Goal: Contribute content: Contribute content

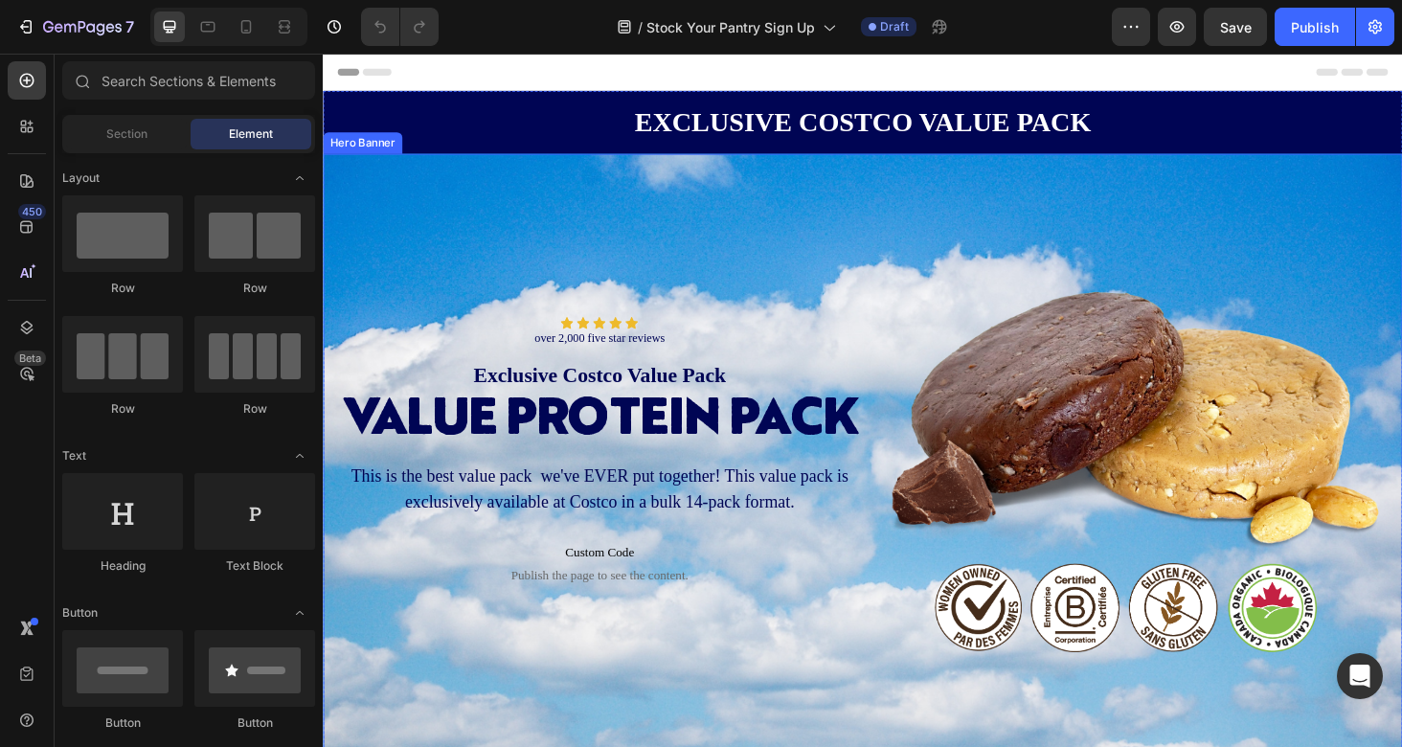
click at [735, 192] on div "Background Image" at bounding box center [897, 495] width 1149 height 670
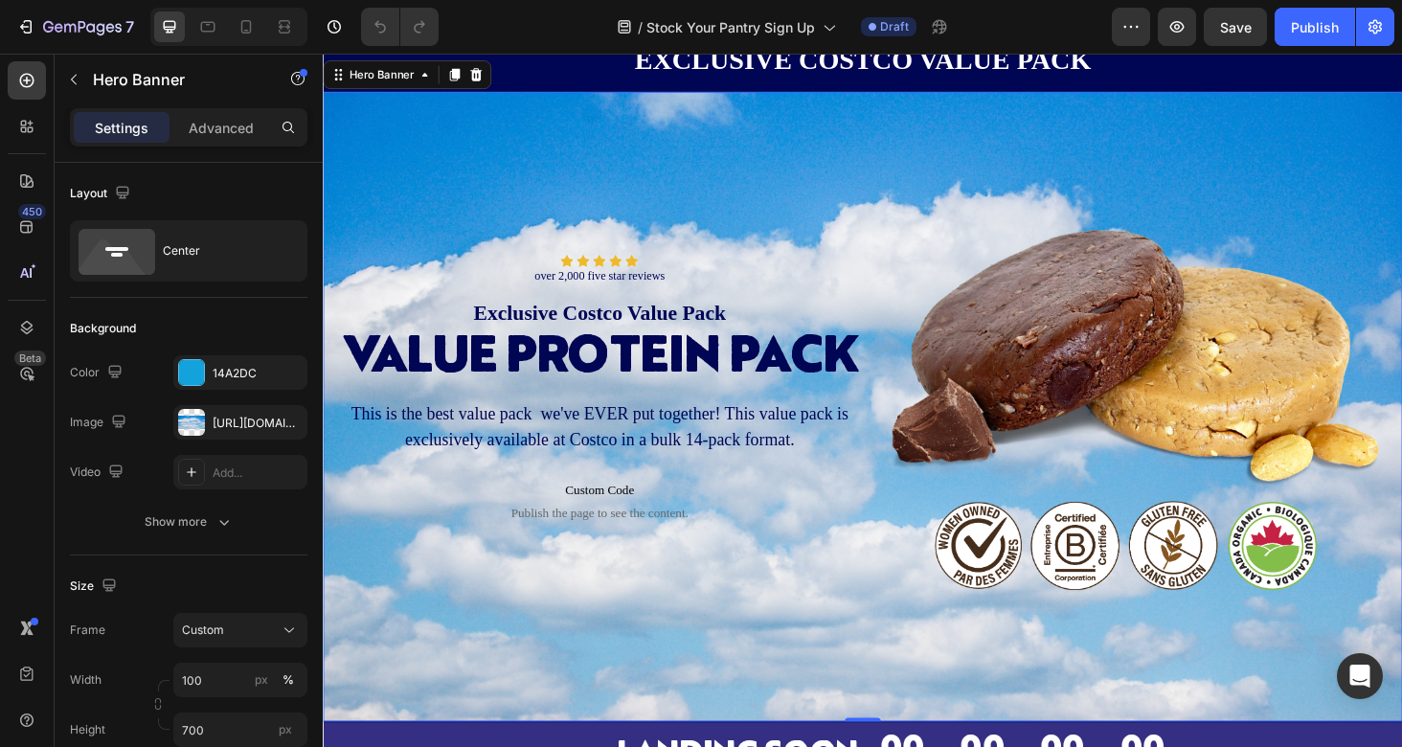
scroll to position [64, 0]
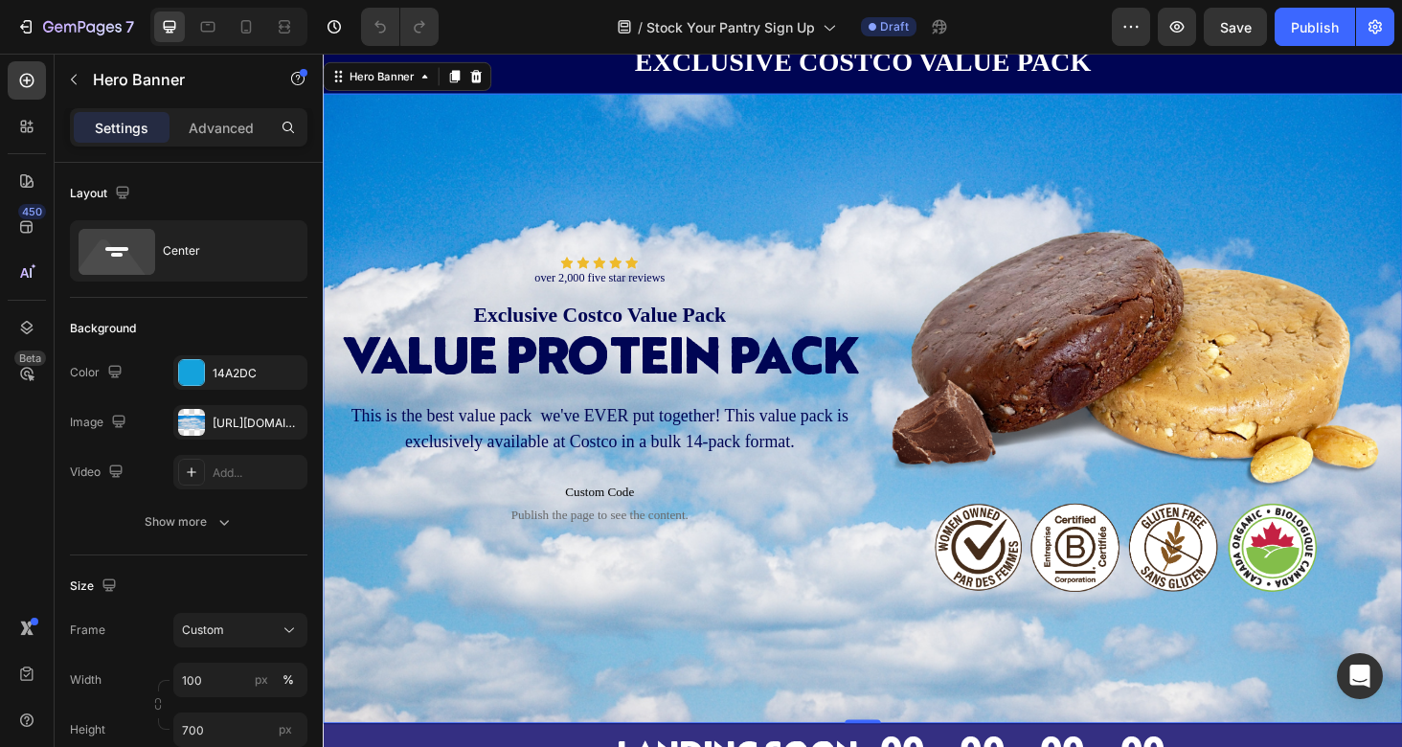
click at [912, 146] on div "Background Image" at bounding box center [897, 431] width 1149 height 670
click at [767, 172] on div "Background Image" at bounding box center [897, 431] width 1149 height 670
click at [531, 189] on div "Background Image" at bounding box center [897, 431] width 1149 height 670
click at [219, 422] on div "[URL][DOMAIN_NAME]" at bounding box center [241, 423] width 56 height 17
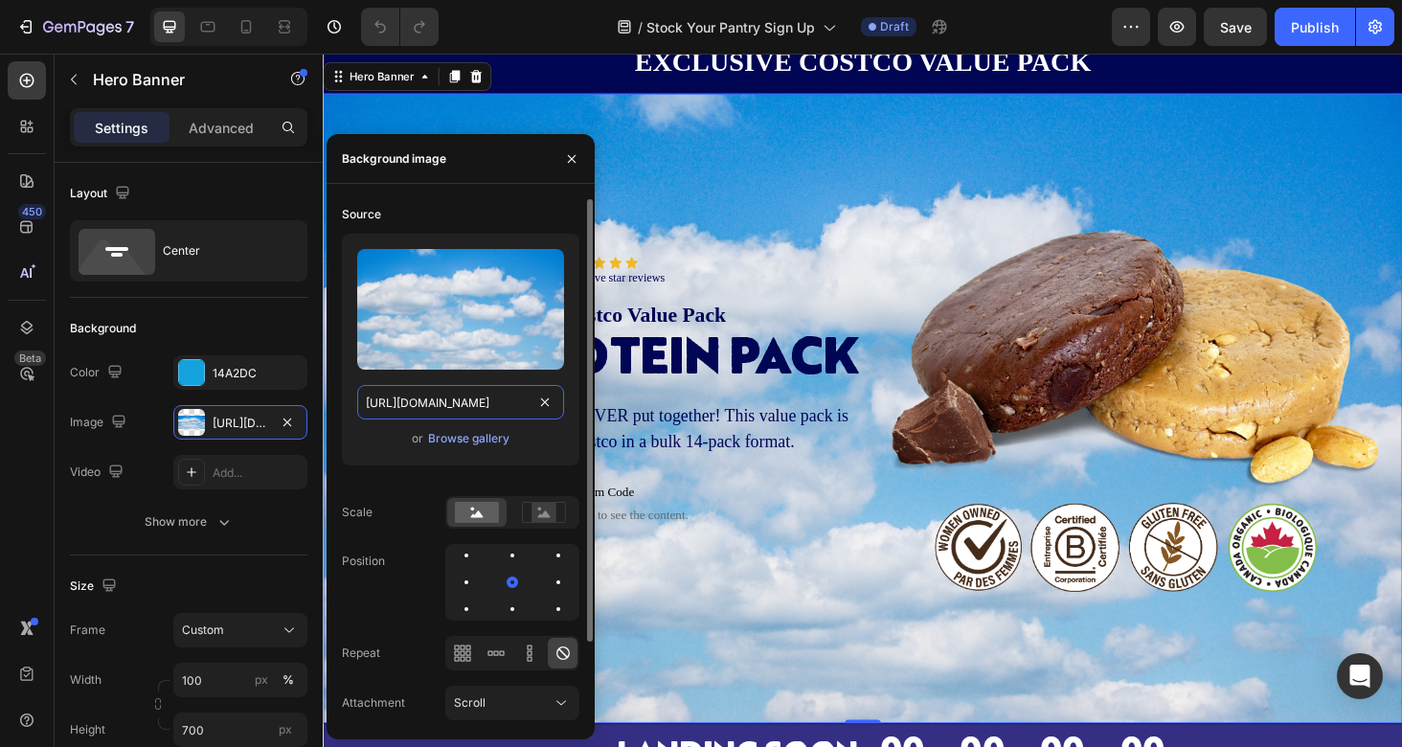
click at [463, 402] on input "[URL][DOMAIN_NAME]" at bounding box center [460, 402] width 207 height 34
click at [487, 438] on div "Browse gallery" at bounding box center [468, 438] width 81 height 17
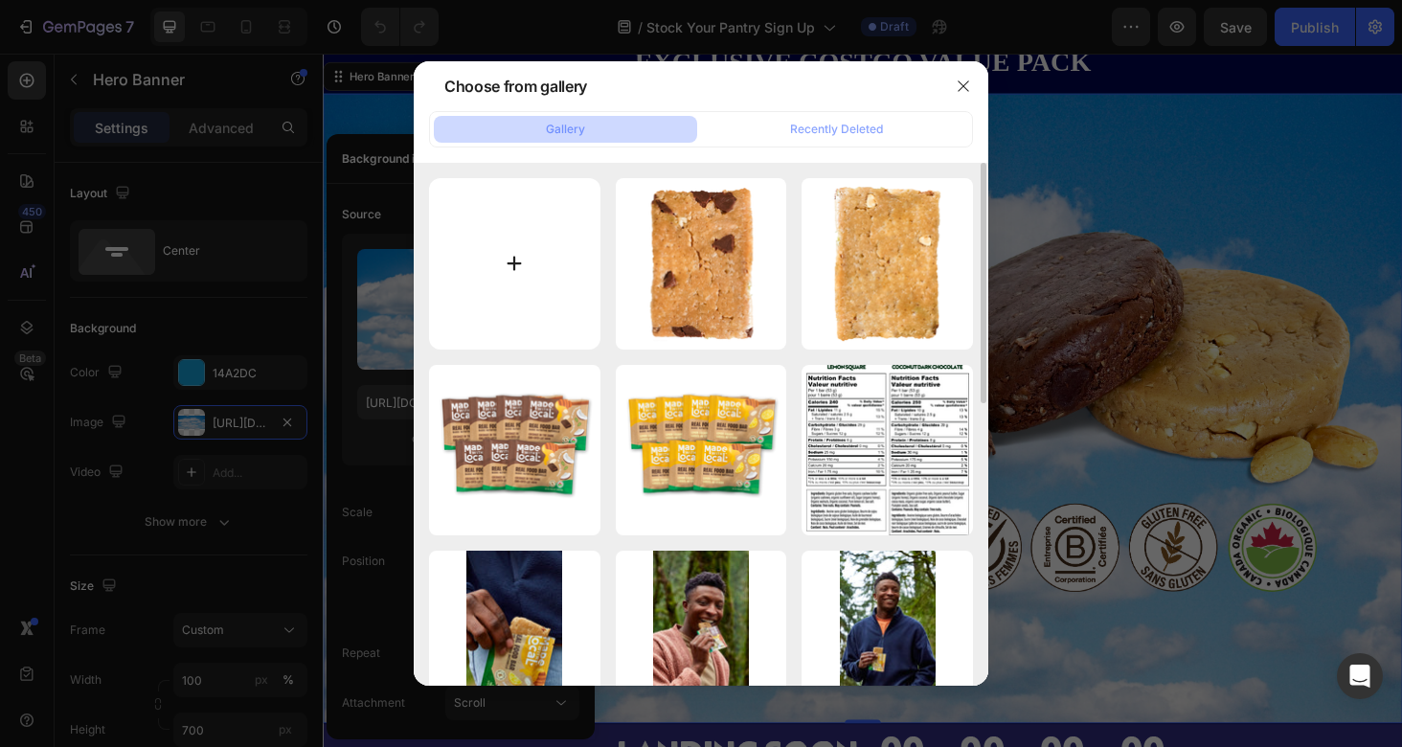
click at [541, 265] on input "file" at bounding box center [514, 263] width 171 height 171
type input "C:\fakepath\Heading (2).png"
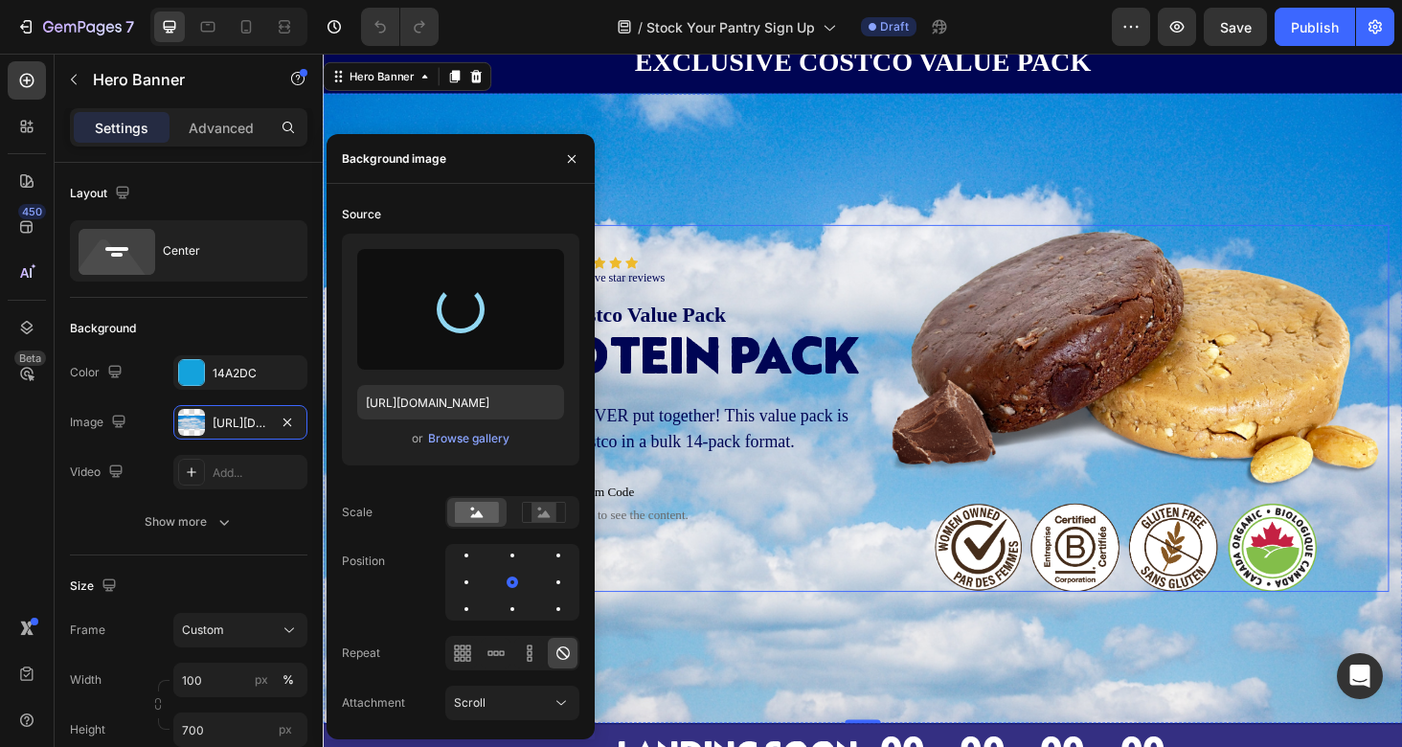
type input "[URL][DOMAIN_NAME]"
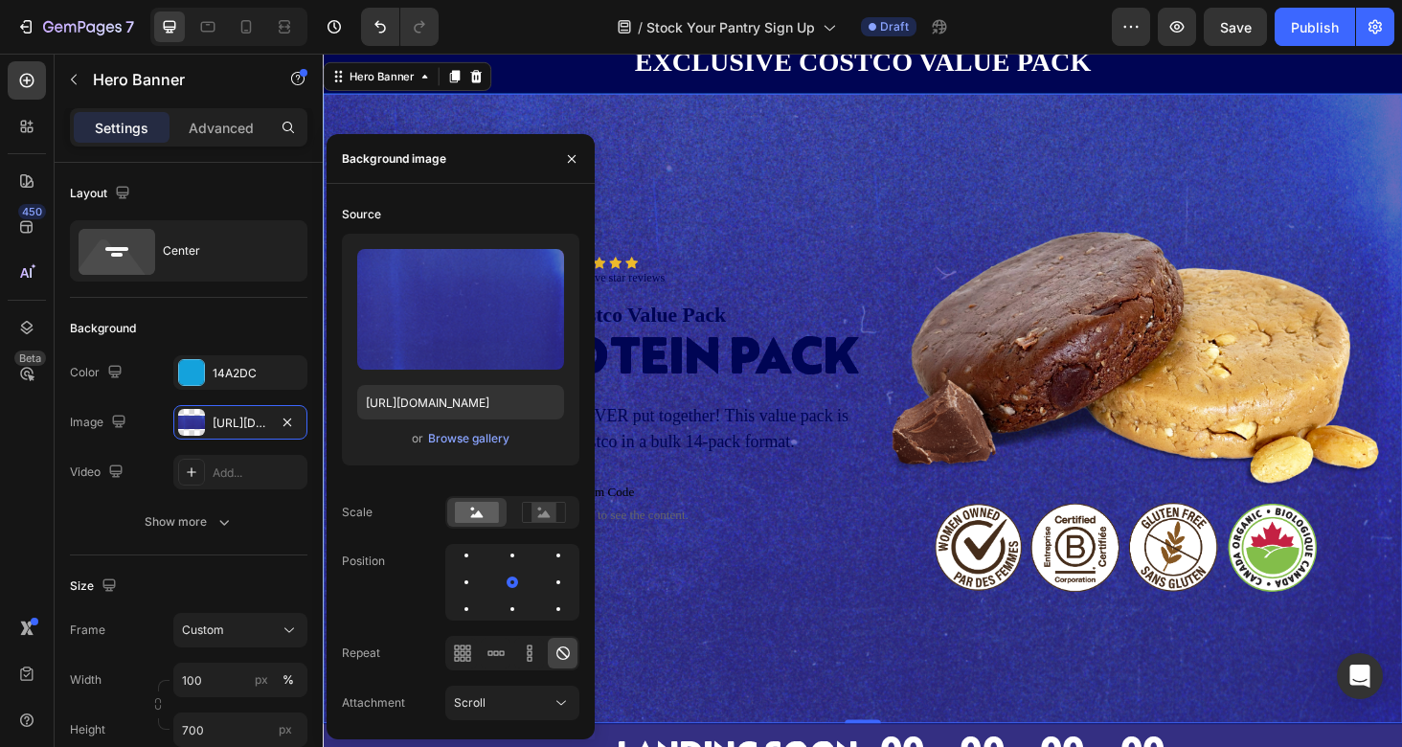
click at [1099, 170] on div "Background Image" at bounding box center [897, 431] width 1149 height 670
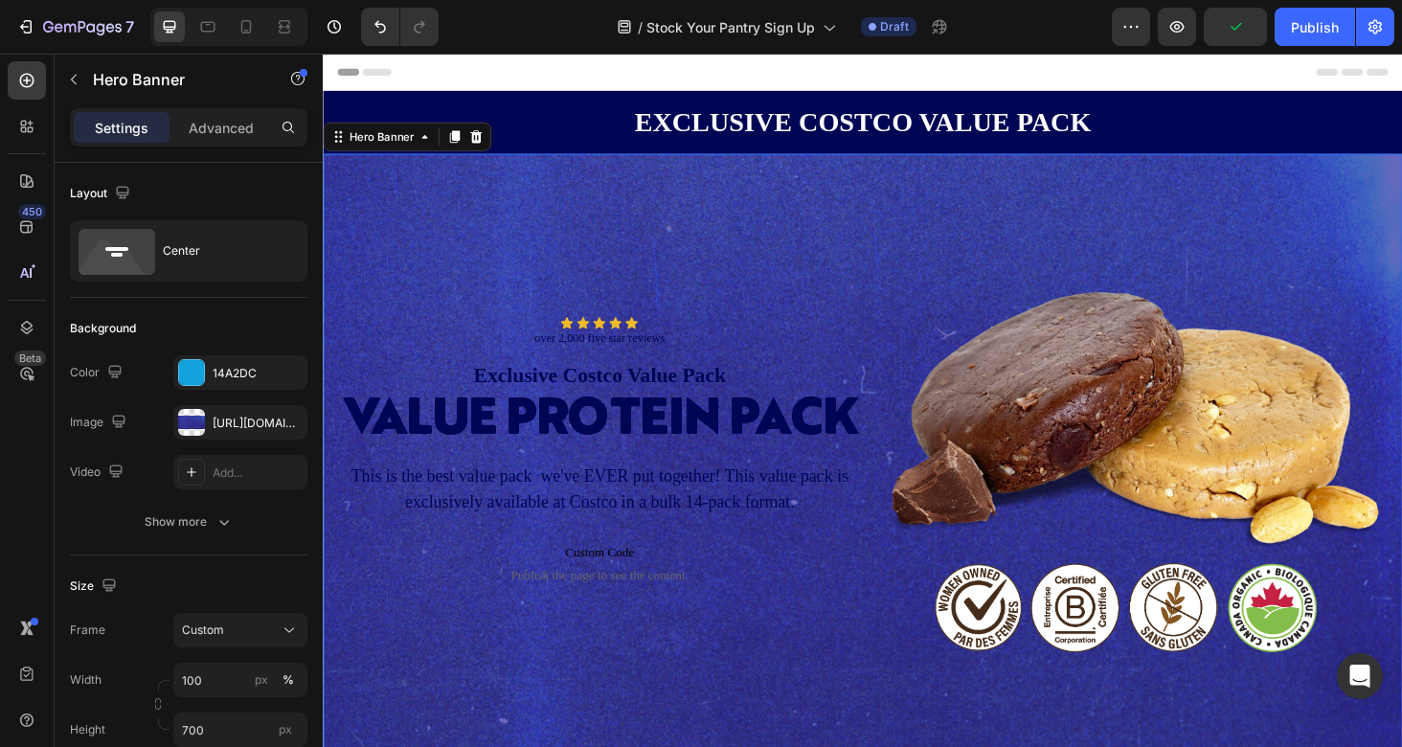
scroll to position [17, 0]
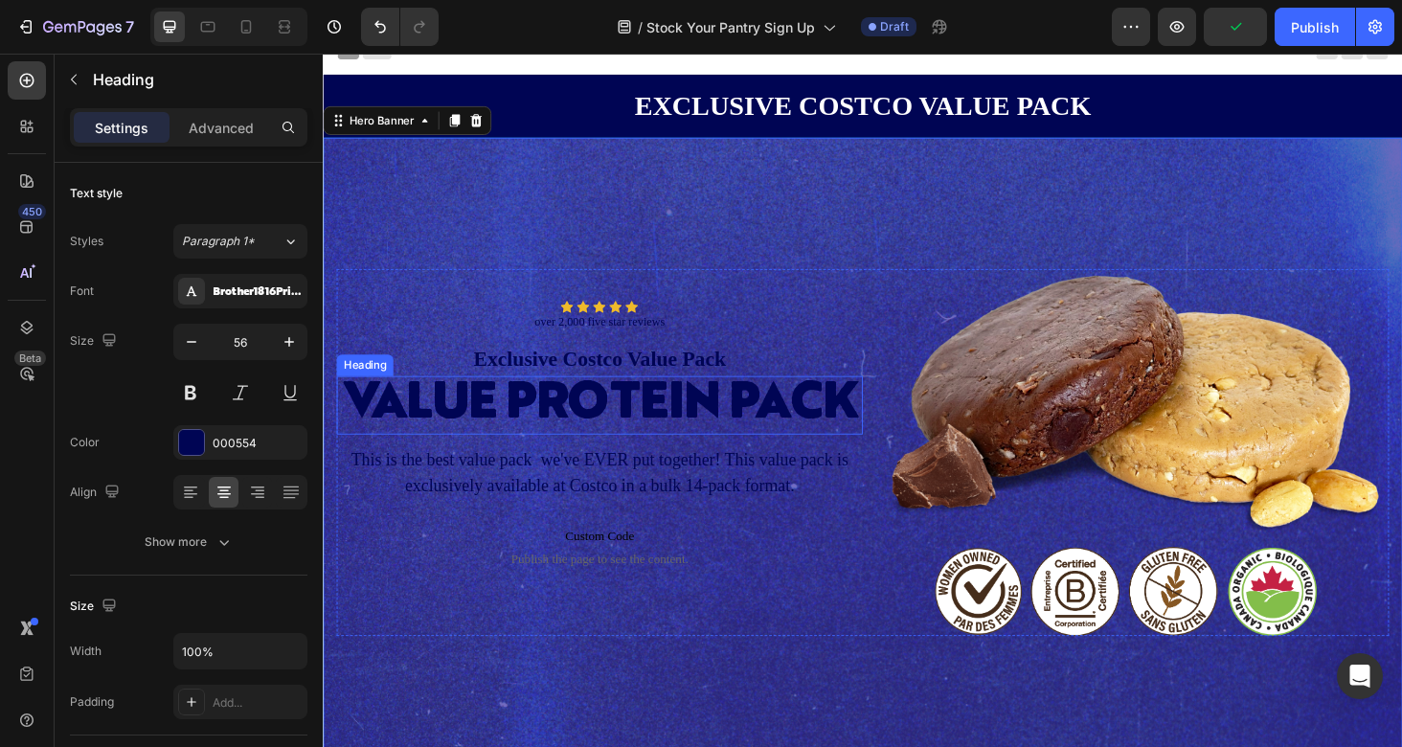
click at [800, 417] on div "value protein pack" at bounding box center [617, 427] width 560 height 63
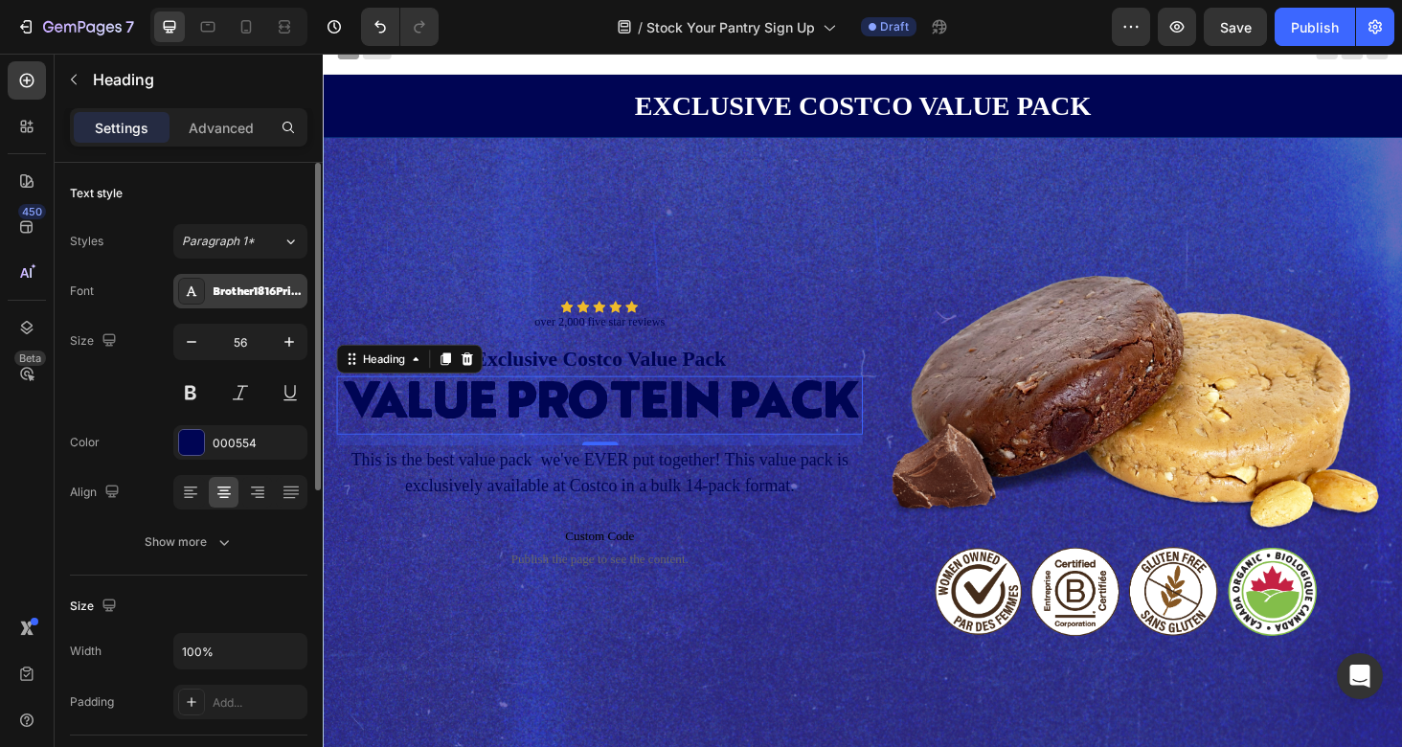
click at [266, 293] on div "Brother1816Printed" at bounding box center [258, 291] width 90 height 17
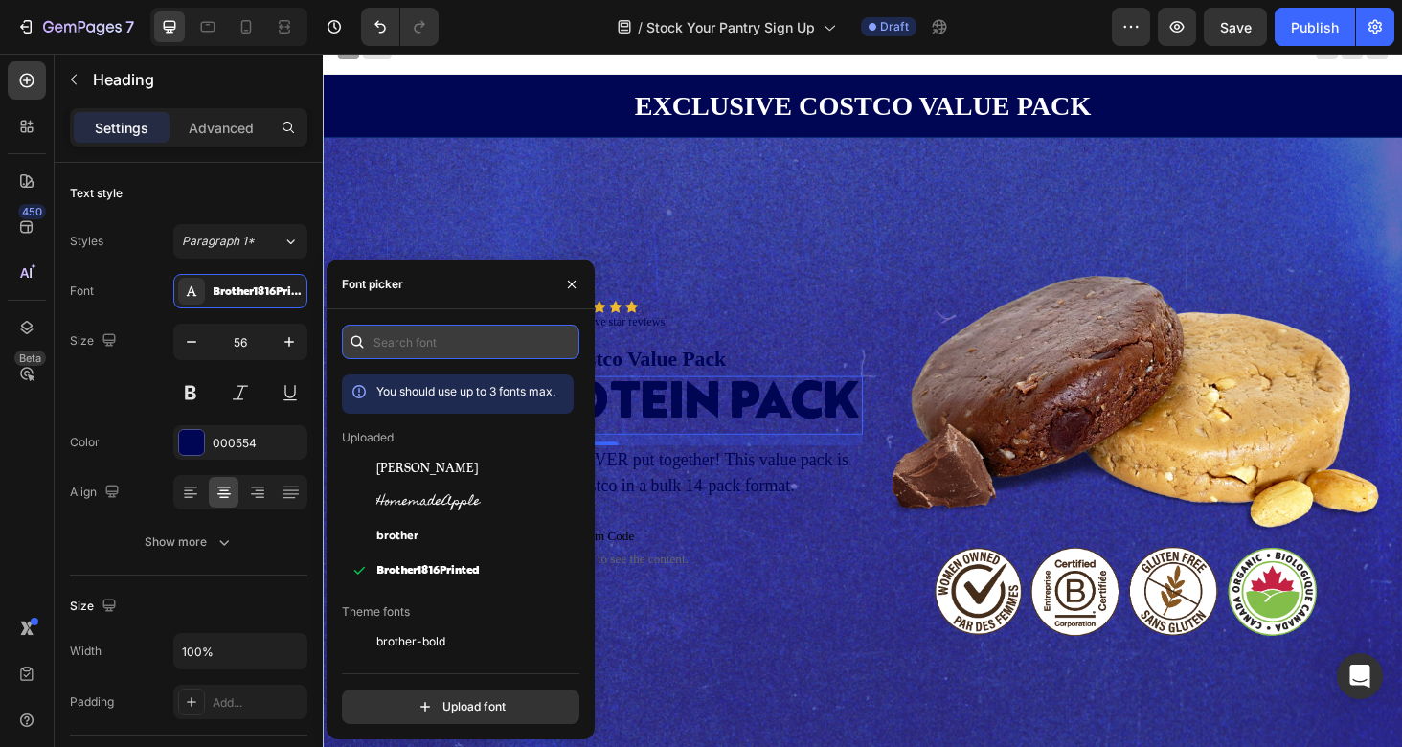
click at [411, 344] on input "text" at bounding box center [460, 342] width 237 height 34
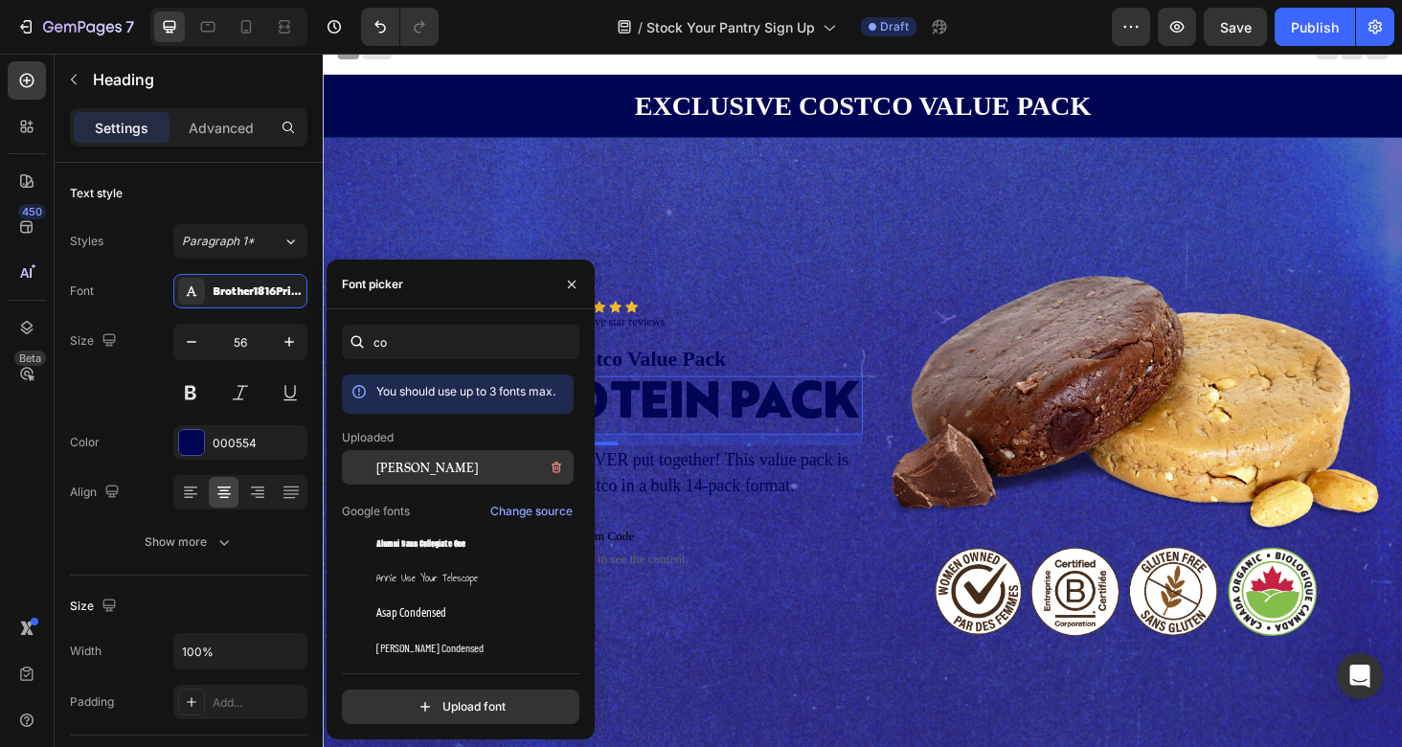
click at [404, 470] on span "[PERSON_NAME]" at bounding box center [426, 467] width 101 height 17
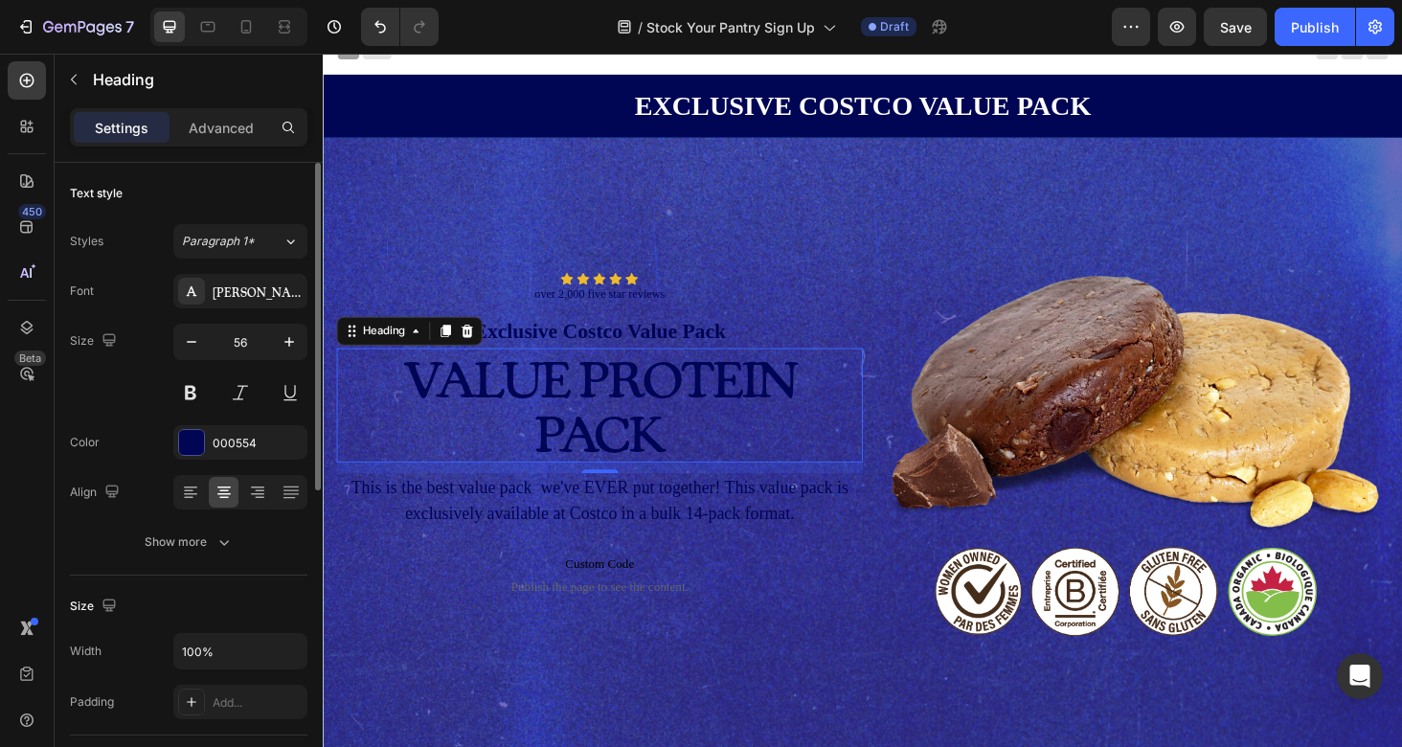
click at [120, 410] on div "Font [PERSON_NAME] Size 56 Color 000554 Align Show more" at bounding box center [188, 416] width 237 height 285
click at [195, 541] on div "Show more" at bounding box center [189, 541] width 89 height 19
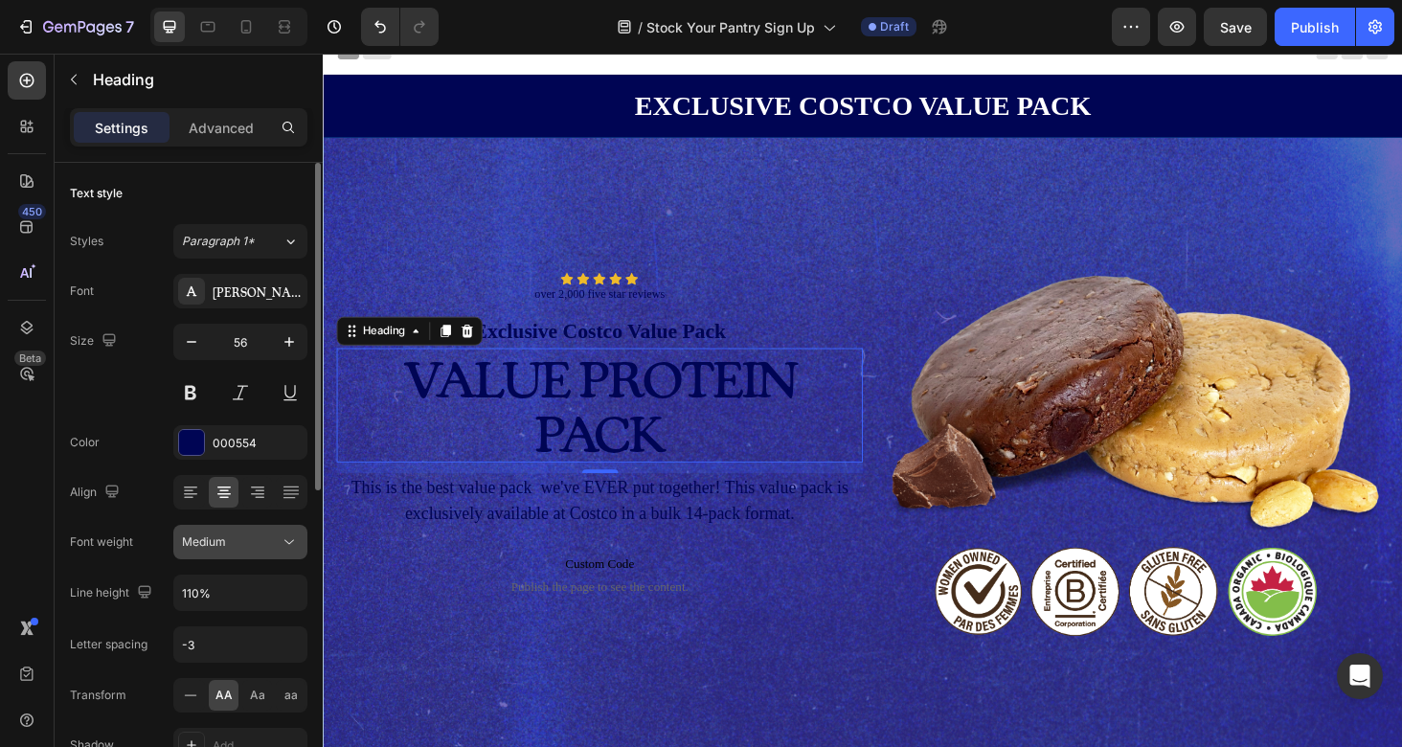
click at [232, 542] on div "Medium" at bounding box center [231, 541] width 98 height 17
click at [250, 536] on div "Medium" at bounding box center [231, 541] width 98 height 17
click at [237, 290] on div "[PERSON_NAME]" at bounding box center [258, 291] width 90 height 17
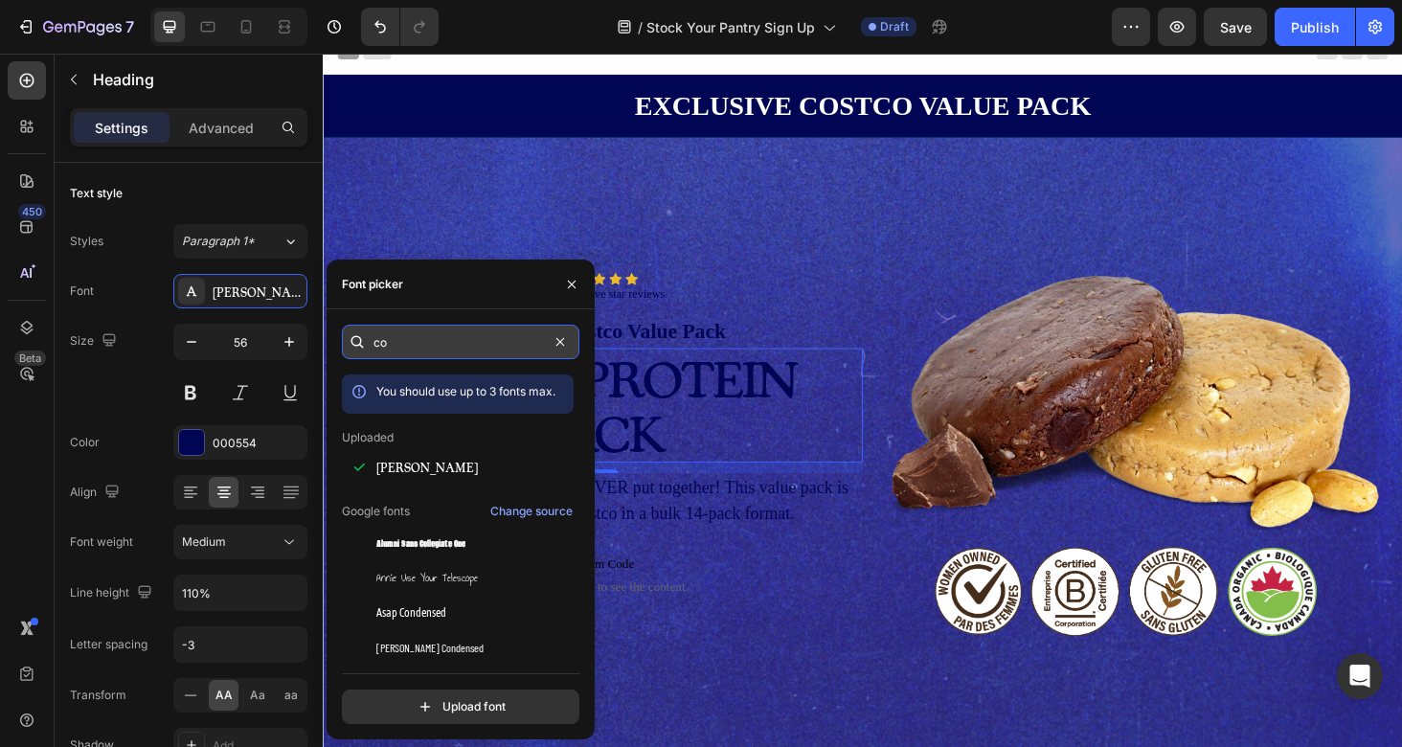
click at [439, 346] on input "co" at bounding box center [460, 342] width 237 height 34
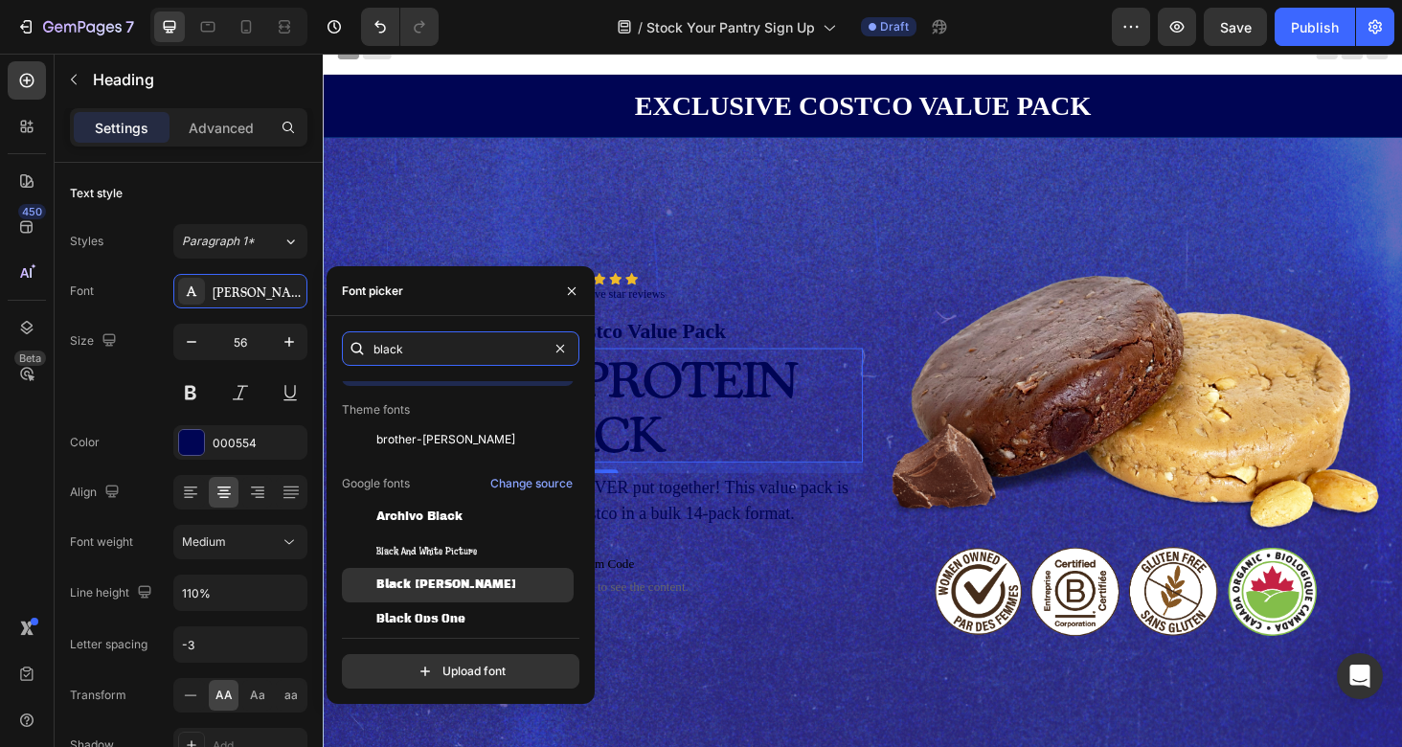
scroll to position [33, 0]
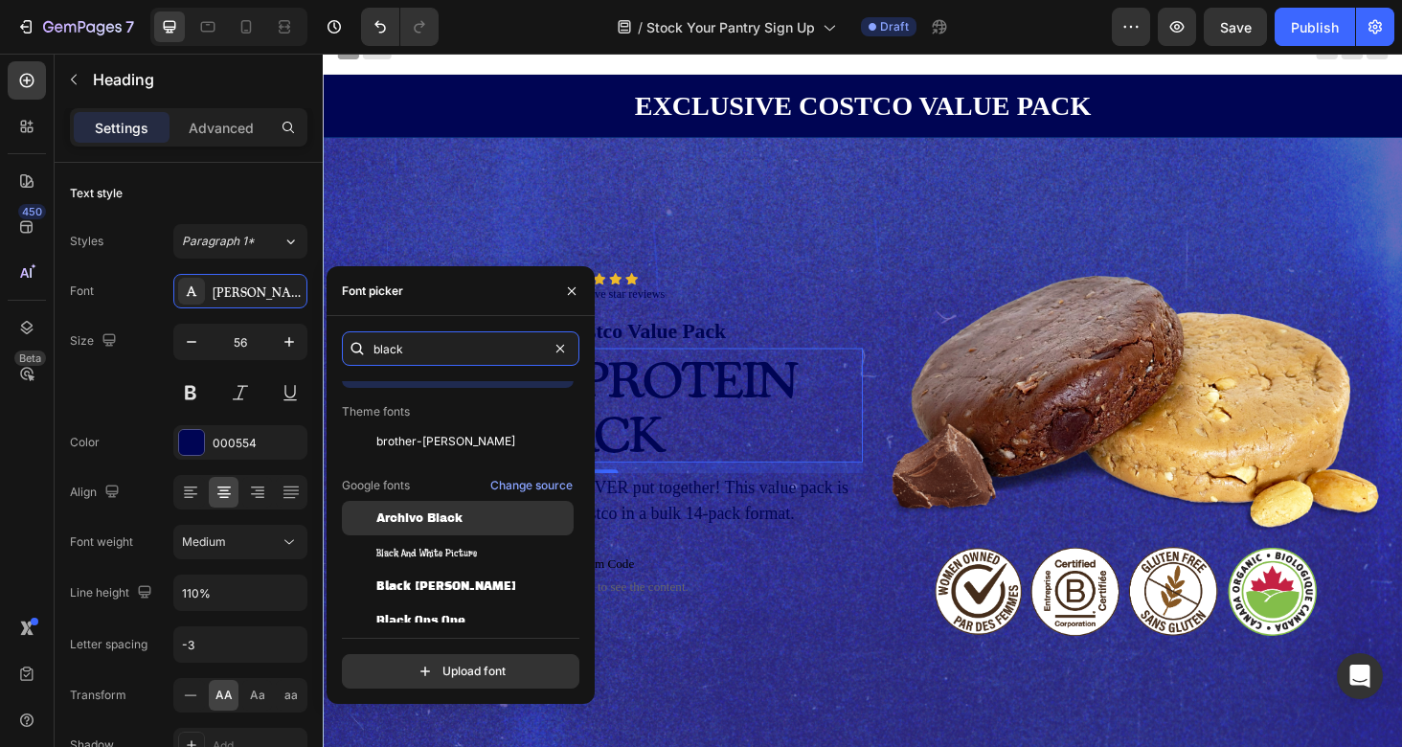
type input "black"
click at [486, 519] on div "Archivo Black" at bounding box center [472, 517] width 193 height 17
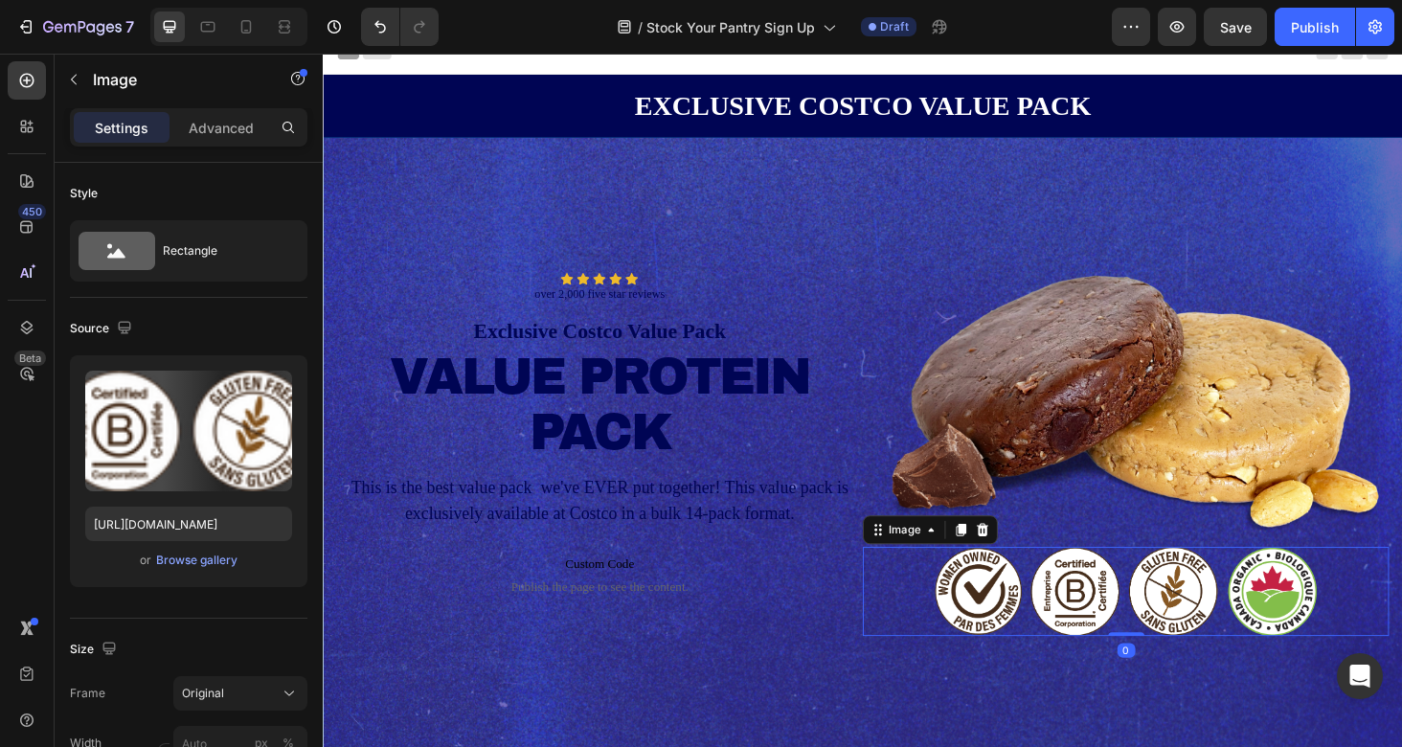
click at [907, 601] on div "Image 0" at bounding box center [1177, 625] width 560 height 95
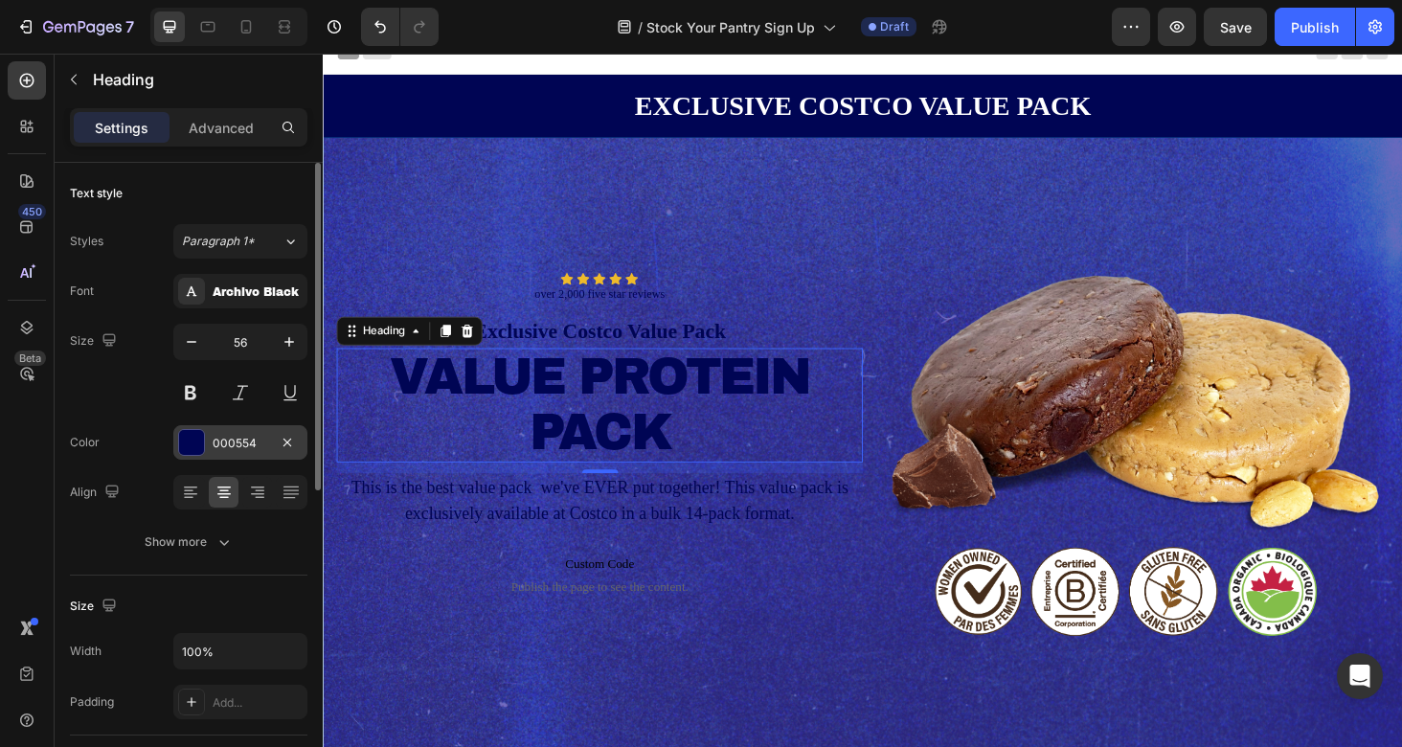
click at [237, 451] on div "000554" at bounding box center [241, 443] width 56 height 17
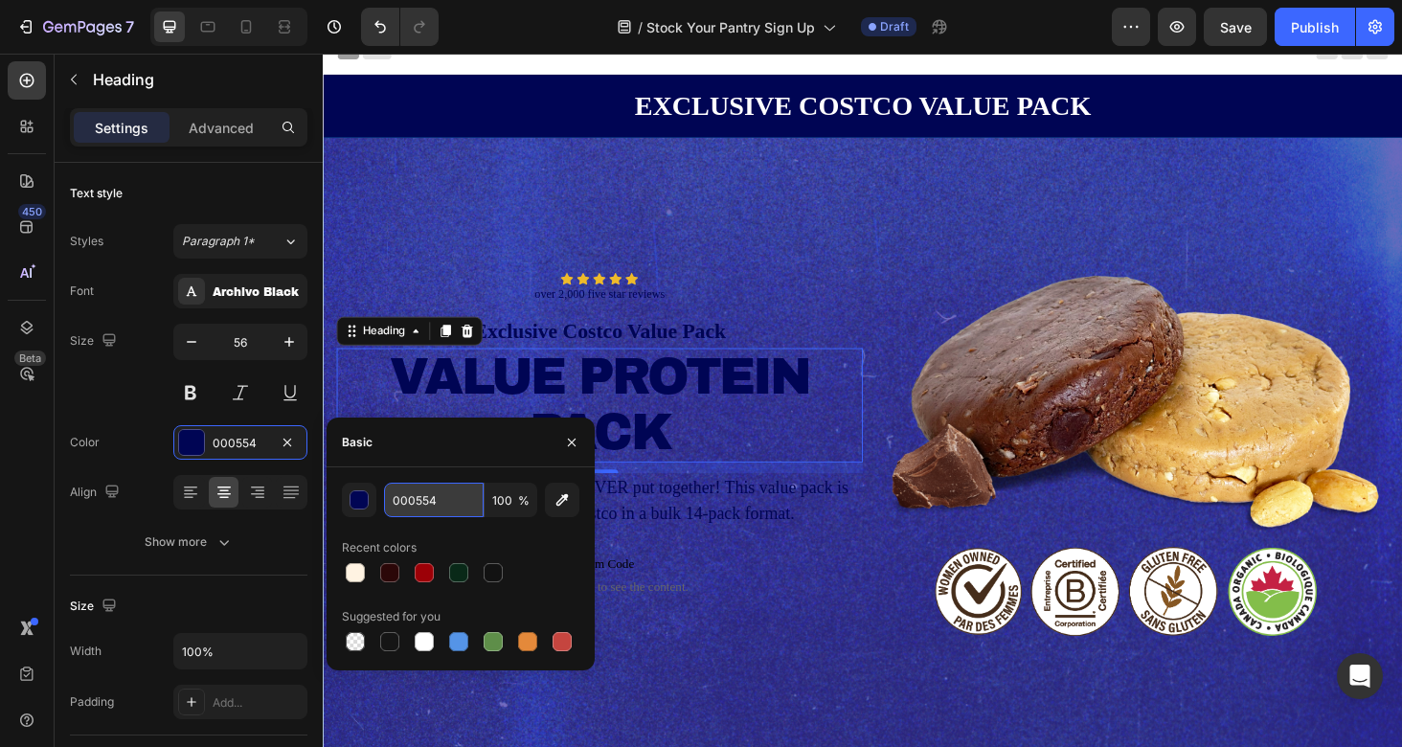
click at [407, 493] on input "000554" at bounding box center [434, 500] width 100 height 34
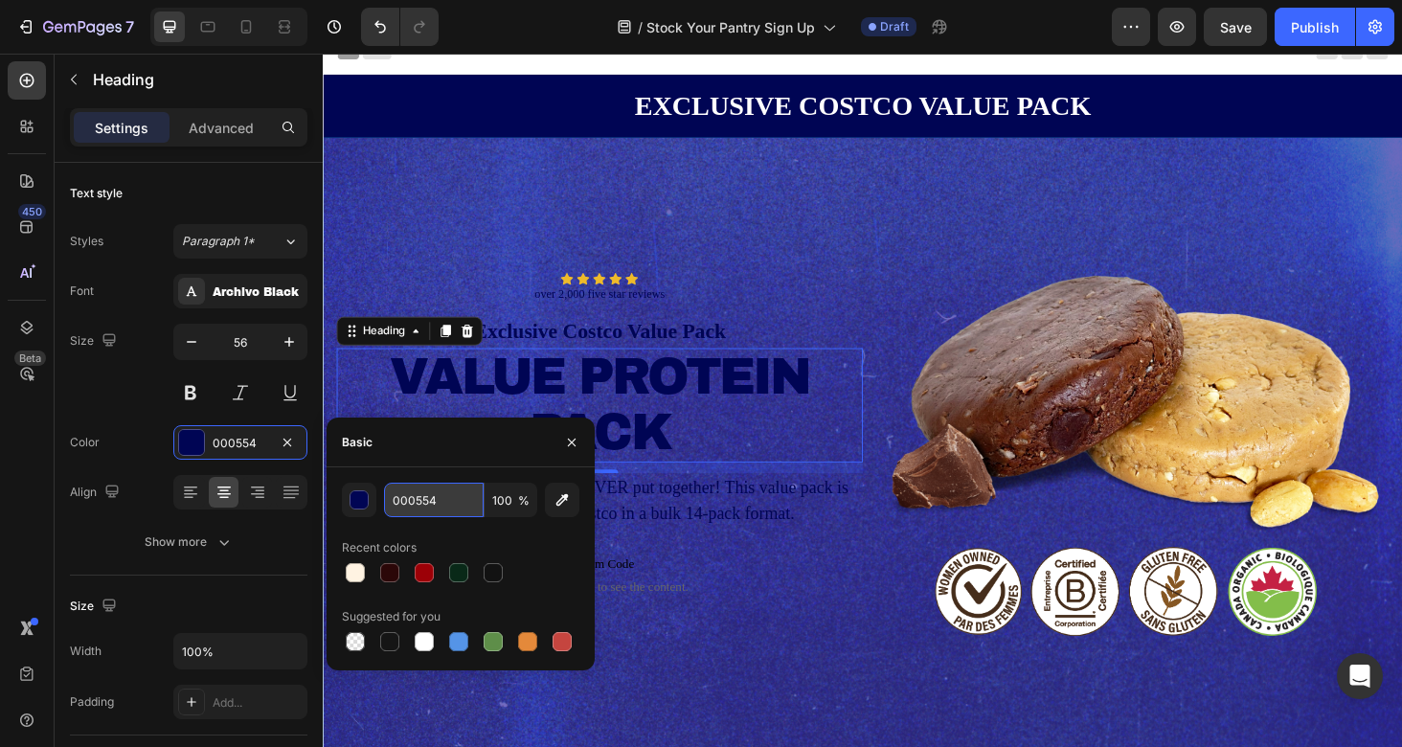
paste input "dcf2"
type input "dcf254"
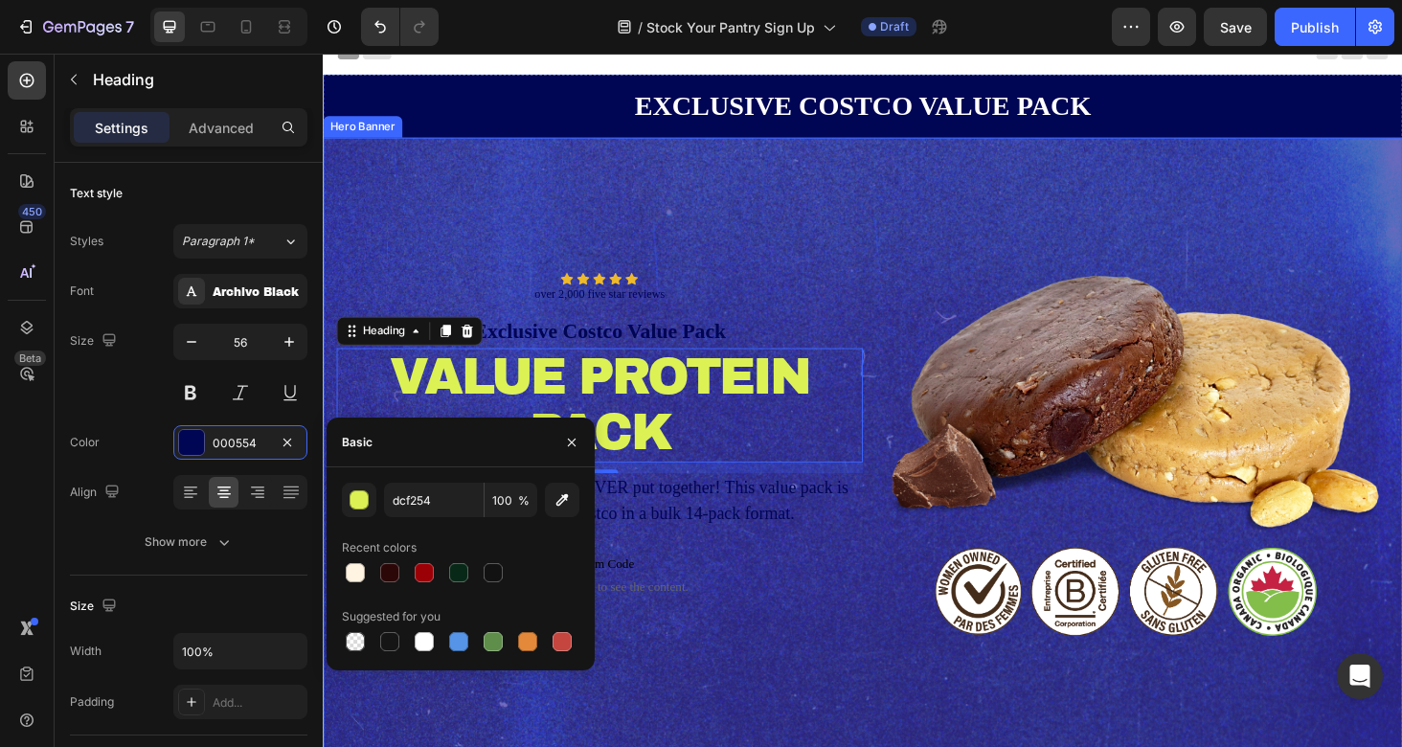
click at [903, 244] on div "Background Image" at bounding box center [897, 478] width 1149 height 670
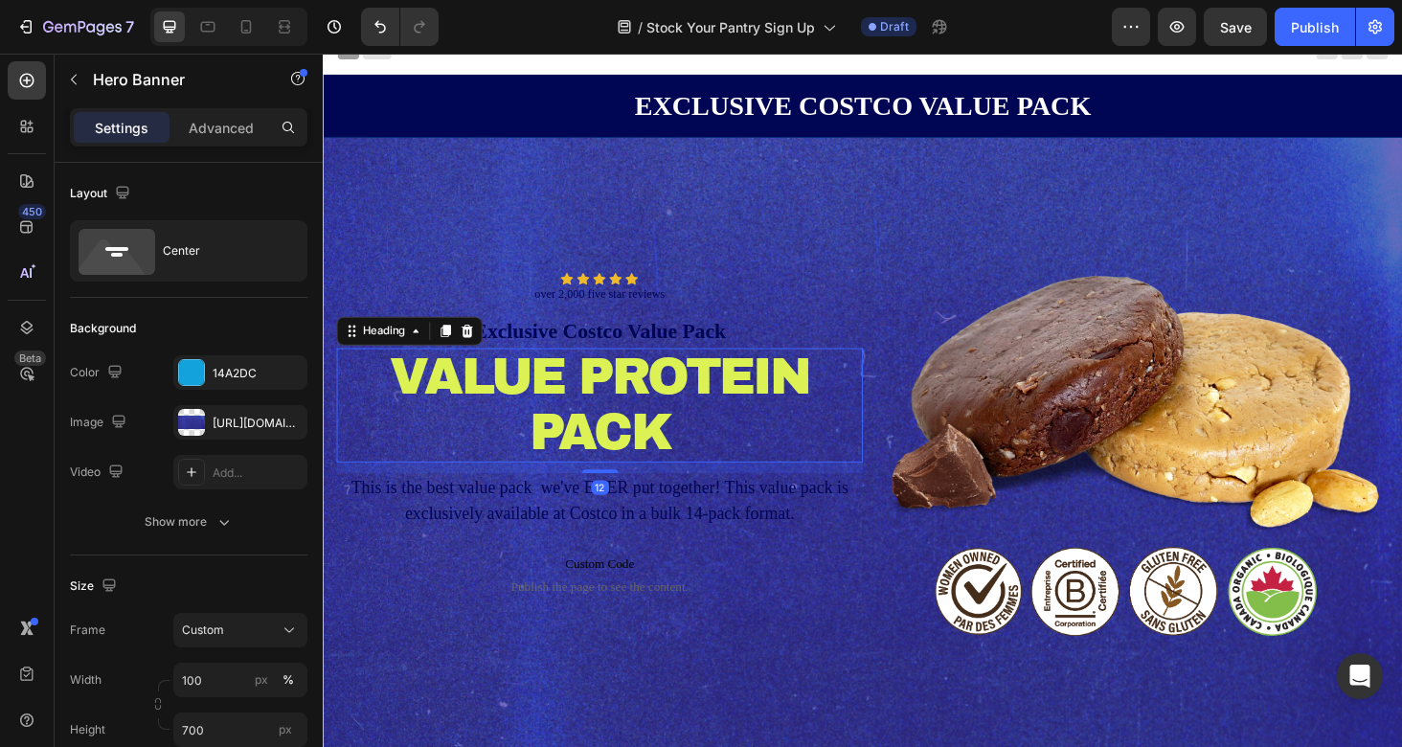
click at [770, 402] on div "value protein pack" at bounding box center [617, 428] width 560 height 122
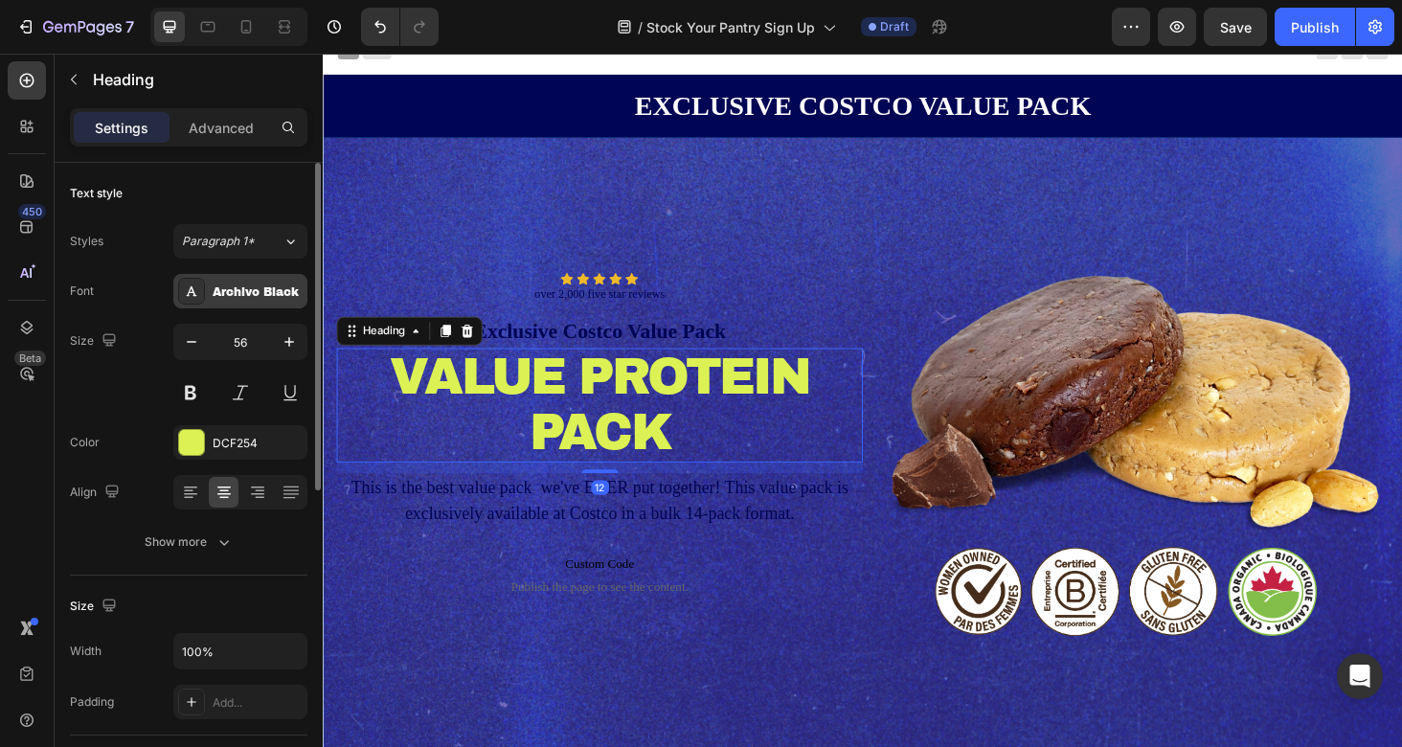
click at [285, 293] on div "Archivo Black" at bounding box center [258, 291] width 90 height 17
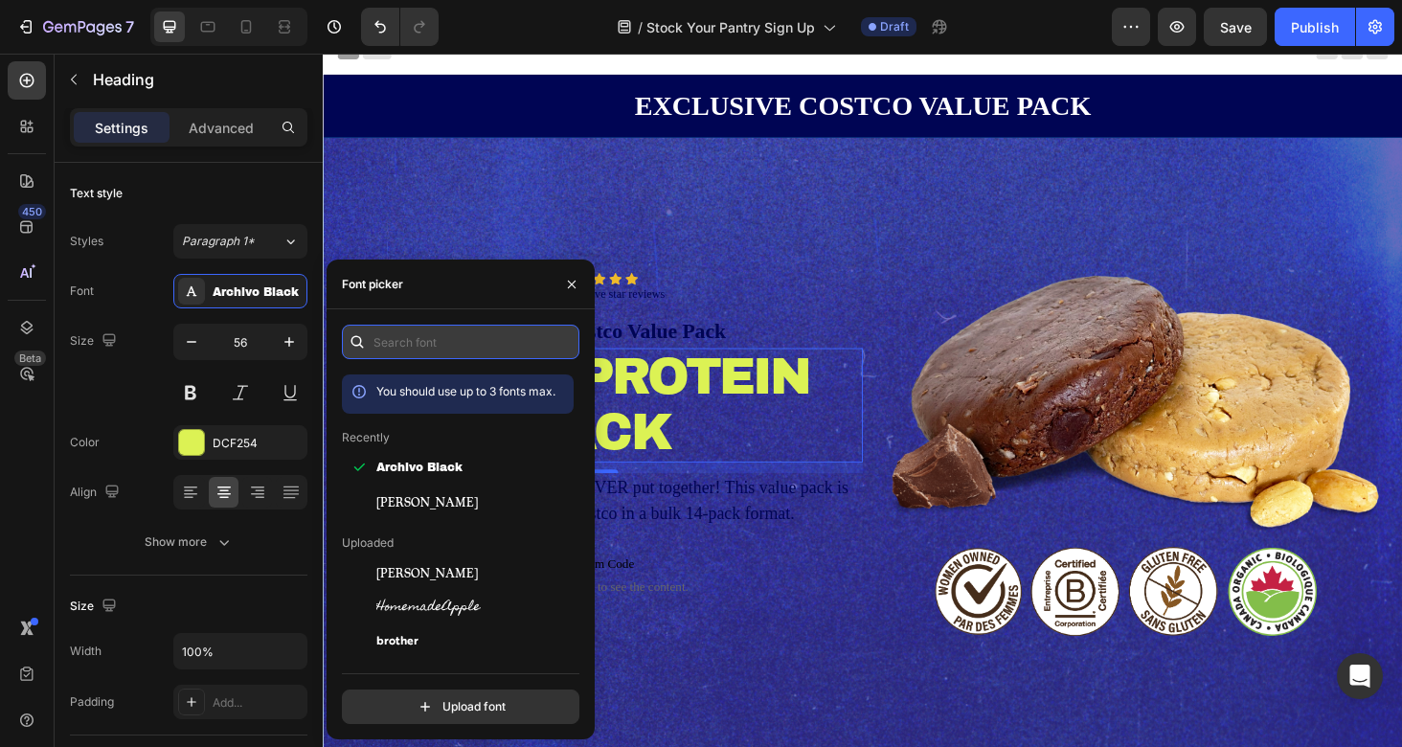
click at [418, 333] on input "text" at bounding box center [460, 342] width 237 height 34
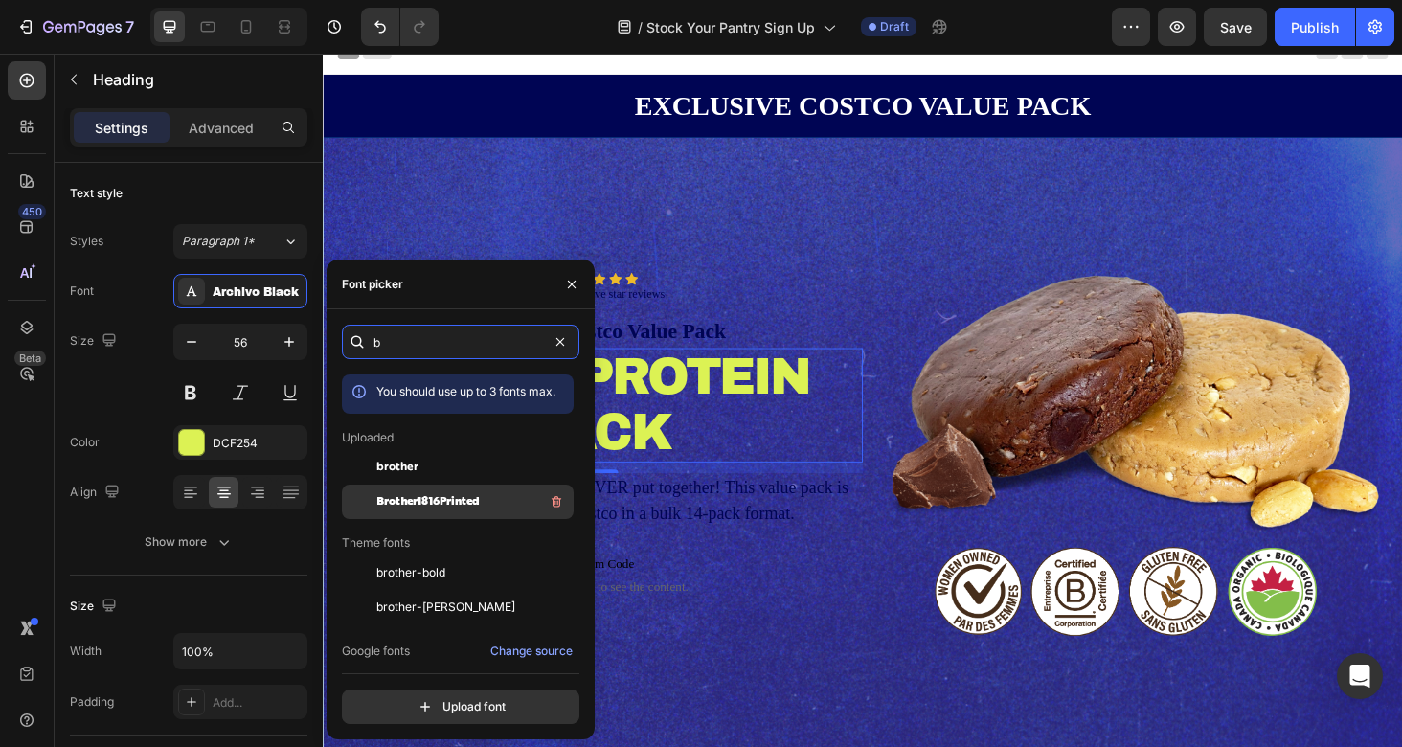
type input "b"
click at [433, 498] on span "Brother1816Printed" at bounding box center [427, 501] width 103 height 17
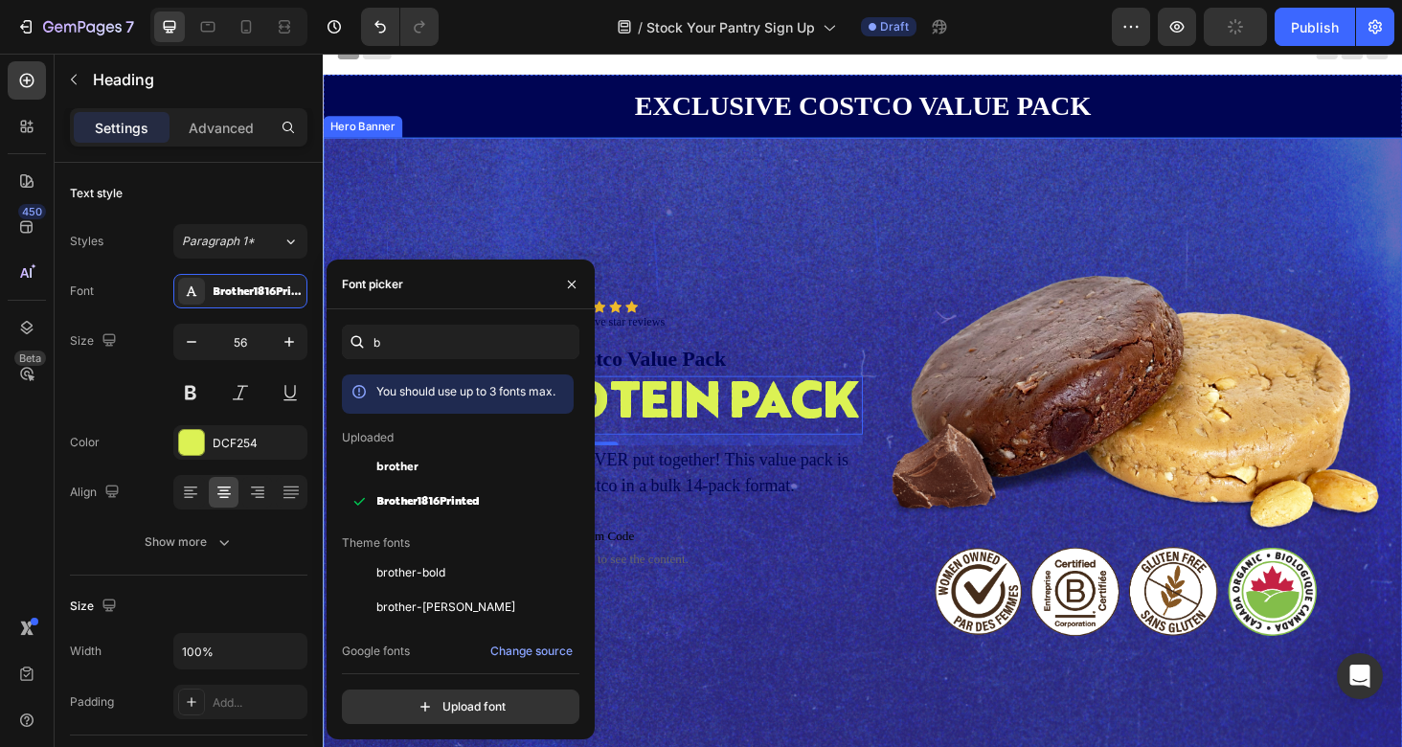
click at [797, 278] on div "Background Image" at bounding box center [897, 478] width 1149 height 670
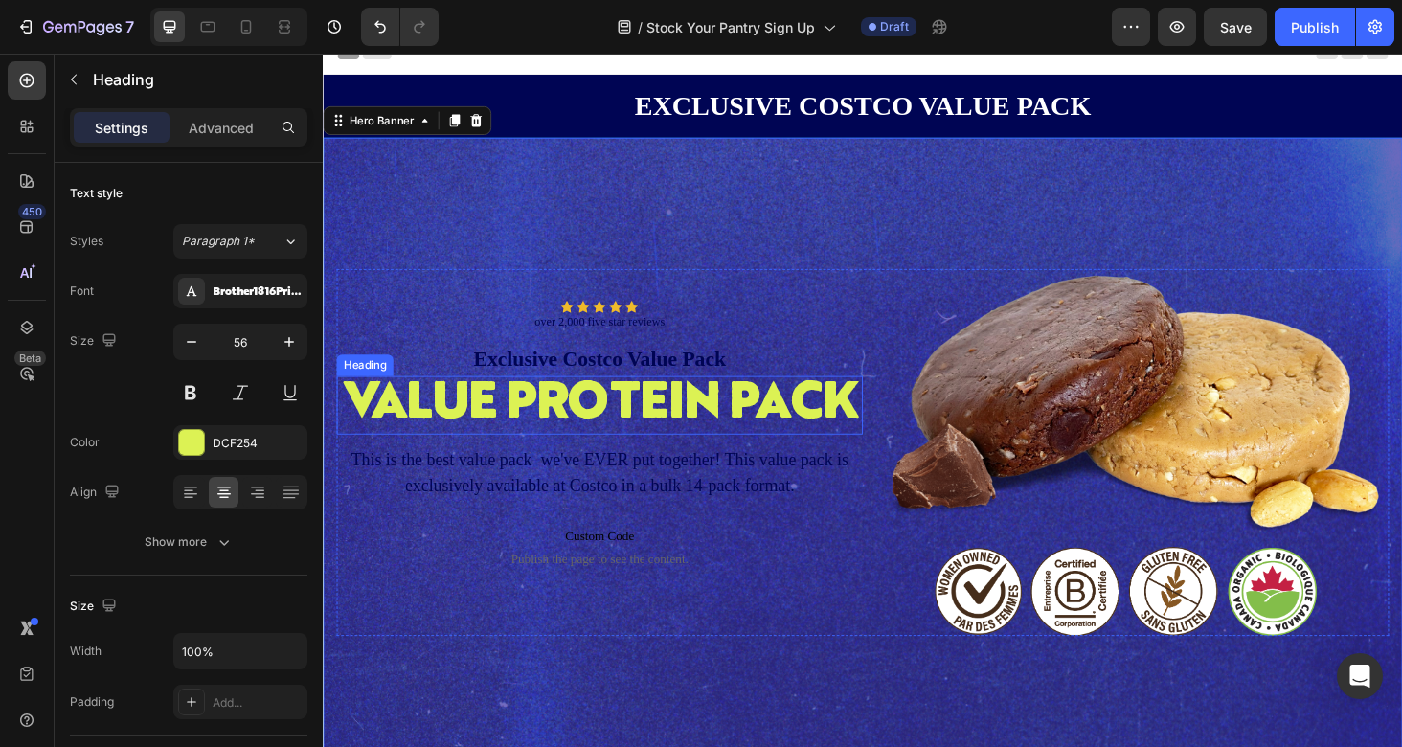
click at [689, 439] on div "value protein pack" at bounding box center [617, 427] width 560 height 63
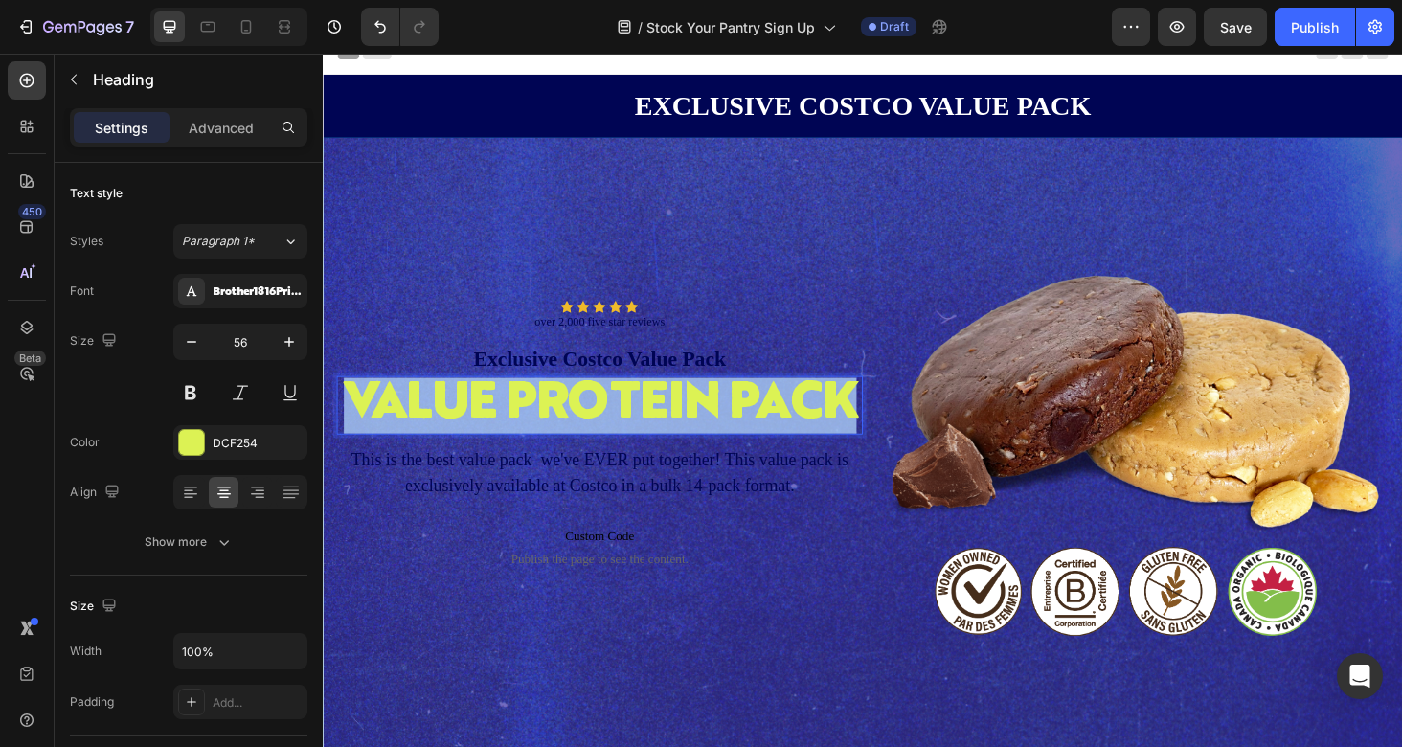
click at [689, 439] on p "value protein pack" at bounding box center [617, 427] width 556 height 59
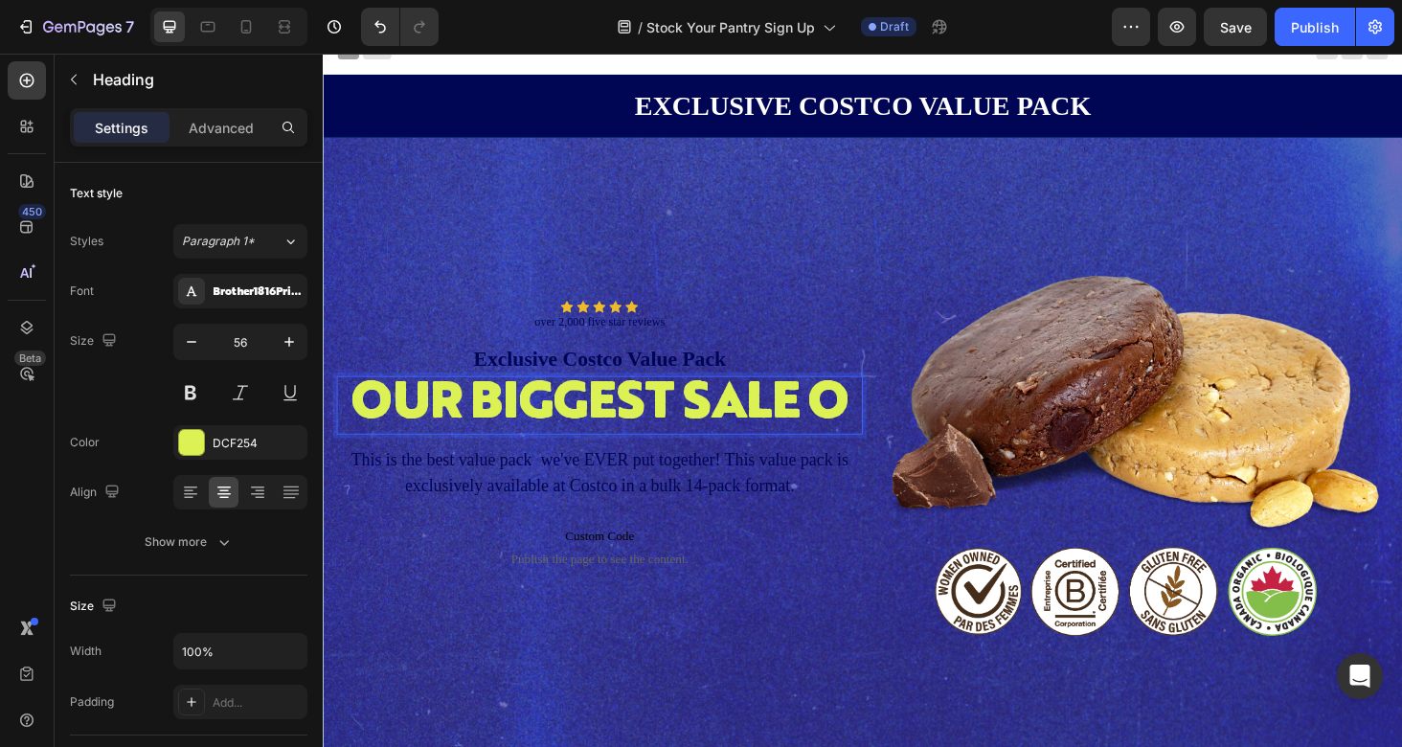
scroll to position [0, 0]
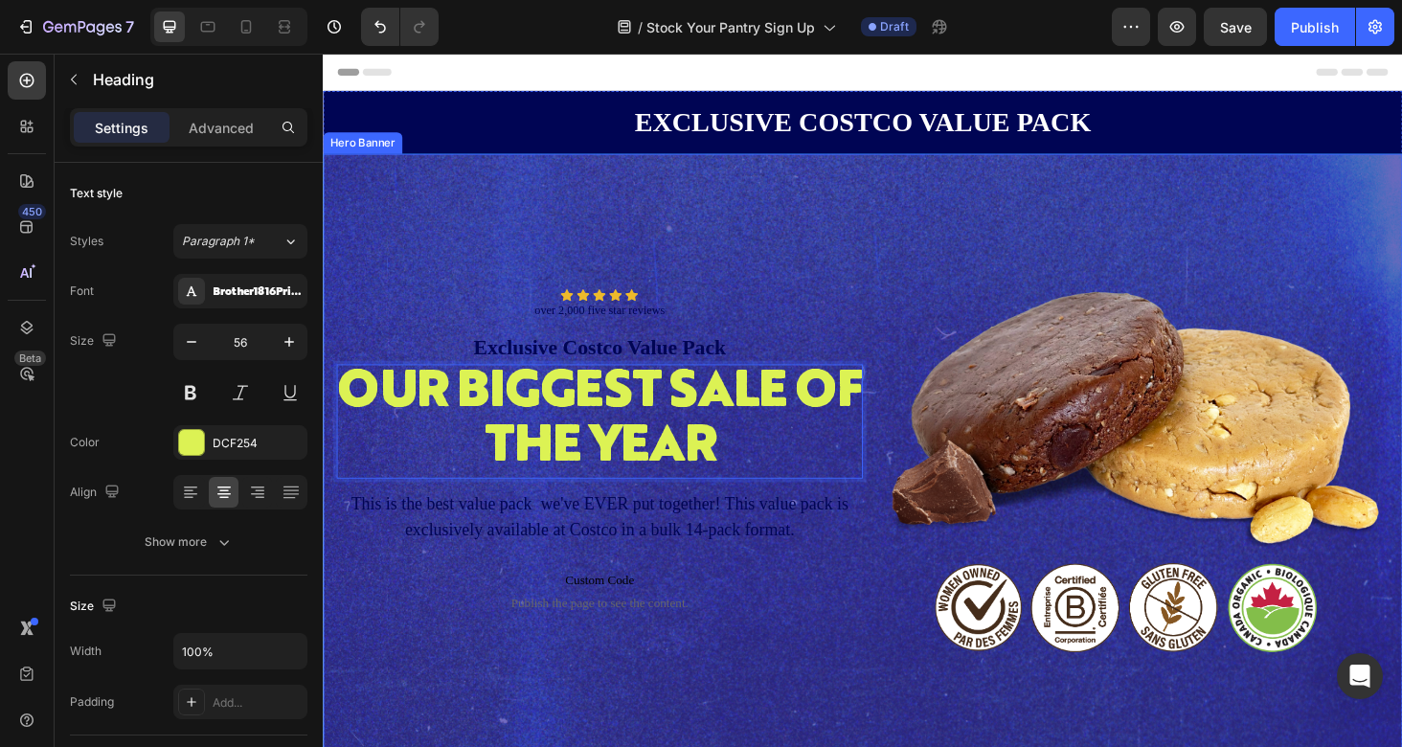
click at [883, 246] on div "Background Image" at bounding box center [897, 495] width 1149 height 670
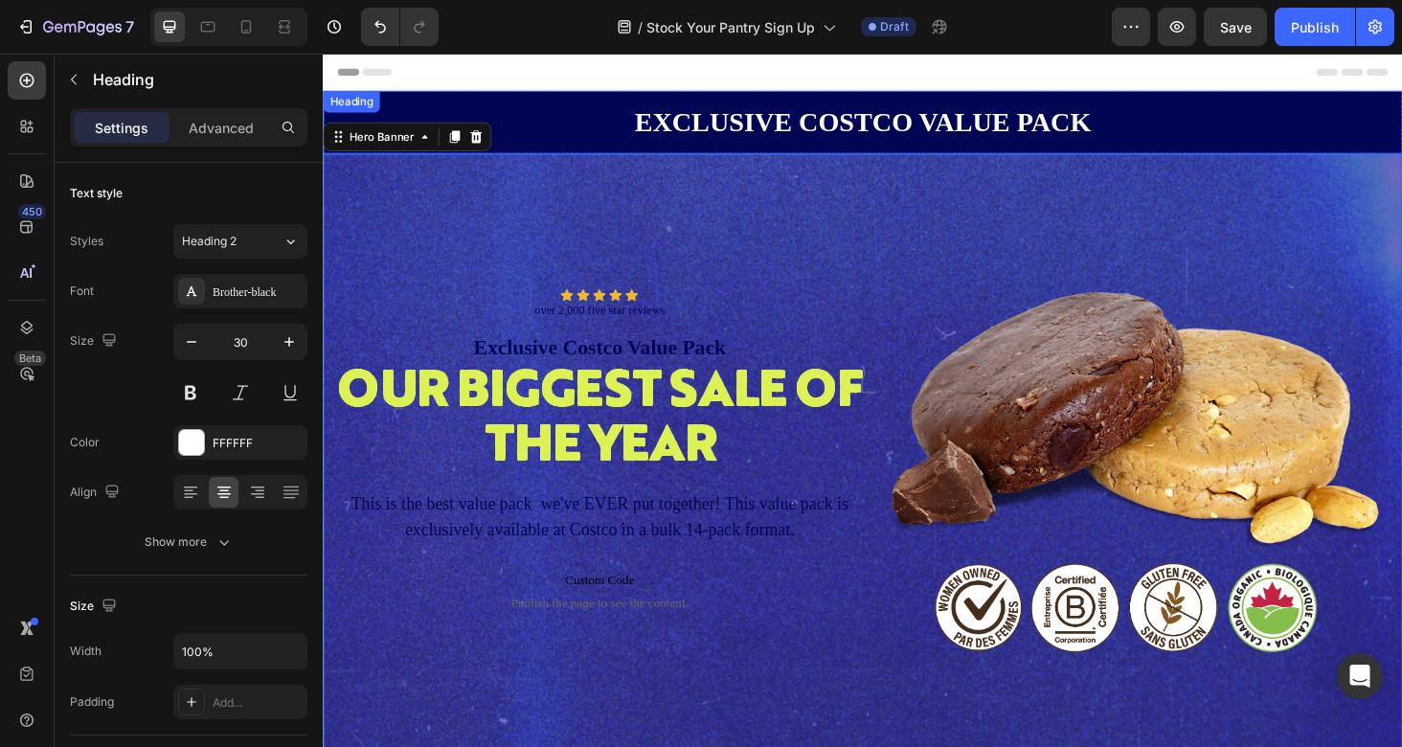
click at [597, 132] on h2 "EXCLUSIVE COSTCO VALUE PACK" at bounding box center [897, 126] width 1149 height 44
click at [774, 189] on div "Background Image" at bounding box center [897, 495] width 1149 height 670
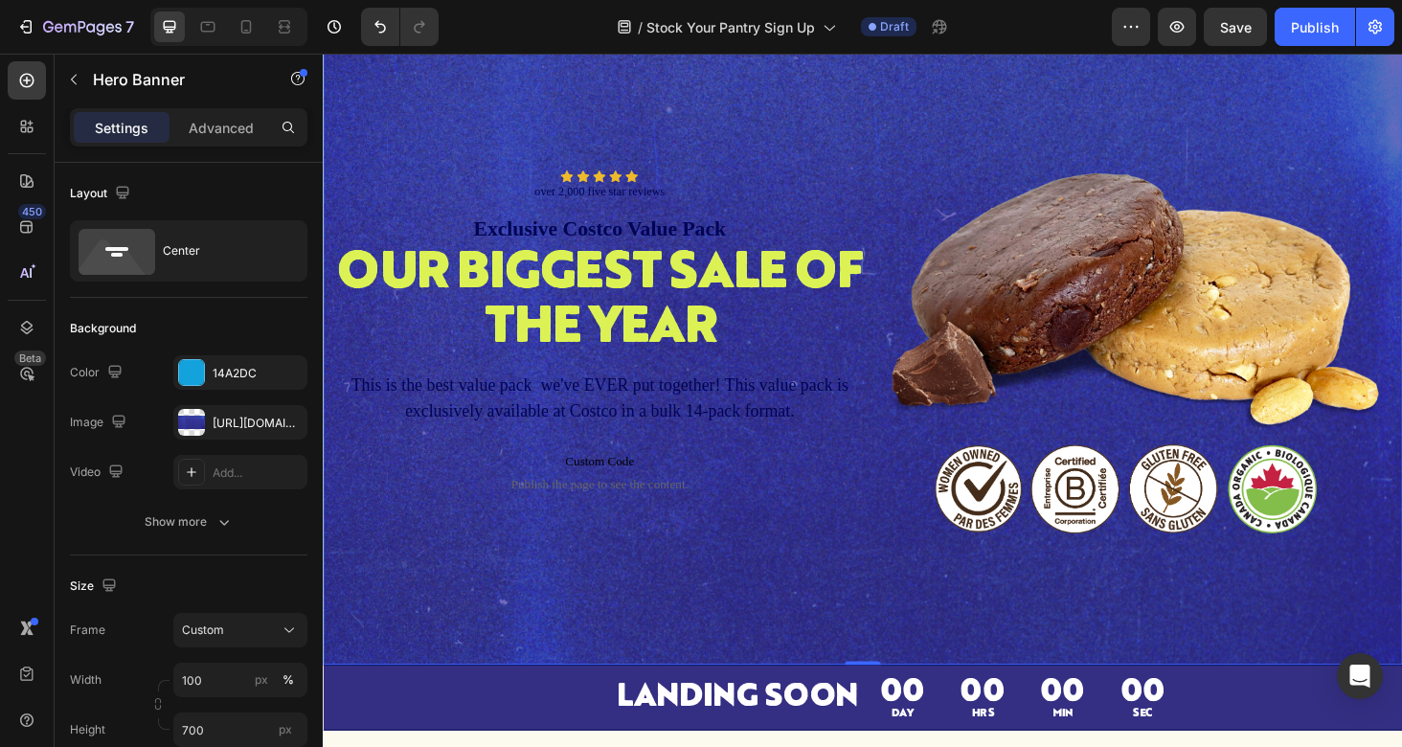
scroll to position [49, 0]
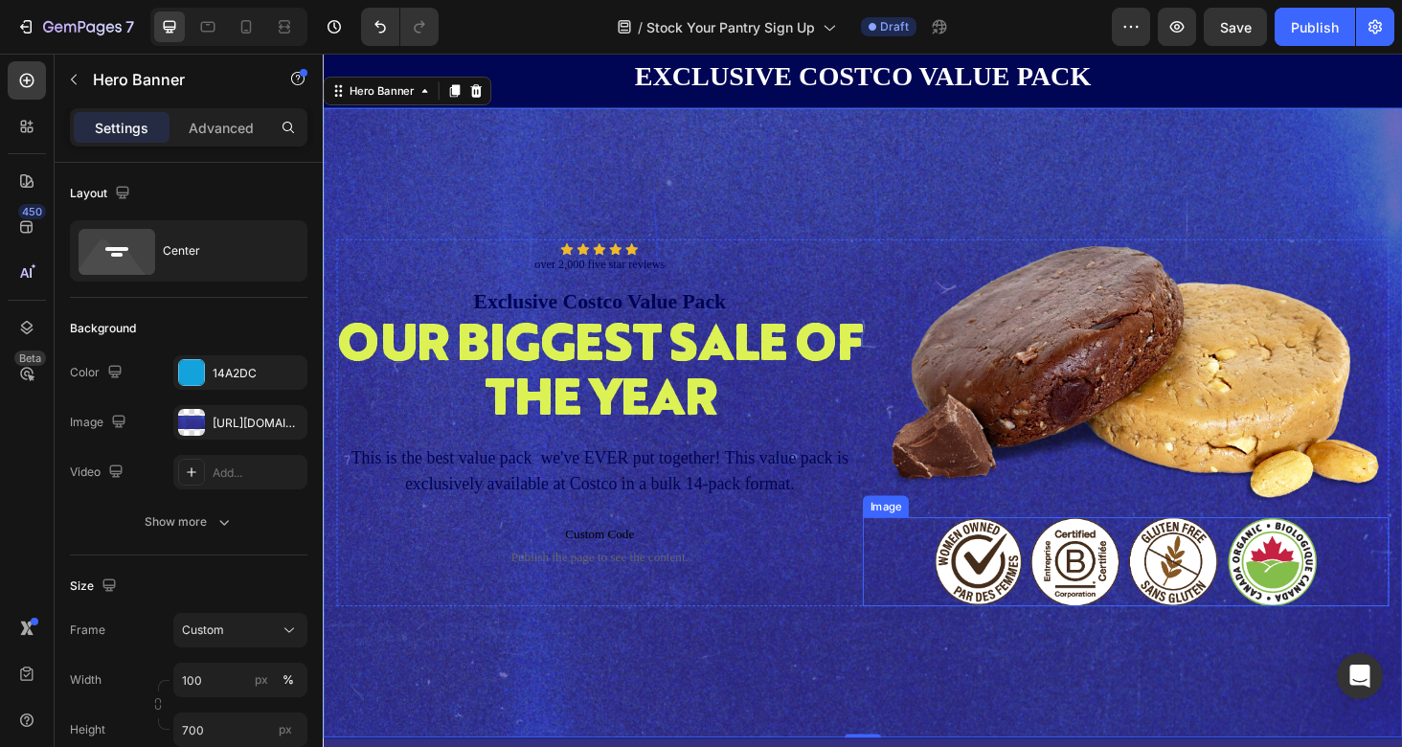
click at [1236, 564] on img at bounding box center [1177, 594] width 407 height 95
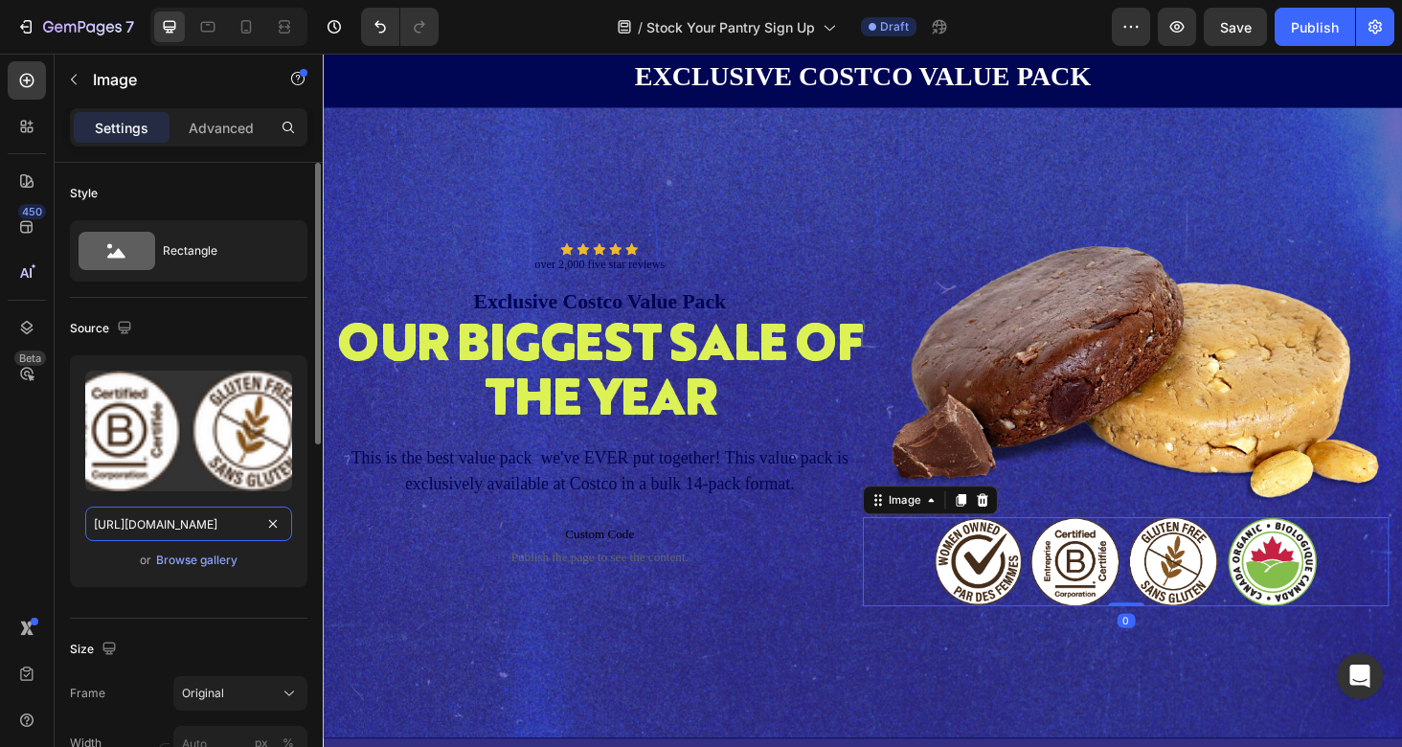
click at [185, 530] on input "[URL][DOMAIN_NAME]" at bounding box center [188, 524] width 207 height 34
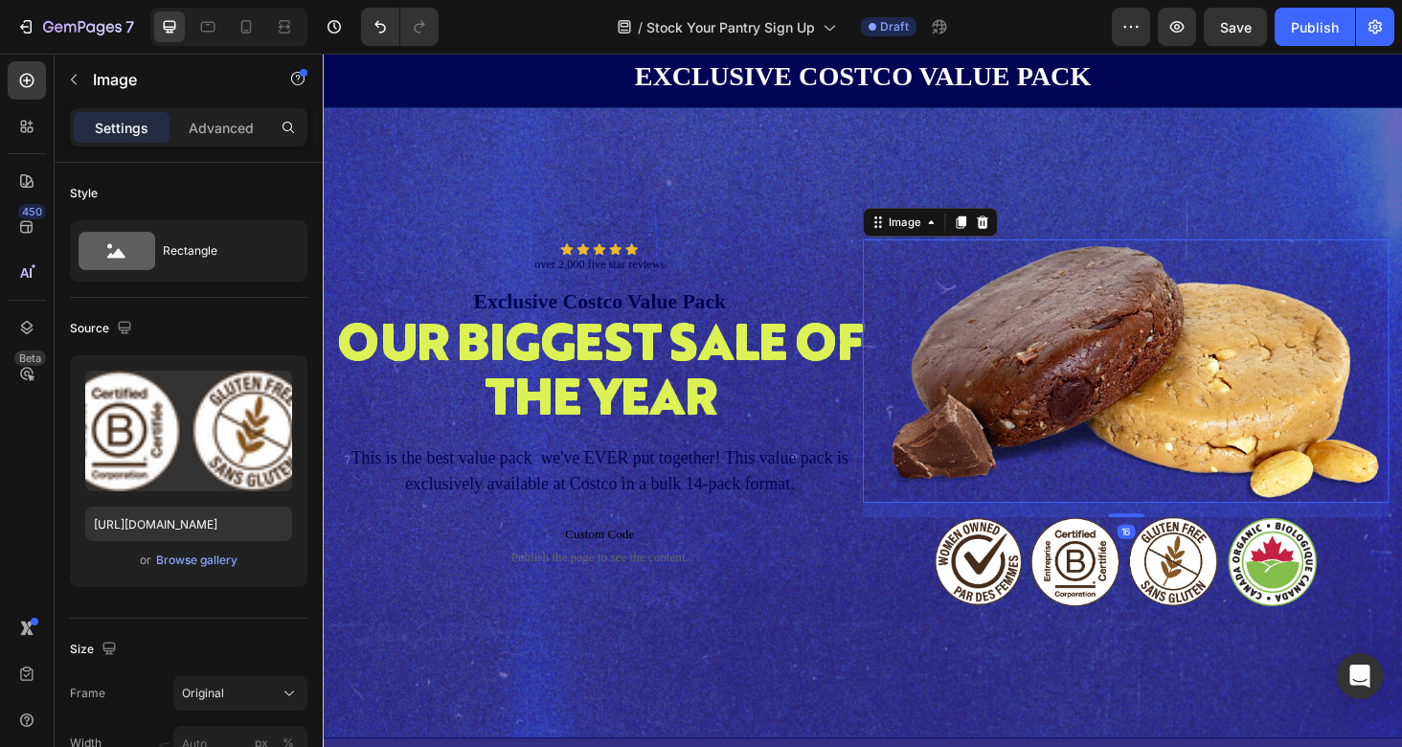
click at [1318, 434] on img at bounding box center [1177, 391] width 560 height 281
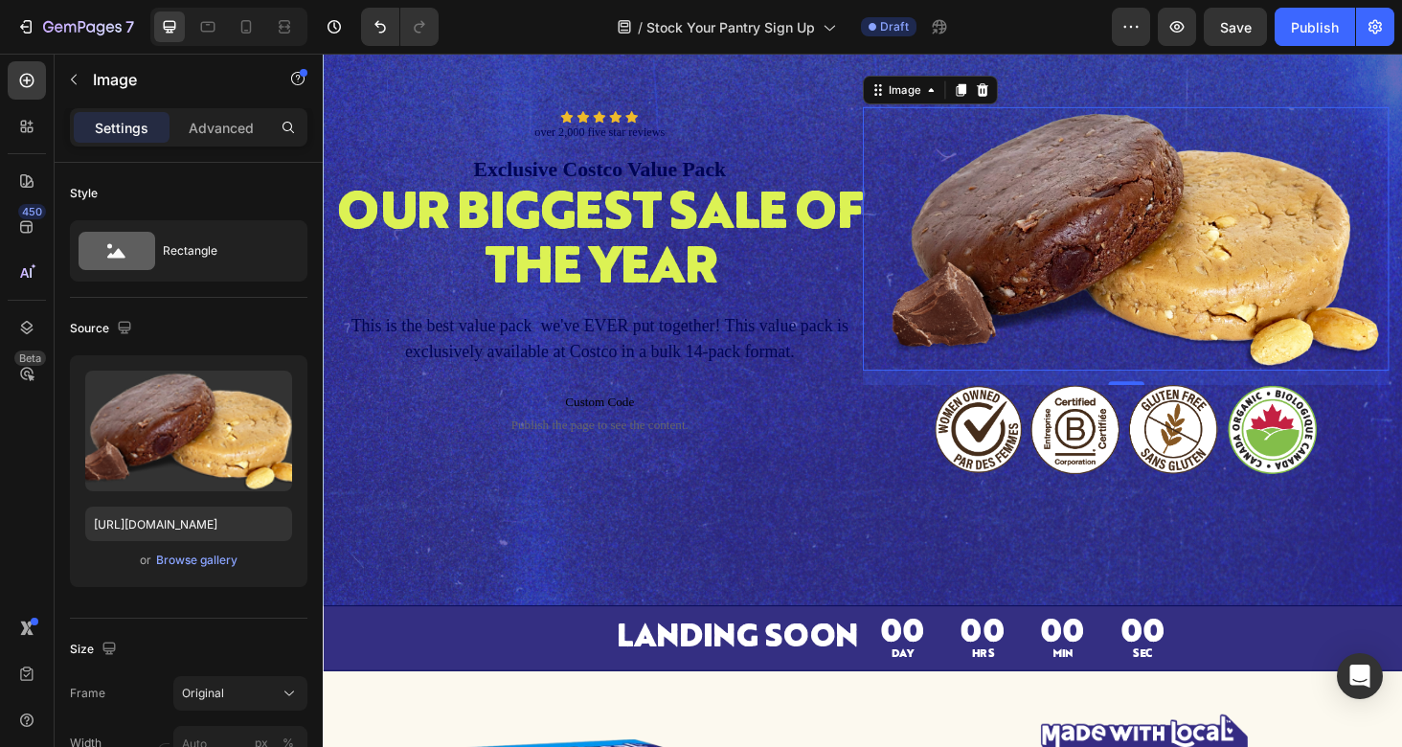
scroll to position [0, 0]
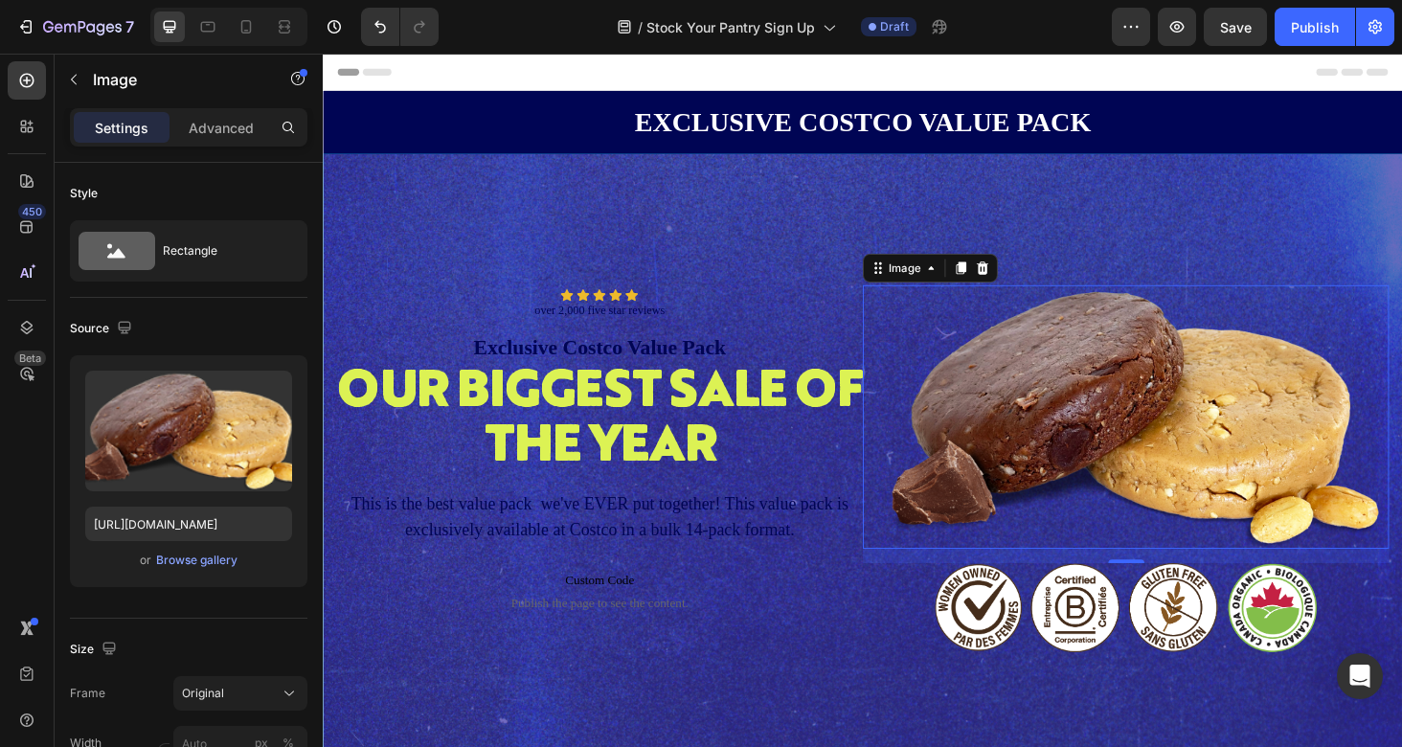
click at [1135, 442] on img at bounding box center [1177, 440] width 560 height 281
click at [202, 560] on div "Browse gallery" at bounding box center [196, 560] width 81 height 17
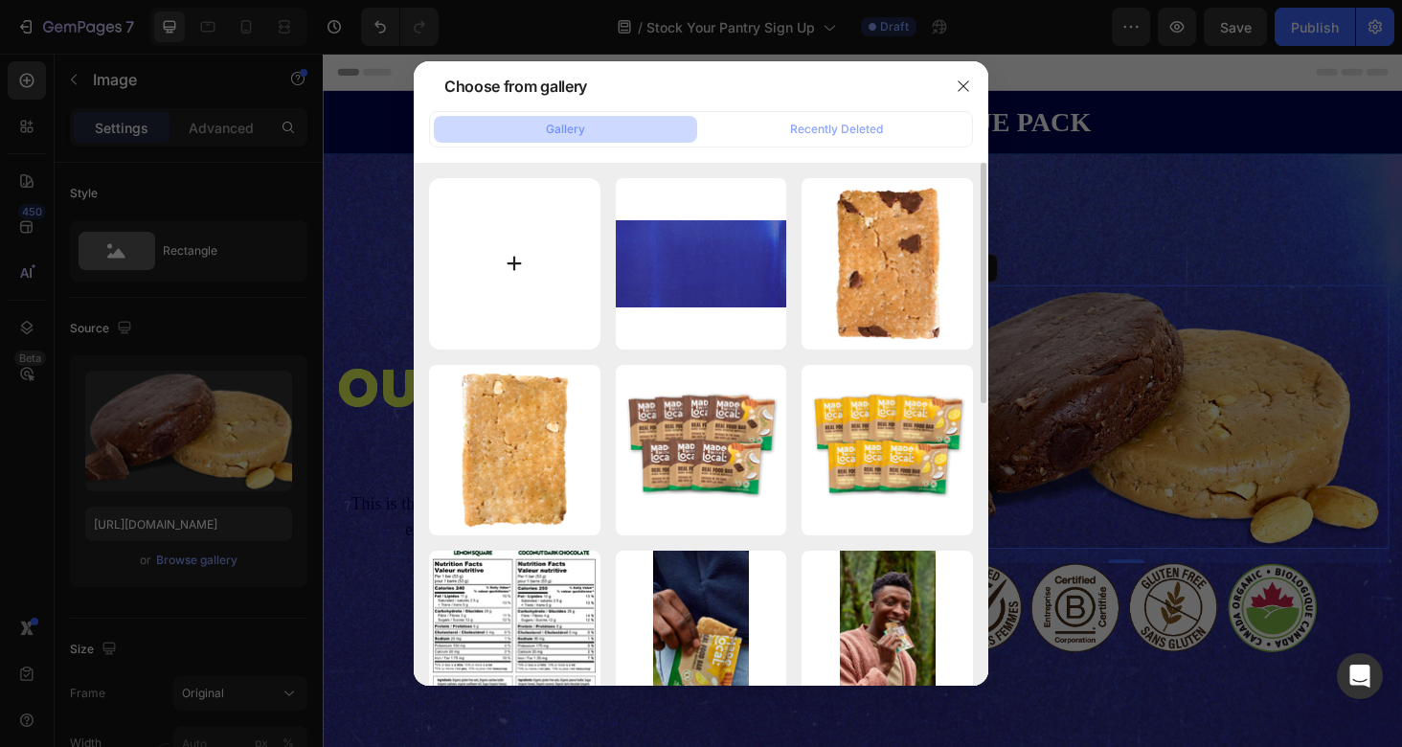
click at [534, 254] on input "file" at bounding box center [514, 263] width 171 height 171
type input "C:\fakepath\OOS (25).png"
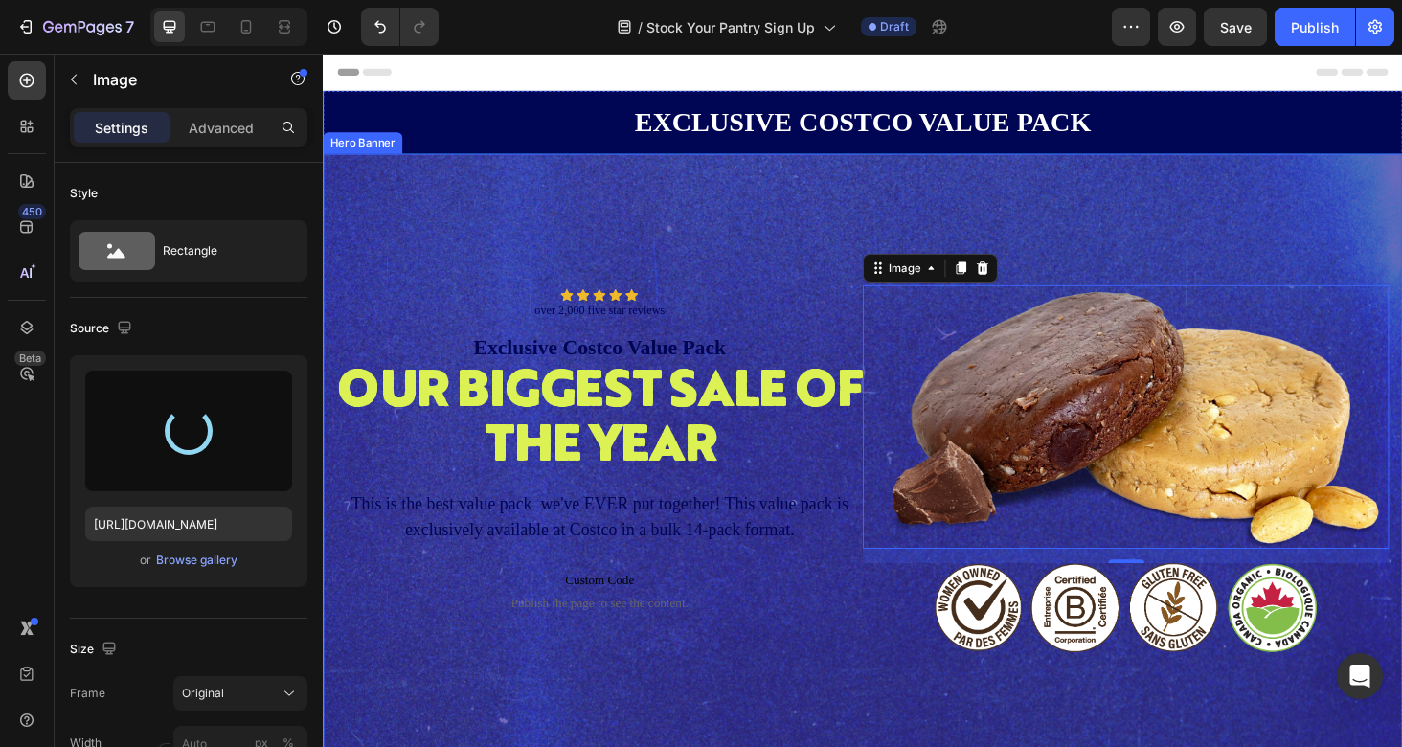
type input "[URL][DOMAIN_NAME]"
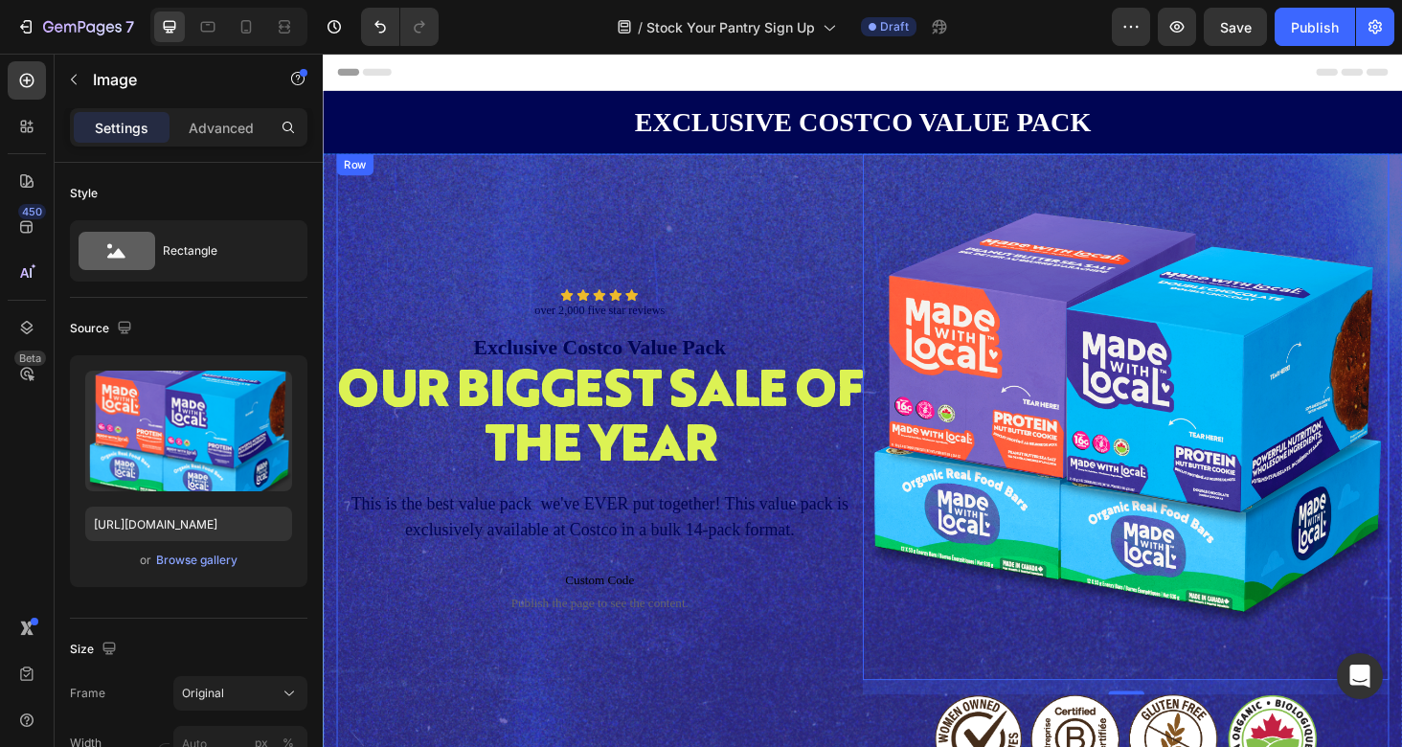
click at [790, 244] on div "Icon Icon Icon Icon Icon Icon List over 2,000 five star reviews Text Block Row …" at bounding box center [617, 495] width 560 height 670
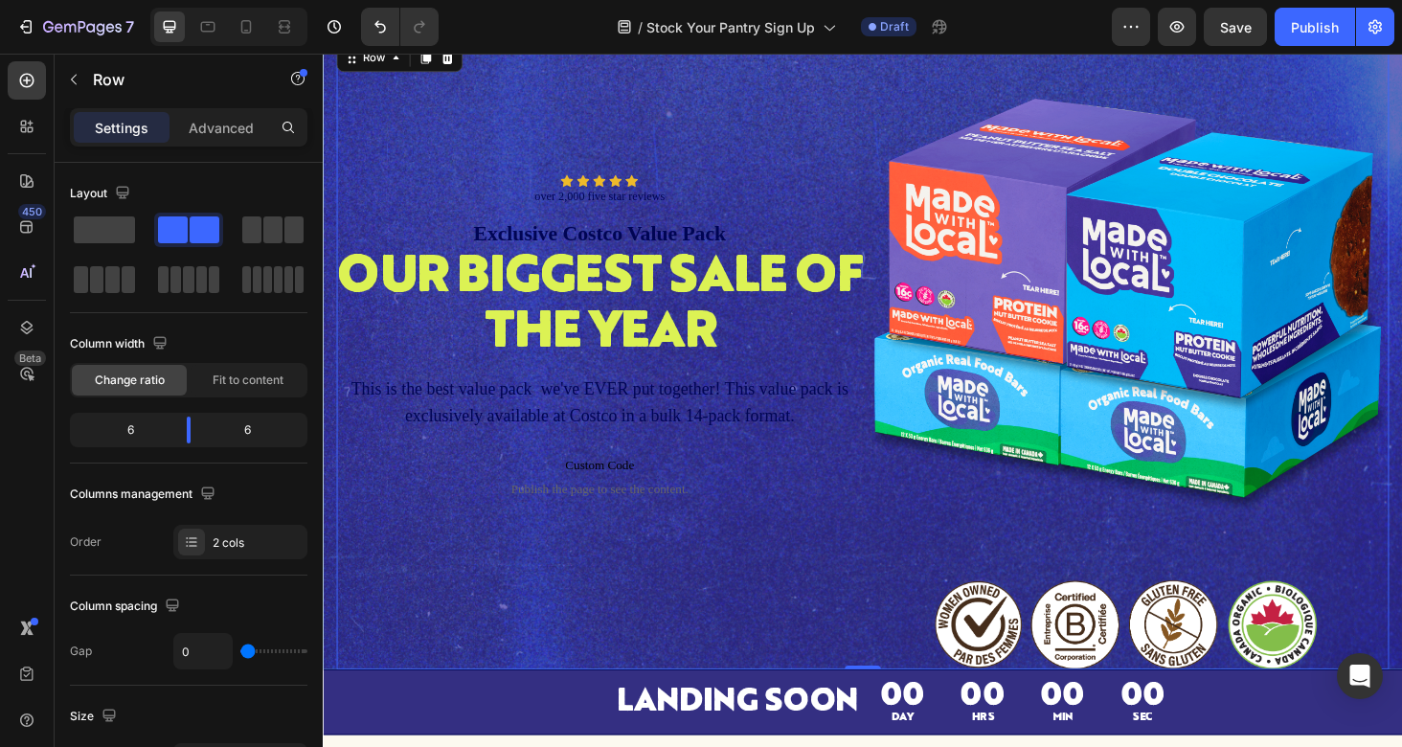
scroll to position [153, 0]
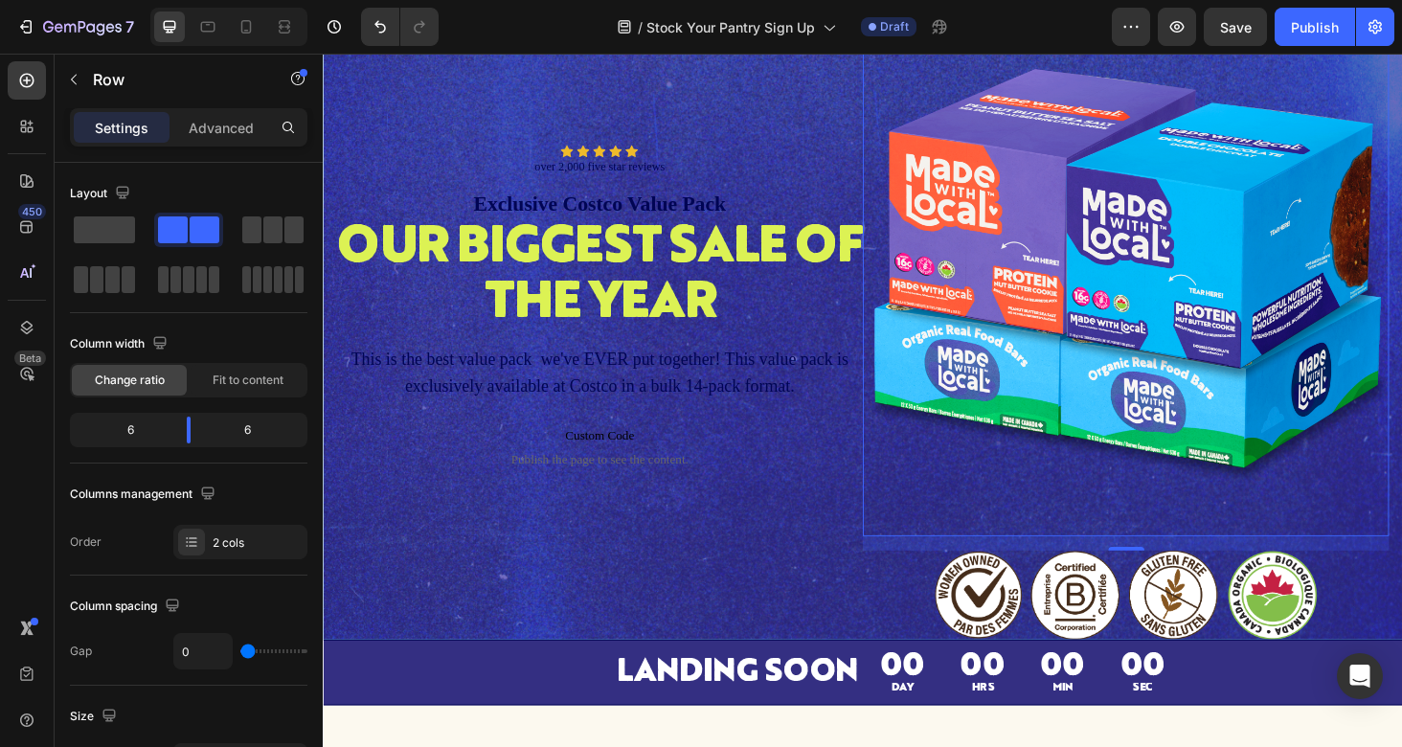
click at [1159, 363] on img at bounding box center [1177, 287] width 560 height 560
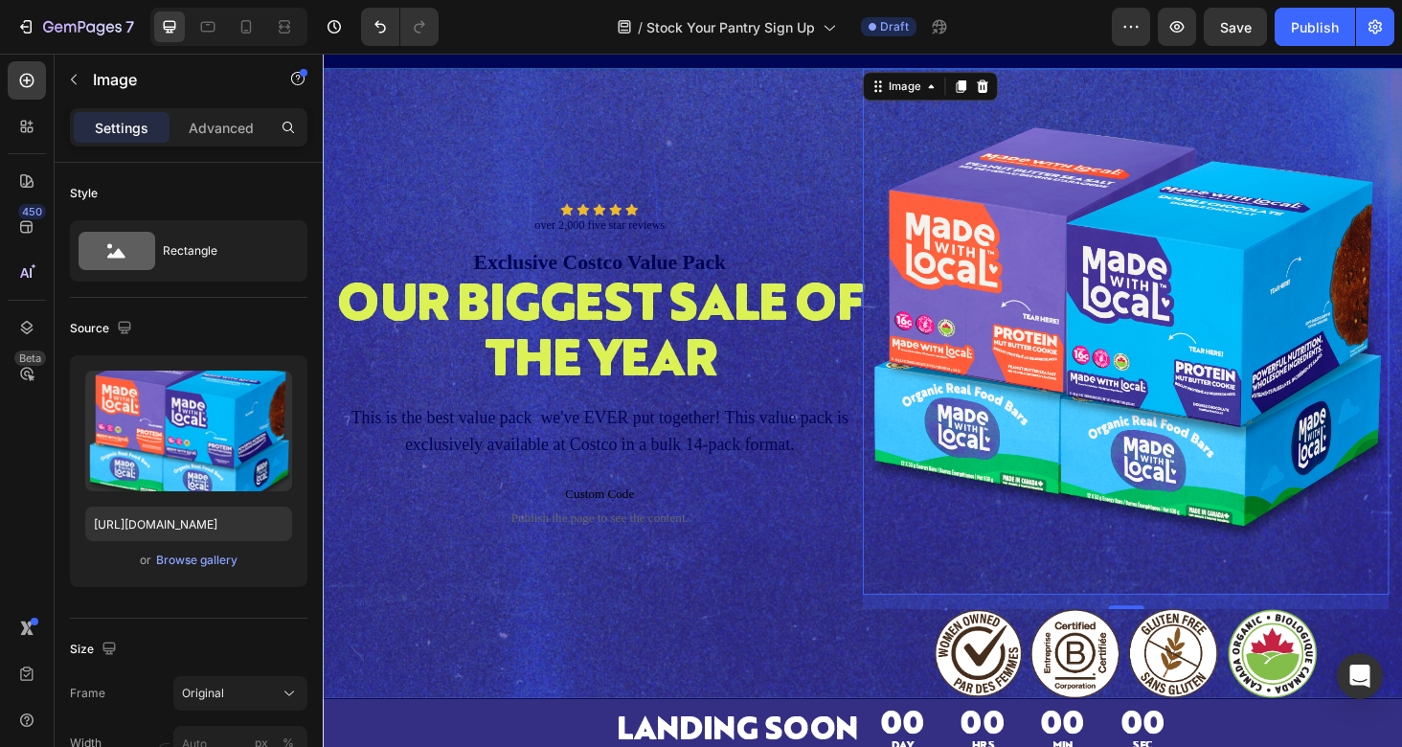
scroll to position [88, 0]
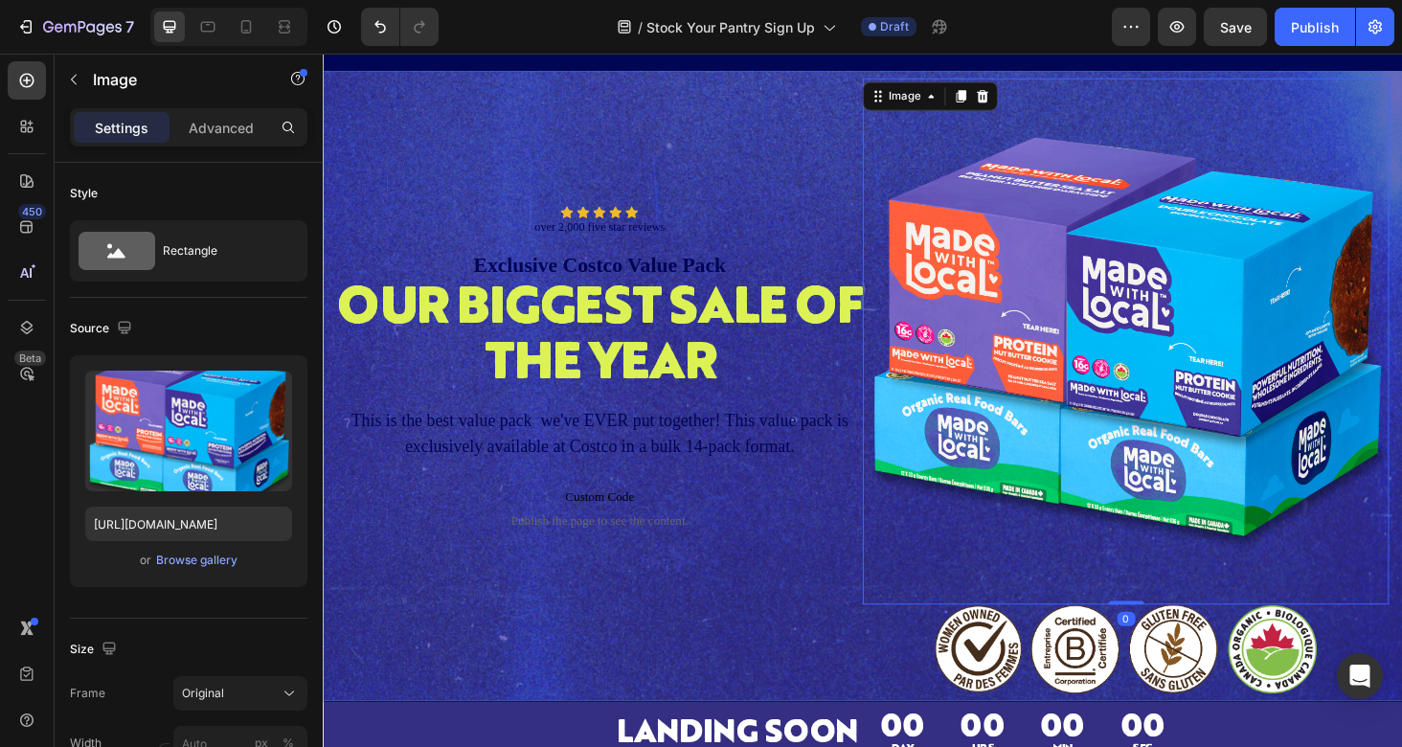
drag, startPoint x: 1183, startPoint y: 644, endPoint x: 1180, endPoint y: 595, distance: 49.9
click at [1180, 595] on div "Image 0" at bounding box center [1177, 359] width 560 height 560
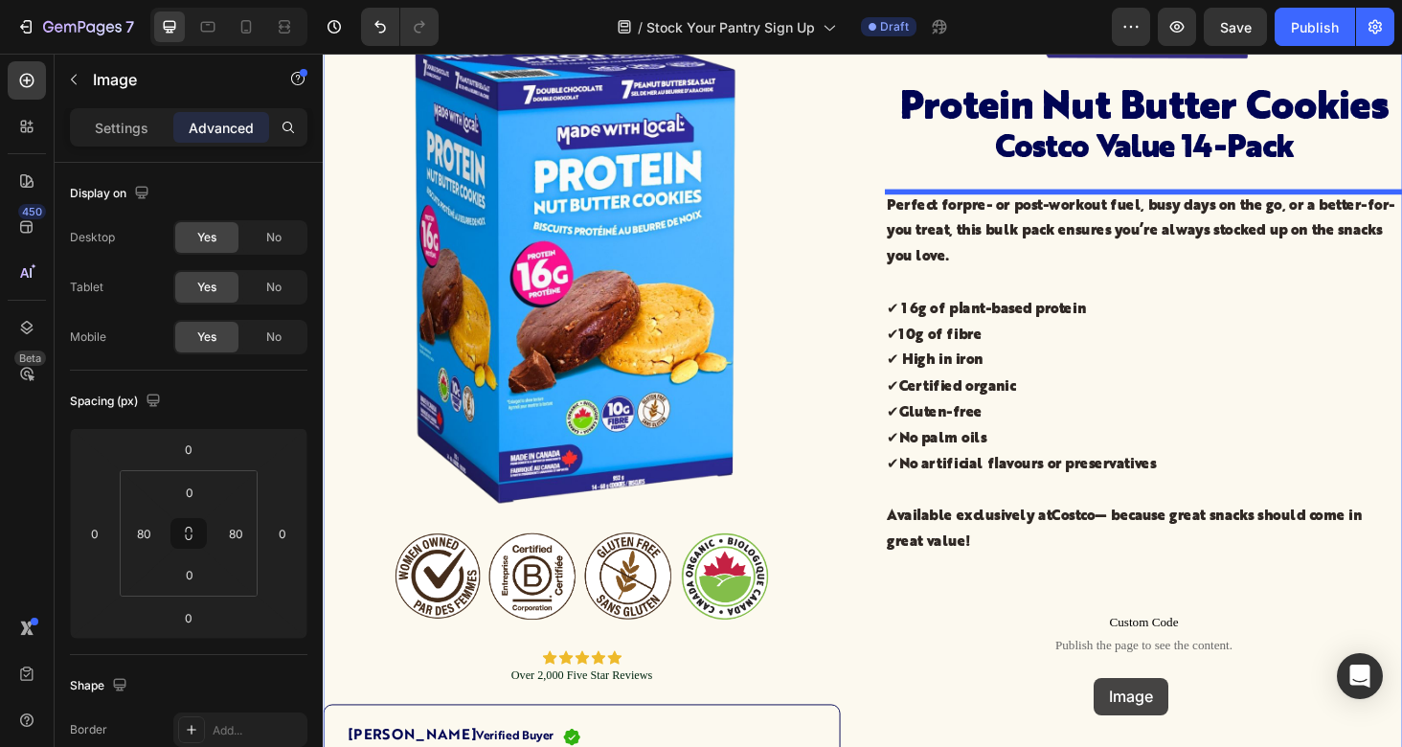
scroll to position [1149, 0]
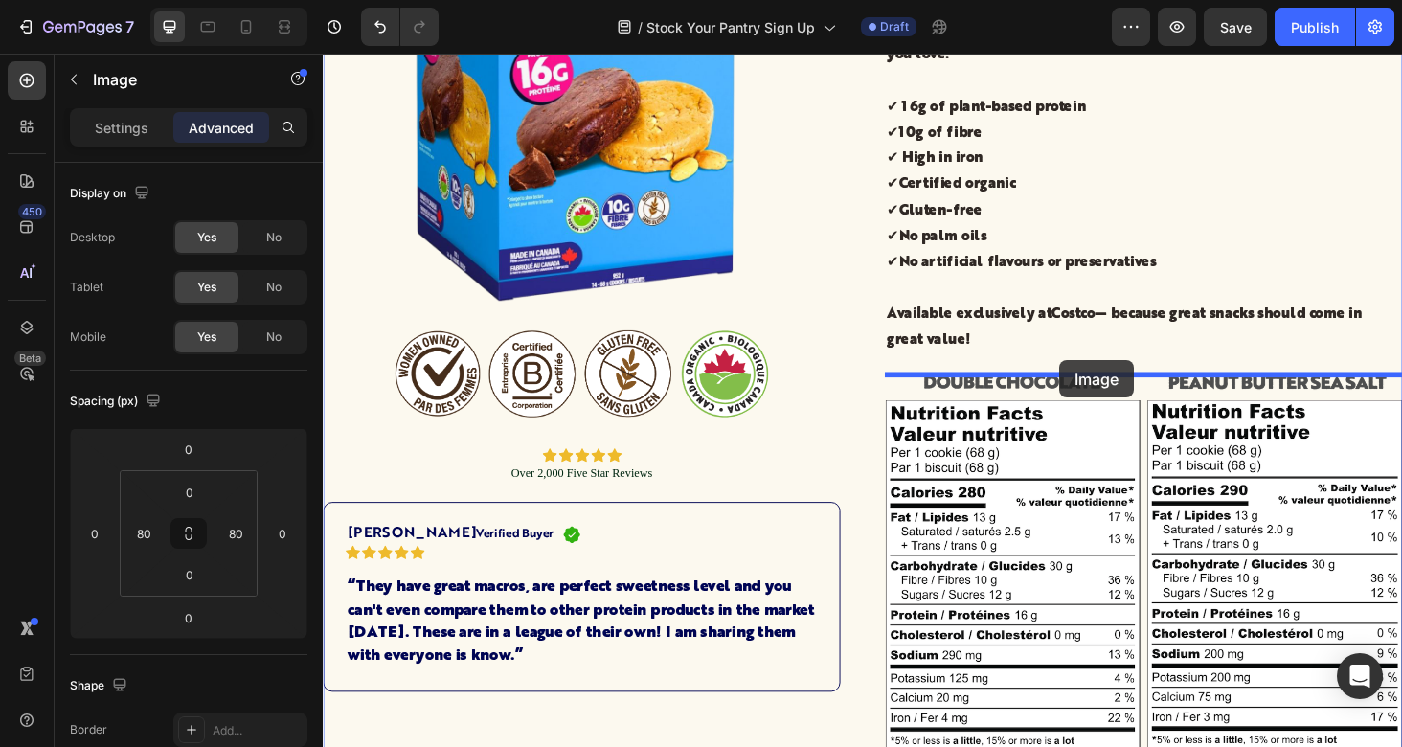
drag, startPoint x: 1107, startPoint y: 422, endPoint x: 1107, endPoint y: 380, distance: 42.1
type input "22"
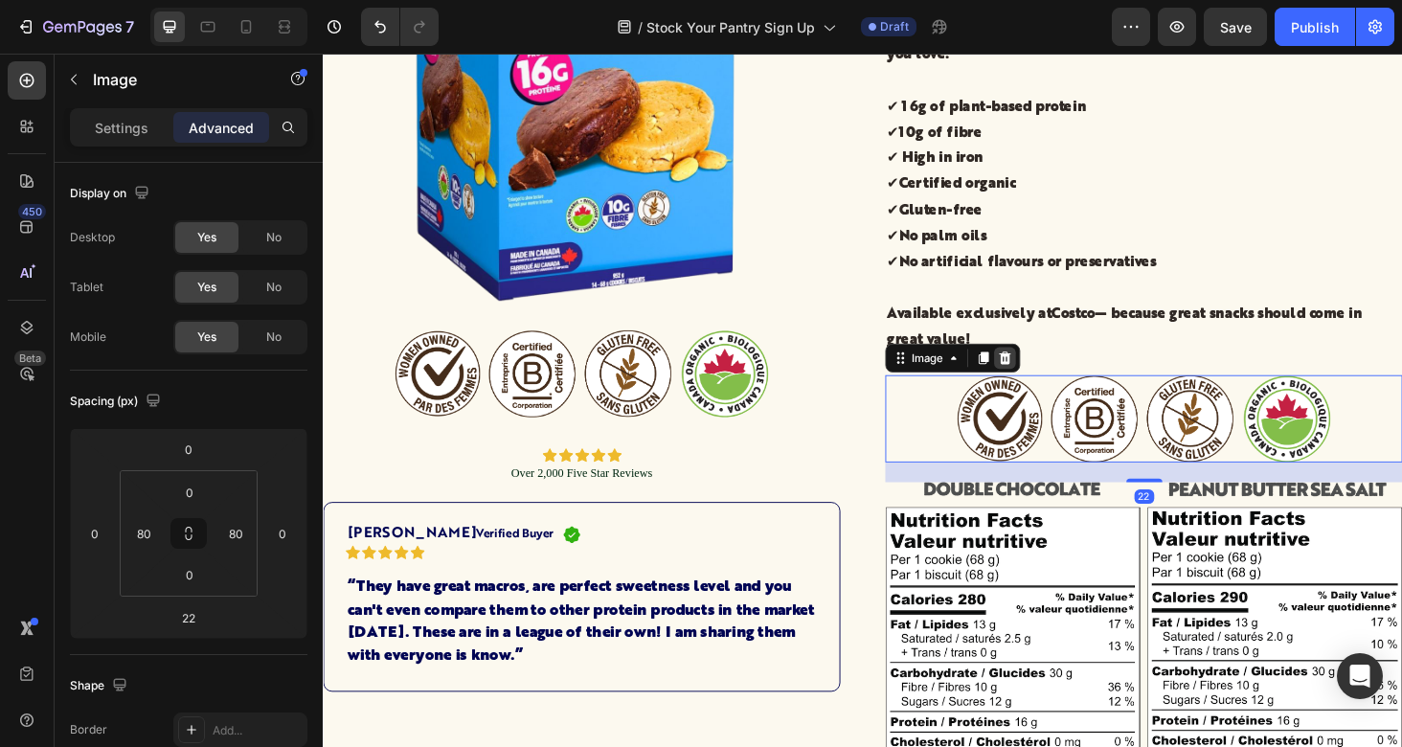
click at [1048, 376] on icon at bounding box center [1049, 377] width 12 height 13
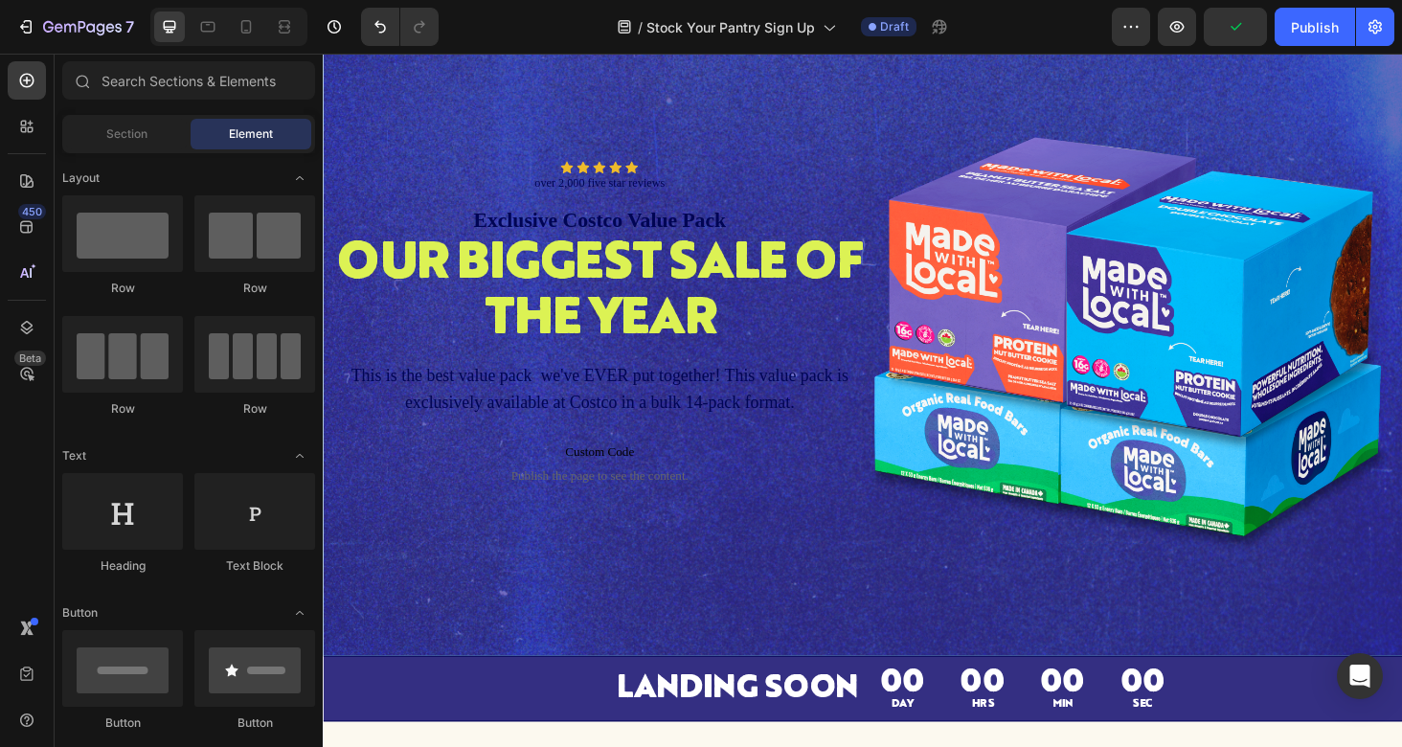
scroll to position [135, 0]
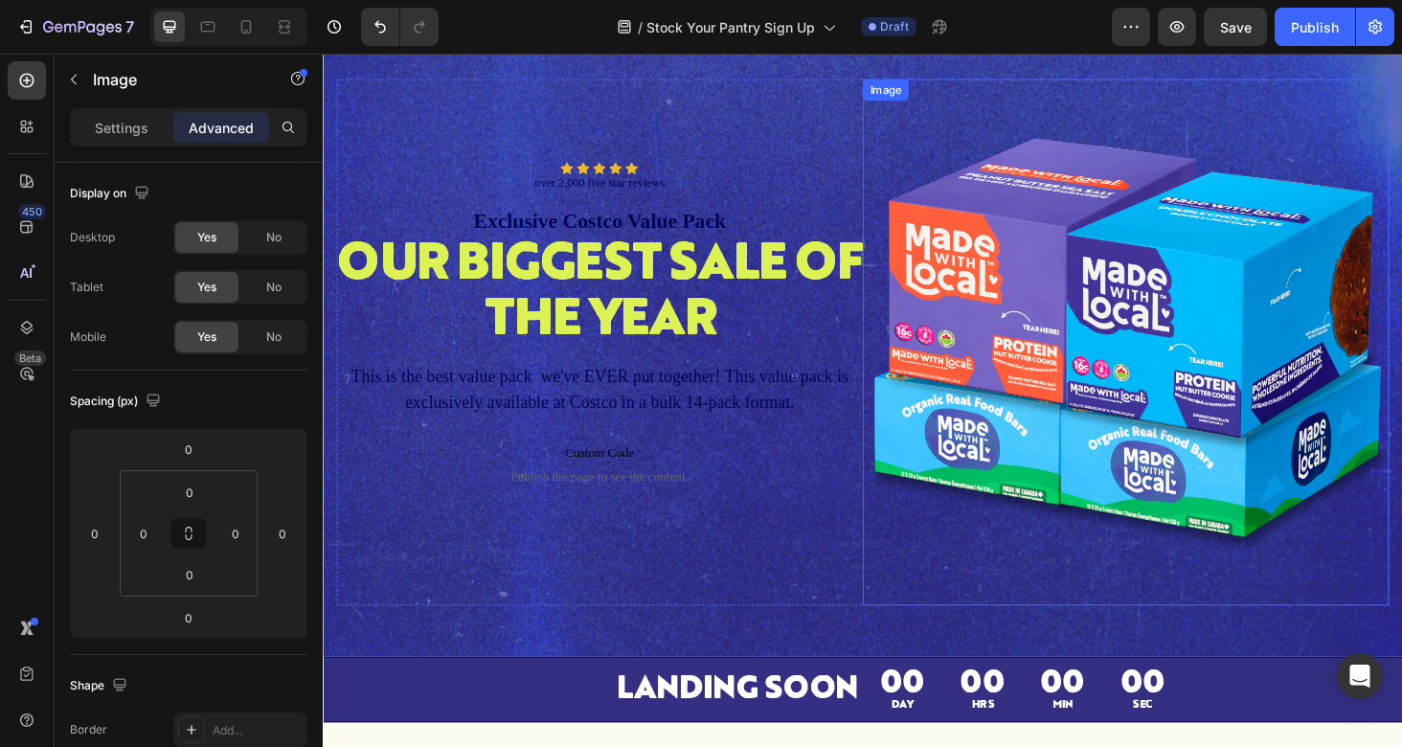
click at [918, 259] on img at bounding box center [1177, 360] width 560 height 560
click at [780, 276] on div "Our biggest sale of the year" at bounding box center [617, 310] width 560 height 122
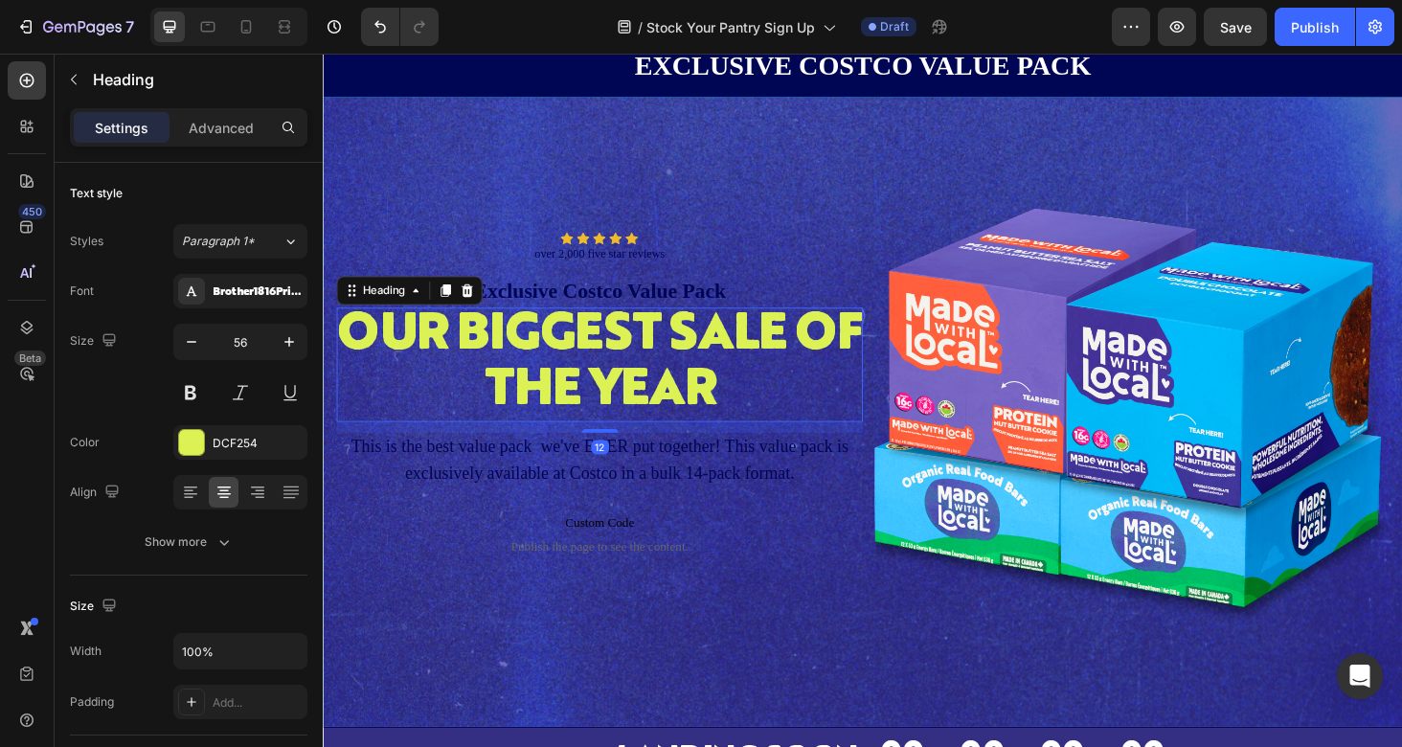
scroll to position [56, 0]
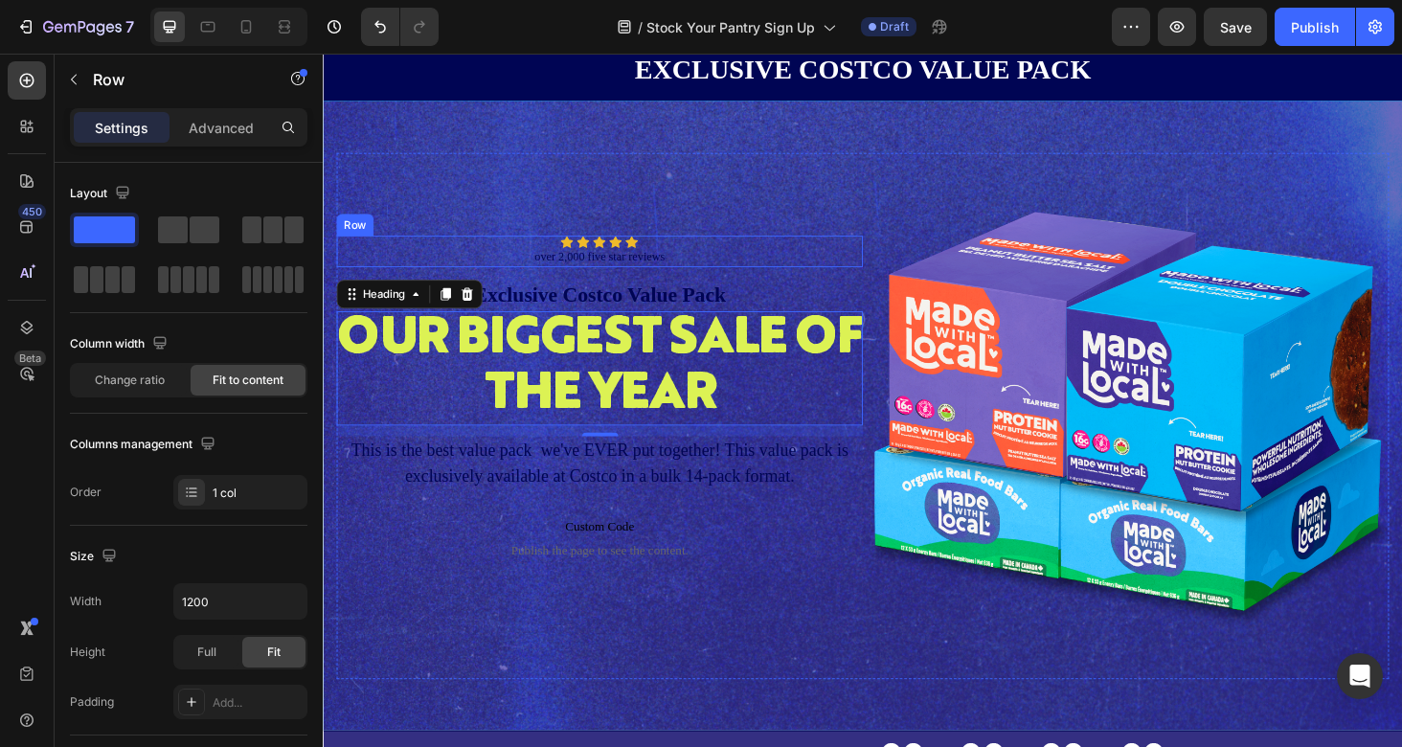
click at [718, 257] on div "Icon Icon Icon Icon Icon Icon List over 2,000 five star reviews Text Block Row" at bounding box center [617, 264] width 560 height 34
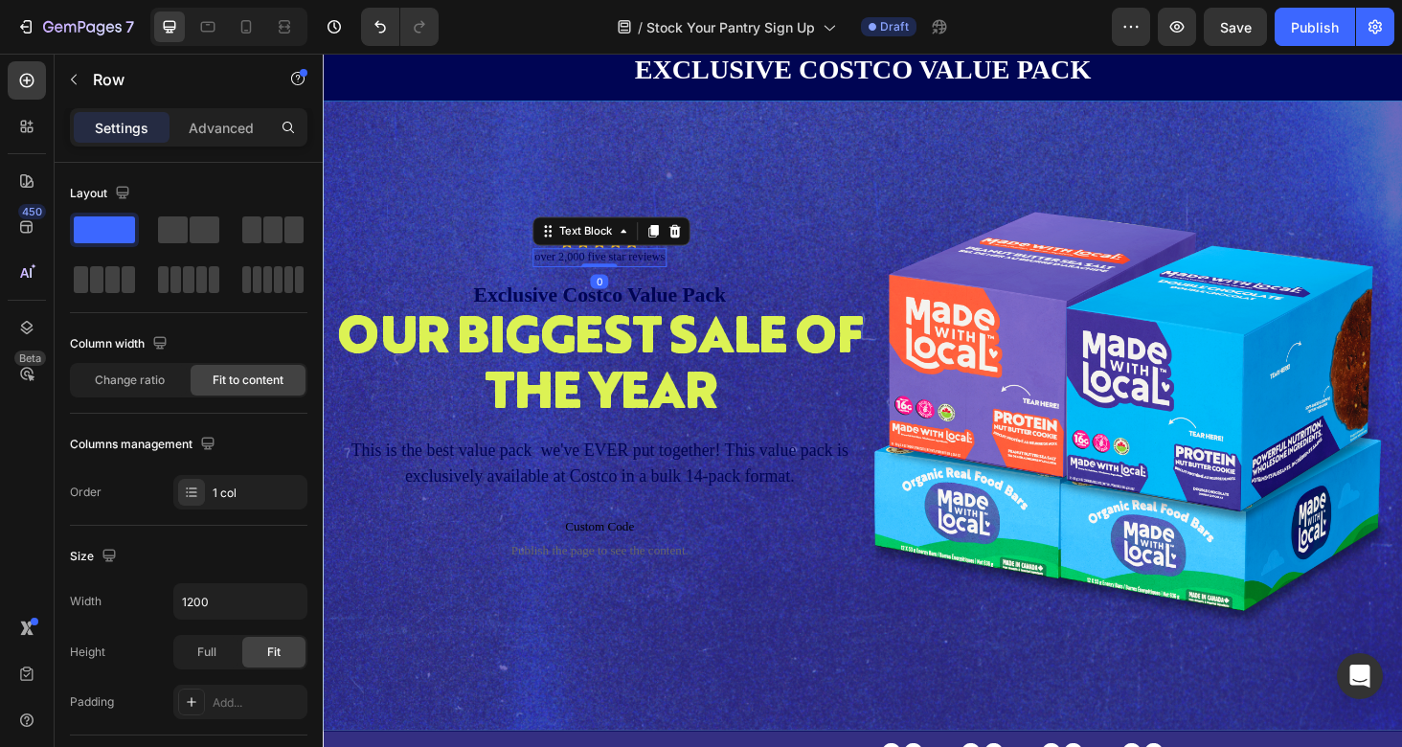
click at [663, 271] on p "over 2,000 five star reviews" at bounding box center [617, 270] width 139 height 16
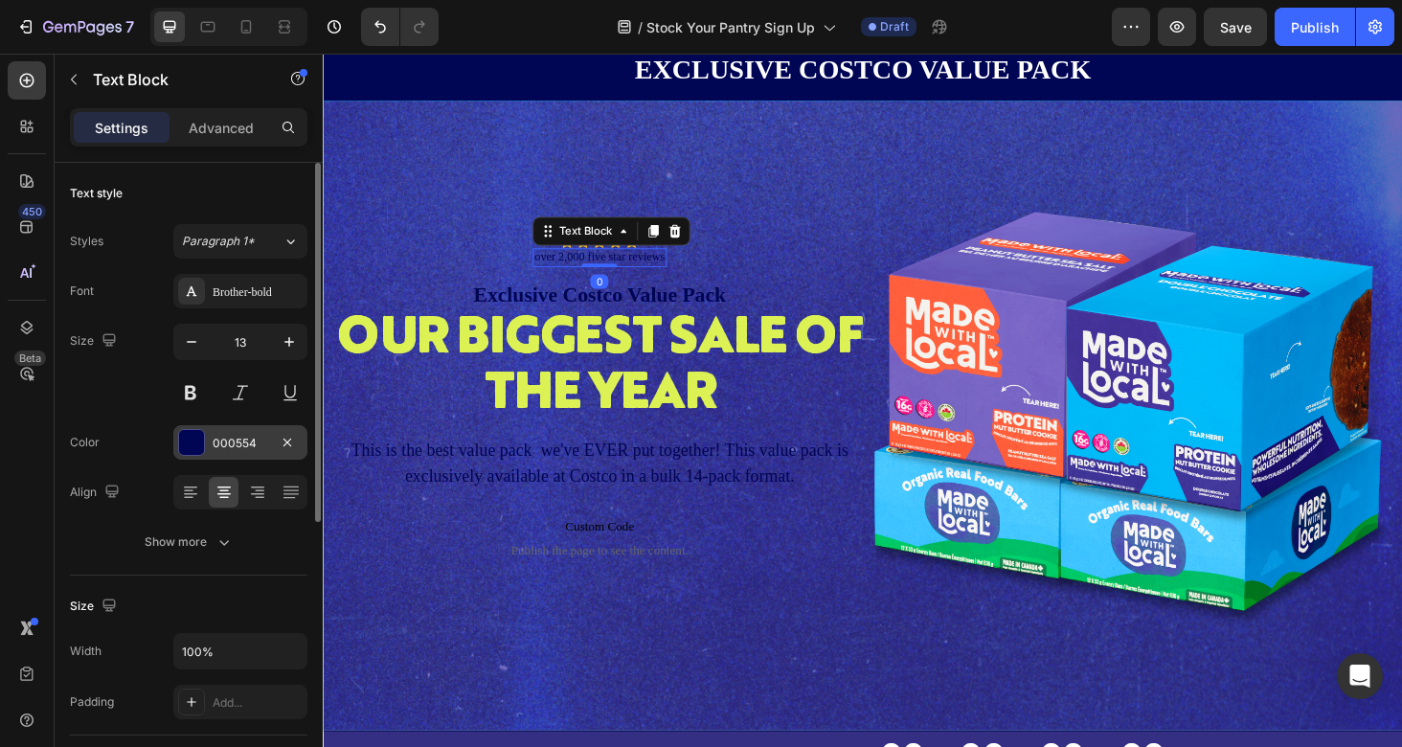
click at [226, 444] on div "000554" at bounding box center [241, 443] width 56 height 17
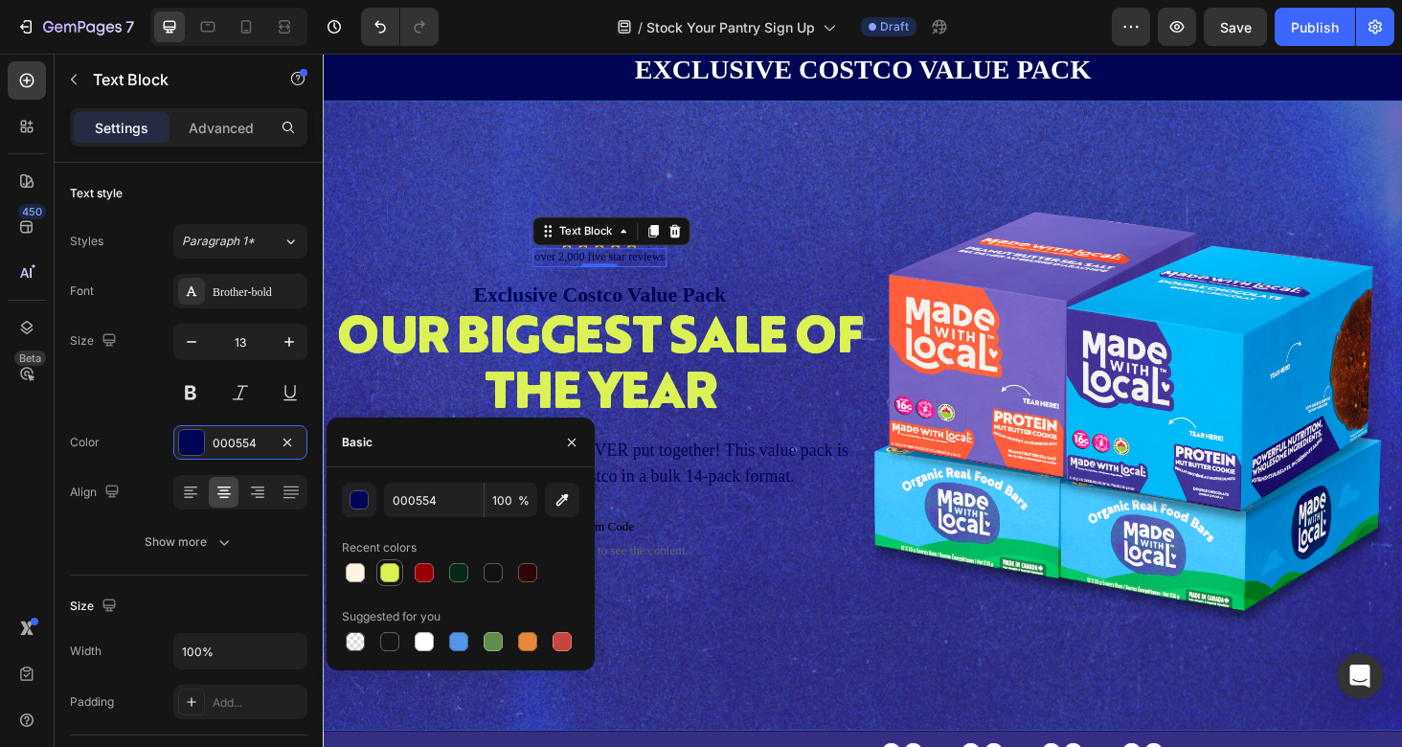
click at [388, 579] on div at bounding box center [389, 572] width 19 height 19
type input "DCF254"
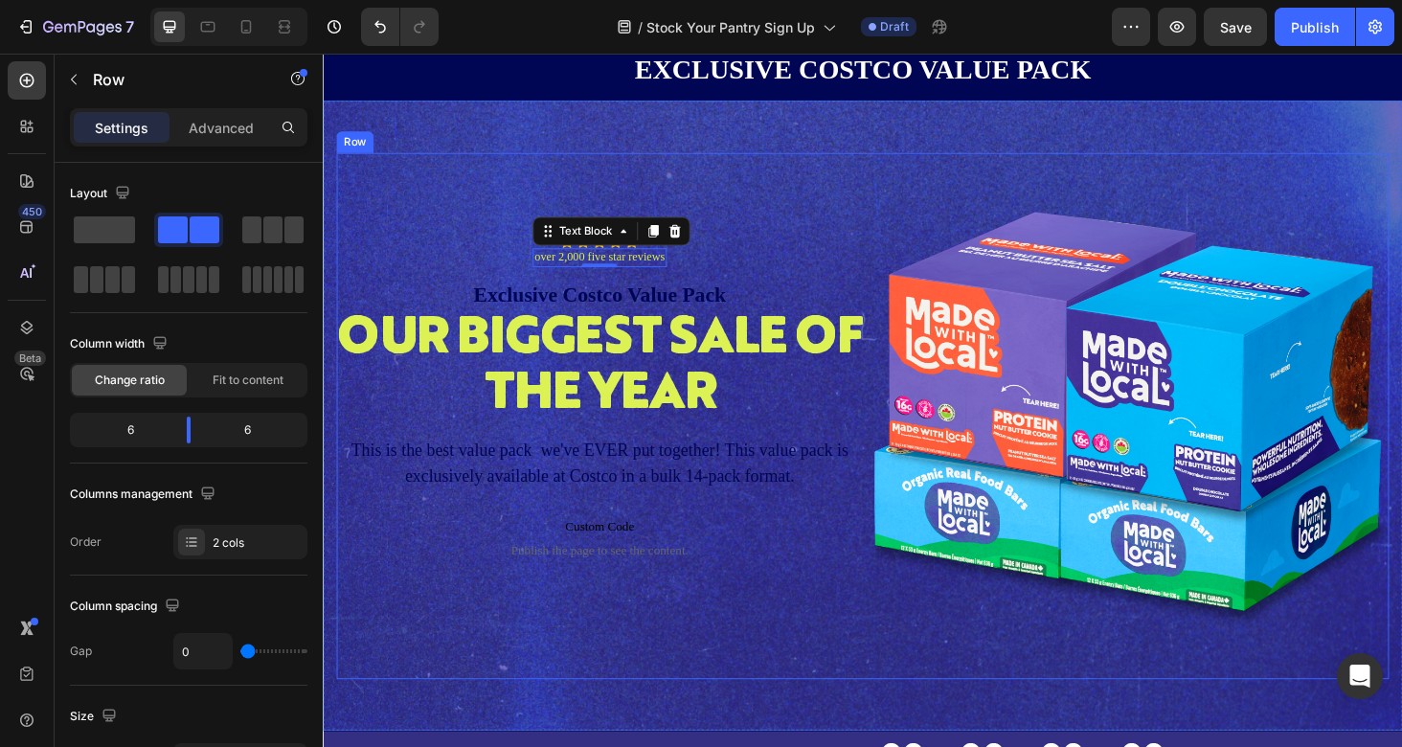
click at [790, 208] on div "Icon Icon Icon Icon Icon Icon List over 2,000 five star reviews Text Block 0 Ro…" at bounding box center [617, 439] width 560 height 560
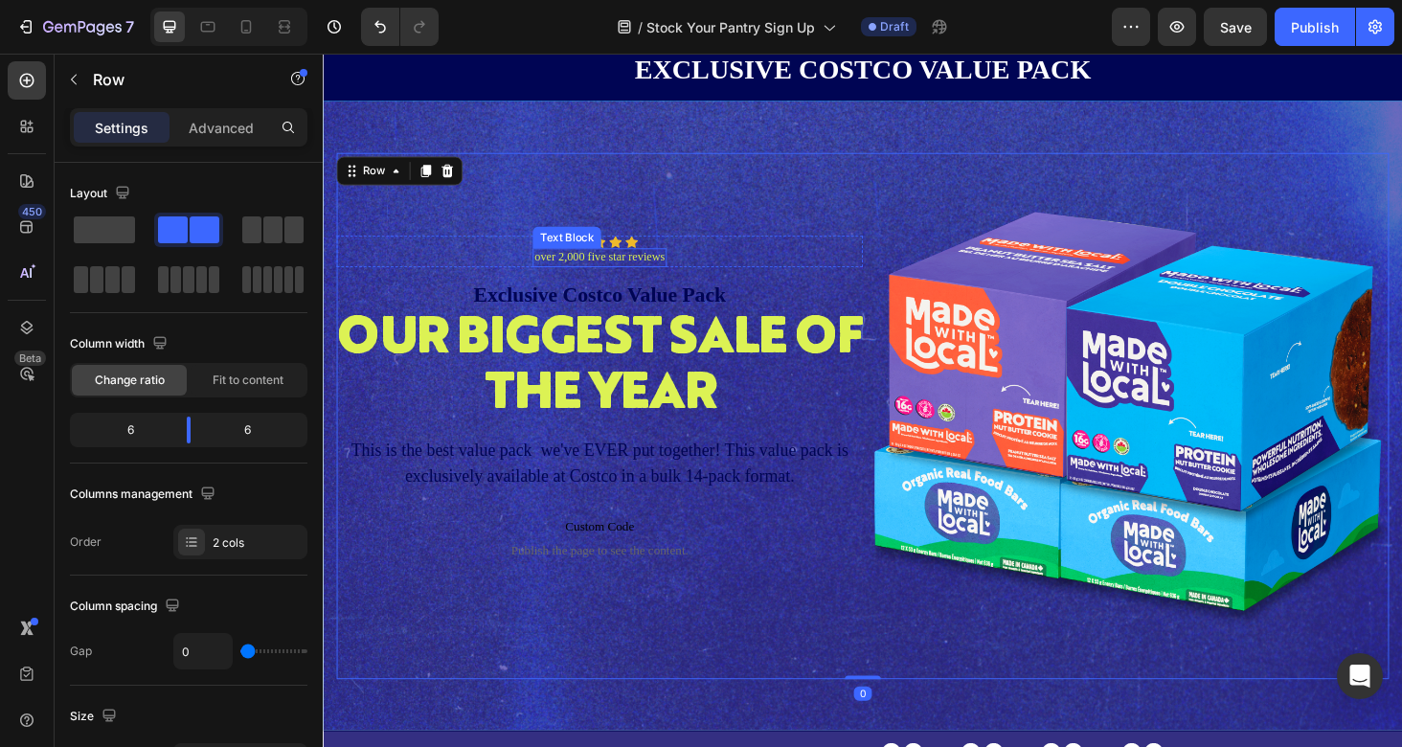
click at [627, 269] on p "over 2,000 five star reviews" at bounding box center [617, 270] width 139 height 16
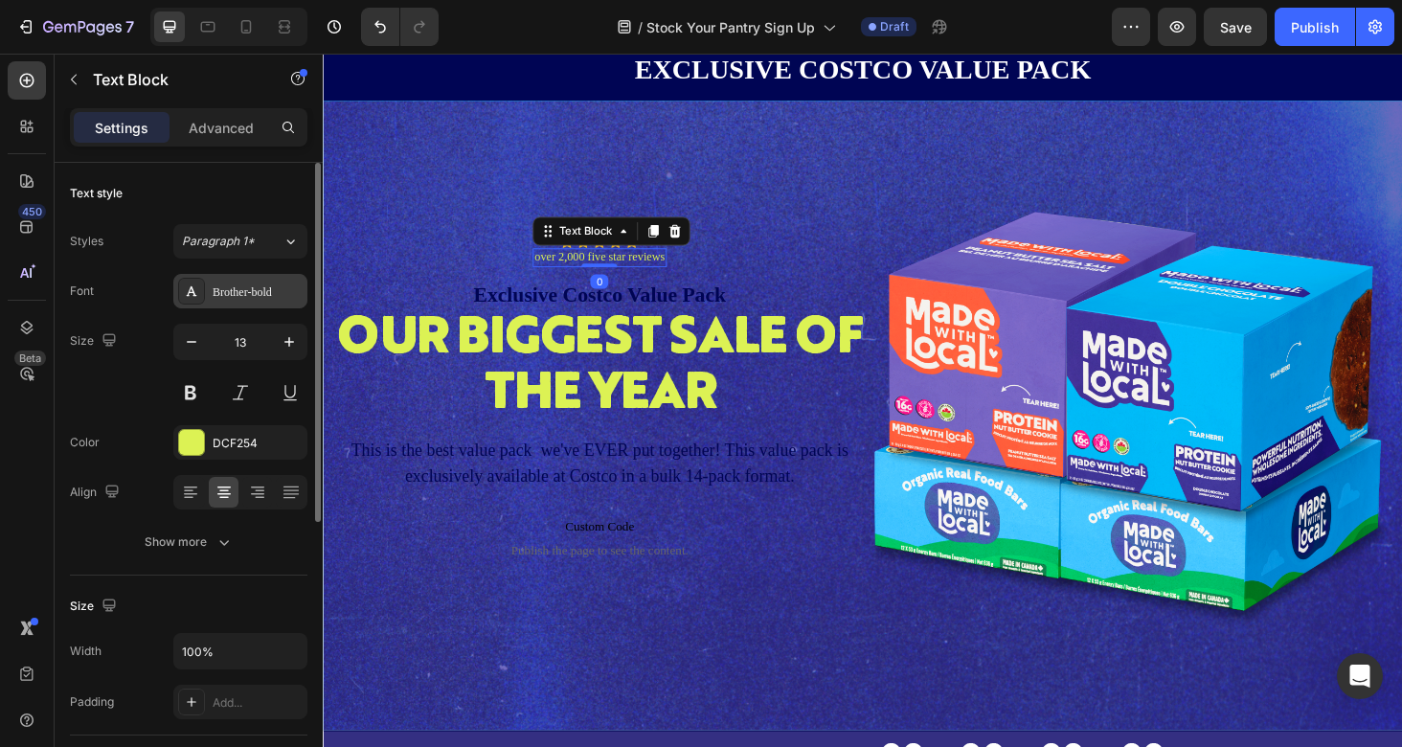
click at [244, 287] on div "Brother-bold" at bounding box center [258, 291] width 90 height 17
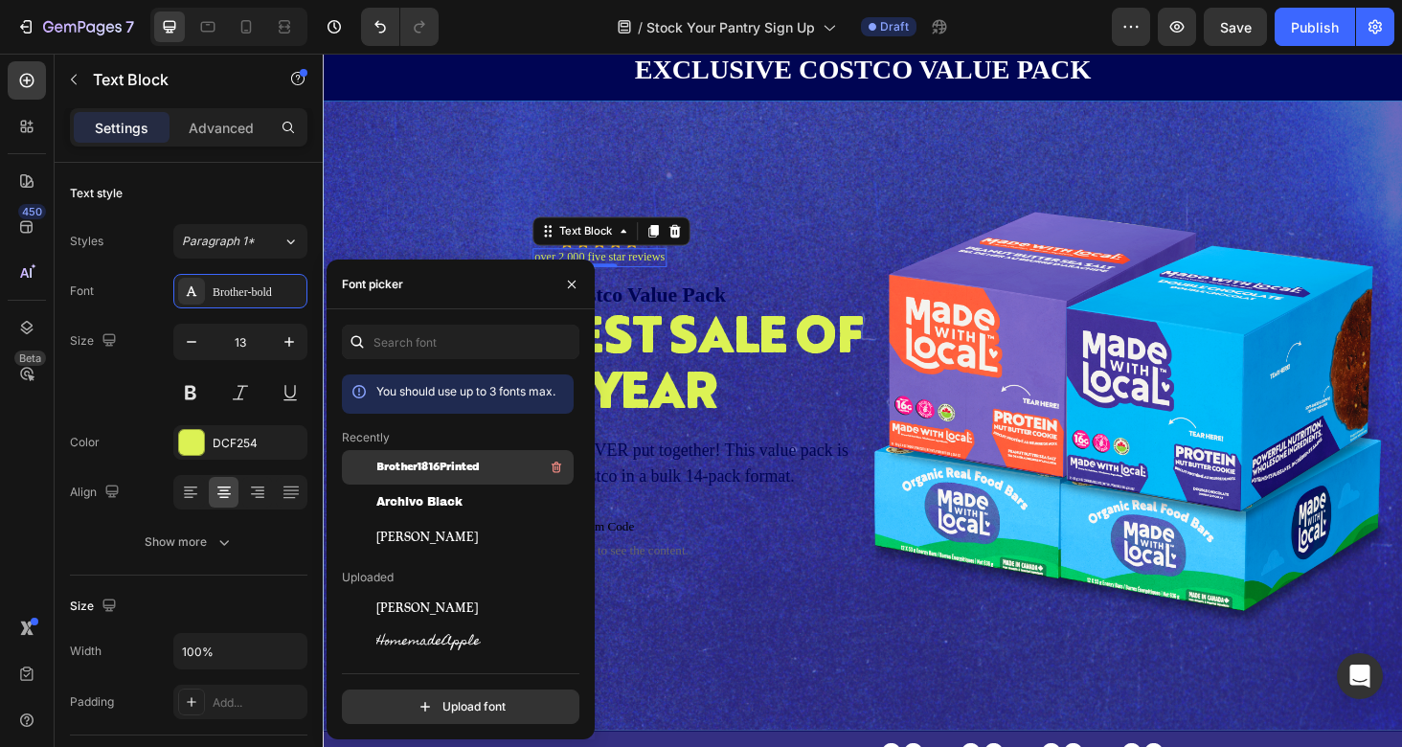
click at [439, 463] on span "Brother1816Printed" at bounding box center [427, 467] width 103 height 17
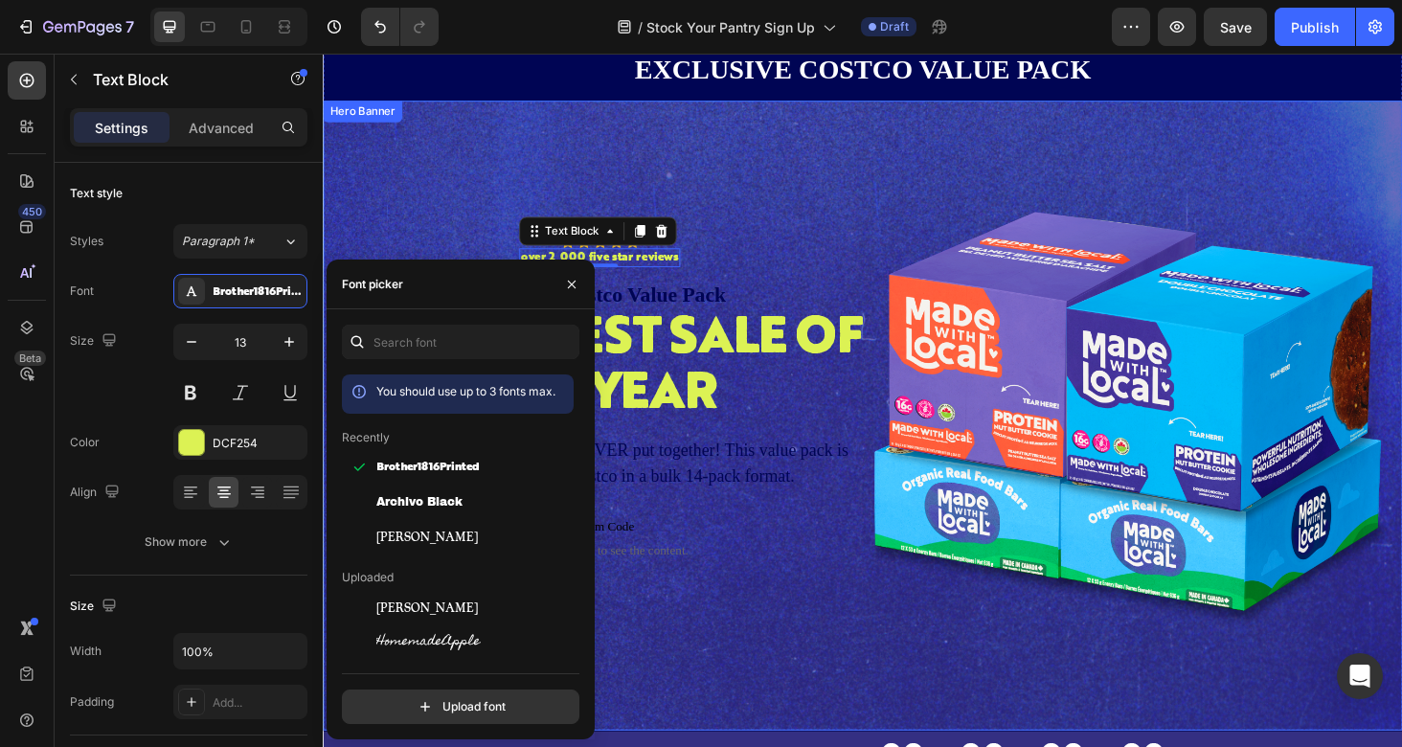
click at [831, 163] on div "Icon Icon Icon Icon Icon Icon List over 2,000 five star reviews Text Block 0 Ro…" at bounding box center [617, 439] width 560 height 560
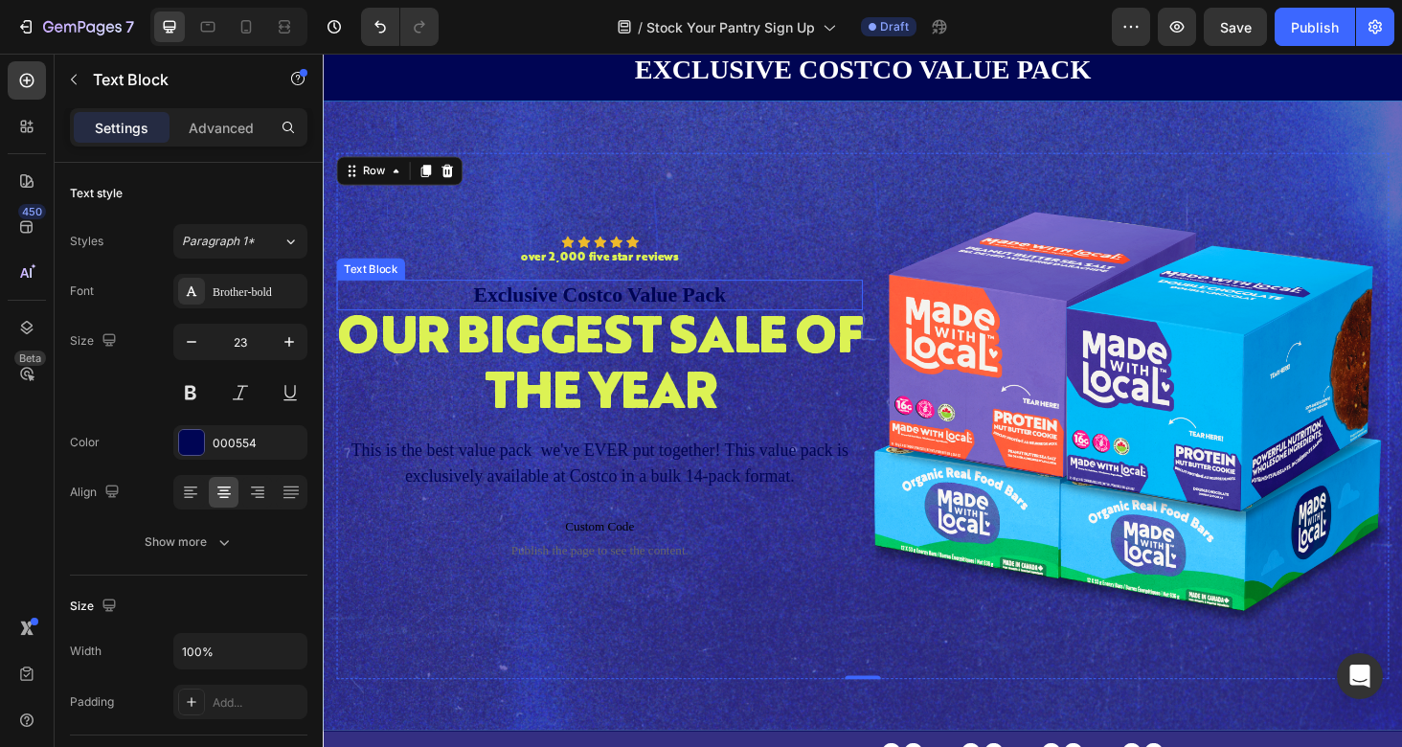
click at [690, 303] on p "Exclusive Costco Value Pack" at bounding box center [617, 310] width 556 height 29
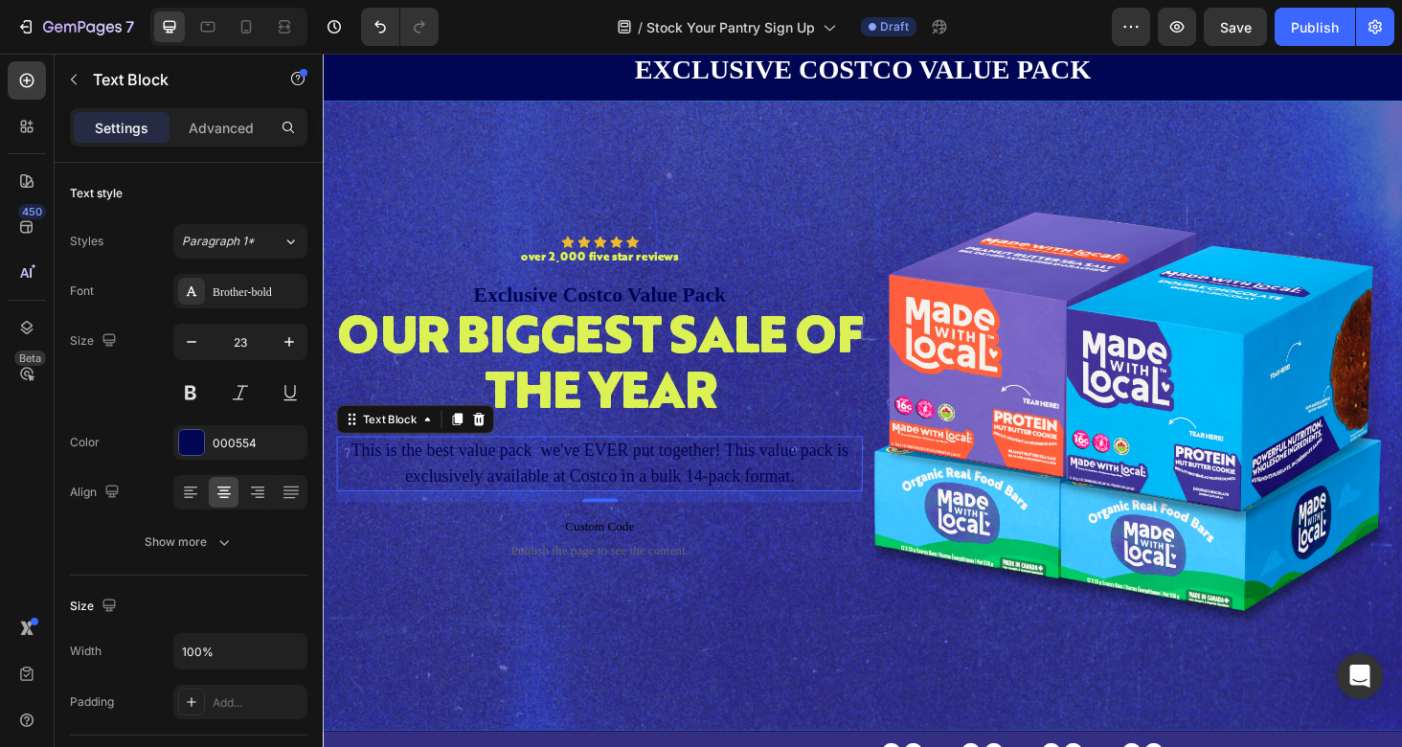
click at [668, 481] on p "This is the best value pack we've EVER put together! This value pack is exclusi…" at bounding box center [617, 489] width 556 height 55
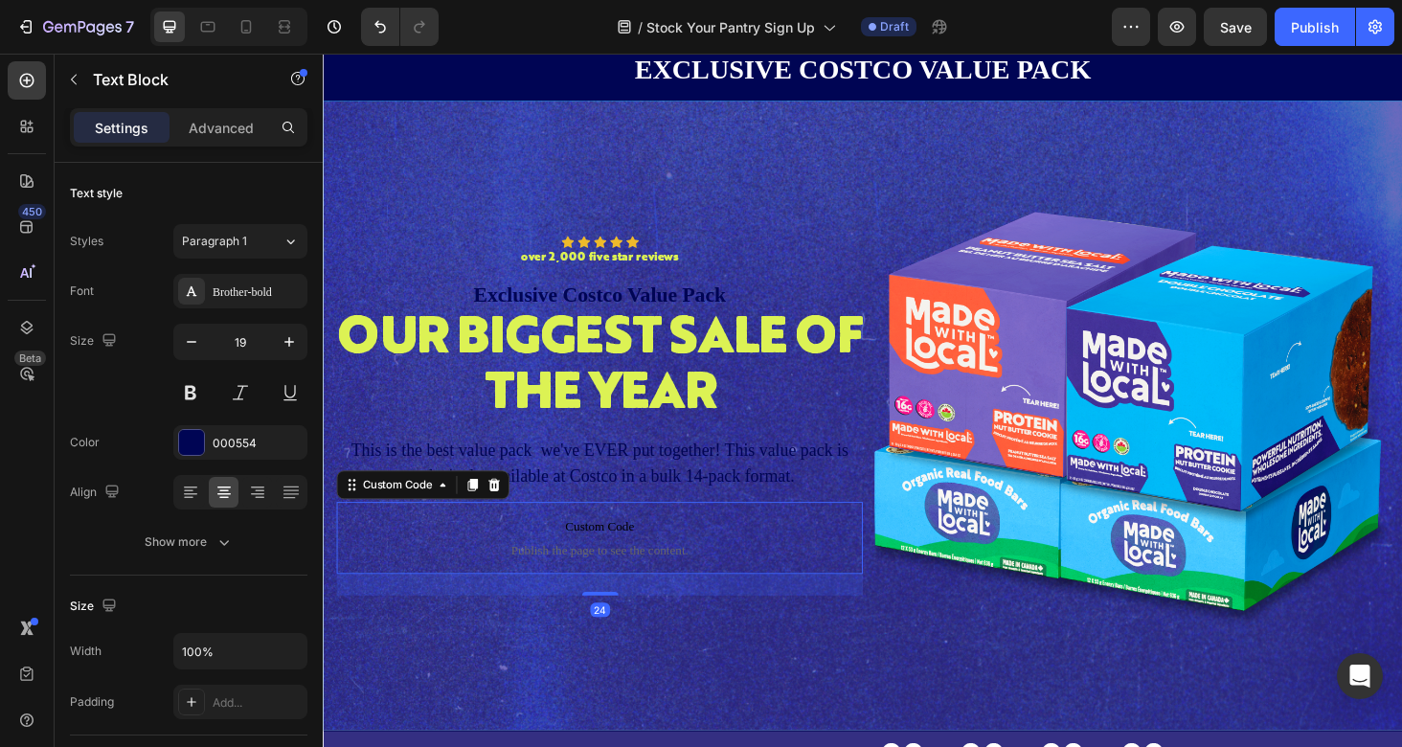
click at [632, 561] on span "Custom Code" at bounding box center [617, 557] width 560 height 23
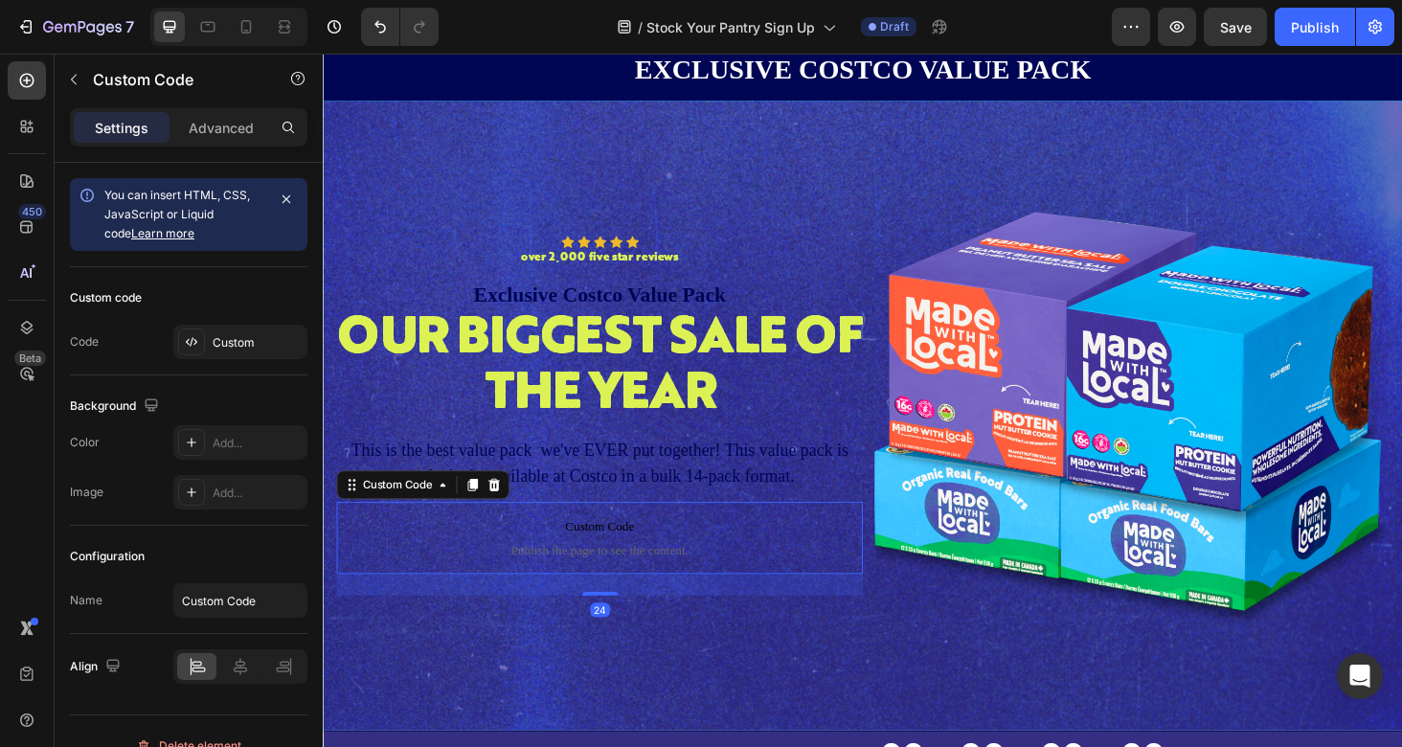
click at [485, 583] on span "Publish the page to see the content." at bounding box center [617, 582] width 560 height 19
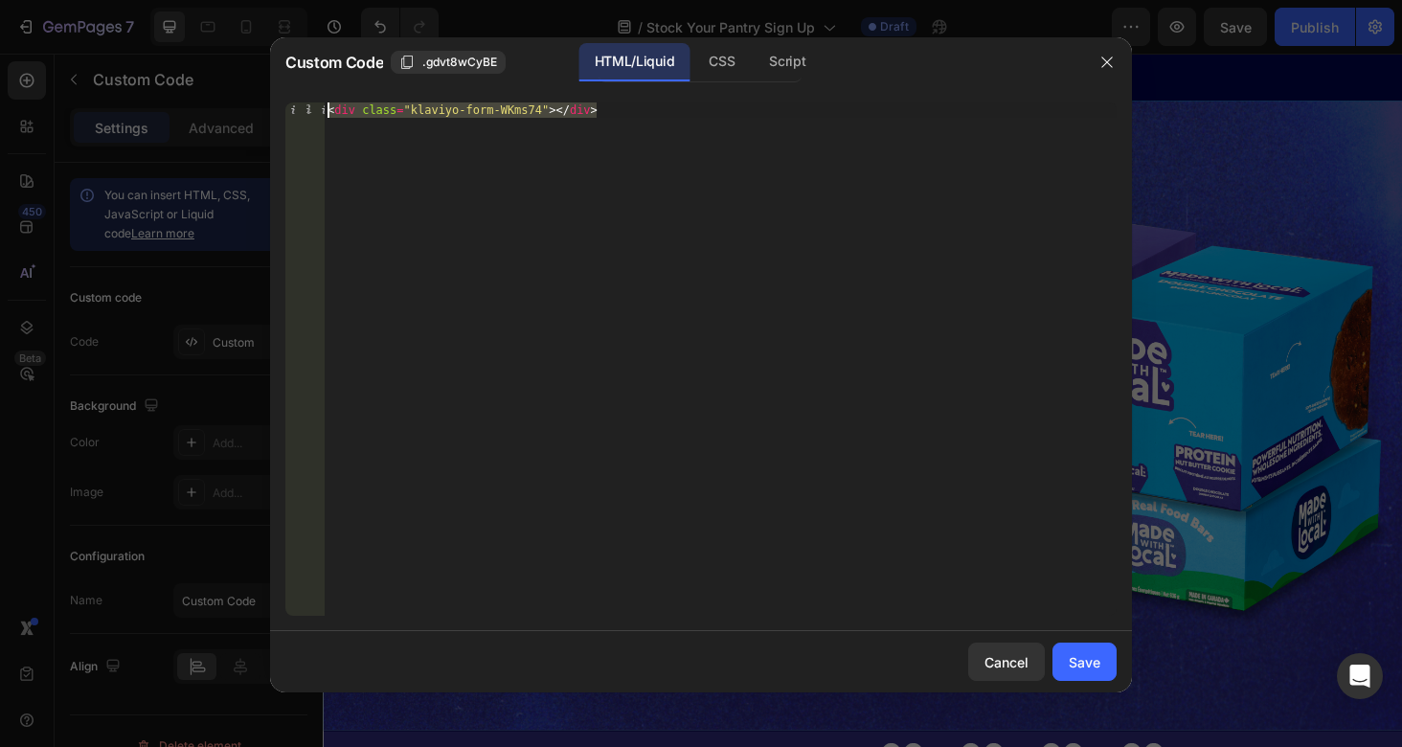
drag, startPoint x: 630, startPoint y: 135, endPoint x: 330, endPoint y: 91, distance: 302.9
click at [330, 91] on div "<div class="klaviyo-form-WKms74"></div> 1 < div class = "klaviyo-form-WKms74" >…" at bounding box center [701, 359] width 862 height 544
click at [671, 123] on div "< div class = "klaviyo-form-WKms74" > </ div >" at bounding box center [720, 374] width 793 height 544
paste textarea "<div class="klaviyo-form-RFBdug"></div>"
drag, startPoint x: 636, startPoint y: 122, endPoint x: 311, endPoint y: 101, distance: 325.3
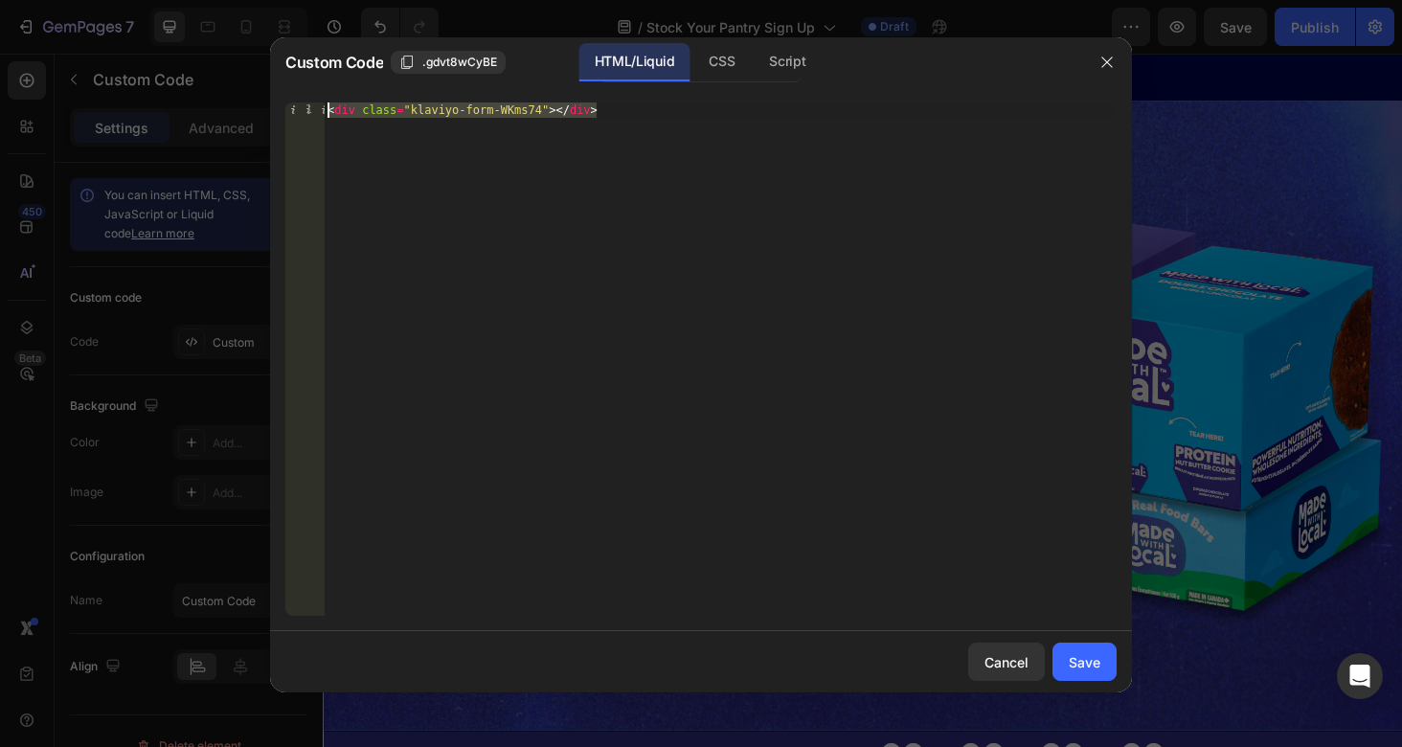
click at [311, 101] on div "<div class="klaviyo-form-WKms74"></div> 1 < div class = "klaviyo-form-WKms74" >…" at bounding box center [701, 359] width 862 height 544
paste textarea "RFBdug"
type textarea "<div class="klaviyo-form-RFBdug"></div>"
click at [1087, 663] on div "Save" at bounding box center [1085, 662] width 32 height 20
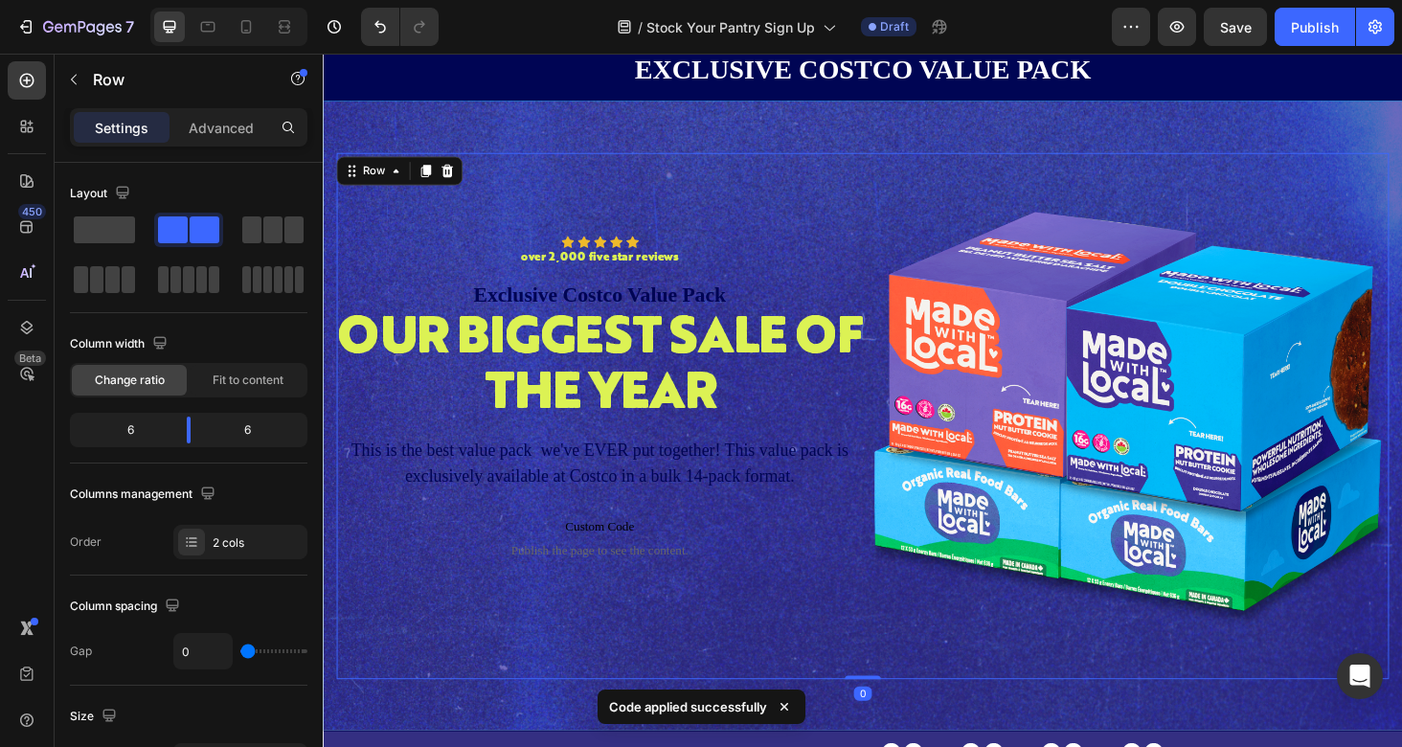
click at [885, 683] on div "Icon Icon Icon Icon Icon Icon List over 2,000 five star reviews Text Block Row …" at bounding box center [617, 439] width 560 height 560
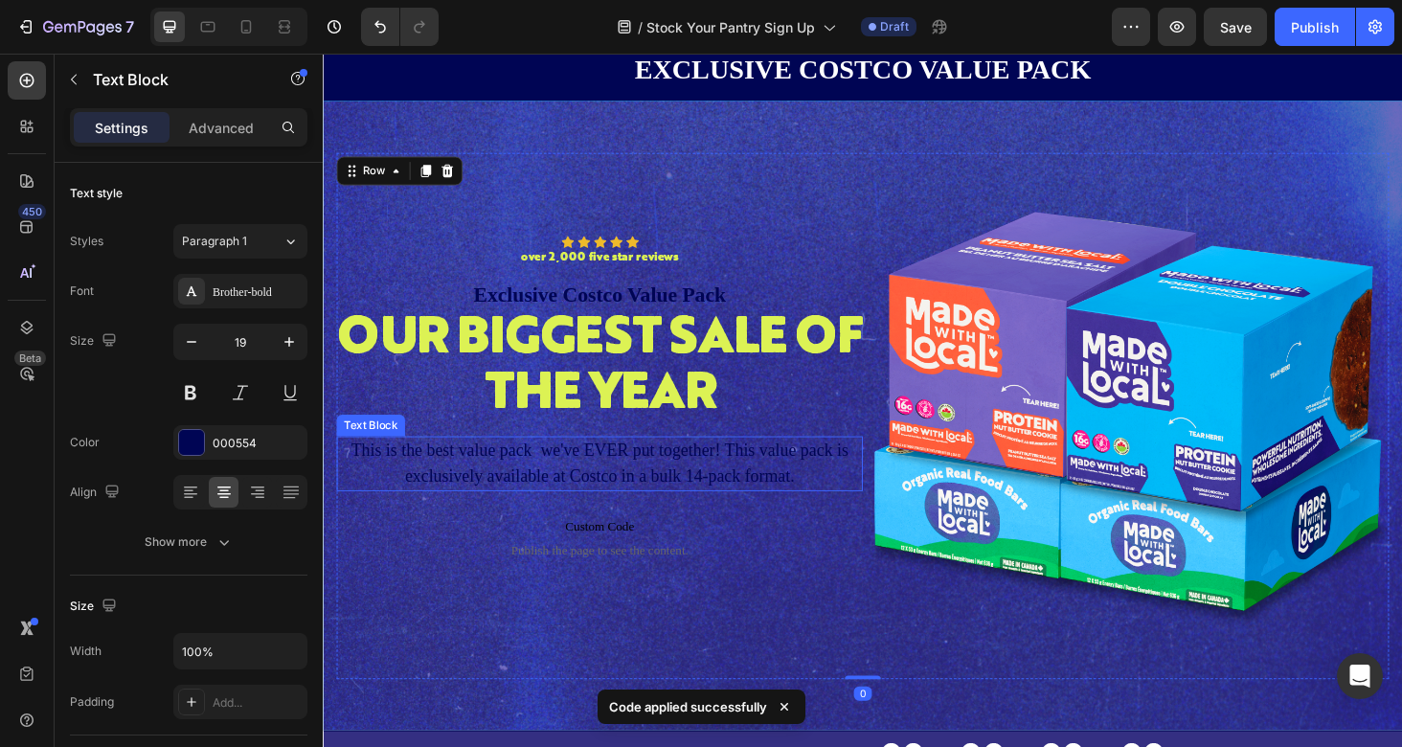
click at [690, 499] on p "This is the best value pack we've EVER put together! This value pack is exclusi…" at bounding box center [617, 489] width 556 height 55
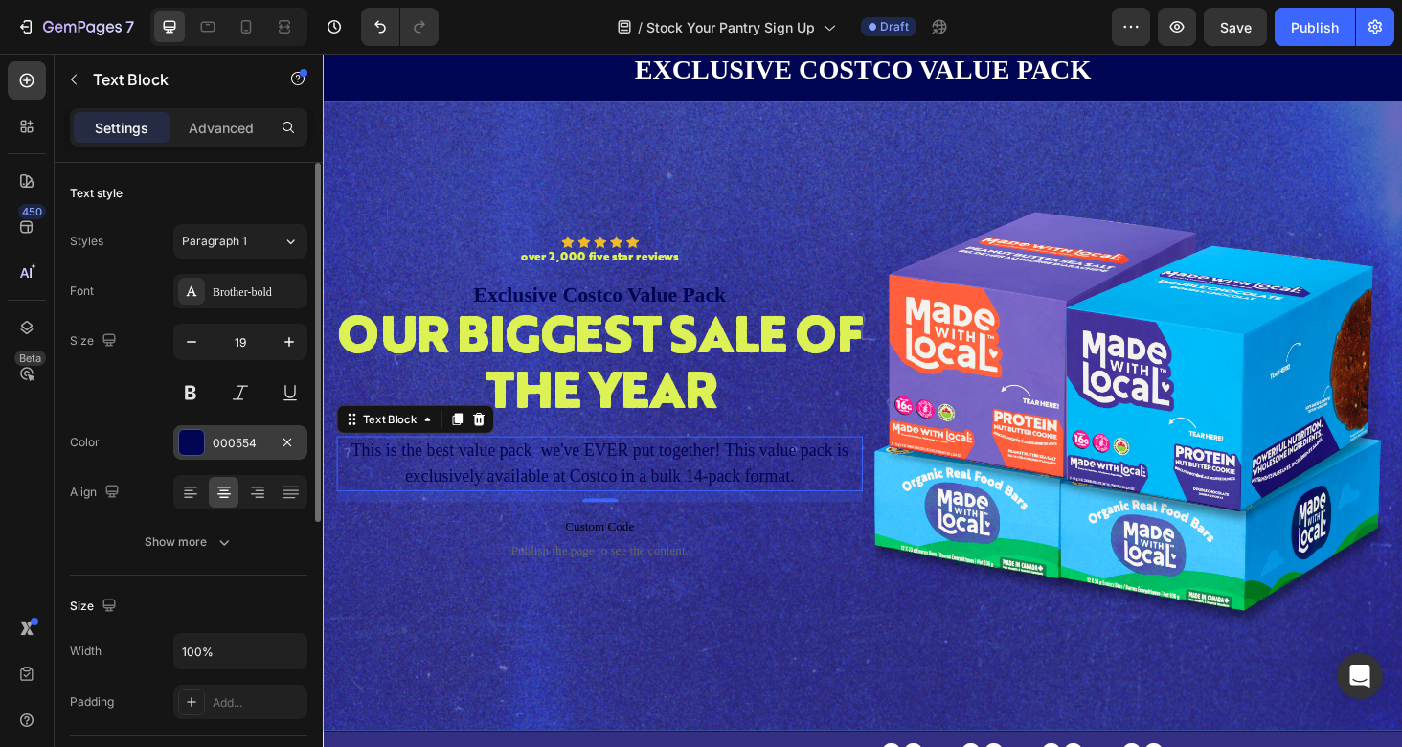
click at [259, 439] on div "000554" at bounding box center [241, 443] width 56 height 17
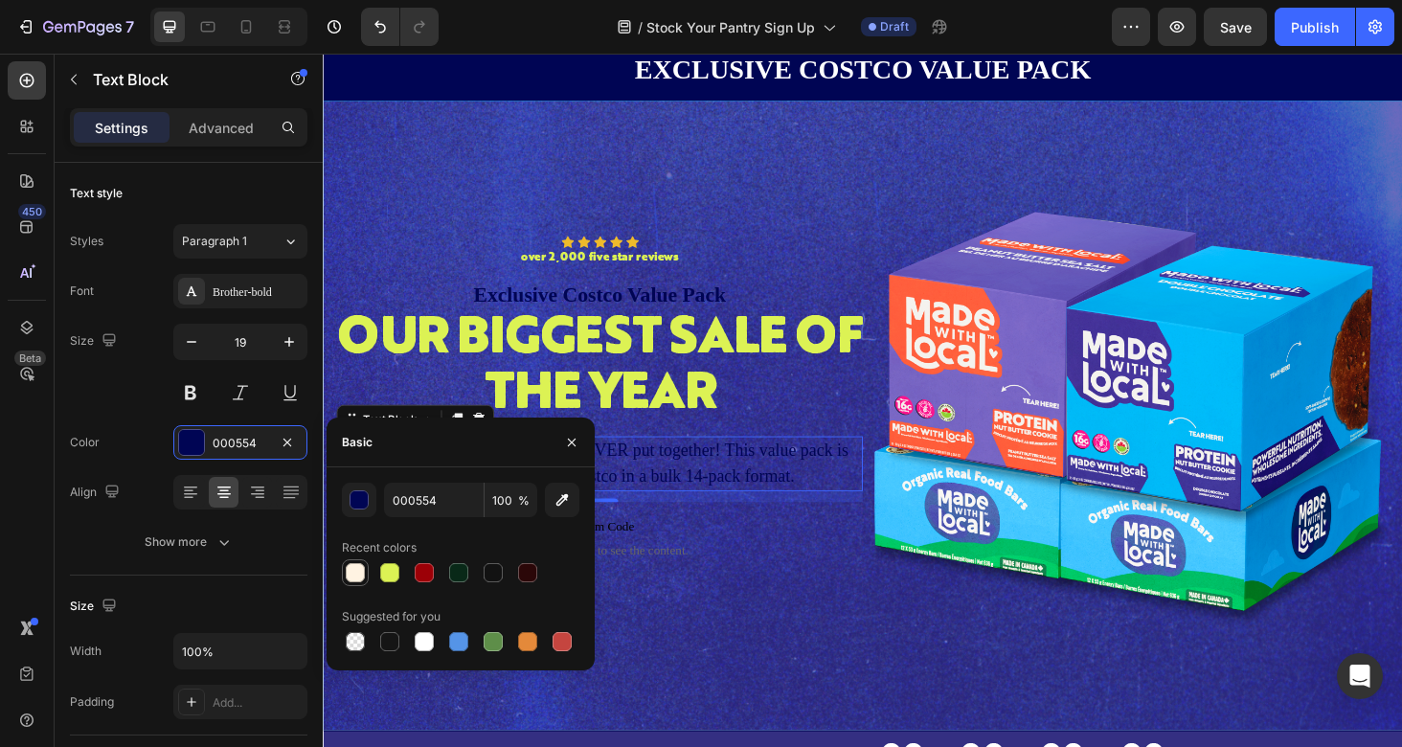
click at [356, 576] on div at bounding box center [355, 572] width 19 height 19
type input "FFF3E2"
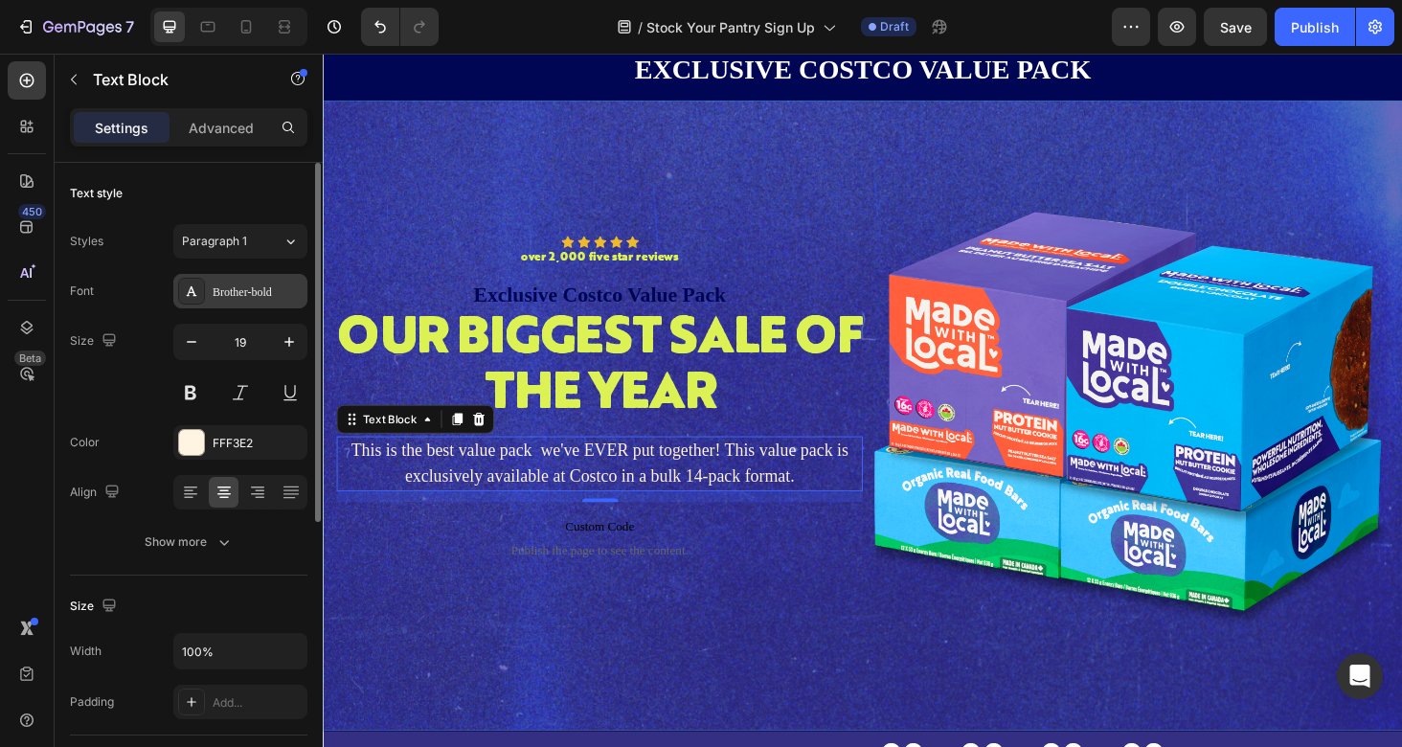
click at [238, 281] on div "Brother-bold" at bounding box center [240, 291] width 134 height 34
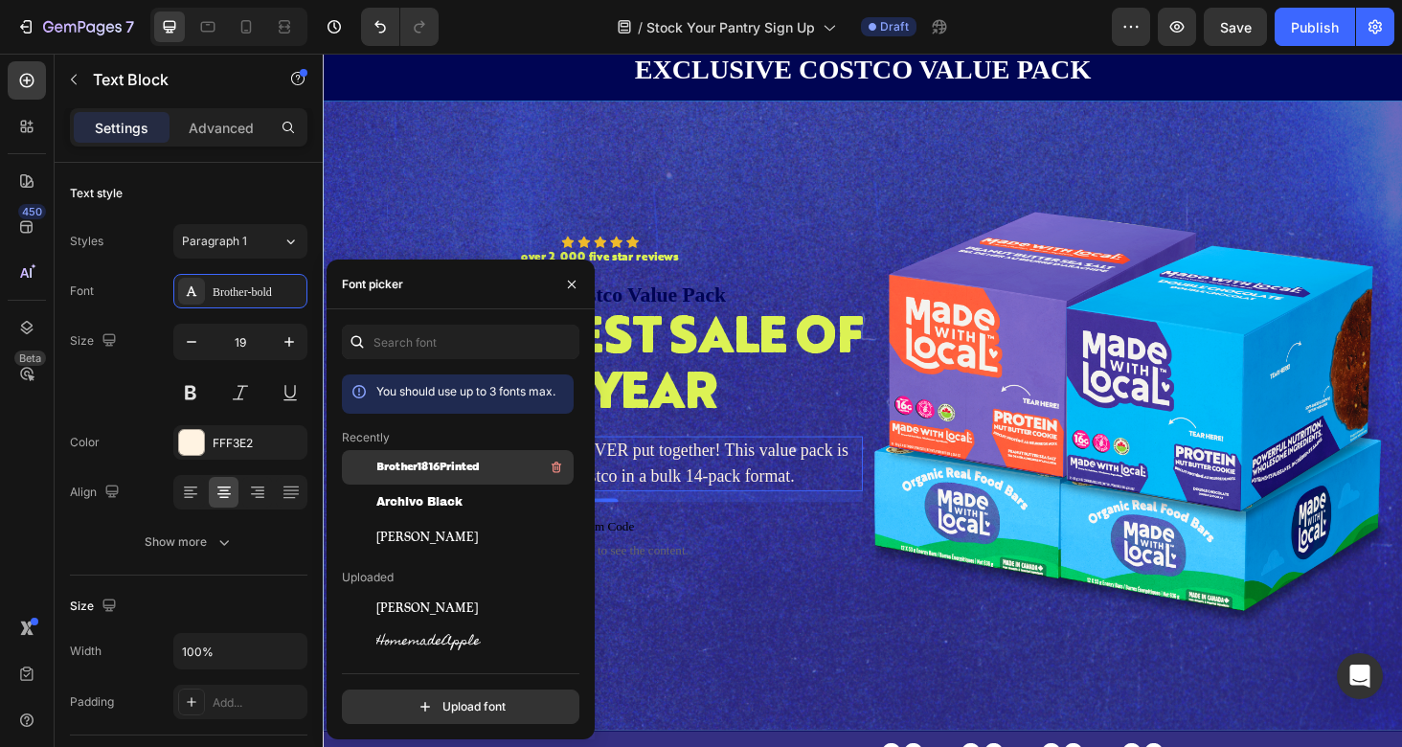
click at [427, 464] on span "Brother1816Printed" at bounding box center [427, 467] width 103 height 17
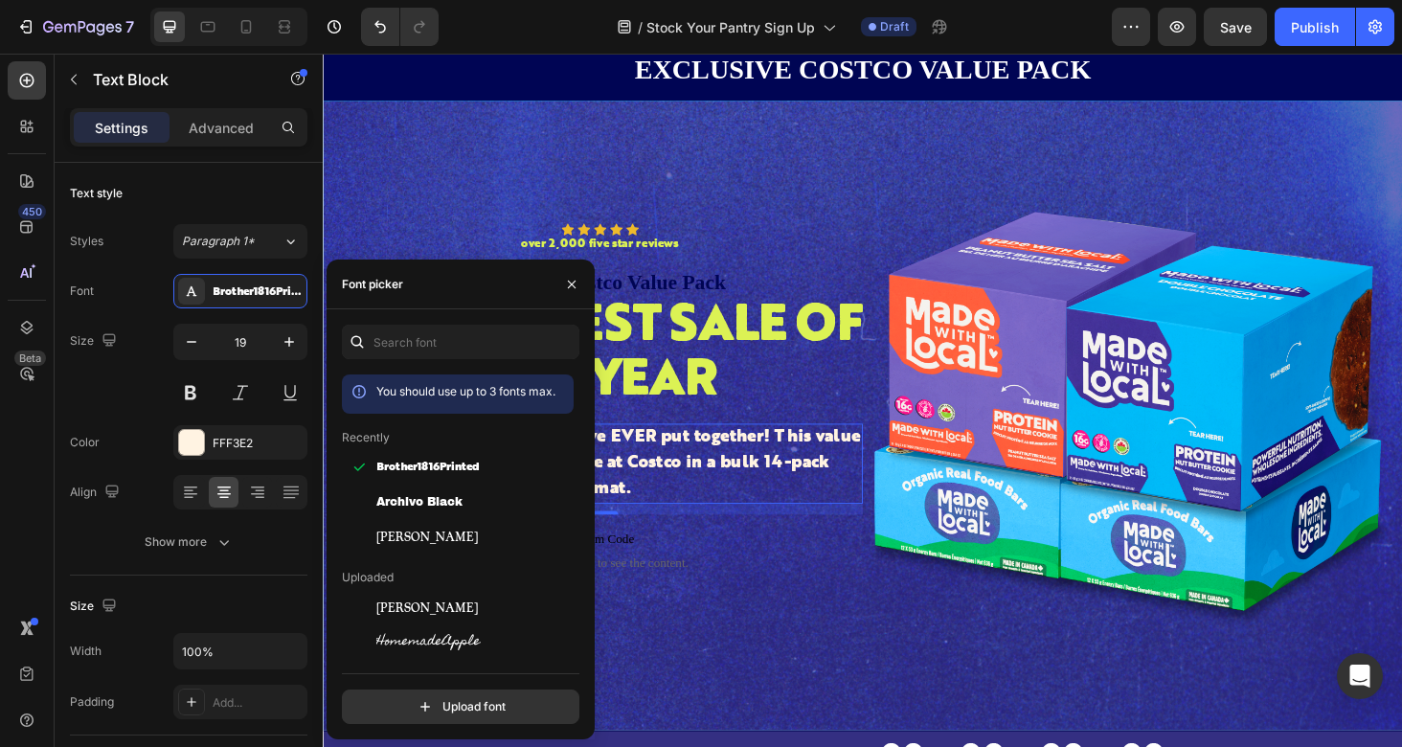
click at [770, 484] on p "This is the best value pack we've EVER put together! This value pack is exclusi…" at bounding box center [617, 490] width 556 height 82
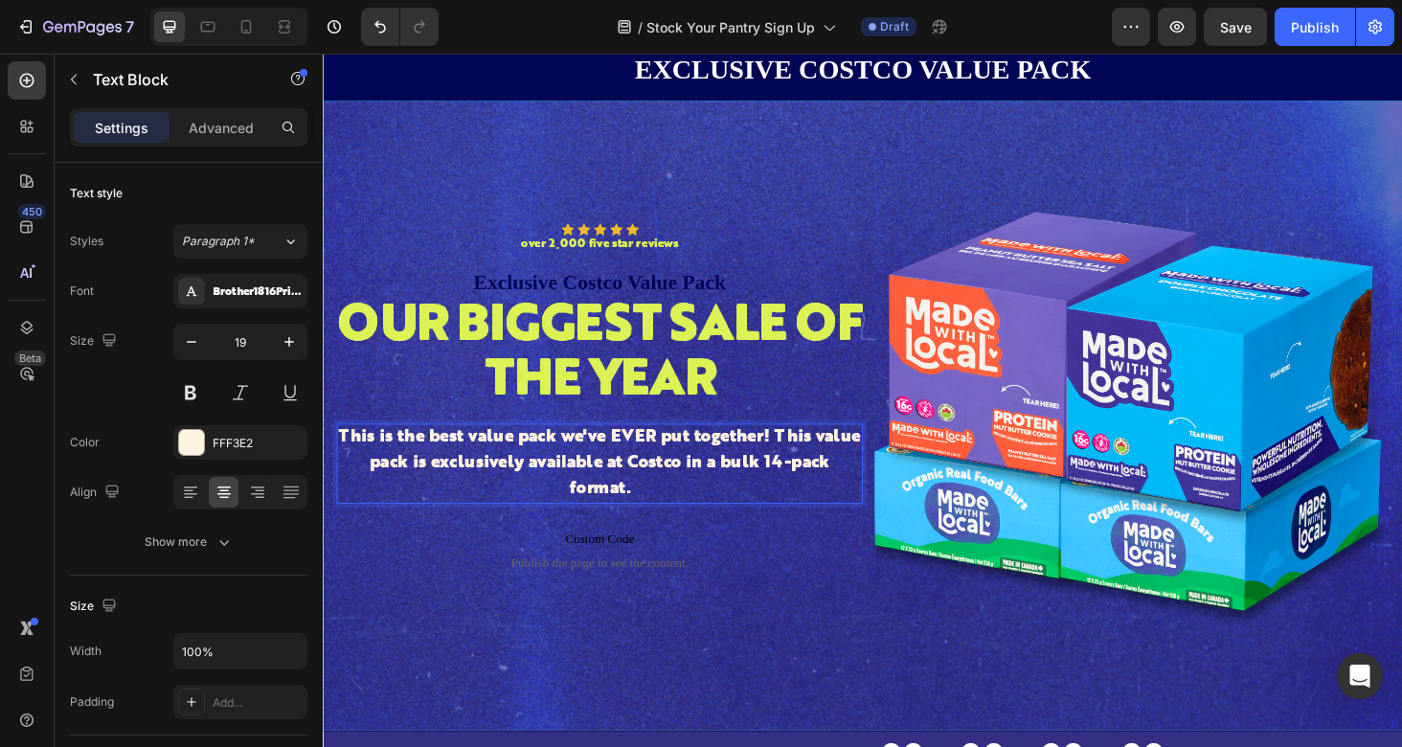
click at [765, 472] on p "This is the best value pack we've EVER put together! This value pack is exclusi…" at bounding box center [617, 490] width 556 height 82
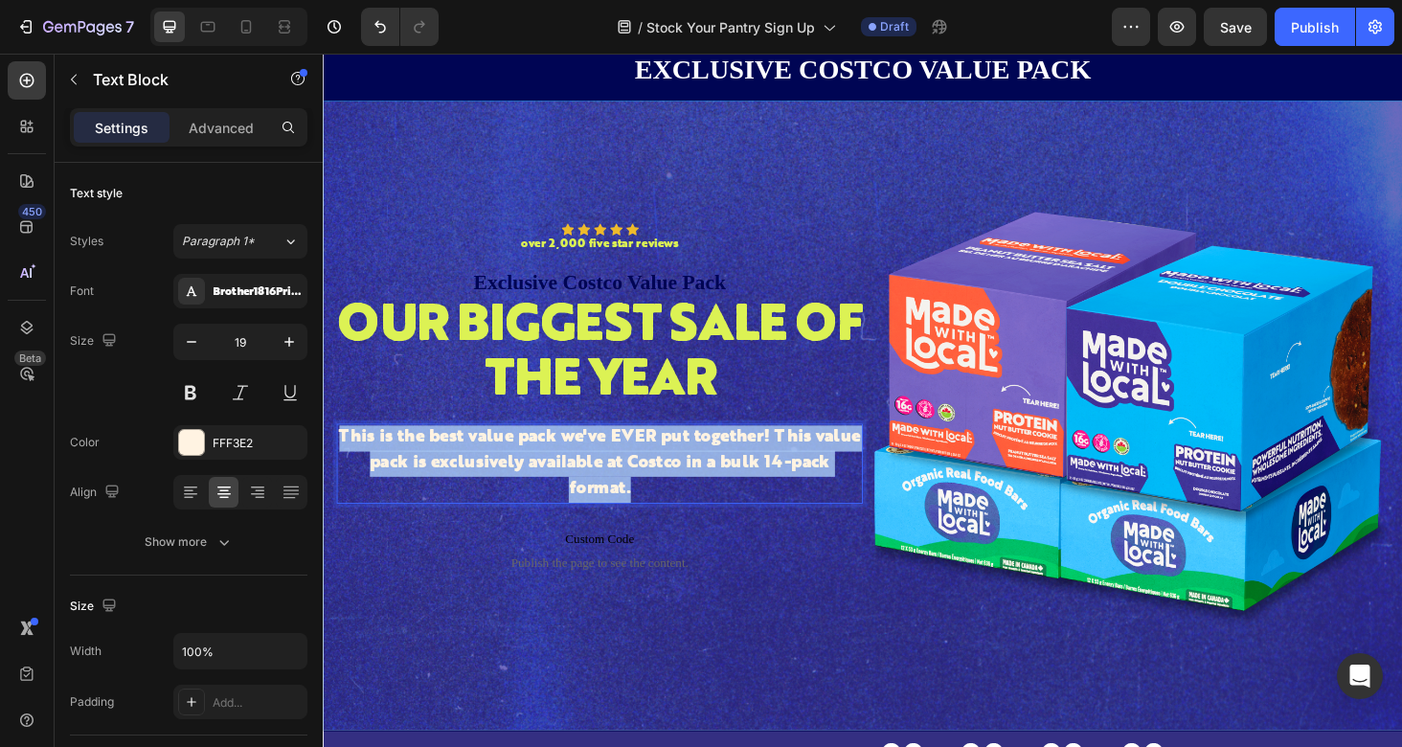
click at [765, 472] on p "This is the best value pack we've EVER put together! This value pack is exclusi…" at bounding box center [617, 490] width 556 height 82
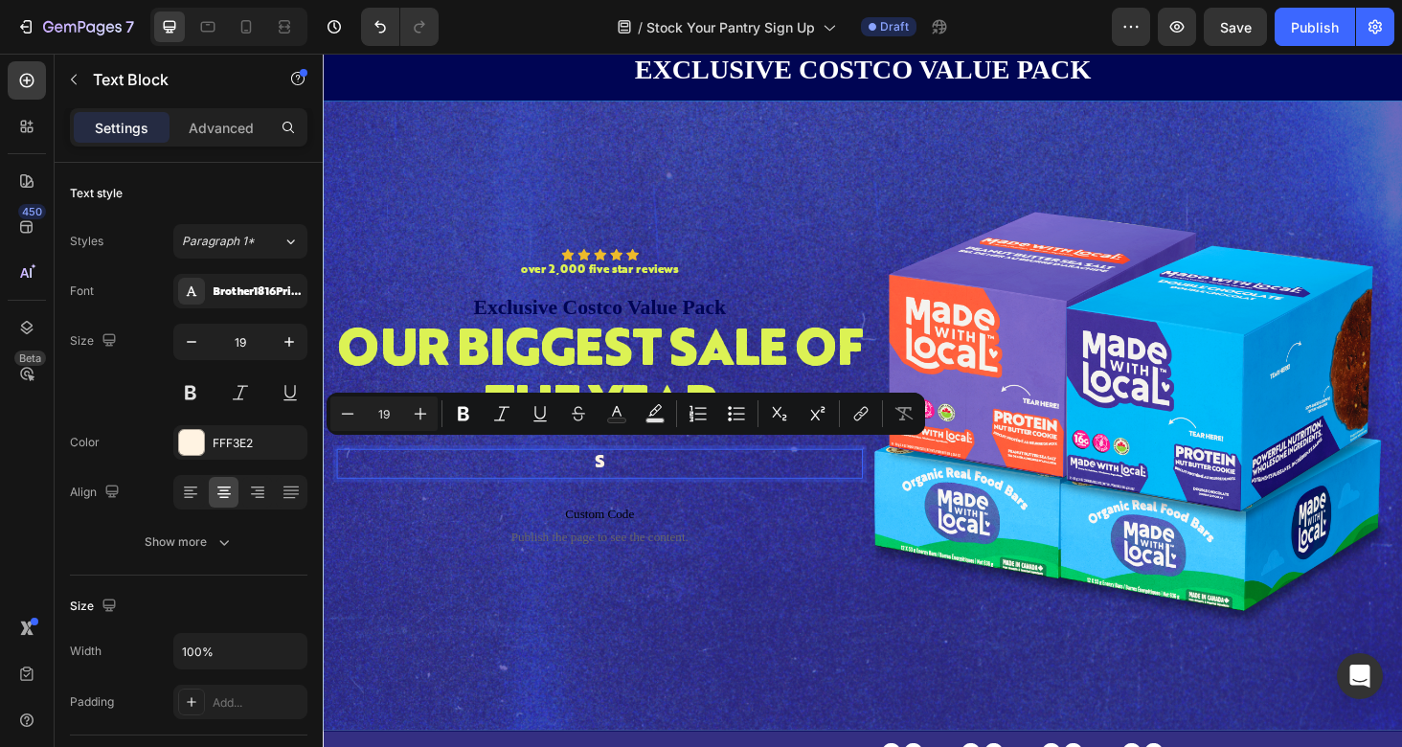
scroll to position [70, 0]
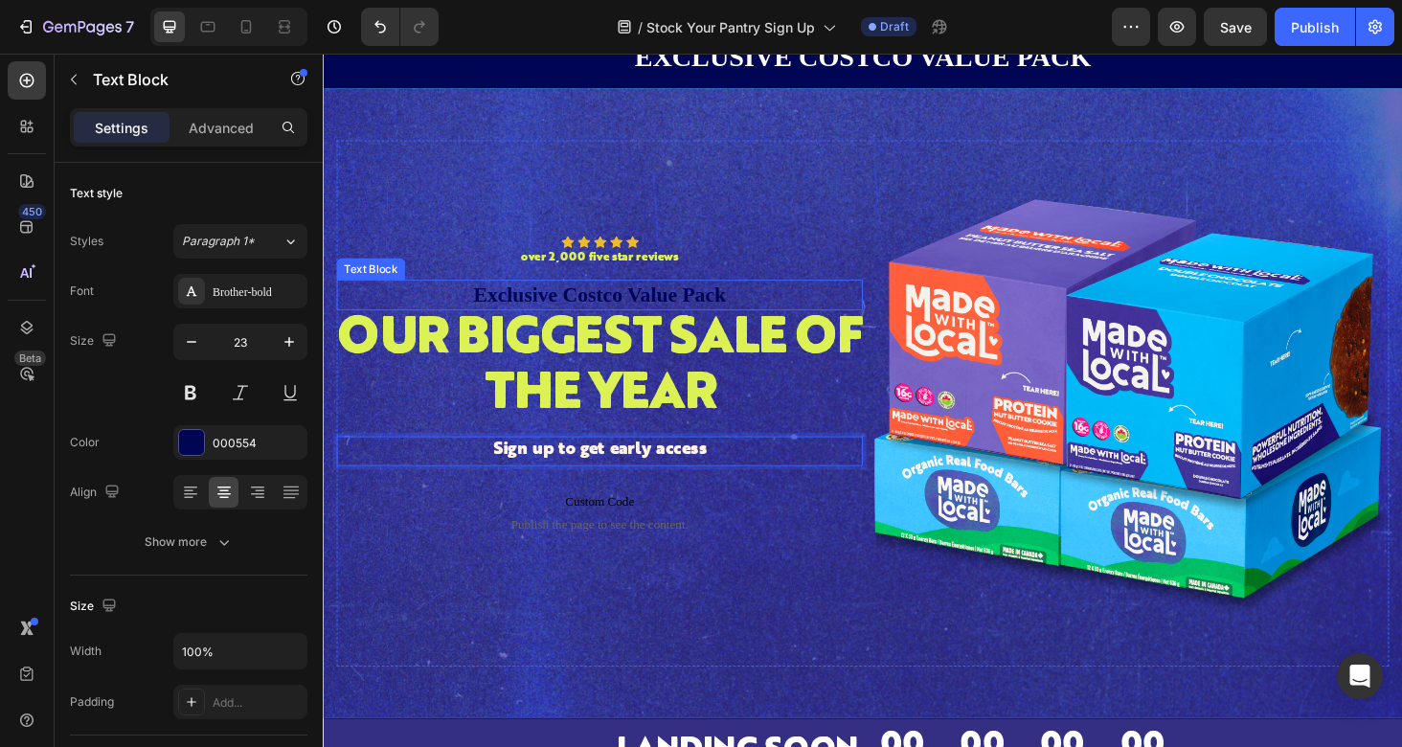
click at [718, 312] on p "Exclusive Costco Value Pack" at bounding box center [617, 310] width 556 height 29
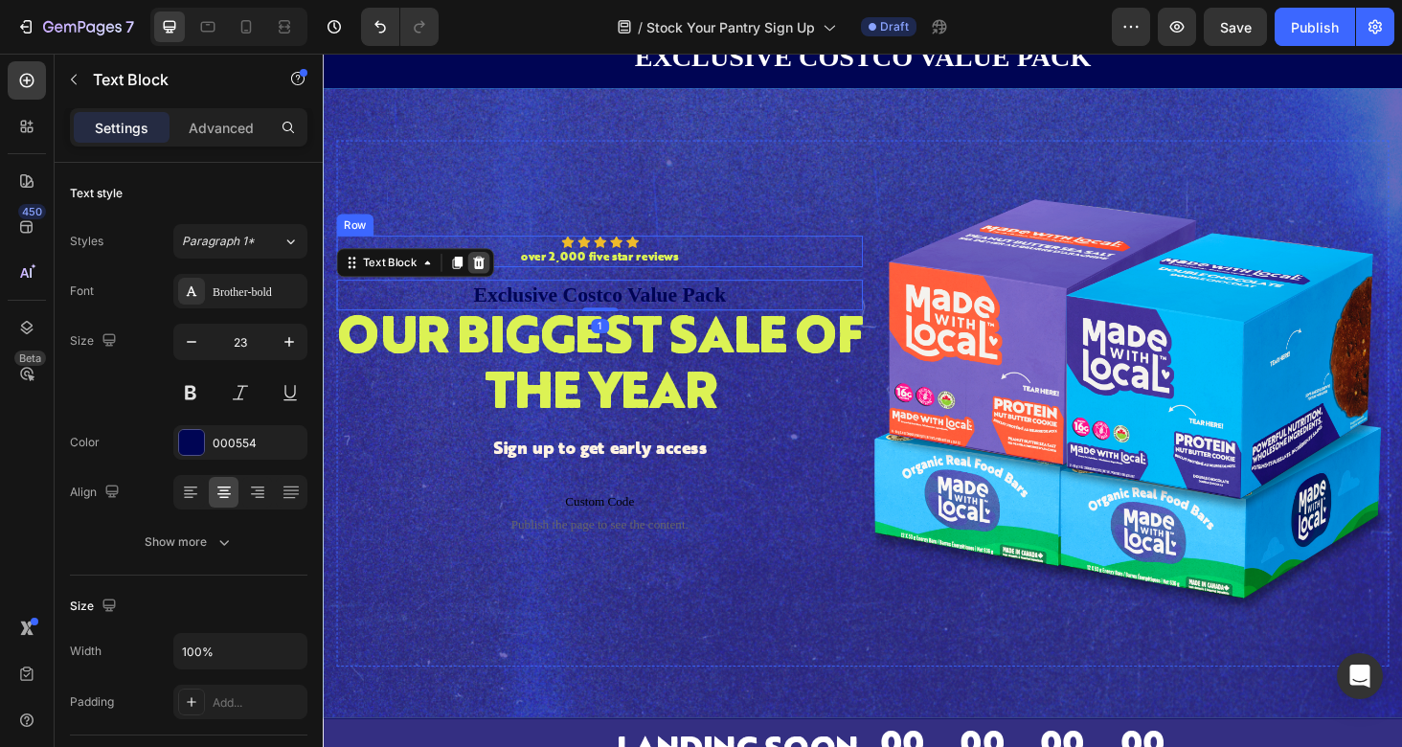
click at [487, 271] on icon at bounding box center [489, 275] width 12 height 13
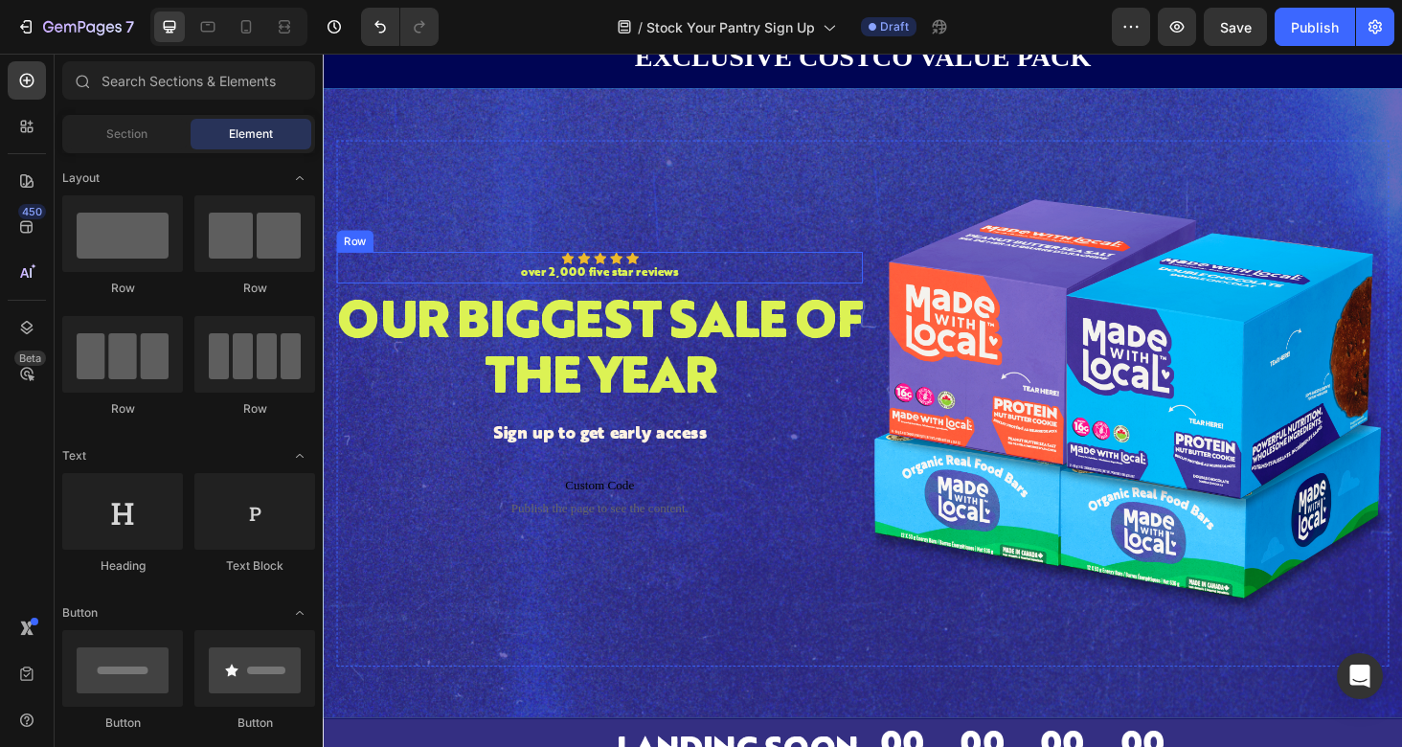
click at [718, 280] on div "Icon Icon Icon Icon Icon Icon List over 2,000 five star reviews Text Block Row" at bounding box center [617, 281] width 560 height 34
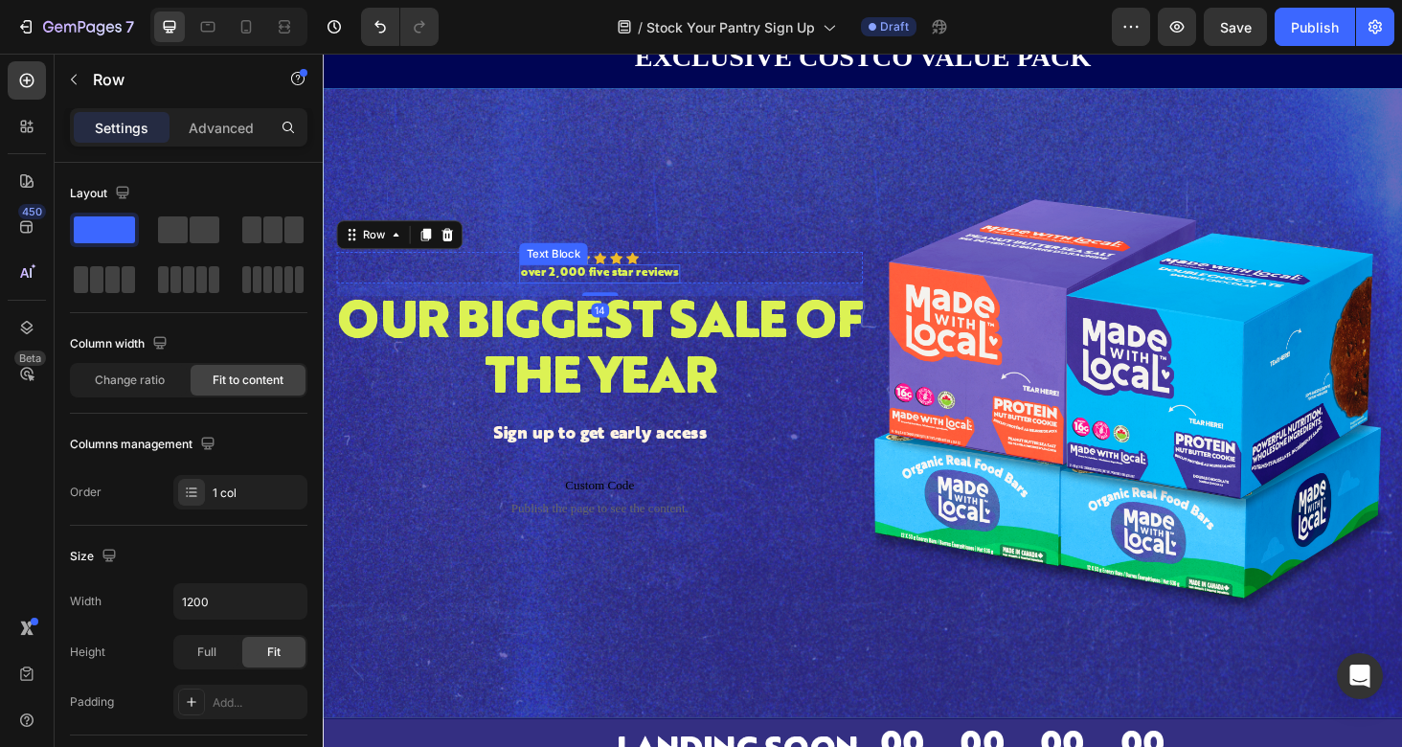
click at [664, 287] on p "over 2,000 five star reviews" at bounding box center [617, 288] width 168 height 16
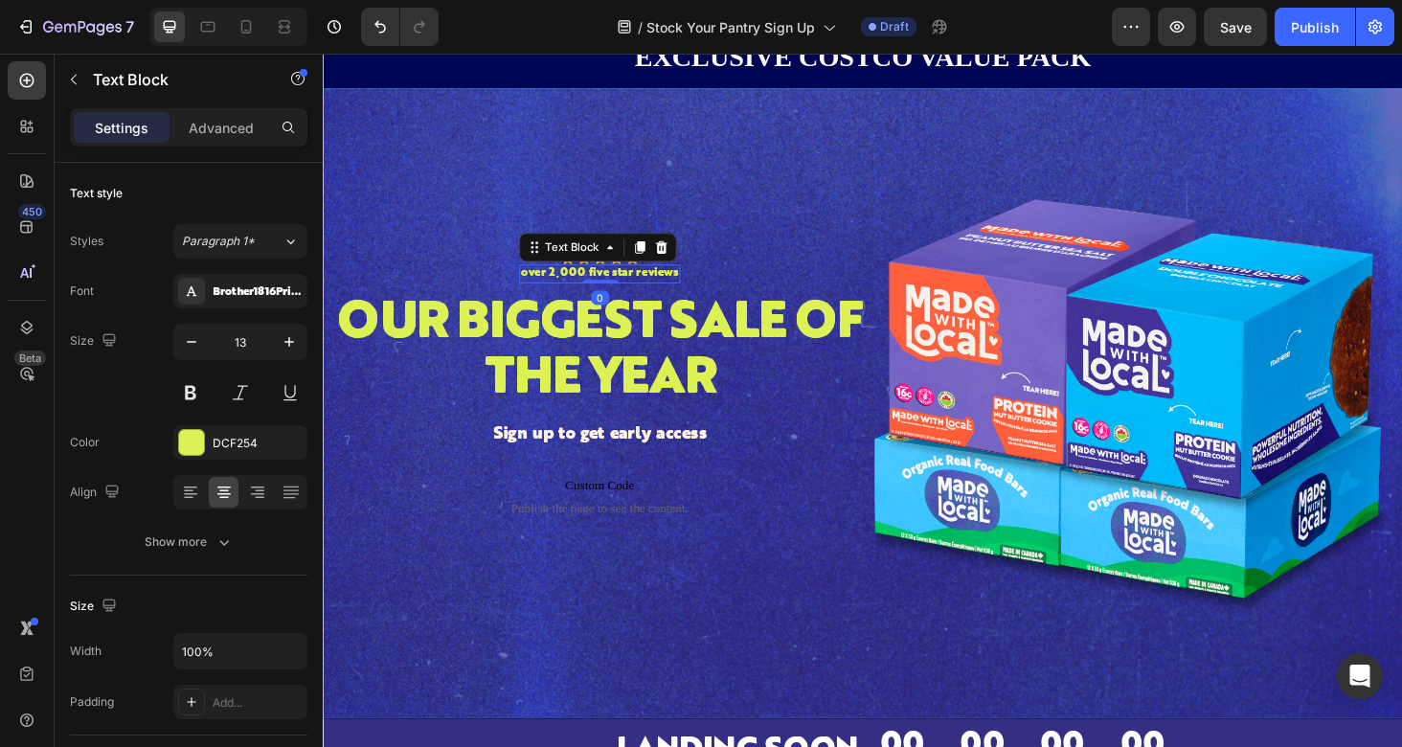
click at [664, 287] on p "over 2,000 five star reviews" at bounding box center [617, 288] width 168 height 16
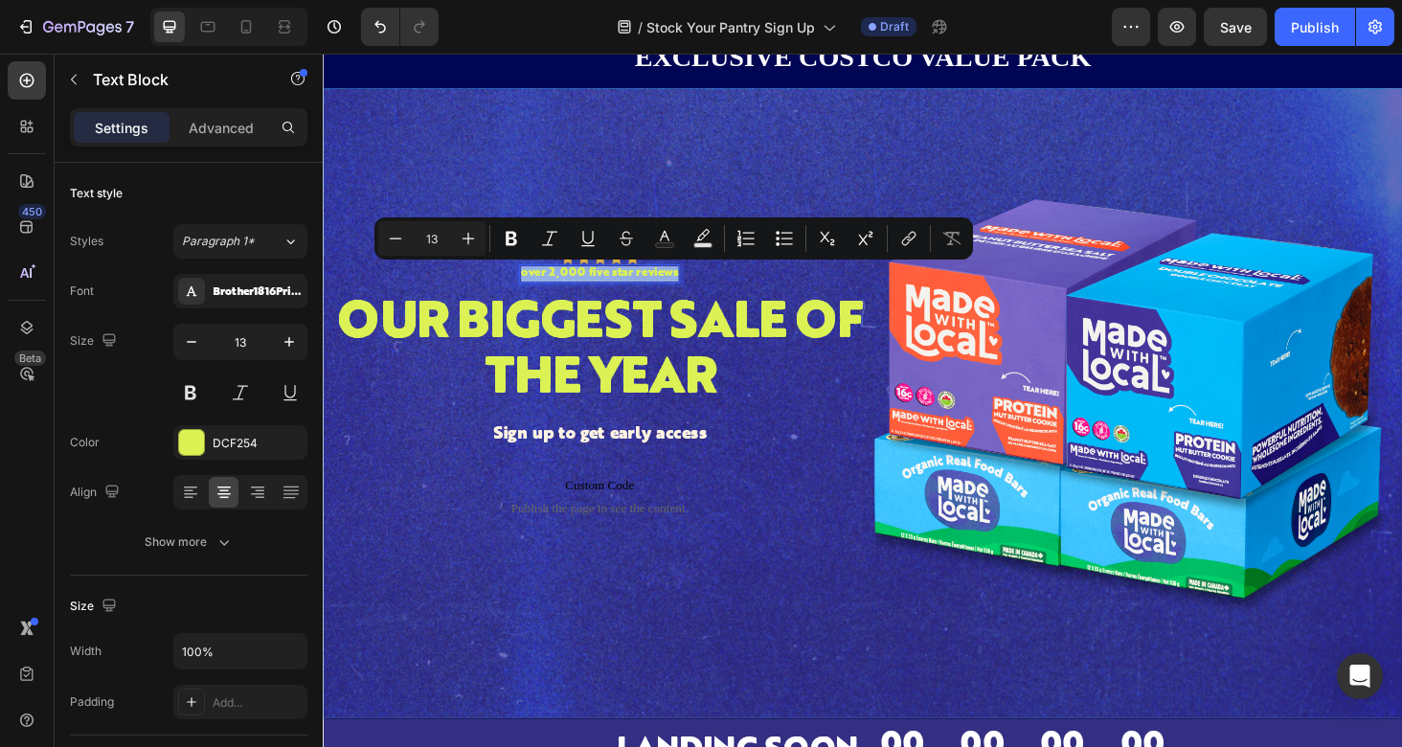
click at [664, 287] on p "over 2,000 five star reviews" at bounding box center [617, 288] width 168 height 16
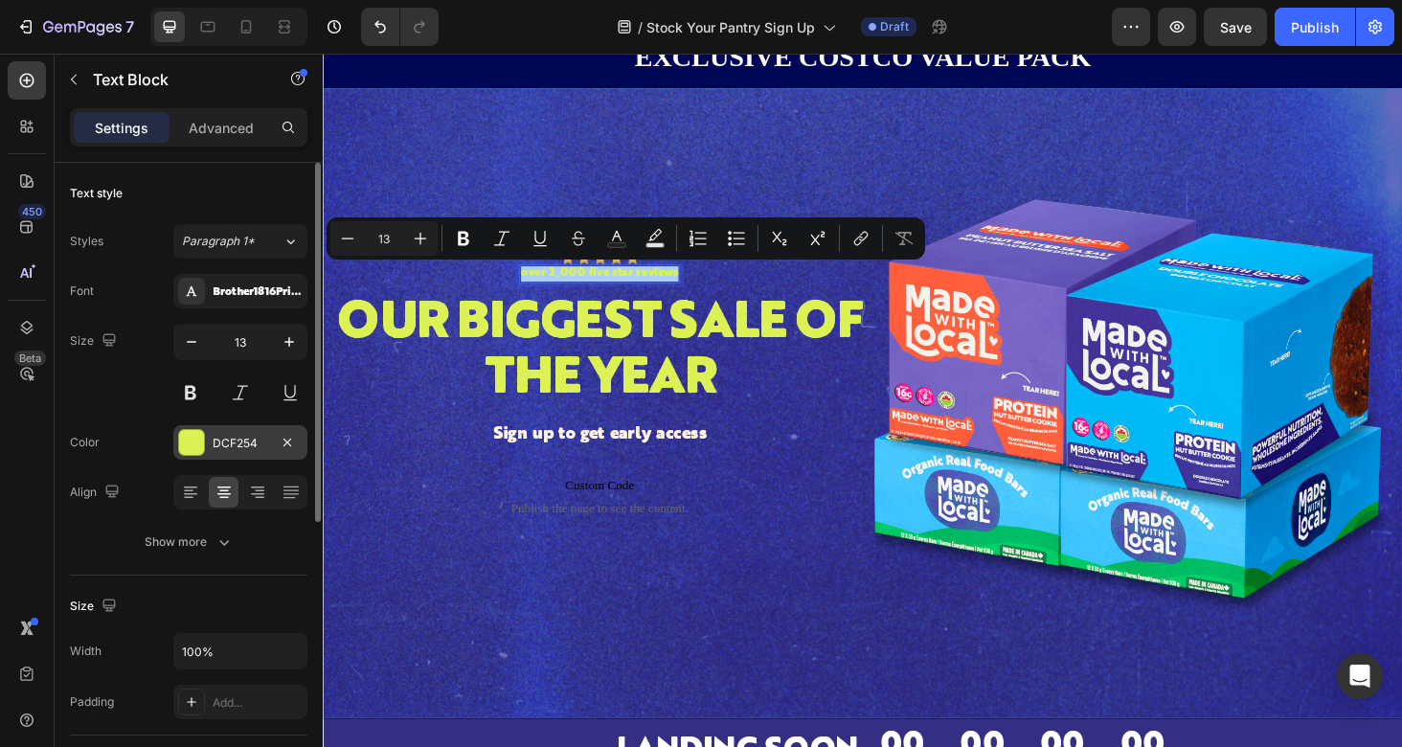
click at [232, 449] on div "DCF254" at bounding box center [241, 443] width 56 height 17
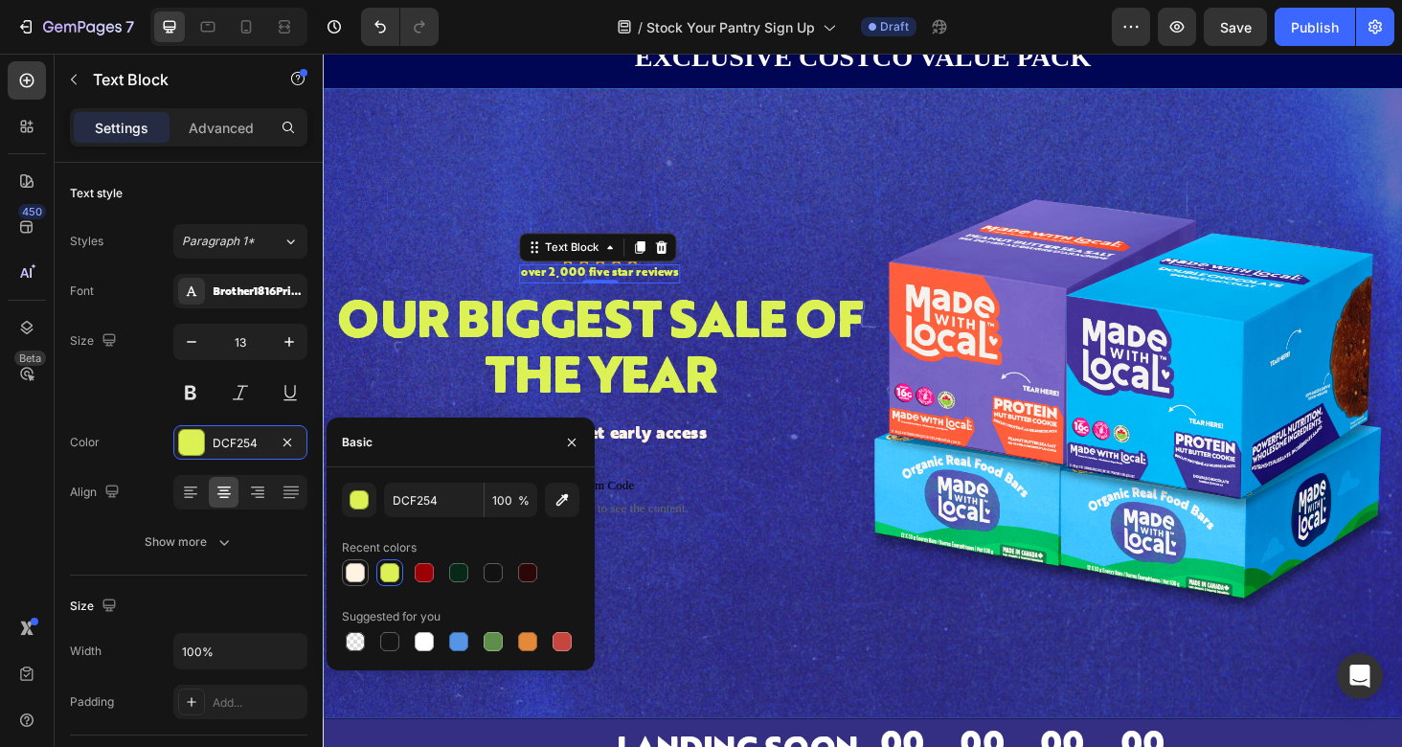
click at [351, 568] on div at bounding box center [355, 572] width 19 height 19
type input "FFF3E2"
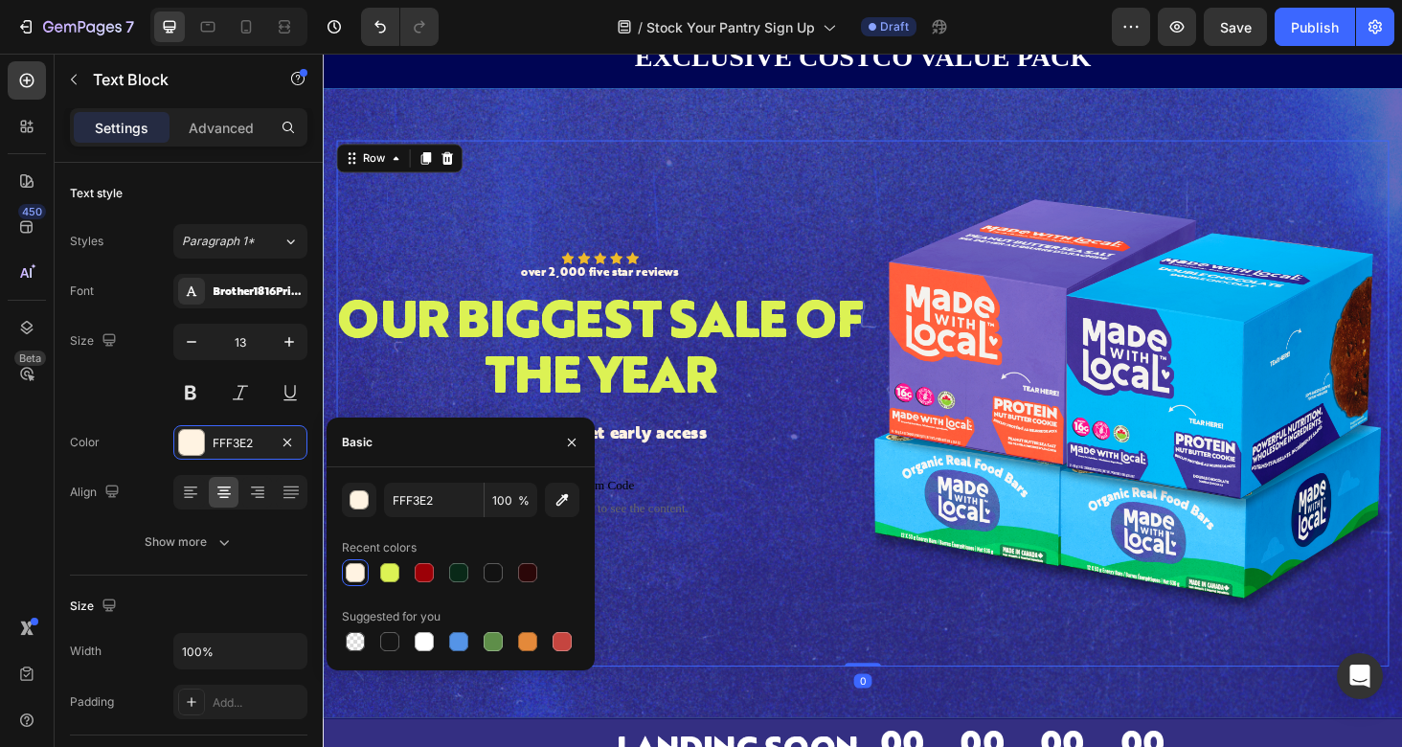
click at [767, 630] on div "Icon Icon Icon Icon Icon Icon List over 2,000 five star reviews Text Block Row …" at bounding box center [617, 426] width 560 height 560
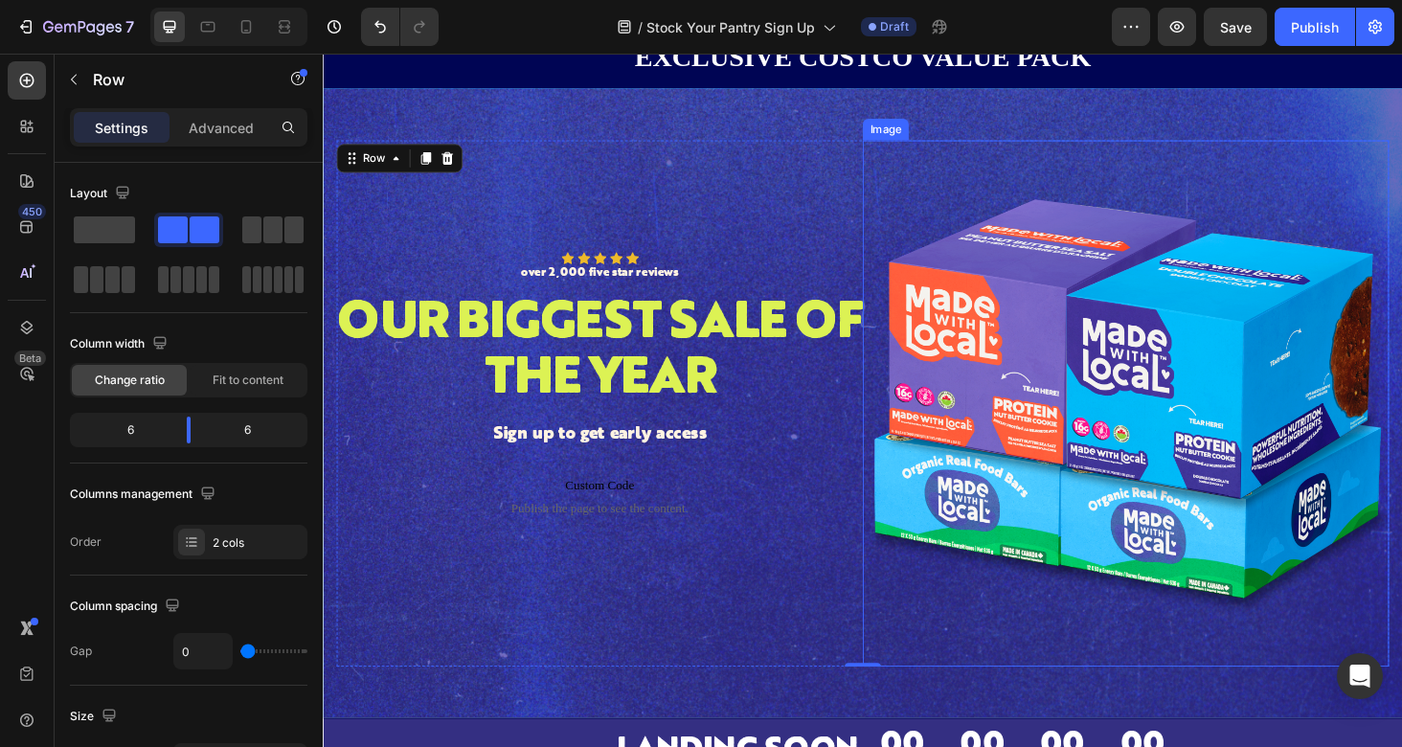
scroll to position [0, 0]
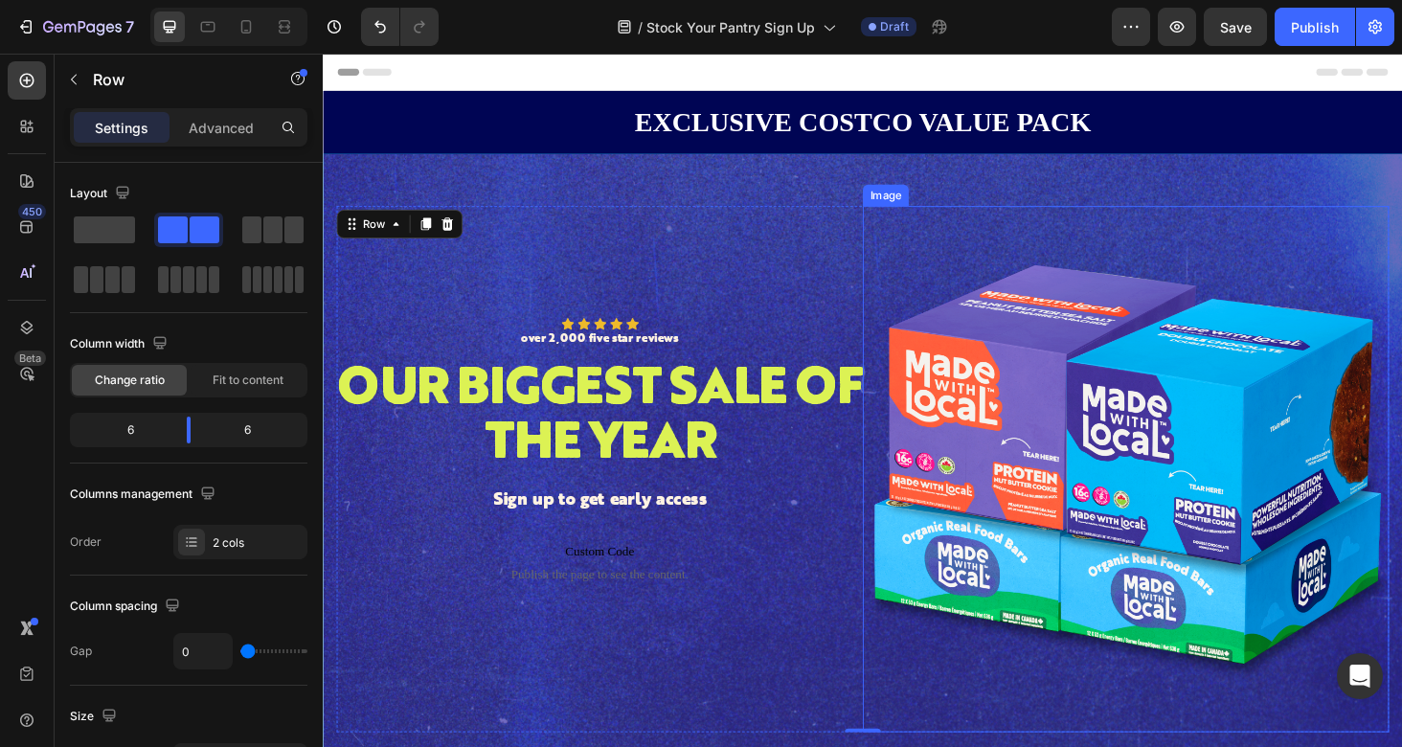
click at [1205, 487] on img at bounding box center [1177, 495] width 560 height 560
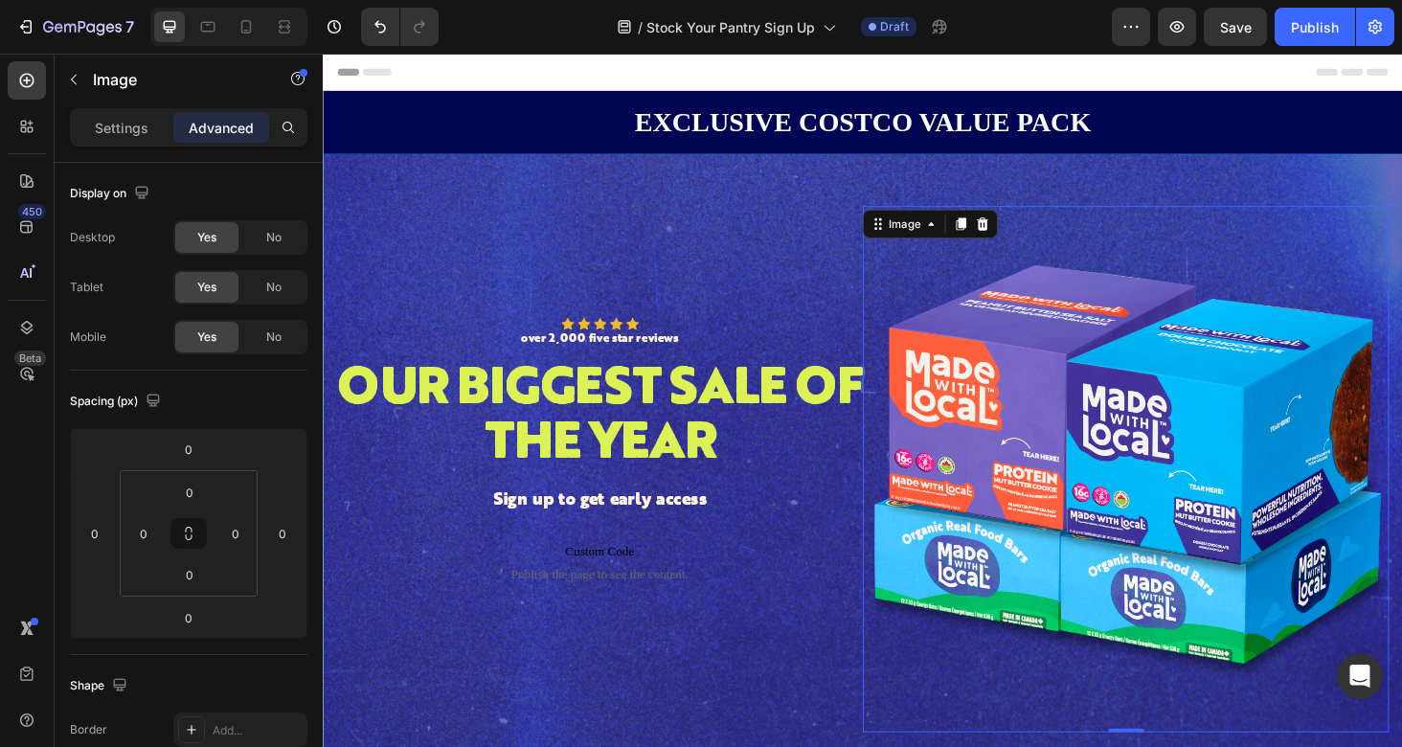
click at [1166, 403] on img at bounding box center [1177, 495] width 560 height 560
click at [131, 132] on p "Settings" at bounding box center [122, 128] width 54 height 20
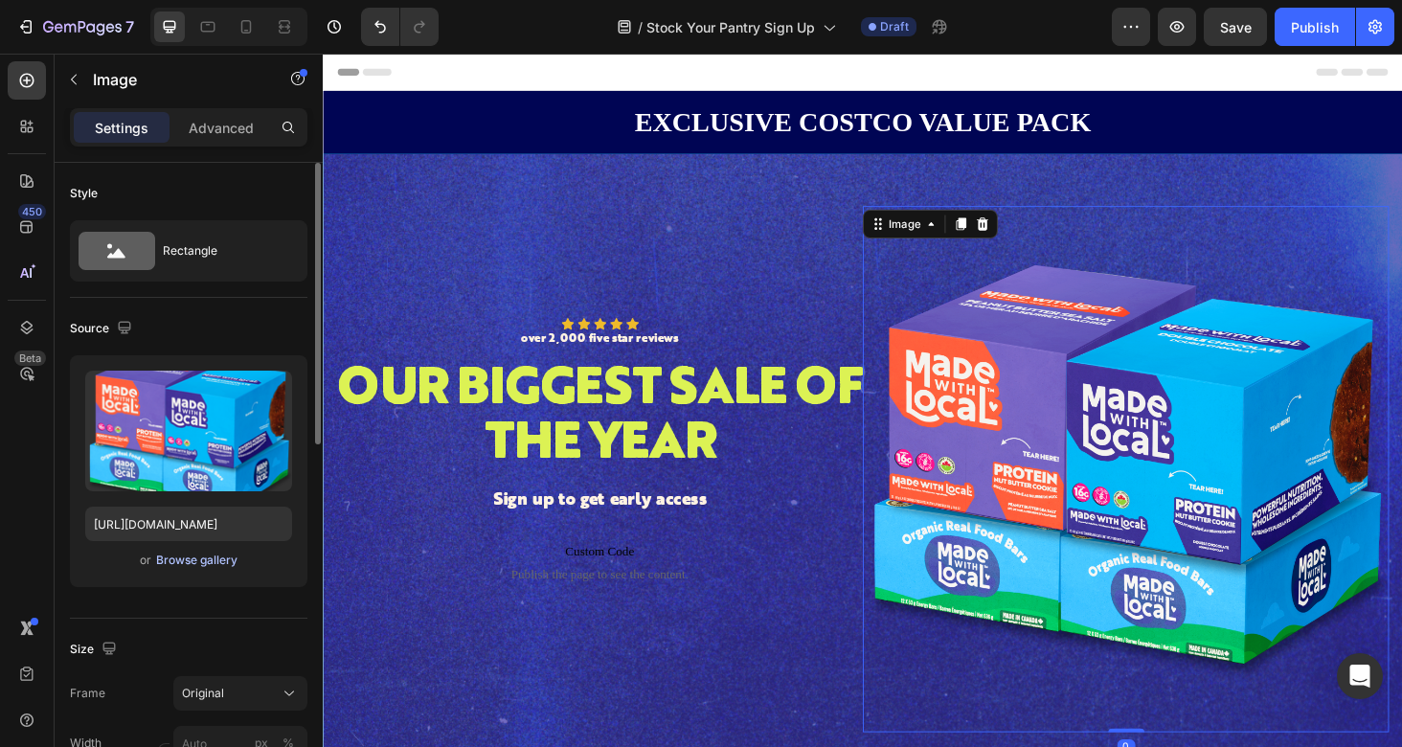
click at [203, 560] on div "Browse gallery" at bounding box center [196, 560] width 81 height 17
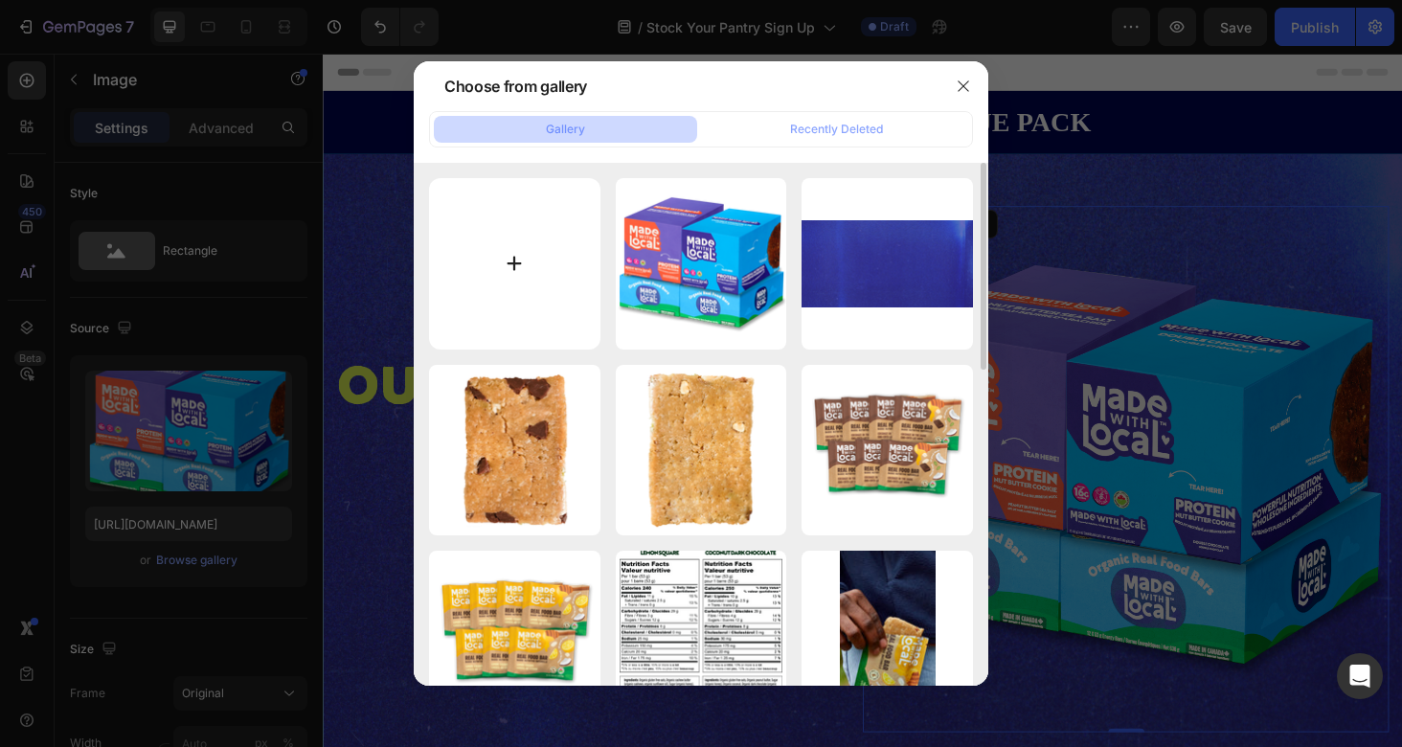
click at [506, 284] on input "file" at bounding box center [514, 263] width 171 height 171
click at [517, 250] on input "file" at bounding box center [514, 263] width 171 height 171
type input "C:\fakepath\OOS (26).png"
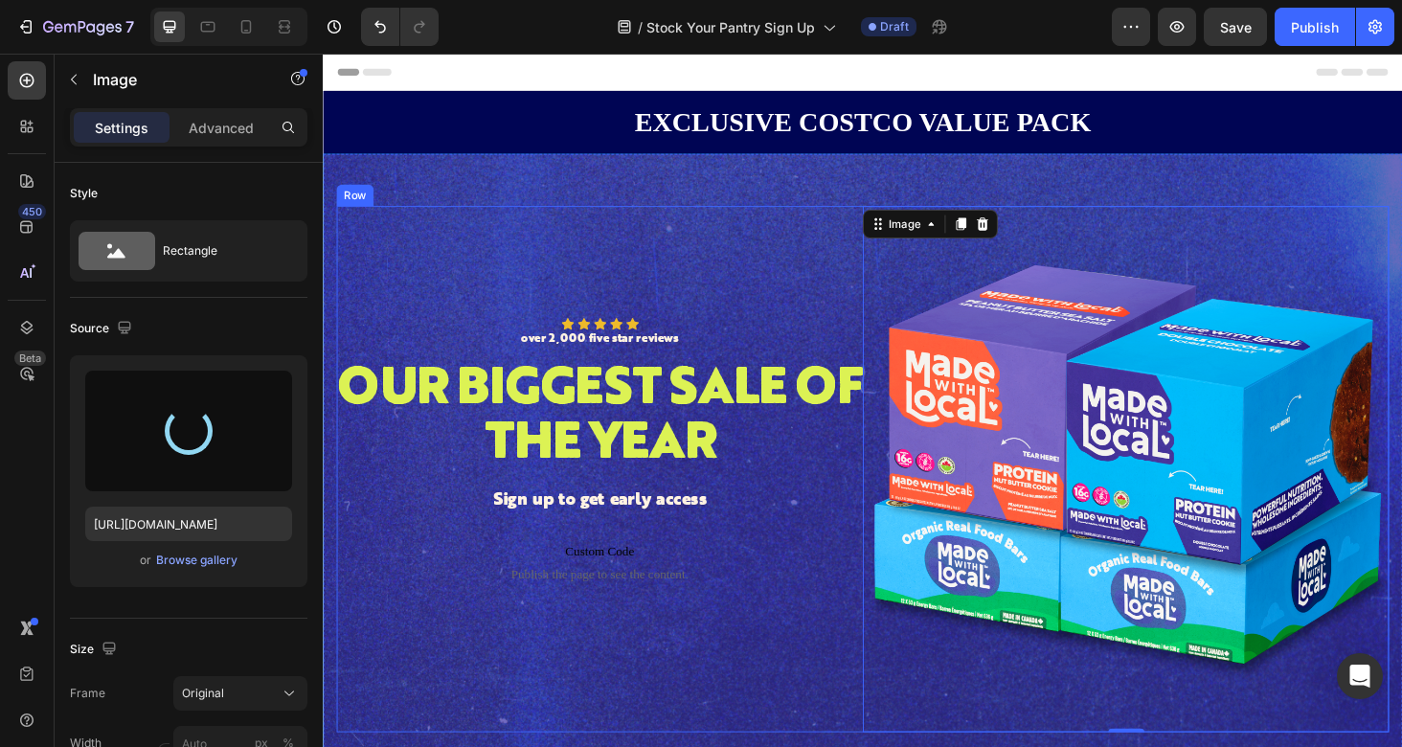
type input "[URL][DOMAIN_NAME]"
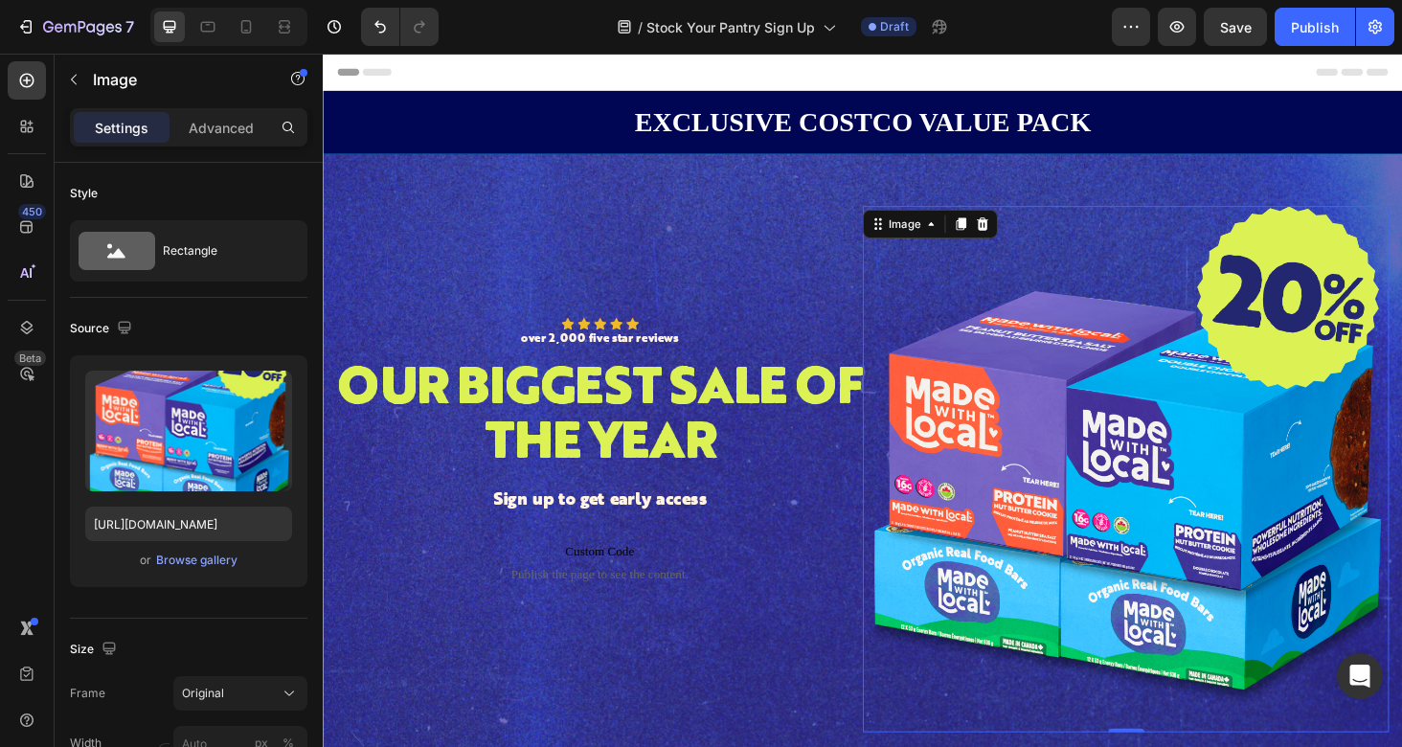
click at [1126, 308] on img at bounding box center [1177, 495] width 560 height 560
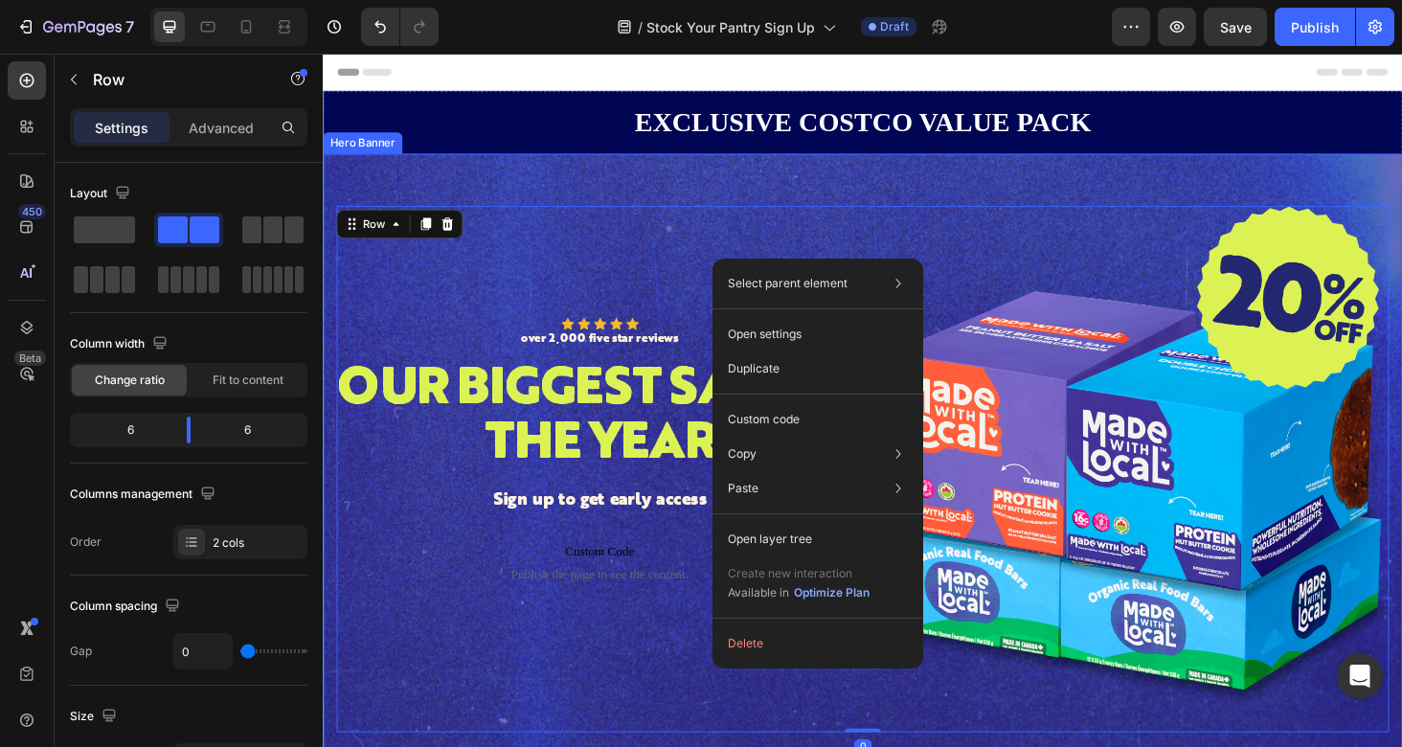
click at [708, 185] on div "Background Image" at bounding box center [897, 495] width 1149 height 670
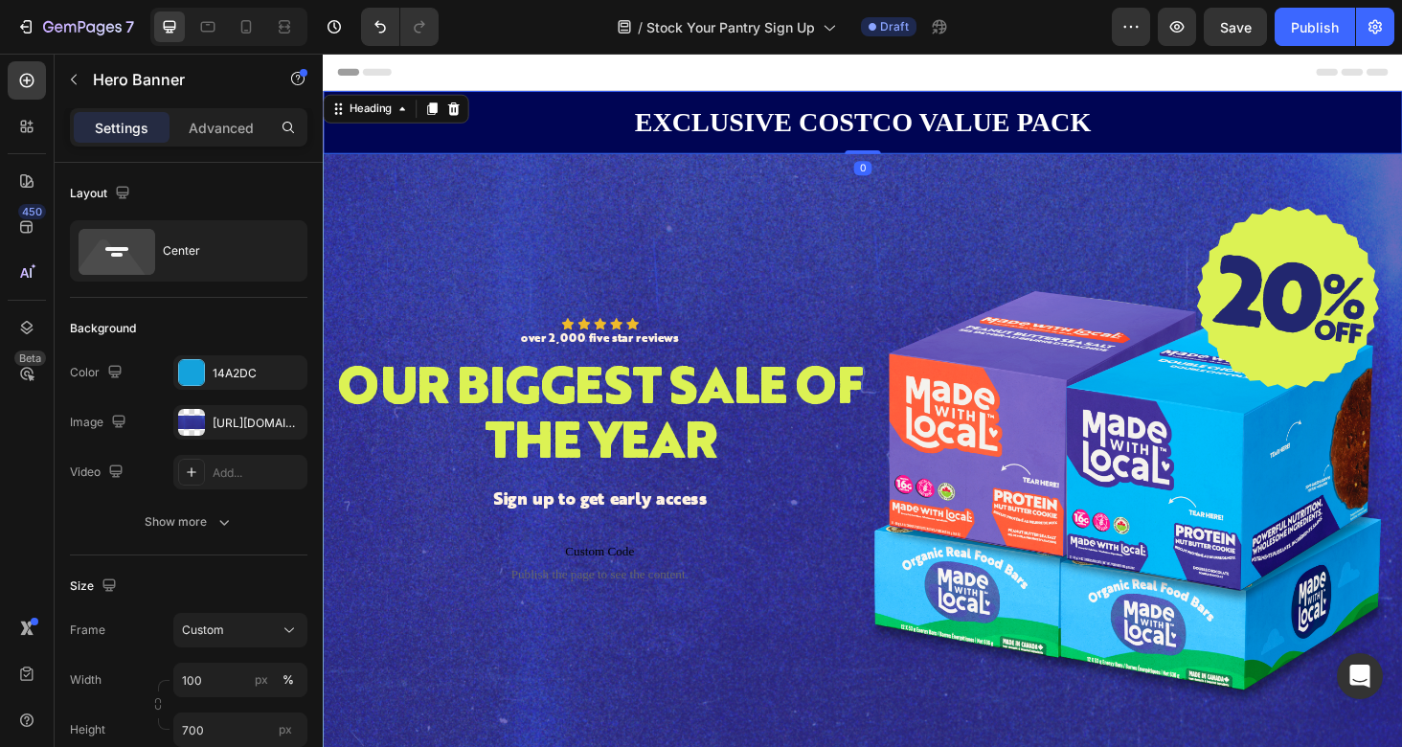
click at [597, 136] on h2 "EXCLUSIVE COSTCO VALUE PACK" at bounding box center [897, 126] width 1149 height 44
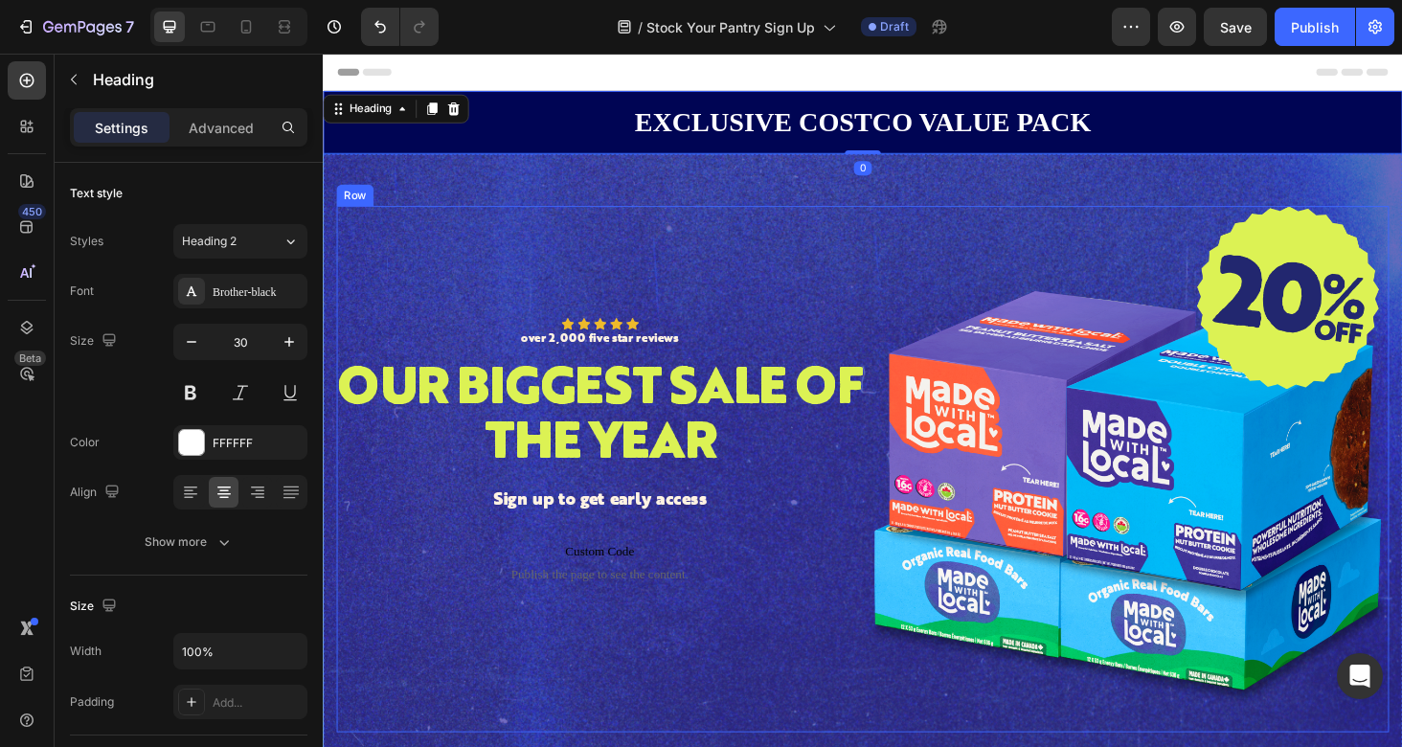
click at [613, 220] on div "Icon Icon Icon Icon Icon Icon List over 2,000 five star reviews Text Block Row …" at bounding box center [617, 495] width 560 height 560
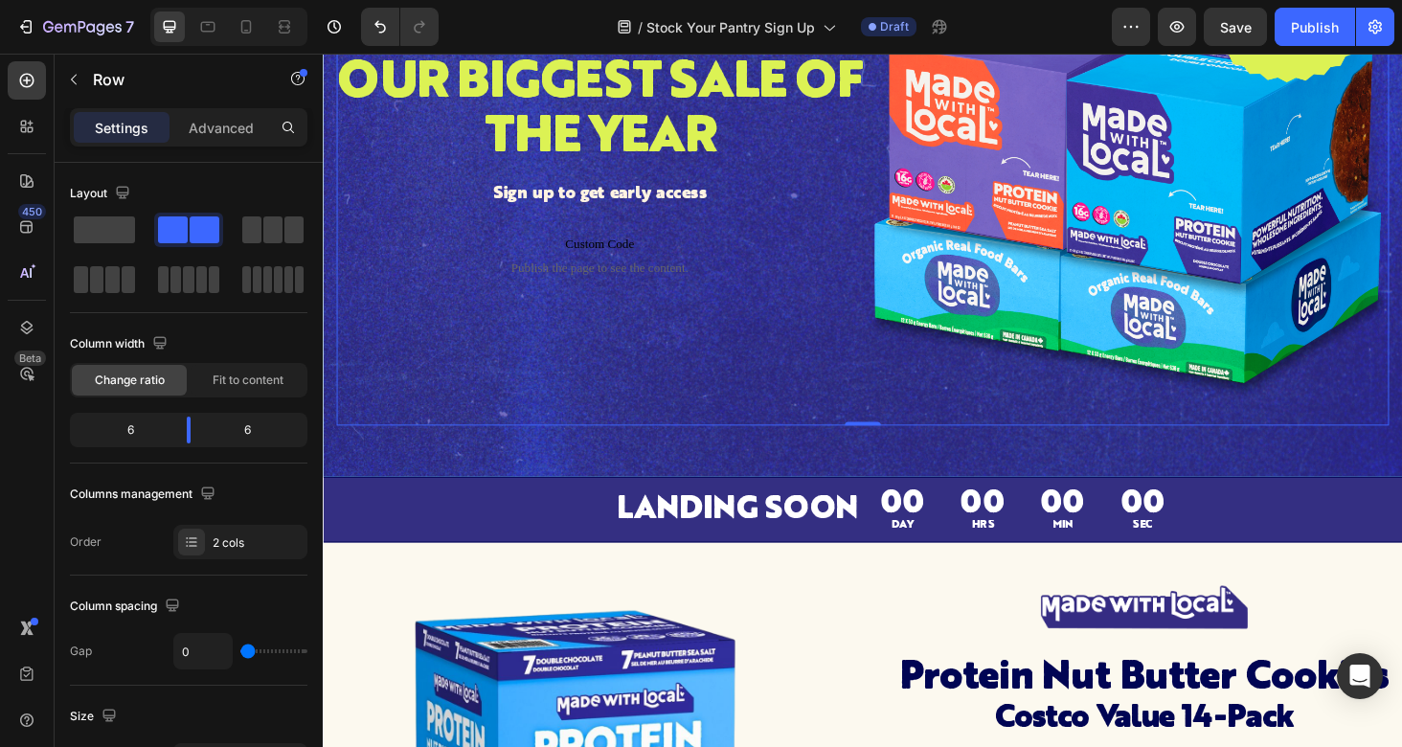
scroll to position [437, 0]
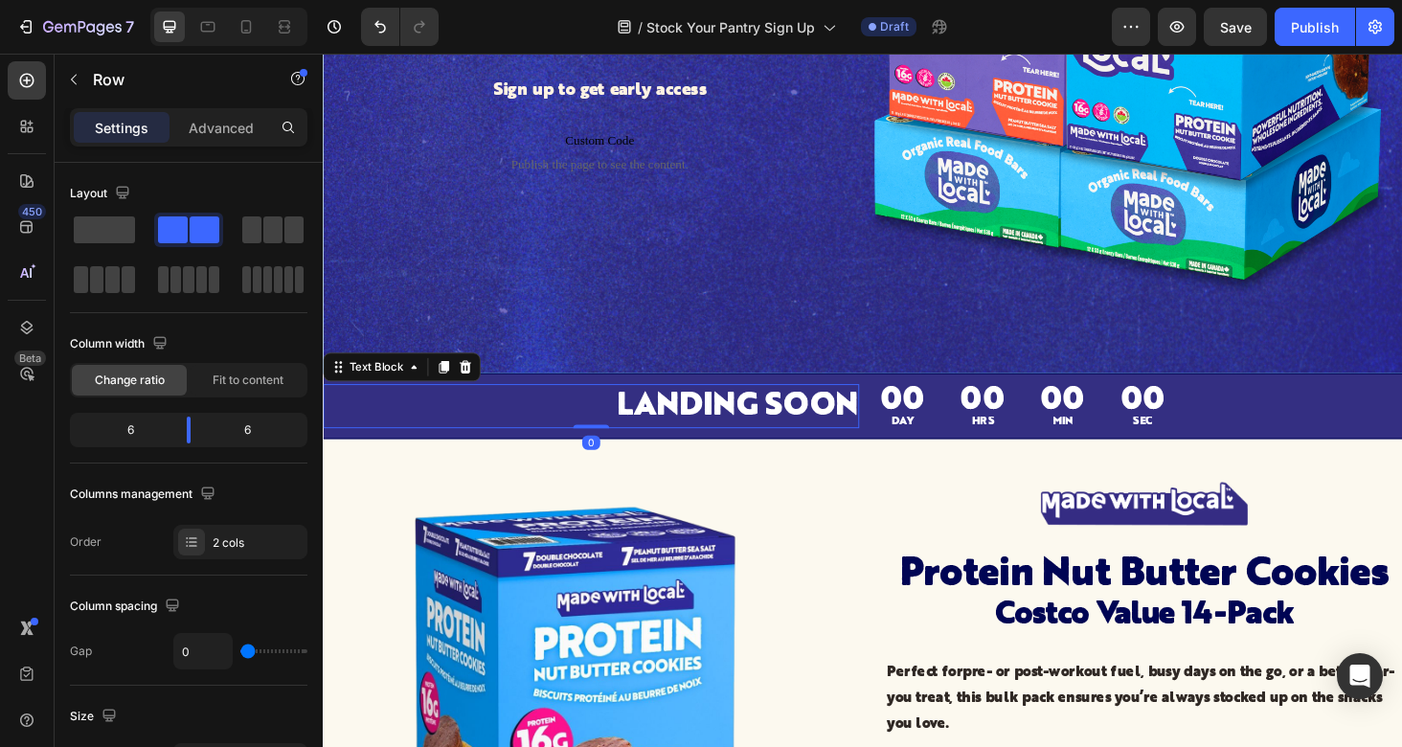
click at [555, 426] on p "LANDING SOON" at bounding box center [608, 429] width 567 height 44
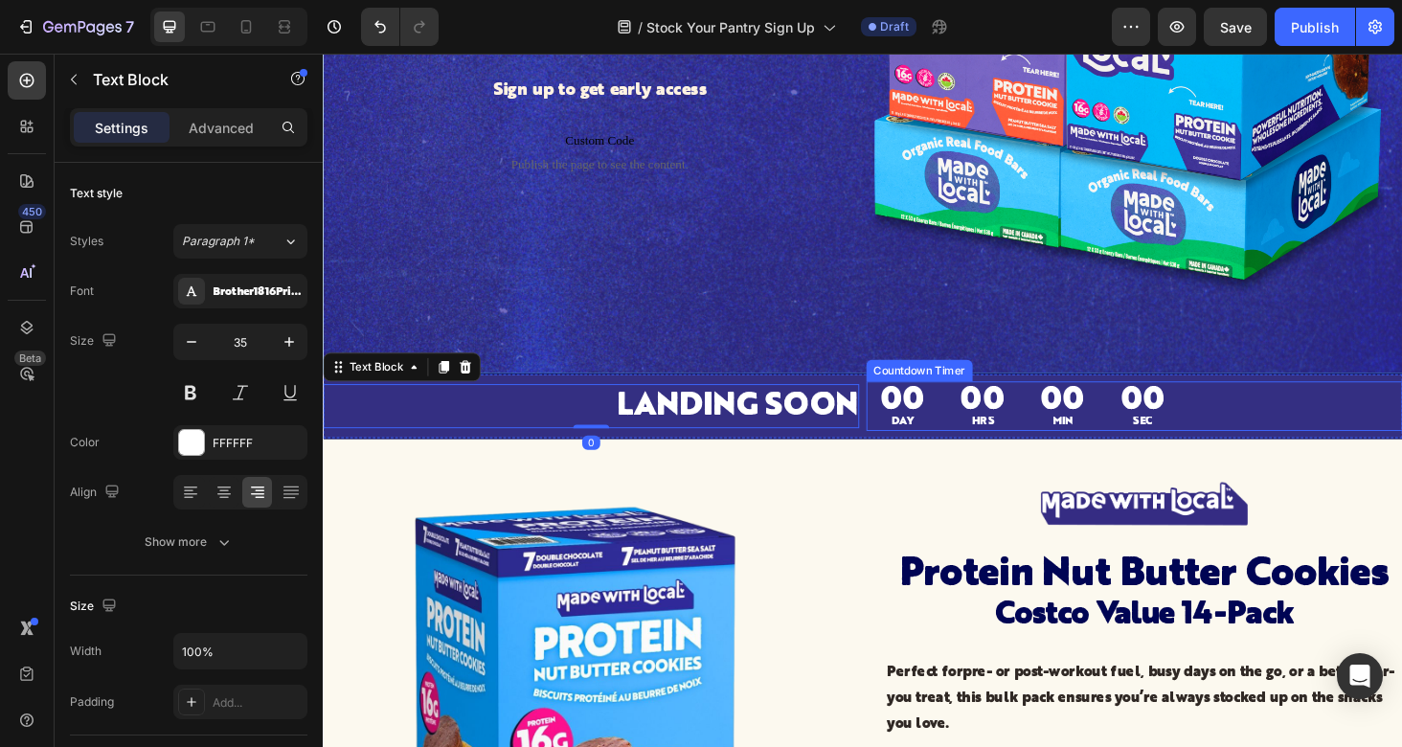
click at [1315, 422] on div "00 DAY 00 HRS 00 MIN 00 SEC" at bounding box center [1186, 428] width 571 height 53
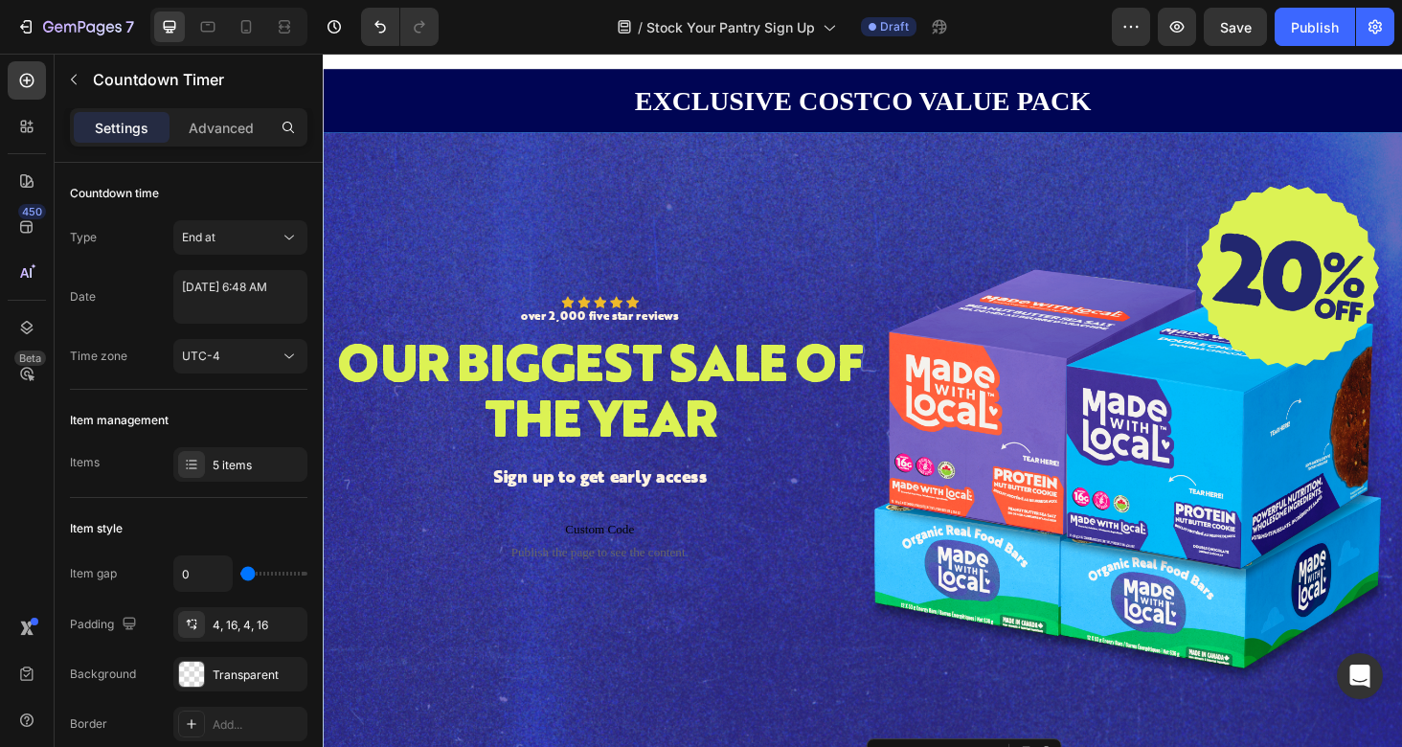
scroll to position [0, 0]
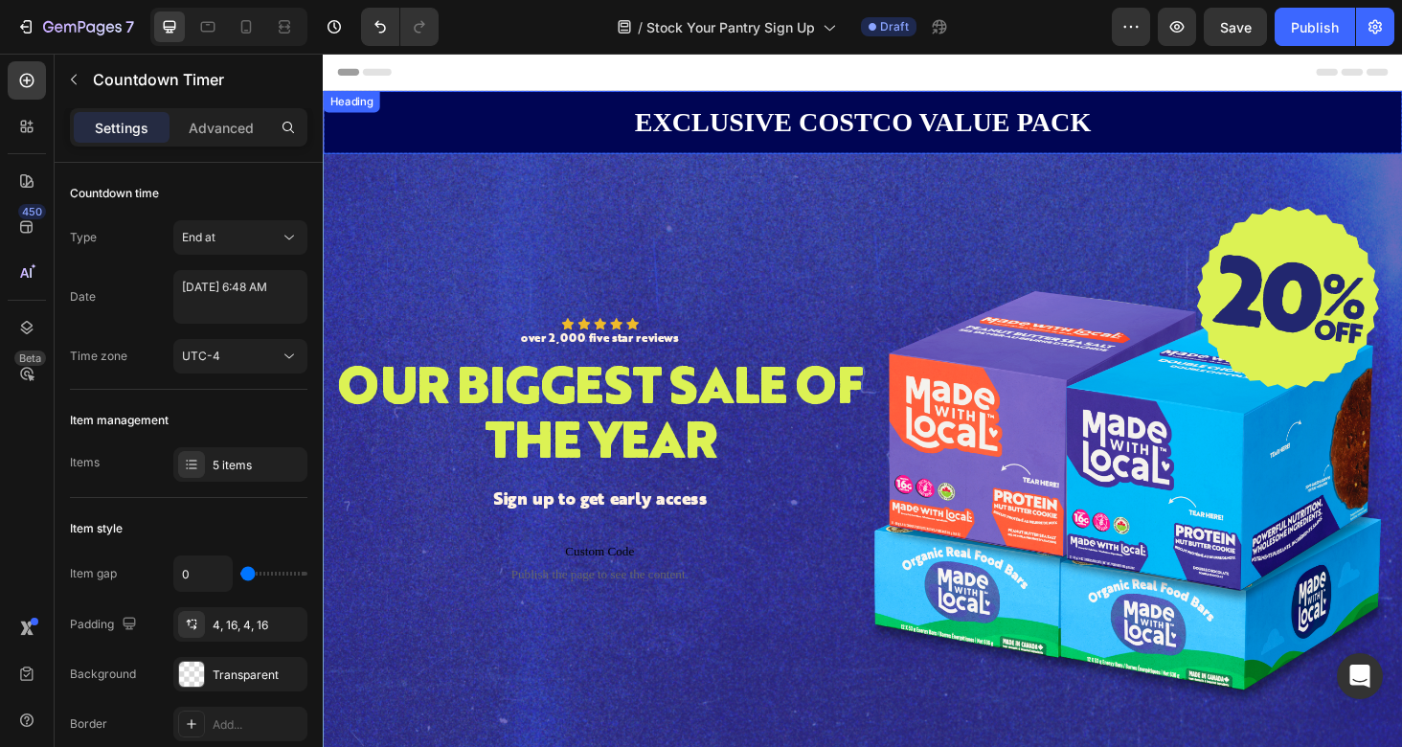
click at [899, 134] on h2 "EXCLUSIVE COSTCO VALUE PACK" at bounding box center [897, 126] width 1149 height 44
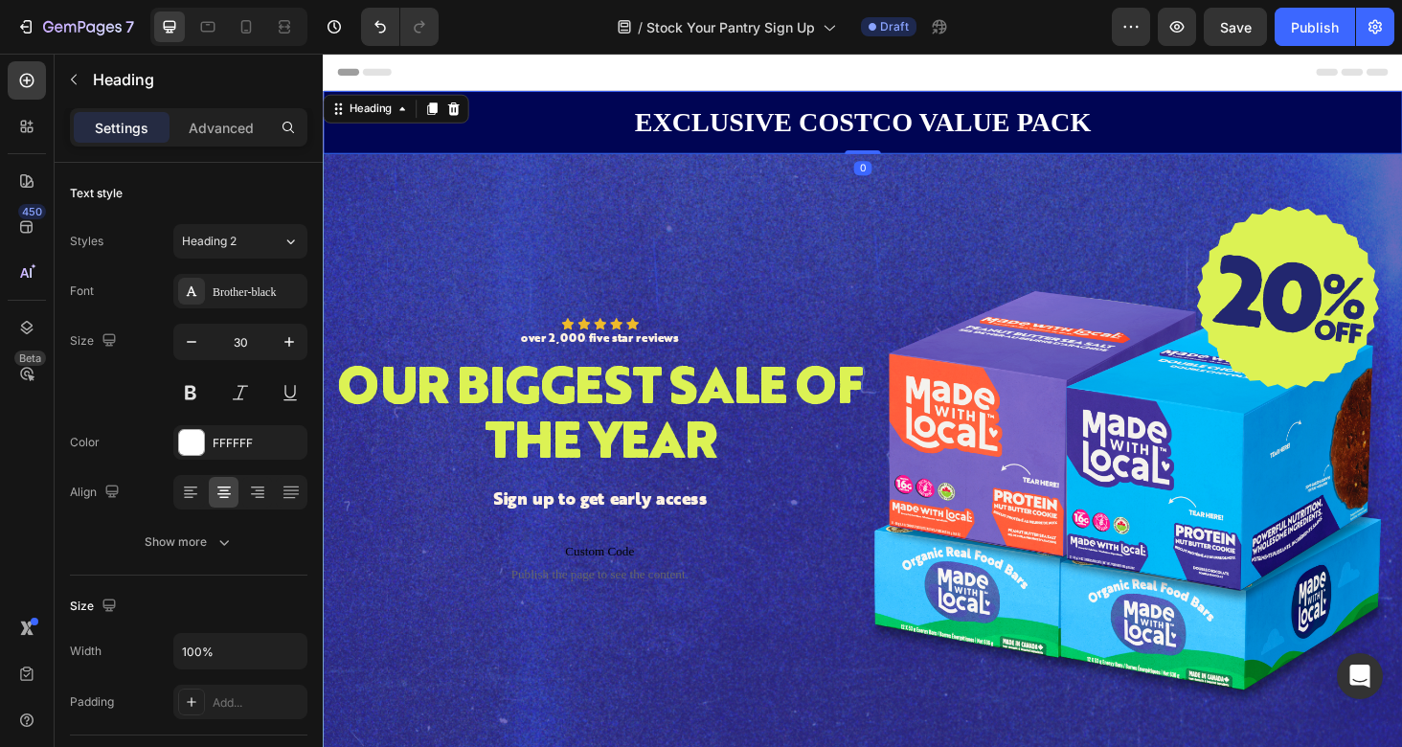
click at [903, 120] on h2 "EXCLUSIVE COSTCO VALUE PACK" at bounding box center [897, 126] width 1149 height 44
click at [903, 120] on p "EXCLUSIVE COSTCO VALUE PACK" at bounding box center [897, 126] width 1145 height 40
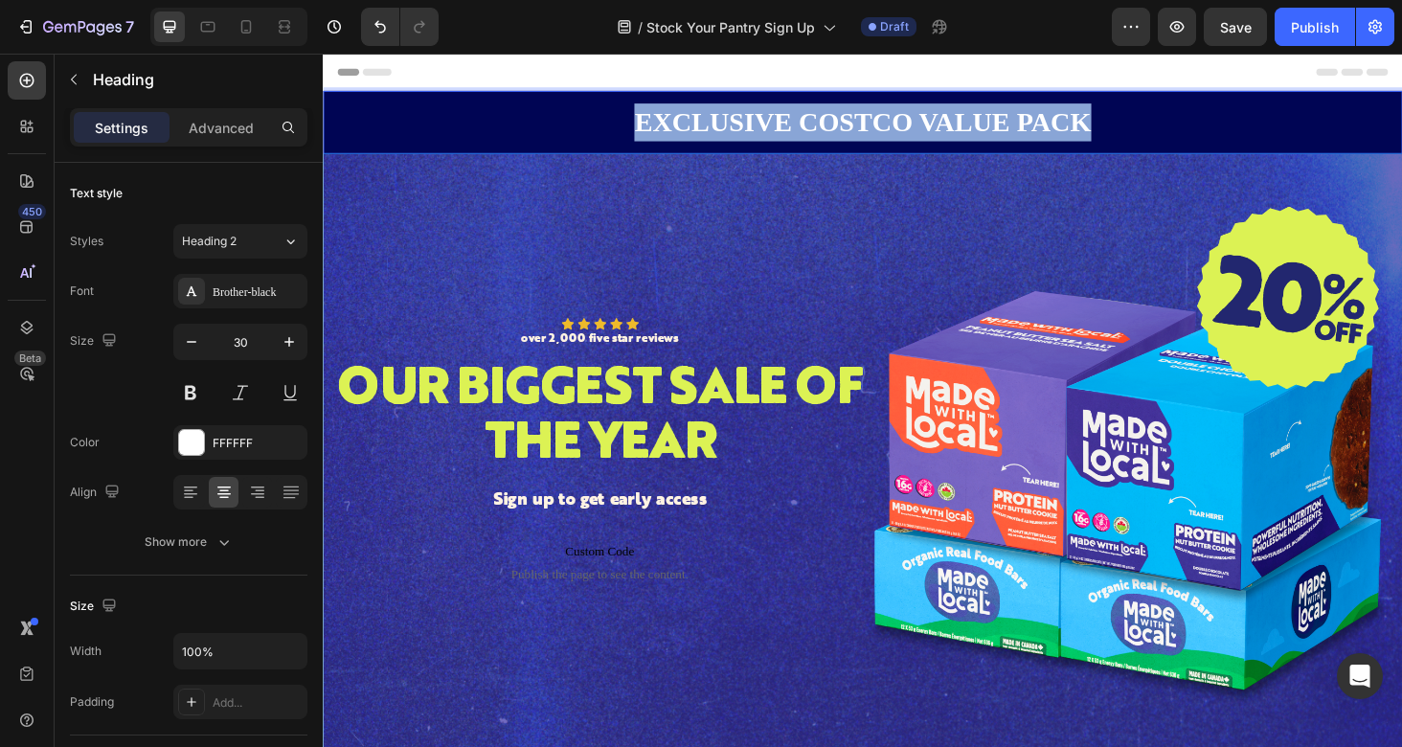
click at [903, 120] on p "EXCLUSIVE COSTCO VALUE PACK" at bounding box center [897, 126] width 1145 height 40
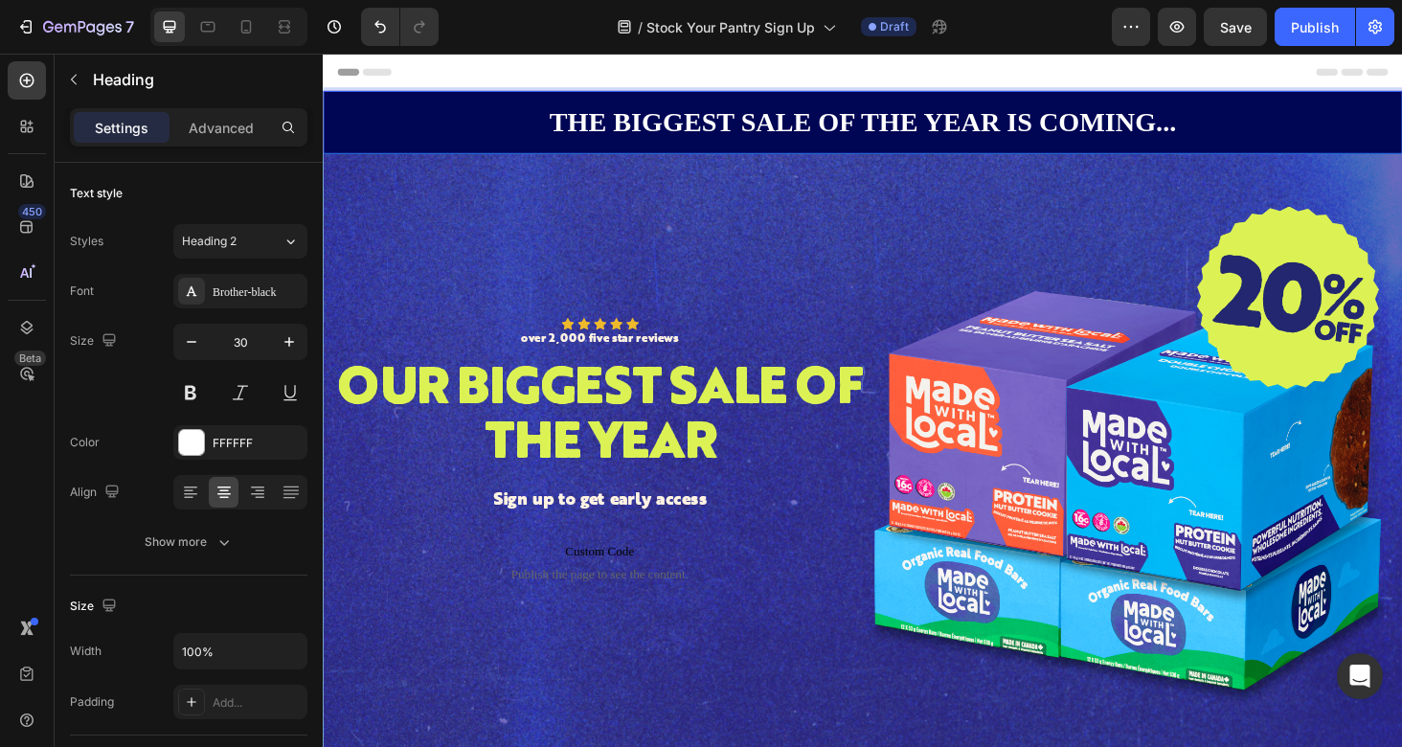
click at [739, 120] on p "THE BIGGEST SALE OF THE YEAR IS COMING..." at bounding box center [897, 126] width 1145 height 40
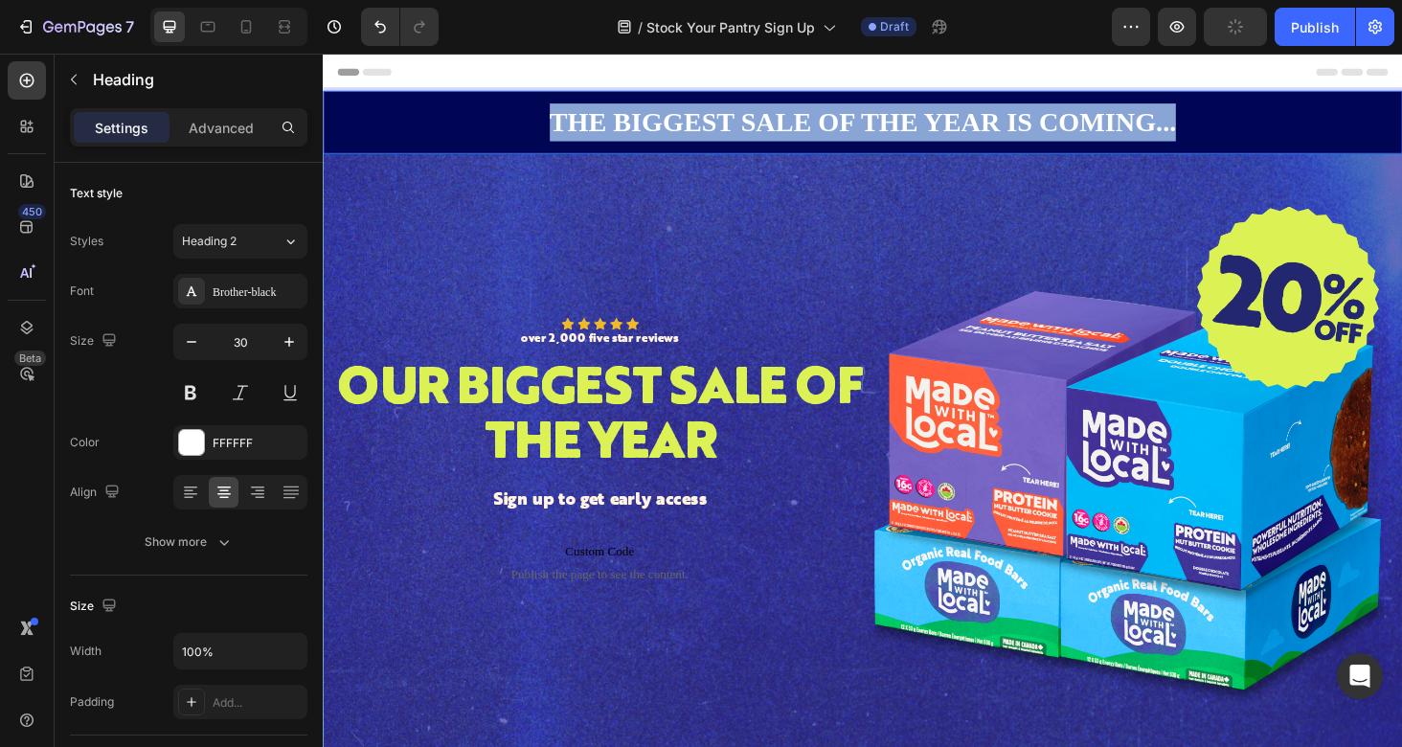
click at [739, 120] on p "THE BIGGEST SALE OF THE YEAR IS COMING..." at bounding box center [897, 126] width 1145 height 40
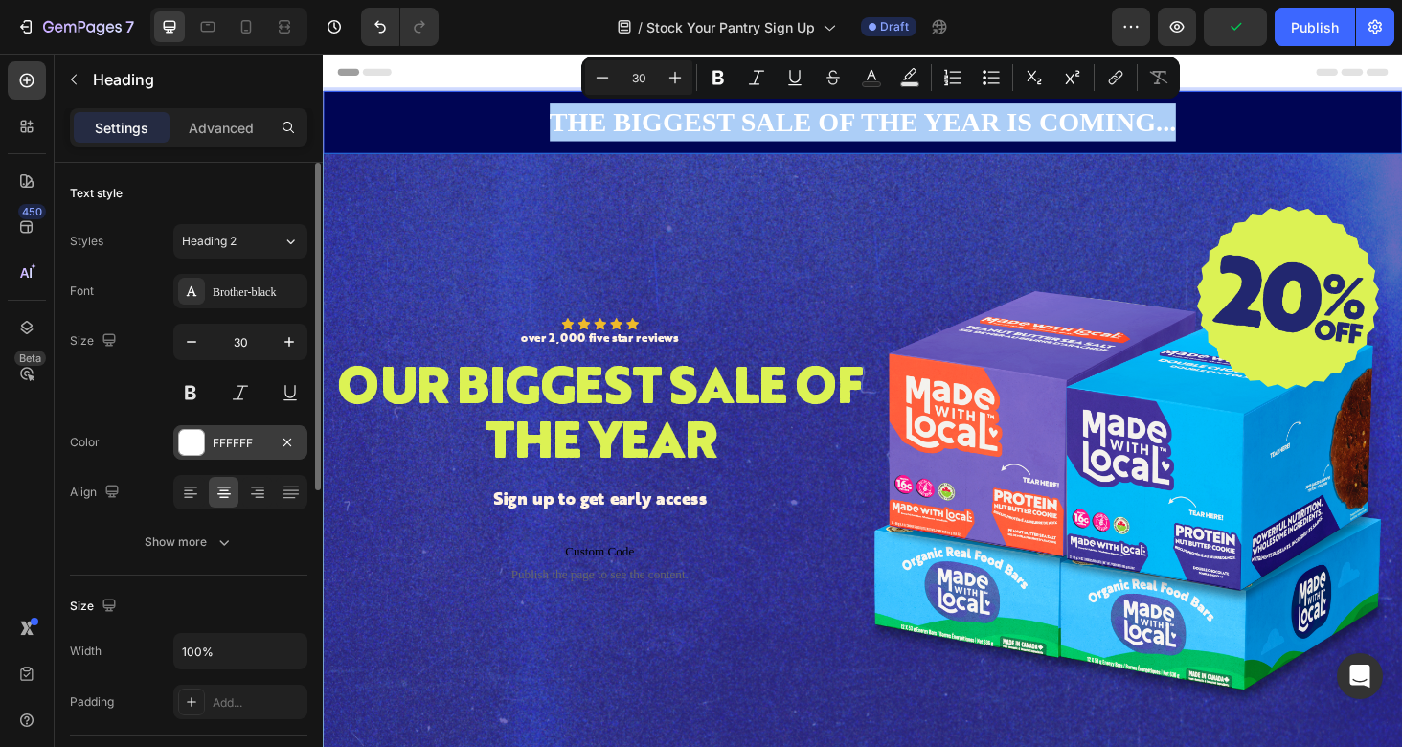
click at [214, 442] on div "FFFFFF" at bounding box center [241, 443] width 56 height 17
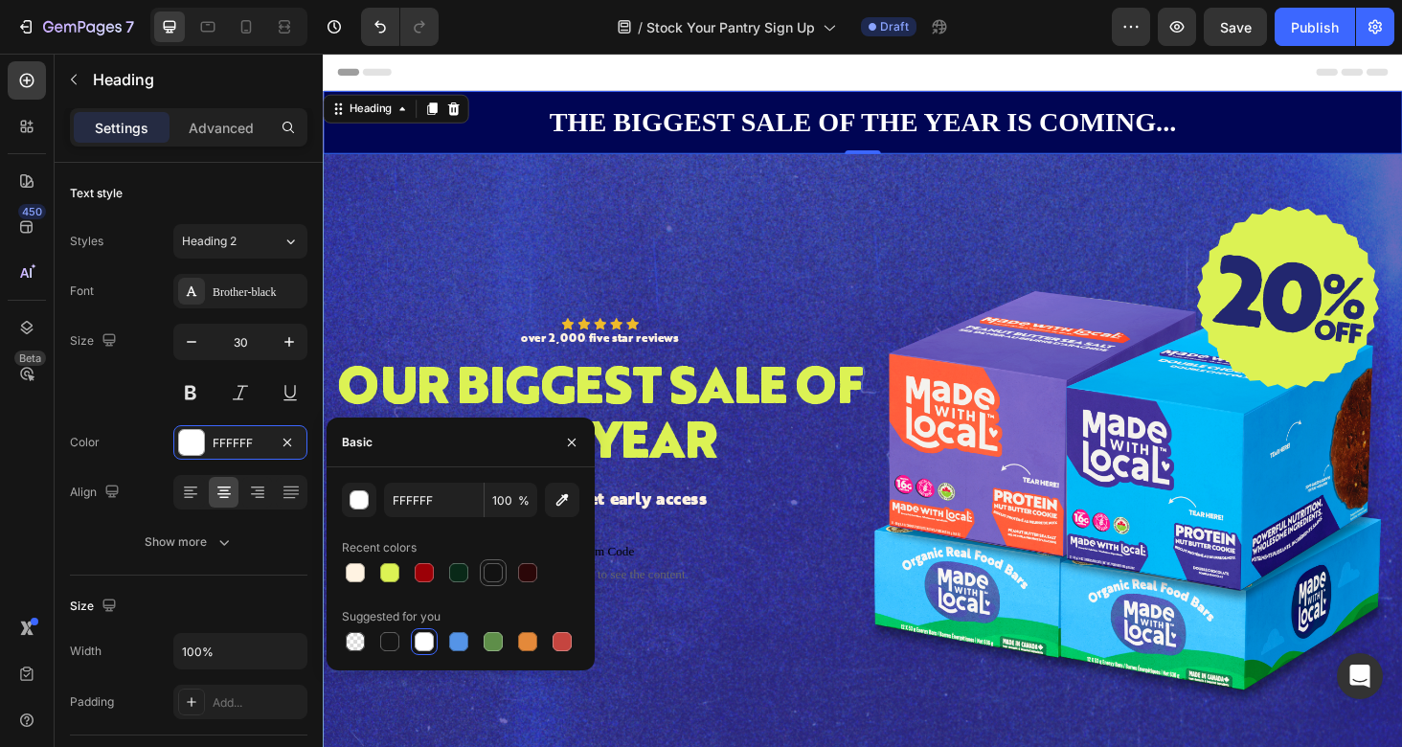
click at [494, 573] on div at bounding box center [493, 572] width 19 height 19
type input "121212"
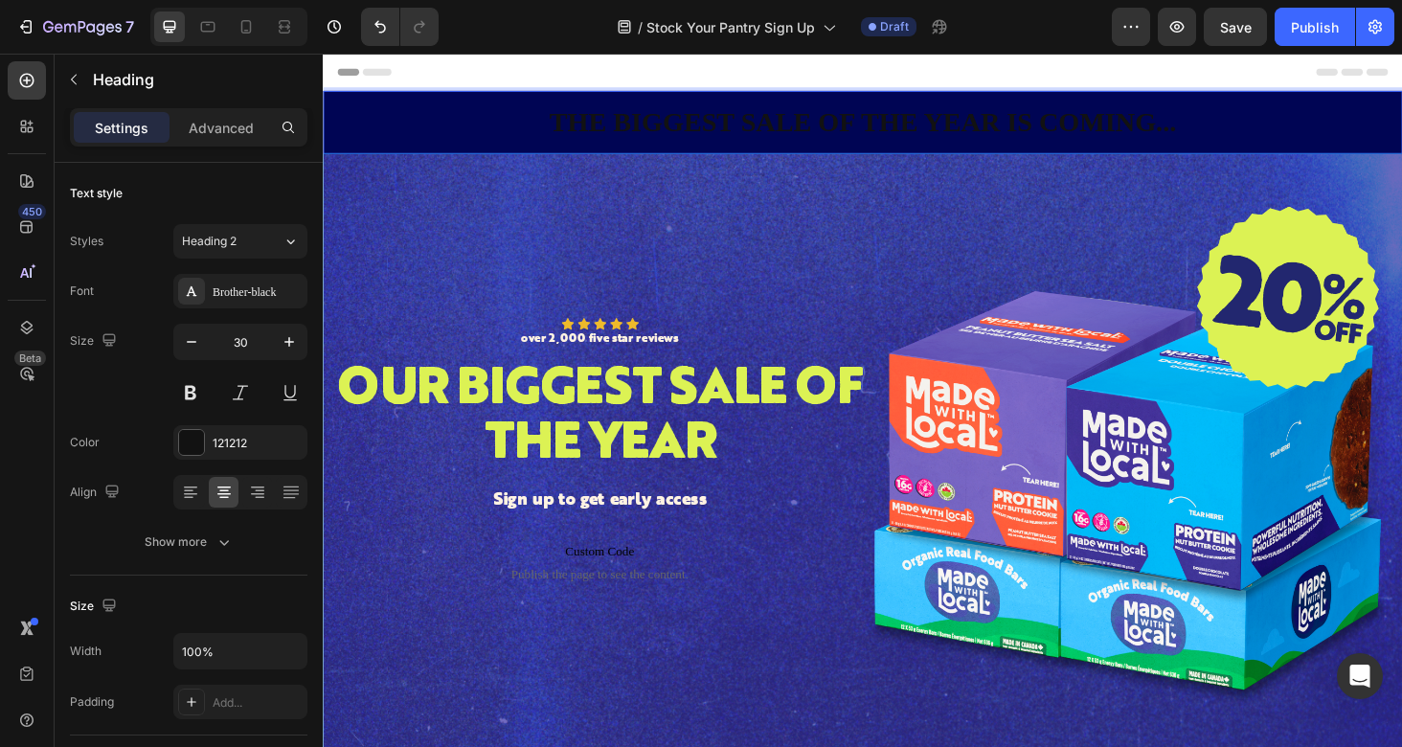
click at [400, 134] on p "THE BIGGEST SALE OF THE YEAR IS COMING..." at bounding box center [897, 126] width 1145 height 40
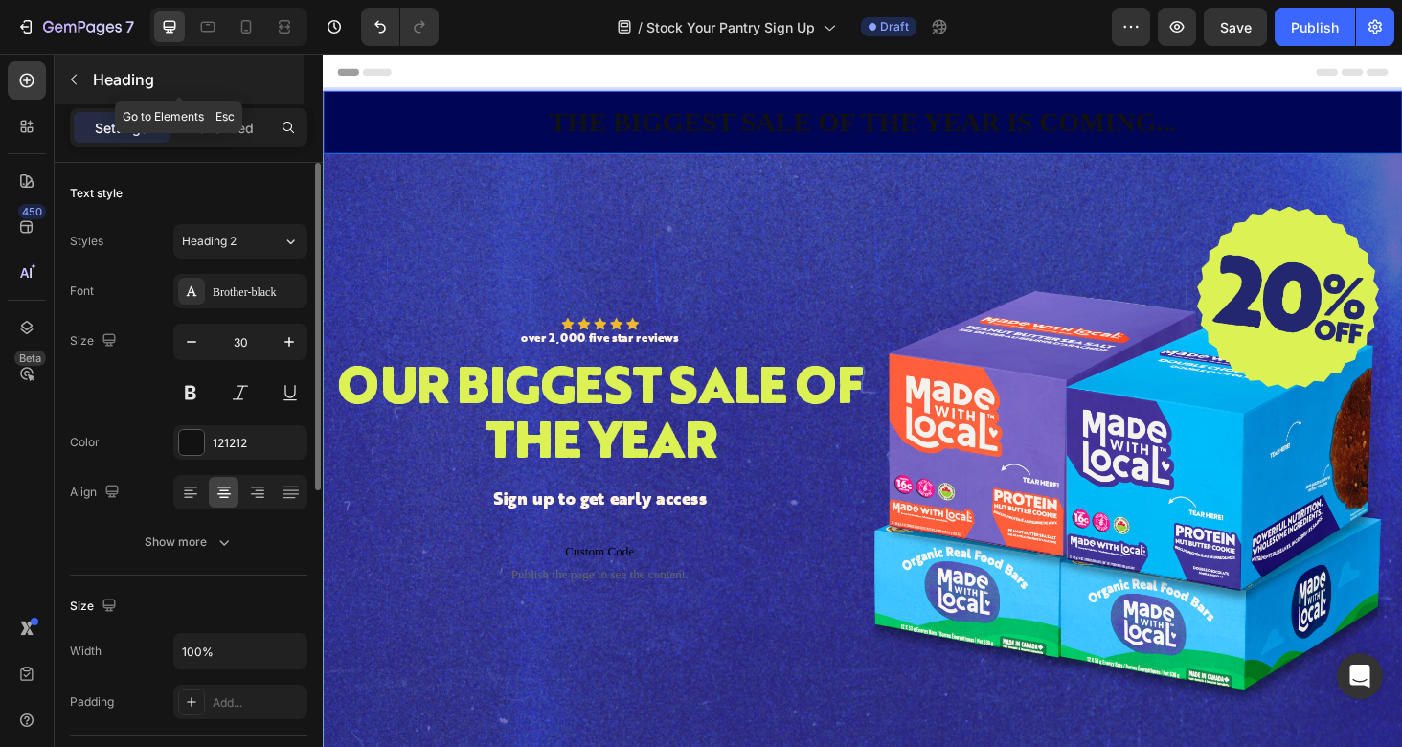
click at [76, 73] on icon "button" at bounding box center [73, 79] width 15 height 15
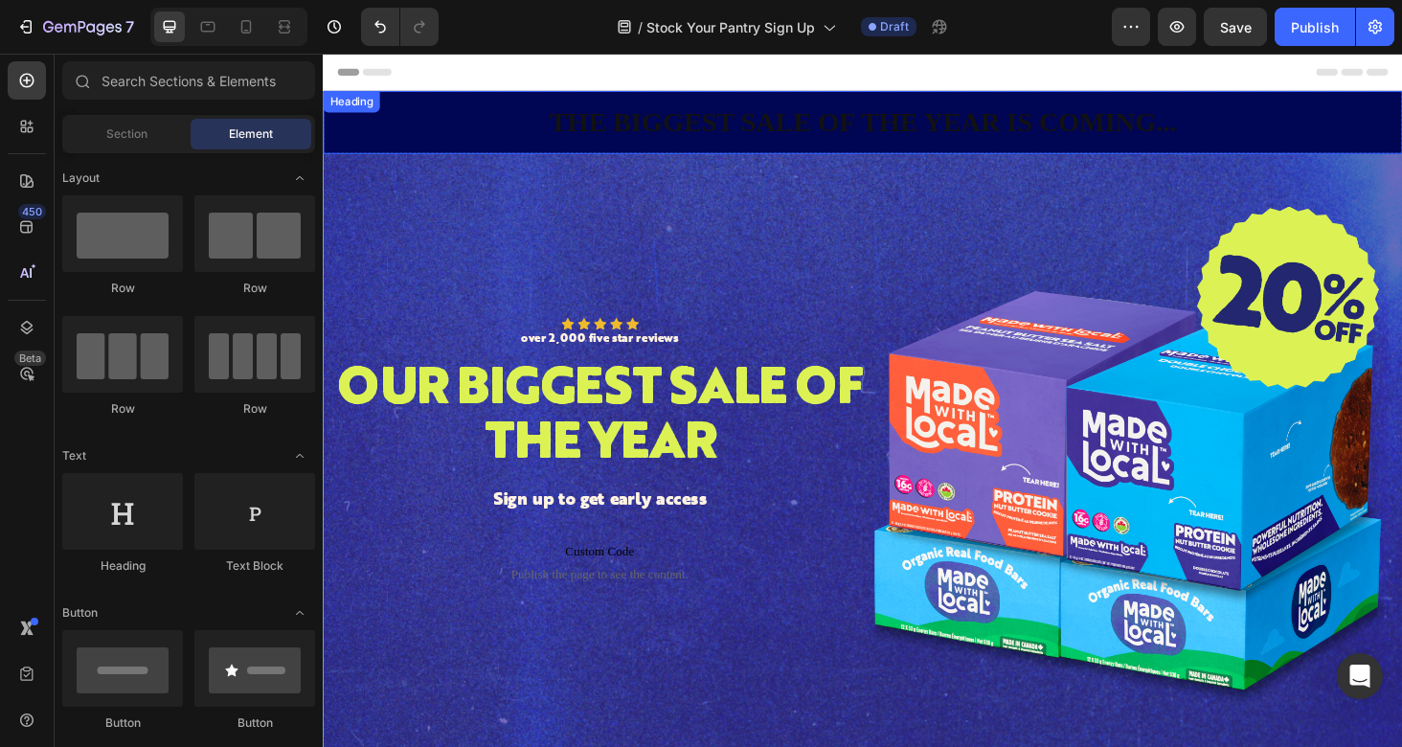
click at [339, 141] on p "THE BIGGEST SALE OF THE YEAR IS COMING..." at bounding box center [897, 126] width 1145 height 40
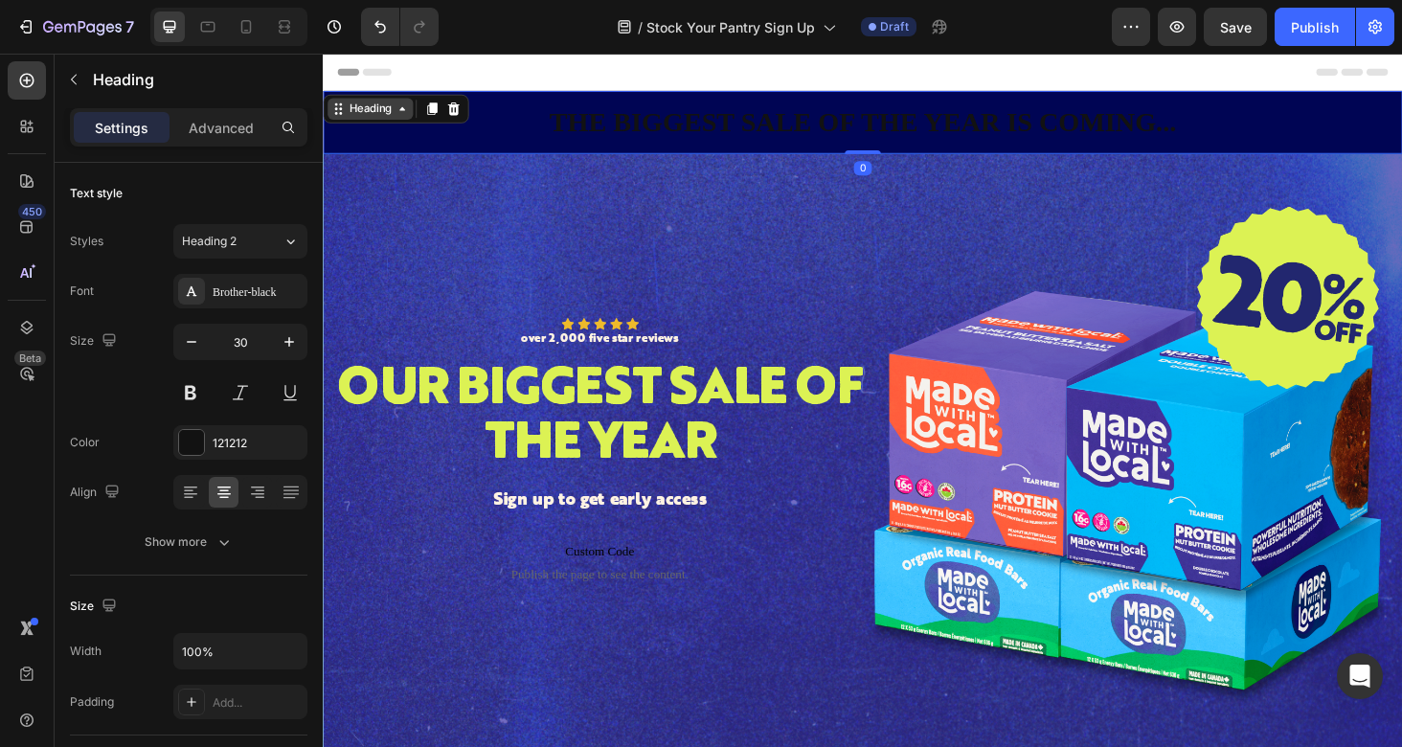
click at [390, 110] on div "Heading" at bounding box center [373, 111] width 53 height 17
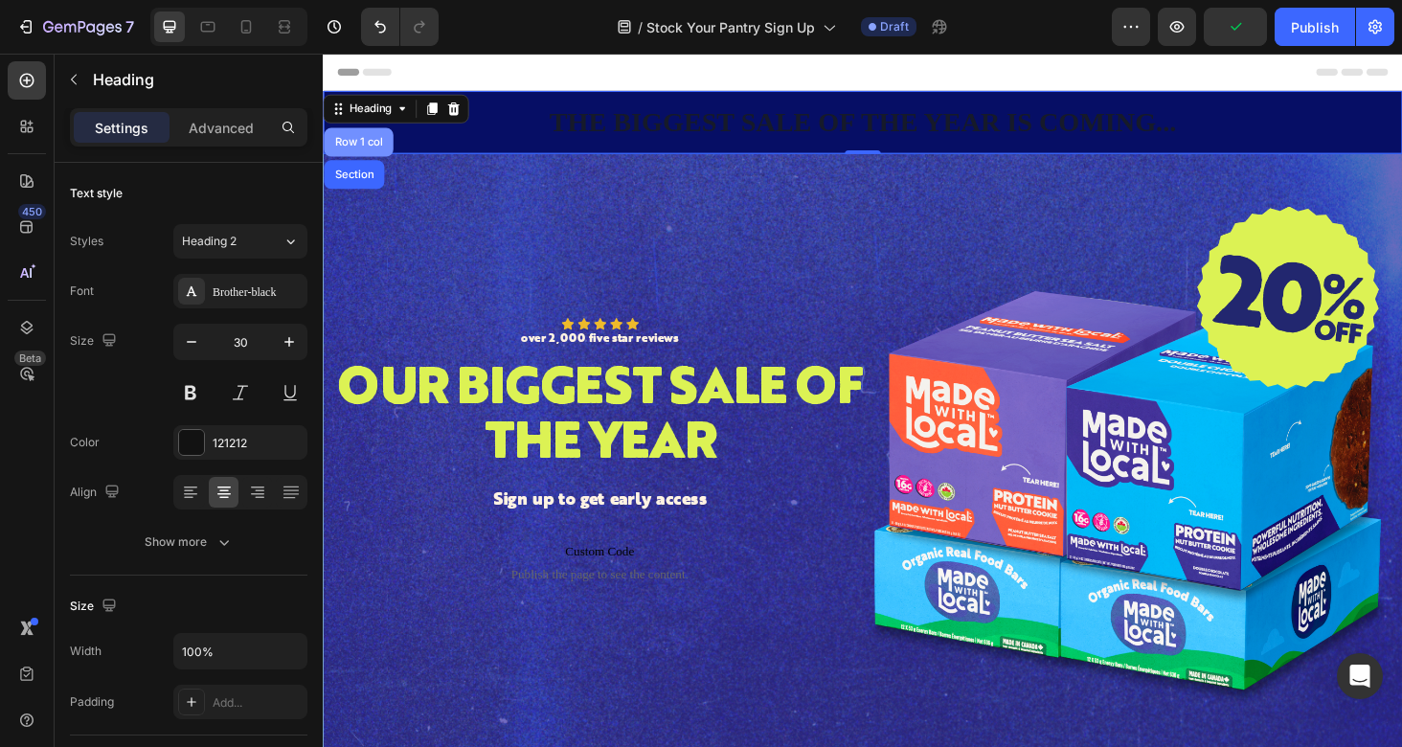
click at [375, 147] on div "Row 1 col" at bounding box center [360, 147] width 58 height 11
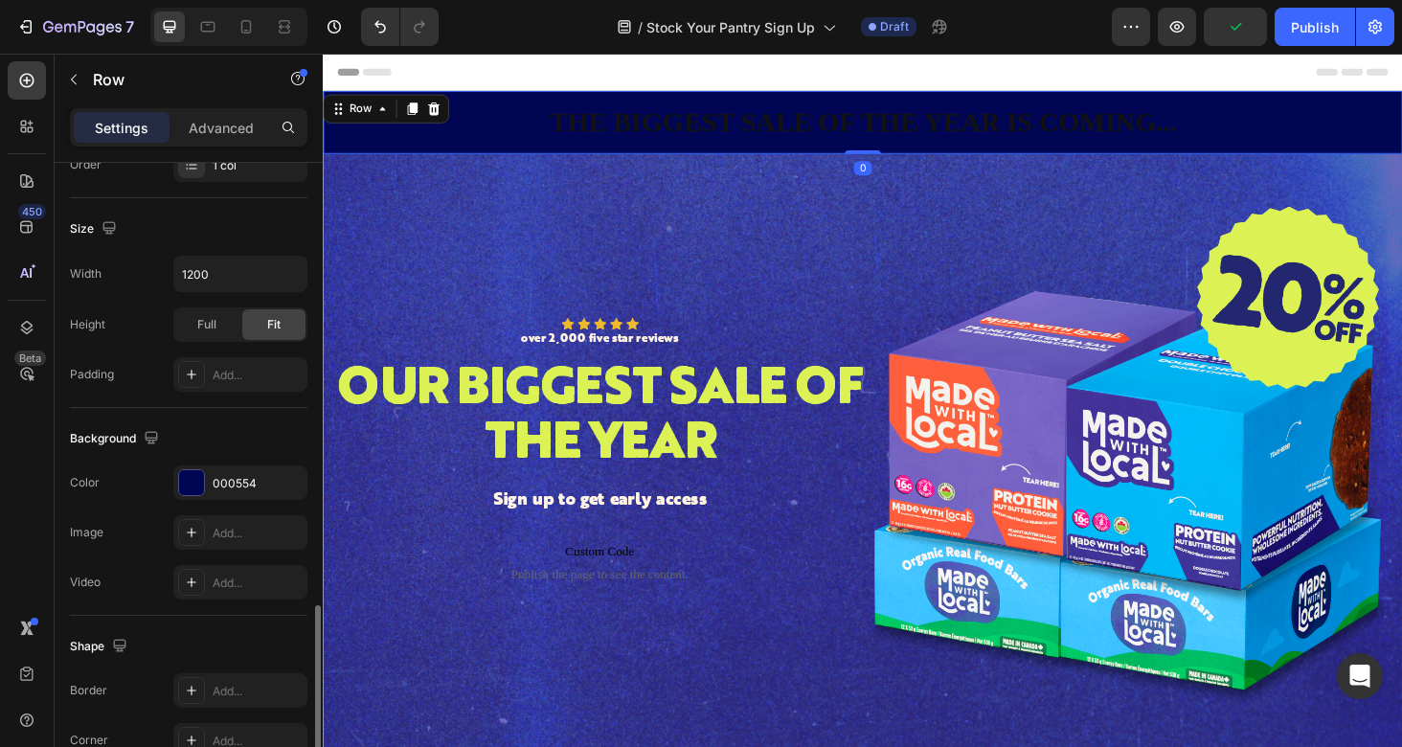
scroll to position [529, 0]
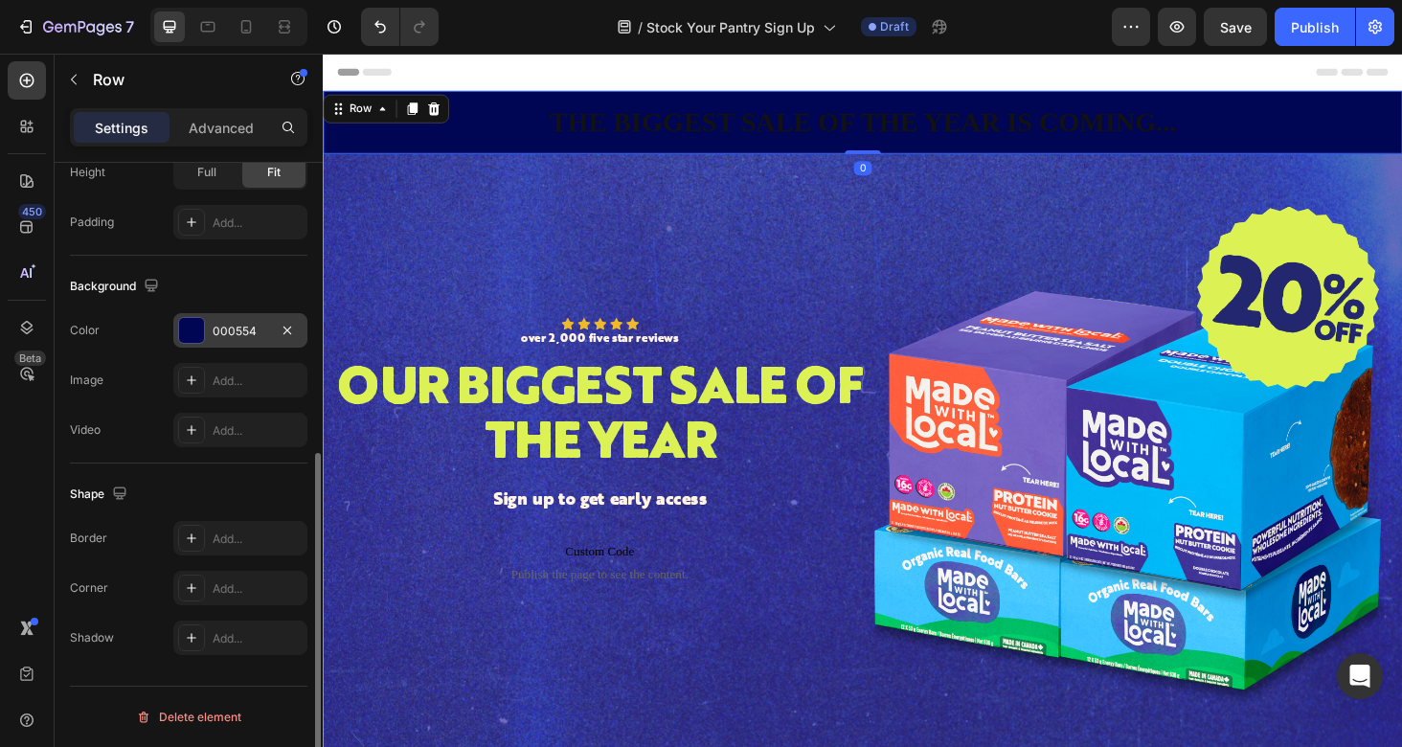
click at [246, 329] on div "000554" at bounding box center [241, 331] width 56 height 17
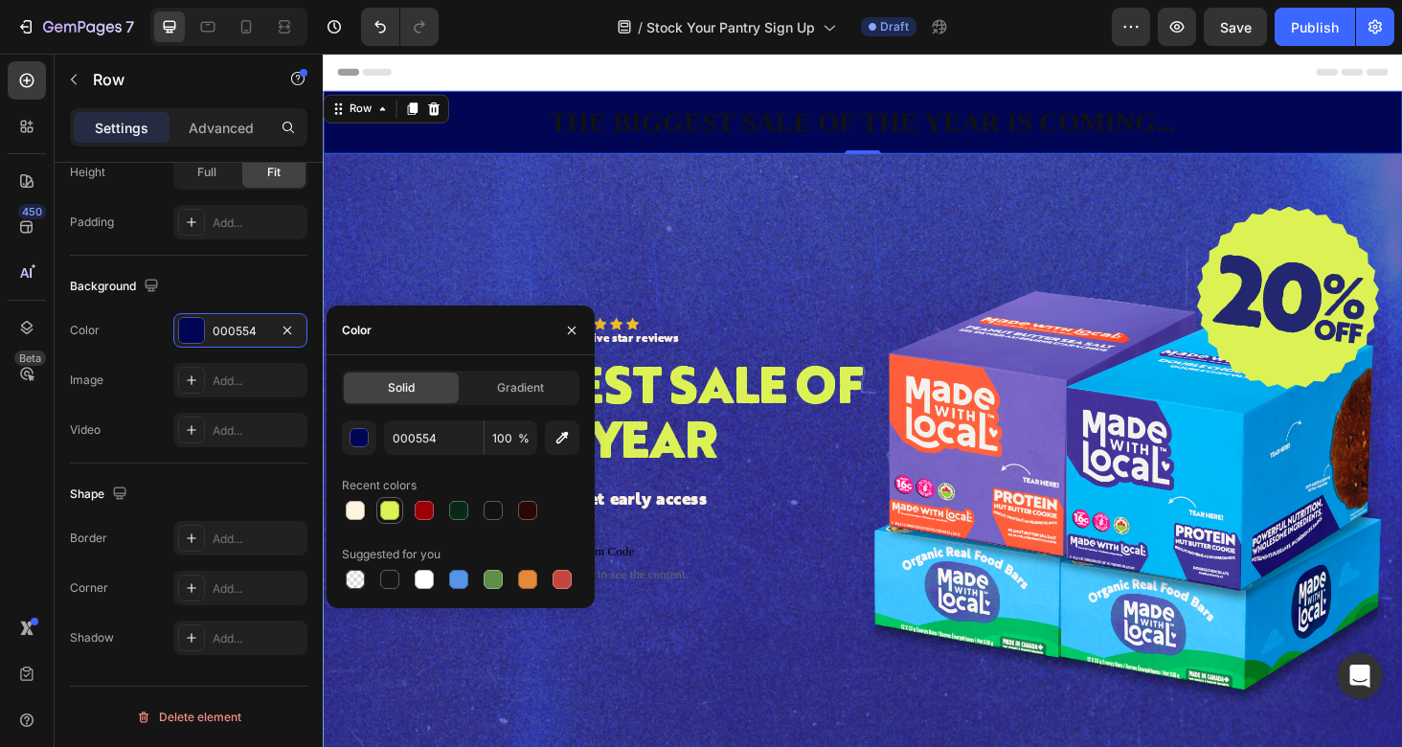
click at [390, 510] on div at bounding box center [389, 510] width 19 height 19
type input "DCF254"
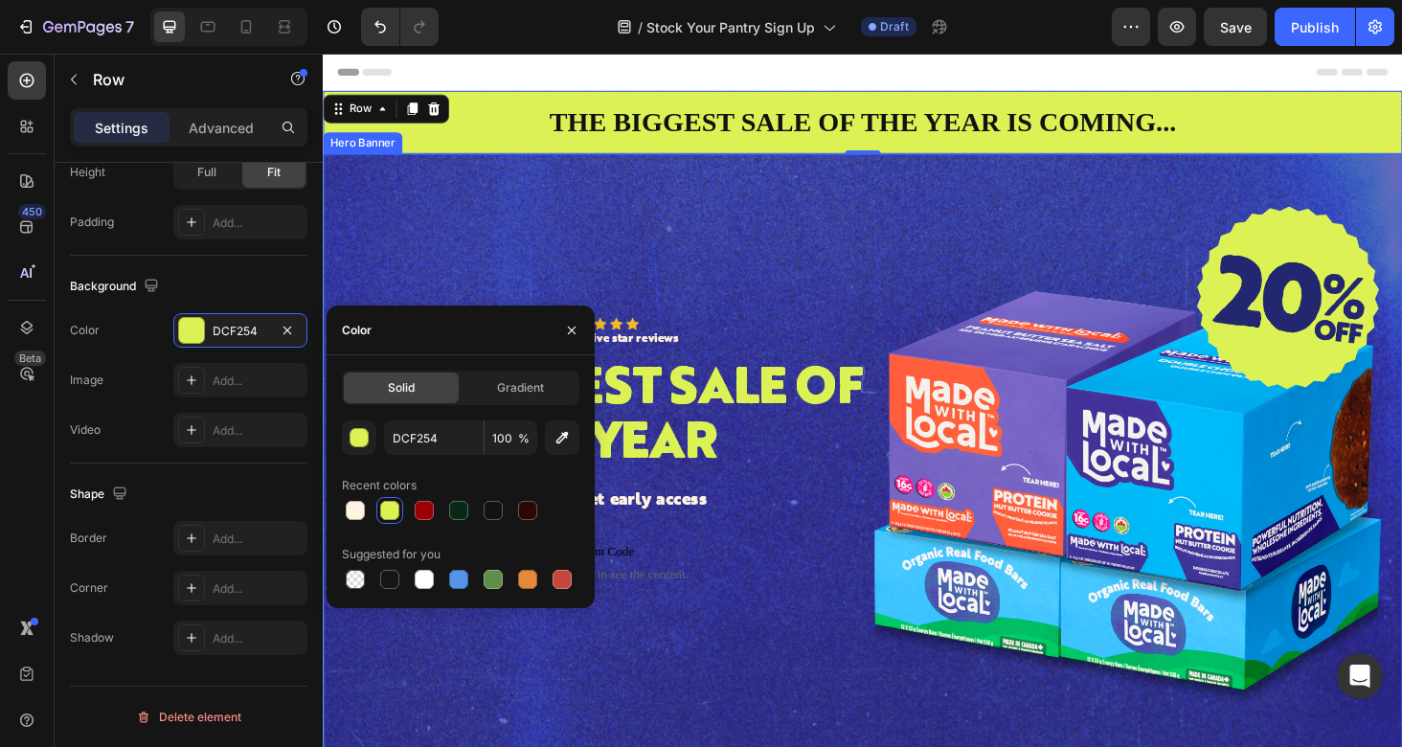
click at [791, 192] on div "Background Image" at bounding box center [897, 495] width 1149 height 670
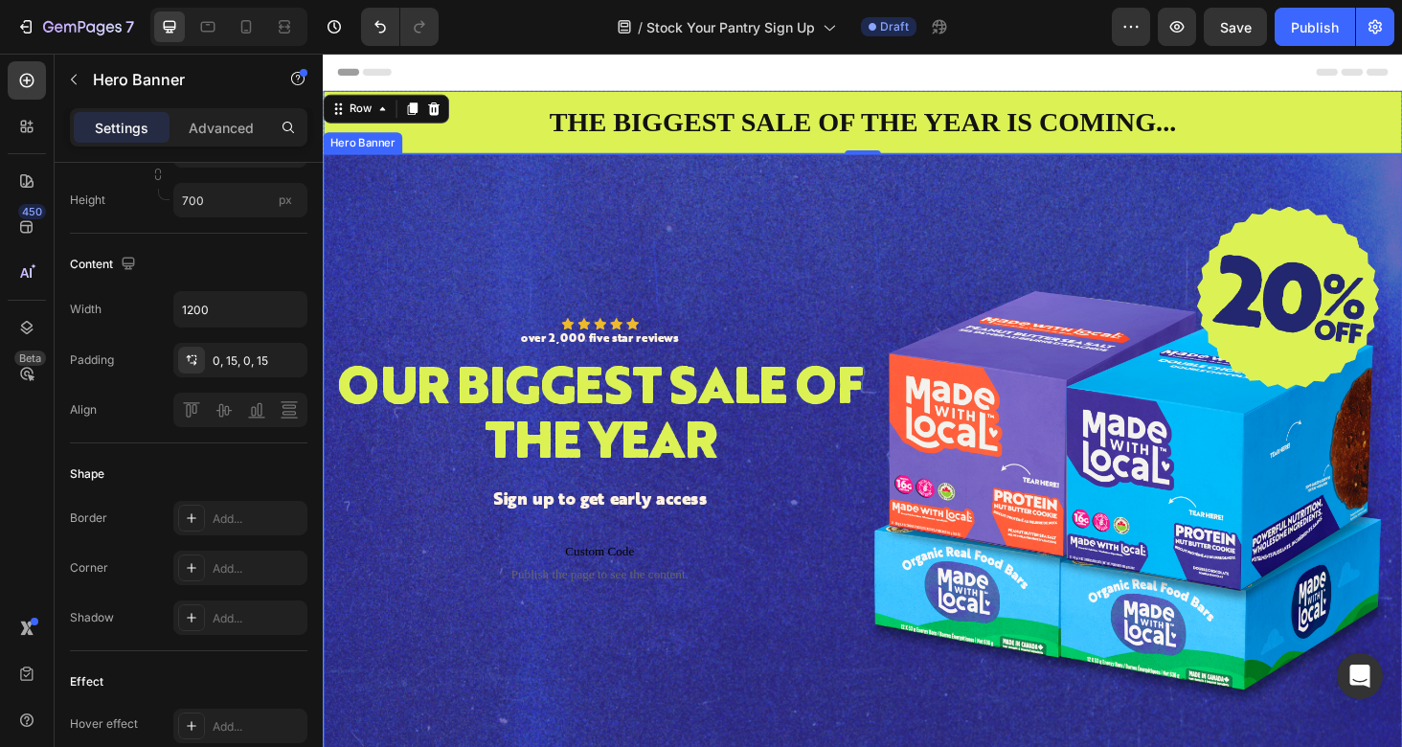
scroll to position [0, 0]
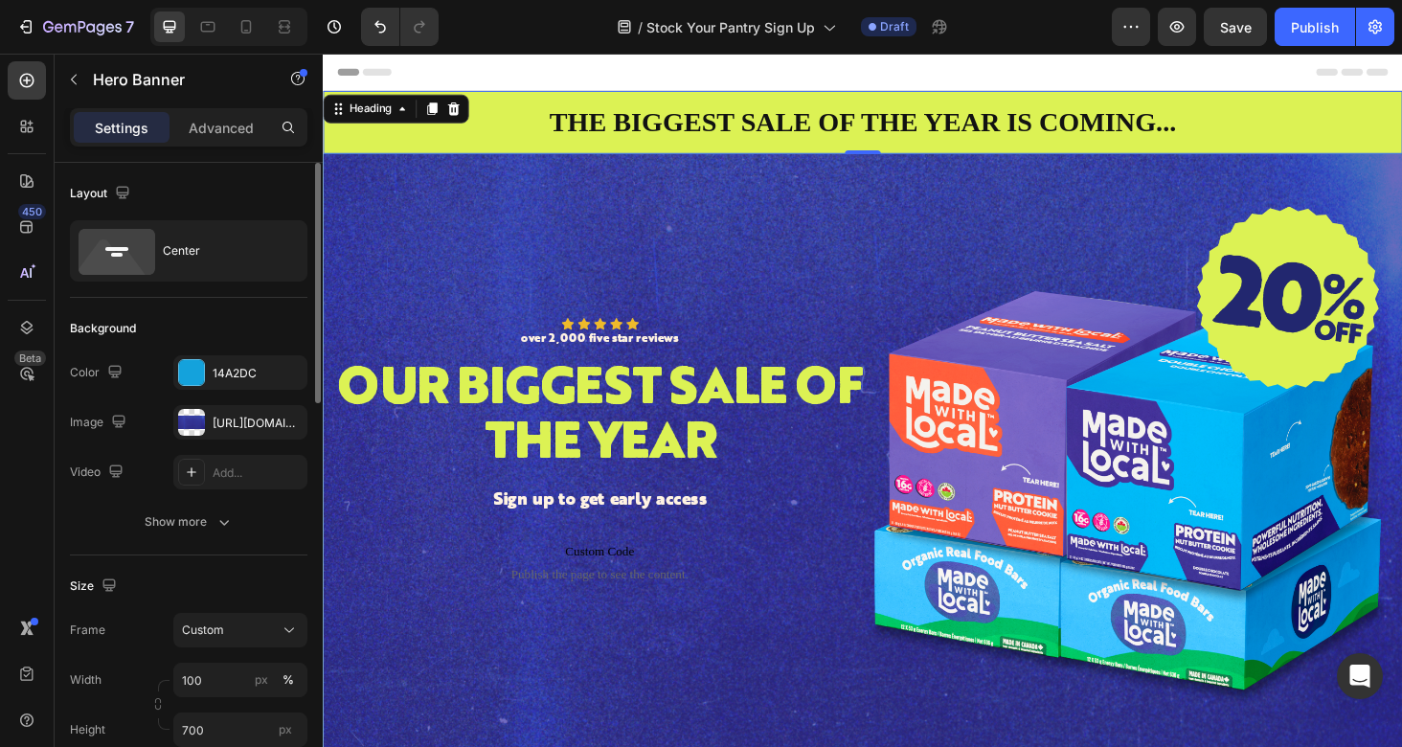
click at [823, 114] on p "THE BIGGEST SALE OF THE YEAR IS COMING..." at bounding box center [897, 126] width 1145 height 40
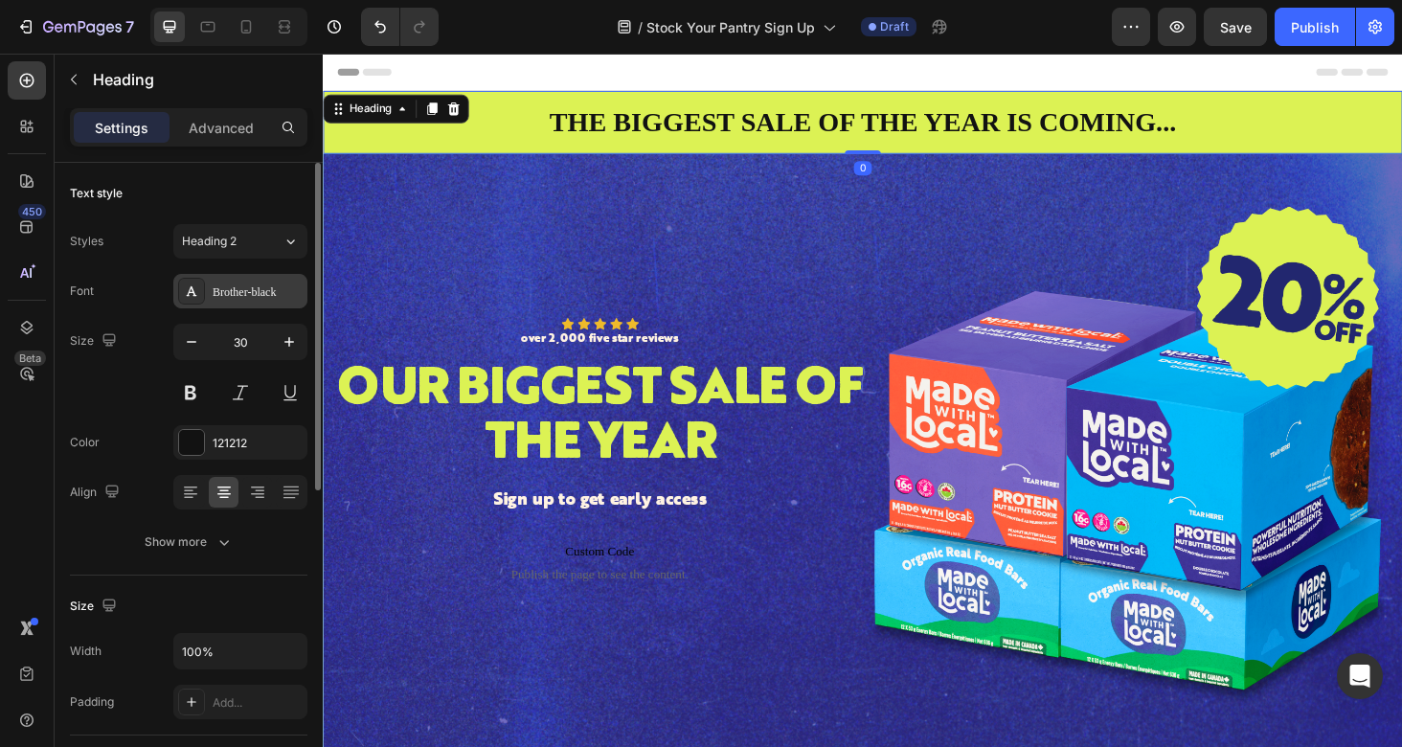
click at [272, 297] on div "Brother-black" at bounding box center [258, 291] width 90 height 17
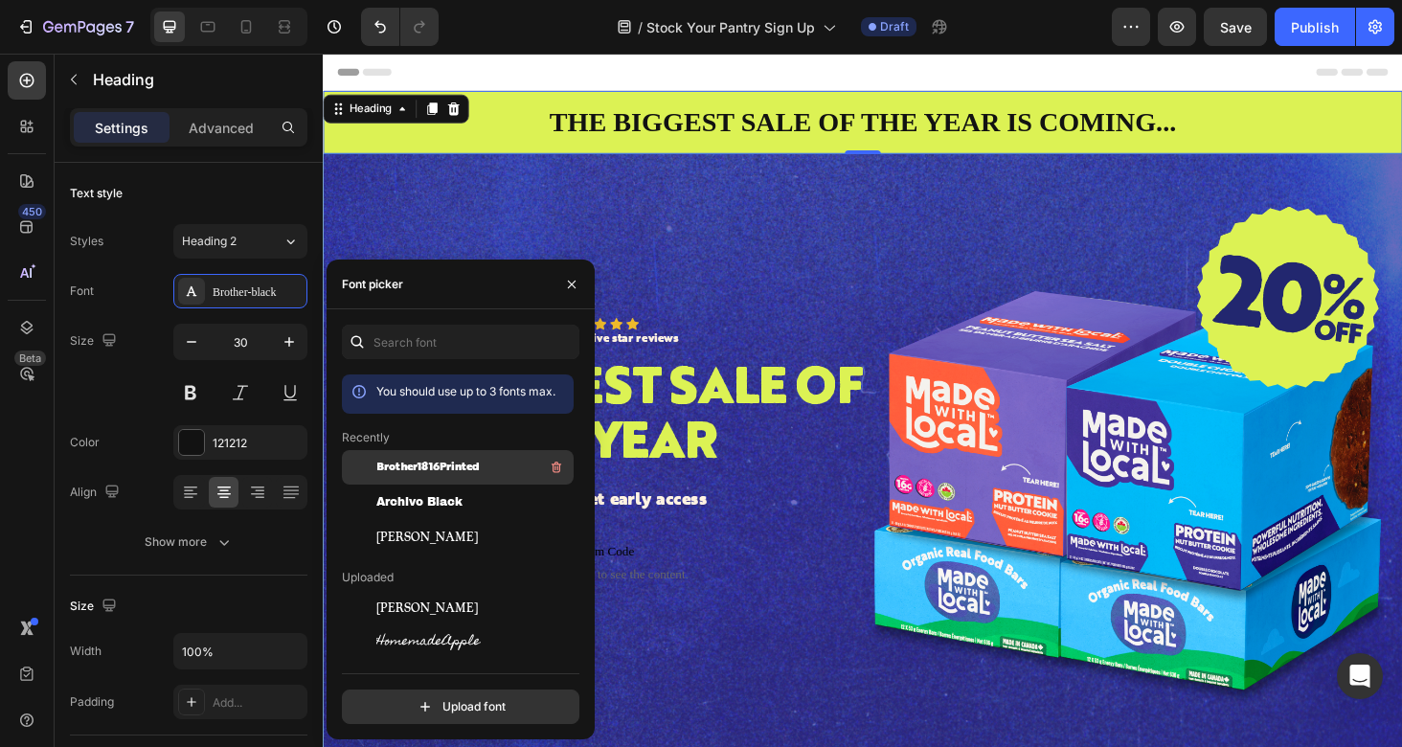
click at [450, 465] on span "Brother1816Printed" at bounding box center [427, 467] width 103 height 17
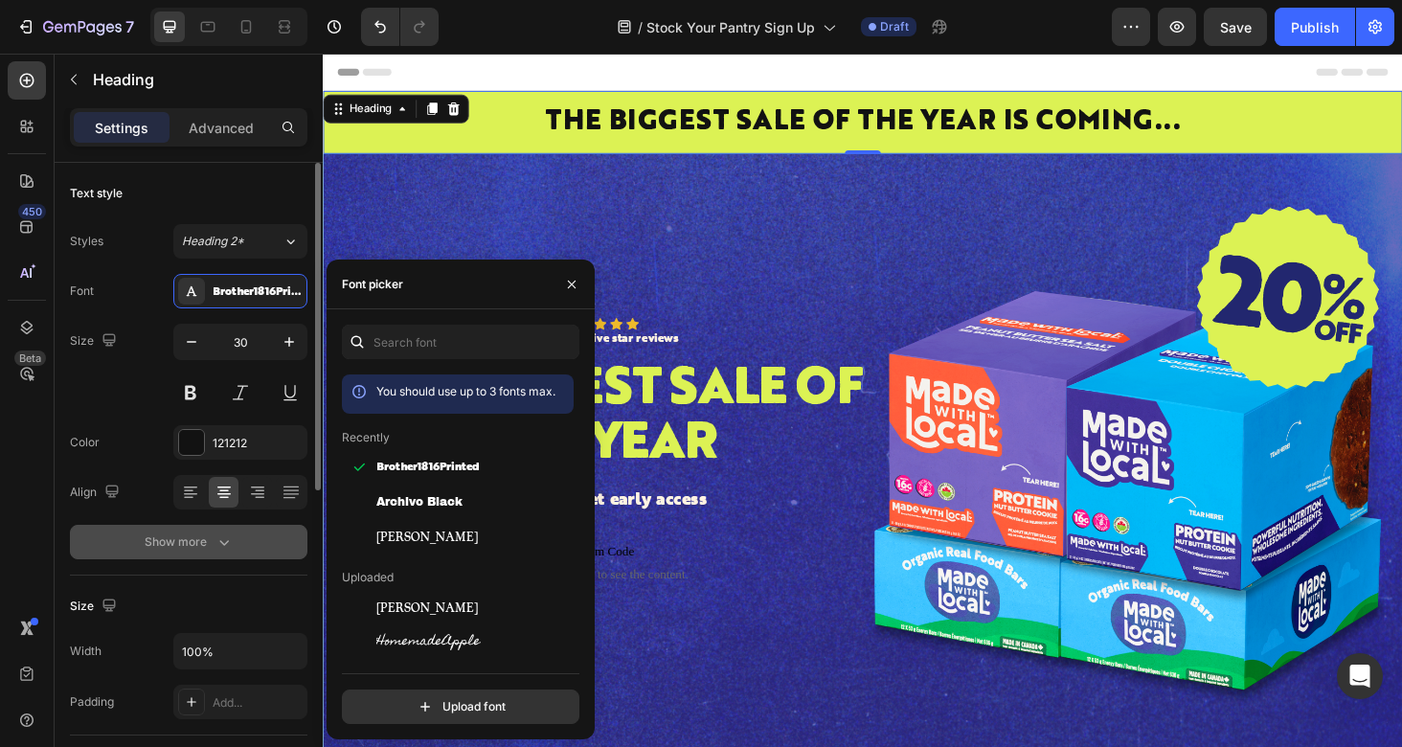
click at [184, 540] on div "Show more" at bounding box center [189, 541] width 89 height 19
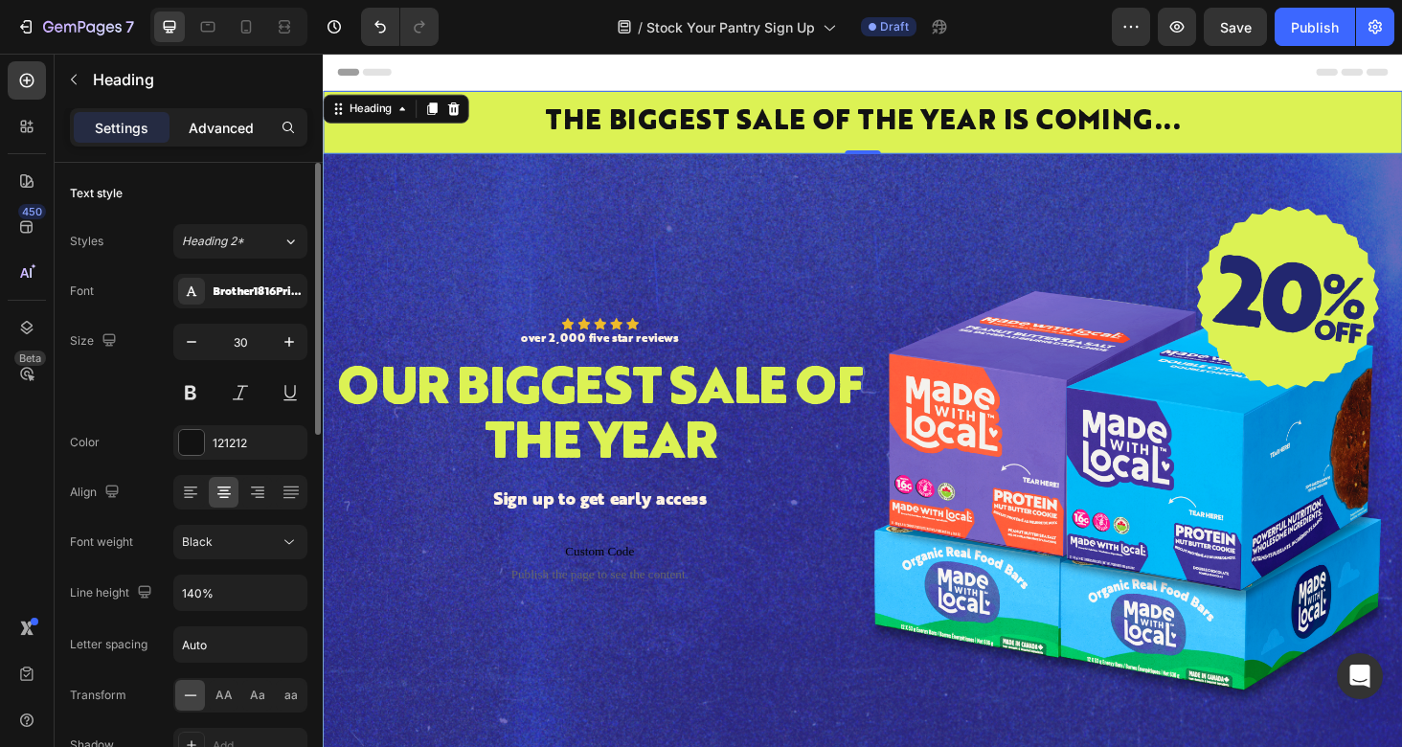
click at [232, 137] on div "Advanced" at bounding box center [221, 127] width 96 height 31
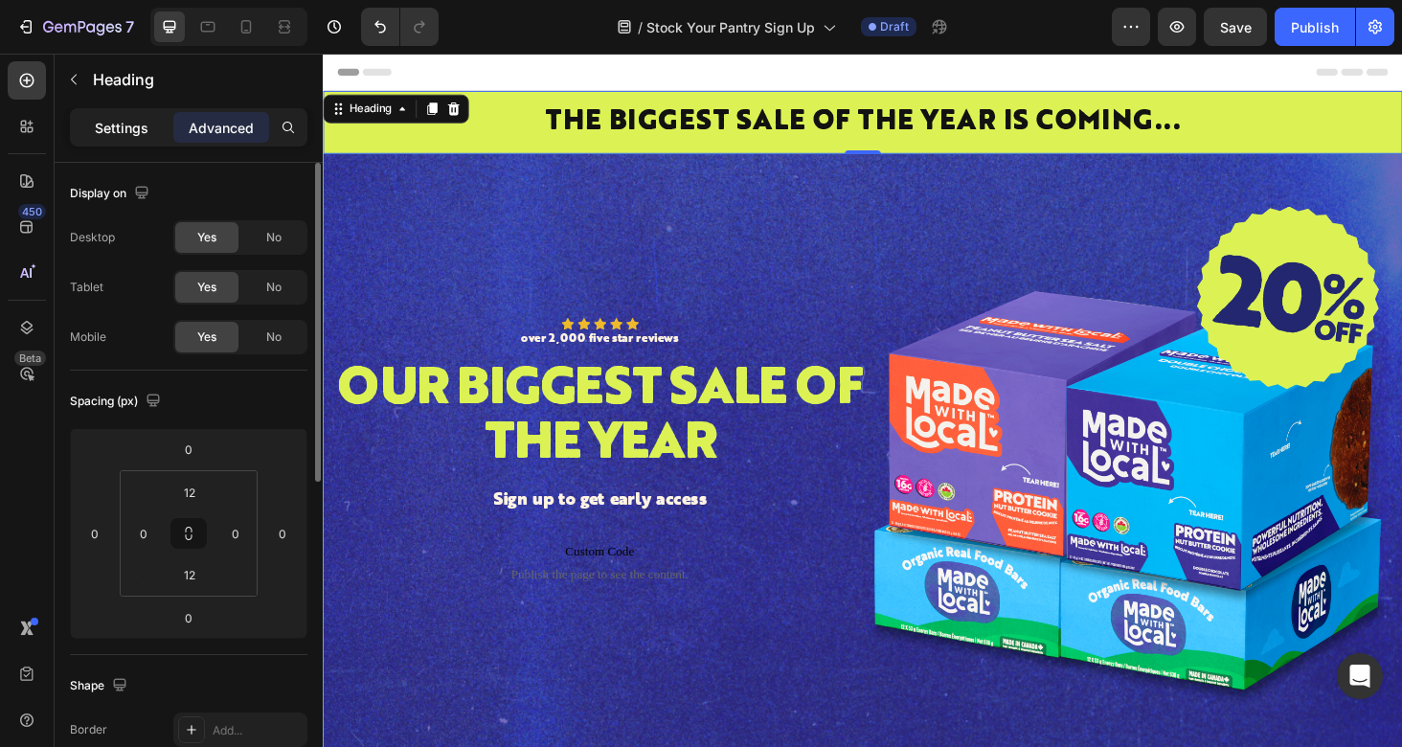
click at [126, 118] on p "Settings" at bounding box center [122, 128] width 54 height 20
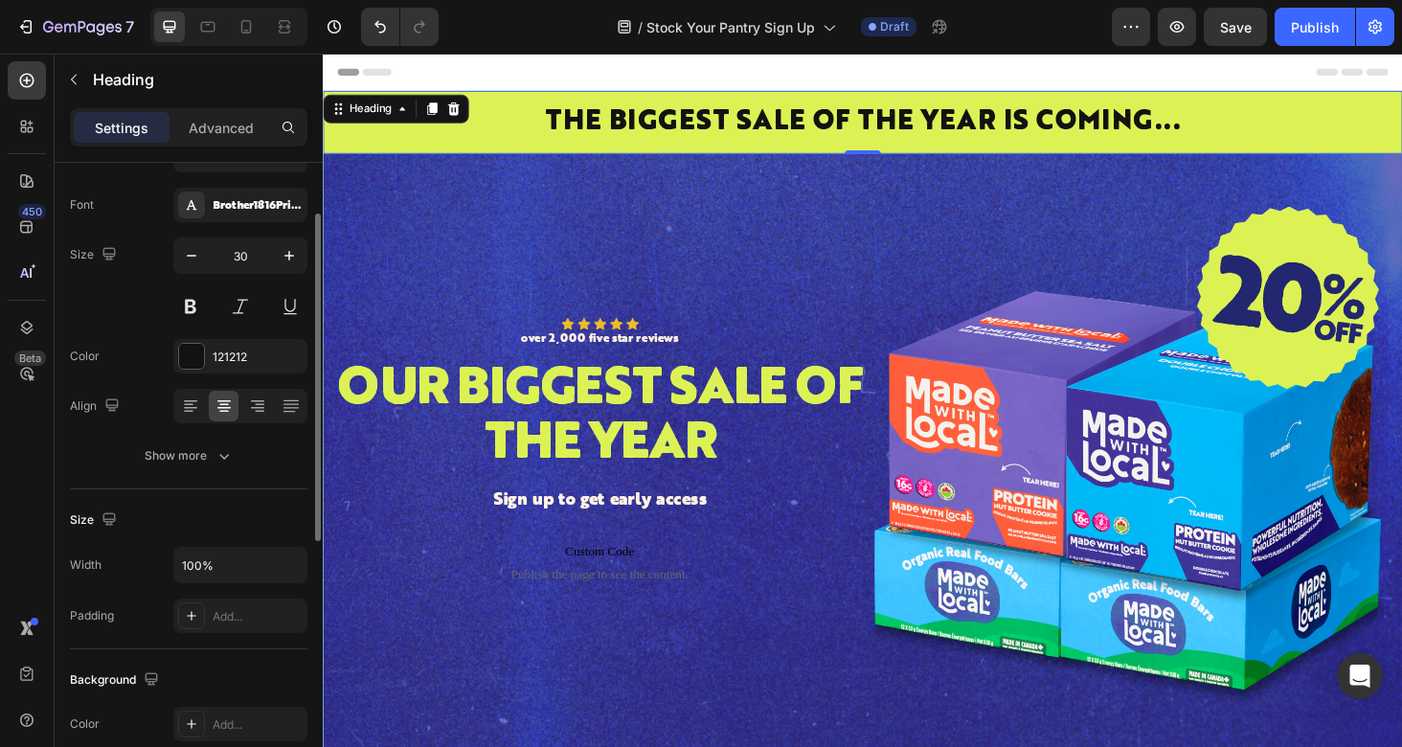
scroll to position [98, 0]
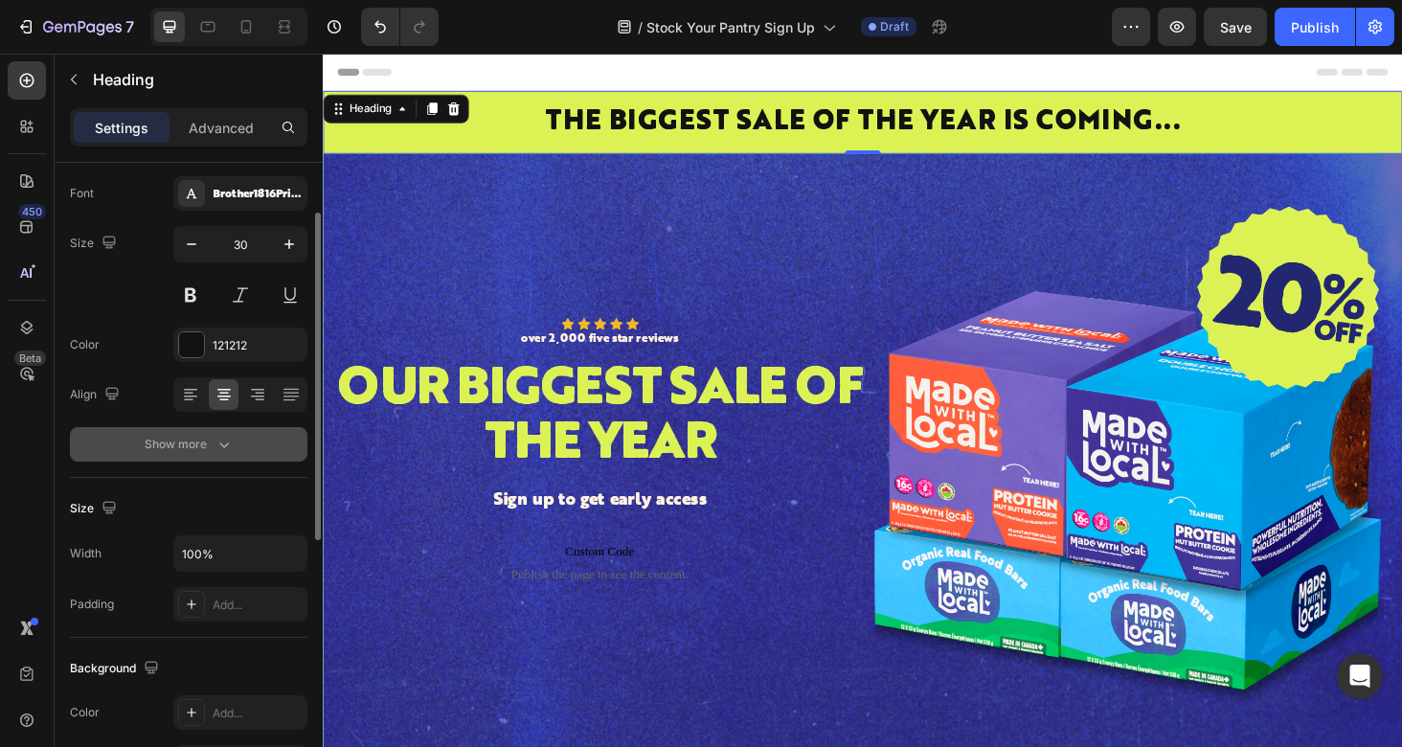
click at [171, 452] on div "Show more" at bounding box center [189, 444] width 89 height 19
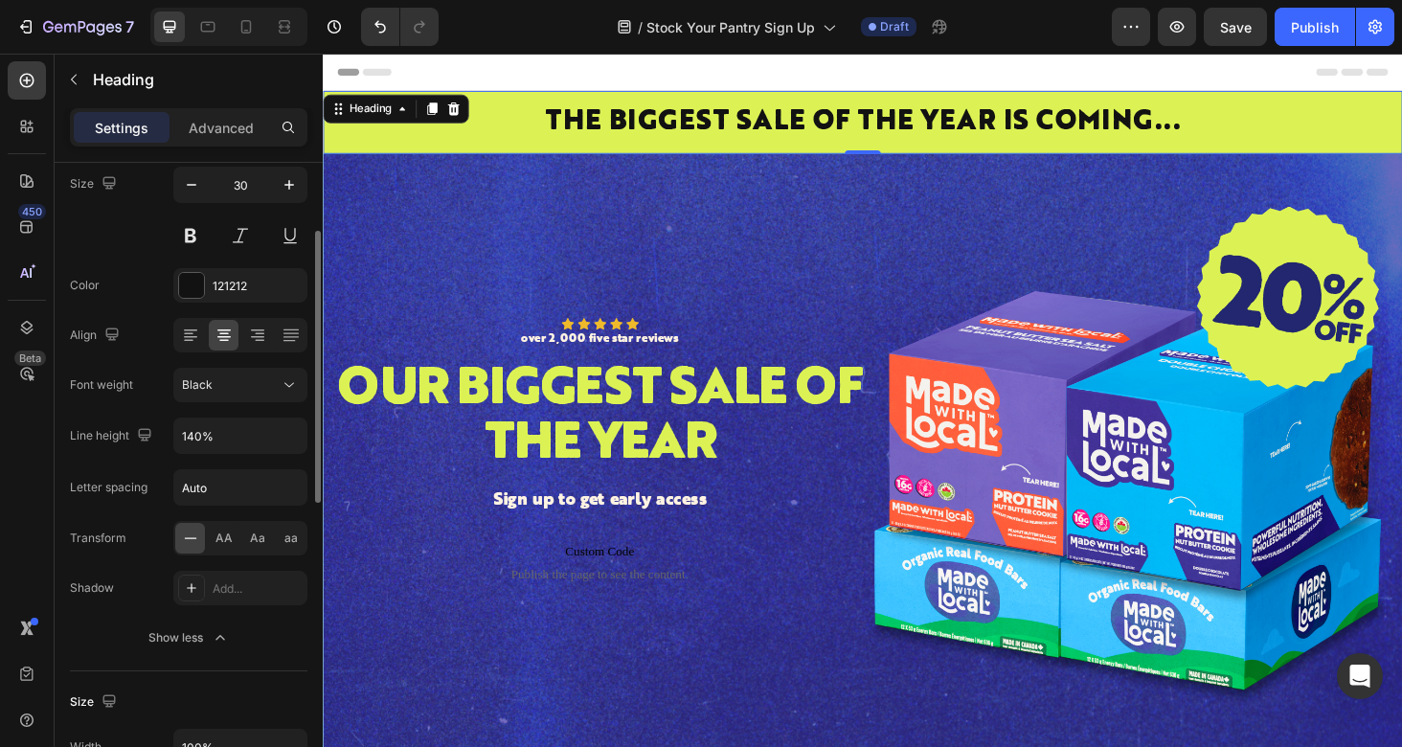
scroll to position [158, 0]
click at [194, 492] on input "Auto" at bounding box center [240, 486] width 132 height 34
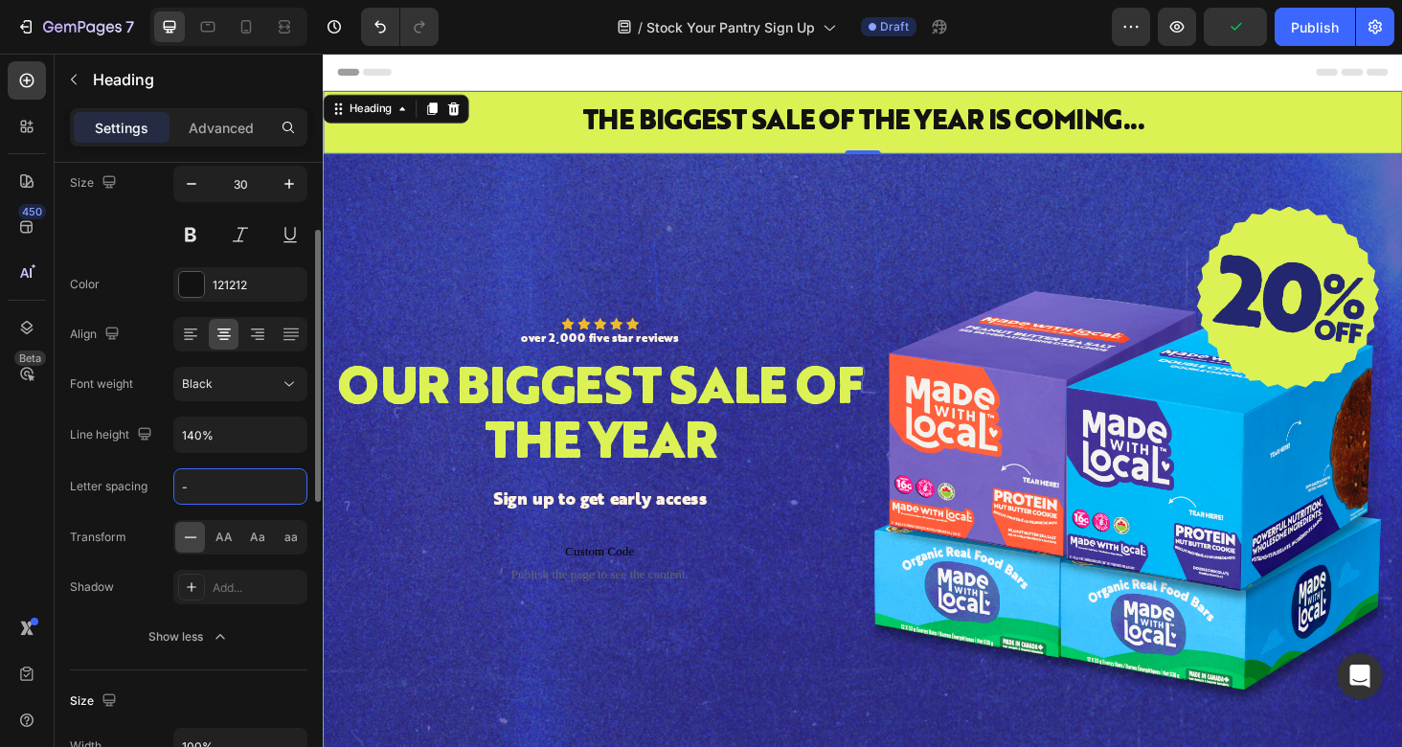
type input "-1"
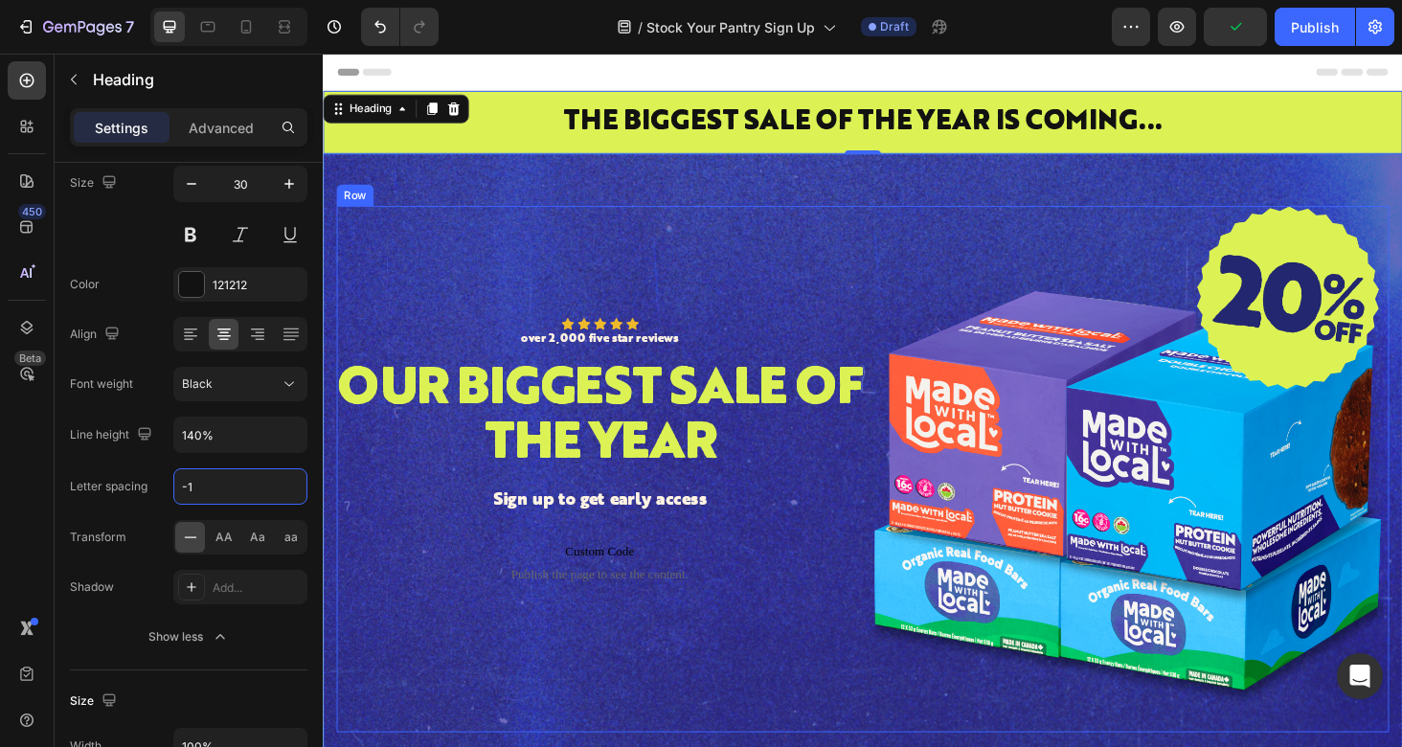
click at [540, 248] on div "Icon Icon Icon Icon Icon Icon List over 2,000 five star reviews Text Block Row …" at bounding box center [617, 495] width 560 height 560
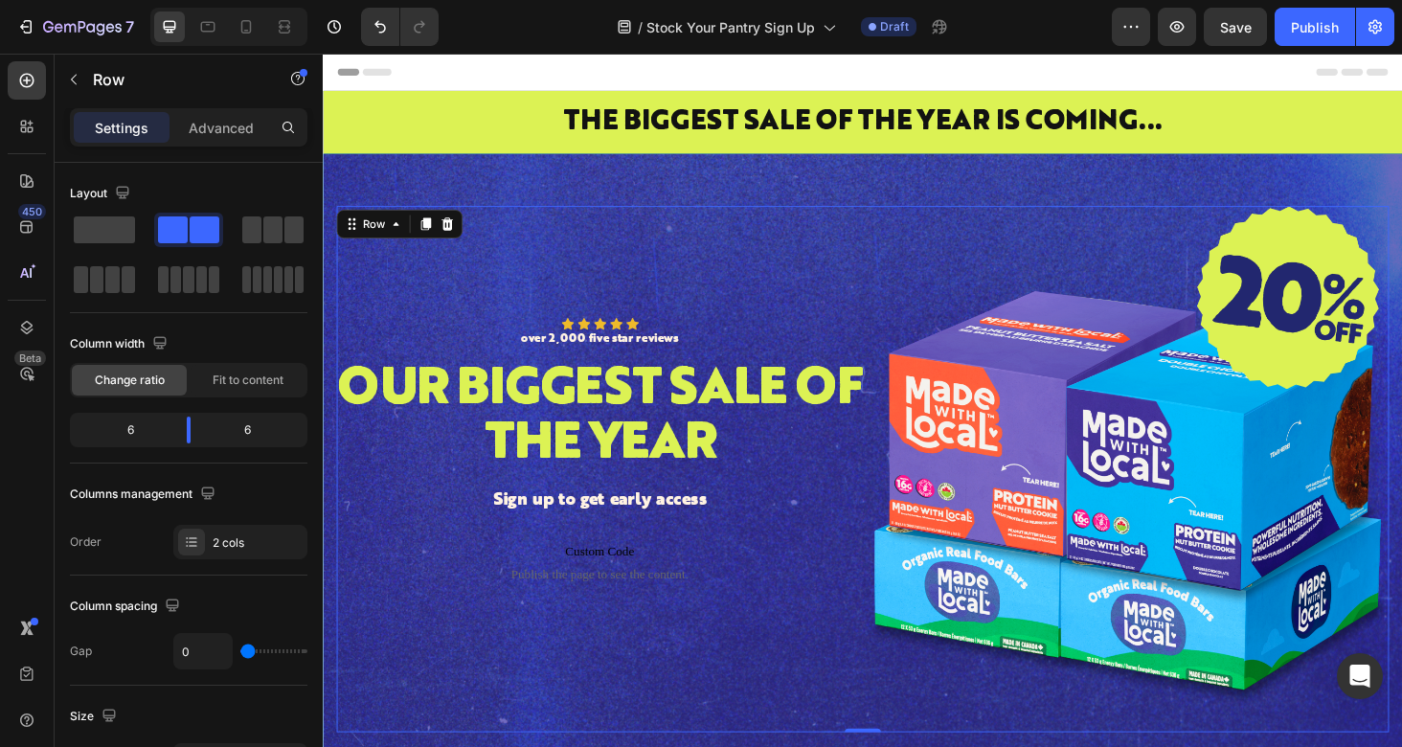
scroll to position [3, 0]
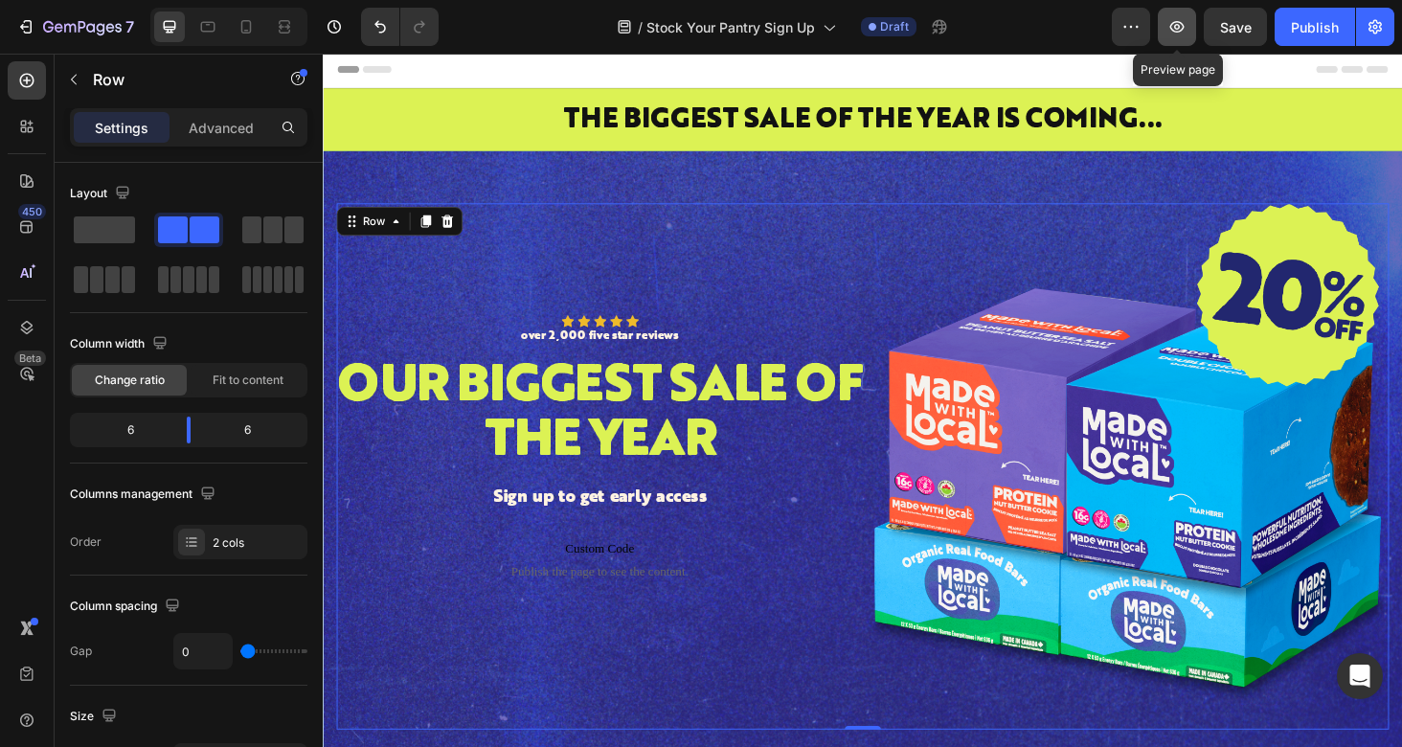
click at [1174, 29] on icon "button" at bounding box center [1176, 26] width 19 height 19
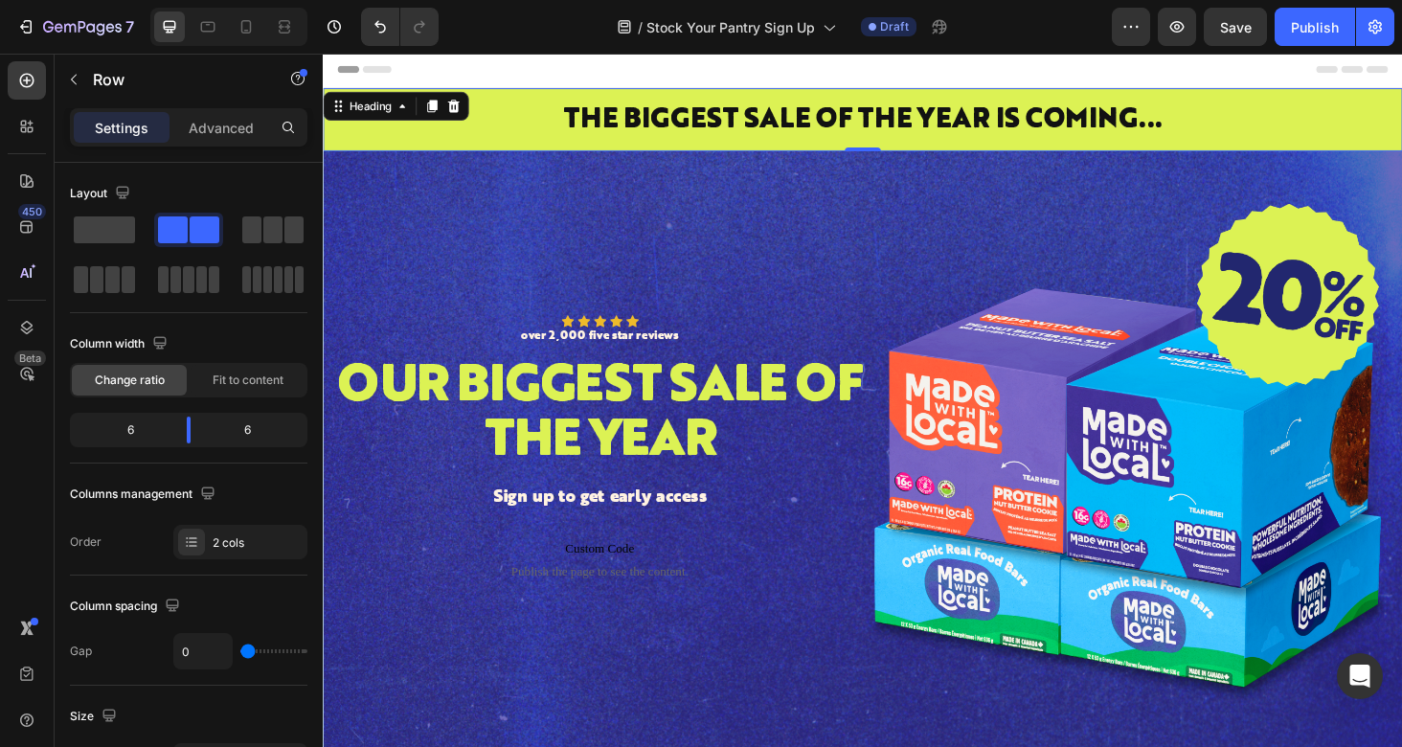
click at [432, 130] on p "THE BIGGEST SALE OF THE YEAR IS COMING..." at bounding box center [897, 123] width 1145 height 40
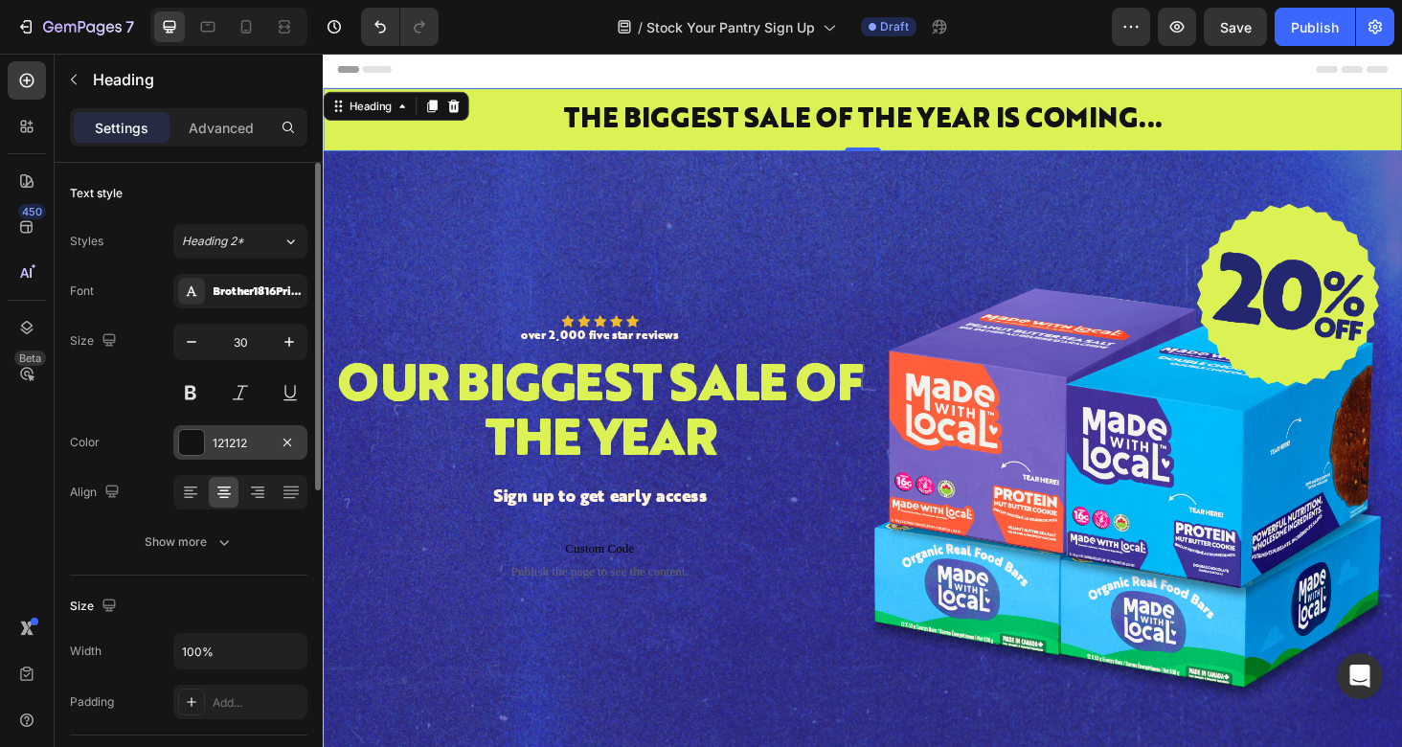
click at [220, 436] on div "121212" at bounding box center [241, 443] width 56 height 17
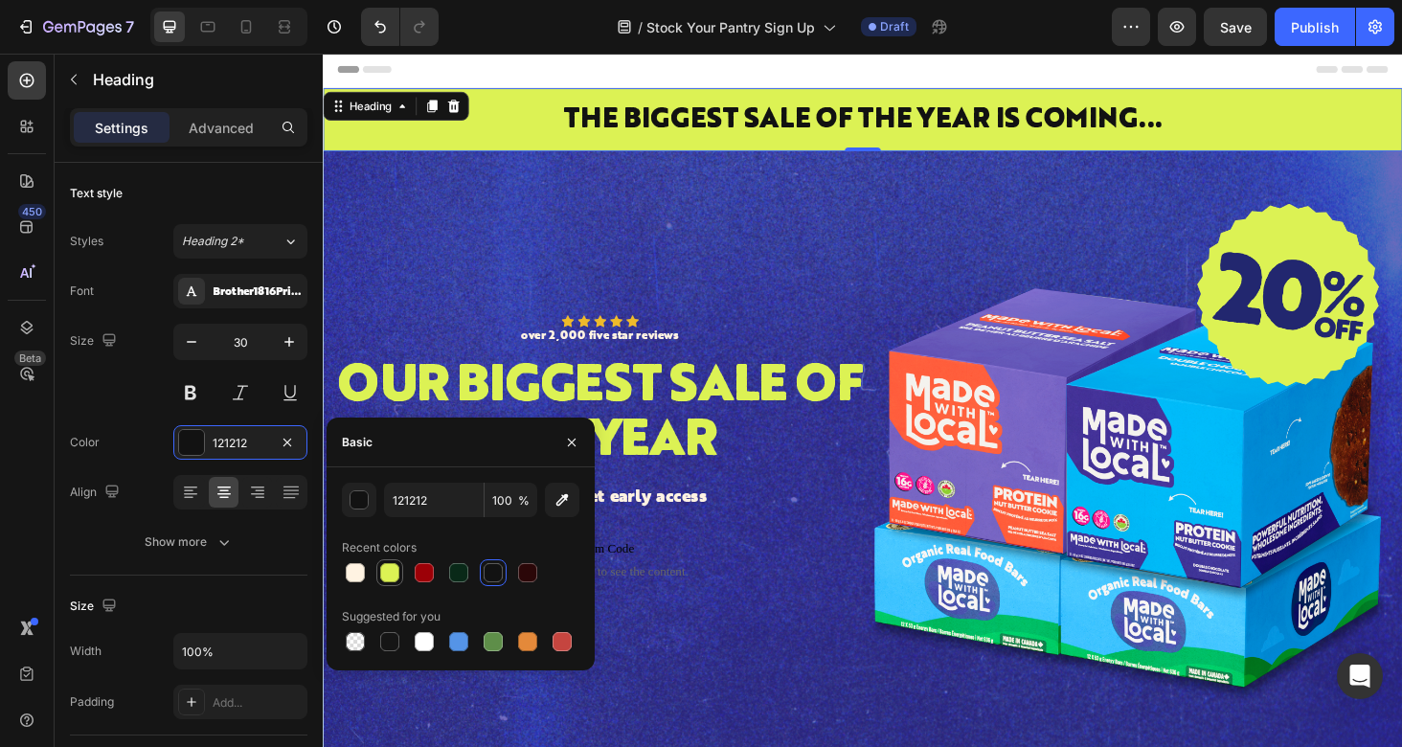
click at [390, 571] on div at bounding box center [389, 572] width 19 height 19
type input "DCF254"
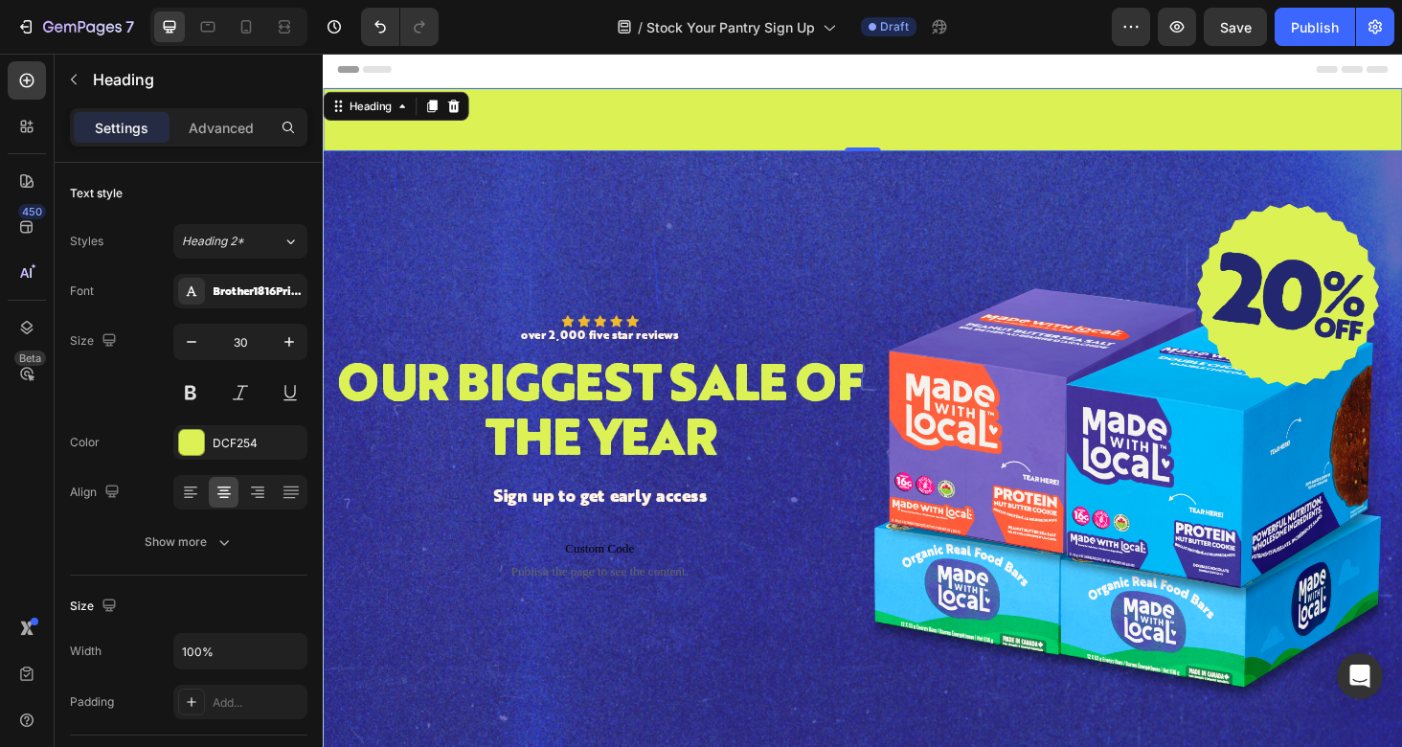
click at [377, 95] on div "Heading" at bounding box center [400, 109] width 155 height 31
click at [376, 107] on div "Heading" at bounding box center [373, 109] width 53 height 17
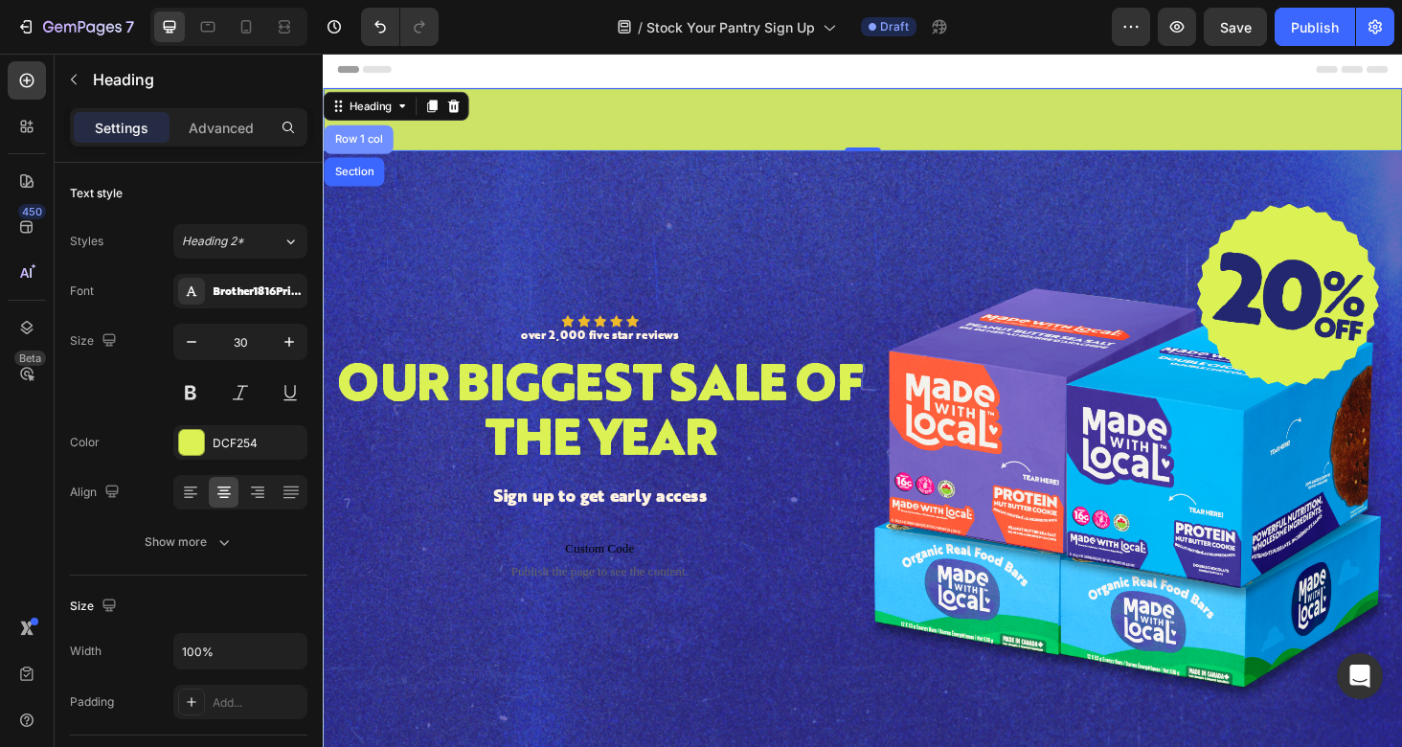
click at [358, 147] on div "Row 1 col" at bounding box center [360, 144] width 58 height 11
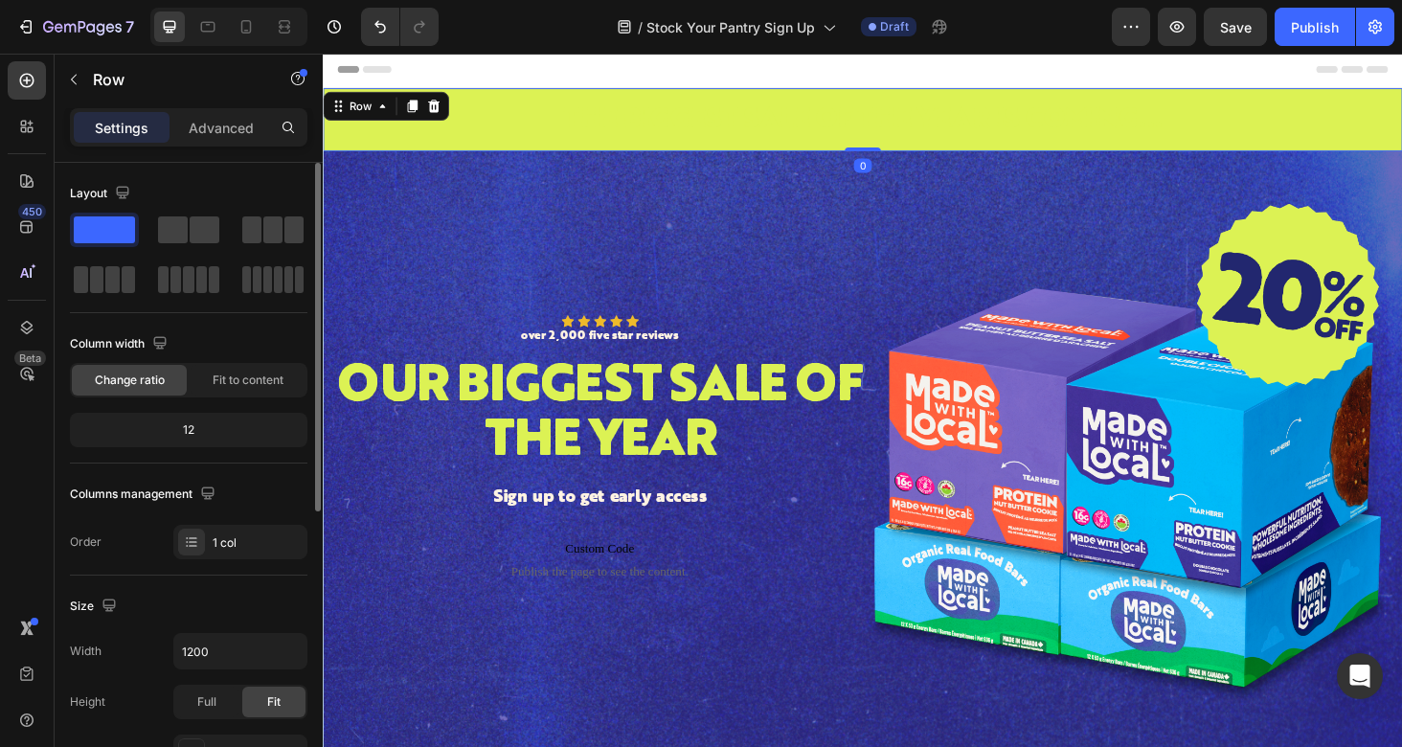
scroll to position [529, 0]
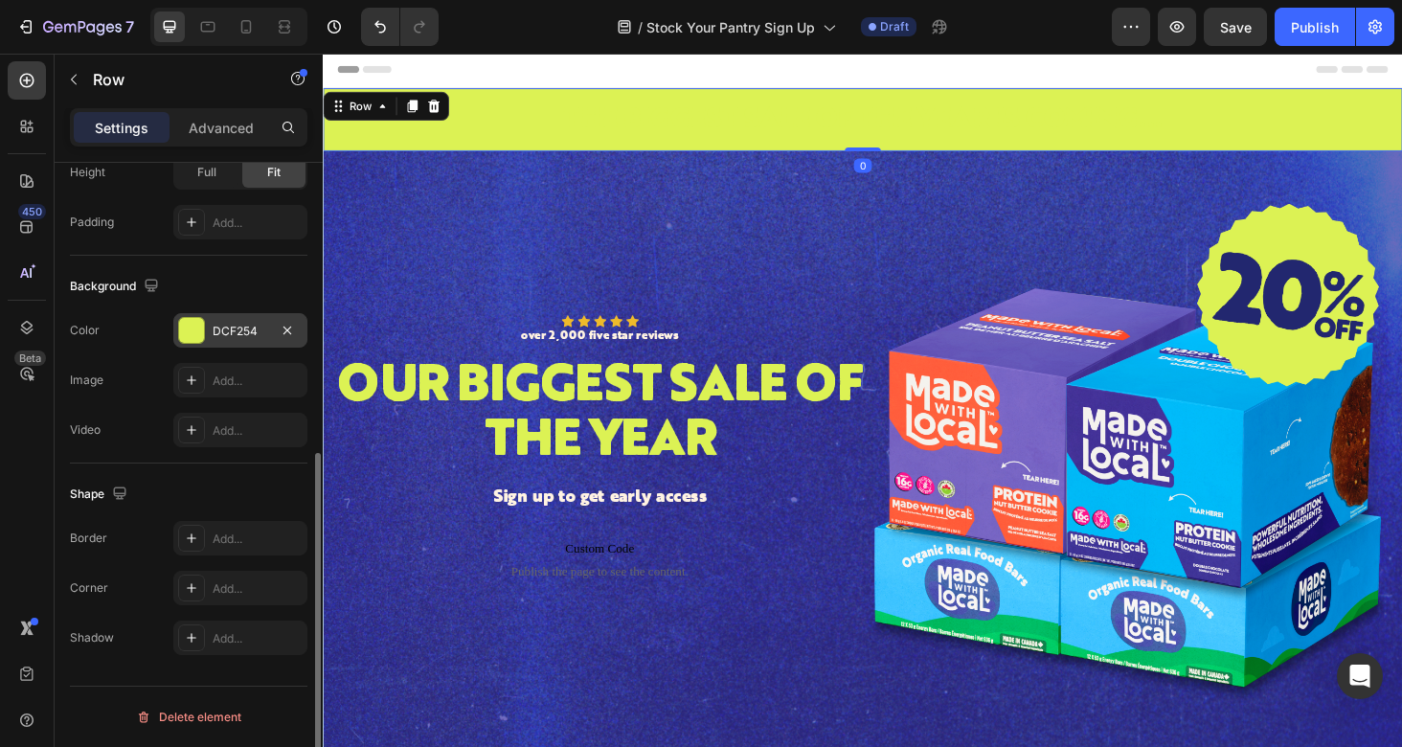
click at [235, 325] on div "DCF254" at bounding box center [241, 331] width 56 height 17
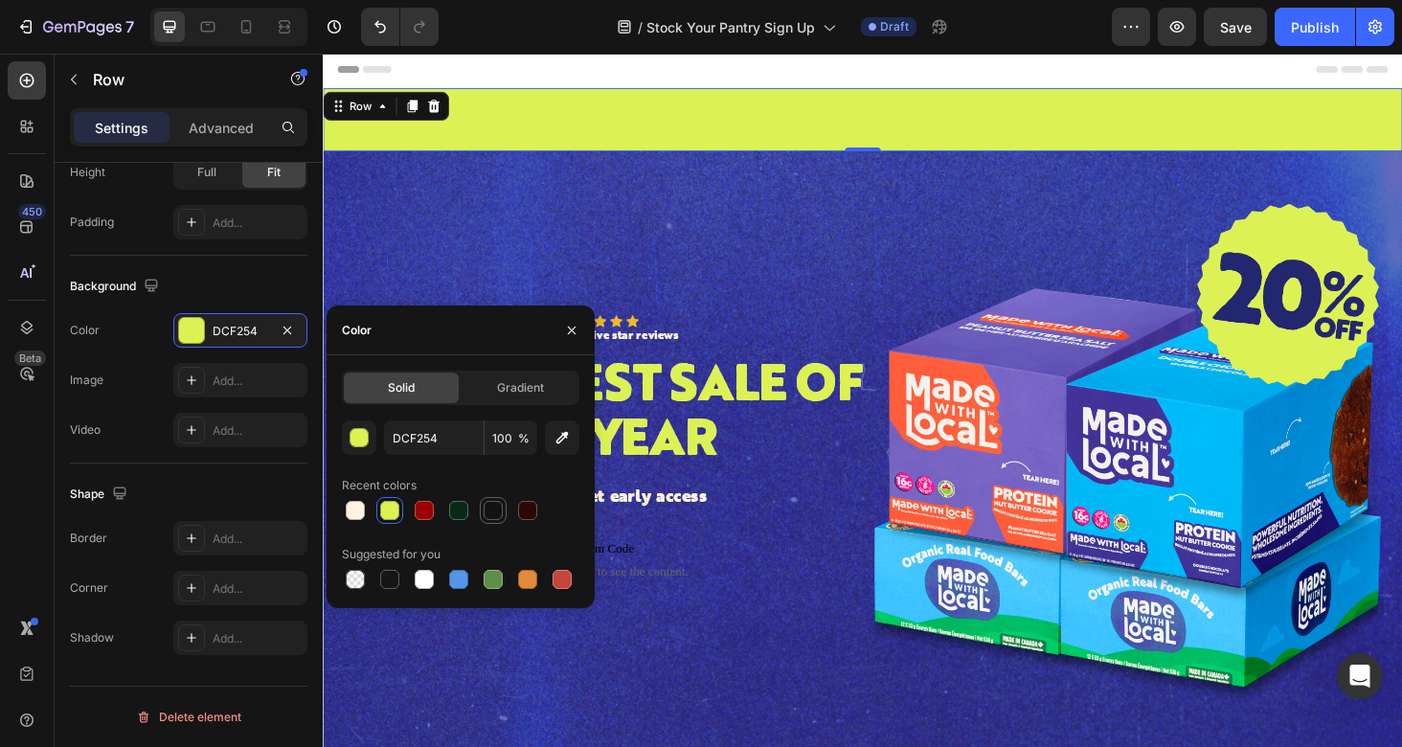
click at [493, 509] on div at bounding box center [493, 510] width 19 height 19
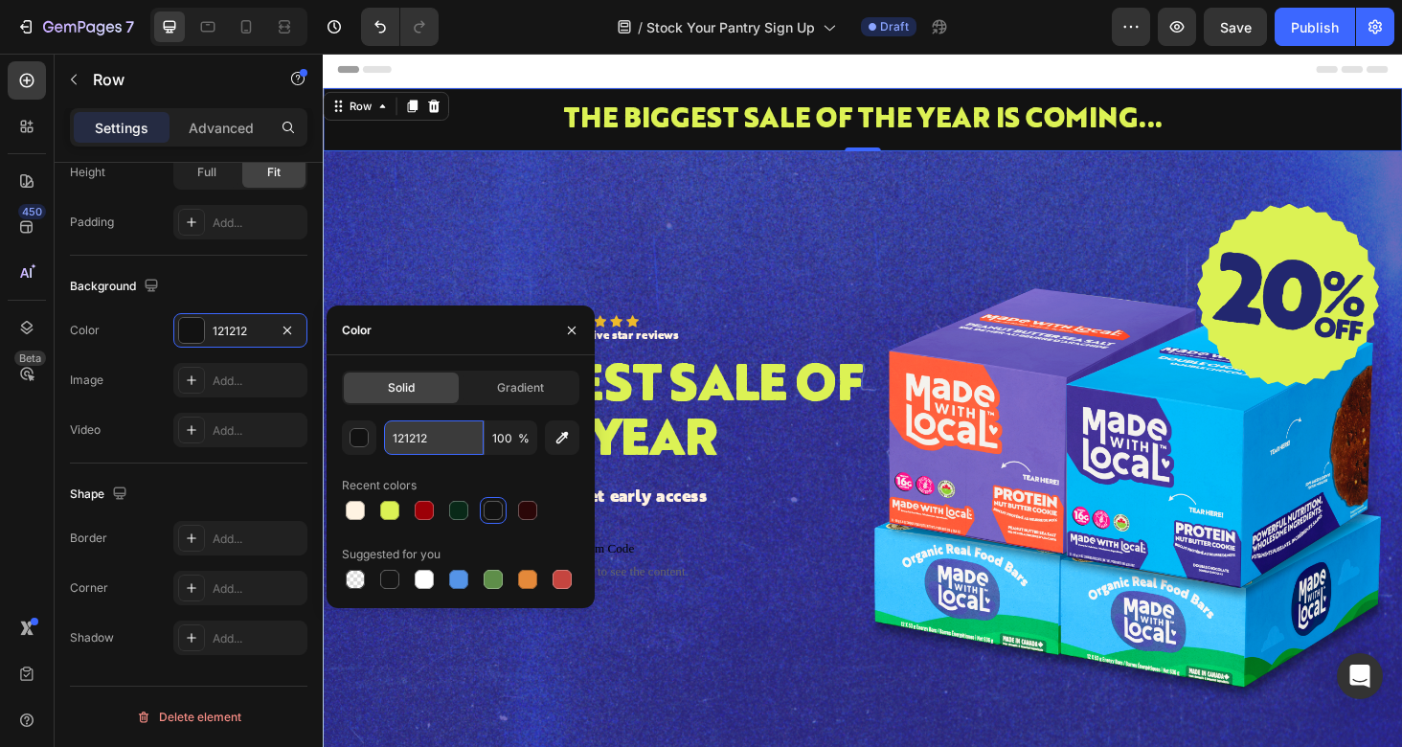
click at [419, 439] on input "121212" at bounding box center [434, 437] width 100 height 34
paste input "372dad"
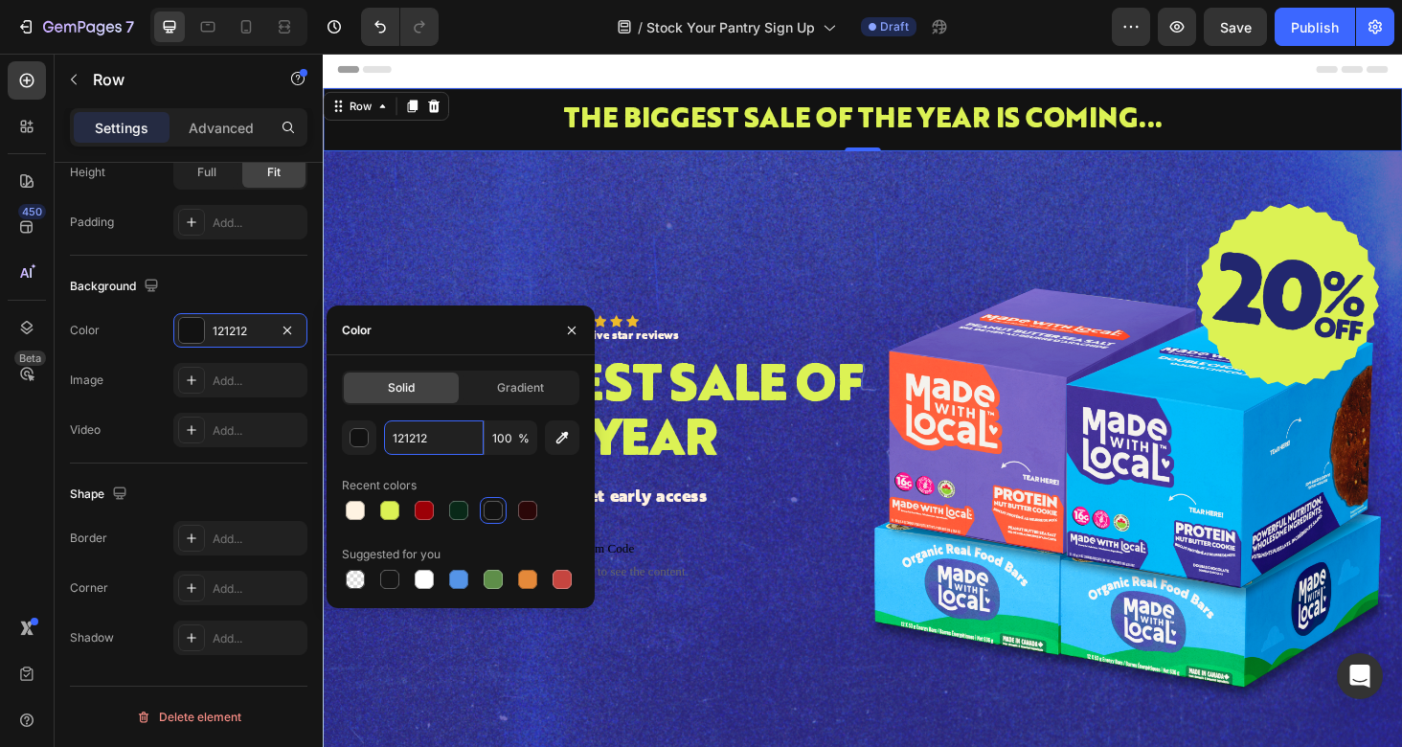
type input "372dad"
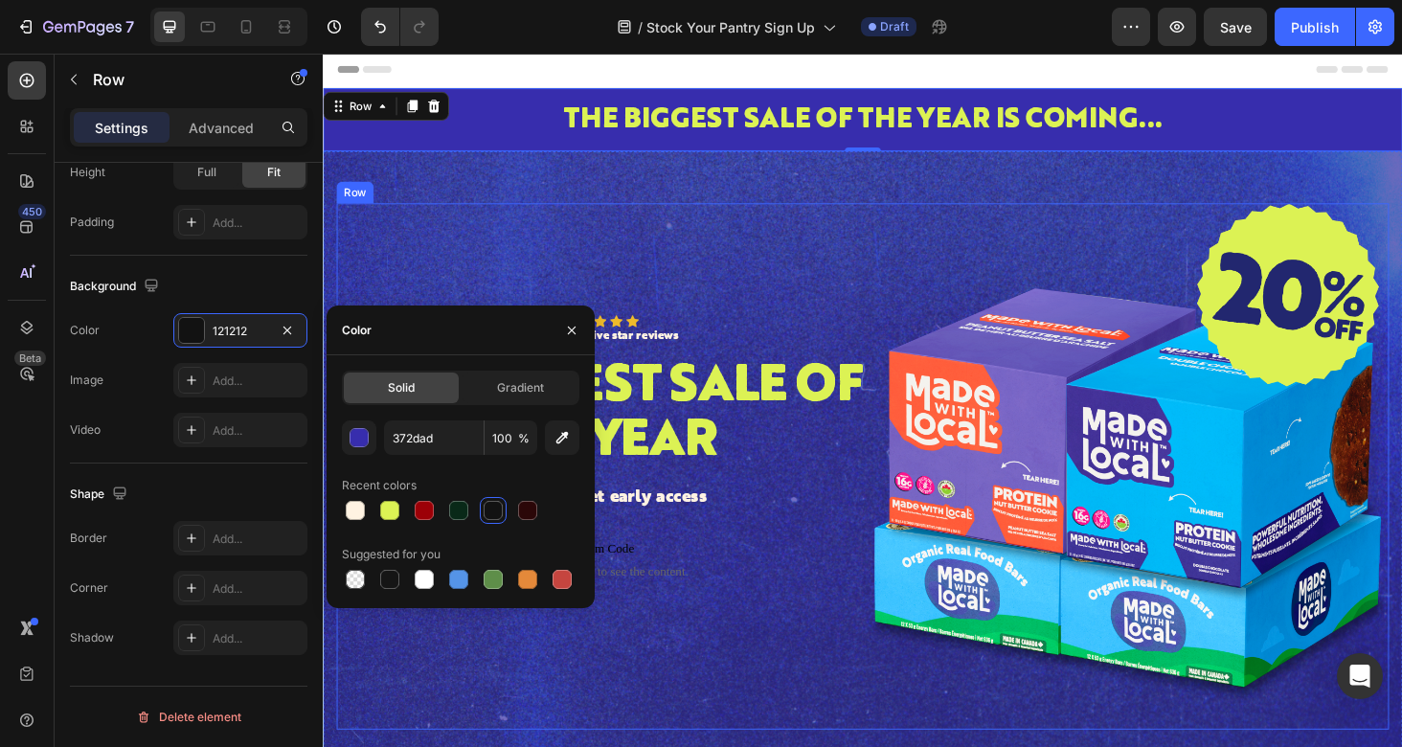
click at [513, 245] on div "Icon Icon Icon Icon Icon Icon List over 2,000 five star reviews Text Block Row …" at bounding box center [617, 493] width 560 height 560
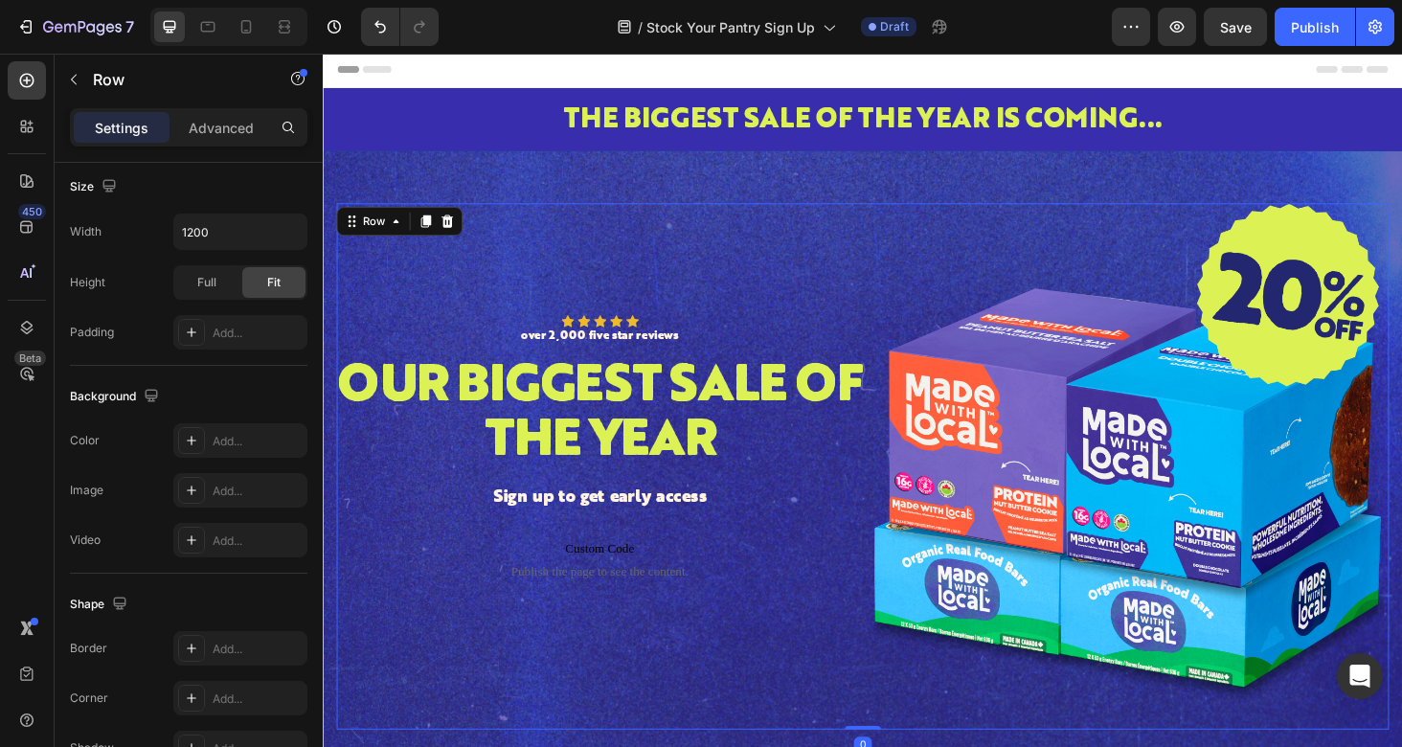
scroll to position [0, 0]
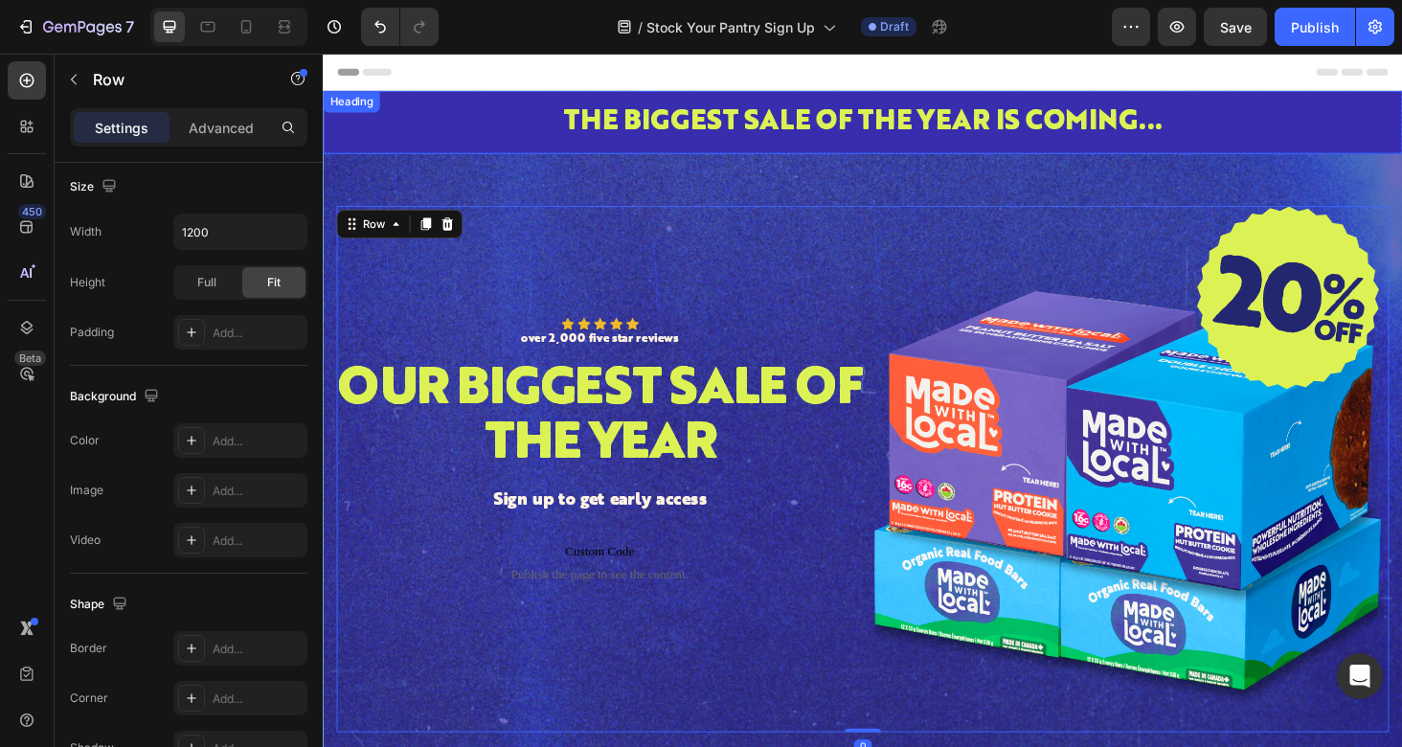
click at [448, 136] on p "THE BIGGEST SALE OF THE YEAR IS COMING..." at bounding box center [897, 126] width 1145 height 40
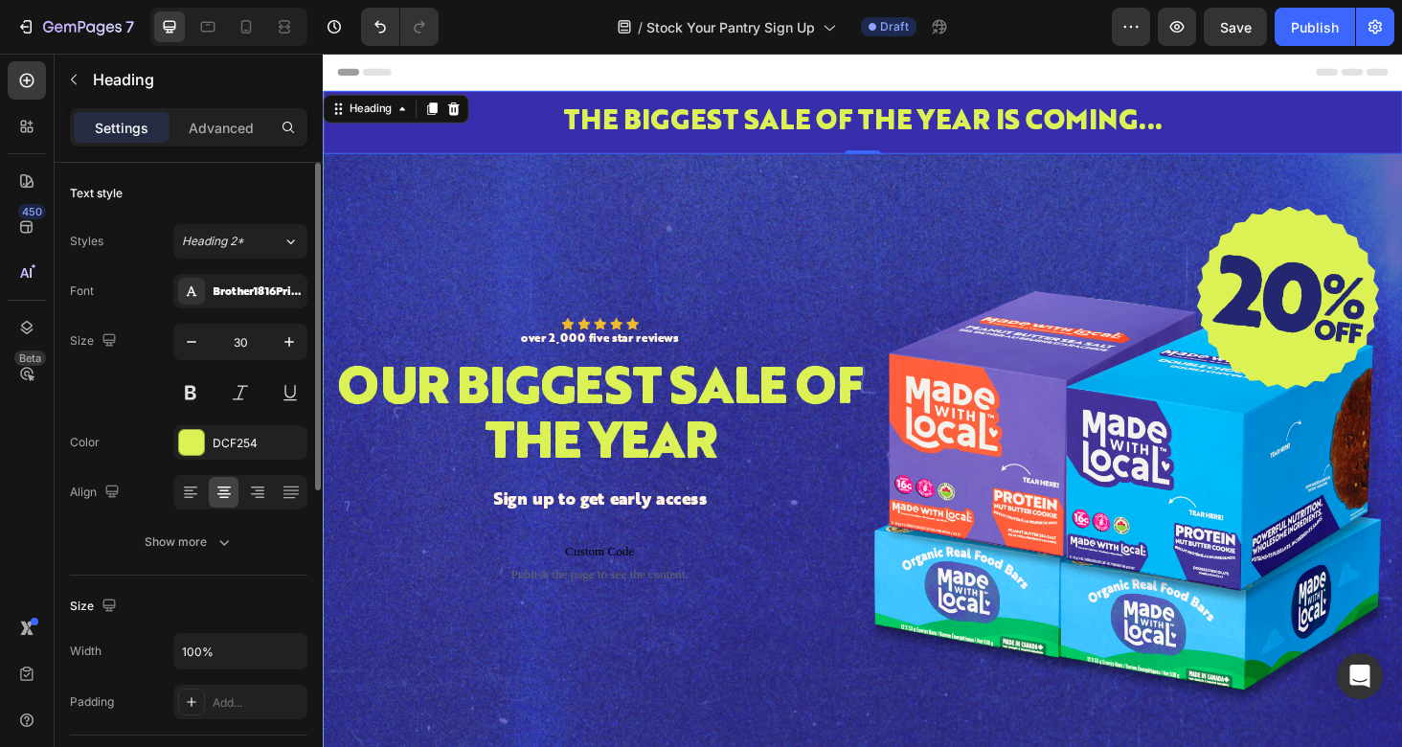
click at [367, 96] on div "THE BIGGEST SALE OF THE YEAR IS COMING... Heading 0" at bounding box center [897, 126] width 1149 height 67
click at [367, 108] on div "Heading" at bounding box center [373, 111] width 53 height 17
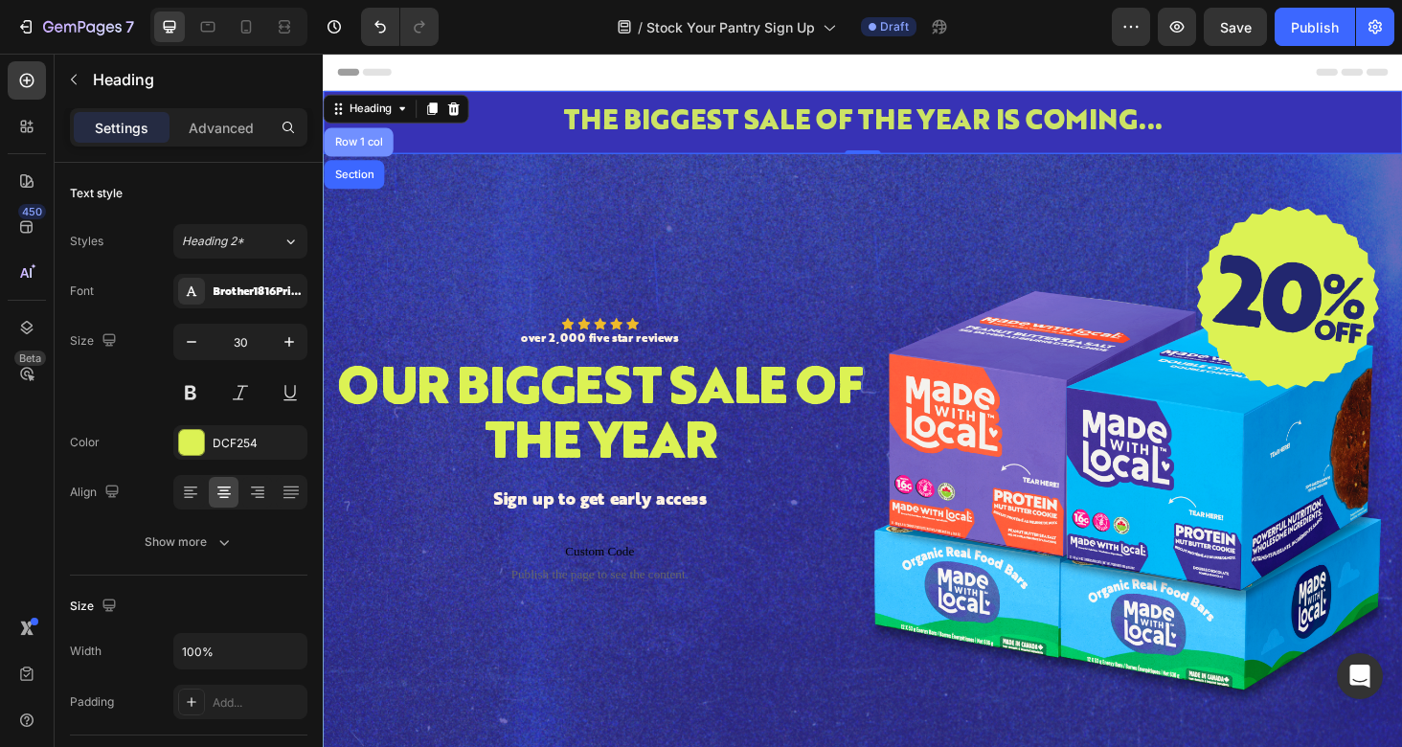
click at [373, 149] on div "Row 1 col" at bounding box center [360, 147] width 58 height 11
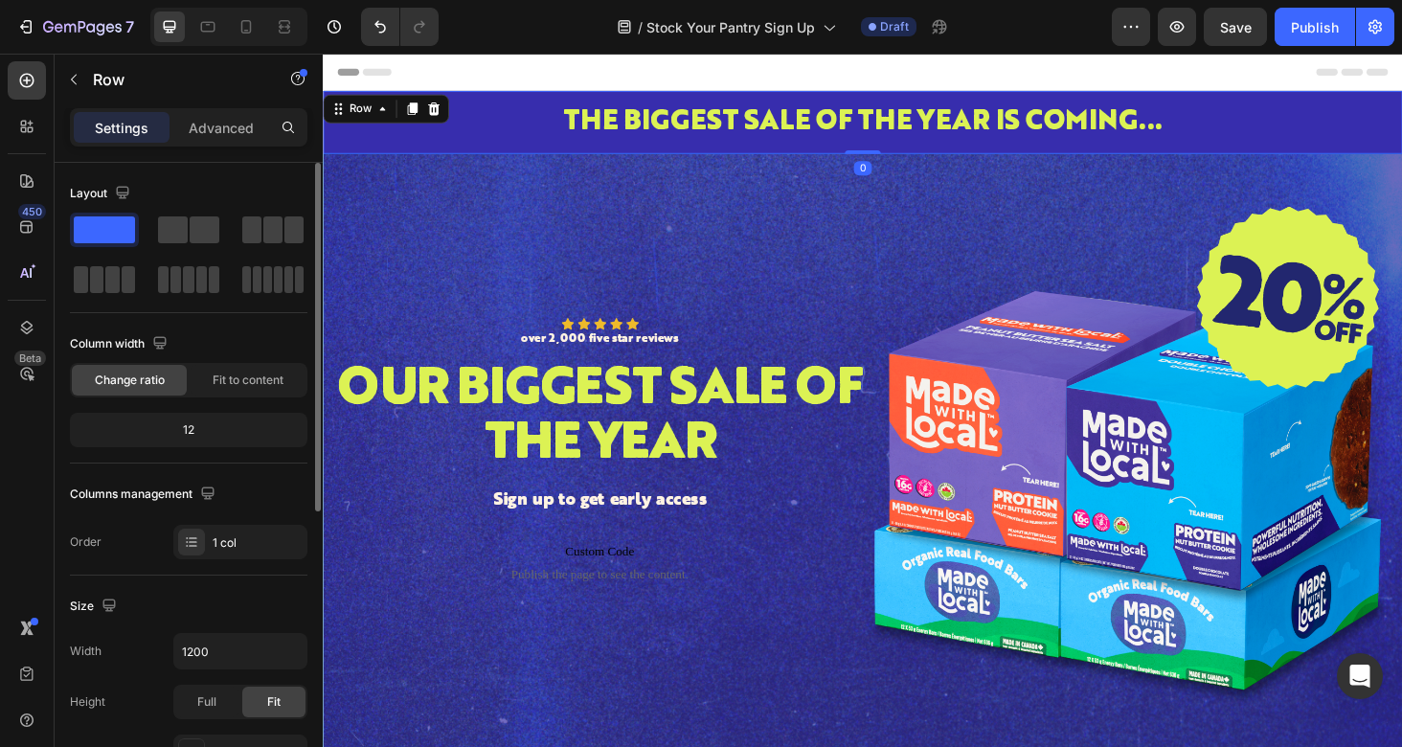
scroll to position [529, 0]
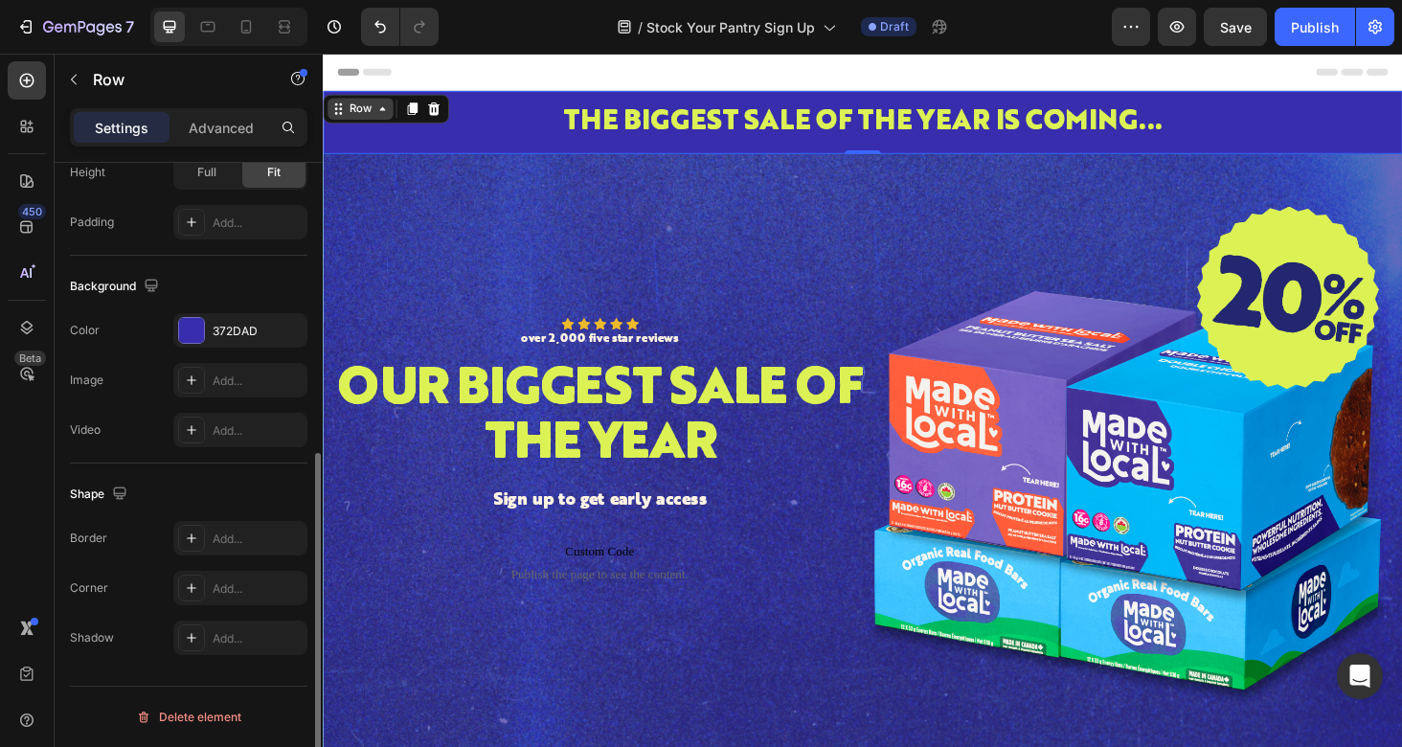
click at [370, 114] on div "Row" at bounding box center [363, 111] width 32 height 17
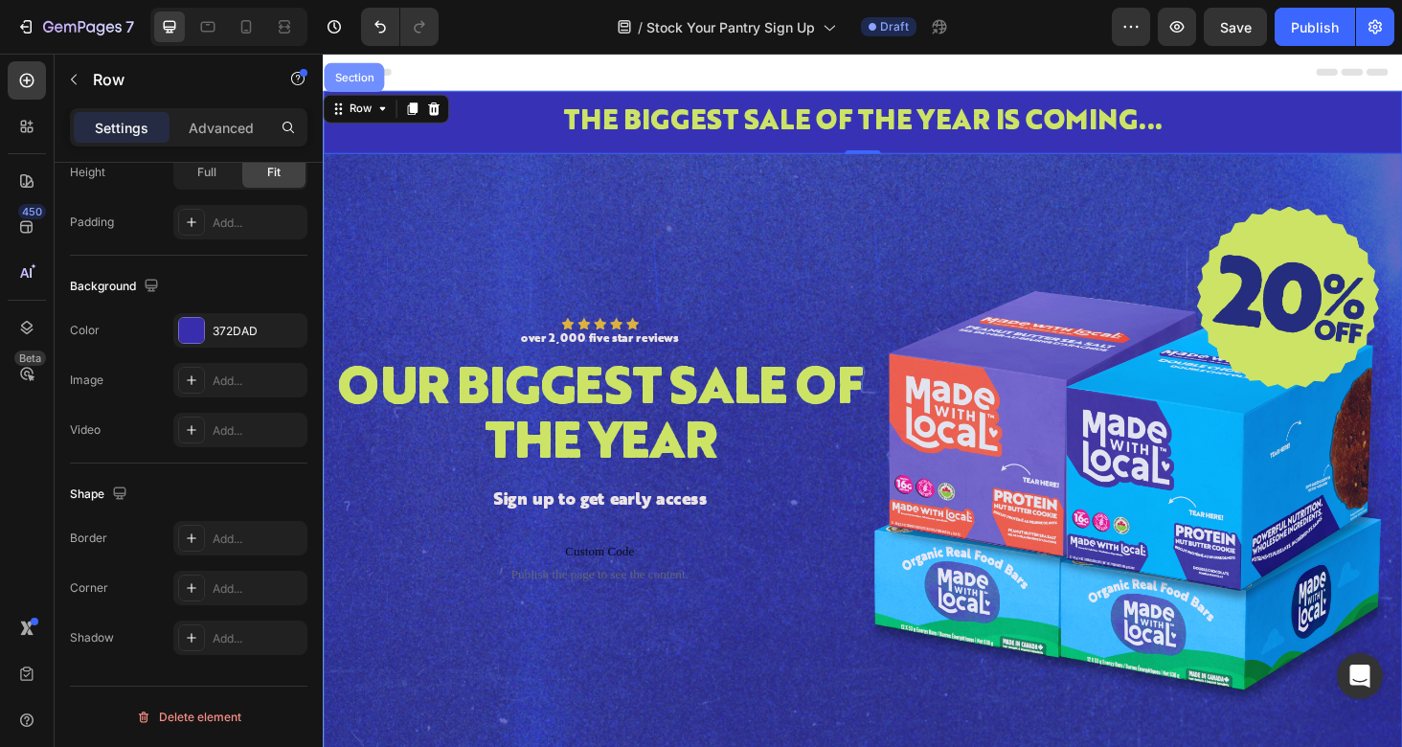
click at [366, 81] on div "Section" at bounding box center [355, 78] width 49 height 11
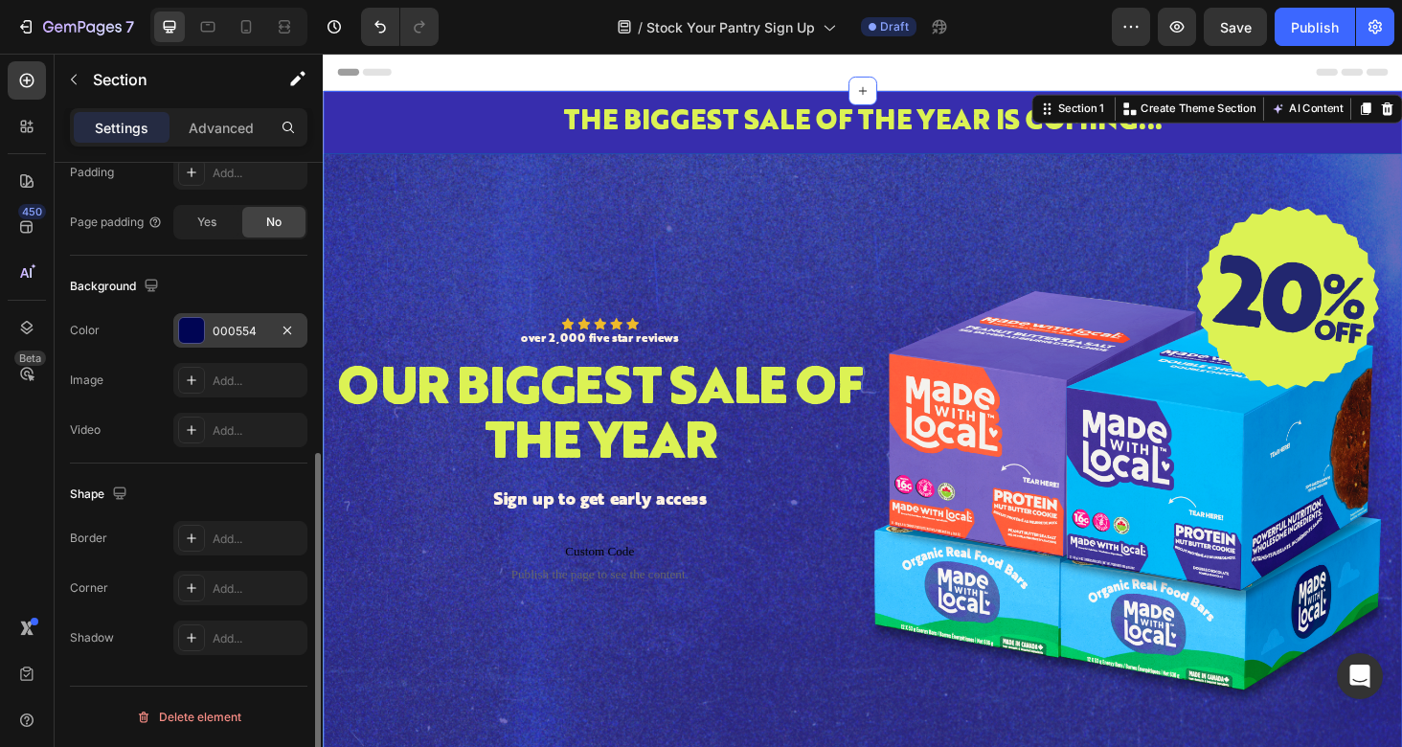
click at [247, 327] on div "000554" at bounding box center [241, 331] width 56 height 17
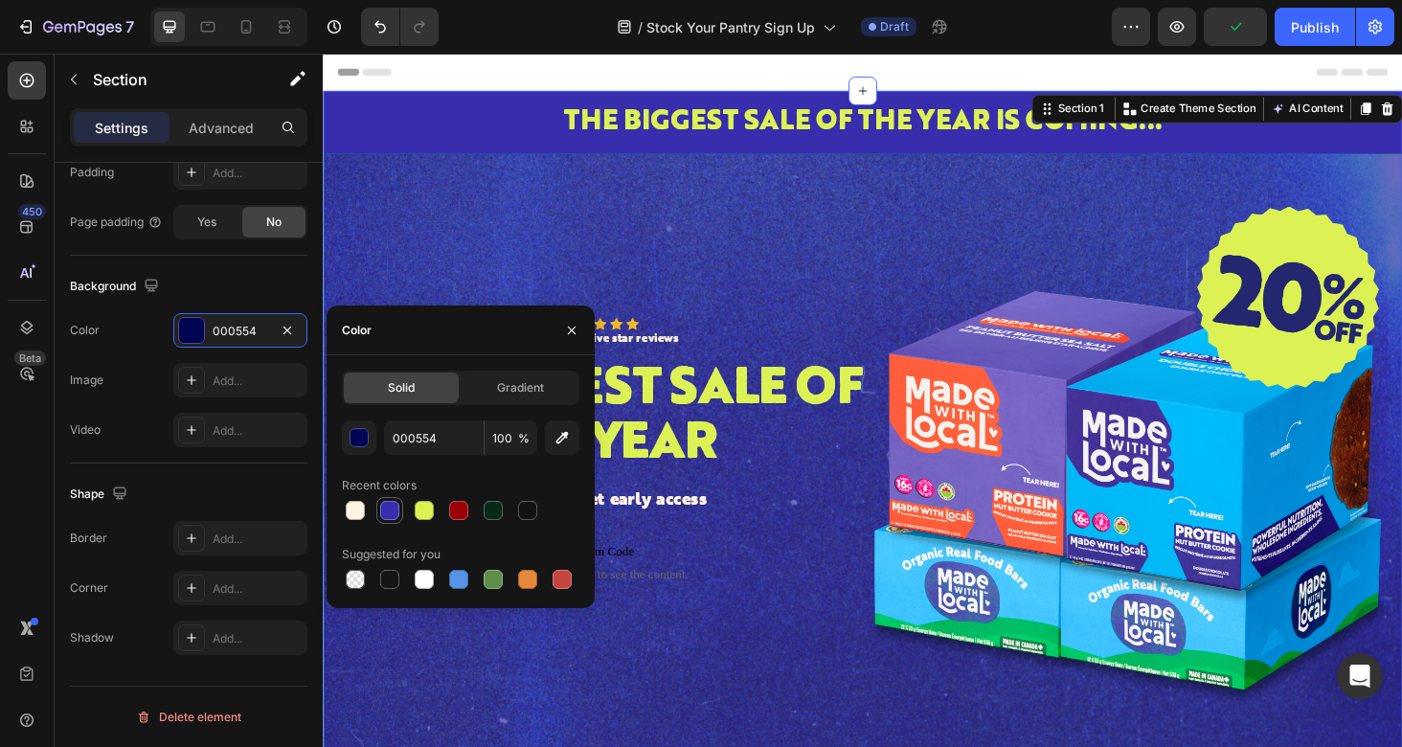
click at [388, 507] on div at bounding box center [389, 510] width 19 height 19
type input "372DAD"
click at [480, 252] on div "Icon Icon Icon Icon Icon Icon List over 2,000 five star reviews Text Block Row …" at bounding box center [617, 495] width 560 height 560
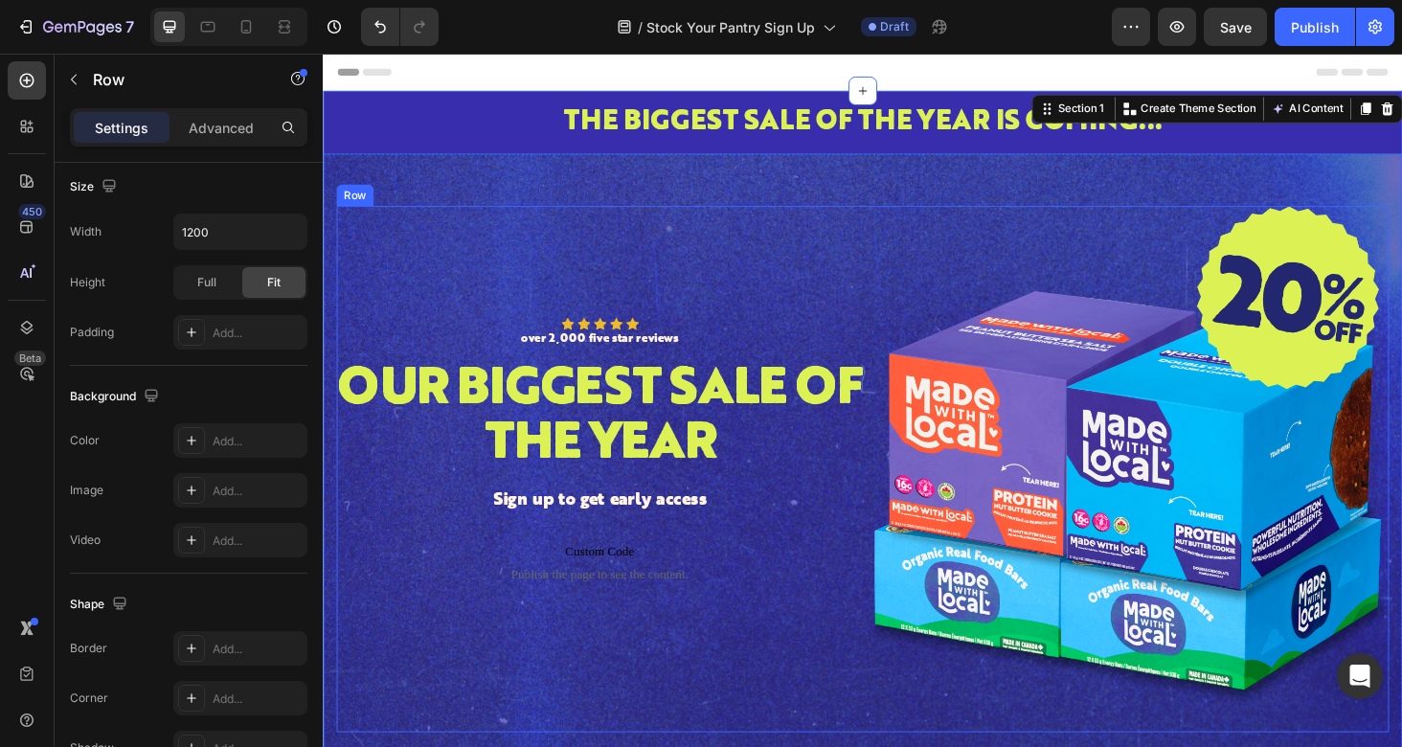
scroll to position [0, 0]
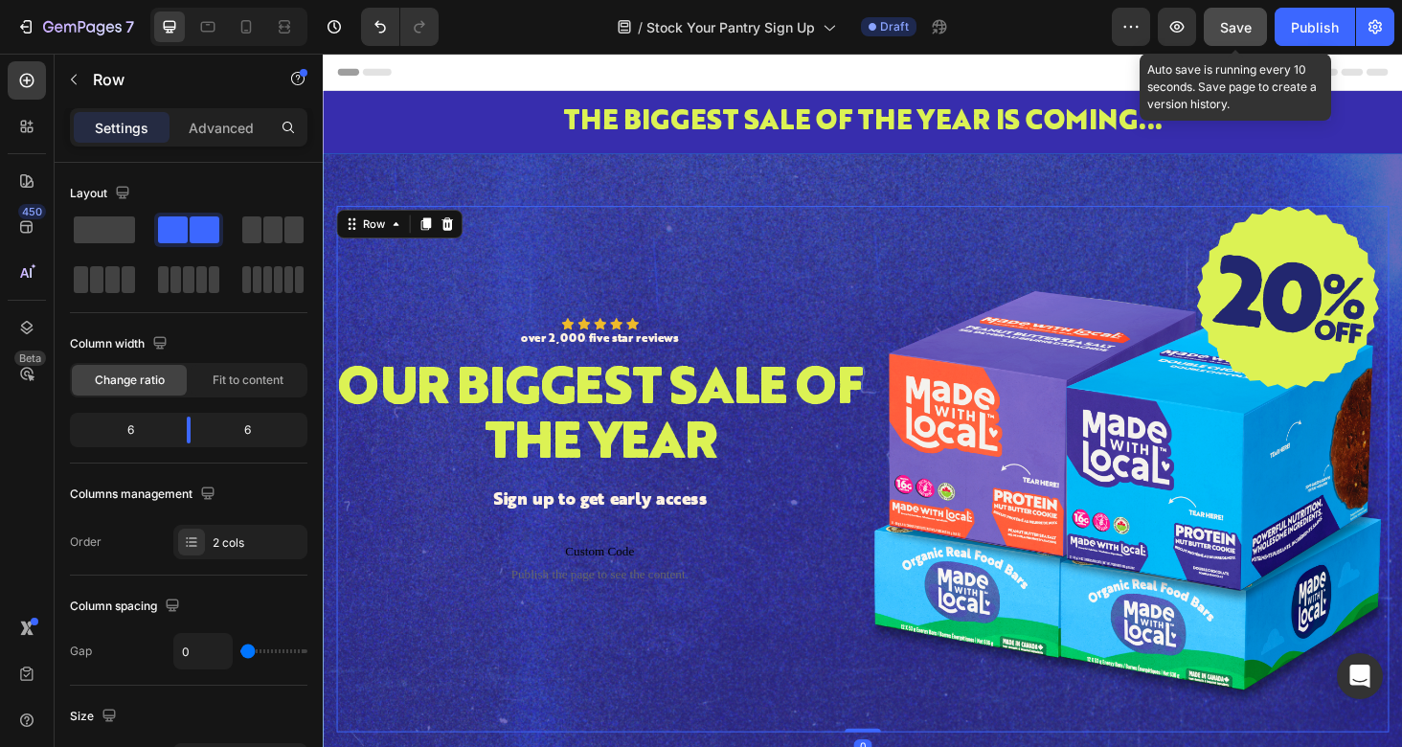
click at [1228, 30] on span "Save" at bounding box center [1236, 27] width 32 height 16
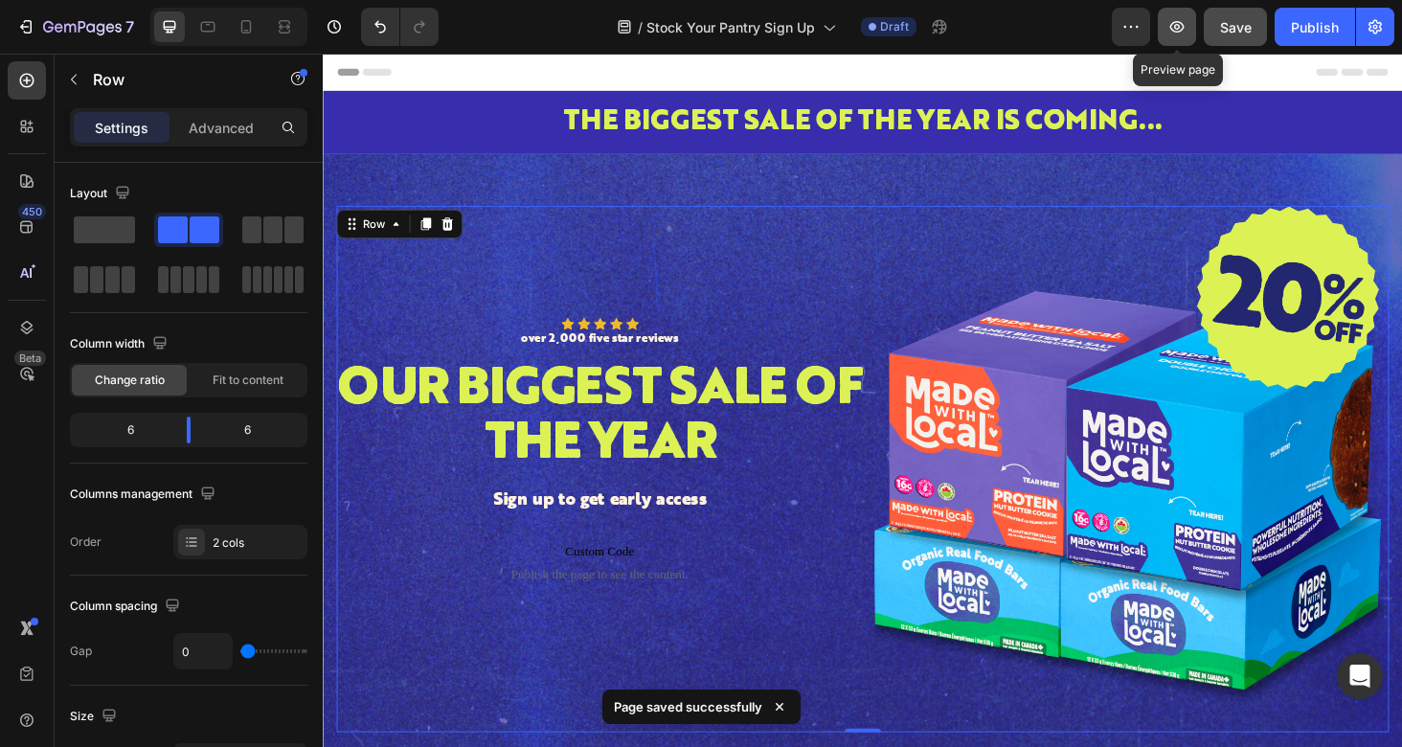
click at [1173, 28] on icon "button" at bounding box center [1176, 26] width 19 height 19
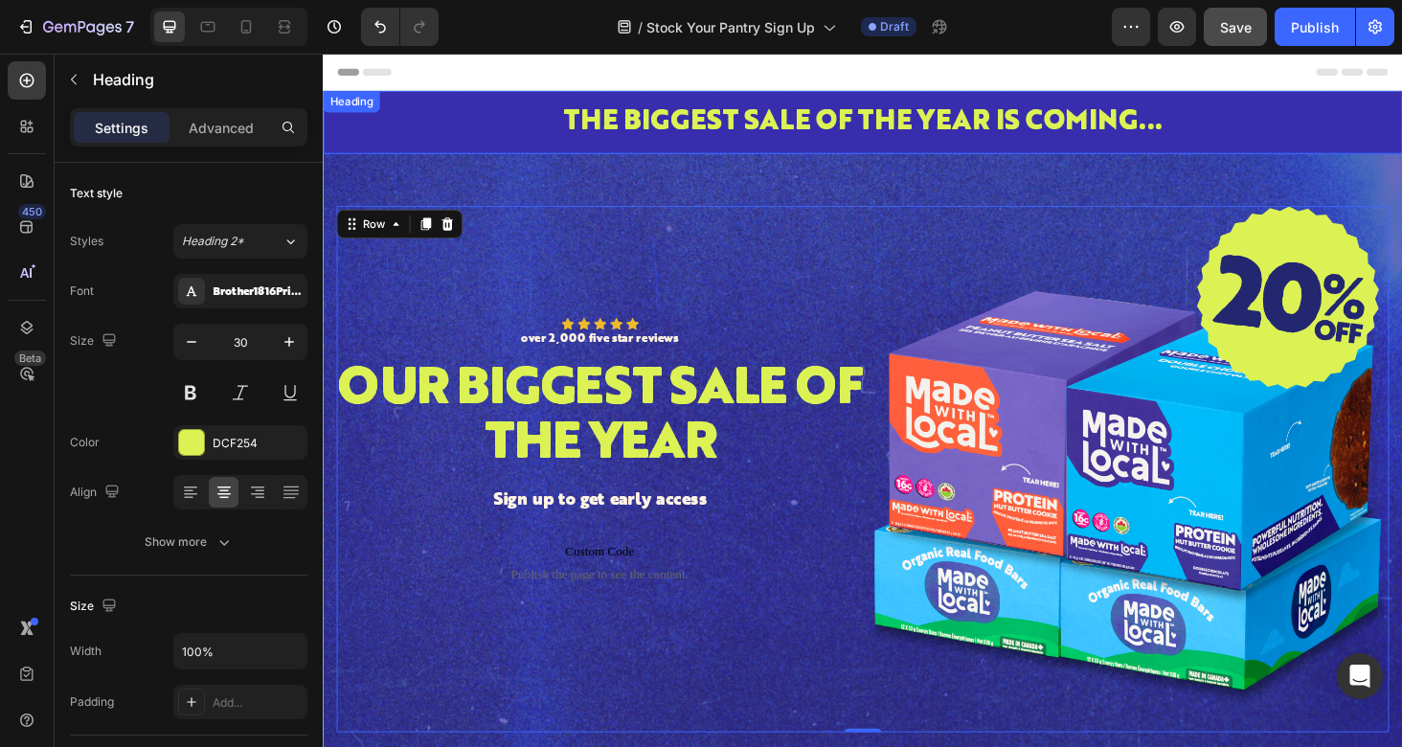
click at [481, 122] on p "THE BIGGEST SALE OF THE YEAR IS COMING..." at bounding box center [897, 126] width 1145 height 40
click at [465, 117] on icon at bounding box center [462, 111] width 12 height 13
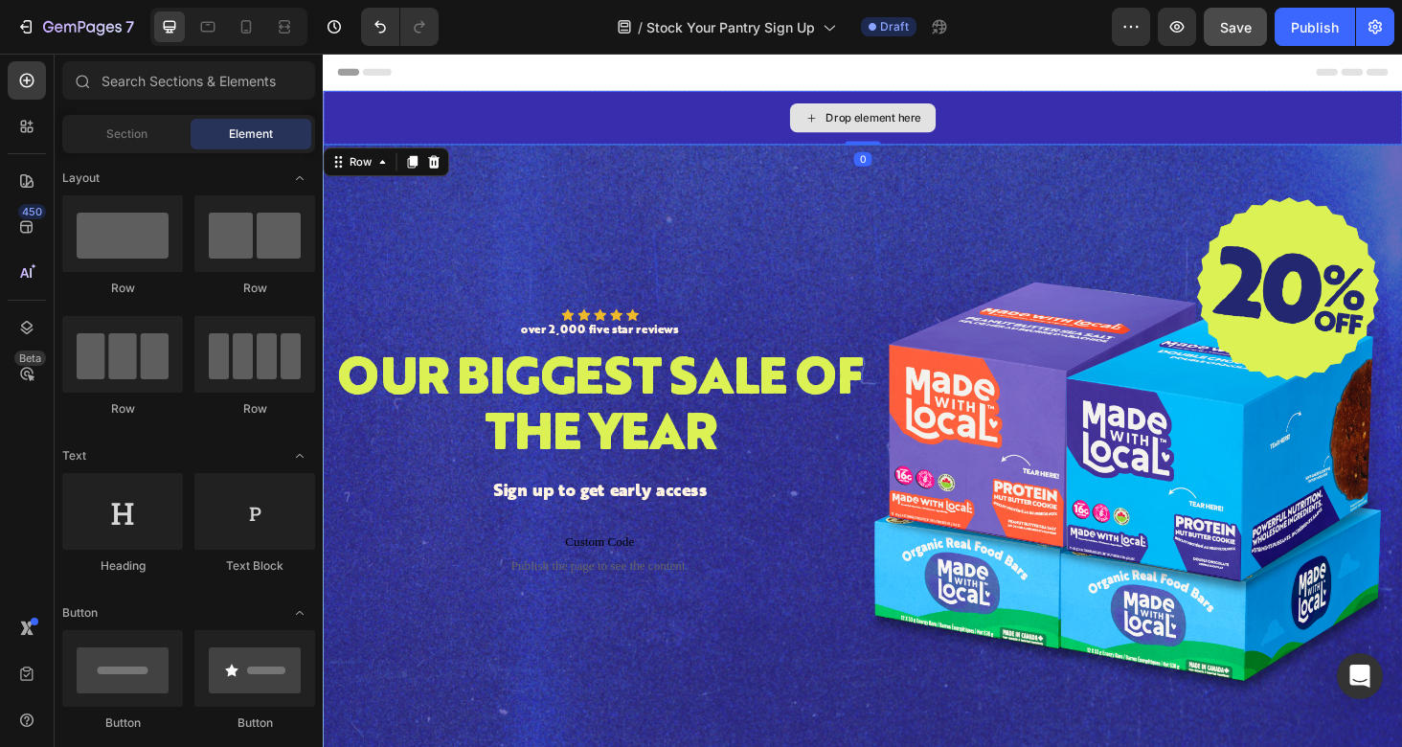
click at [531, 114] on div "Drop element here" at bounding box center [897, 121] width 1149 height 57
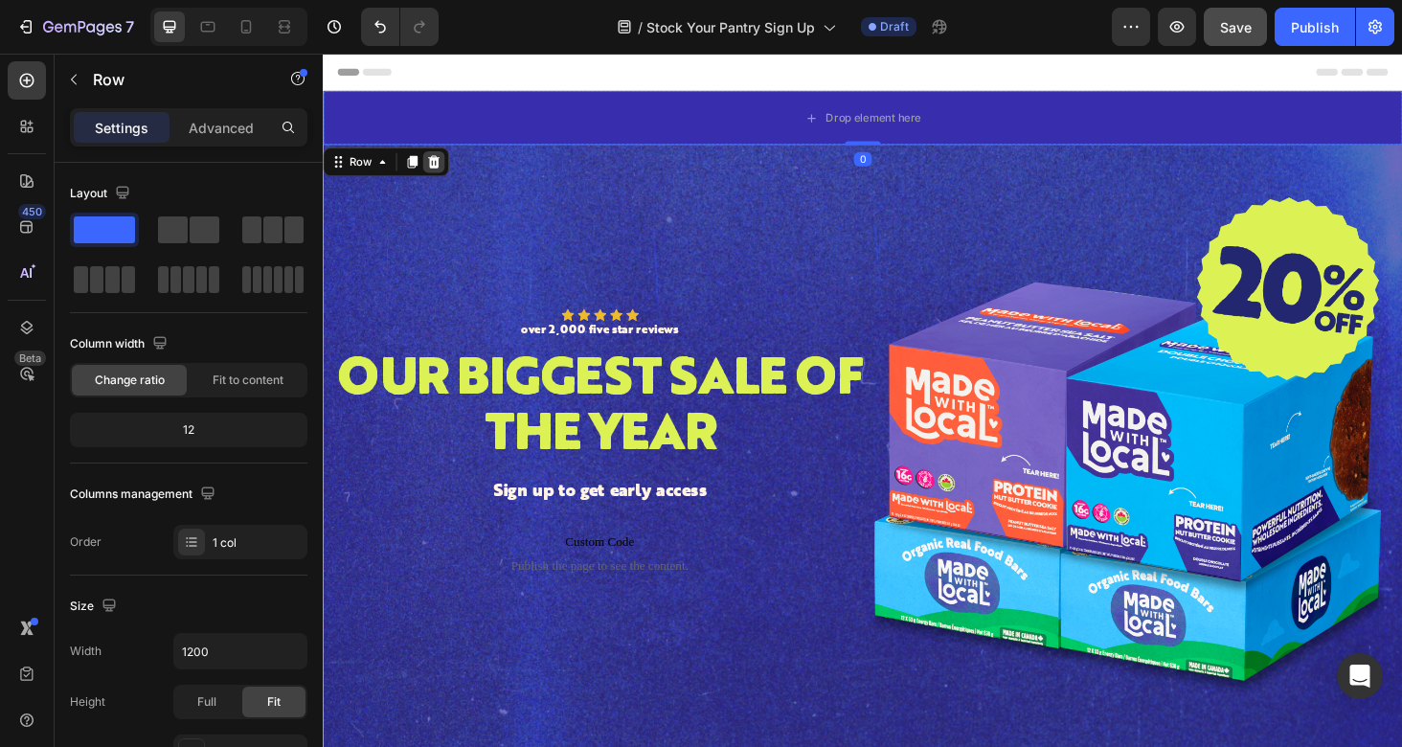
click at [440, 171] on icon at bounding box center [441, 168] width 12 height 13
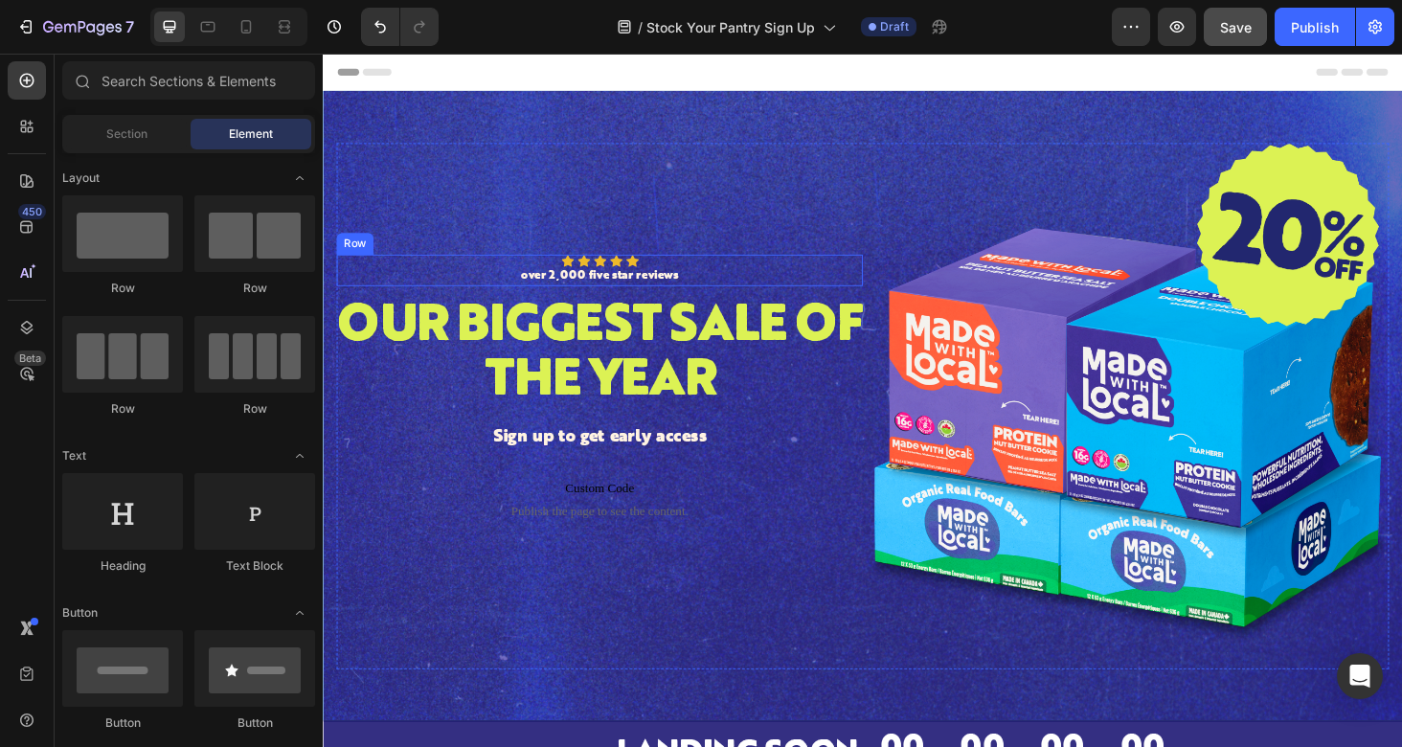
scroll to position [590, 0]
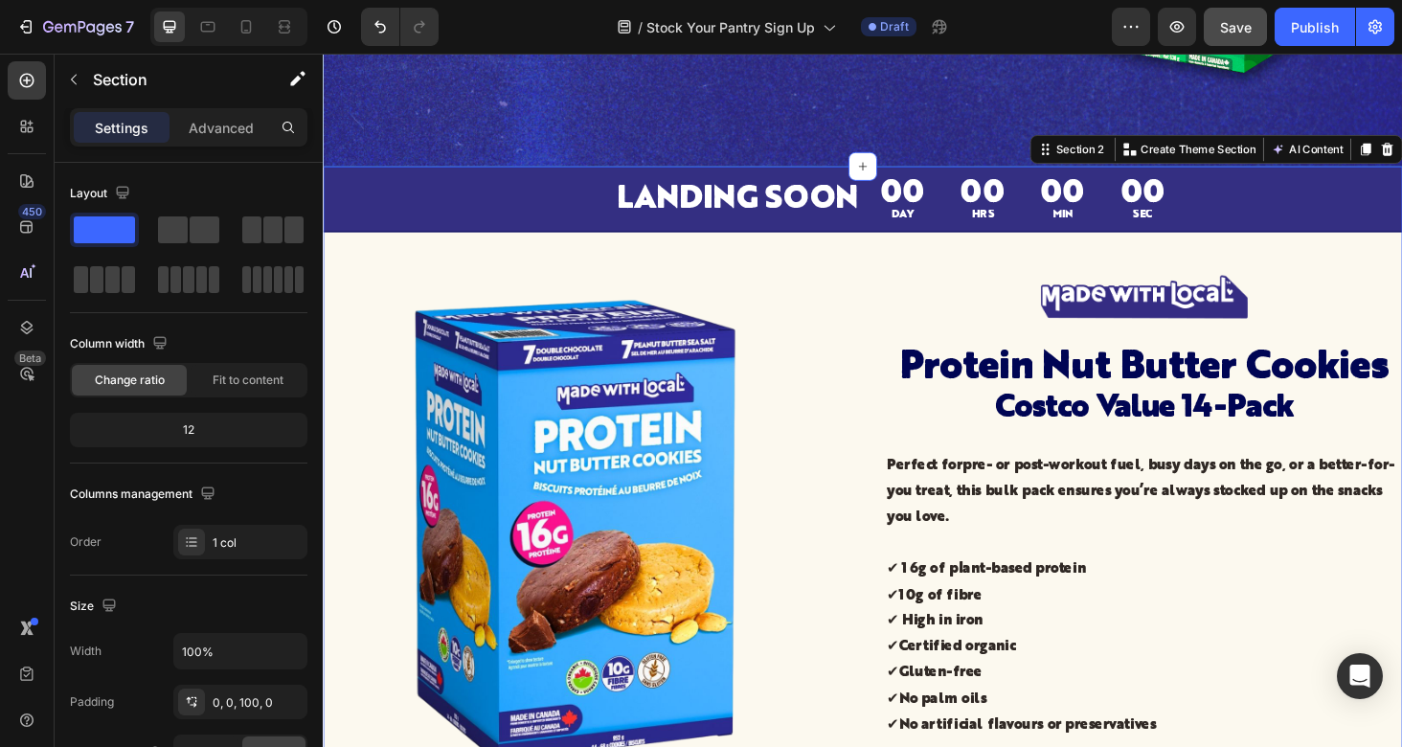
click at [1104, 153] on div "Section 2" at bounding box center [1128, 154] width 58 height 17
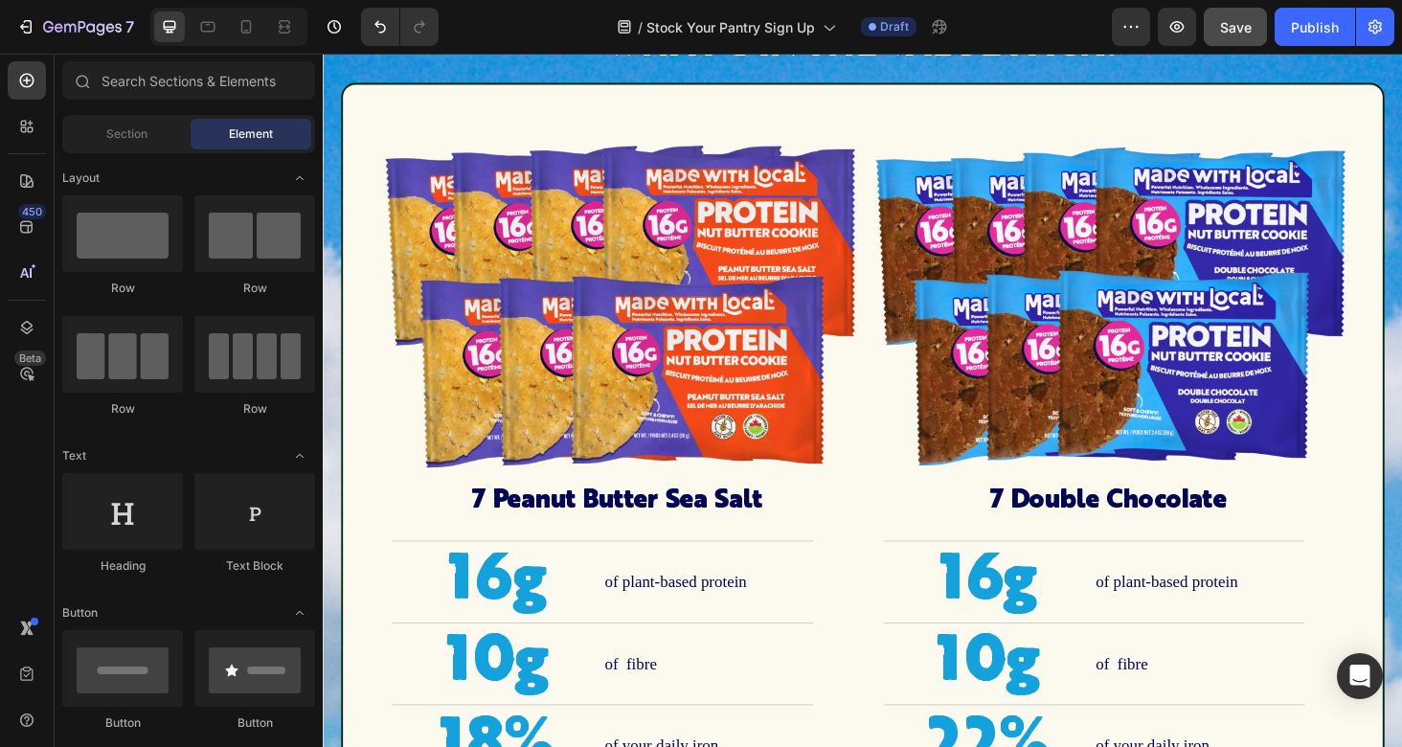
scroll to position [513, 0]
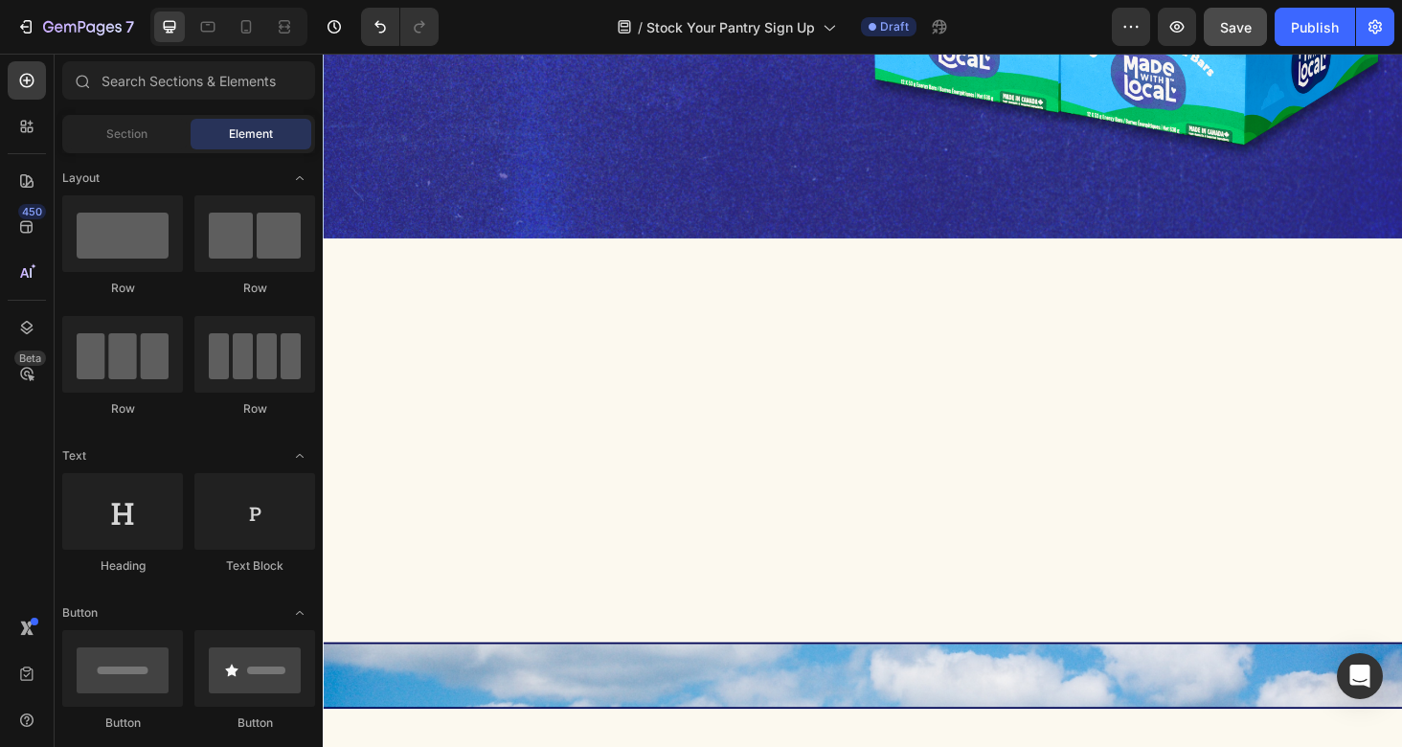
click at [1075, 410] on div at bounding box center [897, 465] width 1111 height 238
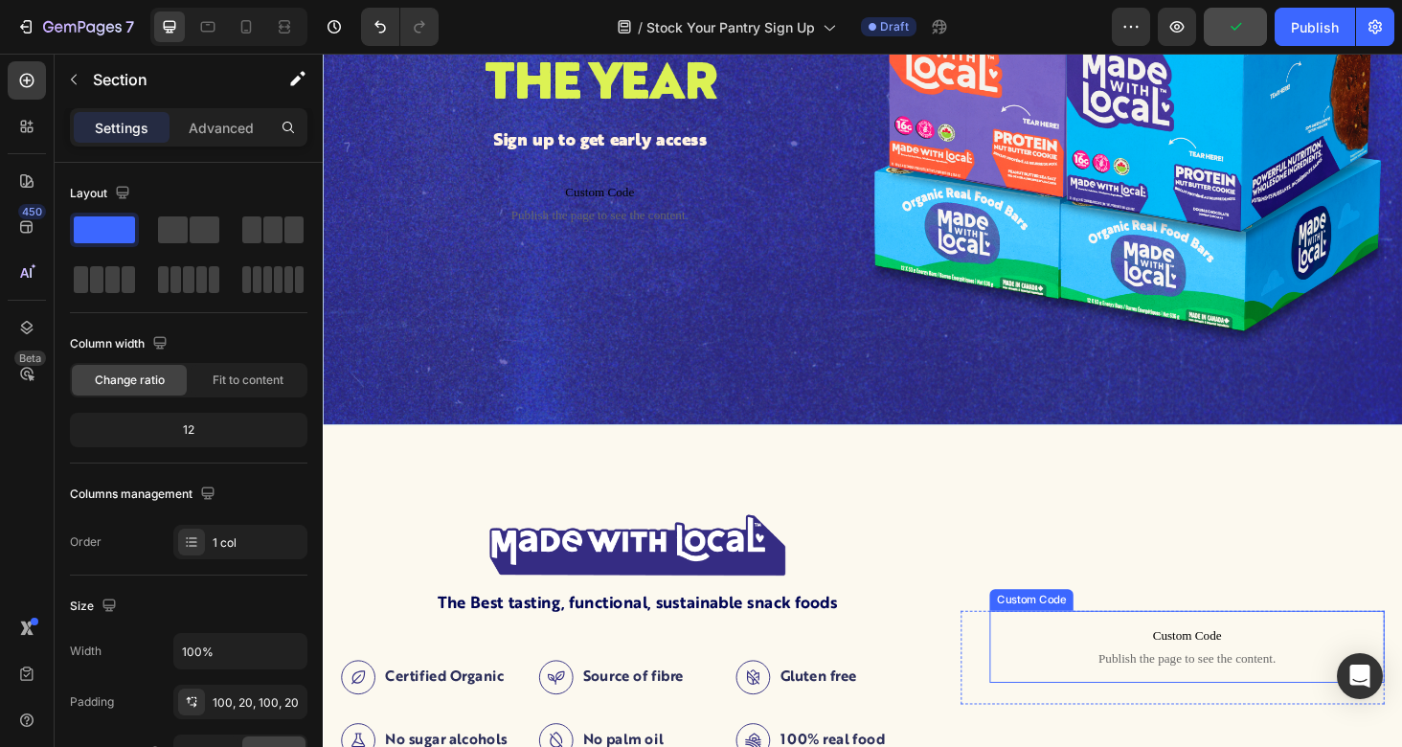
scroll to position [0, 0]
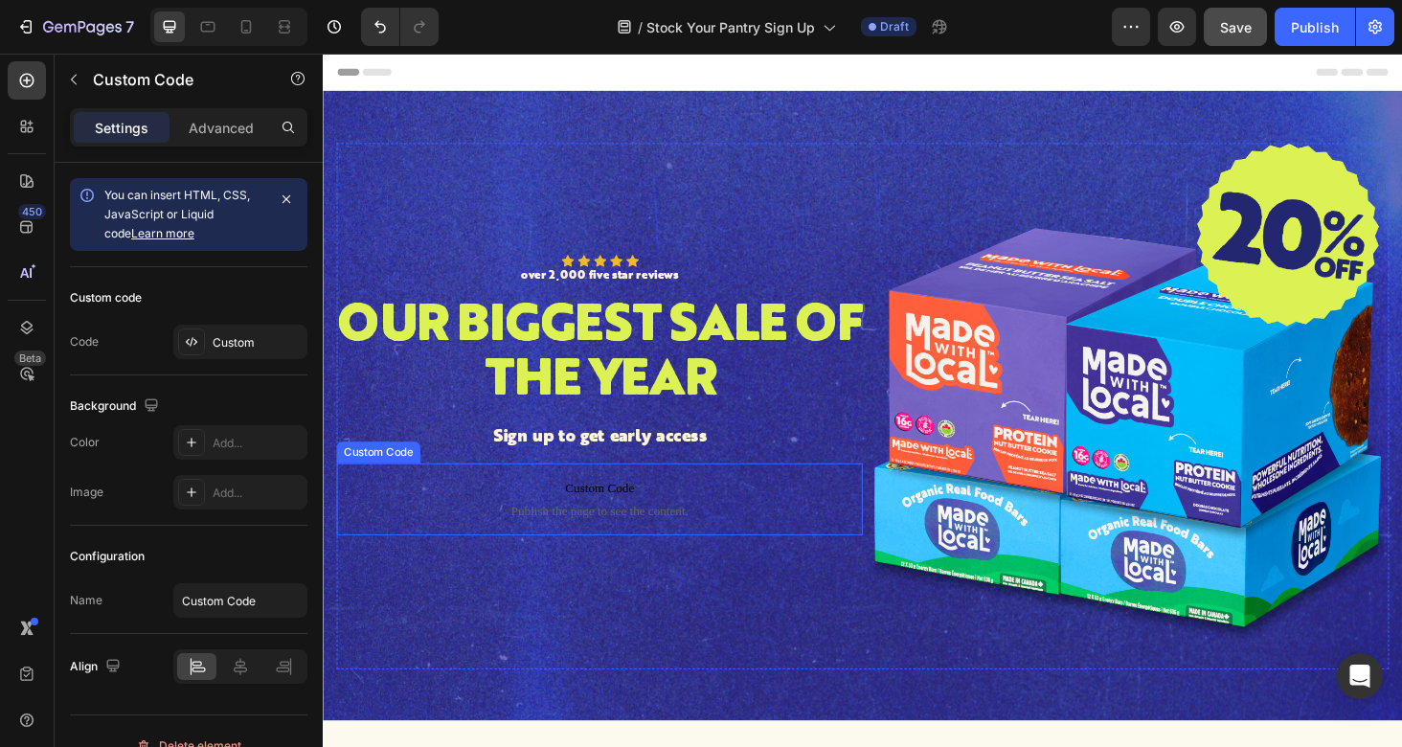
click at [537, 519] on span "Custom Code" at bounding box center [617, 516] width 560 height 23
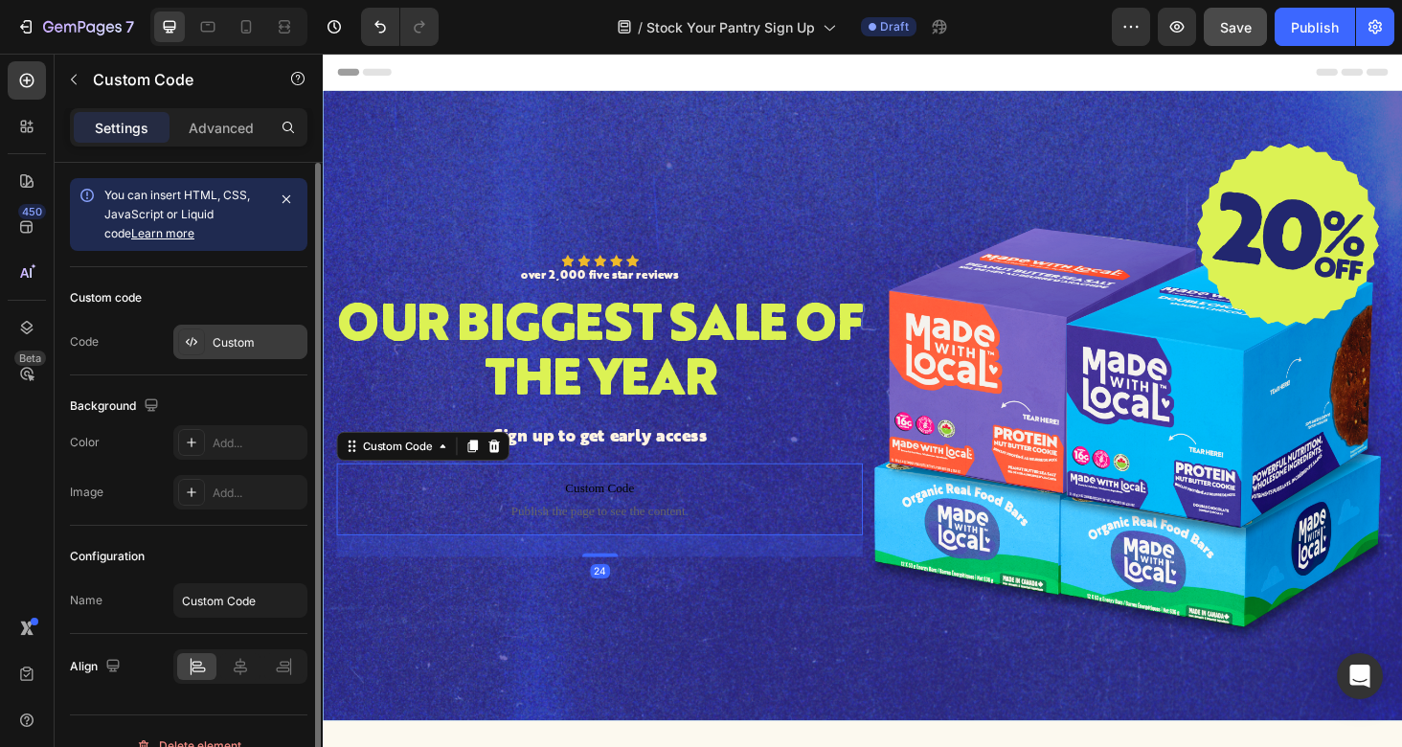
click at [251, 342] on div "Custom" at bounding box center [258, 342] width 90 height 17
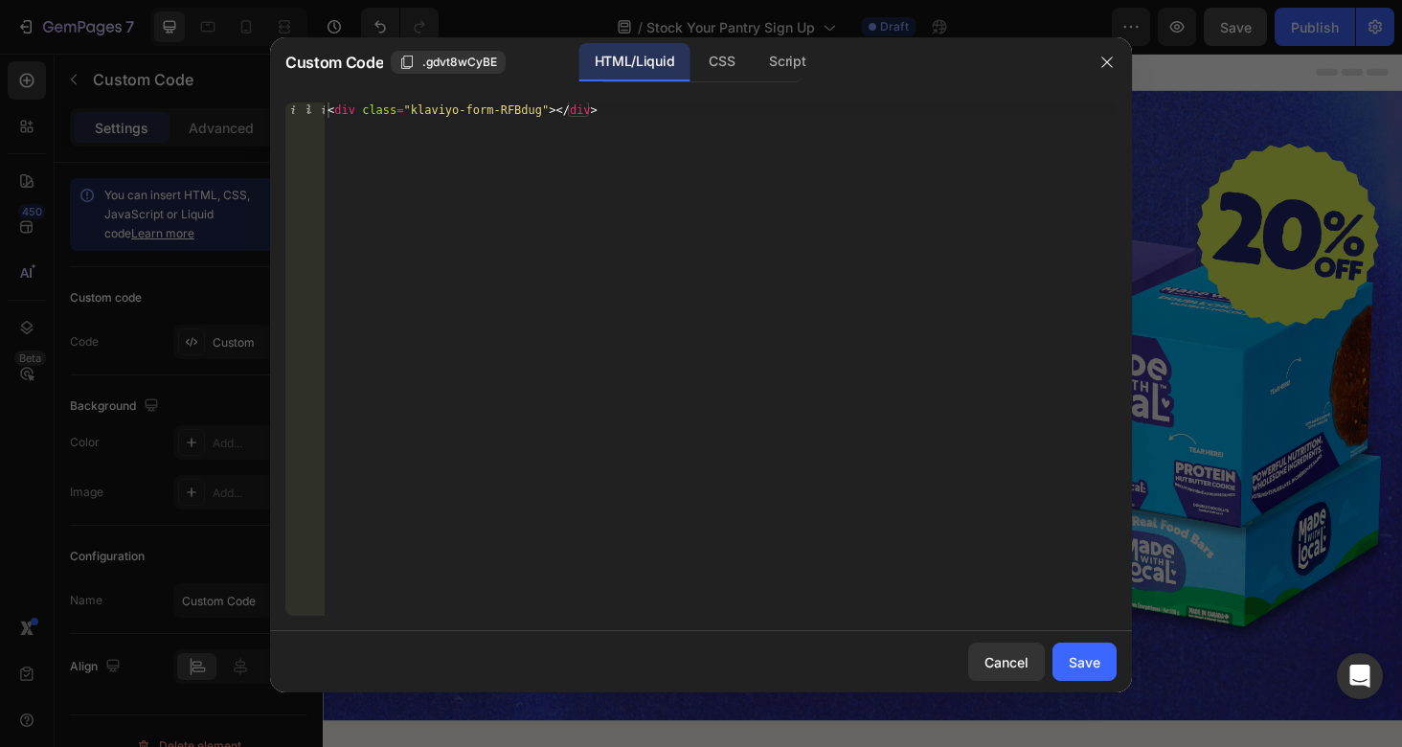
type textarea "<div class="klaviyo-form-RFBdug"></div>"
click at [501, 114] on div "< div class = "klaviyo-form-RFBdug" > </ div >" at bounding box center [720, 374] width 793 height 544
click at [1070, 662] on div "Save" at bounding box center [1085, 662] width 32 height 20
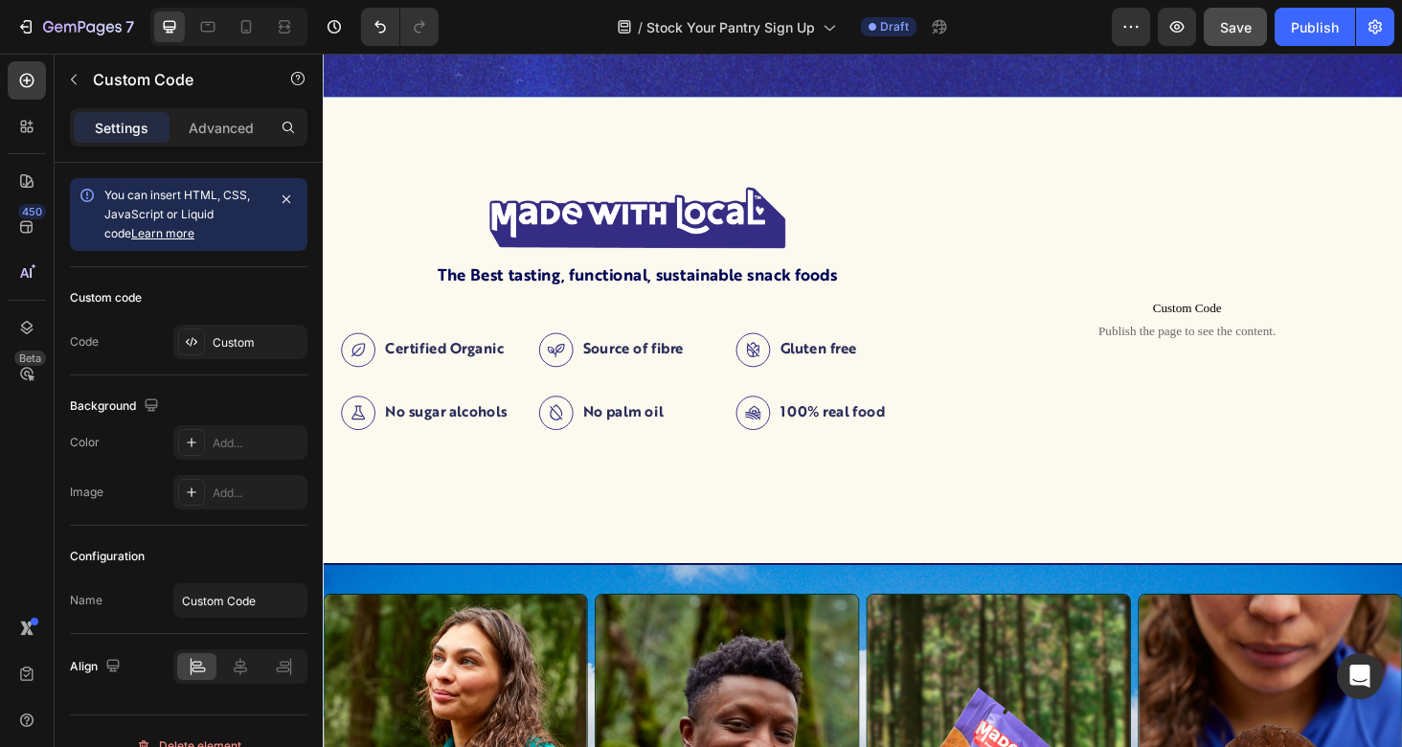
scroll to position [621, 0]
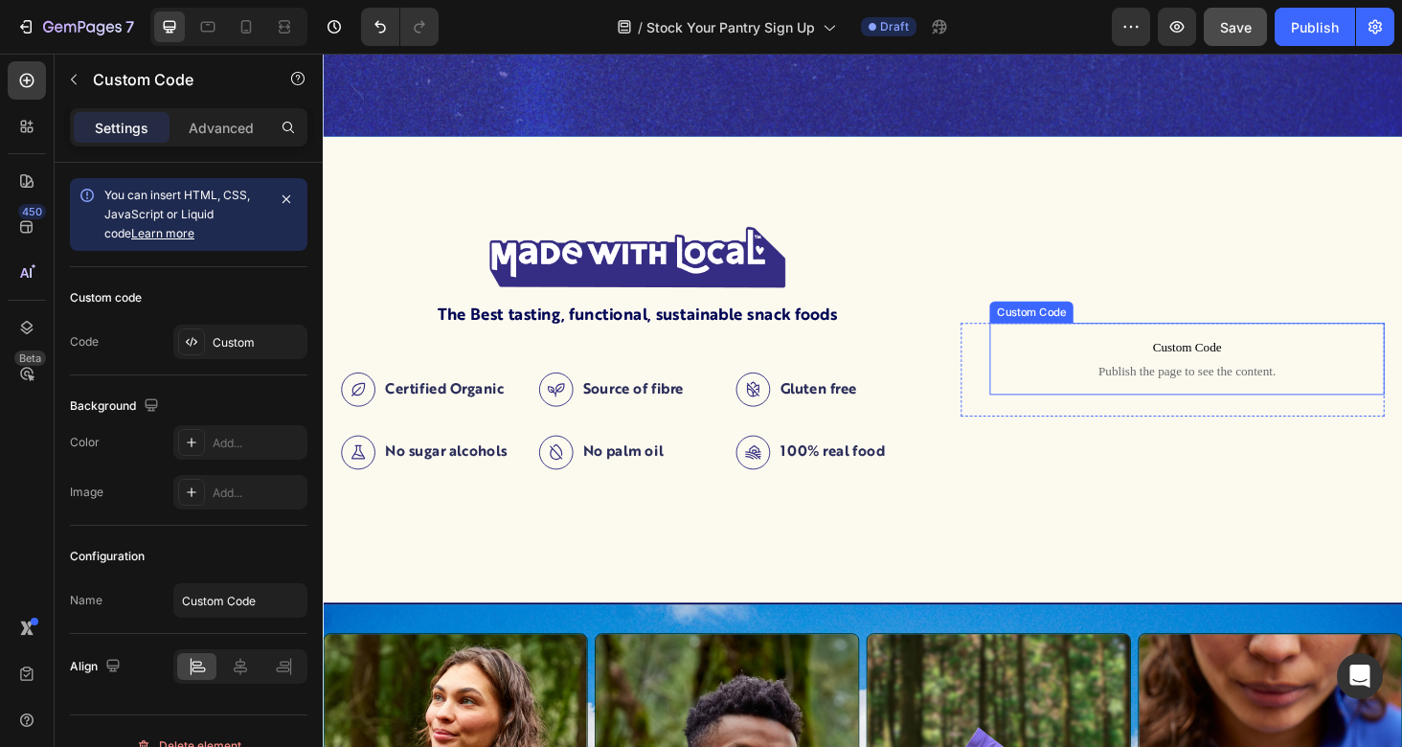
click at [1294, 396] on span "Publish the page to see the content." at bounding box center [1242, 391] width 420 height 19
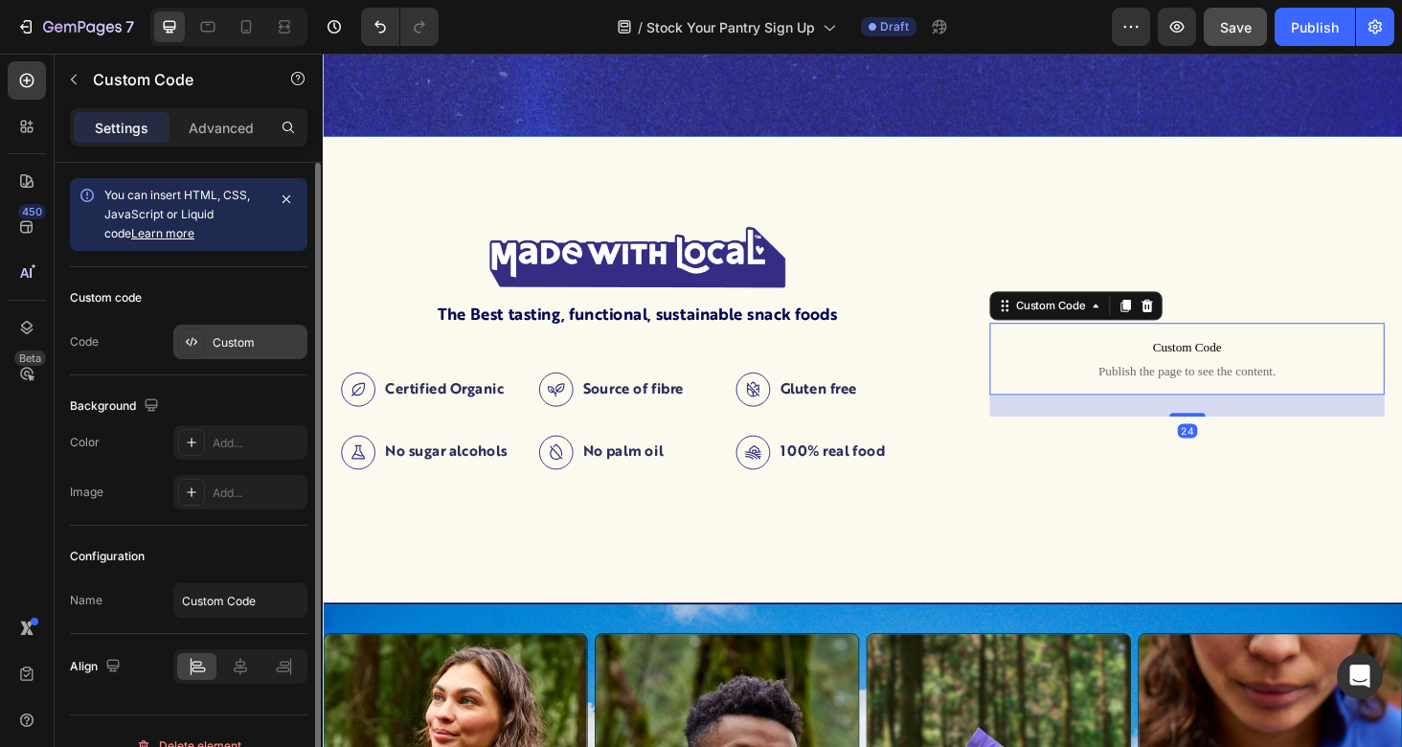
click at [271, 337] on div "Custom" at bounding box center [258, 342] width 90 height 17
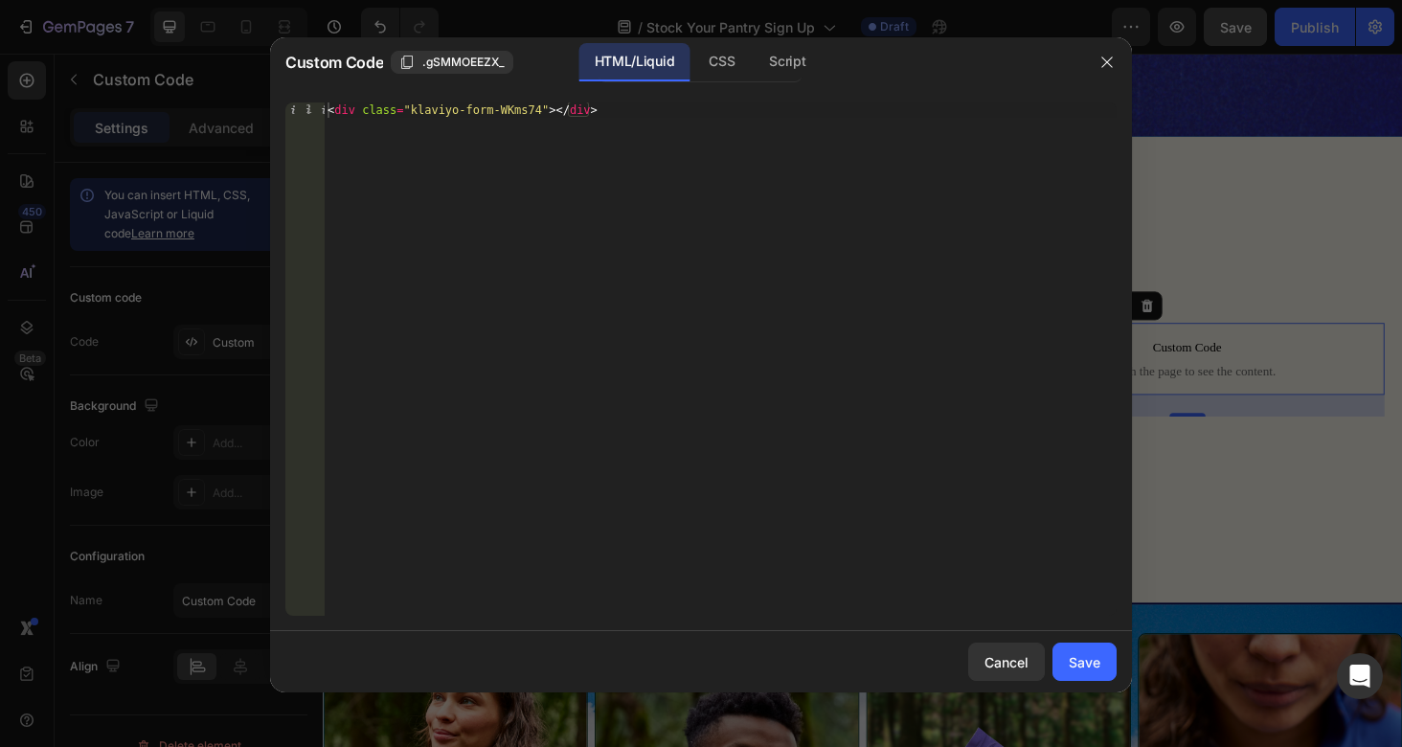
click at [503, 111] on div "< div class = "klaviyo-form-WKms74" > </ div >" at bounding box center [720, 374] width 793 height 544
paste textarea "RFBdug"
type textarea "<div class="klaviyo-form-RFBdug"></div>"
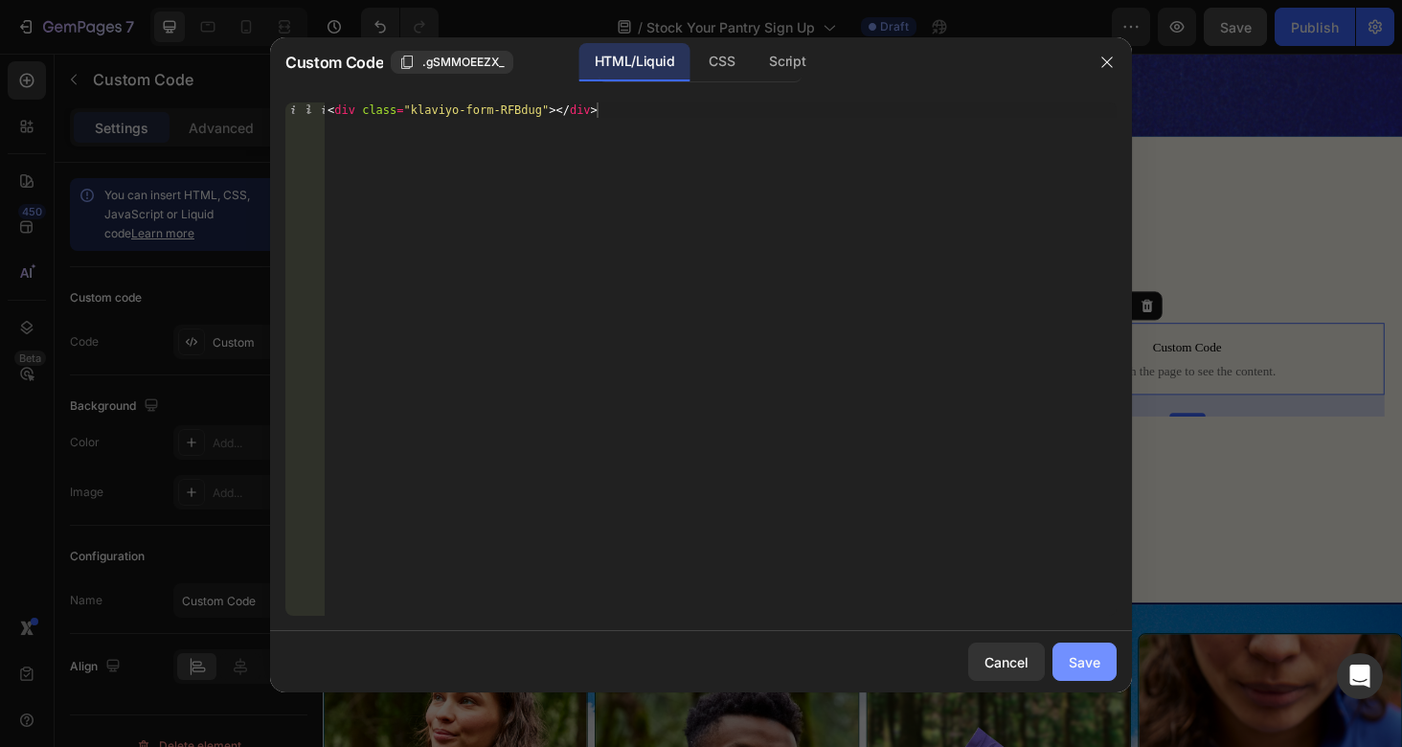
click at [1088, 675] on button "Save" at bounding box center [1084, 661] width 64 height 38
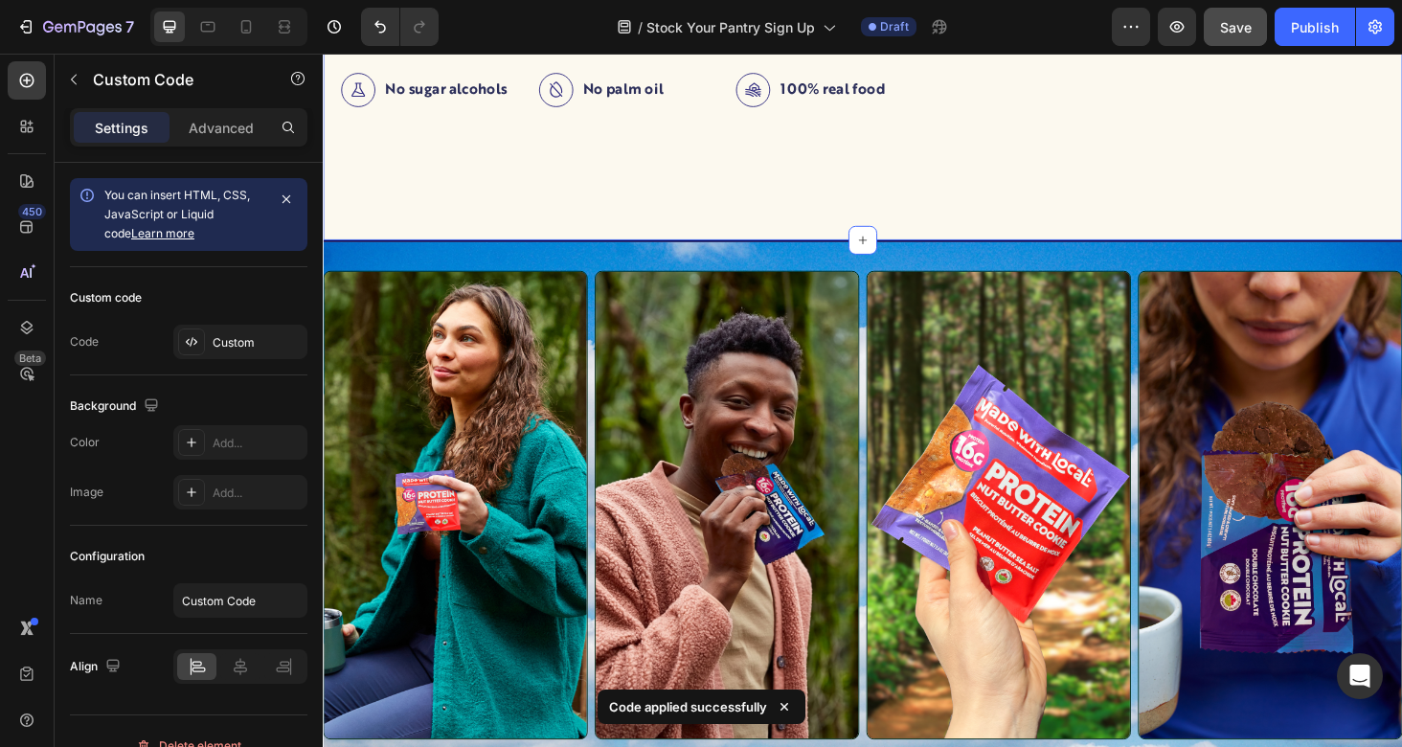
scroll to position [1171, 0]
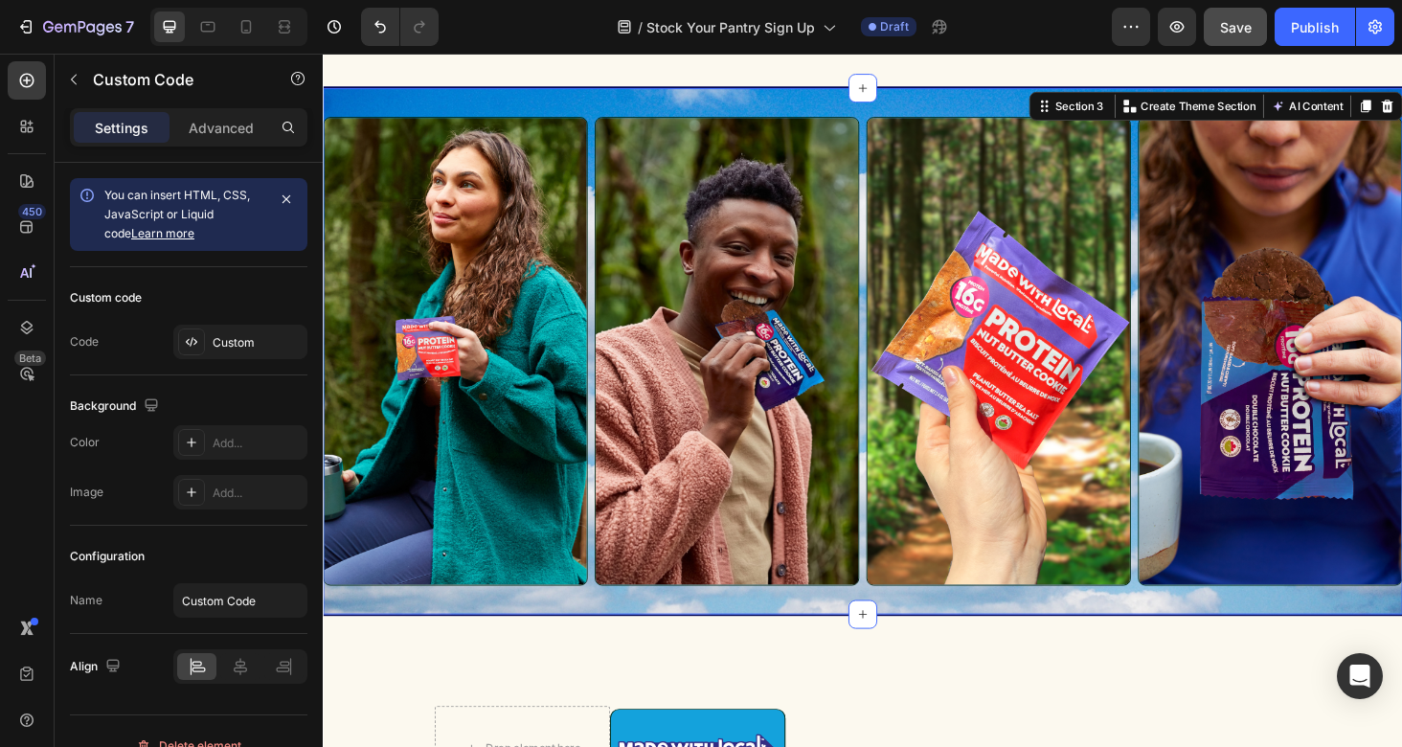
click at [842, 103] on div "Image Image Image Image Row Row Custom Code Publish the page to see the content…" at bounding box center [897, 370] width 1149 height 564
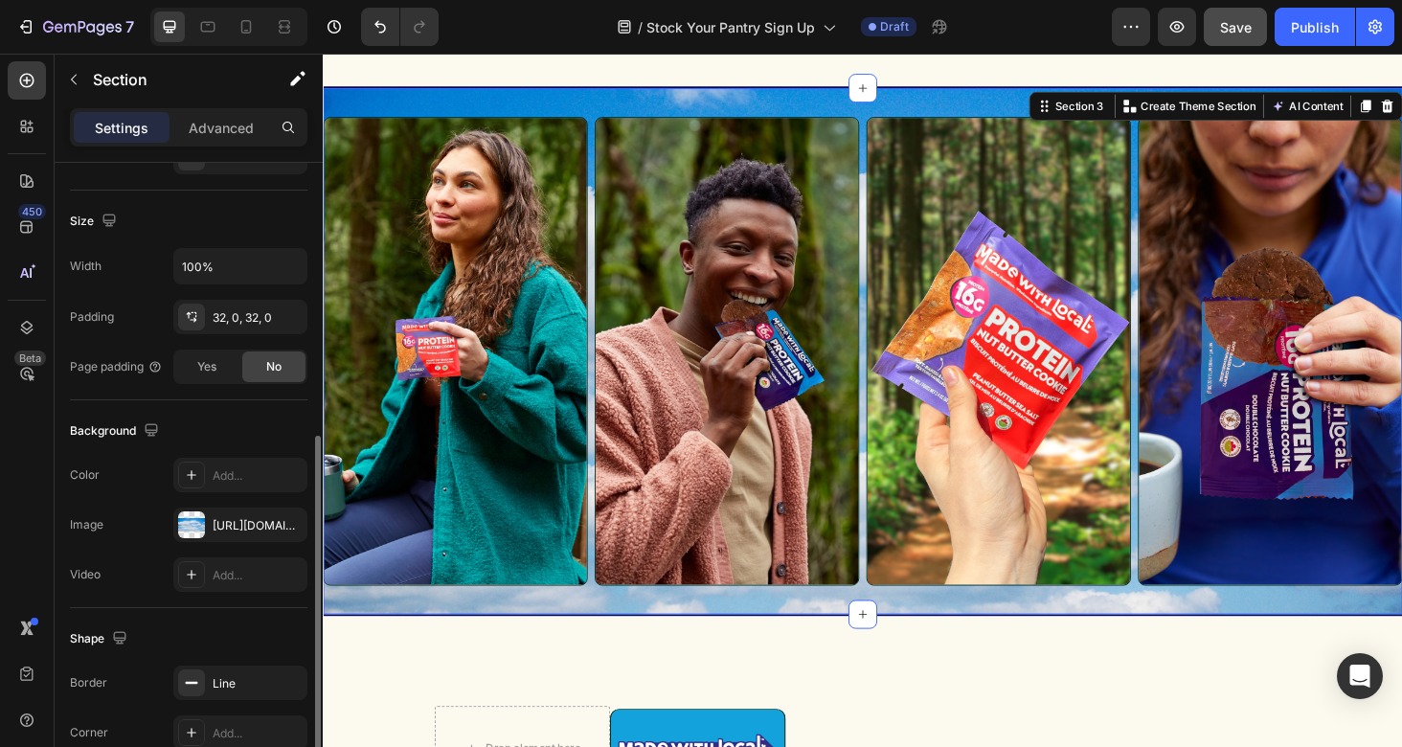
scroll to position [529, 0]
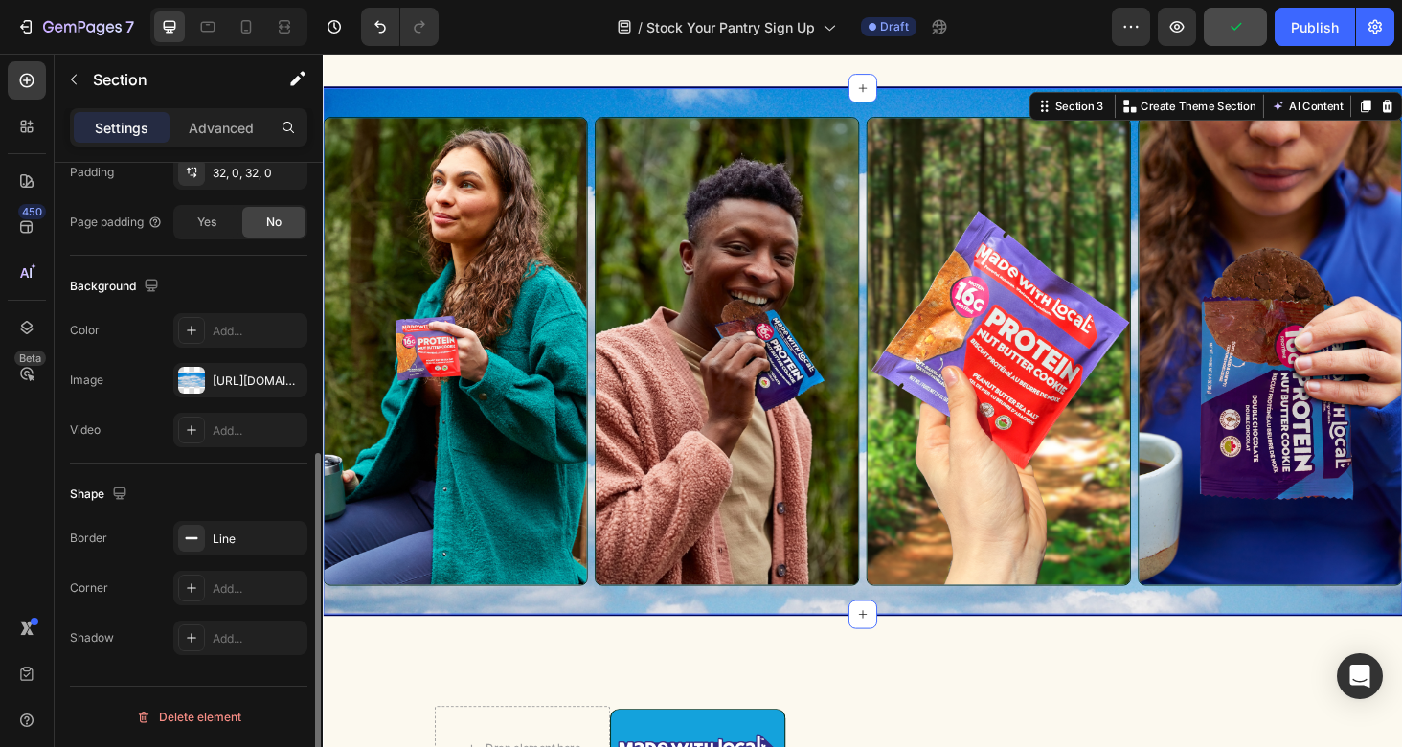
click at [250, 400] on div "The changes might be hidden by the video. Color Add... Image [URL][DOMAIN_NAME]…" at bounding box center [188, 380] width 237 height 134
click at [250, 380] on div "[URL][DOMAIN_NAME]" at bounding box center [241, 380] width 56 height 17
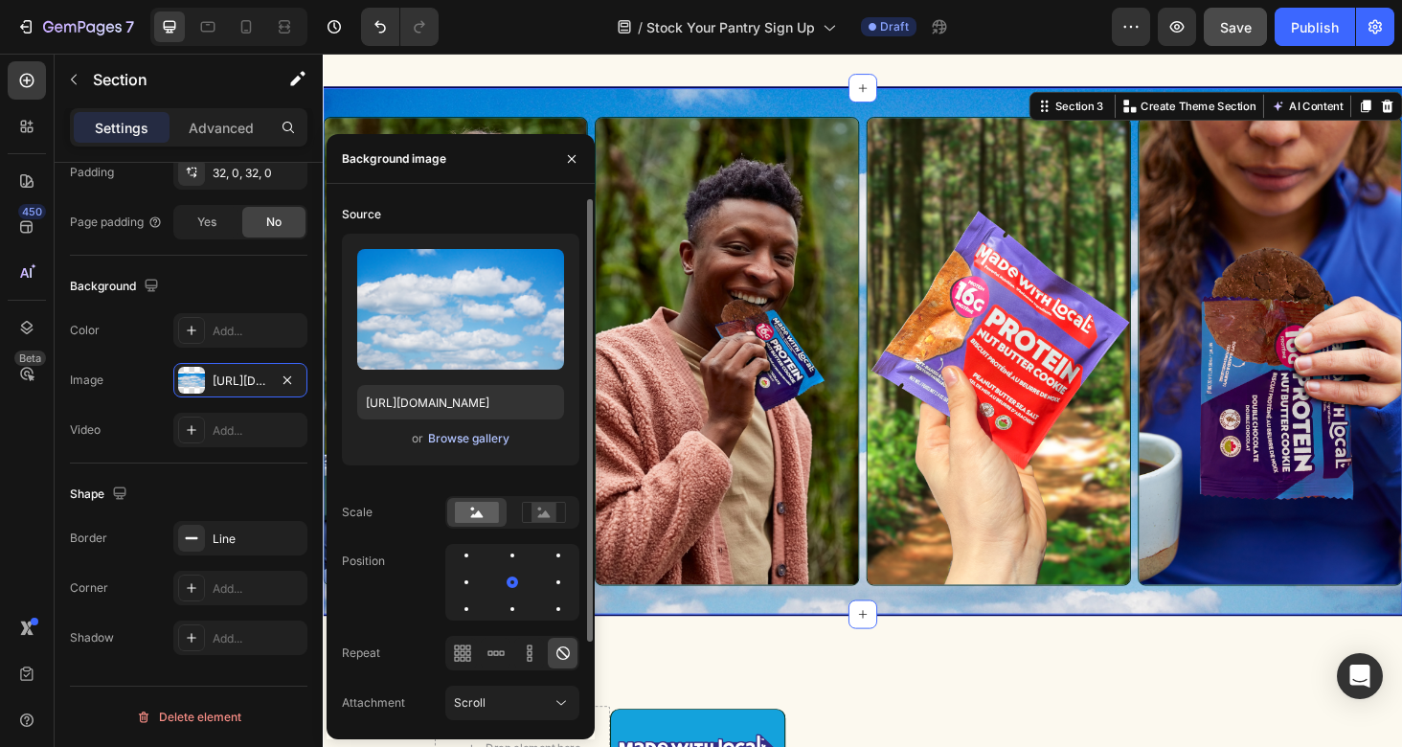
click at [483, 439] on div "Browse gallery" at bounding box center [468, 438] width 81 height 17
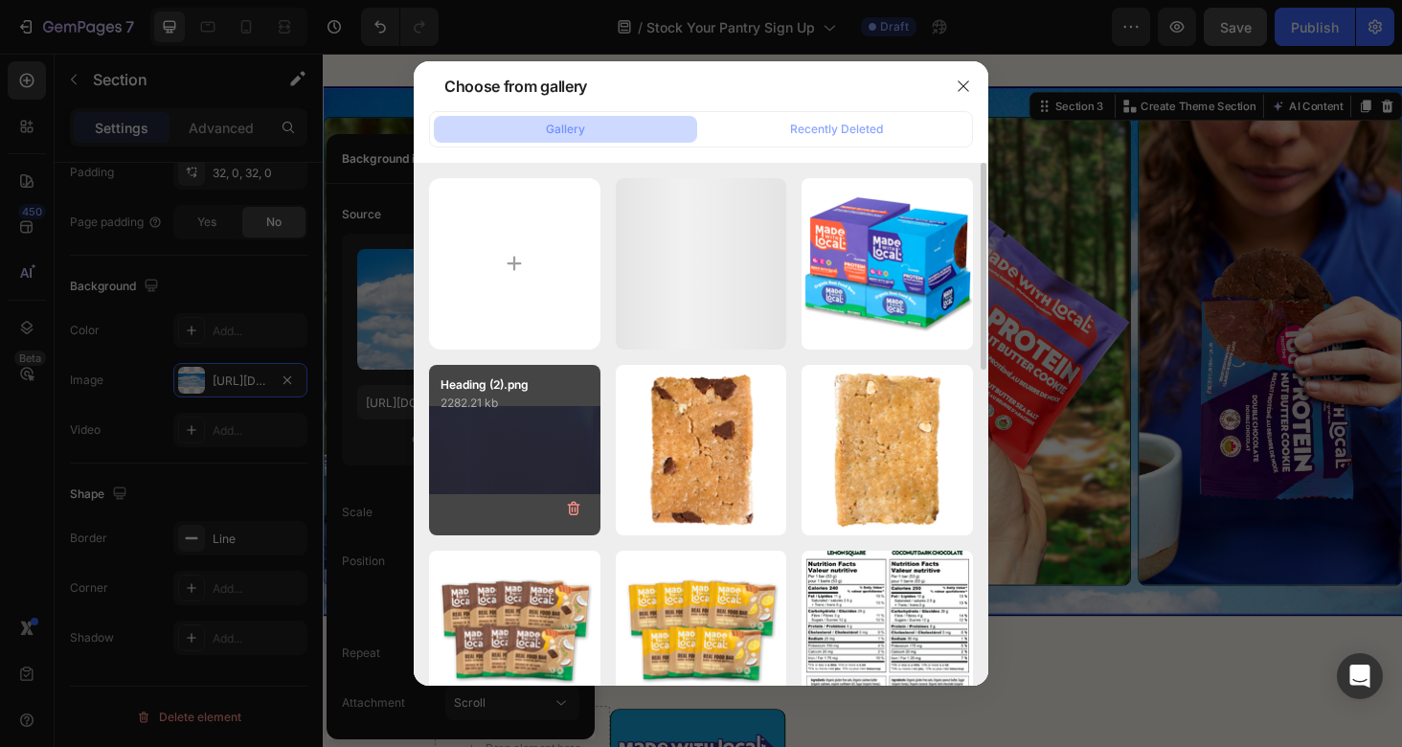
click at [495, 477] on div "Heading (2).png 2282.21 kb" at bounding box center [514, 450] width 171 height 171
type input "[URL][DOMAIN_NAME]"
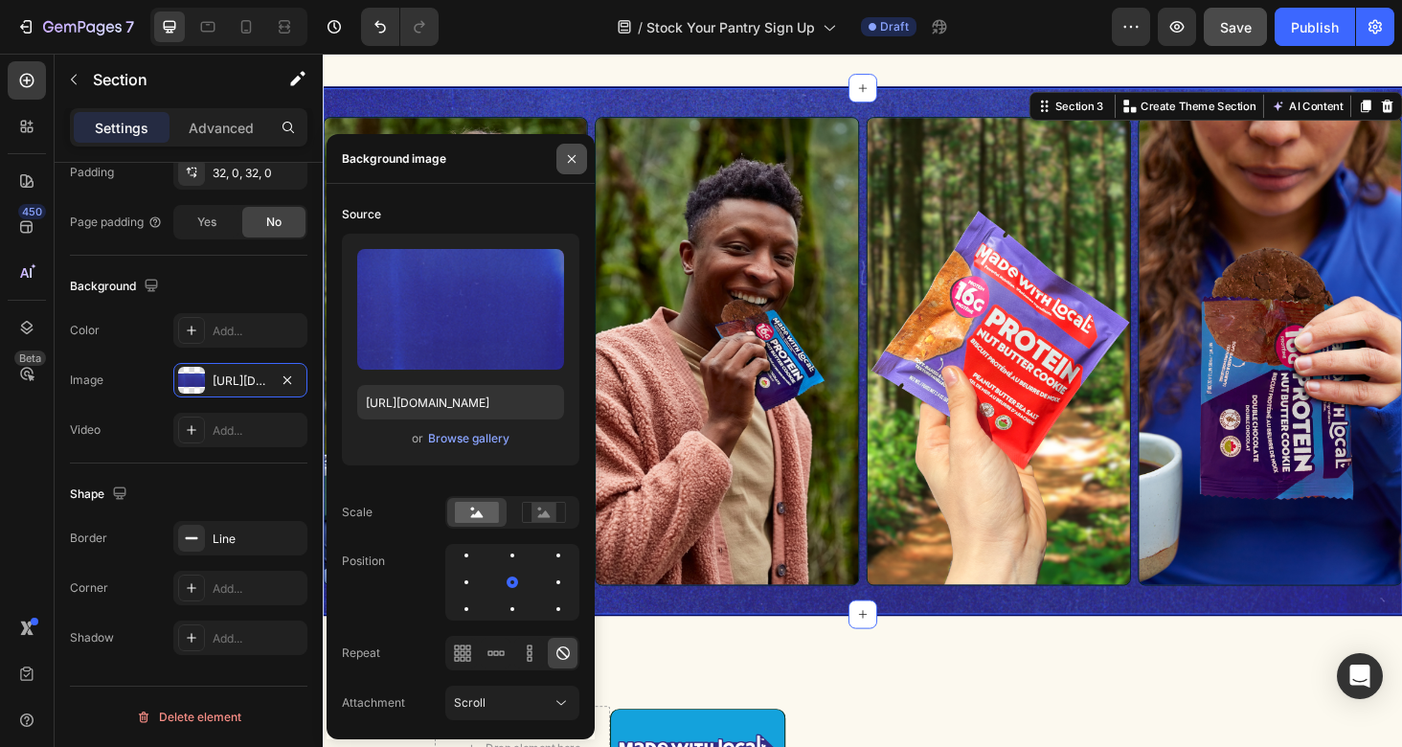
click at [576, 153] on icon "button" at bounding box center [571, 158] width 15 height 15
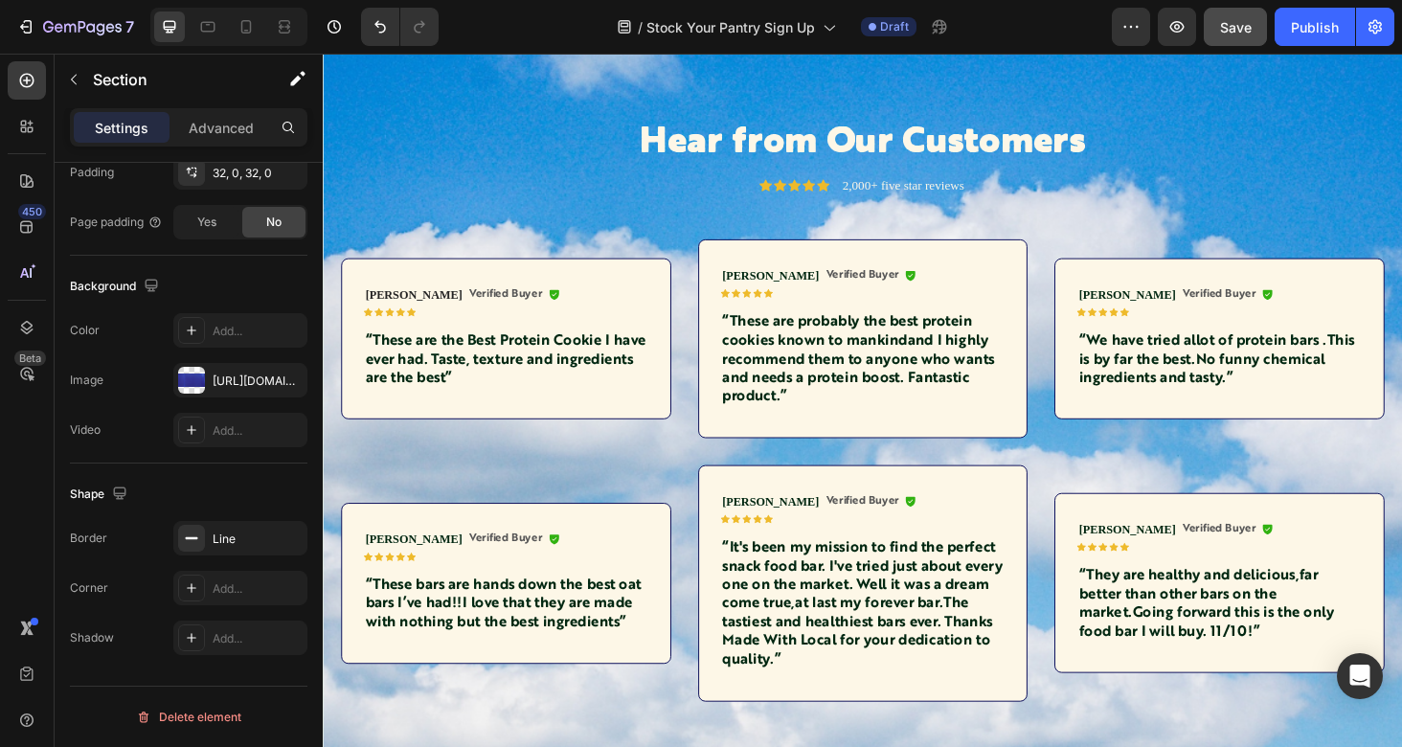
scroll to position [2251, 0]
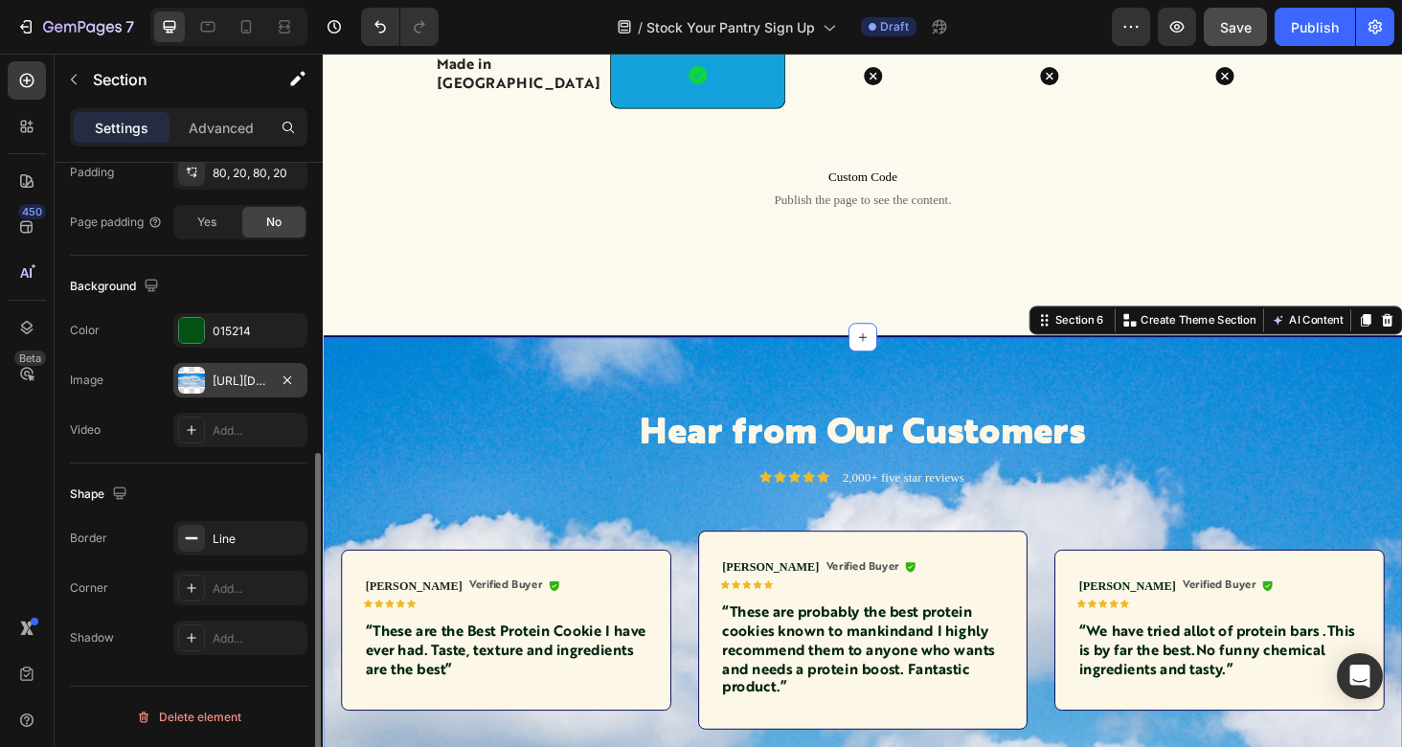
click at [237, 380] on div "[URL][DOMAIN_NAME]" at bounding box center [241, 380] width 56 height 17
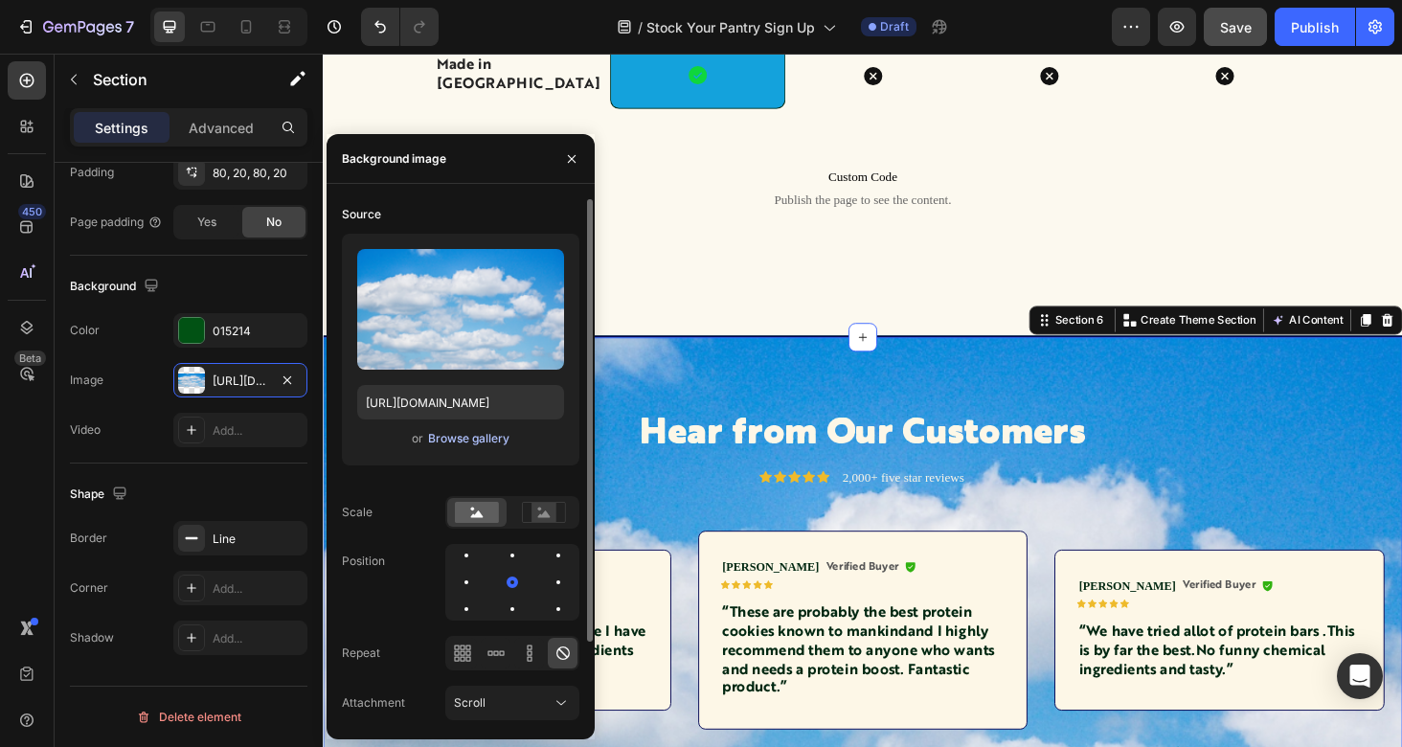
click at [462, 440] on div "Browse gallery" at bounding box center [468, 438] width 81 height 17
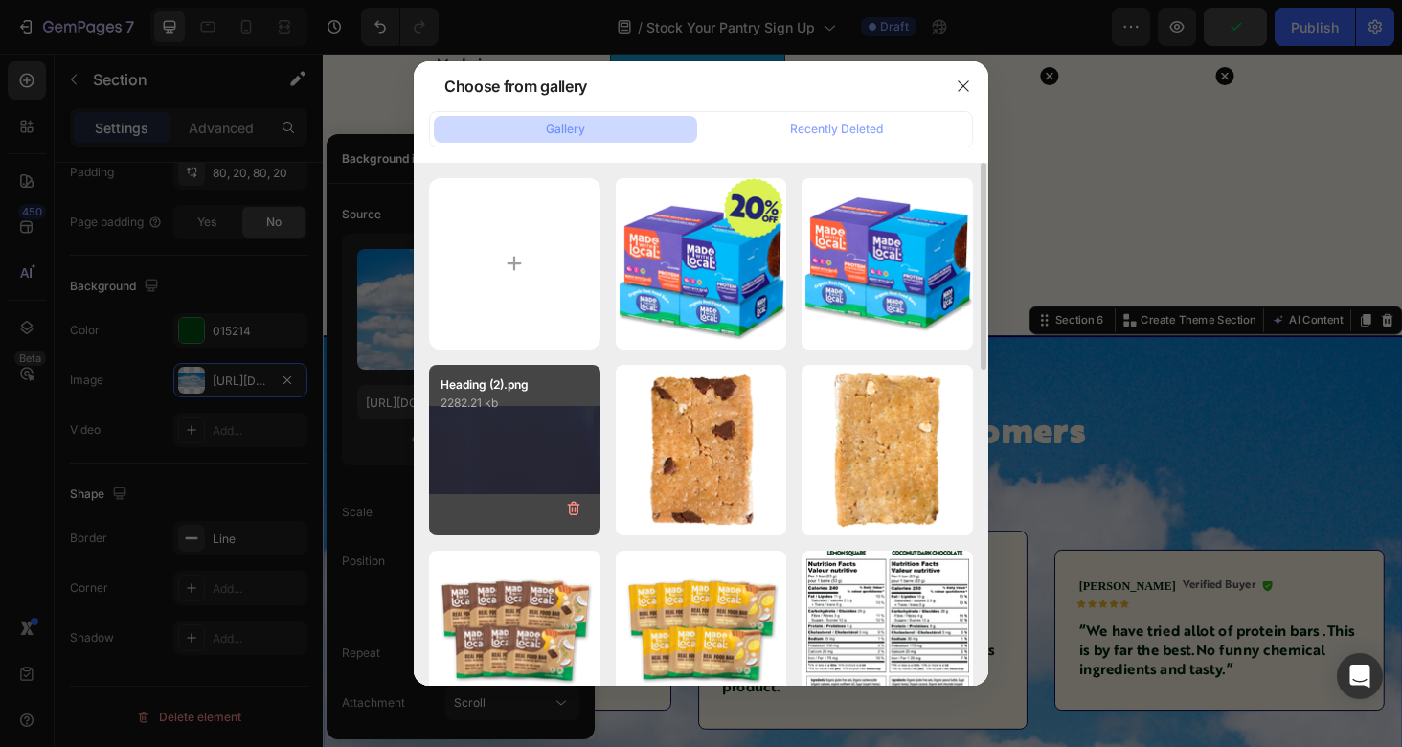
click at [515, 438] on div "Heading (2).png 2282.21 kb" at bounding box center [514, 450] width 171 height 171
type input "[URL][DOMAIN_NAME]"
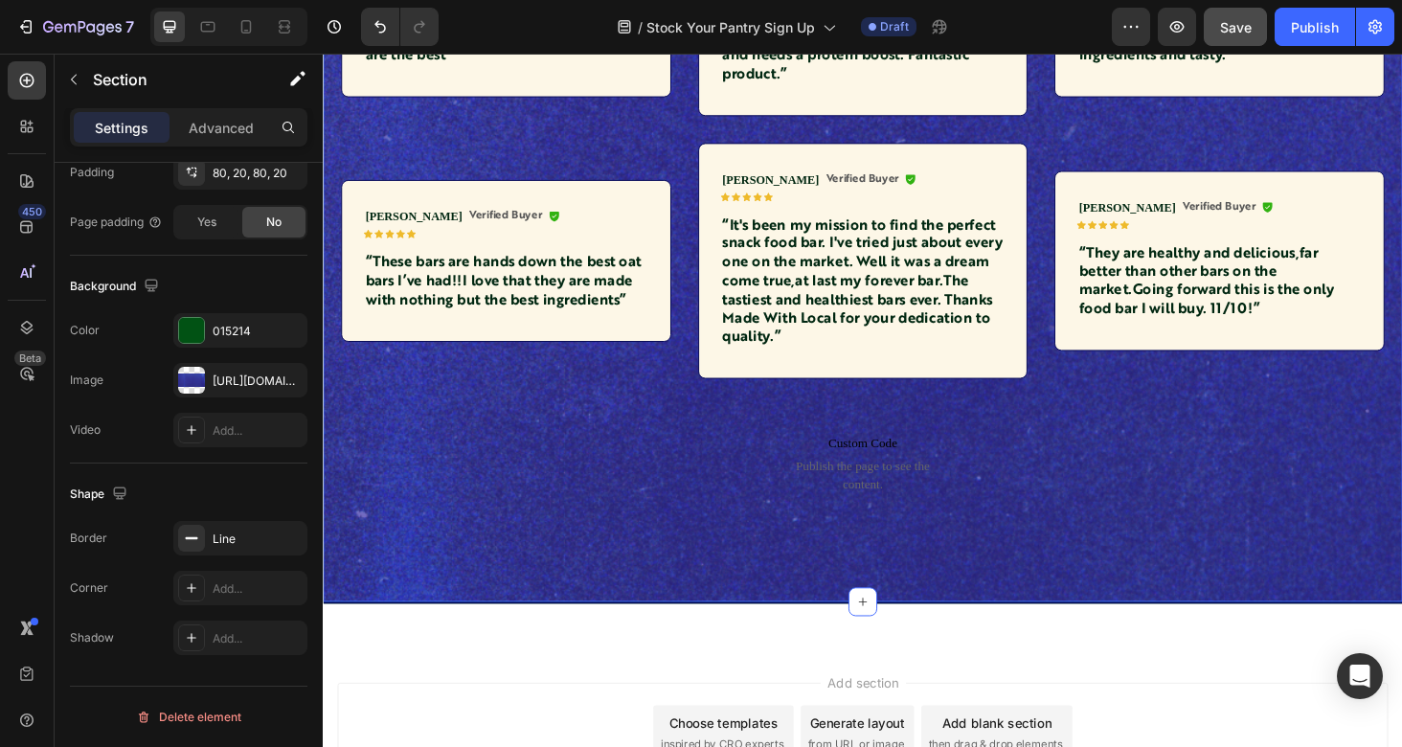
scroll to position [2911, 0]
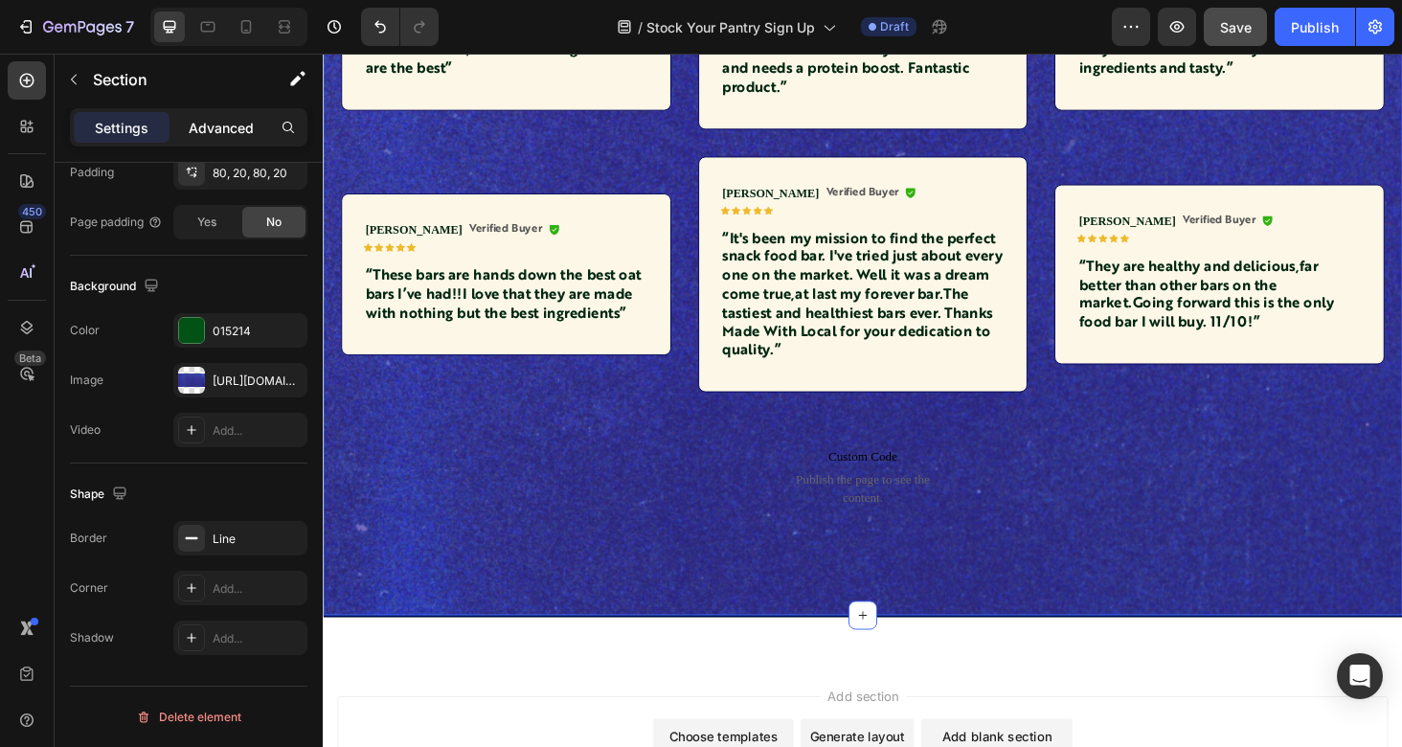
click at [239, 129] on p "Advanced" at bounding box center [221, 128] width 65 height 20
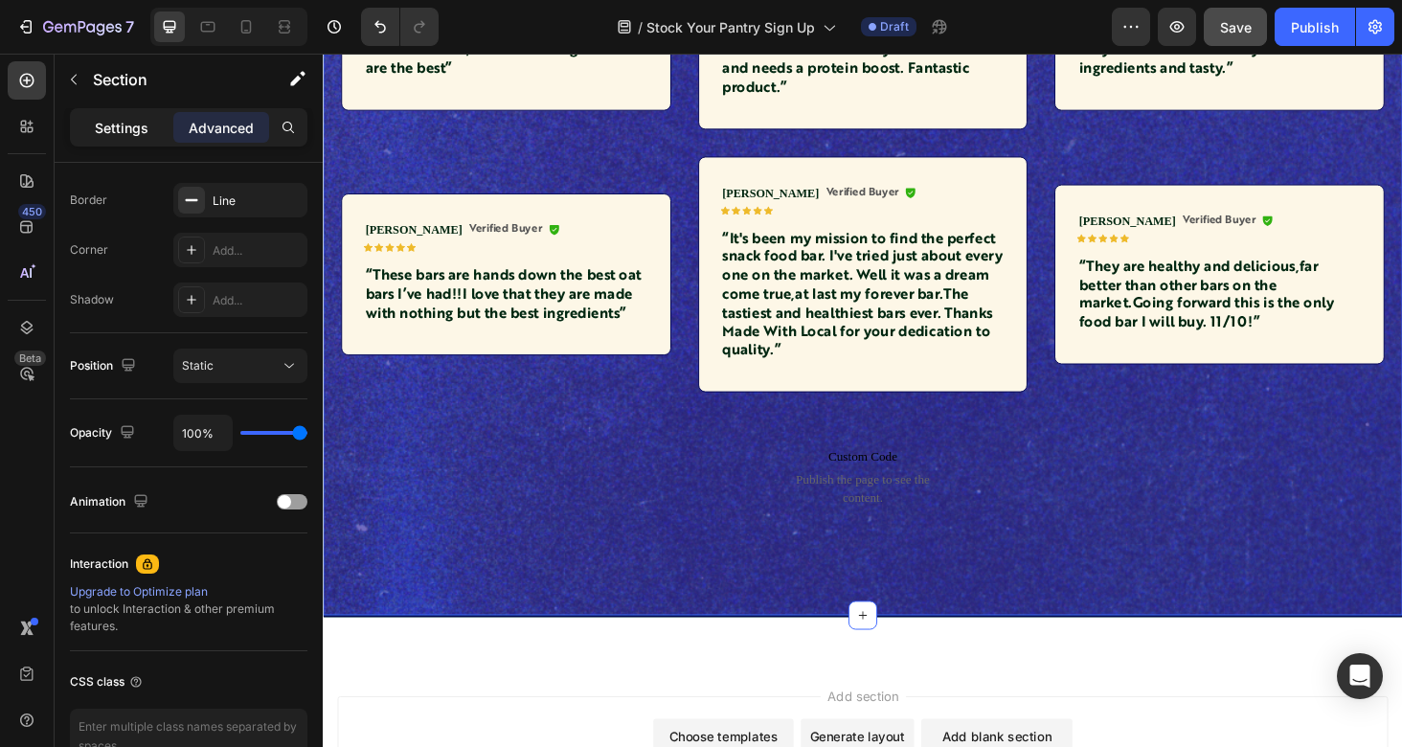
click at [133, 138] on div "Settings" at bounding box center [122, 127] width 96 height 31
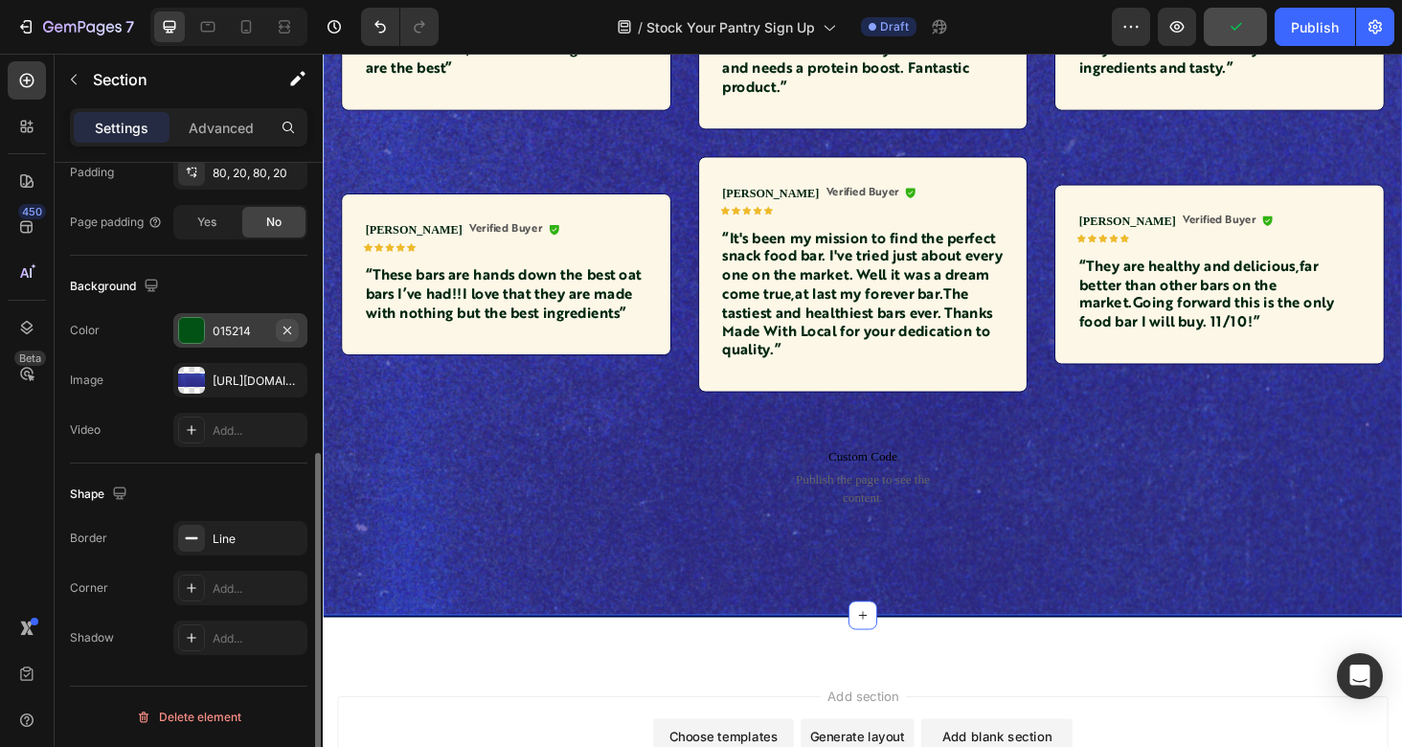
click at [285, 327] on icon "button" at bounding box center [287, 330] width 8 height 8
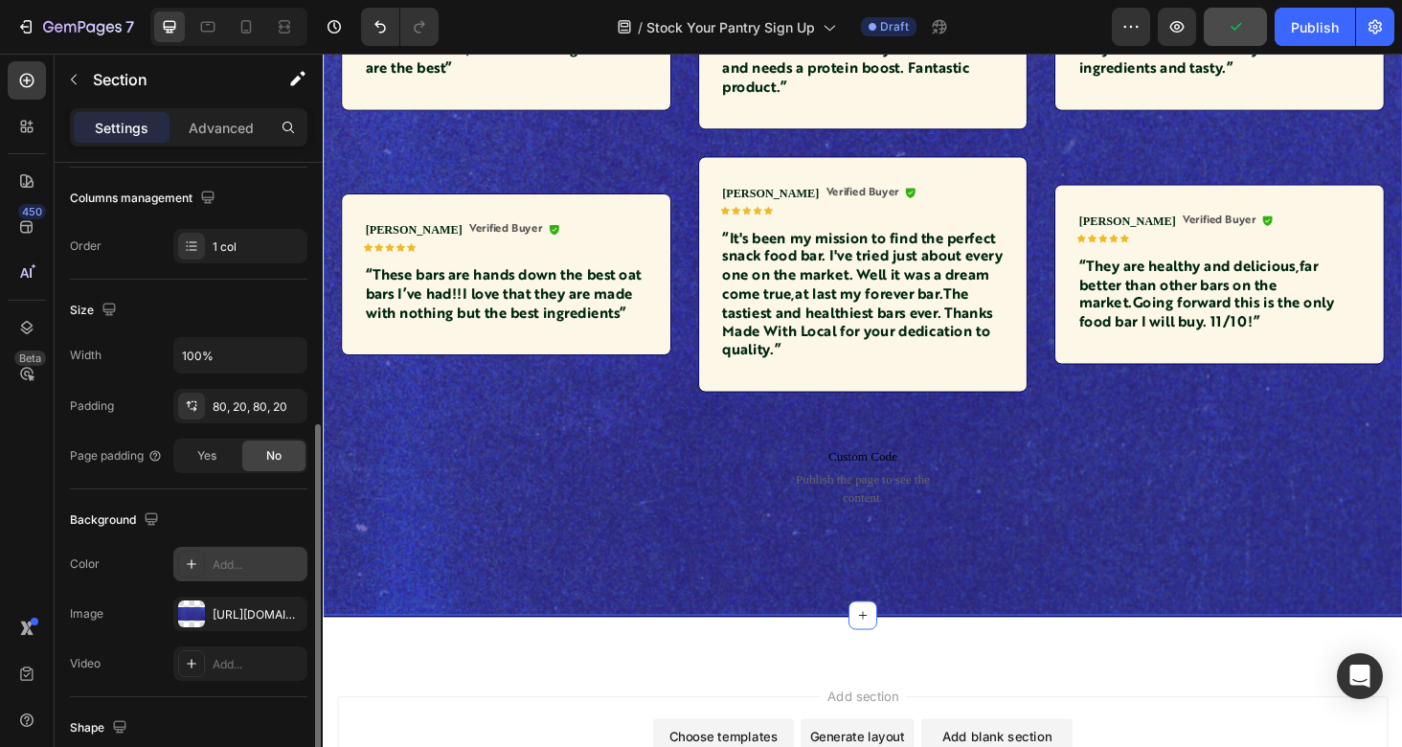
scroll to position [179, 0]
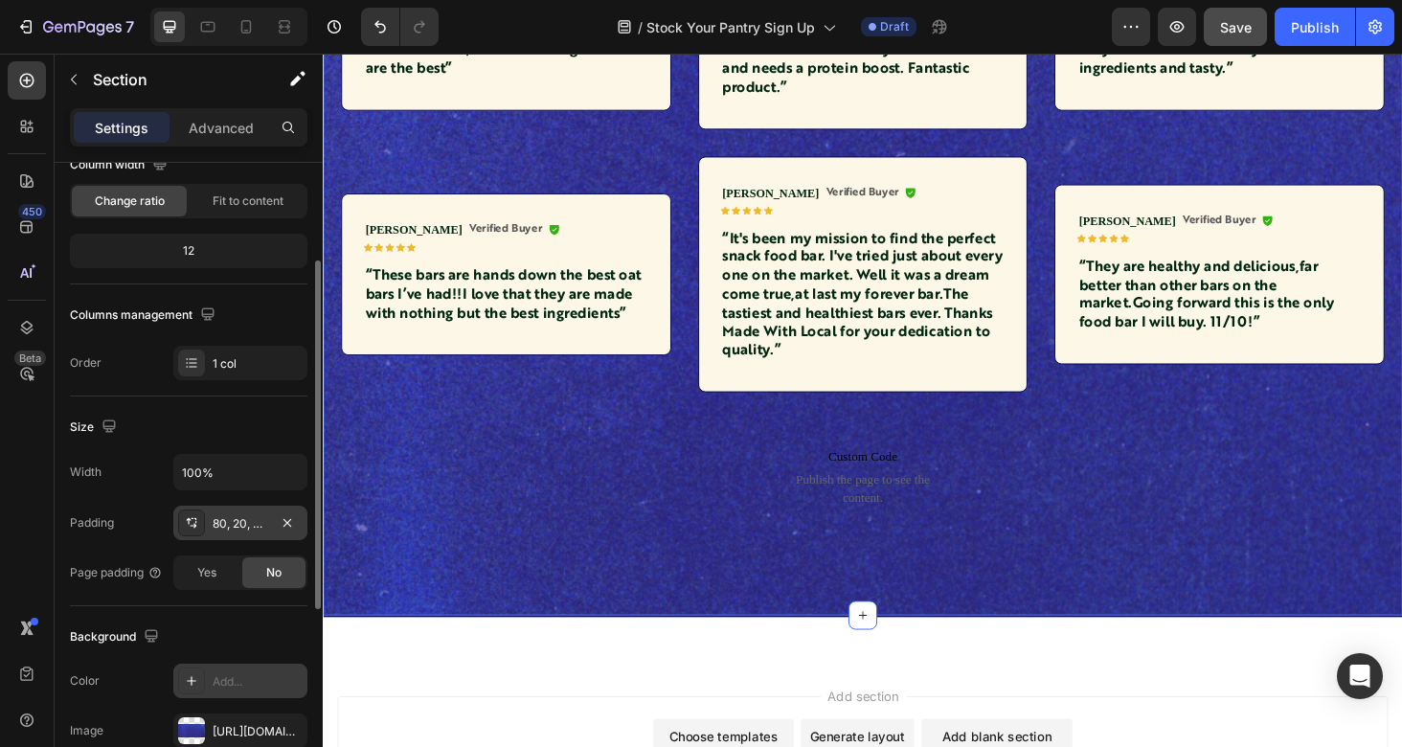
click at [239, 521] on div "80, 20, 80, 20" at bounding box center [241, 523] width 56 height 17
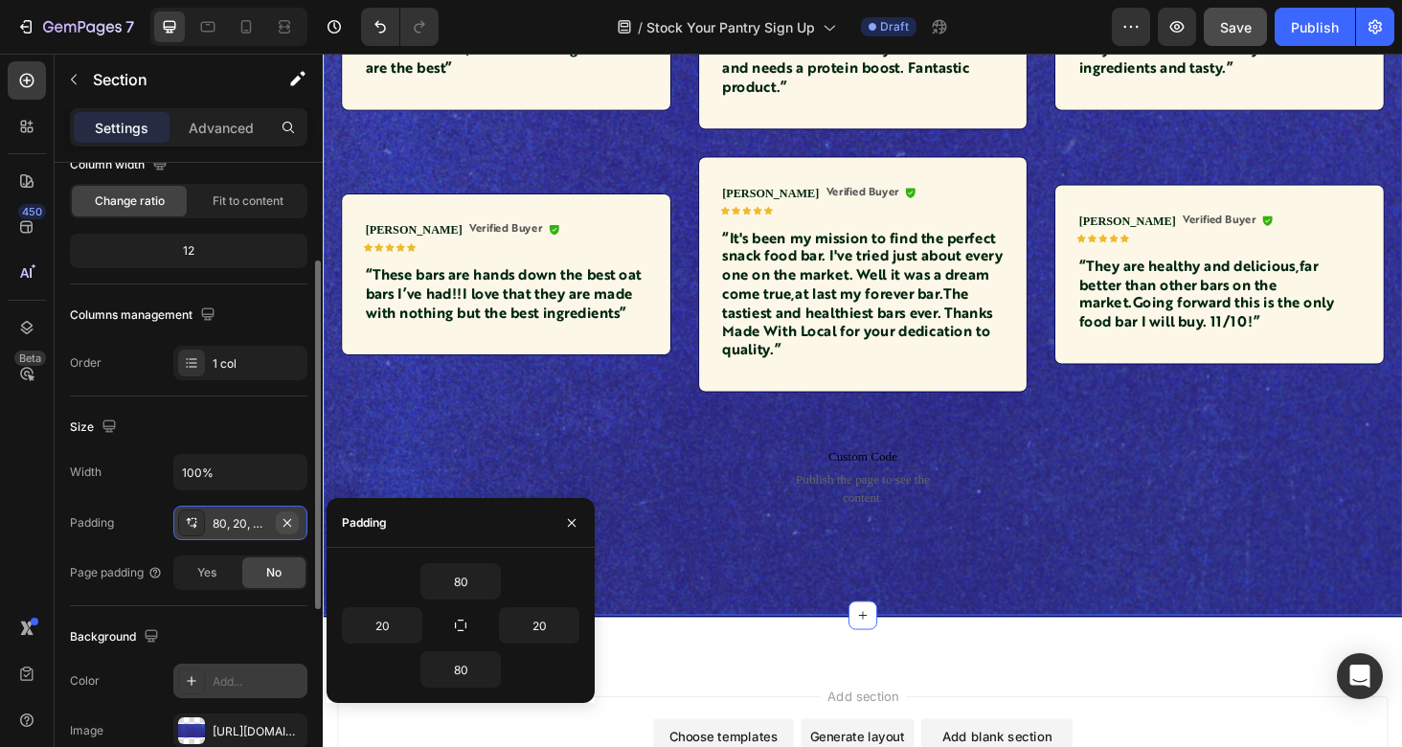
click at [291, 522] on icon "button" at bounding box center [287, 522] width 15 height 15
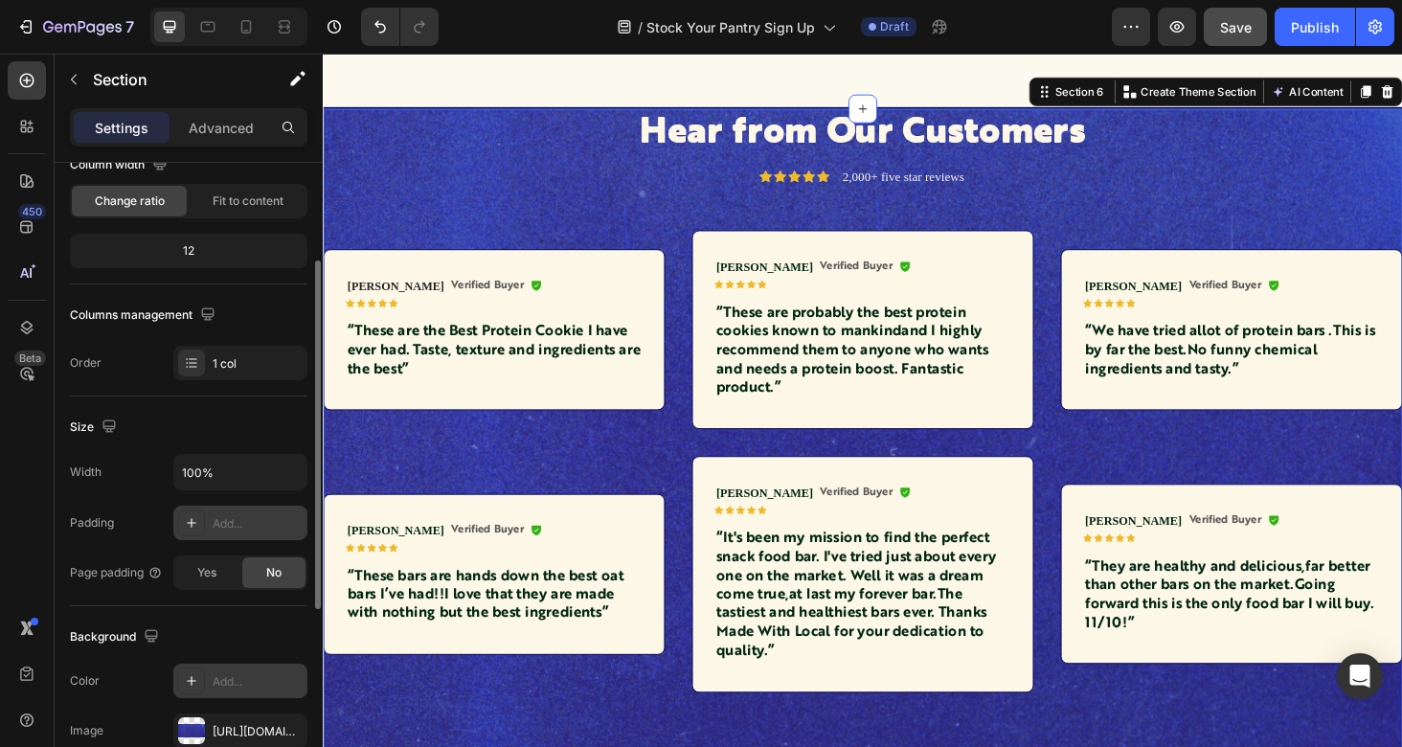
scroll to position [2495, 0]
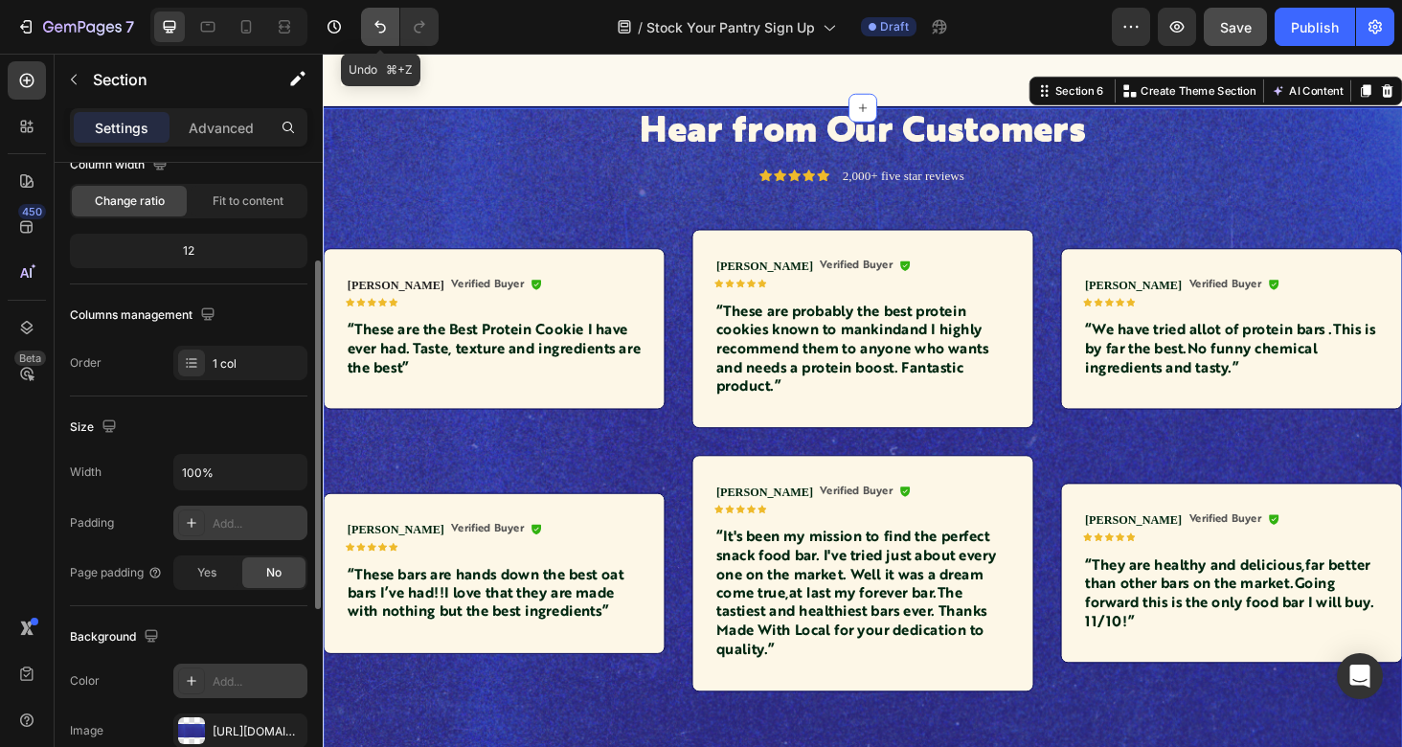
click at [387, 27] on icon "Undo/Redo" at bounding box center [380, 26] width 19 height 19
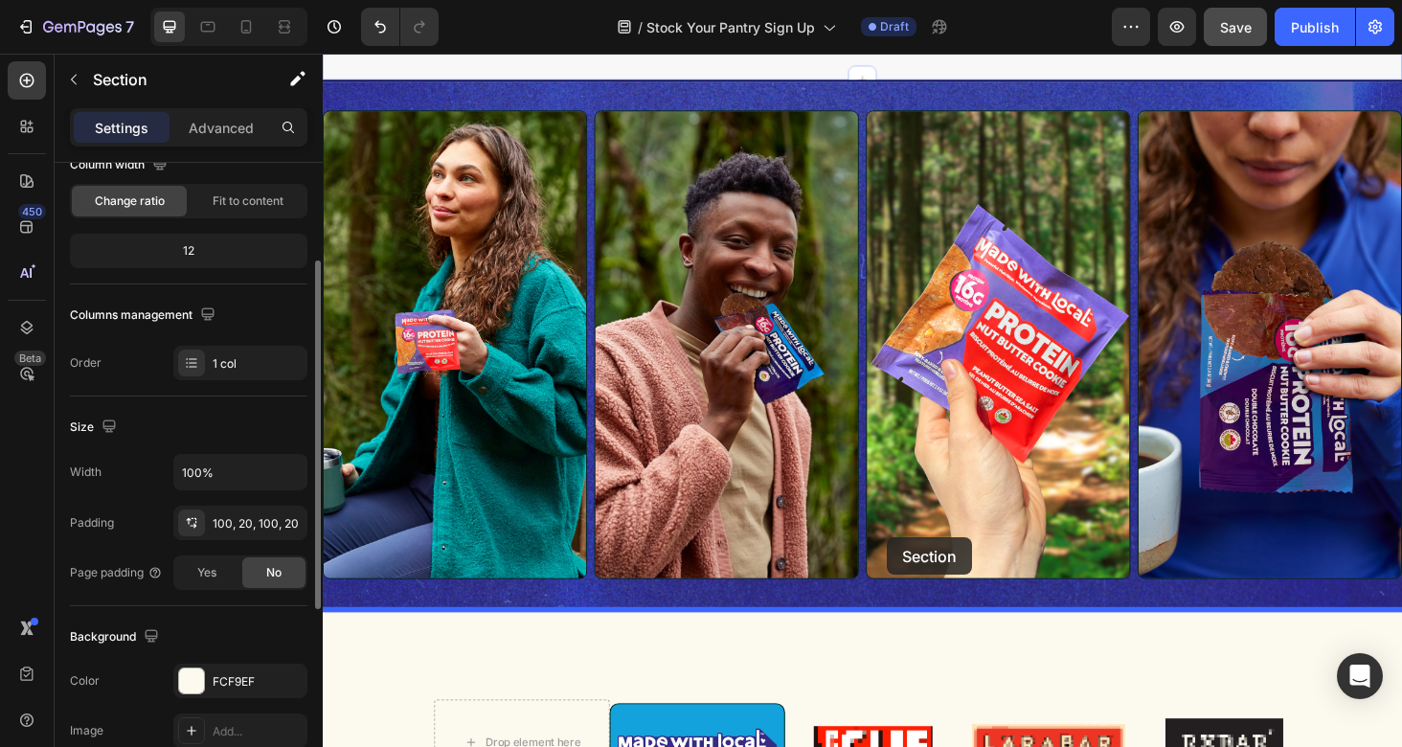
scroll to position [1212, 0]
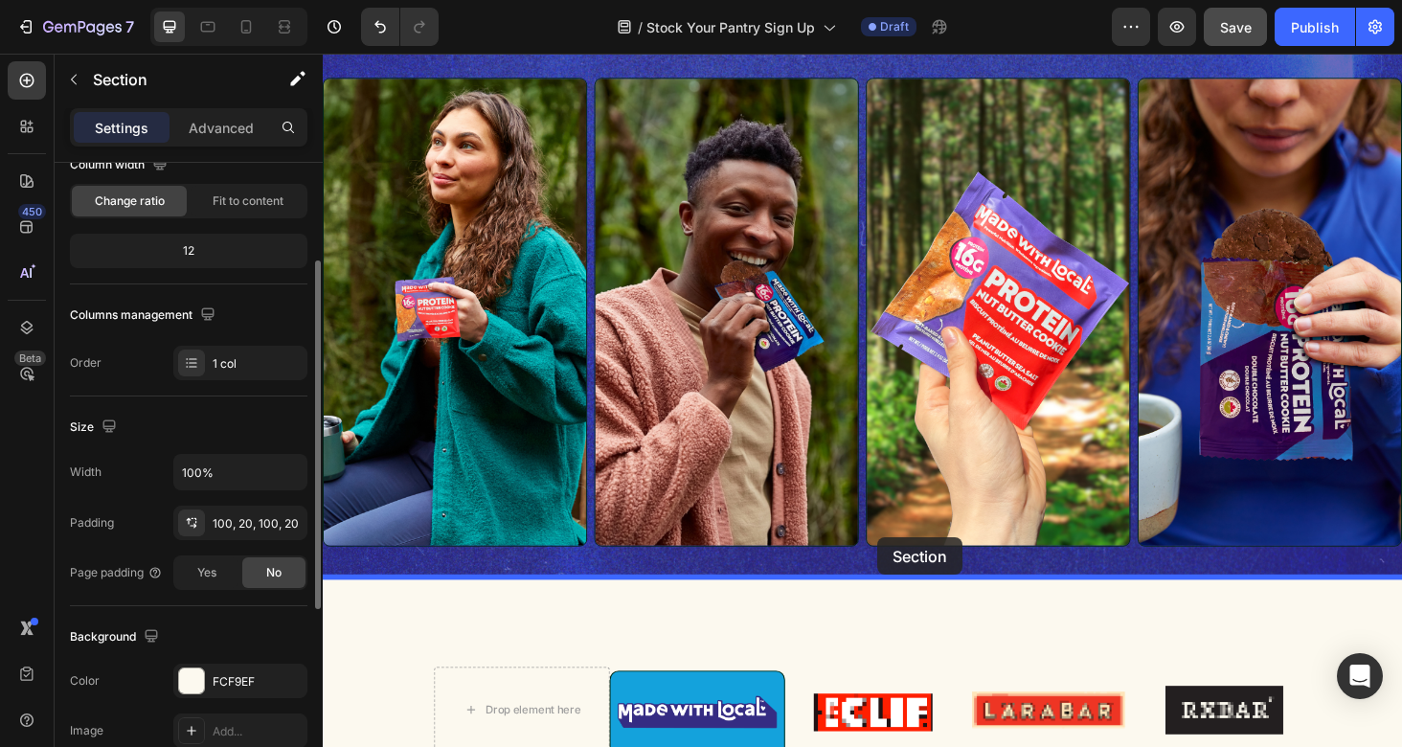
drag, startPoint x: 929, startPoint y: 514, endPoint x: 912, endPoint y: 571, distance: 58.8
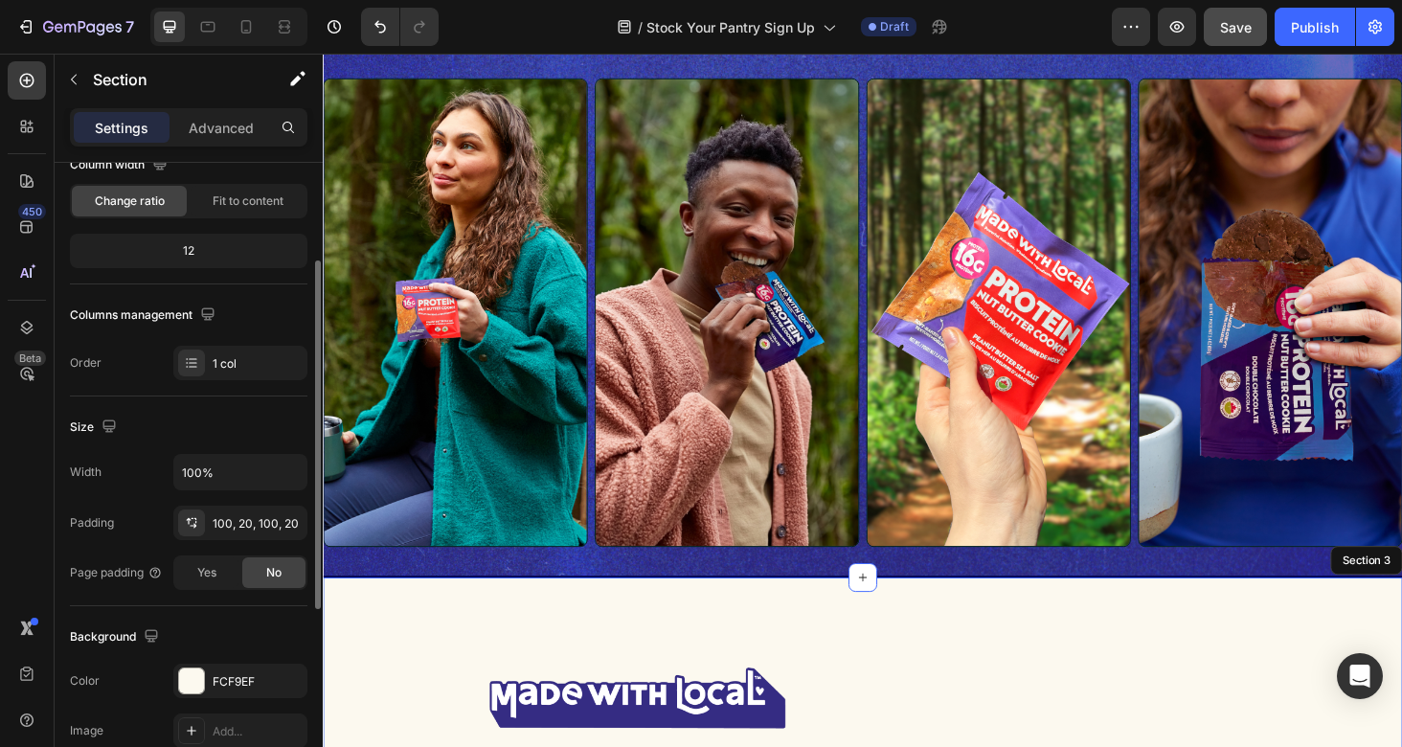
scroll to position [214, 0]
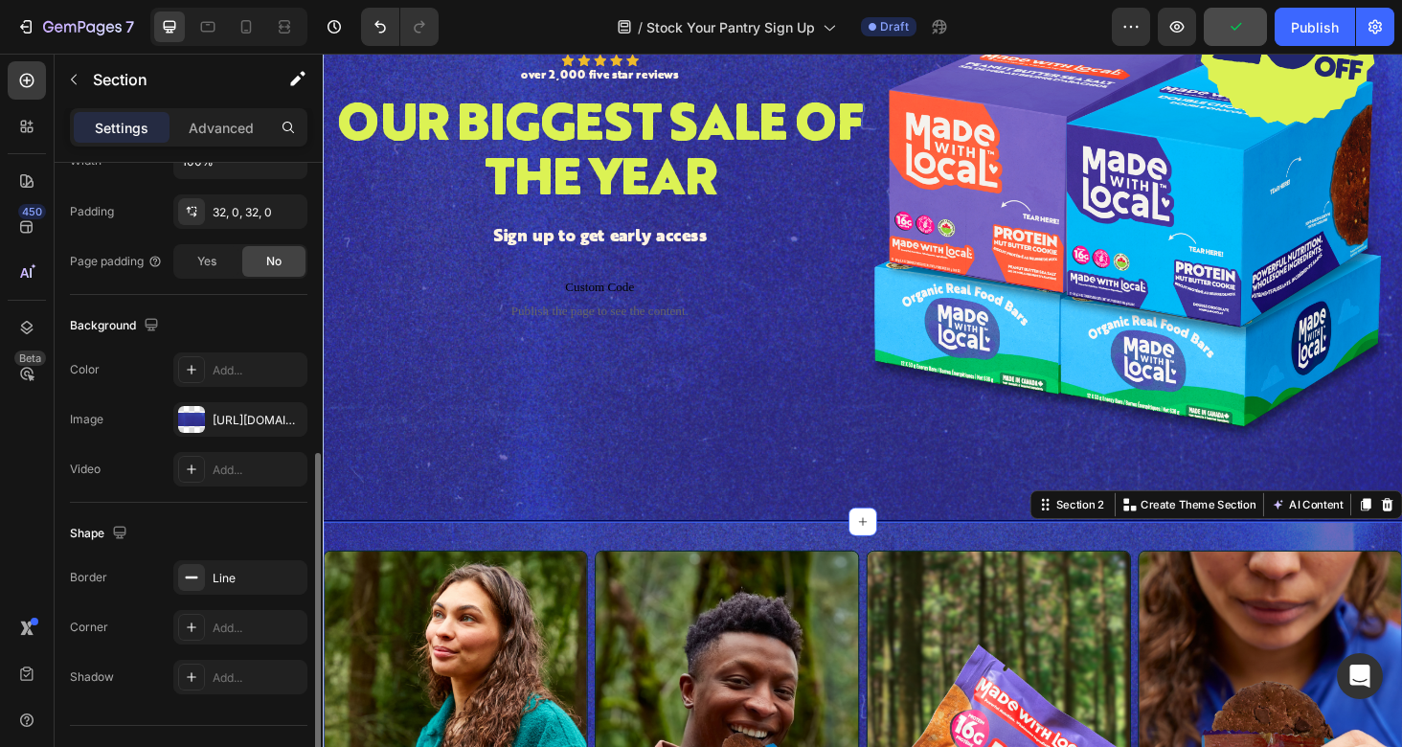
scroll to position [529, 0]
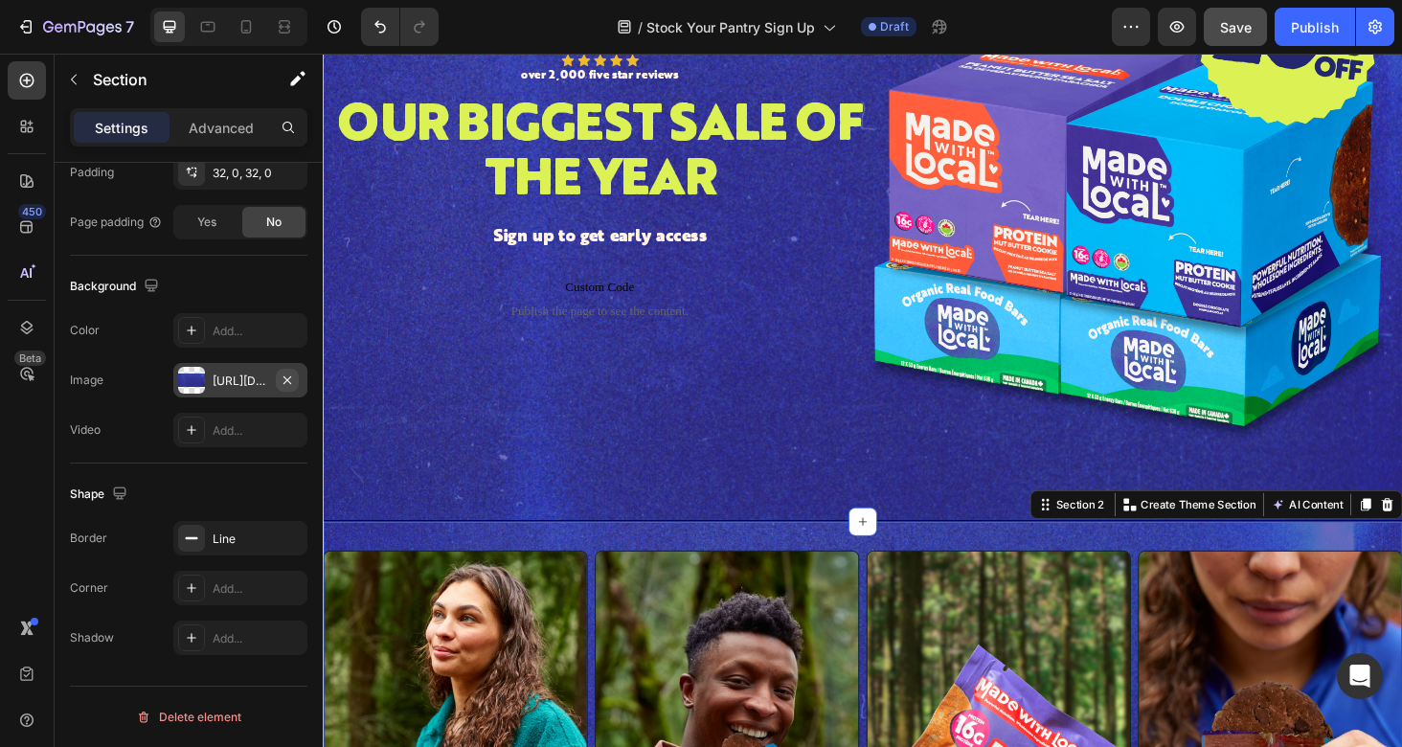
click at [291, 380] on icon "button" at bounding box center [287, 379] width 15 height 15
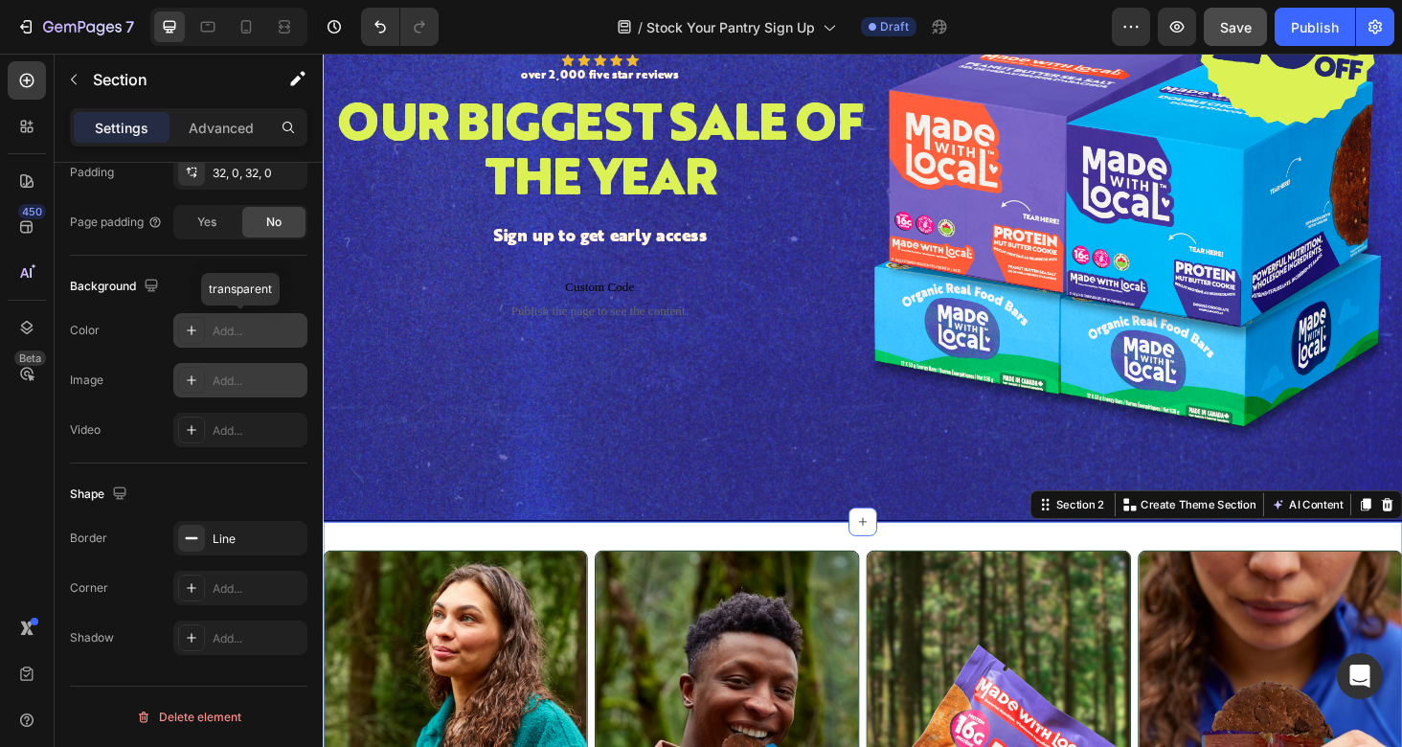
click at [244, 330] on div "Add..." at bounding box center [258, 331] width 90 height 17
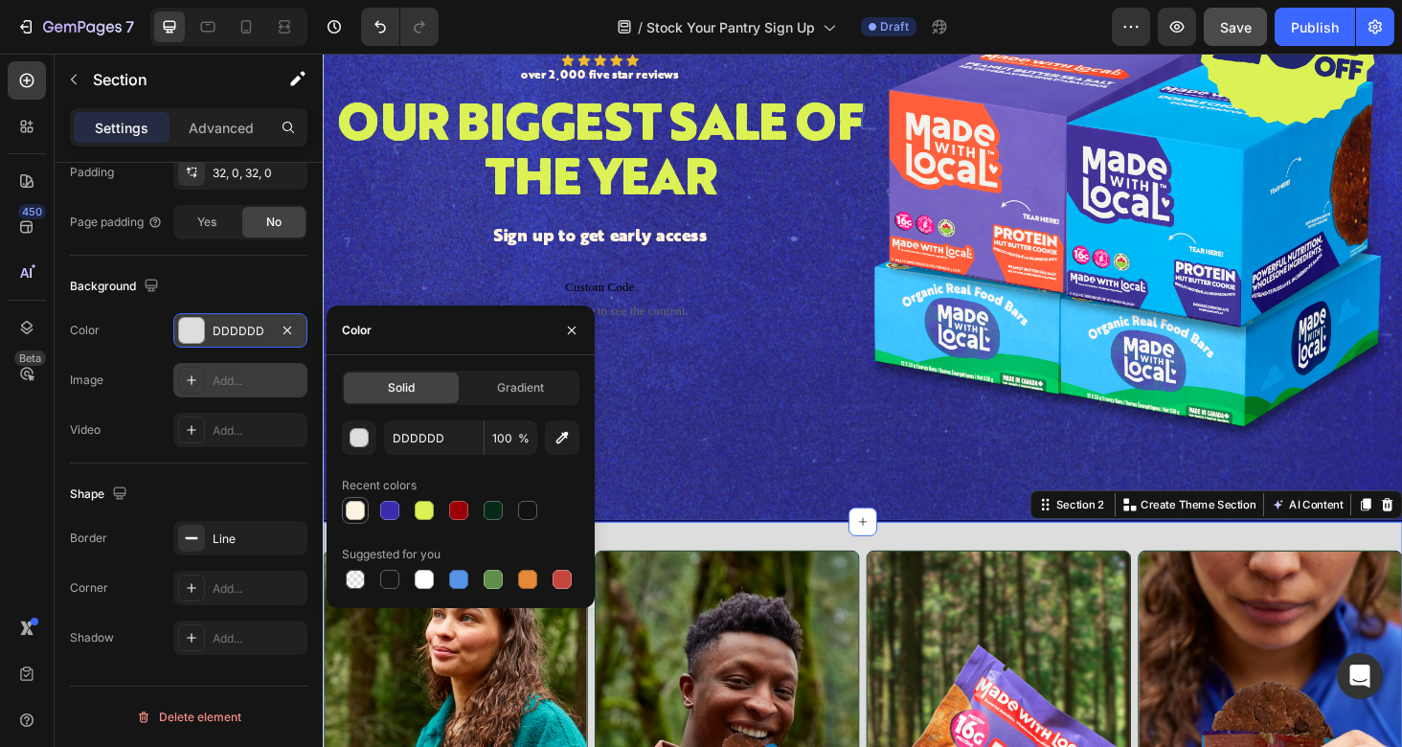
click at [355, 513] on div at bounding box center [355, 510] width 19 height 19
type input "FFF3E2"
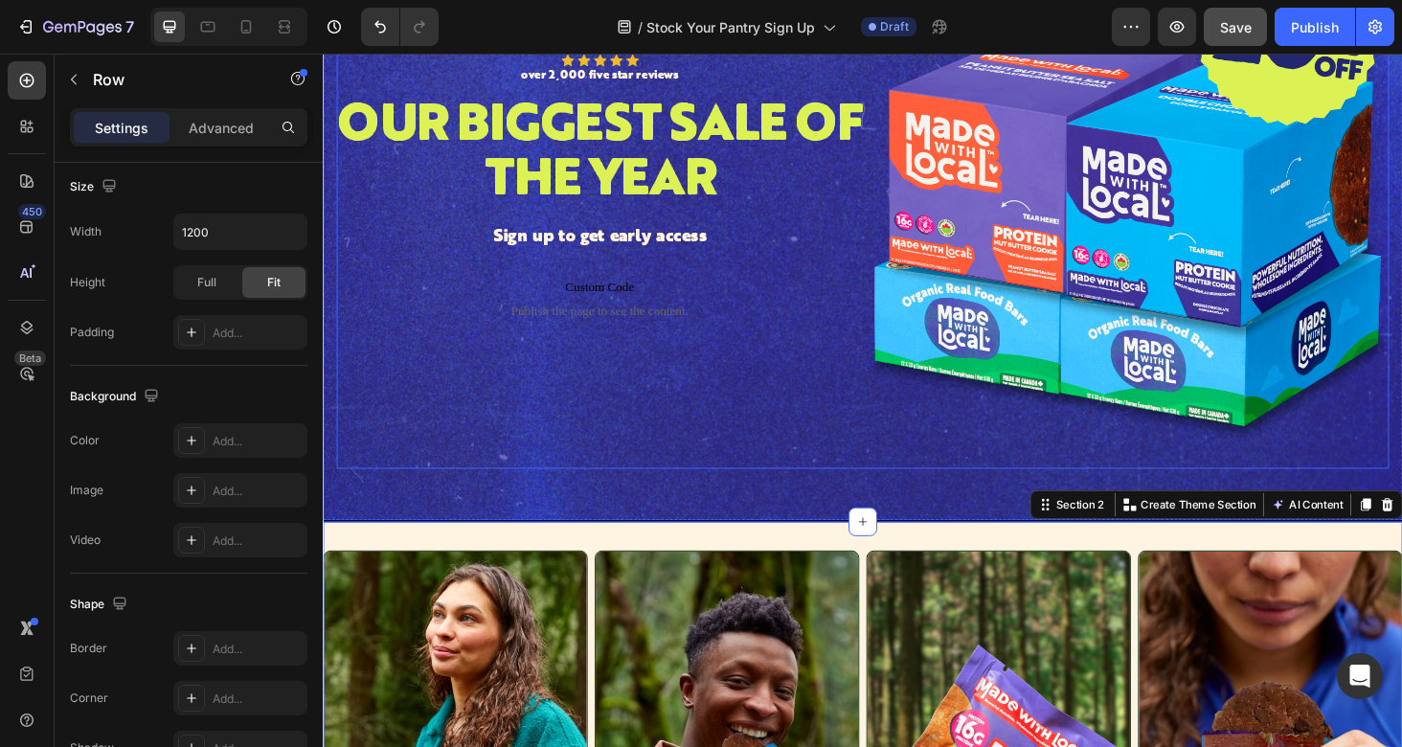
click at [777, 445] on div "Icon Icon Icon Icon Icon Icon List over 2,000 five star reviews Text Block Row …" at bounding box center [617, 215] width 560 height 560
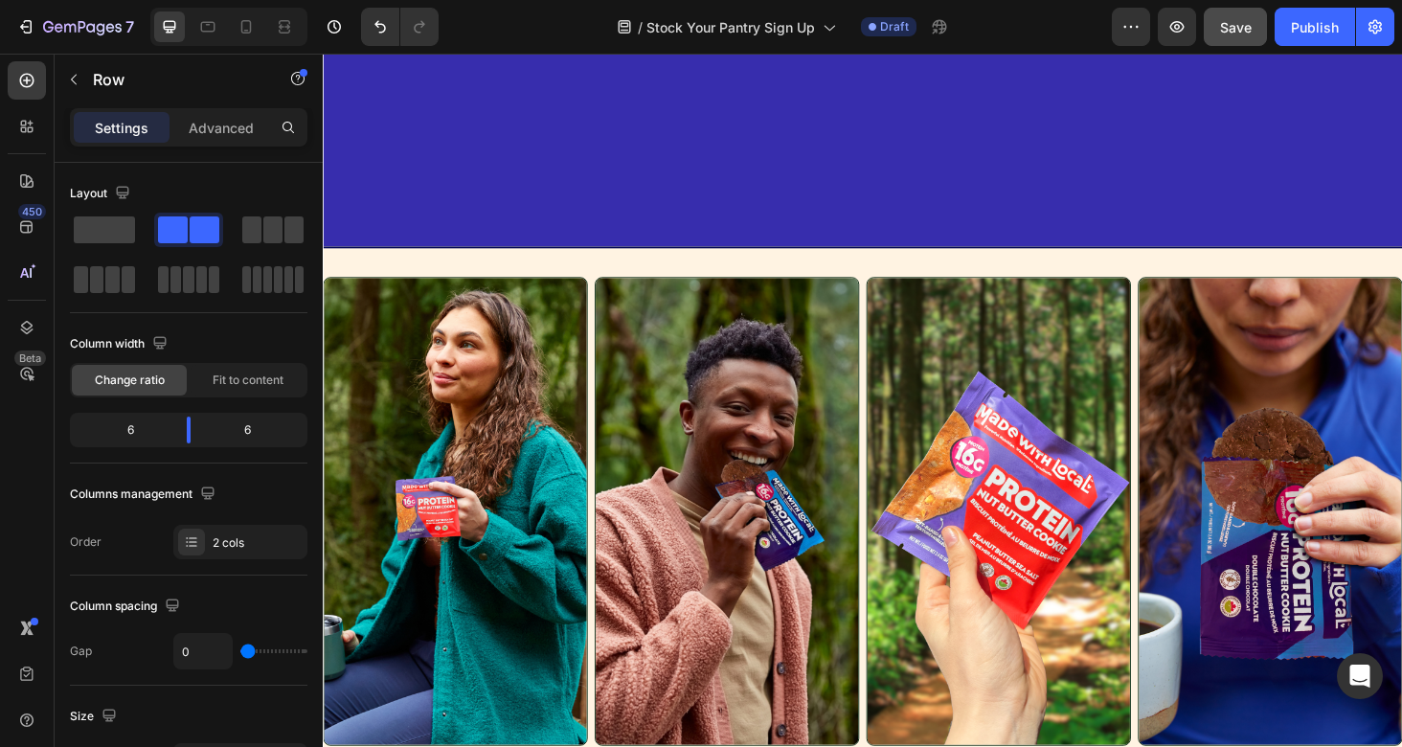
scroll to position [1070, 0]
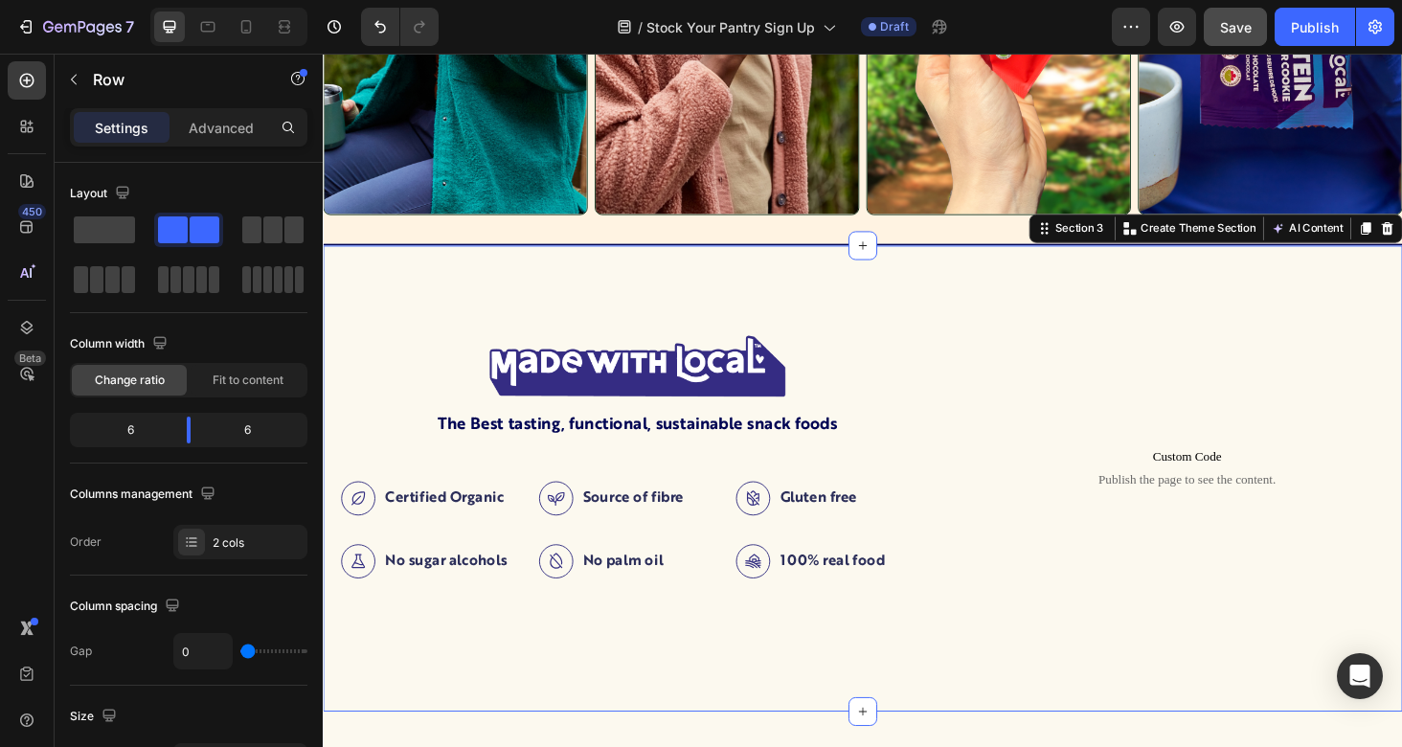
click at [532, 301] on div "Image The Best tasting, functional, sustainable snack foods Text Block Certifie…" at bounding box center [897, 506] width 1149 height 496
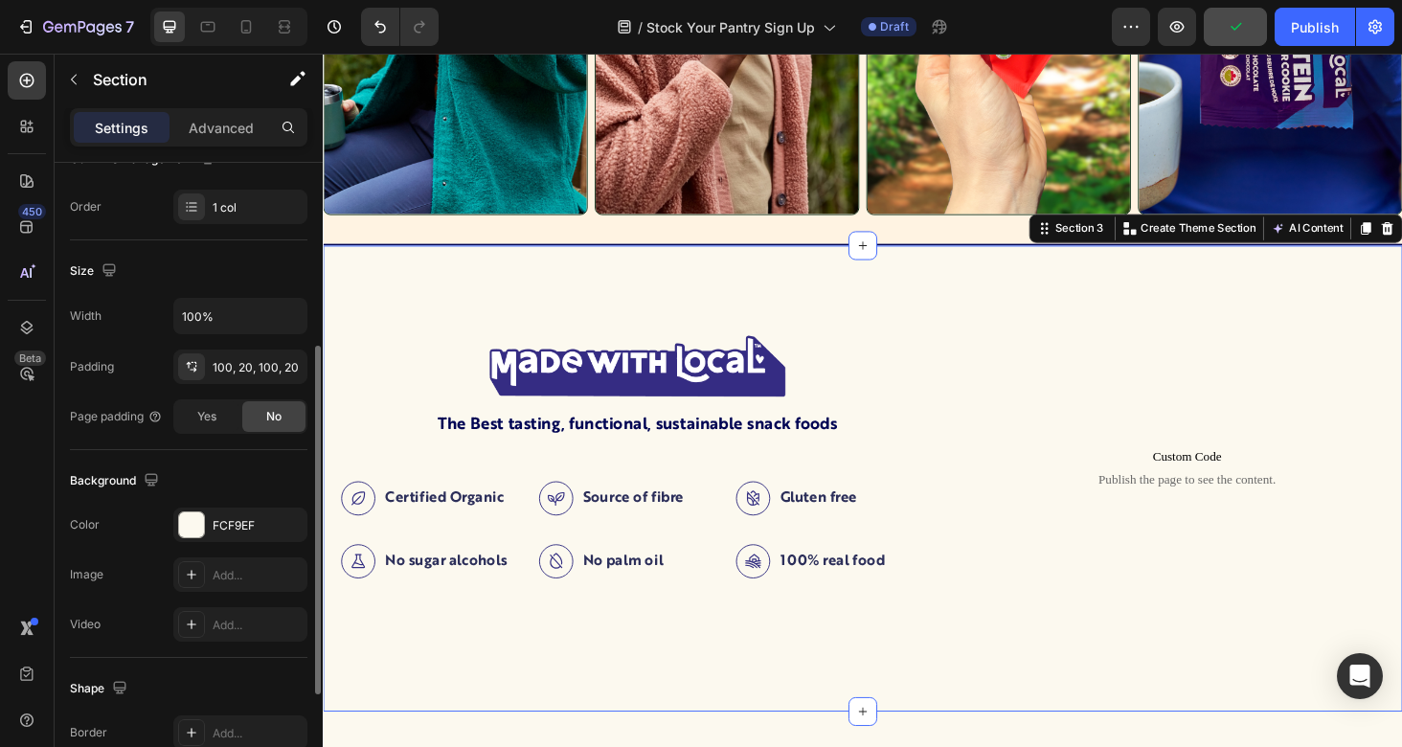
scroll to position [384, 0]
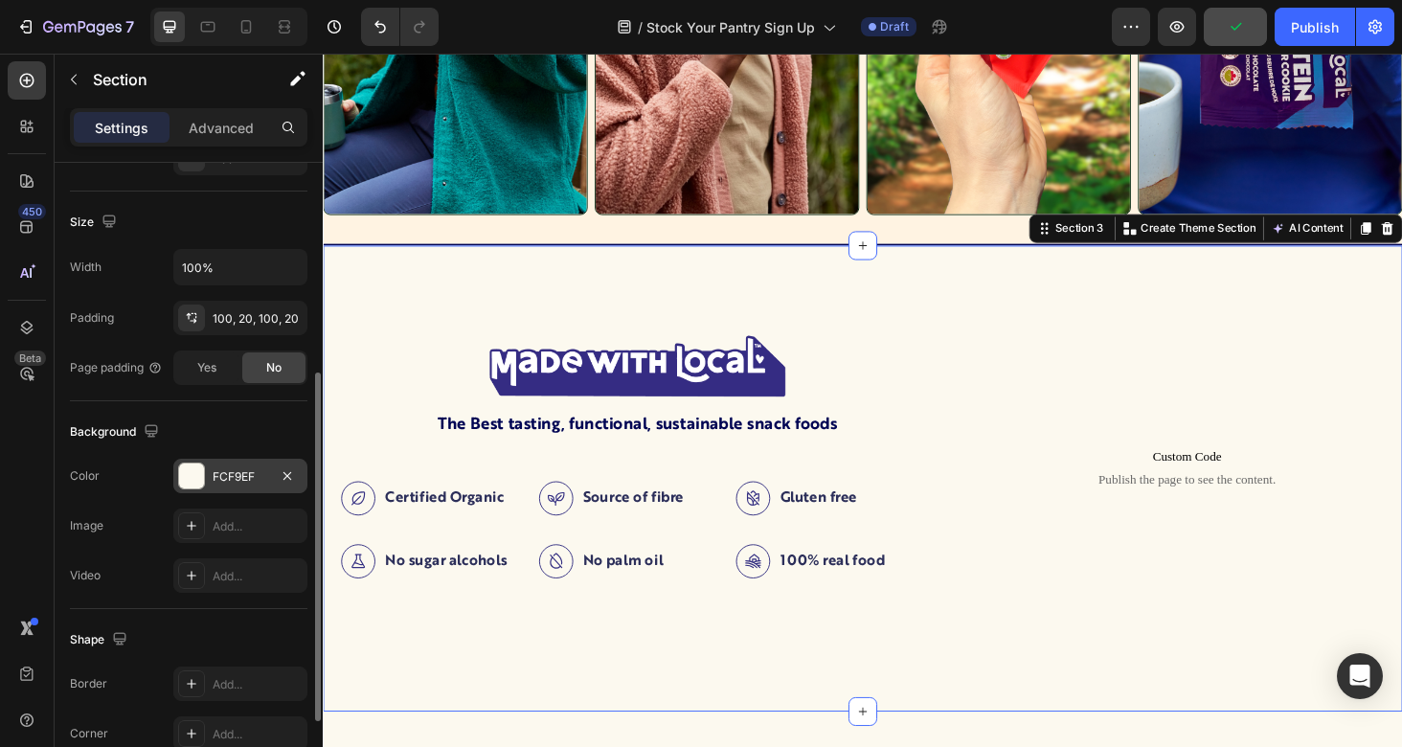
click at [245, 470] on div "FCF9EF" at bounding box center [241, 476] width 56 height 17
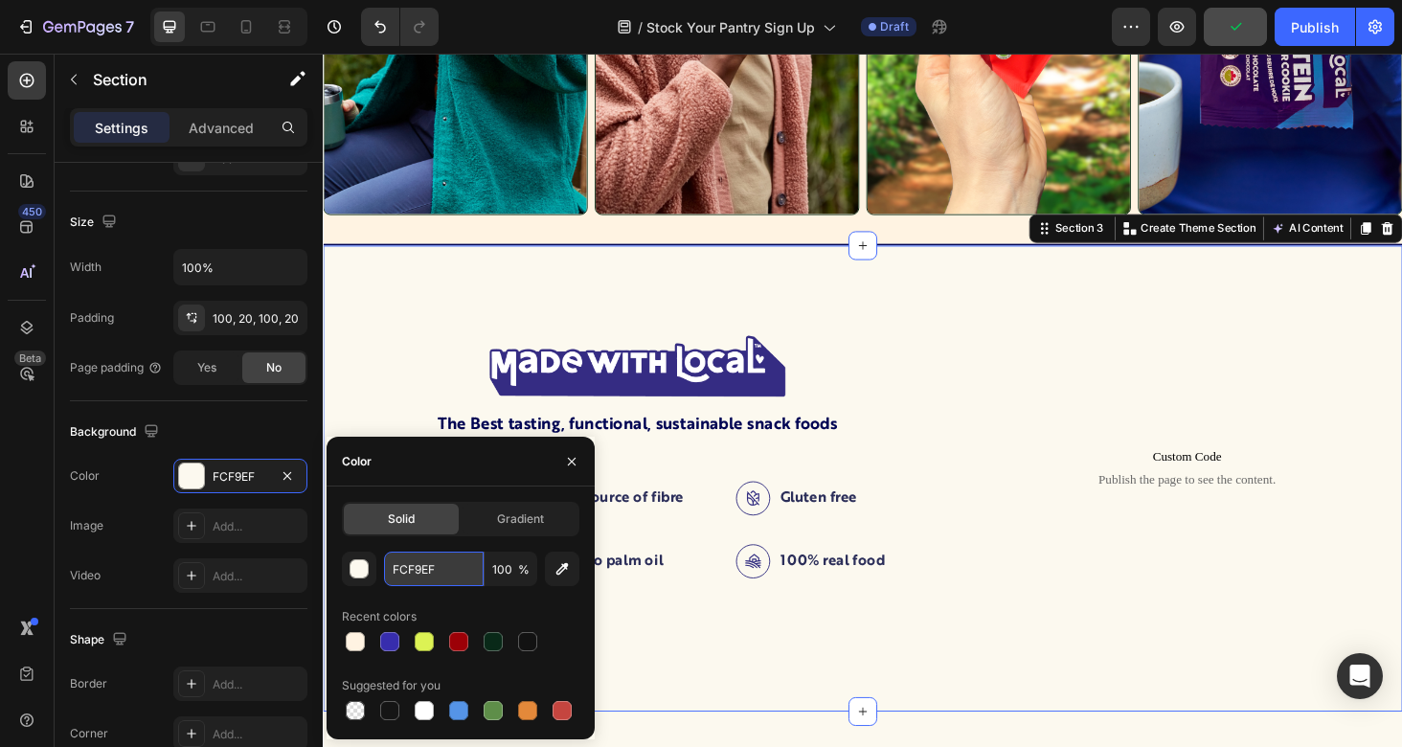
click at [426, 576] on input "FCF9EF" at bounding box center [434, 569] width 100 height 34
click at [484, 327] on div "Image The Best tasting, functional, sustainable snack foods Text Block Certifie…" at bounding box center [897, 506] width 1149 height 496
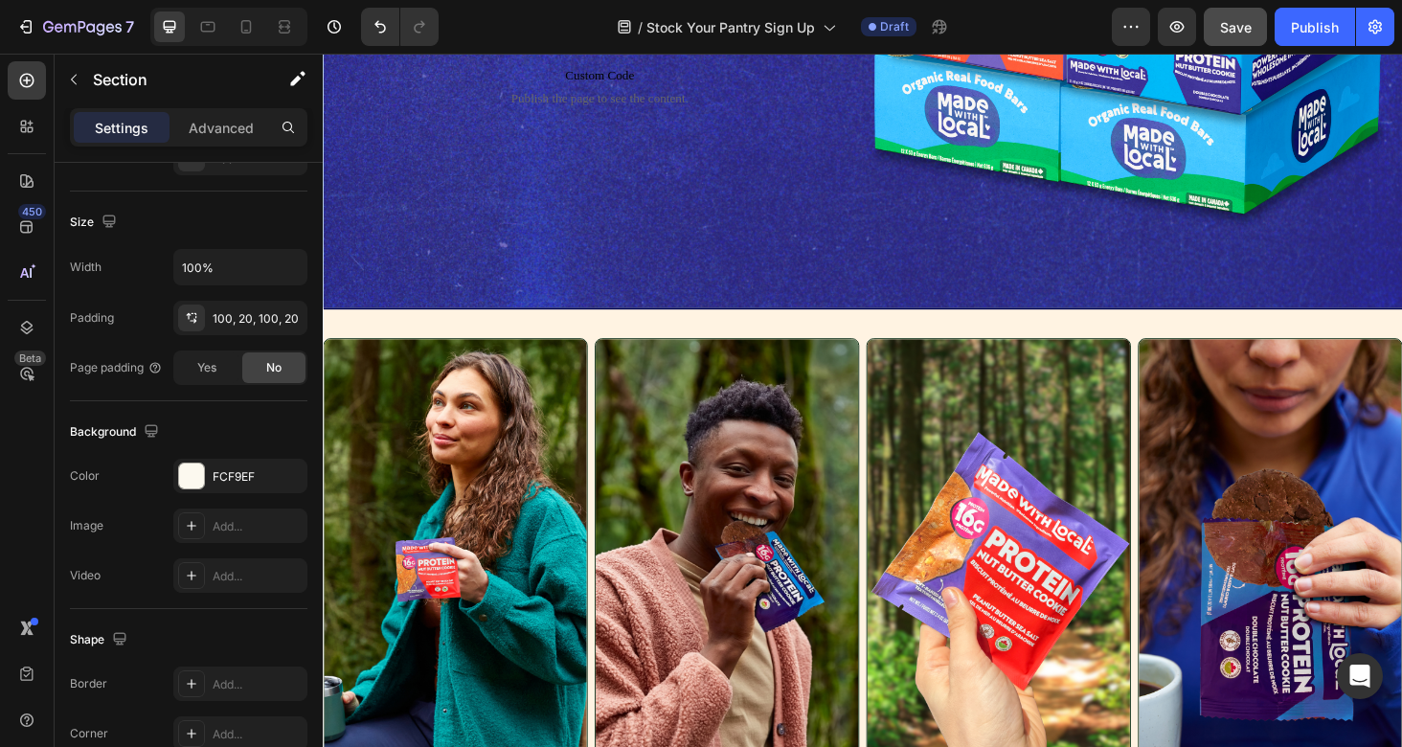
scroll to position [386, 0]
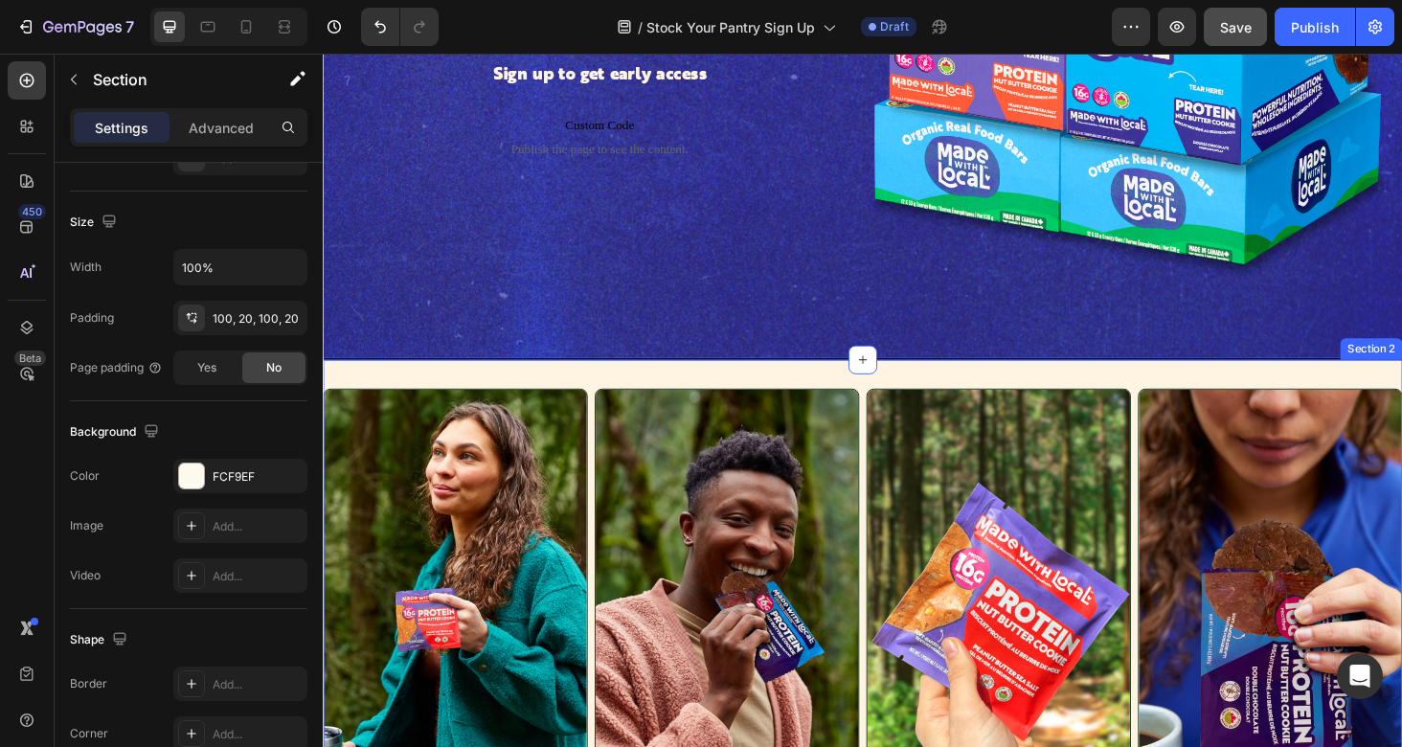
click at [484, 389] on div "Image Image Image Image Row Row Custom Code Publish the page to see the content…" at bounding box center [897, 659] width 1149 height 564
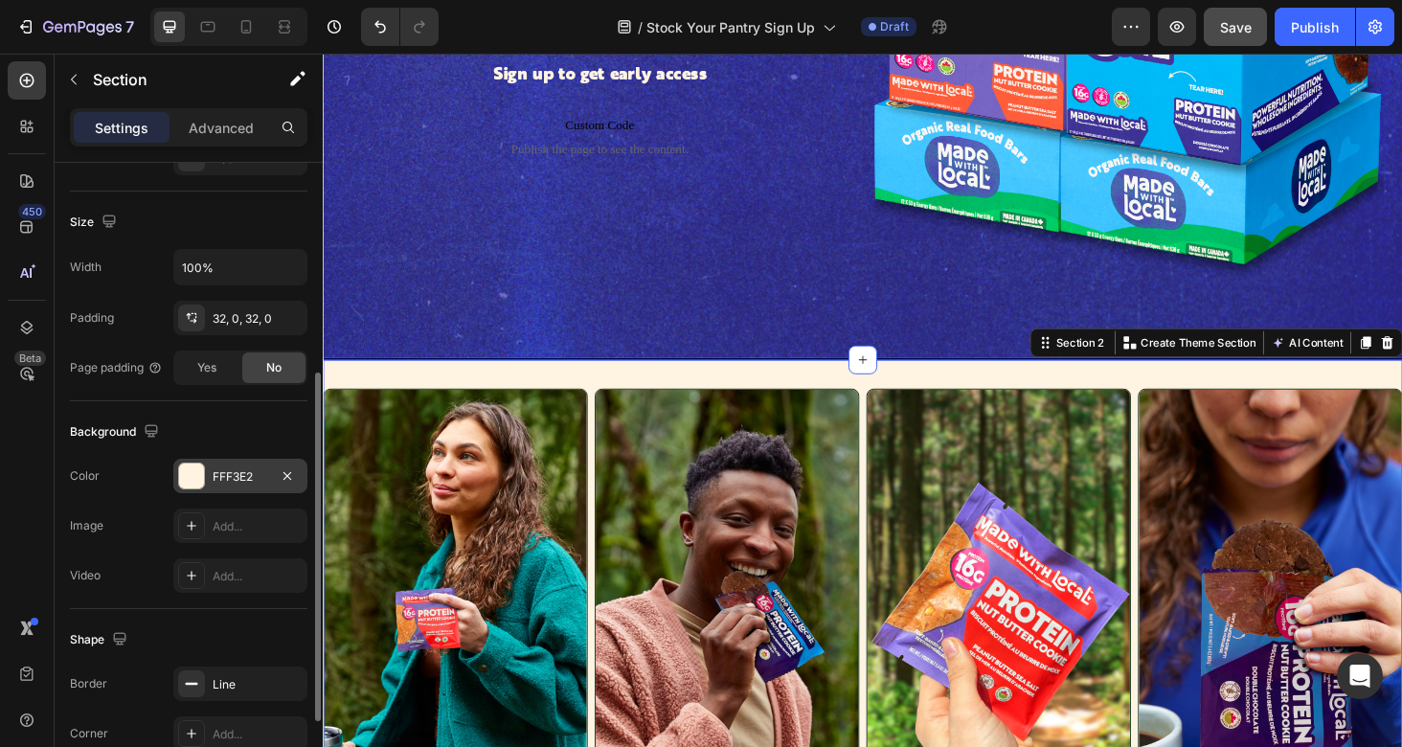
click at [235, 479] on div "FFF3E2" at bounding box center [241, 476] width 56 height 17
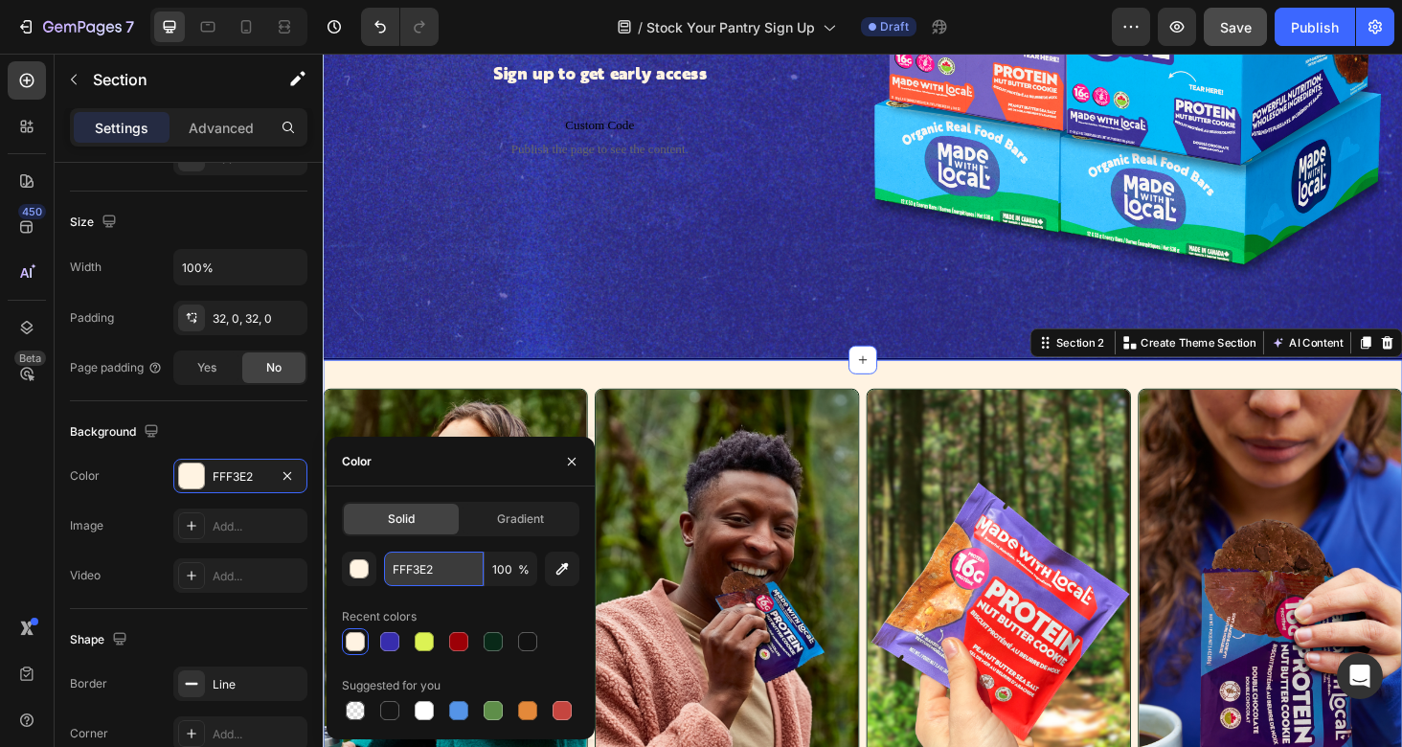
click at [405, 569] on input "FFF3E2" at bounding box center [434, 569] width 100 height 34
paste input "CF9EF"
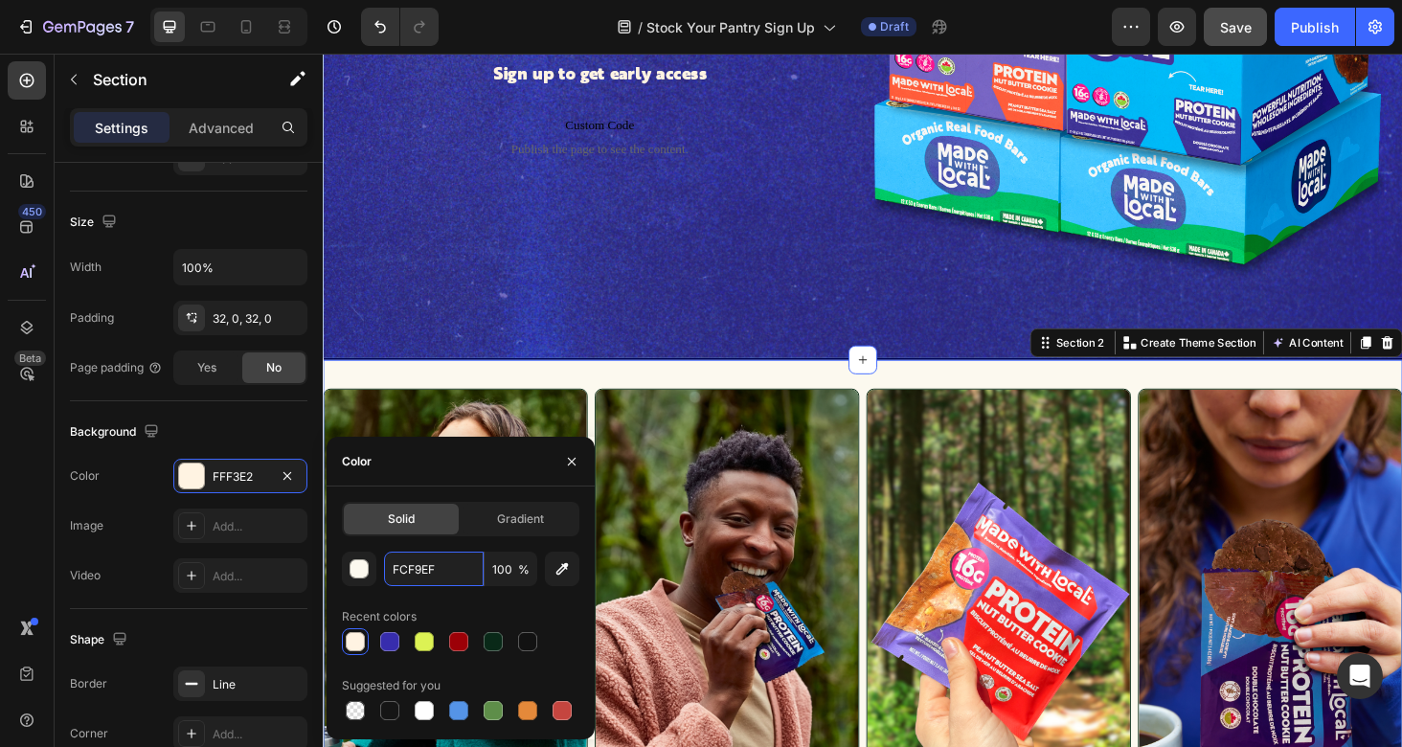
type input "FCF9EF"
click at [504, 599] on div "FCF9EF 100 % Recent colors Suggested for you" at bounding box center [460, 638] width 237 height 172
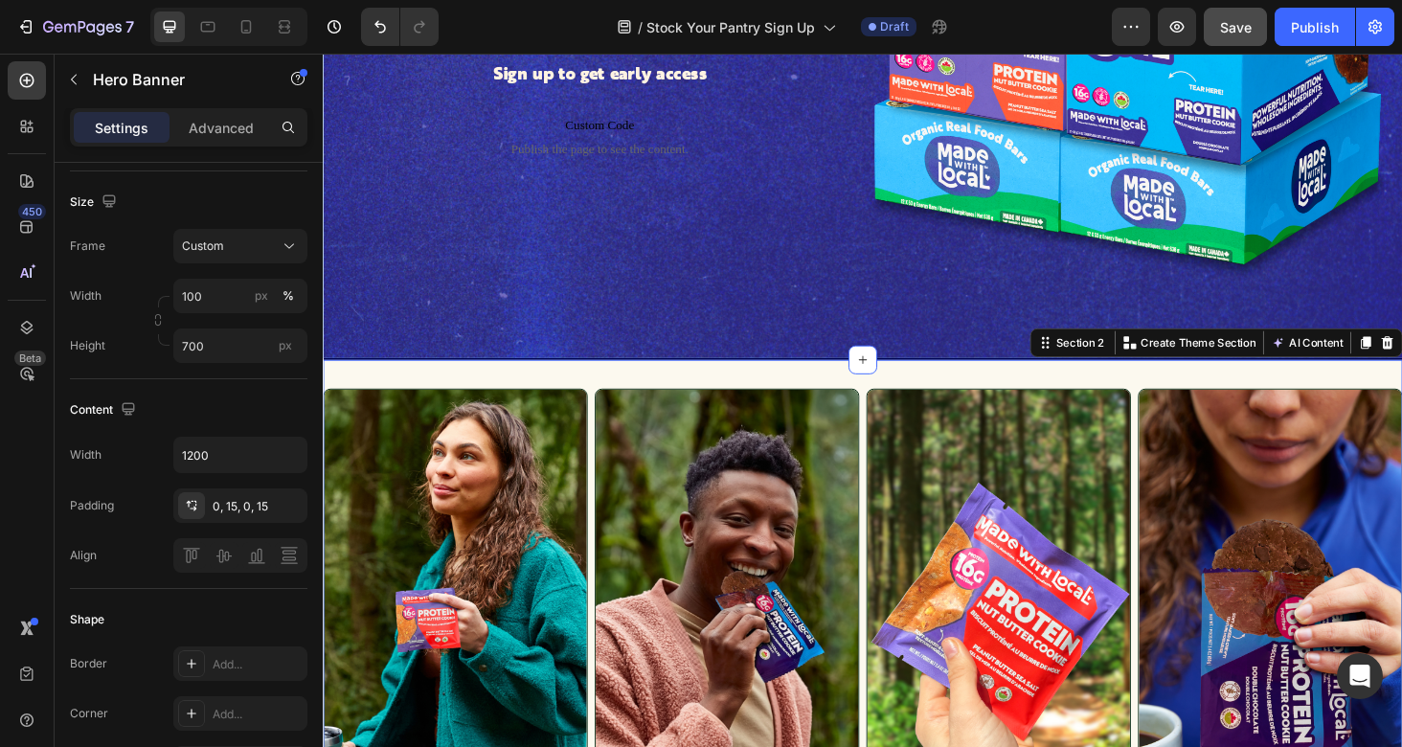
click at [649, 375] on div "Background Image" at bounding box center [897, 42] width 1149 height 670
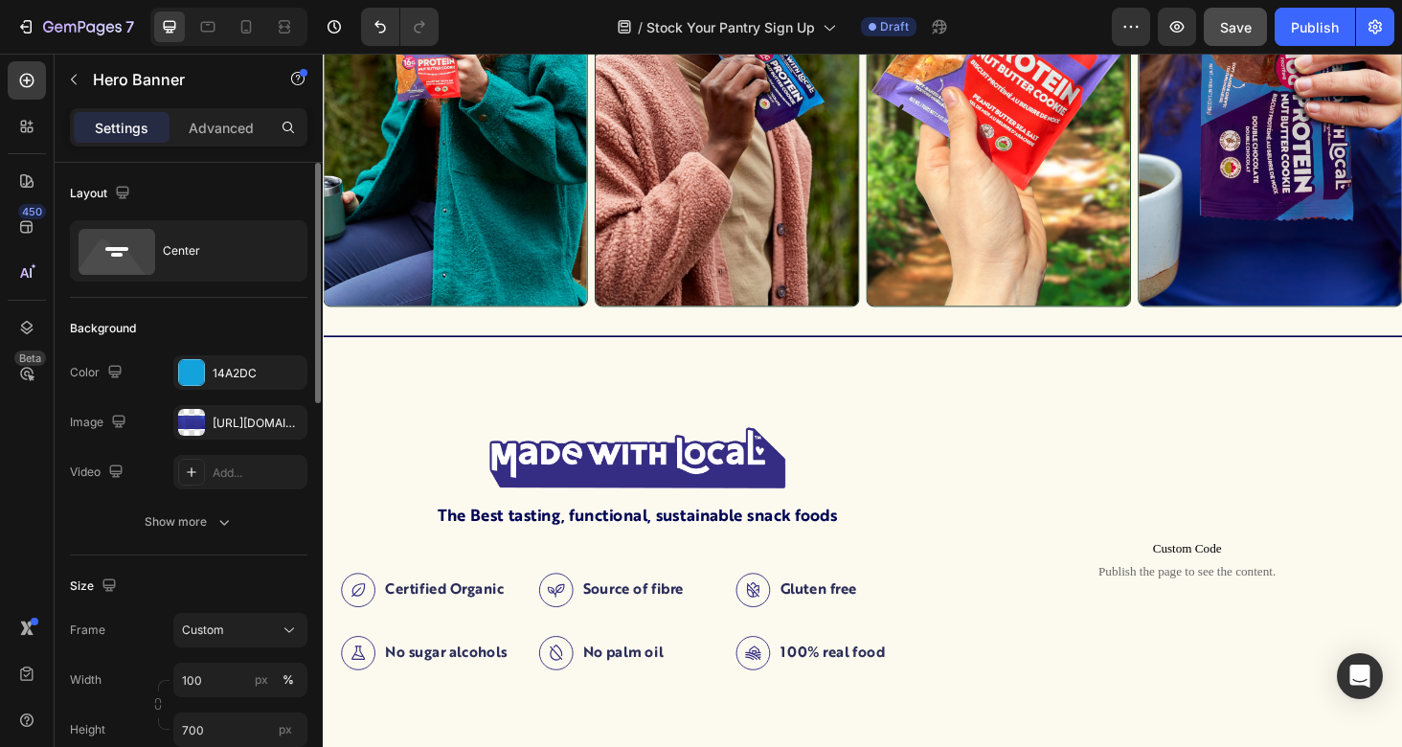
scroll to position [986, 0]
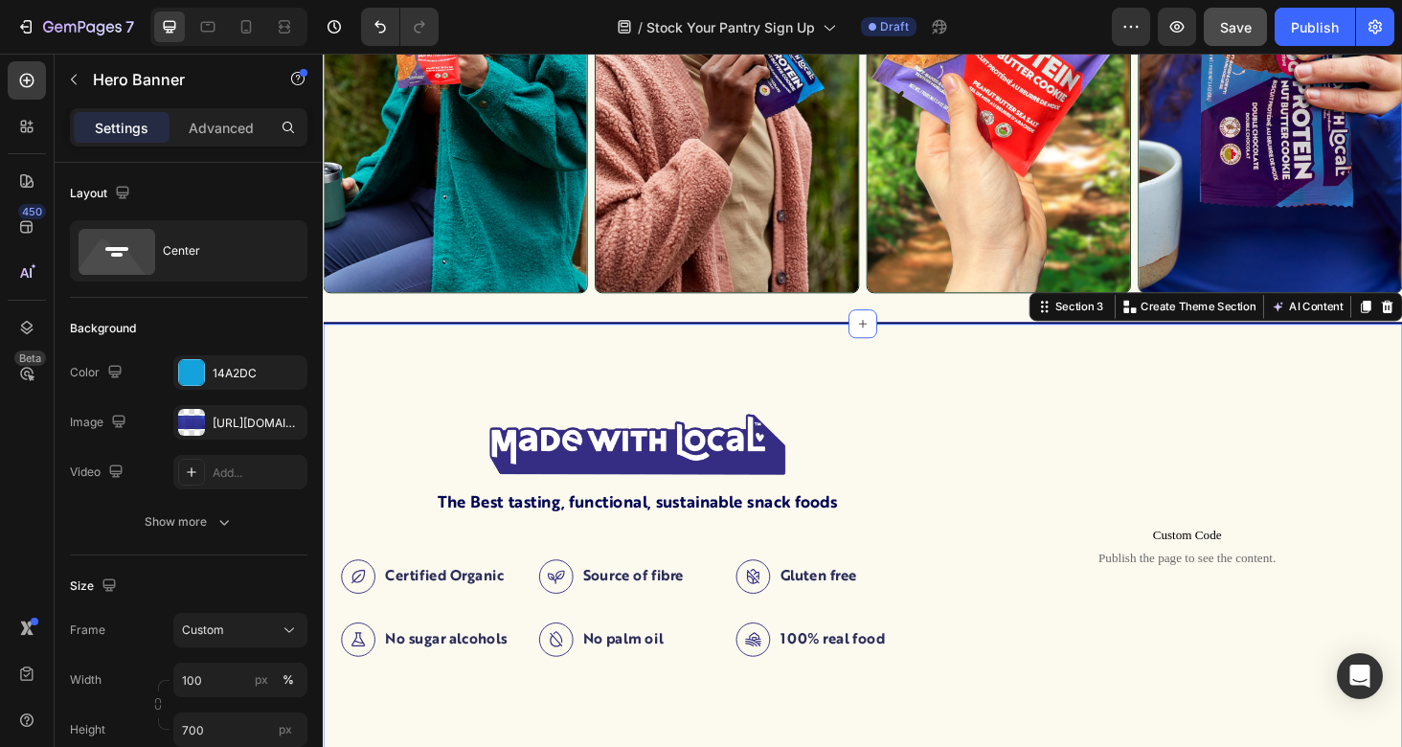
click at [601, 352] on div "Image The Best tasting, functional, sustainable snack foods Text Block Certifie…" at bounding box center [897, 589] width 1149 height 496
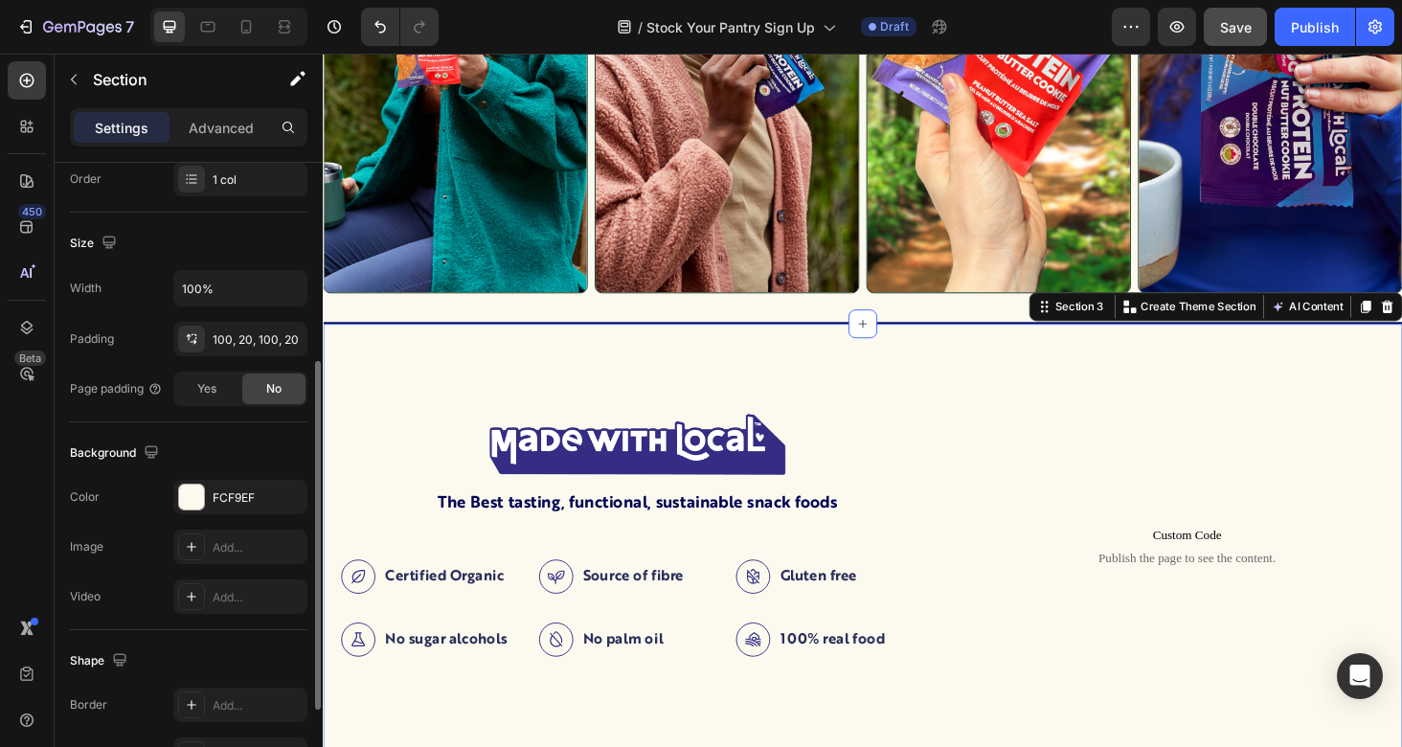
scroll to position [398, 0]
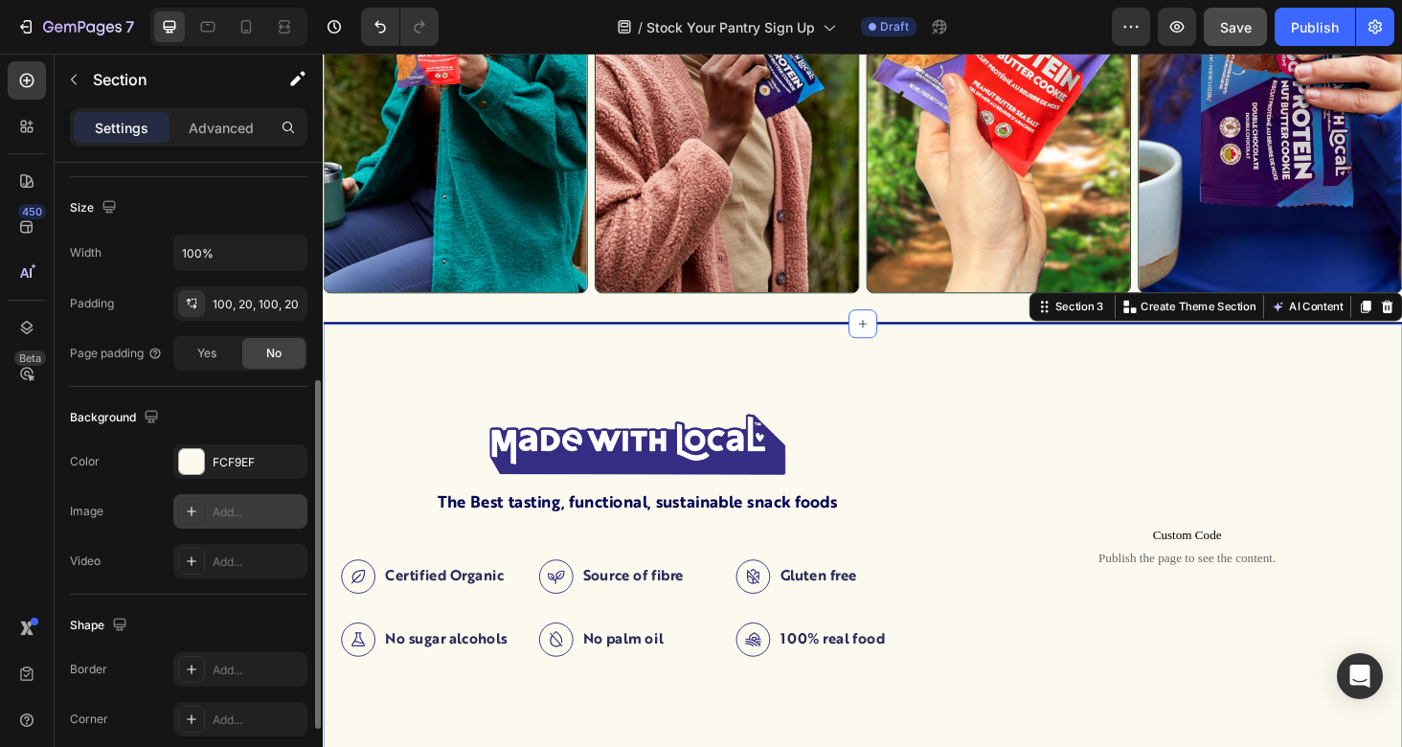
click at [260, 510] on div "Add..." at bounding box center [258, 512] width 90 height 17
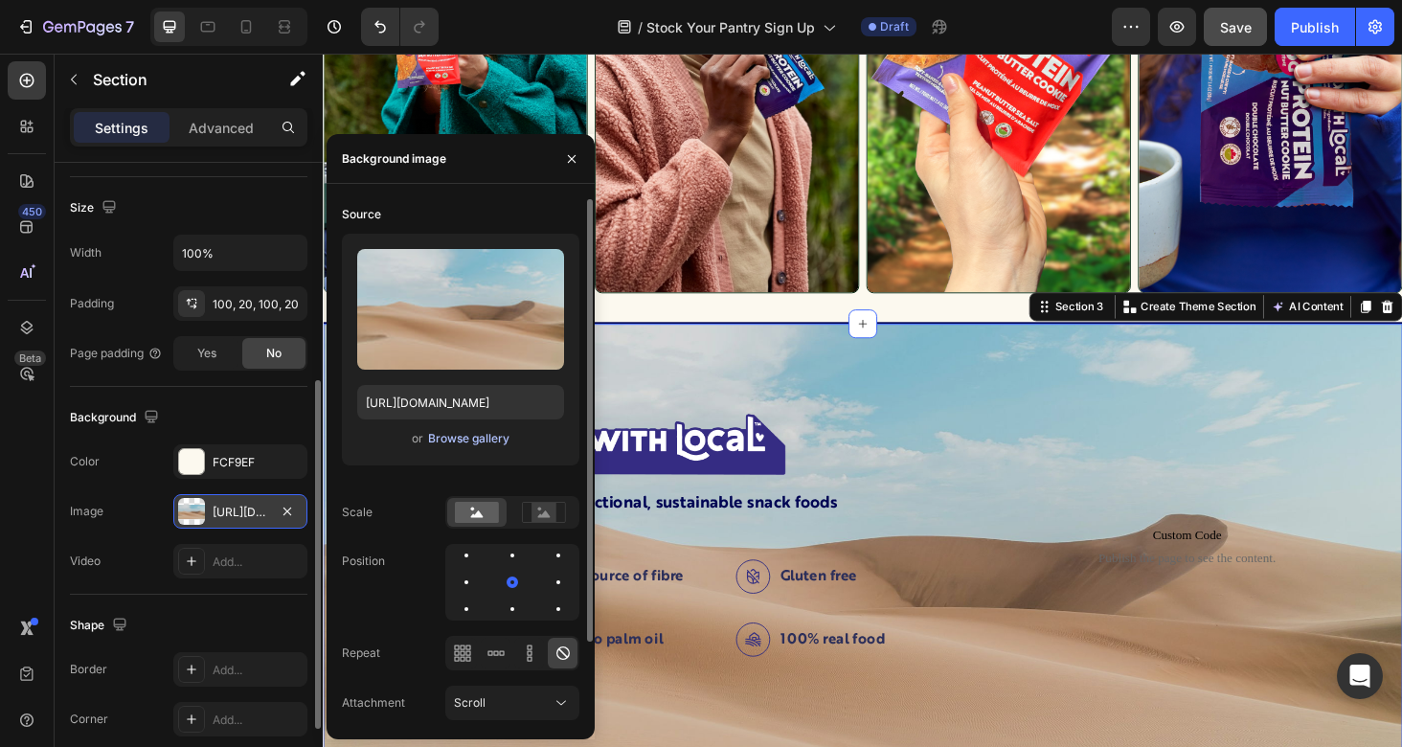
click at [450, 435] on div "Browse gallery" at bounding box center [468, 438] width 81 height 17
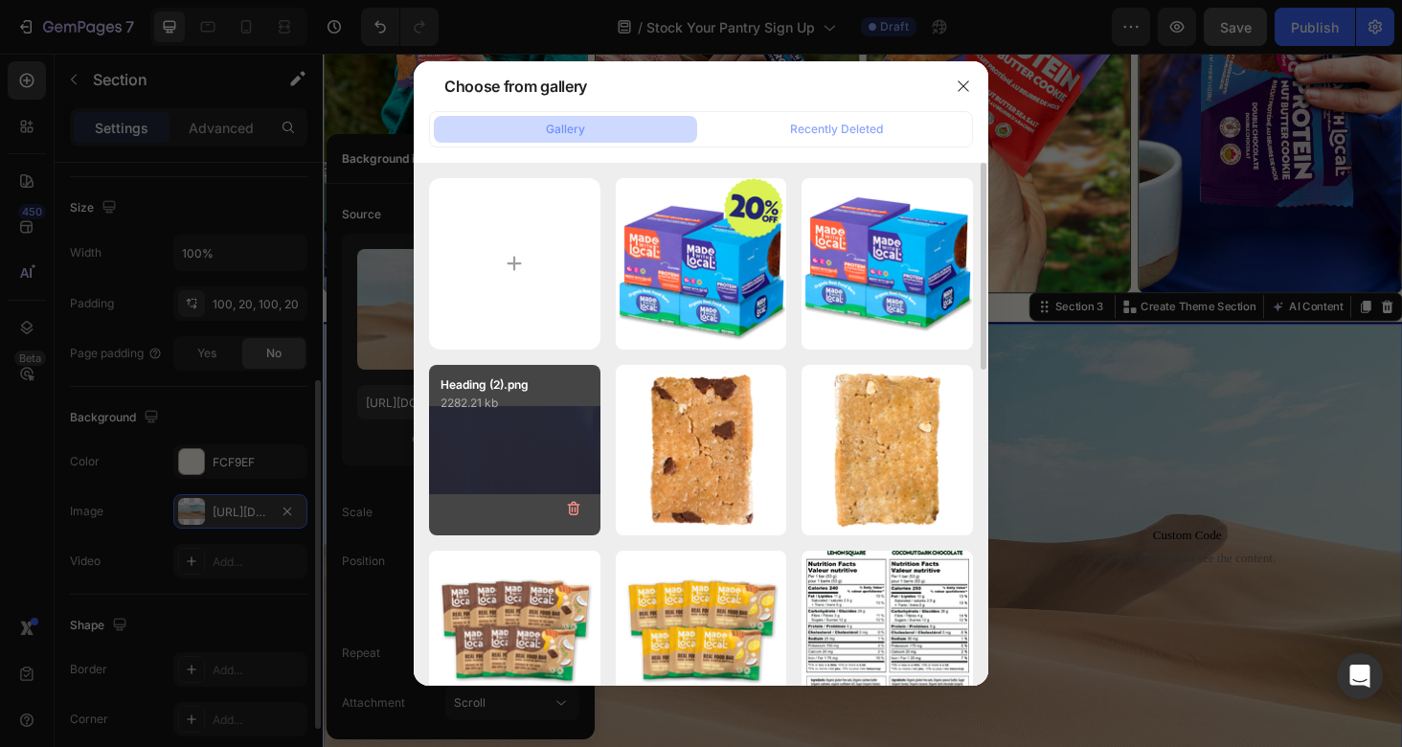
click at [514, 455] on div "Heading (2).png 2282.21 kb" at bounding box center [514, 450] width 171 height 171
type input "[URL][DOMAIN_NAME]"
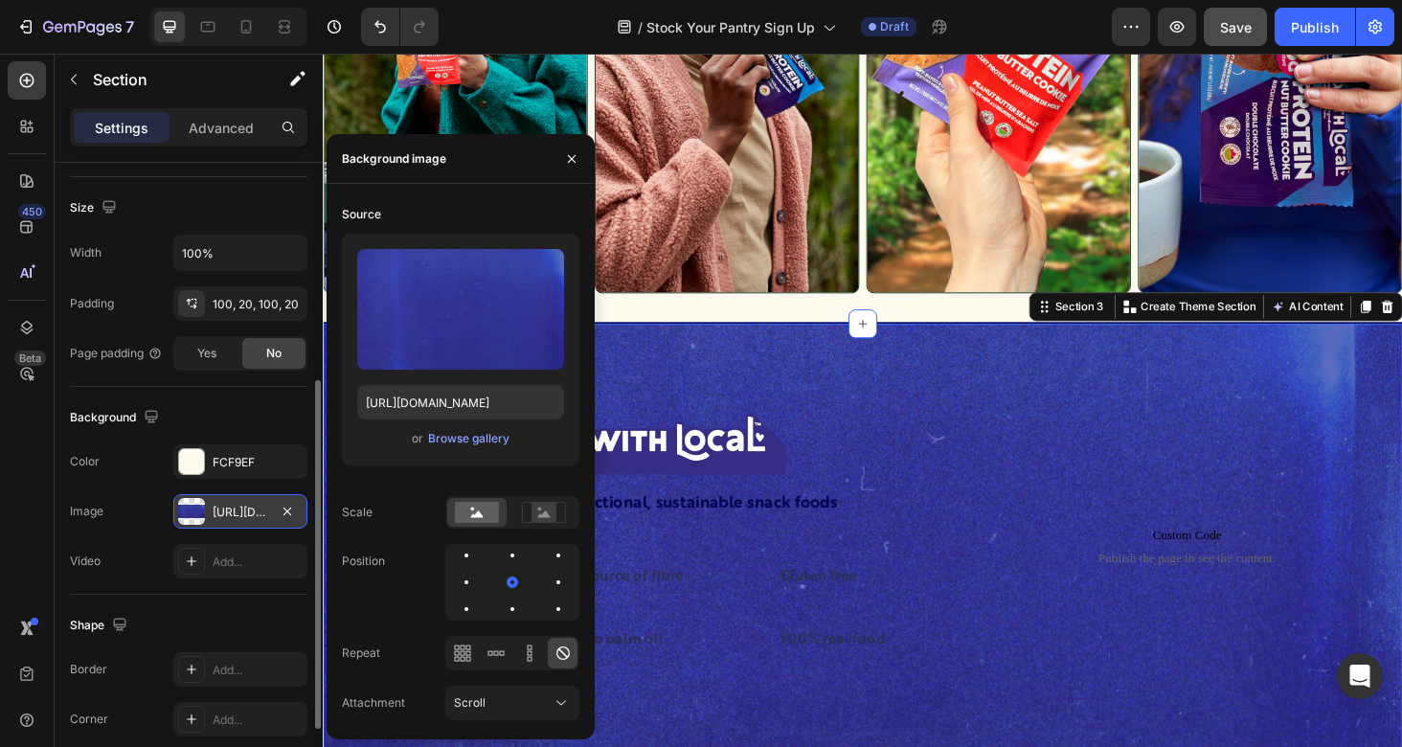
click at [897, 378] on div "Image The Best tasting, functional, sustainable snack foods Text Block Certifie…" at bounding box center [897, 589] width 1149 height 496
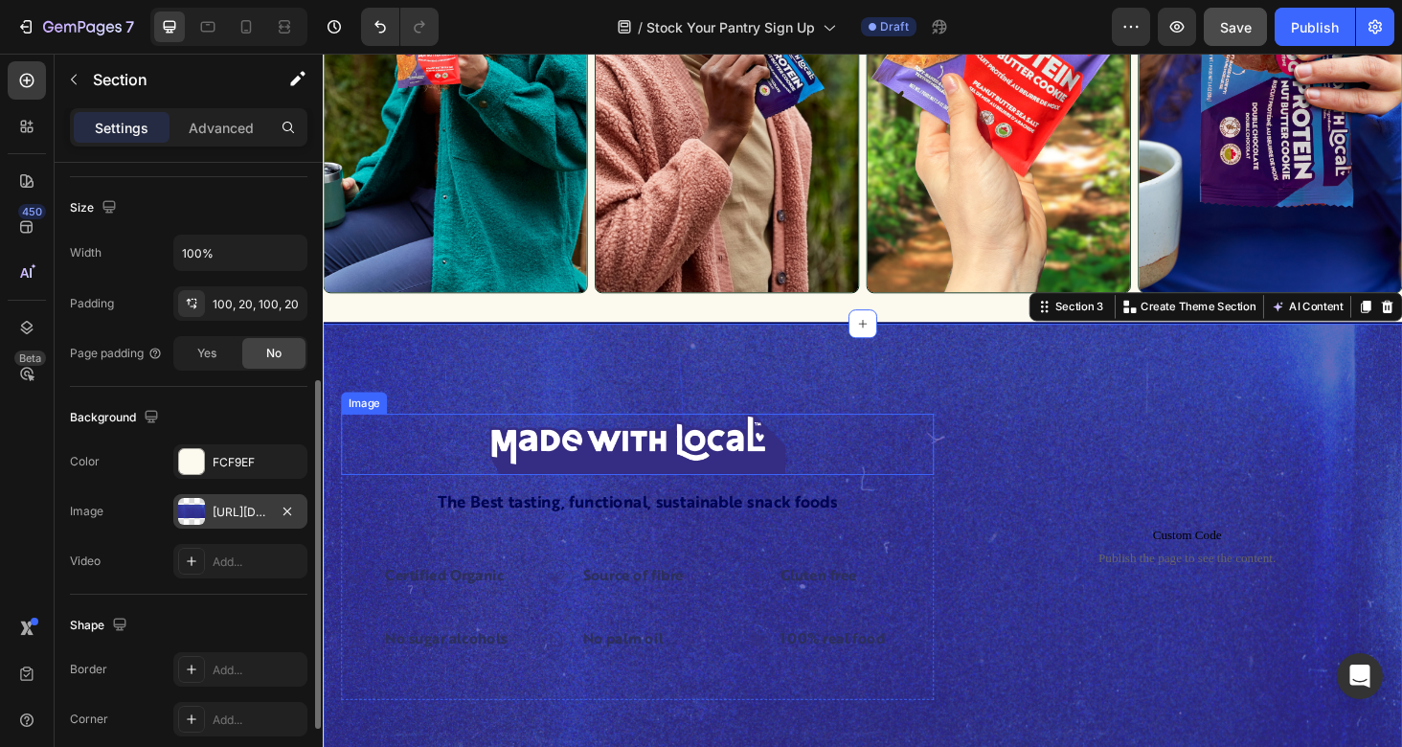
scroll to position [1126, 0]
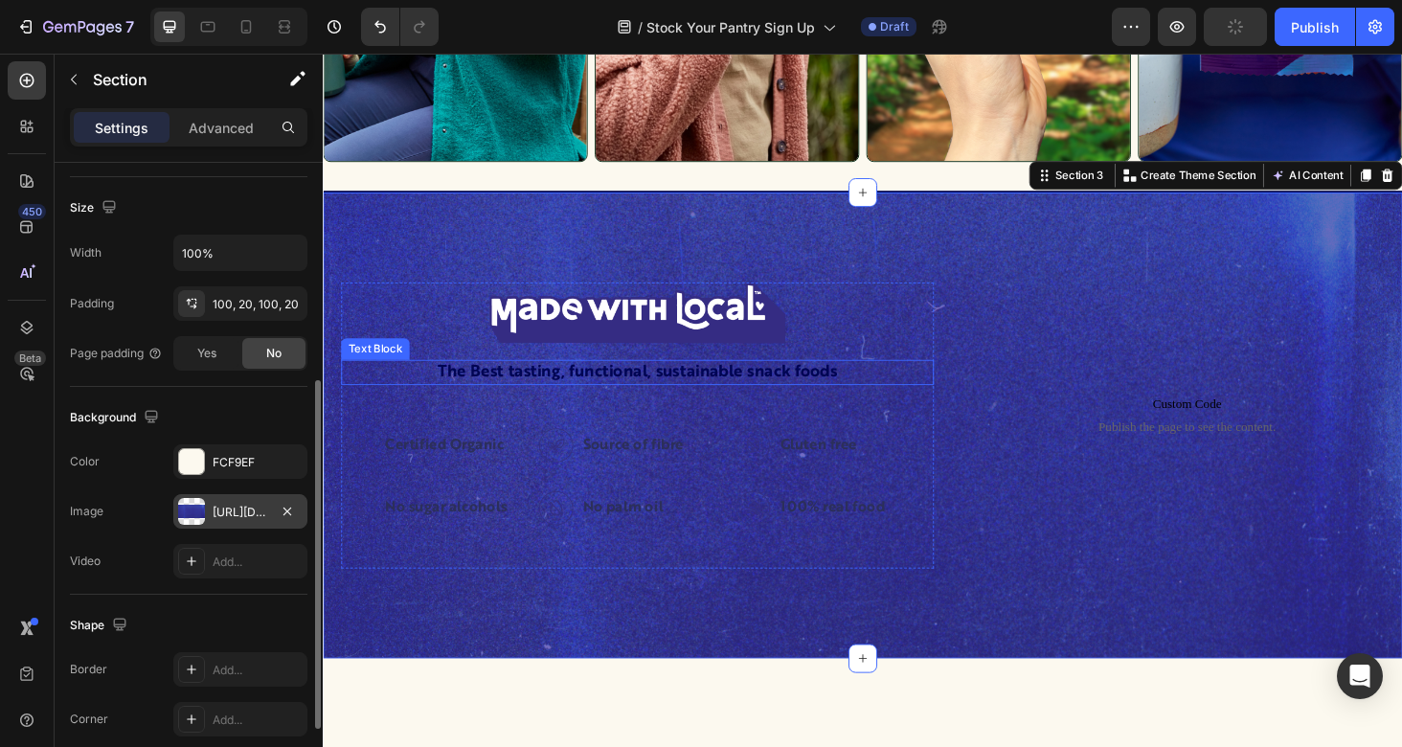
click at [843, 392] on p "The Best tasting, functional, sustainable snack foods" at bounding box center [657, 392] width 627 height 22
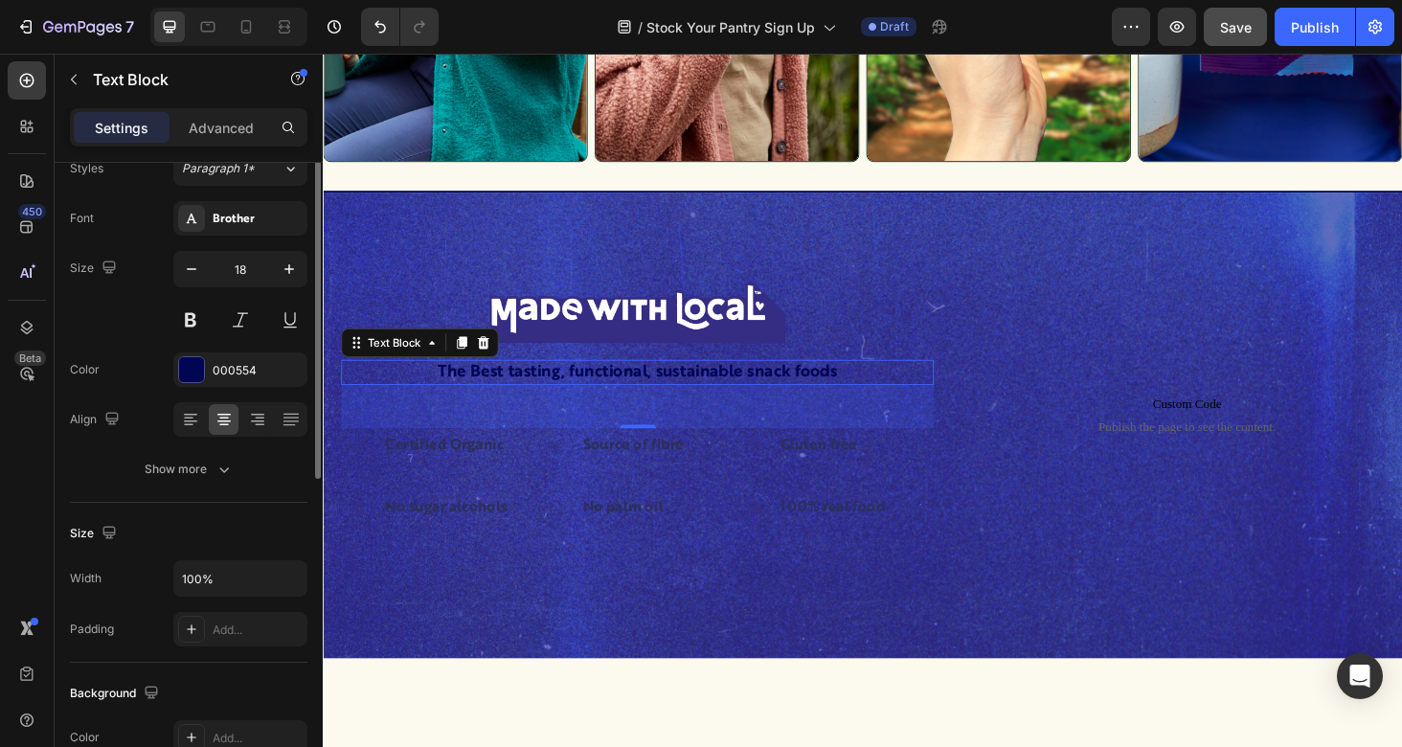
scroll to position [19, 0]
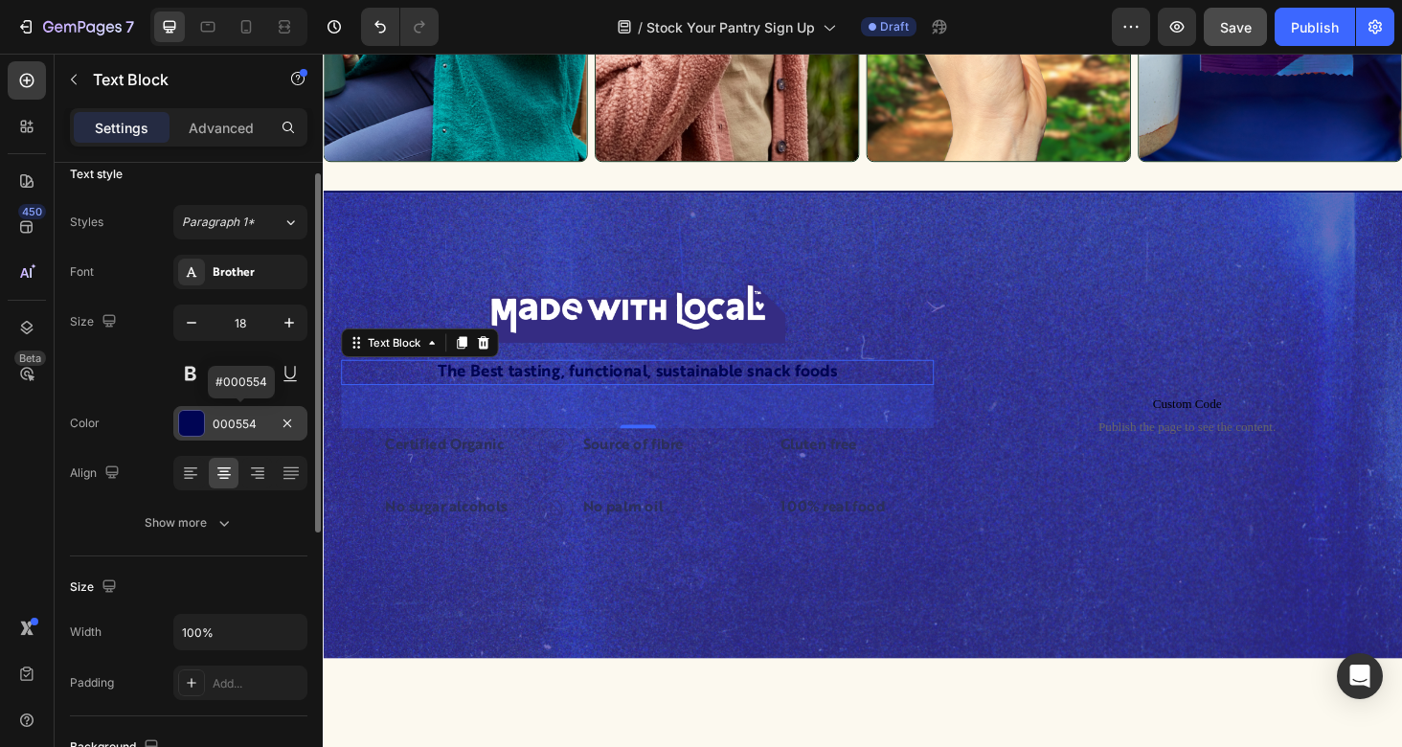
click at [234, 423] on div "000554" at bounding box center [241, 424] width 56 height 17
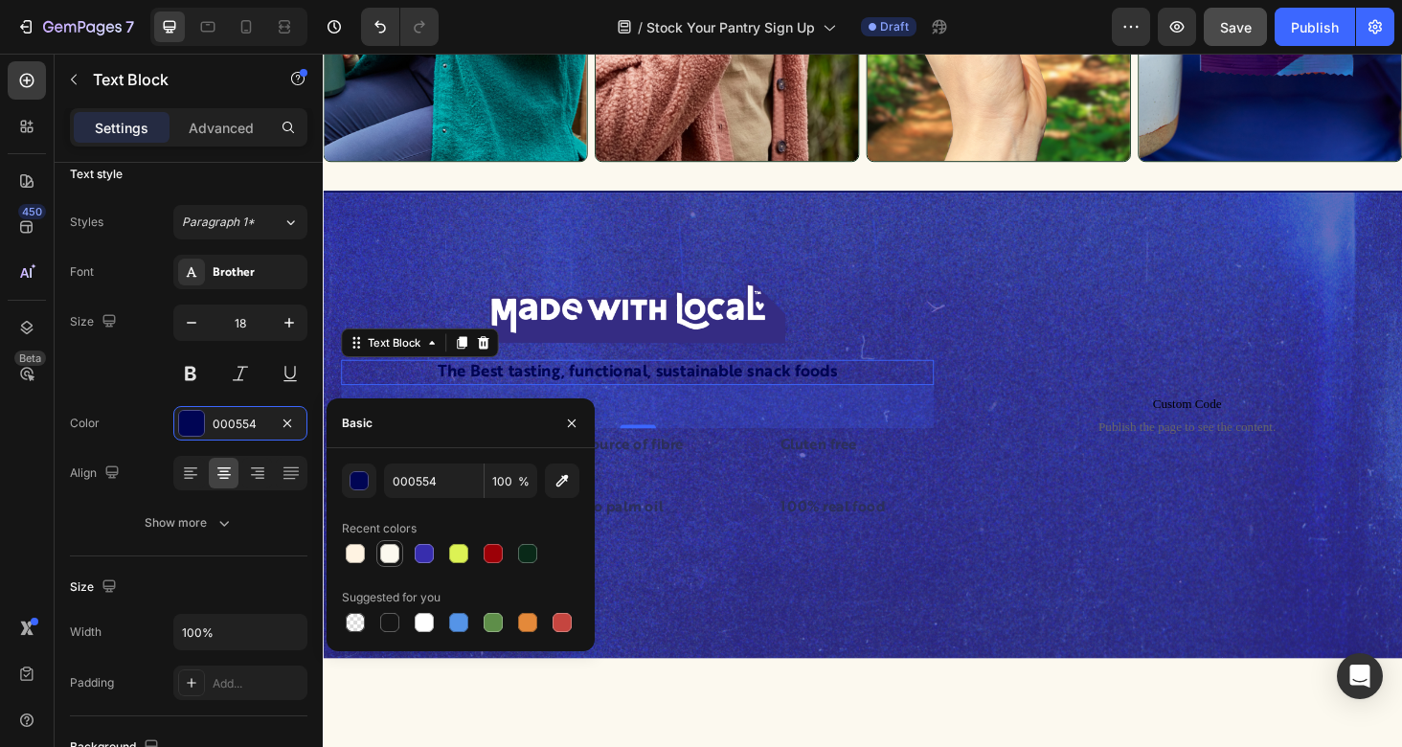
click at [387, 557] on div at bounding box center [389, 553] width 19 height 19
type input "FCF9EF"
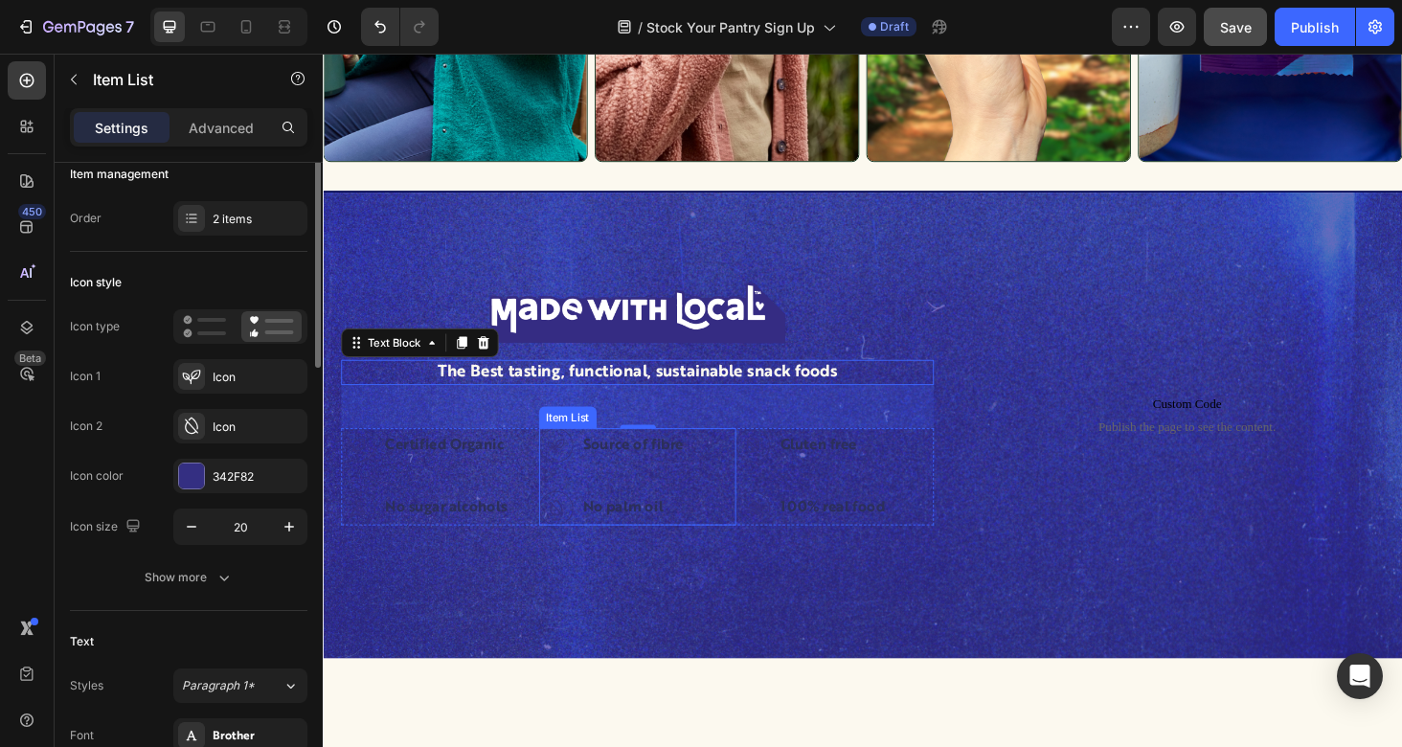
click at [728, 469] on div "Source of fibre No palm oil" at bounding box center [657, 503] width 211 height 103
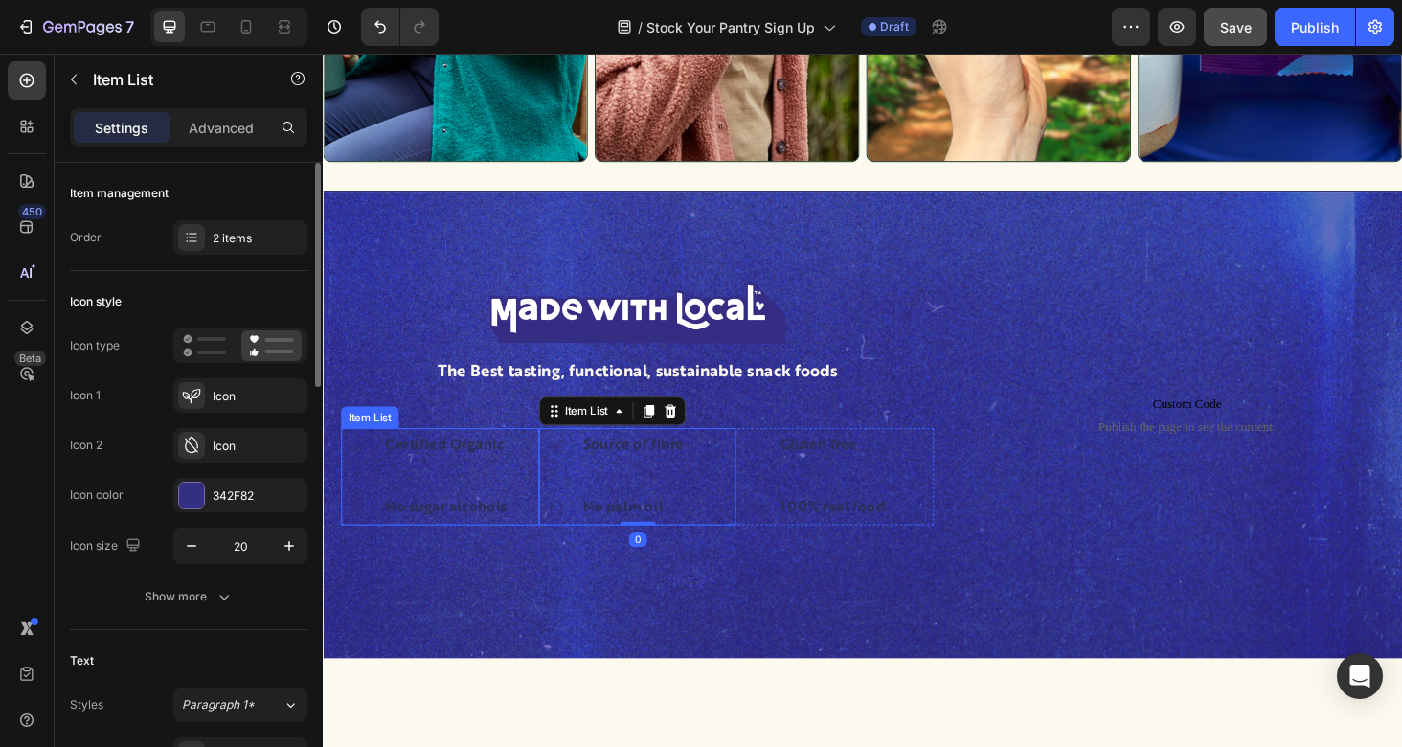
click at [523, 484] on div "Certified Organic No sugar alcohols" at bounding box center [447, 503] width 211 height 103
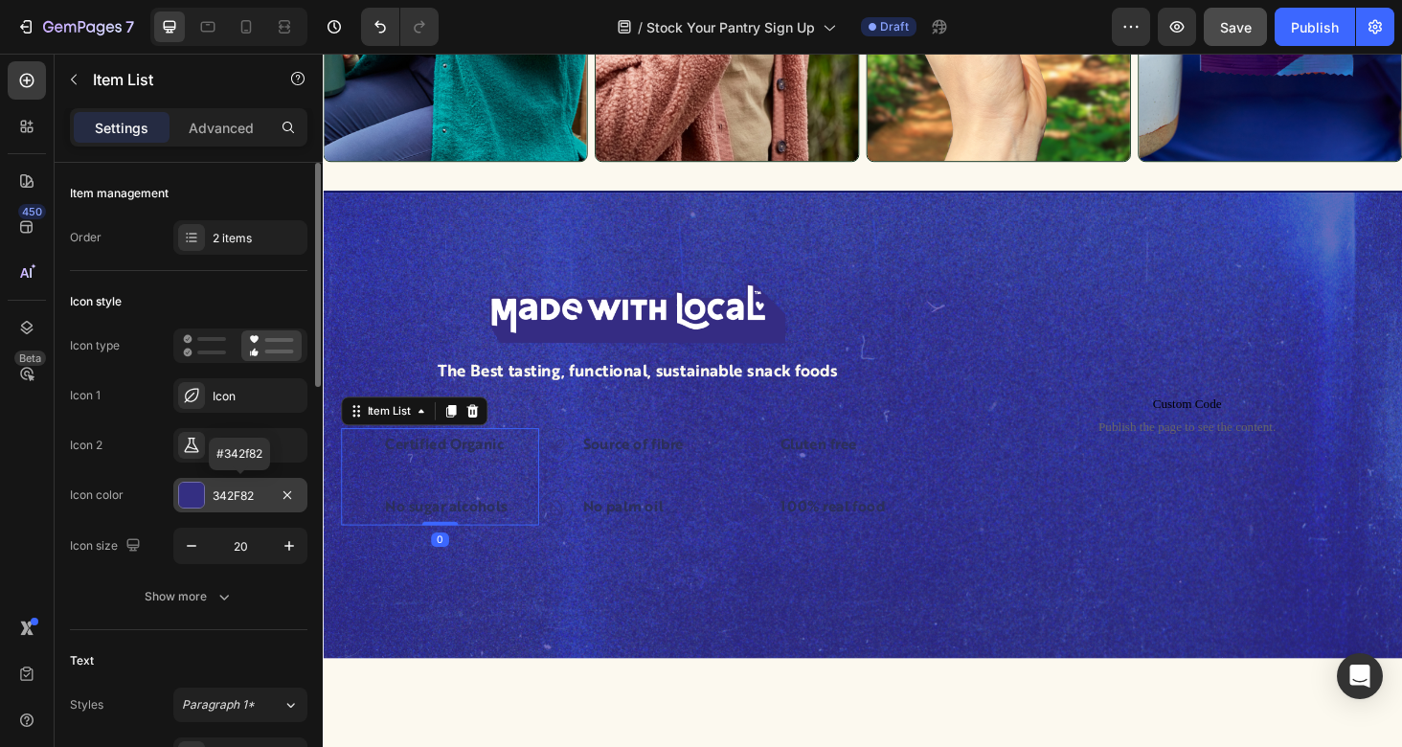
click at [230, 497] on div "342F82" at bounding box center [241, 495] width 56 height 17
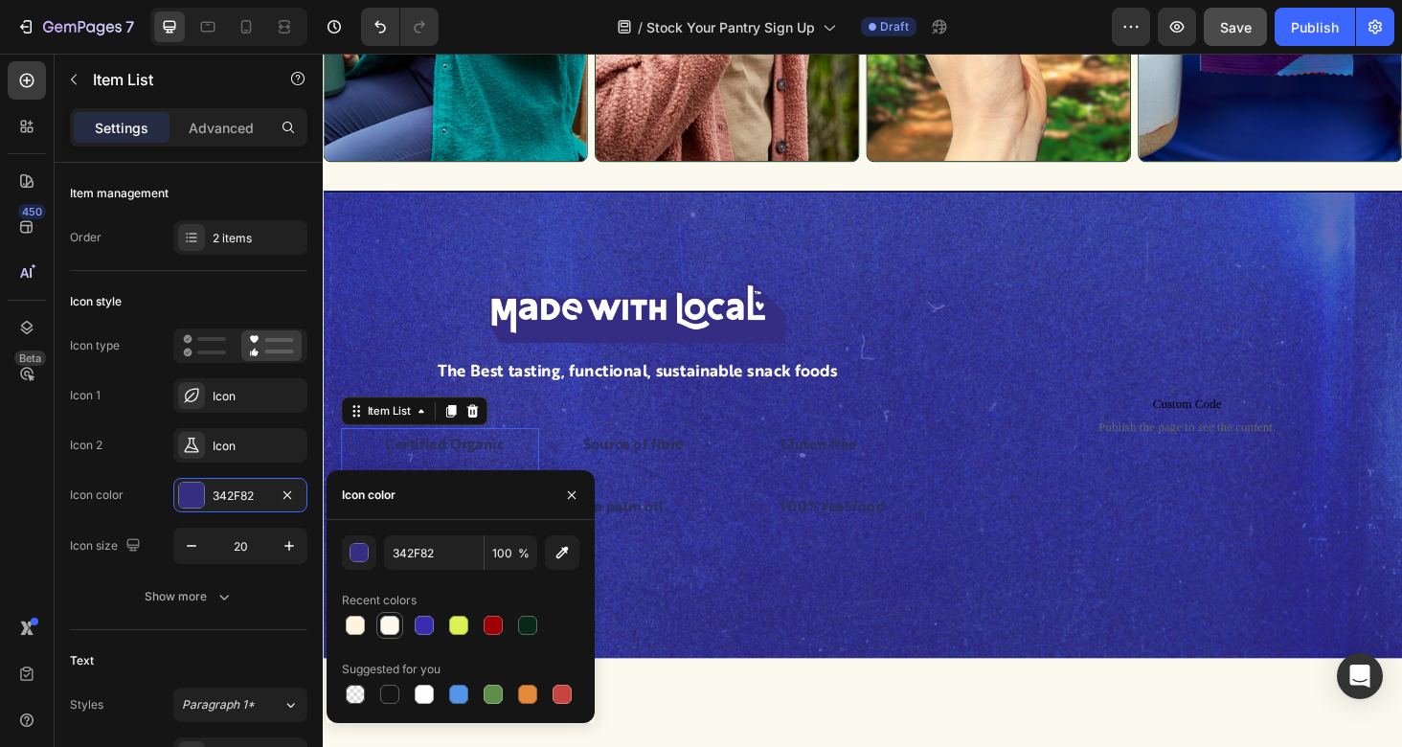
click at [386, 628] on div at bounding box center [389, 625] width 19 height 19
type input "FCF9EF"
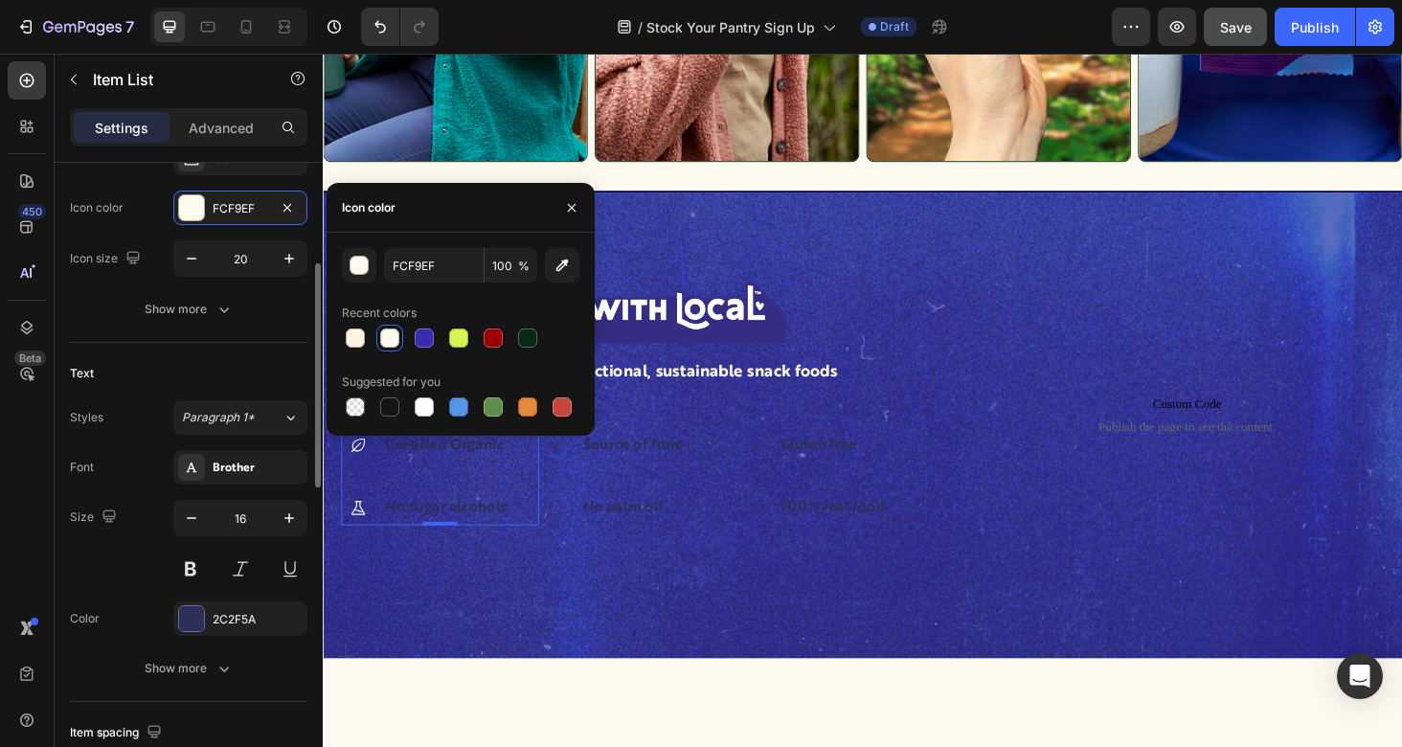
scroll to position [344, 0]
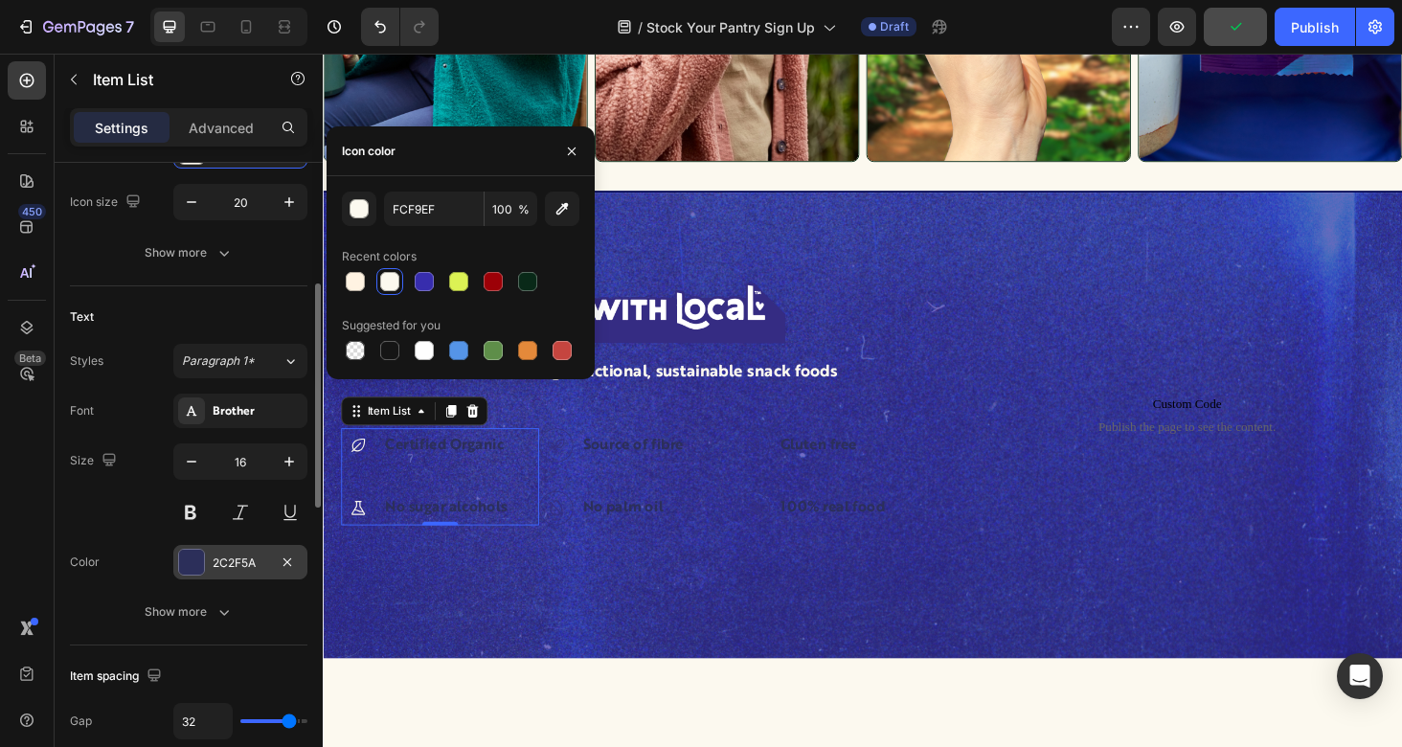
click at [240, 561] on div "2C2F5A" at bounding box center [241, 562] width 56 height 17
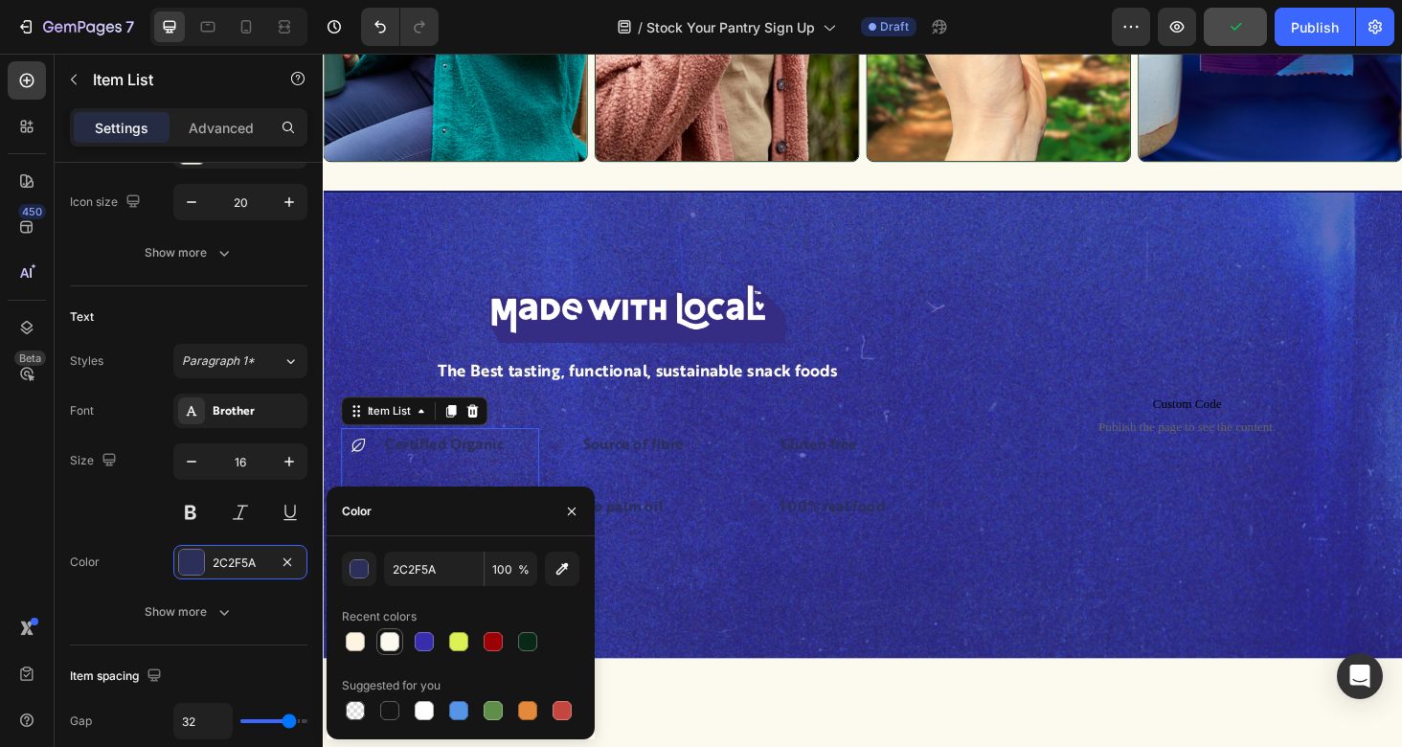
click at [383, 643] on div at bounding box center [389, 641] width 19 height 19
type input "FCF9EF"
click at [708, 529] on div "Source of fibre No palm oil" at bounding box center [657, 503] width 211 height 103
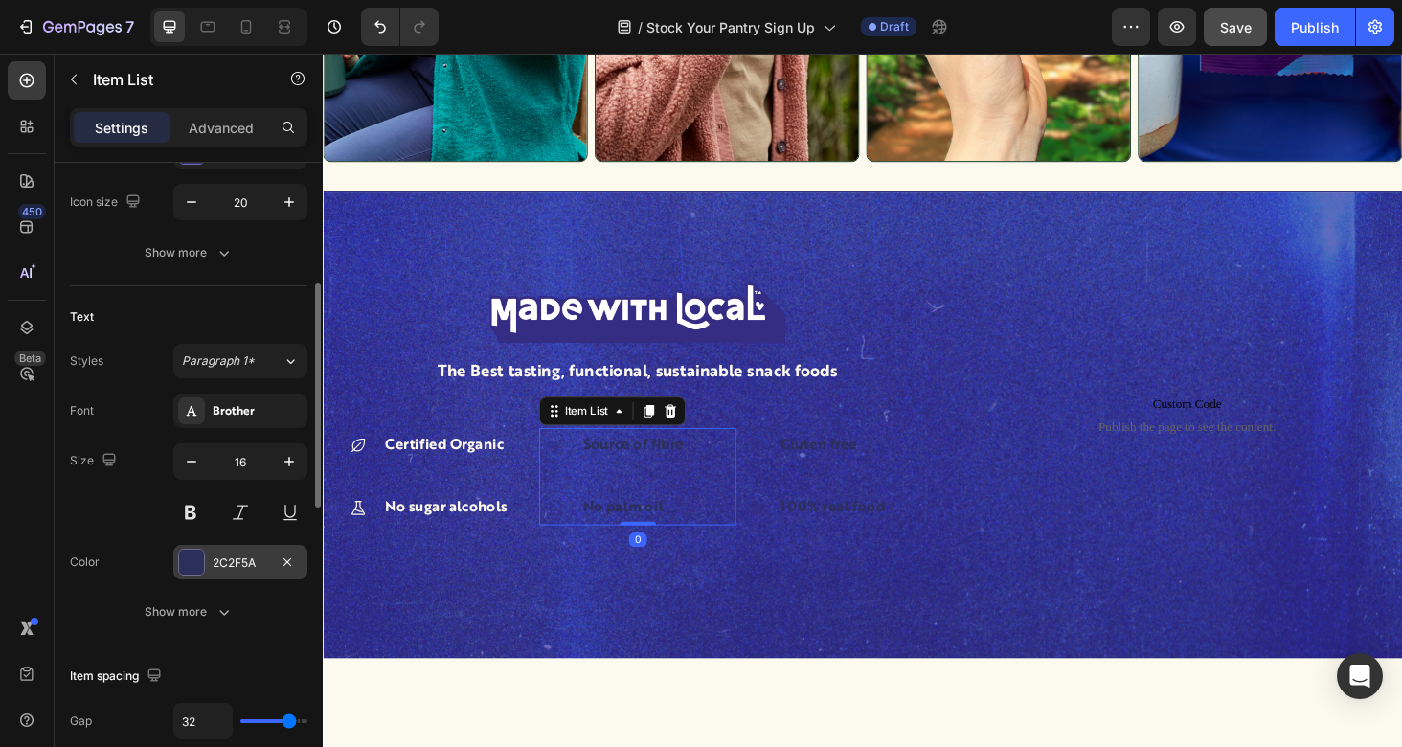
click at [230, 568] on div "2C2F5A" at bounding box center [241, 562] width 56 height 17
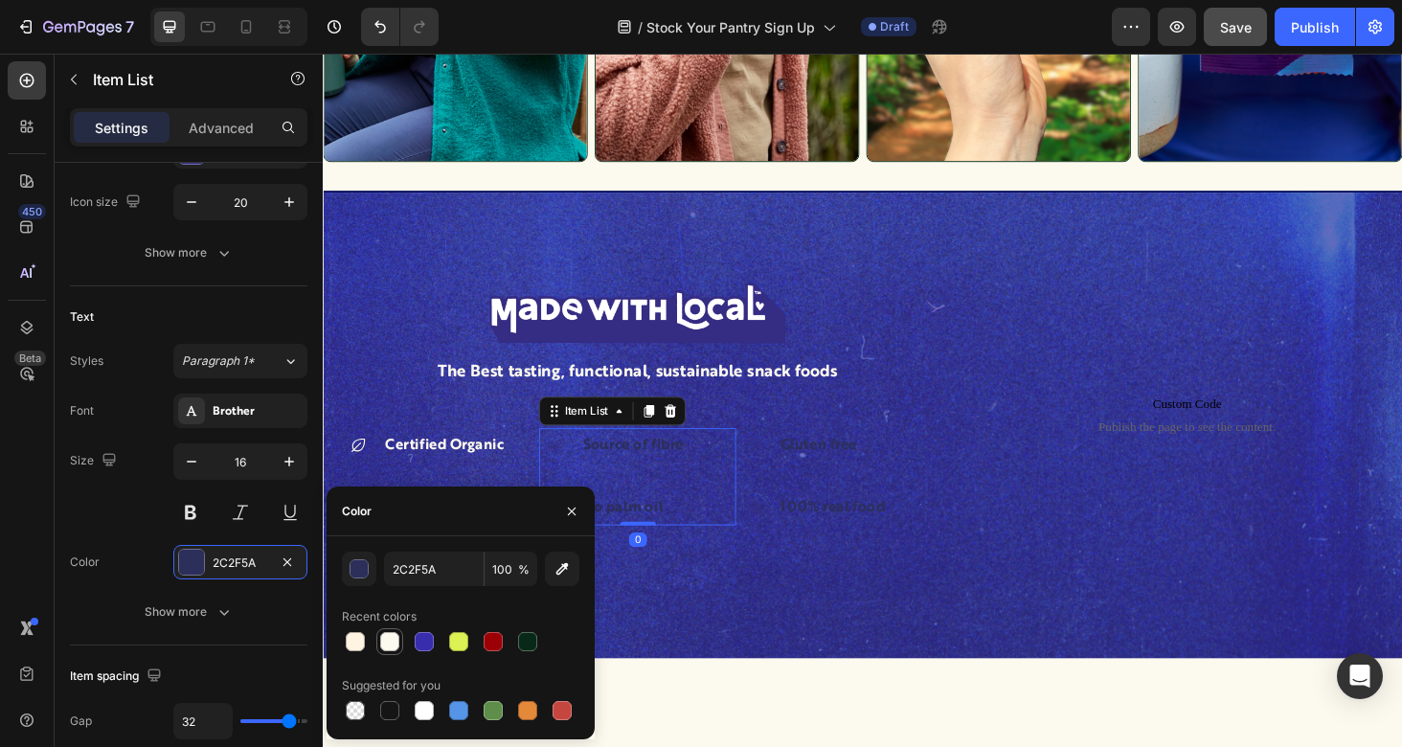
click at [392, 639] on div at bounding box center [389, 641] width 19 height 19
type input "FCF9EF"
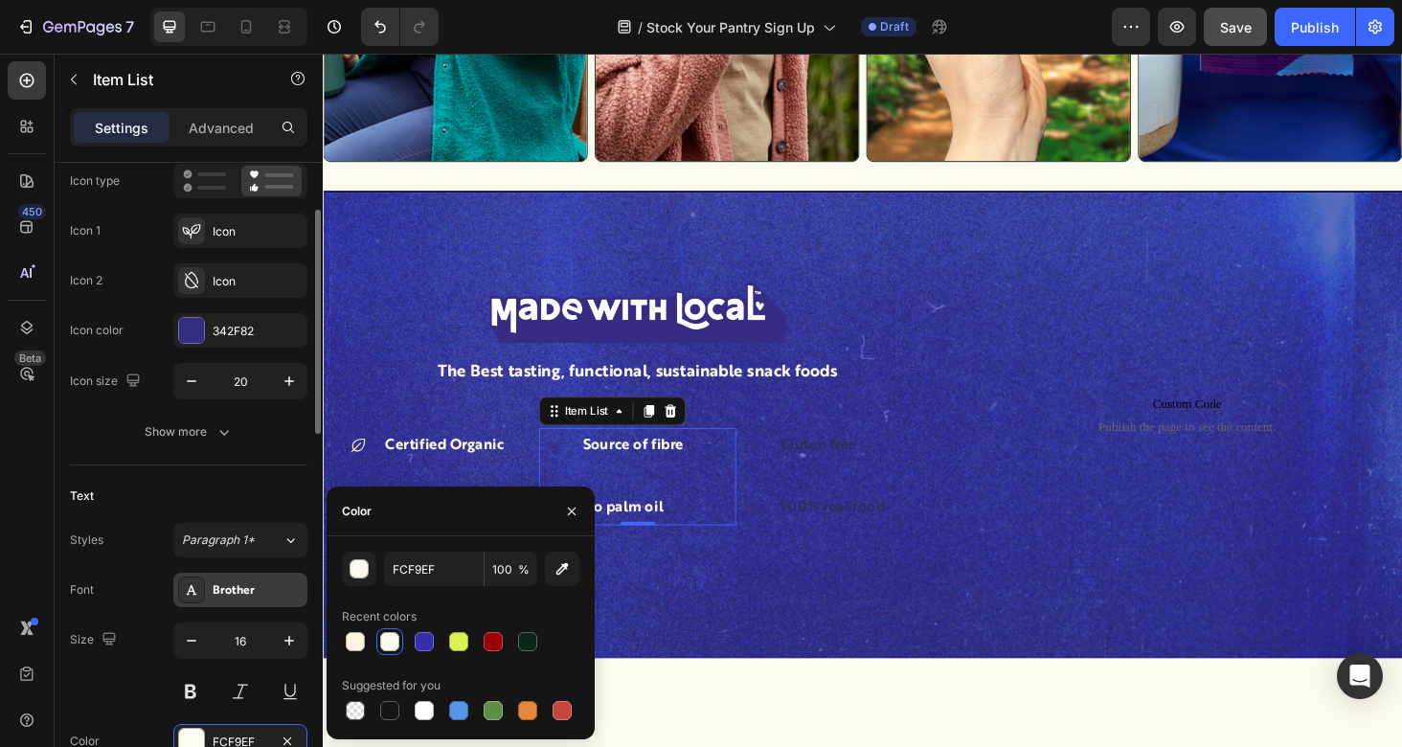
scroll to position [105, 0]
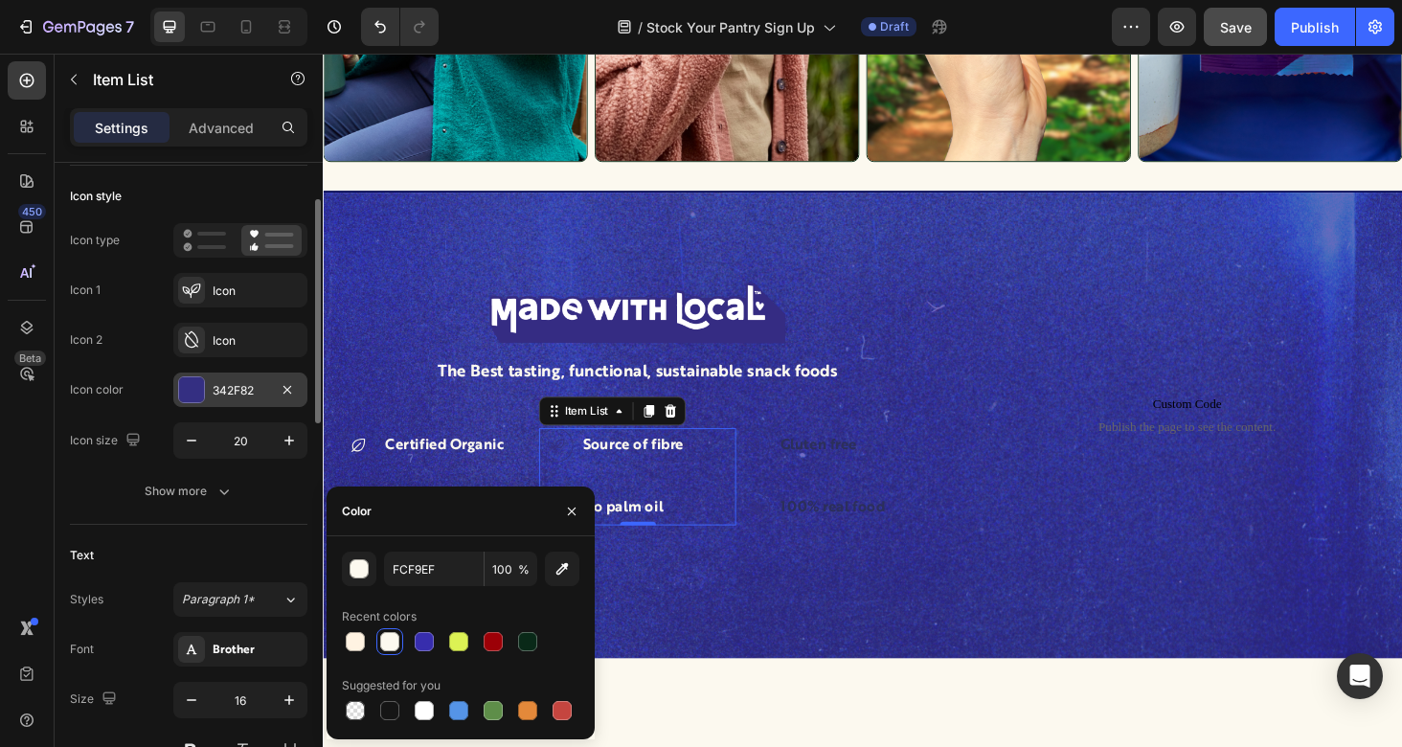
click at [247, 378] on div "342F82" at bounding box center [240, 389] width 134 height 34
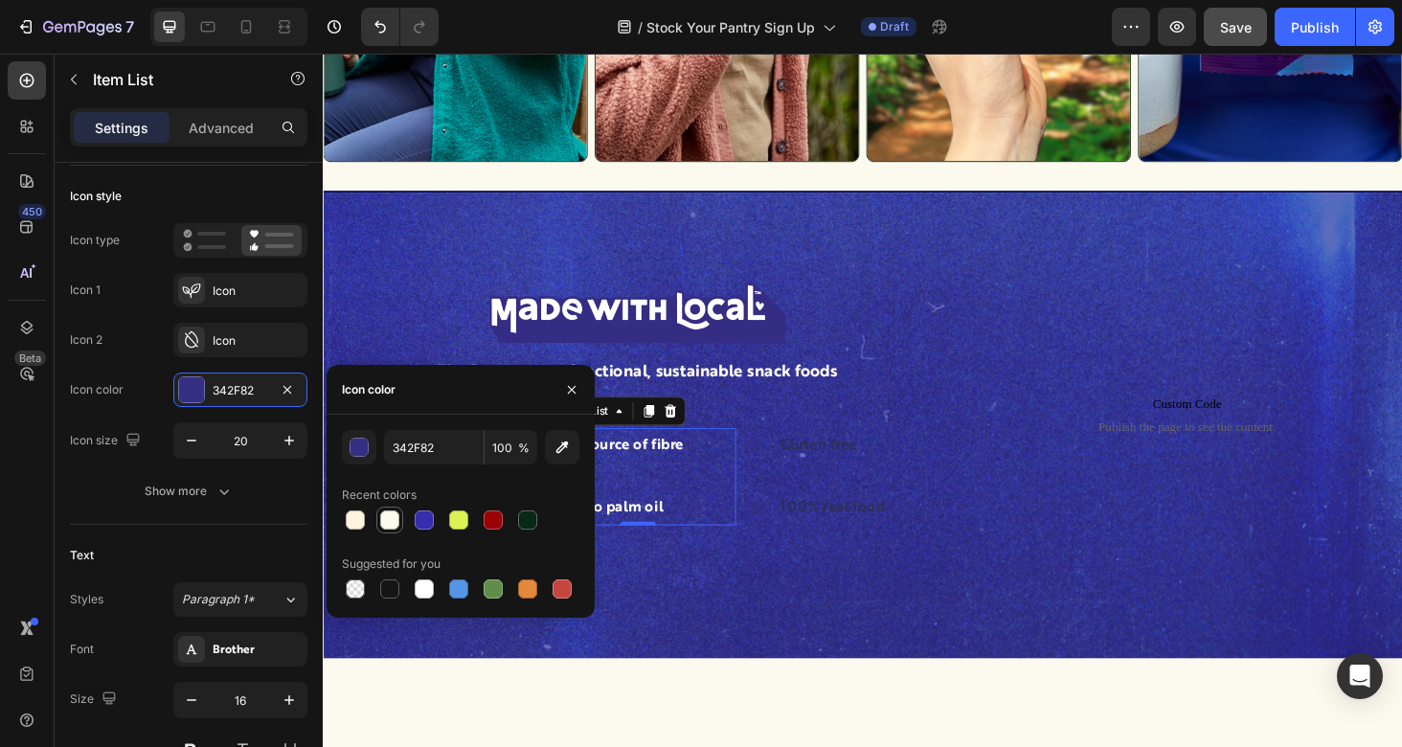
click at [391, 524] on div at bounding box center [389, 519] width 19 height 19
type input "FCF9EF"
click at [912, 491] on div "Gluten free 100% real food" at bounding box center [842, 503] width 161 height 103
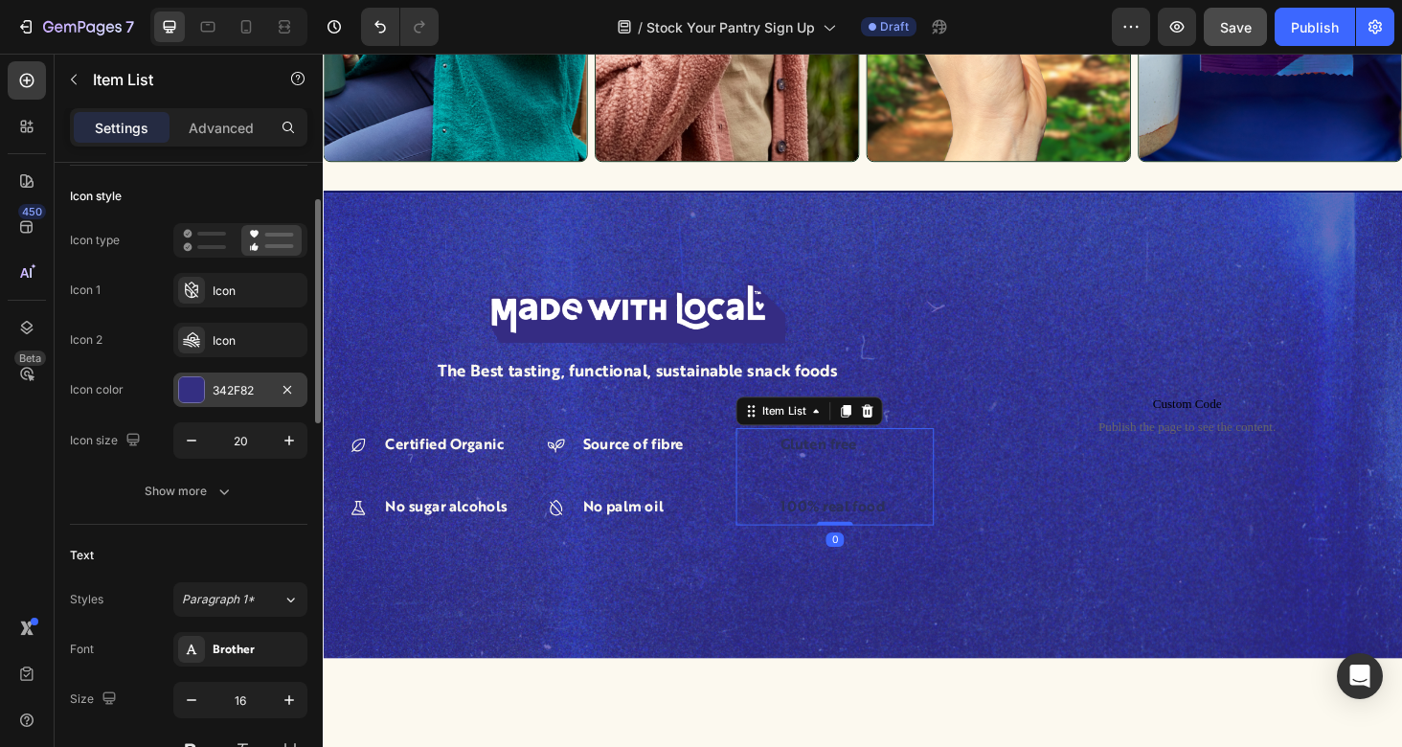
click at [250, 388] on div "342F82" at bounding box center [241, 390] width 56 height 17
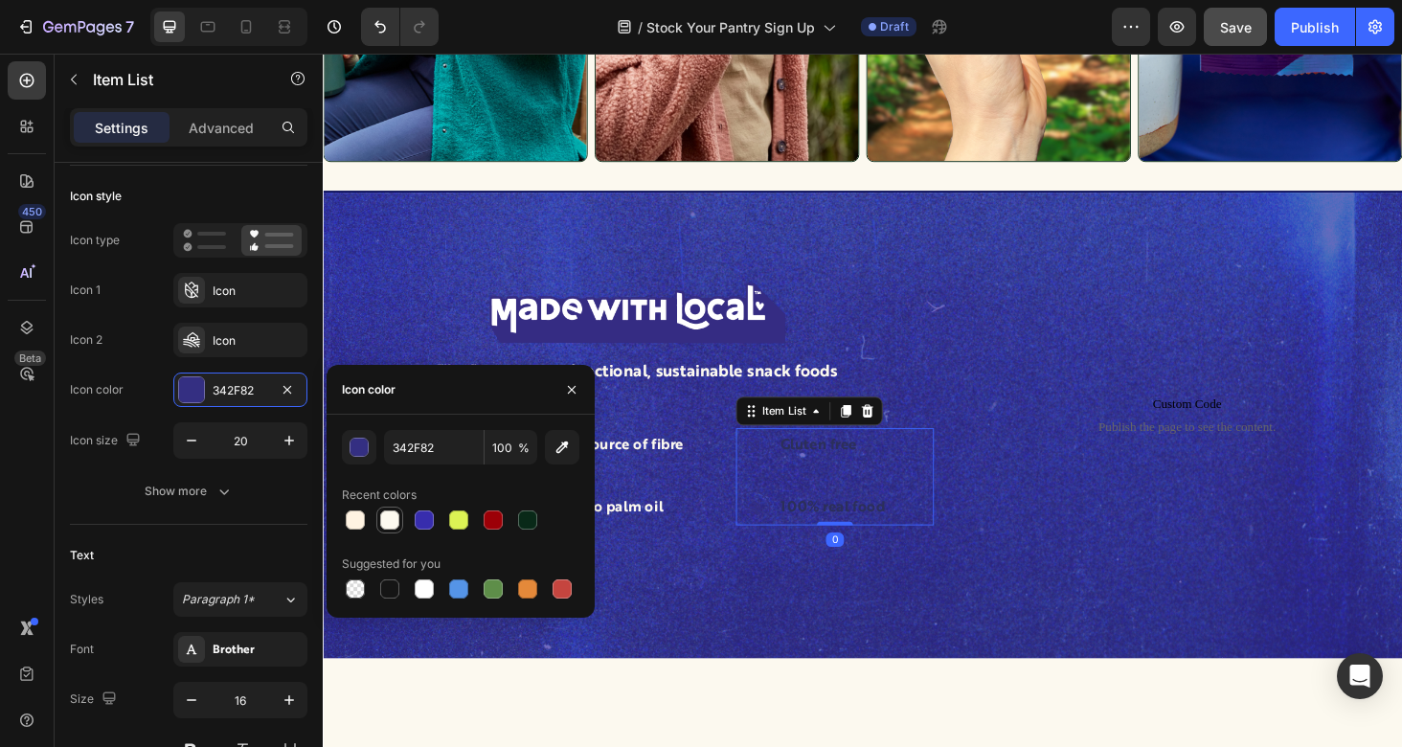
click at [390, 527] on div at bounding box center [389, 519] width 19 height 19
type input "FCF9EF"
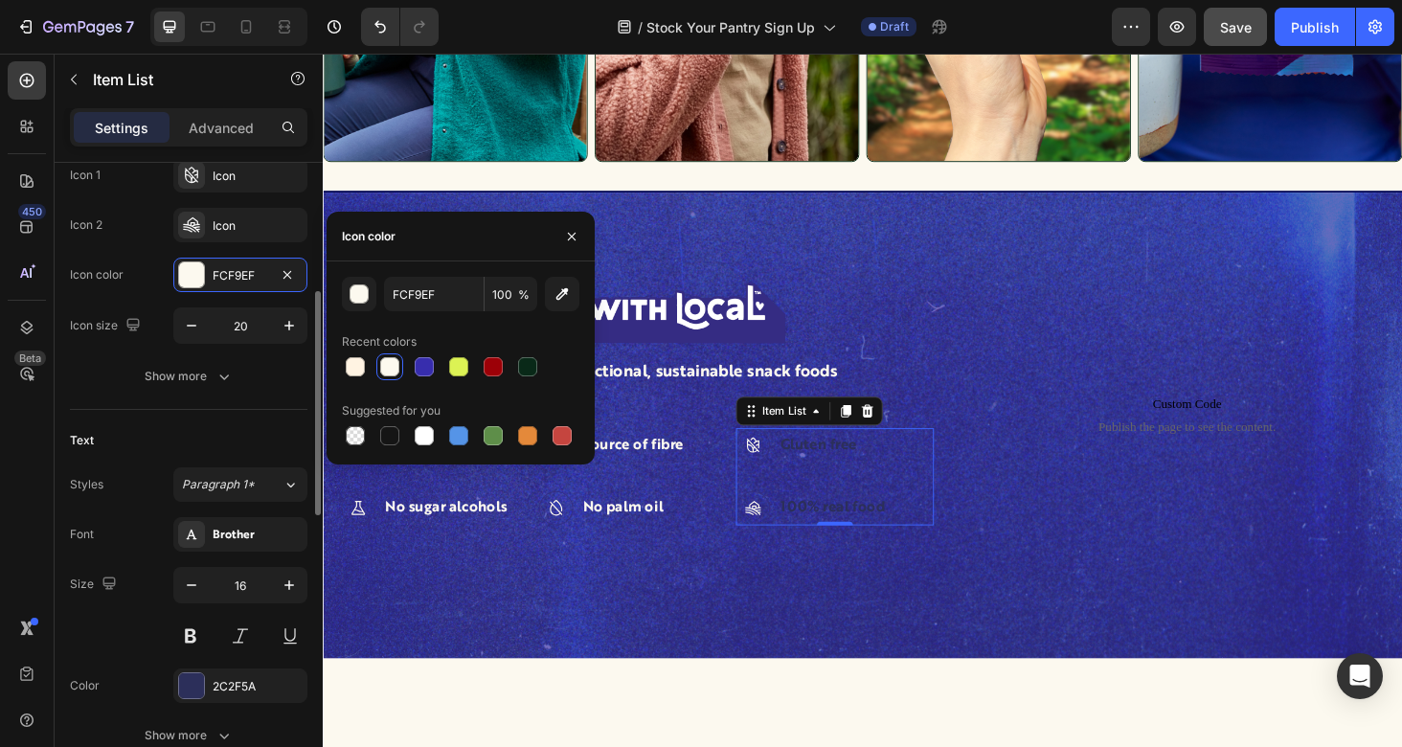
scroll to position [259, 0]
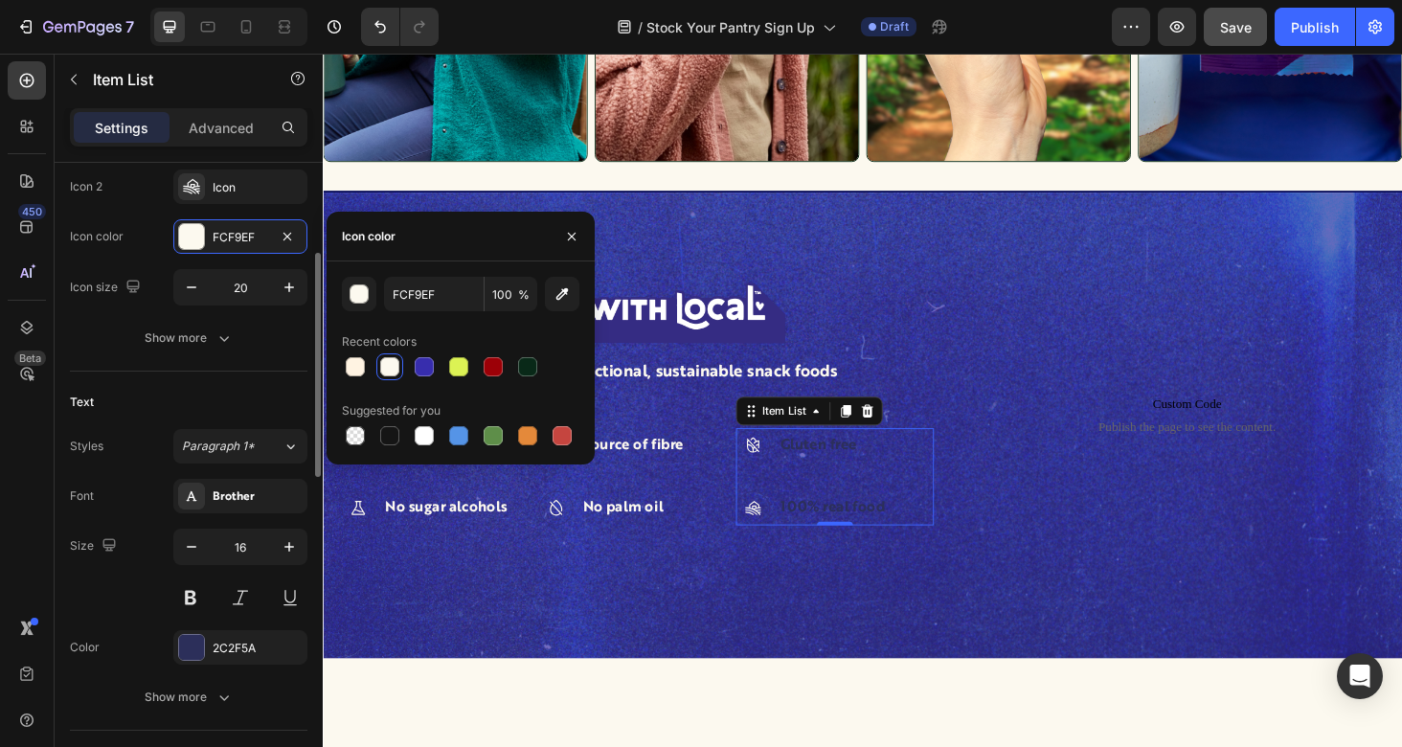
click at [240, 628] on div "Font Brother Size 16 Color 2C2F5A Show more" at bounding box center [188, 597] width 237 height 236
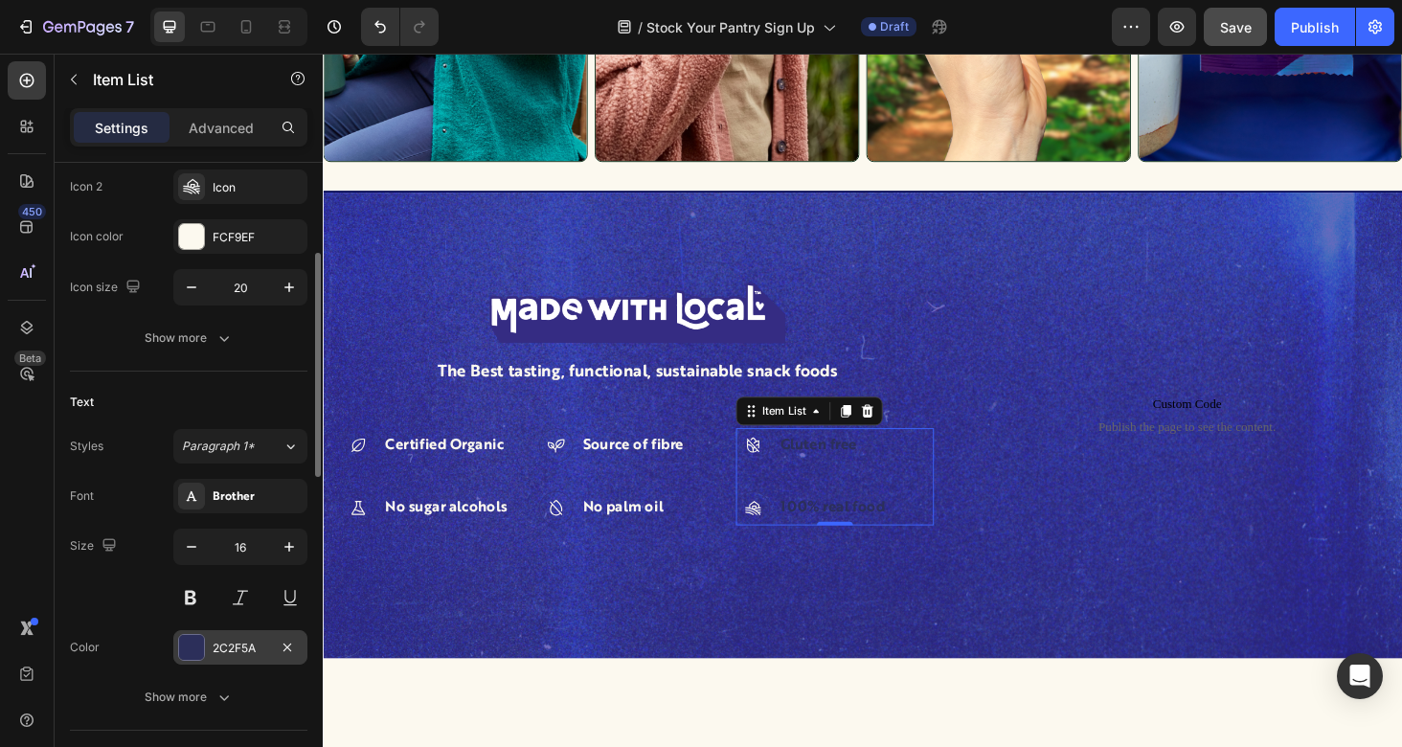
click at [239, 648] on div "2C2F5A" at bounding box center [241, 648] width 56 height 17
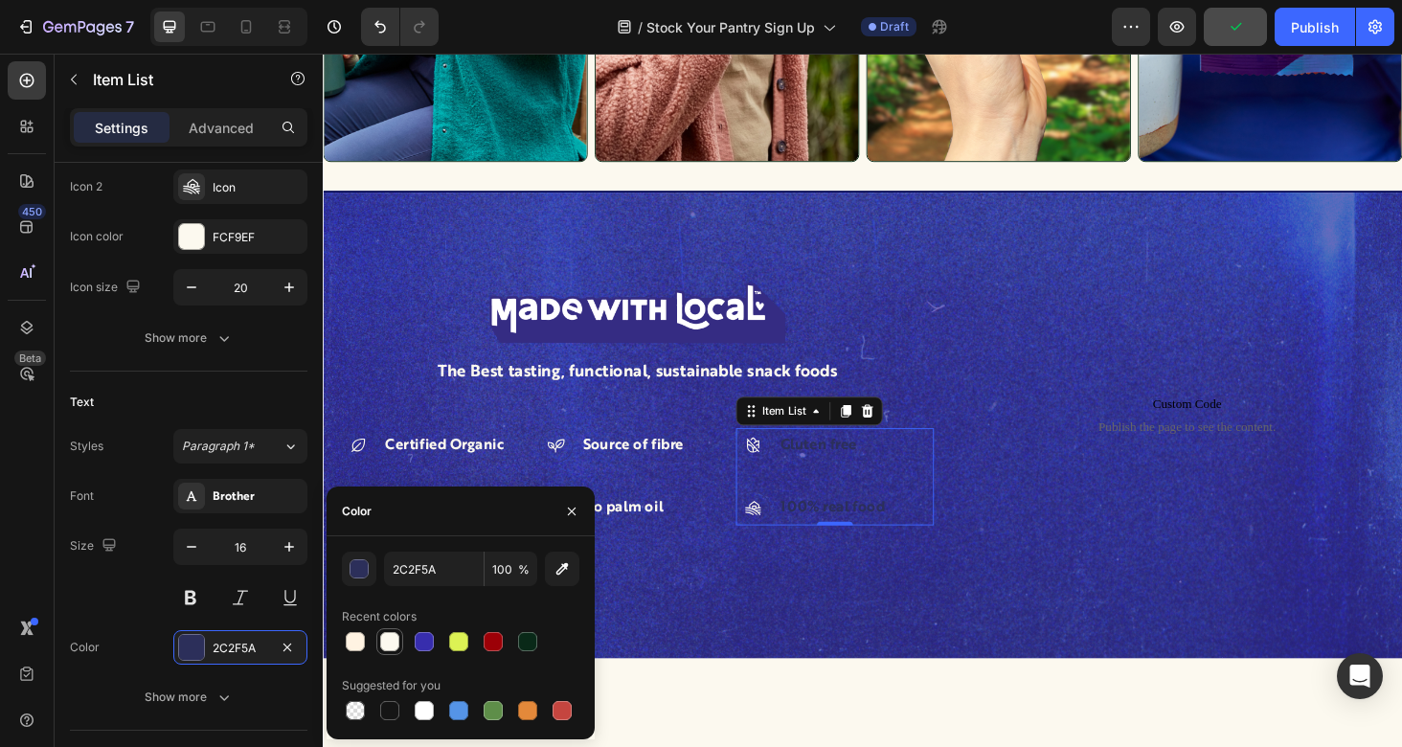
click at [384, 637] on div at bounding box center [389, 641] width 19 height 19
type input "FCF9EF"
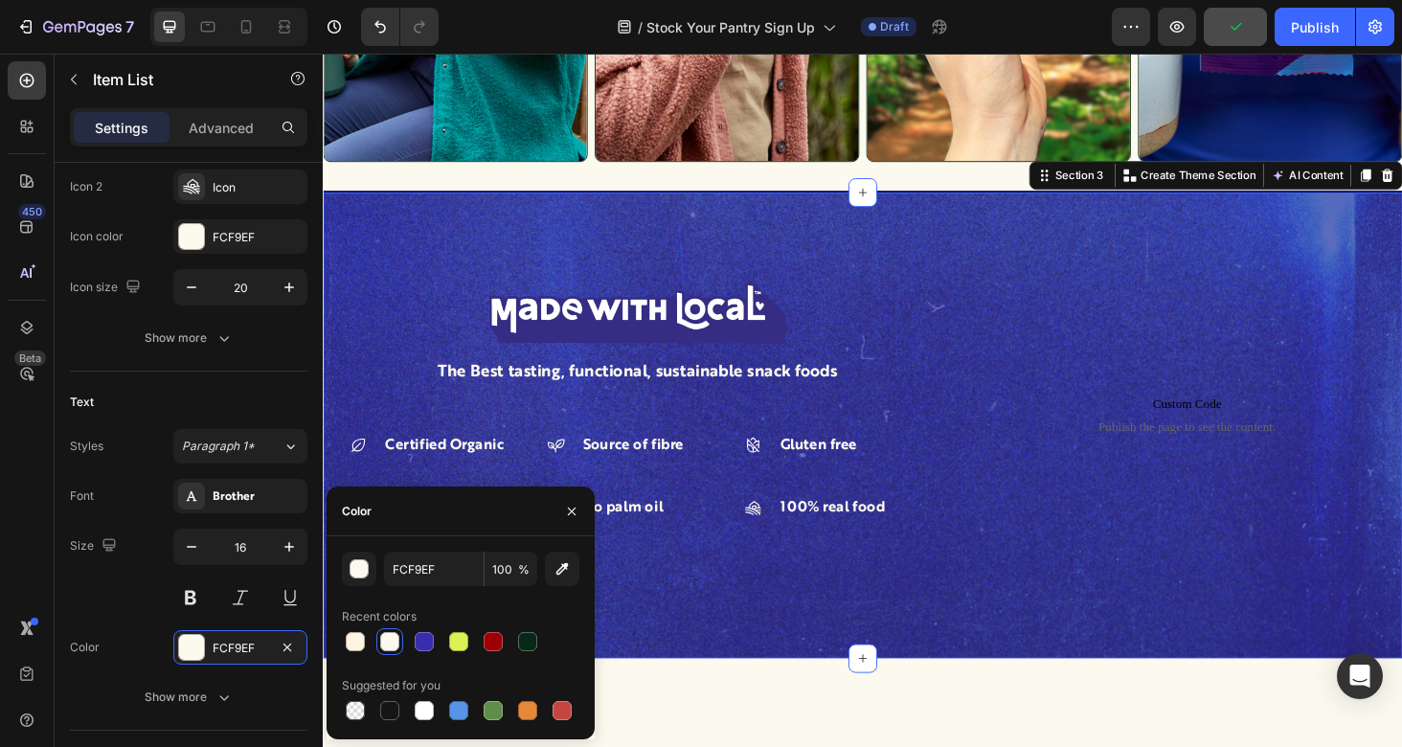
click at [853, 614] on div "Image The Best tasting, functional, sustainable snack foods Text Block Certifie…" at bounding box center [897, 449] width 1149 height 496
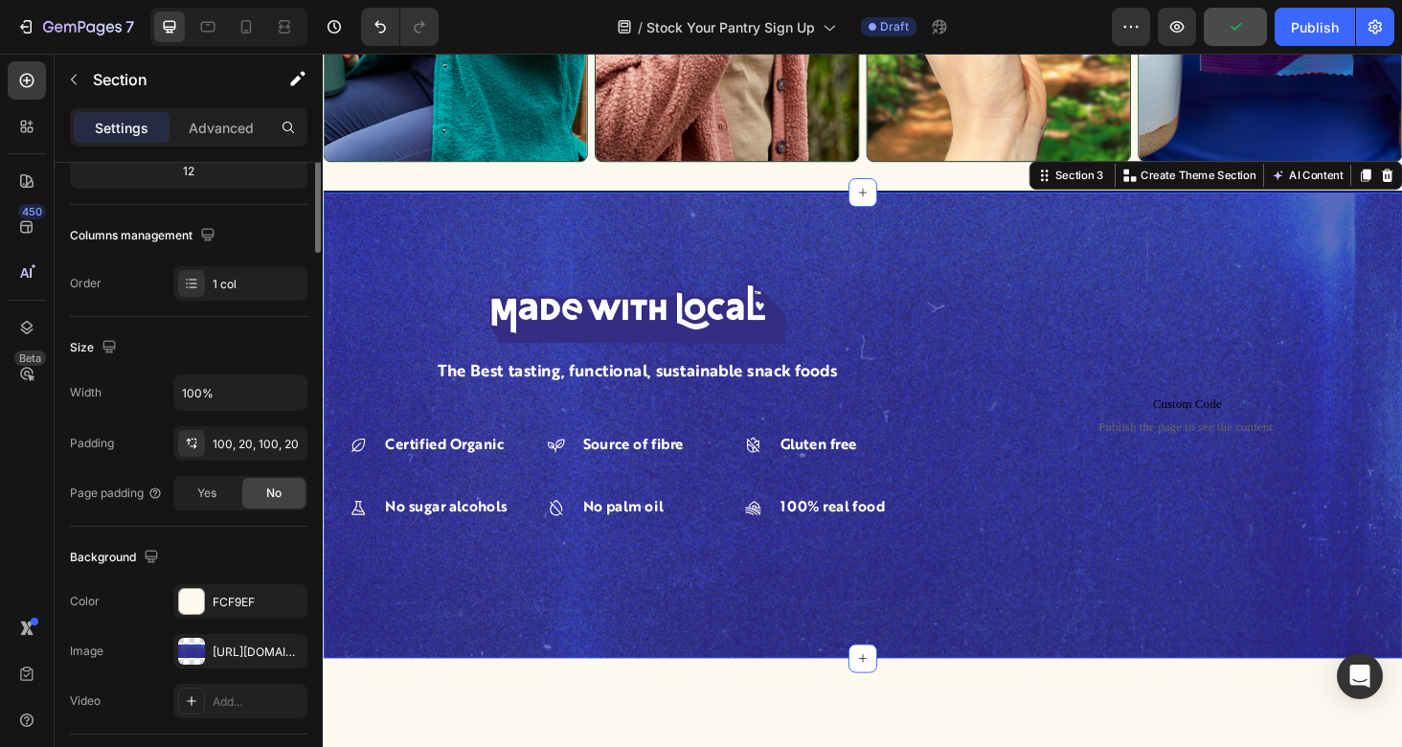
scroll to position [0, 0]
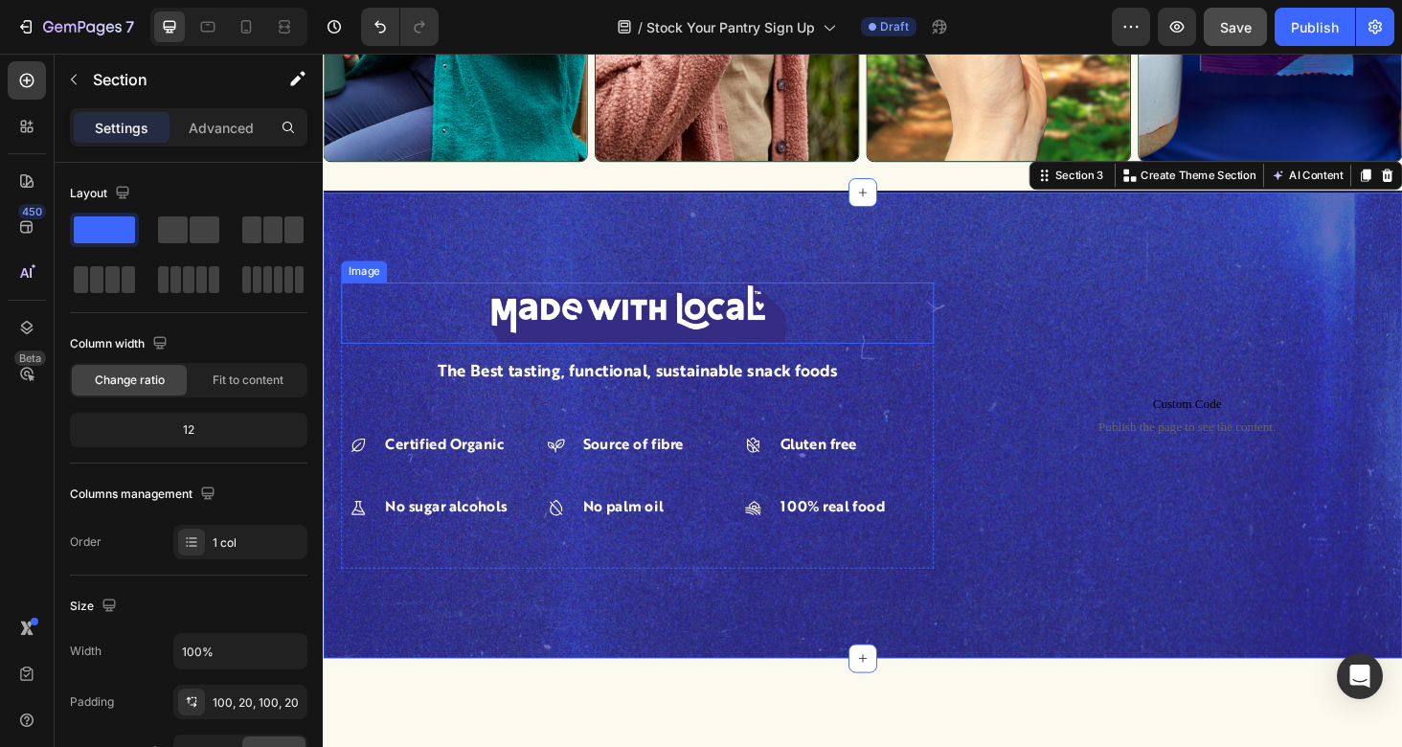
click at [785, 339] on img at bounding box center [658, 329] width 316 height 65
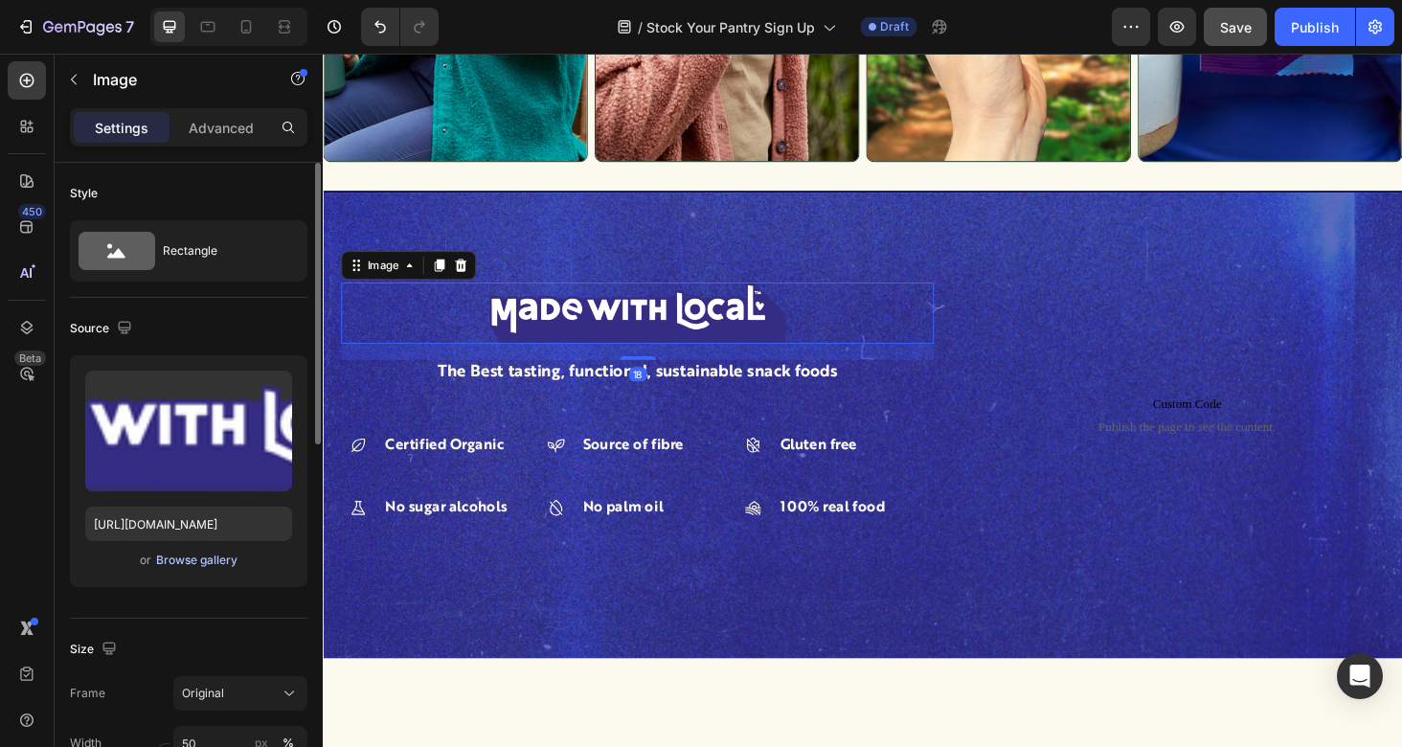
click at [186, 560] on div "Browse gallery" at bounding box center [196, 560] width 81 height 17
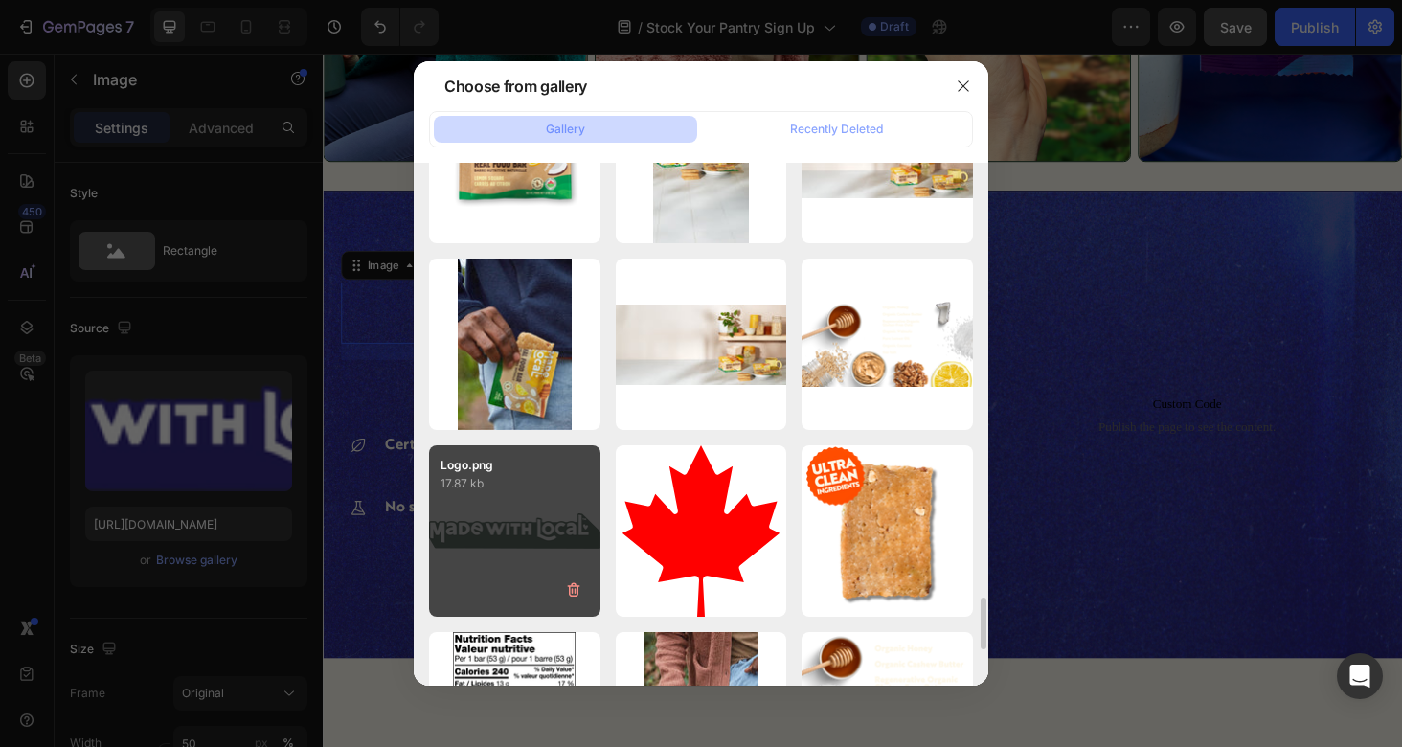
scroll to position [4262, 0]
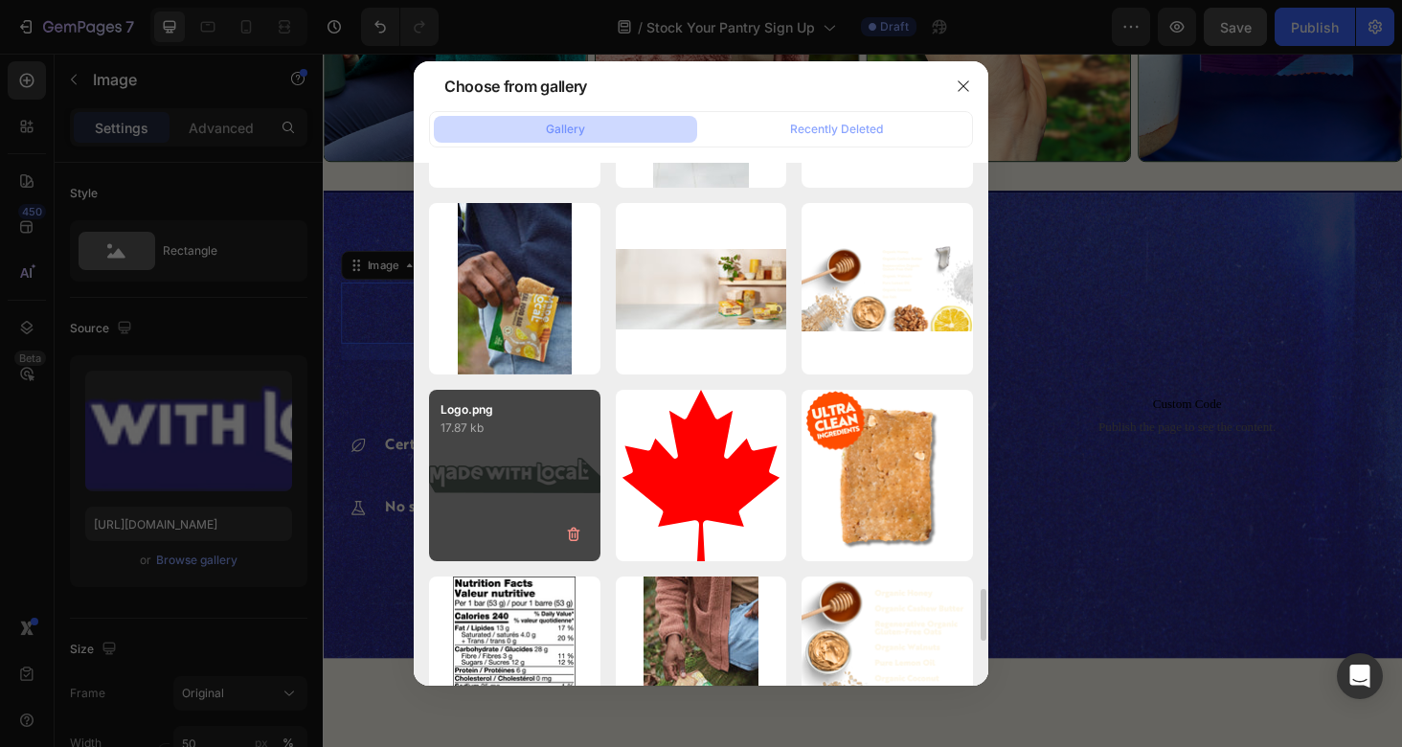
click at [515, 473] on div "Logo.png 17.87 kb" at bounding box center [514, 475] width 171 height 171
type input "[URL][DOMAIN_NAME]"
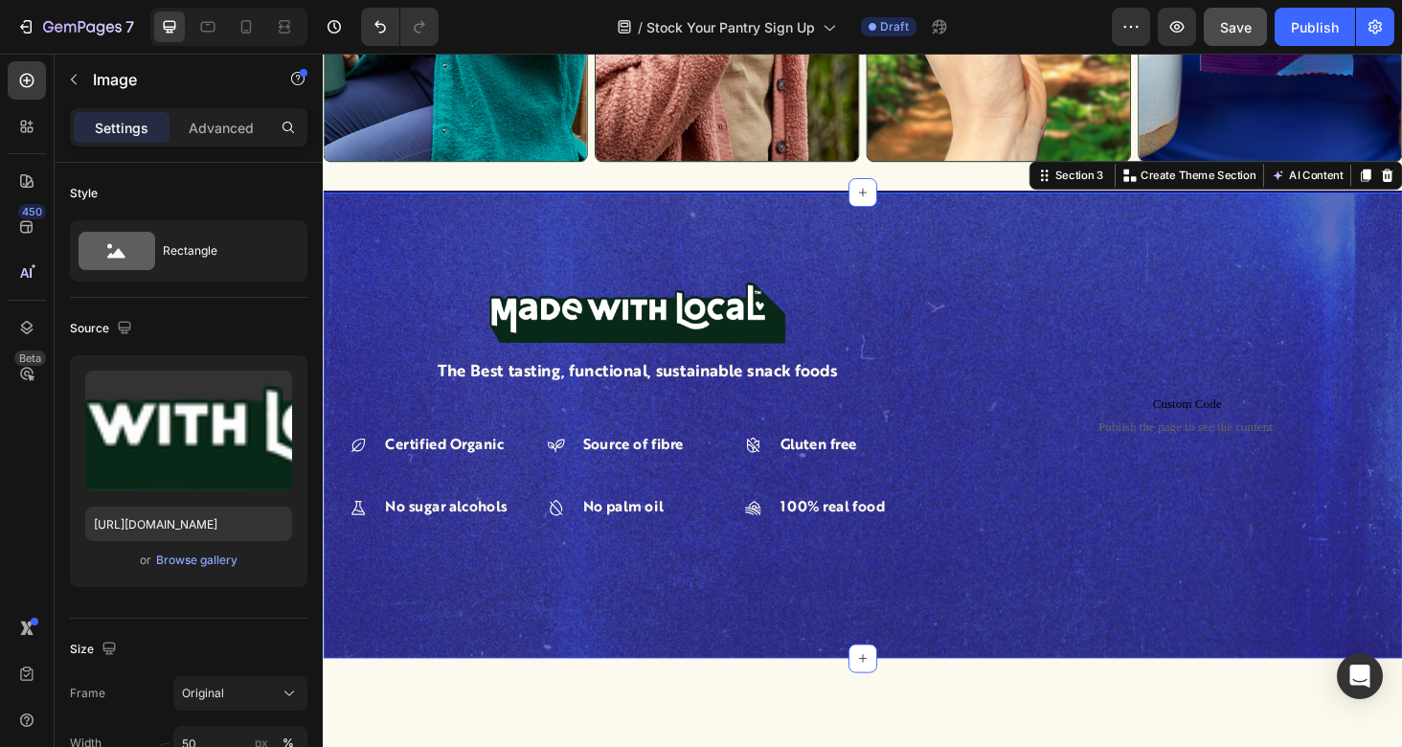
click at [822, 633] on div "Image The Best tasting, functional, sustainable snack foods Text Block Certifie…" at bounding box center [897, 449] width 1149 height 496
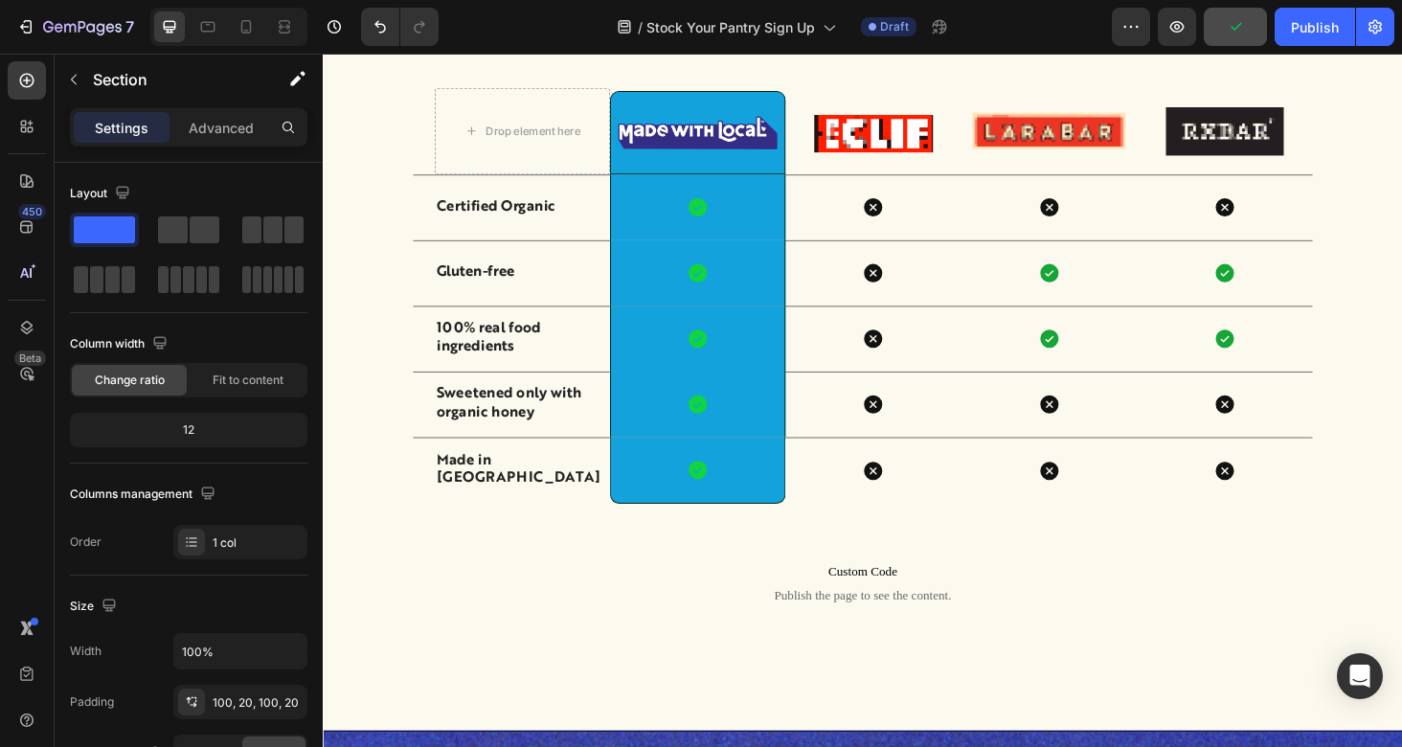
scroll to position [1850, 0]
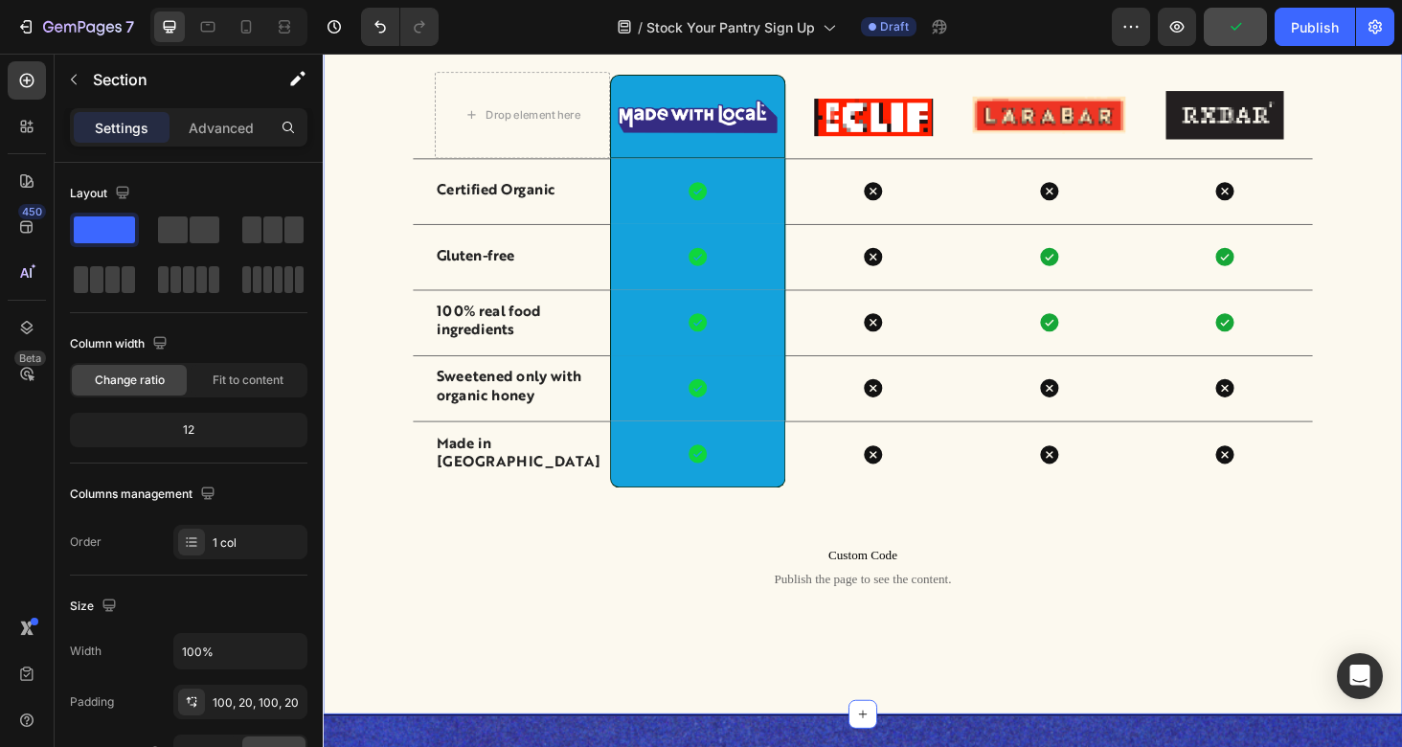
click at [794, 586] on div "Drop element here Image Row Image Image Image Row Certified Organic Text Block …" at bounding box center [897, 367] width 1149 height 588
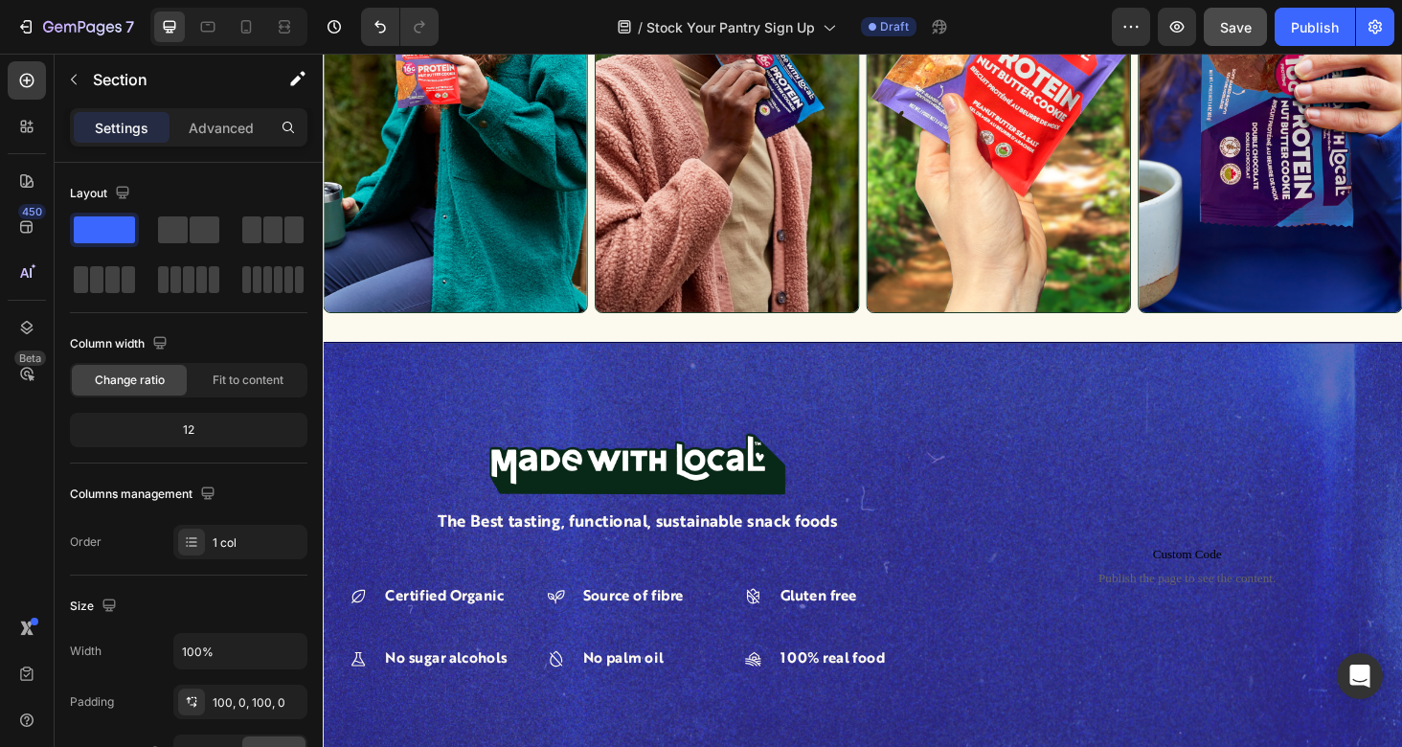
scroll to position [899, 0]
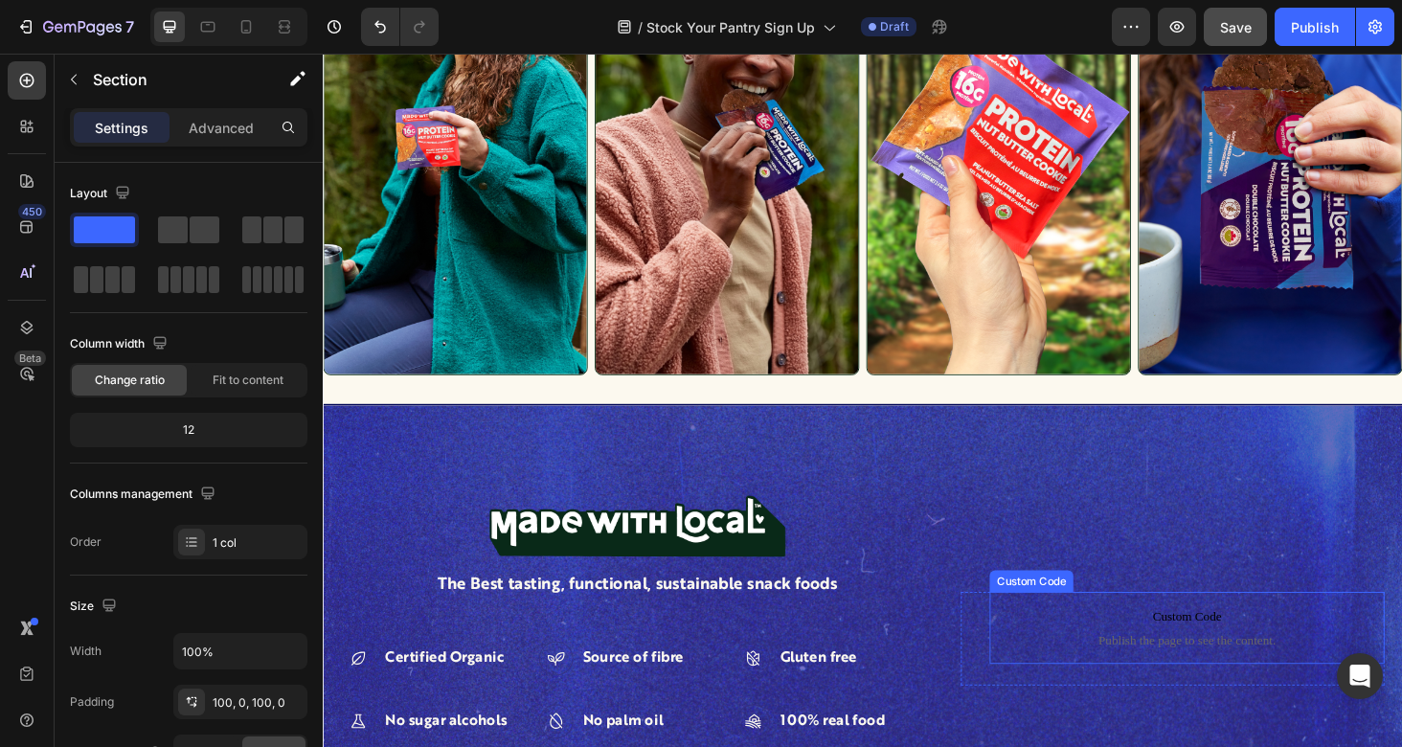
click at [1314, 687] on p "Custom Code Publish the page to see the content." at bounding box center [1242, 664] width 420 height 77
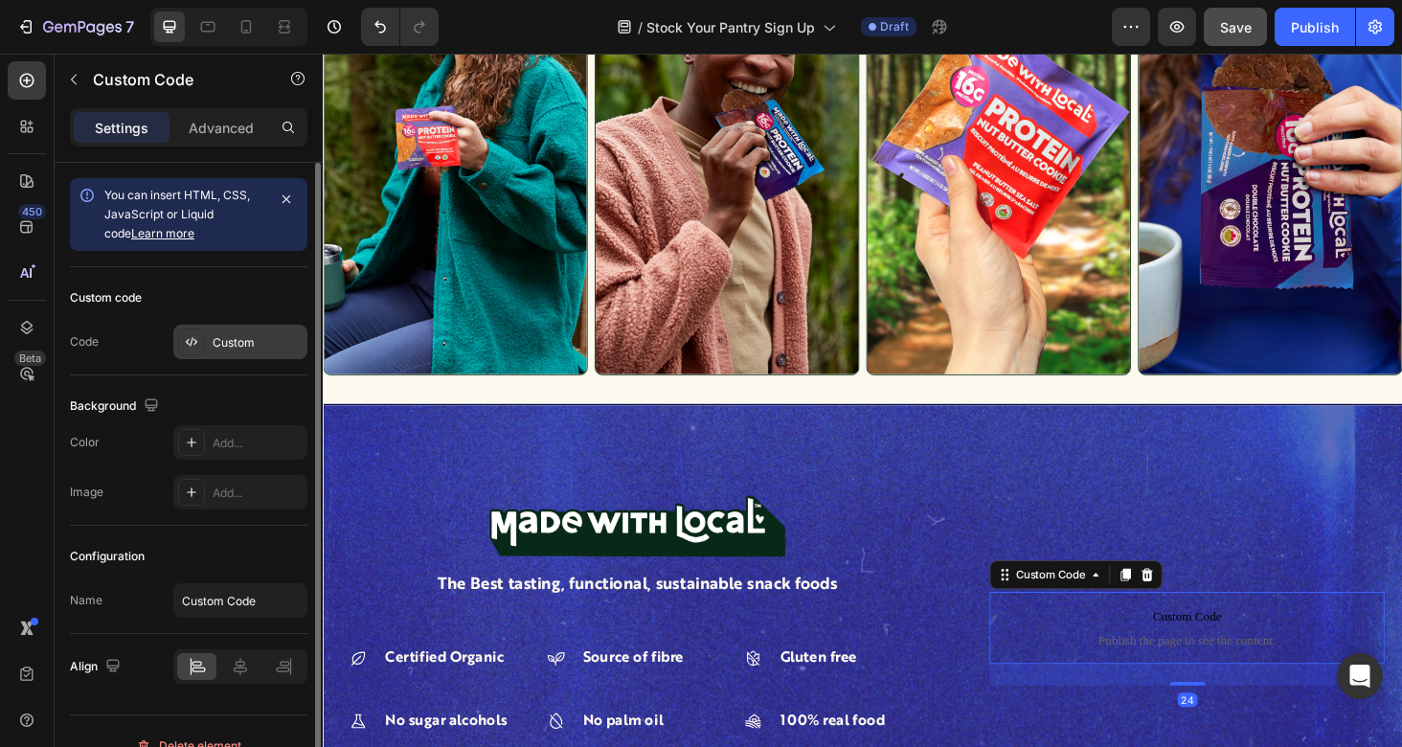
click at [237, 354] on div "Custom" at bounding box center [240, 342] width 134 height 34
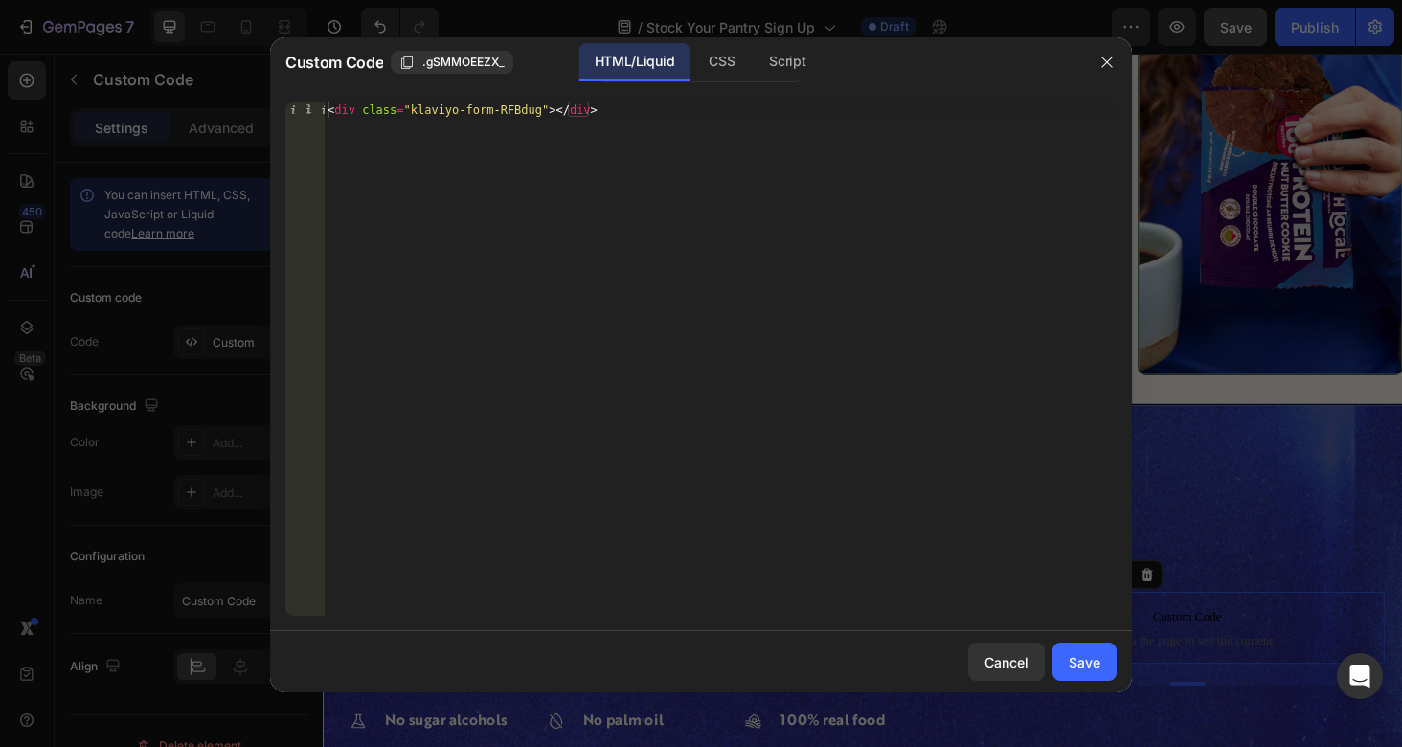
type textarea "<div class="klaviyo-form-RFBdug"></div>"
click at [507, 127] on div "< div class = "klaviyo-form-RFBdug" > </ div >" at bounding box center [720, 374] width 793 height 544
click at [497, 111] on div "< div class = "klaviyo-form-RFBdug" > </ div >" at bounding box center [720, 374] width 793 height 544
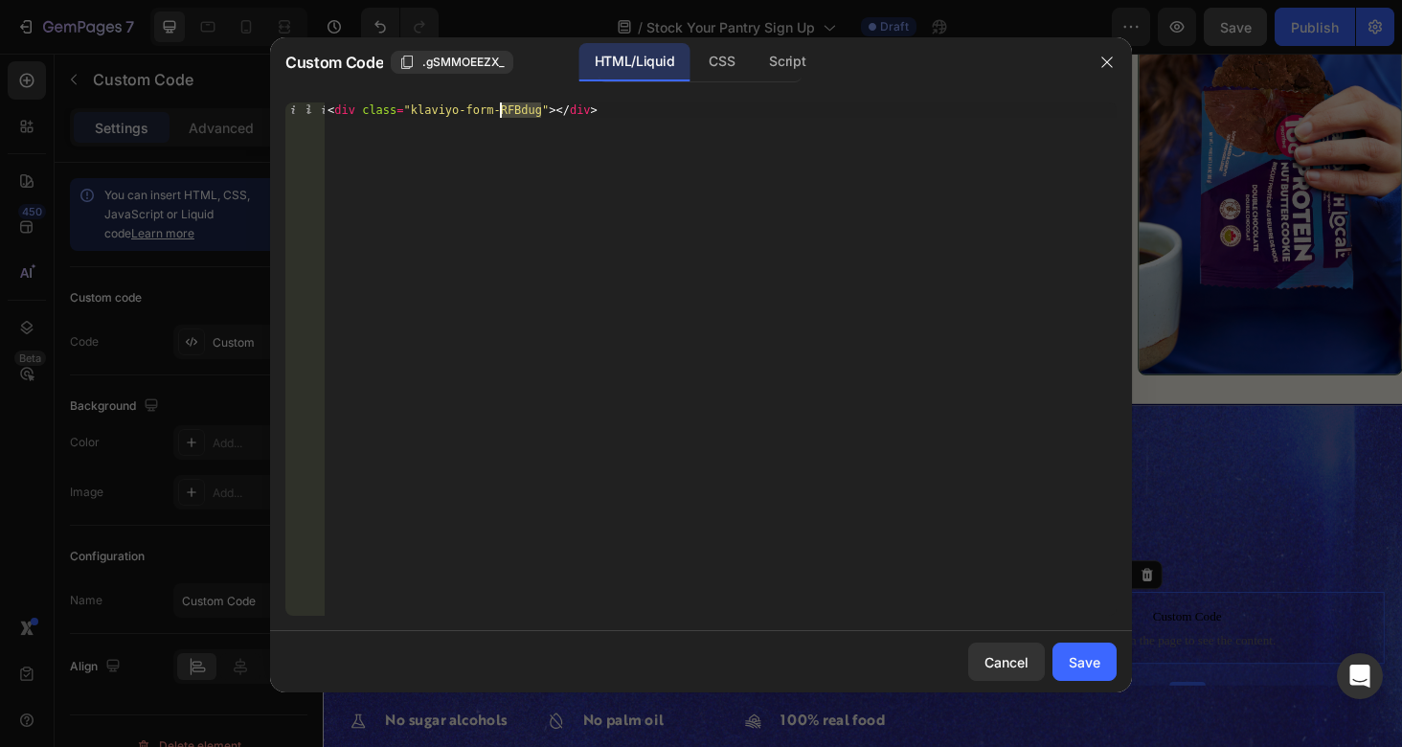
click at [497, 111] on div "< div class = "klaviyo-form-RFBdug" > </ div >" at bounding box center [720, 374] width 793 height 544
click at [1064, 652] on button "Save" at bounding box center [1084, 661] width 64 height 38
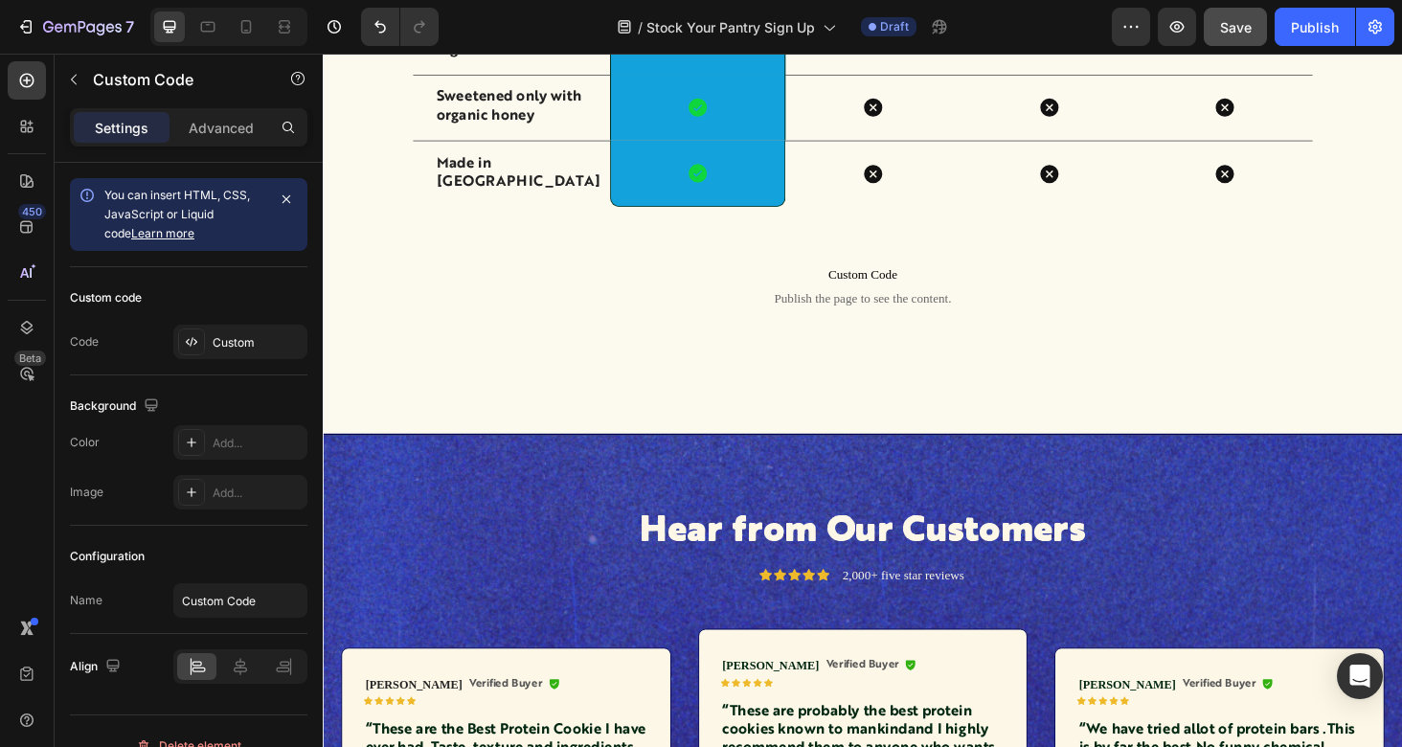
scroll to position [2100, 0]
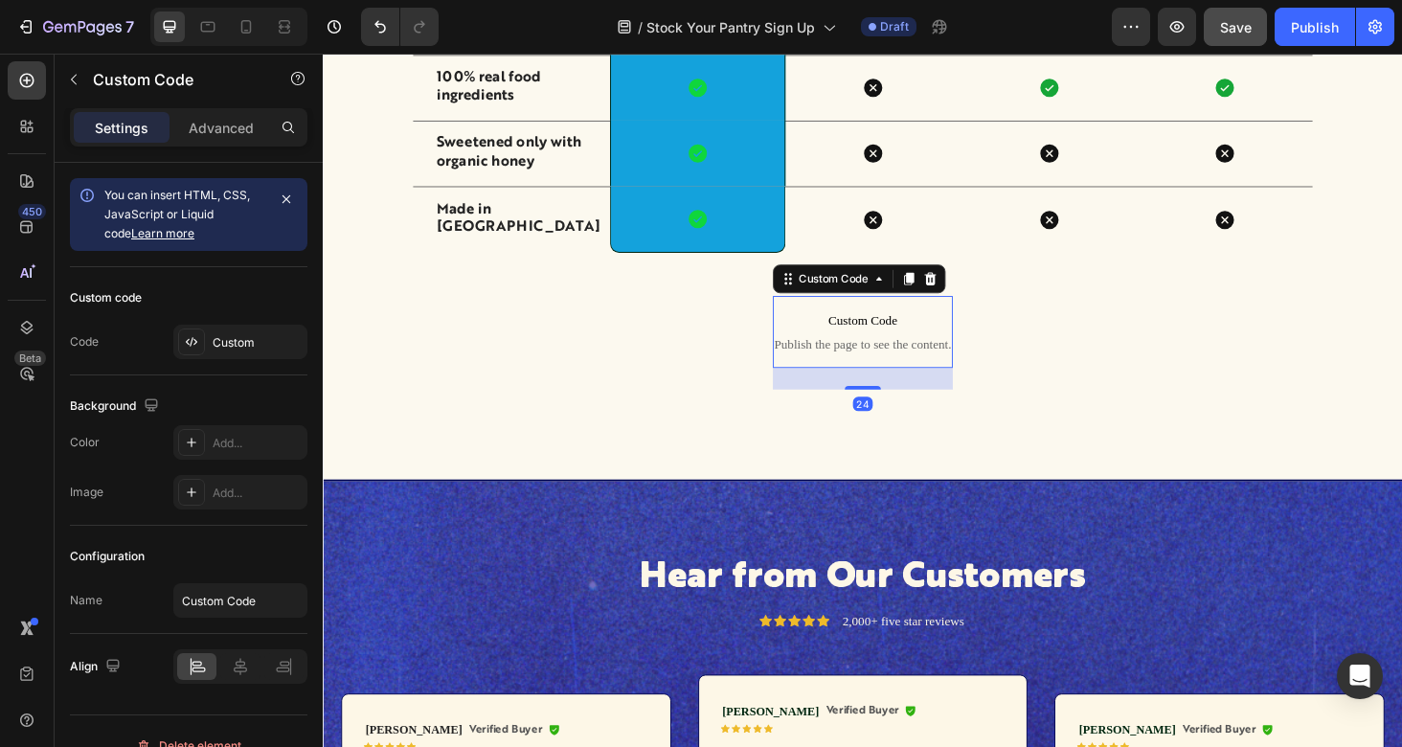
click at [883, 356] on span "Publish the page to see the content." at bounding box center [896, 362] width 191 height 19
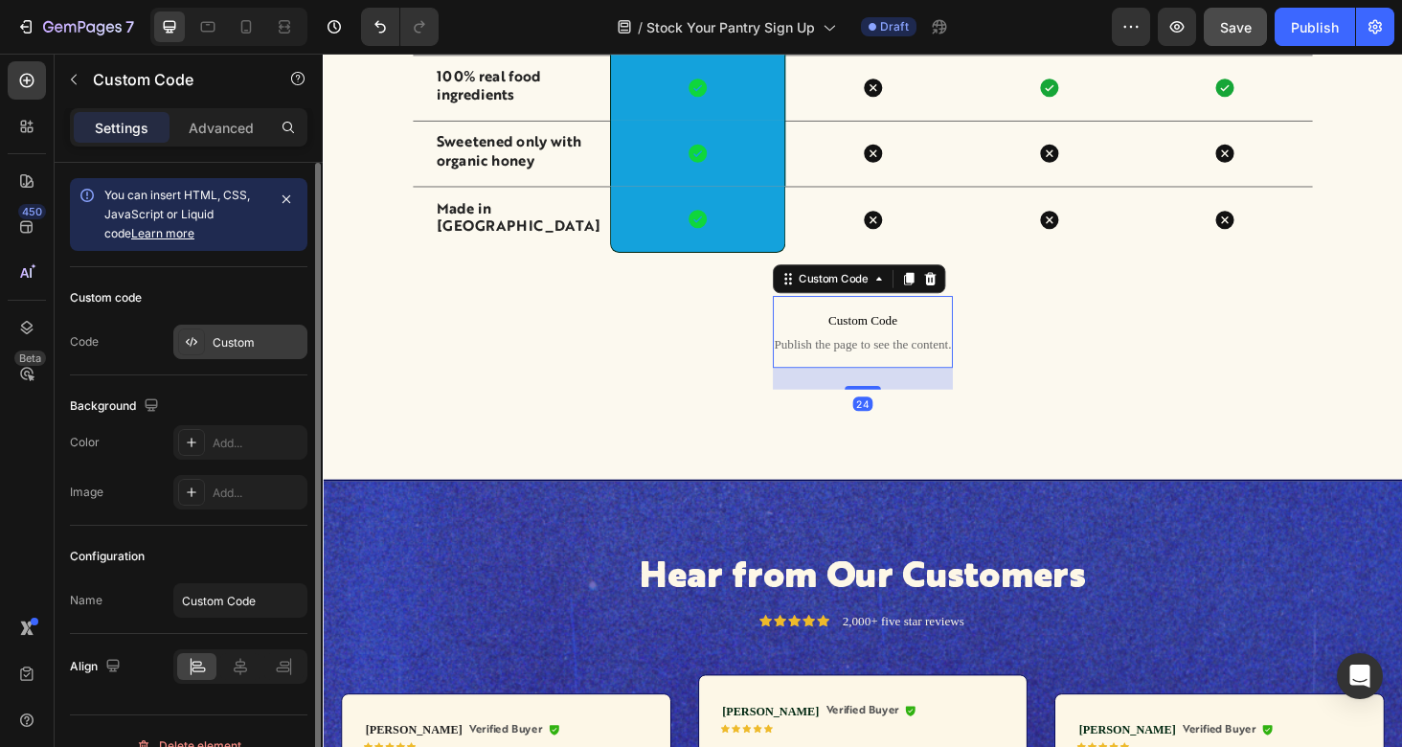
click at [220, 345] on div "Custom" at bounding box center [258, 342] width 90 height 17
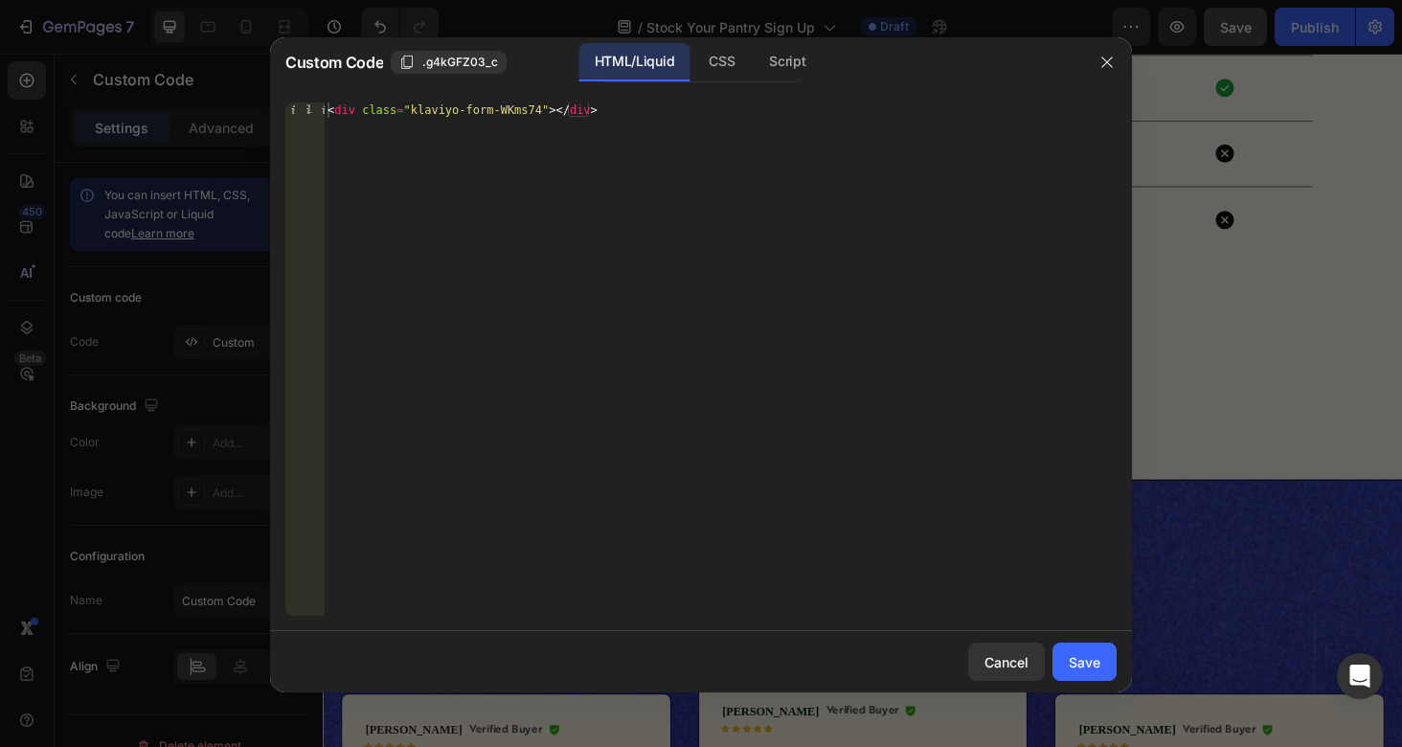
click at [528, 120] on div "< div class = "klaviyo-form-WKms74" > </ div >" at bounding box center [720, 374] width 793 height 544
paste textarea "RFBdug"
type textarea "<div class="klaviyo-form-RFBdug"></div>"
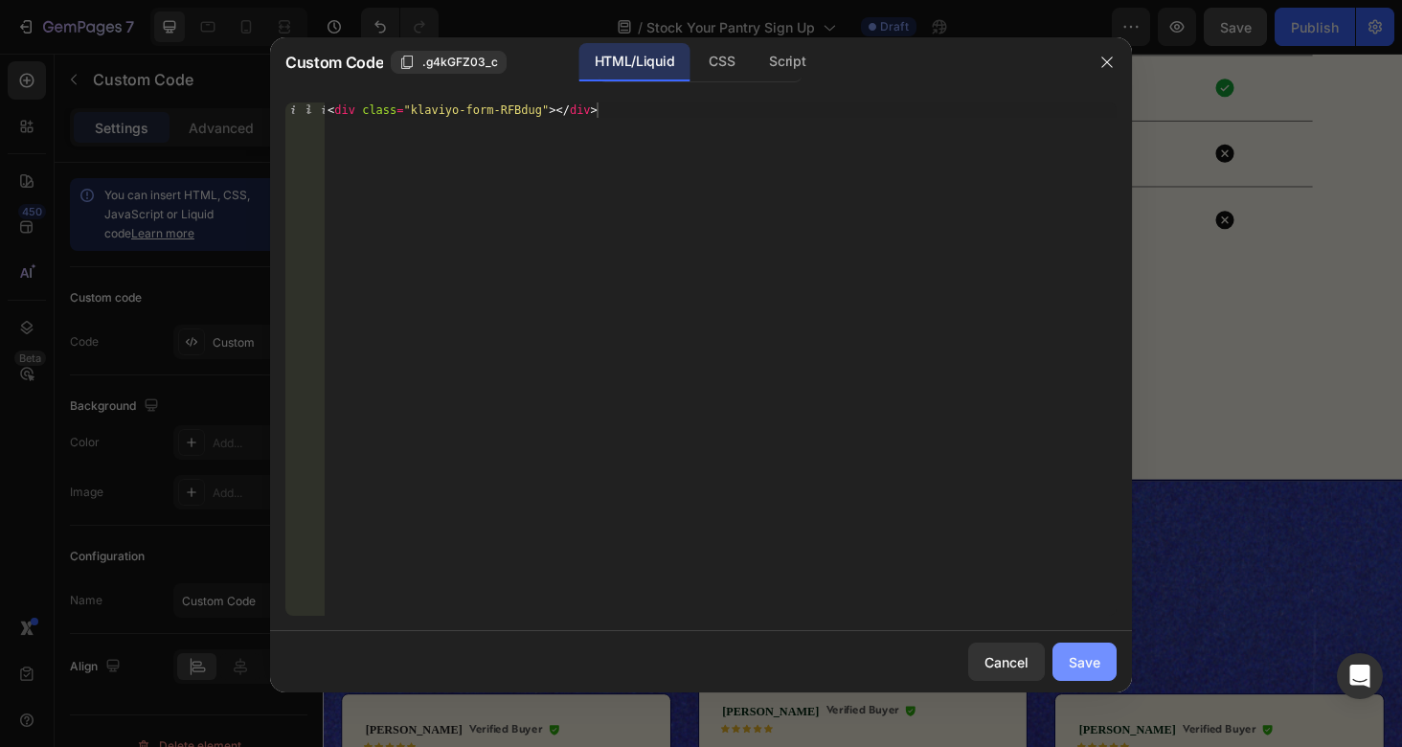
click at [1099, 656] on div "Save" at bounding box center [1085, 662] width 32 height 20
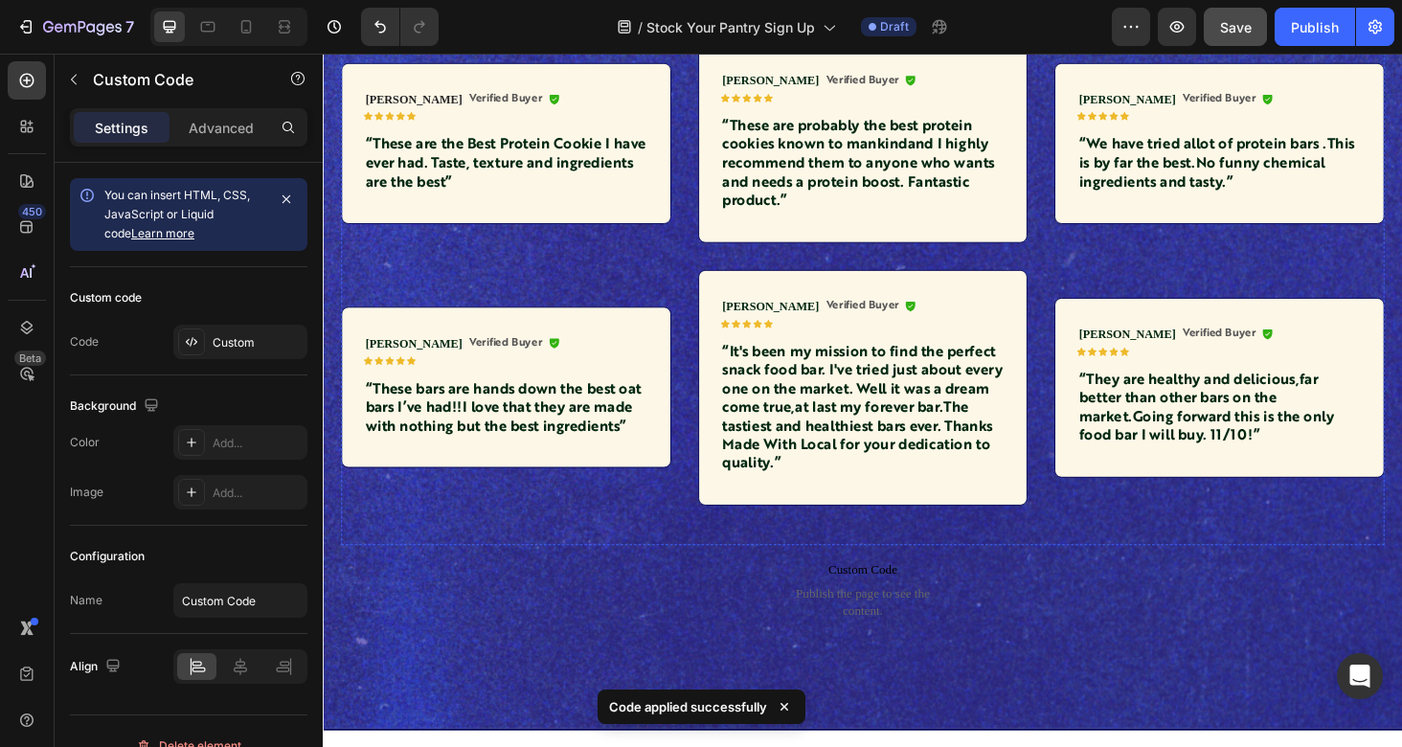
scroll to position [2928, 0]
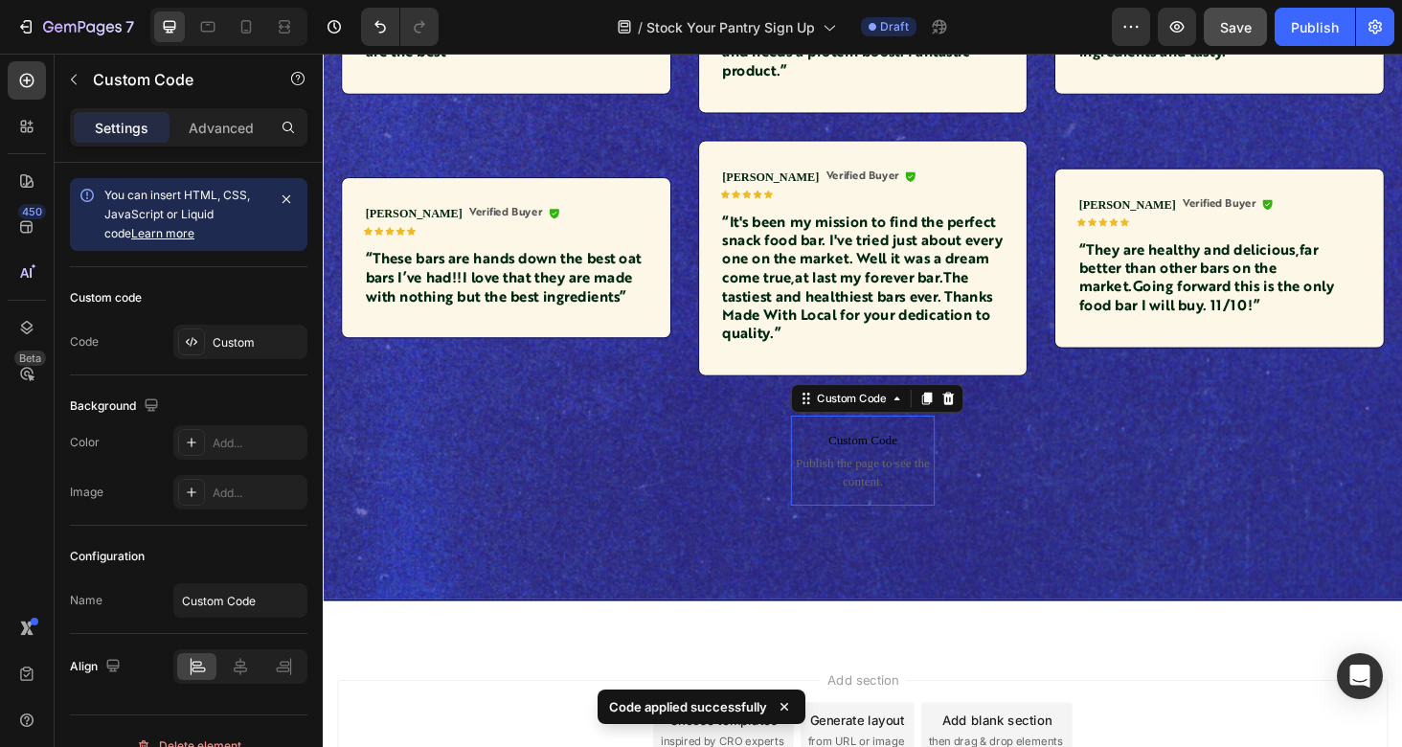
click at [949, 486] on span "Publish the page to see the content." at bounding box center [897, 500] width 153 height 38
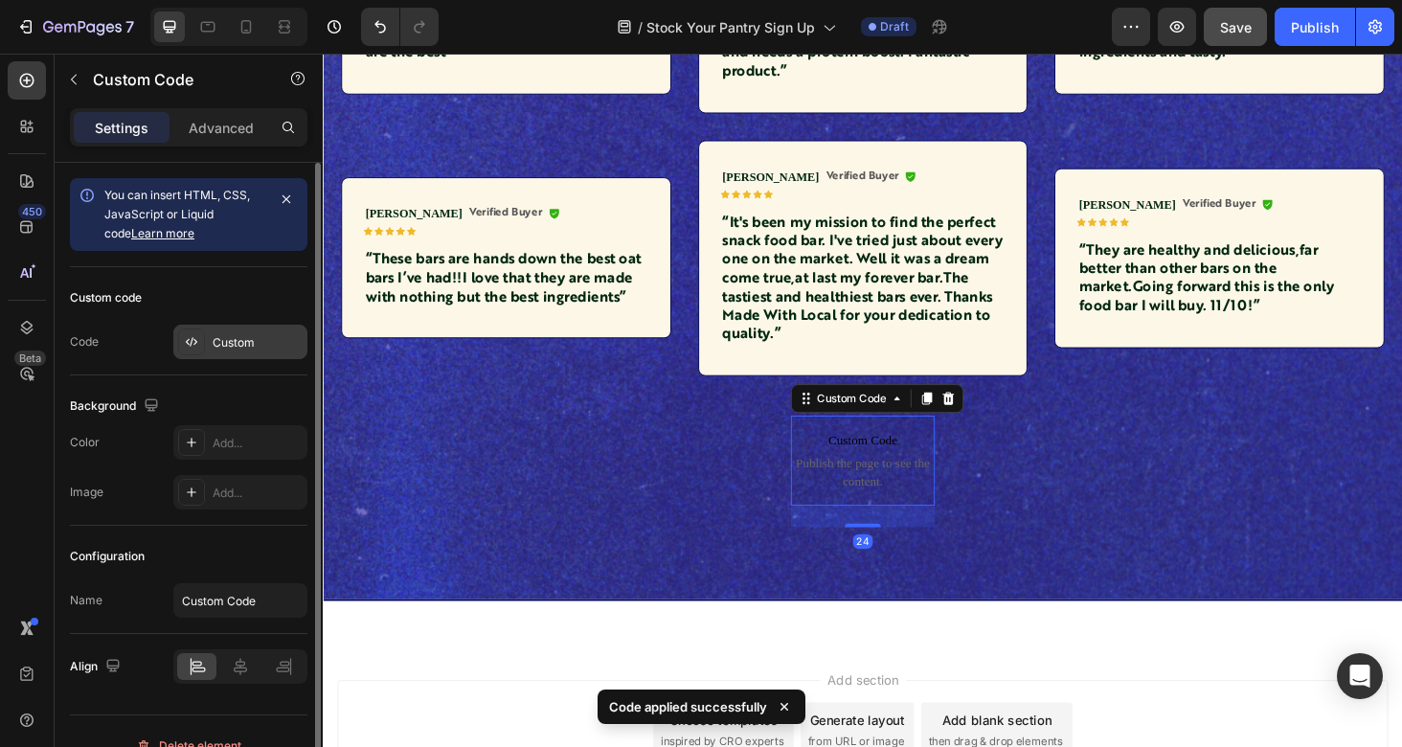
click at [229, 334] on div "Custom" at bounding box center [258, 342] width 90 height 17
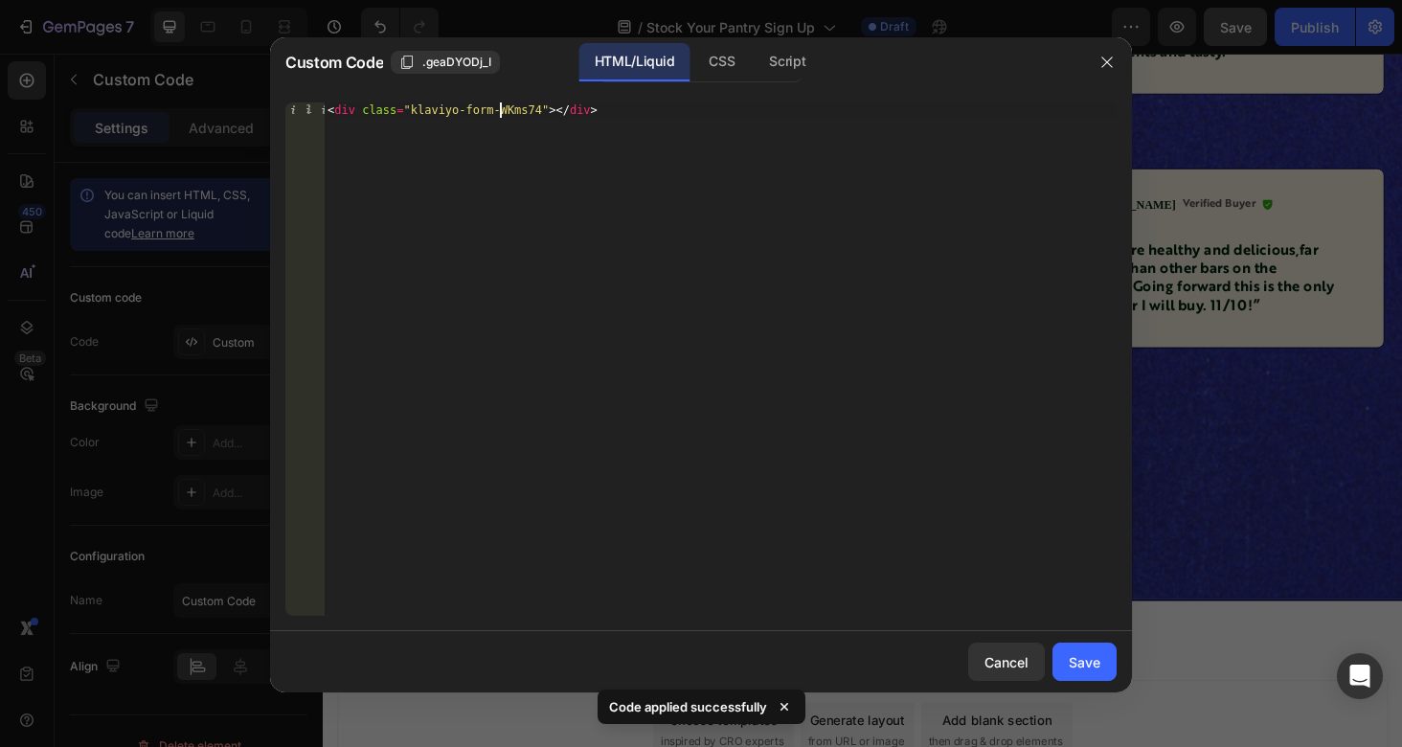
click at [501, 116] on div "< div class = "klaviyo-form-WKms74" > </ div >" at bounding box center [720, 374] width 793 height 544
paste textarea "RFBdug"
type textarea "<div class="klaviyo-form-RFBdug"></div>"
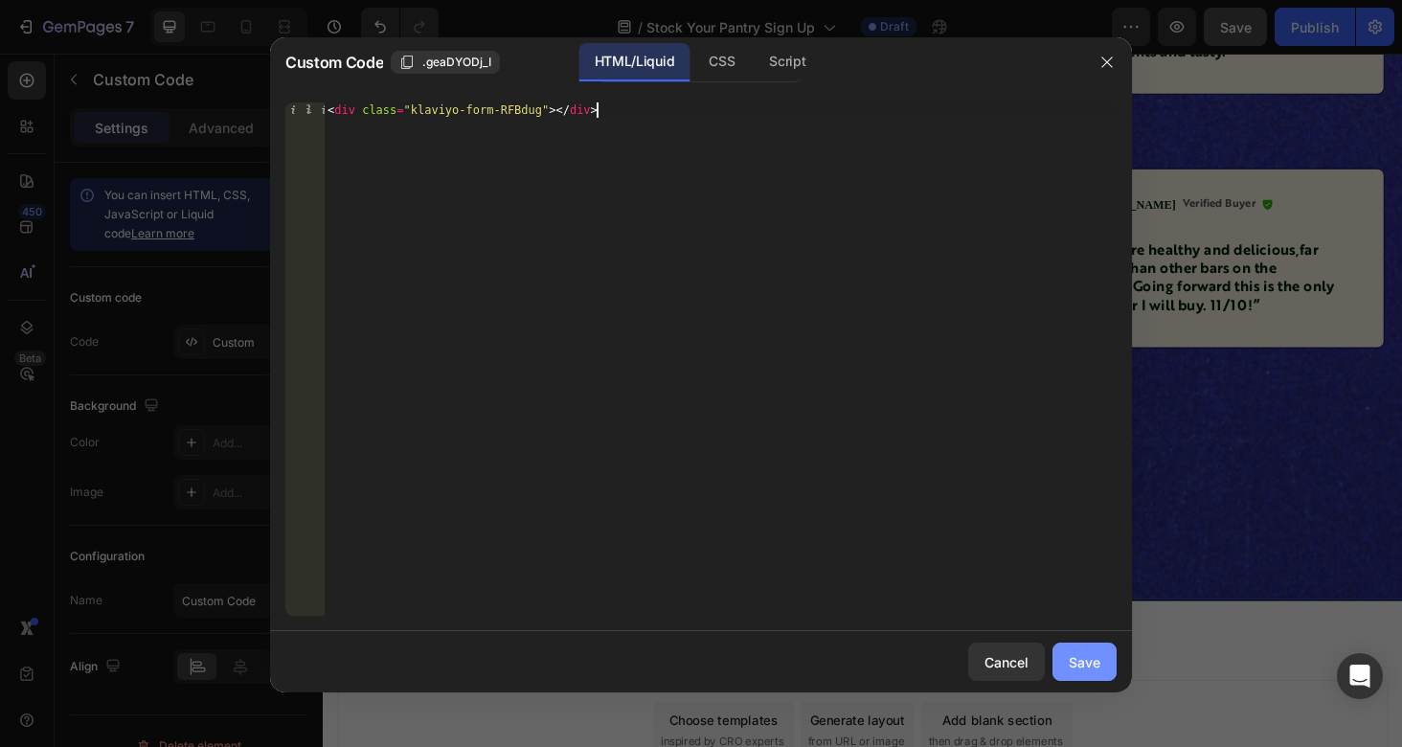
click at [1077, 662] on div "Save" at bounding box center [1085, 662] width 32 height 20
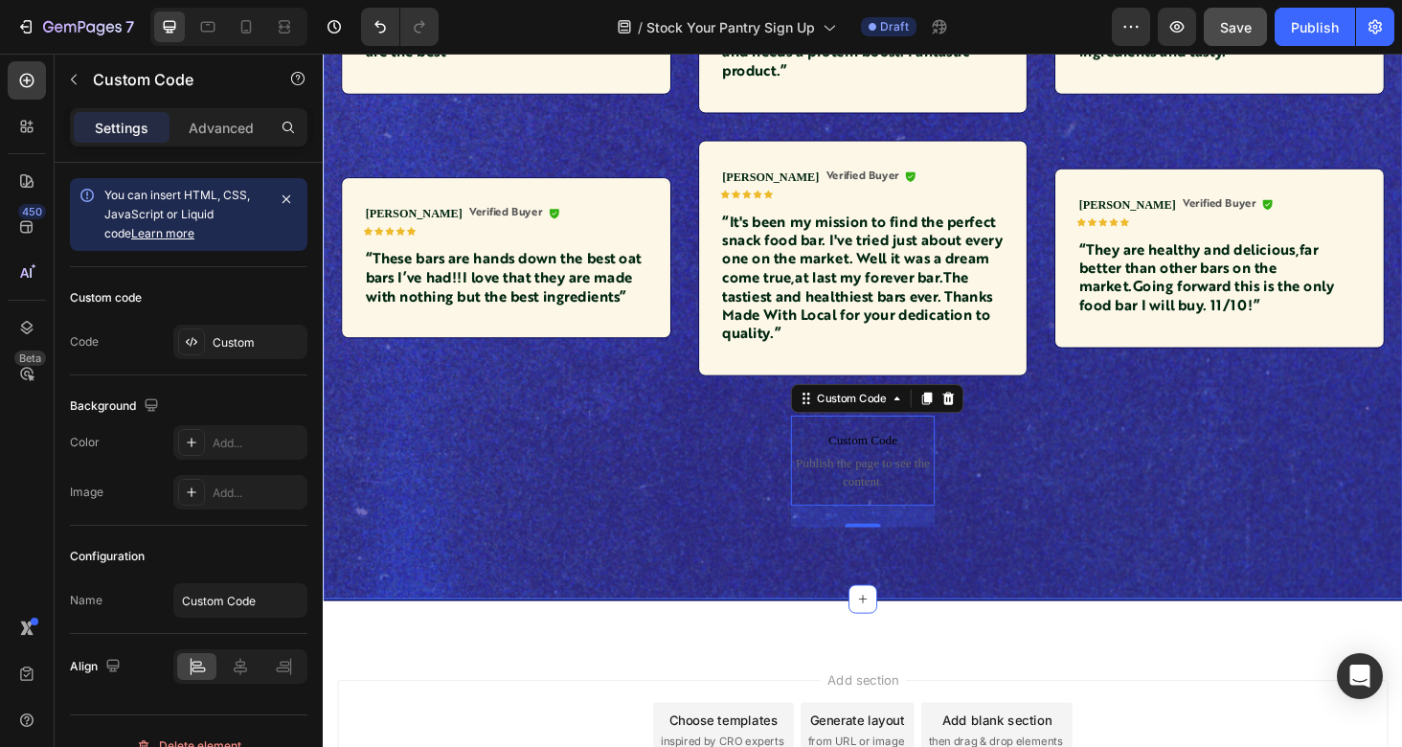
click at [1227, 554] on div "Hear from Our Customers Heading Icon Icon Icon Icon Icon Icon List 2,000+ five …" at bounding box center [897, 166] width 1111 height 781
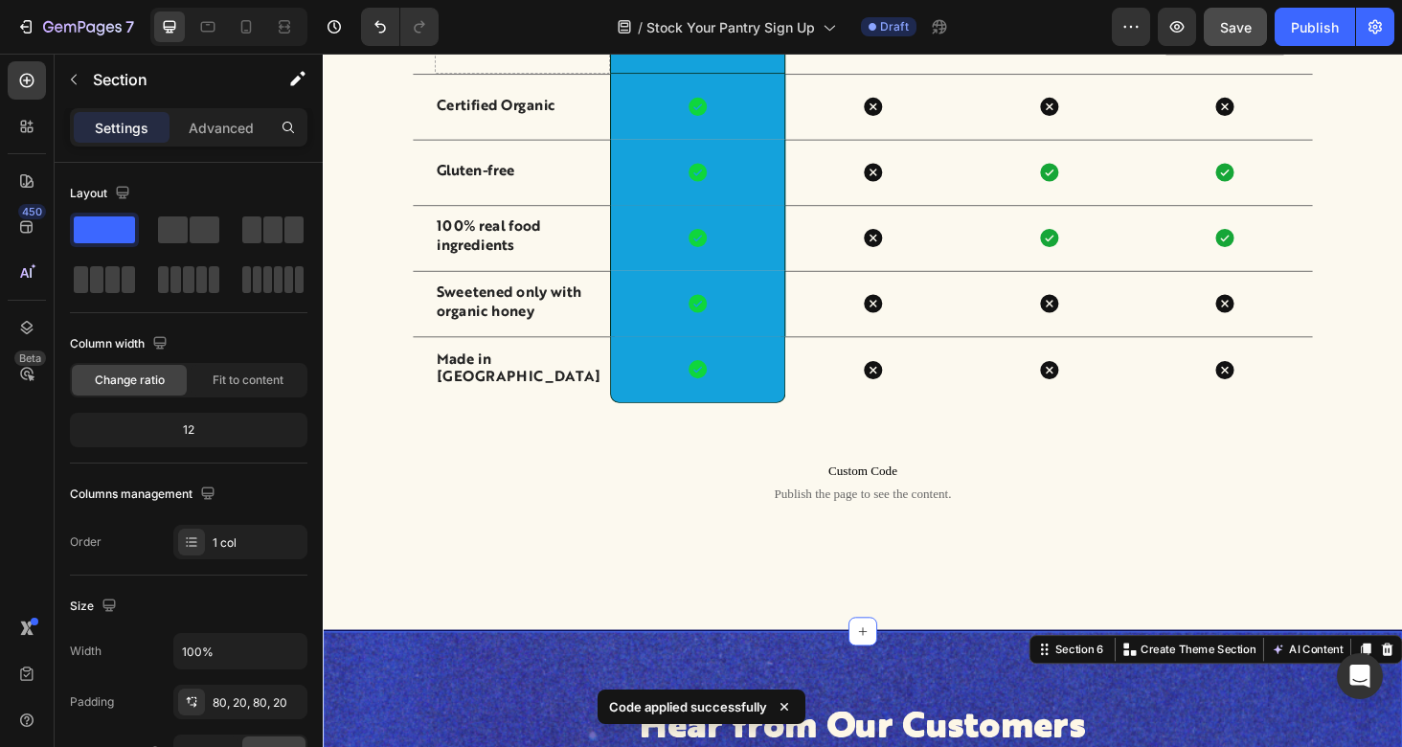
scroll to position [1926, 0]
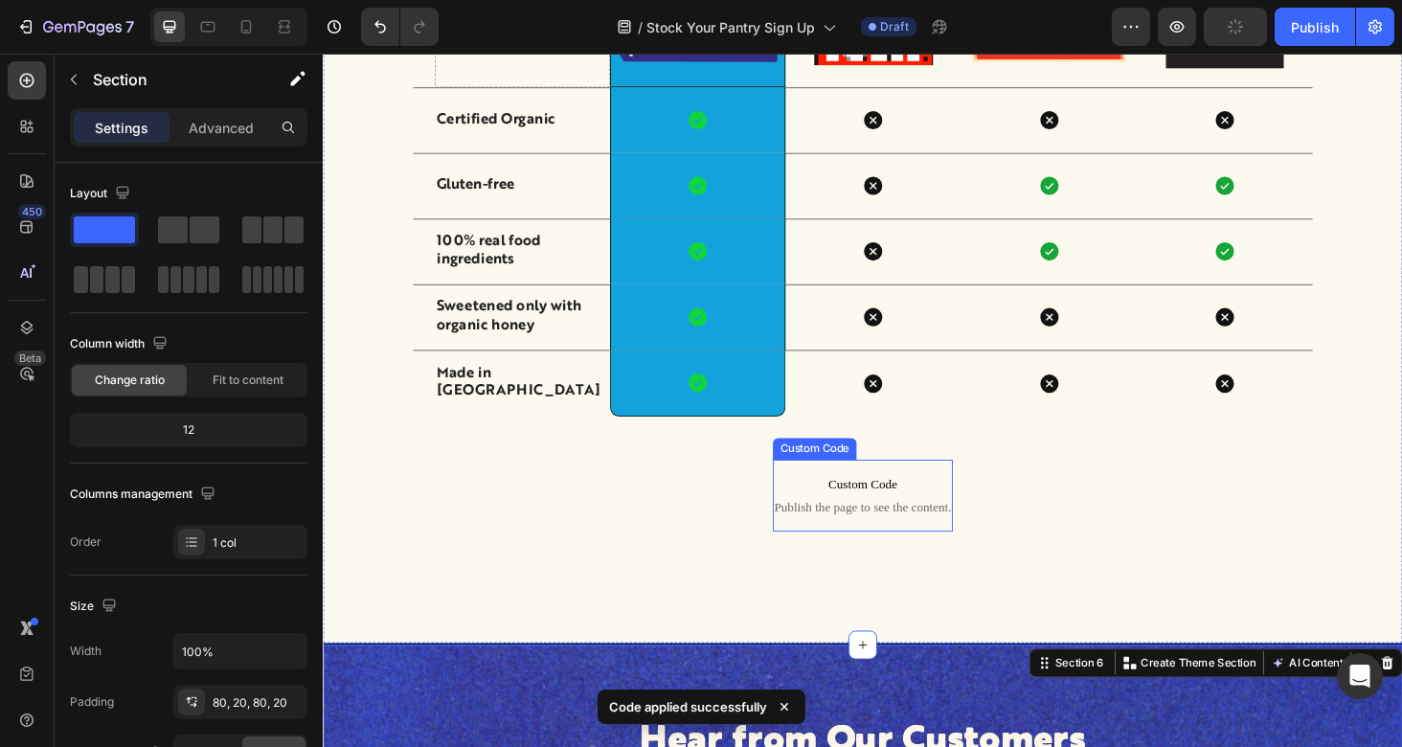
click at [963, 506] on span "Custom Code" at bounding box center [896, 512] width 191 height 23
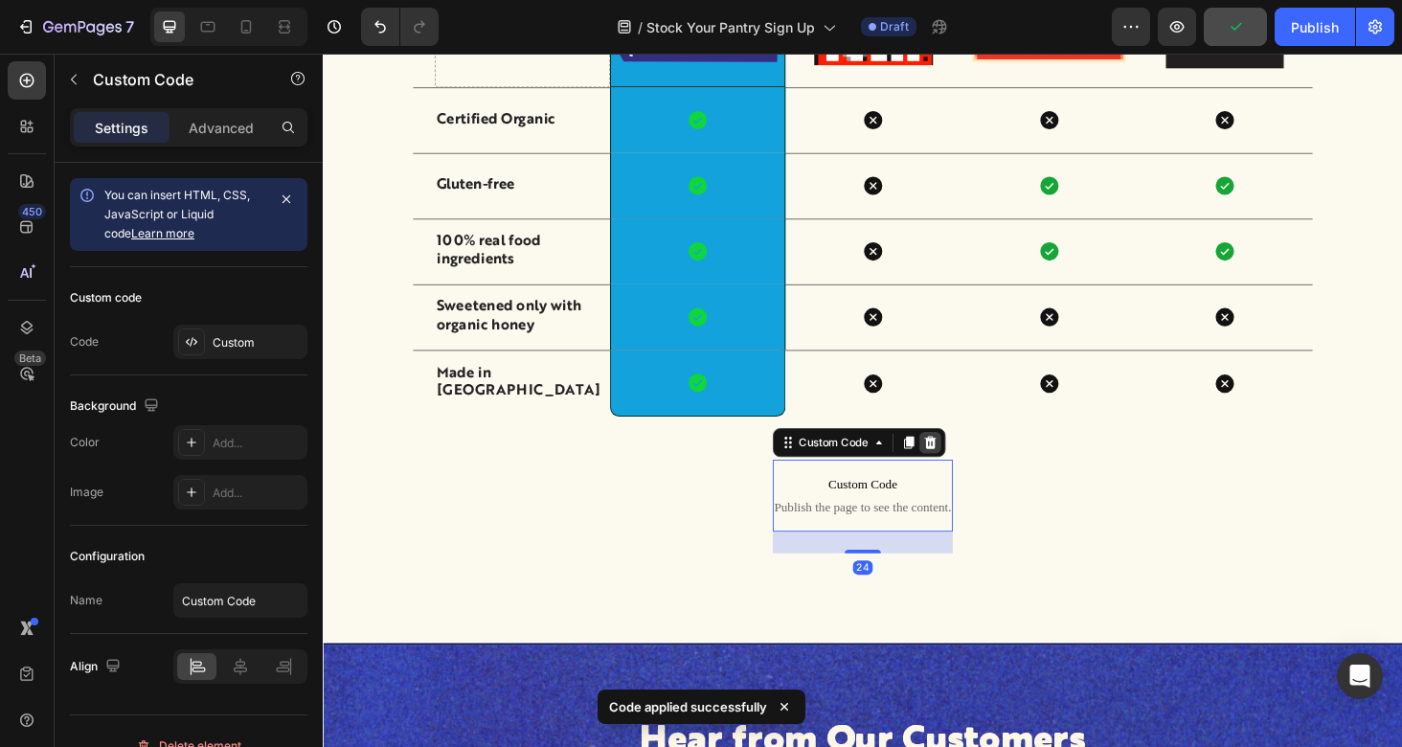
click at [968, 460] on icon at bounding box center [968, 467] width 15 height 15
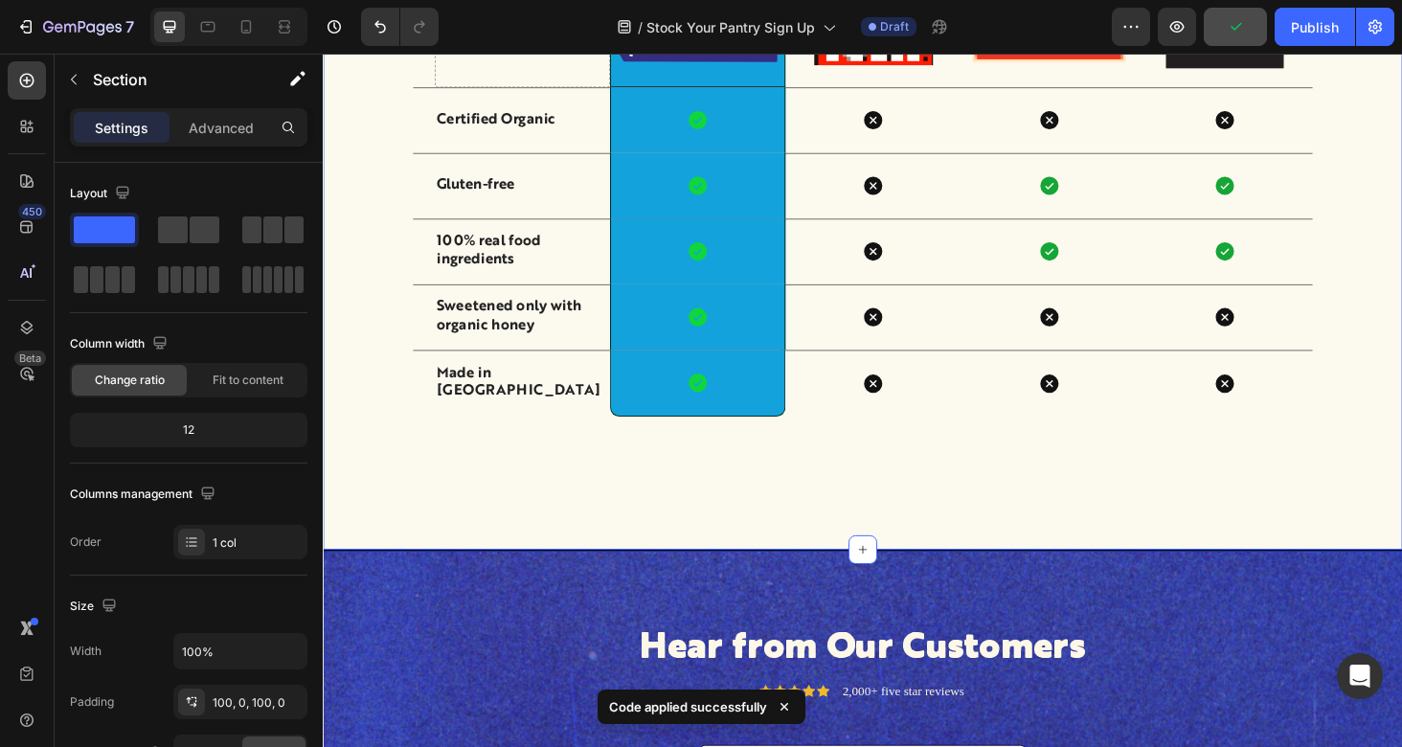
click at [920, 497] on div "Drop element here Image Row Image Image Image Row Certified Organic Text Block …" at bounding box center [897, 241] width 1149 height 680
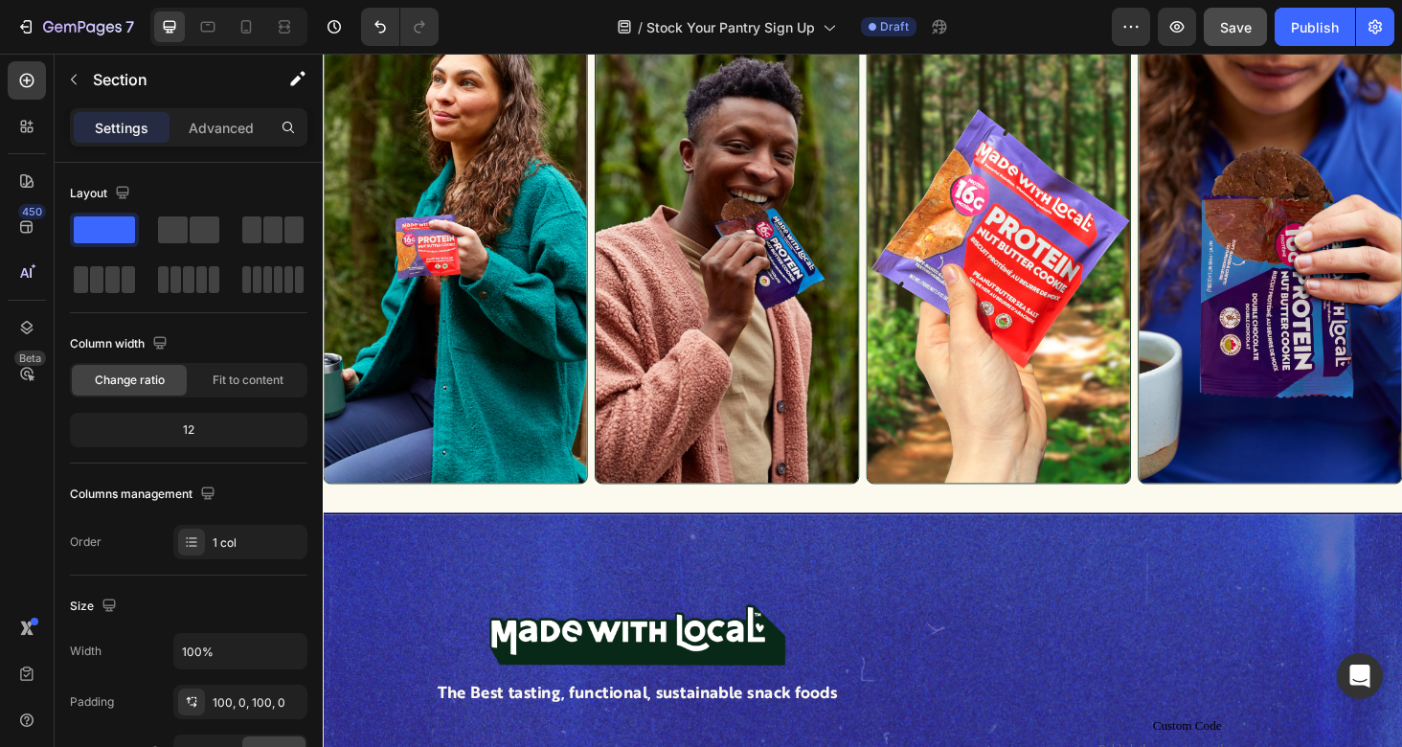
scroll to position [666, 0]
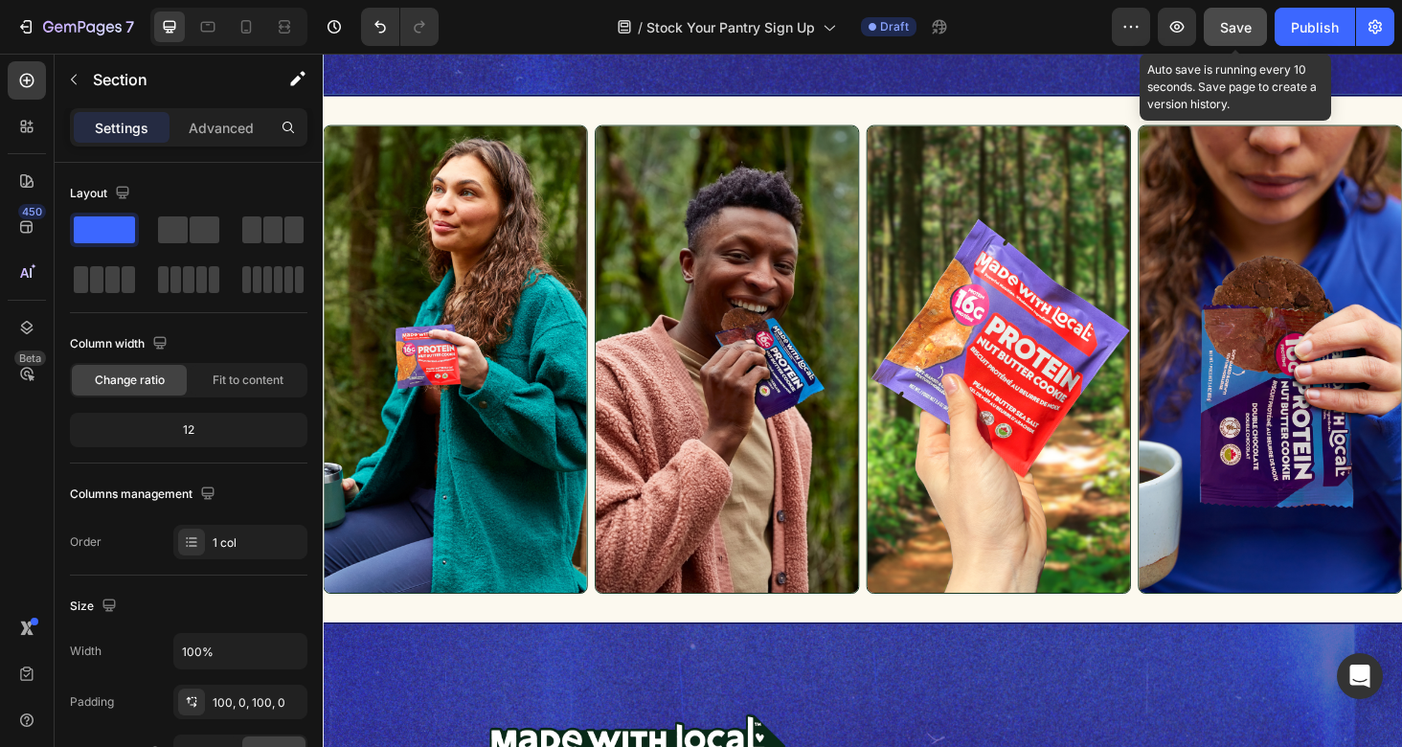
click at [1260, 26] on button "Save" at bounding box center [1235, 27] width 63 height 38
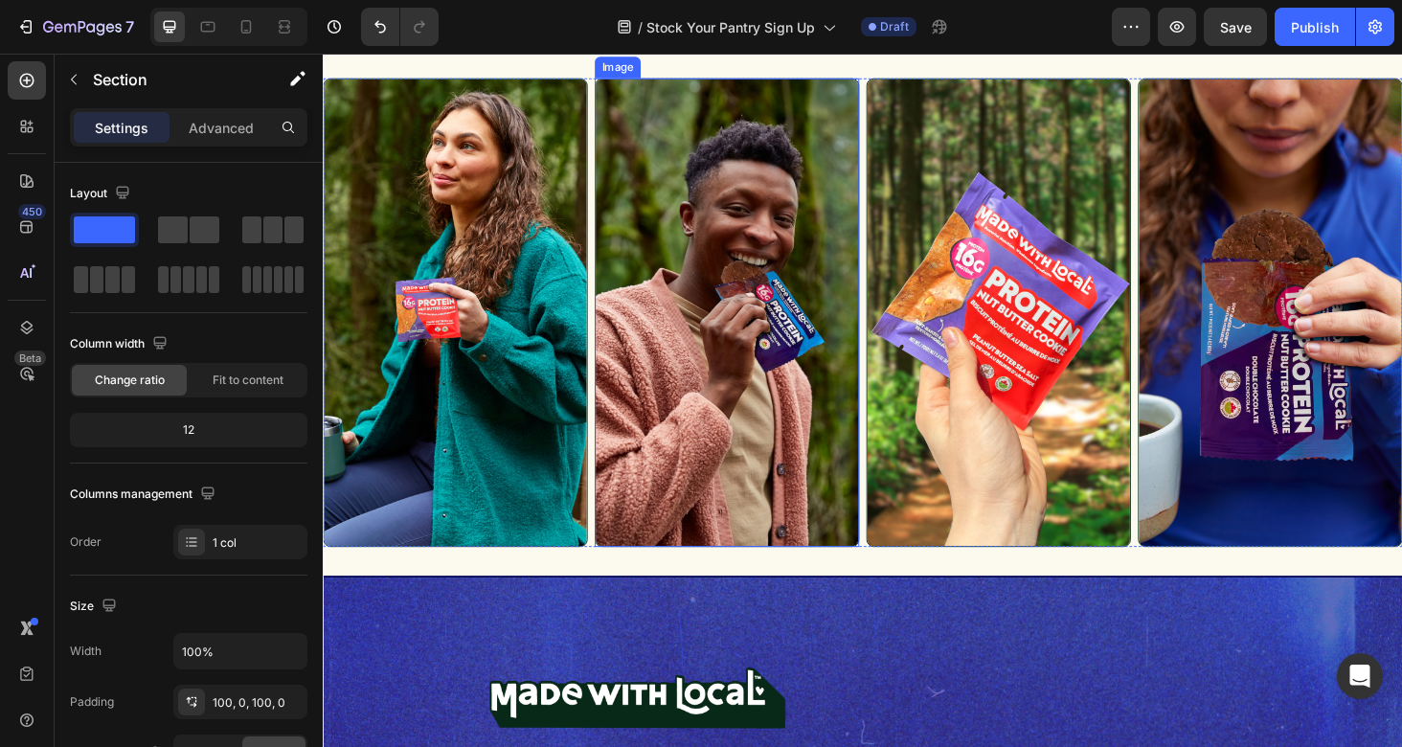
scroll to position [423, 0]
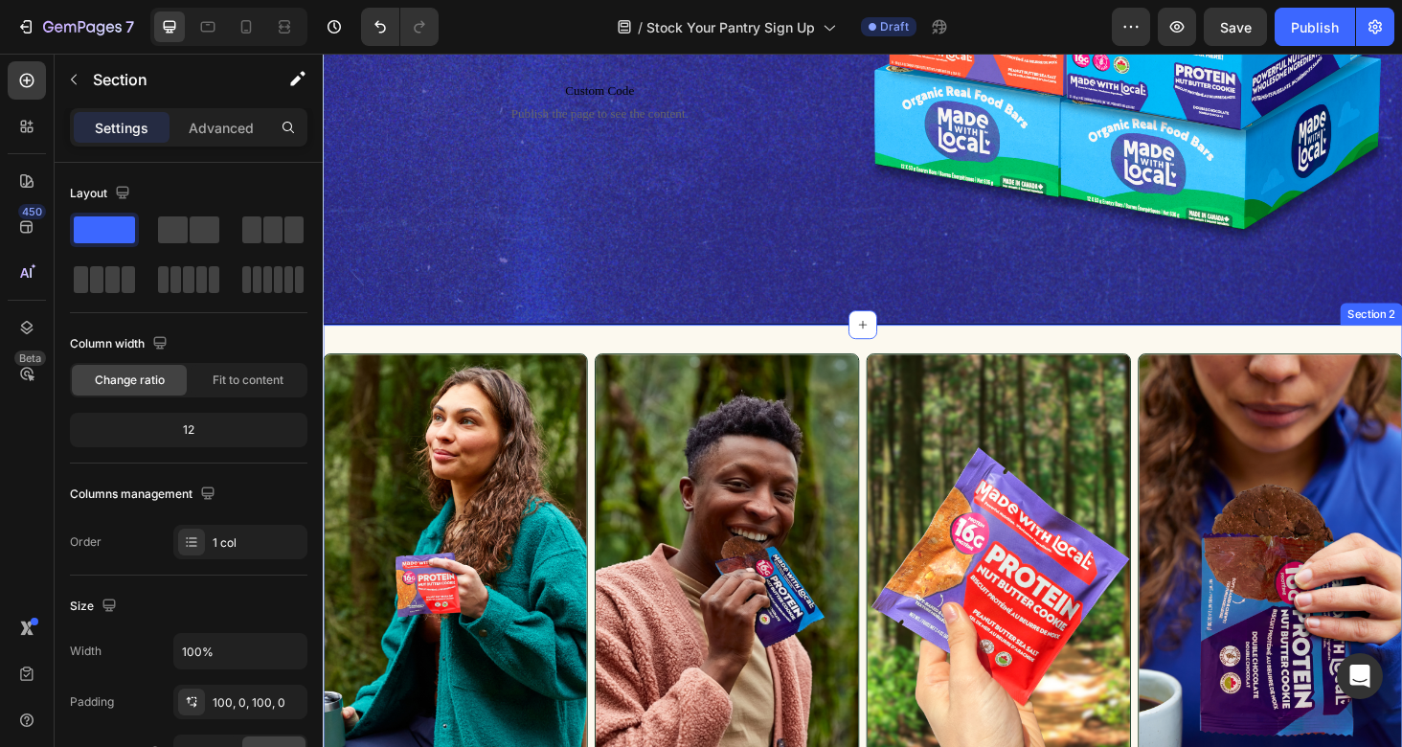
click at [782, 351] on div "Image Image Image Image Row Row Custom Code Publish the page to see the content…" at bounding box center [897, 622] width 1149 height 564
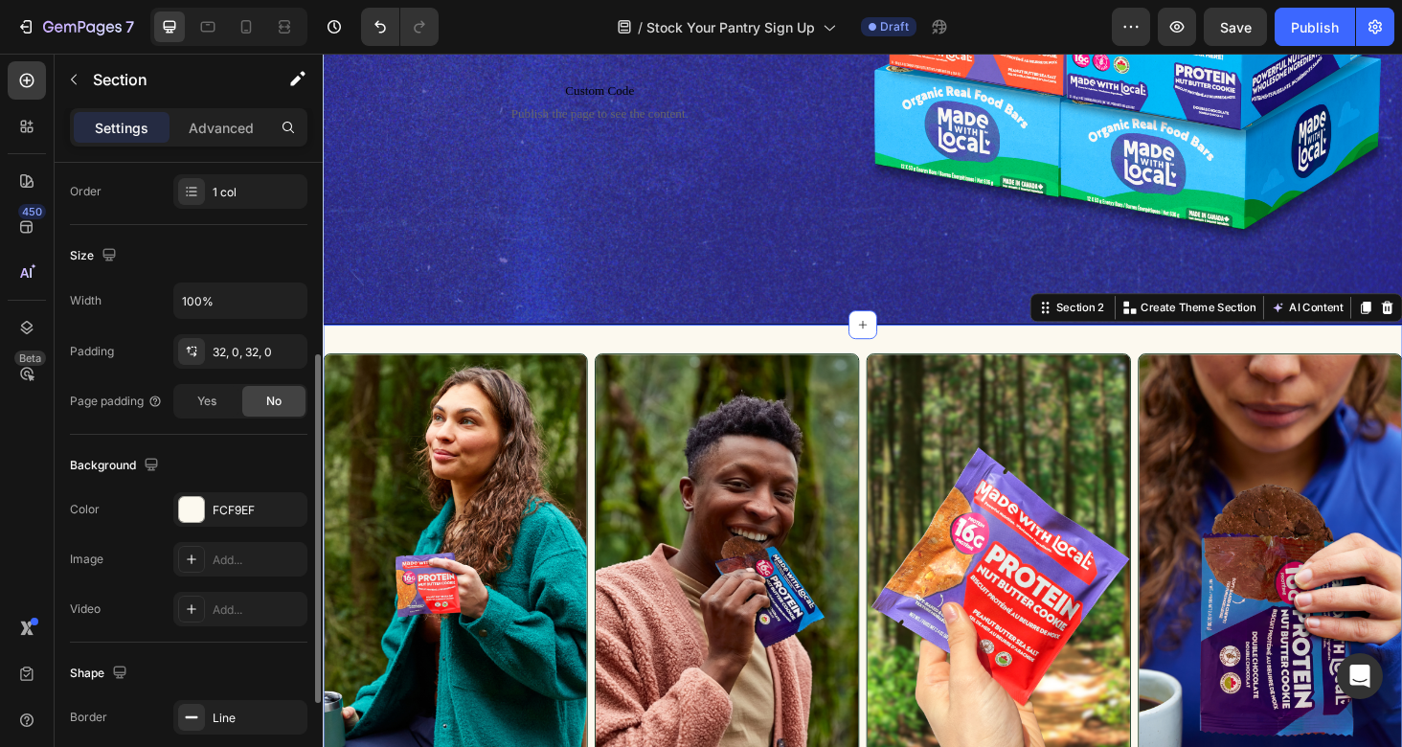
scroll to position [396, 0]
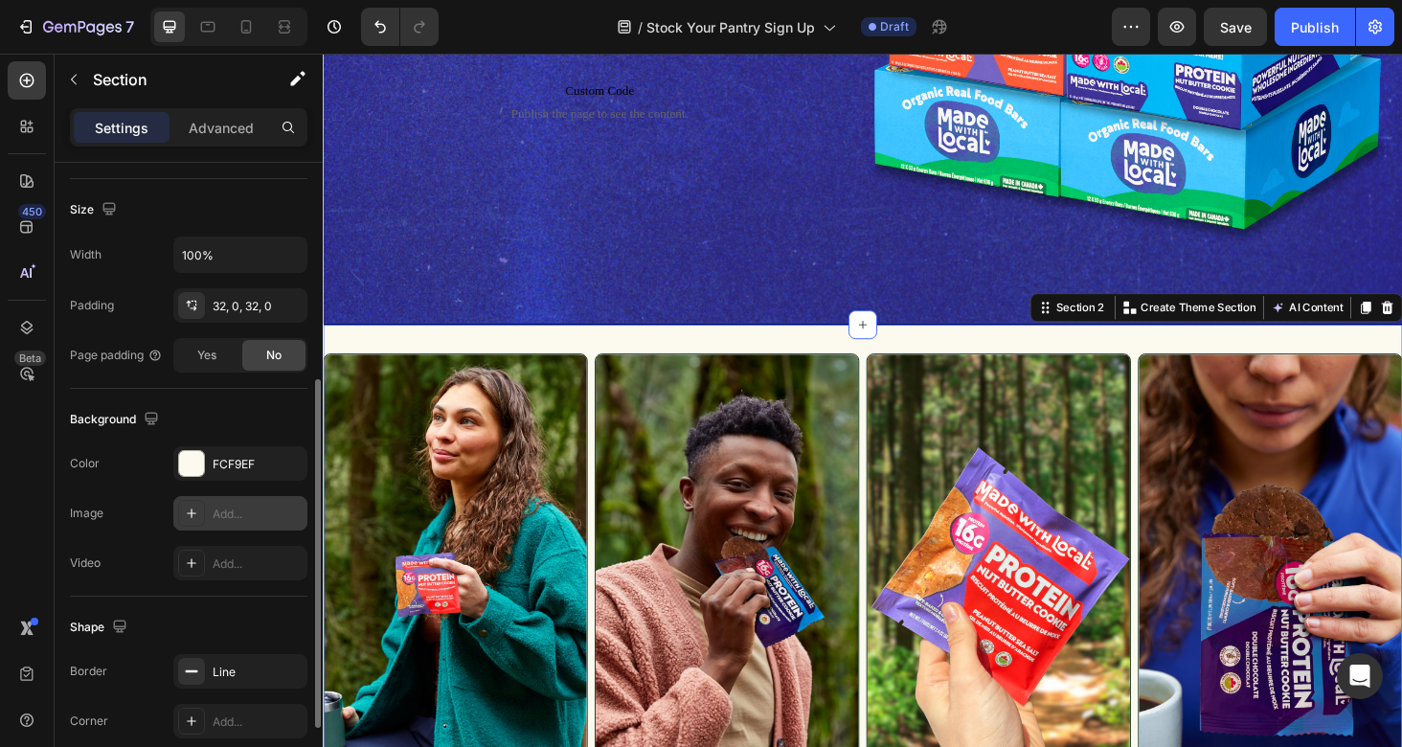
click at [227, 523] on div "Add..." at bounding box center [240, 513] width 134 height 34
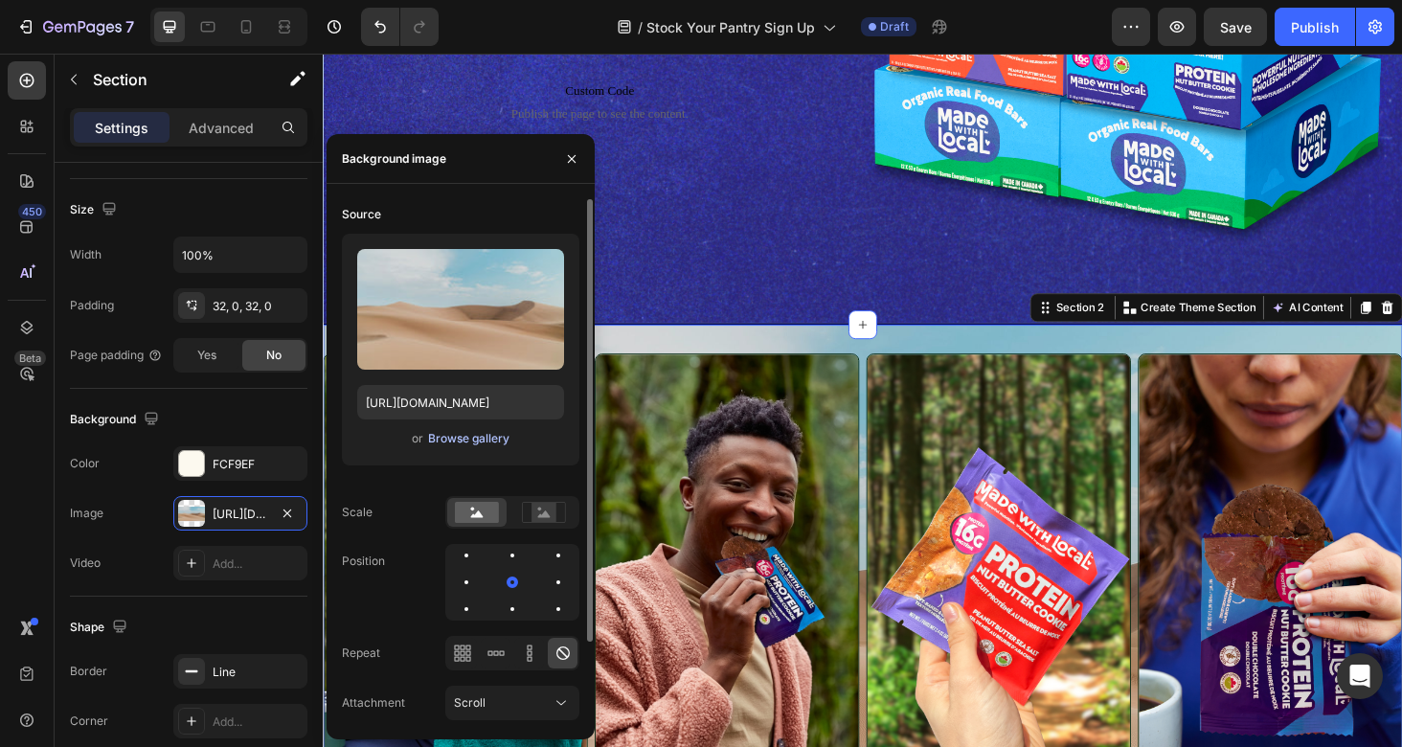
click at [484, 432] on div "Browse gallery" at bounding box center [468, 438] width 81 height 17
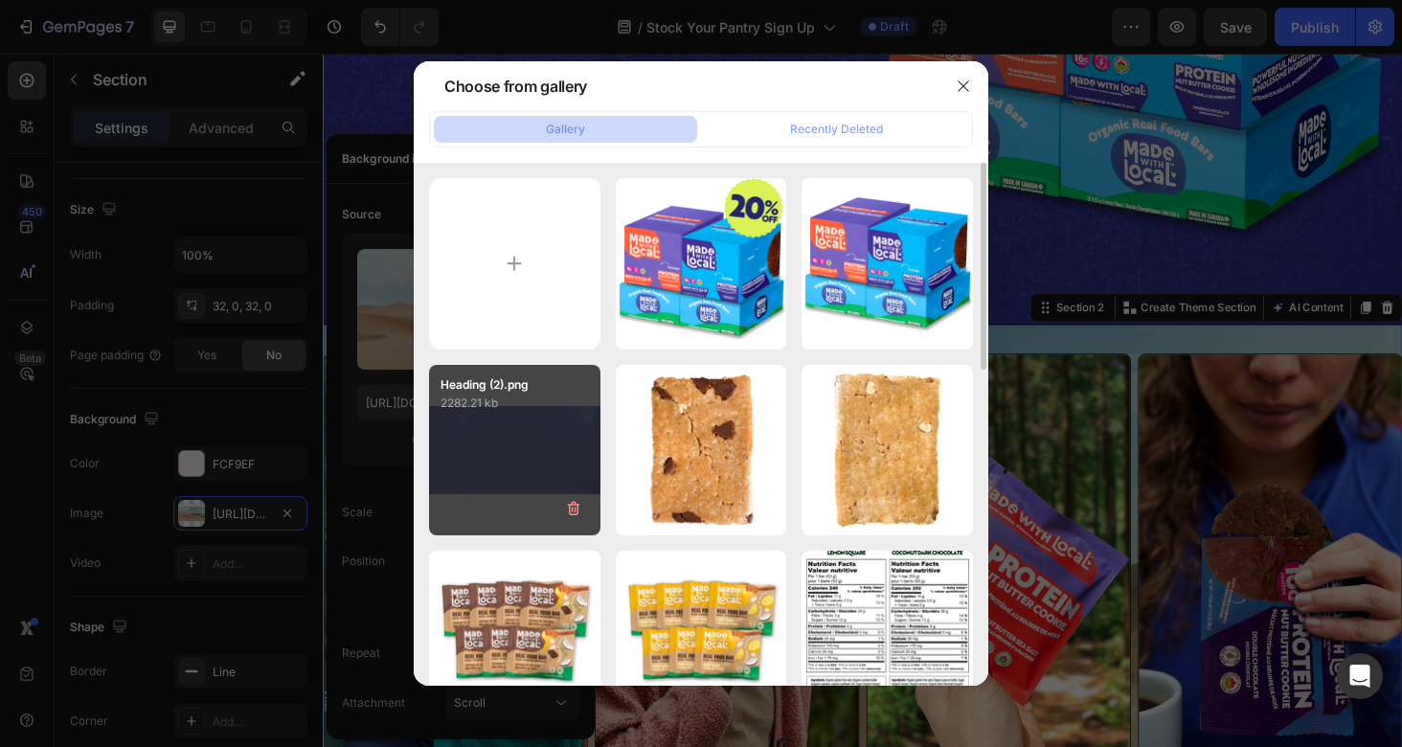
click at [498, 424] on div "Heading (2).png 2282.21 kb" at bounding box center [514, 450] width 171 height 171
type input "[URL][DOMAIN_NAME]"
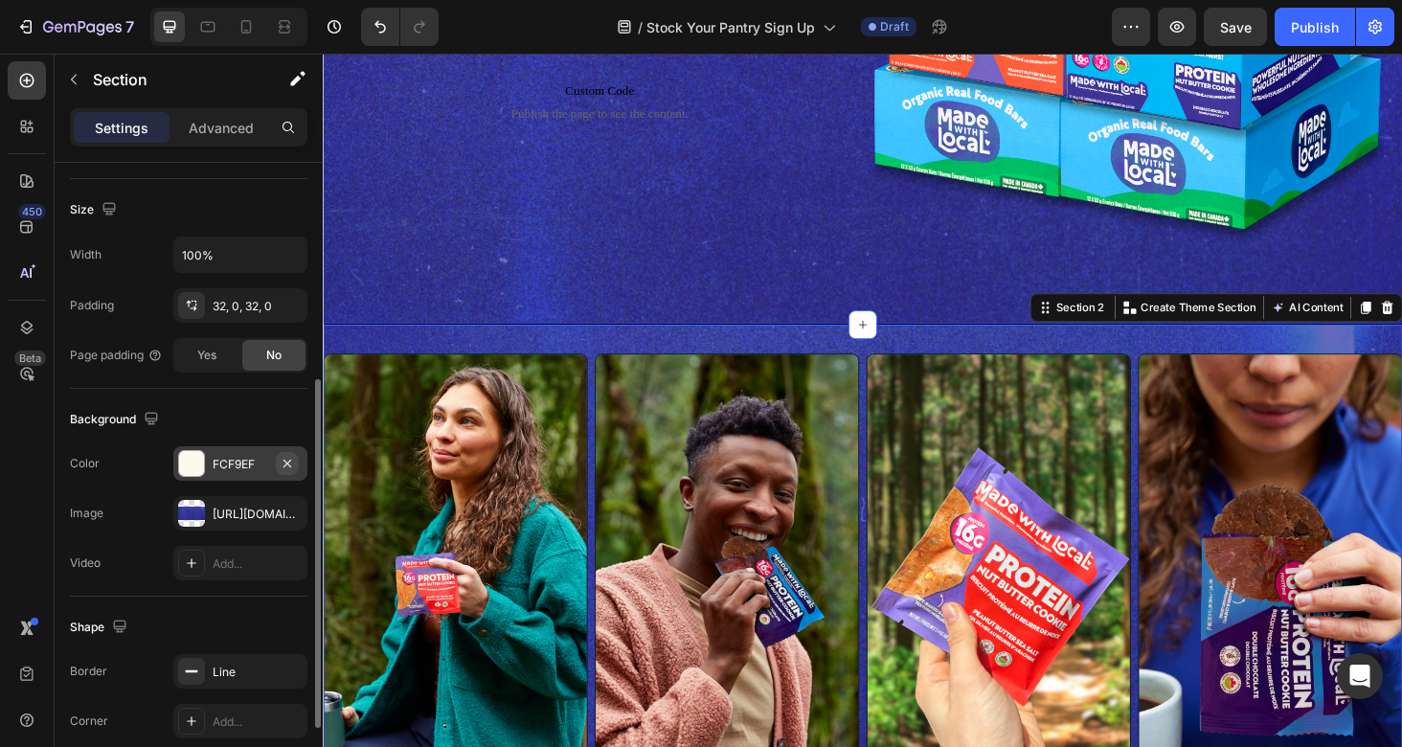
click at [288, 461] on icon "button" at bounding box center [287, 463] width 8 height 8
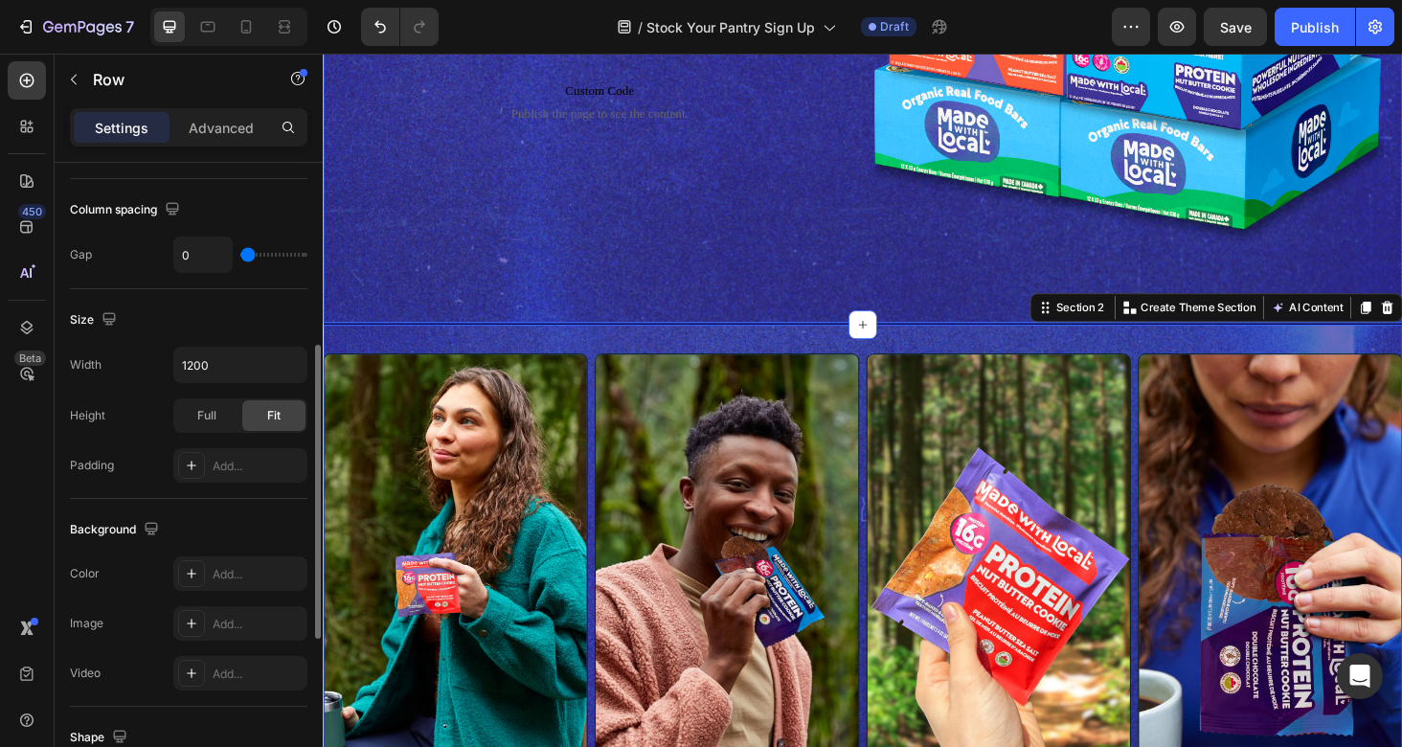
click at [597, 253] on div "Icon Icon Icon Icon Icon Icon List over 2,000 five star reviews Text Block Row …" at bounding box center [617, 5] width 560 height 560
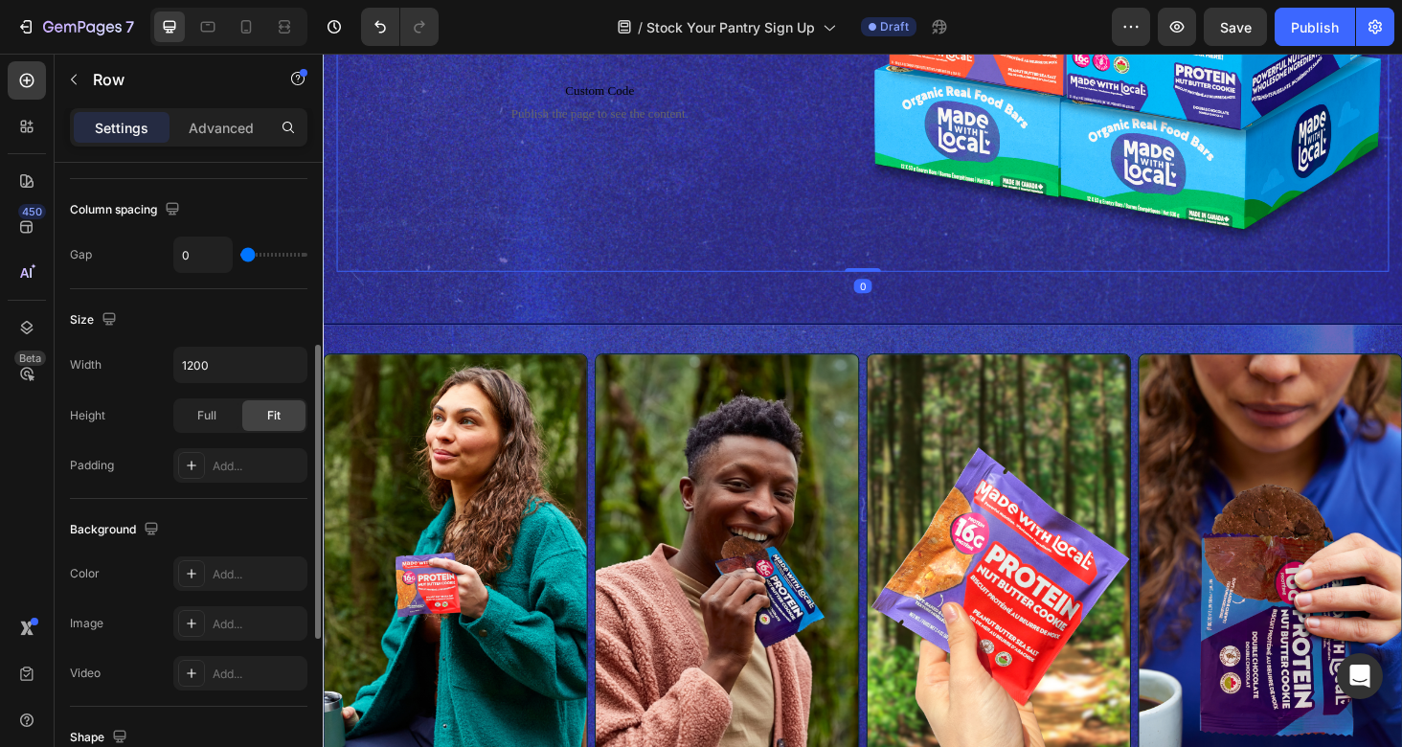
scroll to position [0, 0]
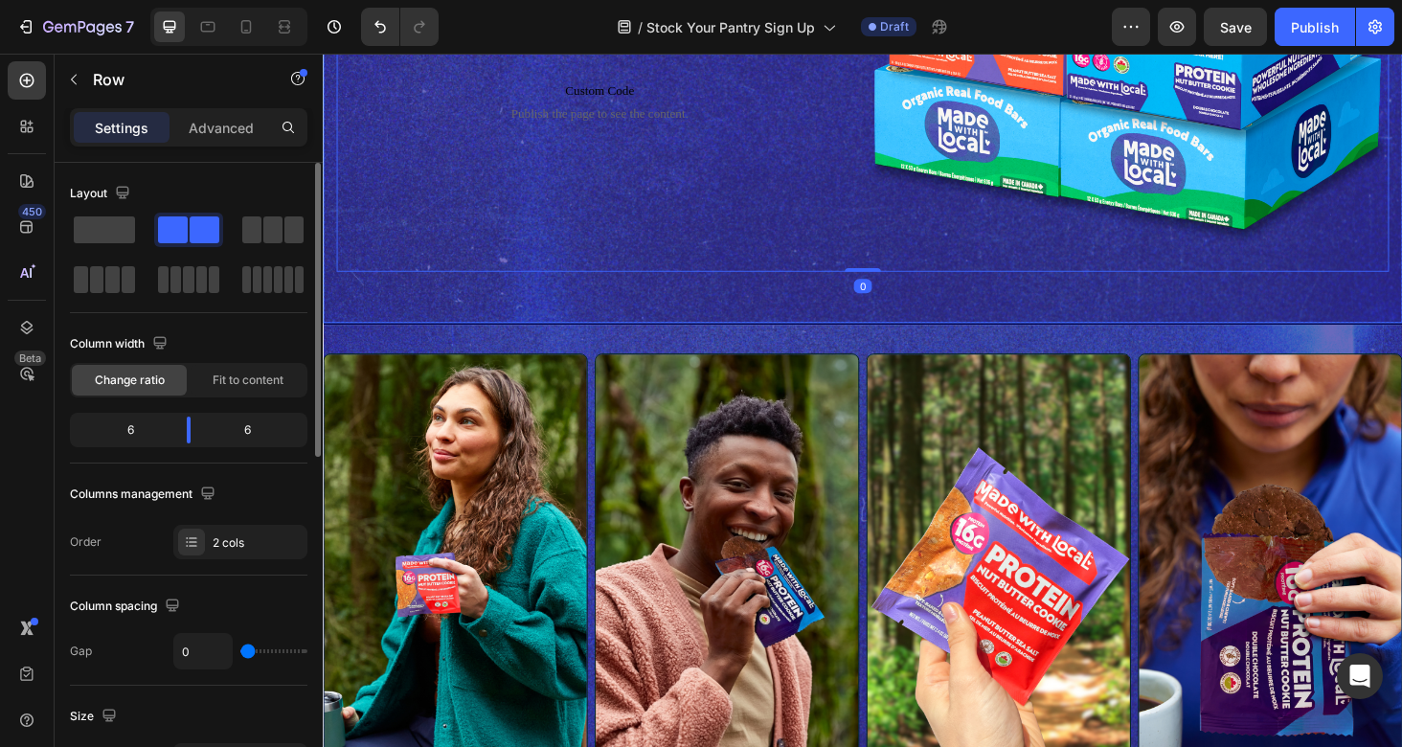
click at [555, 314] on div "Background Image" at bounding box center [897, 5] width 1149 height 670
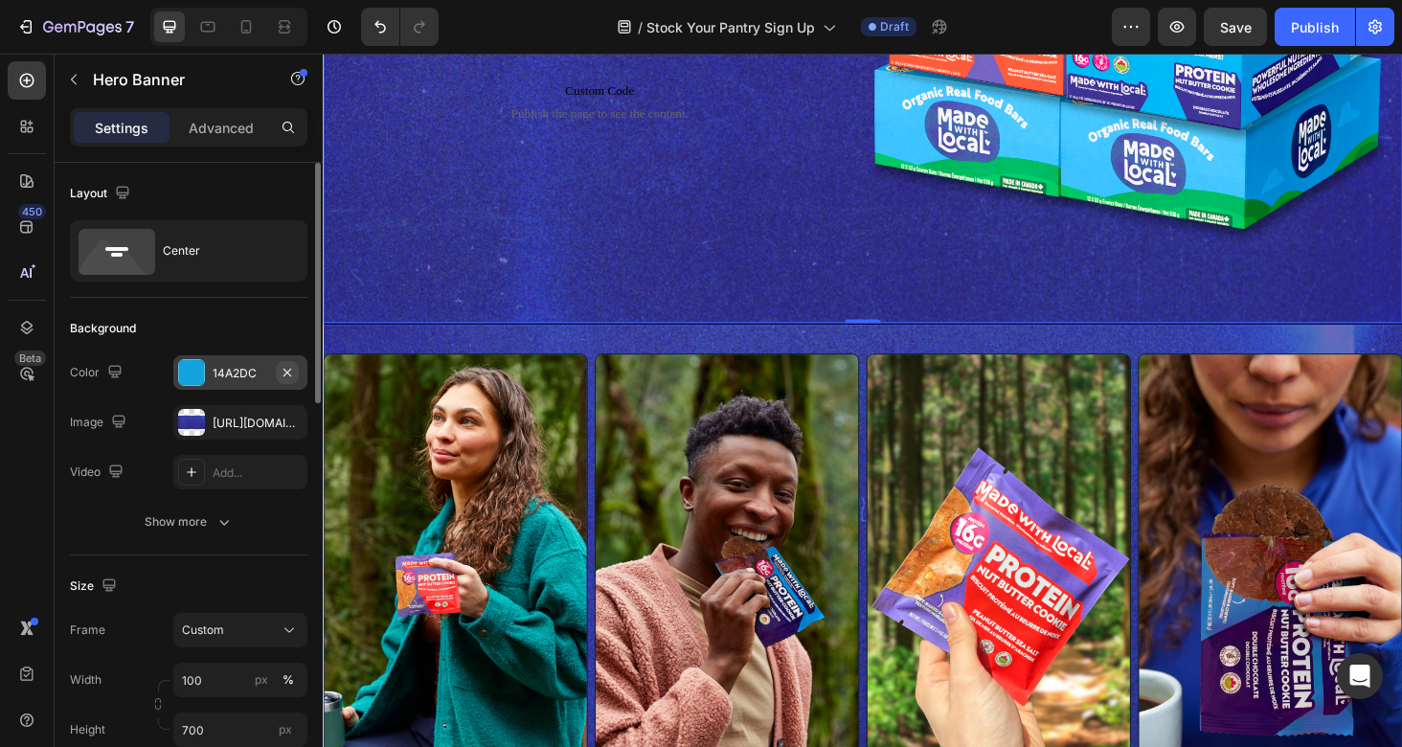
click at [288, 371] on icon "button" at bounding box center [287, 372] width 8 height 8
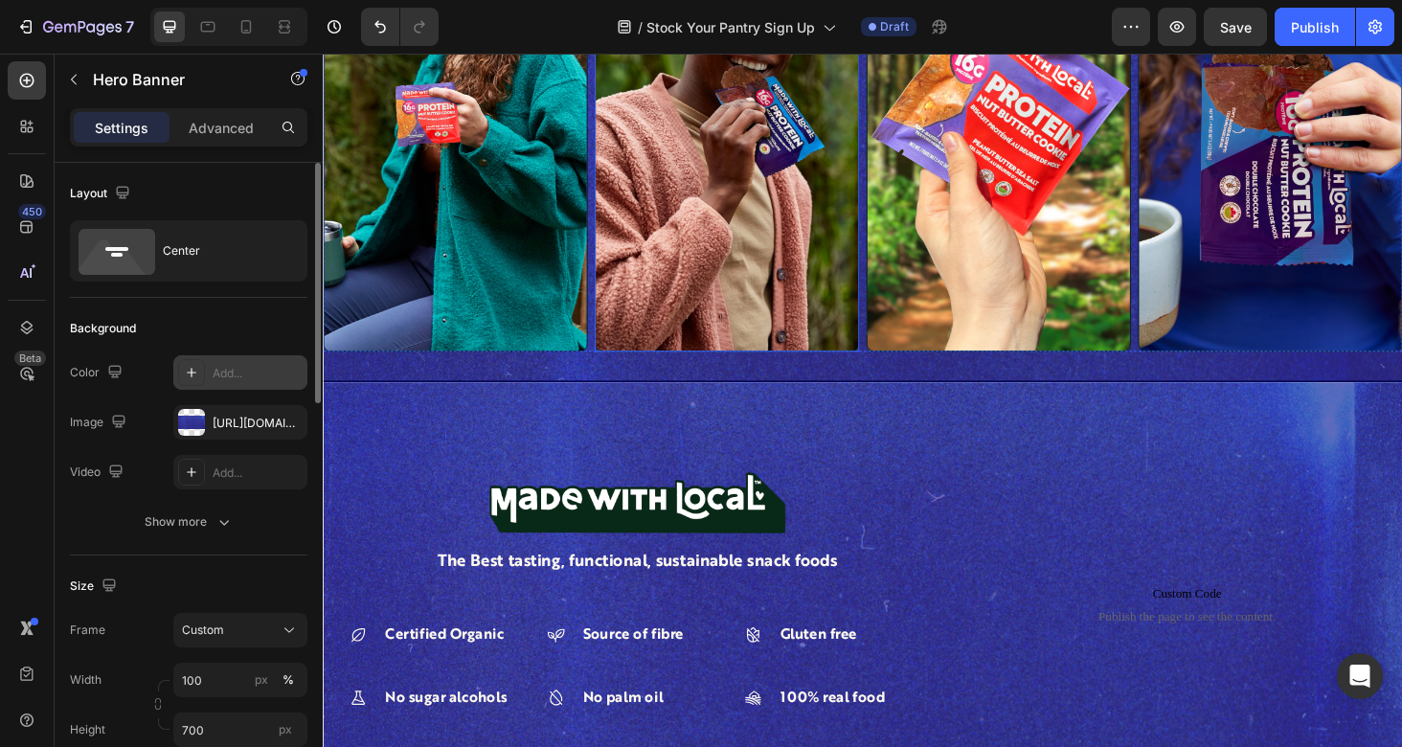
scroll to position [932, 0]
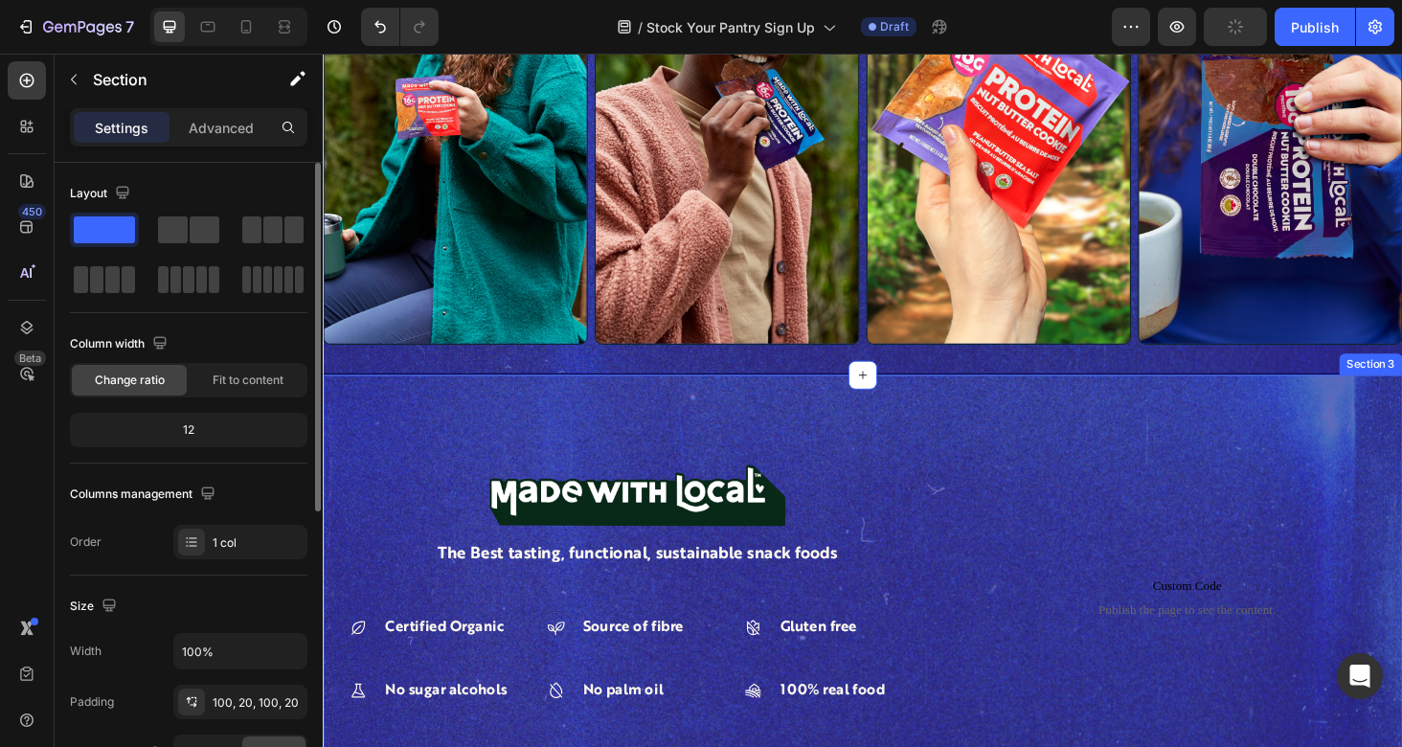
click at [609, 418] on div "Image The Best tasting, functional, sustainable snack foods Text Block Certifie…" at bounding box center [897, 643] width 1149 height 496
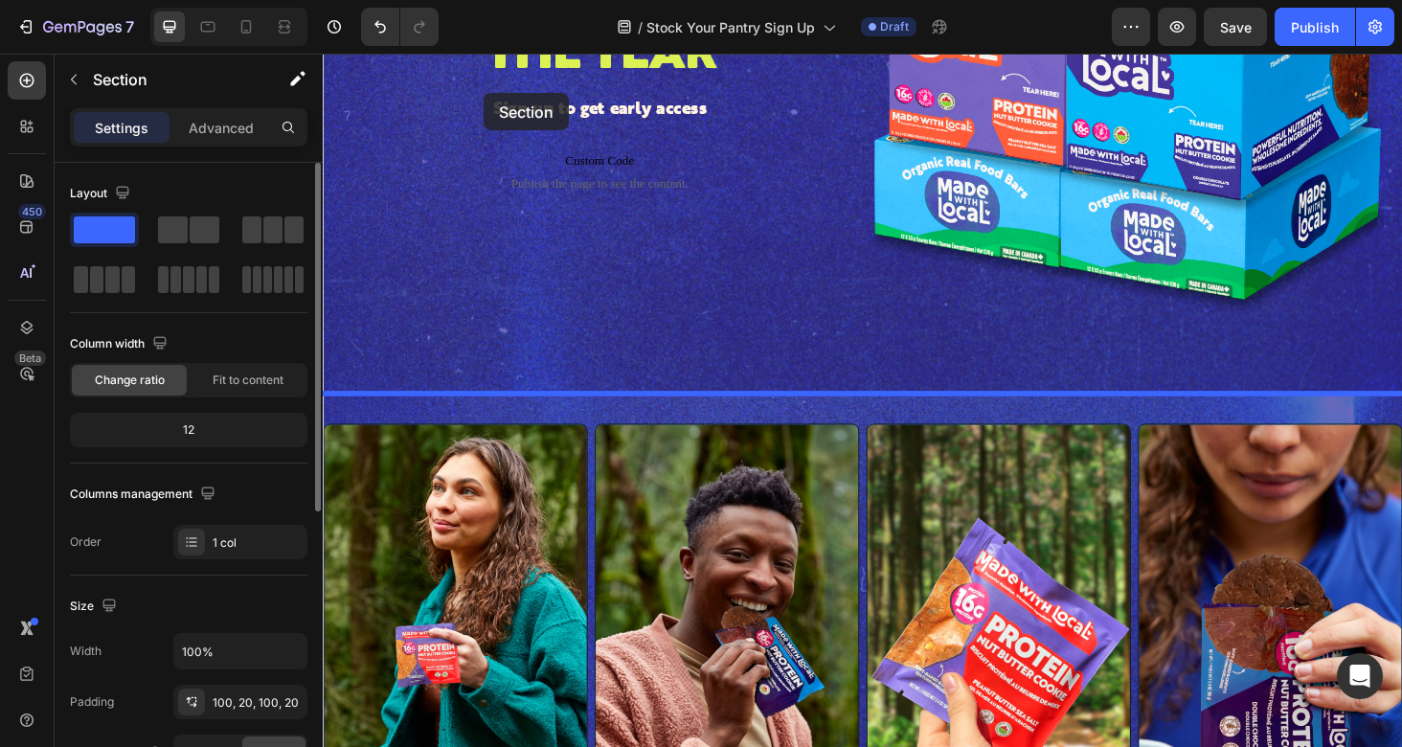
scroll to position [264, 0]
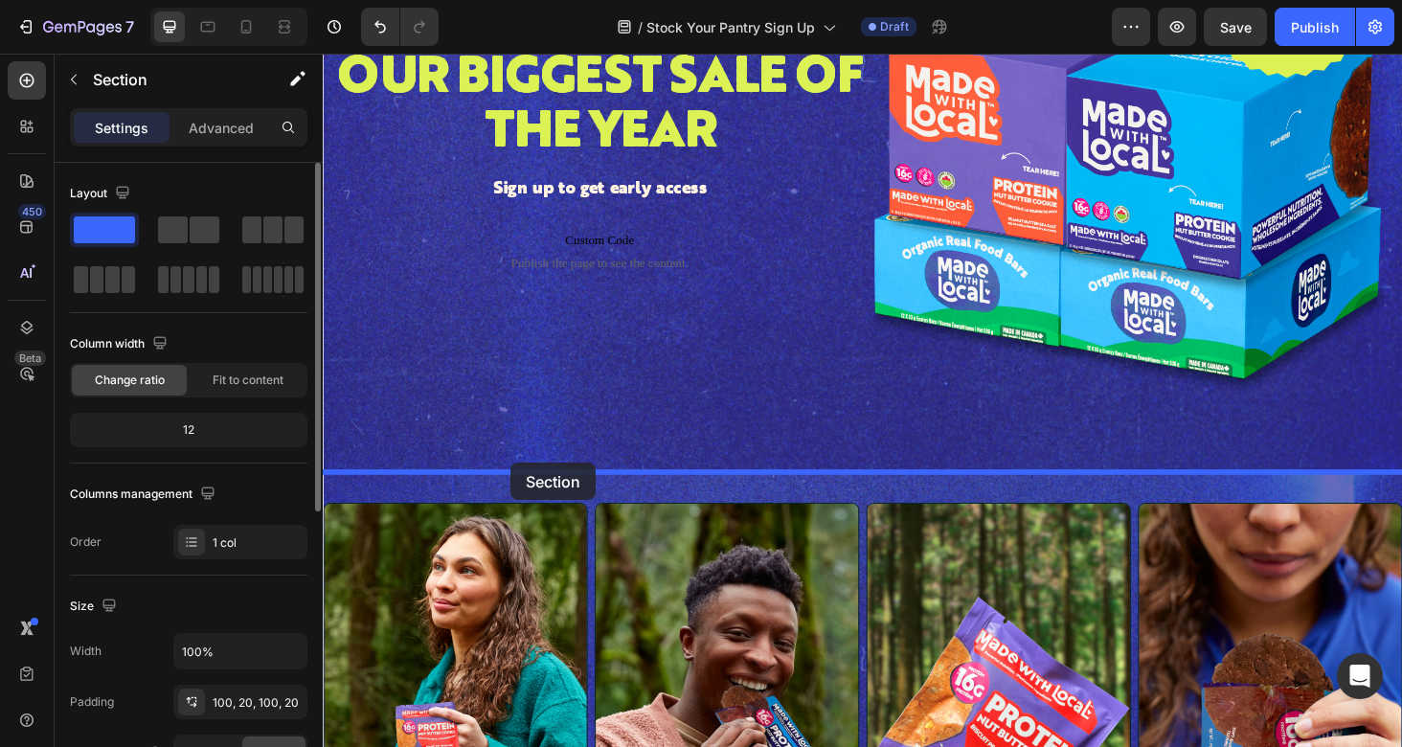
drag, startPoint x: 420, startPoint y: 421, endPoint x: 521, endPoint y: 492, distance: 123.0
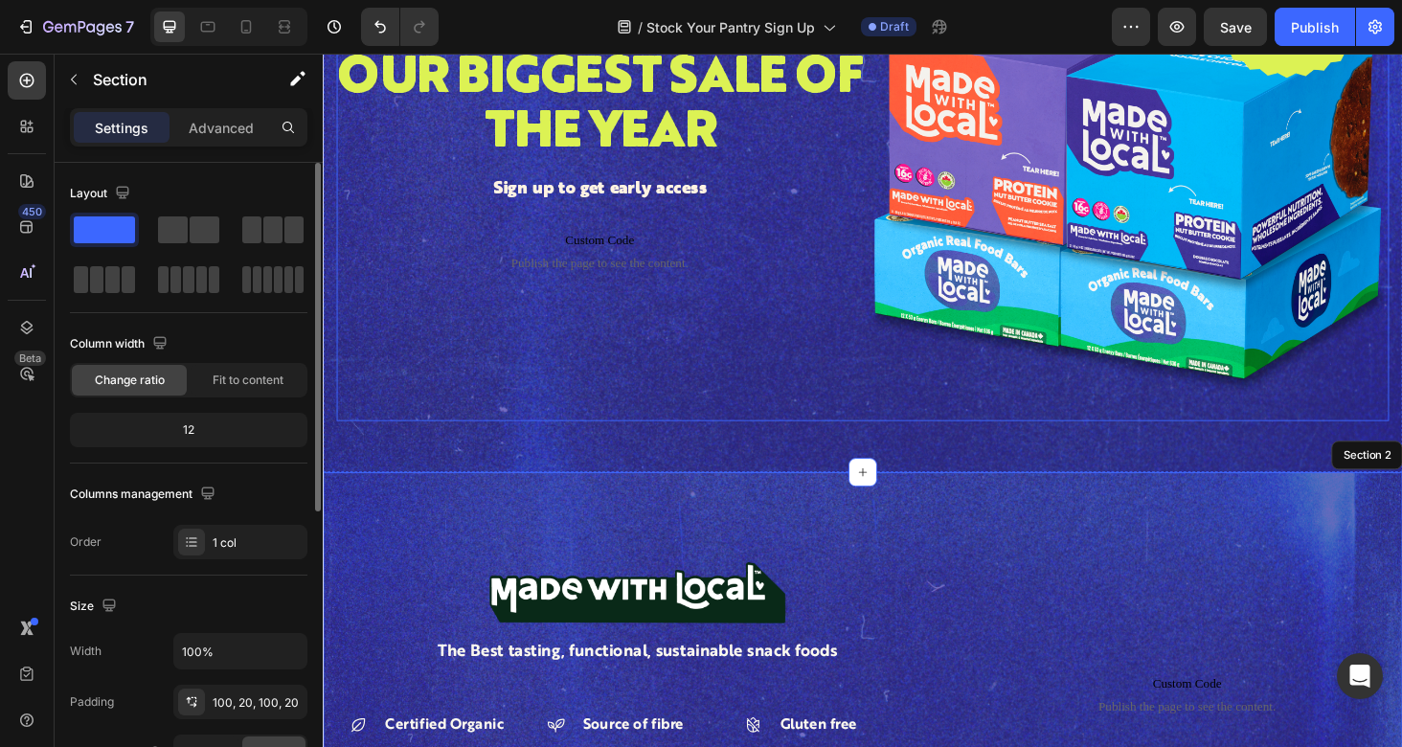
click at [612, 388] on div "Icon Icon Icon Icon Icon Icon List over 2,000 five star reviews Text Block Row …" at bounding box center [617, 164] width 560 height 560
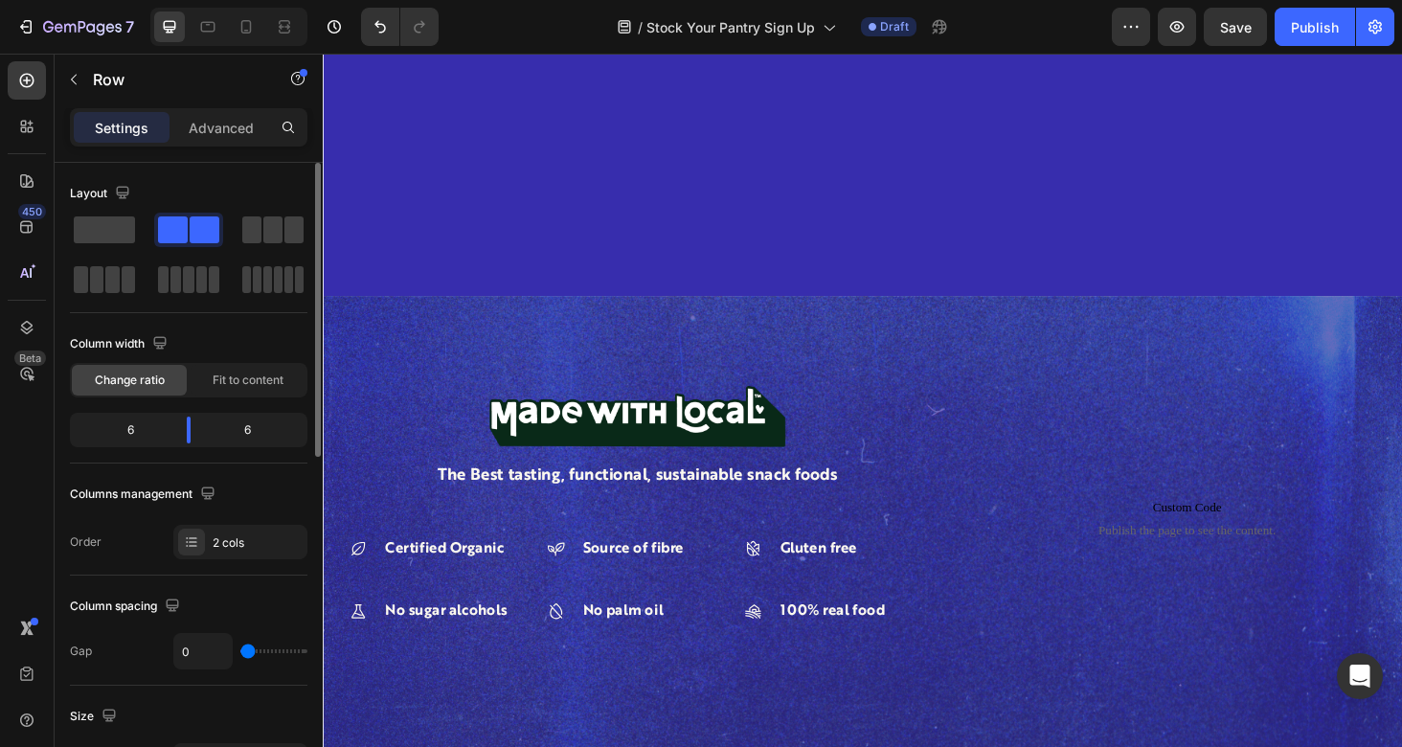
scroll to position [900, 0]
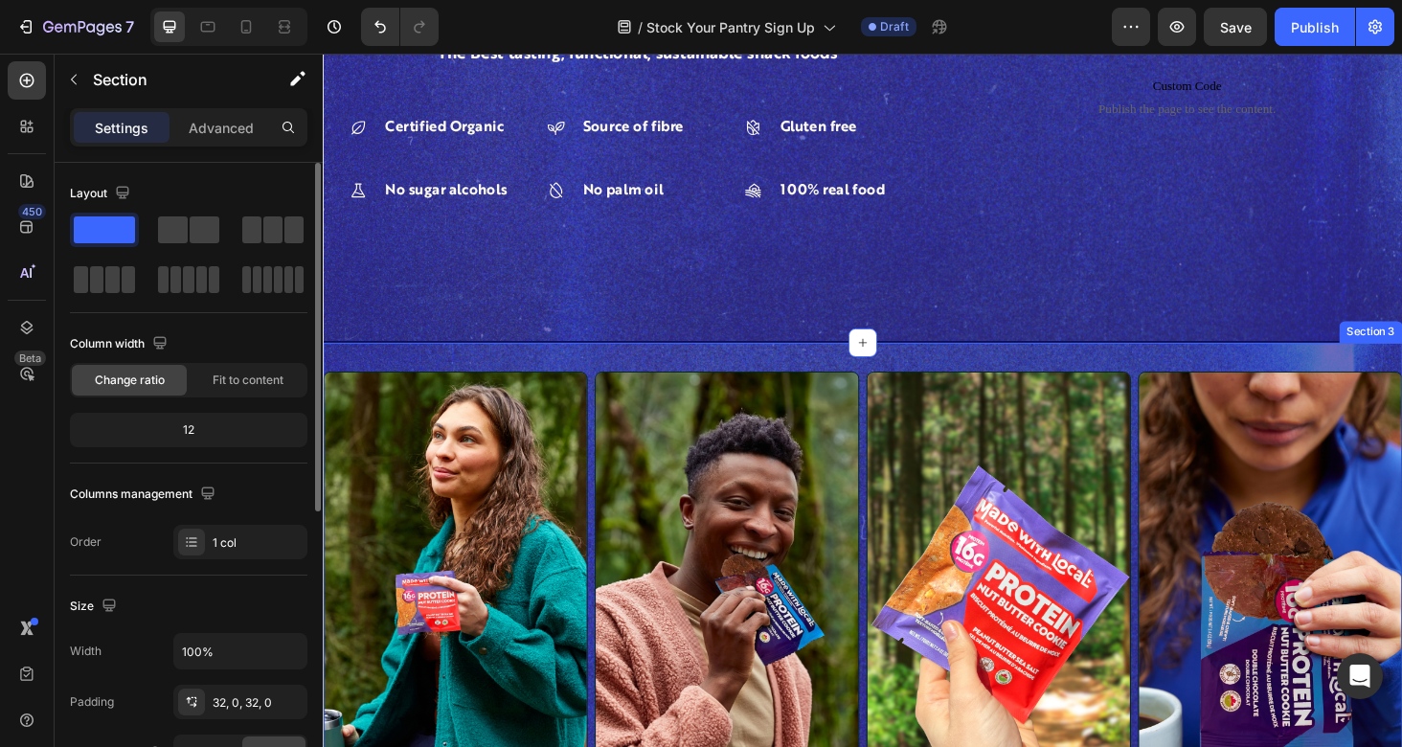
click at [551, 367] on div "Image Image Image Image Row Row Custom Code Publish the page to see the content…" at bounding box center [897, 641] width 1149 height 564
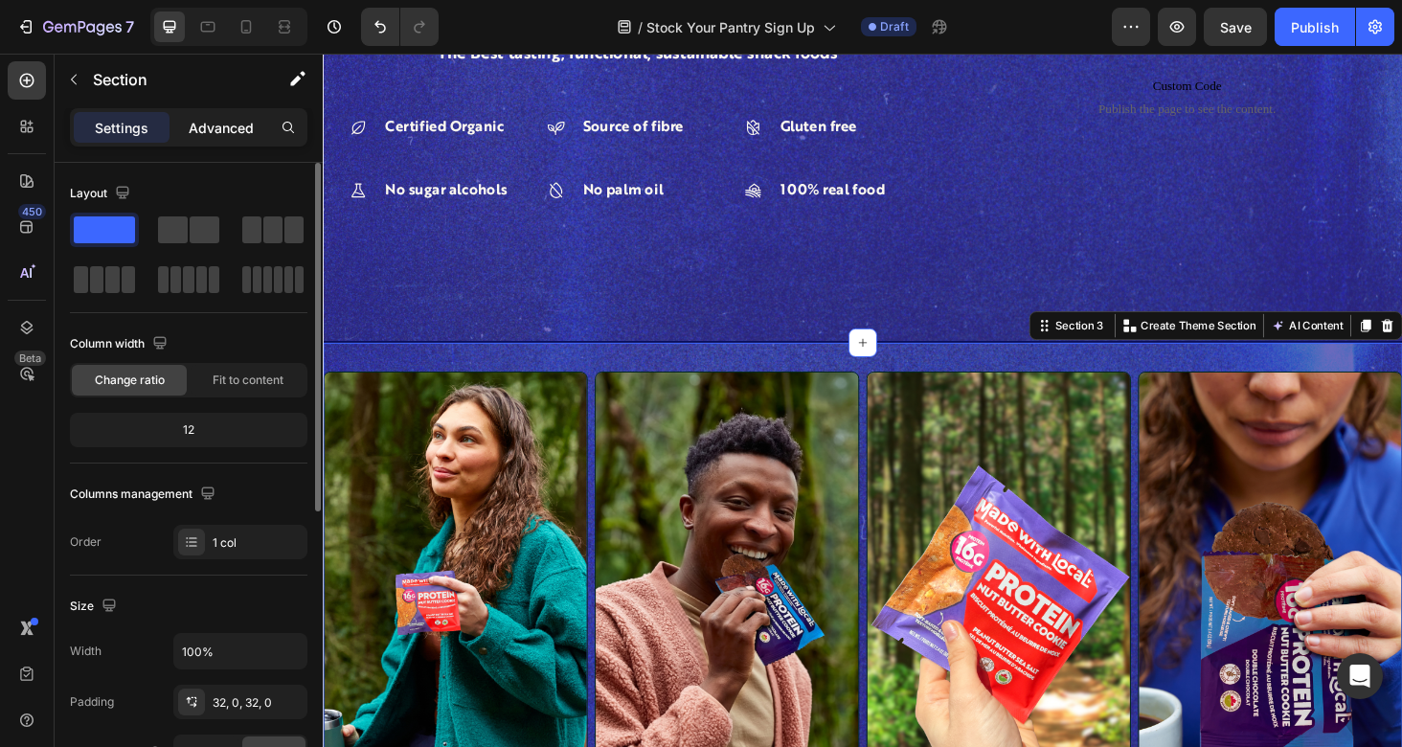
click at [227, 135] on p "Advanced" at bounding box center [221, 128] width 65 height 20
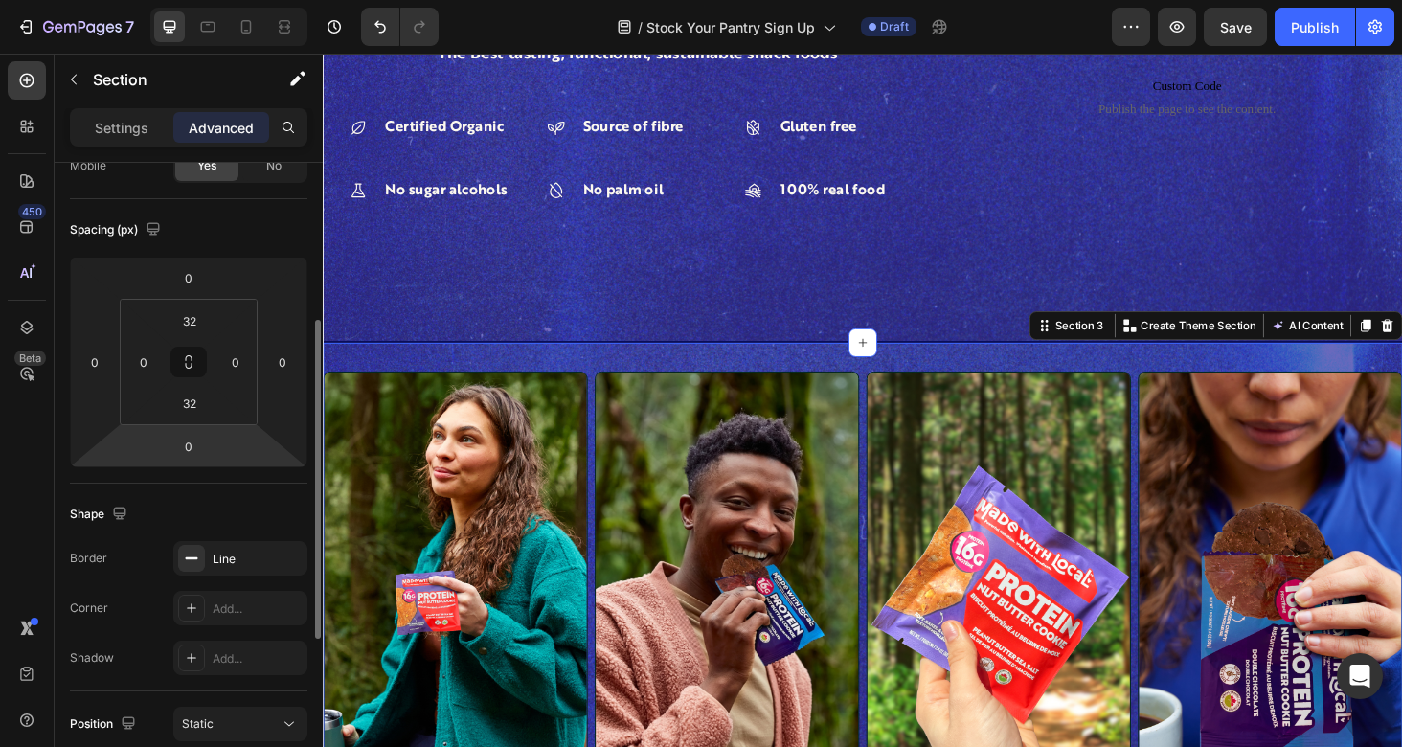
scroll to position [219, 0]
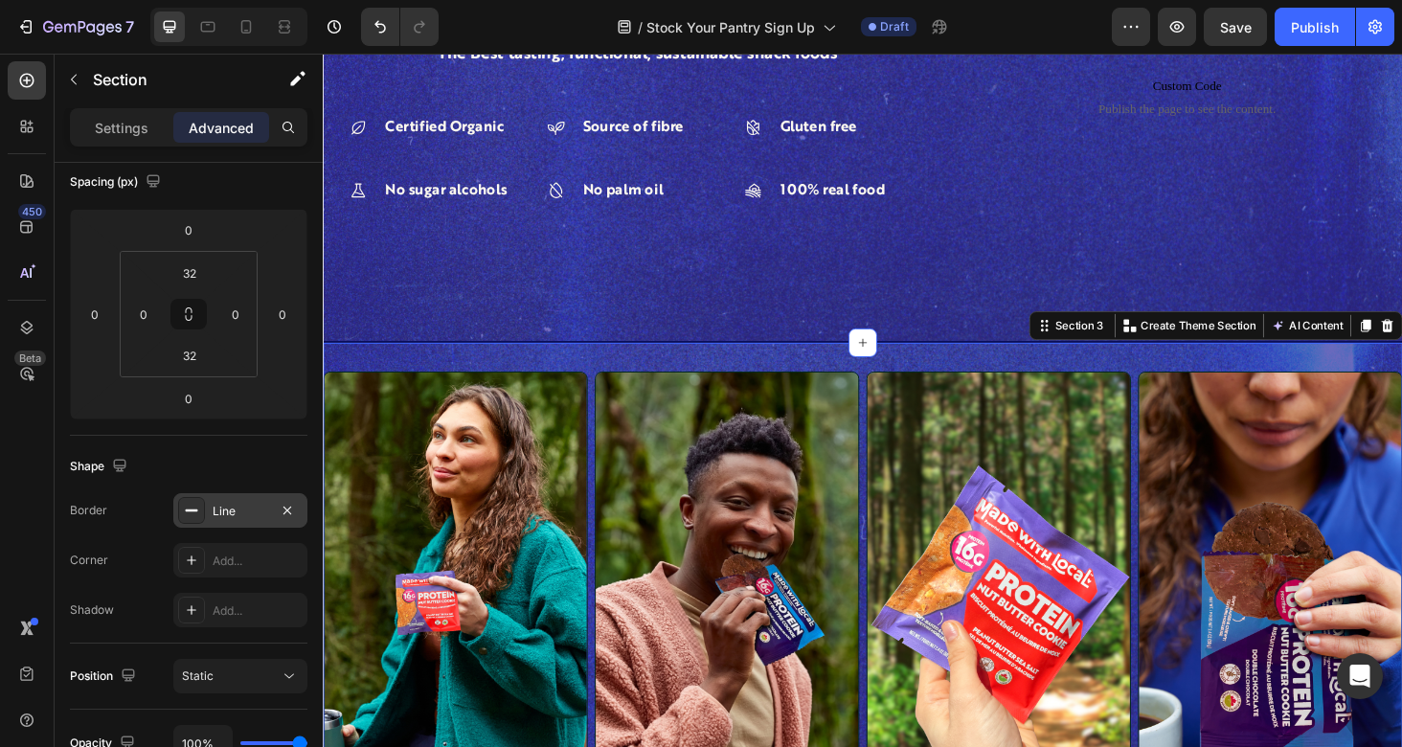
click at [237, 510] on div "Line" at bounding box center [241, 511] width 56 height 17
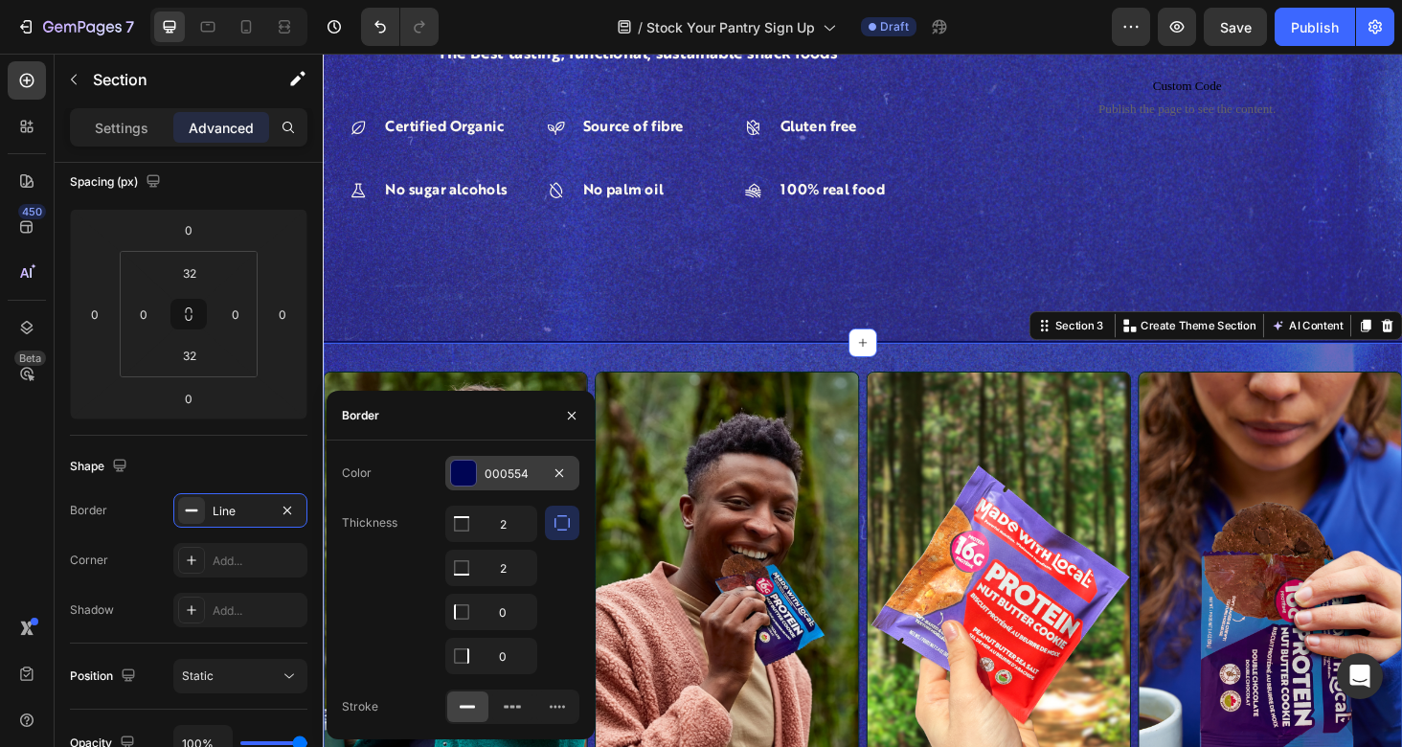
click at [510, 467] on div "000554" at bounding box center [512, 473] width 56 height 17
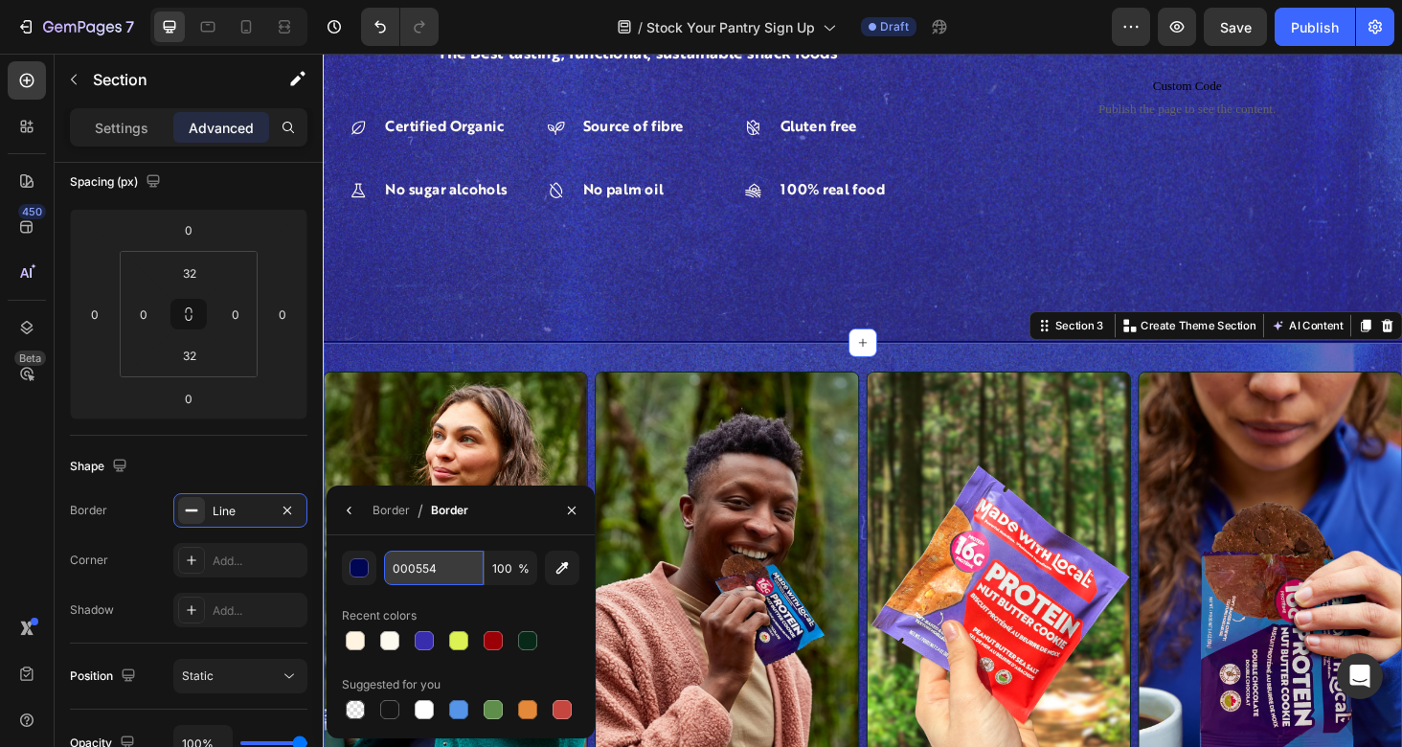
click at [411, 570] on input "000554" at bounding box center [434, 568] width 100 height 34
click at [484, 437] on img at bounding box center [464, 641] width 282 height 499
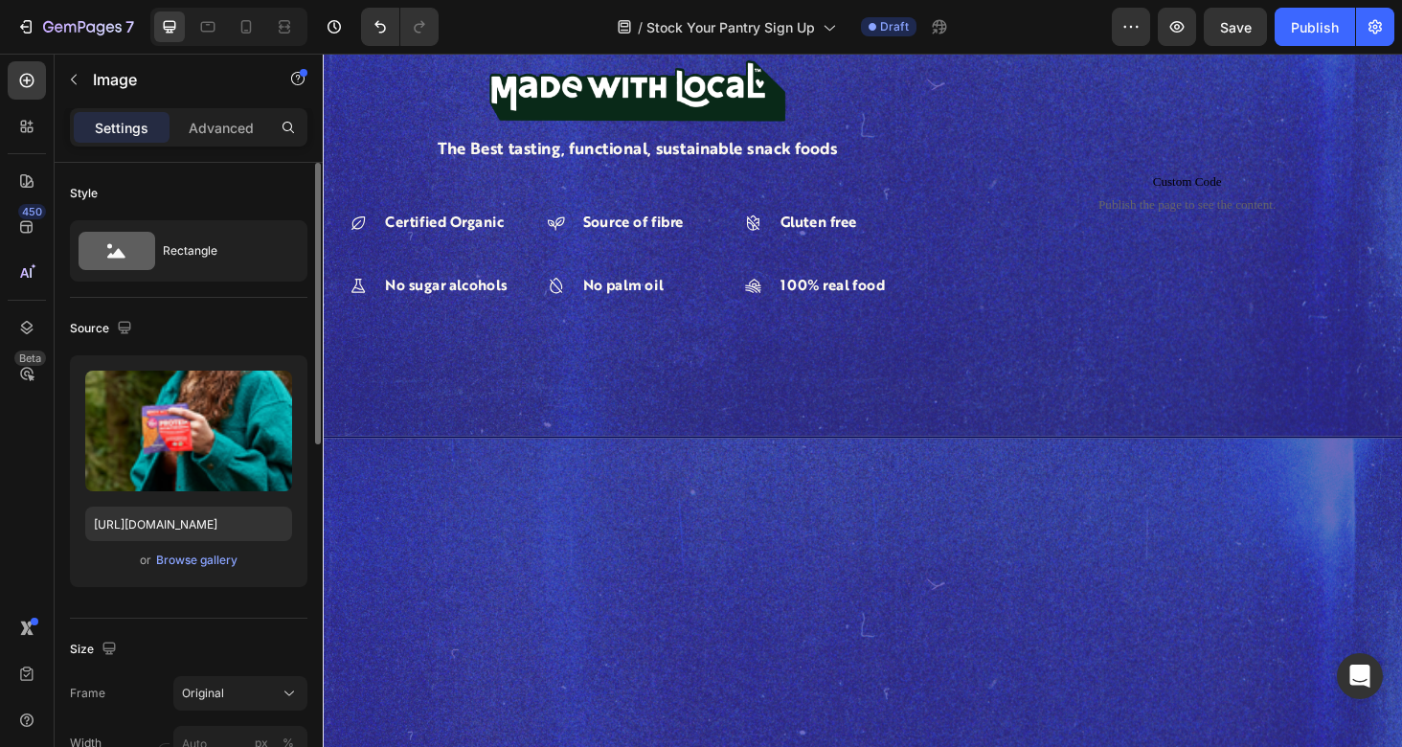
scroll to position [448, 0]
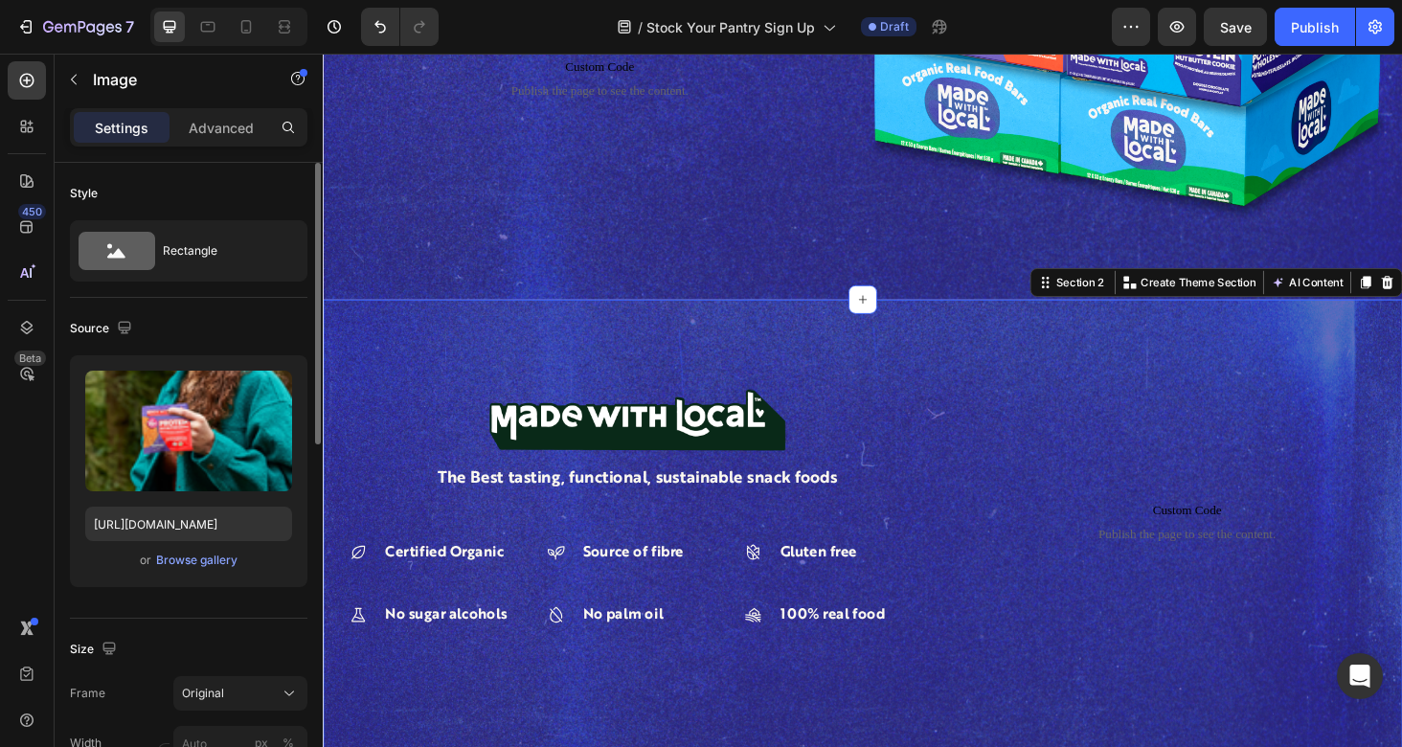
click at [840, 369] on div "Image The Best tasting, functional, sustainable snack foods Text Block Certifie…" at bounding box center [897, 563] width 1149 height 496
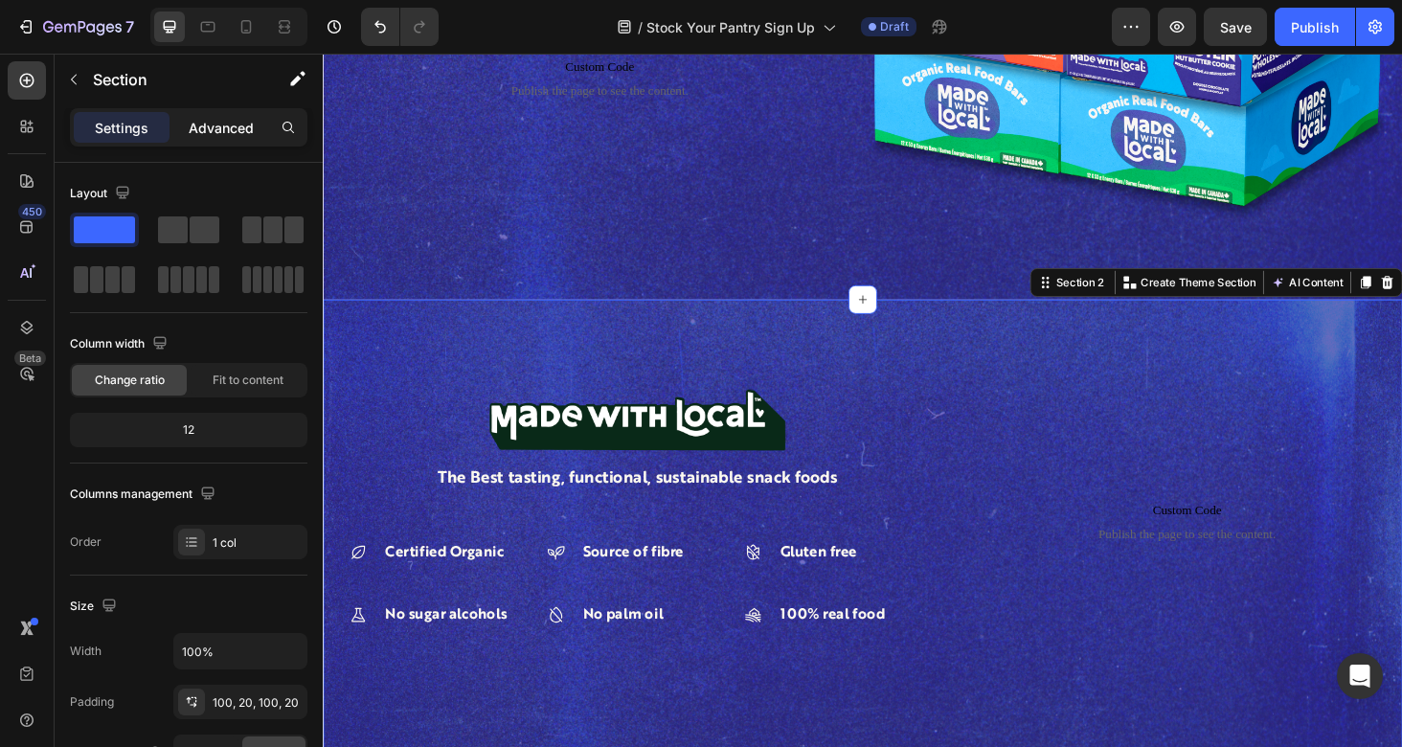
click at [242, 136] on p "Advanced" at bounding box center [221, 128] width 65 height 20
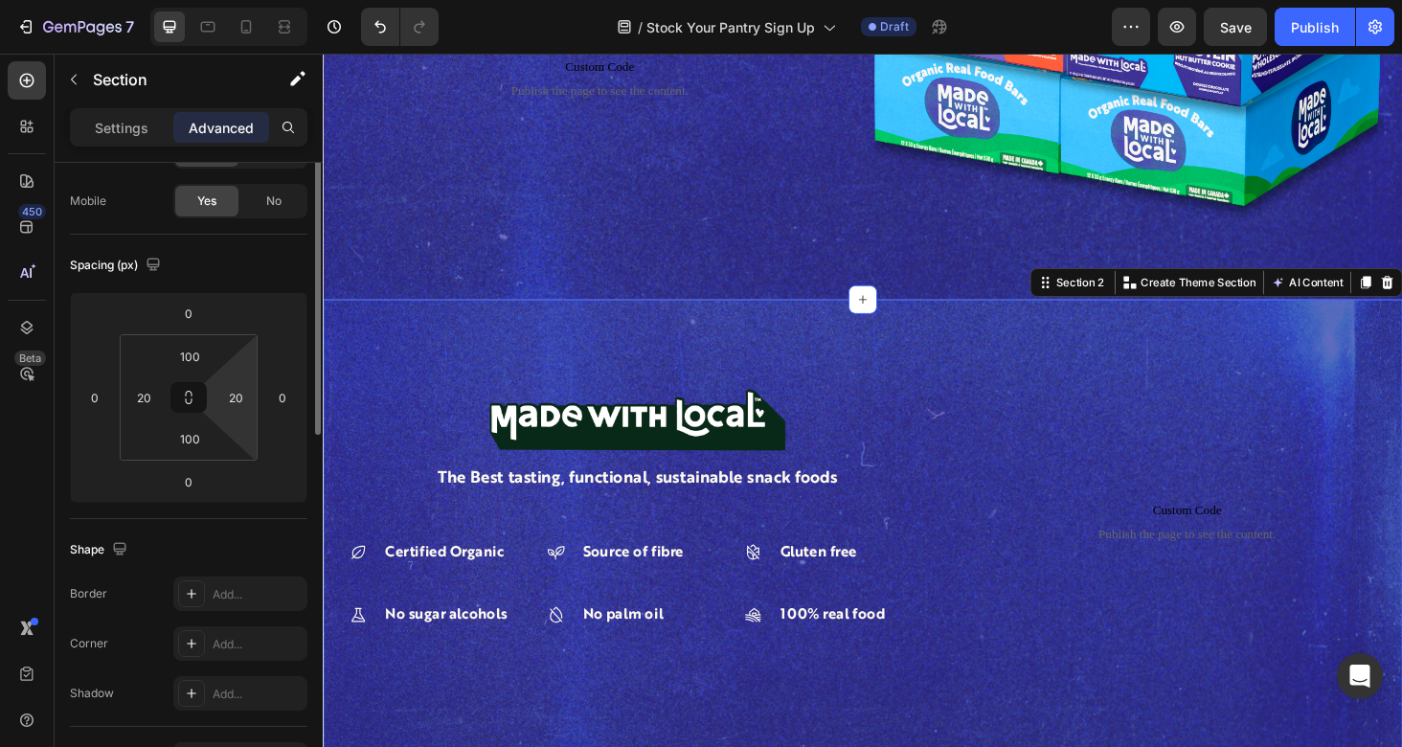
scroll to position [183, 0]
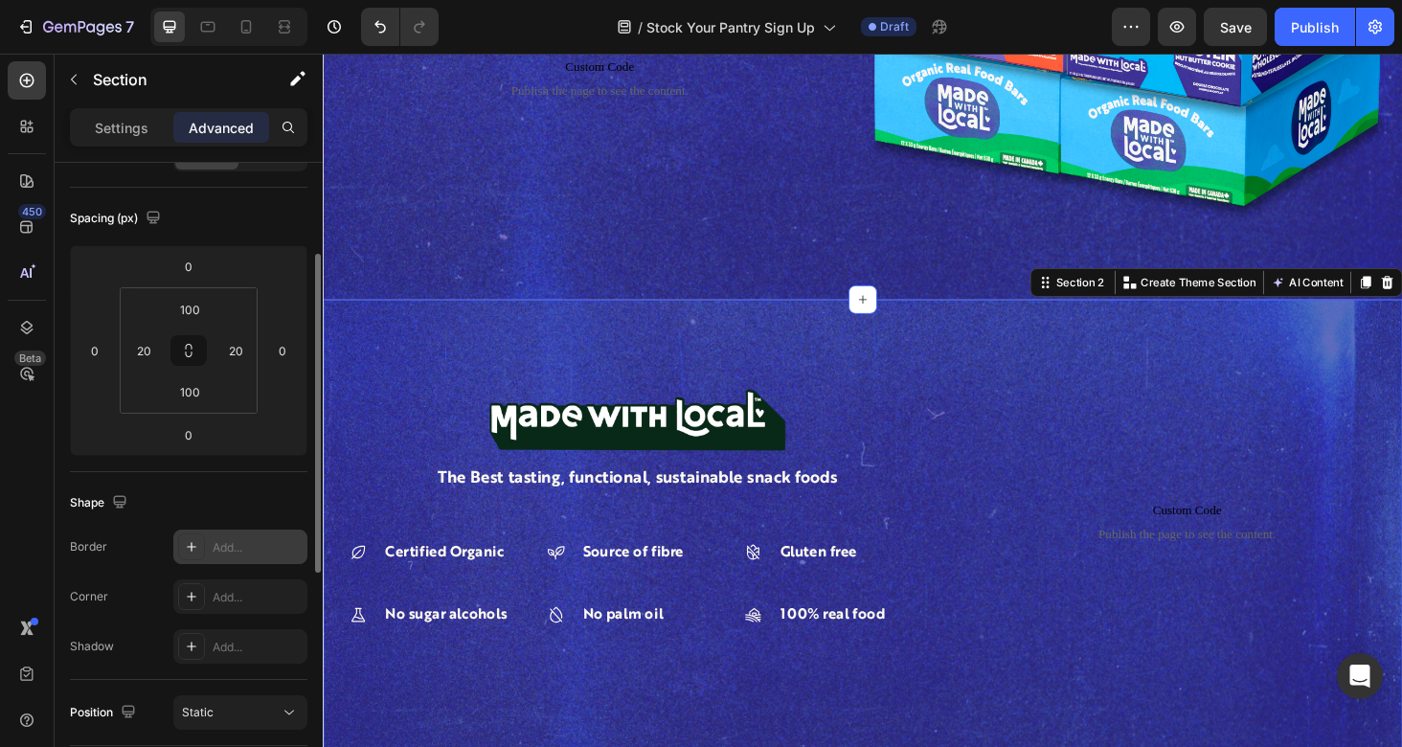
click at [197, 549] on icon at bounding box center [191, 546] width 15 height 15
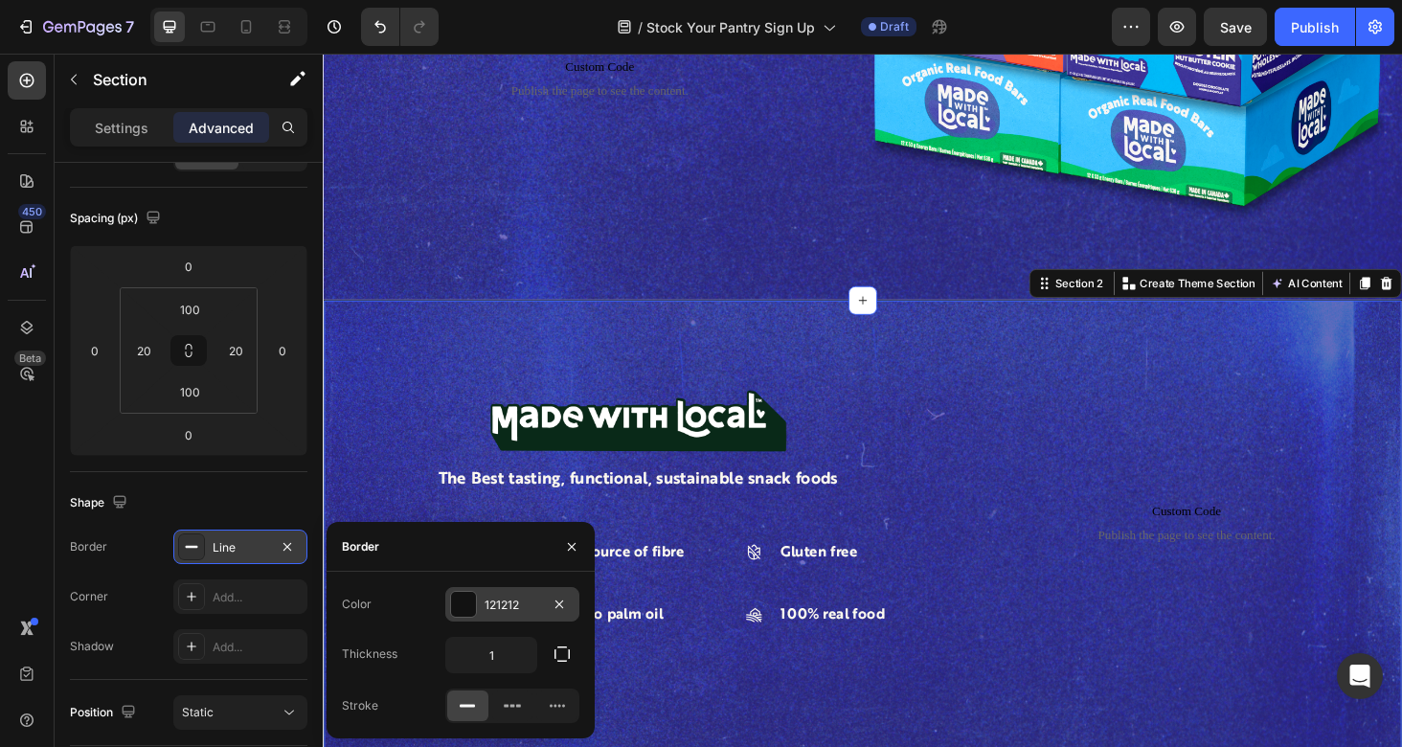
click at [509, 591] on div "121212" at bounding box center [512, 604] width 134 height 34
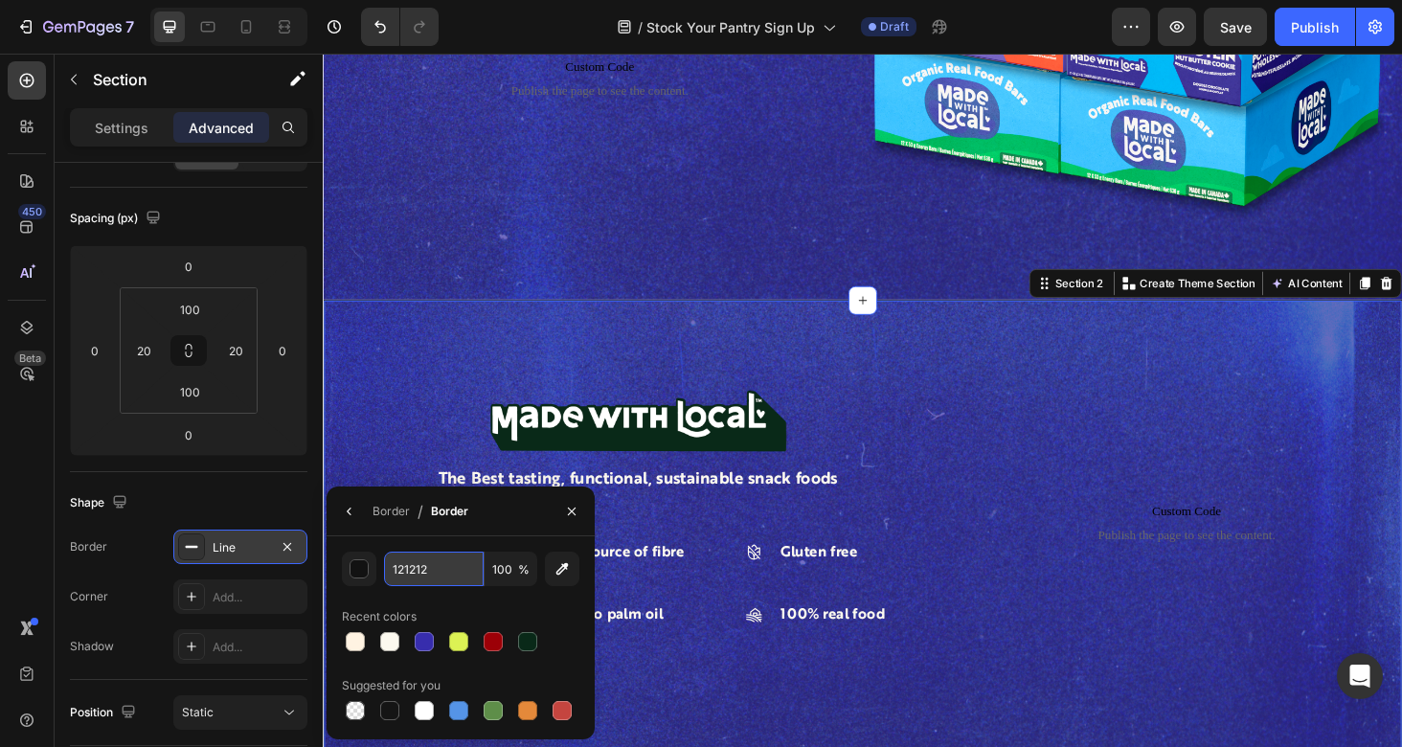
click at [418, 561] on input "121212" at bounding box center [434, 569] width 100 height 34
paste input "000554"
type input "000554"
click at [268, 500] on div "Shape" at bounding box center [188, 502] width 237 height 31
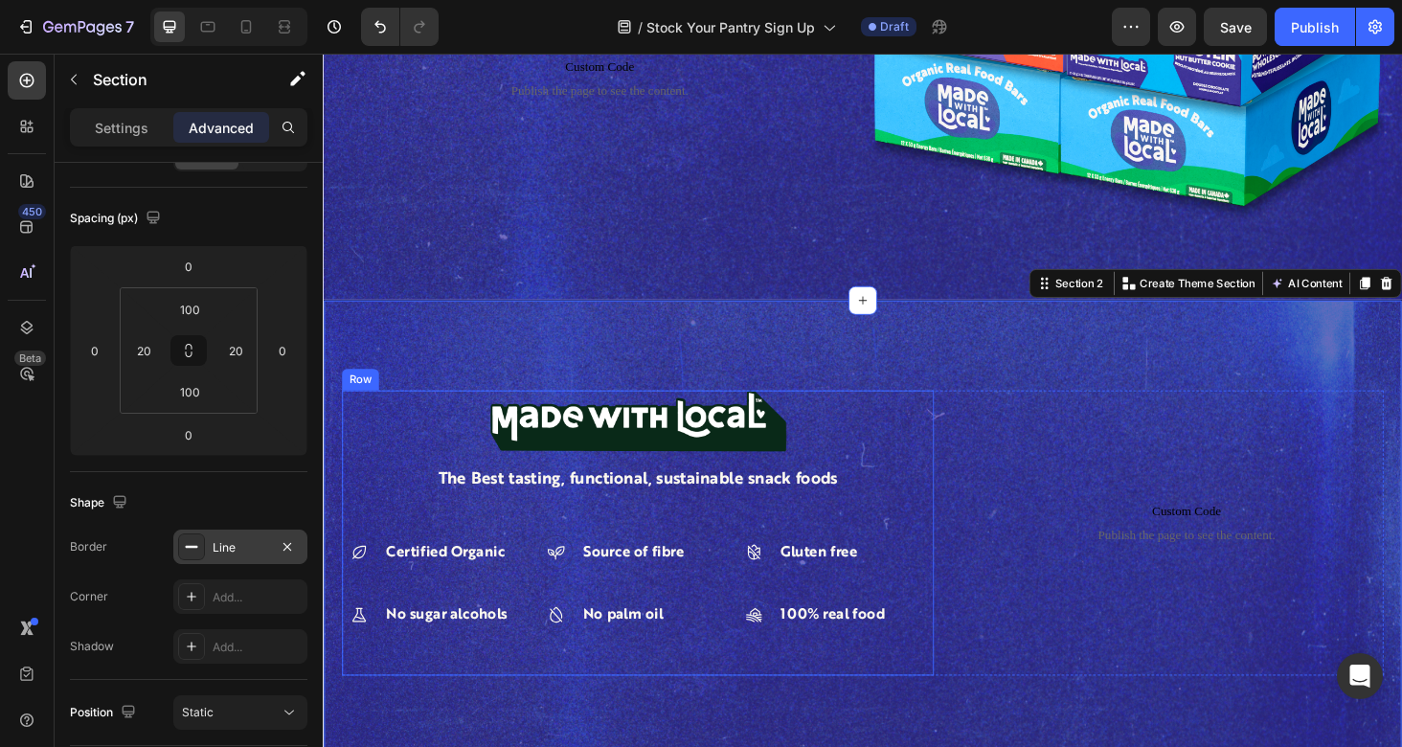
click at [761, 551] on div "Image The Best tasting, functional, sustainable snack foods Text Block Certifie…" at bounding box center [658, 564] width 630 height 304
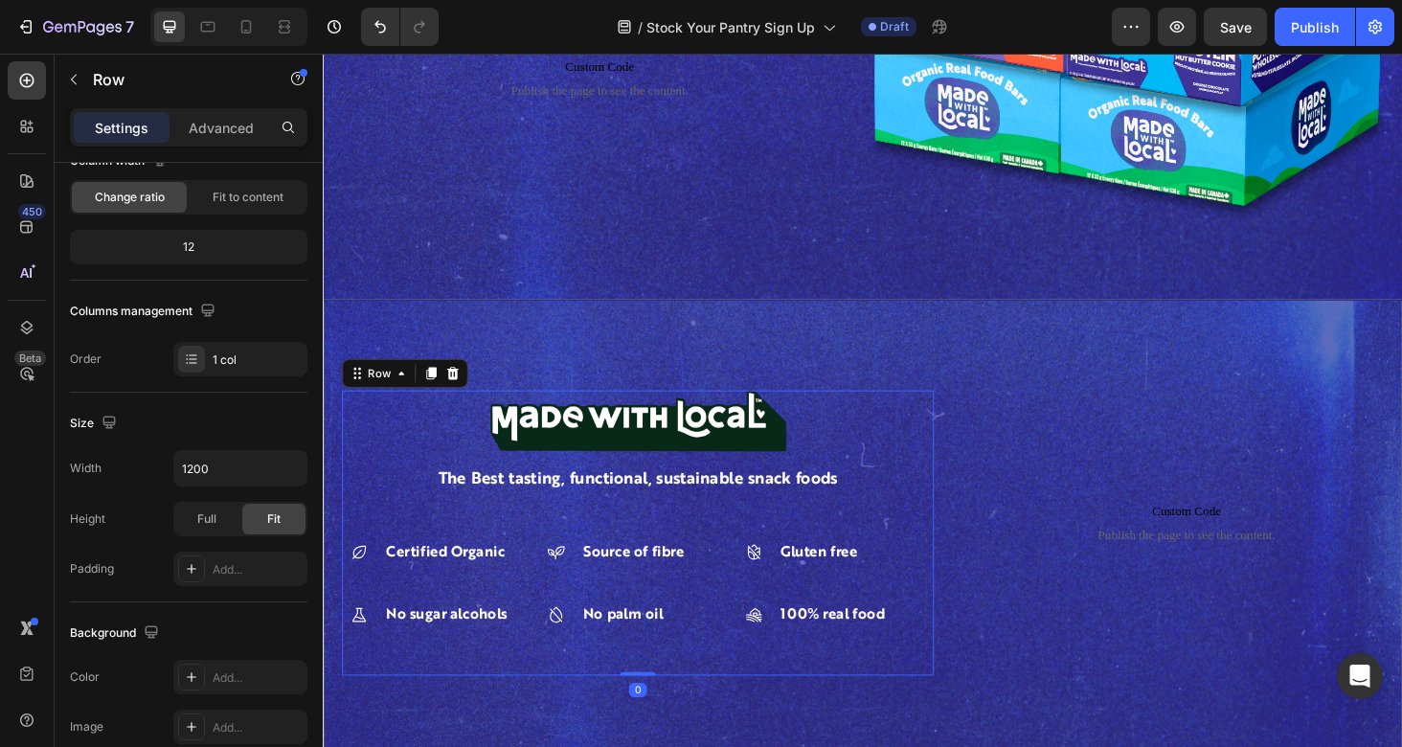
scroll to position [0, 0]
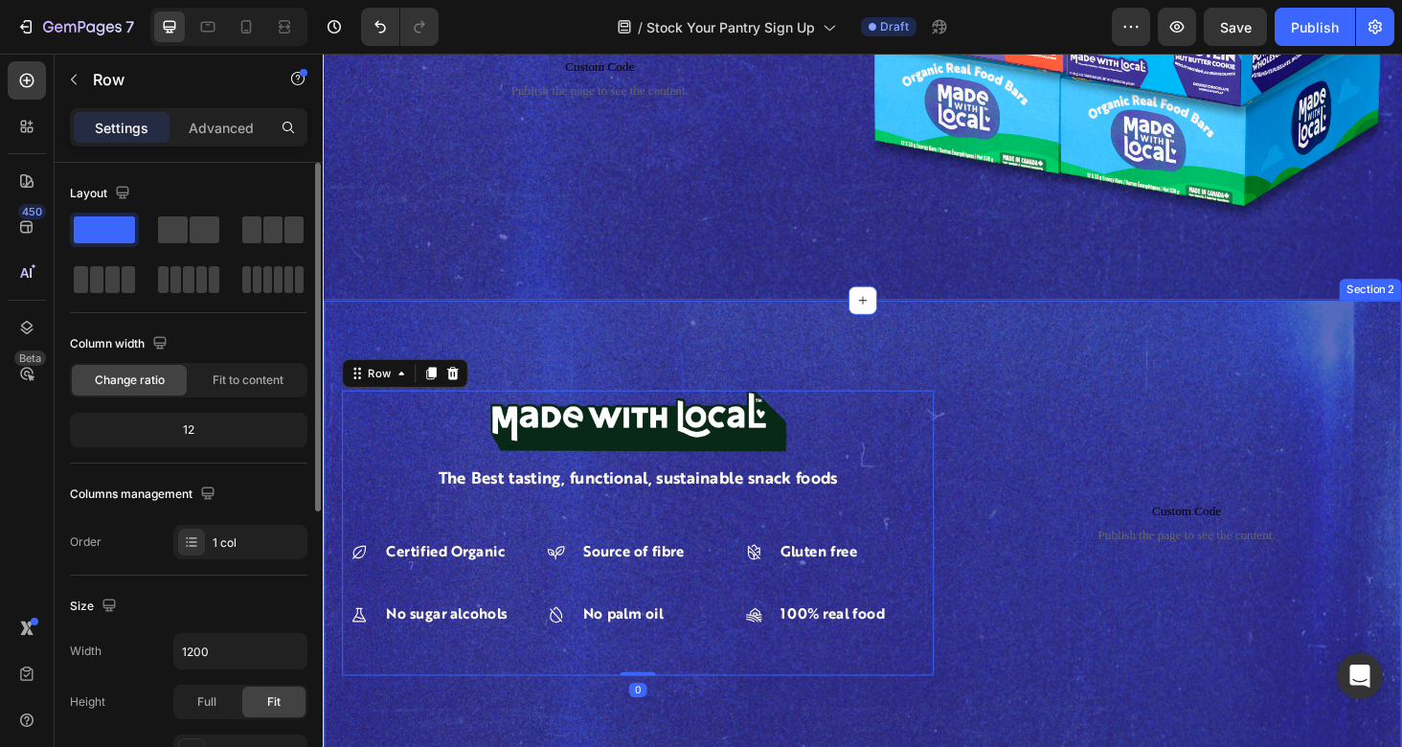
click at [755, 341] on div "Image The Best tasting, functional, sustainable snack foods Text Block Certifie…" at bounding box center [897, 563] width 1149 height 497
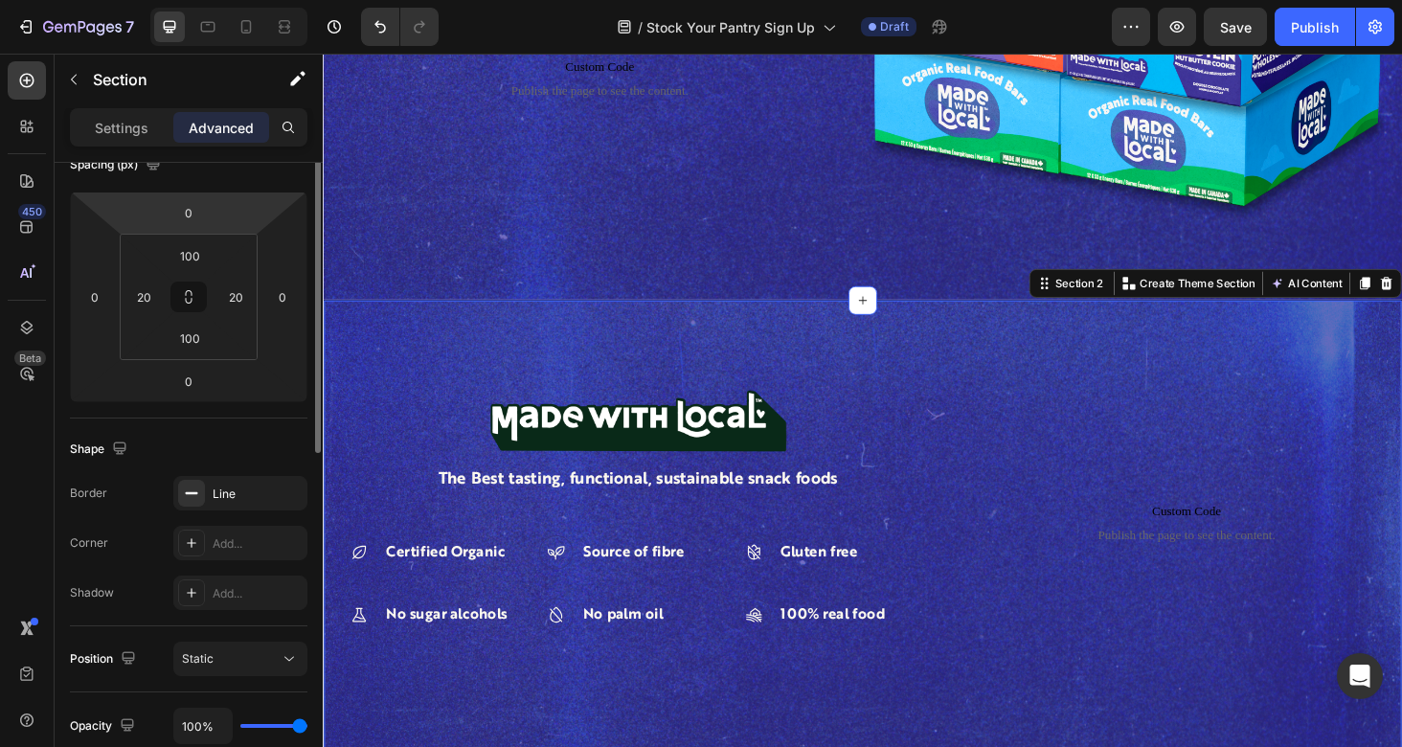
scroll to position [269, 0]
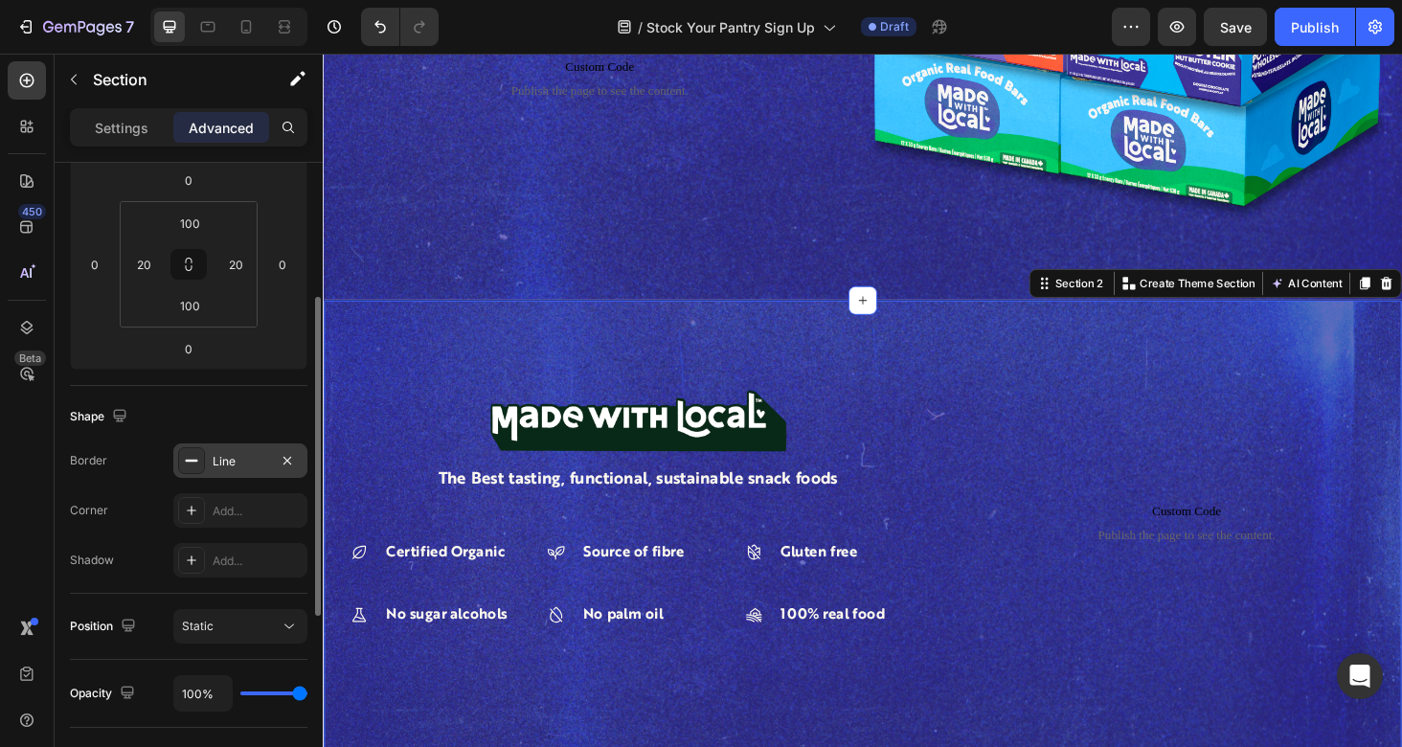
click at [238, 469] on div "Line" at bounding box center [241, 461] width 56 height 17
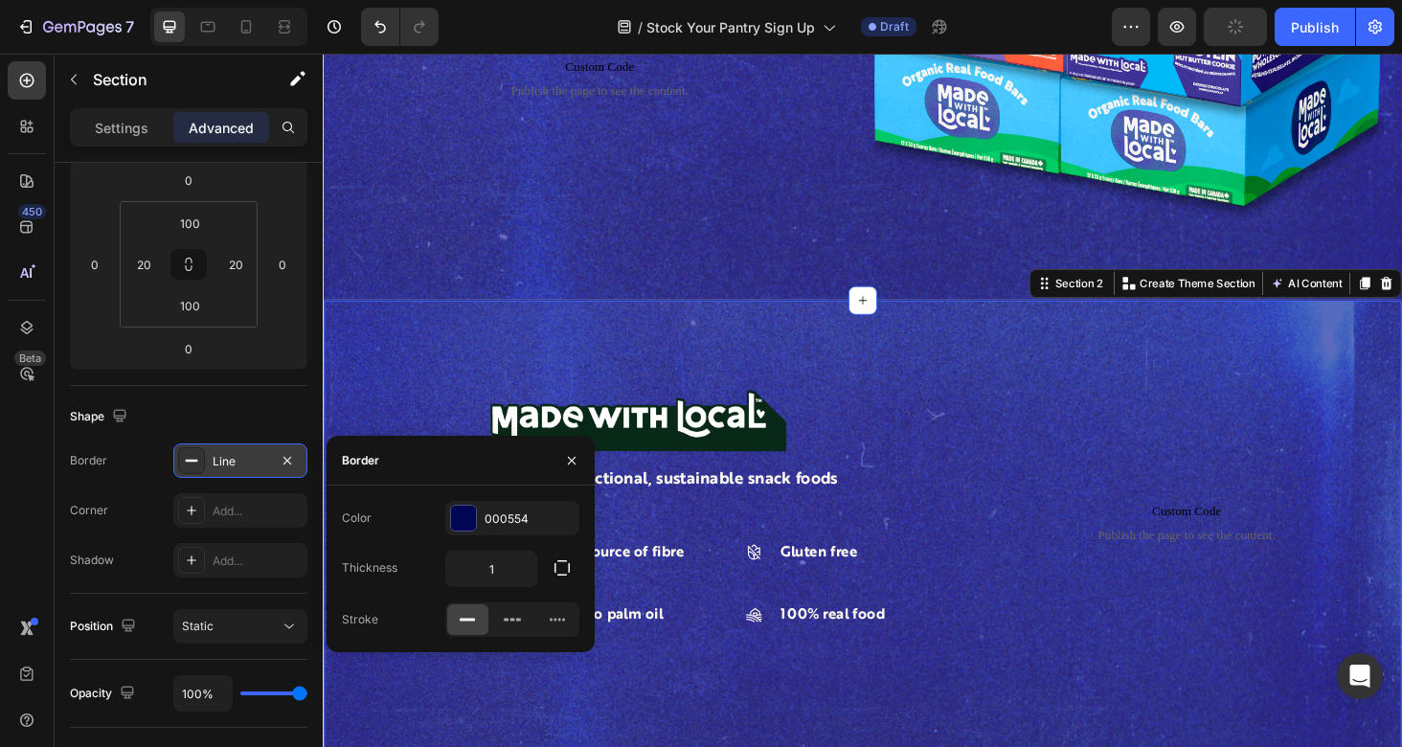
click at [238, 468] on div "Line" at bounding box center [241, 461] width 56 height 17
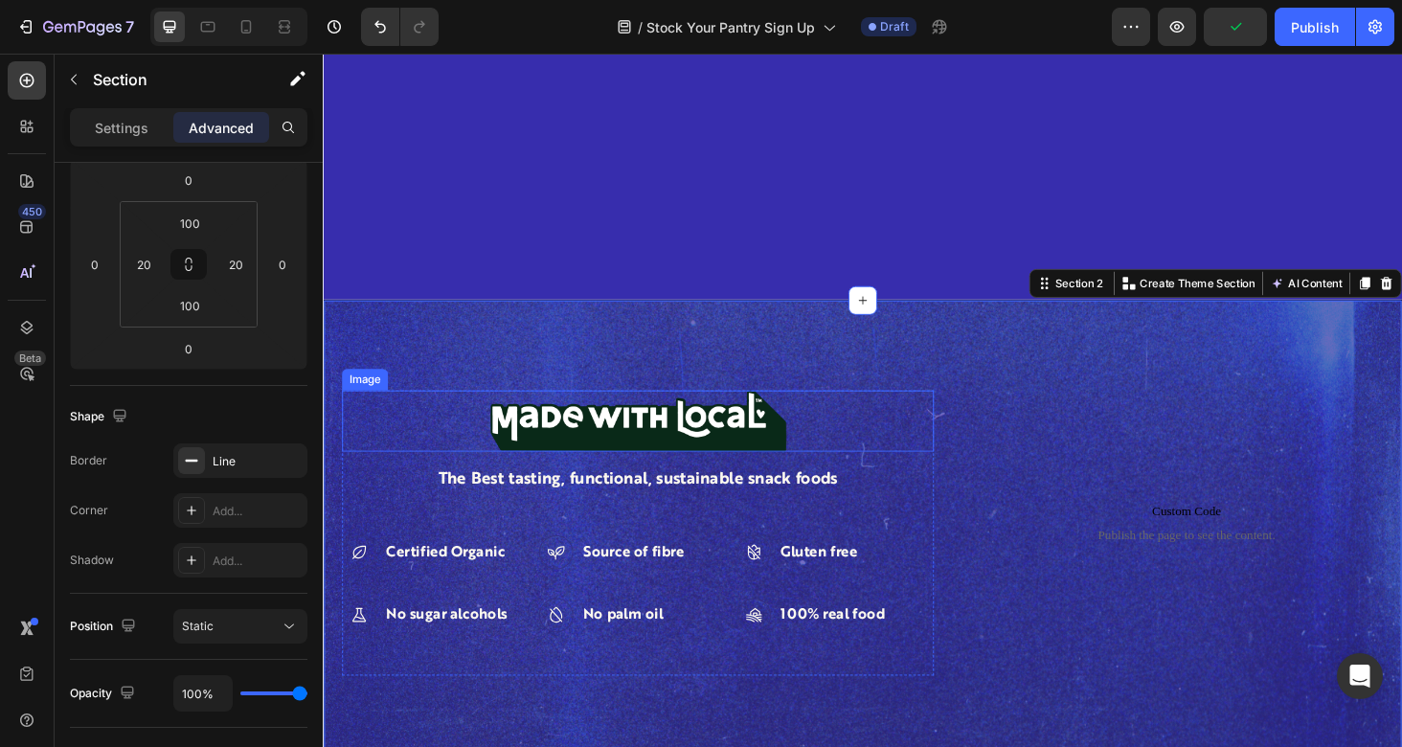
scroll to position [950, 0]
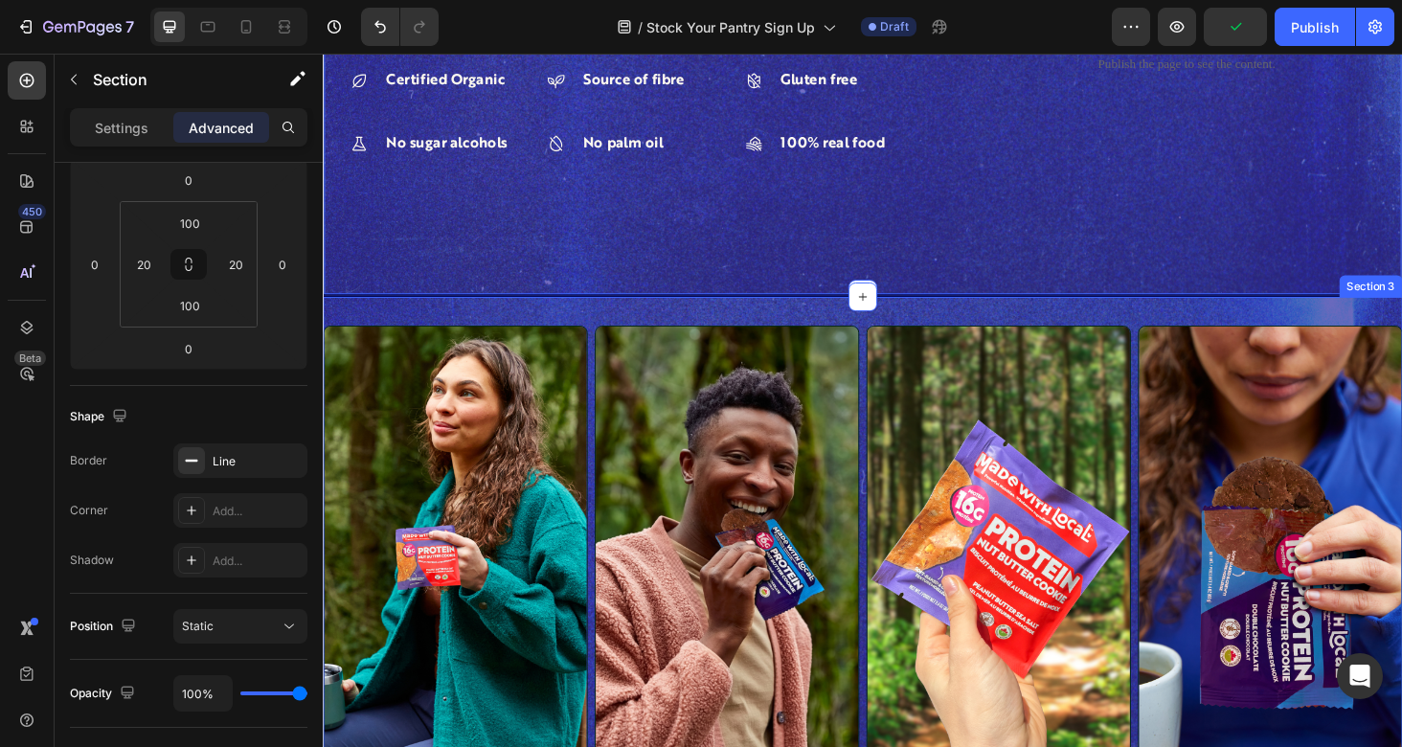
click at [759, 321] on div "Image Image Image Image Row Row Custom Code Publish the page to see the content…" at bounding box center [897, 592] width 1149 height 564
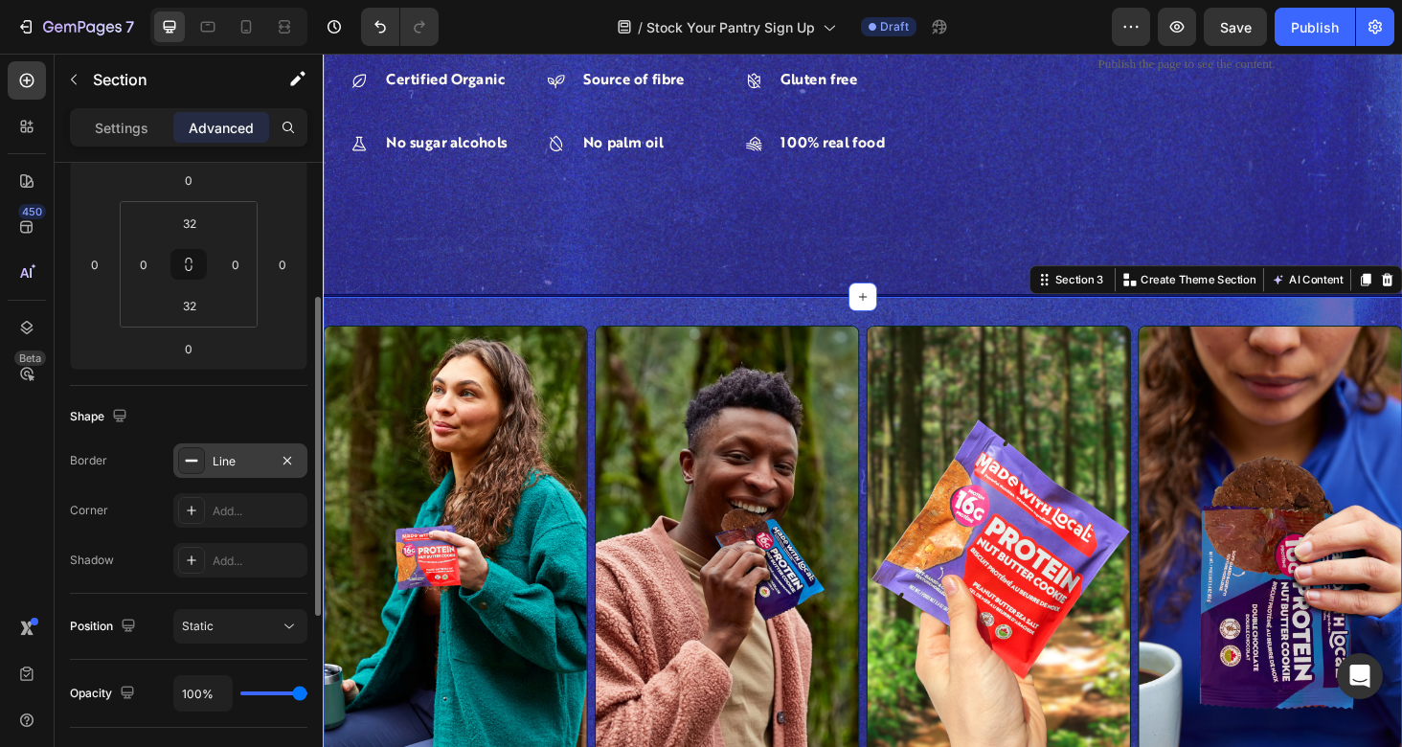
click at [234, 447] on div "Line" at bounding box center [240, 460] width 134 height 34
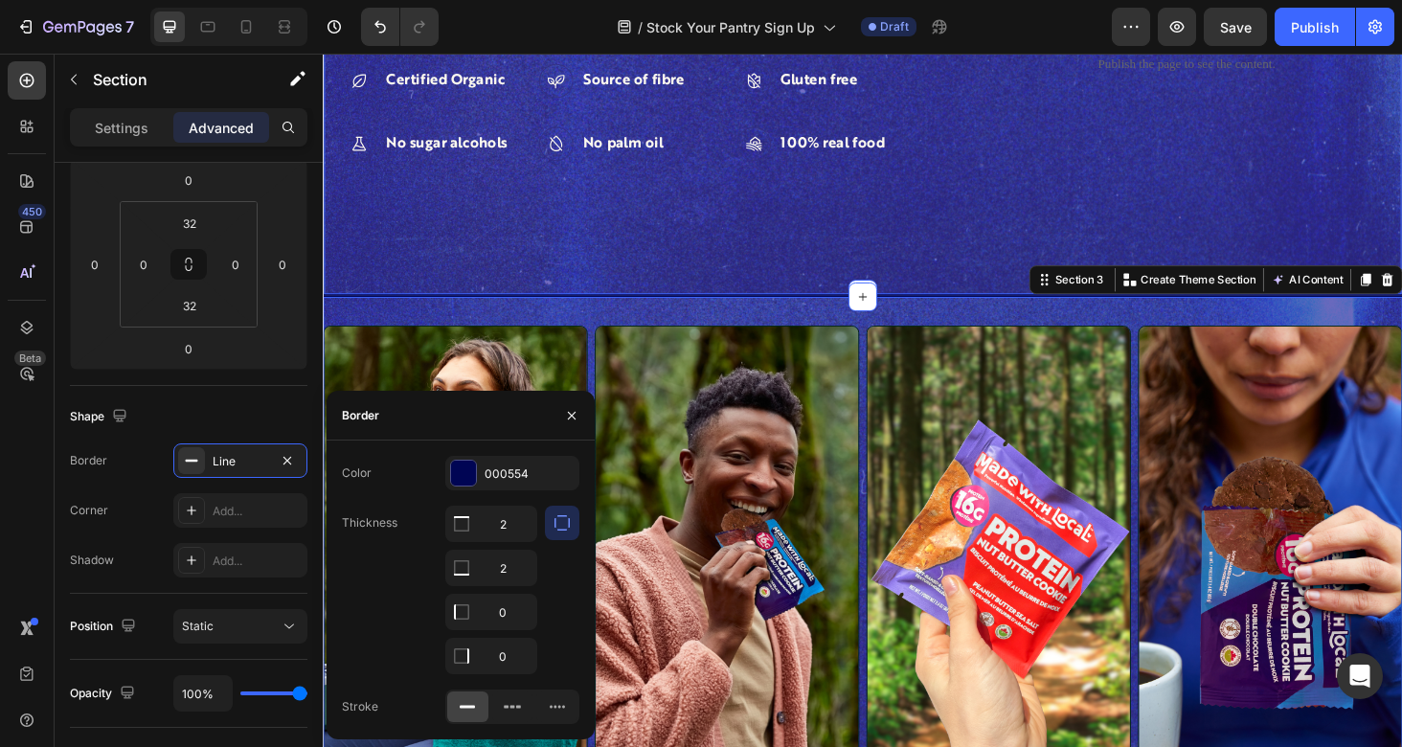
click at [659, 278] on div "Image The Best tasting, functional, sustainable snack foods Text Block Certifie…" at bounding box center [897, 61] width 1149 height 497
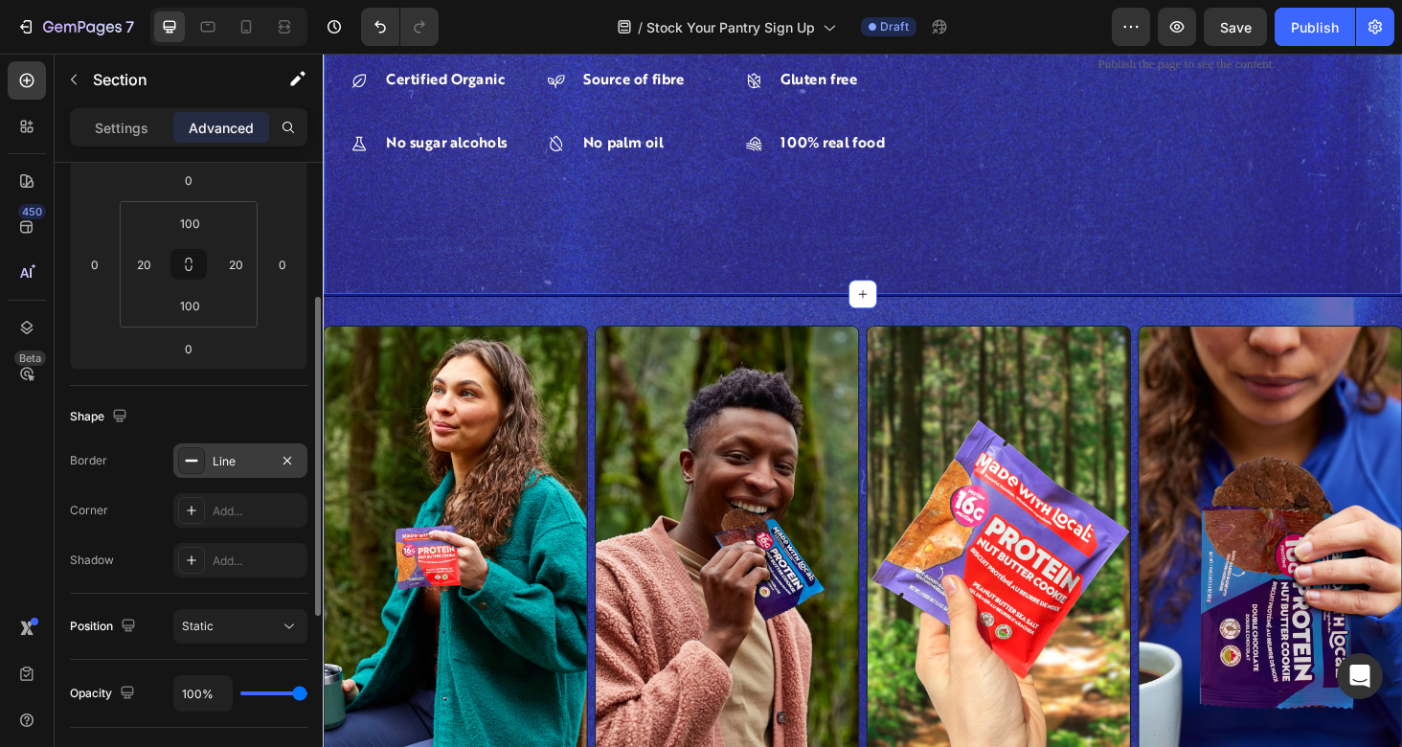
click at [257, 465] on div "Line" at bounding box center [241, 461] width 56 height 17
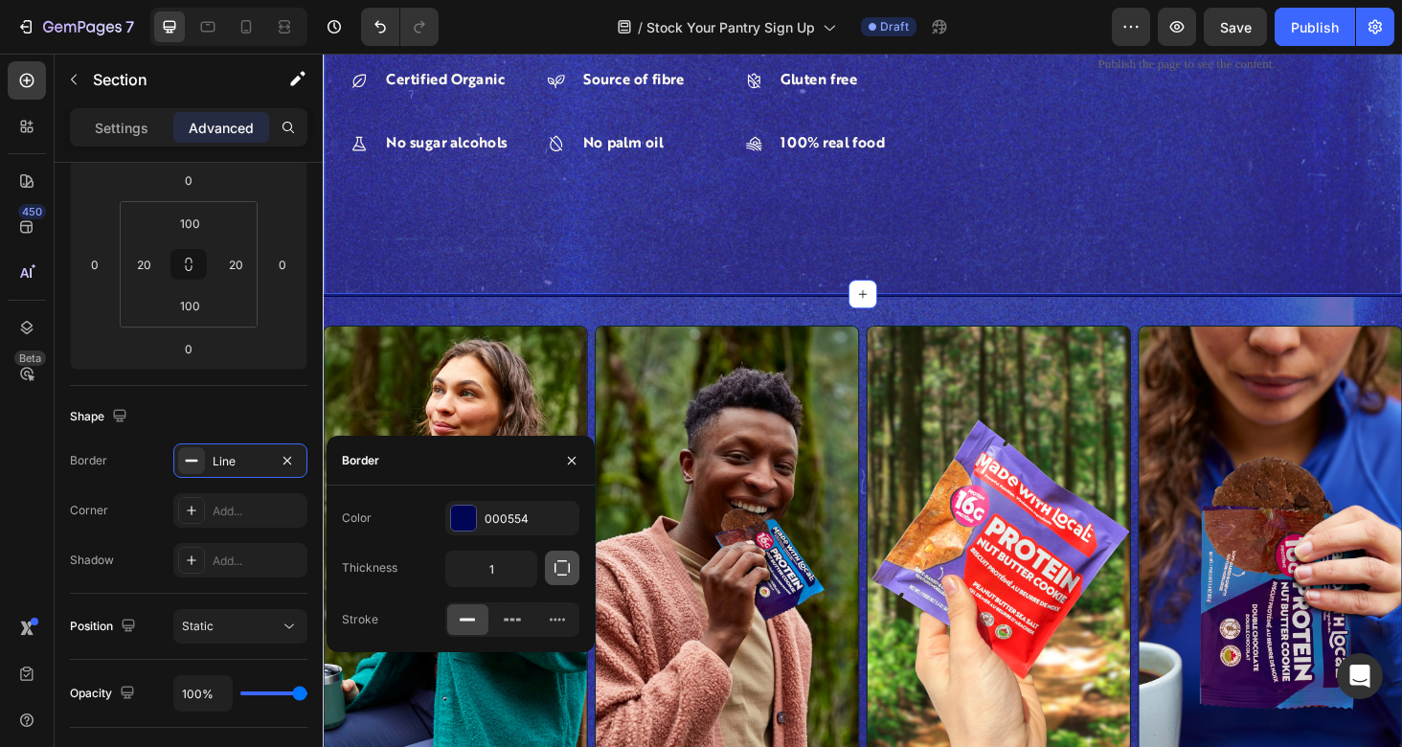
click at [556, 564] on icon "button" at bounding box center [561, 567] width 19 height 19
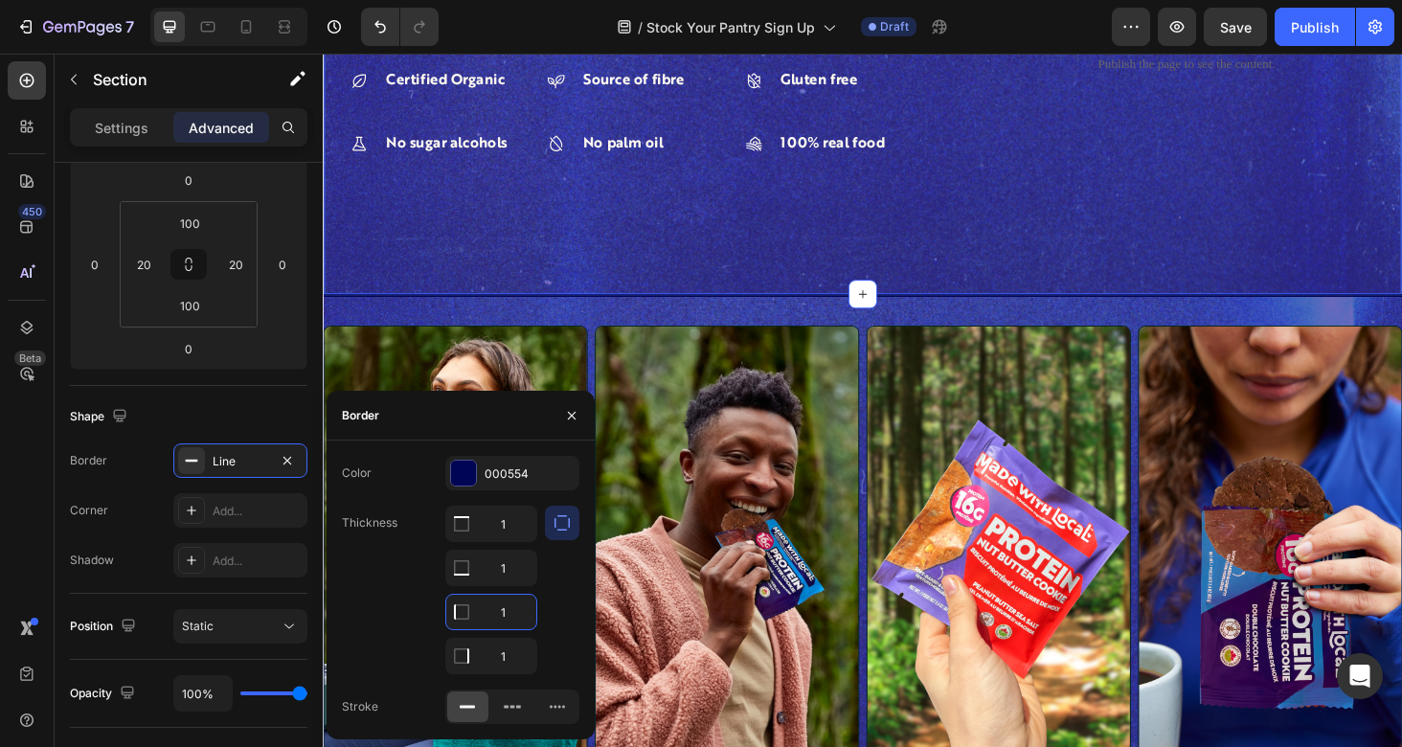
click at [521, 610] on input "1" at bounding box center [491, 612] width 90 height 34
type input "0"
click at [512, 541] on input "1" at bounding box center [491, 524] width 90 height 34
click at [512, 650] on input "1" at bounding box center [491, 656] width 90 height 34
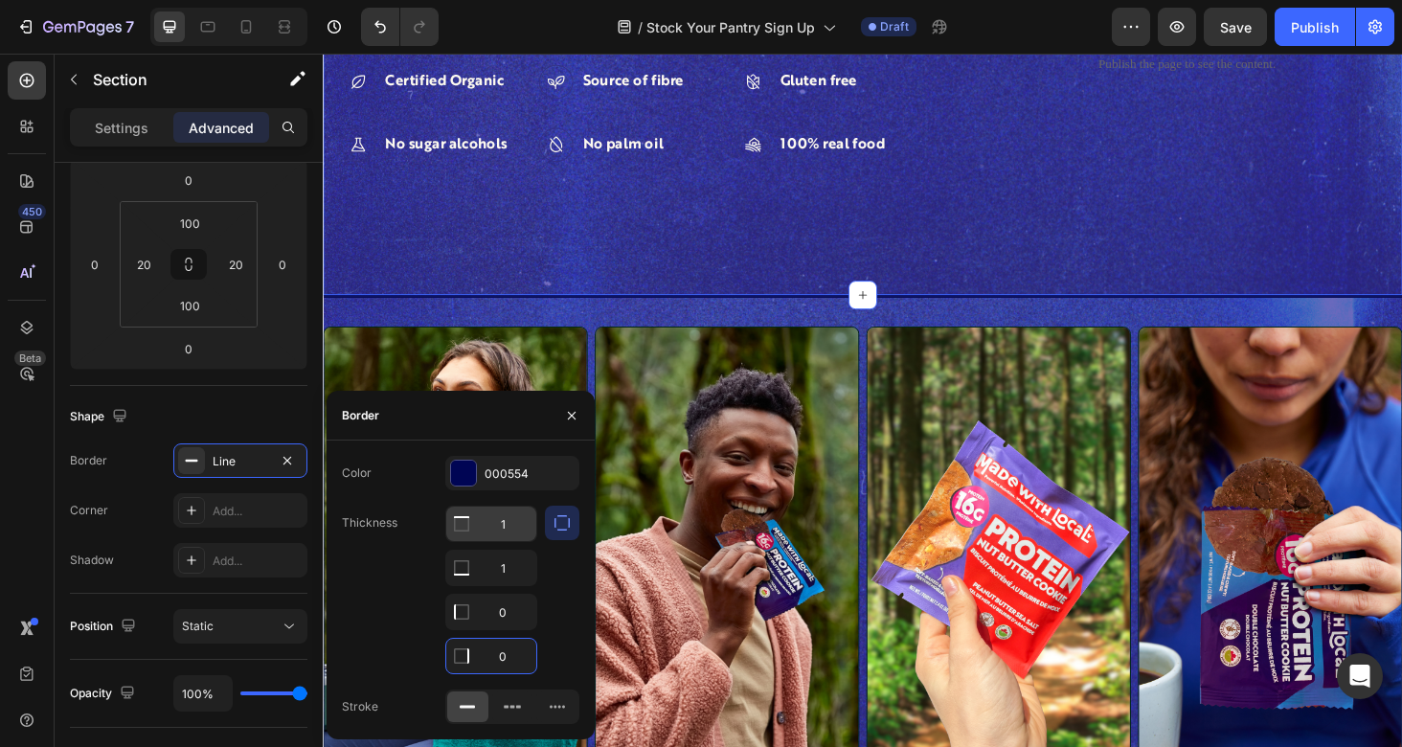
type input "0"
click at [508, 535] on input "1" at bounding box center [491, 524] width 90 height 34
type input "2"
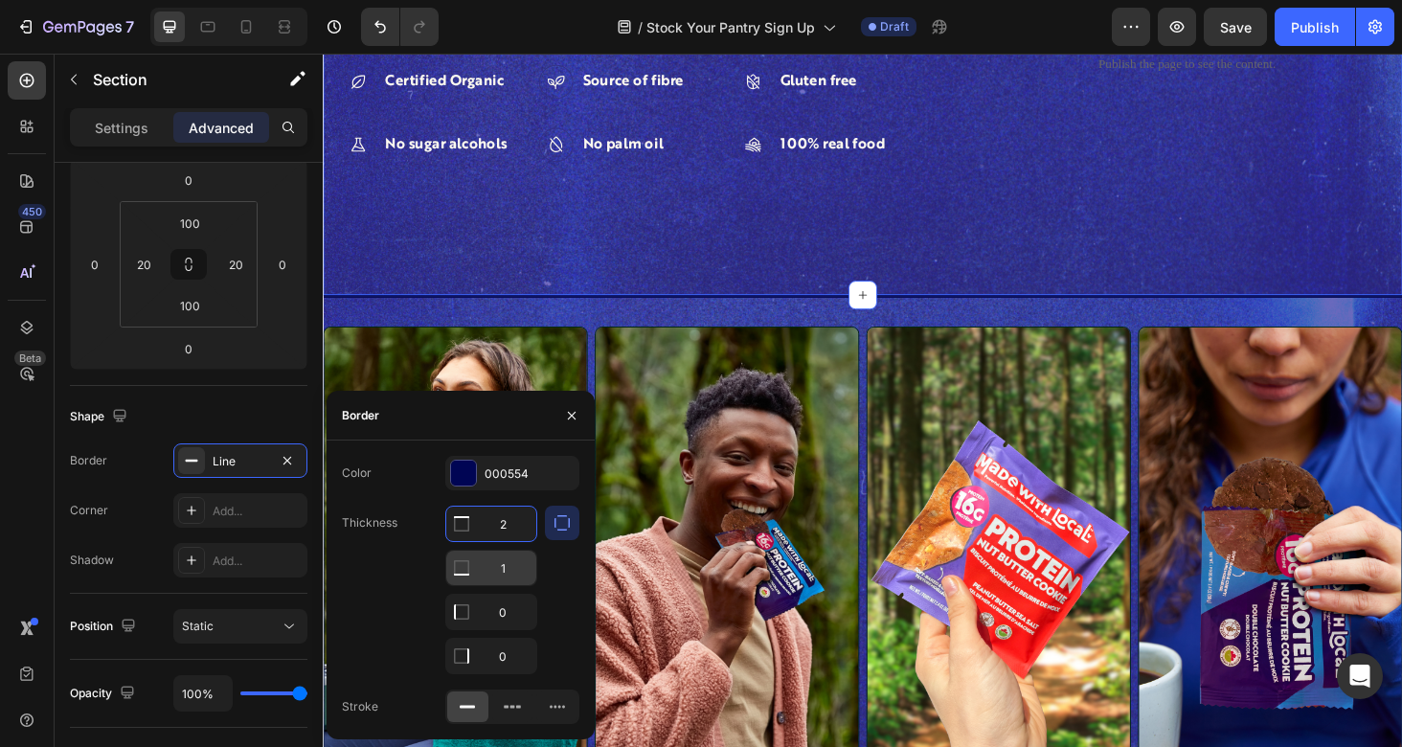
click at [512, 559] on input "1" at bounding box center [491, 568] width 90 height 34
type input "2"
click at [381, 580] on div "Thickness 2 2 0 0" at bounding box center [460, 590] width 237 height 169
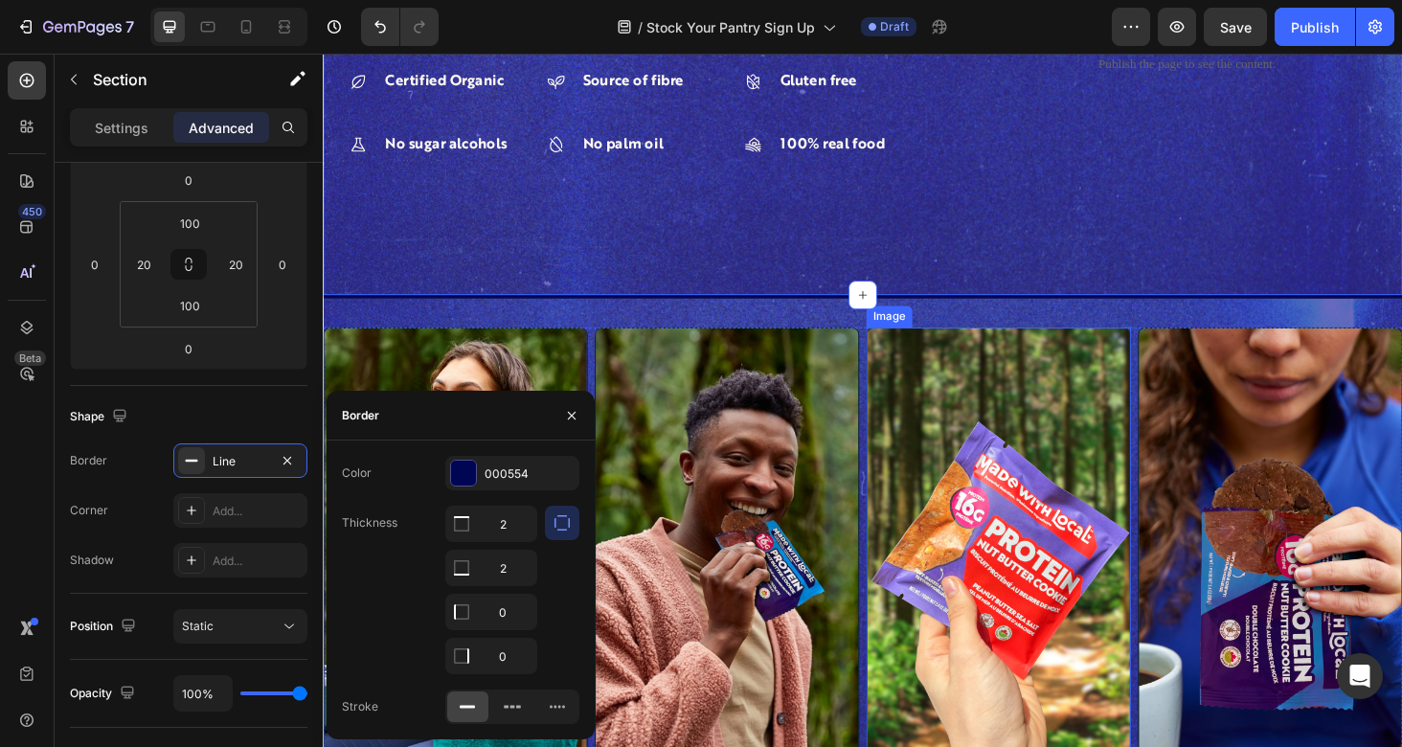
click at [973, 377] on img at bounding box center [1042, 594] width 282 height 499
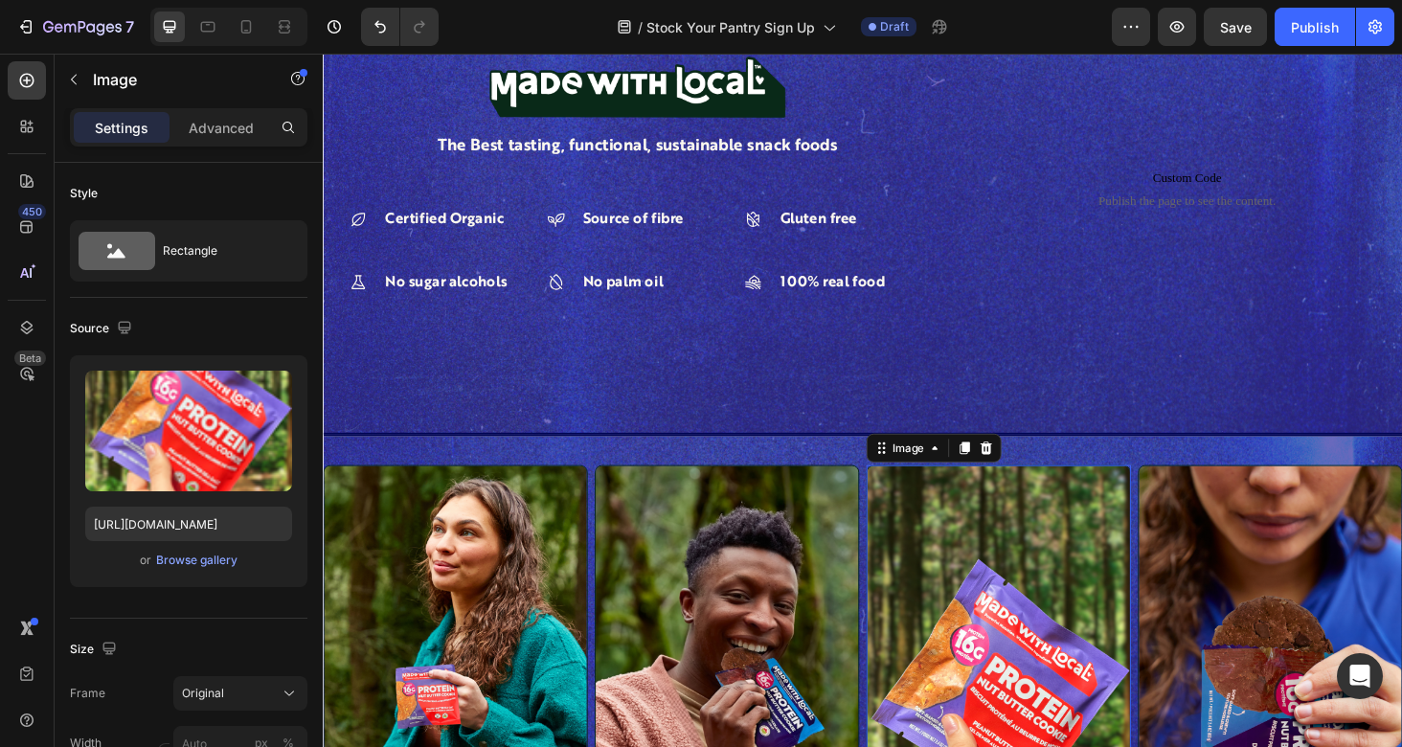
scroll to position [851, 0]
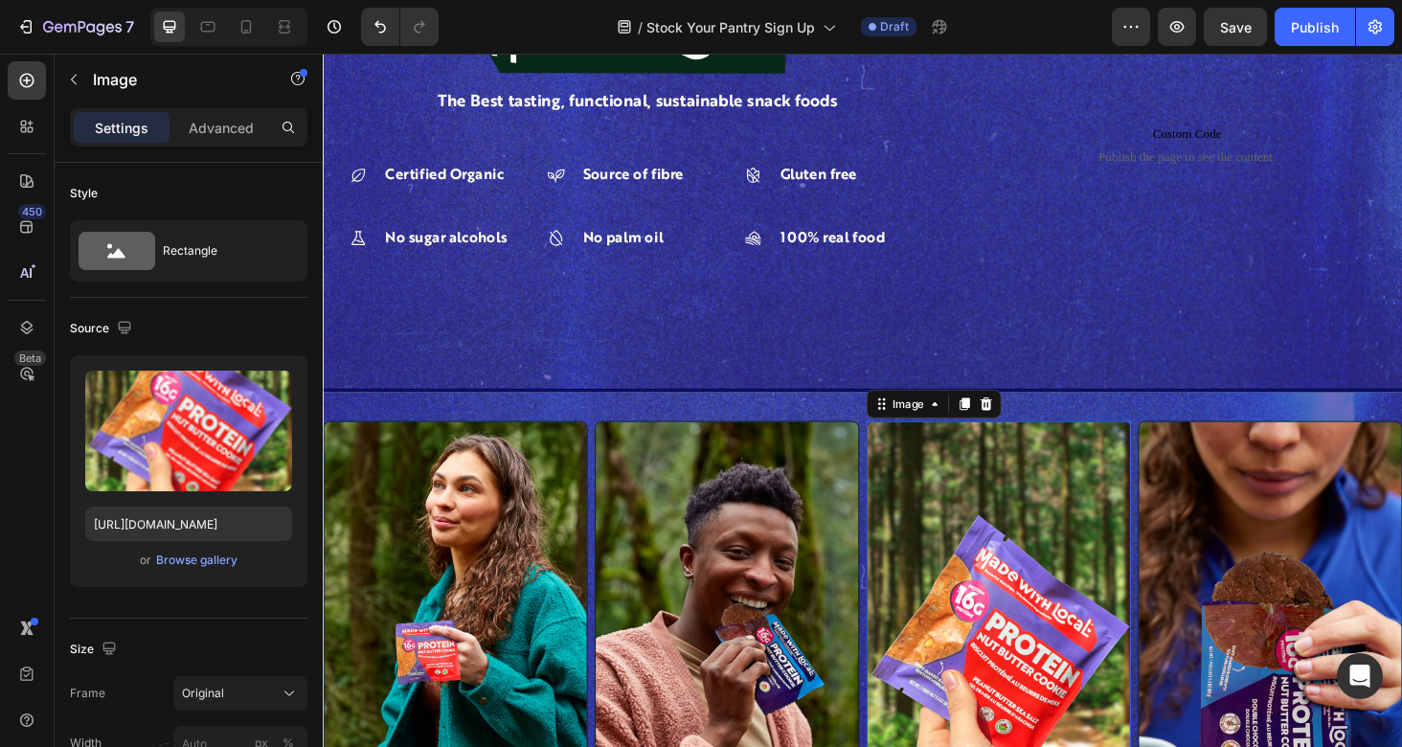
click at [987, 331] on div "Image The Best tasting, functional, sustainable snack foods Text Block Certifie…" at bounding box center [897, 162] width 1149 height 500
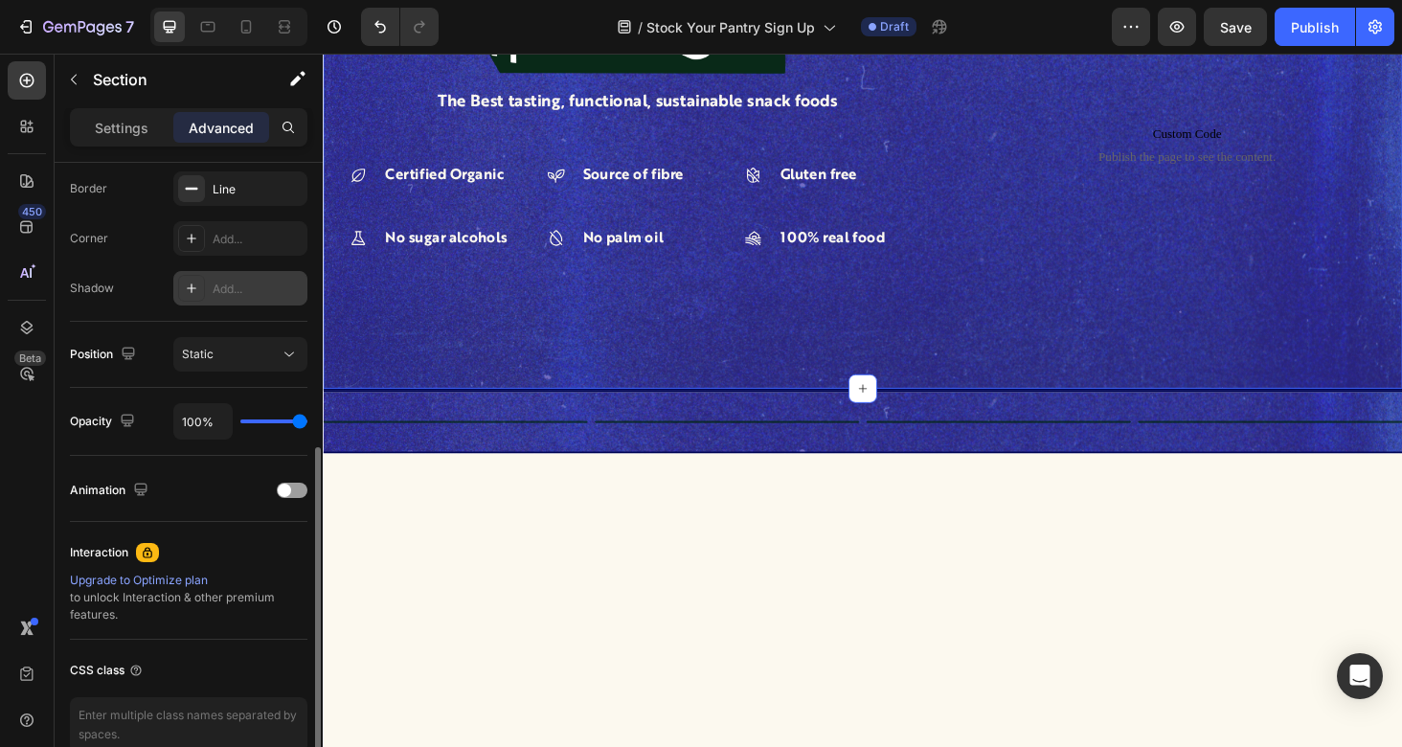
scroll to position [529, 0]
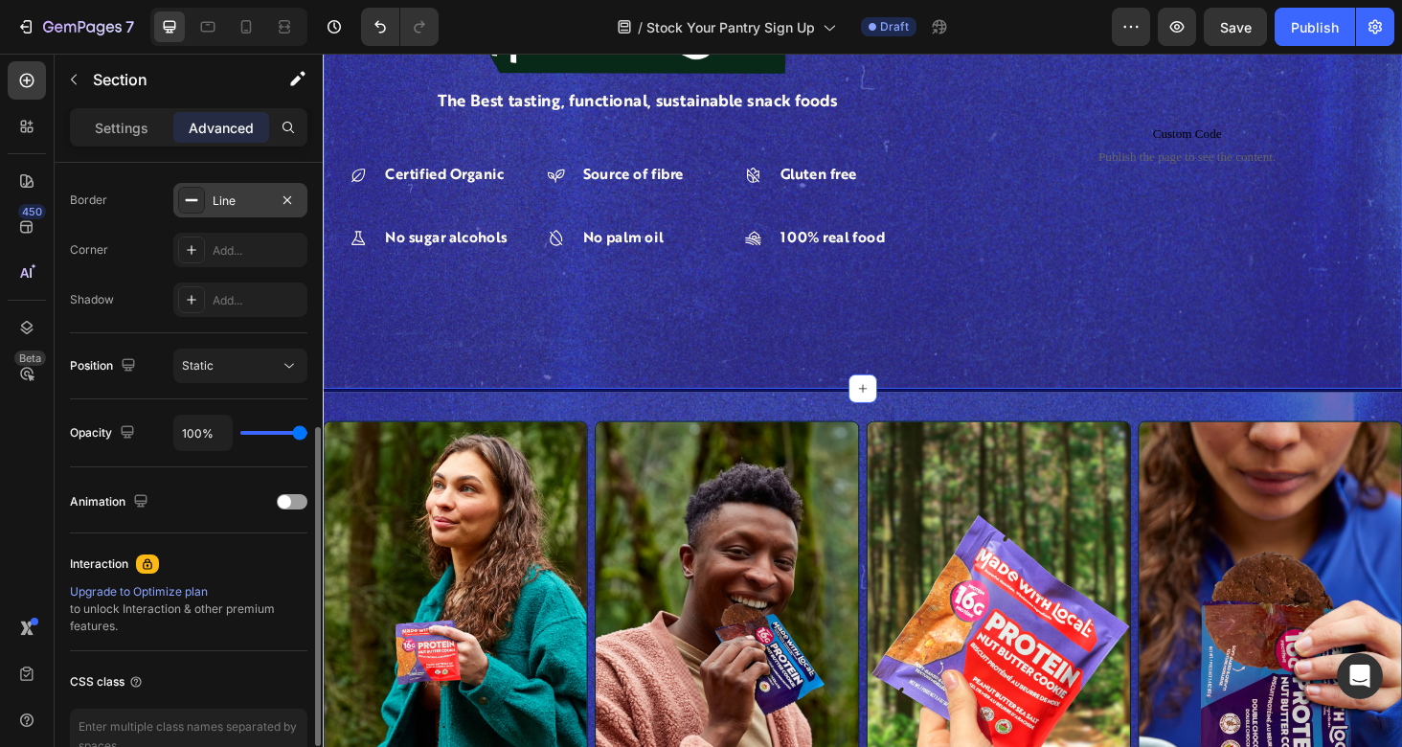
click at [233, 201] on div "Line" at bounding box center [241, 200] width 56 height 17
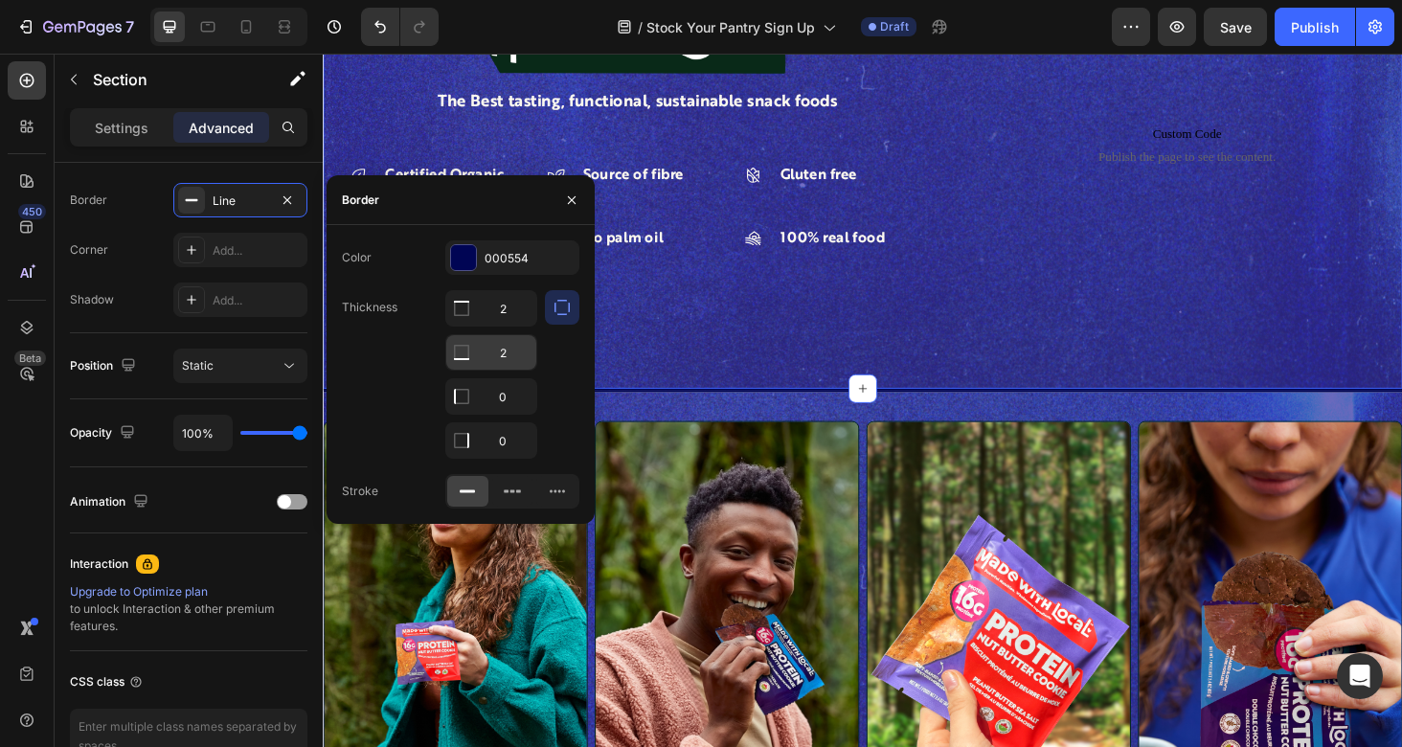
click at [509, 326] on input "2" at bounding box center [491, 308] width 90 height 34
type input "0"
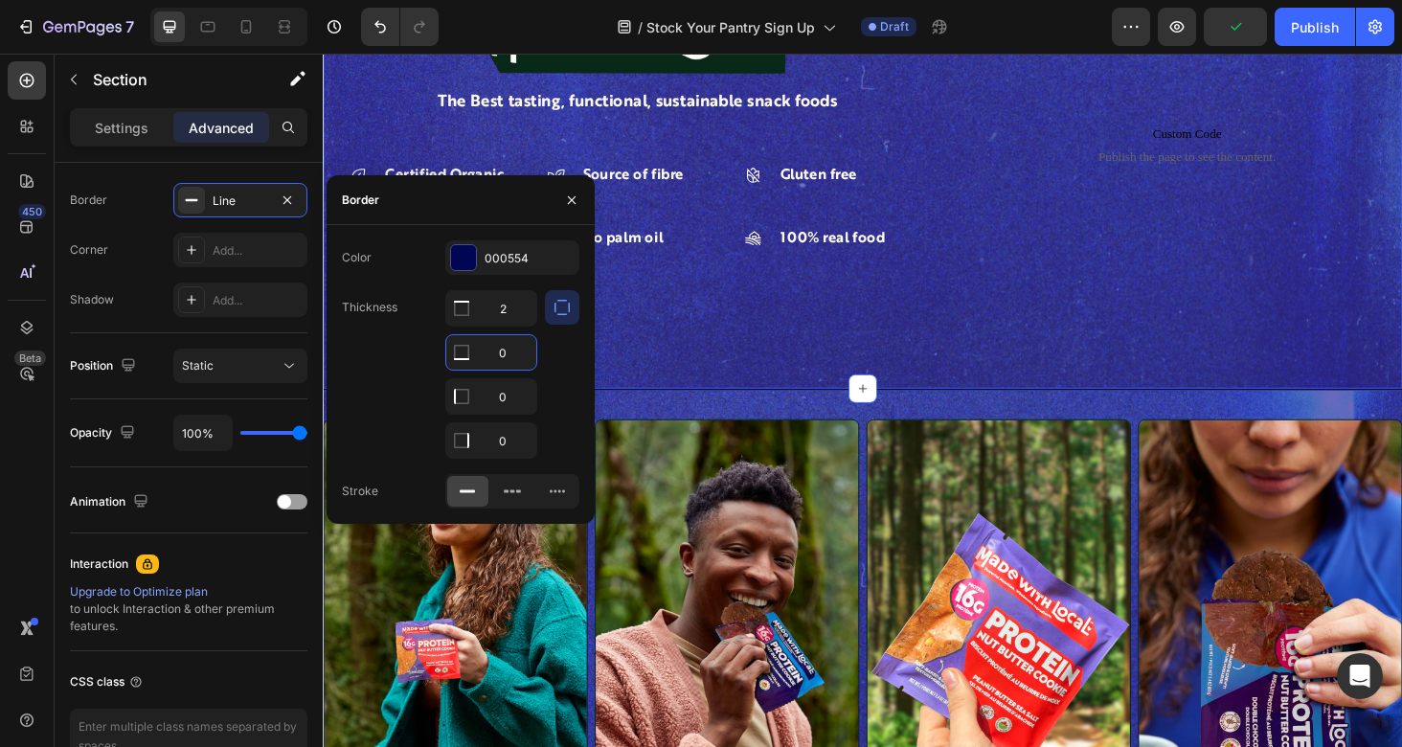
click at [923, 360] on div "Image The Best tasting, functional, sustainable snack foods Text Block Certifie…" at bounding box center [897, 161] width 1149 height 498
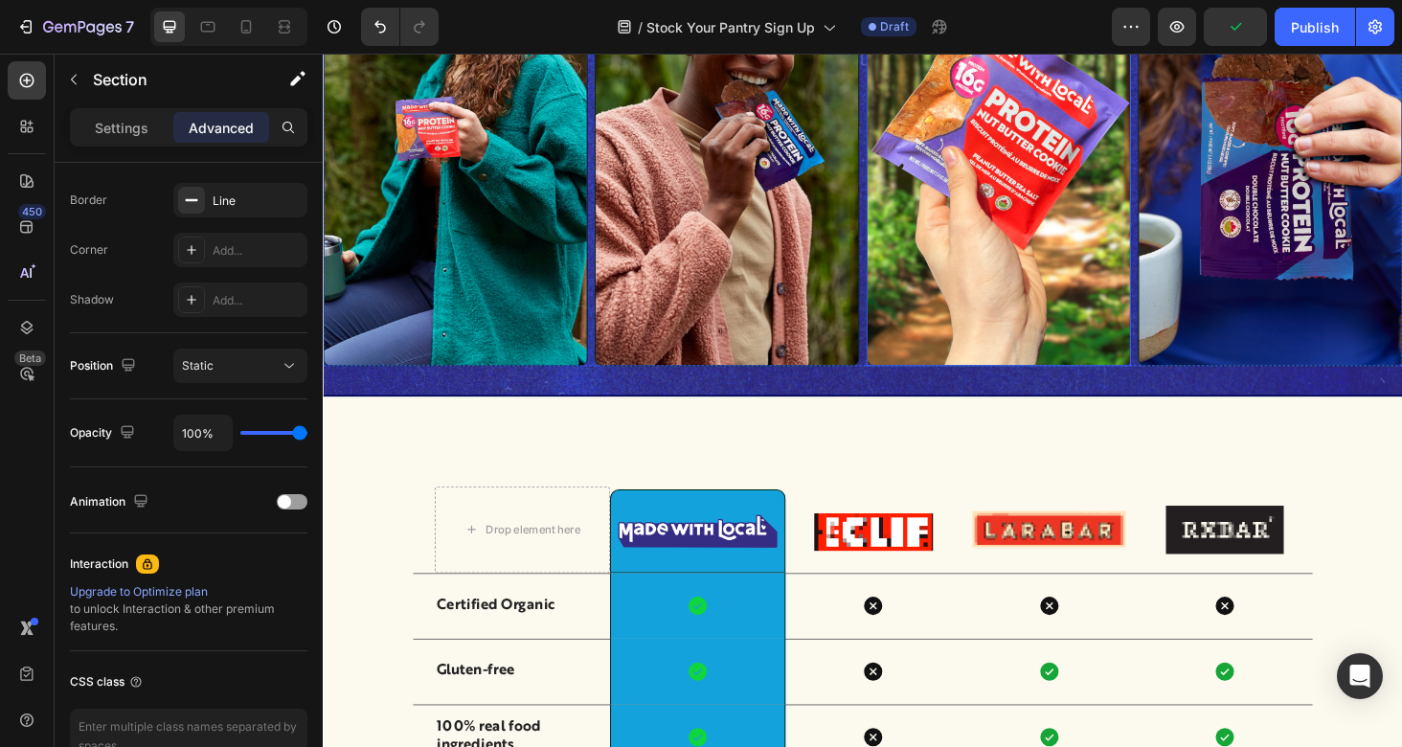
scroll to position [1419, 0]
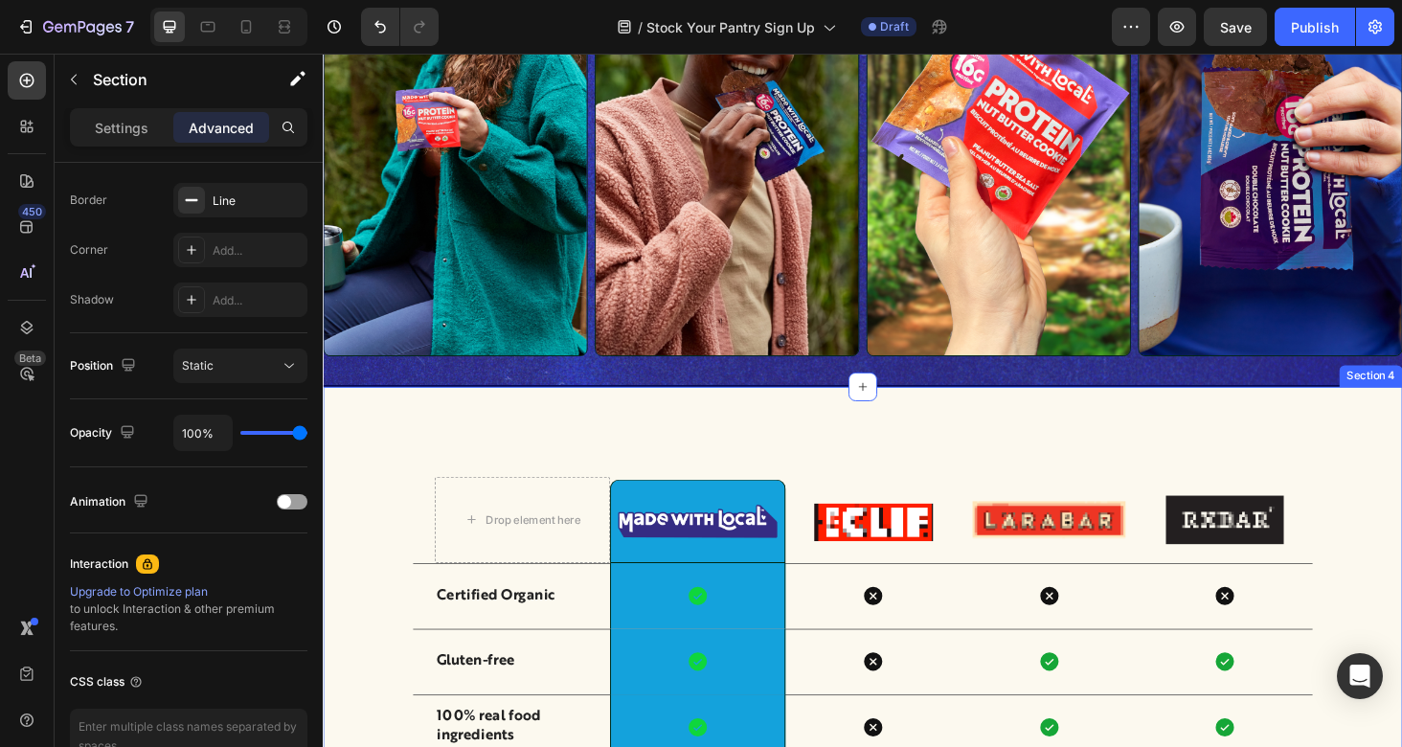
click at [991, 435] on div "Drop element here Image Row Image Image Image Row Certified Organic Text Block …" at bounding box center [897, 748] width 1149 height 680
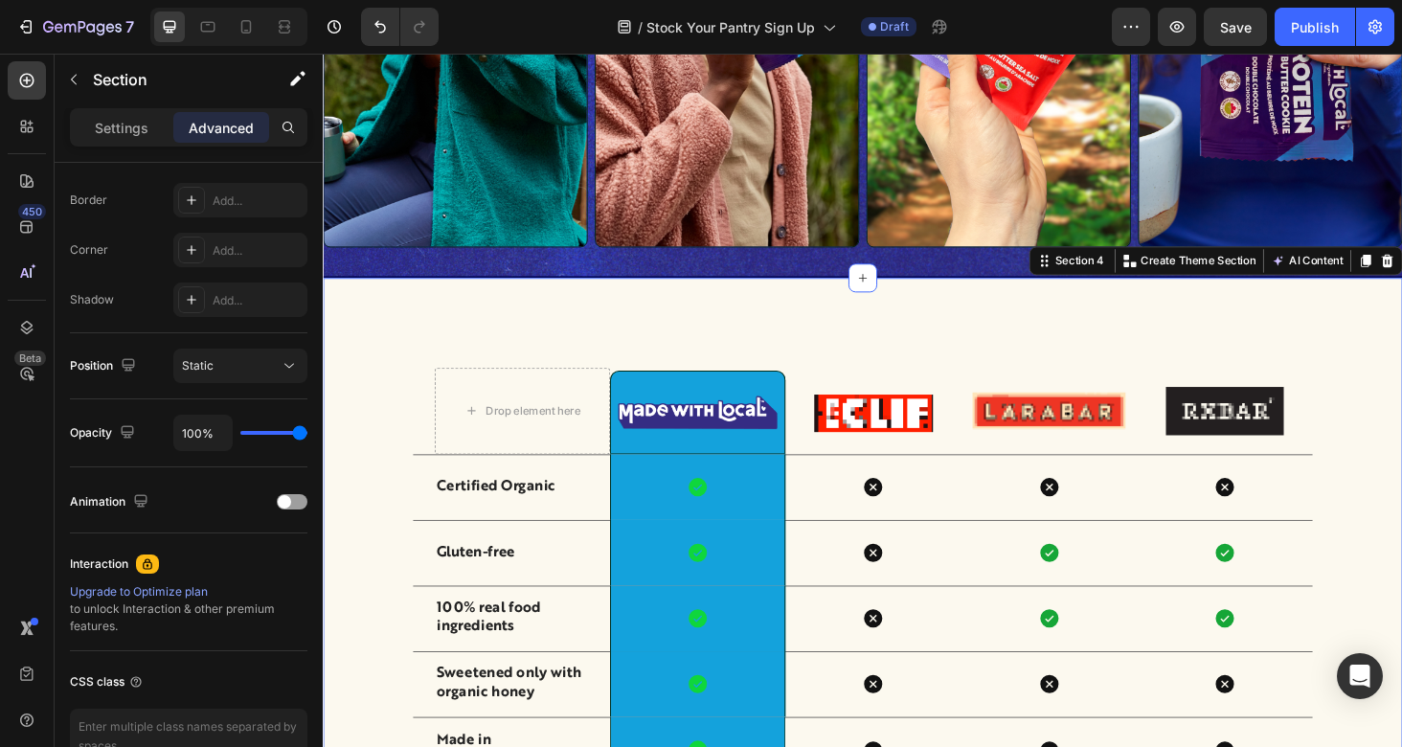
scroll to position [1943, 0]
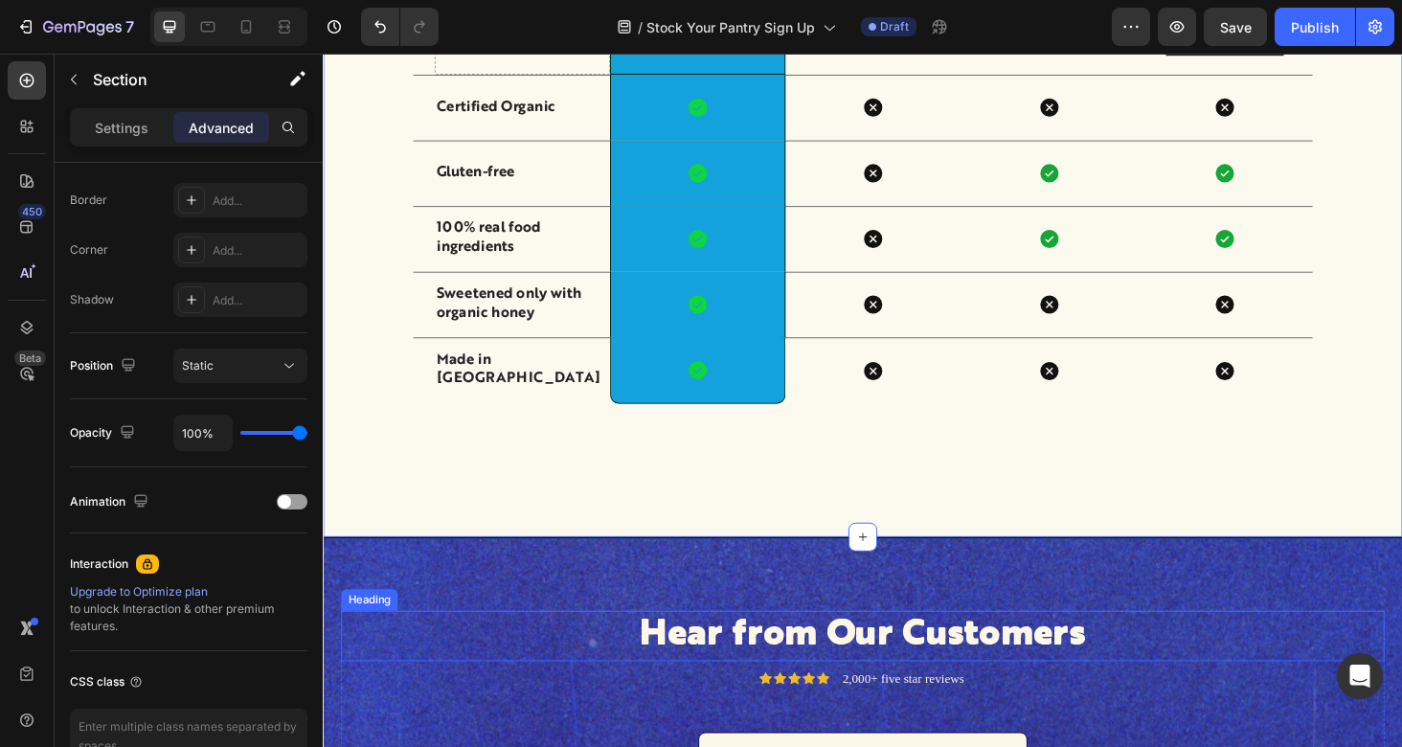
click at [463, 691] on h2 "Hear from Our Customers" at bounding box center [897, 673] width 1111 height 54
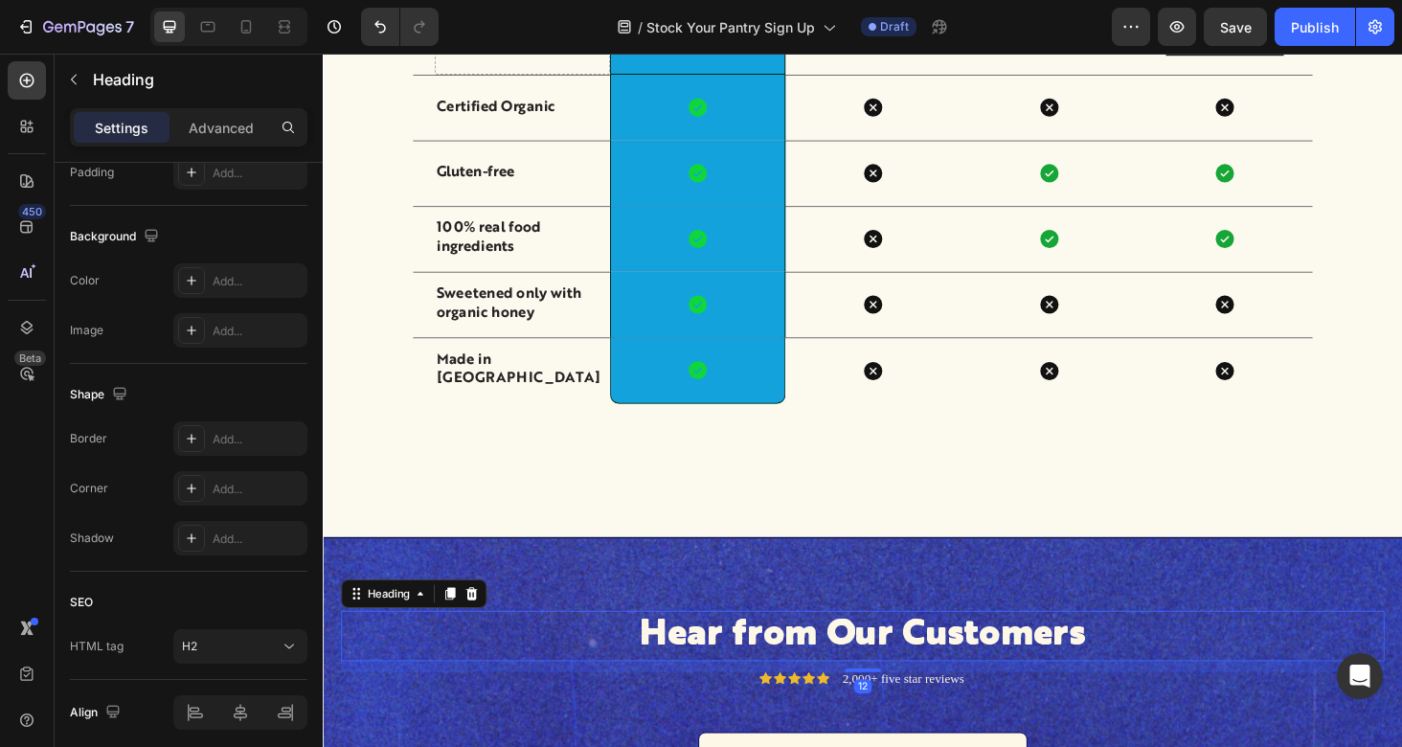
scroll to position [0, 0]
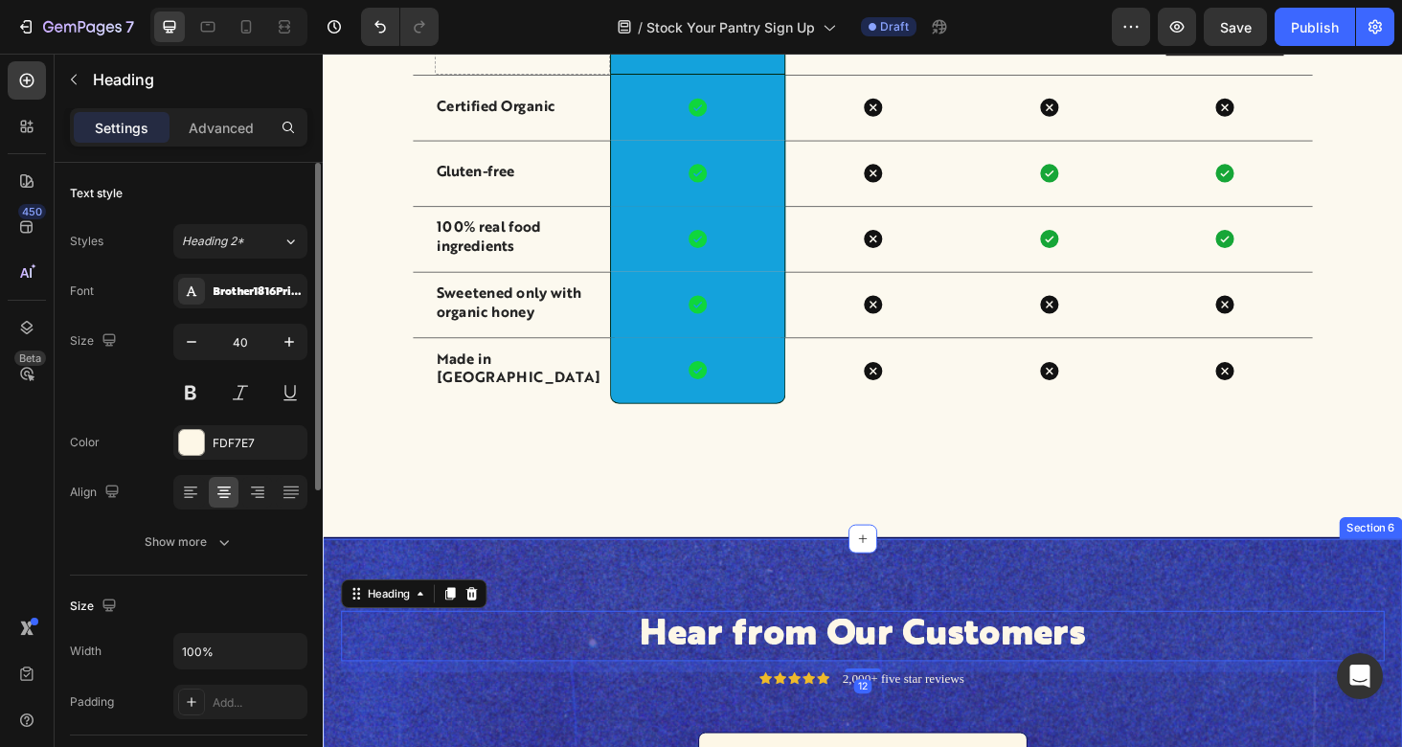
click at [548, 508] on div "Drop element here Image Row Image Image Image Row Certified Organic Text Block …" at bounding box center [897, 228] width 1149 height 680
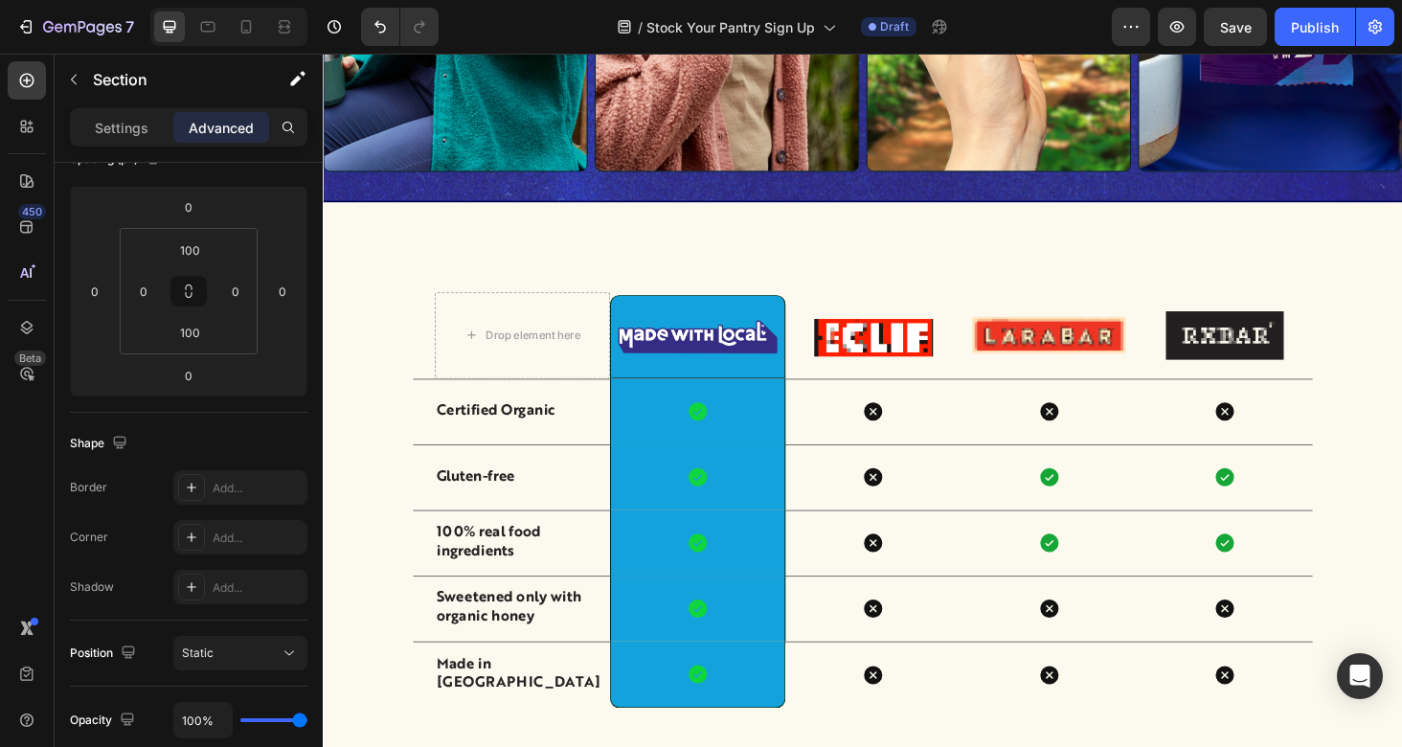
scroll to position [1605, 0]
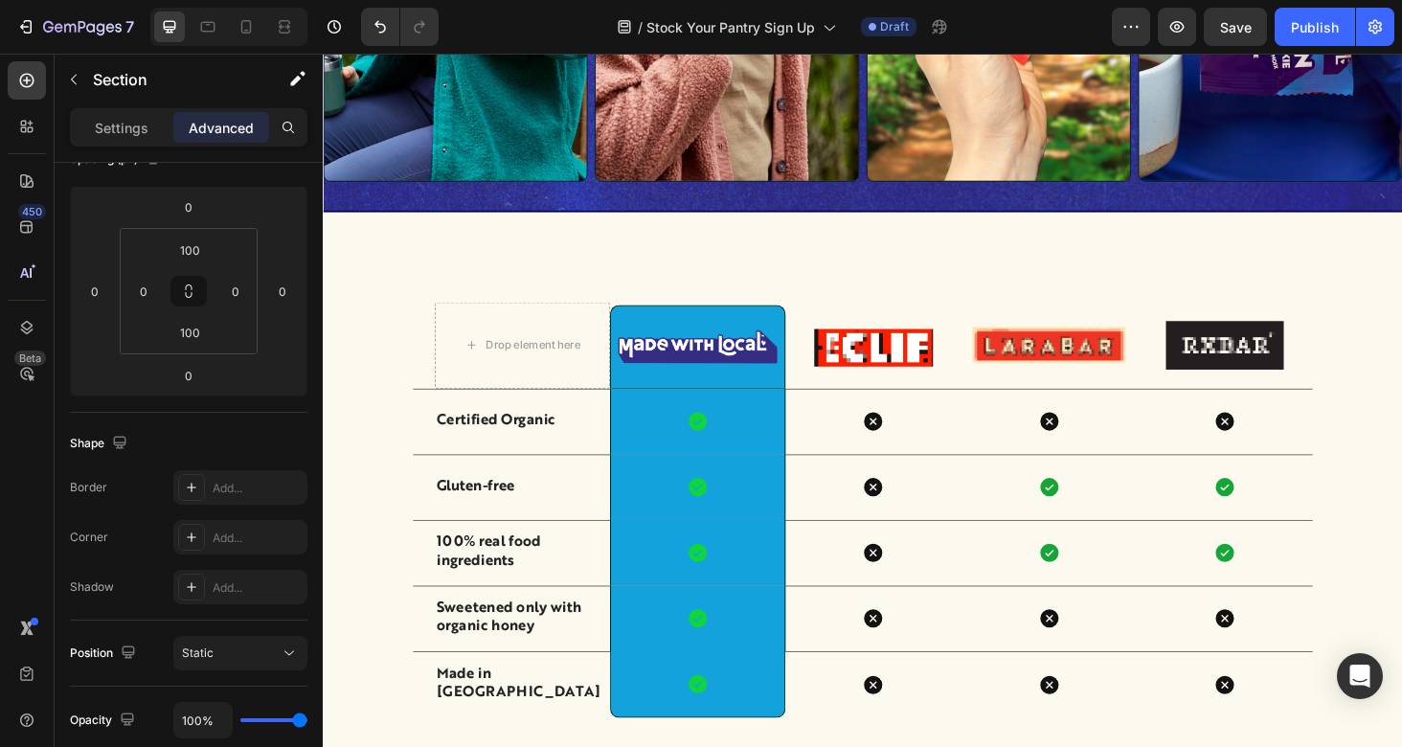
click at [398, 249] on div "Drop element here Image Row Image Image Image Row Certified Organic Text Block …" at bounding box center [897, 562] width 1149 height 680
click at [126, 129] on p "Settings" at bounding box center [122, 128] width 54 height 20
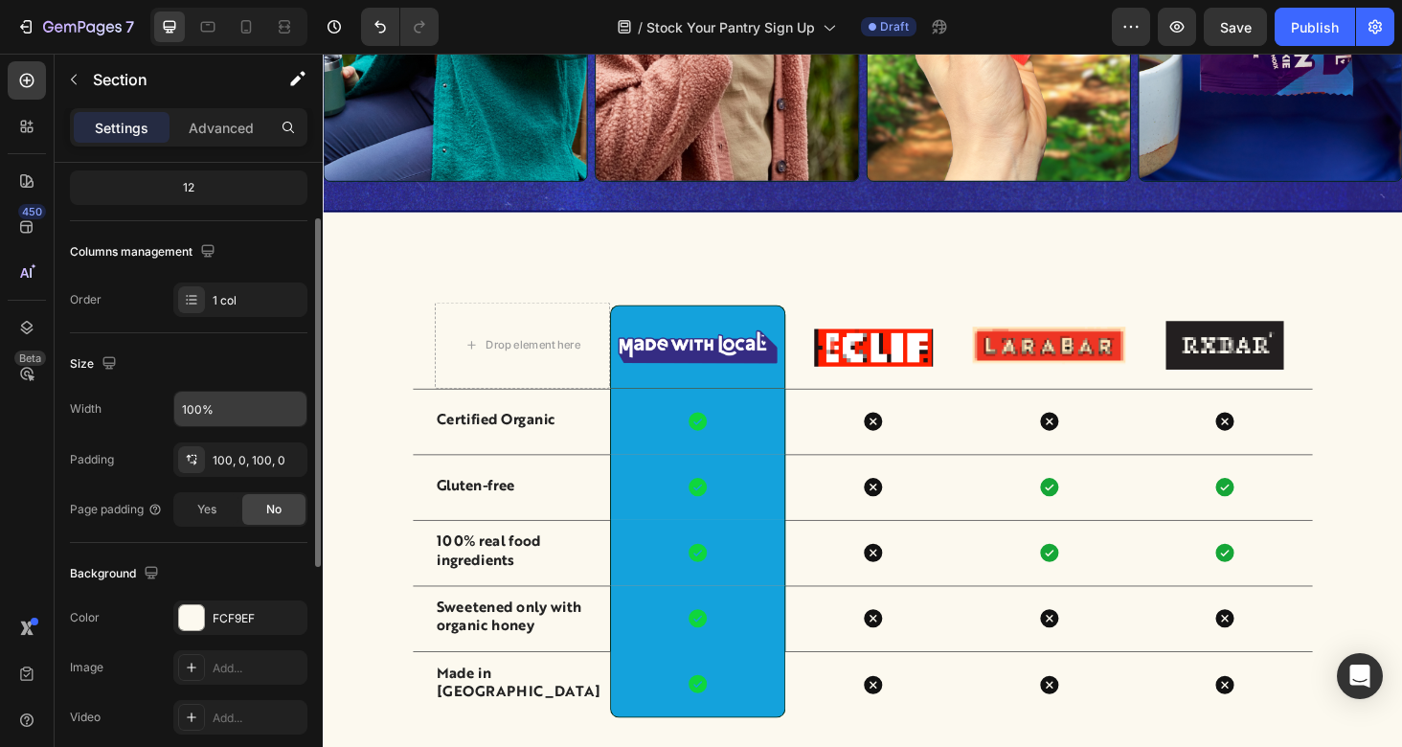
scroll to position [0, 0]
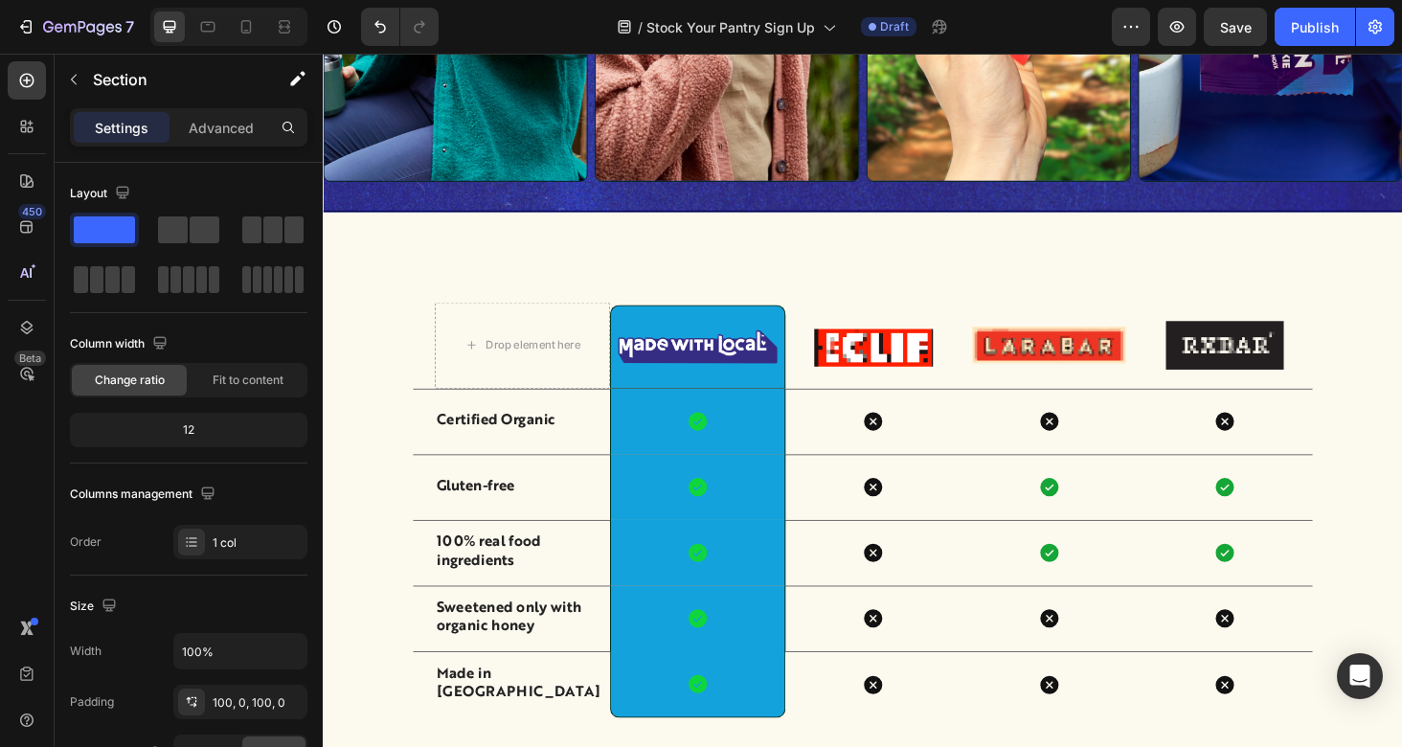
click at [488, 255] on div "Drop element here Image Row Image Image Image Row Certified Organic Text Block …" at bounding box center [897, 562] width 1149 height 680
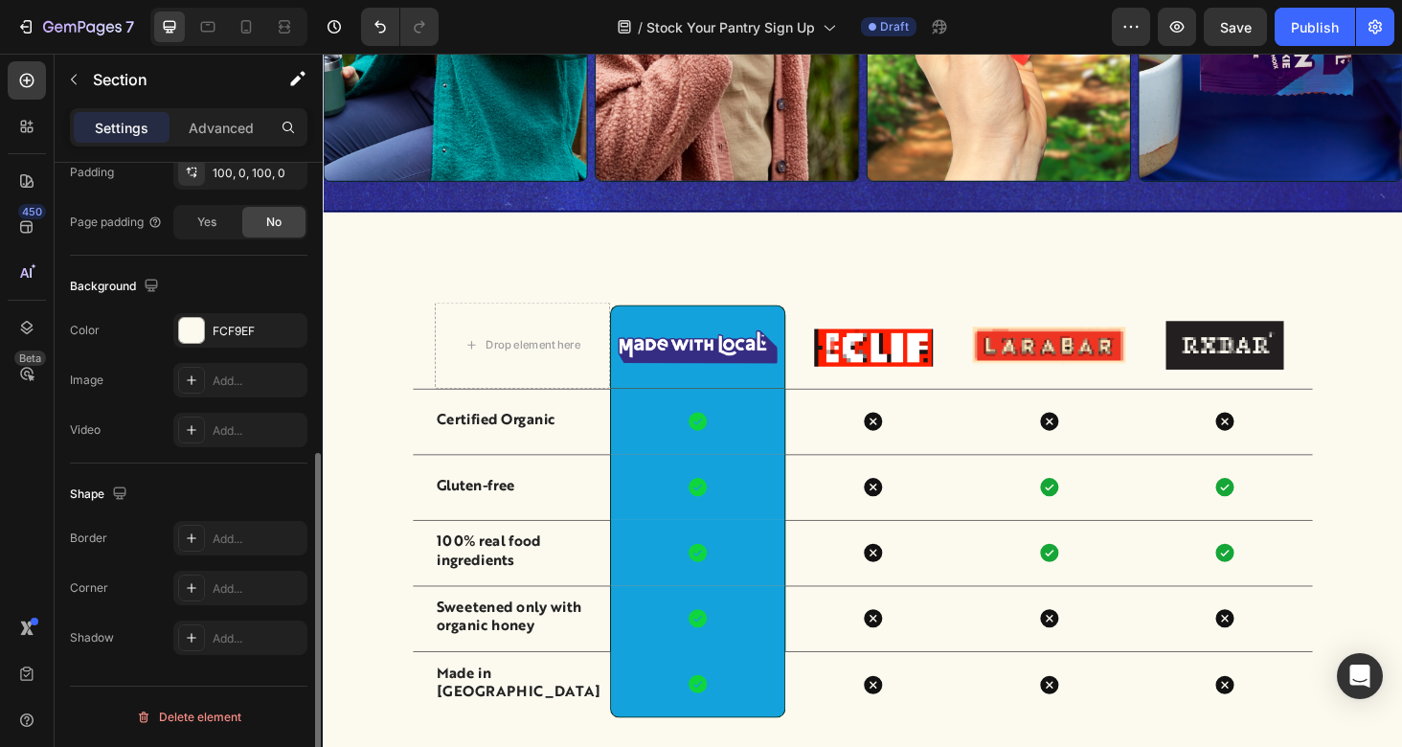
scroll to position [529, 0]
click at [288, 327] on icon "button" at bounding box center [287, 331] width 15 height 15
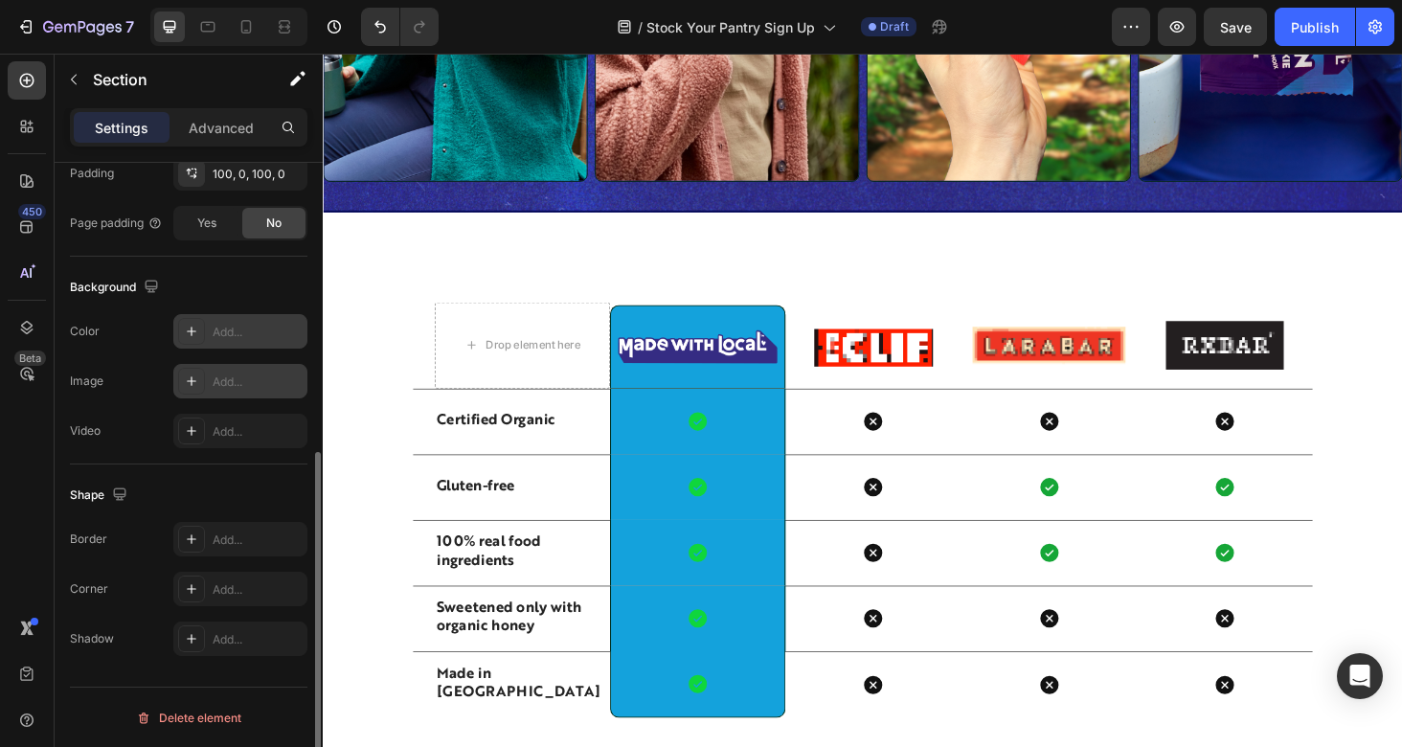
click at [236, 378] on div "Add..." at bounding box center [258, 381] width 90 height 17
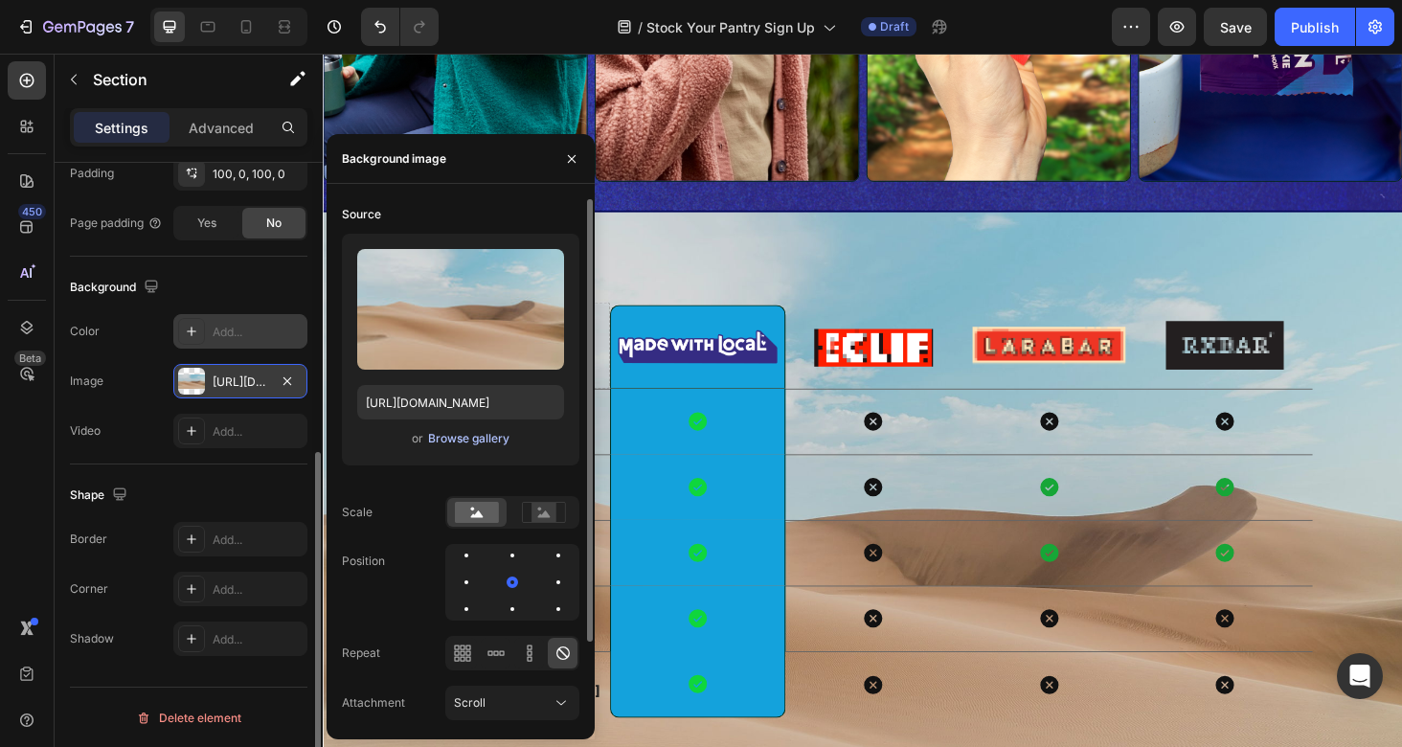
click at [442, 434] on div "Browse gallery" at bounding box center [468, 438] width 81 height 17
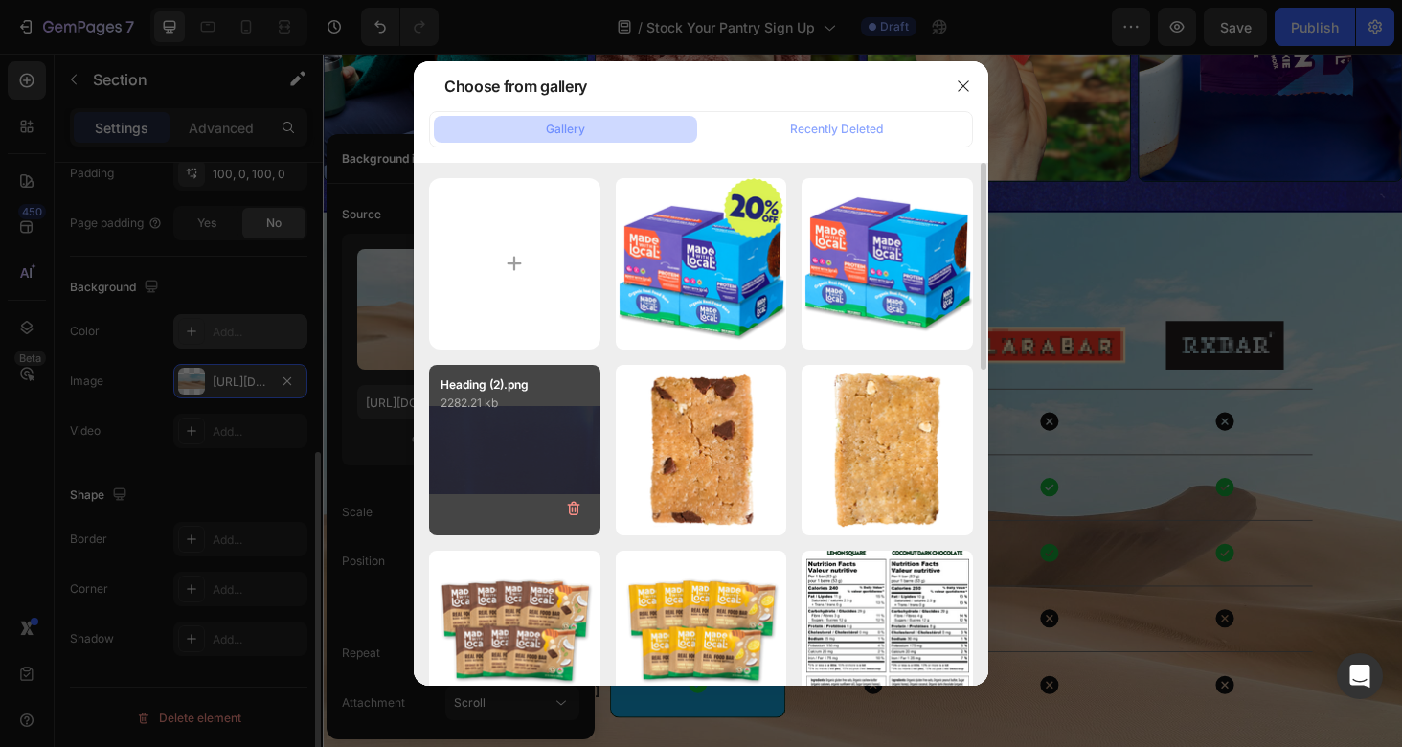
click at [552, 445] on div "Heading (2).png 2282.21 kb" at bounding box center [514, 450] width 171 height 171
type input "[URL][DOMAIN_NAME]"
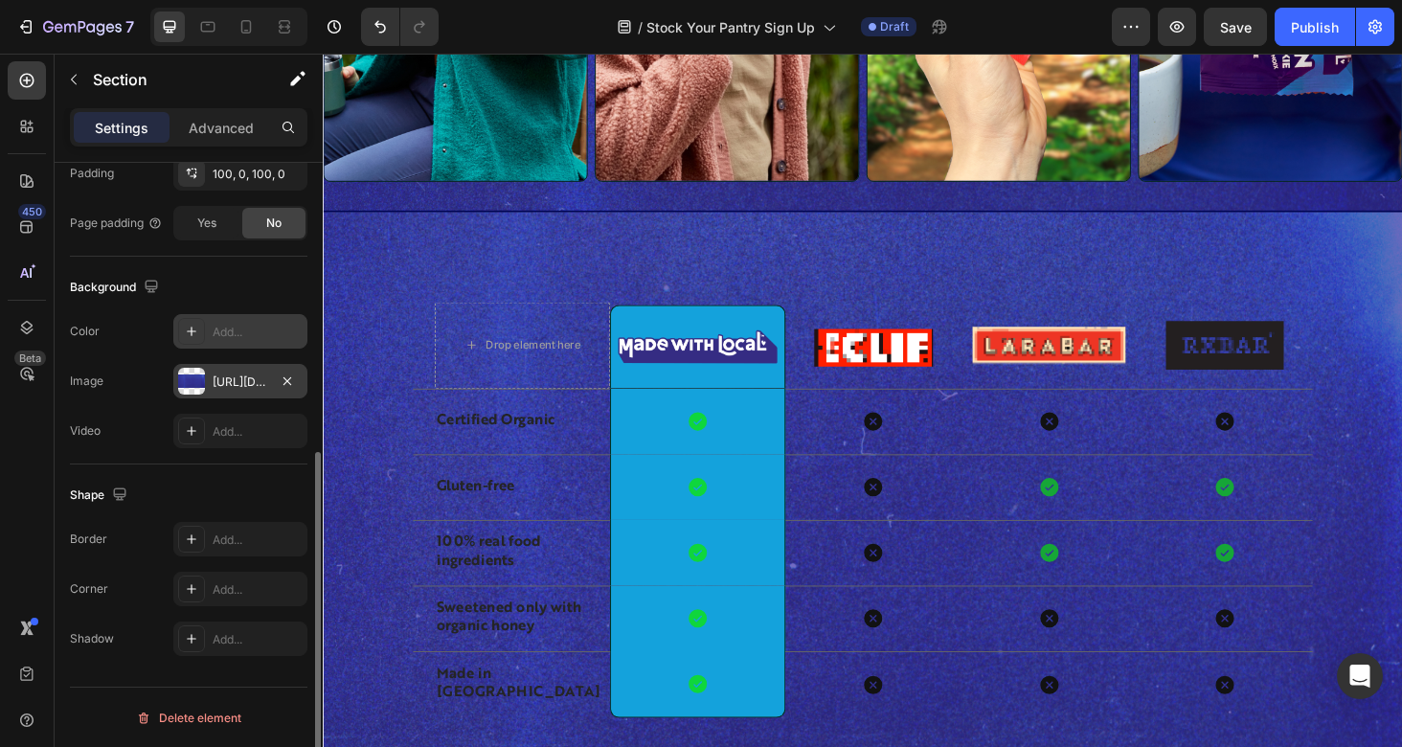
click at [1106, 278] on div "Drop element here Image Row Image Image Image Row Certified Organic Text Block …" at bounding box center [897, 562] width 1149 height 680
click at [591, 437] on p "Certified Organic" at bounding box center [534, 445] width 183 height 20
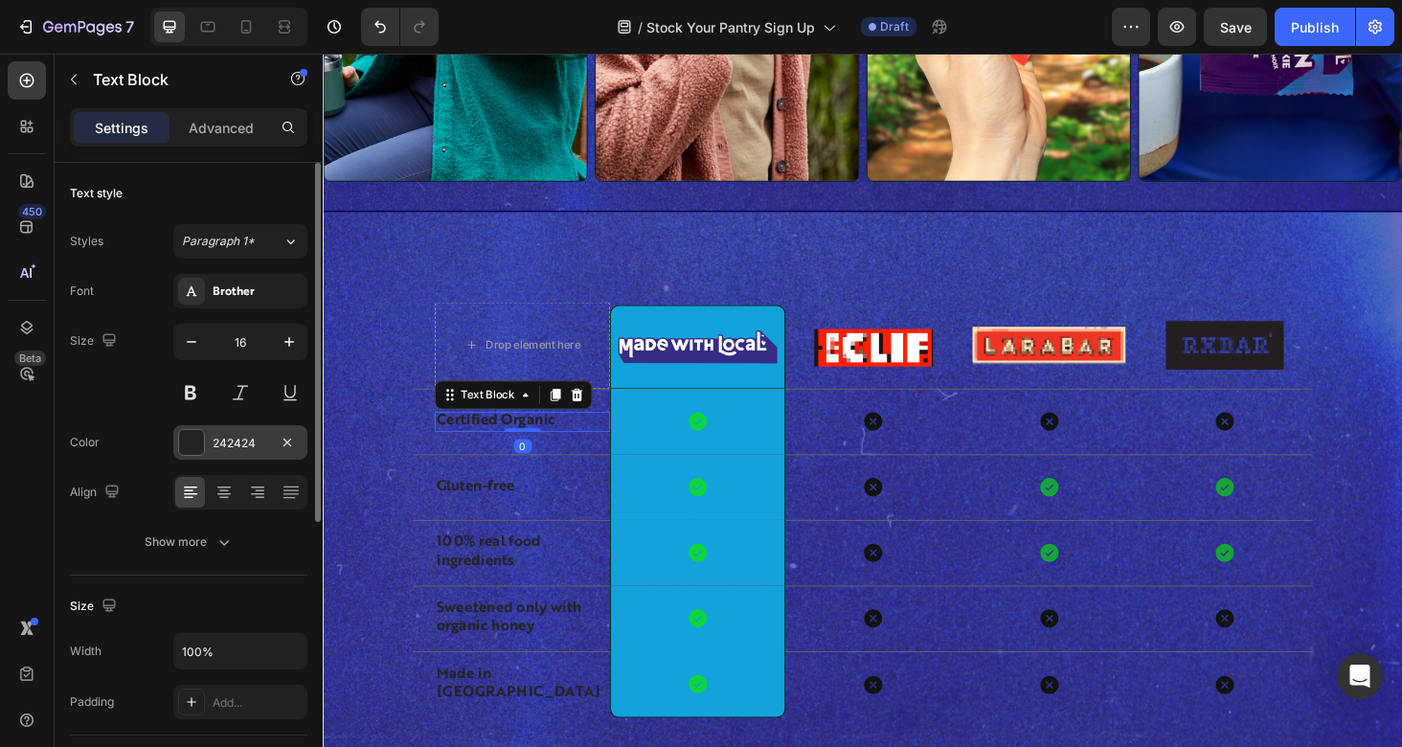
click at [232, 439] on div "242424" at bounding box center [241, 443] width 56 height 17
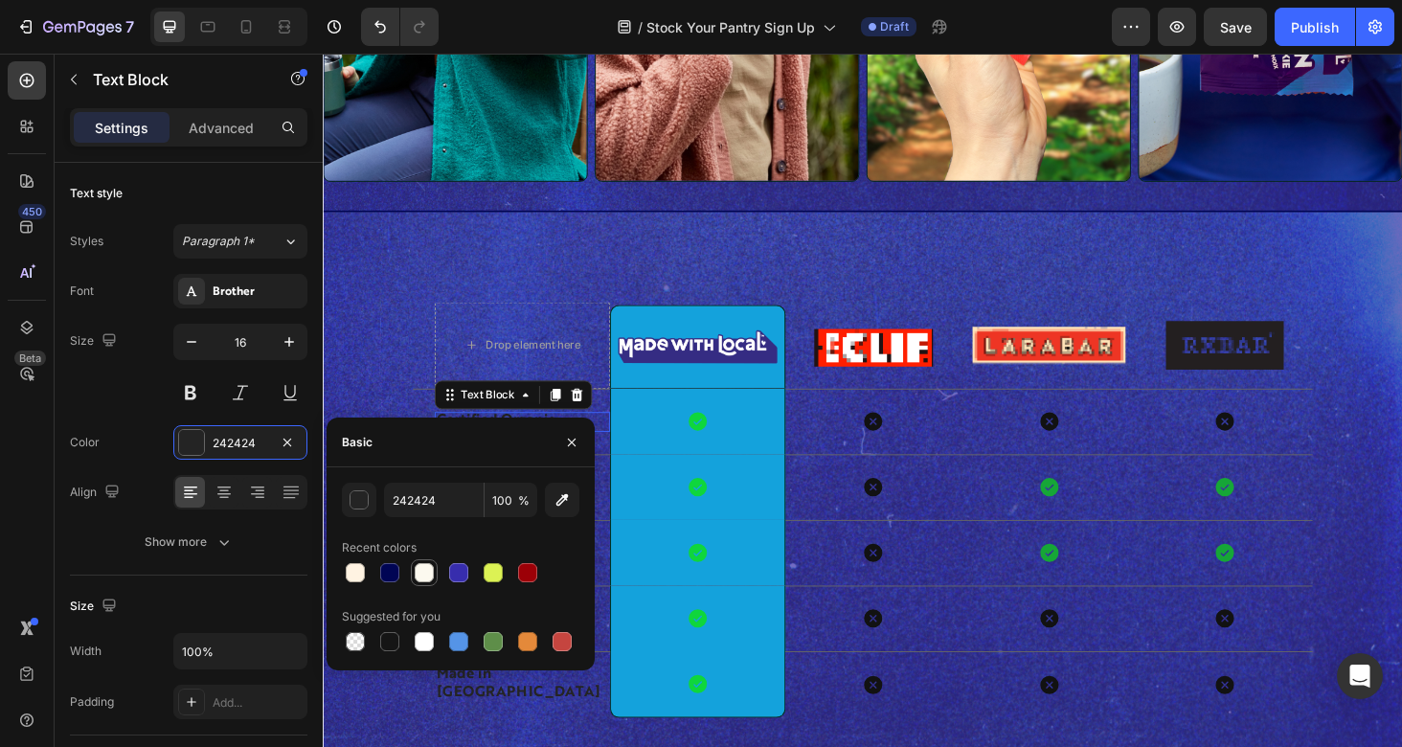
click at [427, 575] on div at bounding box center [424, 572] width 19 height 19
type input "FCF9EF"
click at [535, 282] on div "Drop element here Image Row Image Image Image Row Certified Organic Text Block …" at bounding box center [897, 562] width 1149 height 680
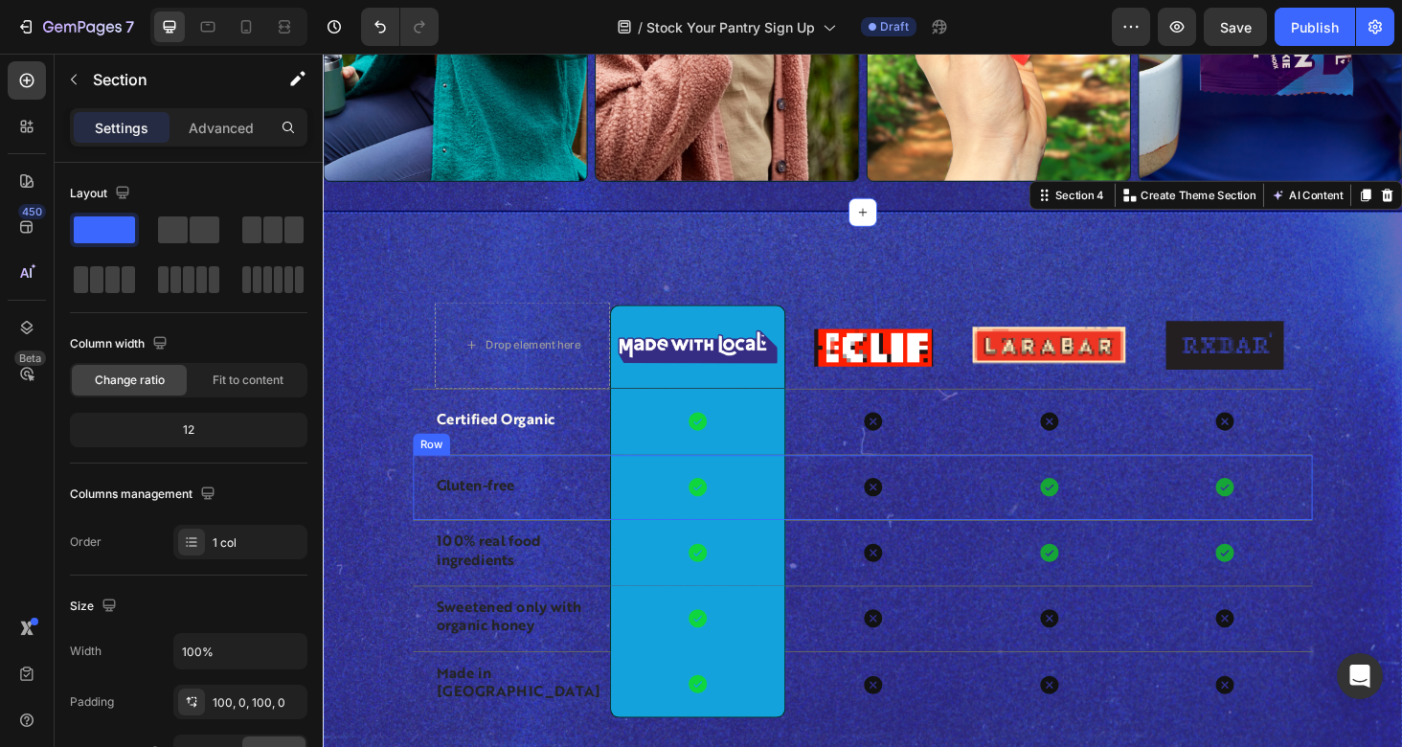
click at [511, 515] on p "Gluten-free" at bounding box center [534, 515] width 183 height 20
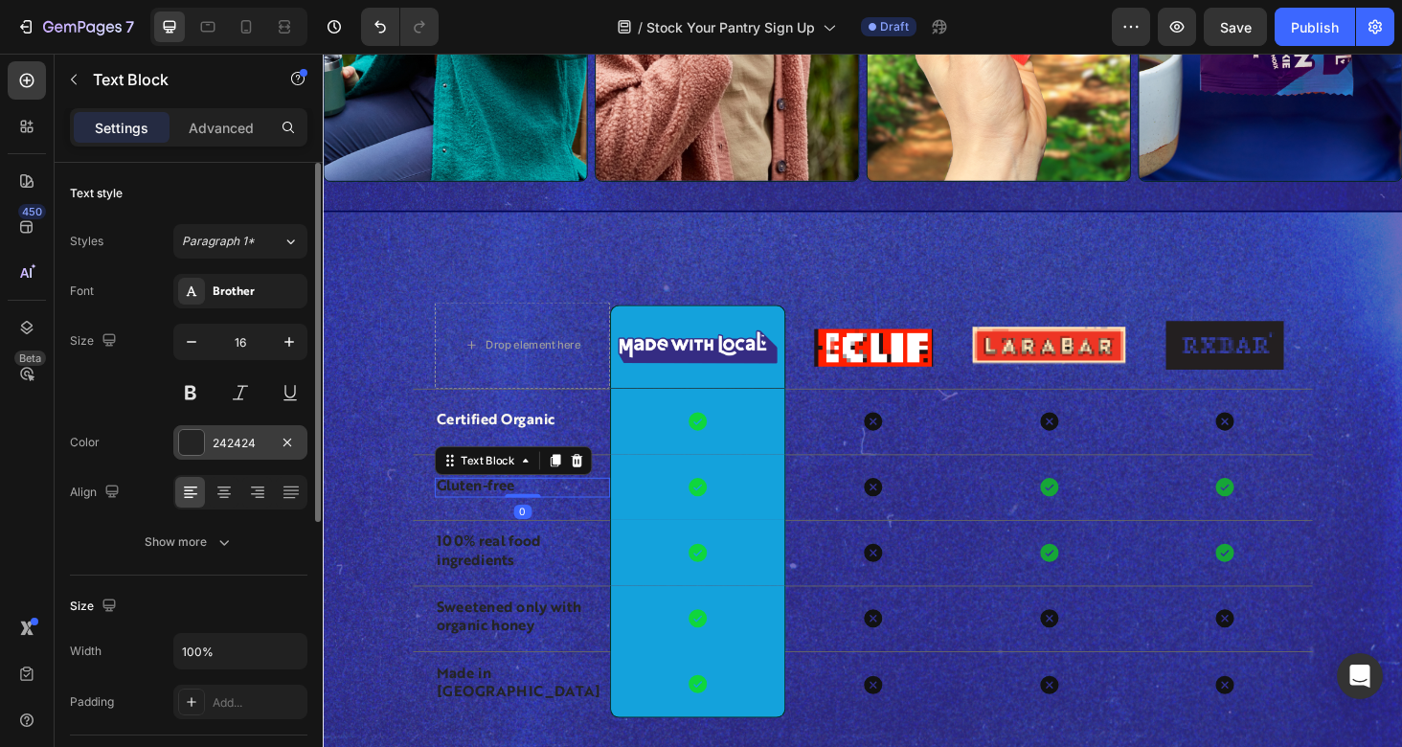
click at [238, 442] on div "242424" at bounding box center [241, 443] width 56 height 17
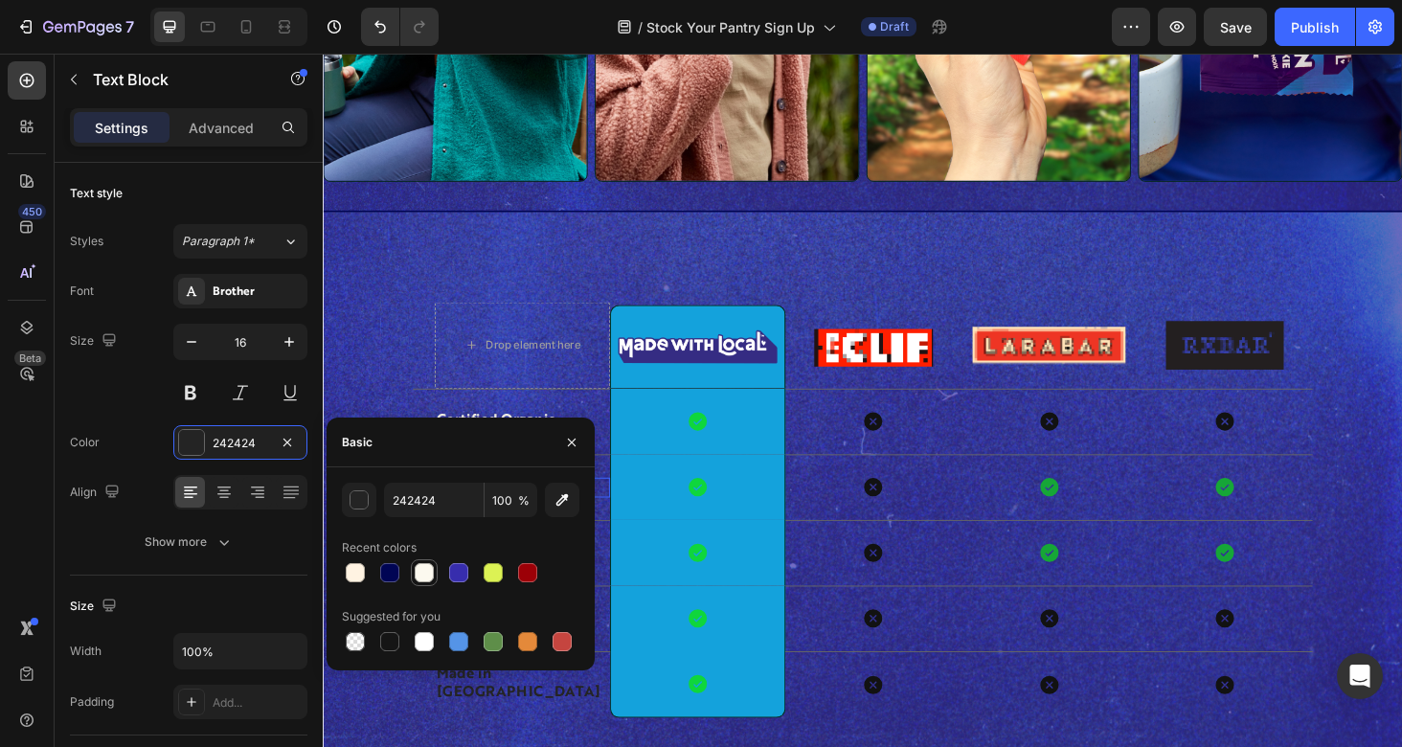
click at [423, 571] on div at bounding box center [424, 572] width 19 height 19
type input "FCF9EF"
click at [382, 241] on div "Drop element here Image Row Image Image Image Row Certified Organic Text Block …" at bounding box center [897, 562] width 1149 height 680
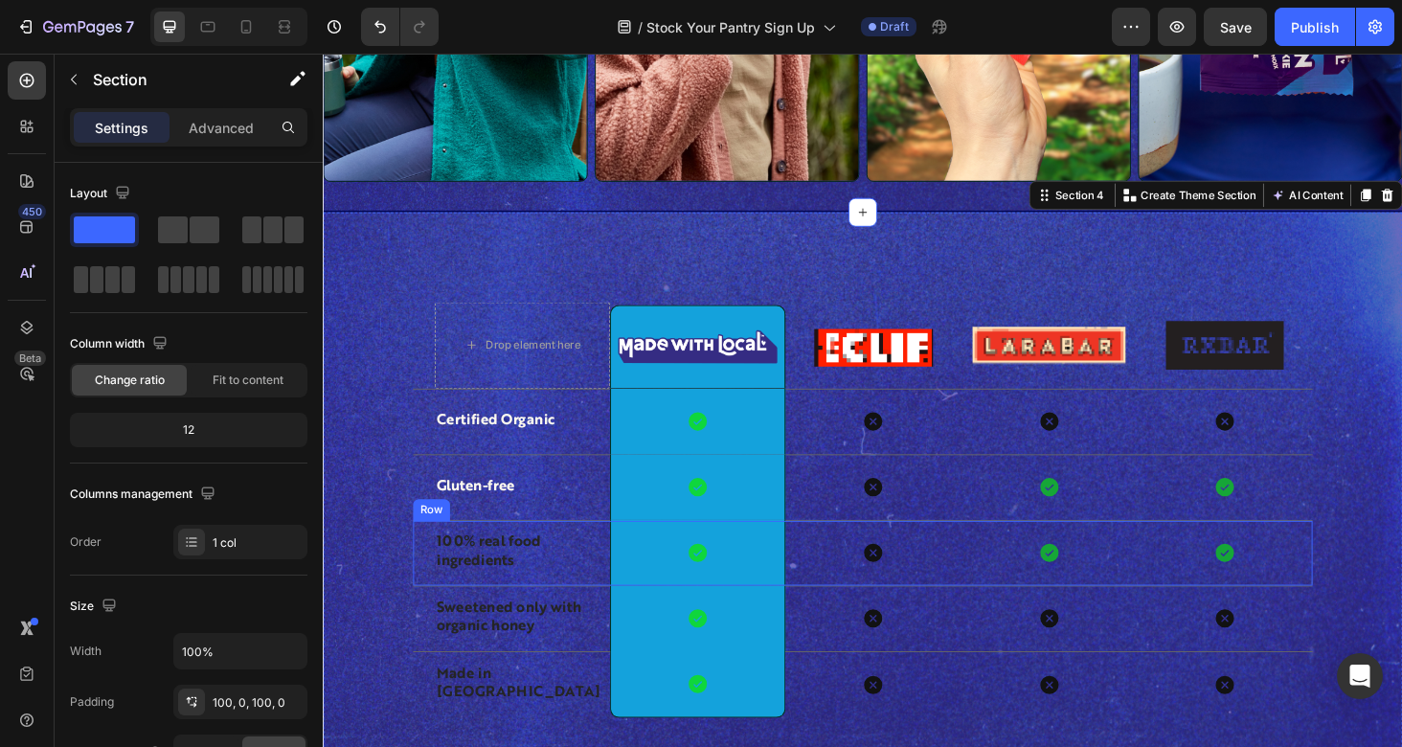
click at [471, 567] on p "100% real food ingredients" at bounding box center [534, 584] width 183 height 40
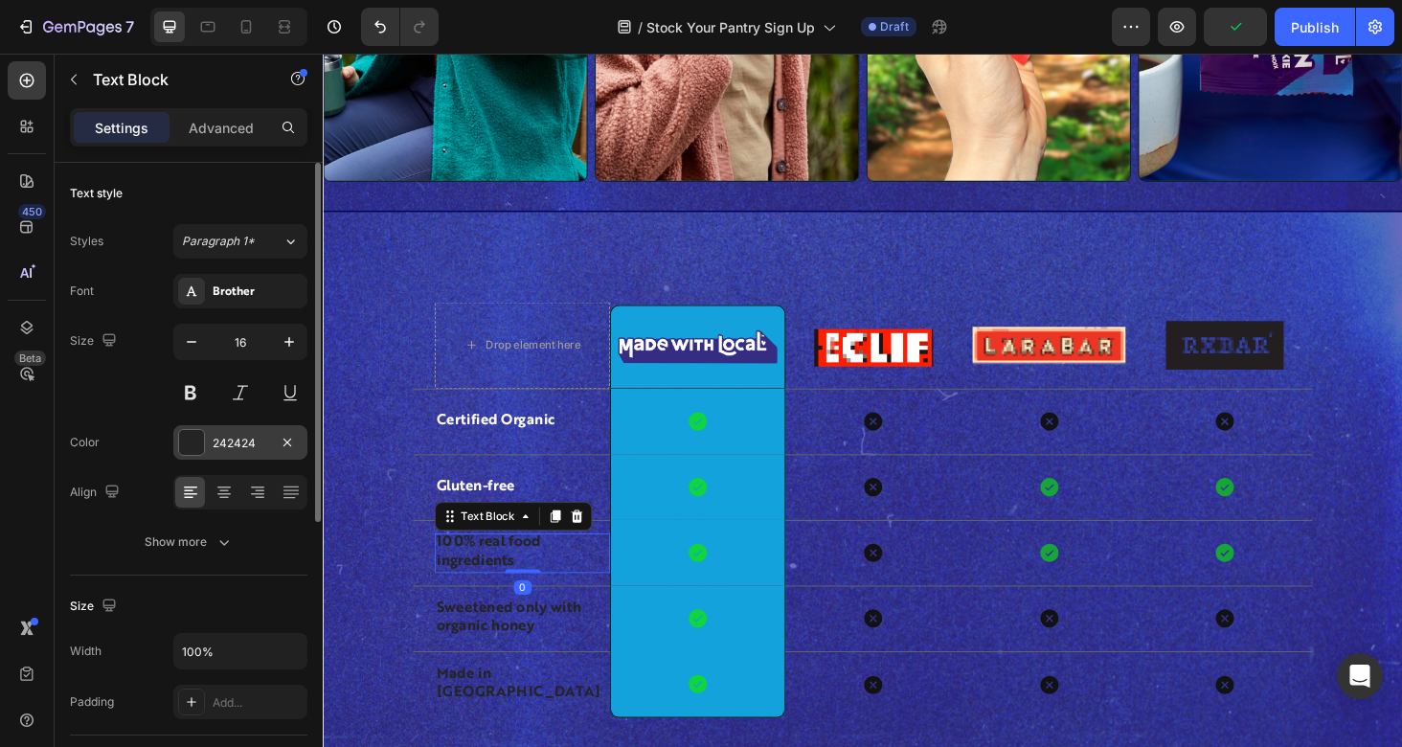
click at [251, 442] on div "242424" at bounding box center [241, 443] width 56 height 17
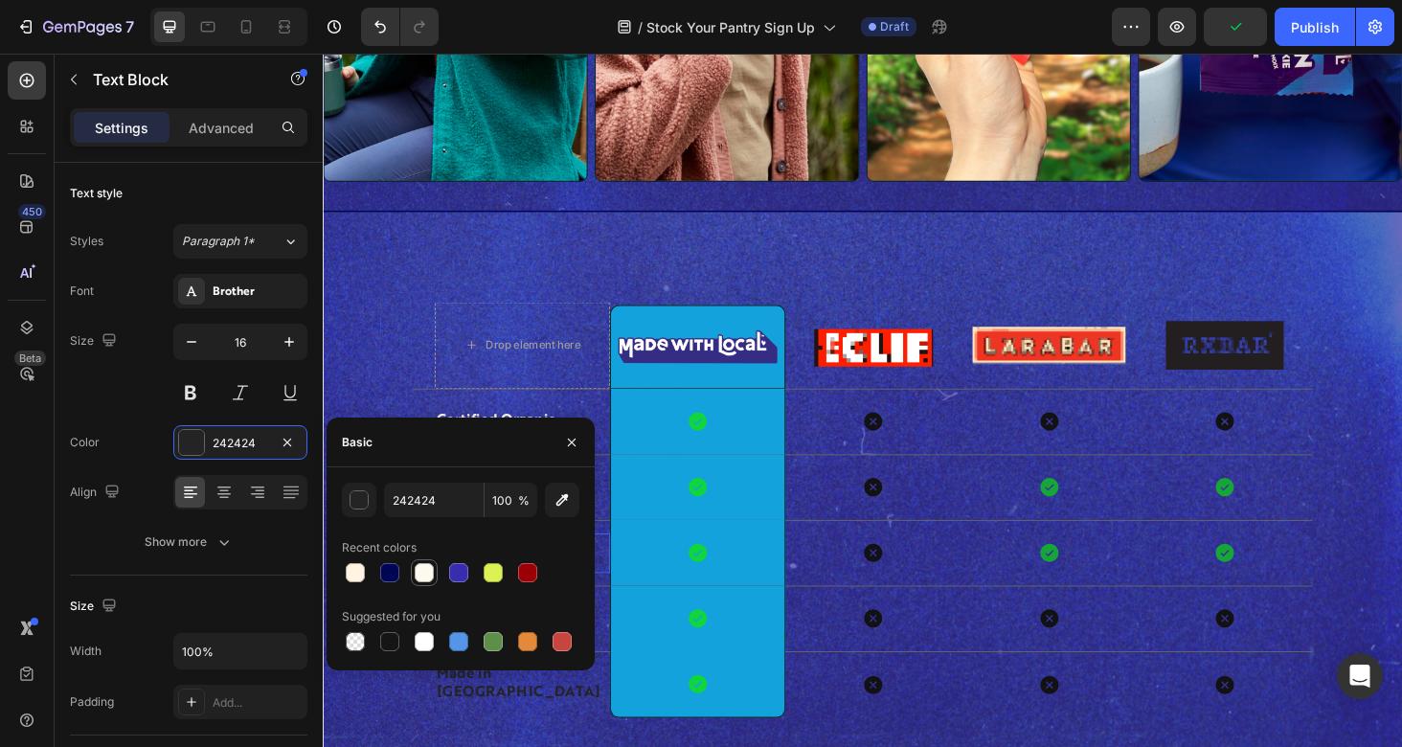
click at [424, 577] on div at bounding box center [424, 572] width 19 height 19
type input "FCF9EF"
click at [374, 298] on div "Drop element here Image Row Image Image Image Row Certified Organic Text Block …" at bounding box center [897, 562] width 1149 height 680
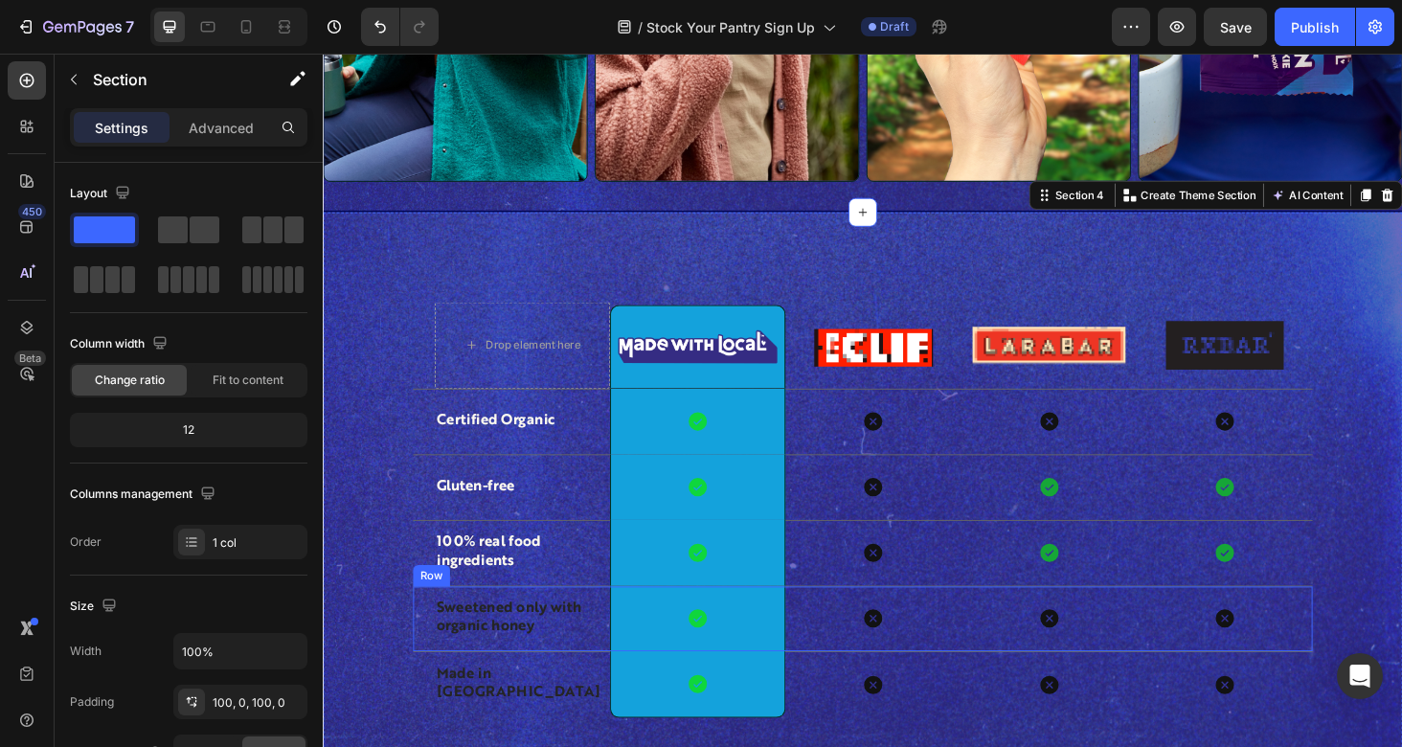
click at [524, 640] on p "Sweetened only with organic honey" at bounding box center [534, 654] width 183 height 40
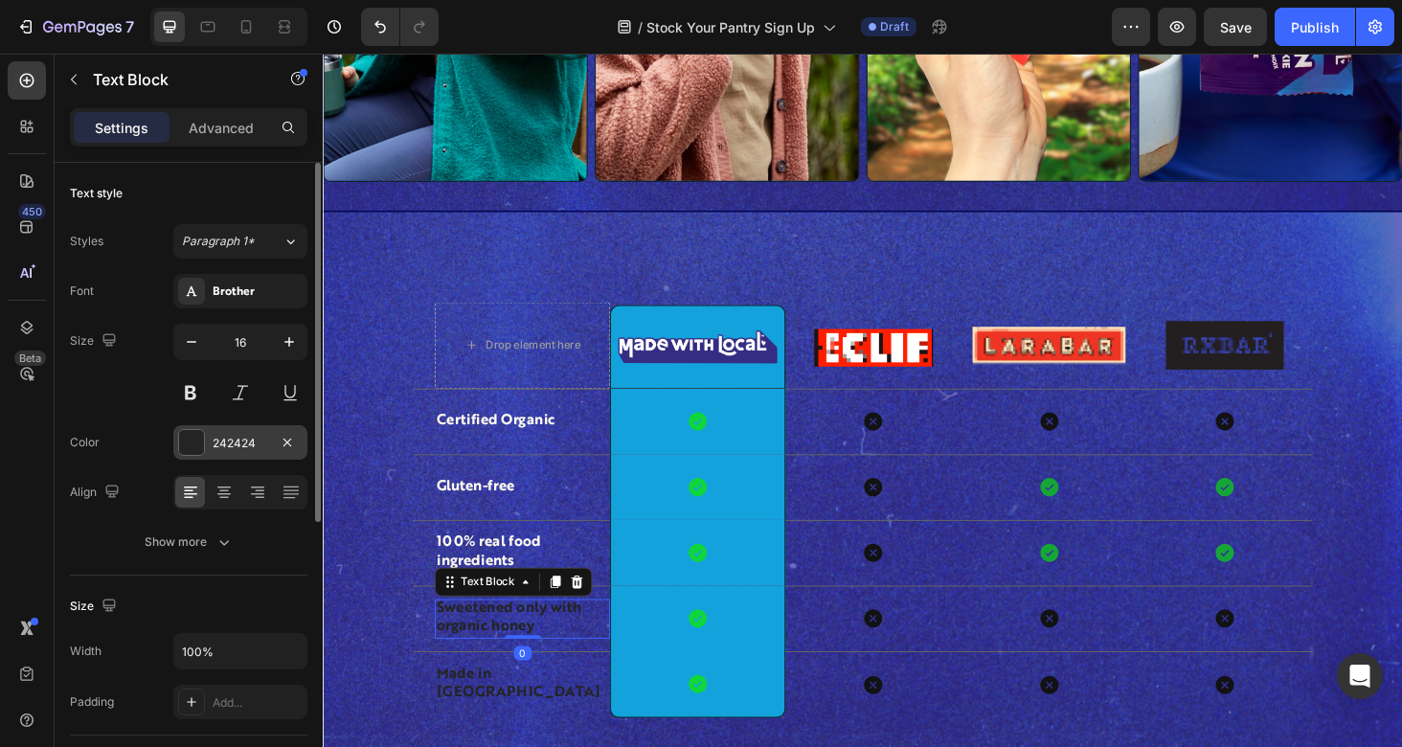
click at [250, 451] on div "242424" at bounding box center [240, 442] width 134 height 34
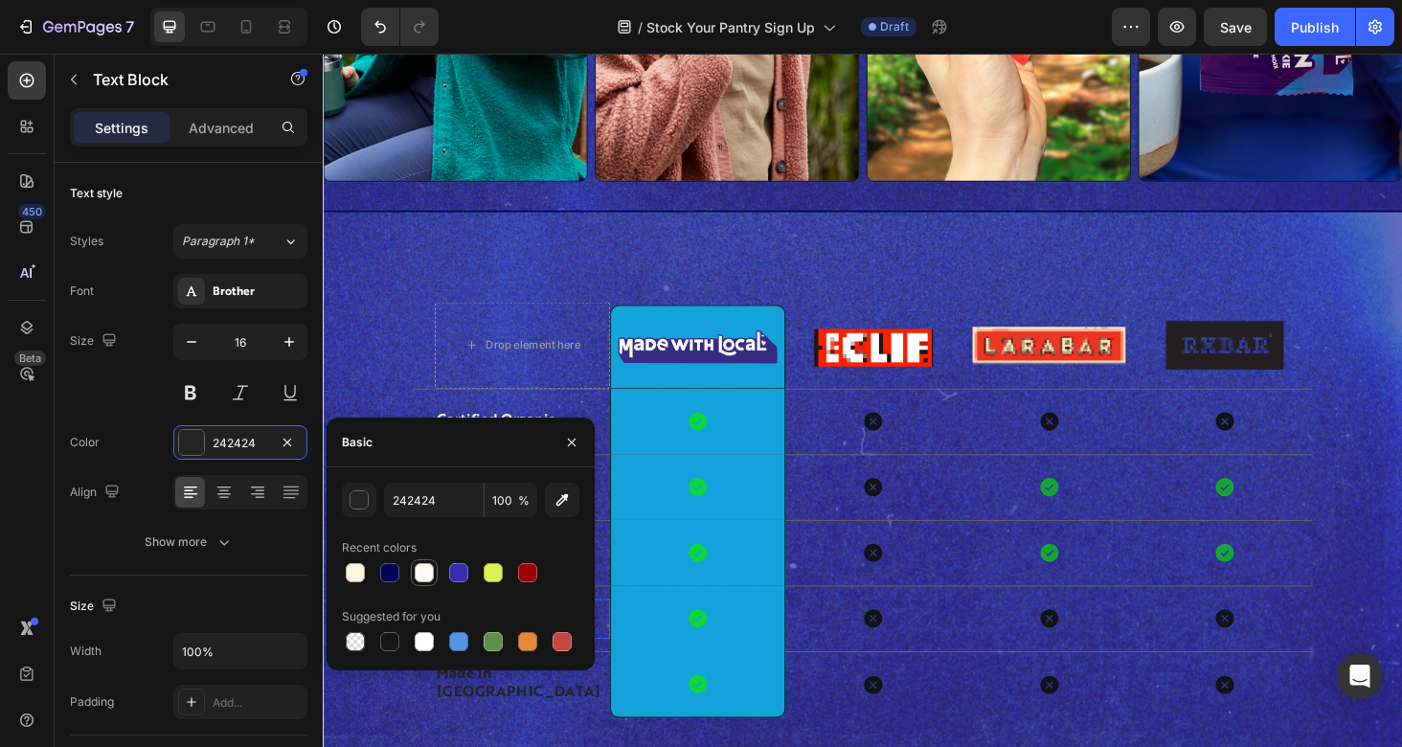
click at [426, 573] on div at bounding box center [424, 572] width 19 height 19
type input "FCF9EF"
click at [388, 285] on div "Drop element here Image Row Image Image Image Row Certified Organic Text Block …" at bounding box center [897, 562] width 1149 height 680
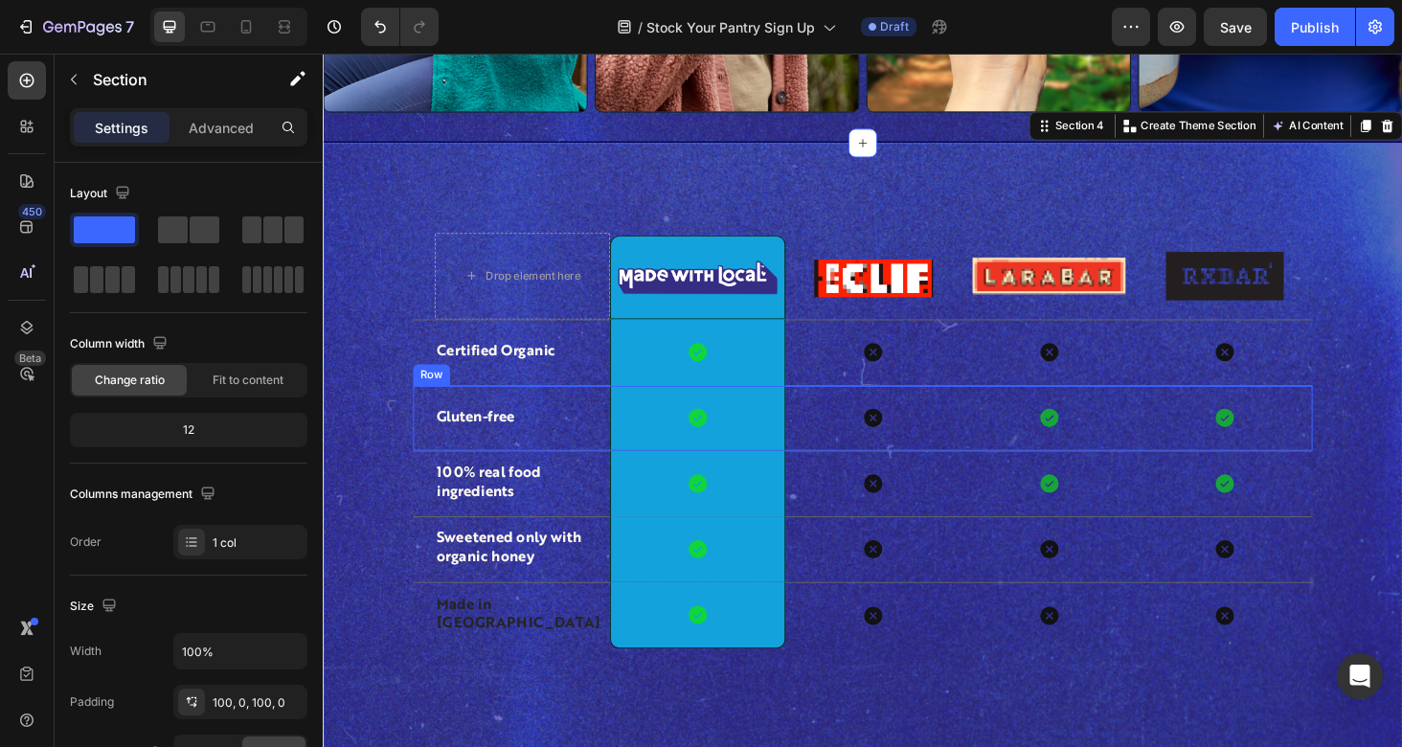
scroll to position [1698, 0]
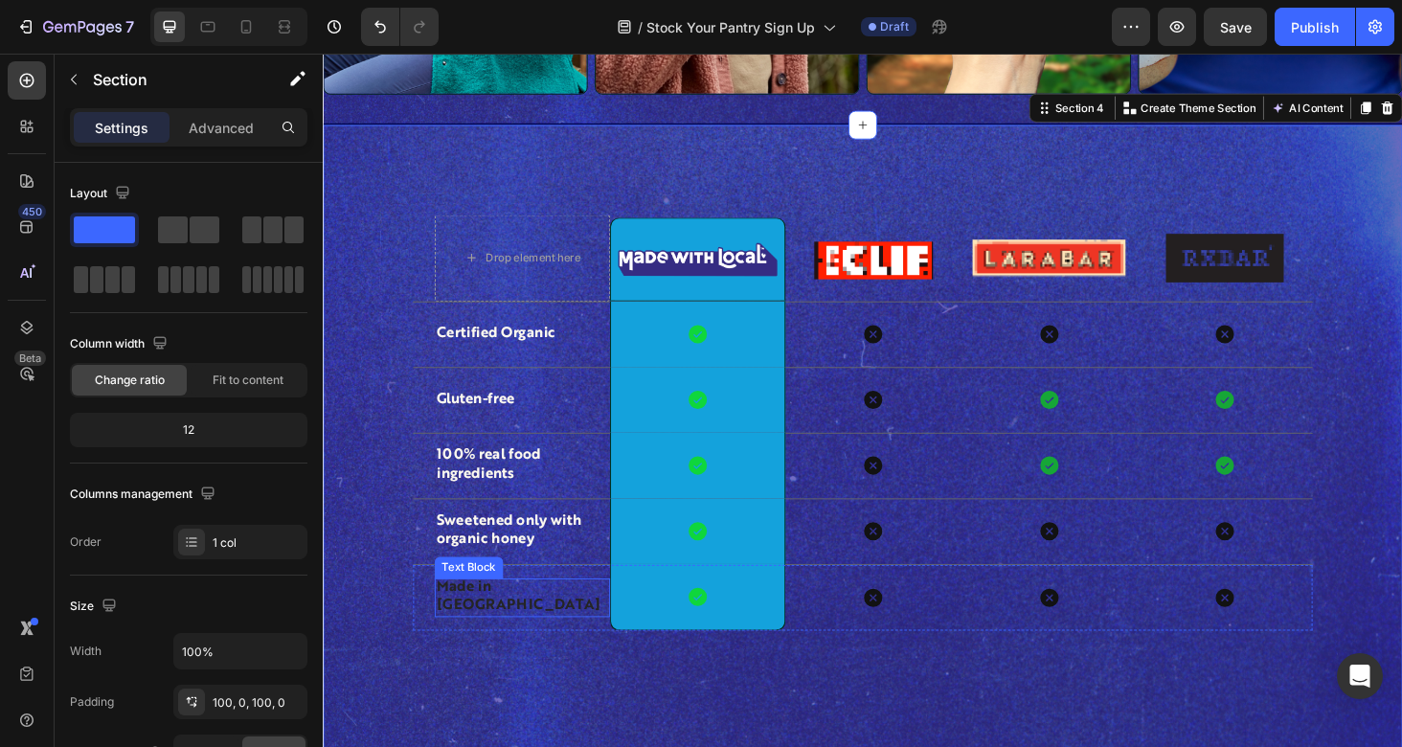
click at [507, 628] on p "Made in [GEOGRAPHIC_DATA]" at bounding box center [534, 632] width 183 height 40
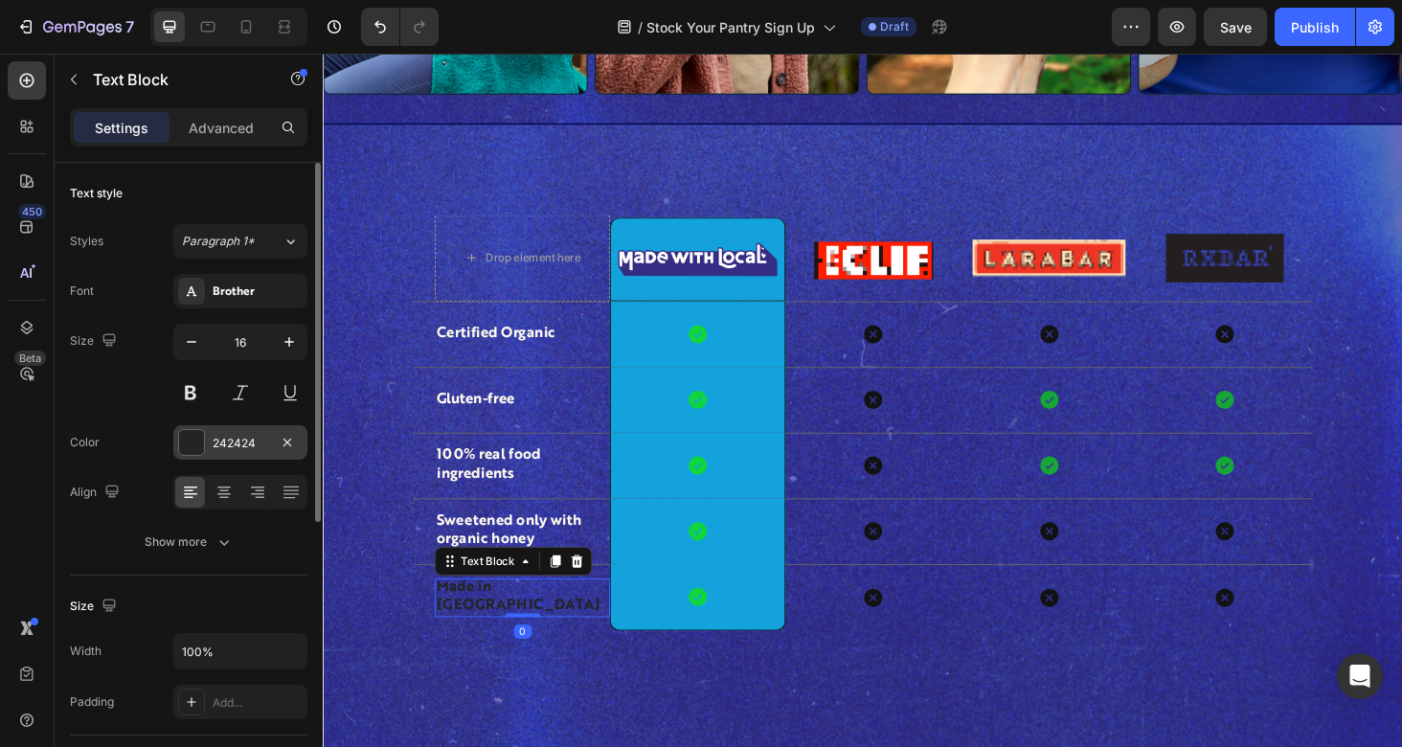
click at [230, 440] on div "242424" at bounding box center [241, 443] width 56 height 17
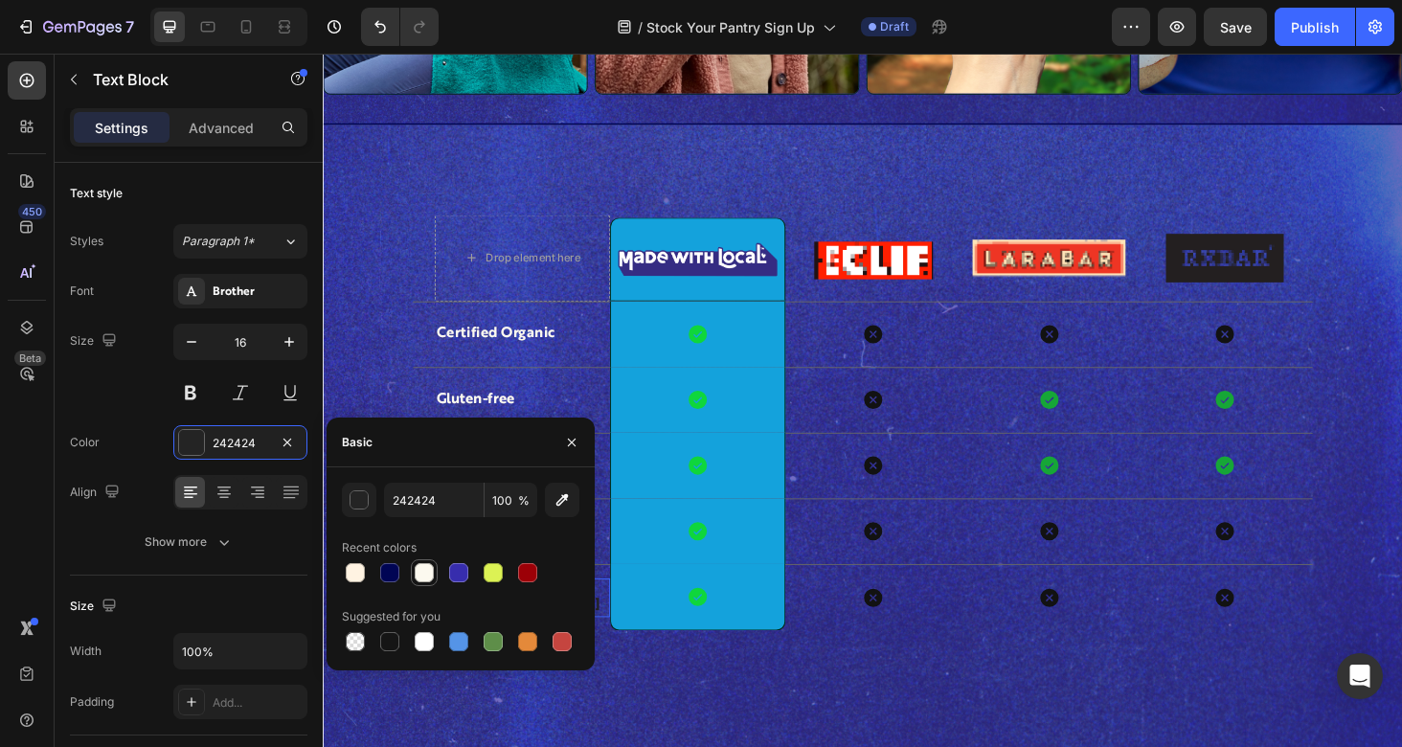
drag, startPoint x: 394, startPoint y: 577, endPoint x: 433, endPoint y: 574, distance: 38.5
click at [433, 574] on div at bounding box center [460, 572] width 237 height 27
click at [433, 574] on div at bounding box center [424, 572] width 19 height 19
type input "FCF9EF"
click at [390, 255] on div "Drop element here Image Row Image Image Image Row Certified Organic Text Block …" at bounding box center [897, 469] width 1149 height 488
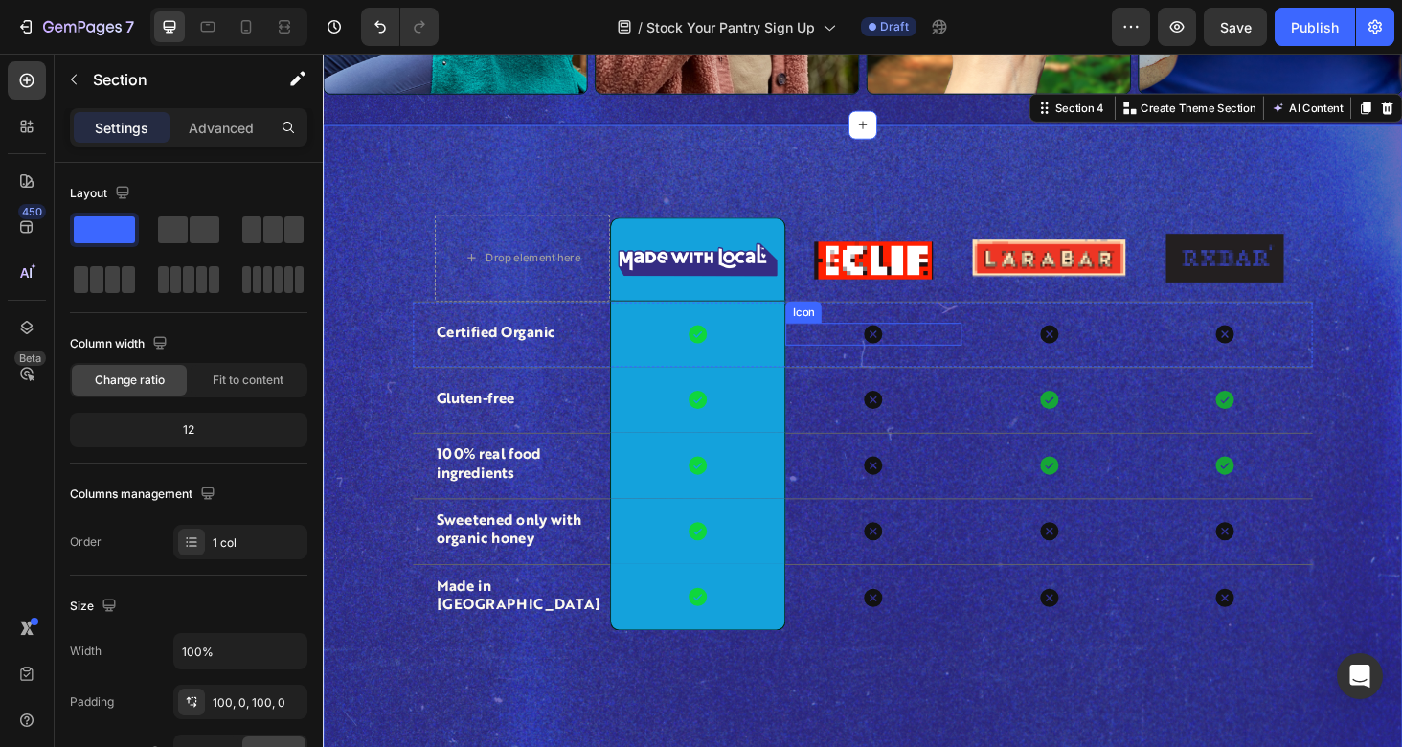
click at [914, 355] on icon at bounding box center [908, 352] width 19 height 19
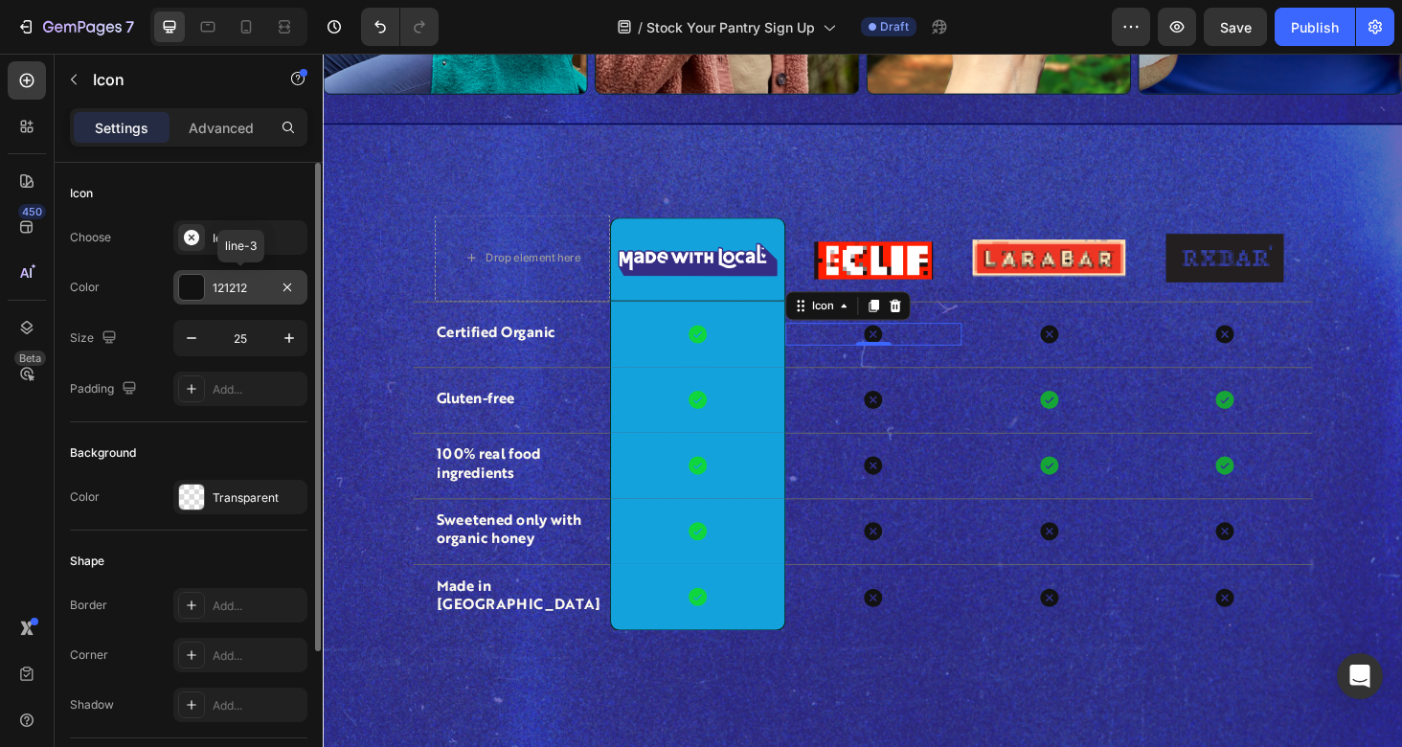
click at [238, 285] on div "121212" at bounding box center [241, 288] width 56 height 17
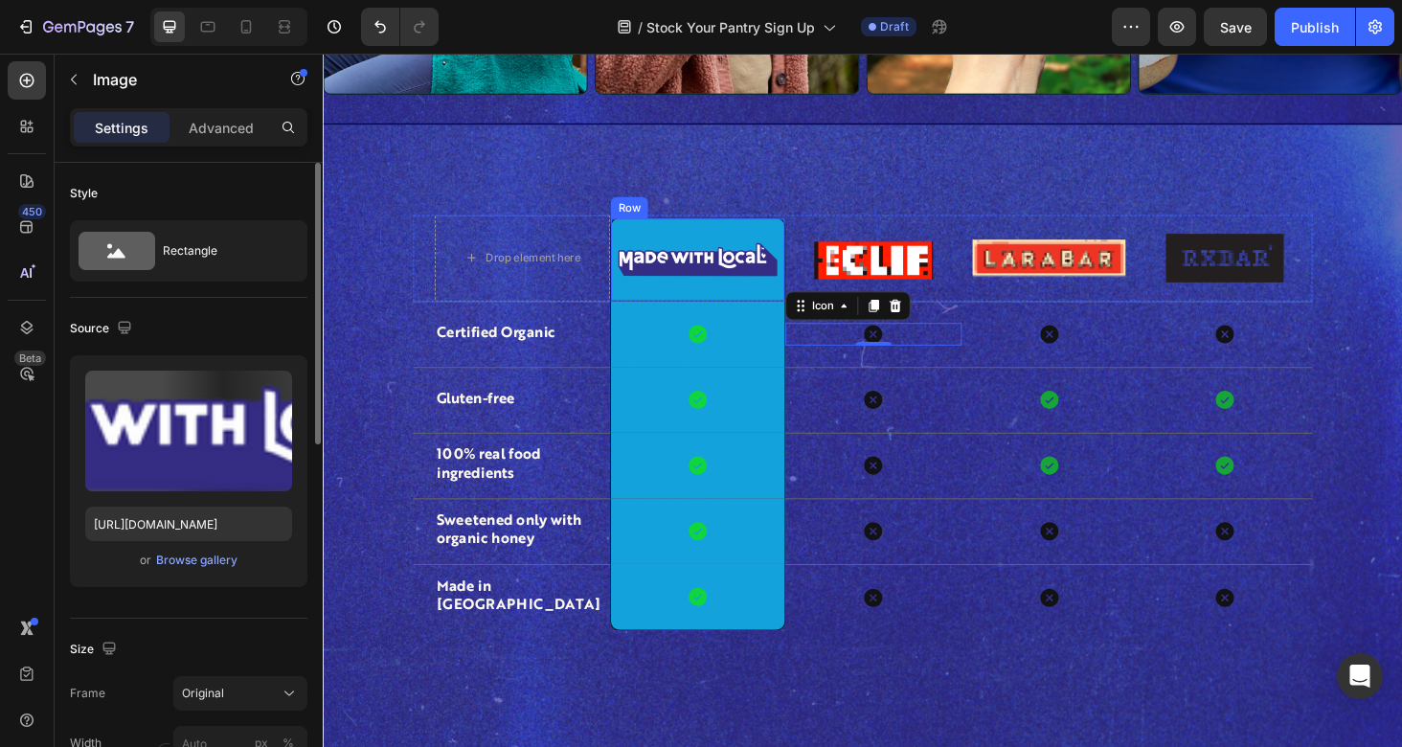
click at [733, 258] on img at bounding box center [721, 272] width 169 height 35
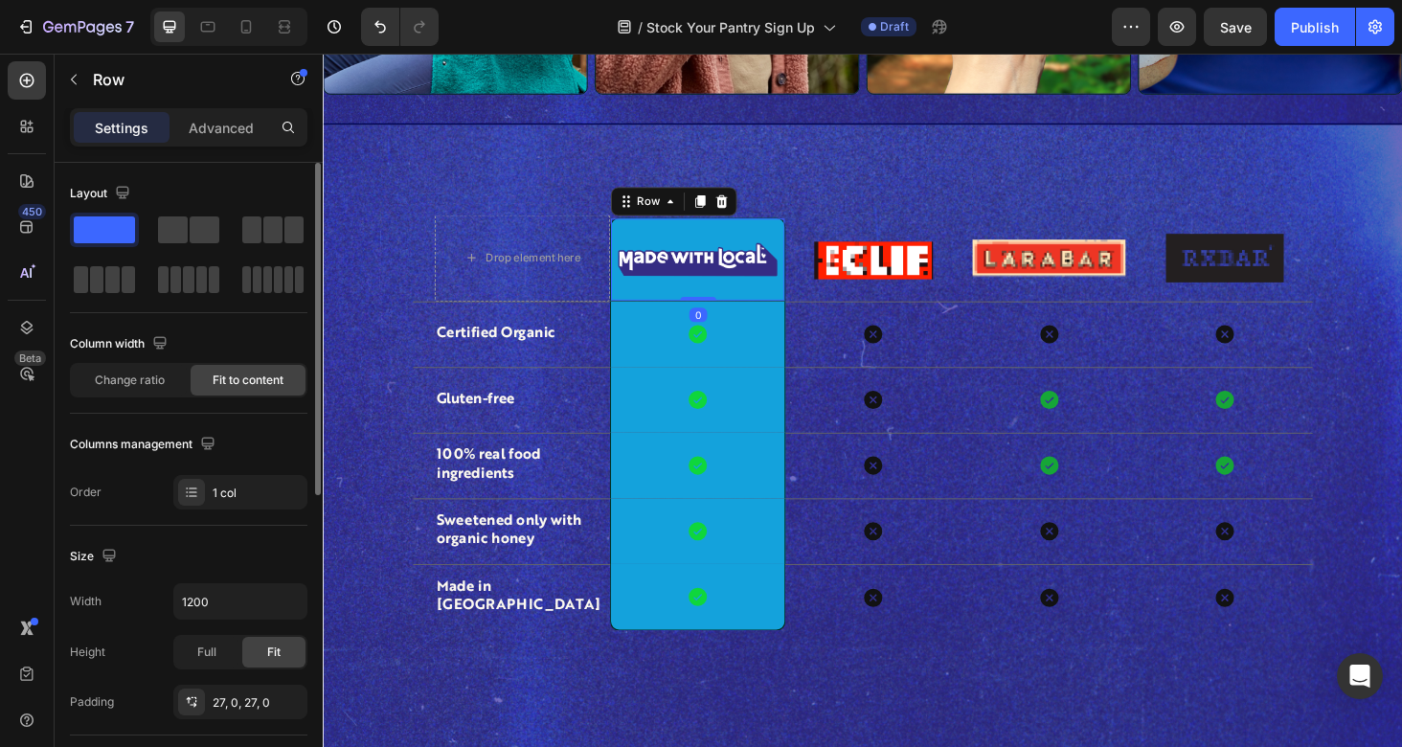
click at [784, 244] on div "Image Row 0" at bounding box center [721, 272] width 187 height 88
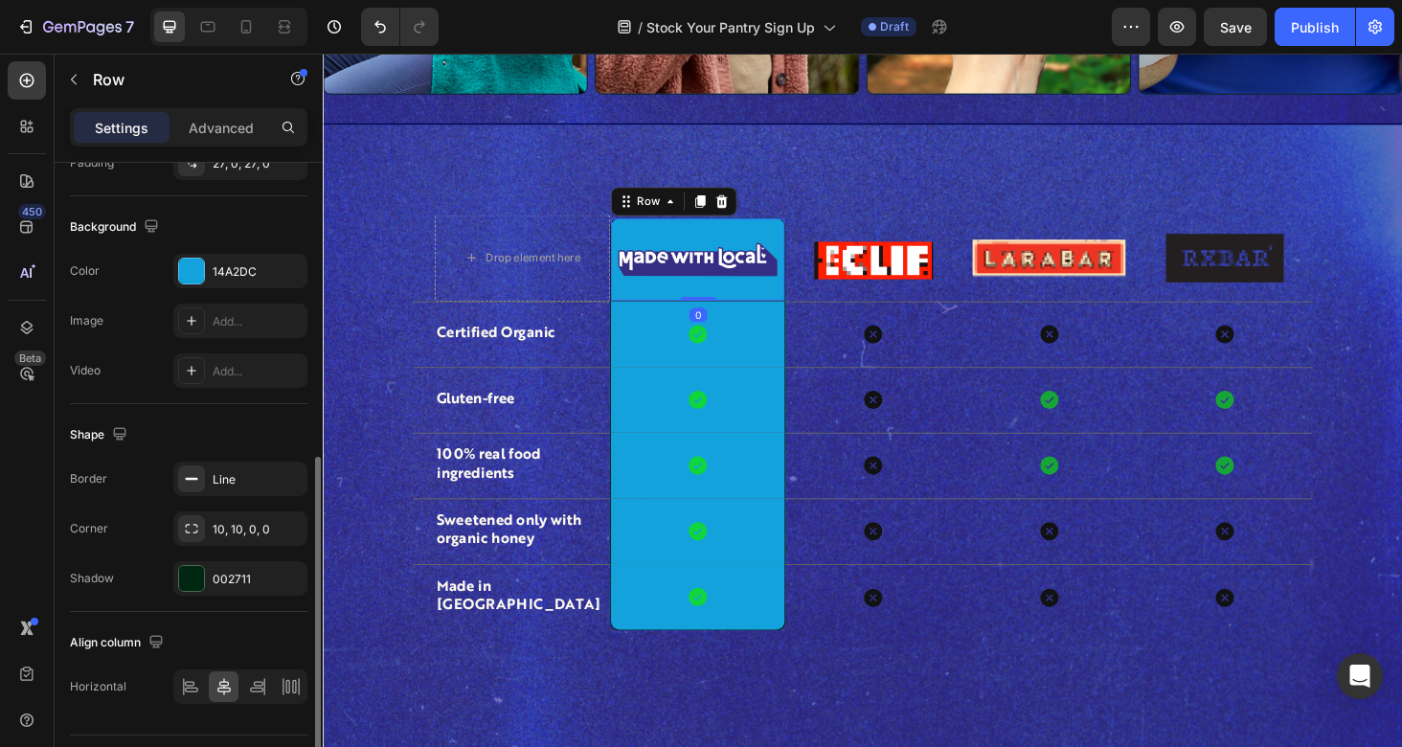
scroll to position [565, 0]
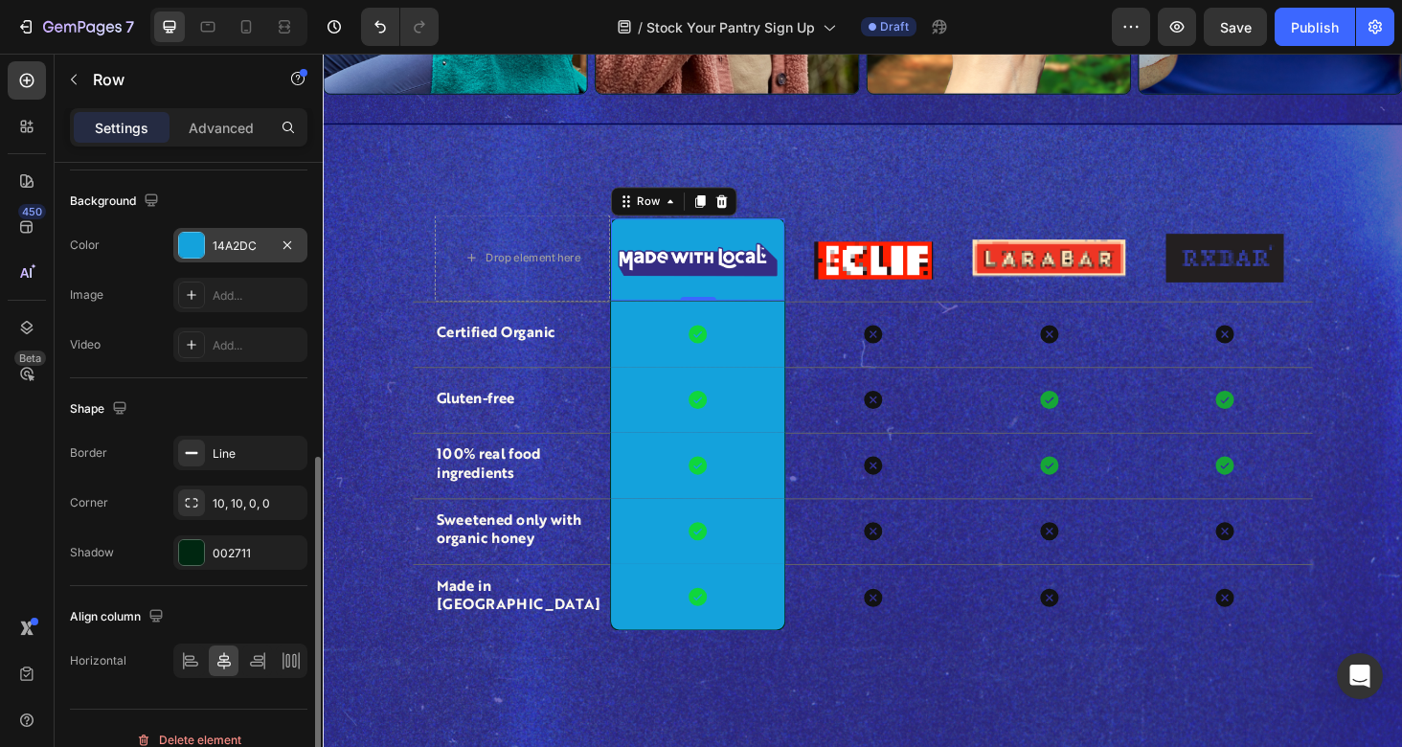
click at [241, 247] on div "14A2DC" at bounding box center [241, 245] width 56 height 17
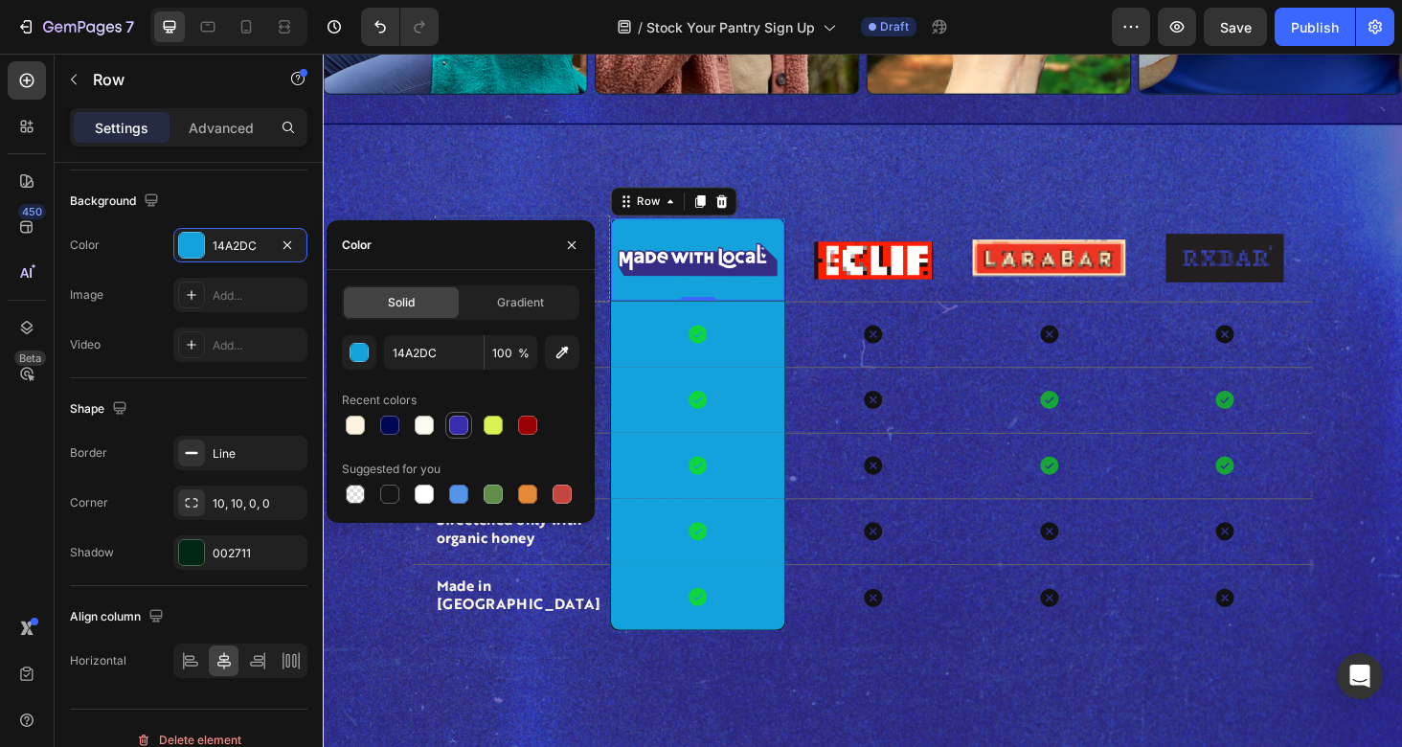
click at [465, 433] on div at bounding box center [458, 425] width 19 height 19
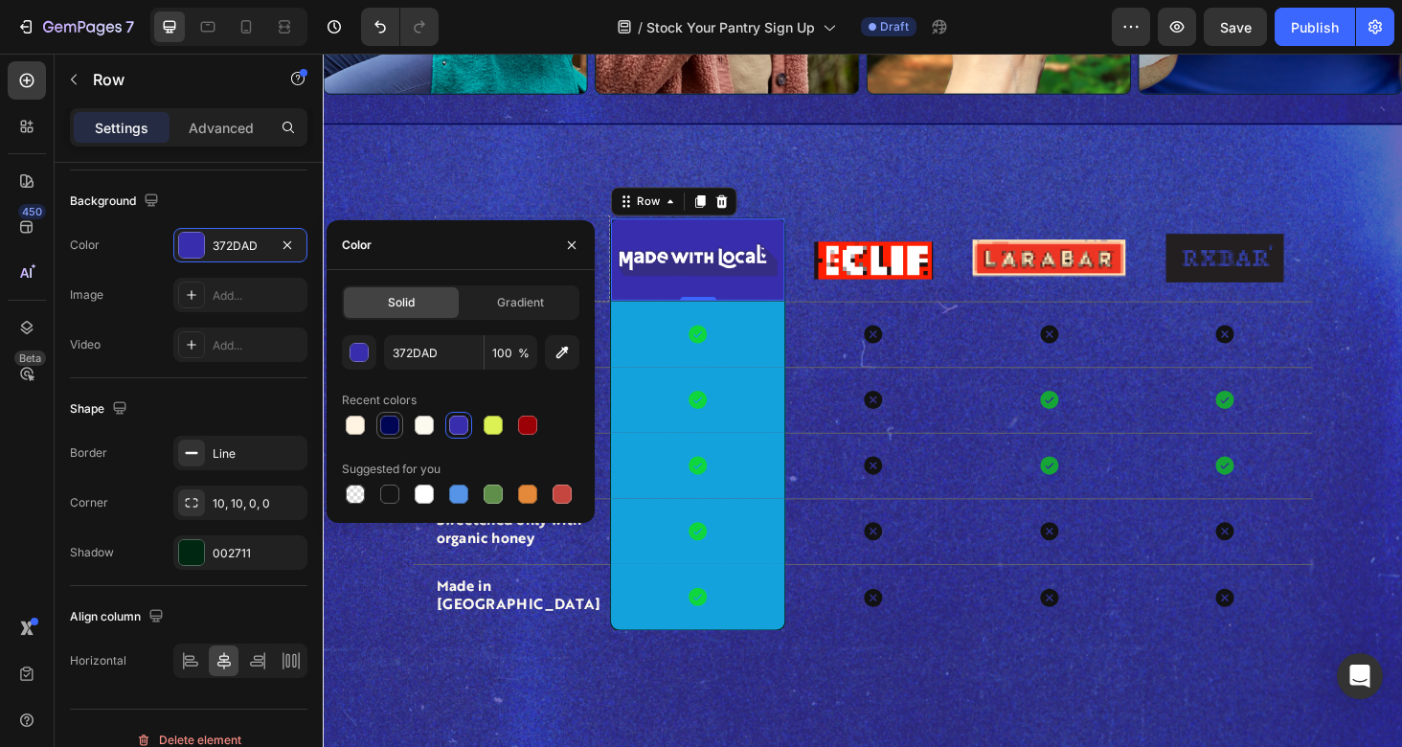
click at [394, 431] on div at bounding box center [389, 425] width 19 height 19
type input "000554"
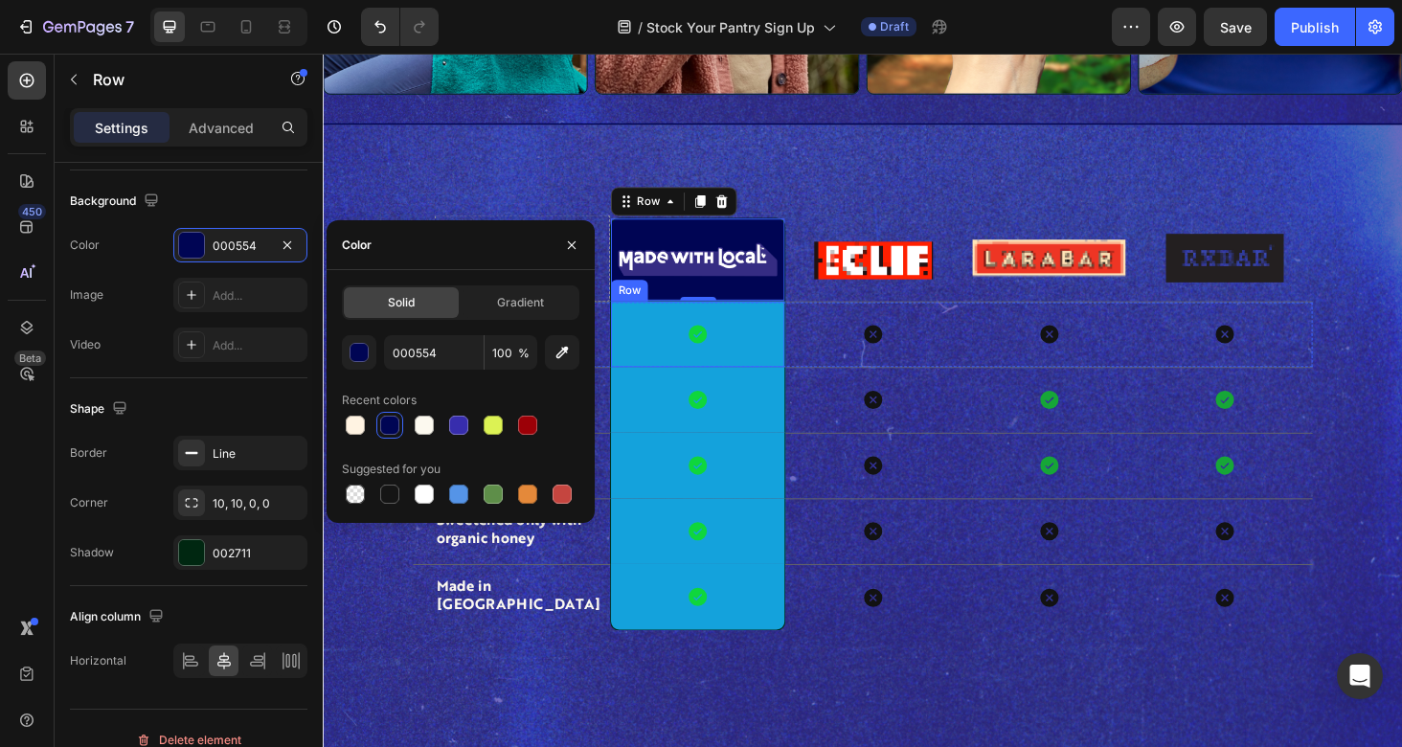
click at [789, 335] on div "Icon Row" at bounding box center [721, 352] width 187 height 70
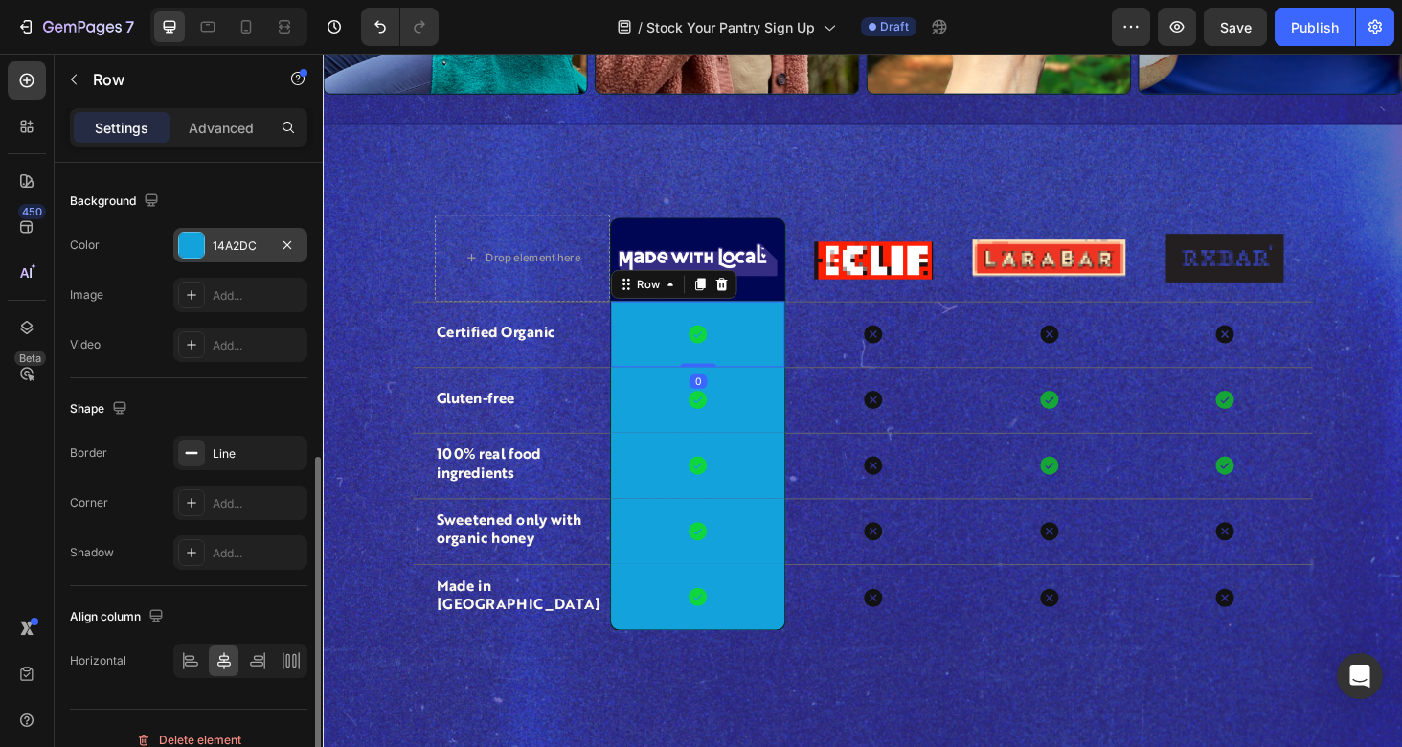
click at [234, 257] on div "14A2DC" at bounding box center [240, 245] width 134 height 34
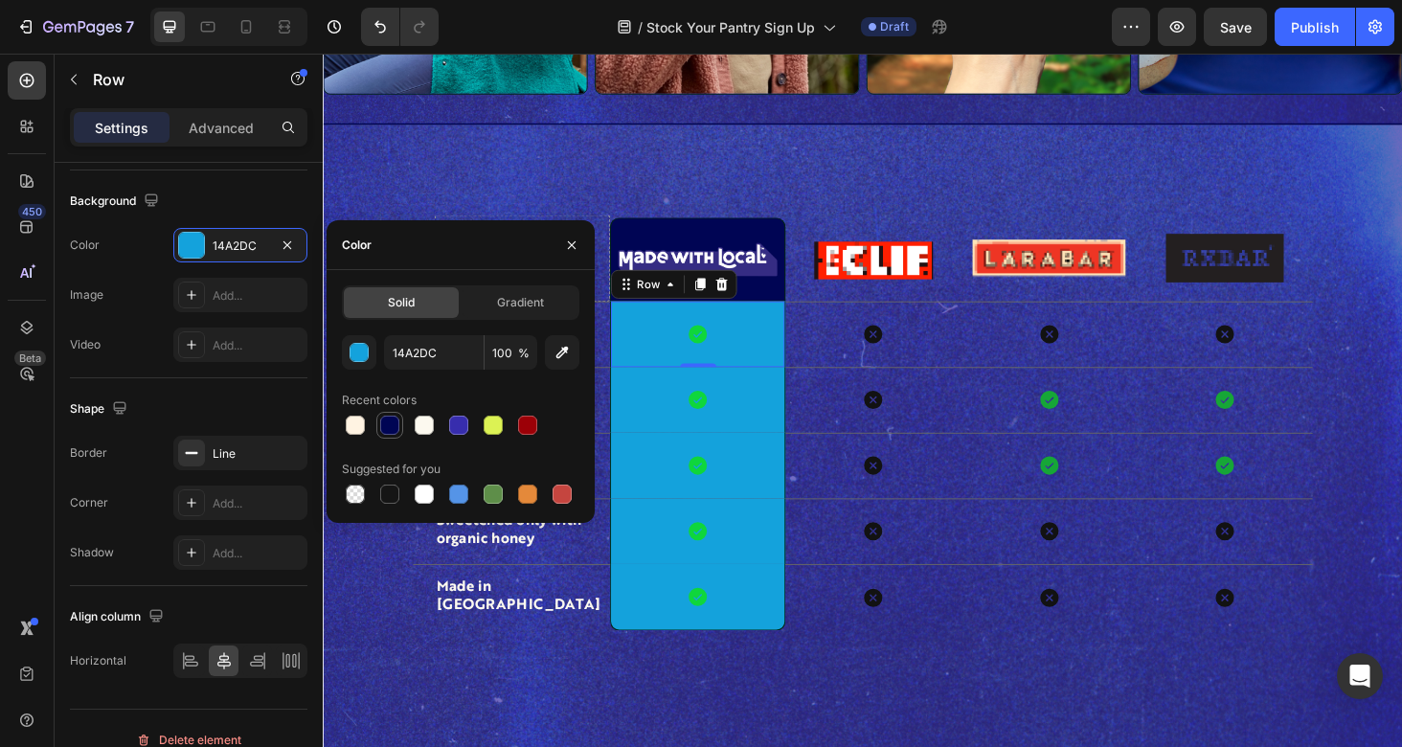
click at [391, 418] on div at bounding box center [389, 425] width 19 height 19
type input "000554"
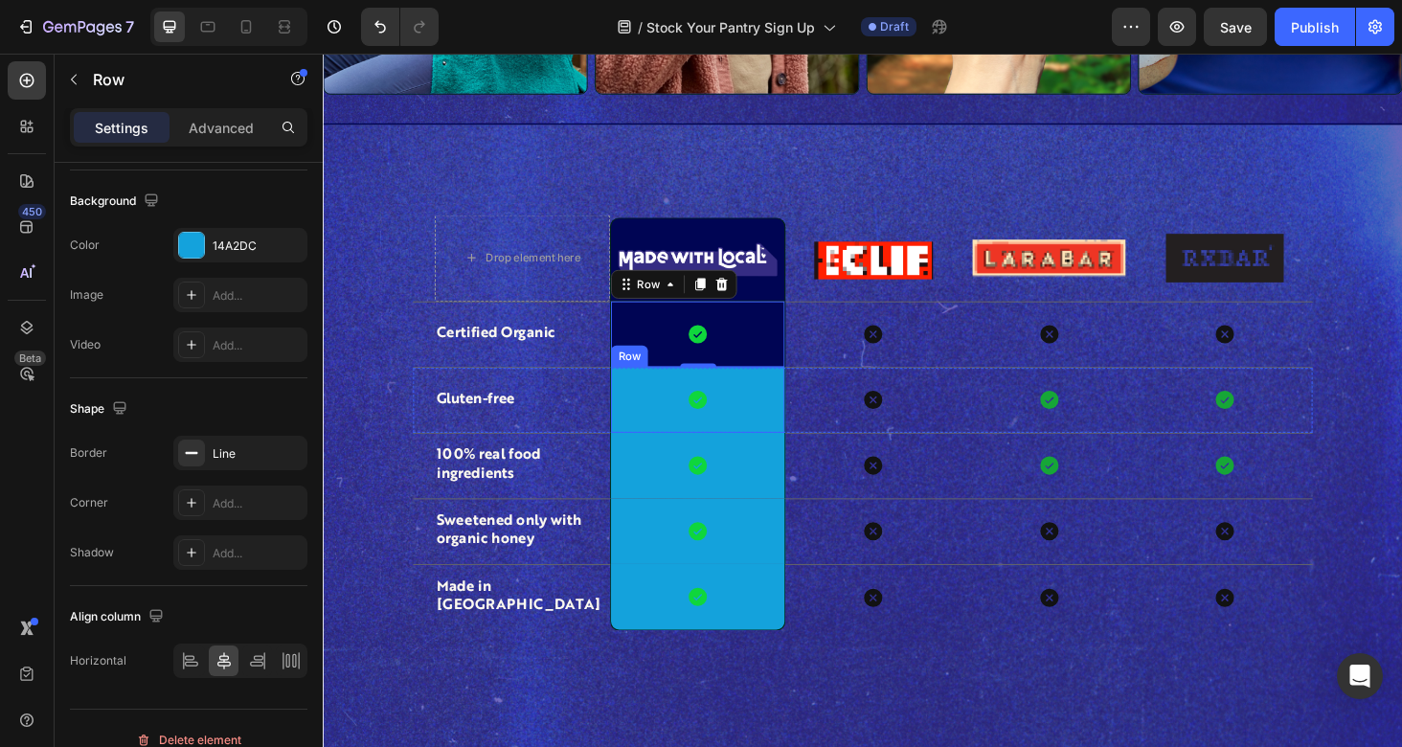
click at [779, 399] on div "Icon Row" at bounding box center [721, 422] width 187 height 70
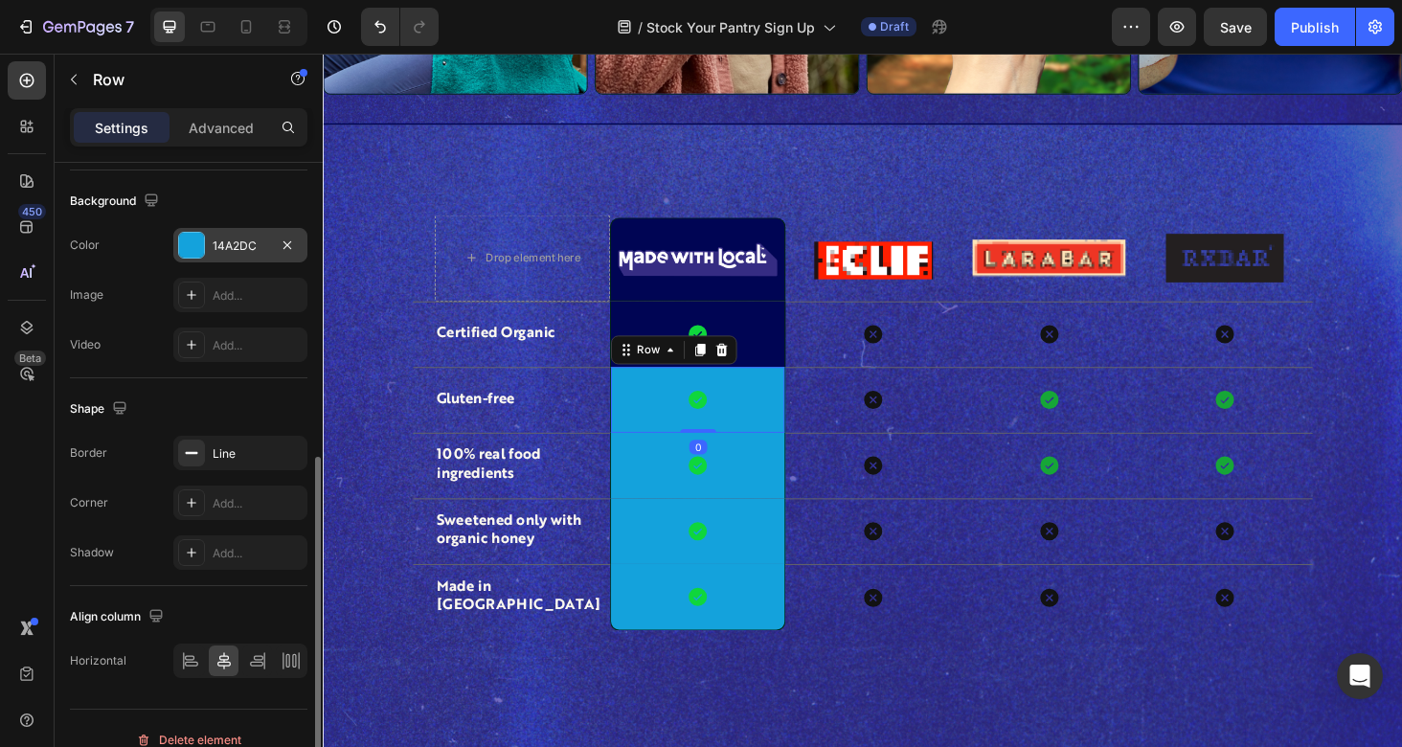
click at [228, 243] on div "14A2DC" at bounding box center [241, 245] width 56 height 17
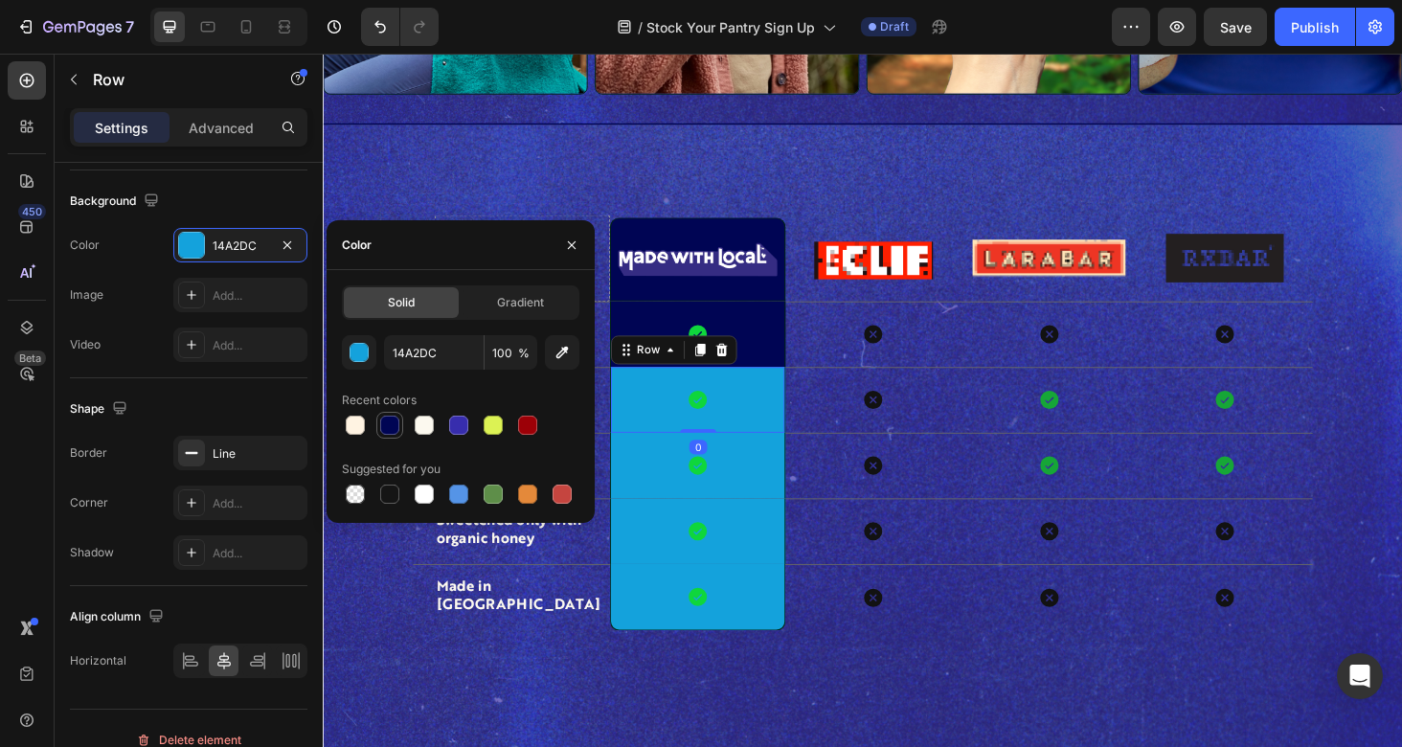
click at [382, 424] on div at bounding box center [389, 425] width 19 height 19
type input "000554"
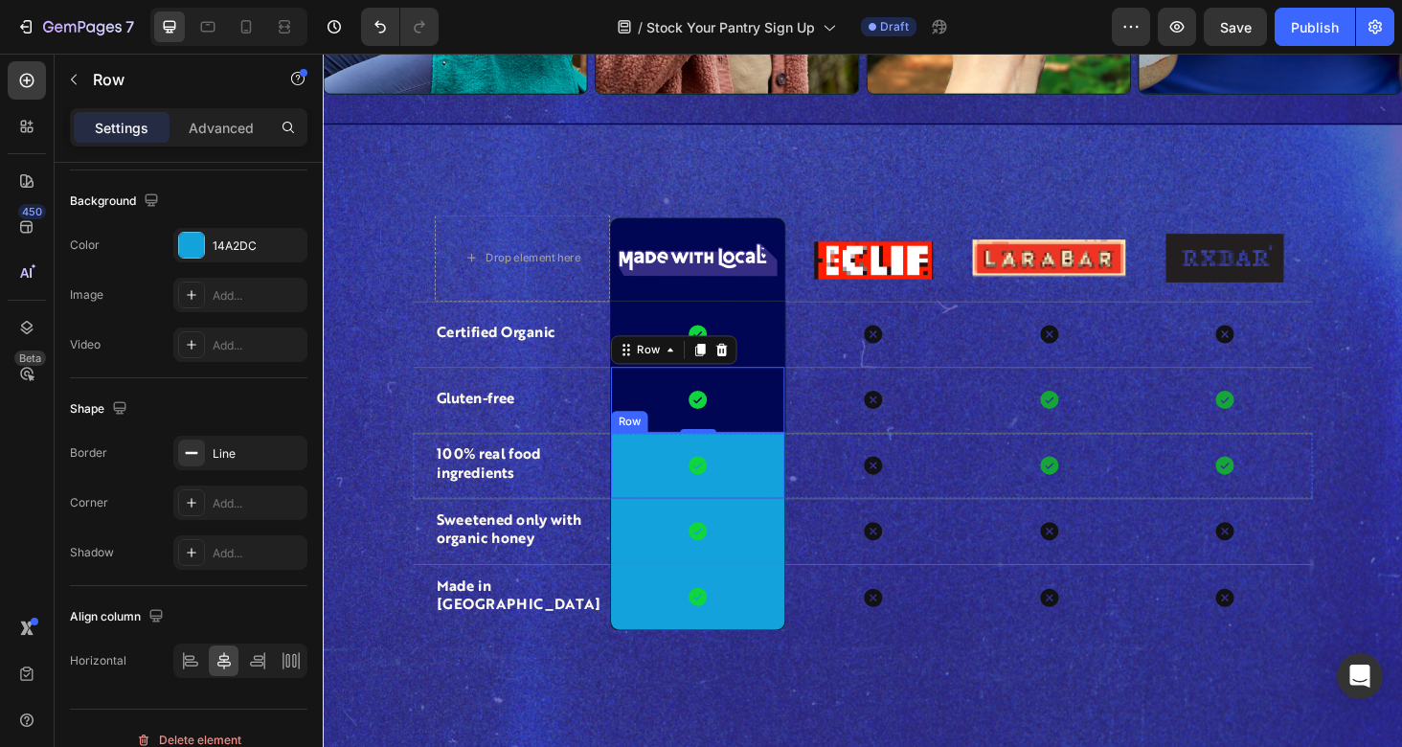
click at [770, 490] on div "Icon Row" at bounding box center [721, 492] width 187 height 70
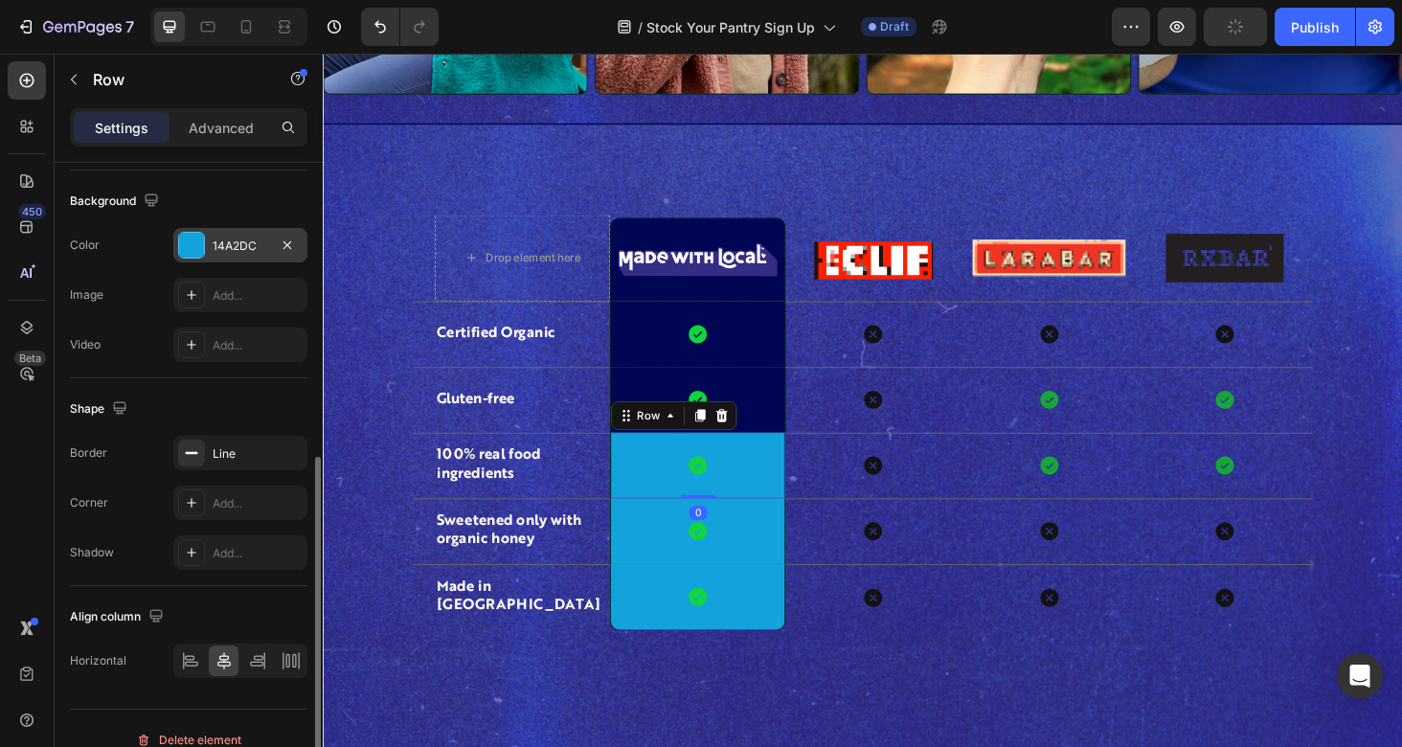
click at [242, 256] on div "14A2DC" at bounding box center [240, 245] width 134 height 34
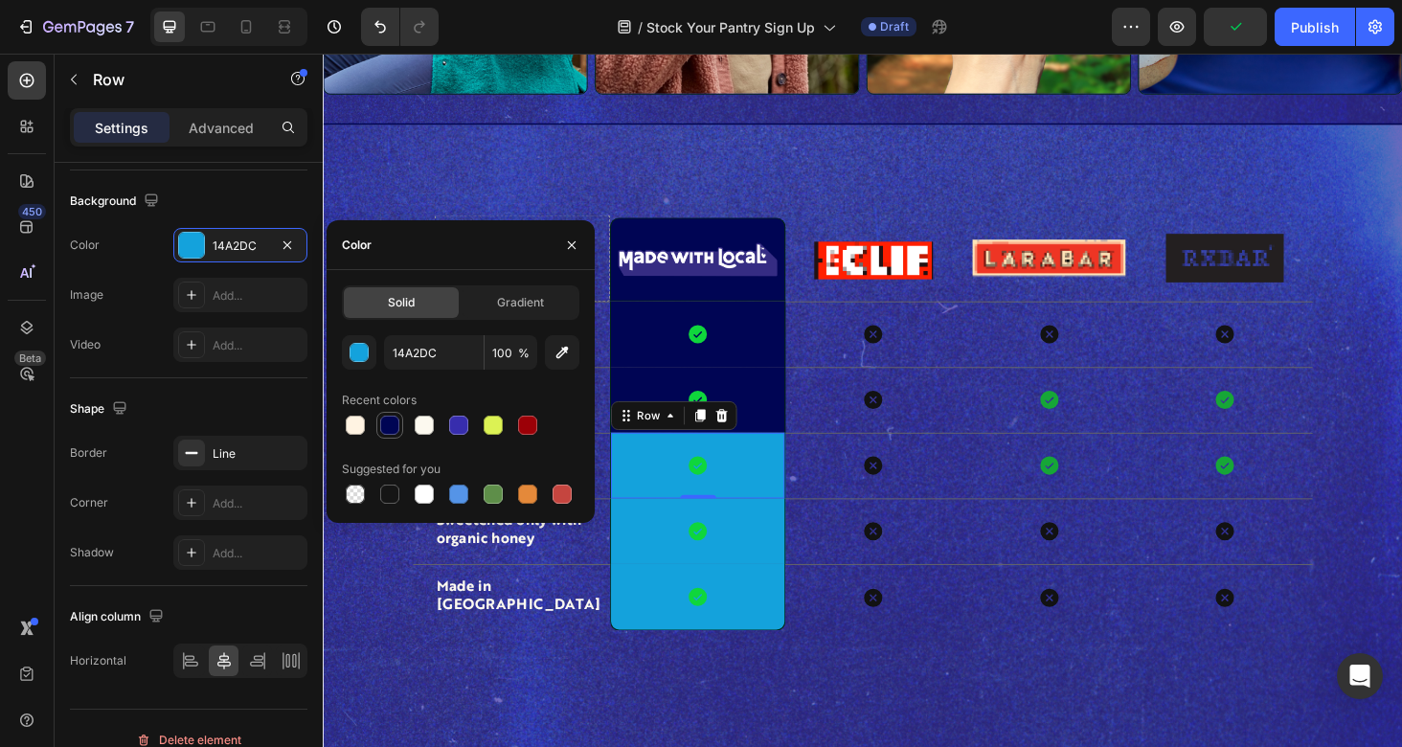
click at [393, 420] on div at bounding box center [389, 425] width 19 height 19
type input "000554"
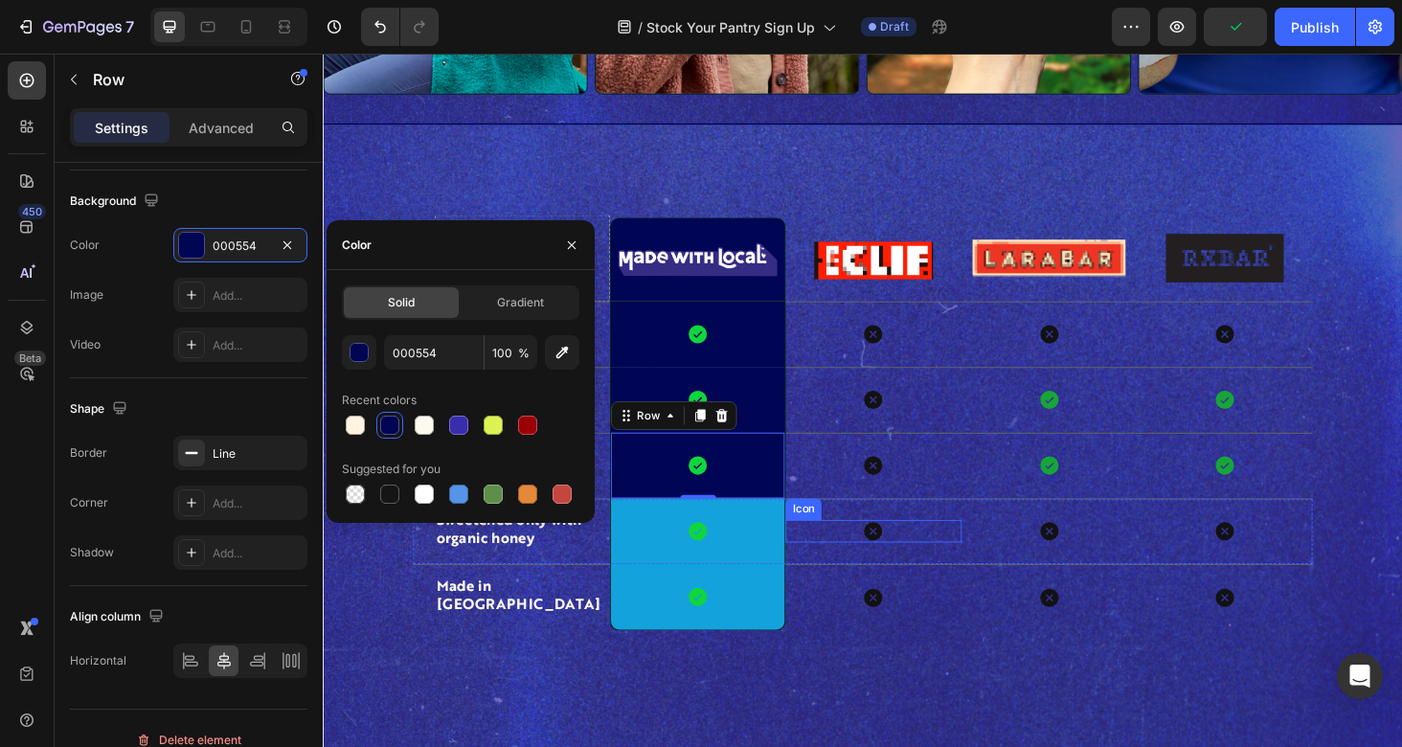
click at [812, 562] on div "Icon Row" at bounding box center [721, 562] width 187 height 70
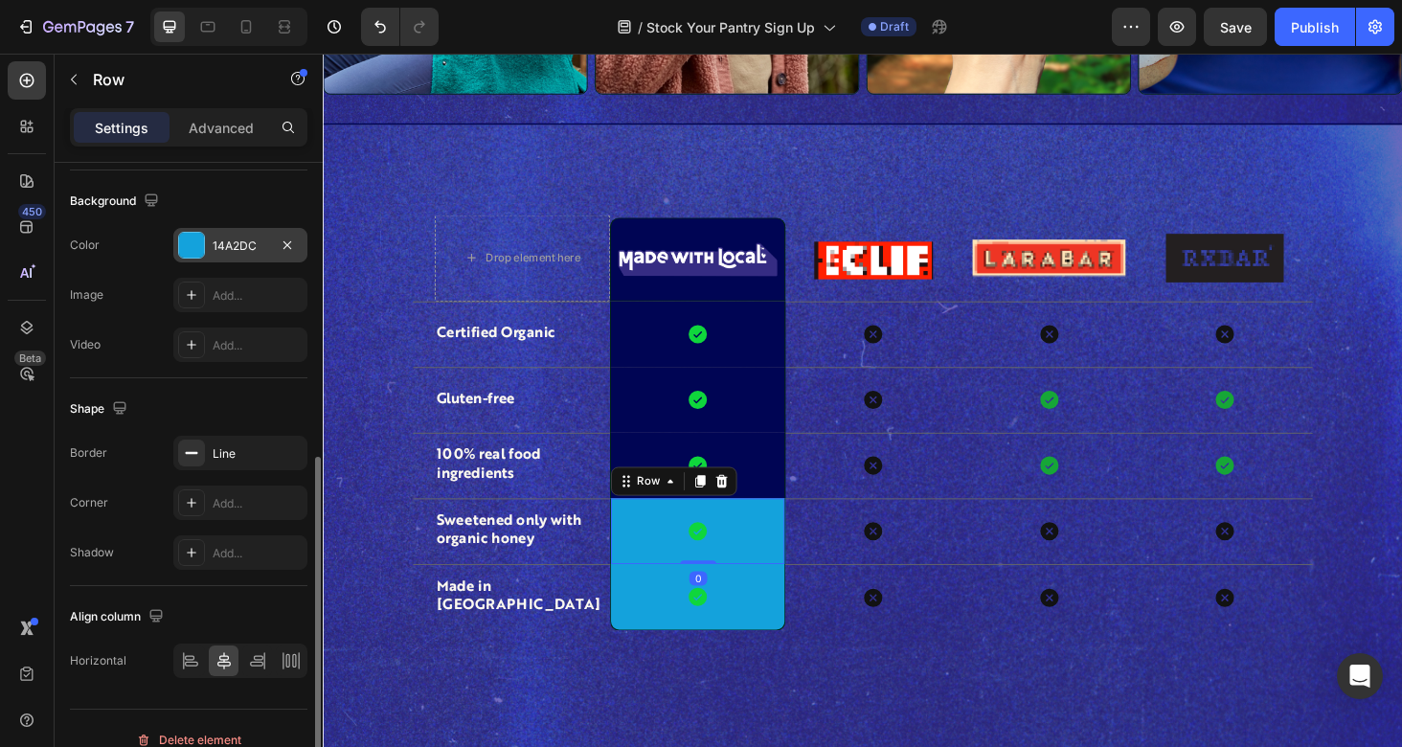
click at [270, 249] on div "14A2DC" at bounding box center [240, 245] width 134 height 34
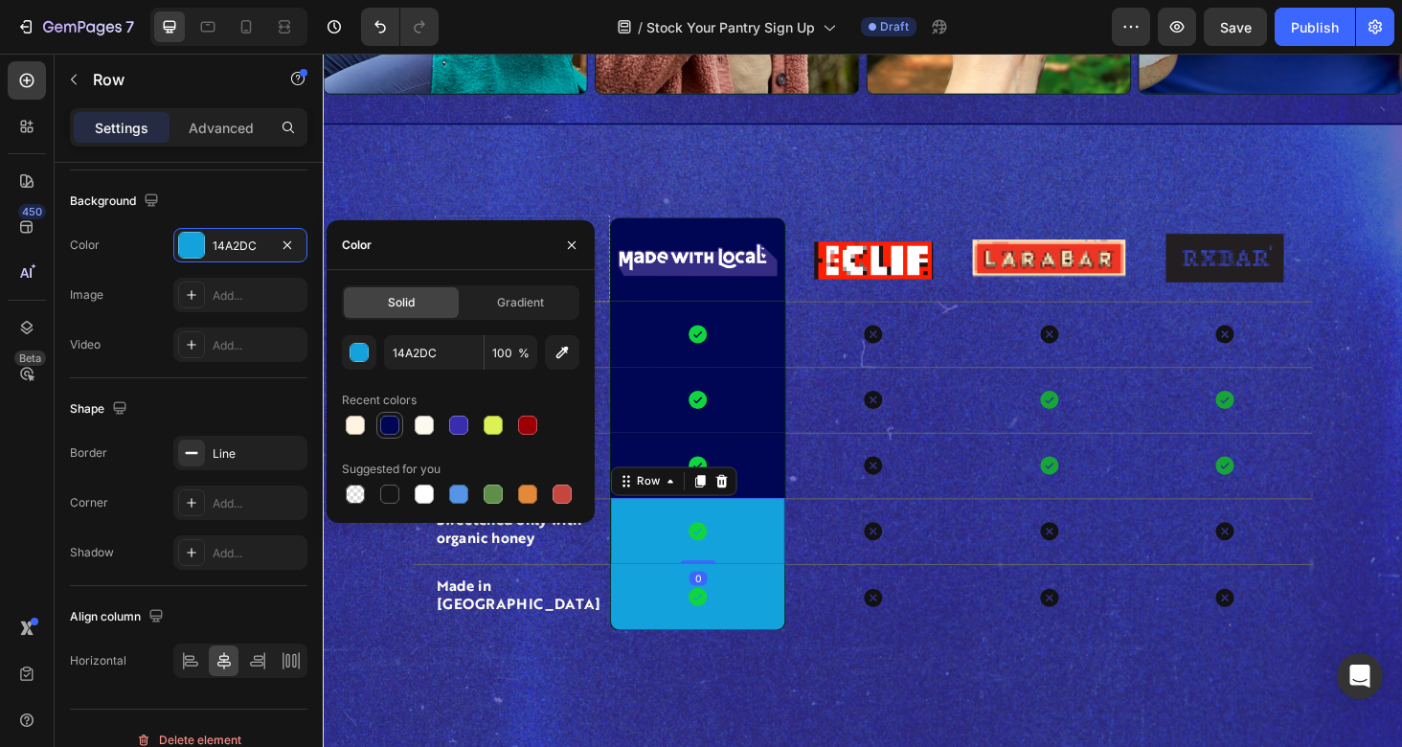
click at [387, 427] on div at bounding box center [389, 425] width 19 height 19
type input "000554"
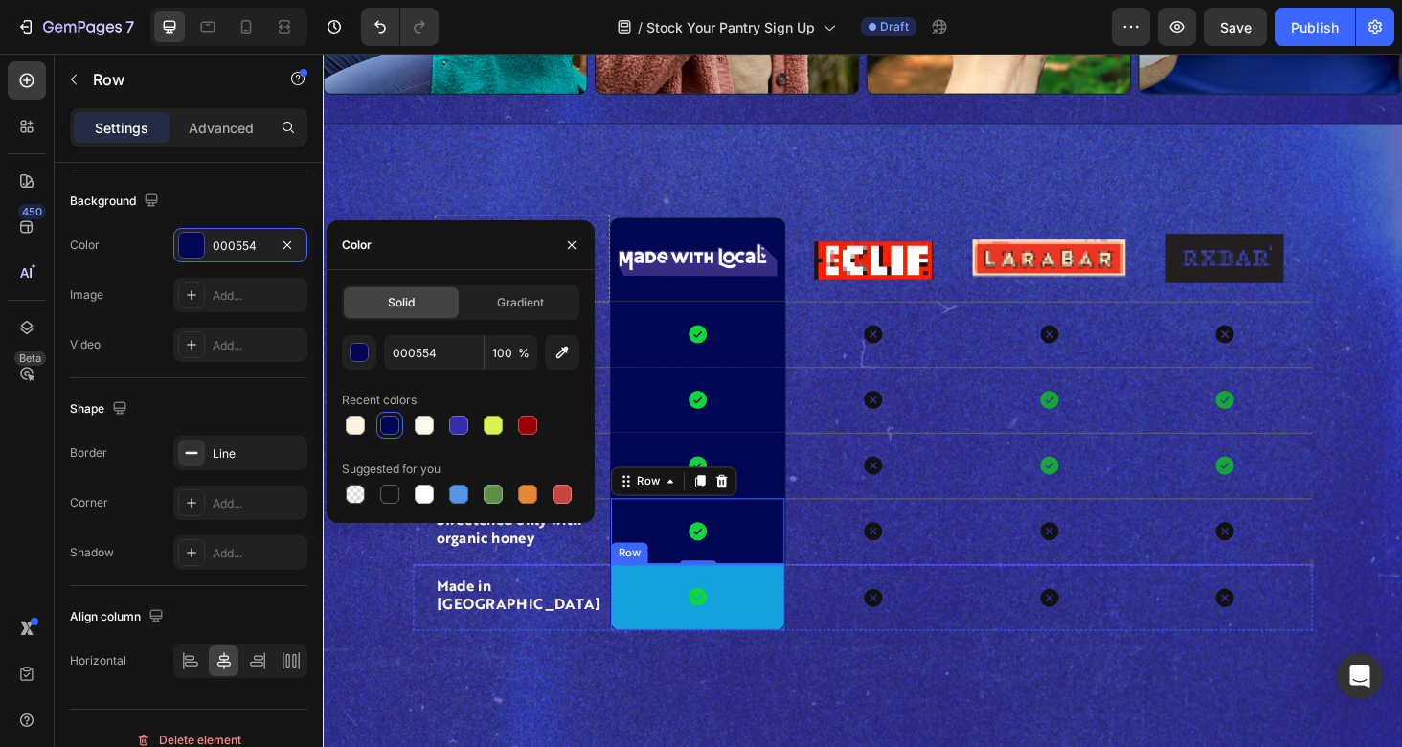
click at [768, 624] on div "Icon Row" at bounding box center [721, 632] width 187 height 71
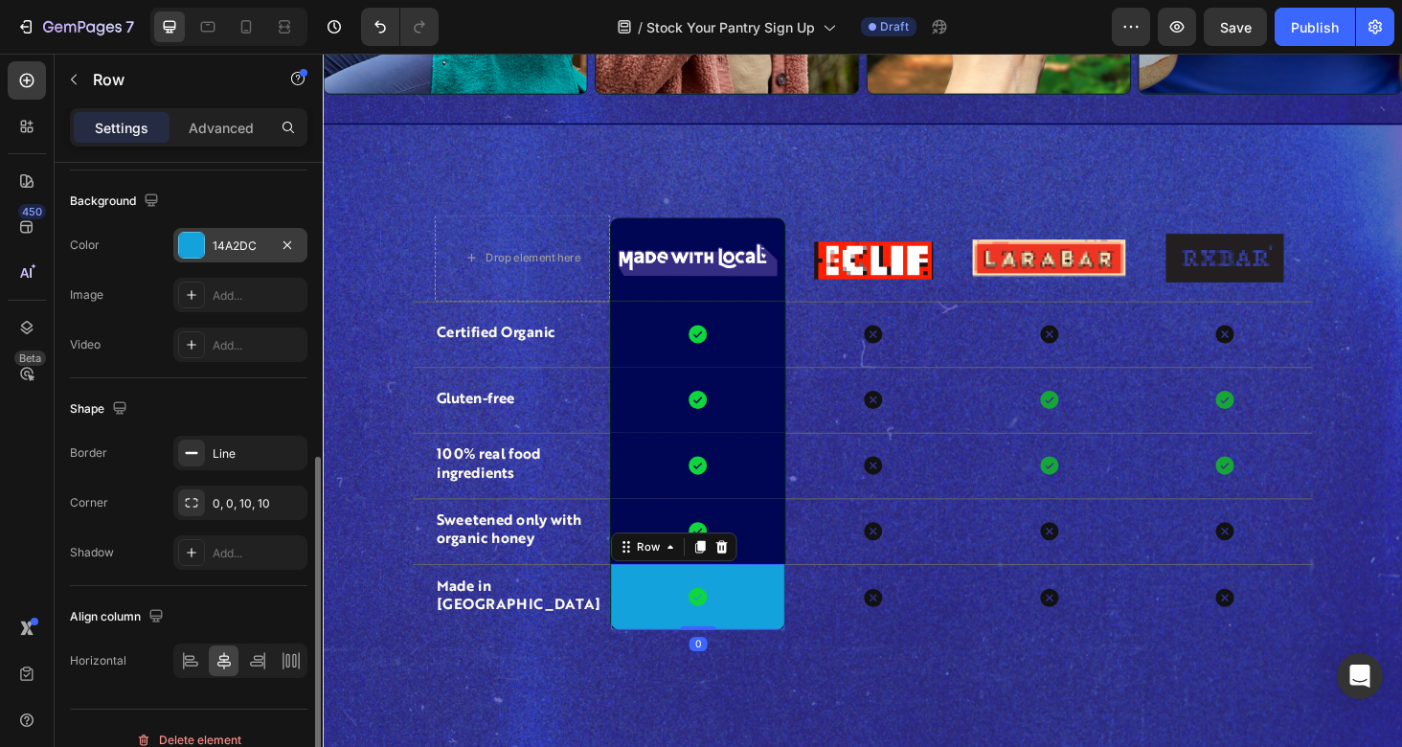
click at [246, 248] on div "14A2DC" at bounding box center [241, 245] width 56 height 17
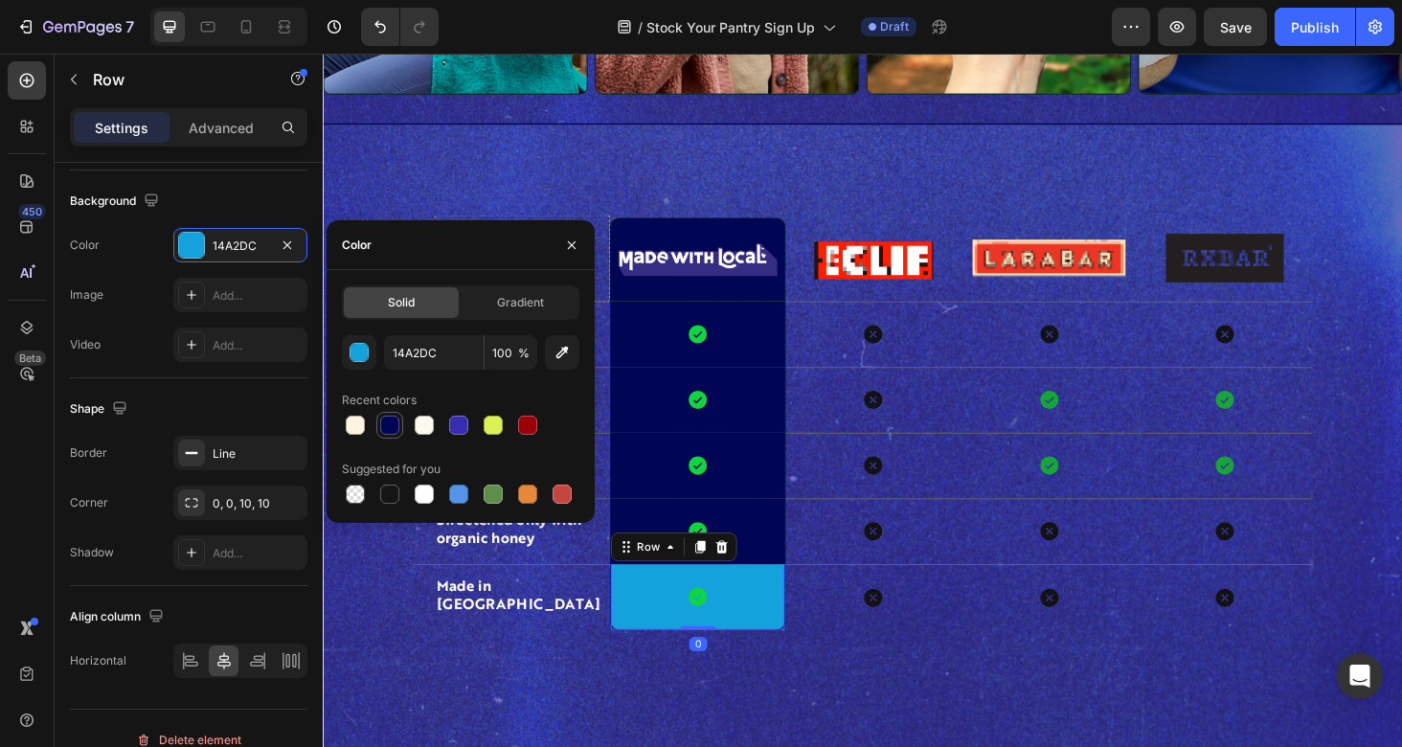
click at [391, 436] on div at bounding box center [389, 425] width 23 height 23
type input "000554"
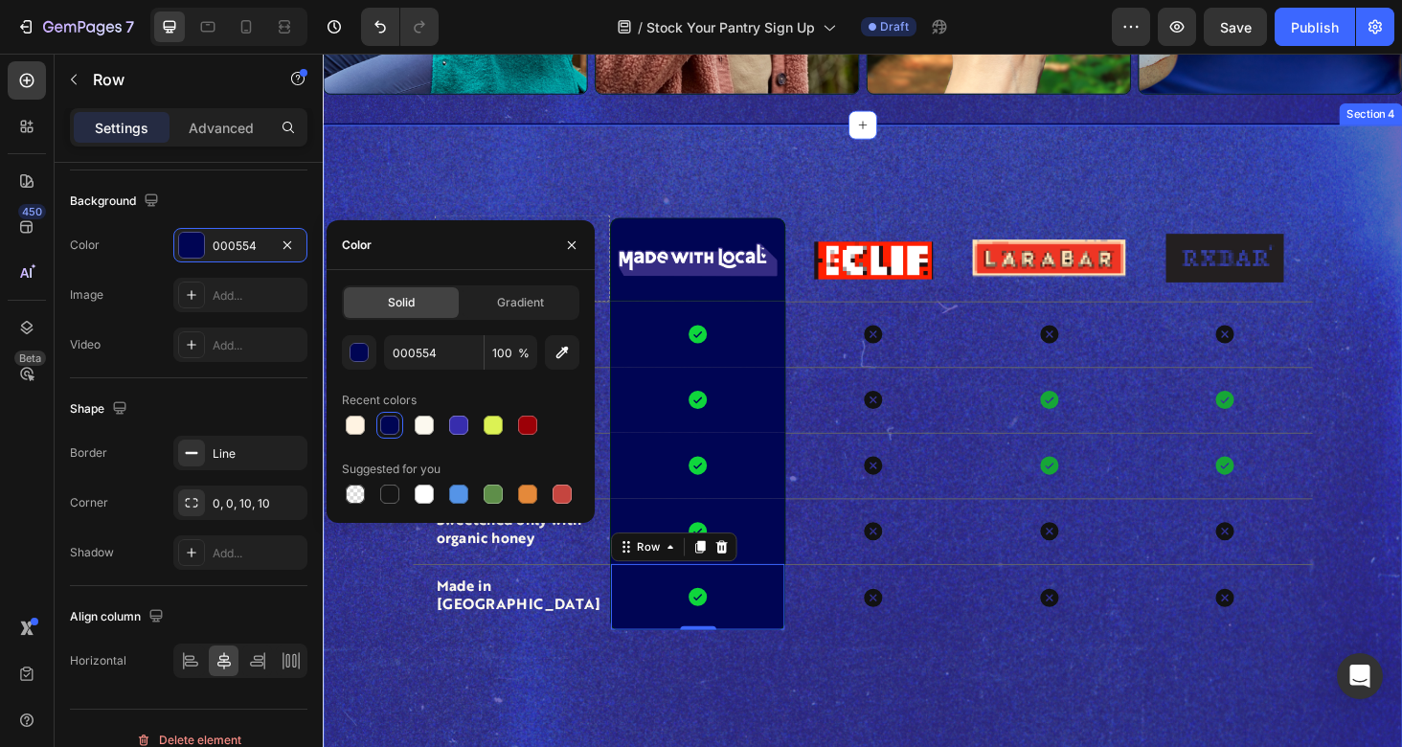
click at [623, 723] on div "Drop element here Image Row Image Image Image Row Certified Organic Text Block …" at bounding box center [897, 469] width 1149 height 680
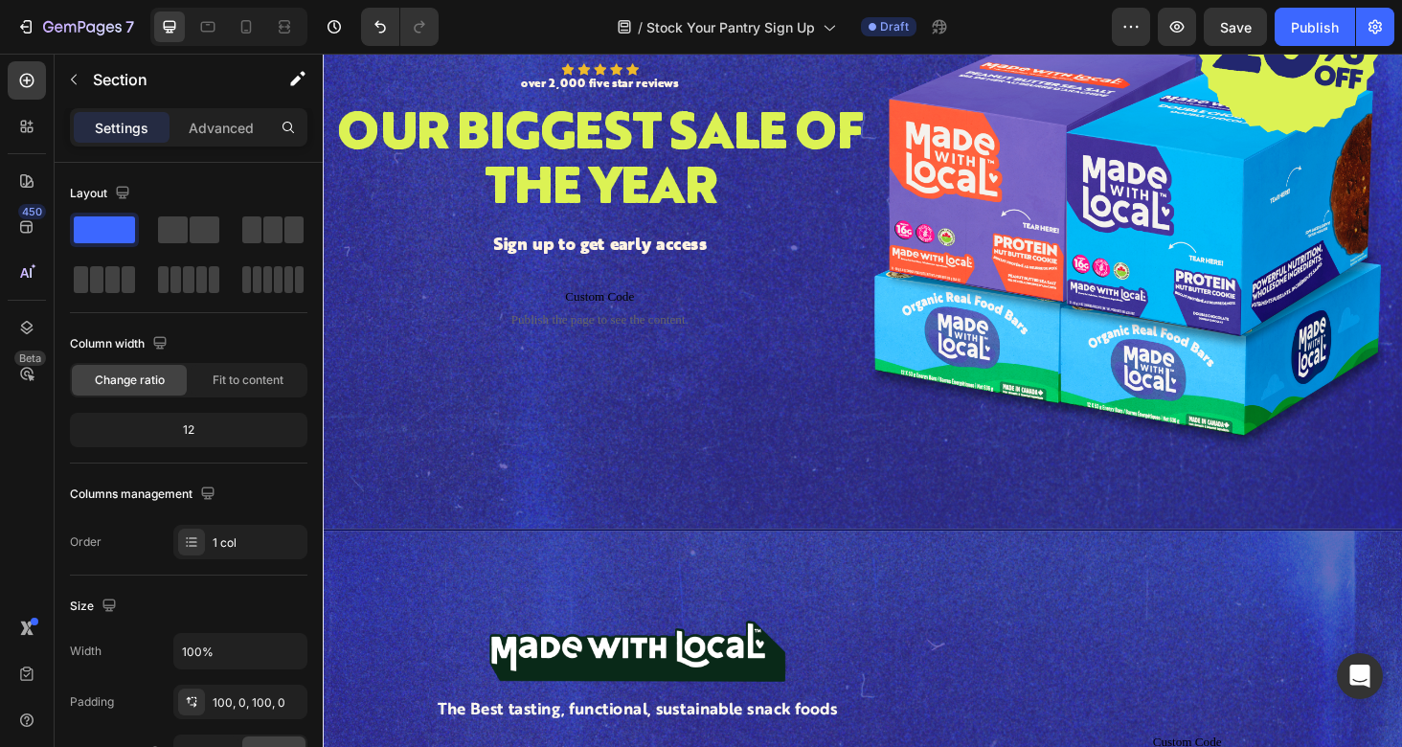
scroll to position [0, 0]
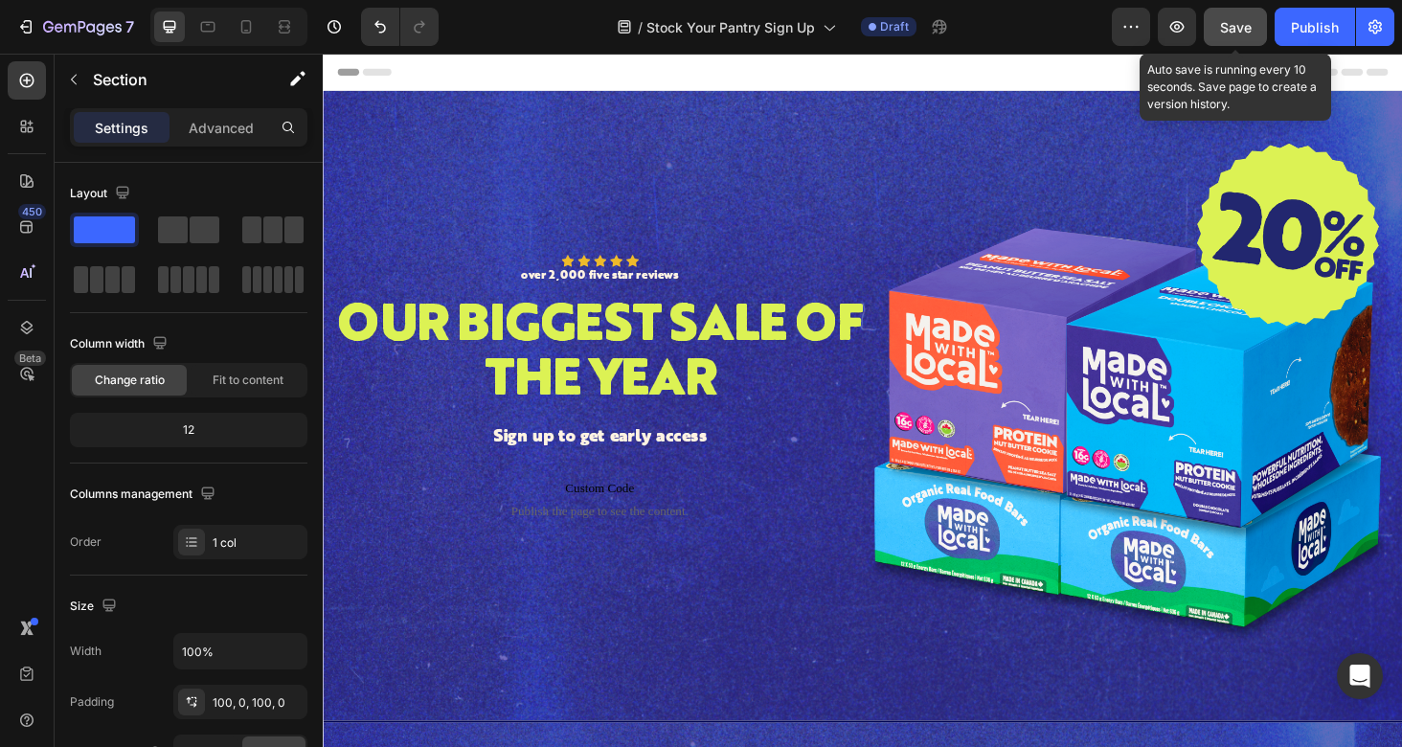
click at [1248, 24] on span "Save" at bounding box center [1236, 27] width 32 height 16
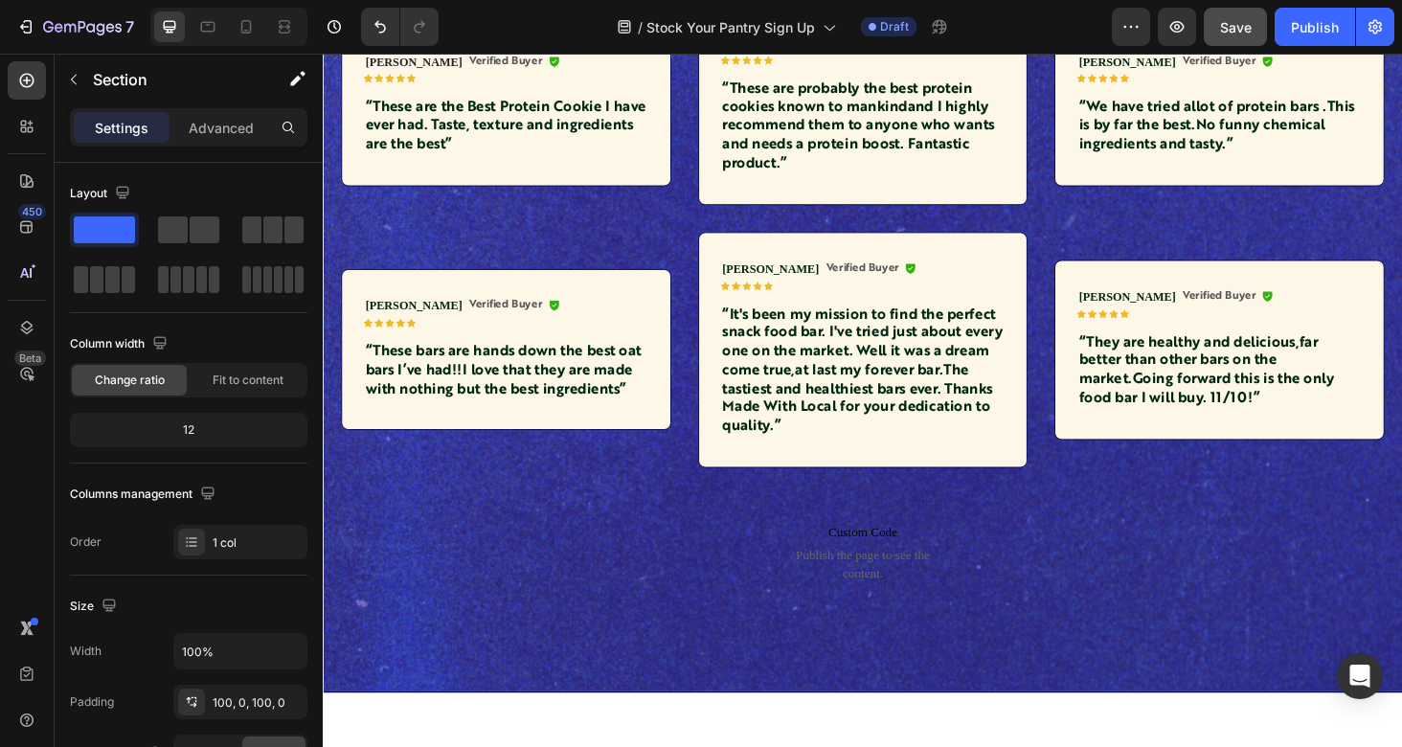
scroll to position [2849, 0]
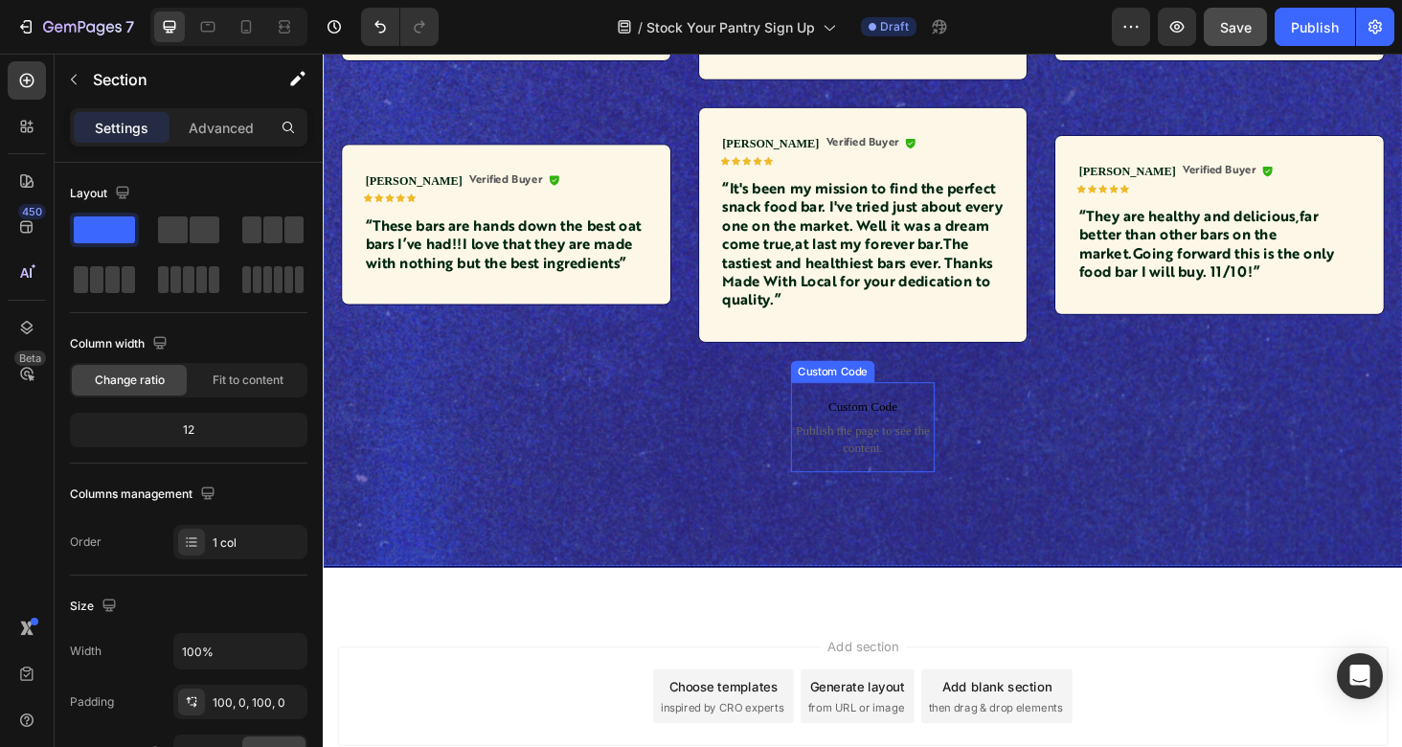
click at [848, 435] on span "Custom Code" at bounding box center [897, 429] width 153 height 23
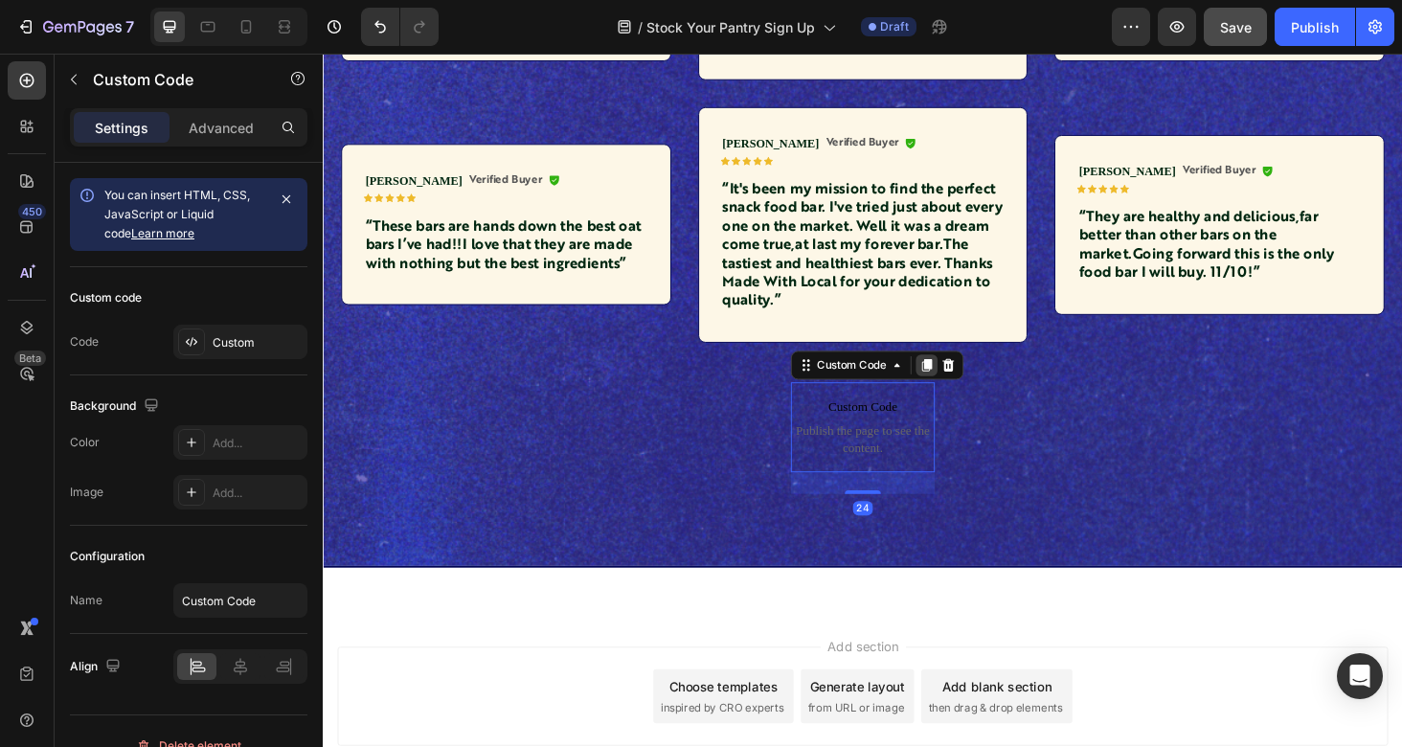
click at [970, 377] on icon at bounding box center [964, 384] width 15 height 15
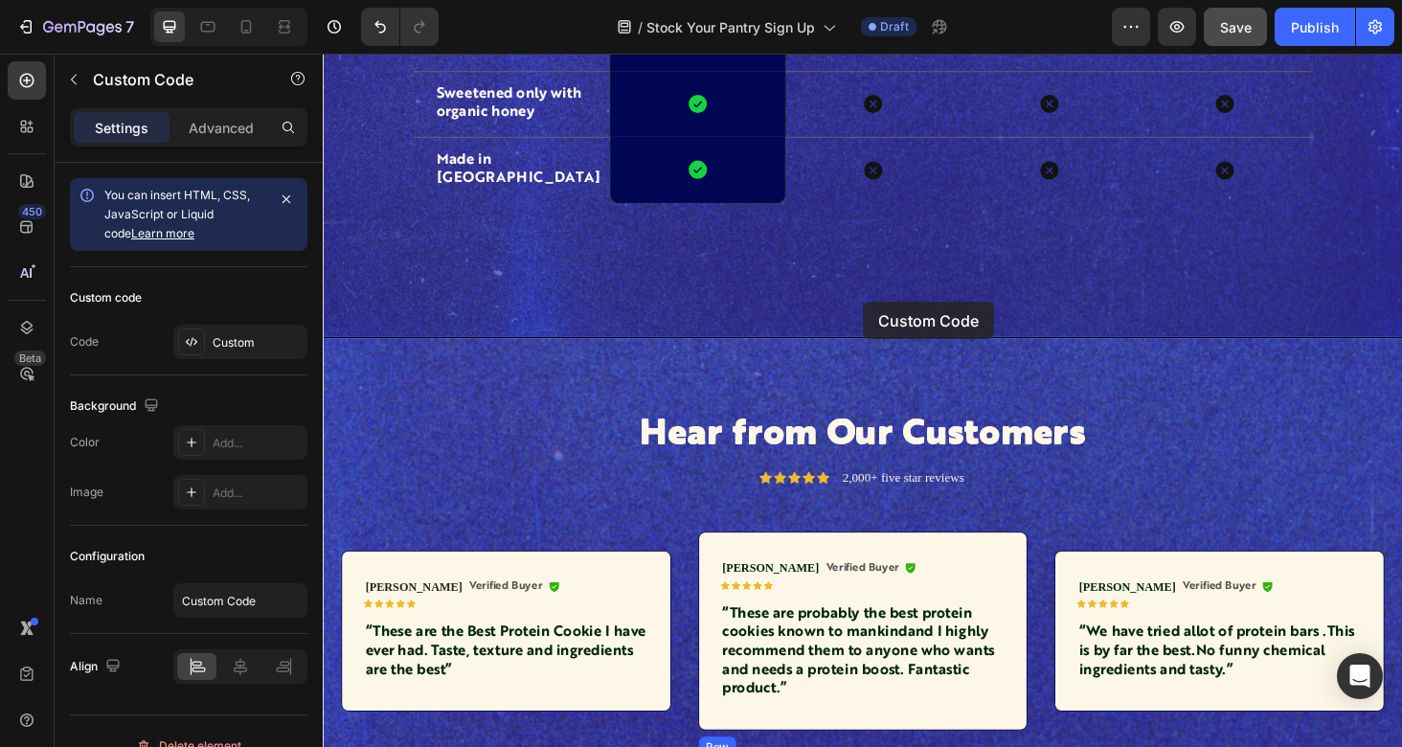
scroll to position [2153, 0]
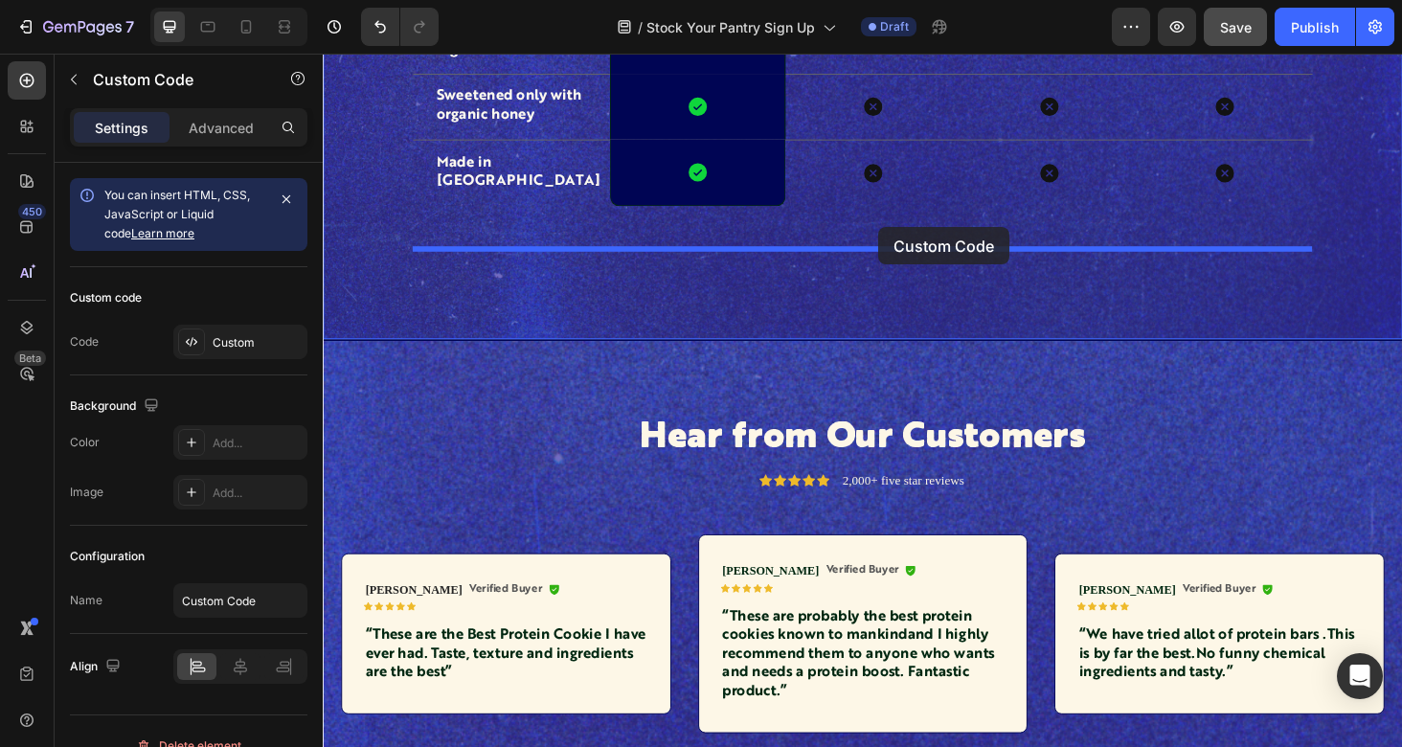
drag, startPoint x: 912, startPoint y: 546, endPoint x: 914, endPoint y: 238, distance: 307.4
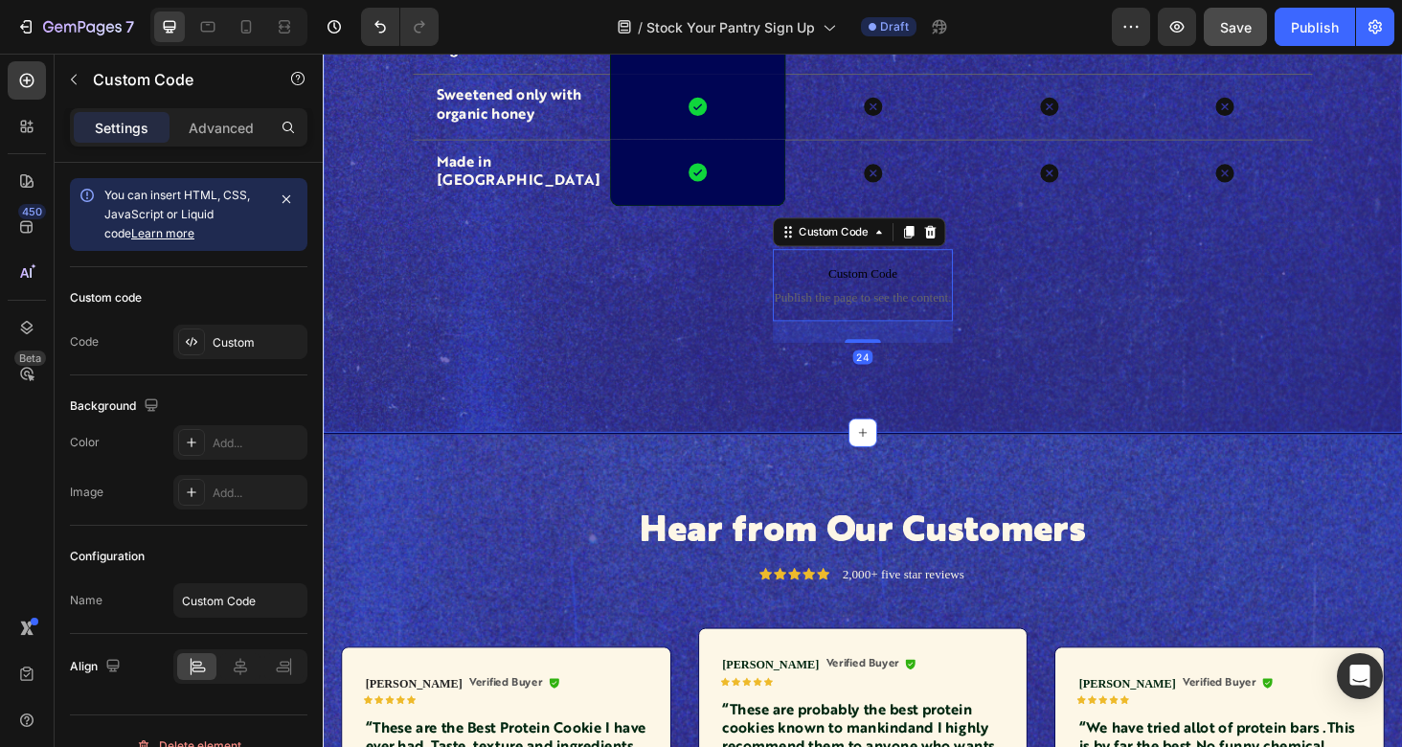
click at [1190, 328] on div "Drop element here Image Row Image Image Image Row Certified Organic Text Block …" at bounding box center [897, 67] width 1149 height 588
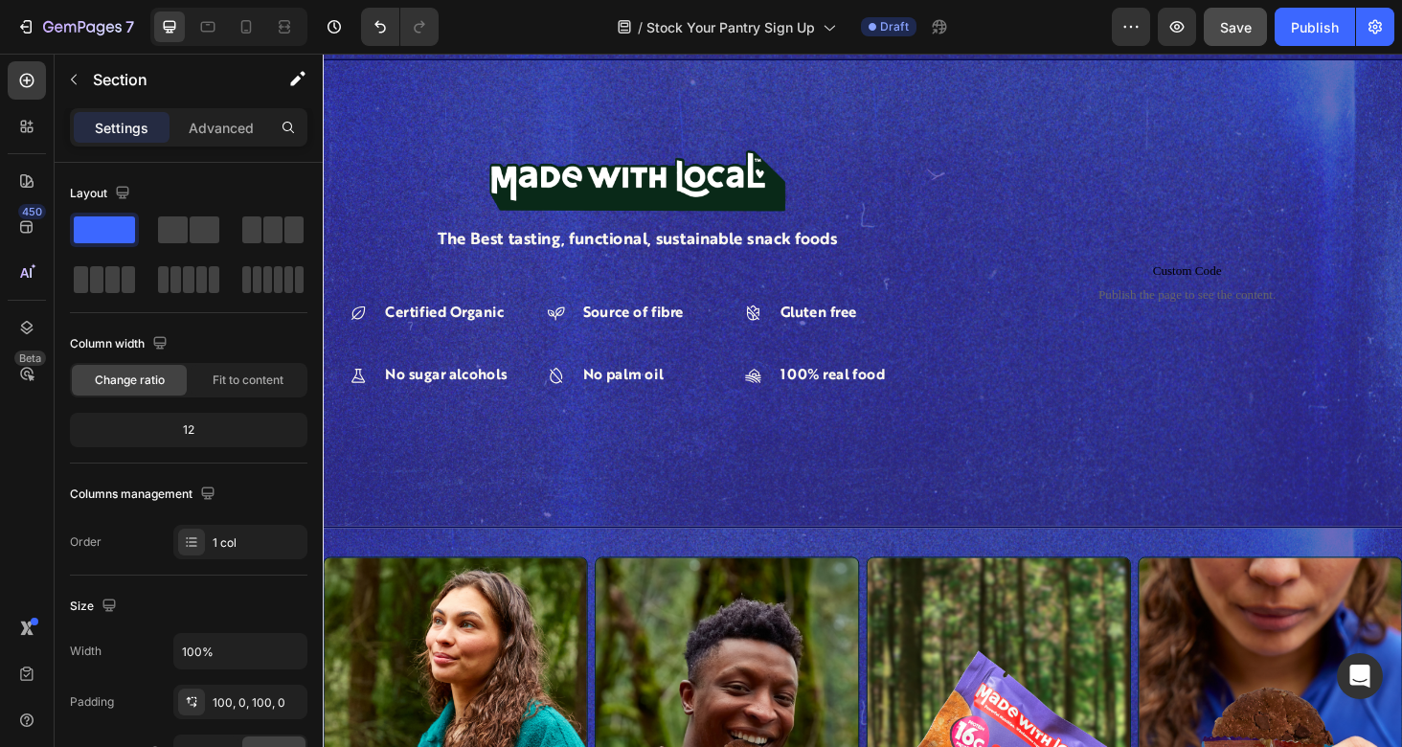
scroll to position [530, 0]
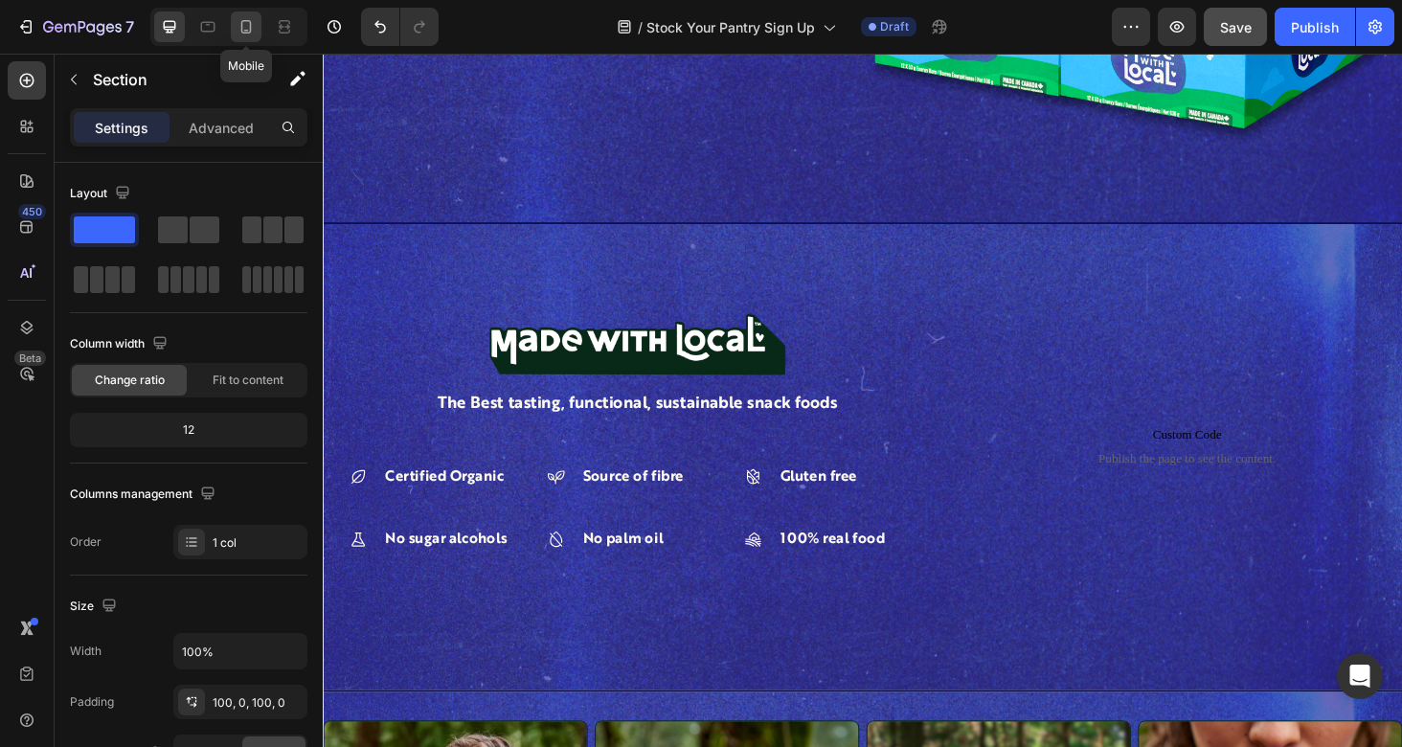
click at [248, 37] on div at bounding box center [246, 26] width 31 height 31
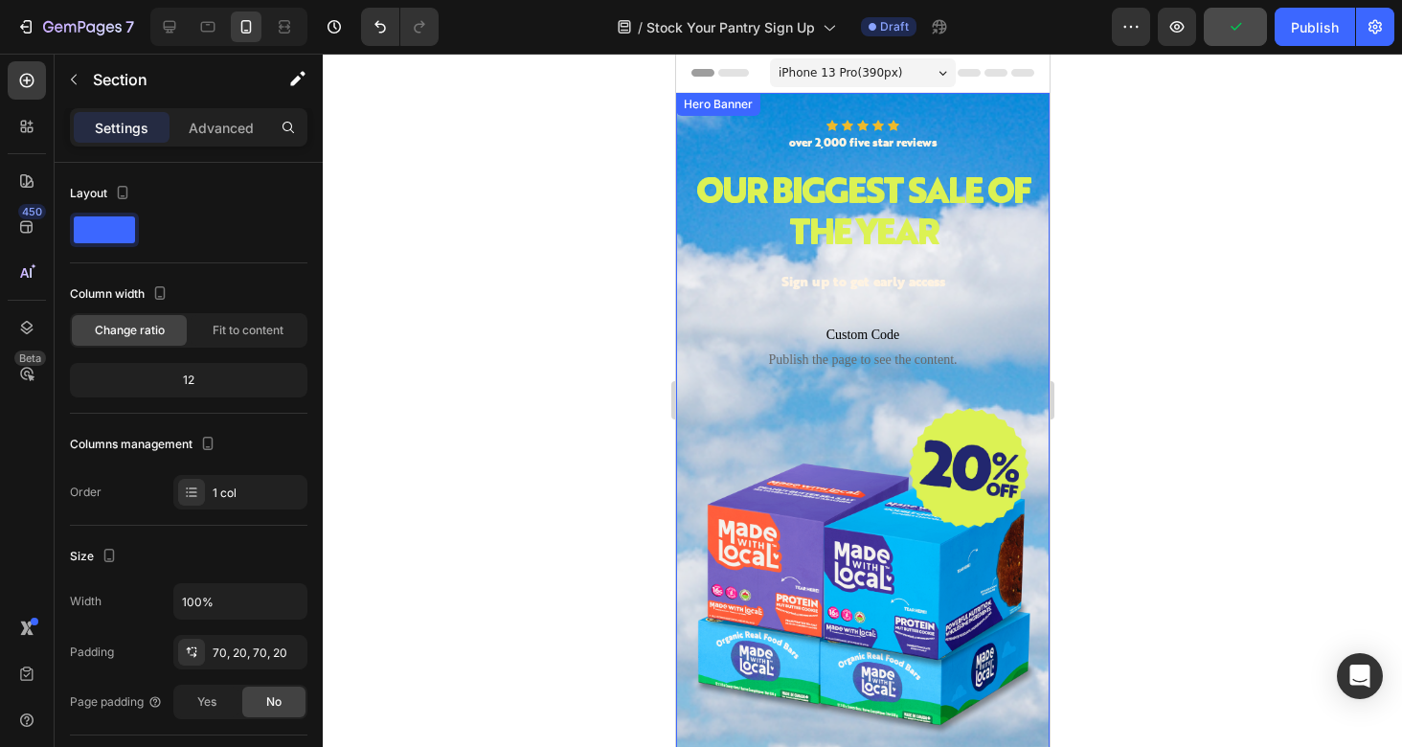
click at [683, 161] on div "Icon Icon Icon Icon Icon Icon List over 2,000 five star reviews Text Block Row …" at bounding box center [861, 436] width 373 height 687
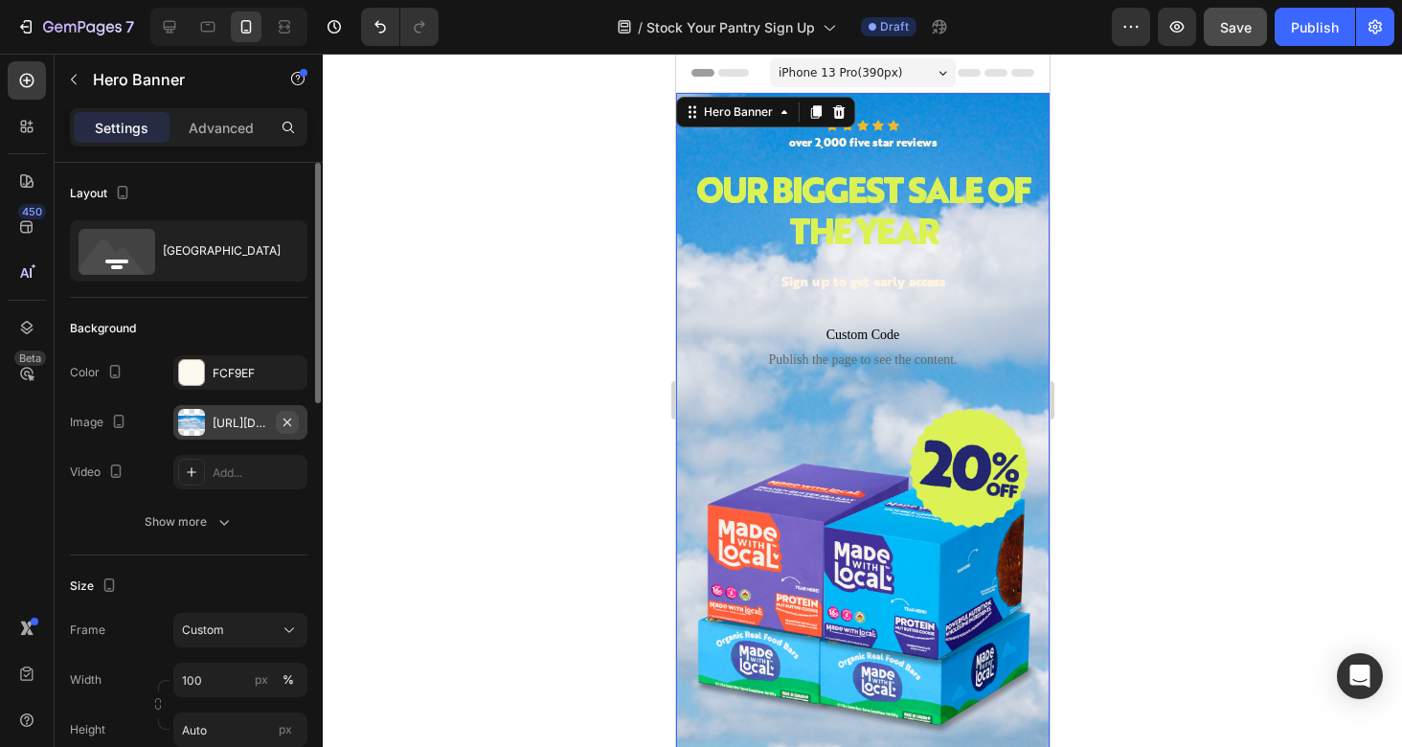
click at [286, 422] on icon "button" at bounding box center [287, 421] width 8 height 8
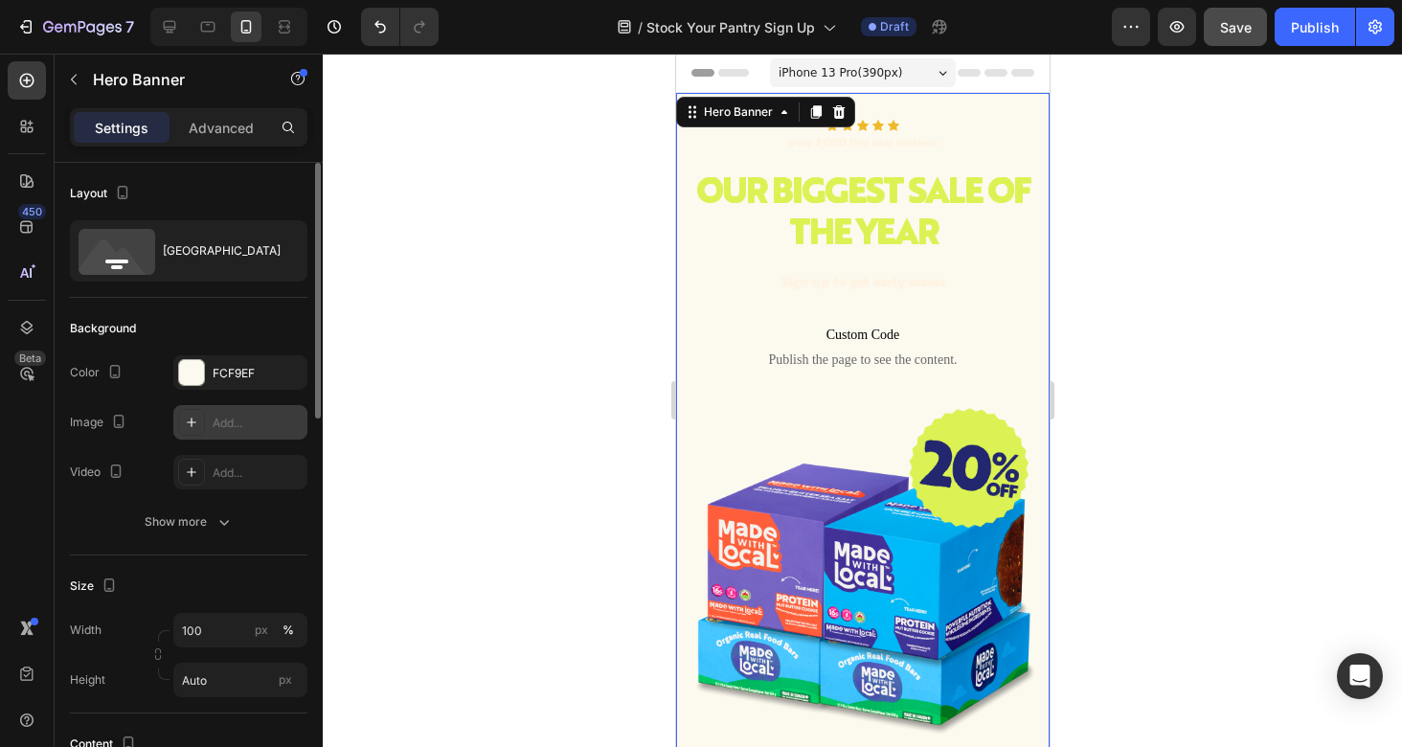
click at [228, 427] on div "Add..." at bounding box center [258, 423] width 90 height 17
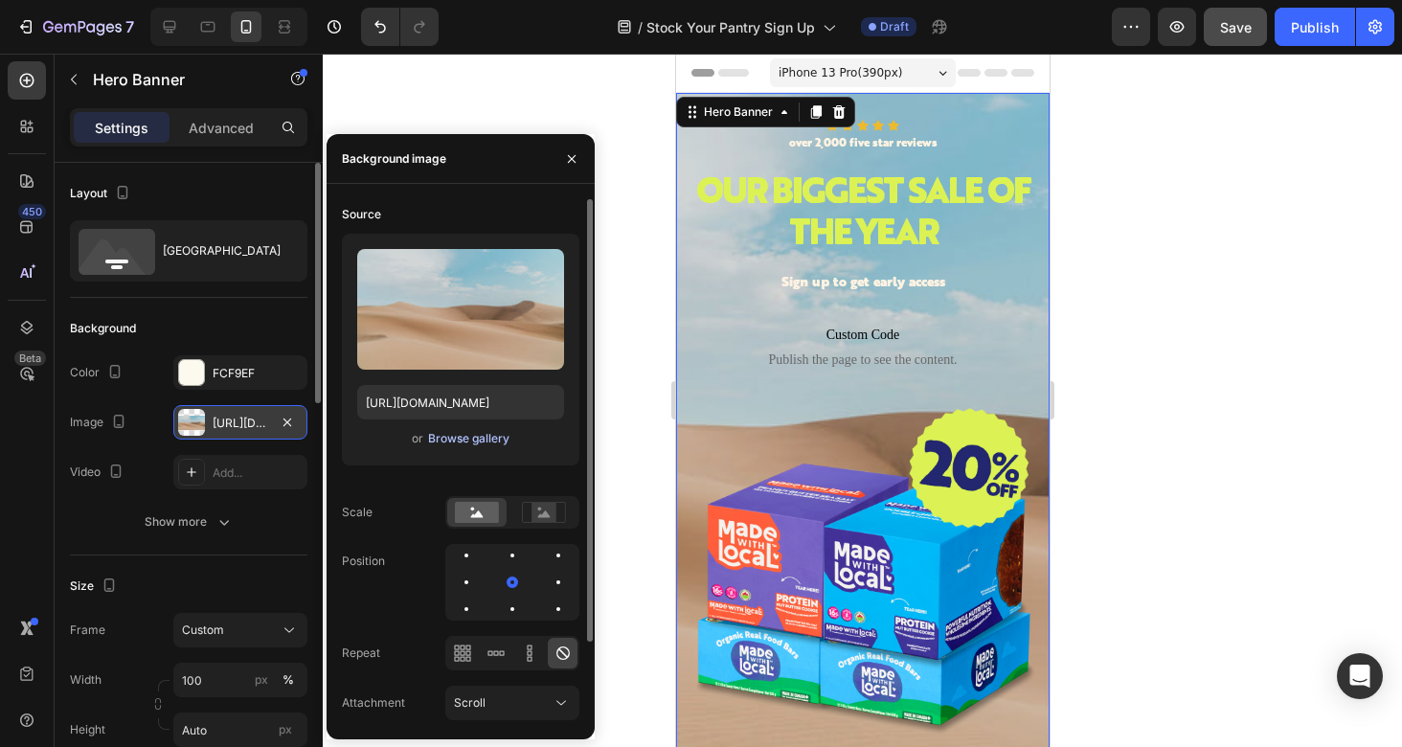
click at [469, 440] on div "Browse gallery" at bounding box center [468, 438] width 81 height 17
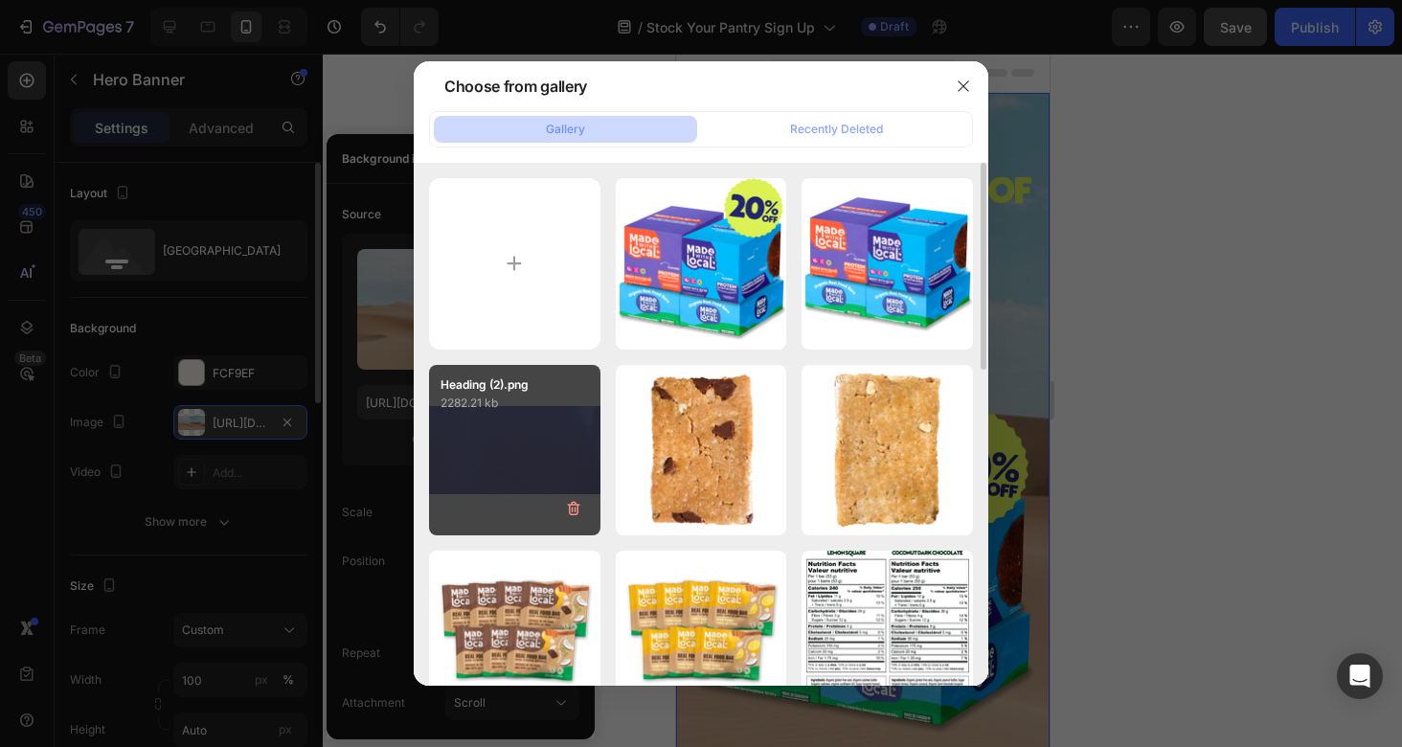
click at [515, 427] on div "Heading (2).png 2282.21 kb" at bounding box center [514, 450] width 171 height 171
type input "[URL][DOMAIN_NAME]"
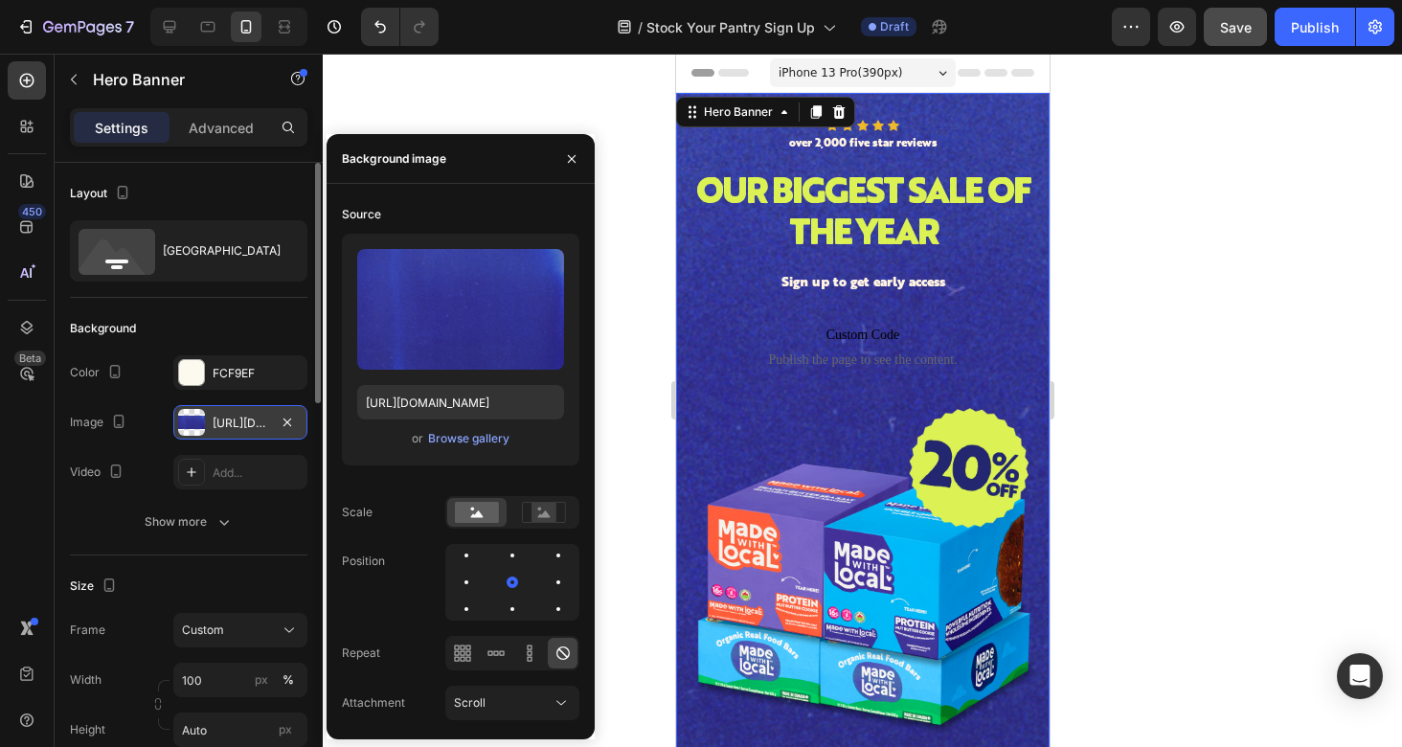
click at [1140, 374] on div at bounding box center [862, 400] width 1079 height 693
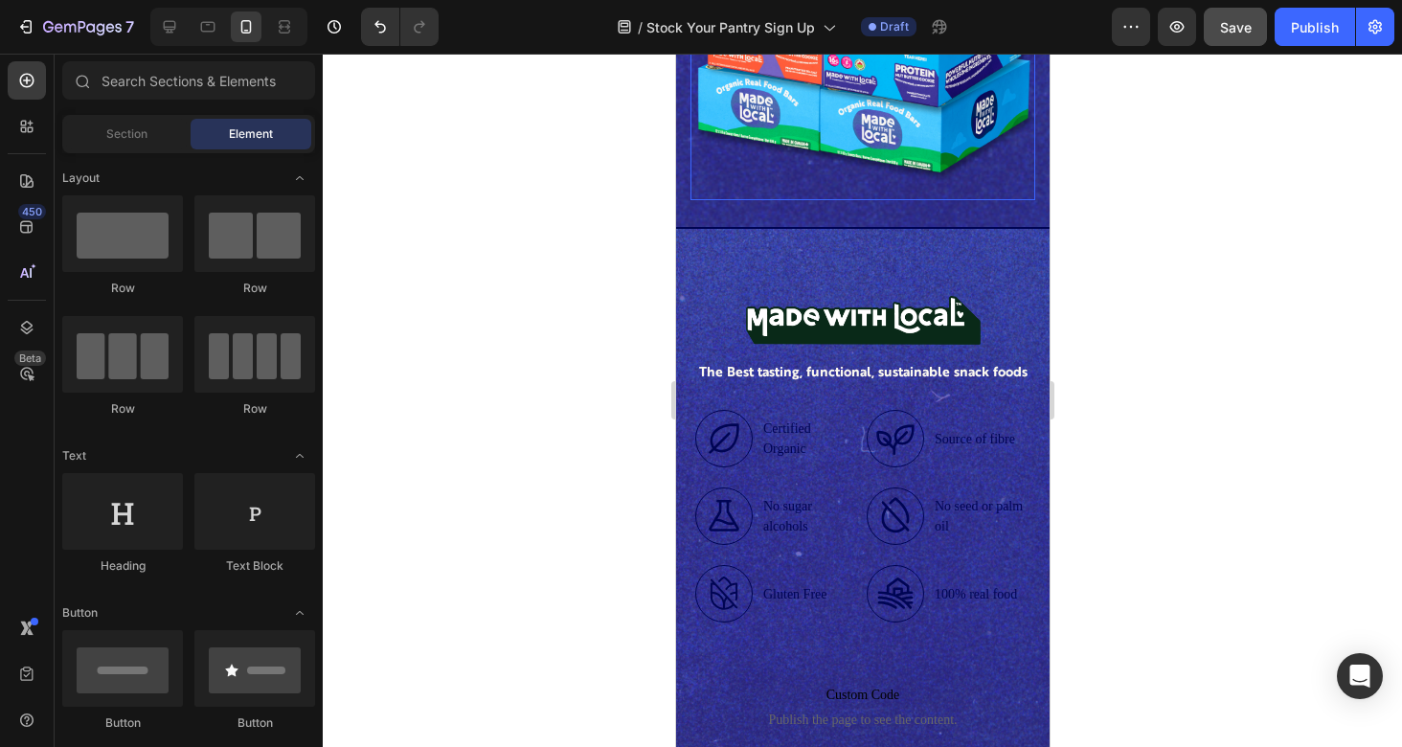
scroll to position [556, 0]
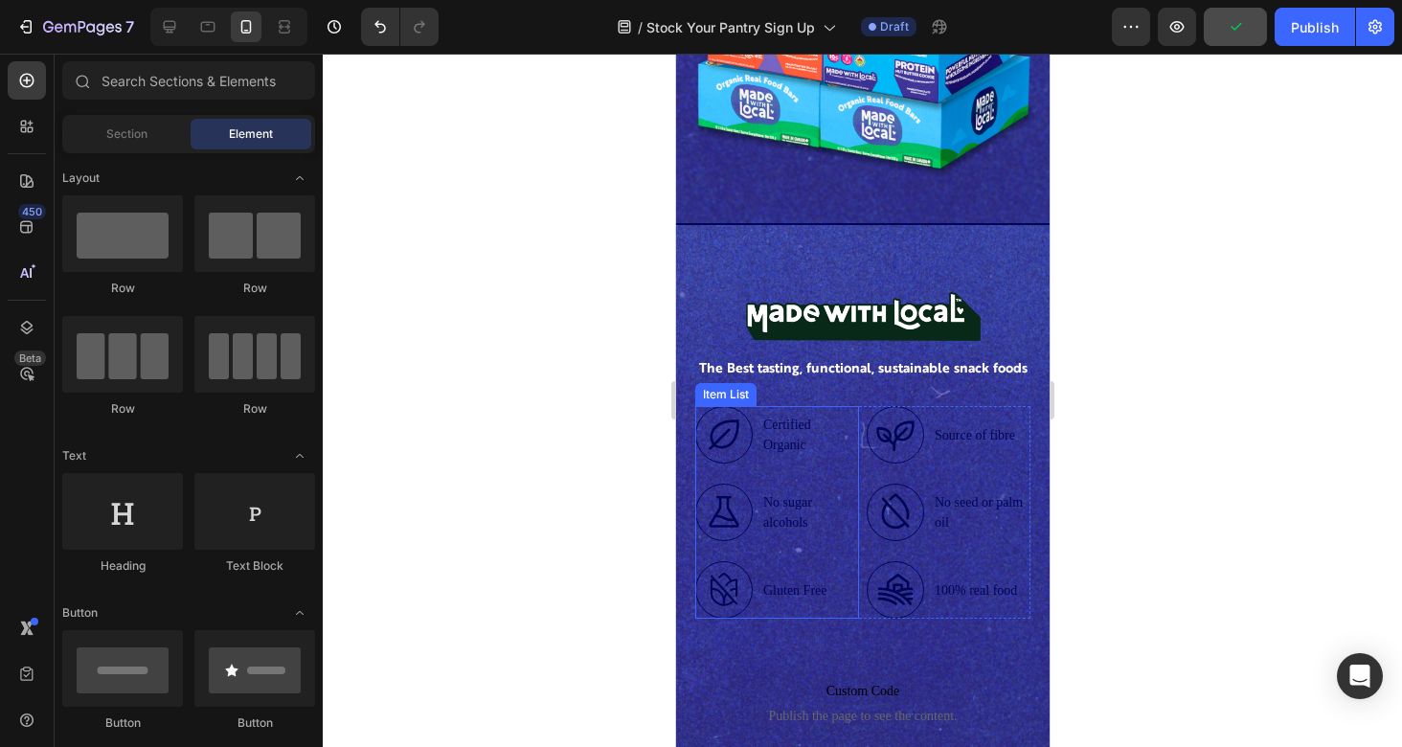
click at [845, 476] on div "Certified Organic No sugar alcohols Gluten Free" at bounding box center [776, 512] width 164 height 213
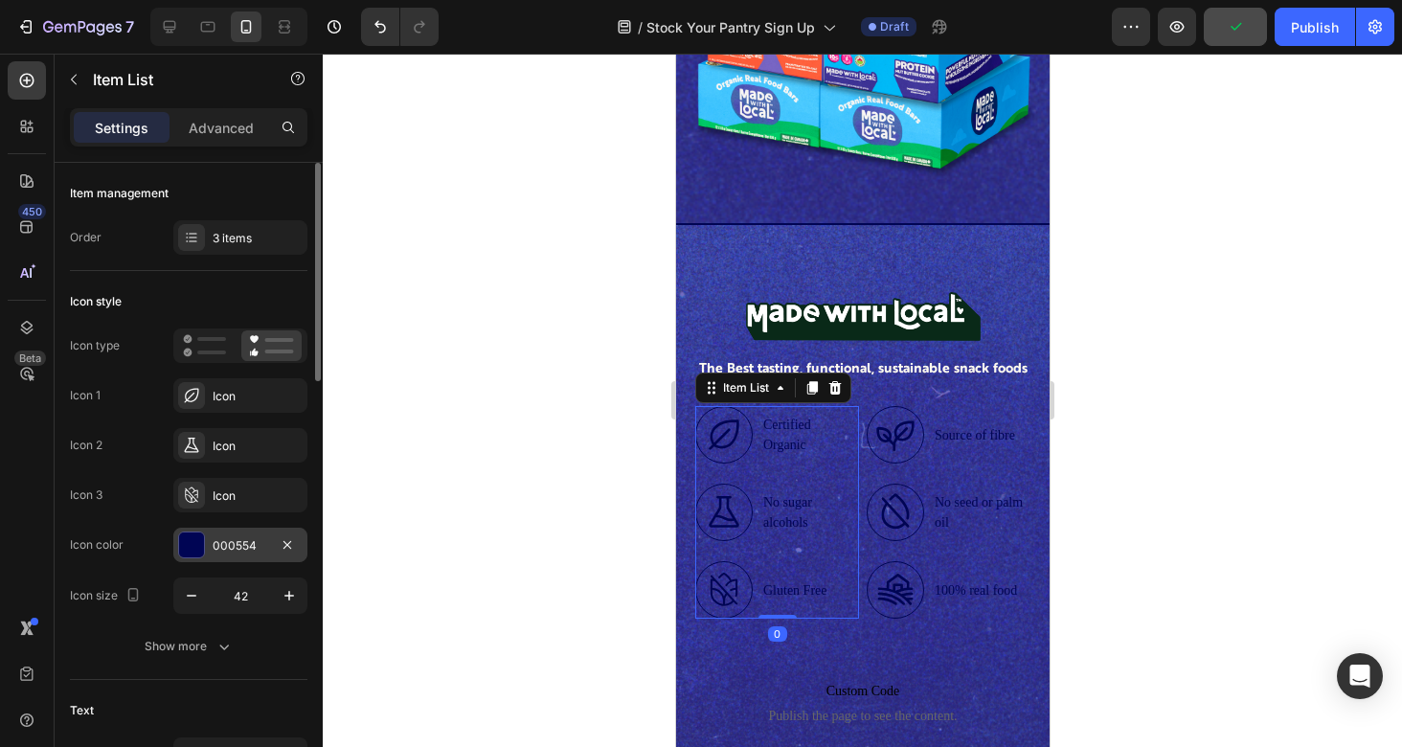
click at [226, 546] on div "000554" at bounding box center [241, 545] width 56 height 17
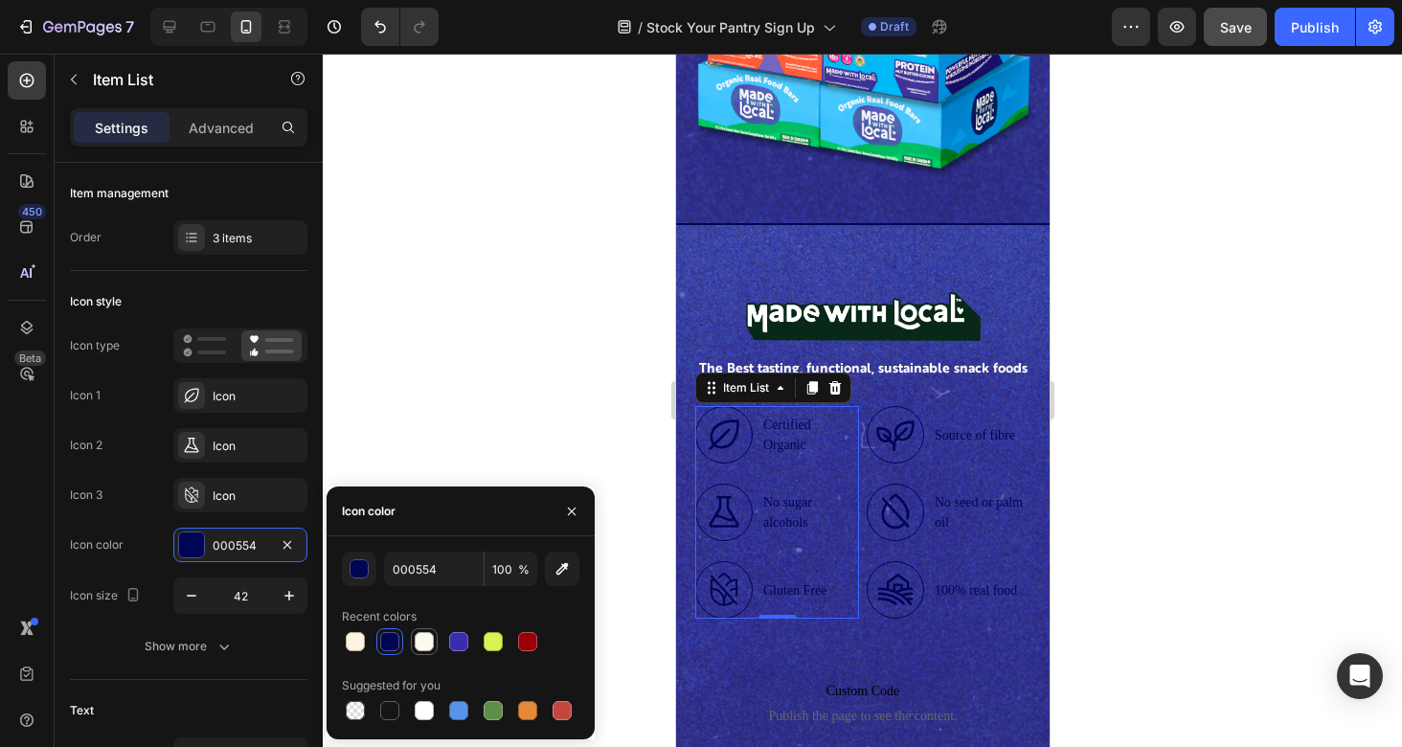
click at [424, 641] on div at bounding box center [424, 641] width 19 height 19
type input "FCF9EF"
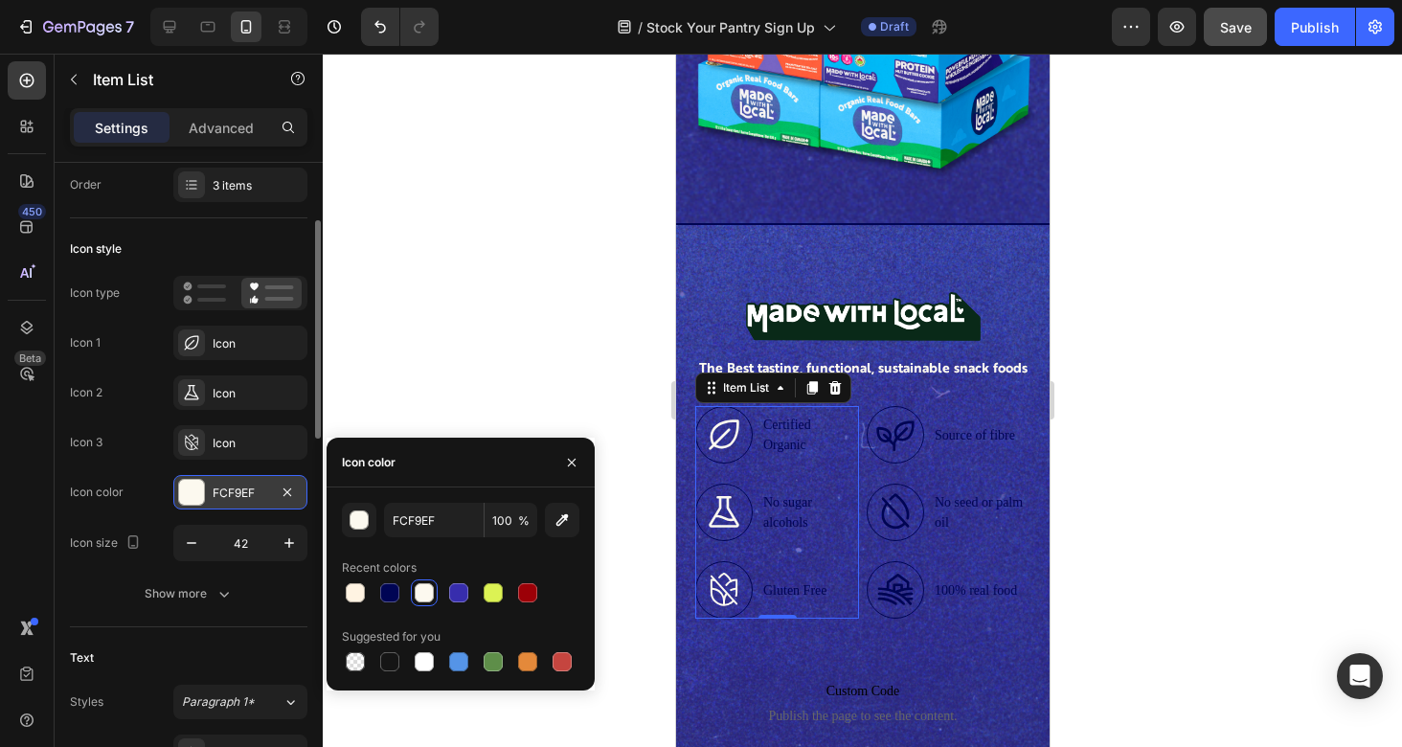
scroll to position [101, 0]
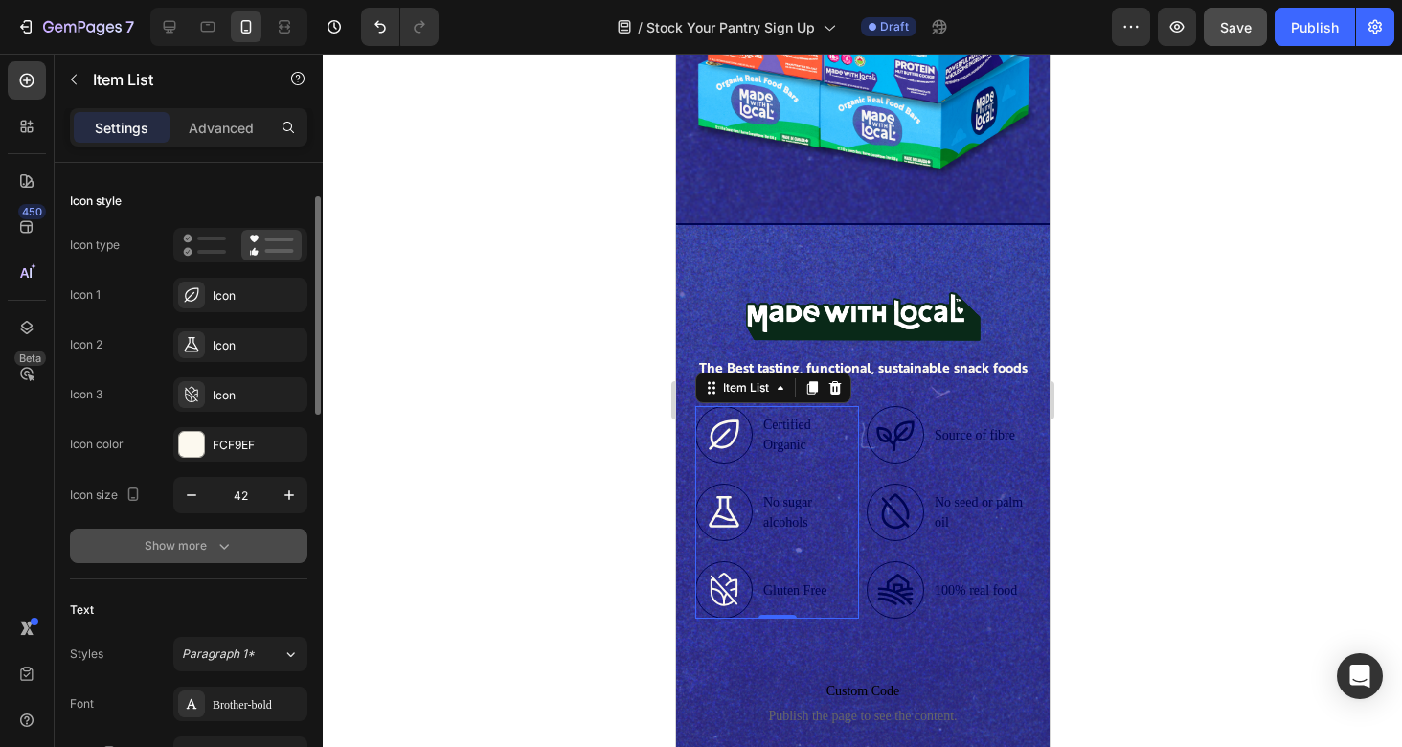
click at [220, 546] on icon "button" at bounding box center [224, 547] width 10 height 6
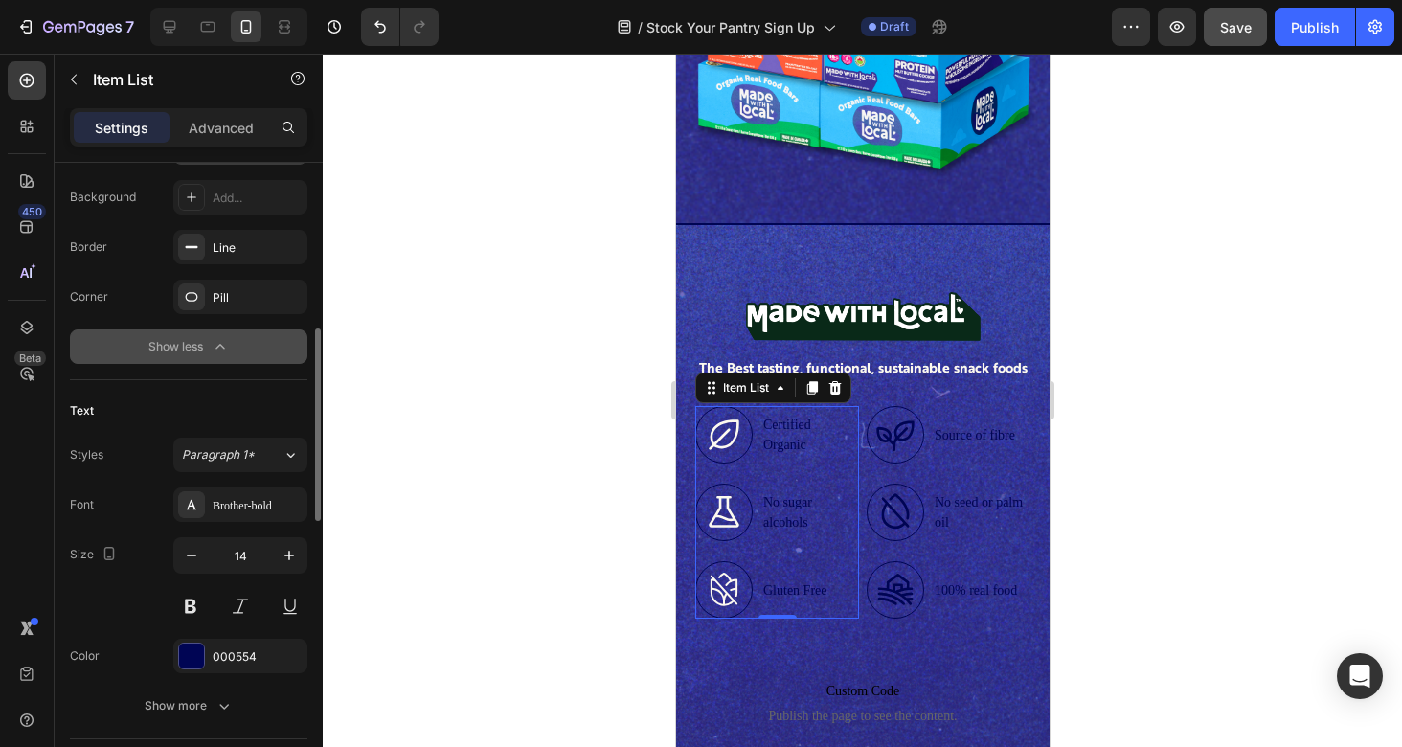
scroll to position [637, 0]
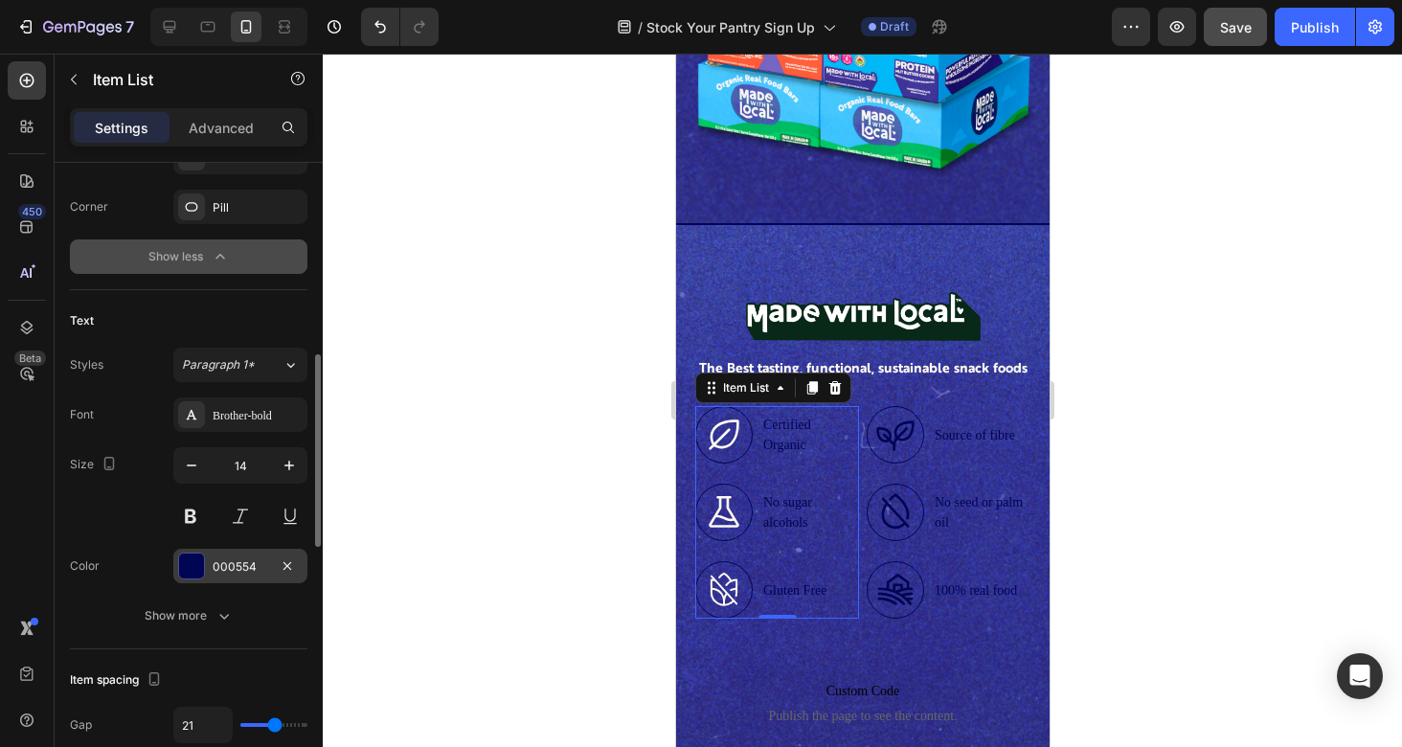
click at [235, 562] on div "000554" at bounding box center [241, 566] width 56 height 17
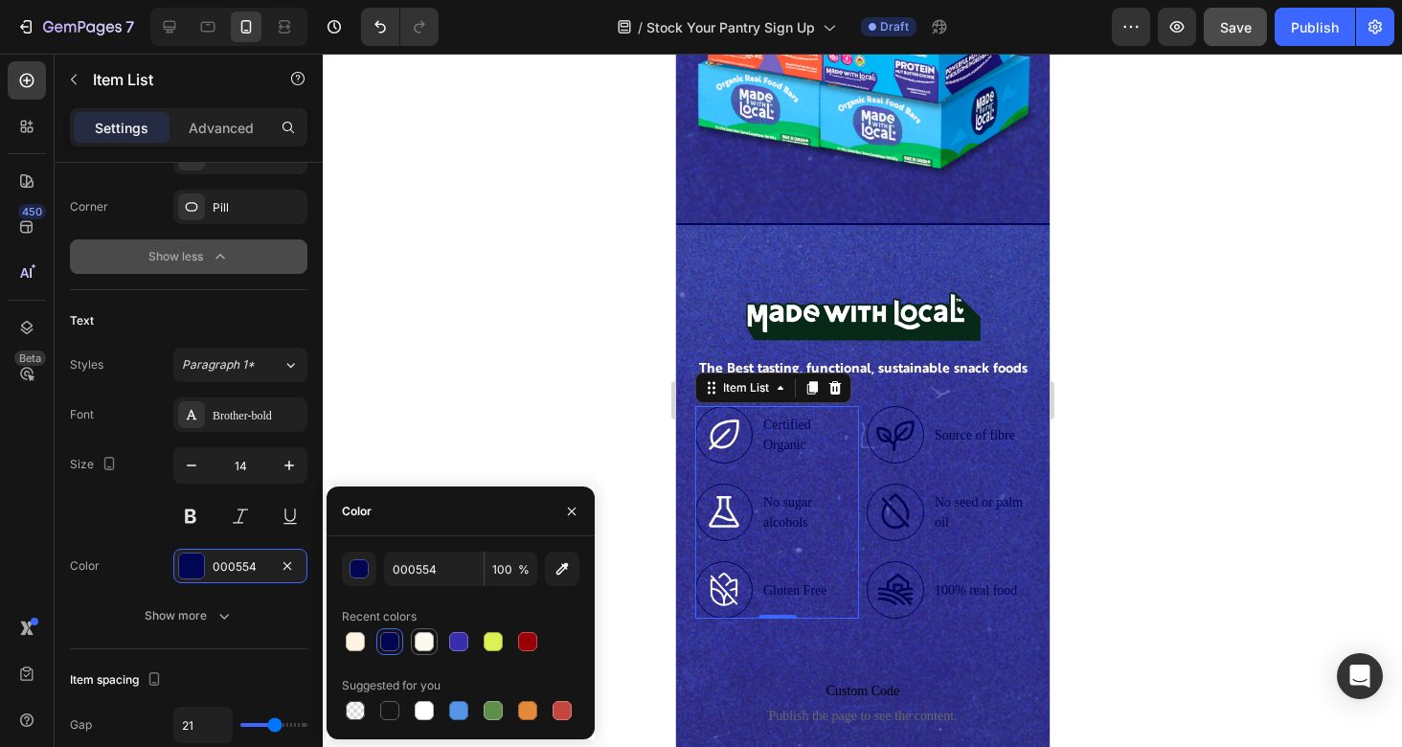
click at [420, 643] on div at bounding box center [424, 641] width 19 height 19
type input "FCF9EF"
click at [720, 439] on icon at bounding box center [723, 435] width 40 height 40
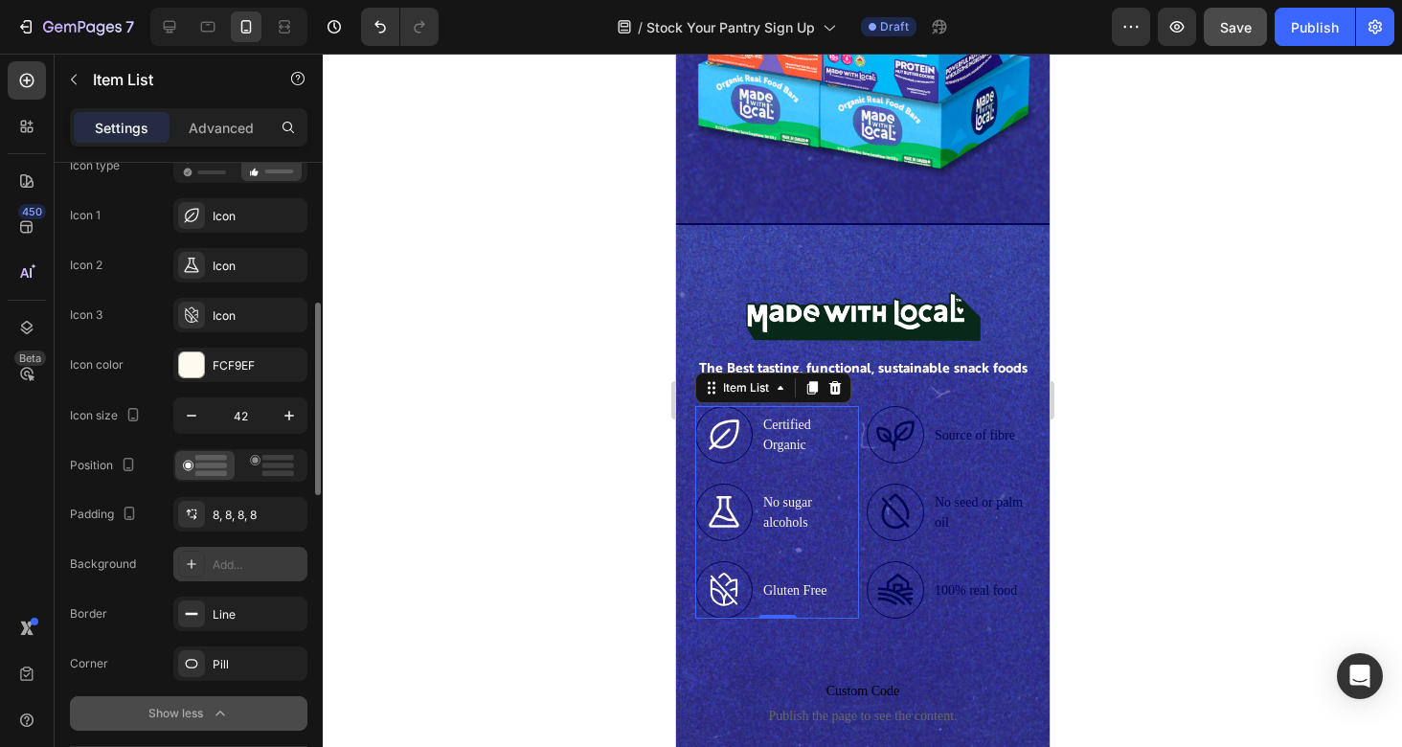
scroll to position [263, 0]
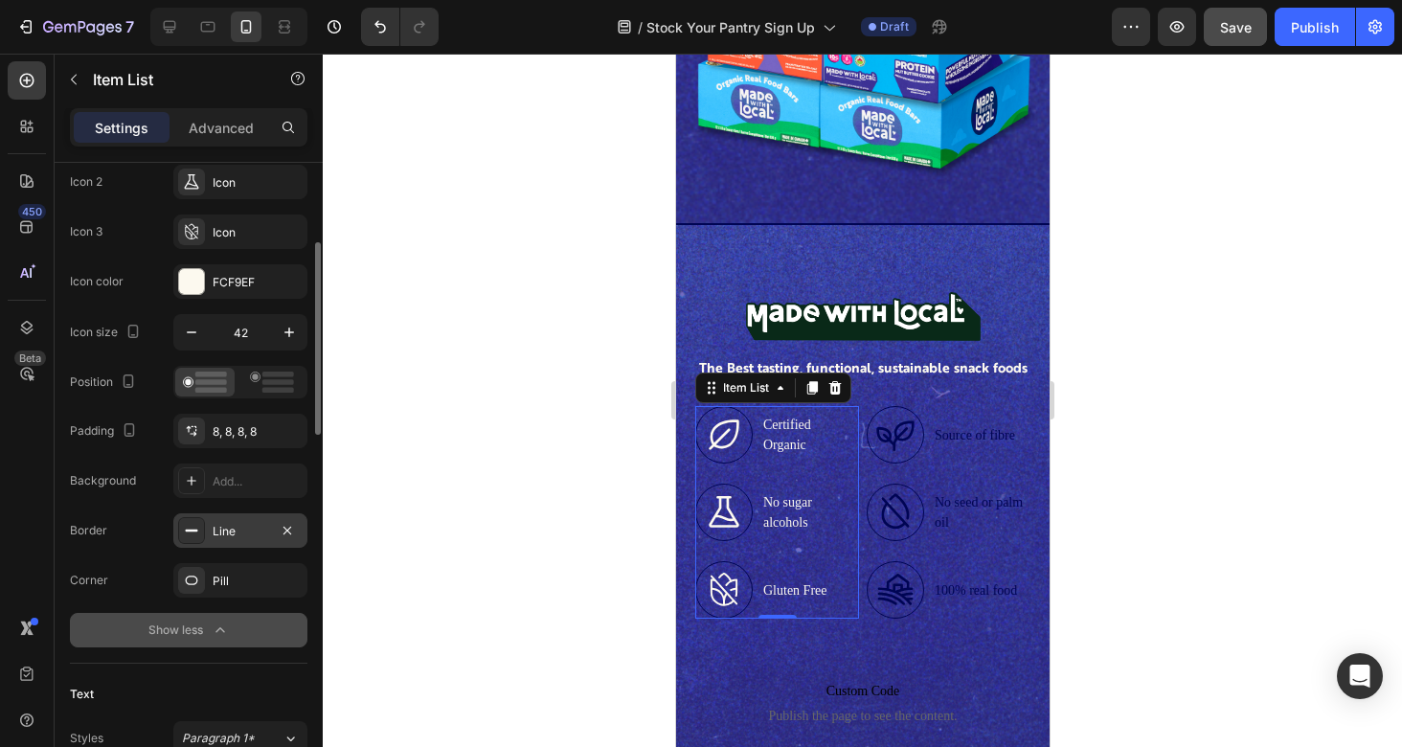
click at [235, 540] on div "Line" at bounding box center [240, 530] width 134 height 34
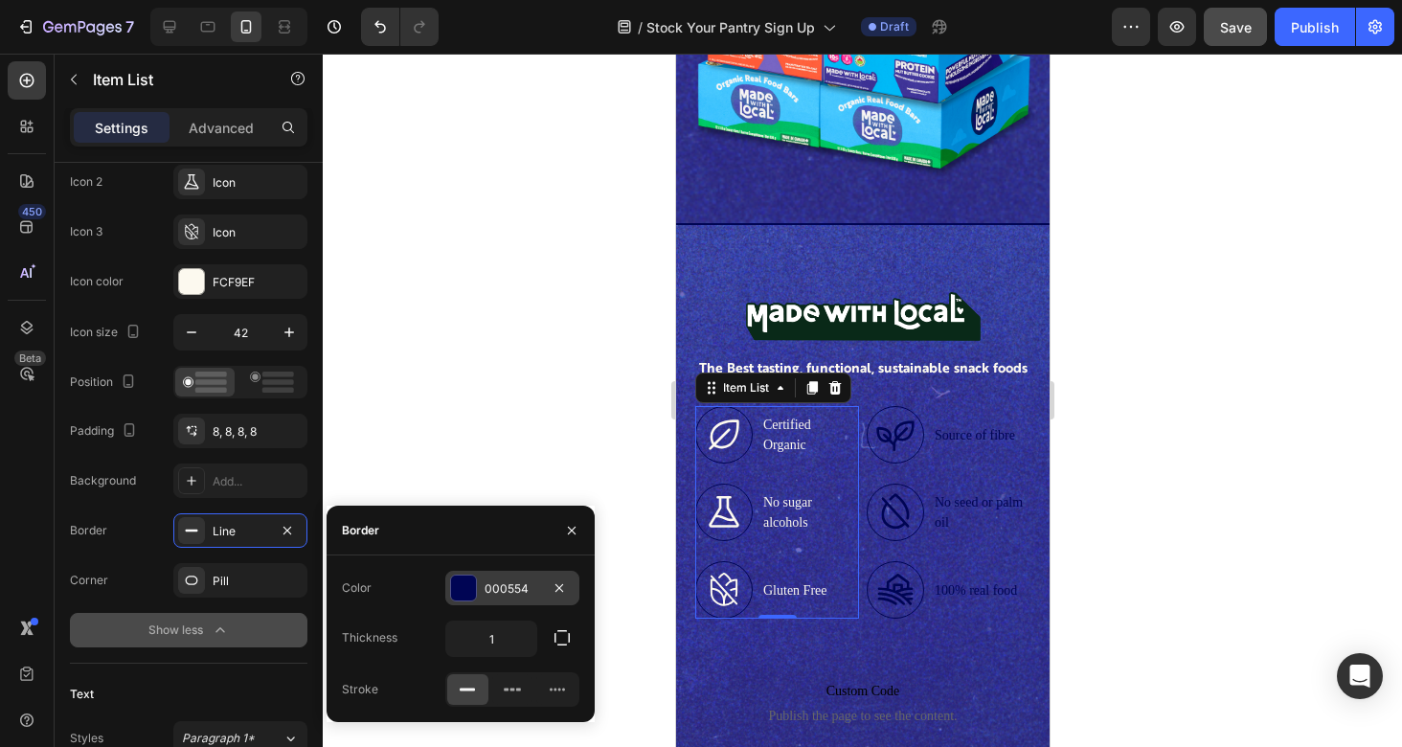
click at [508, 590] on div "000554" at bounding box center [512, 588] width 56 height 17
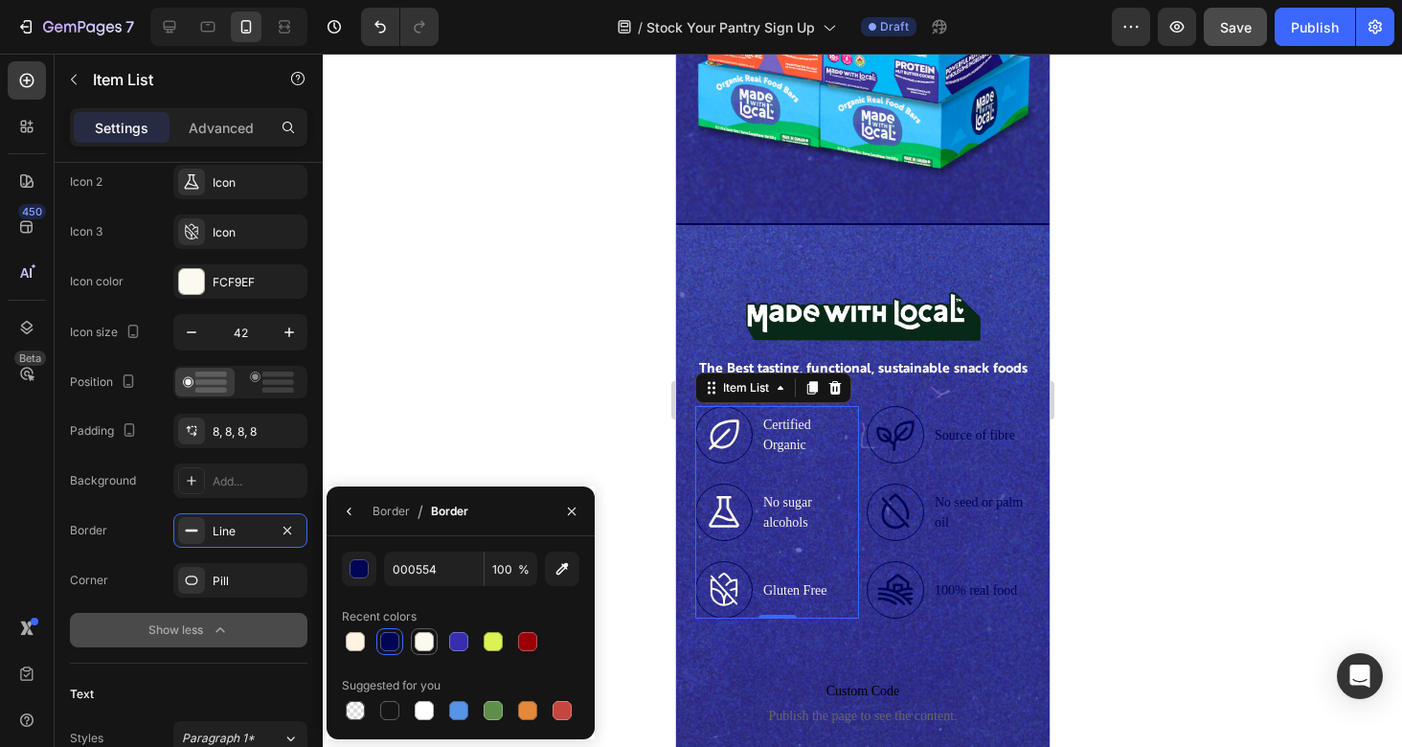
click at [424, 642] on div at bounding box center [424, 641] width 19 height 19
type input "FCF9EF"
click at [989, 522] on p "No seed or palm oil" at bounding box center [980, 512] width 93 height 40
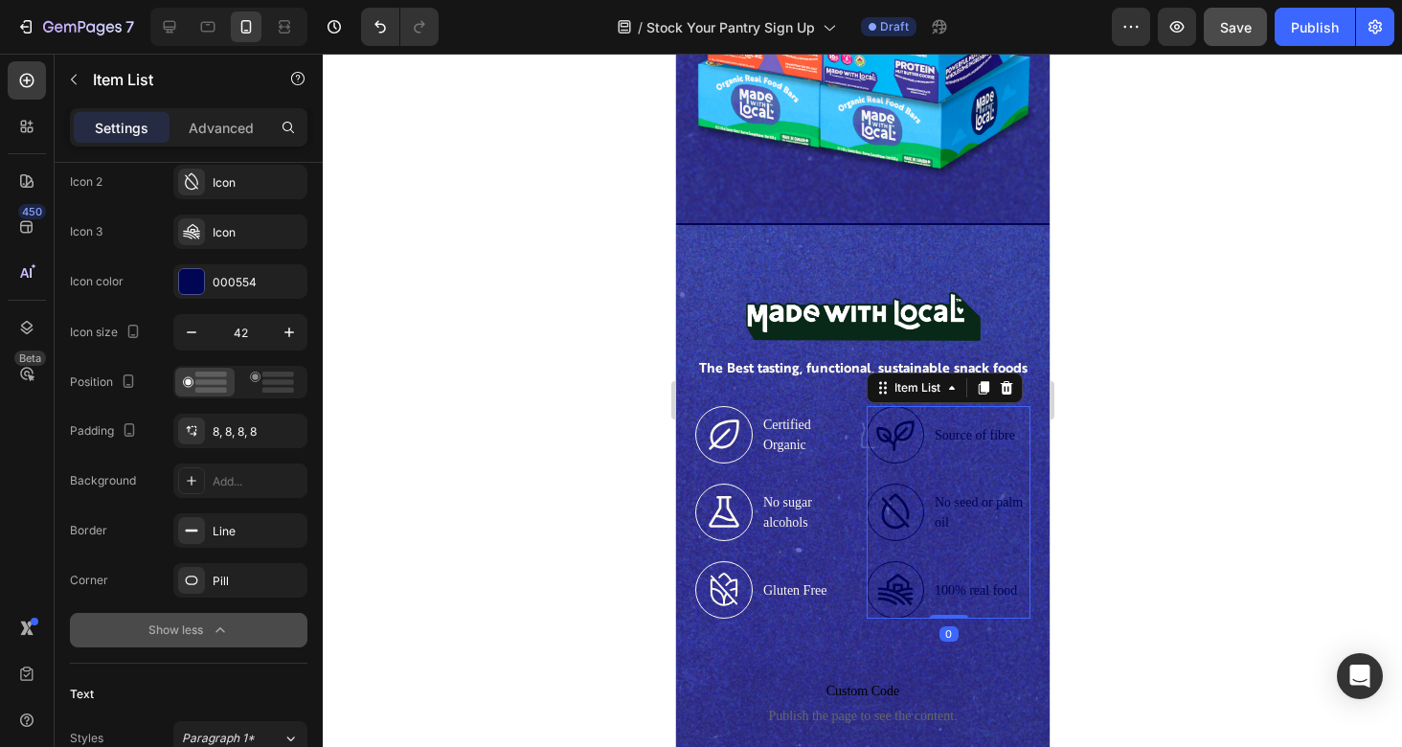
click at [994, 549] on div "Source of fibre No seed or palm oil 100% real food" at bounding box center [948, 512] width 164 height 213
click at [219, 285] on div "000554" at bounding box center [241, 282] width 56 height 17
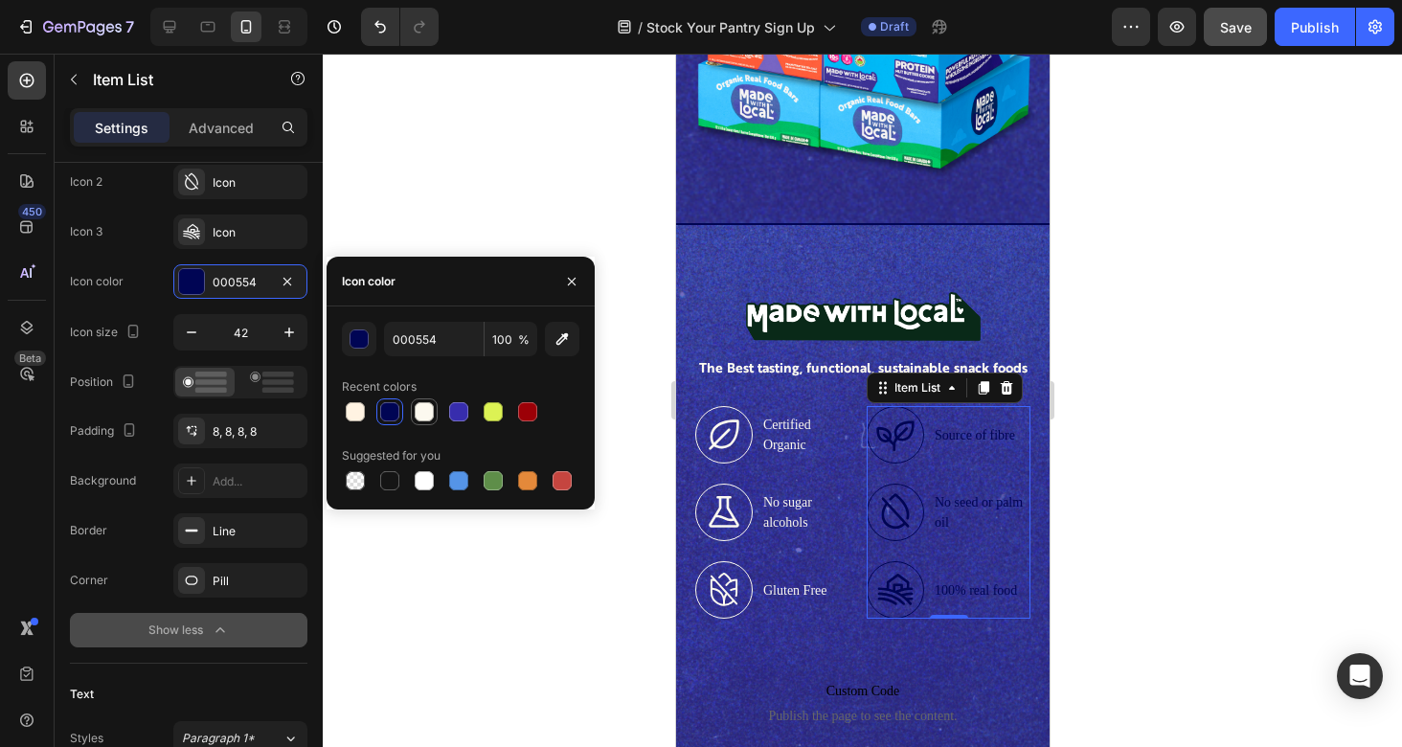
click at [421, 409] on div at bounding box center [424, 411] width 19 height 19
type input "FCF9EF"
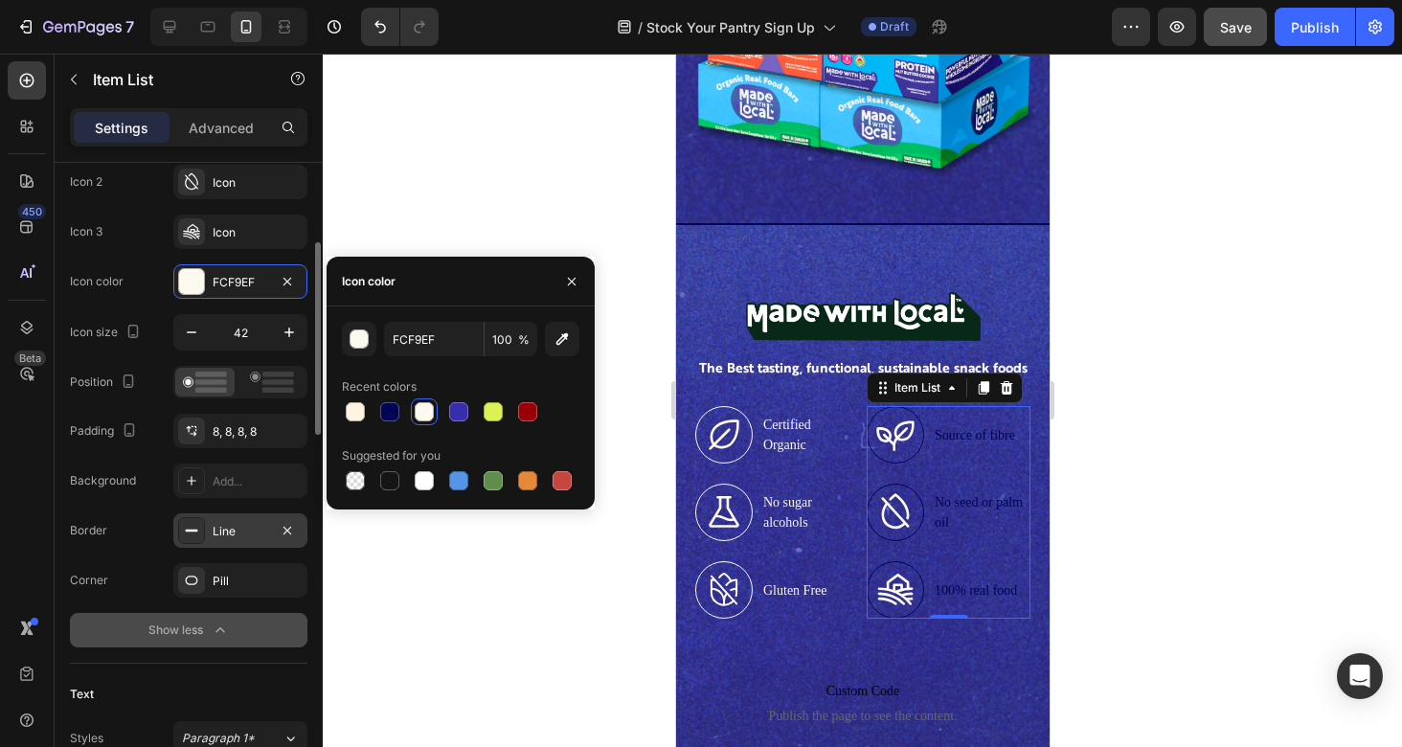
click at [254, 531] on div "Line" at bounding box center [241, 531] width 56 height 17
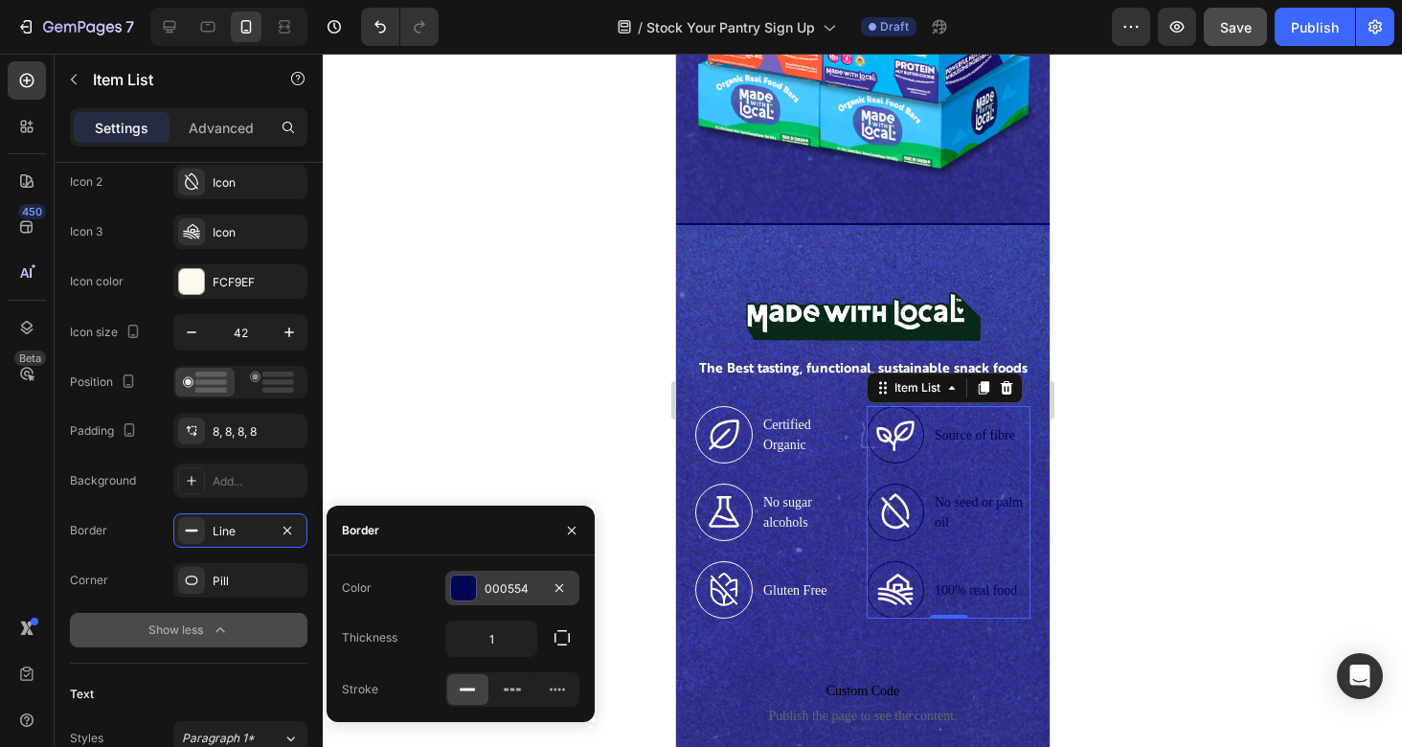
click at [511, 585] on div "000554" at bounding box center [512, 588] width 56 height 17
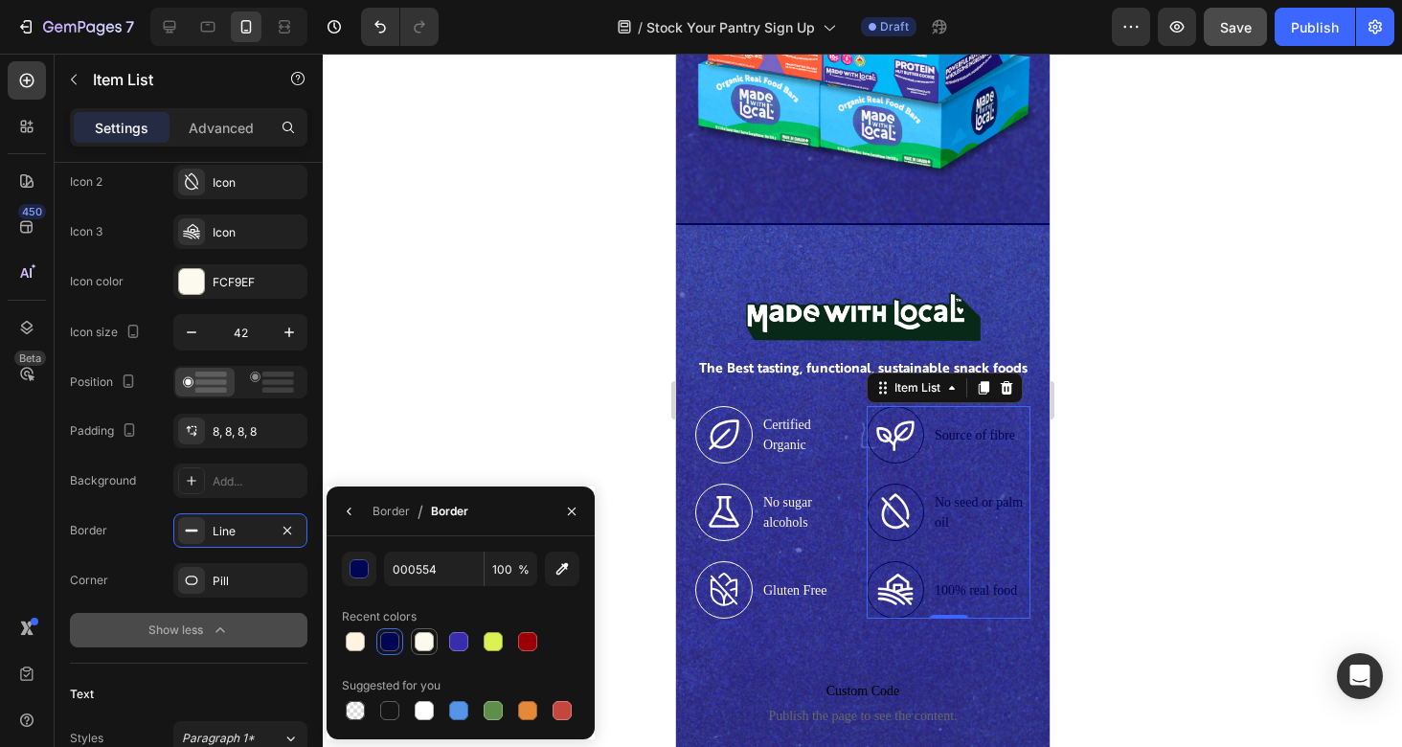
click at [421, 642] on div at bounding box center [424, 641] width 19 height 19
type input "FCF9EF"
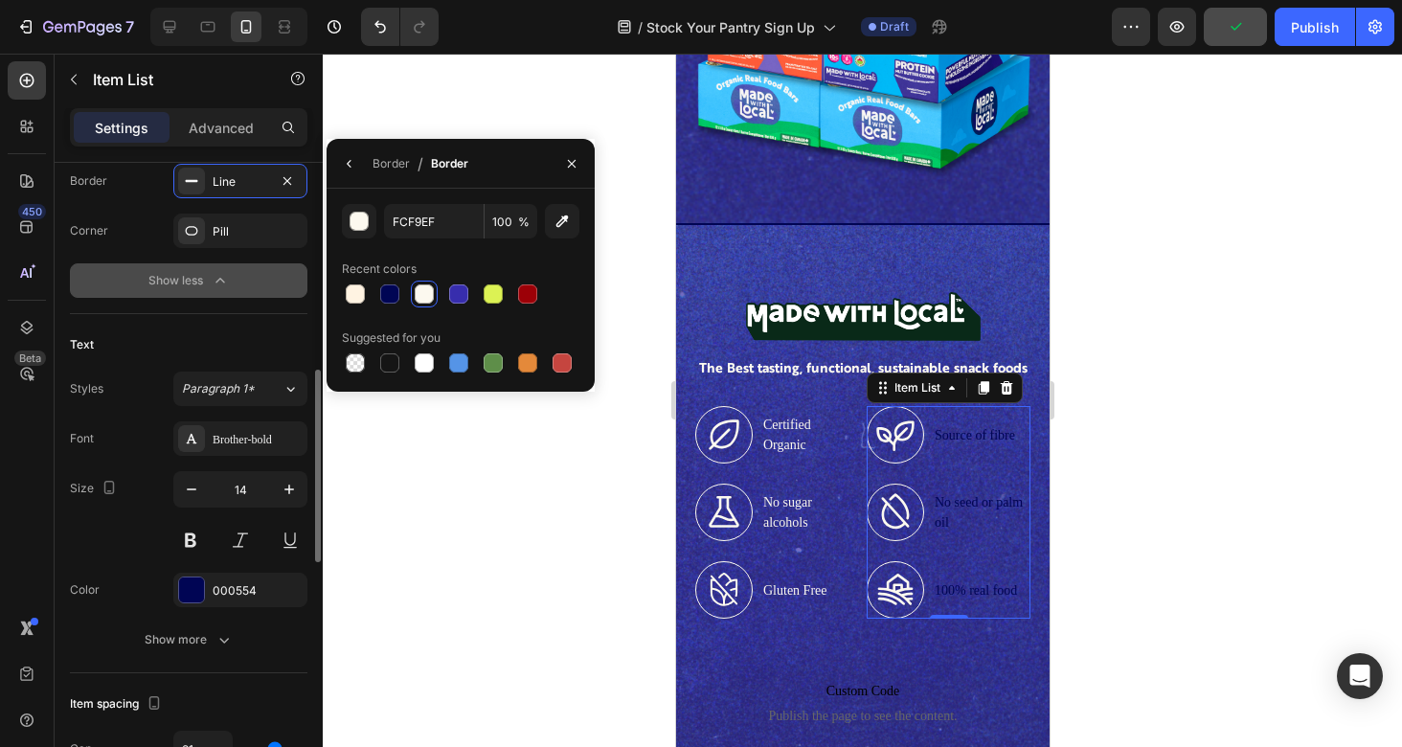
scroll to position [639, 0]
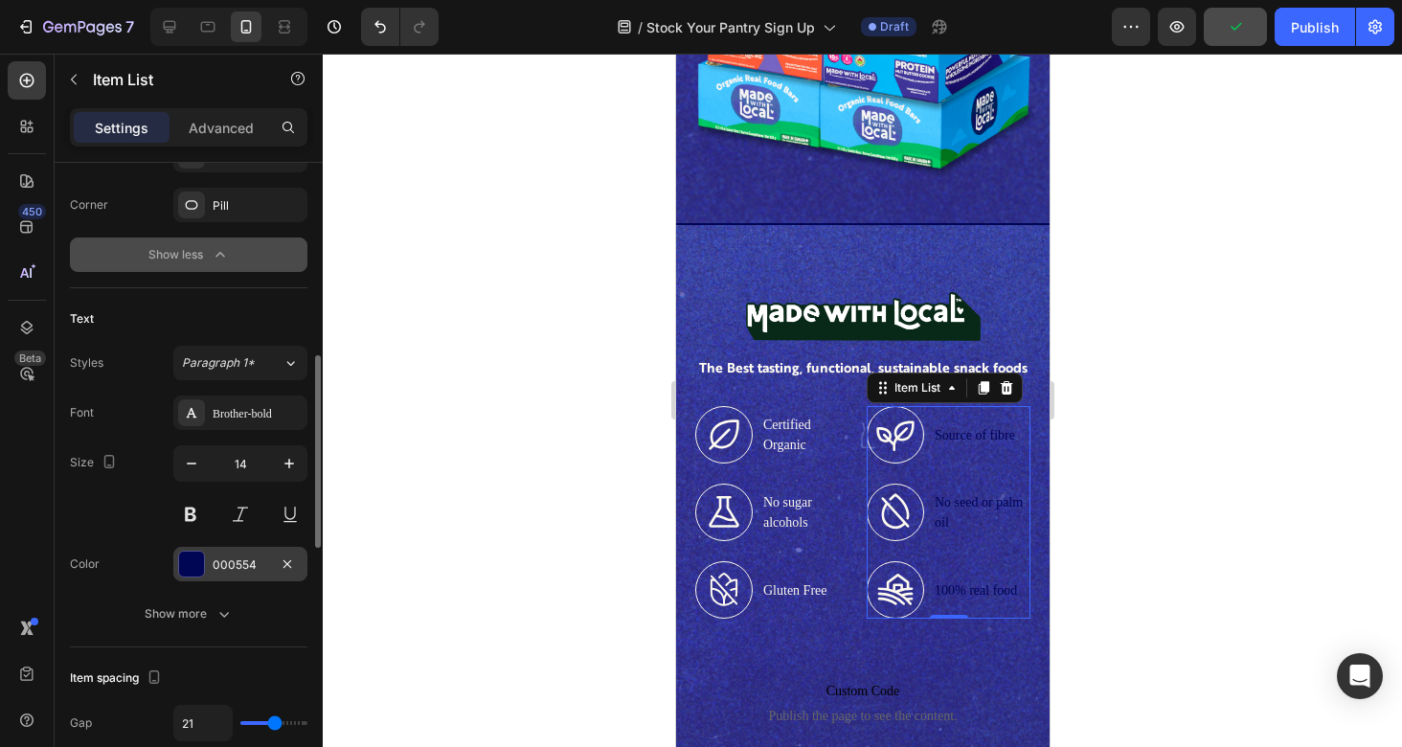
click at [241, 560] on div "000554" at bounding box center [241, 564] width 56 height 17
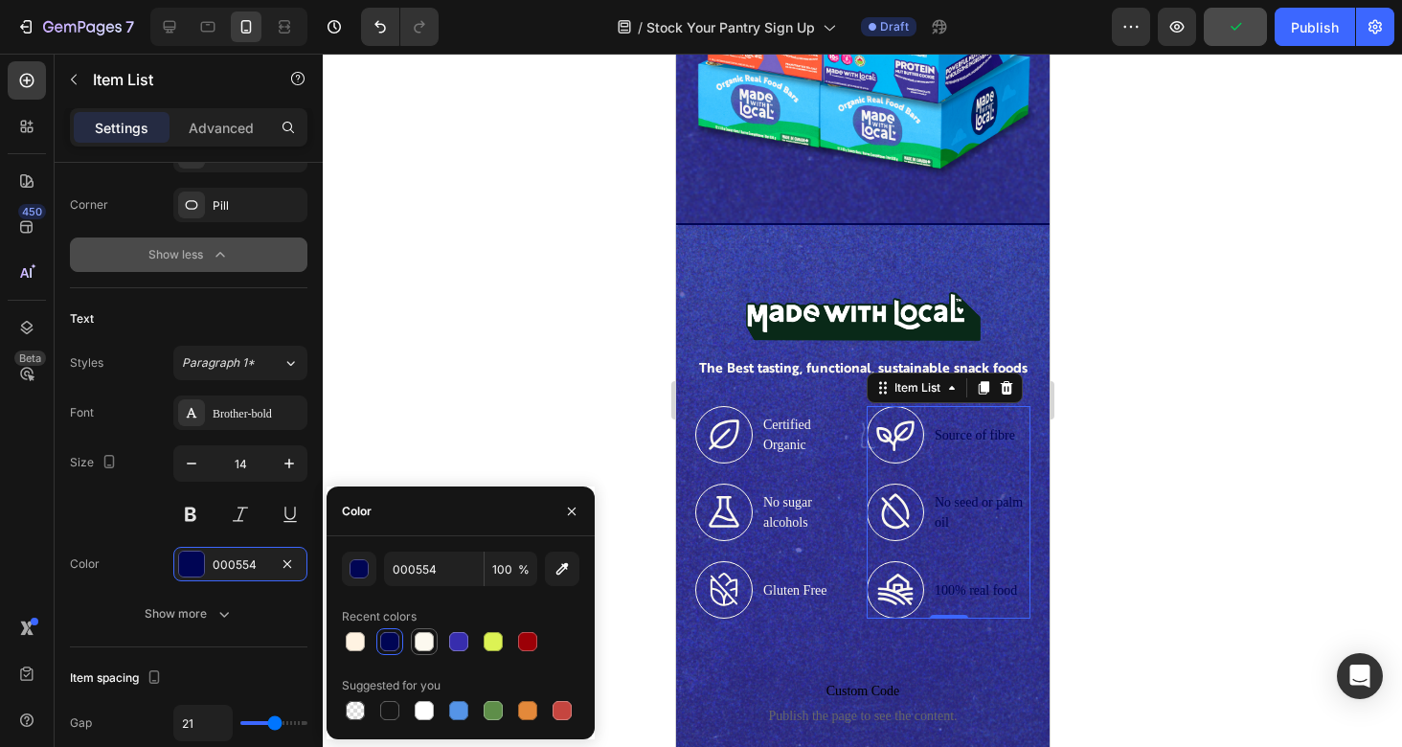
click at [425, 645] on div at bounding box center [424, 641] width 19 height 19
type input "FCF9EF"
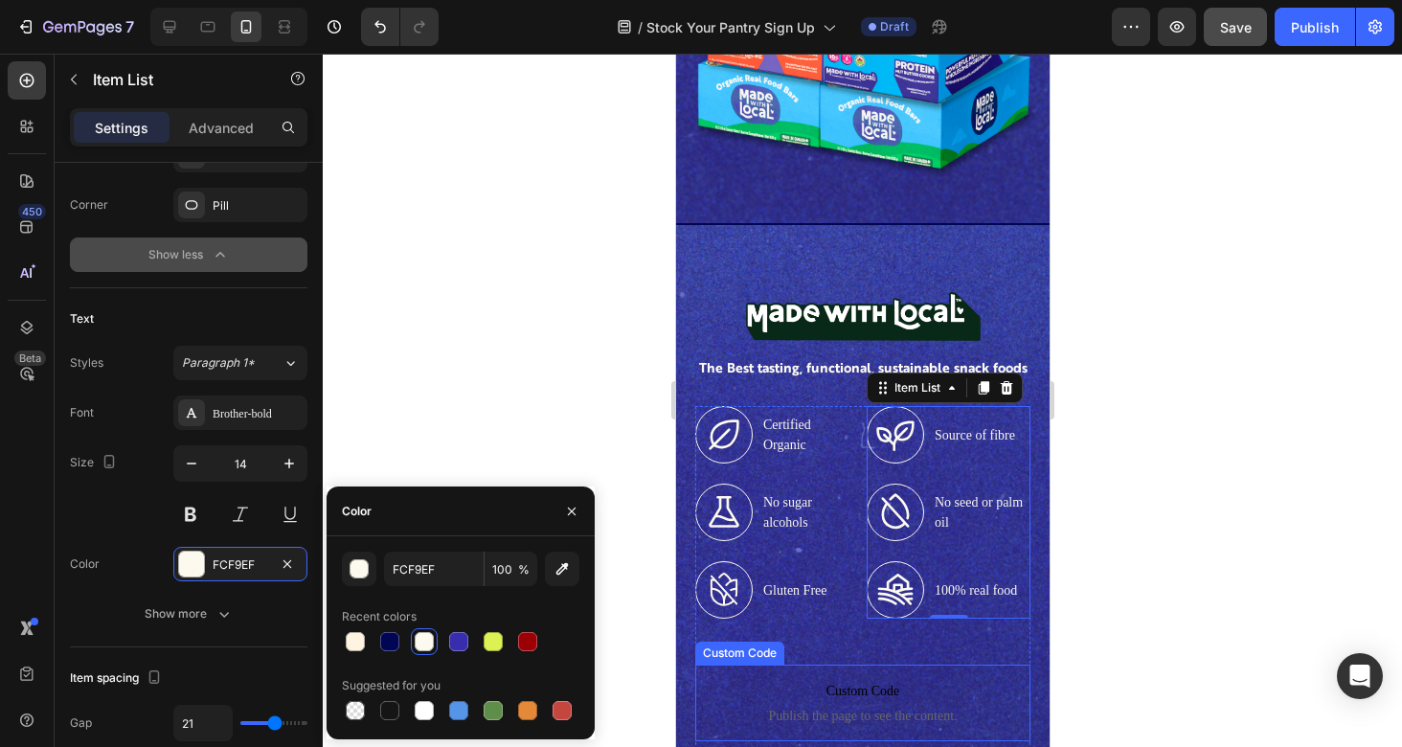
click at [916, 666] on p "Custom Code Publish the page to see the content." at bounding box center [861, 703] width 335 height 77
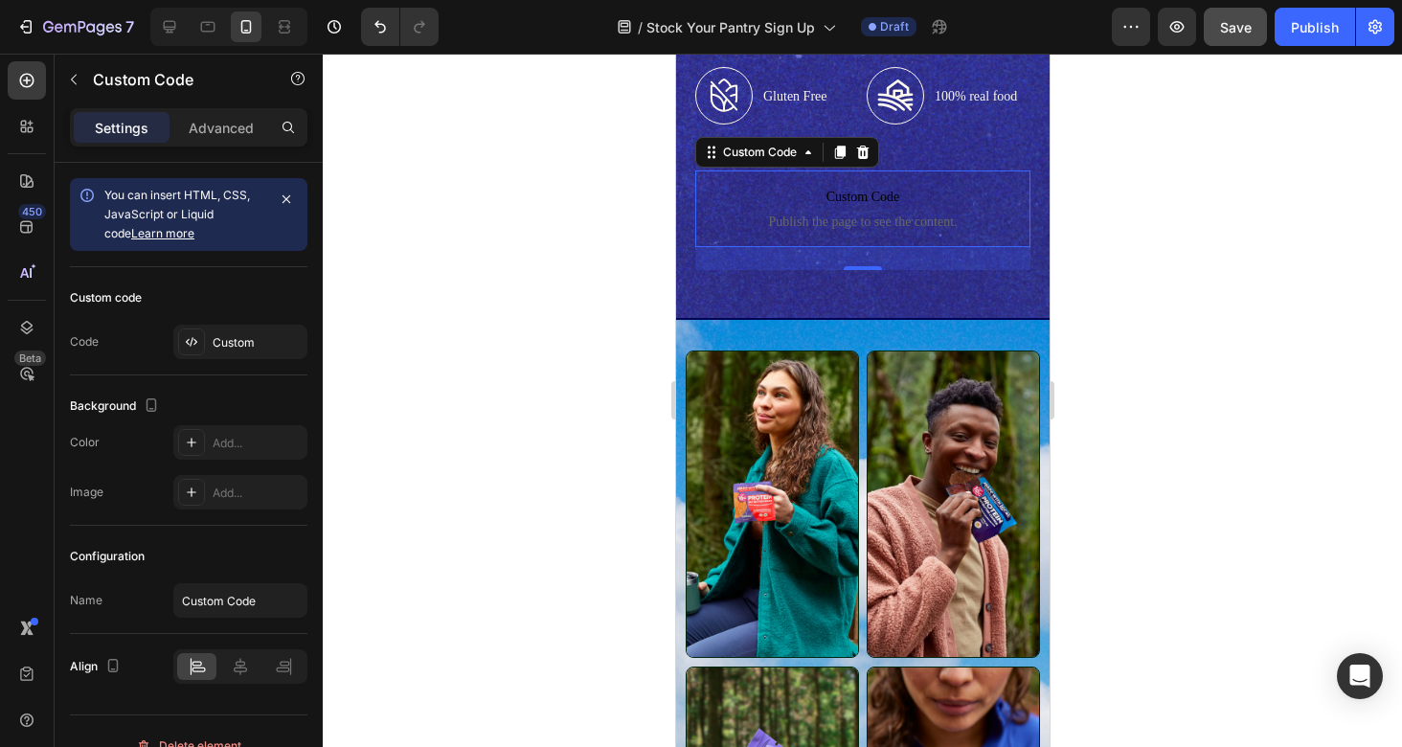
scroll to position [1106, 0]
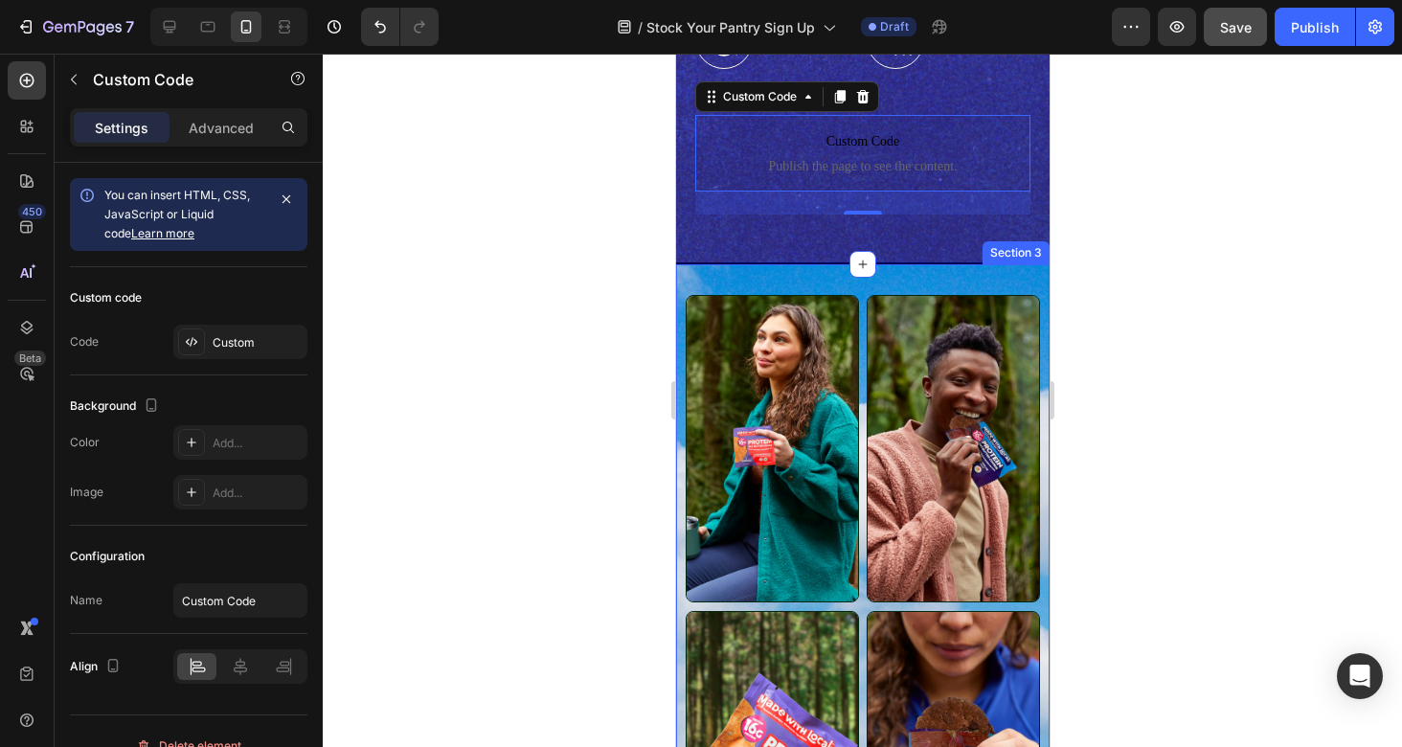
click at [820, 282] on div "Image Image Image Image Row Row Custom Code Publish the page to see the content…" at bounding box center [861, 655] width 373 height 786
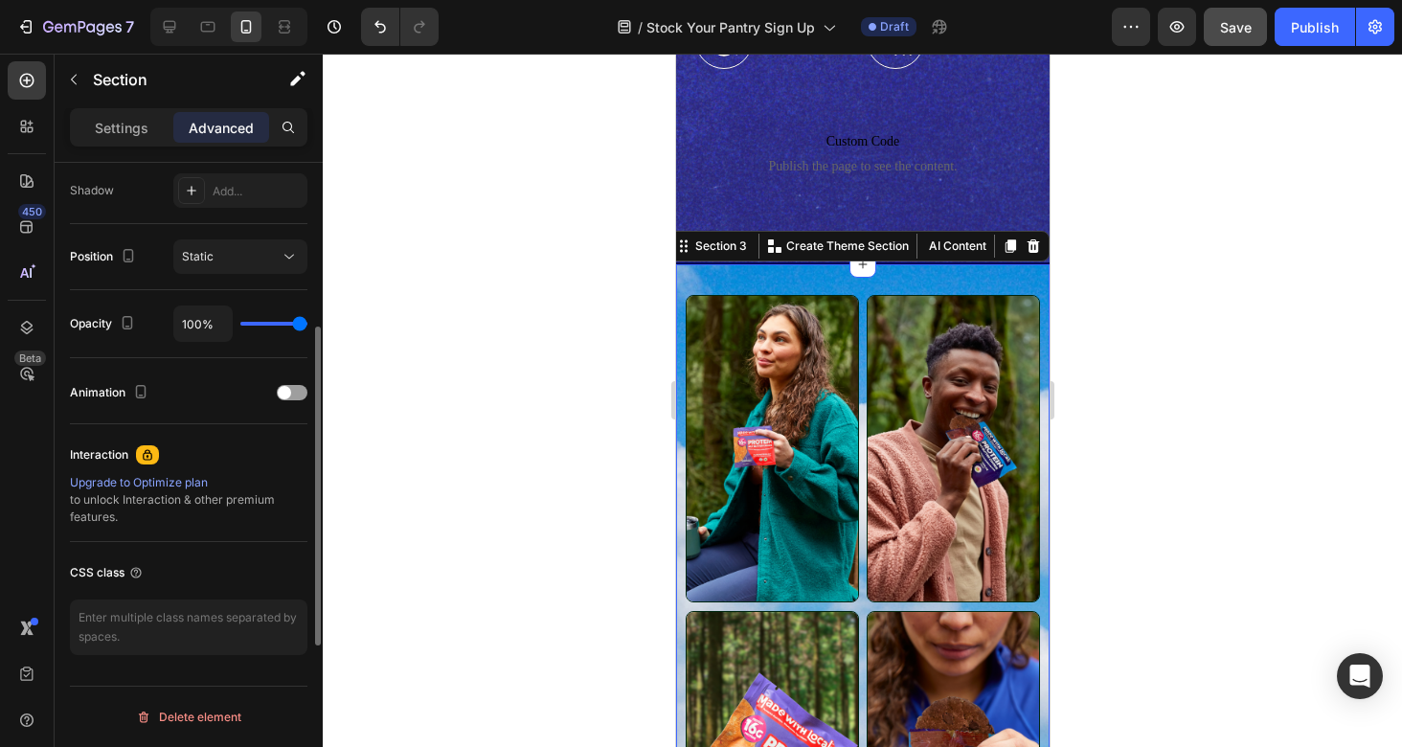
scroll to position [0, 0]
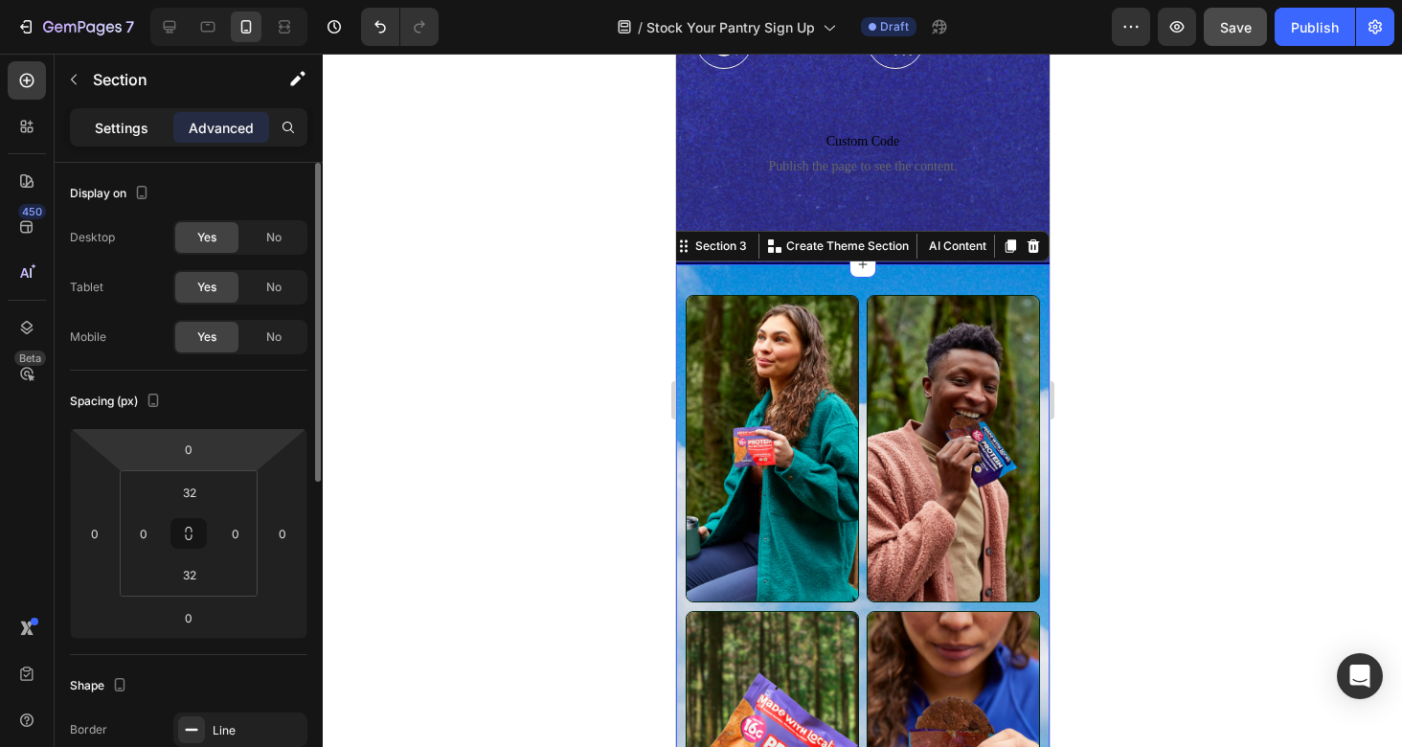
click at [133, 118] on p "Settings" at bounding box center [122, 128] width 54 height 20
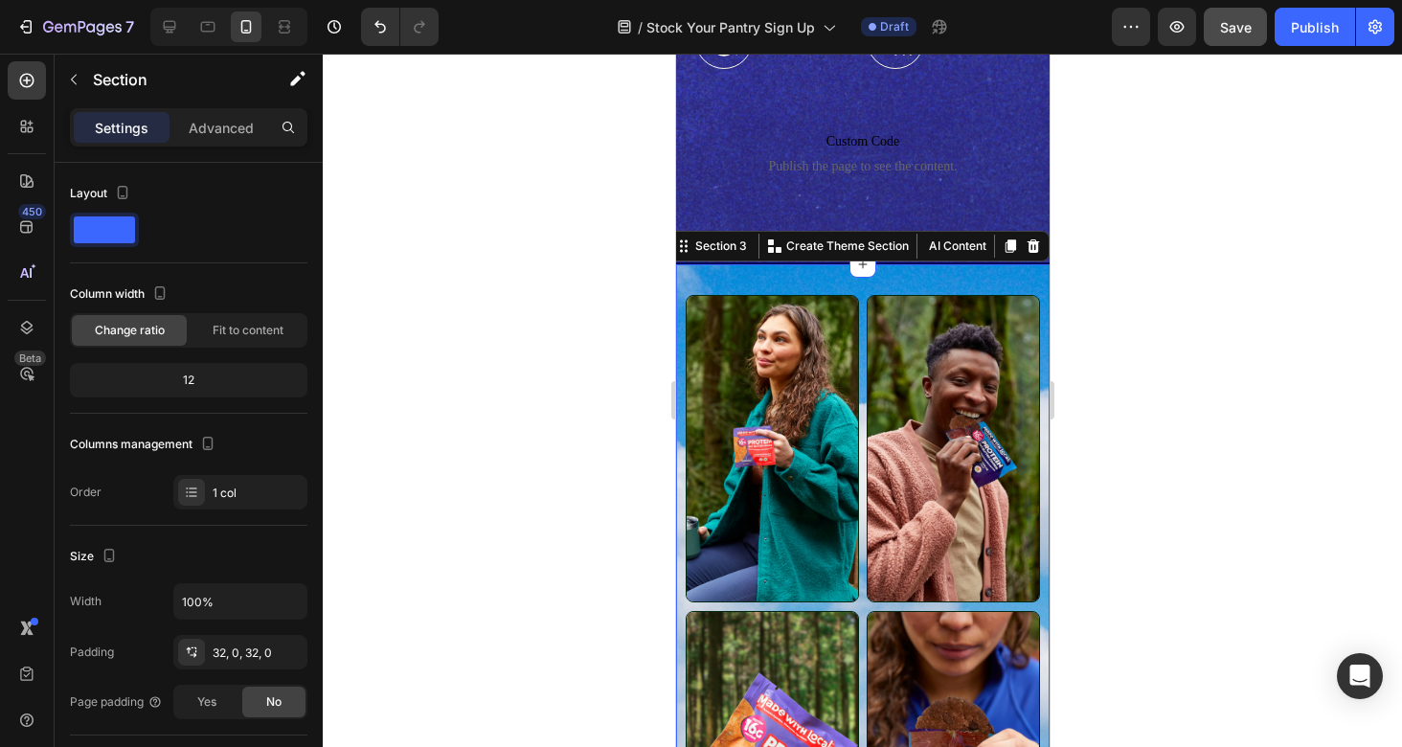
click at [126, 127] on p "Settings" at bounding box center [122, 128] width 54 height 20
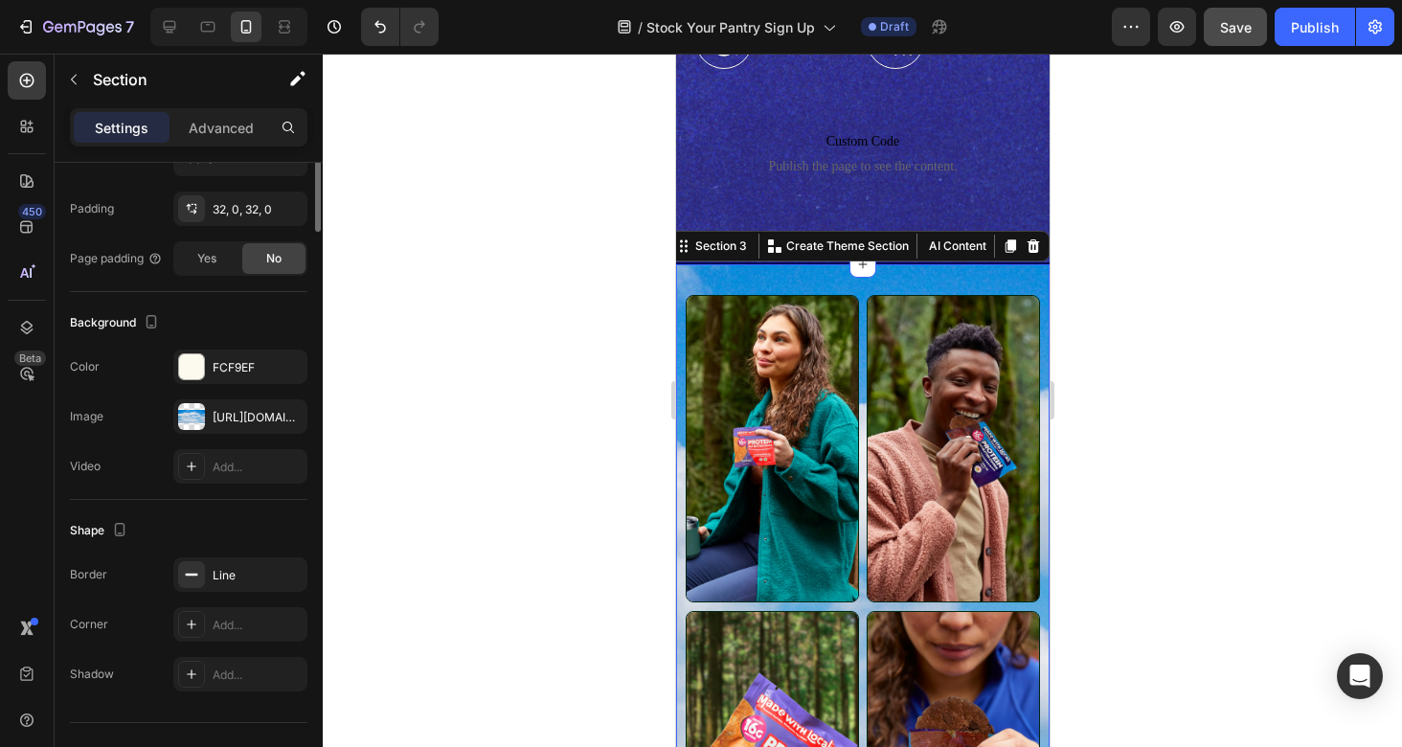
scroll to position [480, 0]
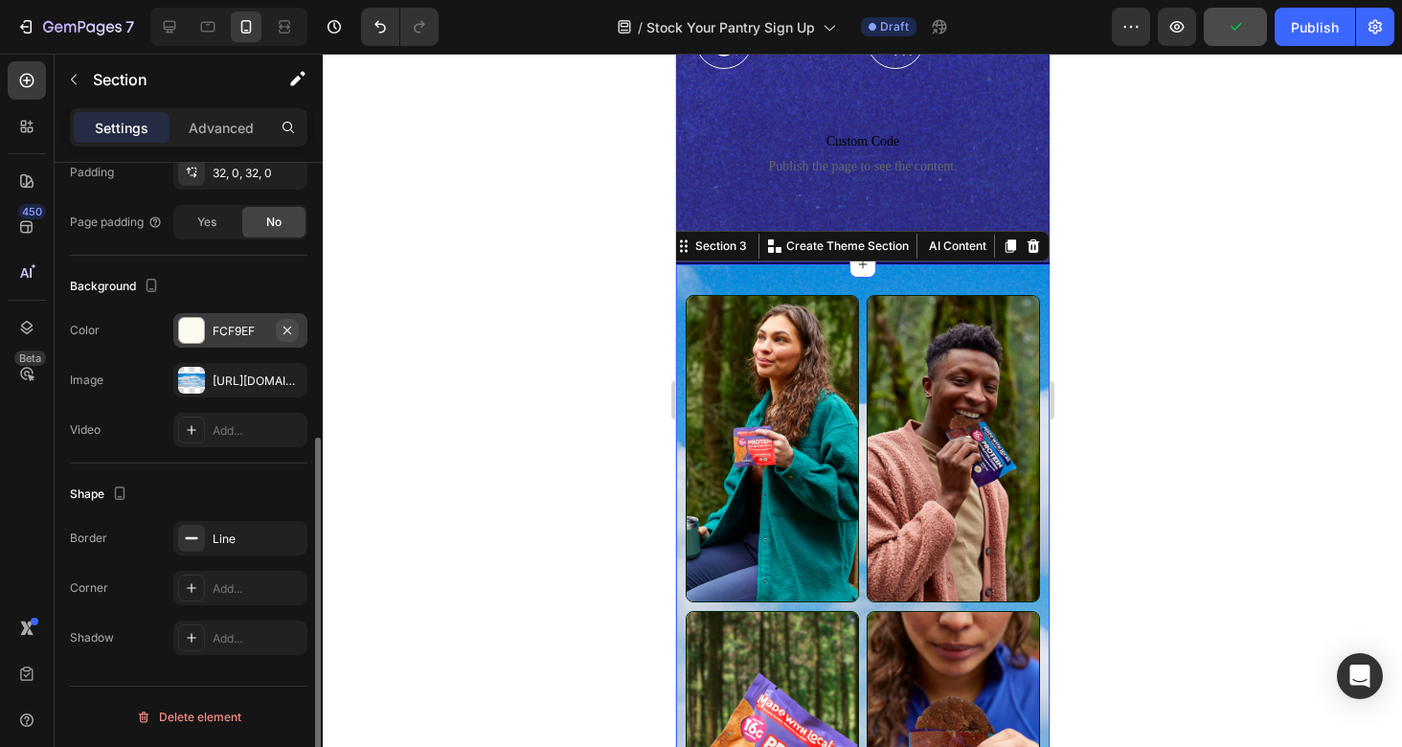
click at [289, 331] on icon "button" at bounding box center [287, 330] width 8 height 8
click at [250, 384] on div "[URL][DOMAIN_NAME]" at bounding box center [241, 380] width 56 height 17
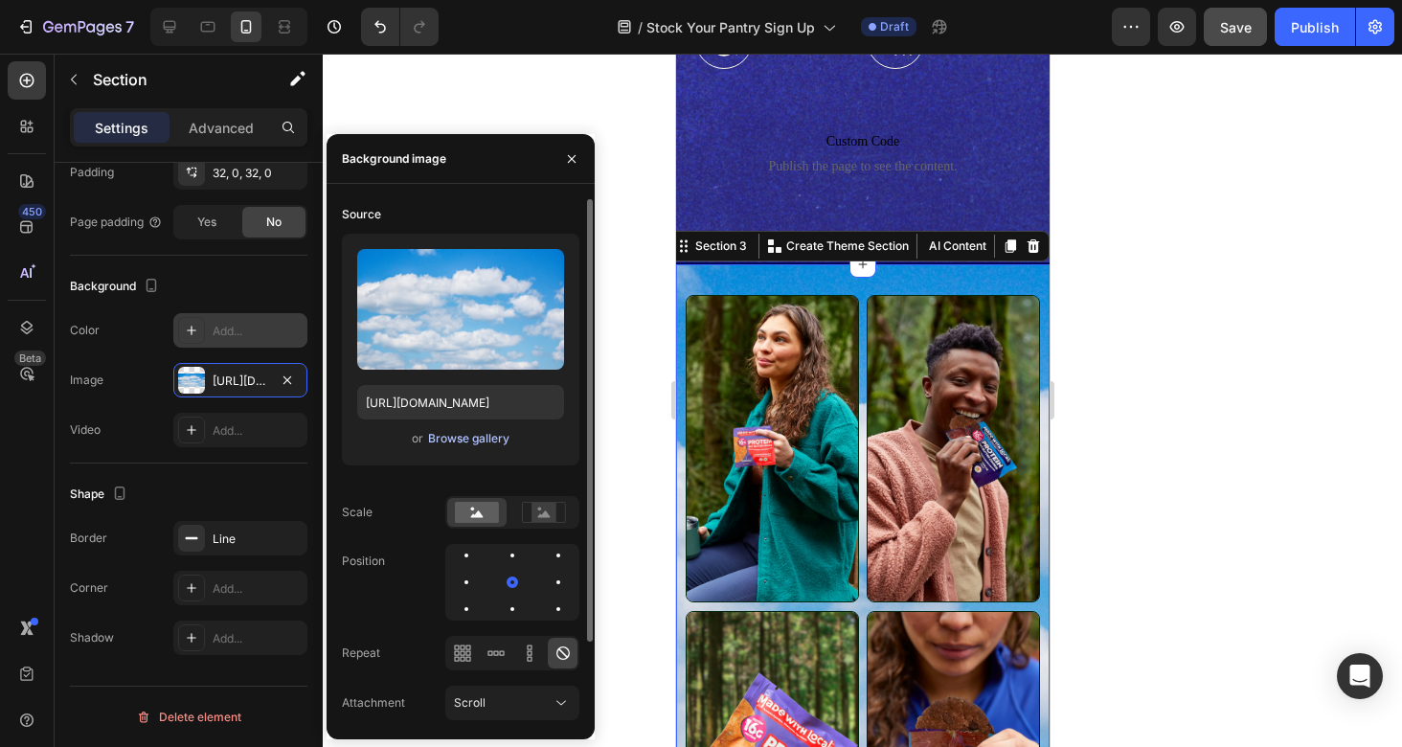
click at [469, 437] on div "Browse gallery" at bounding box center [468, 438] width 81 height 17
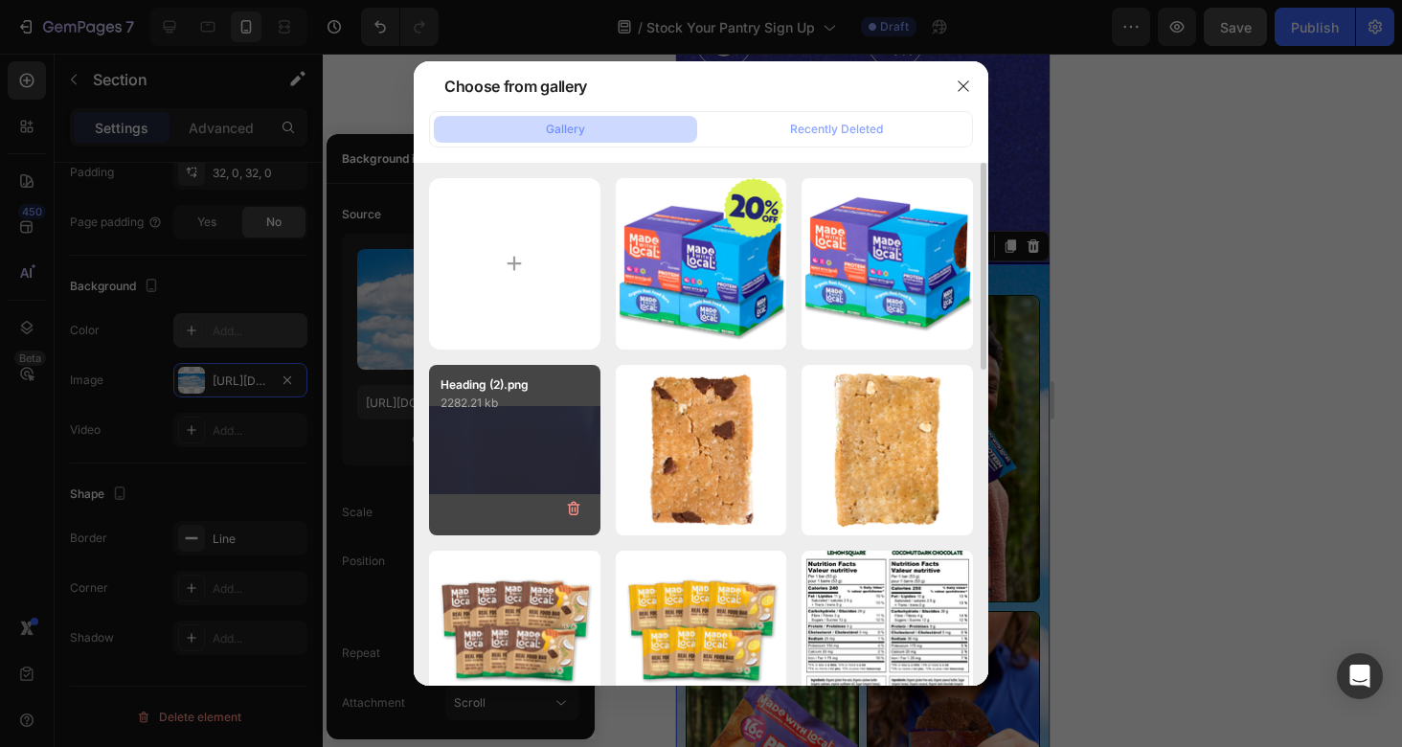
click at [471, 439] on div "Heading (2).png 2282.21 kb" at bounding box center [514, 450] width 171 height 171
type input "[URL][DOMAIN_NAME]"
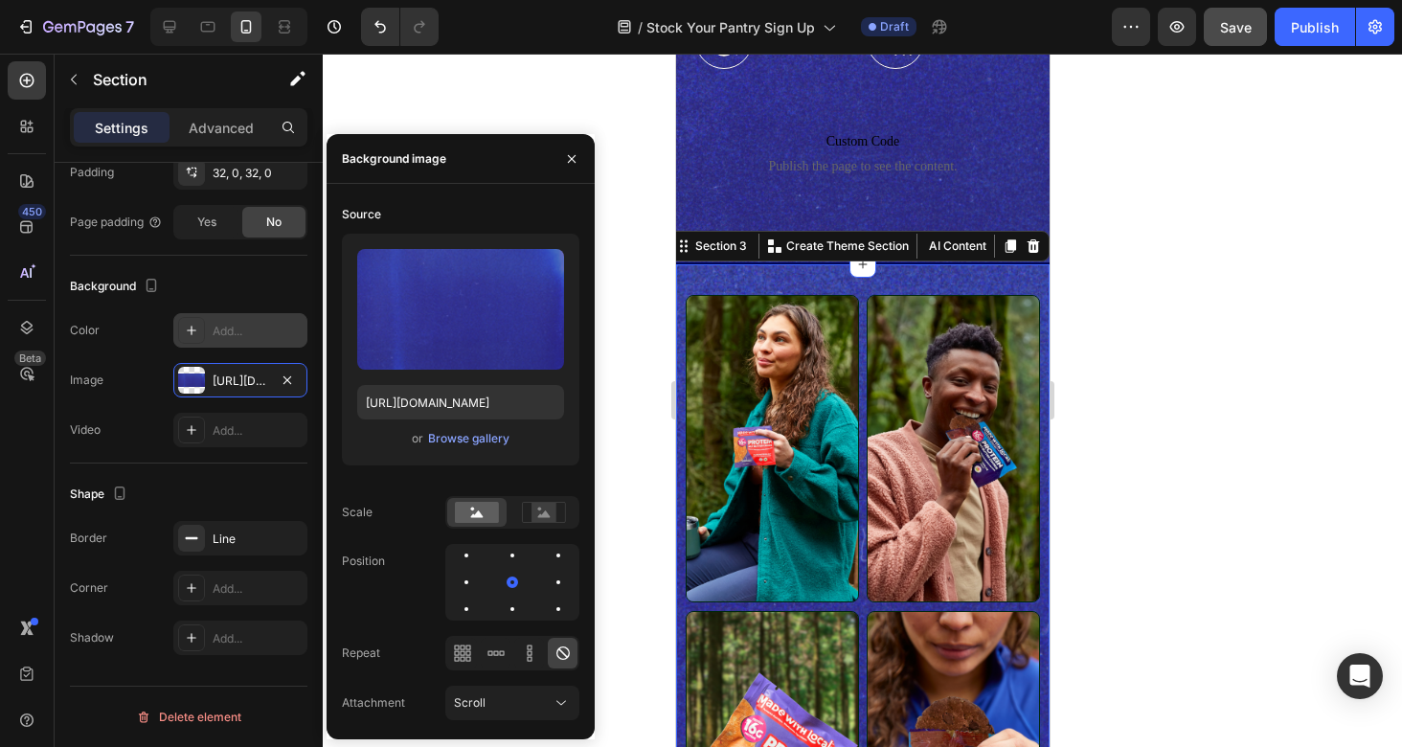
click at [1171, 355] on div at bounding box center [862, 400] width 1079 height 693
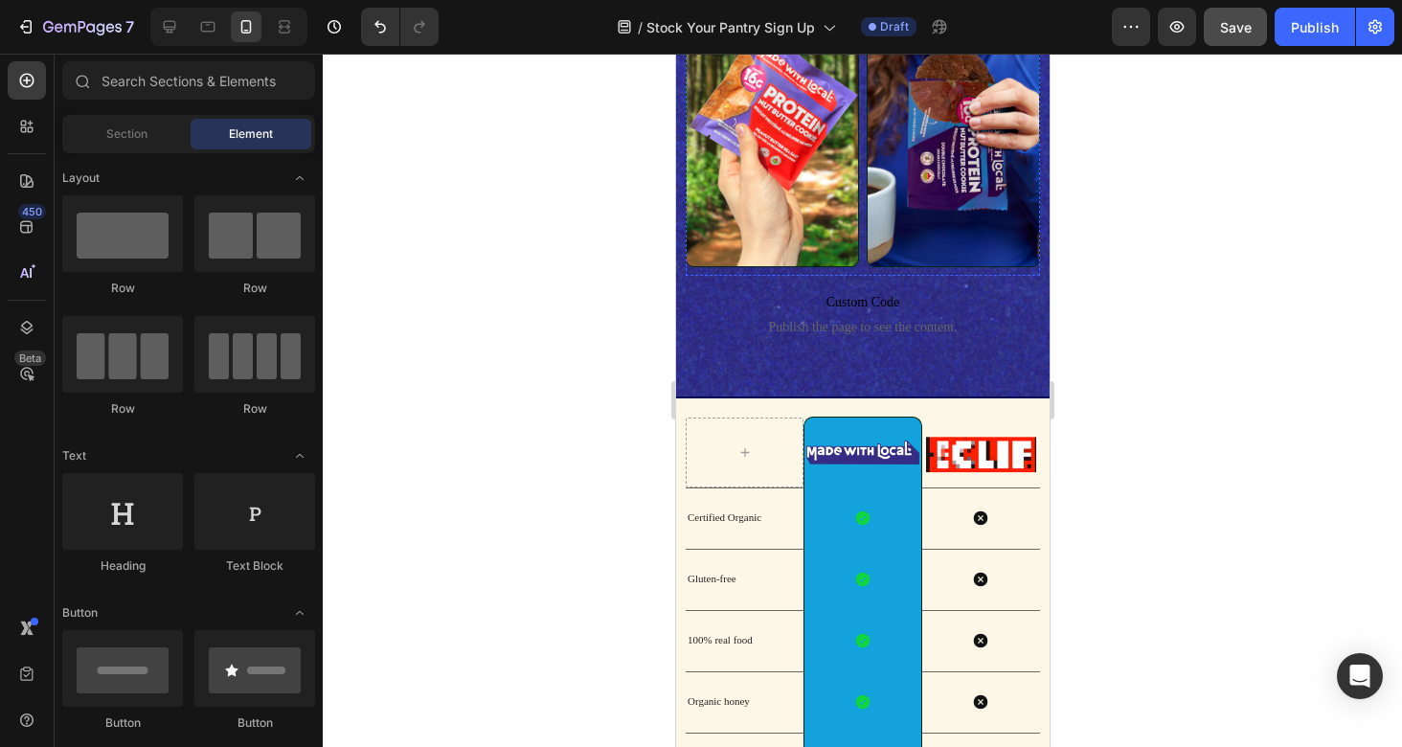
scroll to position [1762, 0]
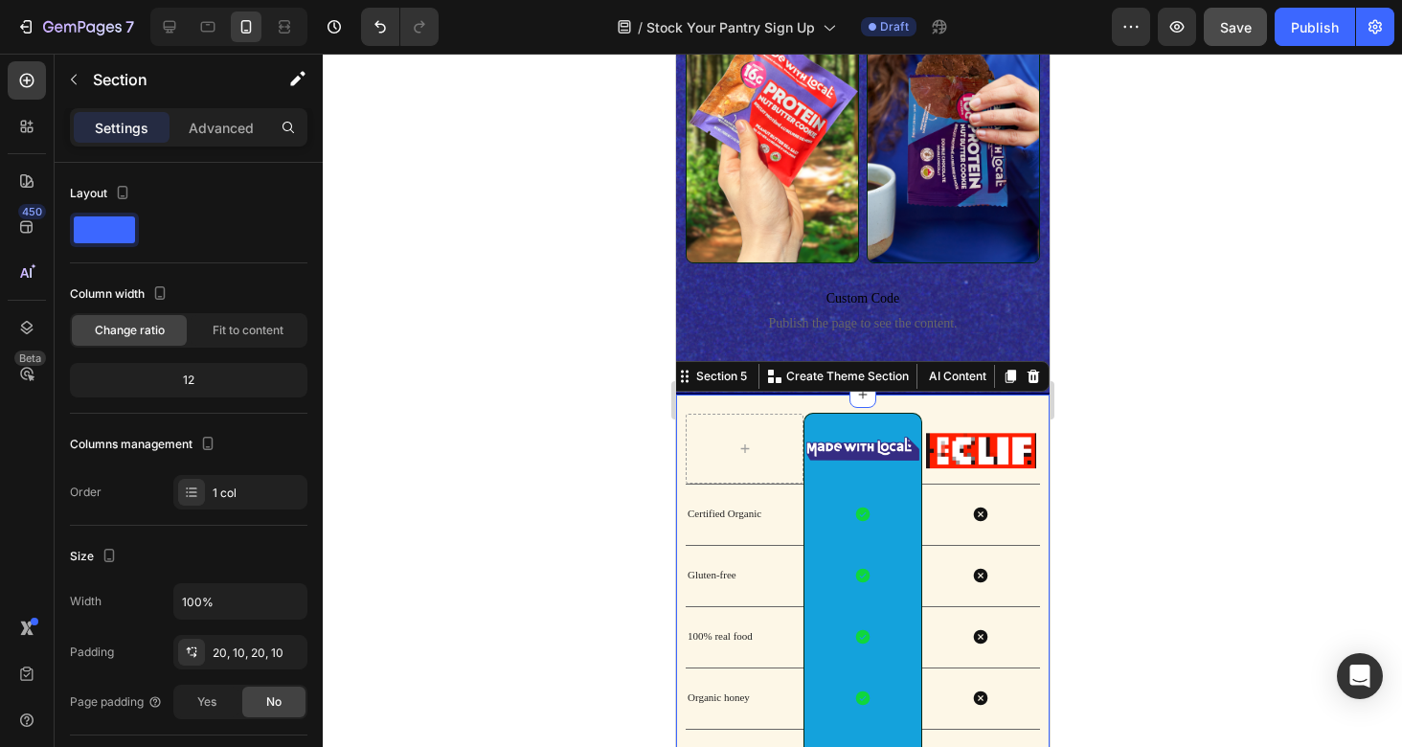
click at [993, 402] on div "Image Row Image Row Certified Organic Text Block Icon Row Icon Row Gluten-free …" at bounding box center [861, 659] width 373 height 531
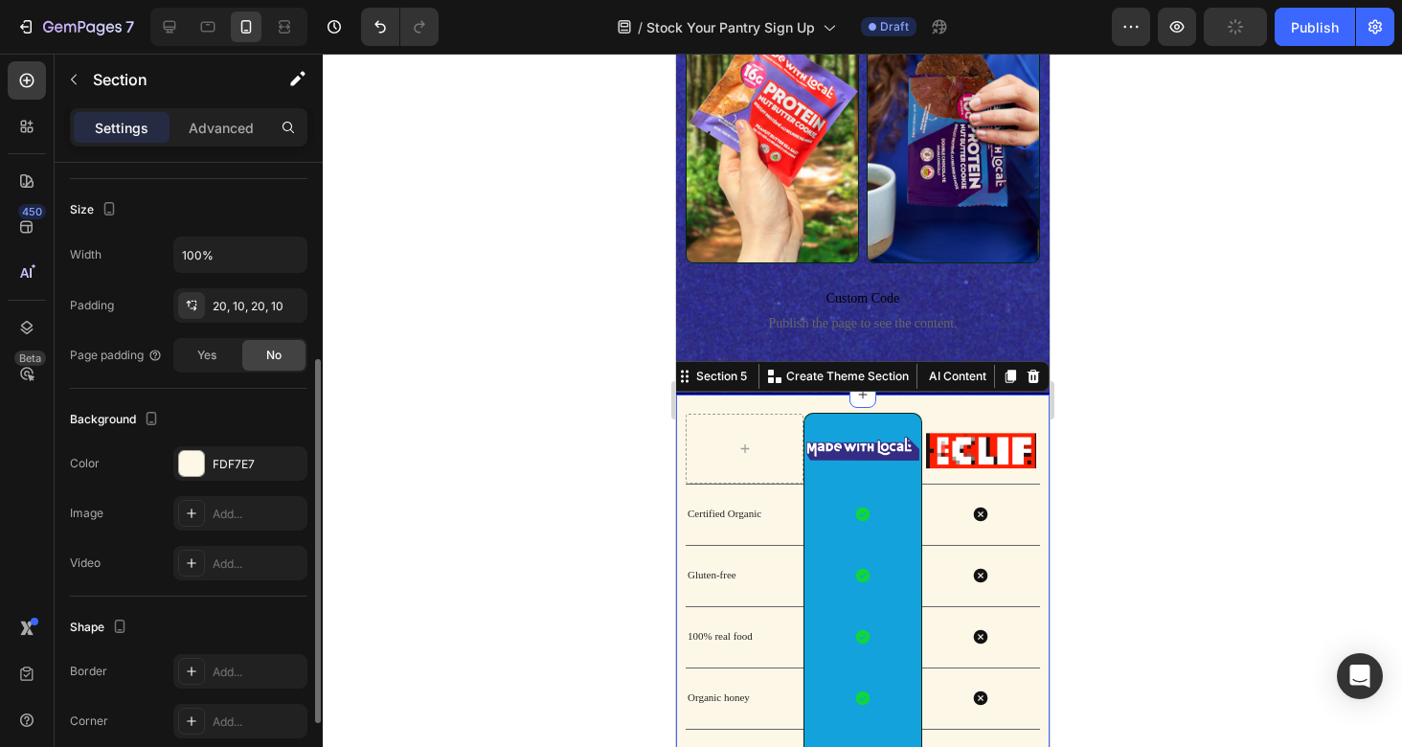
scroll to position [346, 0]
click at [238, 462] on div "FDF7E7" at bounding box center [241, 465] width 56 height 17
click at [241, 505] on div "Add..." at bounding box center [240, 514] width 134 height 34
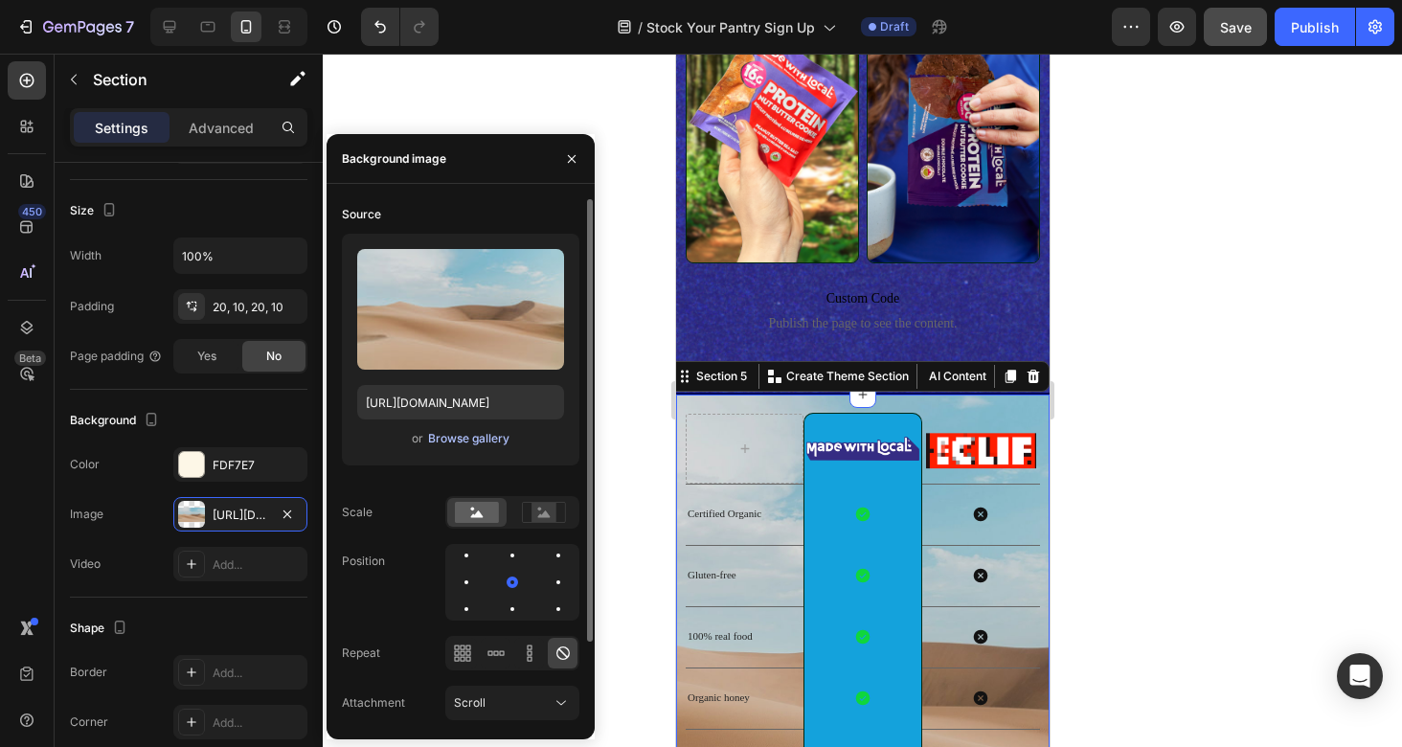
click at [453, 438] on div "Browse gallery" at bounding box center [468, 438] width 81 height 17
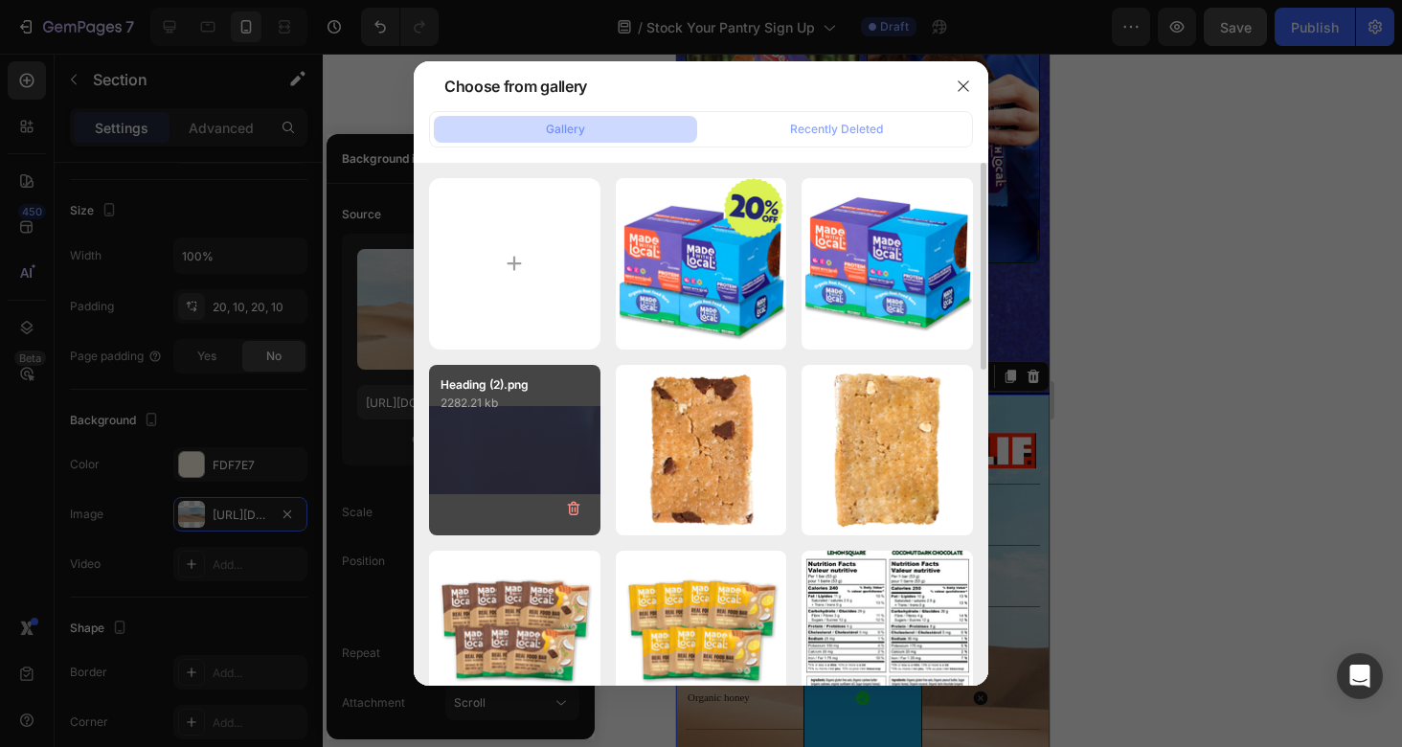
click at [534, 460] on div "Heading (2).png 2282.21 kb" at bounding box center [514, 450] width 171 height 171
type input "[URL][DOMAIN_NAME]"
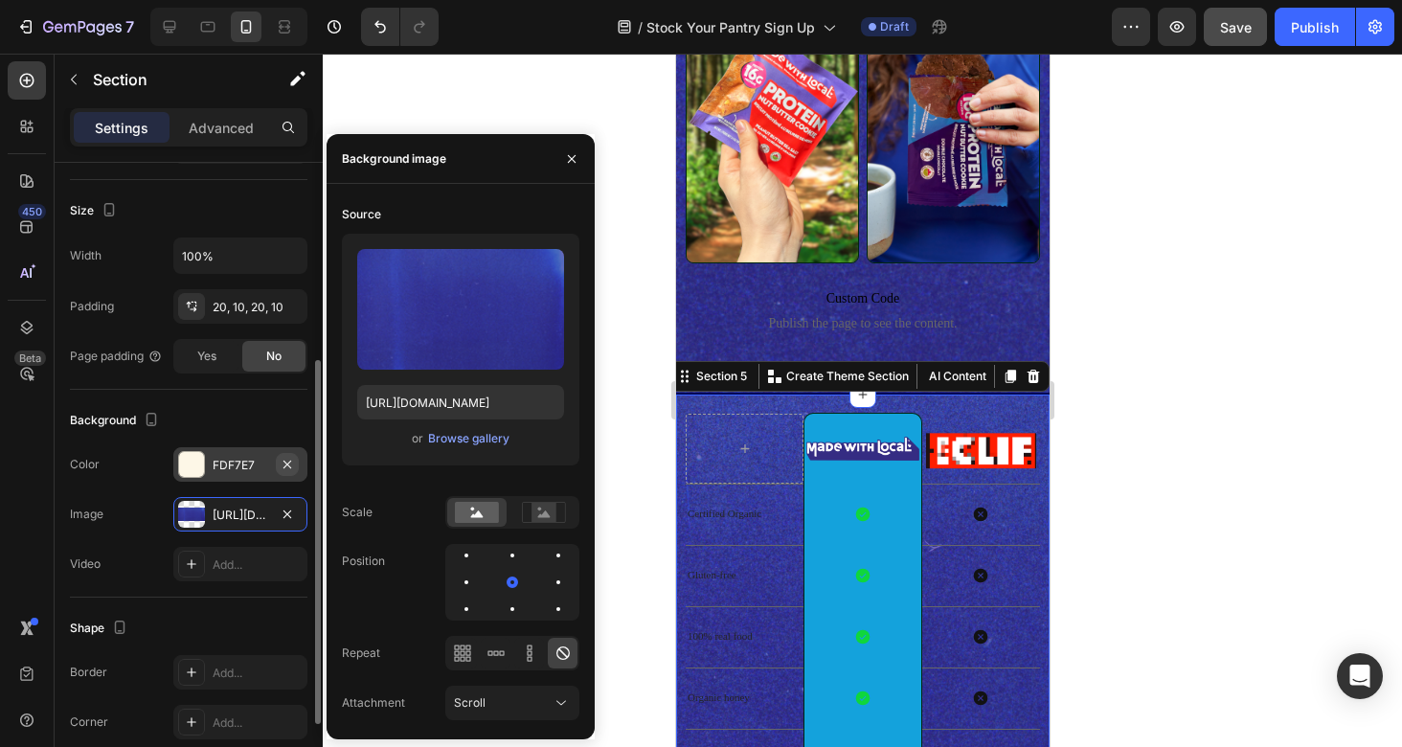
click at [282, 460] on icon "button" at bounding box center [287, 464] width 15 height 15
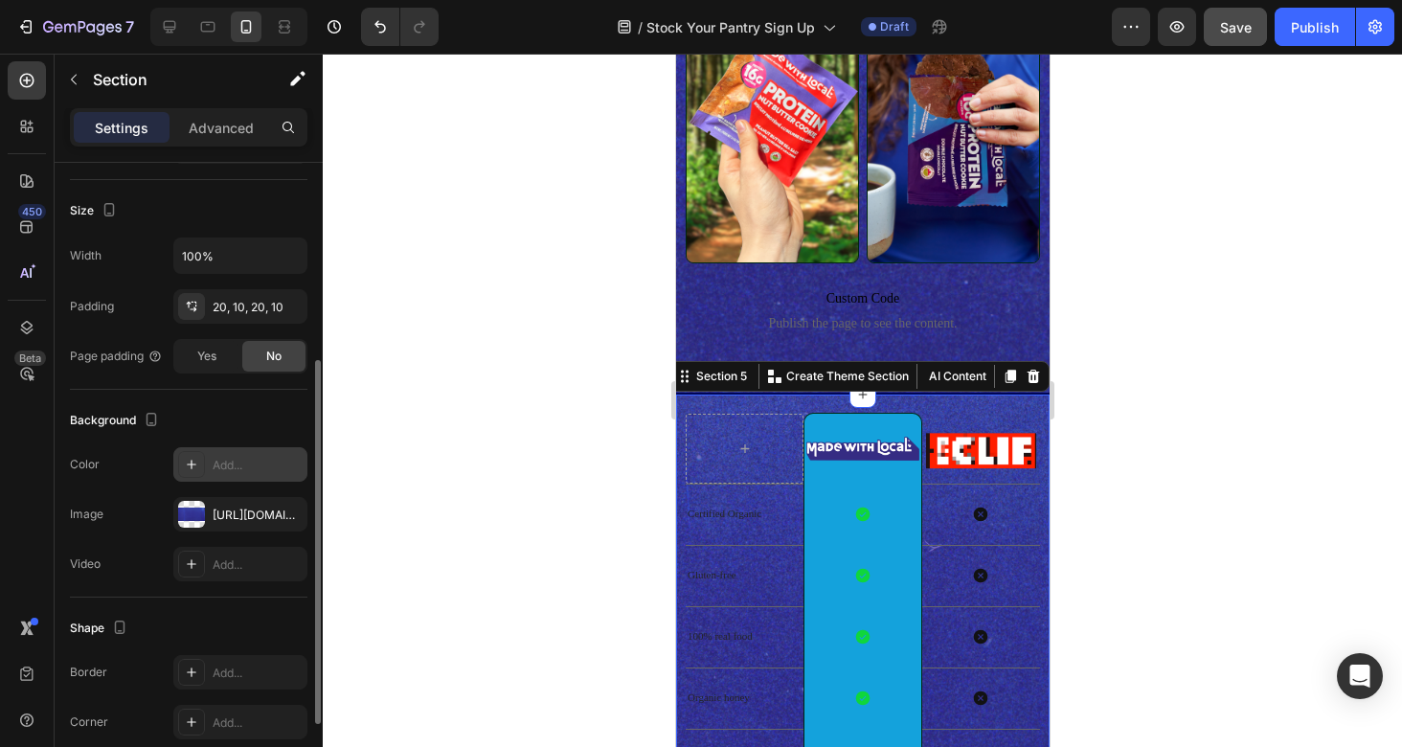
click at [1007, 405] on div "Image Row Image Row Certified Organic Text Block Icon Row Icon Row Gluten-free …" at bounding box center [861, 659] width 373 height 531
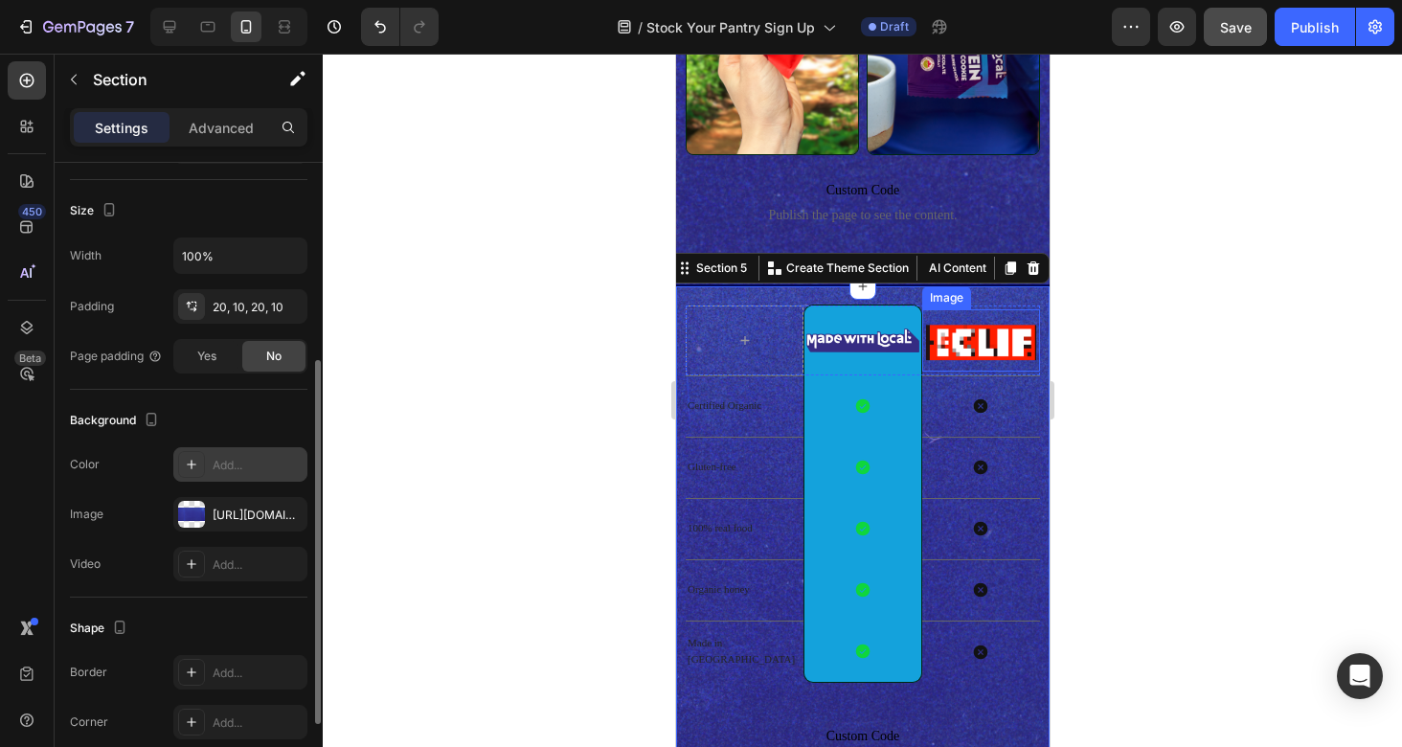
scroll to position [1874, 0]
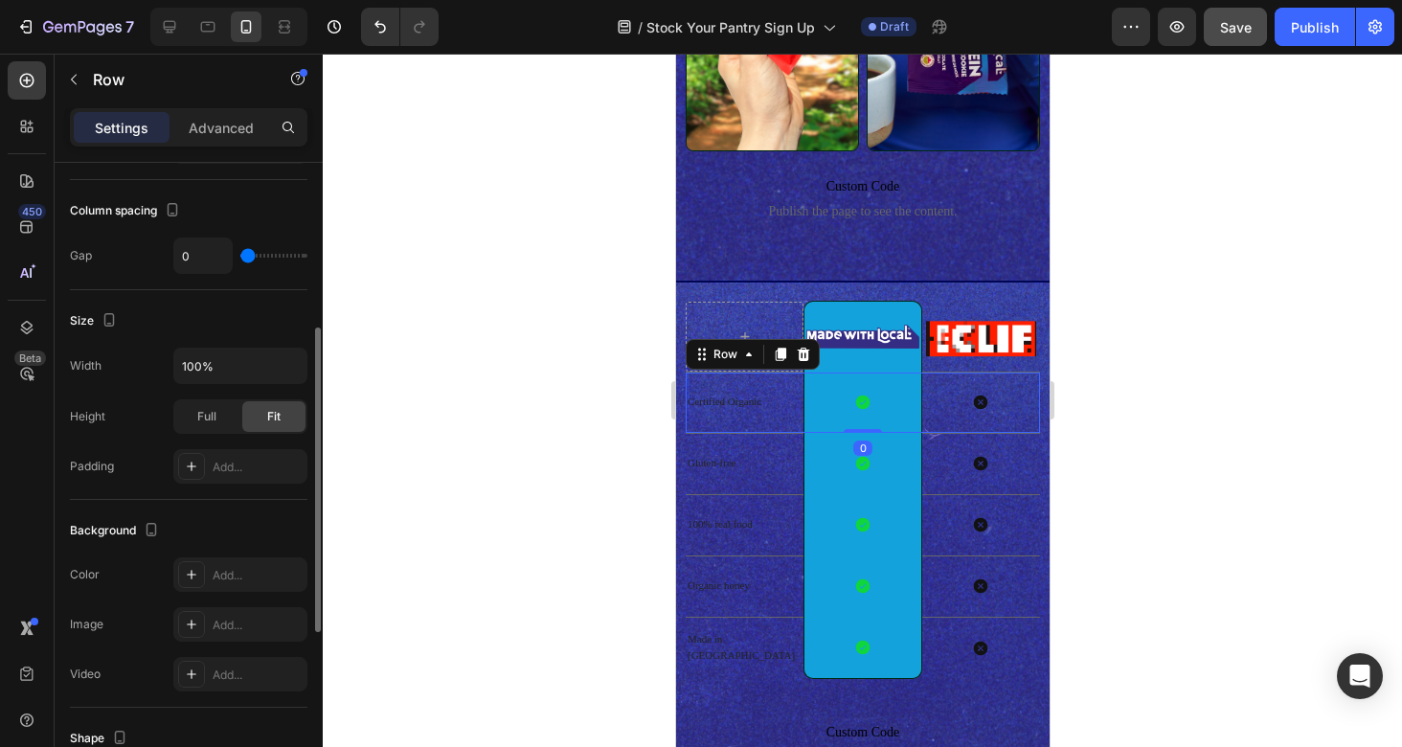
click at [785, 392] on div "Certified Organic Text Block" at bounding box center [744, 402] width 118 height 60
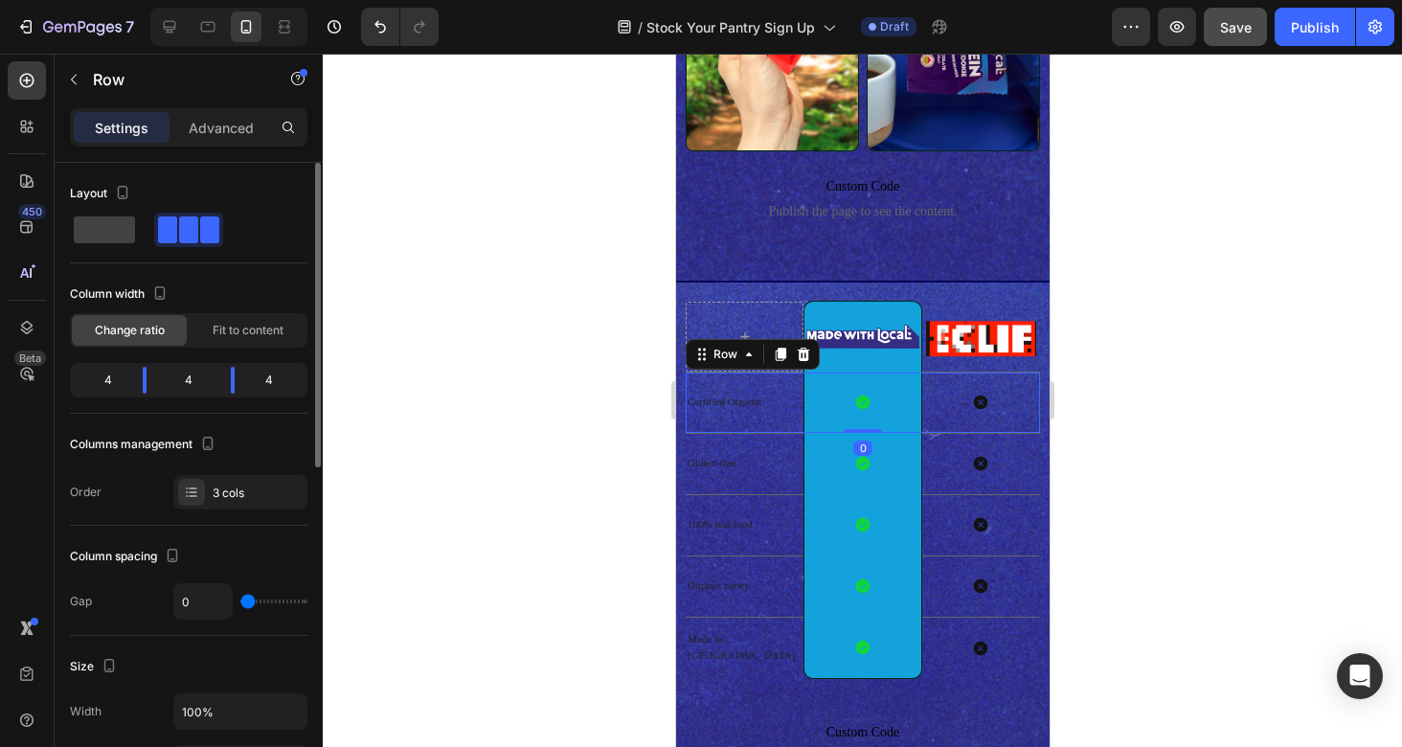
click at [781, 397] on p "Certified Organic" at bounding box center [740, 402] width 107 height 16
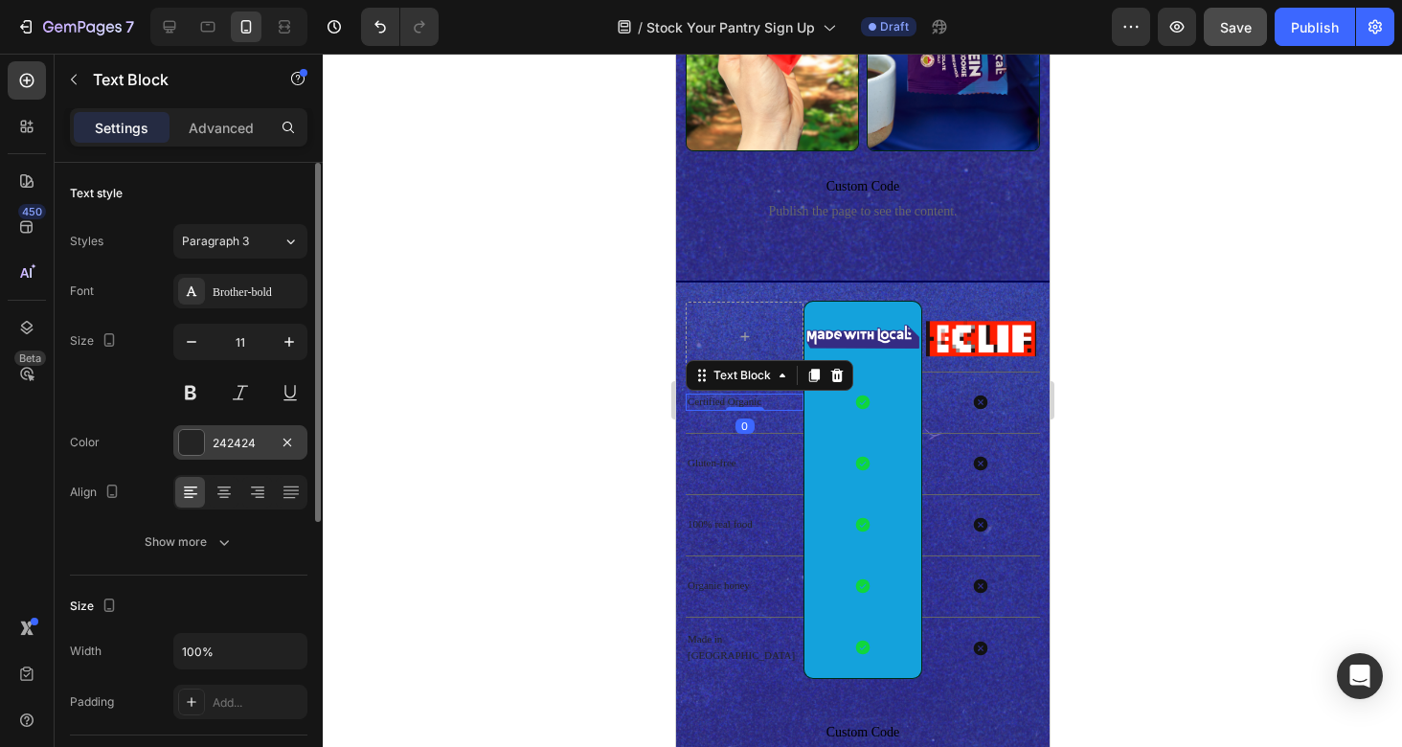
click at [255, 442] on div "242424" at bounding box center [241, 443] width 56 height 17
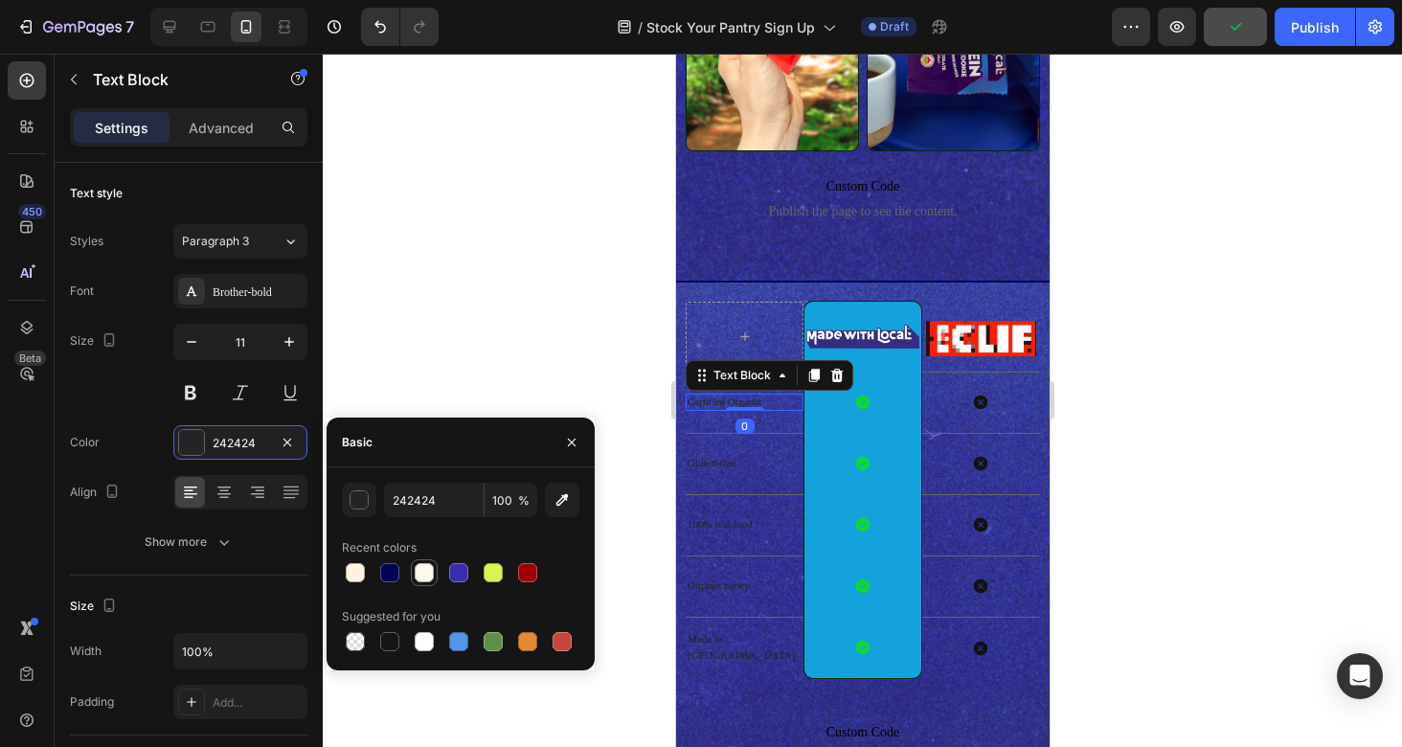
click at [437, 568] on div at bounding box center [424, 572] width 27 height 27
type input "FCF9EF"
click at [727, 462] on p "Gluten-free" at bounding box center [740, 463] width 107 height 16
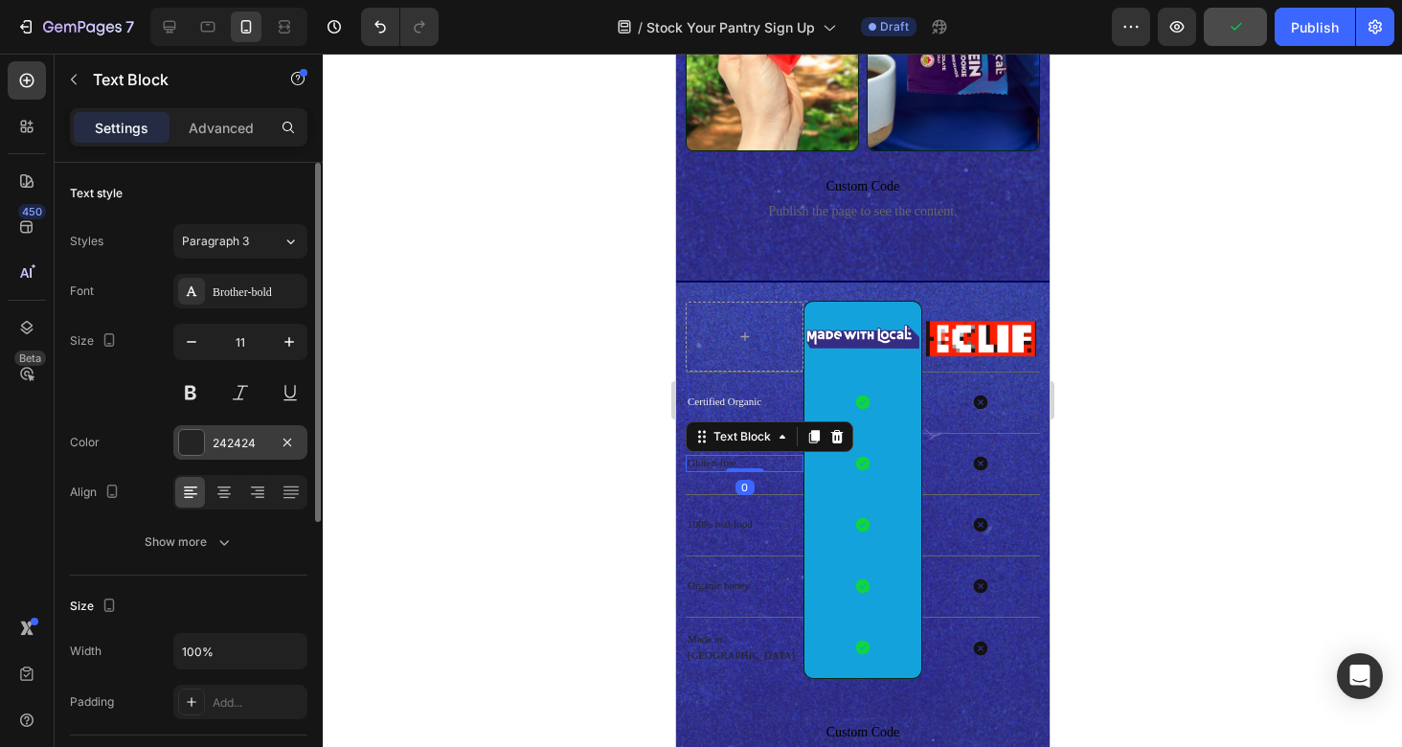
click at [240, 448] on div "242424" at bounding box center [241, 443] width 56 height 17
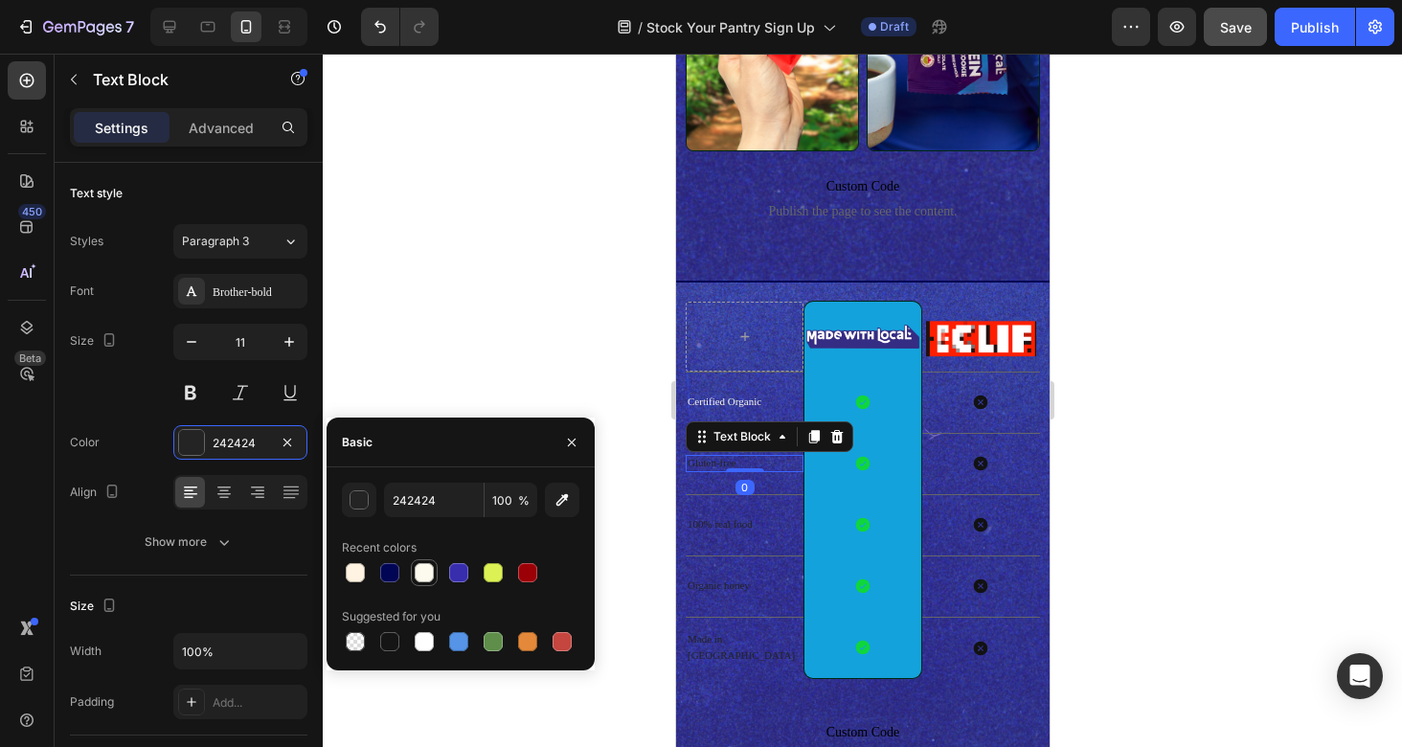
click at [430, 576] on div at bounding box center [424, 572] width 19 height 19
type input "FCF9EF"
click at [724, 522] on p "100% real food" at bounding box center [740, 524] width 107 height 16
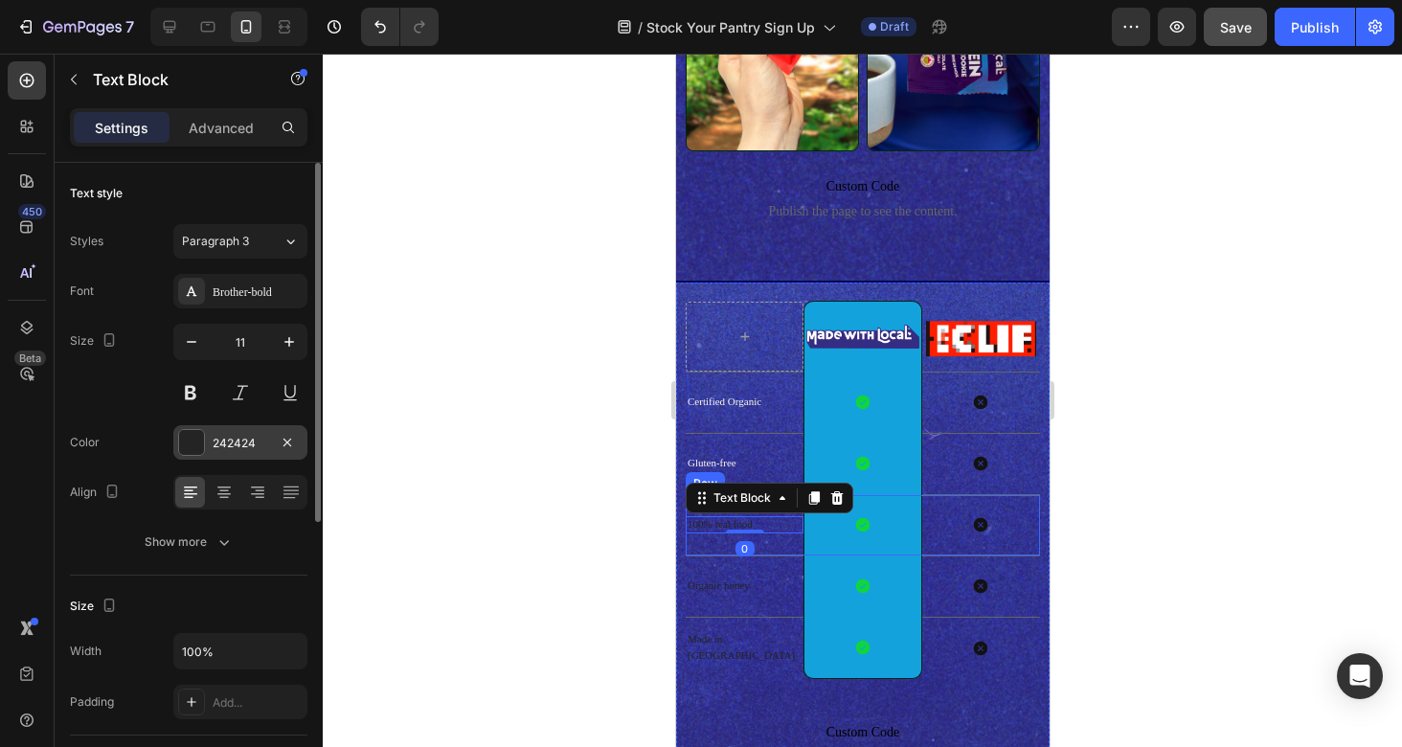
click at [239, 448] on div "242424" at bounding box center [241, 443] width 56 height 17
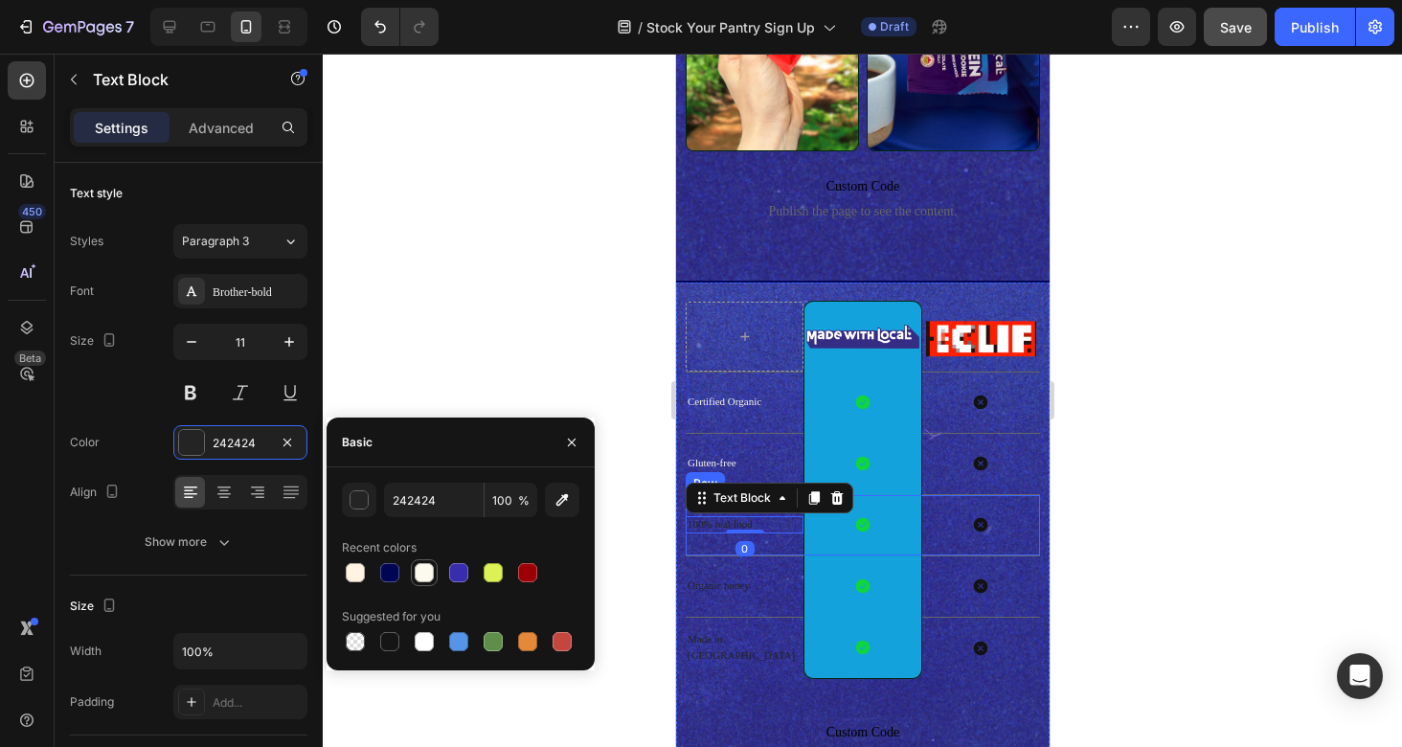
click at [427, 576] on div at bounding box center [424, 572] width 19 height 19
type input "FCF9EF"
click at [725, 586] on p "Organic honey" at bounding box center [740, 585] width 107 height 16
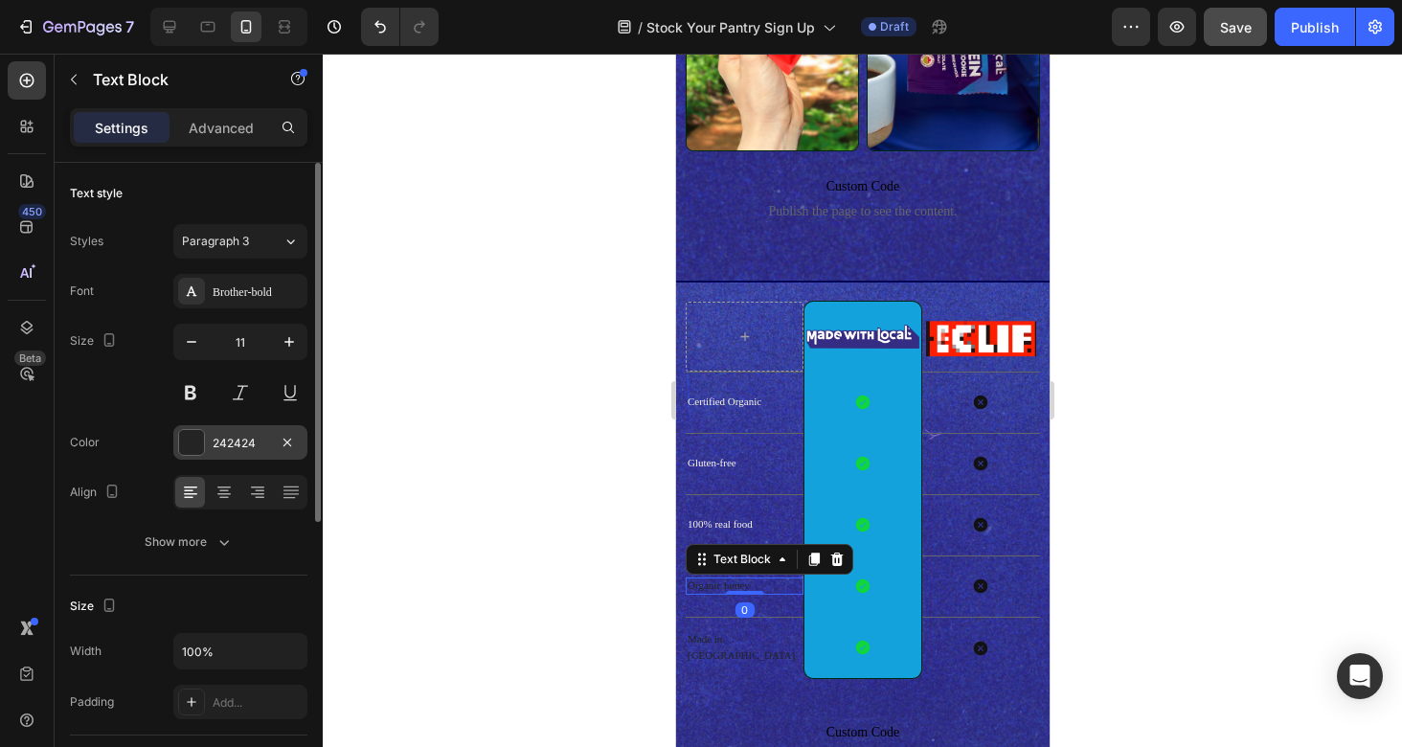
click at [259, 442] on div "242424" at bounding box center [241, 443] width 56 height 17
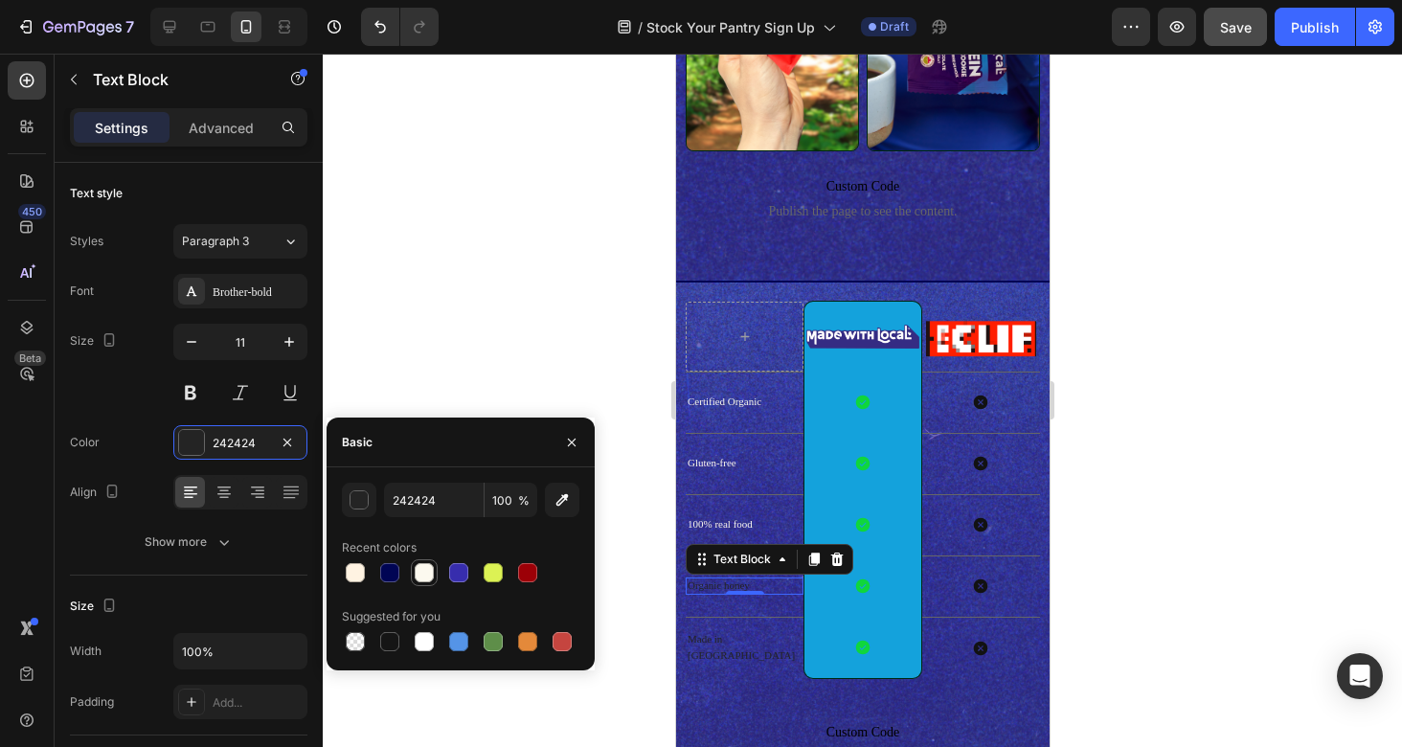
click at [428, 574] on div at bounding box center [424, 572] width 19 height 19
type input "FCF9EF"
click at [731, 644] on p "Made in [GEOGRAPHIC_DATA]" at bounding box center [740, 647] width 107 height 32
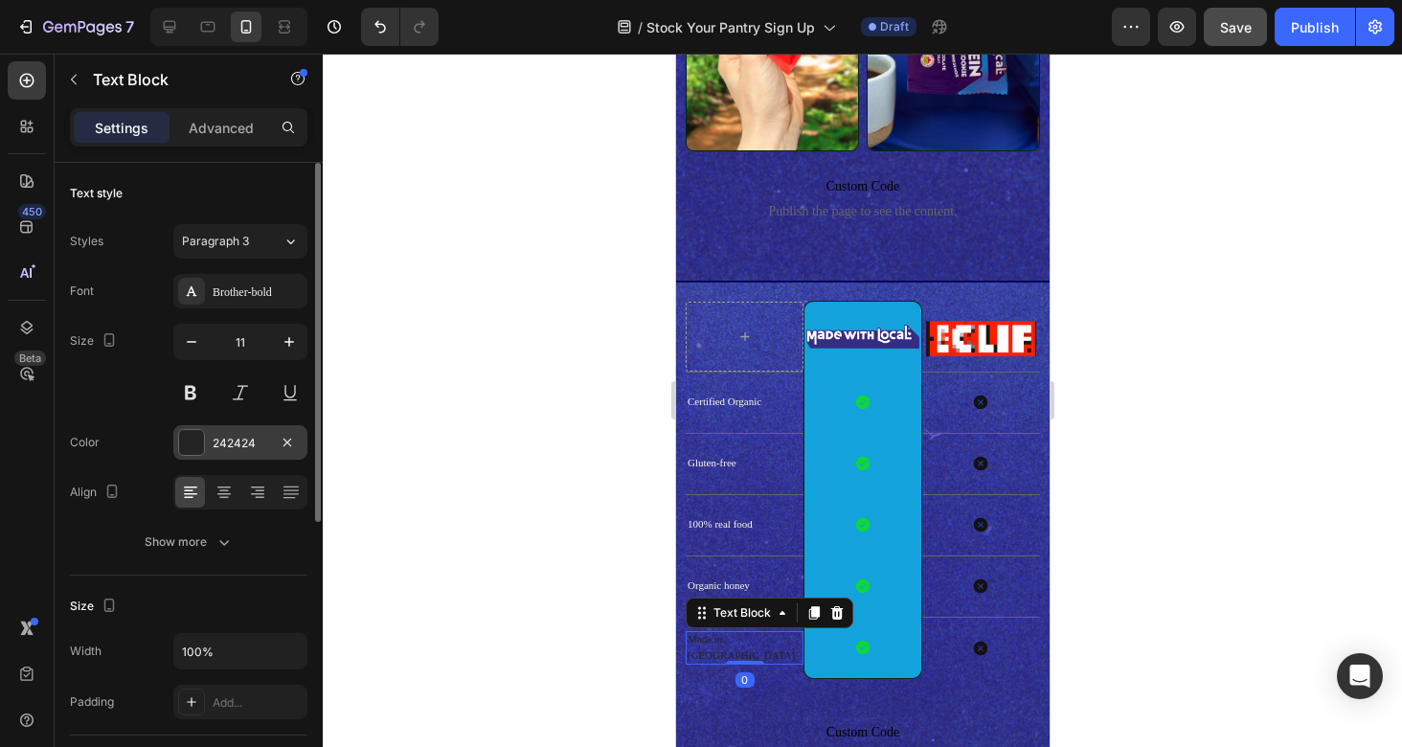
click at [263, 453] on div "242424" at bounding box center [240, 442] width 134 height 34
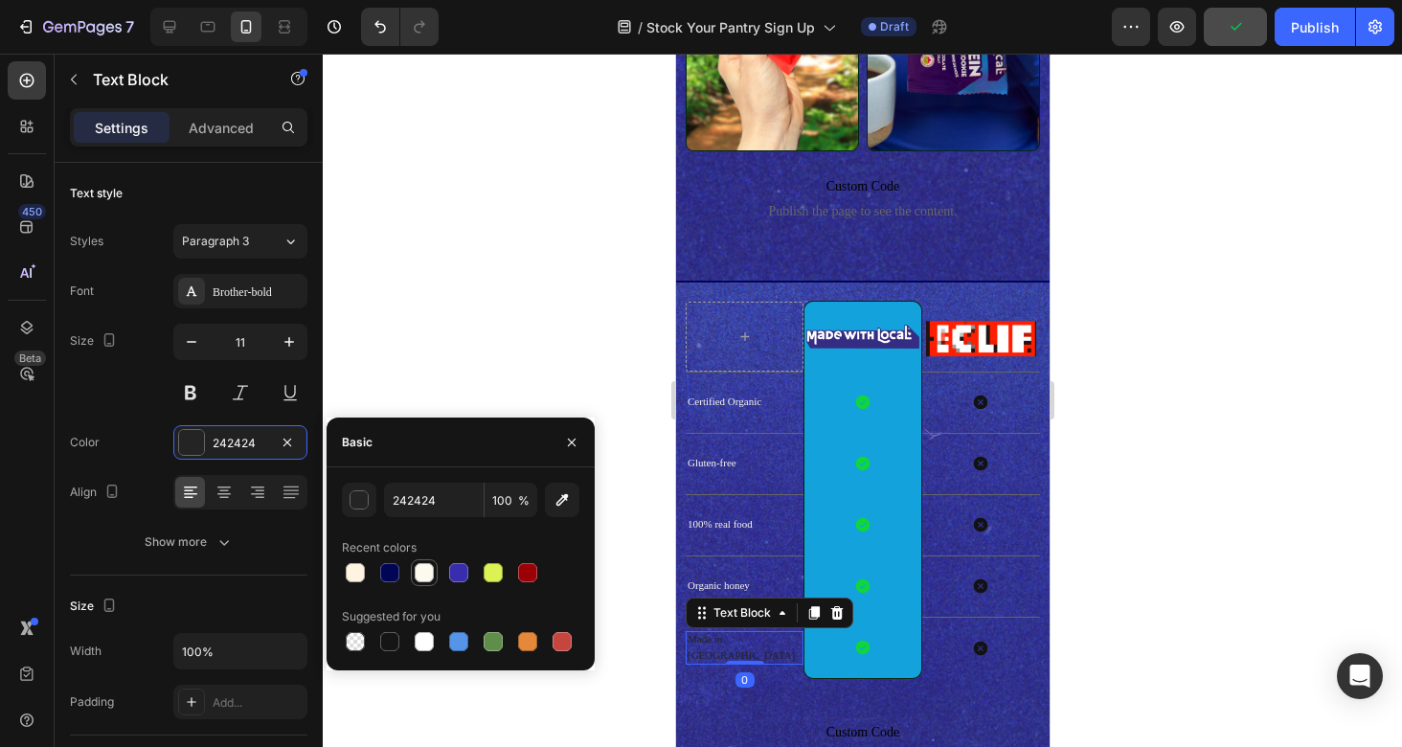
click at [427, 573] on div at bounding box center [424, 572] width 19 height 19
type input "FCF9EF"
click at [876, 318] on div "Image Row" at bounding box center [861, 336] width 118 height 70
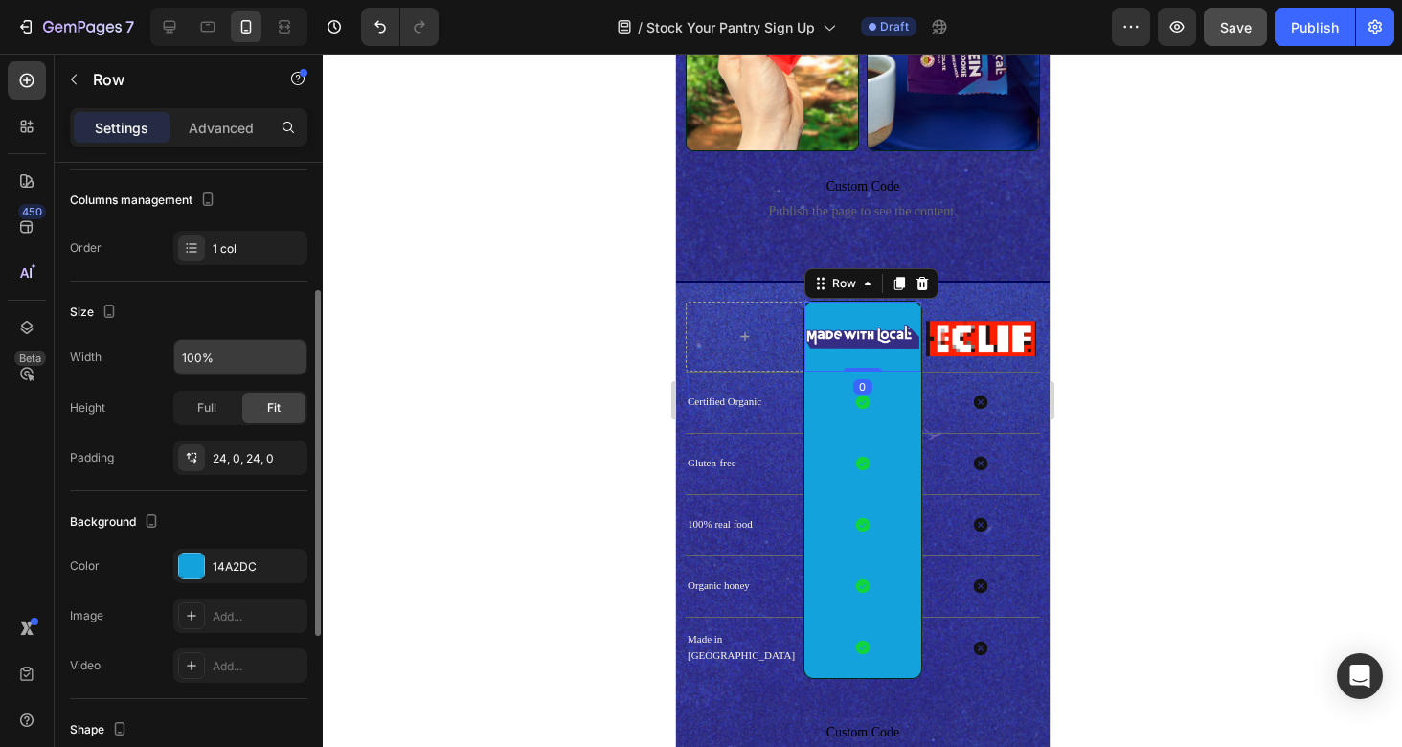
scroll to position [223, 0]
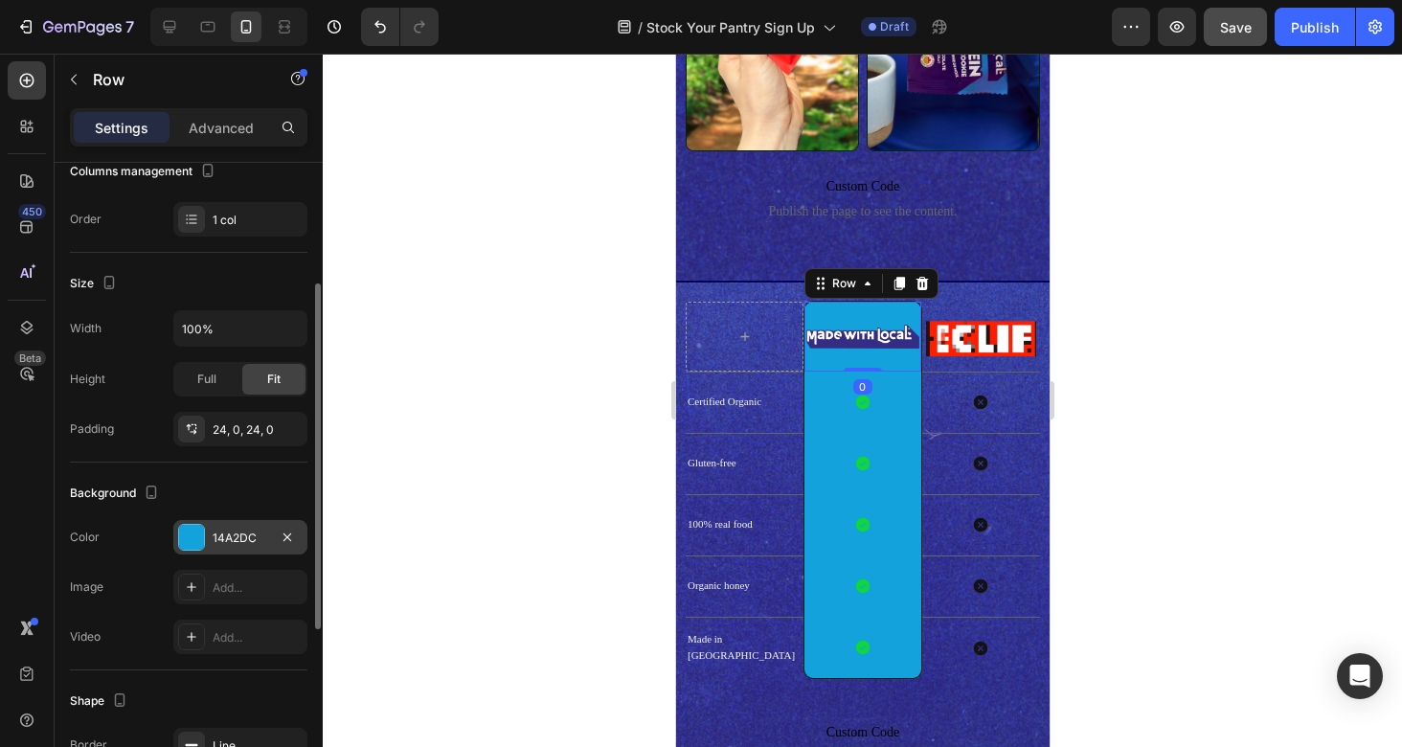
click at [228, 530] on div "14A2DC" at bounding box center [241, 537] width 56 height 17
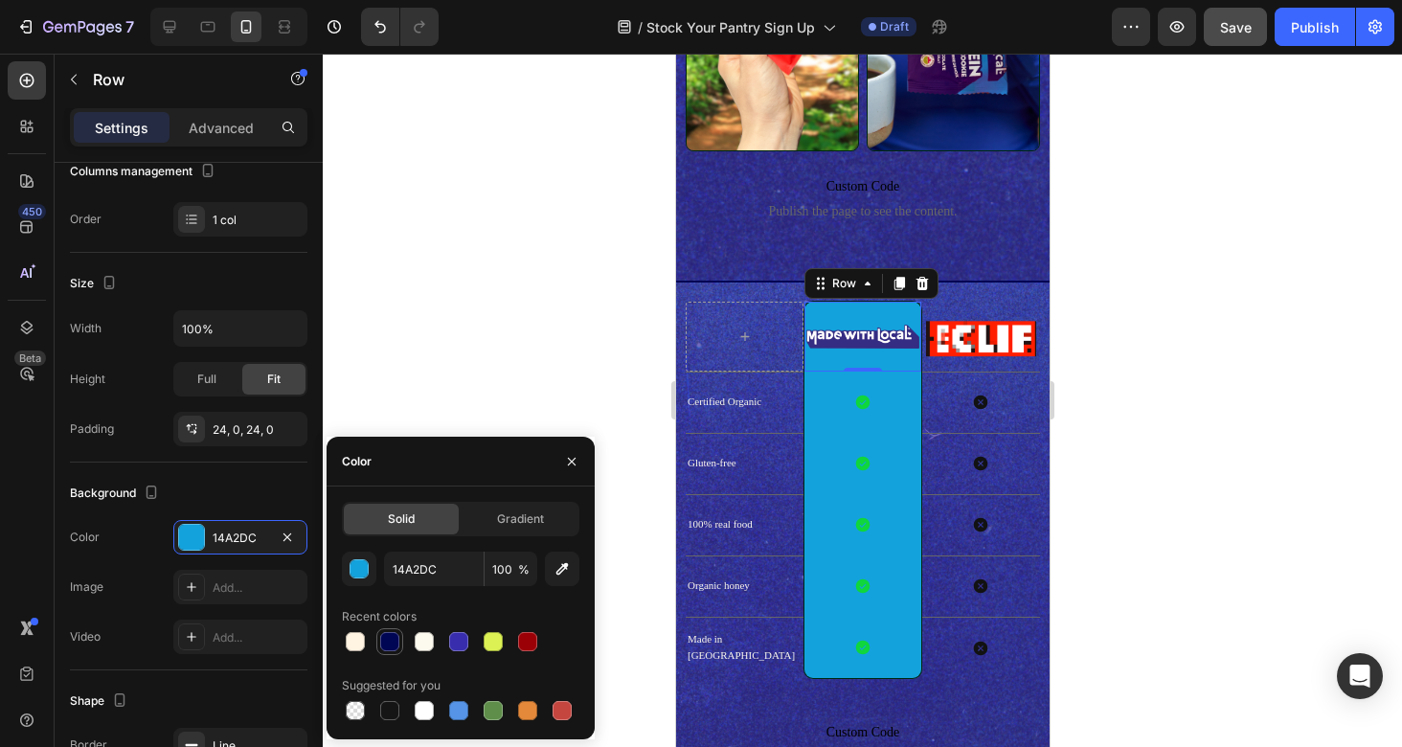
click at [387, 643] on div at bounding box center [389, 641] width 19 height 19
type input "000554"
click at [892, 380] on div "Icon Row" at bounding box center [861, 402] width 118 height 61
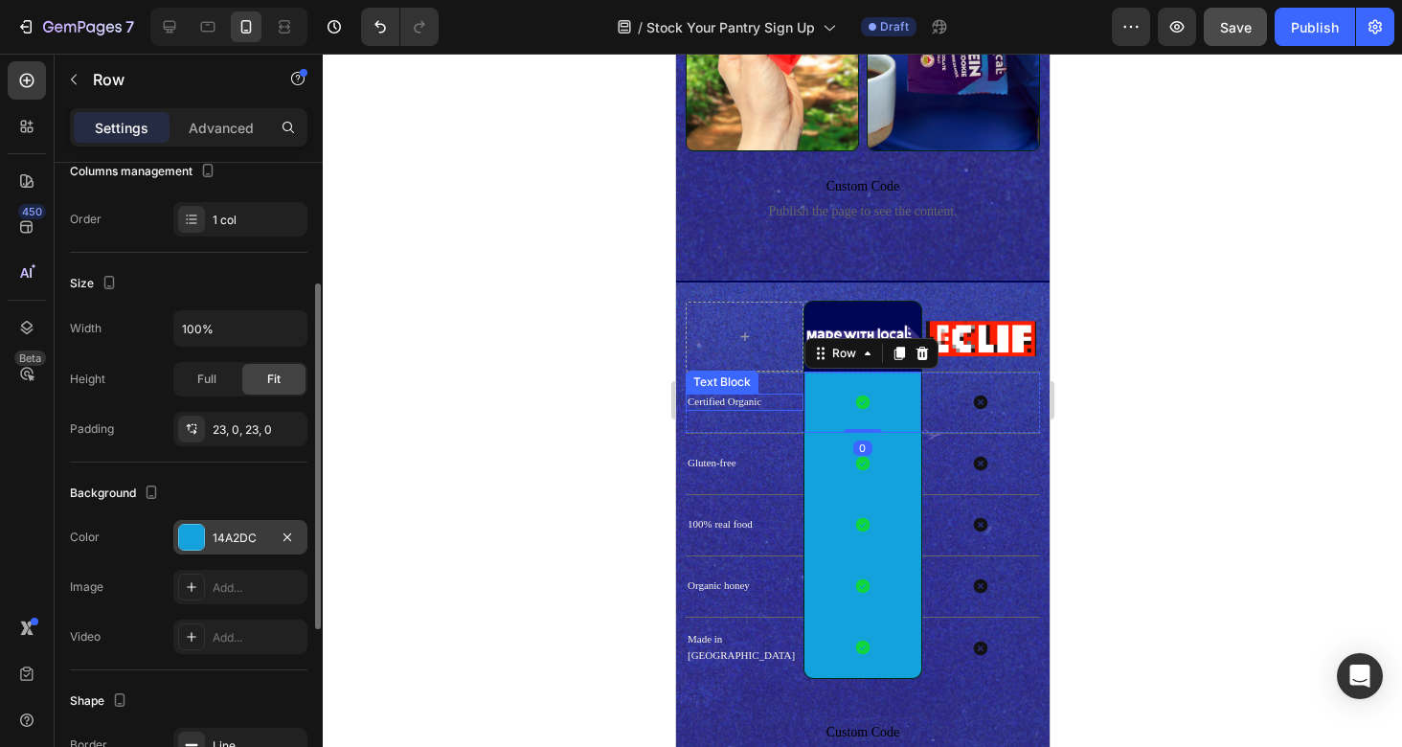
click at [235, 531] on div "14A2DC" at bounding box center [241, 537] width 56 height 17
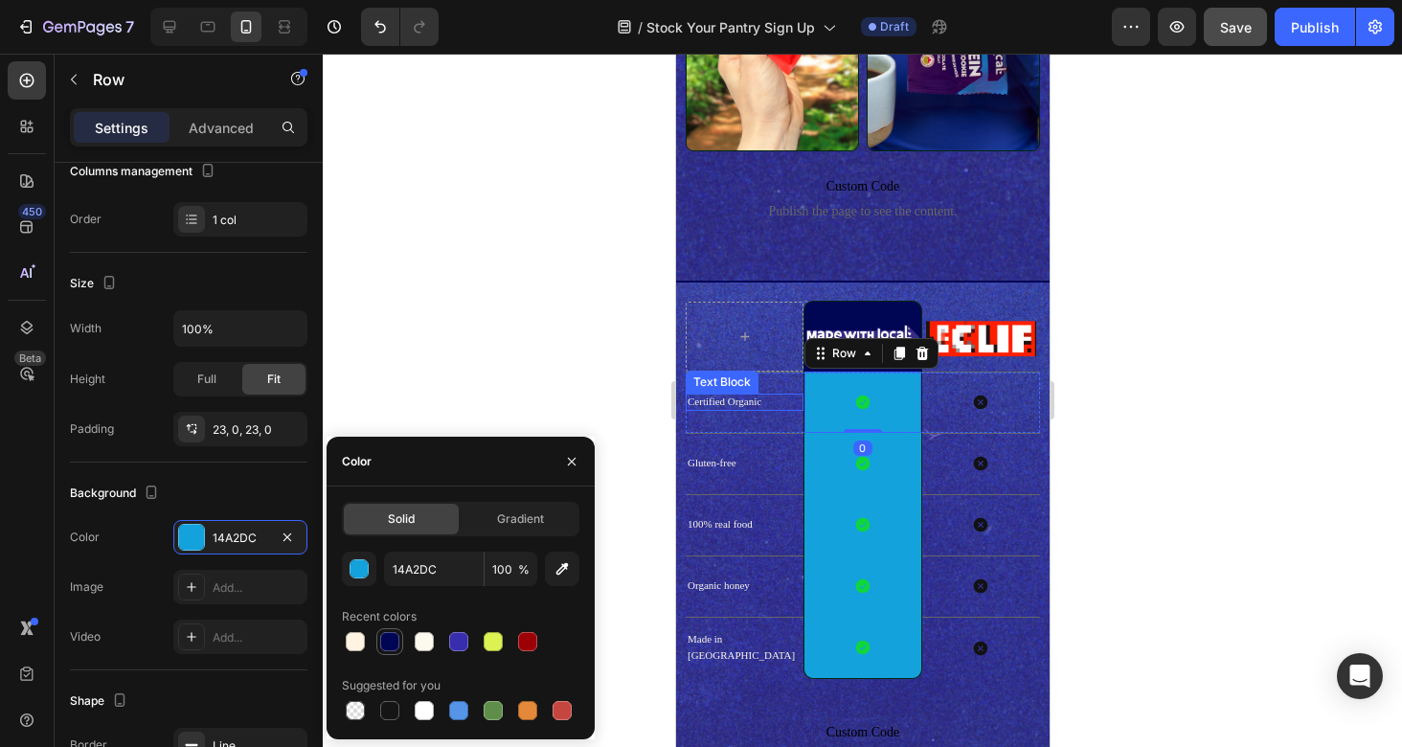
click at [395, 642] on div at bounding box center [389, 641] width 19 height 19
type input "000554"
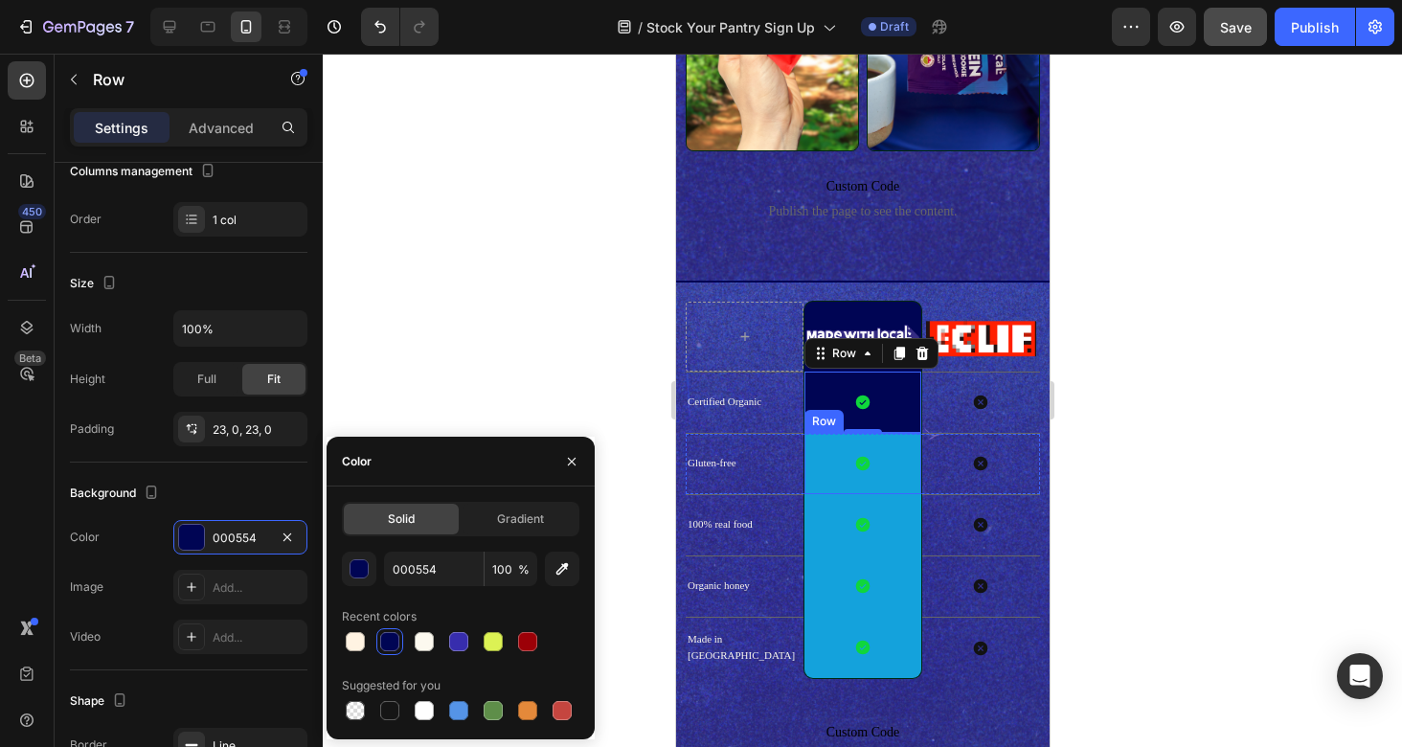
click at [890, 452] on div "Icon Row" at bounding box center [861, 463] width 118 height 61
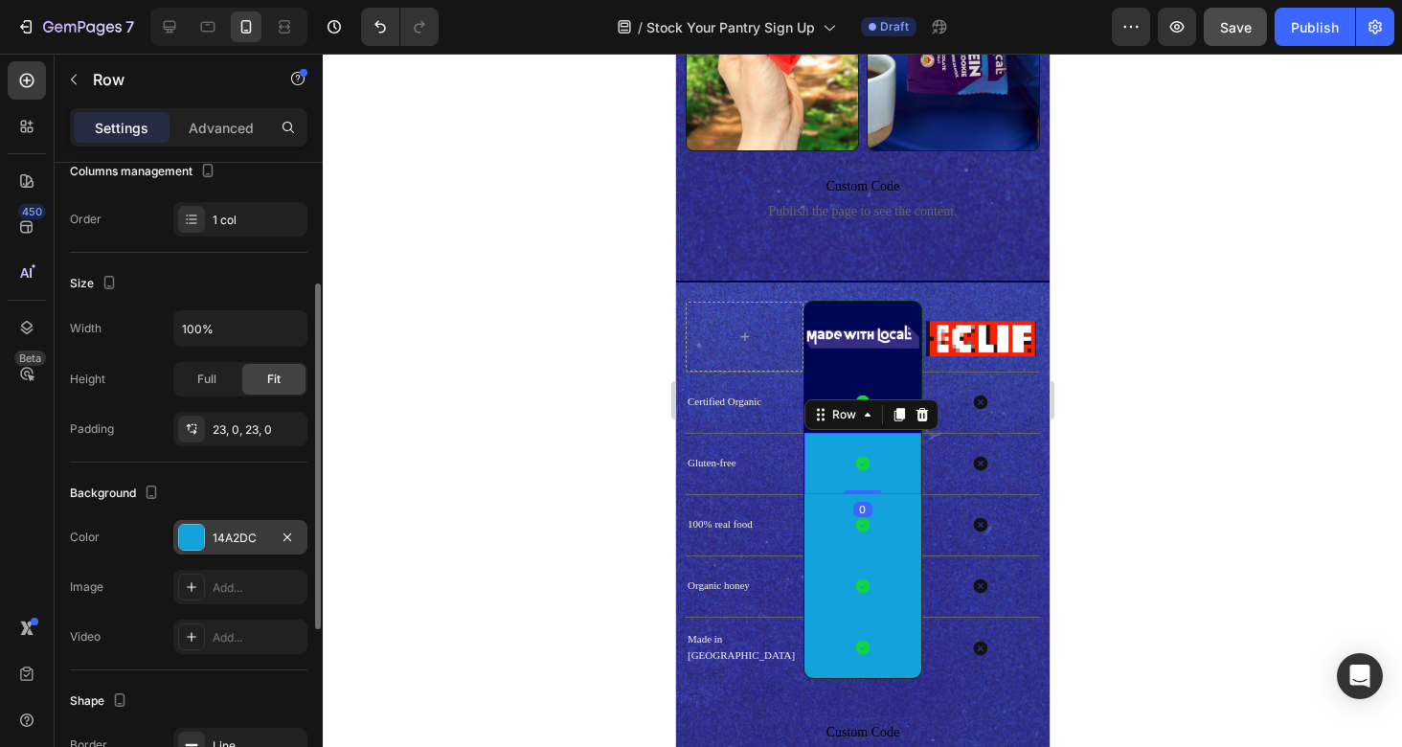
click at [224, 529] on div "14A2DC" at bounding box center [241, 537] width 56 height 17
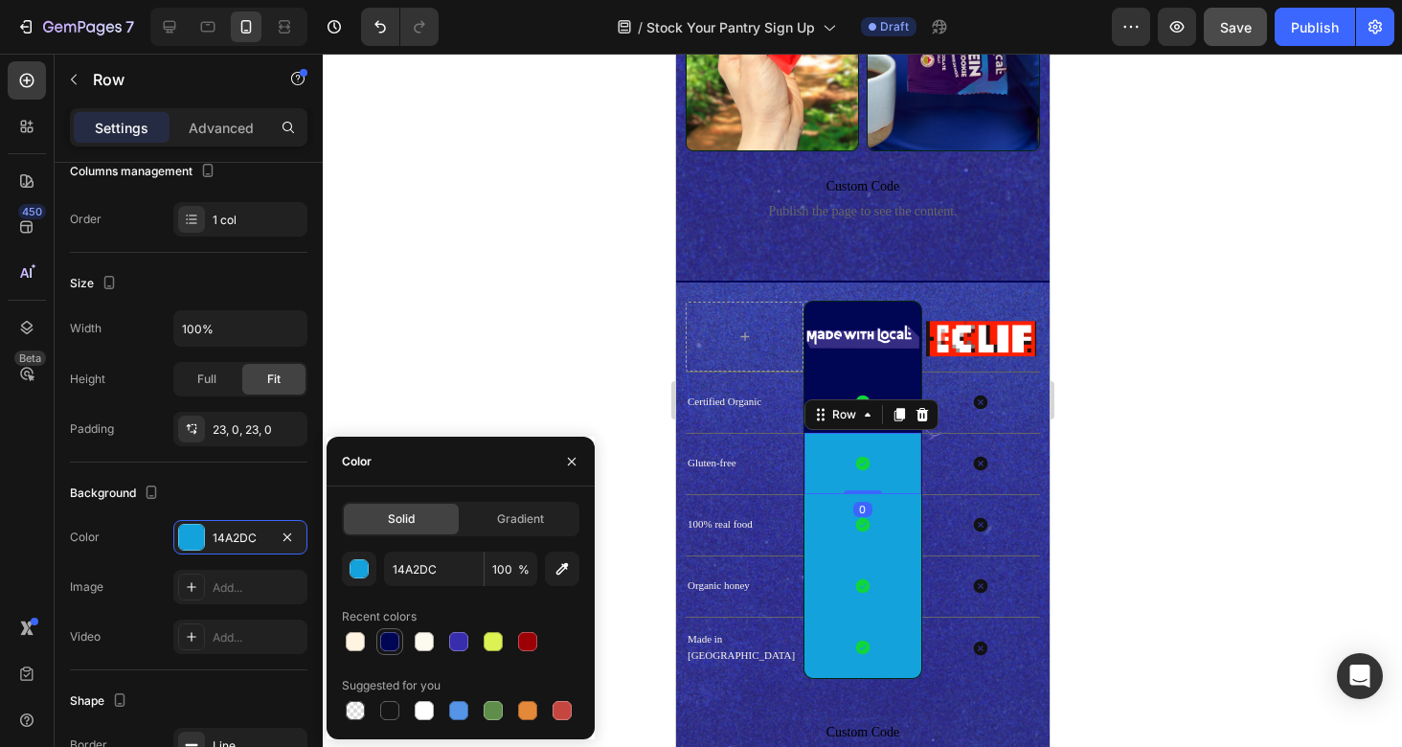
click at [392, 641] on div at bounding box center [389, 641] width 19 height 19
type input "000554"
click at [912, 525] on div "Icon Row" at bounding box center [861, 524] width 118 height 61
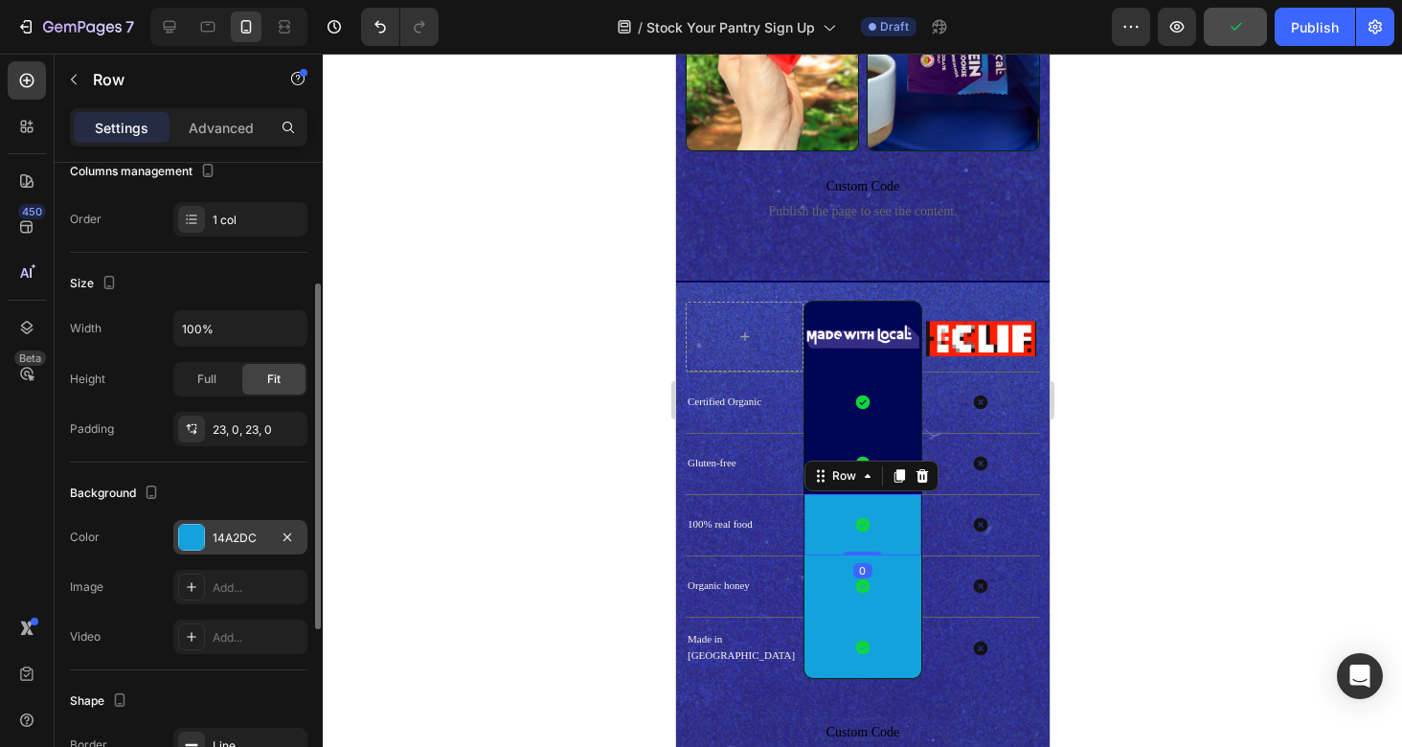
click at [236, 541] on div "14A2DC" at bounding box center [241, 537] width 56 height 17
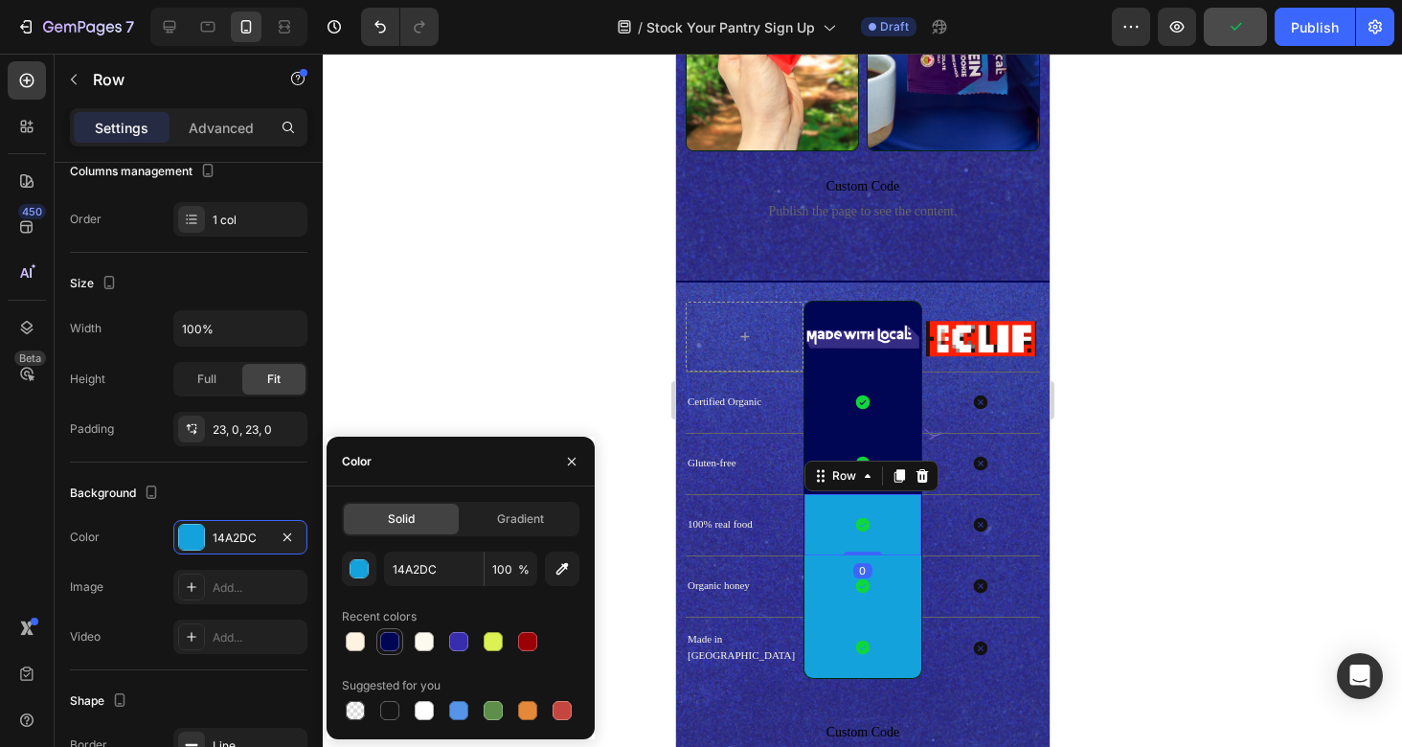
click at [394, 638] on div at bounding box center [389, 641] width 19 height 19
type input "000554"
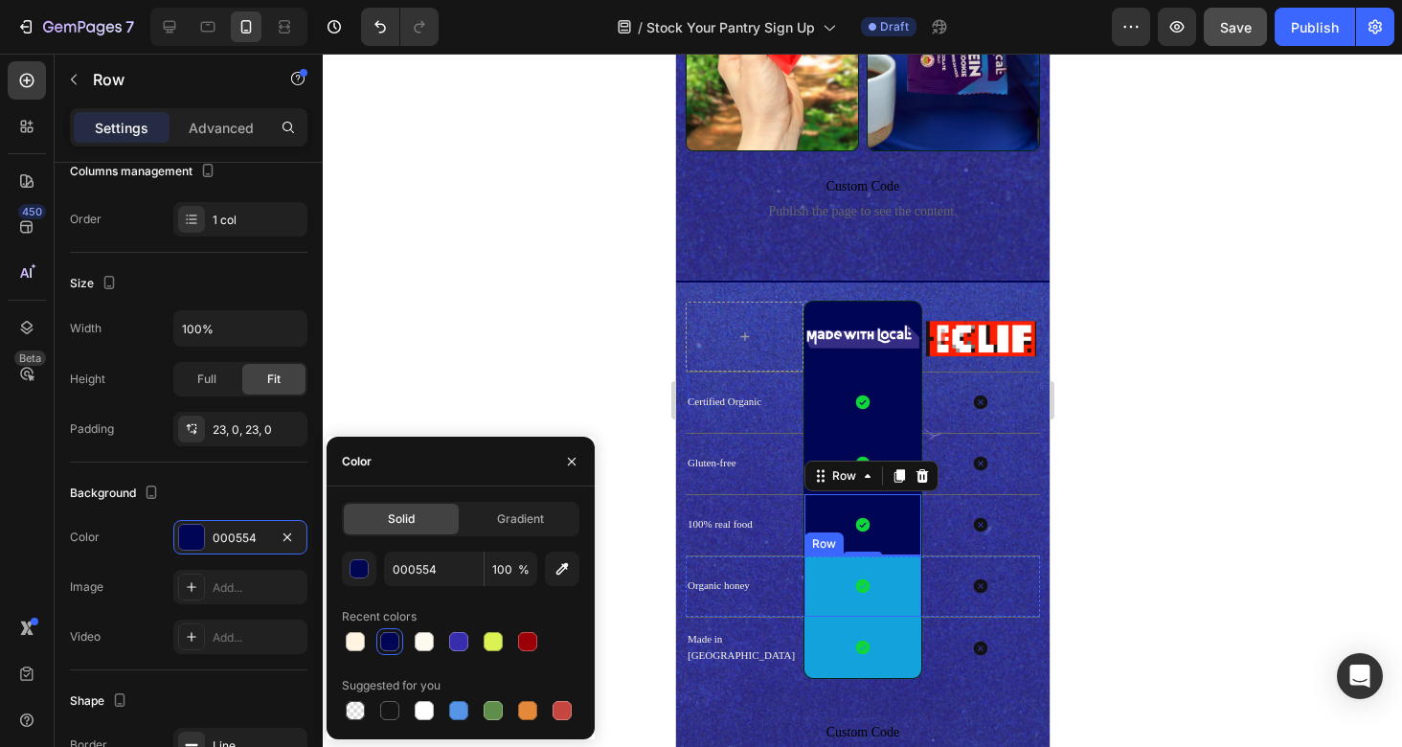
click at [909, 589] on div "Icon Row" at bounding box center [861, 585] width 118 height 61
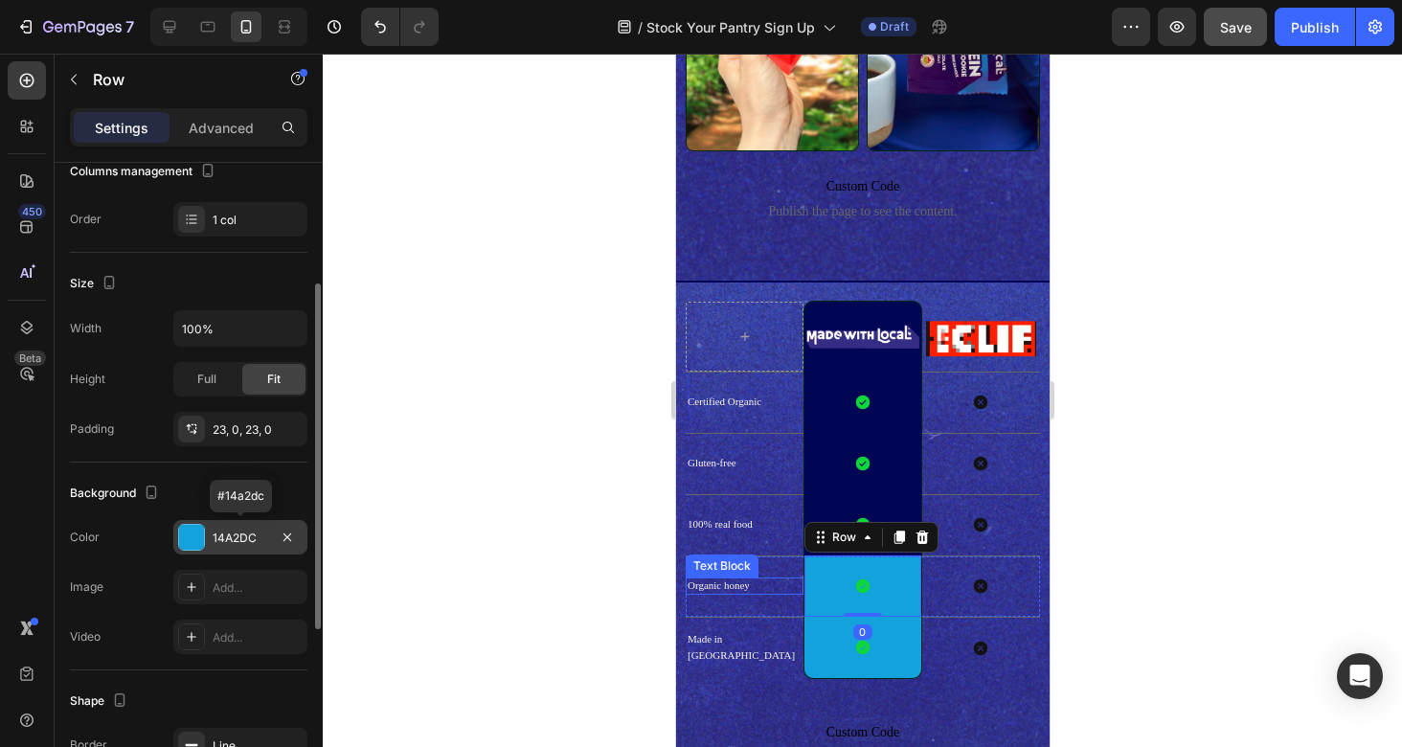
click at [241, 529] on div "14A2DC" at bounding box center [241, 537] width 56 height 17
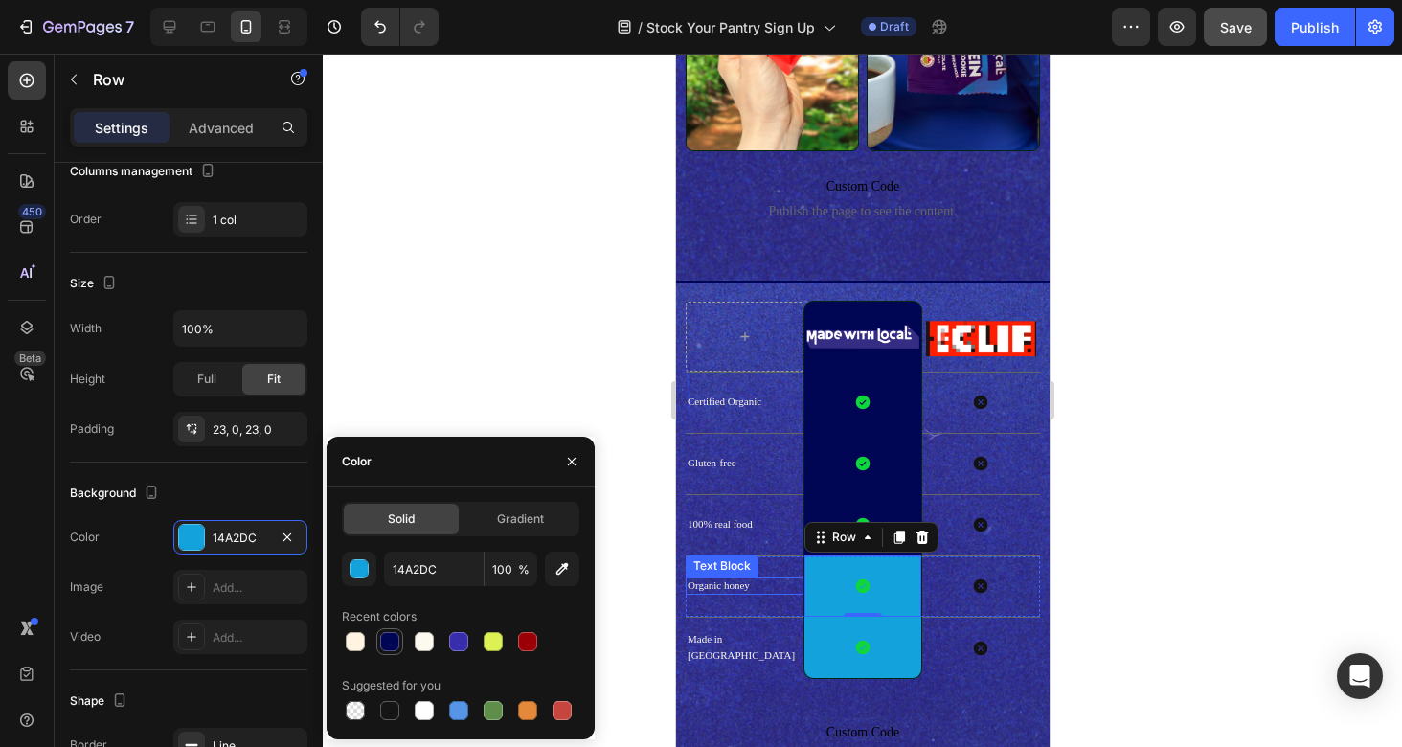
click at [390, 638] on div at bounding box center [389, 641] width 19 height 19
type input "000554"
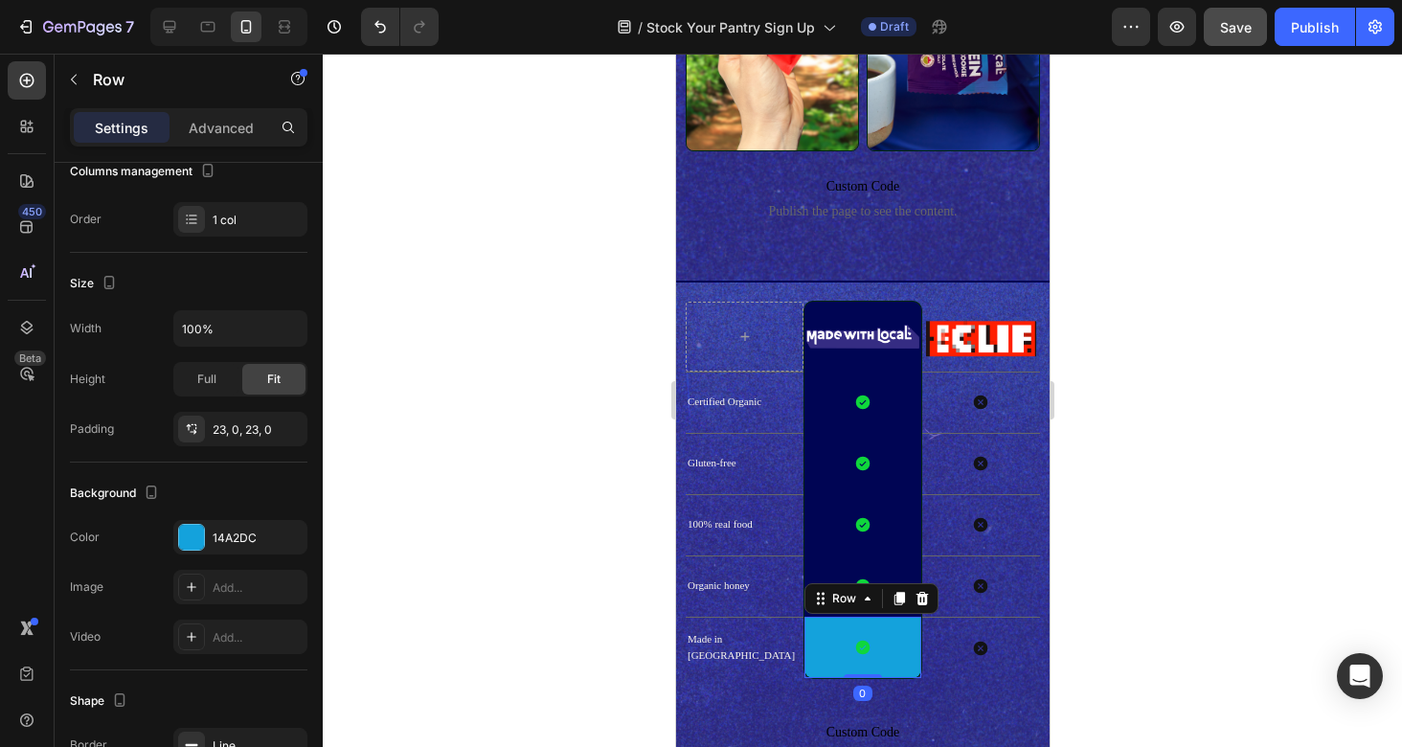
click at [906, 640] on div "Icon Row 0" at bounding box center [861, 648] width 118 height 62
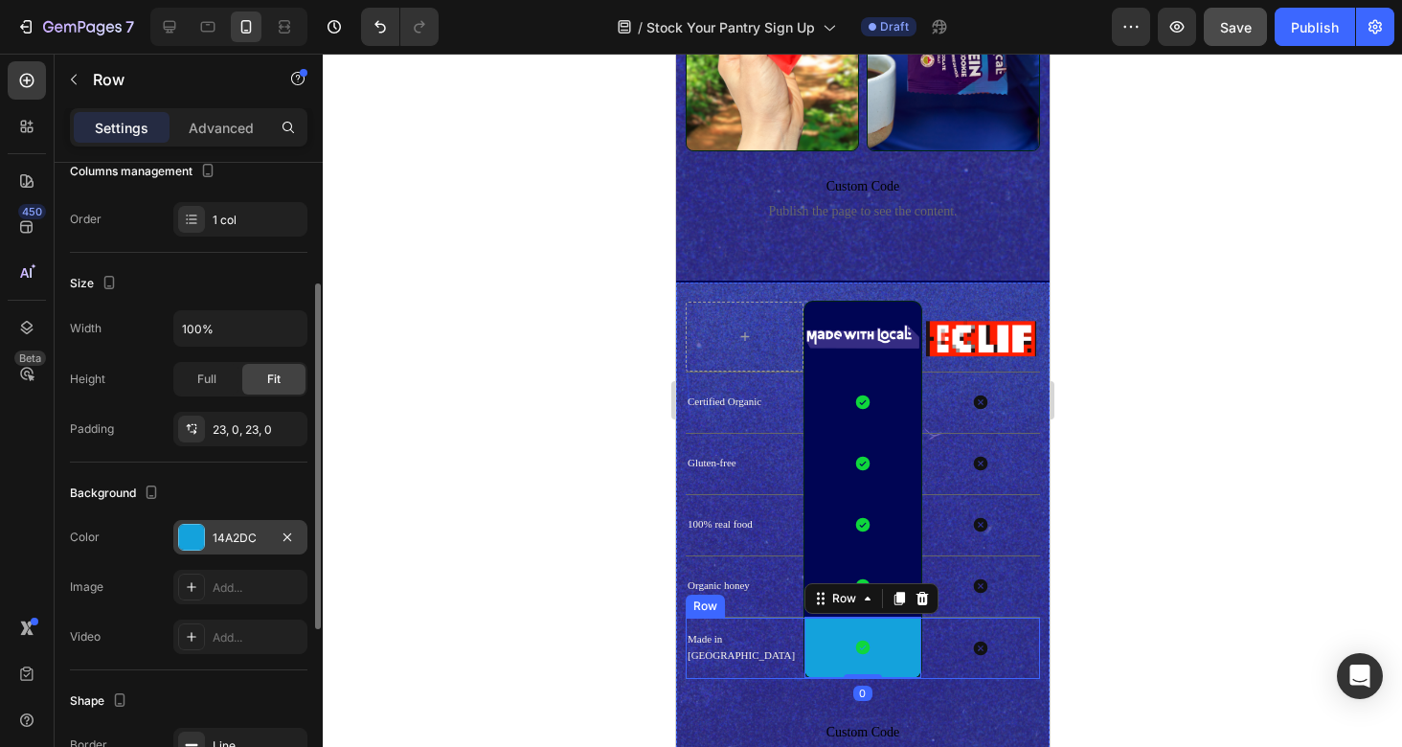
click at [242, 545] on div "14A2DC" at bounding box center [241, 537] width 56 height 17
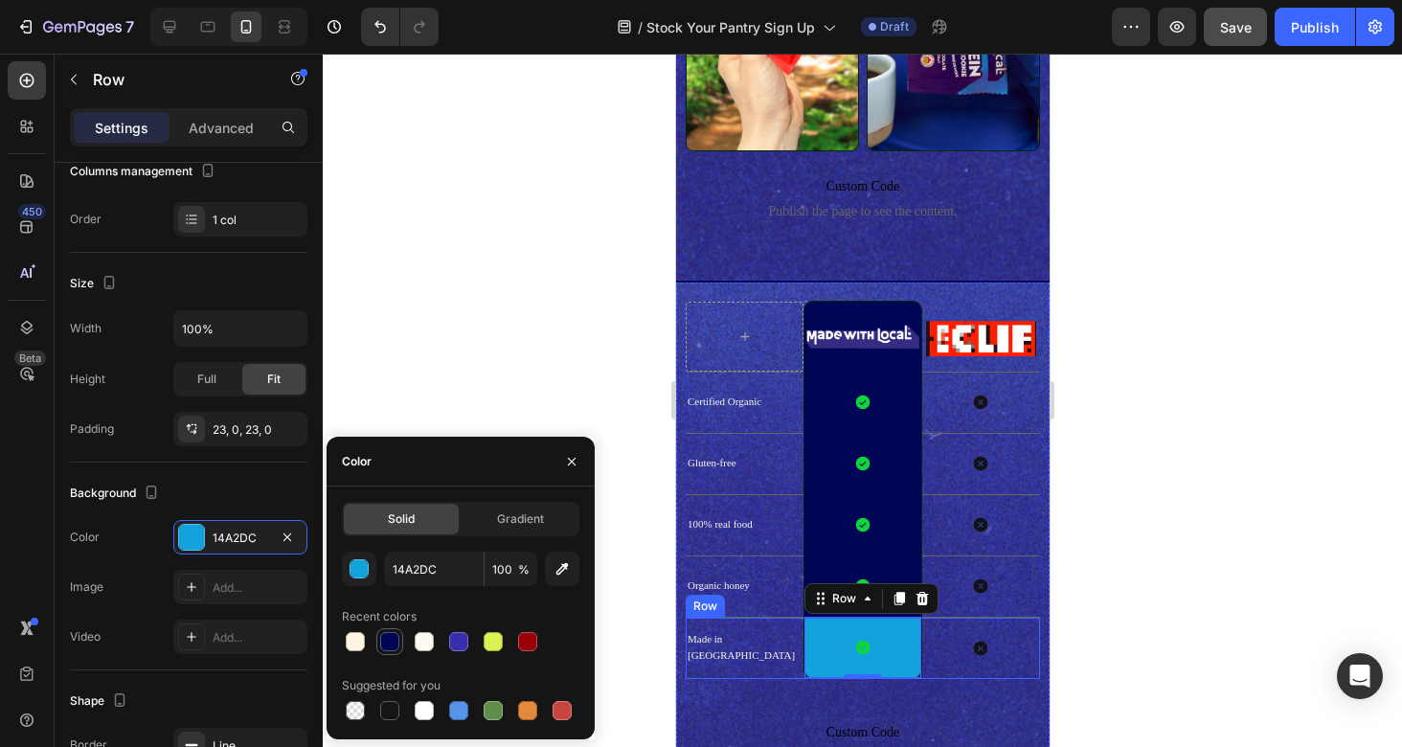
click at [390, 642] on div at bounding box center [389, 641] width 19 height 19
type input "000554"
click at [503, 310] on div at bounding box center [862, 400] width 1079 height 693
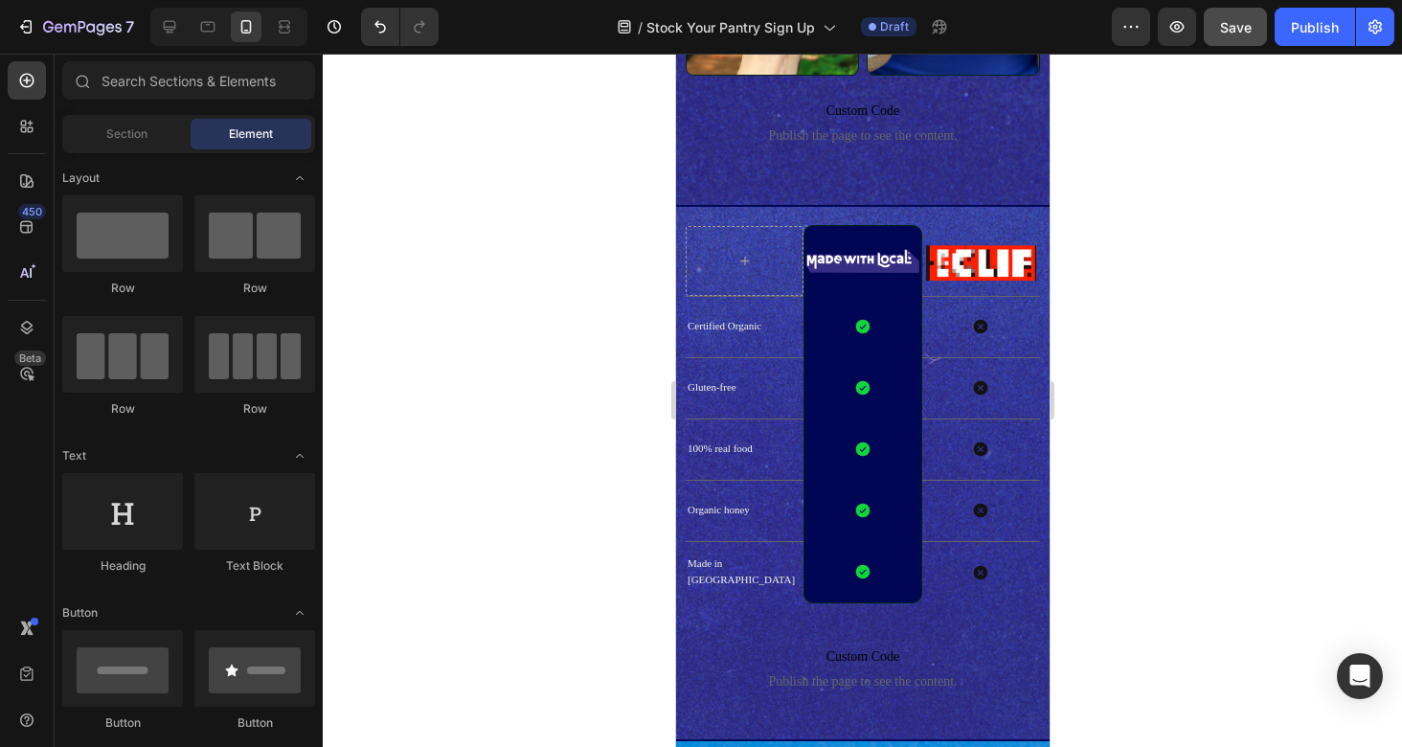
scroll to position [2420, 0]
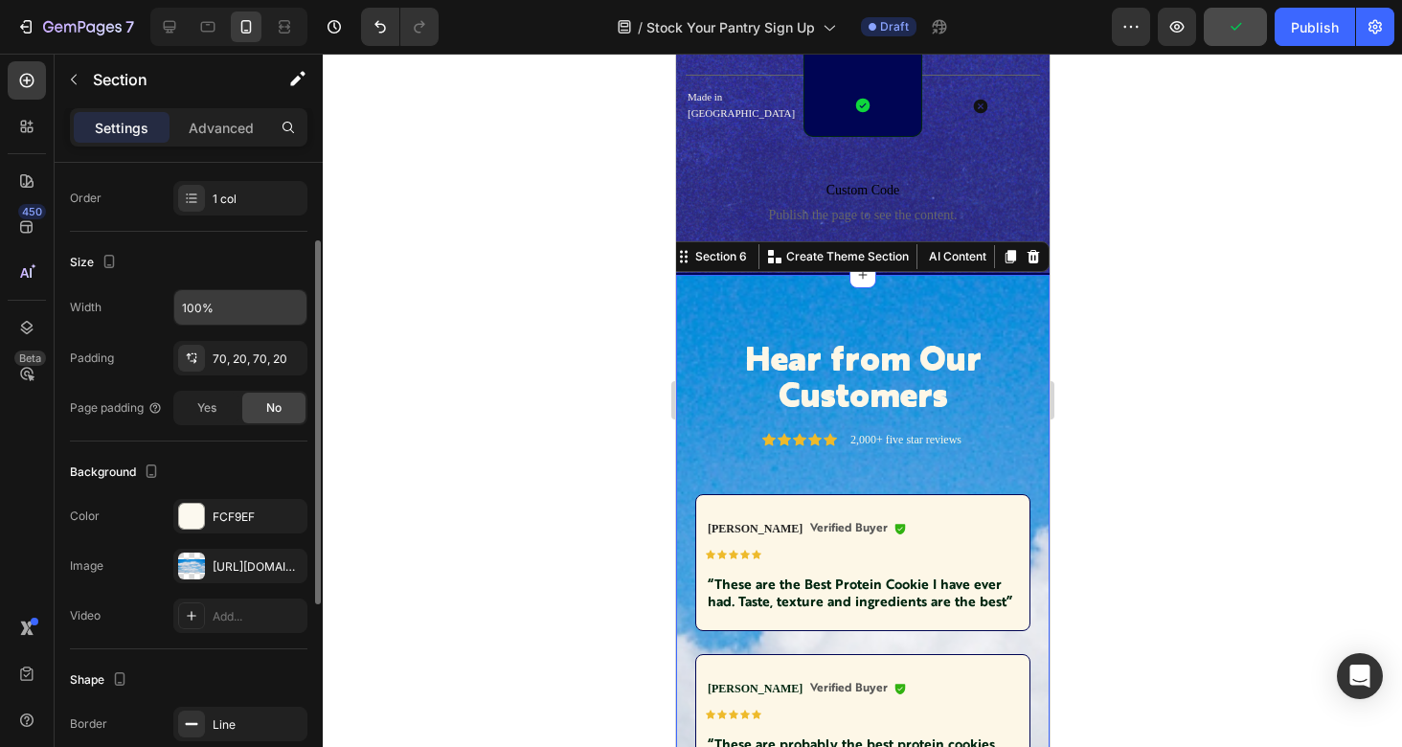
scroll to position [327, 0]
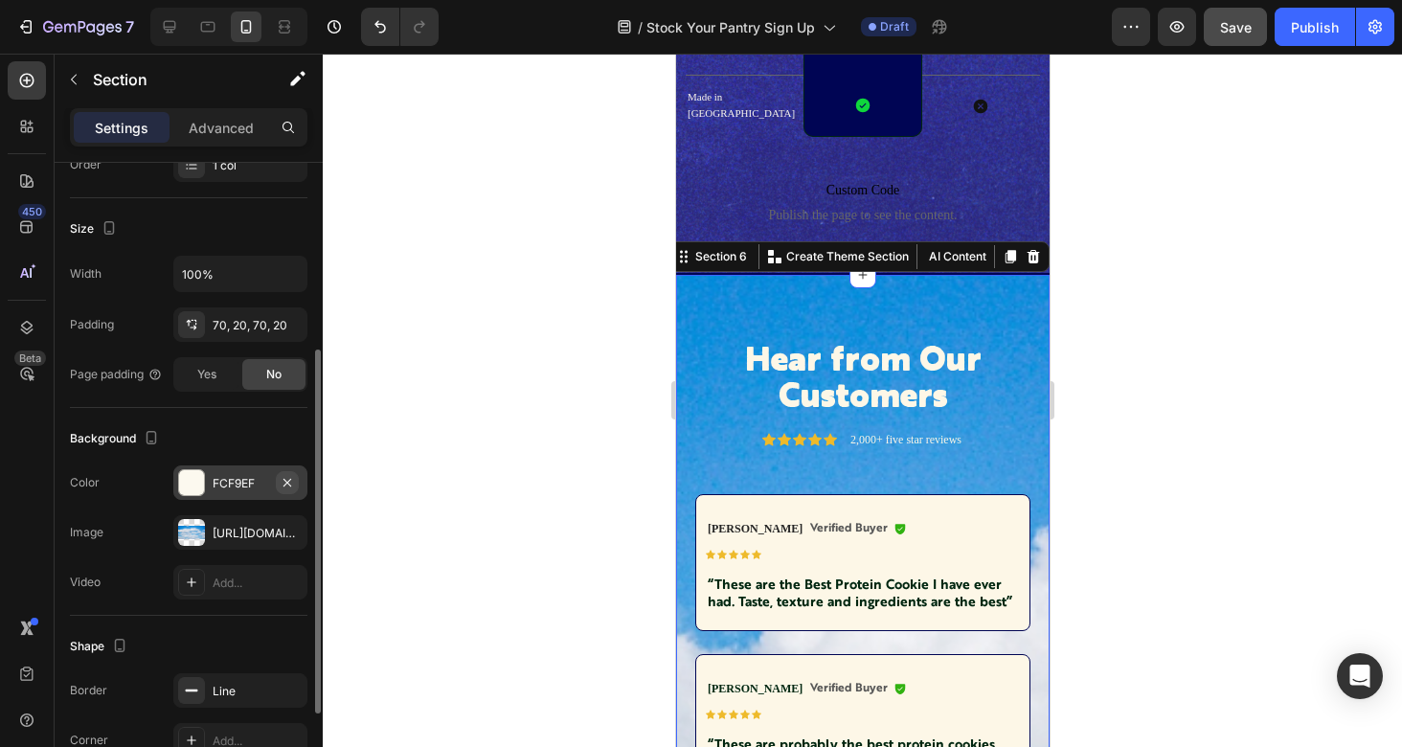
click at [289, 478] on icon "button" at bounding box center [287, 482] width 8 height 8
click at [292, 532] on icon "button" at bounding box center [287, 532] width 15 height 15
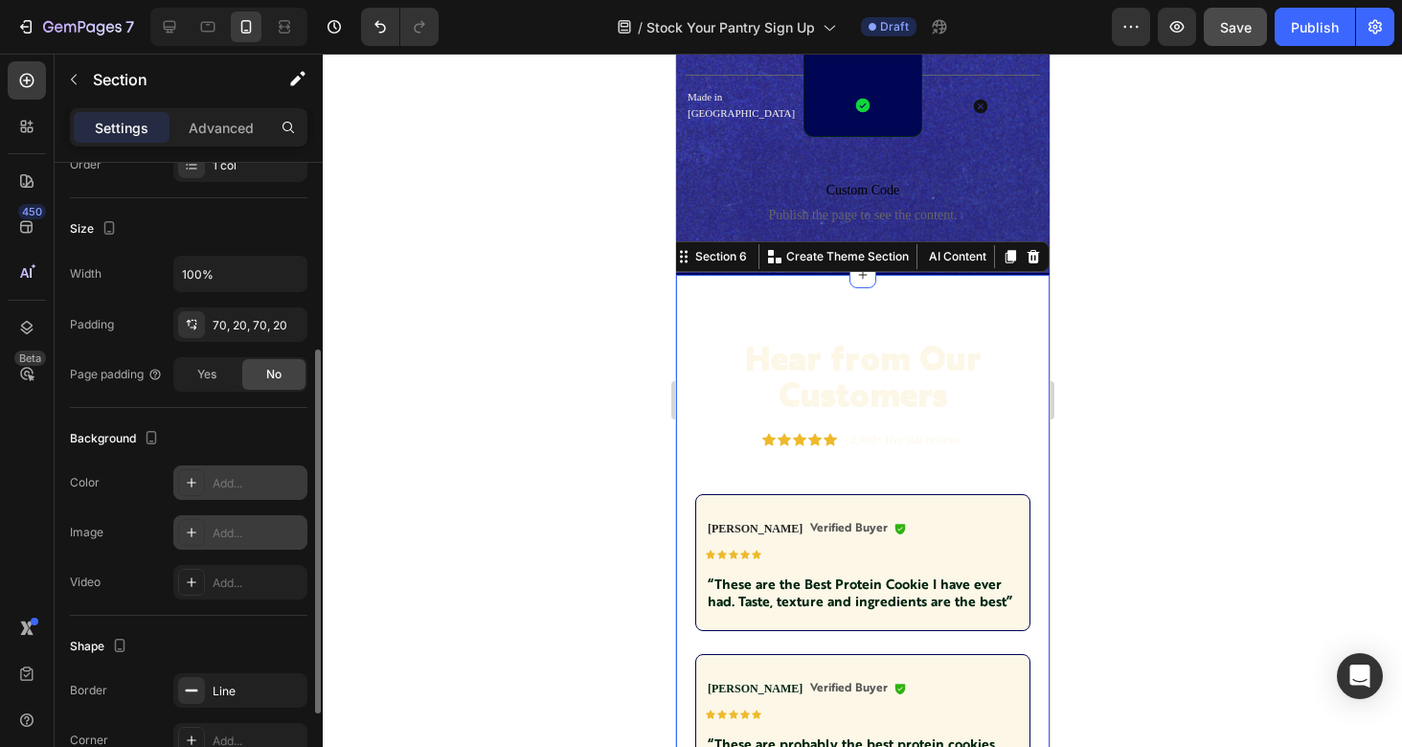
click at [233, 536] on div "Add..." at bounding box center [258, 533] width 90 height 17
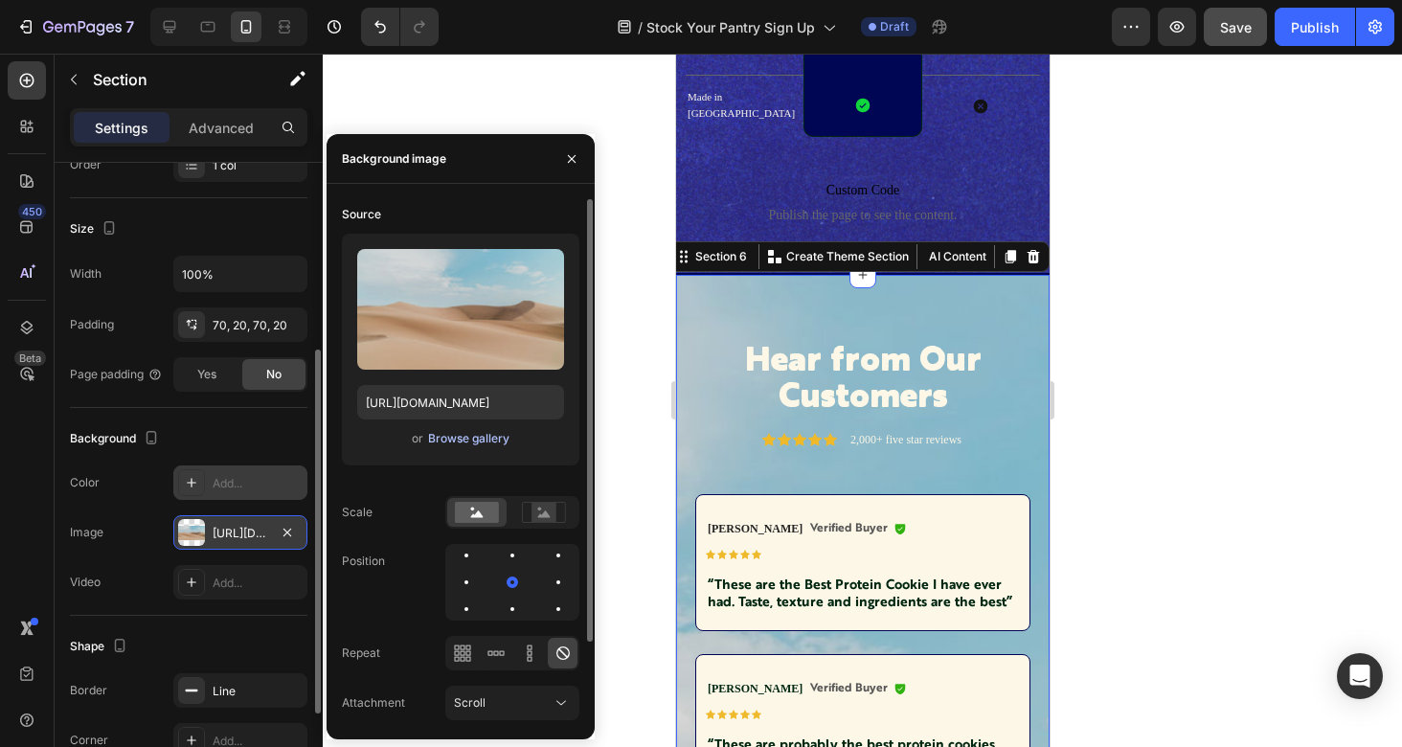
click at [462, 440] on div "Browse gallery" at bounding box center [468, 438] width 81 height 17
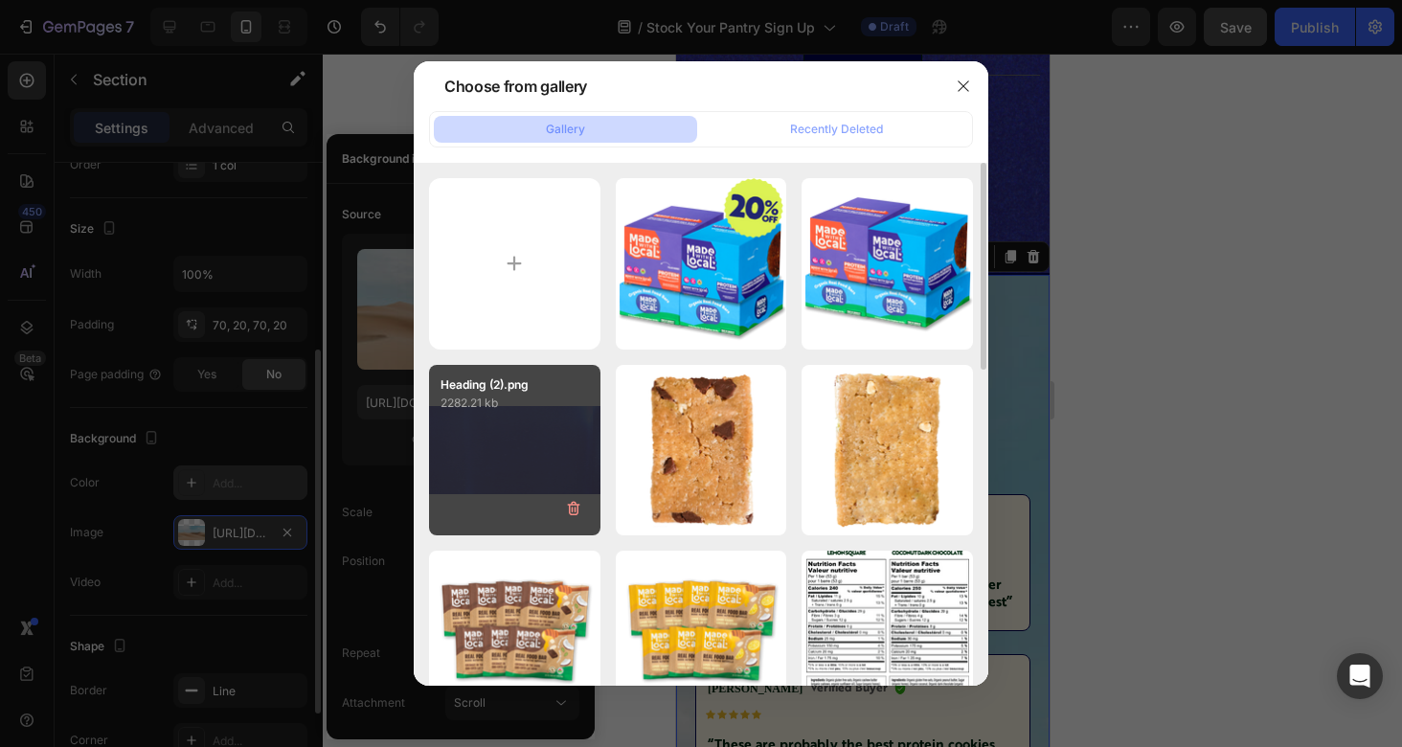
click at [511, 440] on div "Heading (2).png 2282.21 kb" at bounding box center [514, 450] width 171 height 171
type input "[URL][DOMAIN_NAME]"
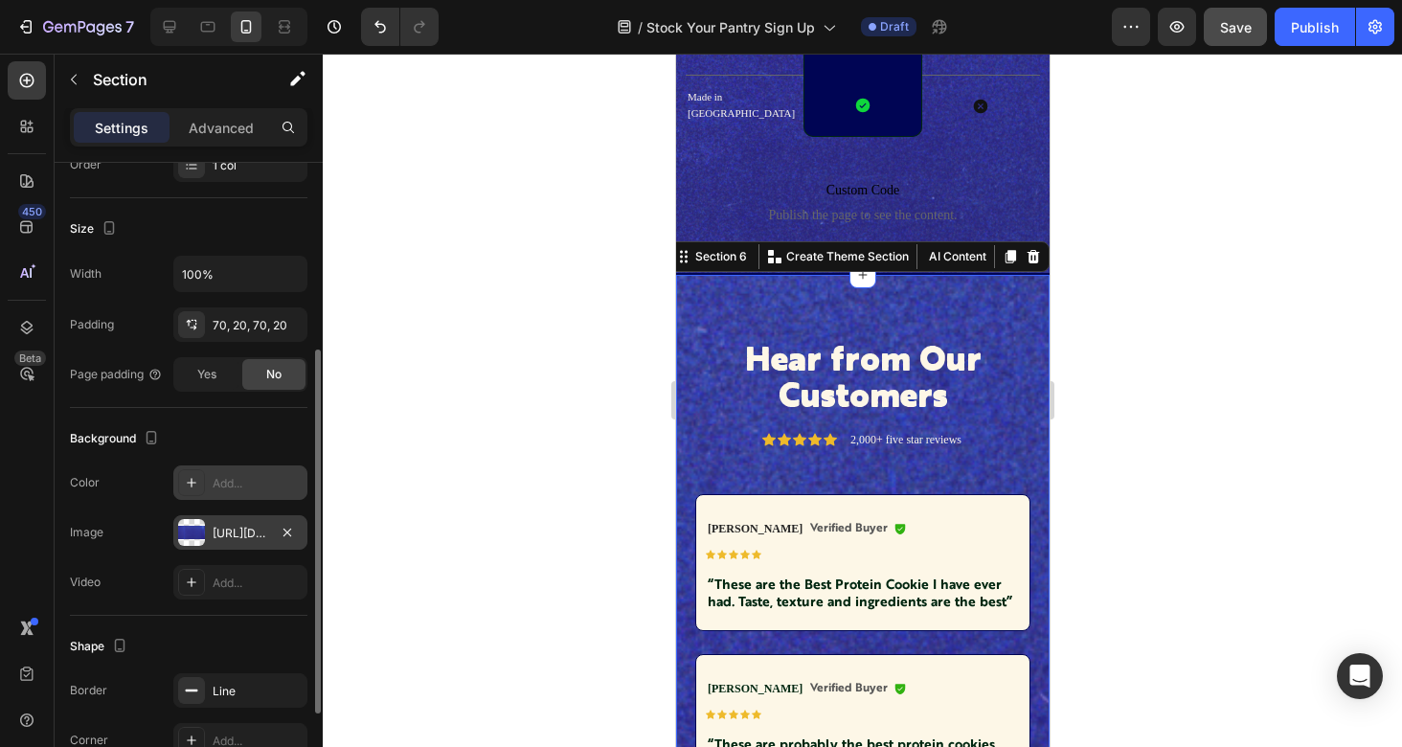
click at [1137, 394] on div at bounding box center [862, 400] width 1079 height 693
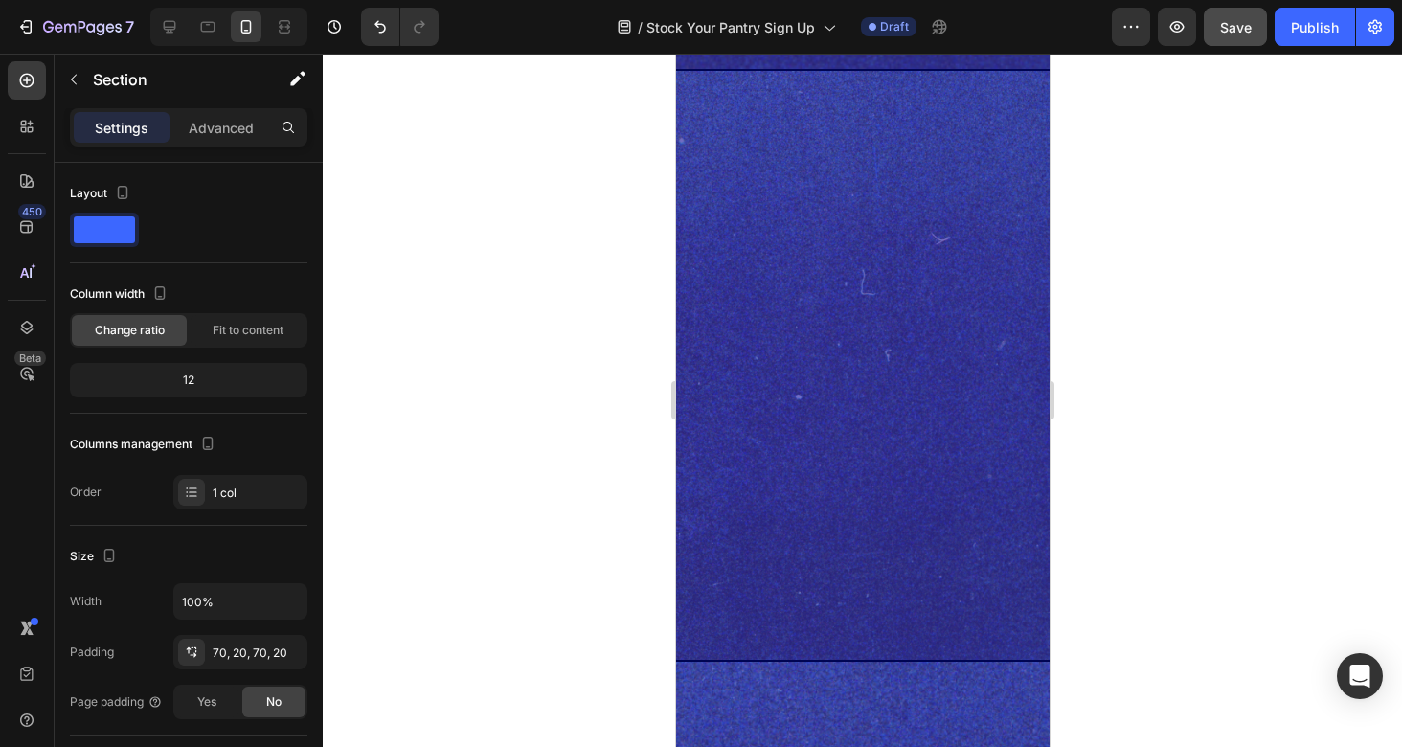
scroll to position [0, 0]
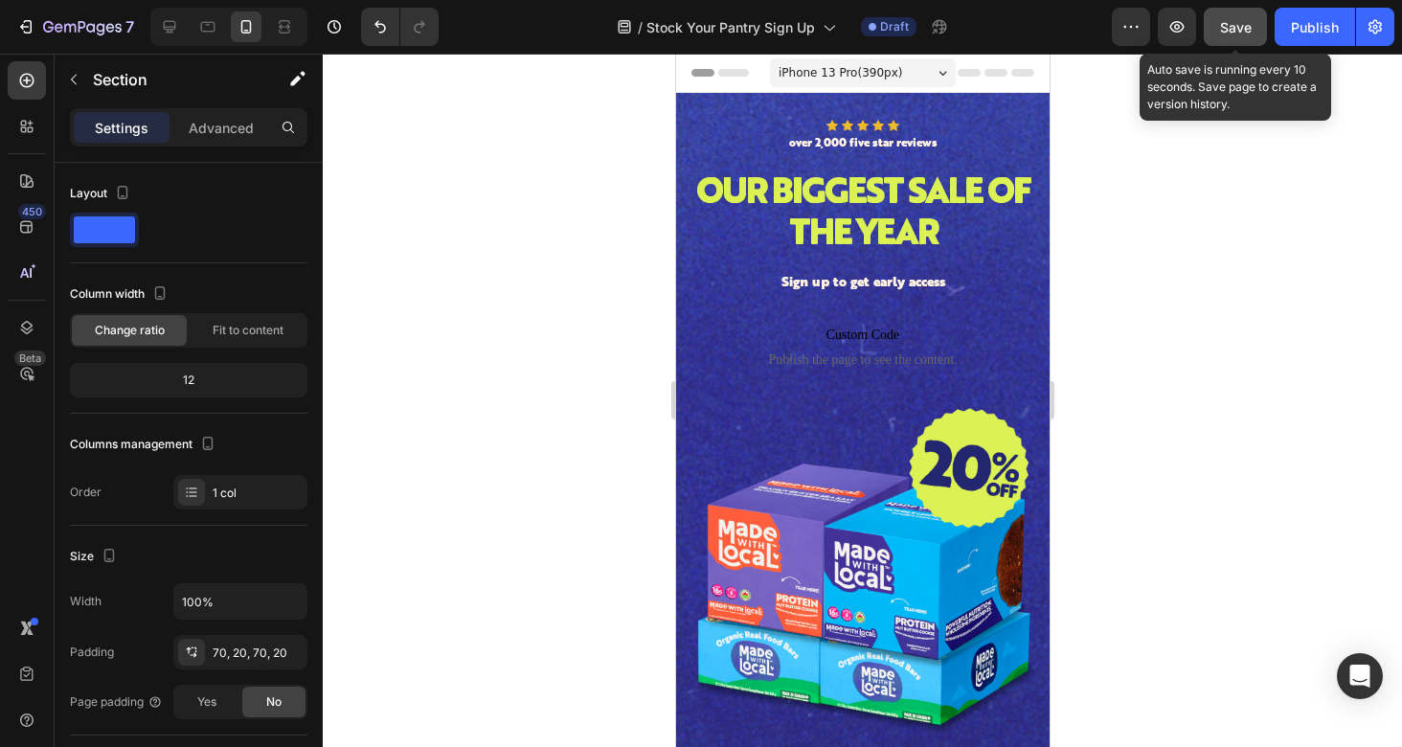
click at [1244, 28] on span "Save" at bounding box center [1236, 27] width 32 height 16
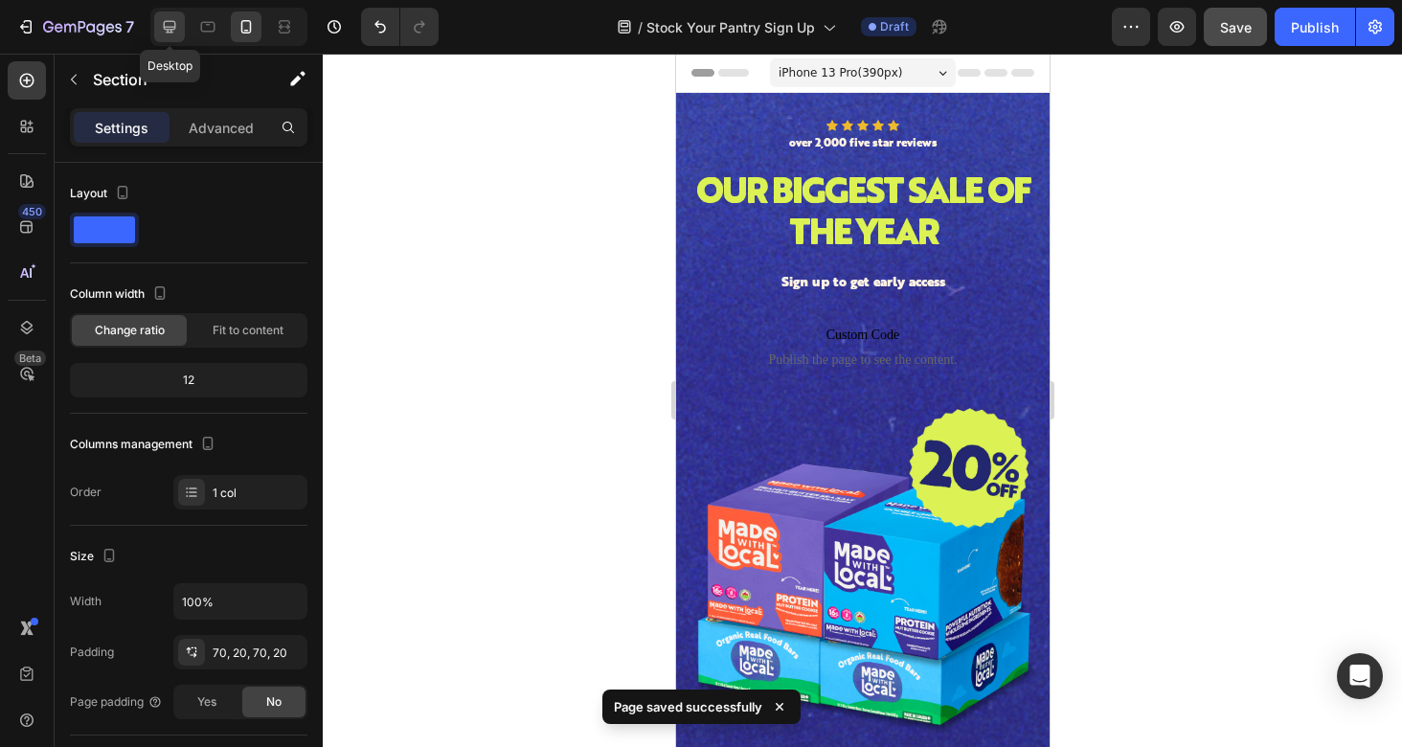
click at [176, 32] on icon at bounding box center [169, 26] width 19 height 19
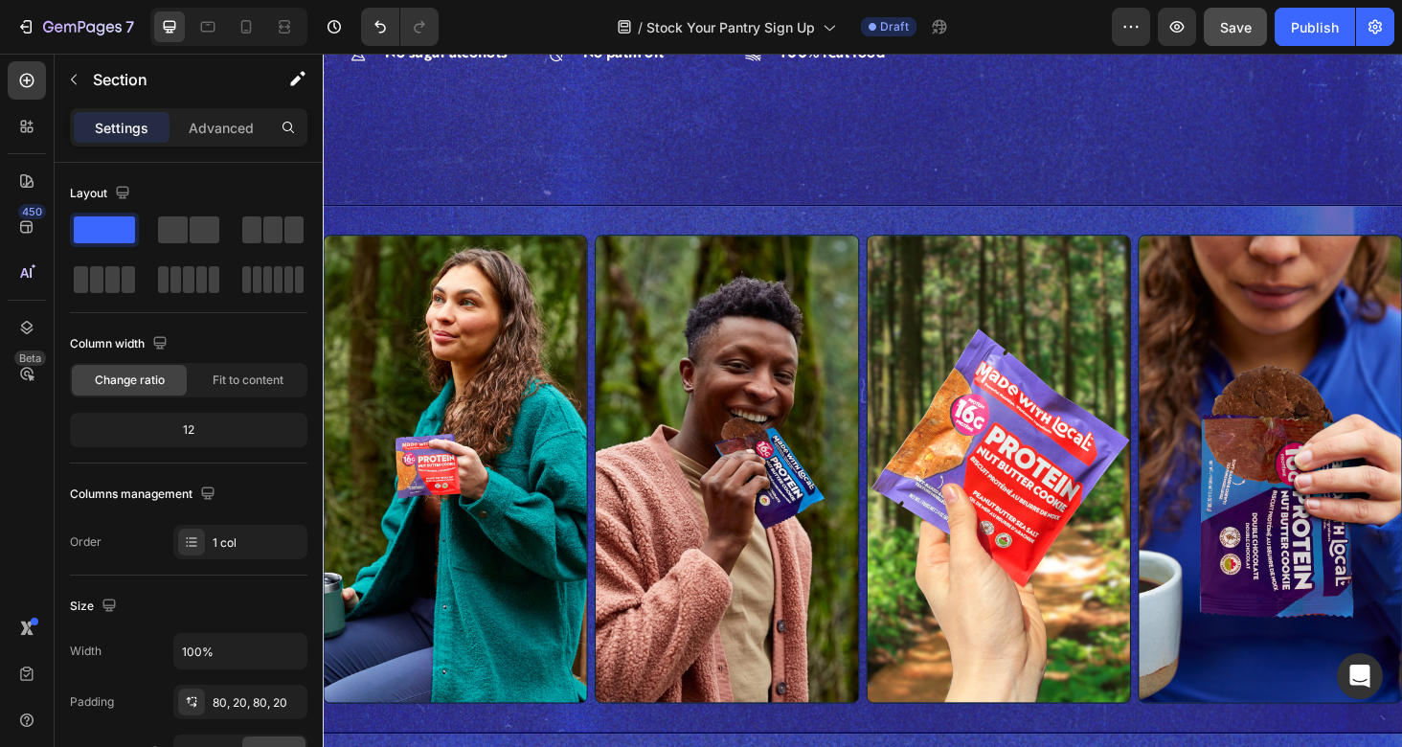
scroll to position [1136, 0]
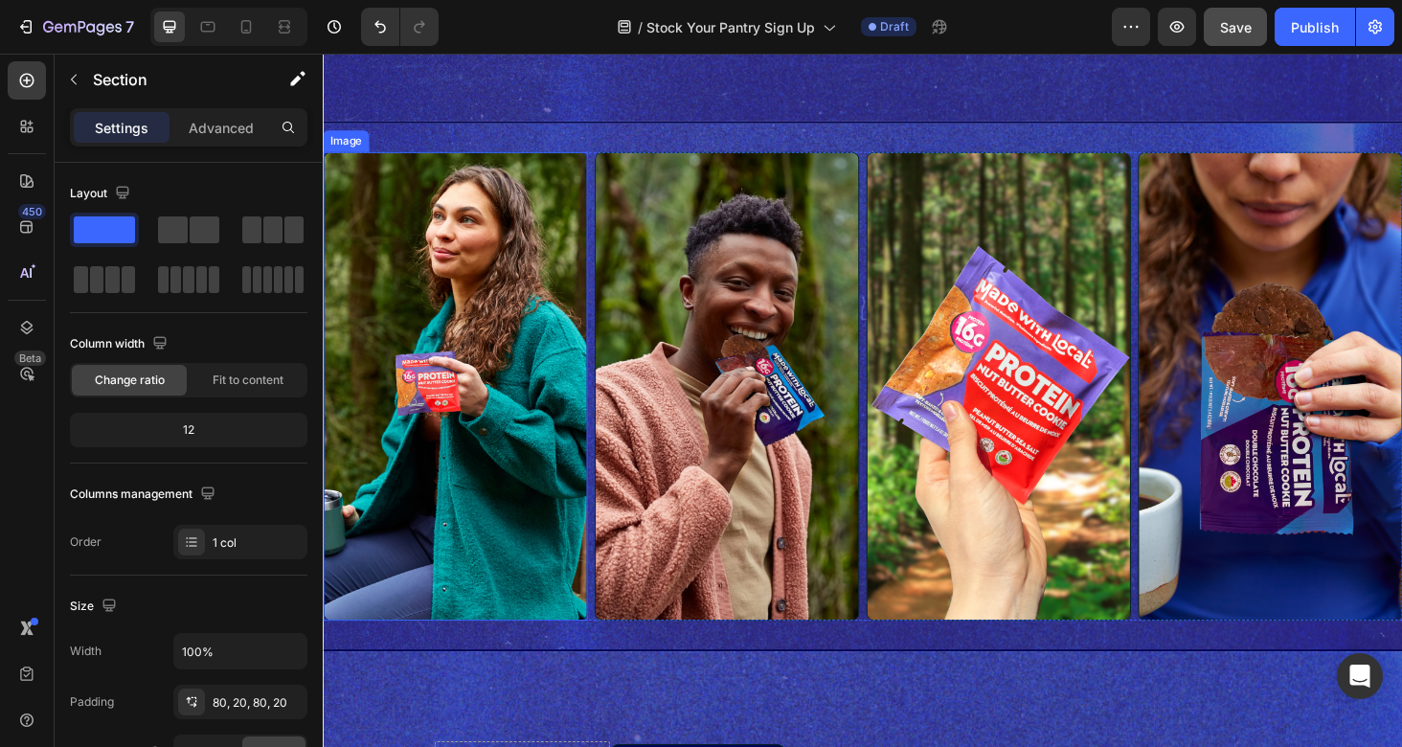
click at [443, 331] on img at bounding box center [464, 407] width 282 height 499
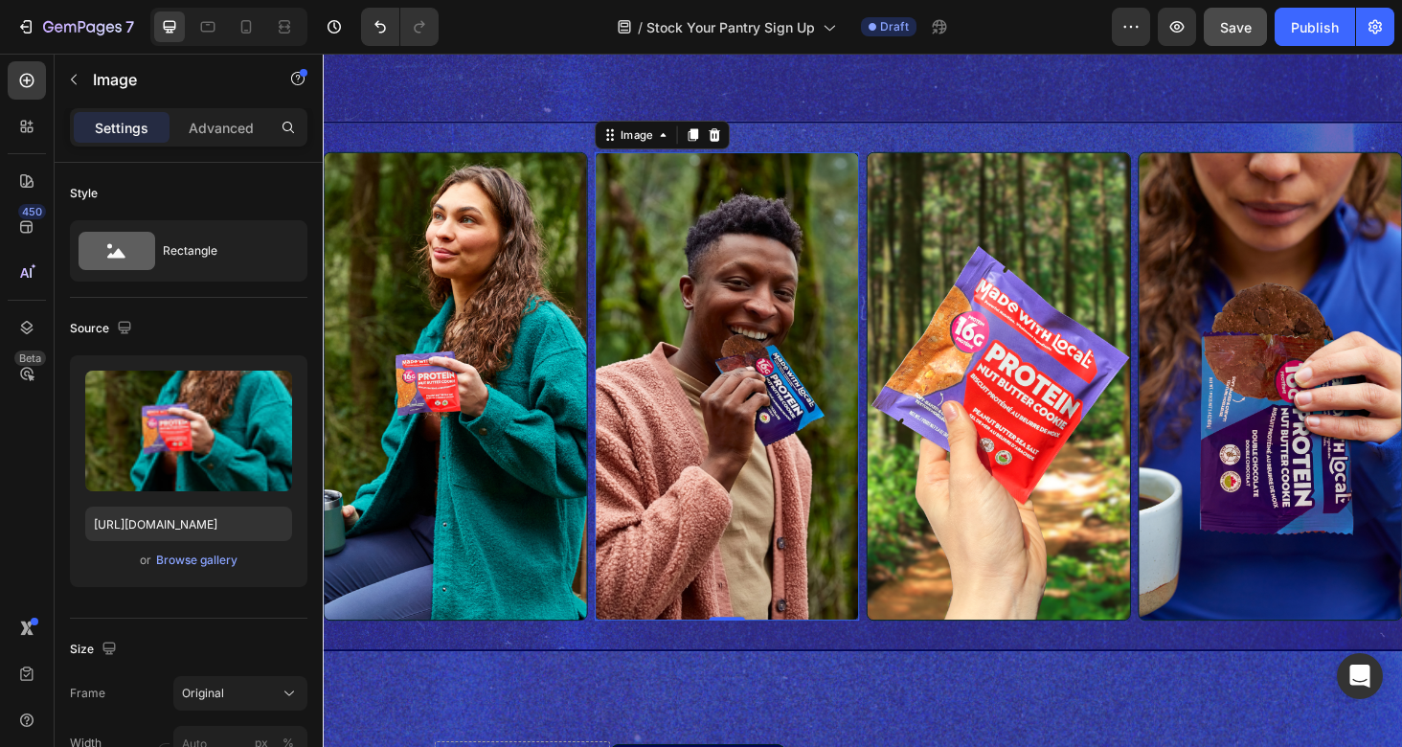
scroll to position [327, 0]
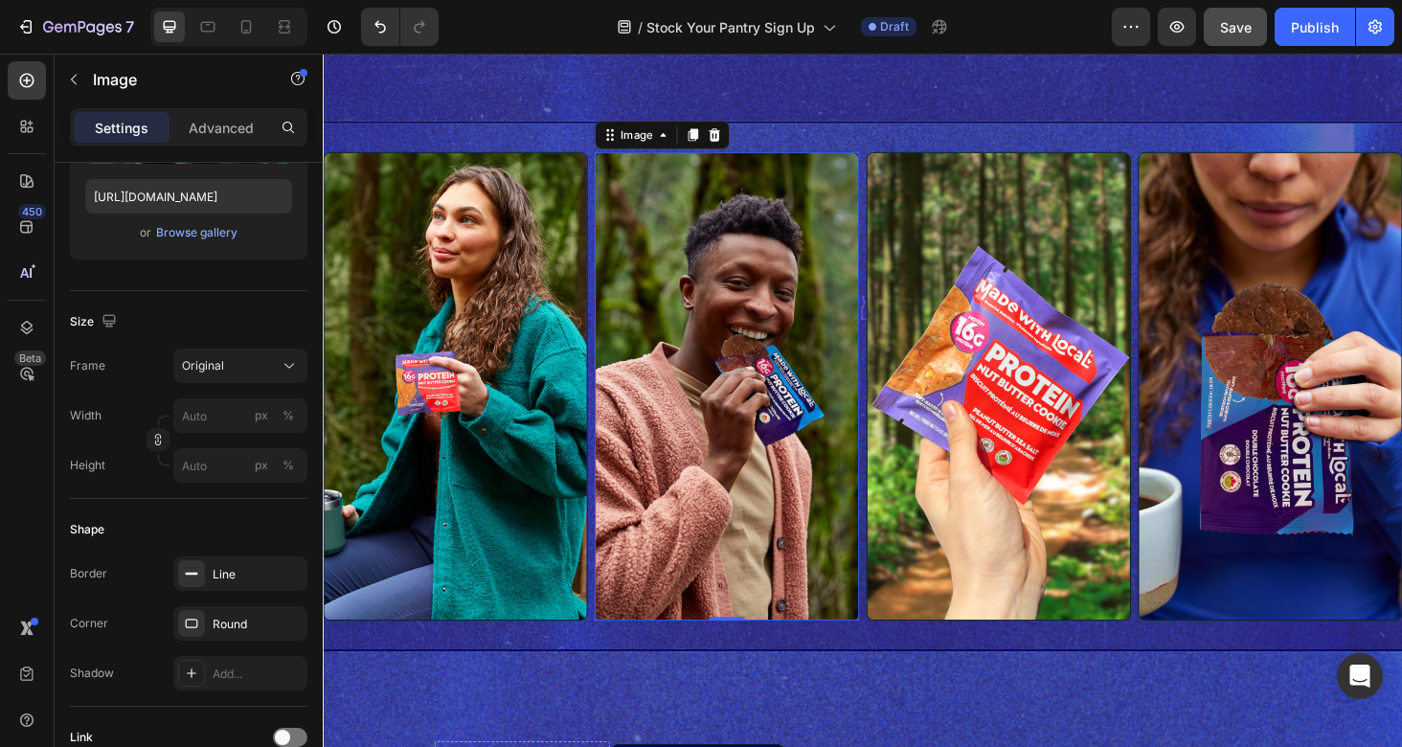
click at [793, 353] on img at bounding box center [753, 407] width 282 height 499
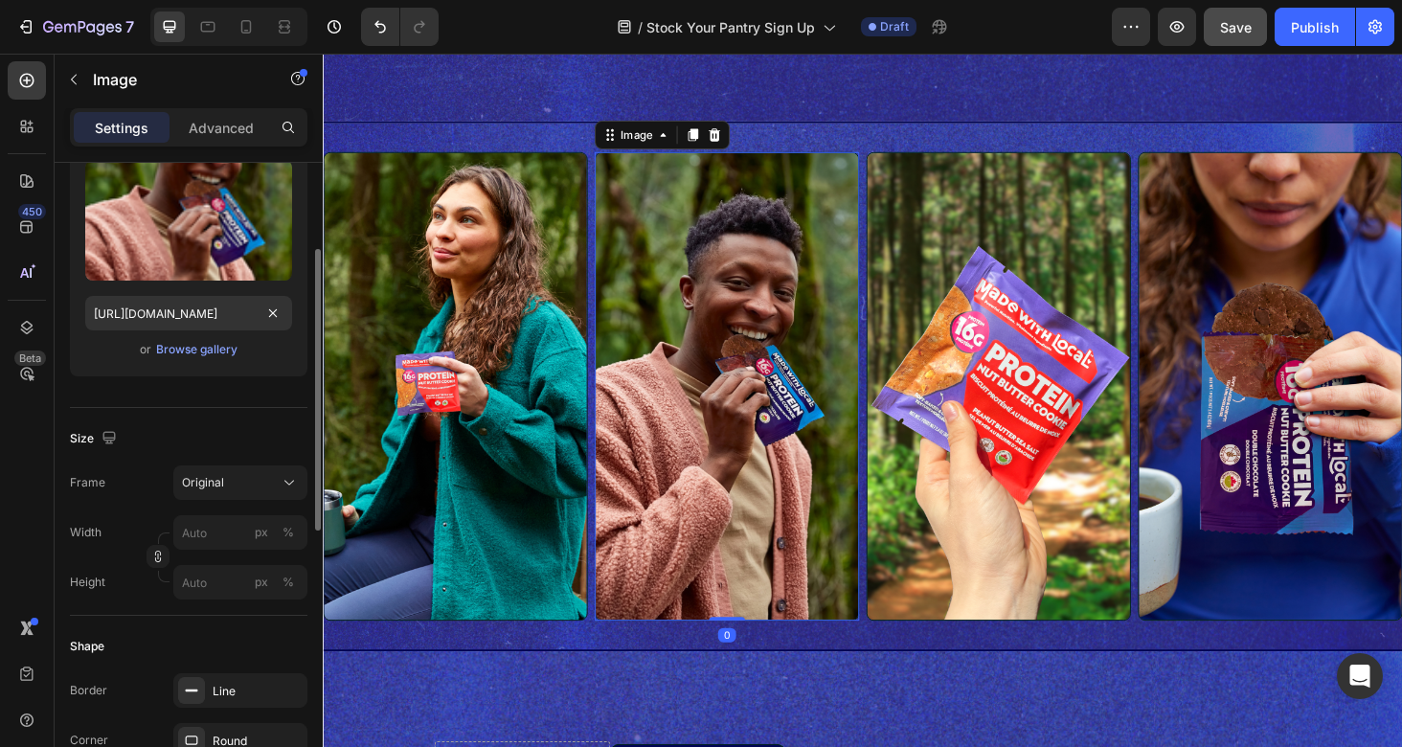
scroll to position [201, 0]
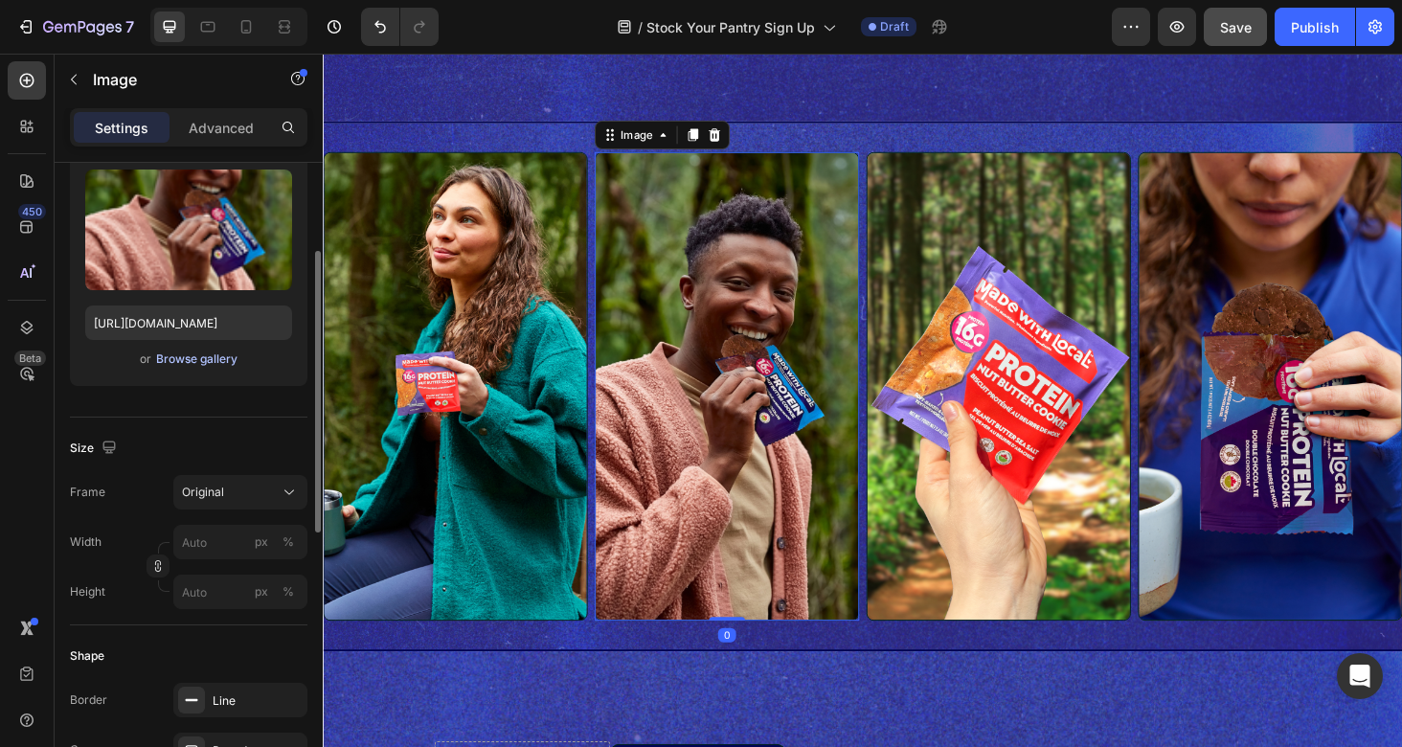
click at [189, 363] on div "Browse gallery" at bounding box center [196, 358] width 81 height 17
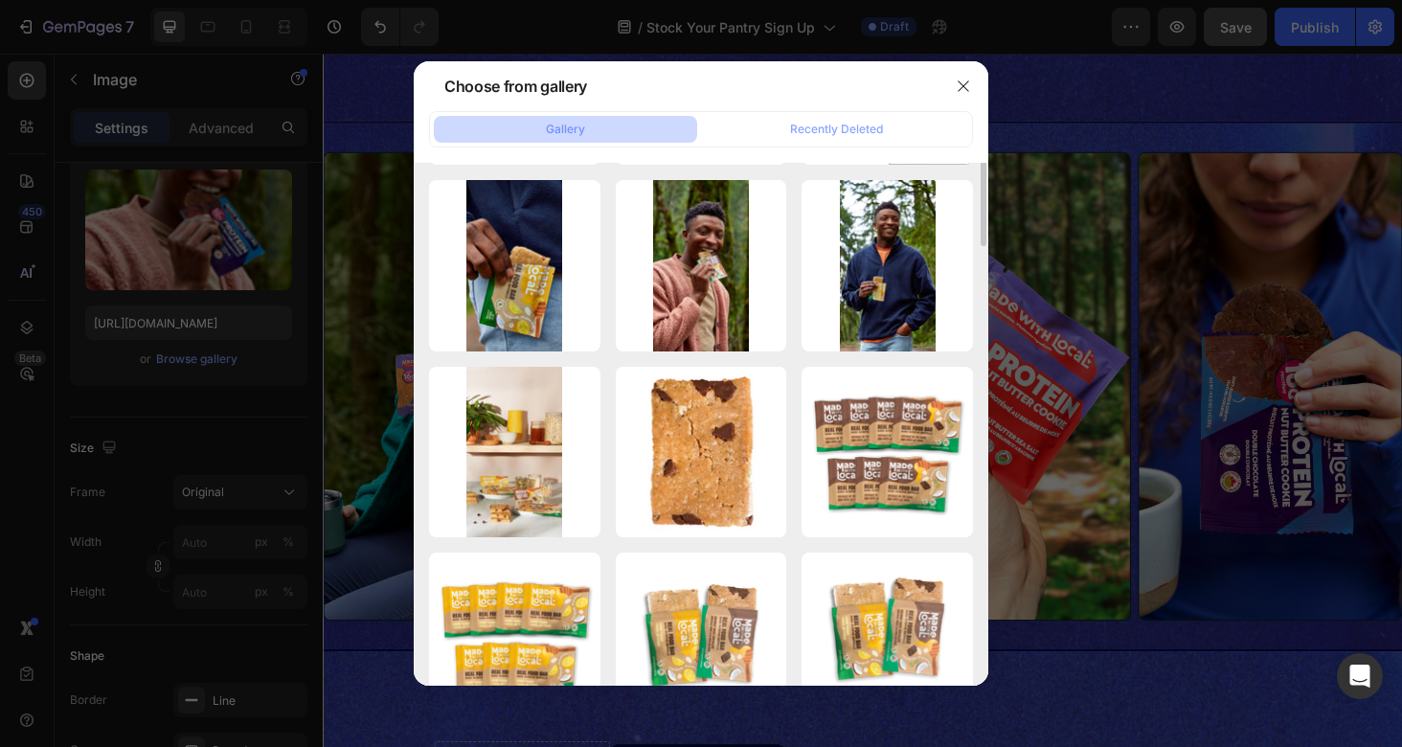
scroll to position [600, 0]
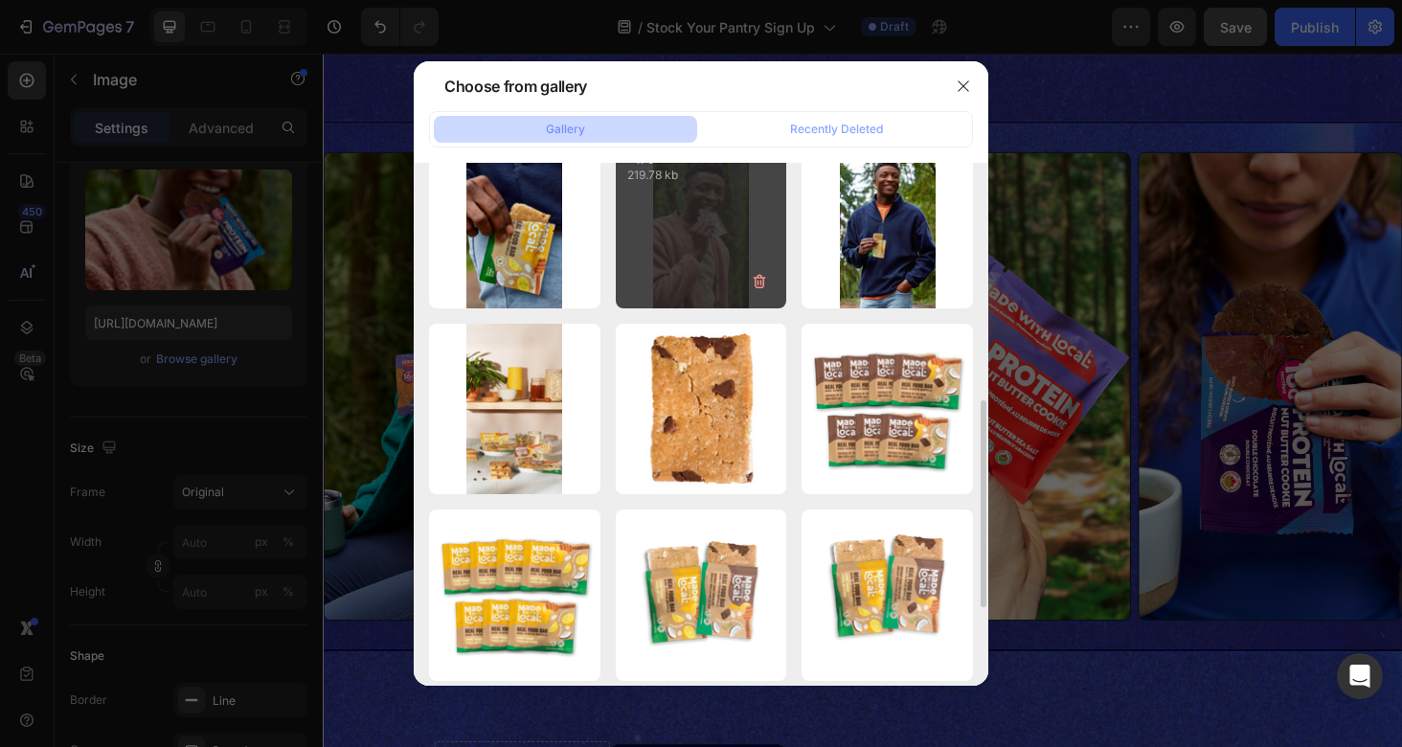
click at [714, 262] on div "2.jpg 219.78 kb" at bounding box center [701, 222] width 171 height 171
type input "https://cdn.shopify.com/s/files/1/0673/9009/files/gempages_495692979957138568-3…"
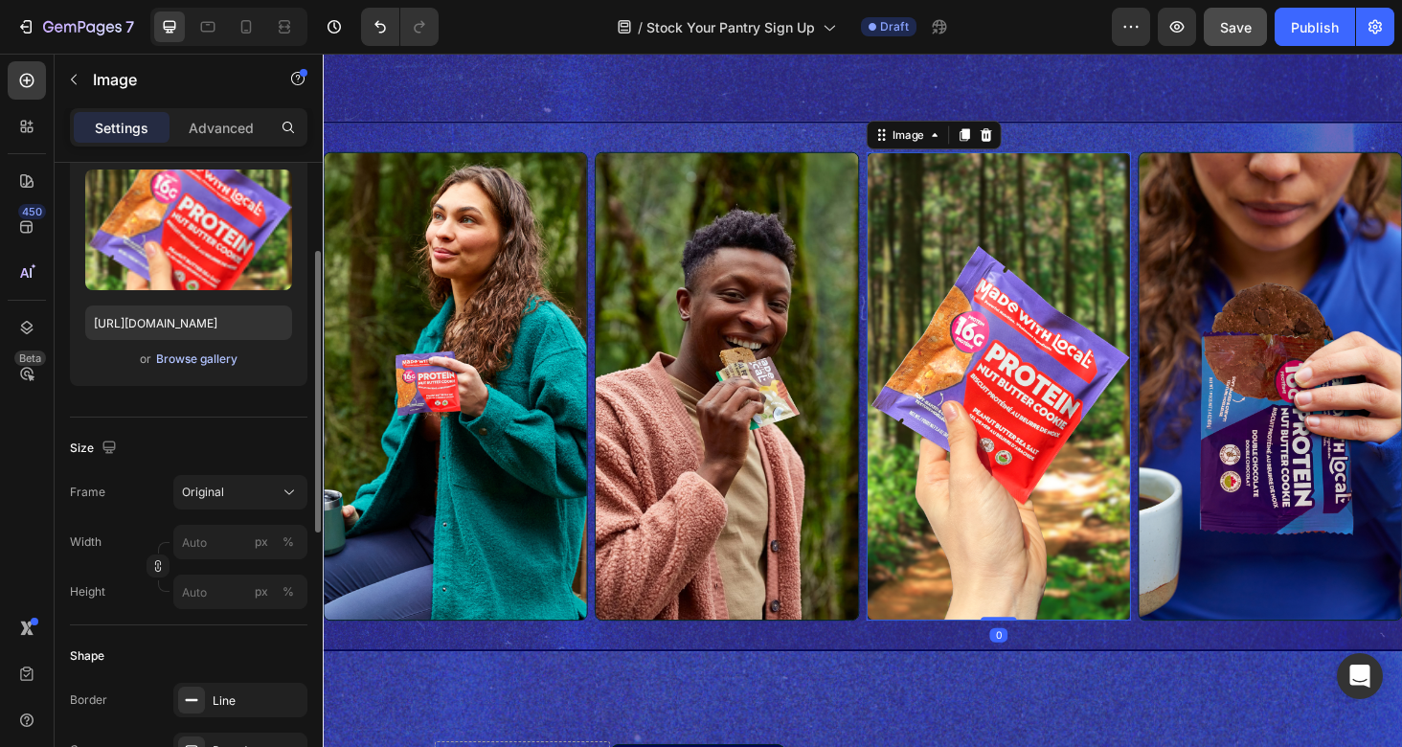
click at [207, 361] on div "Browse gallery" at bounding box center [196, 358] width 81 height 17
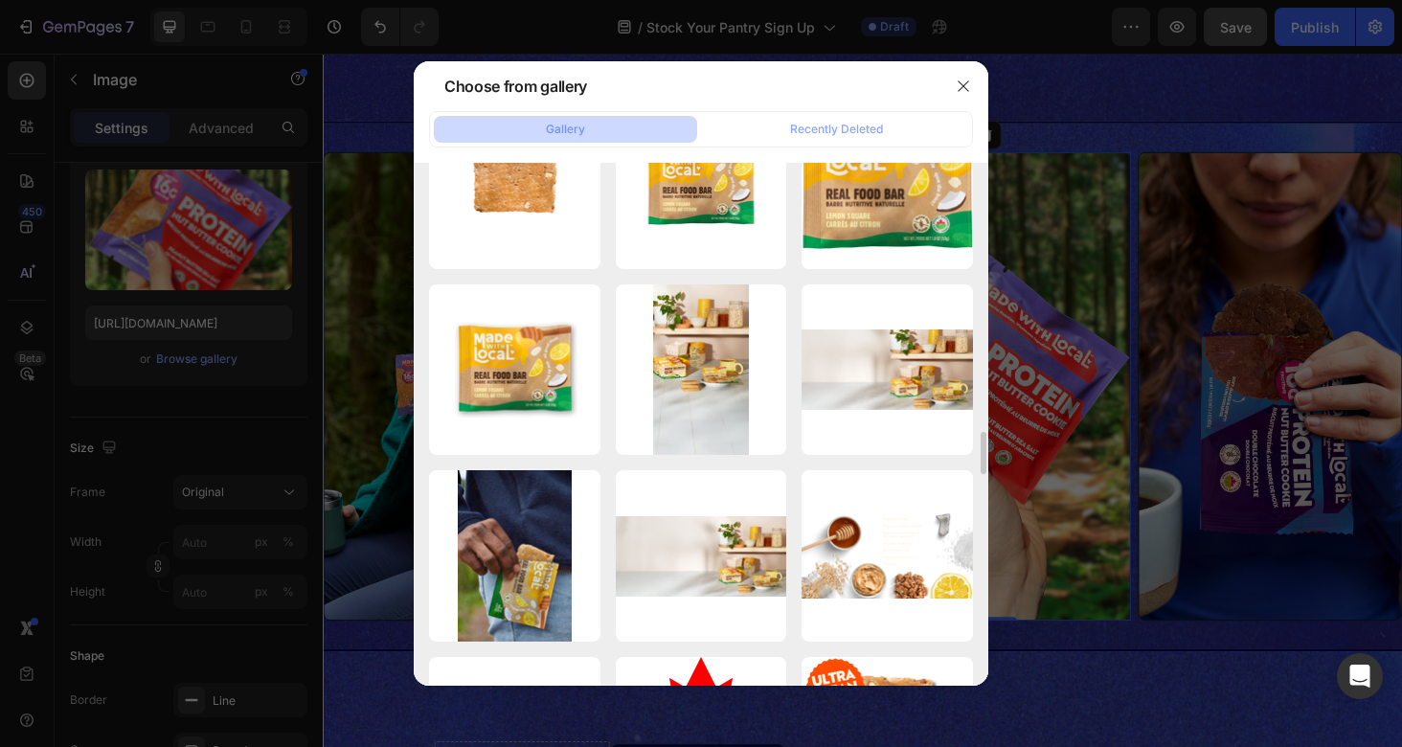
scroll to position [4000, 0]
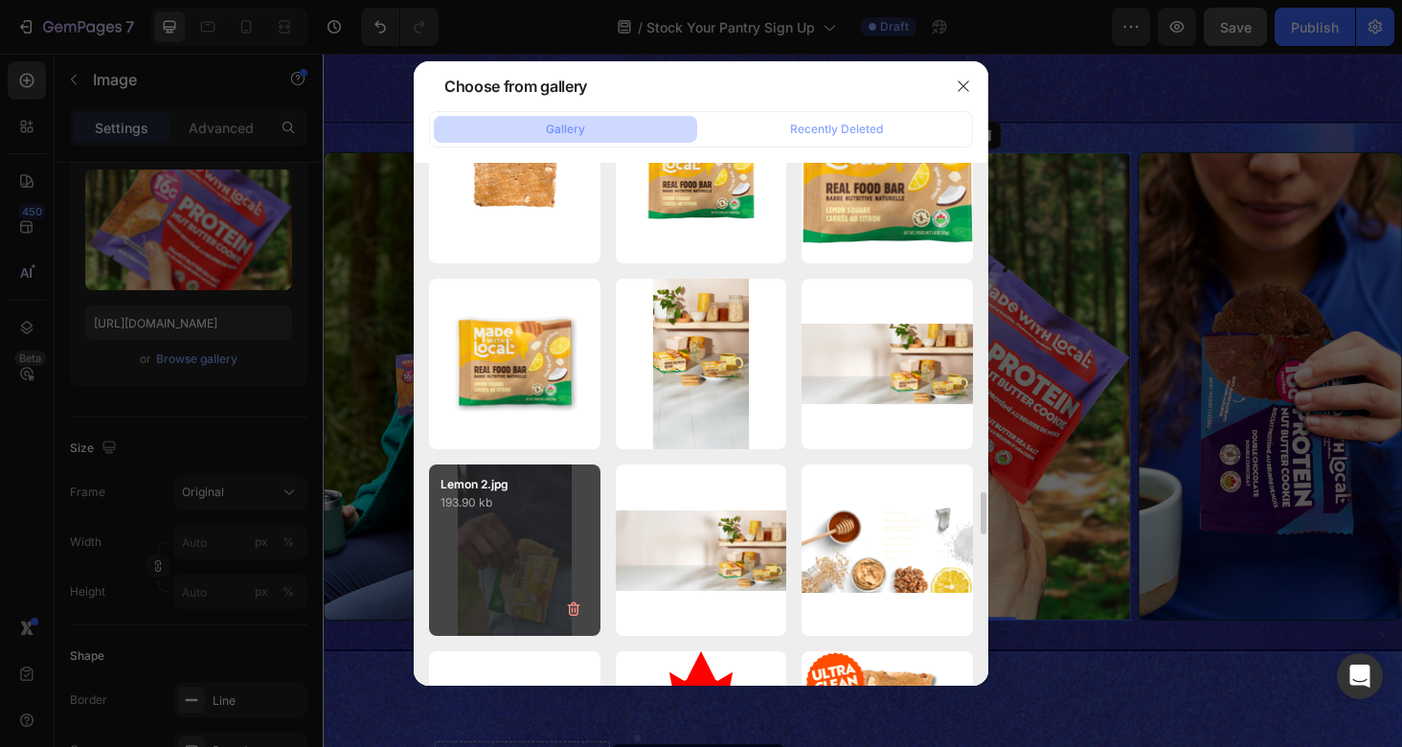
click at [510, 544] on div "Lemon 2.jpg 193.90 kb" at bounding box center [514, 549] width 171 height 171
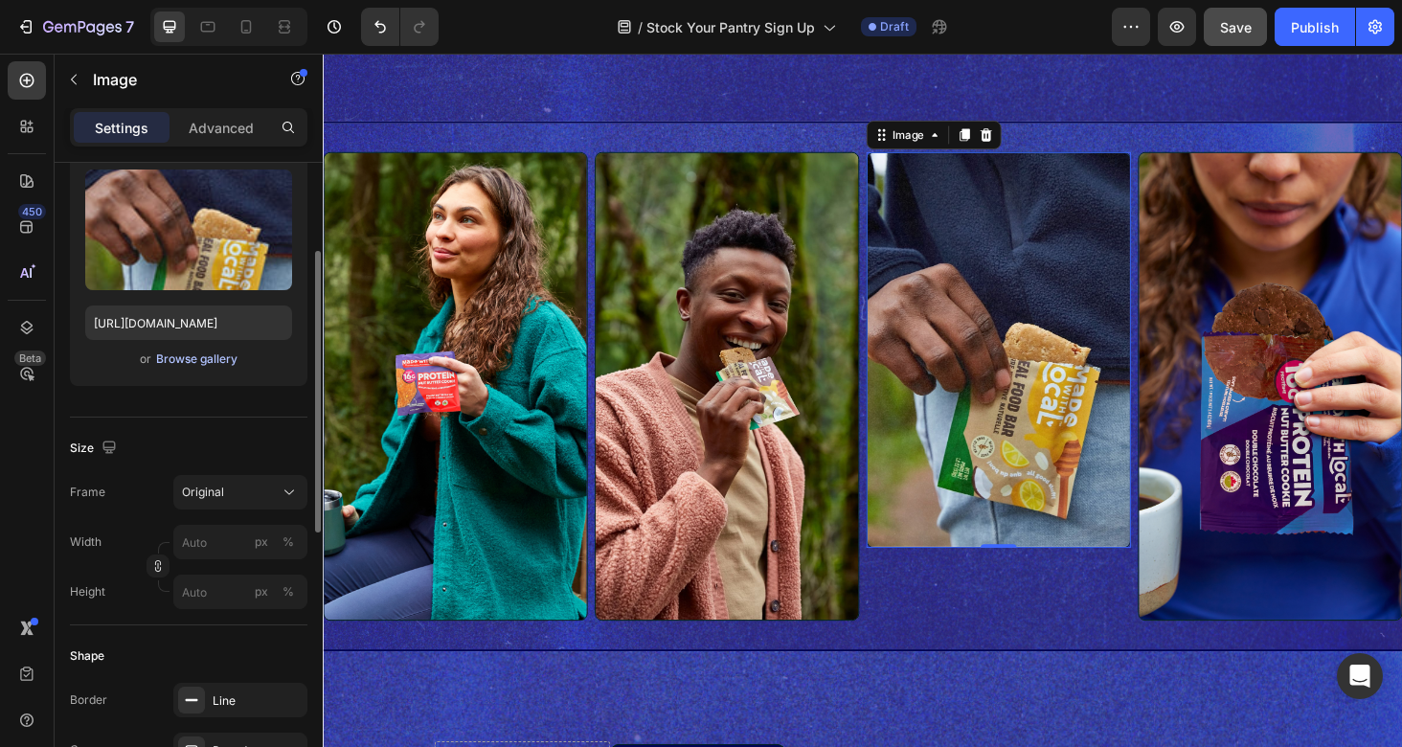
click at [207, 360] on div "Browse gallery" at bounding box center [196, 358] width 81 height 17
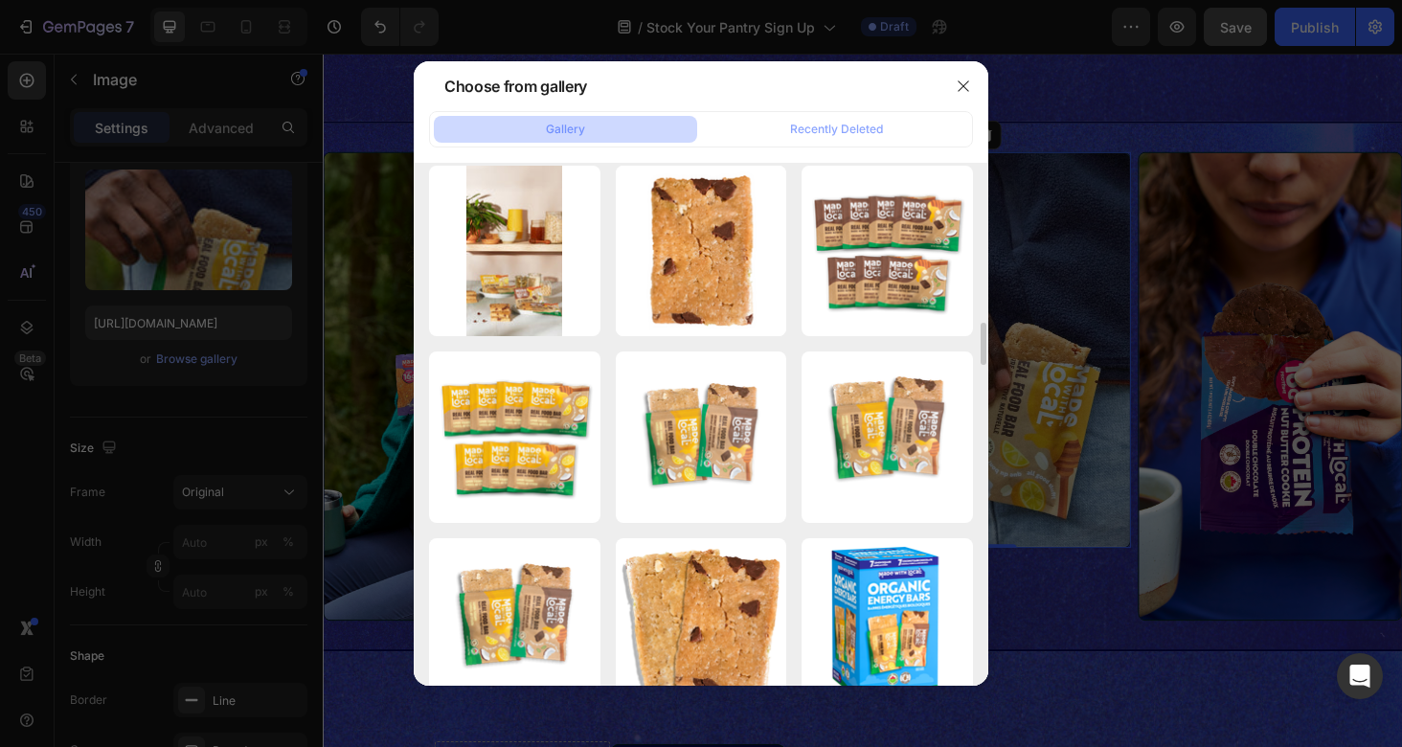
scroll to position [454, 0]
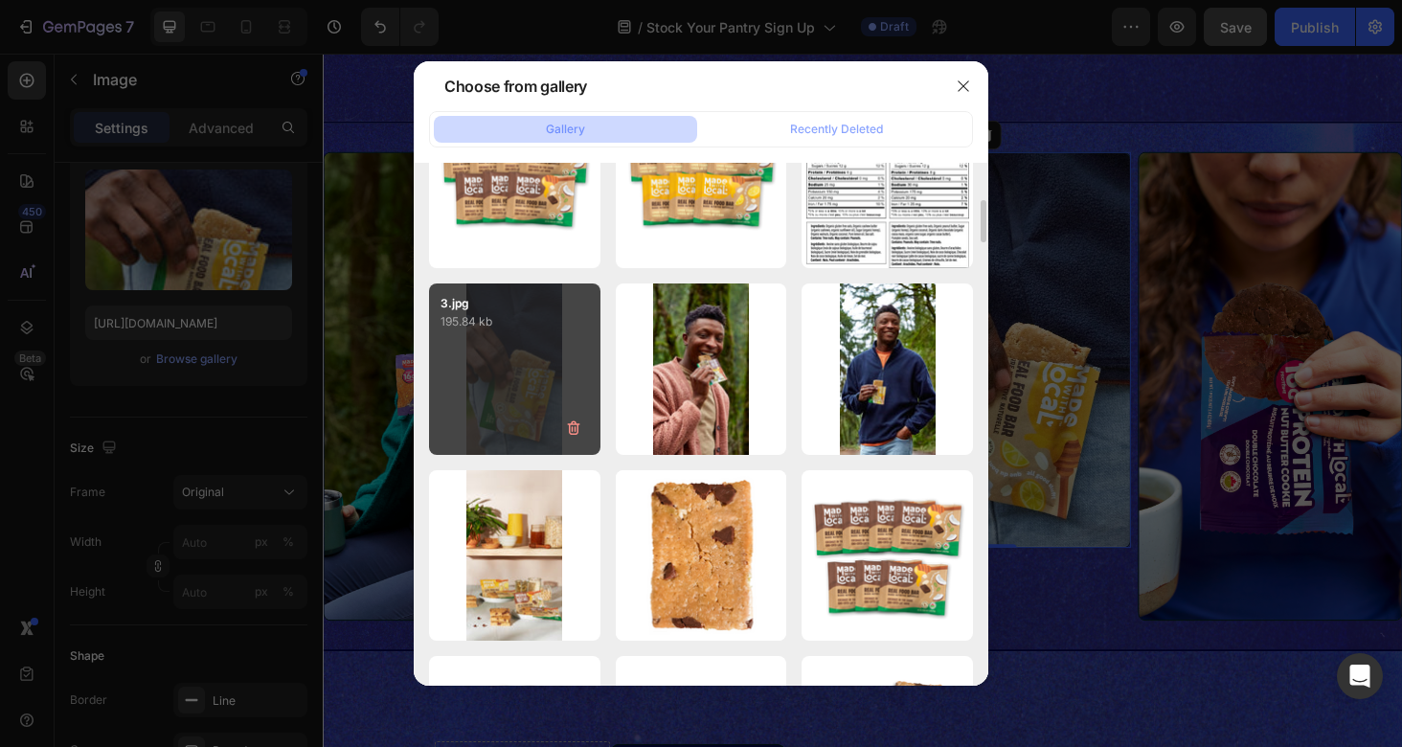
click at [533, 362] on div "3.jpg 195.84 kb" at bounding box center [514, 368] width 171 height 171
type input "https://cdn.shopify.com/s/files/1/0673/9009/files/gempages_495692979957138568-e…"
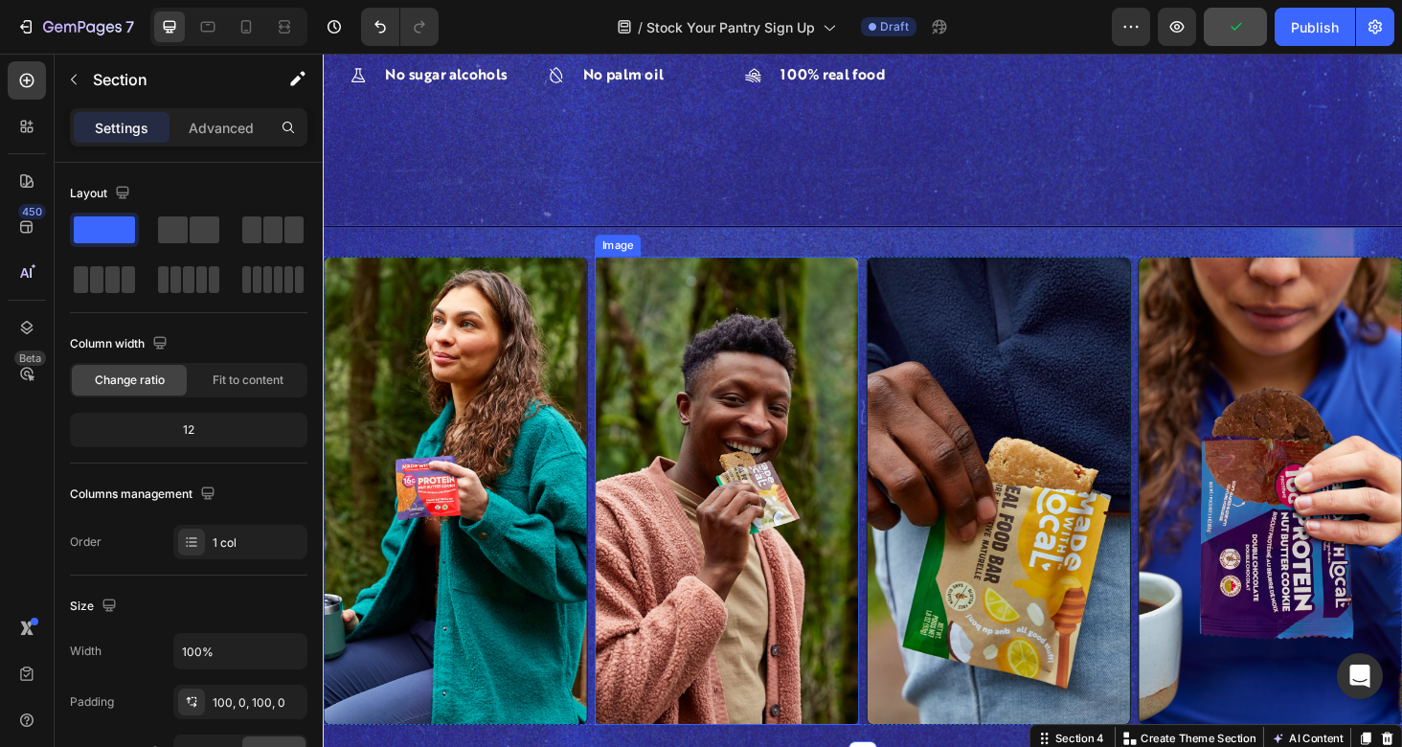
scroll to position [1018, 0]
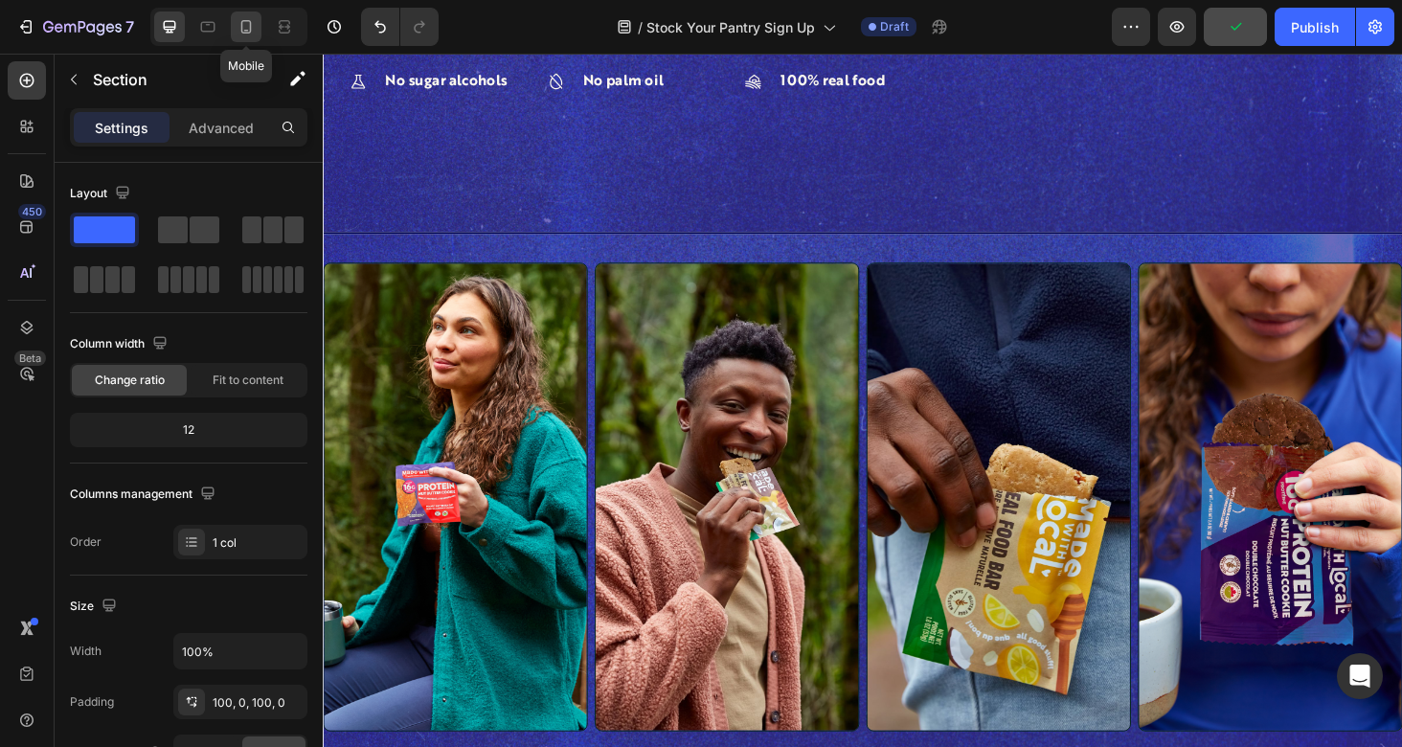
click at [255, 32] on icon at bounding box center [246, 26] width 19 height 19
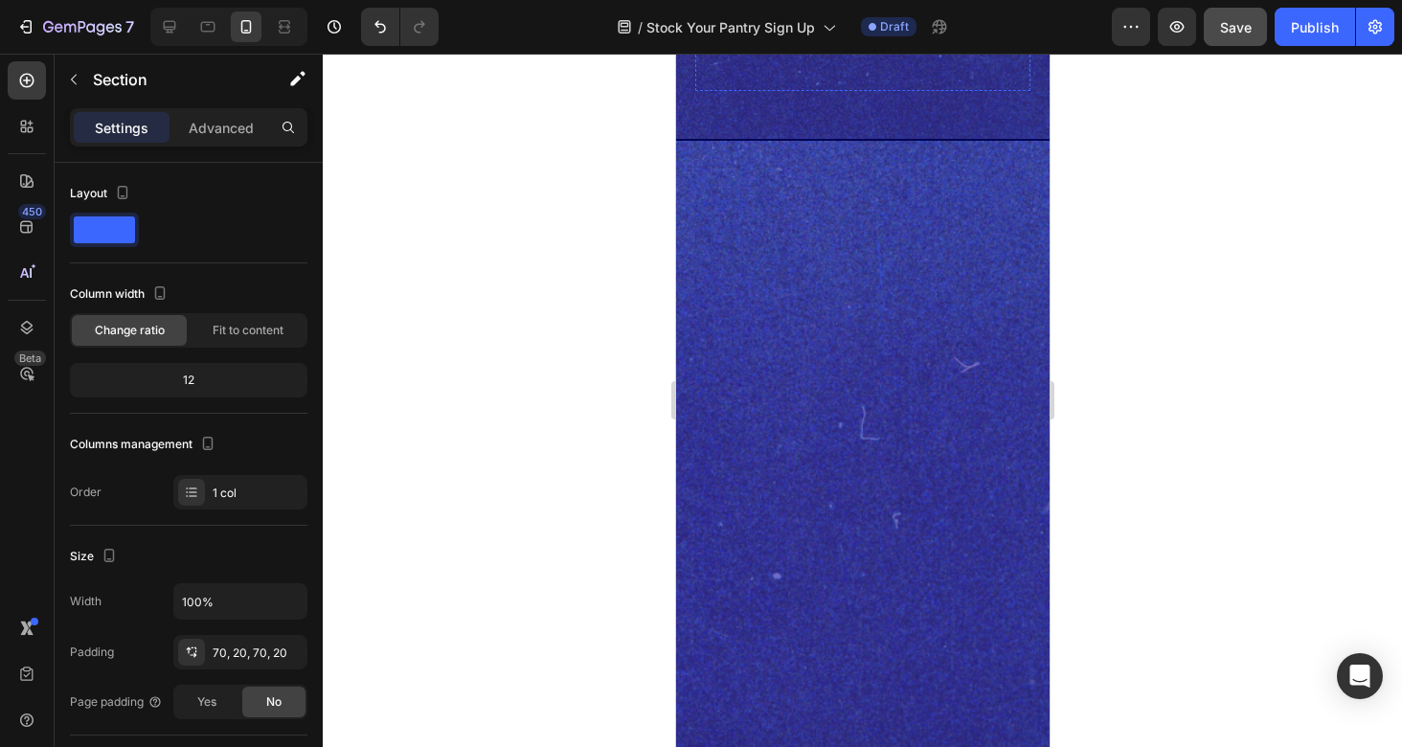
scroll to position [200, 0]
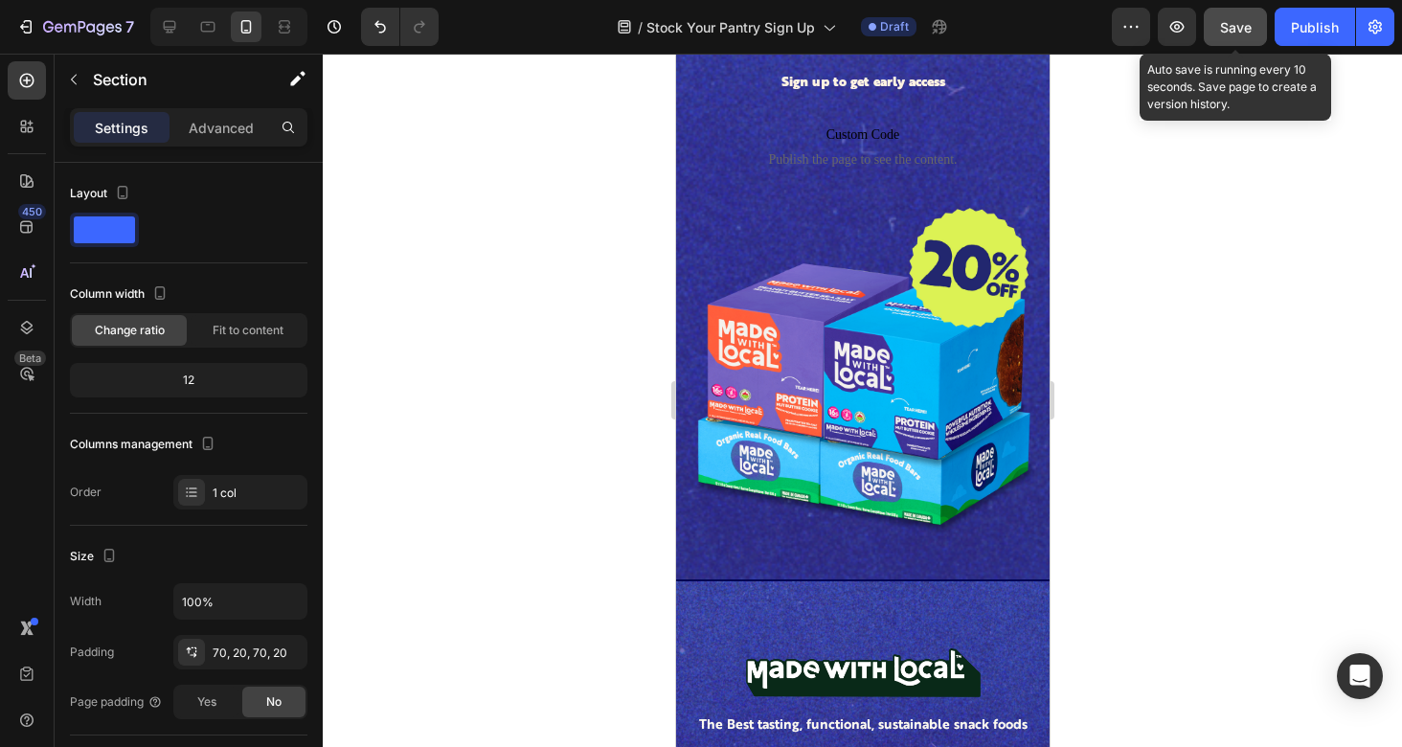
click at [1247, 27] on span "Save" at bounding box center [1236, 27] width 32 height 16
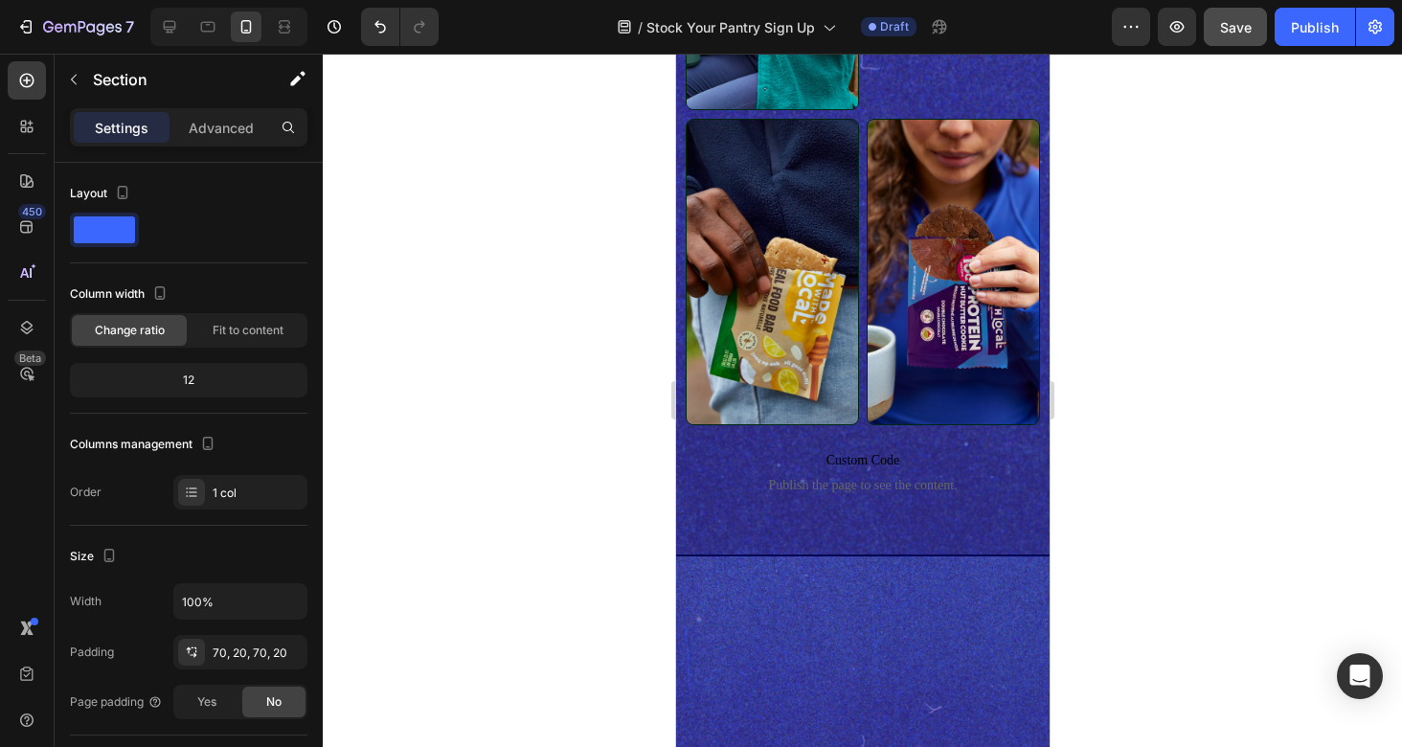
scroll to position [0, 0]
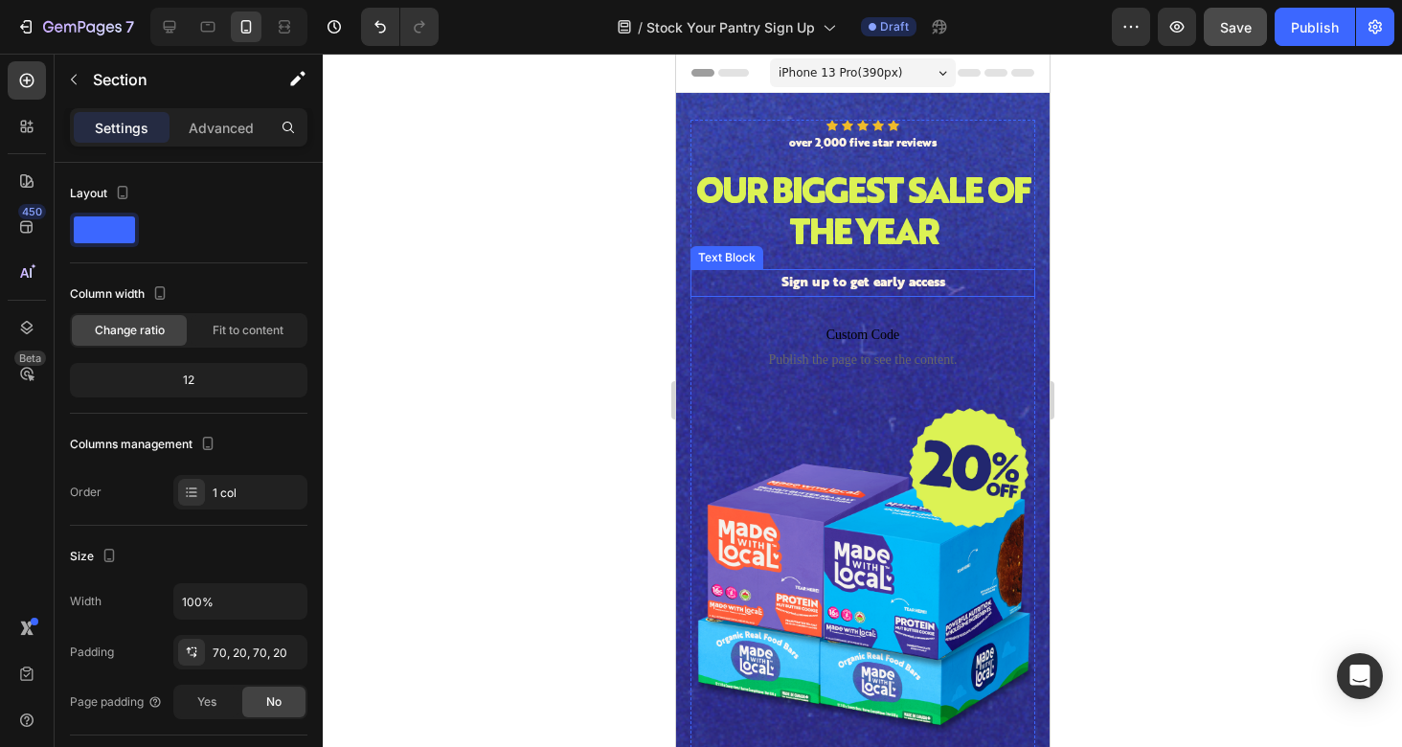
click at [930, 287] on p "Sign up to get early access" at bounding box center [861, 283] width 341 height 24
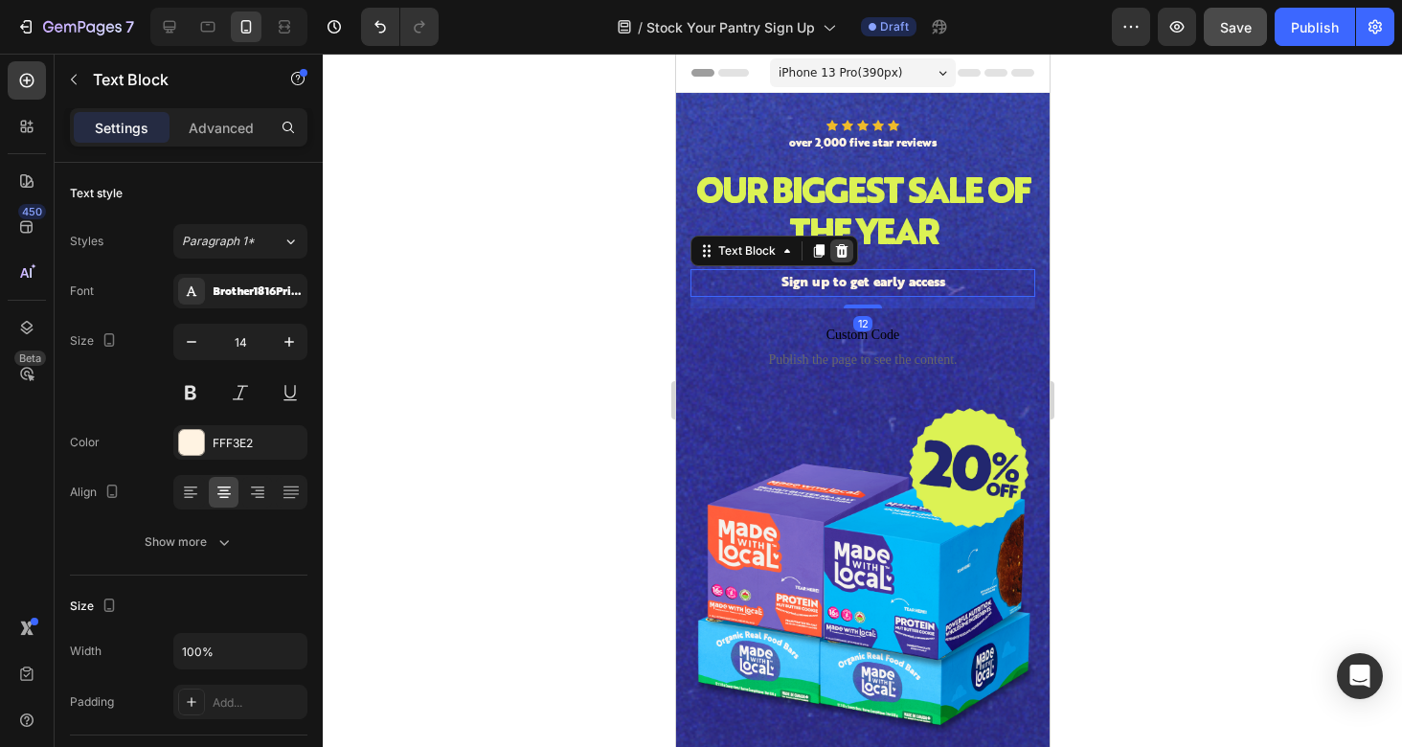
click at [839, 247] on icon at bounding box center [841, 250] width 12 height 13
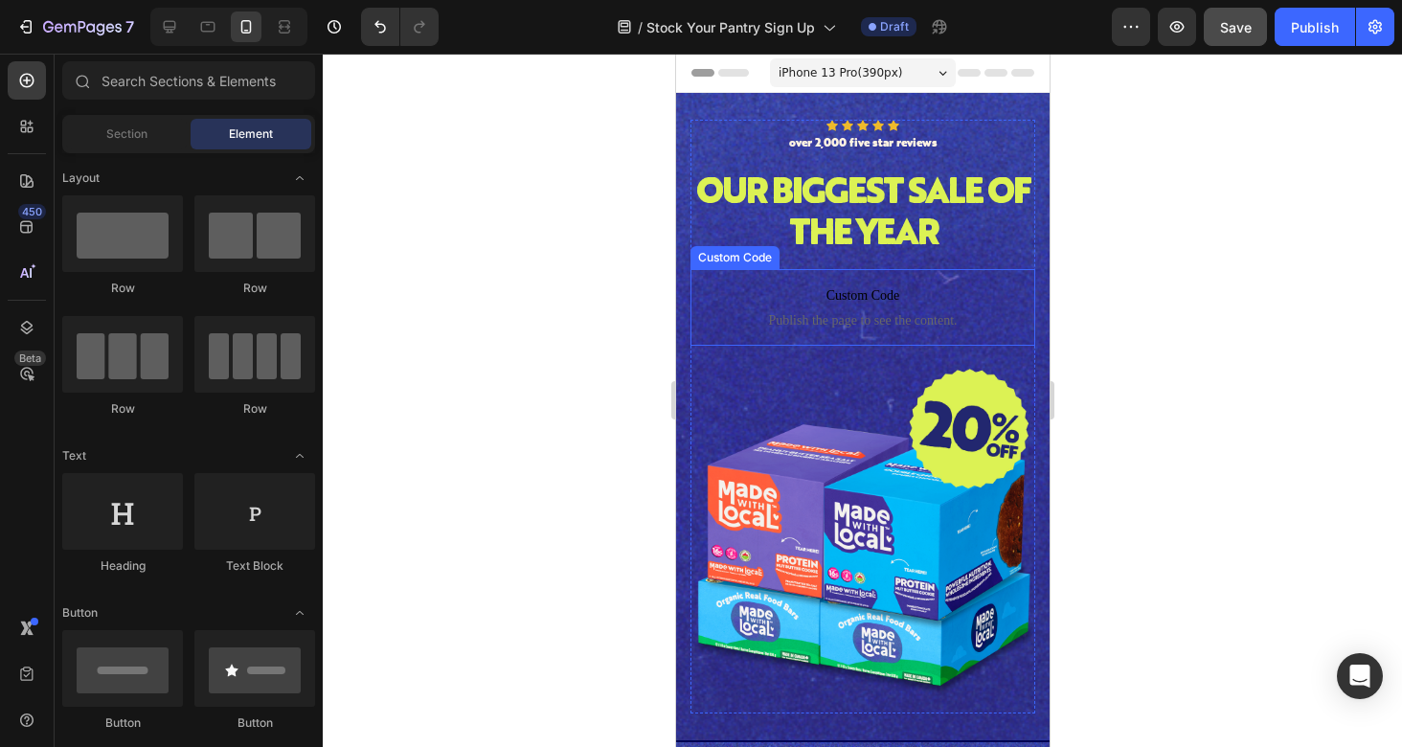
click at [917, 286] on span "Custom Code" at bounding box center [861, 295] width 345 height 23
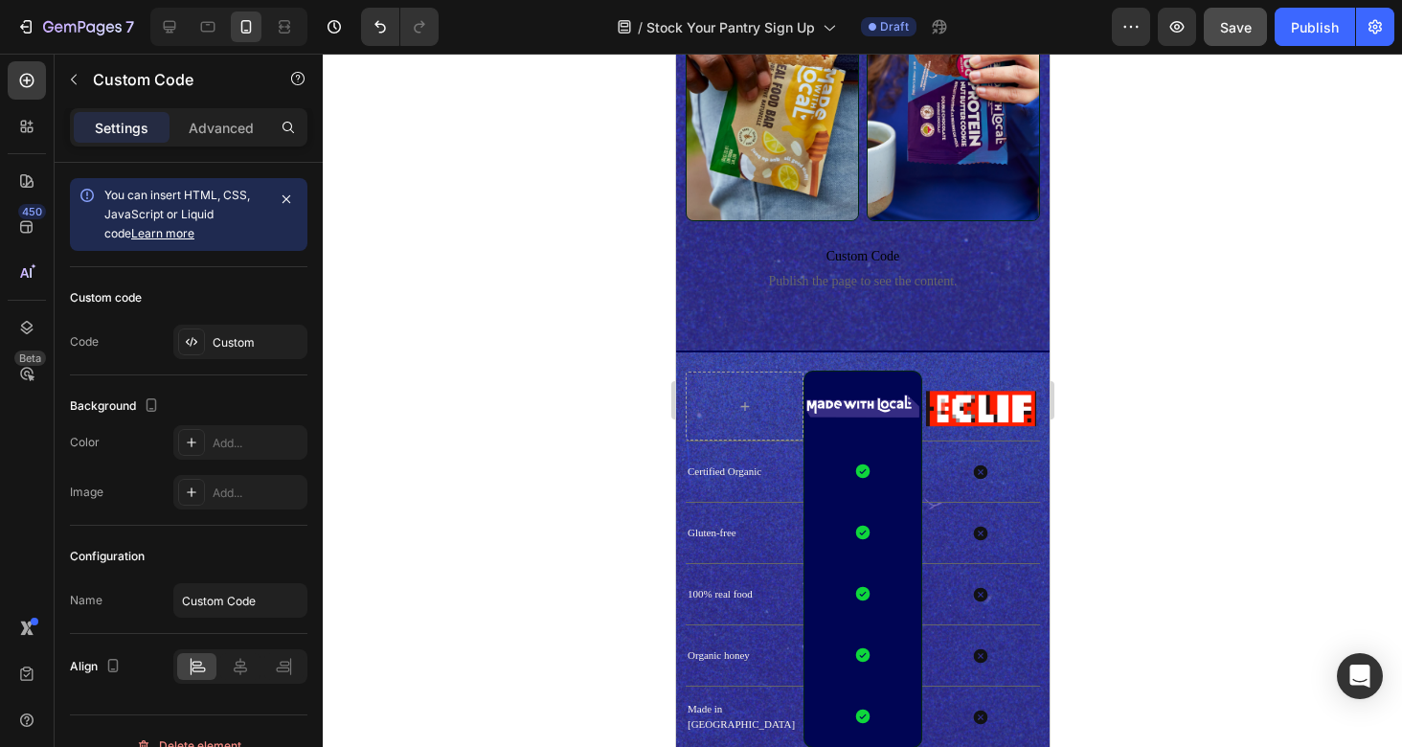
scroll to position [1761, 0]
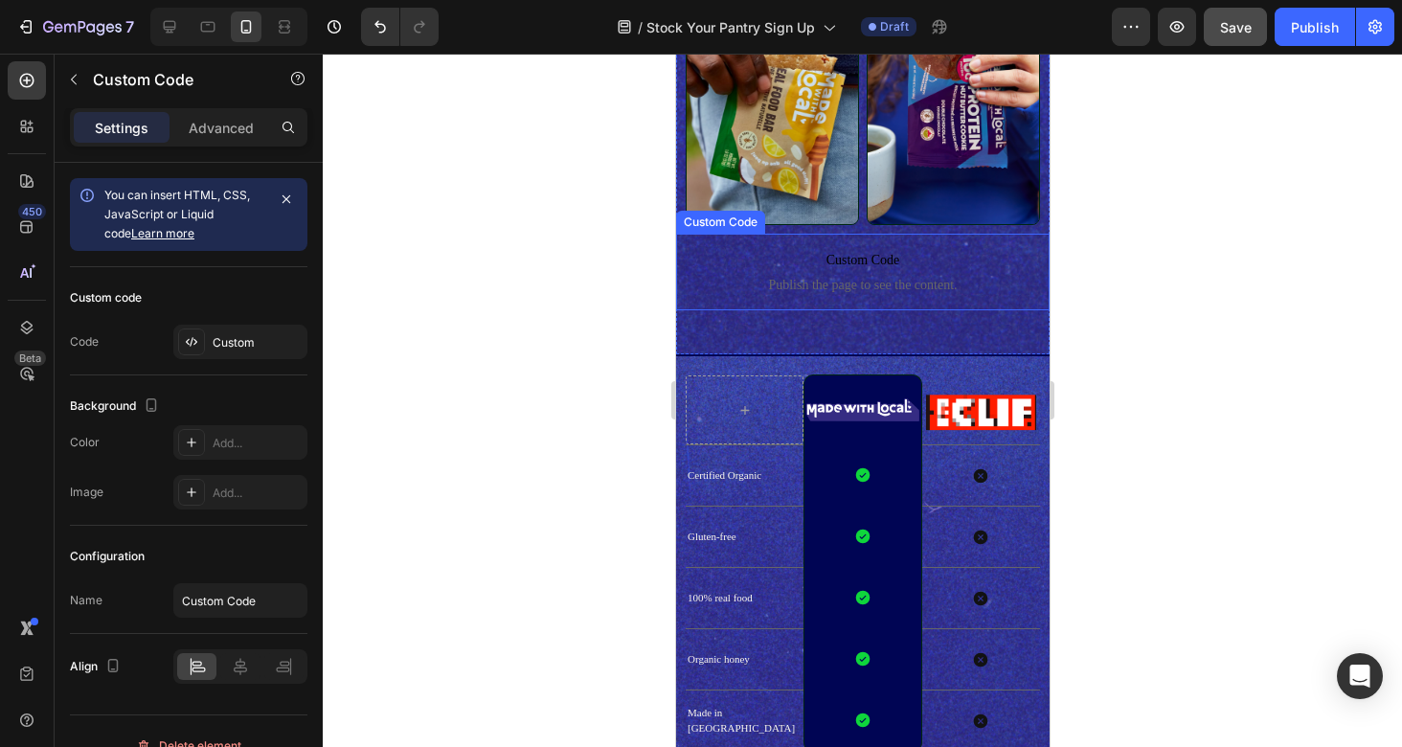
click at [902, 269] on span "Custom Code" at bounding box center [861, 260] width 373 height 23
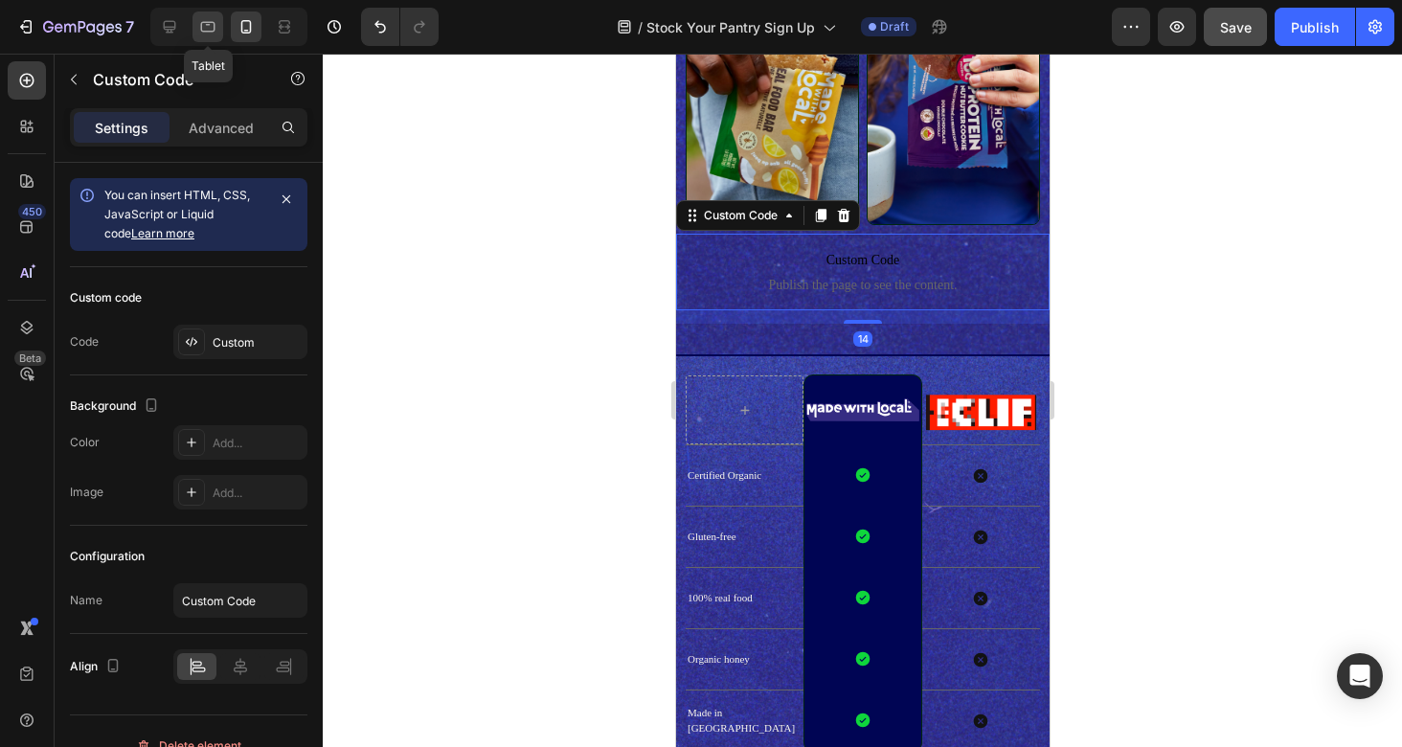
click at [209, 22] on icon at bounding box center [208, 27] width 14 height 11
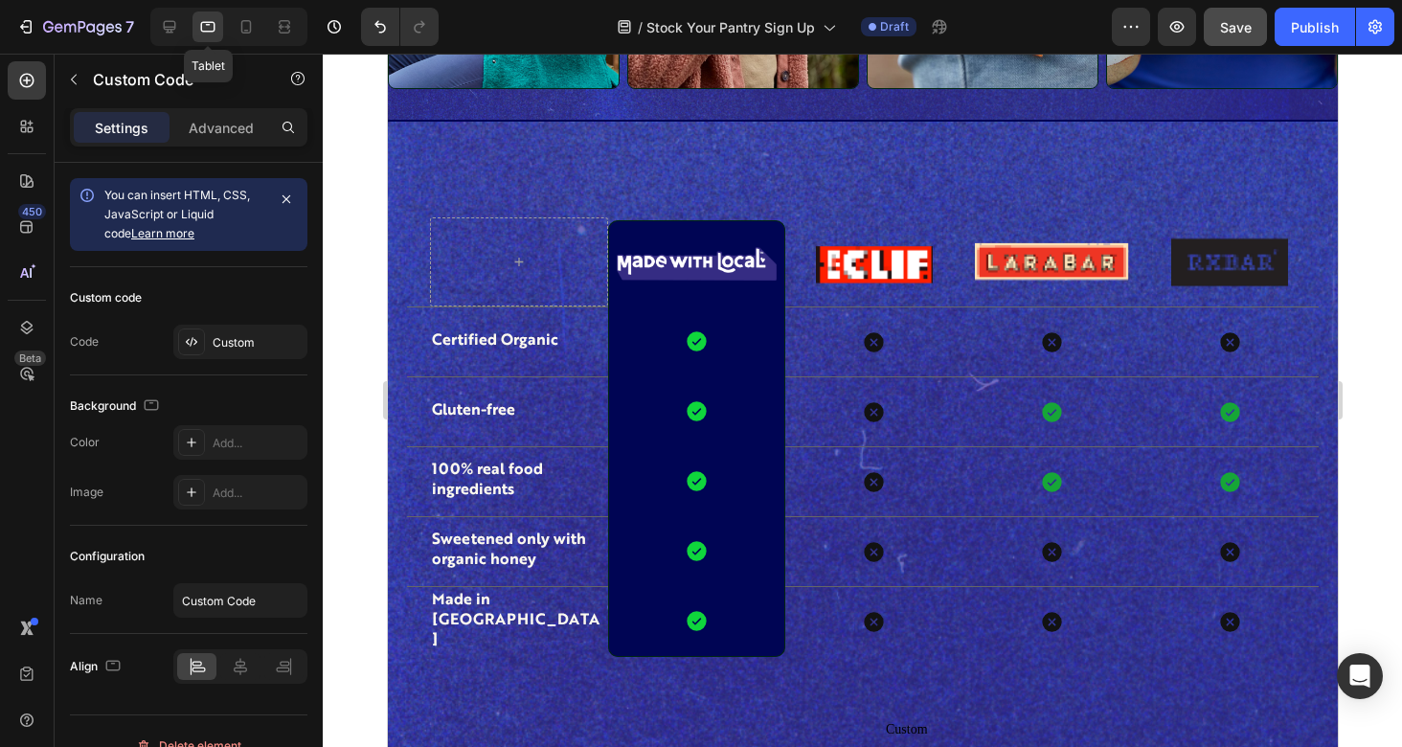
scroll to position [1872, 0]
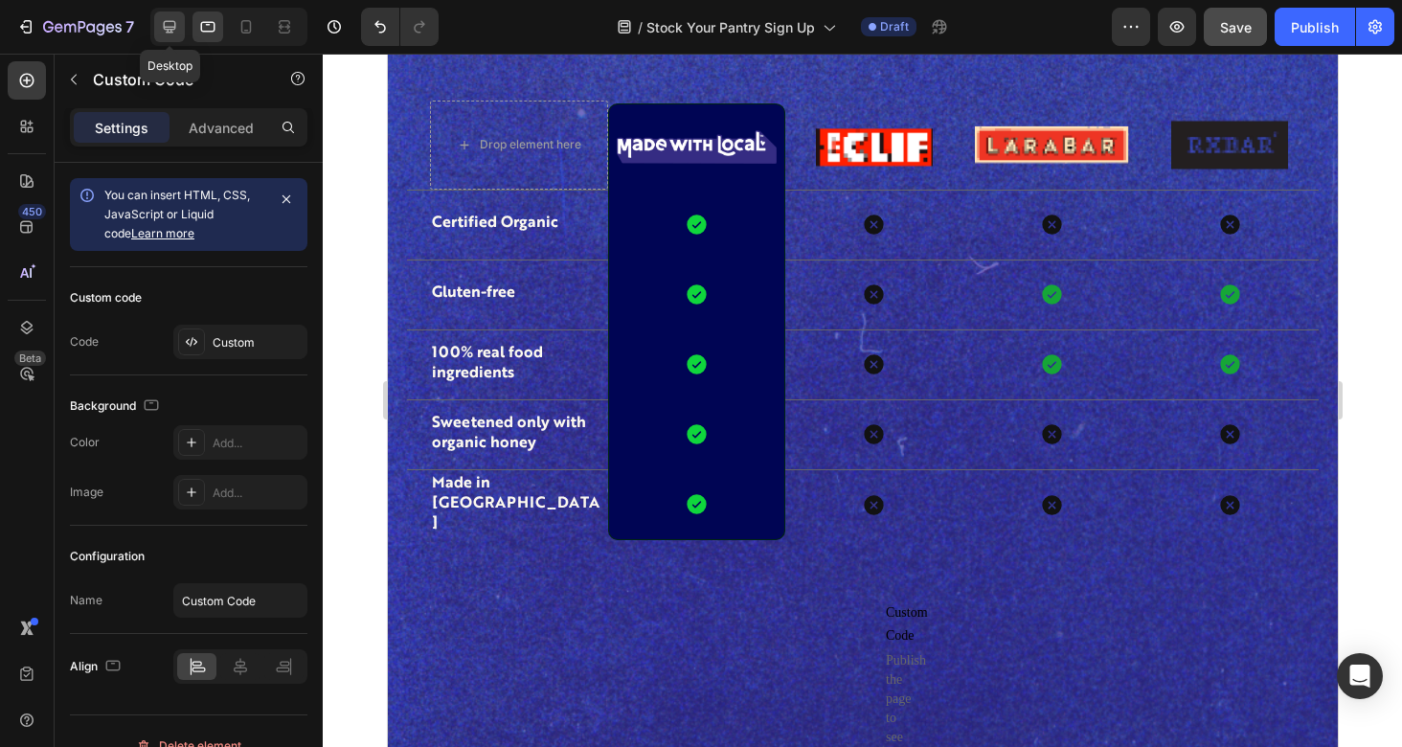
click at [171, 25] on icon at bounding box center [169, 26] width 19 height 19
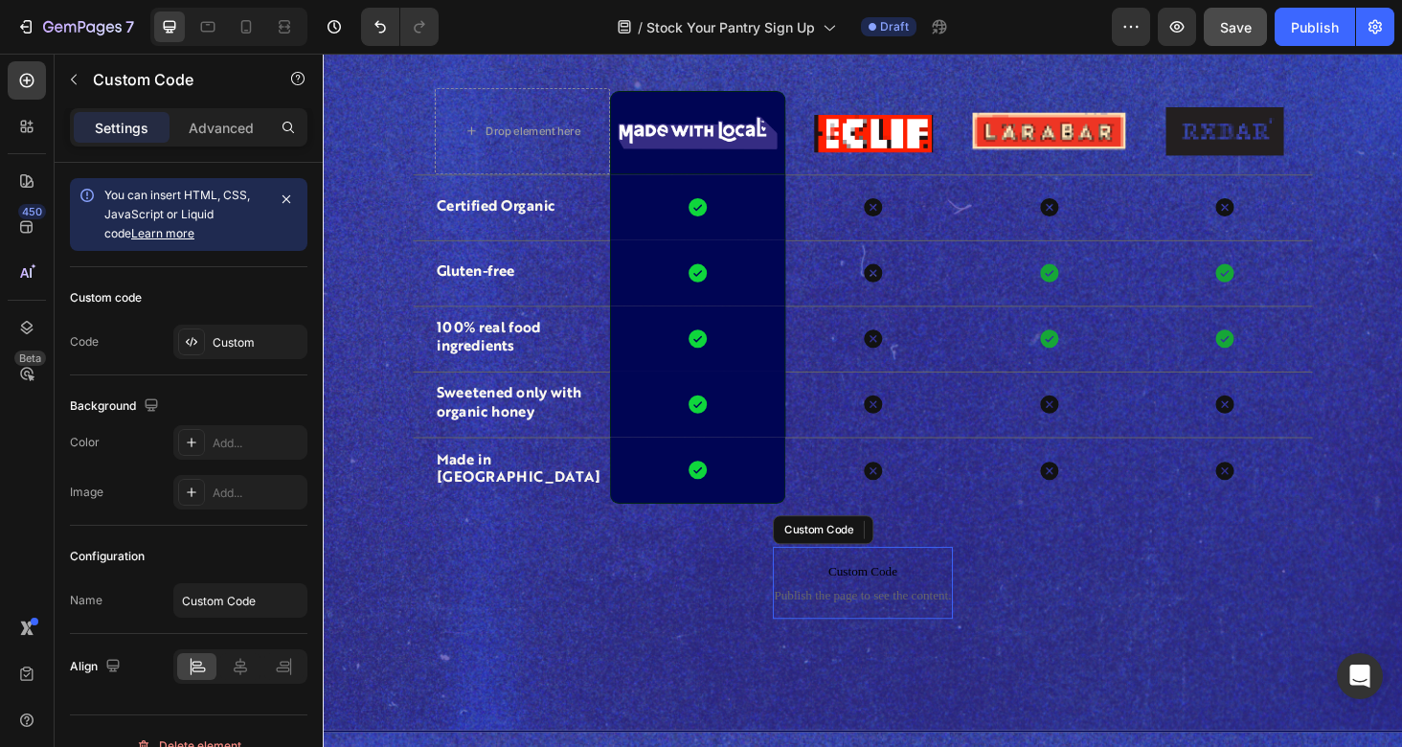
click at [916, 594] on span "Custom Code" at bounding box center [896, 605] width 191 height 23
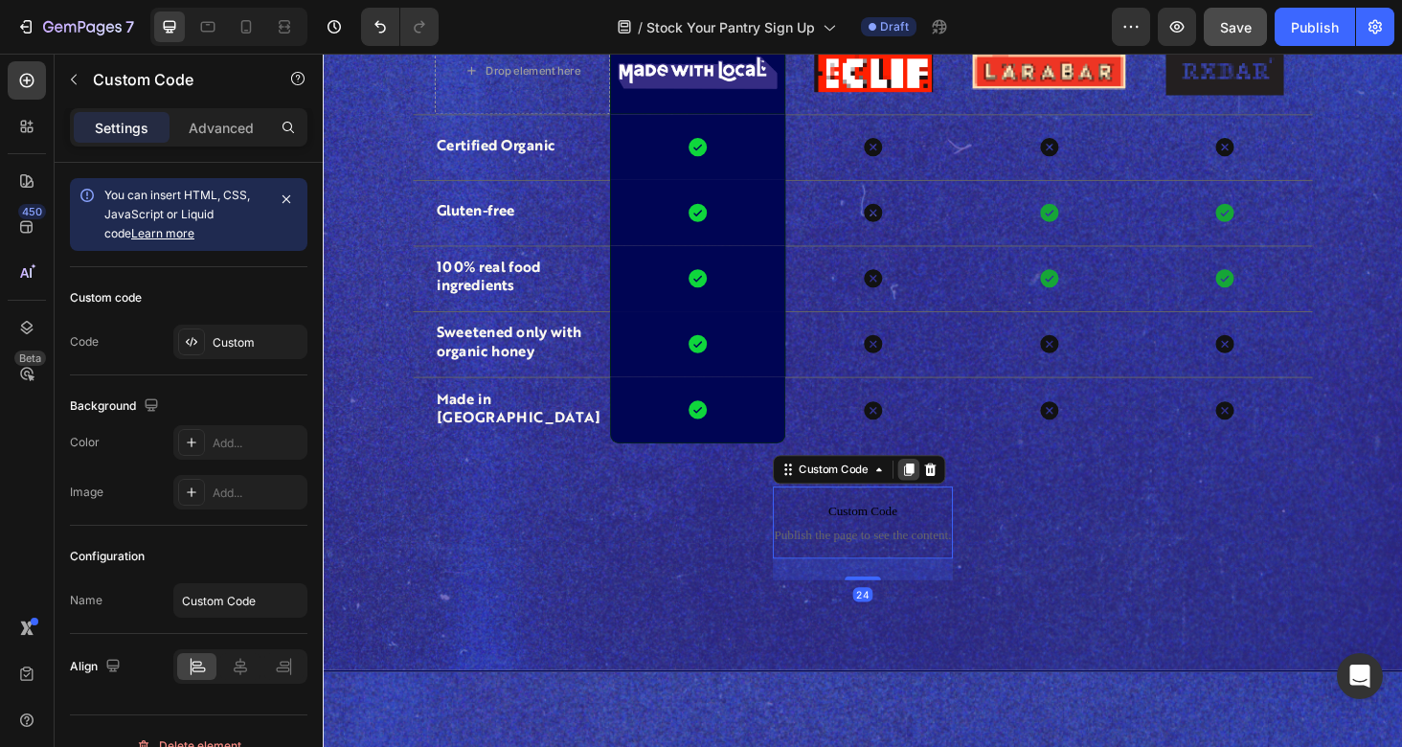
click at [948, 493] on icon at bounding box center [946, 495] width 11 height 13
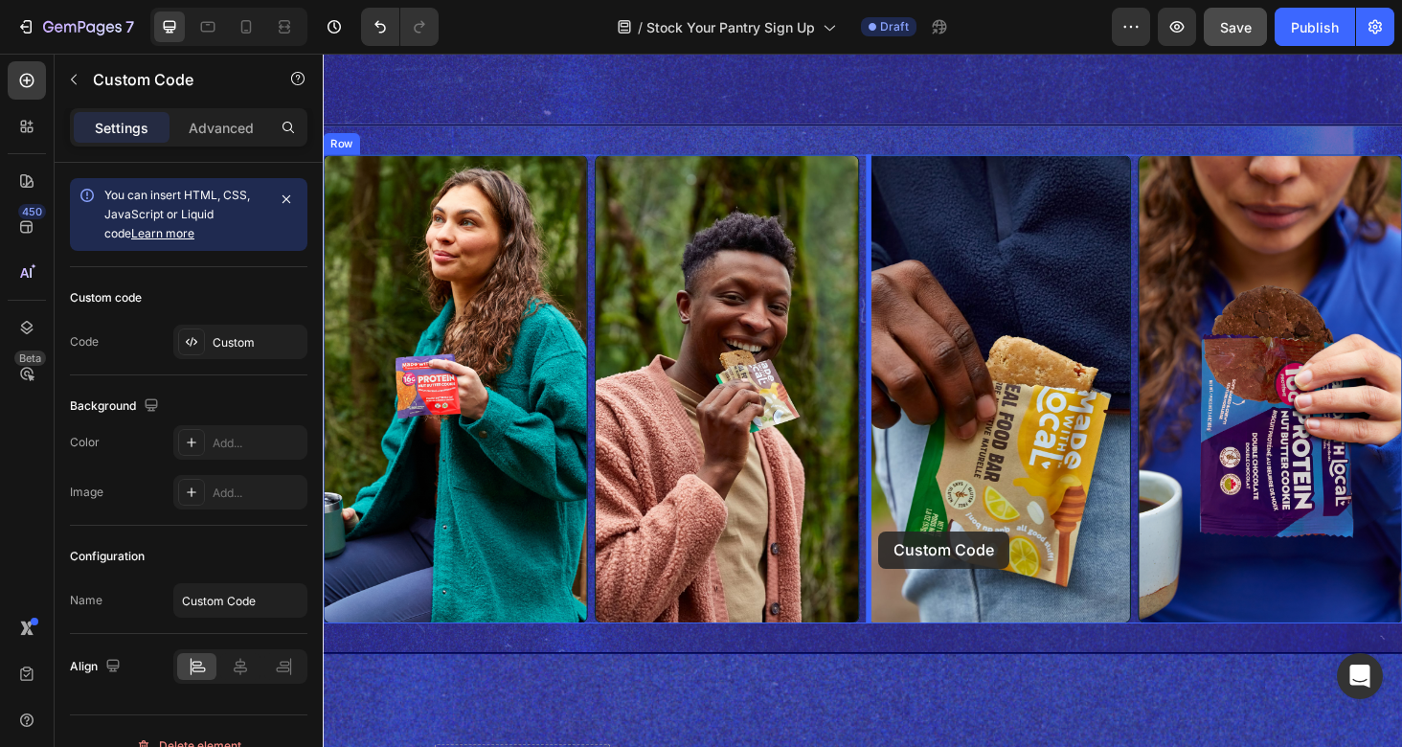
scroll to position [1148, 0]
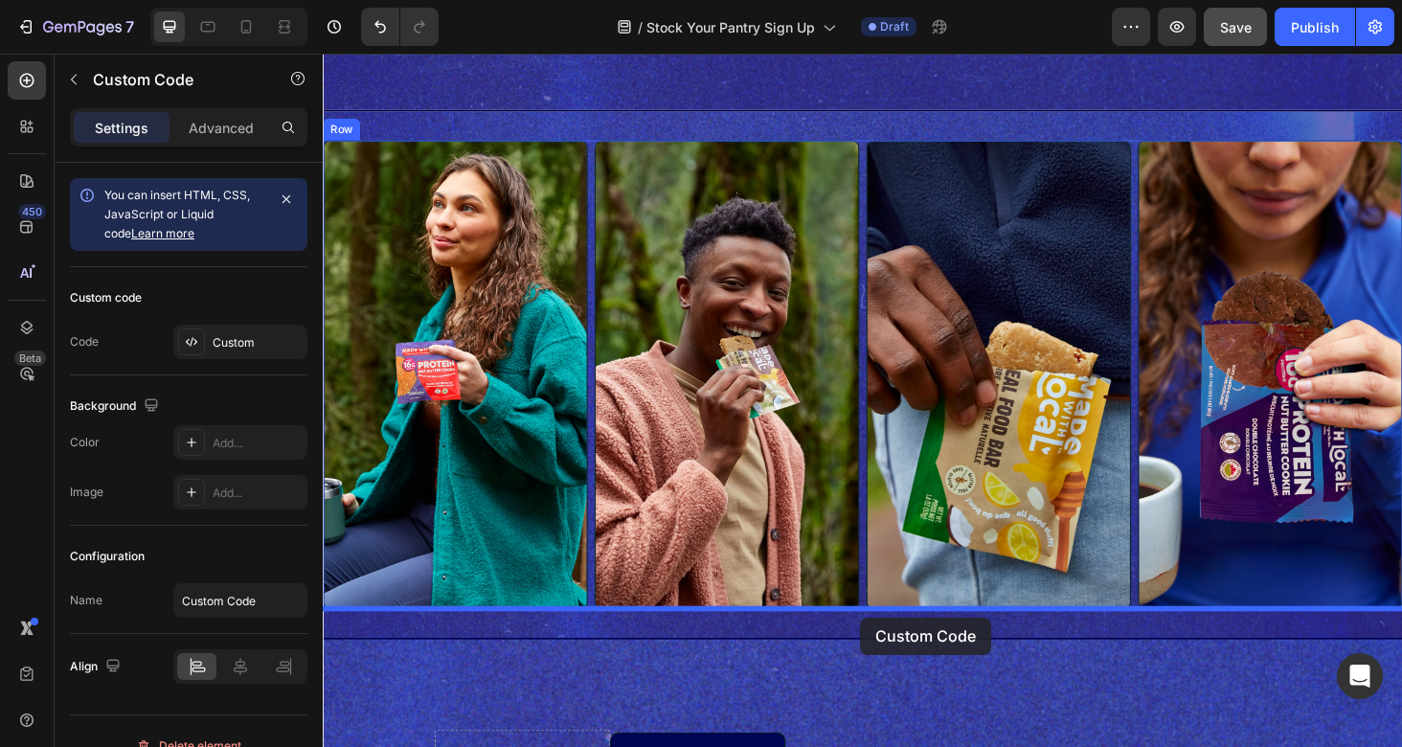
drag, startPoint x: 926, startPoint y: 558, endPoint x: 894, endPoint y: 654, distance: 100.8
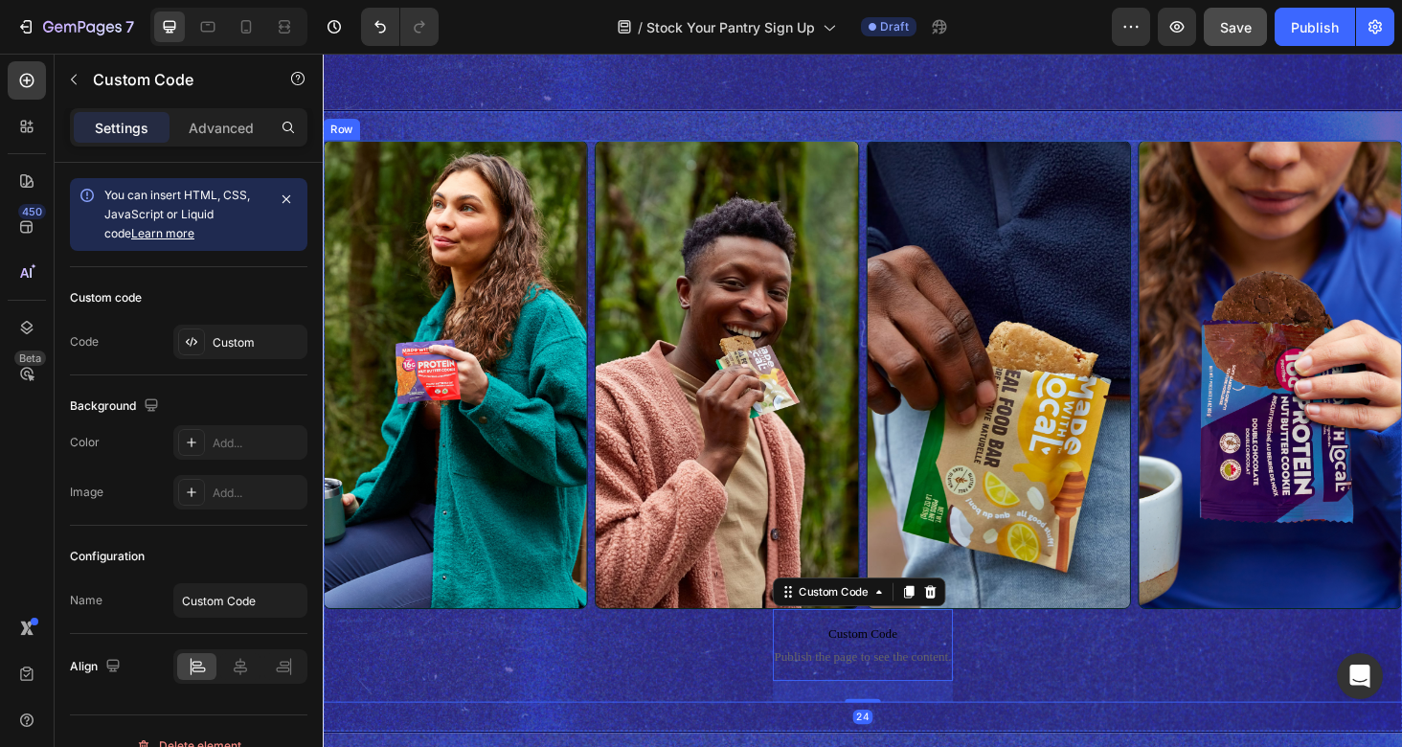
click at [1088, 672] on div "Image Image Image Image Row Custom Code Publish the page to see the content. Cu…" at bounding box center [897, 445] width 1149 height 598
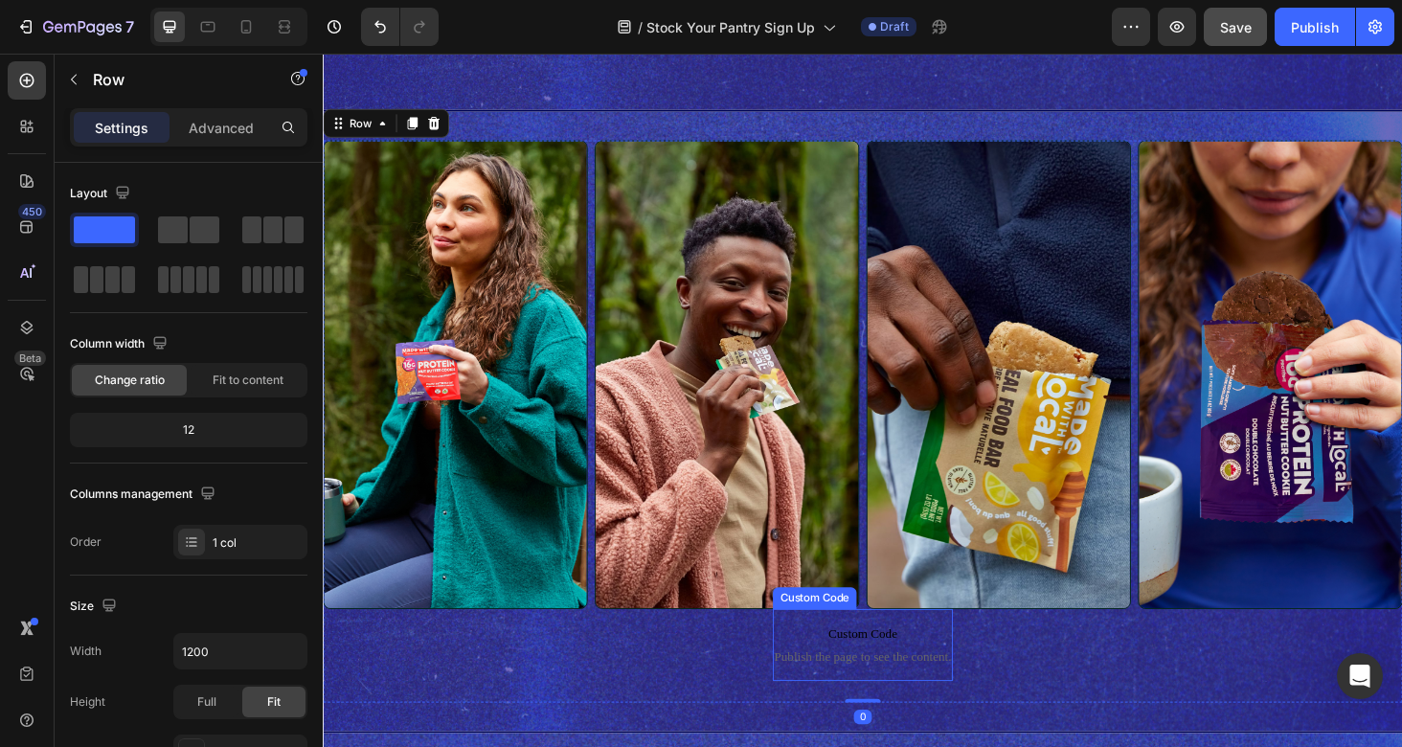
click at [894, 665] on span "Custom Code" at bounding box center [896, 671] width 191 height 23
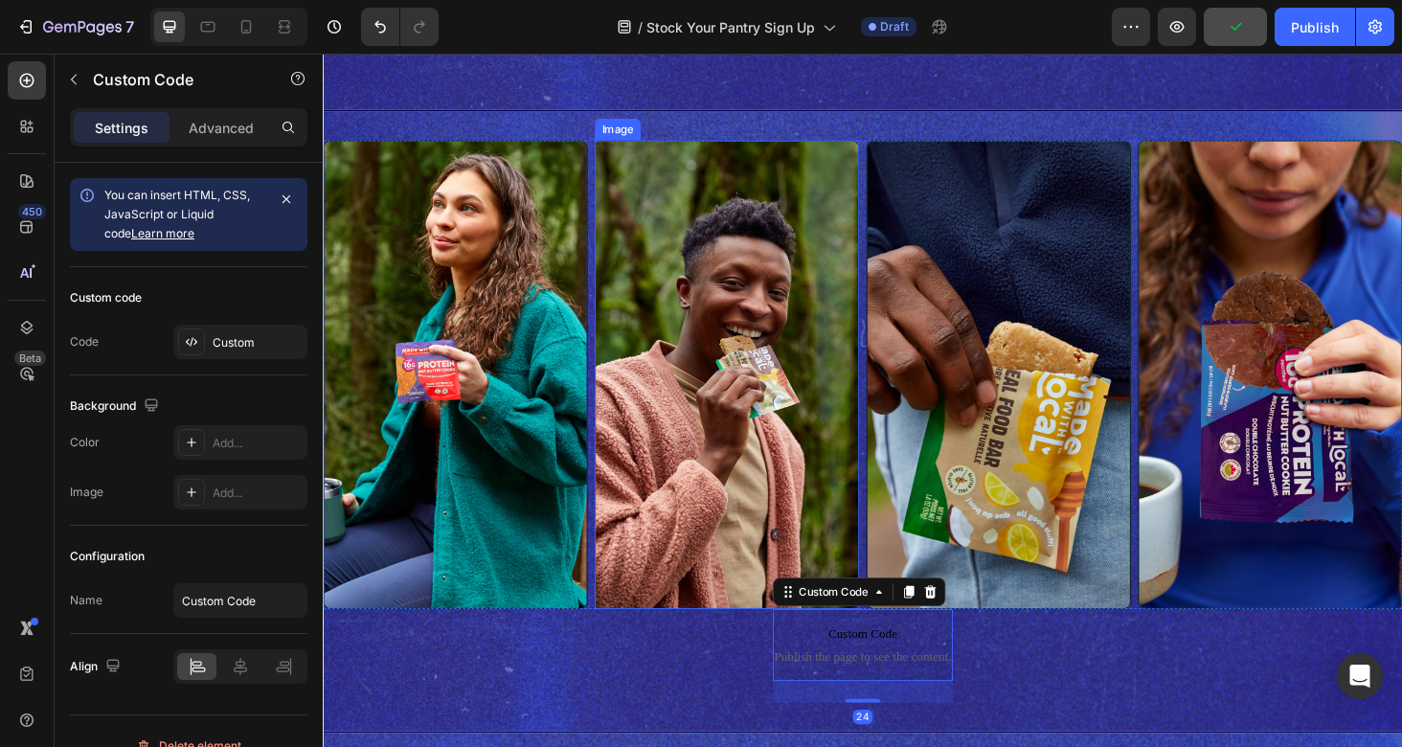
scroll to position [1275, 0]
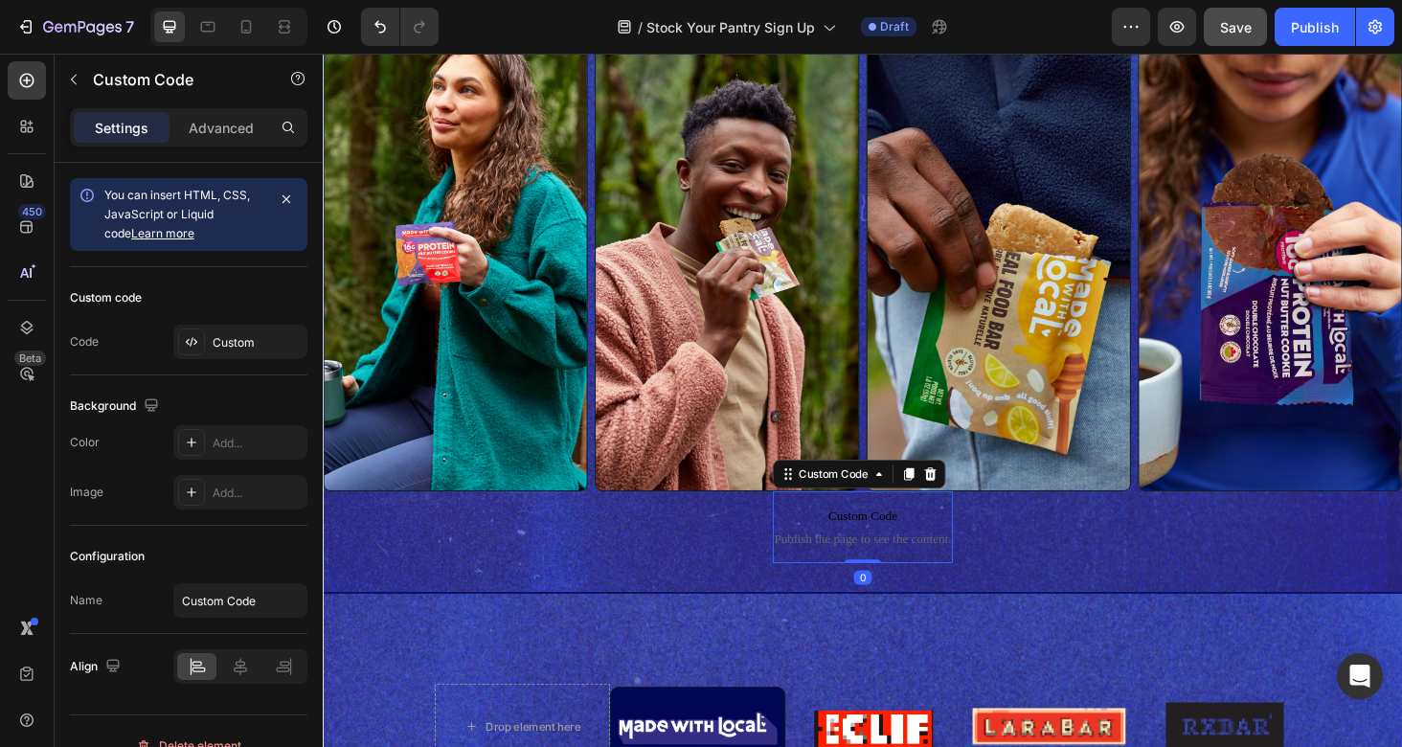
drag, startPoint x: 895, startPoint y: 635, endPoint x: 892, endPoint y: 605, distance: 29.8
click at [893, 596] on div "Custom Code Publish the page to see the content. Custom Code 0" at bounding box center [896, 557] width 191 height 77
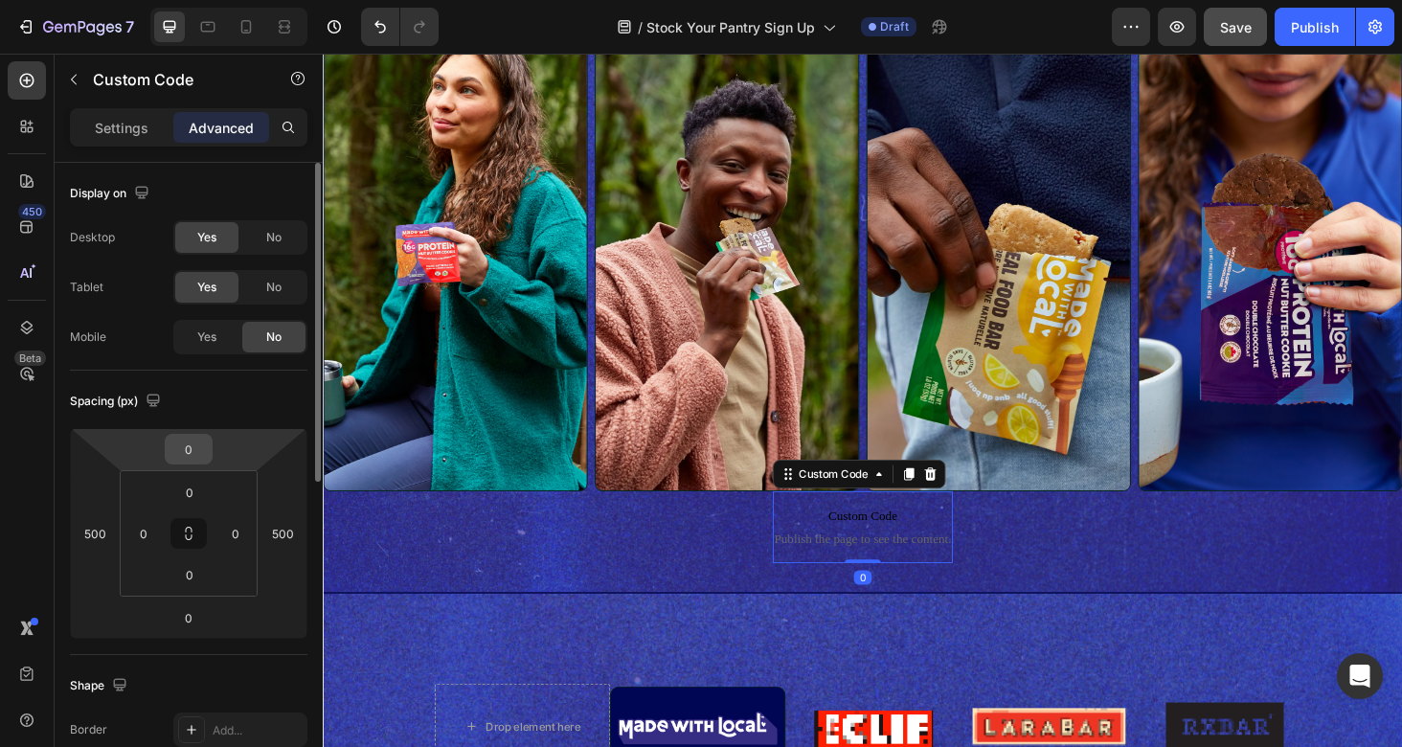
click at [190, 461] on input "0" at bounding box center [188, 449] width 38 height 29
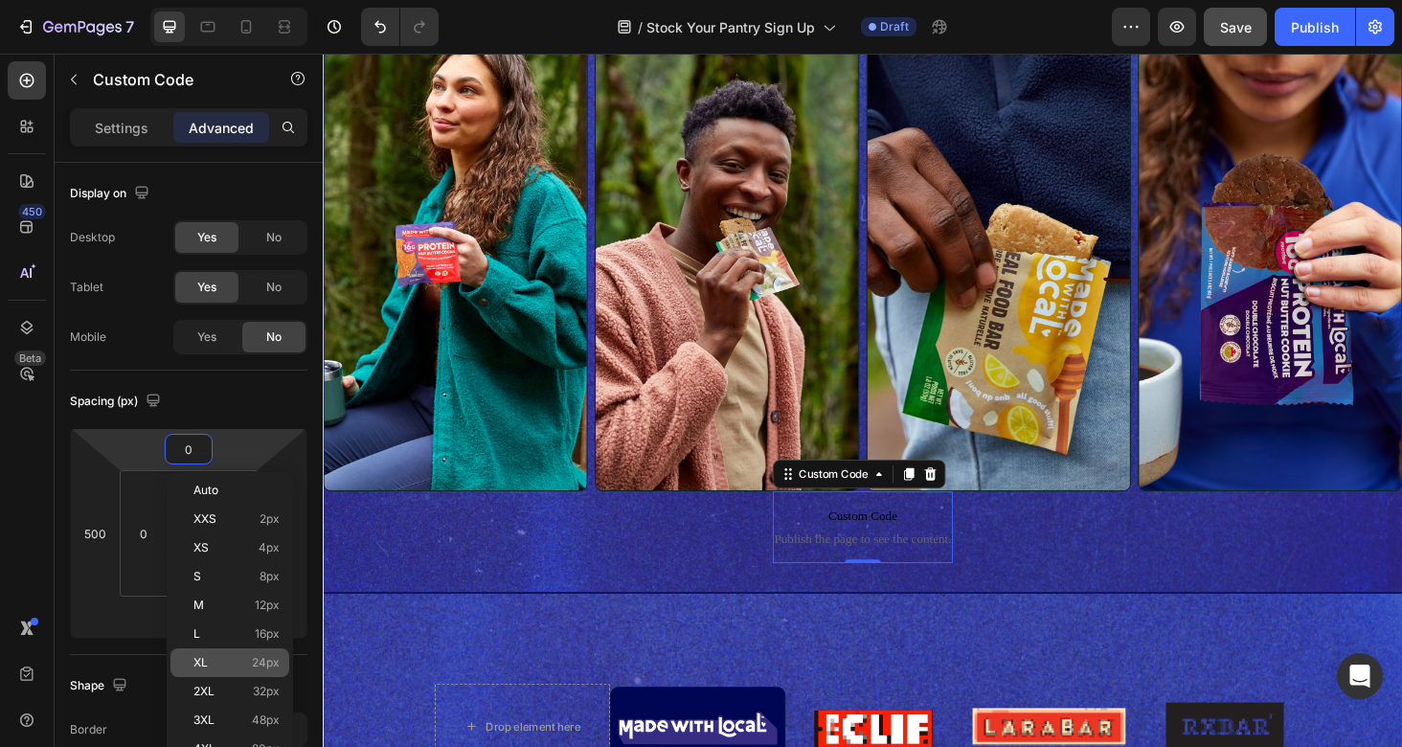
click at [265, 667] on span "24px" at bounding box center [266, 662] width 28 height 13
type input "24"
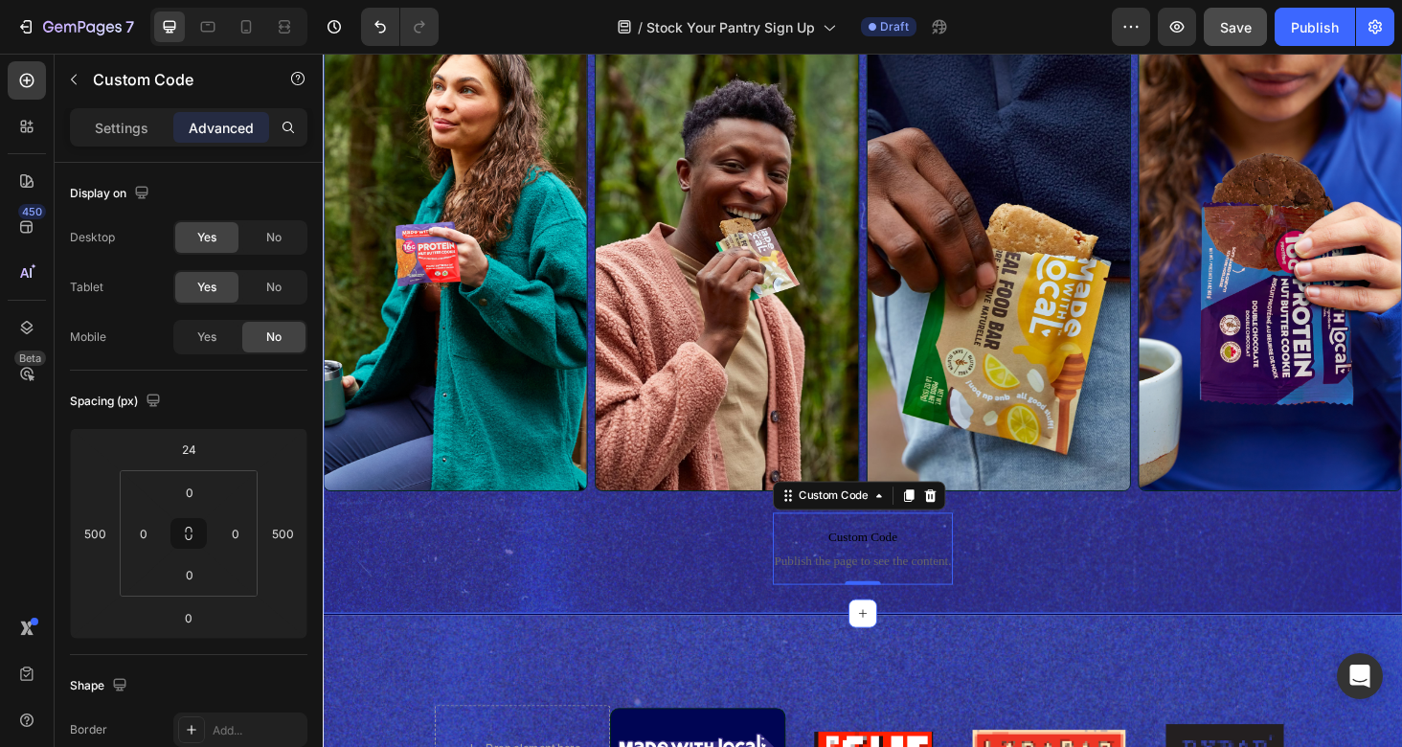
click at [601, 619] on div "Image Image Image Image Row Custom Code Publish the page to see the content. Cu…" at bounding box center [897, 319] width 1149 height 598
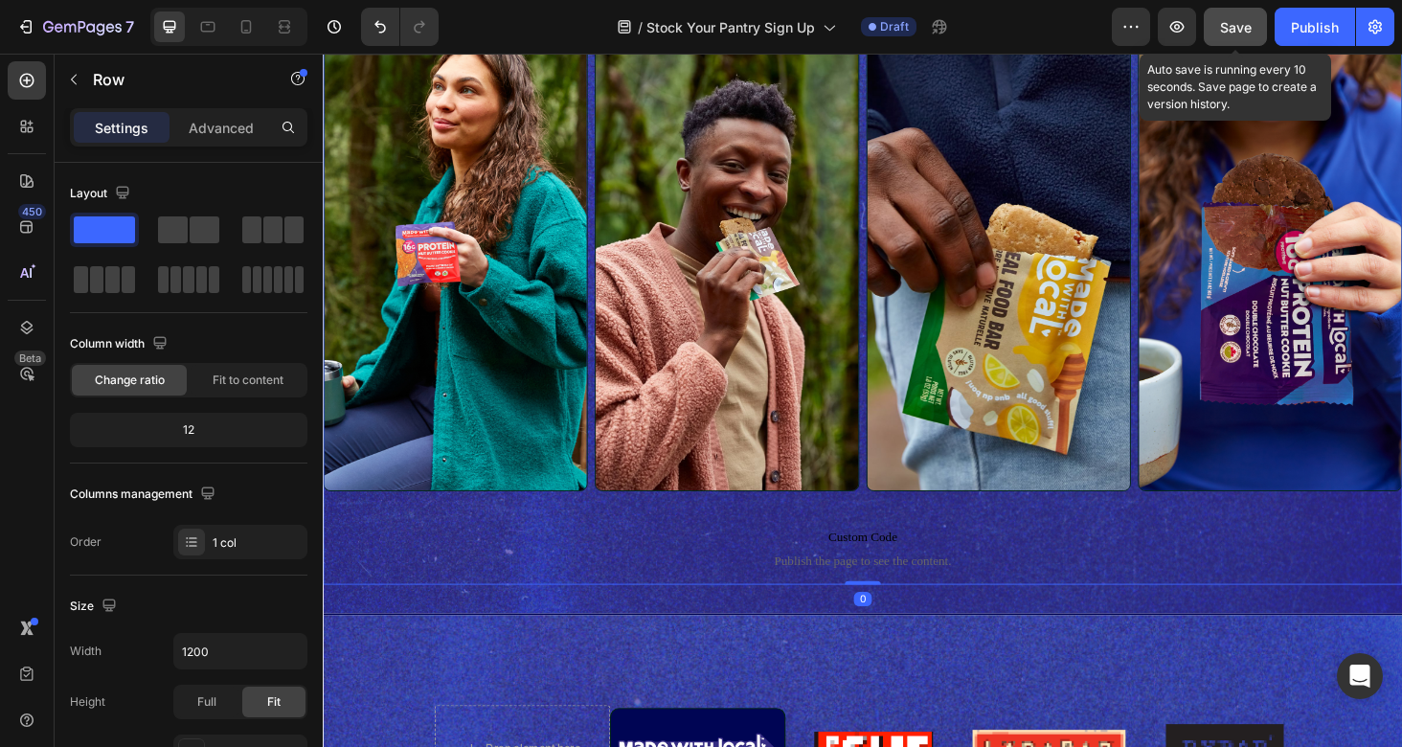
click at [1250, 30] on span "Save" at bounding box center [1236, 27] width 32 height 16
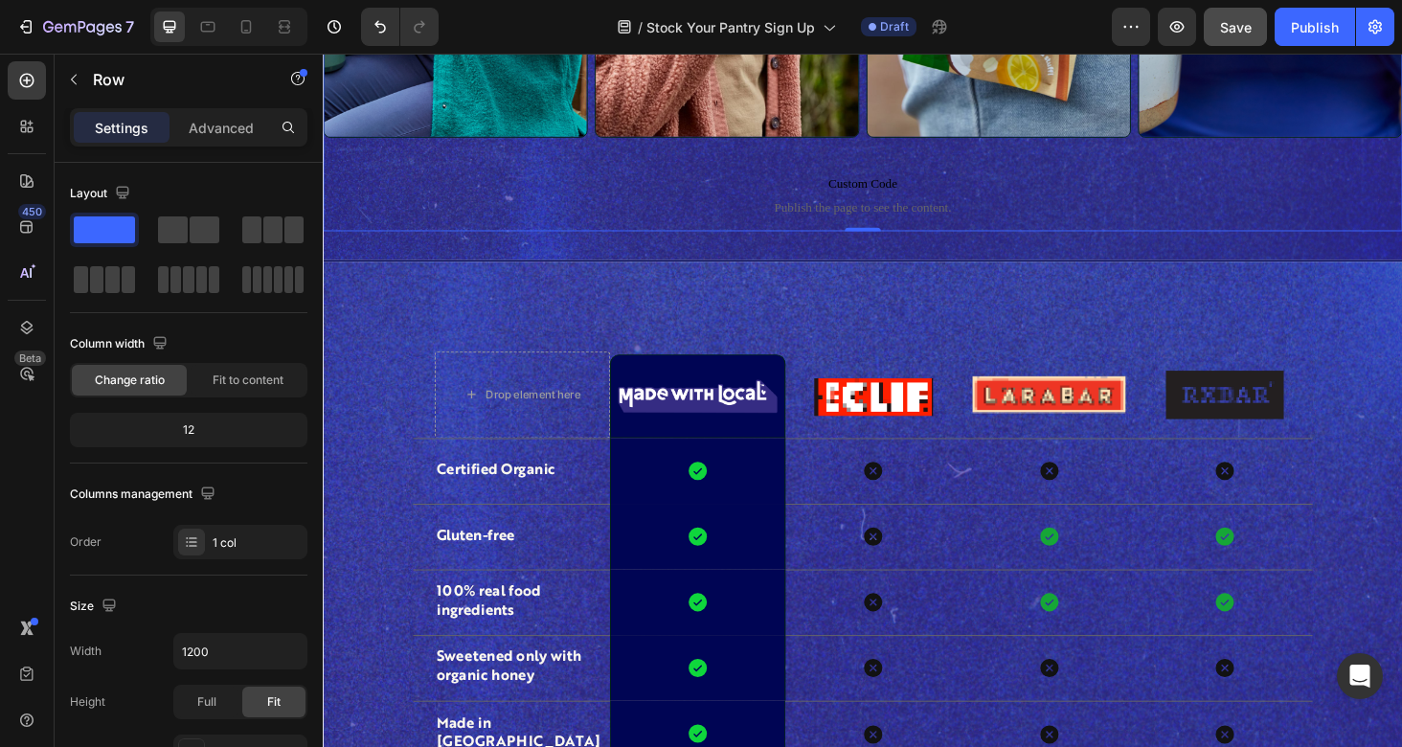
scroll to position [1717, 0]
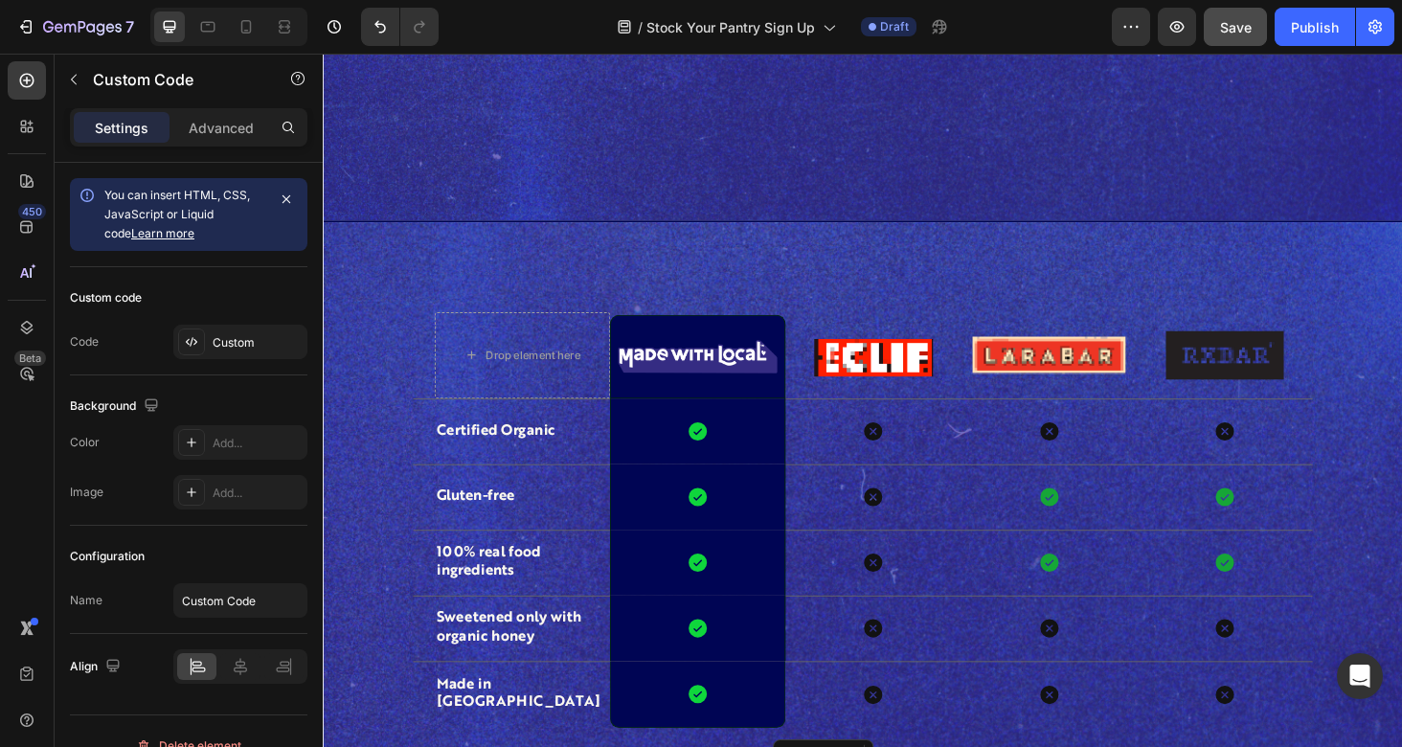
drag, startPoint x: 782, startPoint y: 535, endPoint x: 910, endPoint y: 259, distance: 304.6
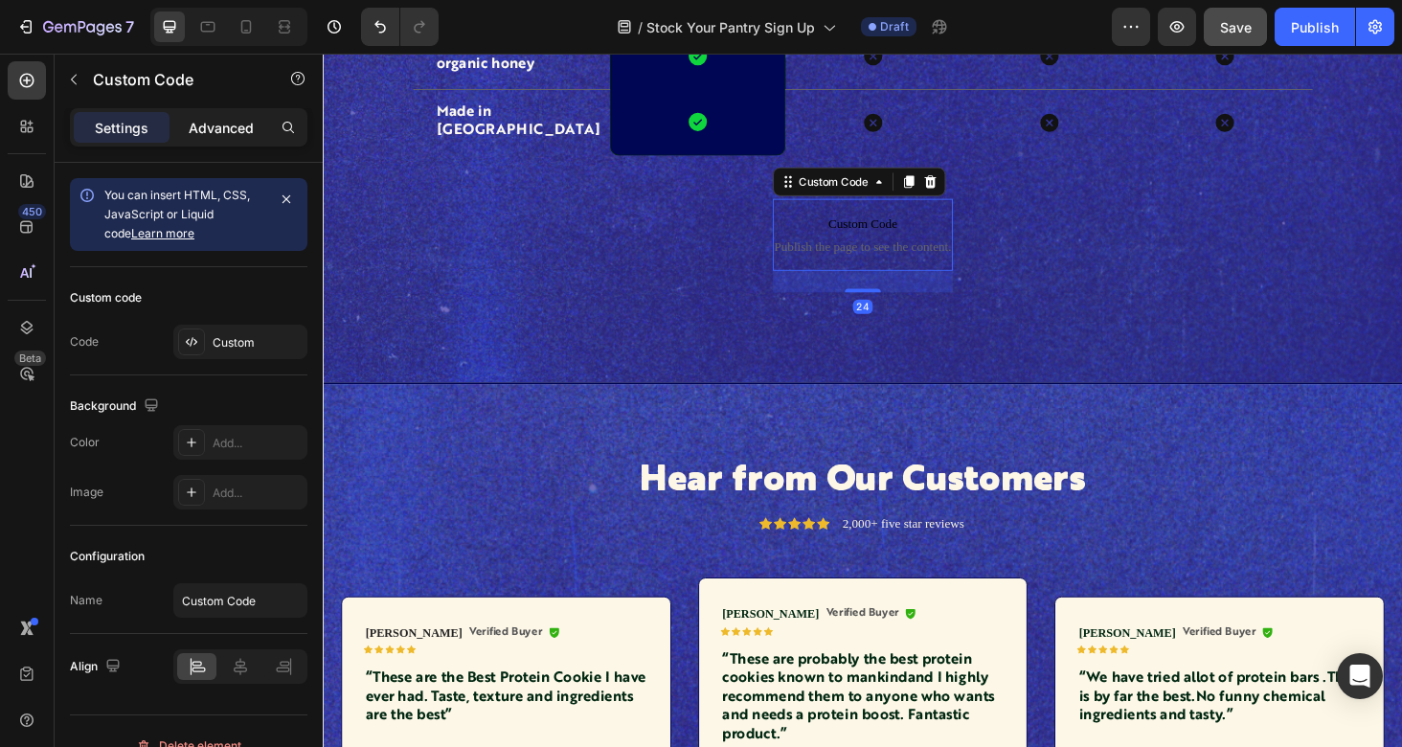
click at [215, 134] on p "Advanced" at bounding box center [221, 128] width 65 height 20
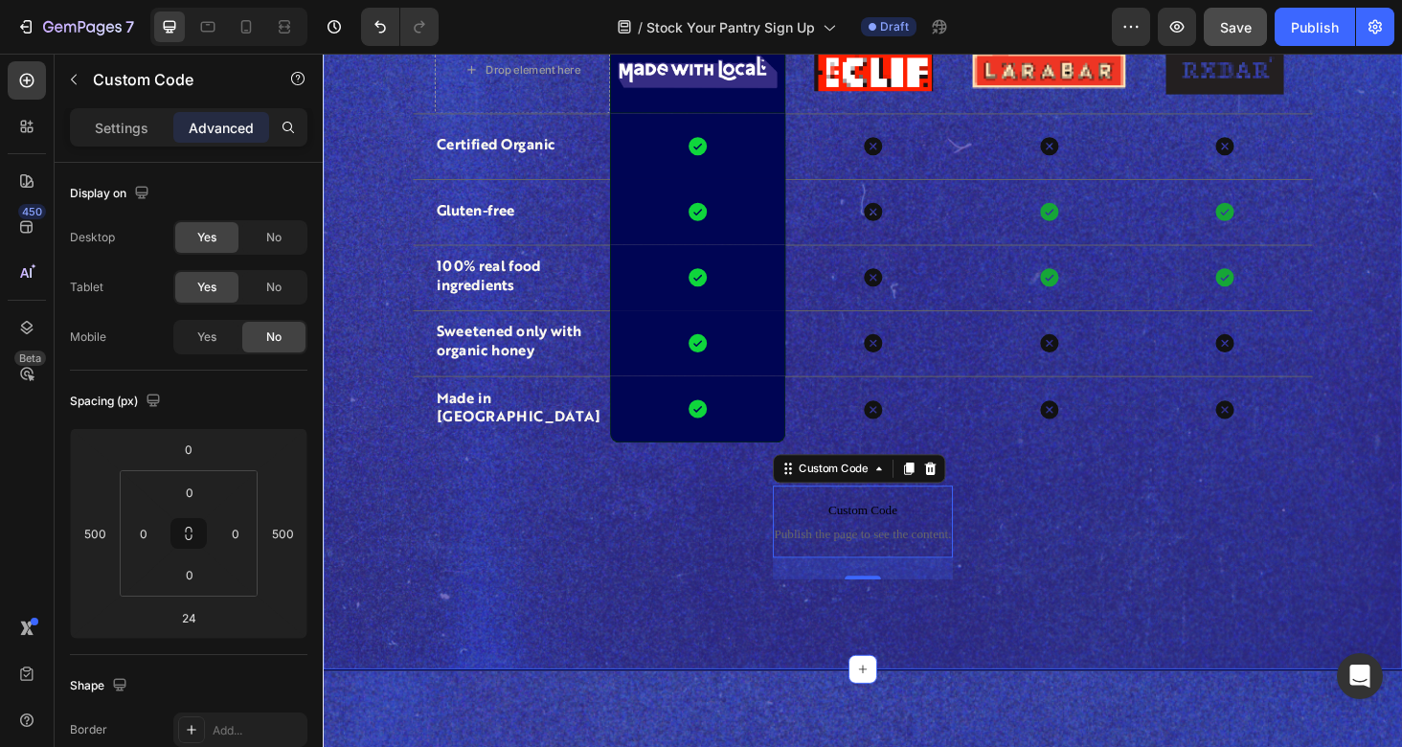
scroll to position [1621, 0]
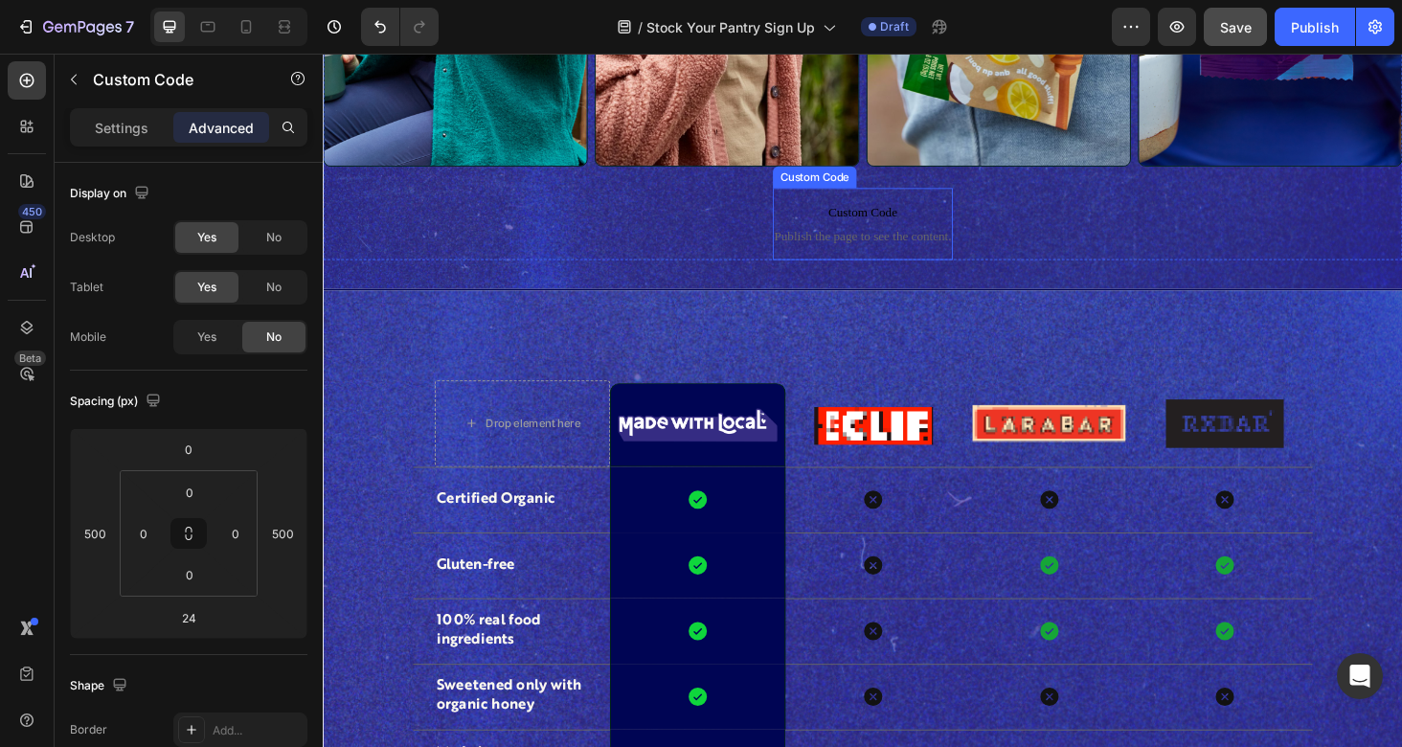
click at [863, 230] on span "Custom Code" at bounding box center [896, 223] width 191 height 23
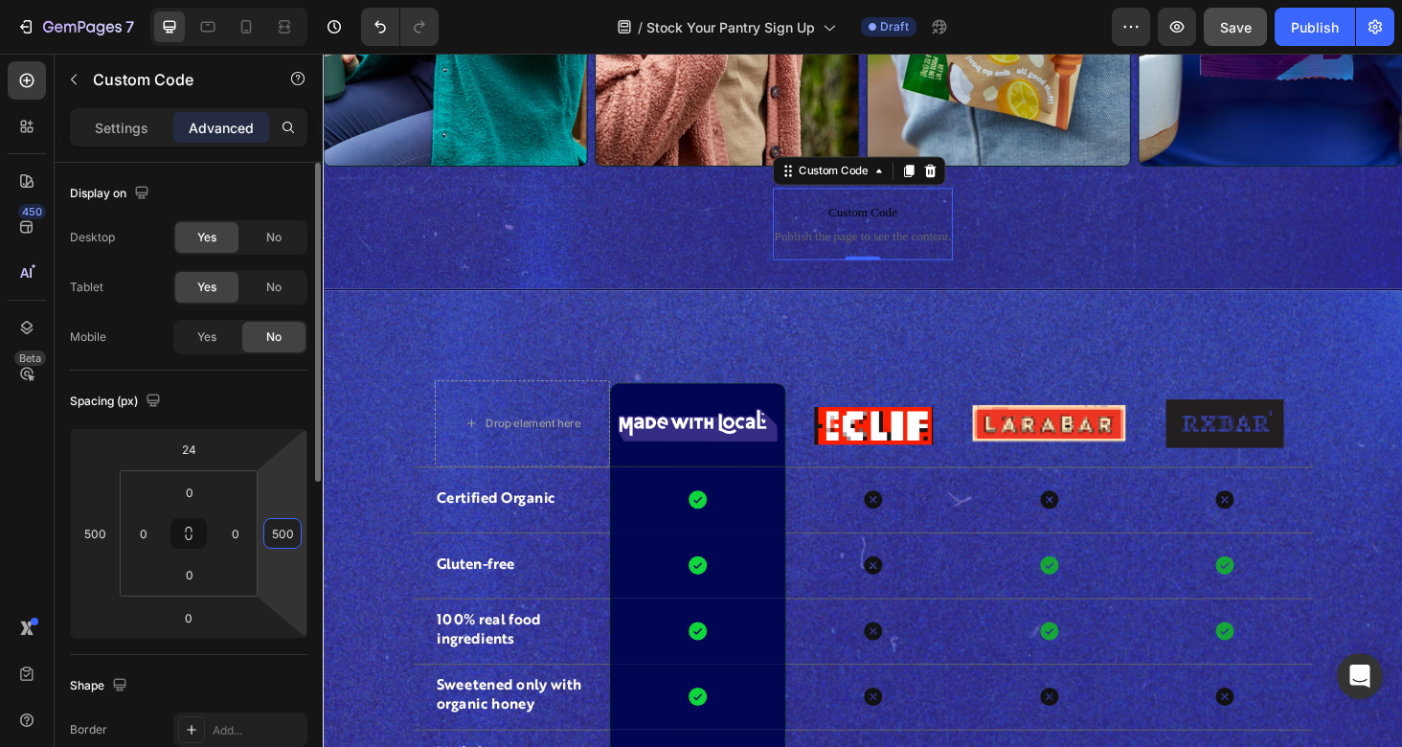
click at [284, 547] on input "500" at bounding box center [282, 533] width 29 height 29
type input "200"
click at [97, 529] on input "500" at bounding box center [94, 533] width 29 height 29
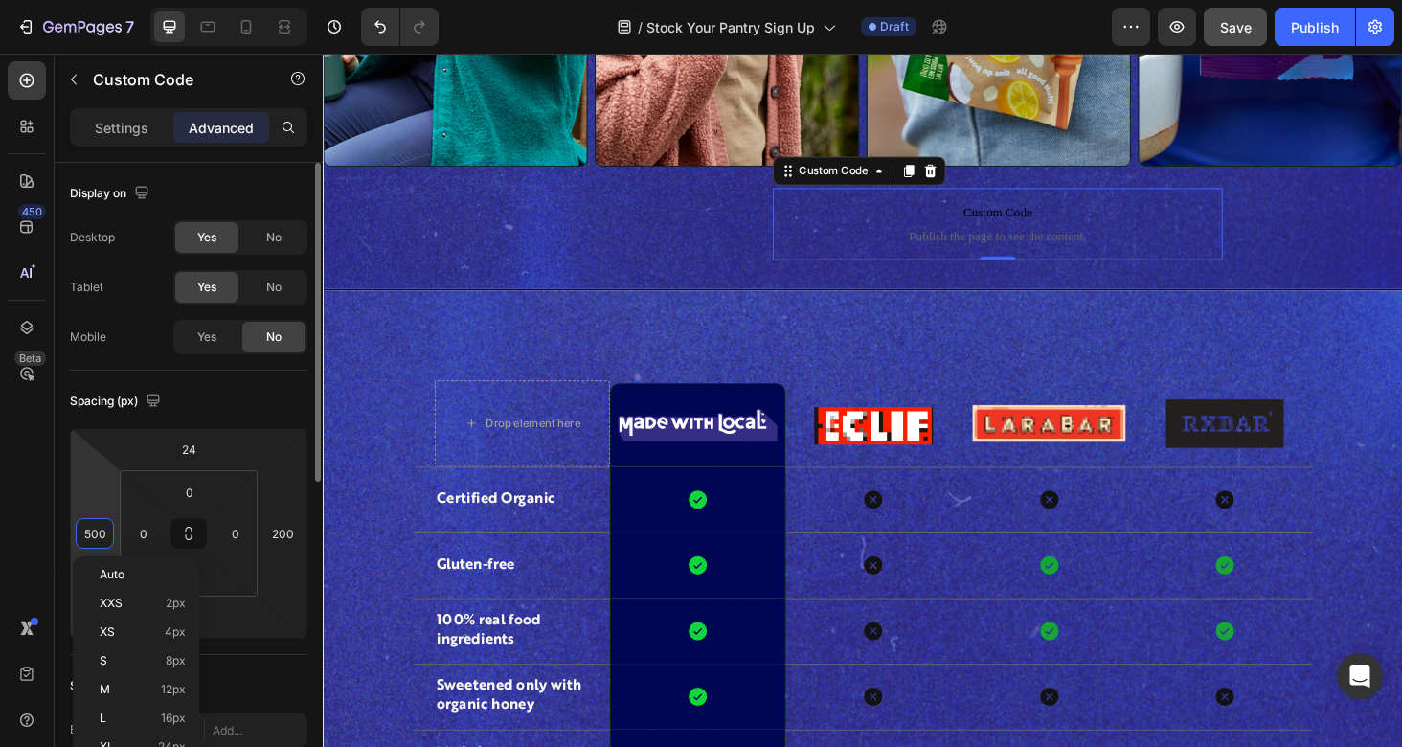
click at [97, 529] on input "500" at bounding box center [94, 533] width 29 height 29
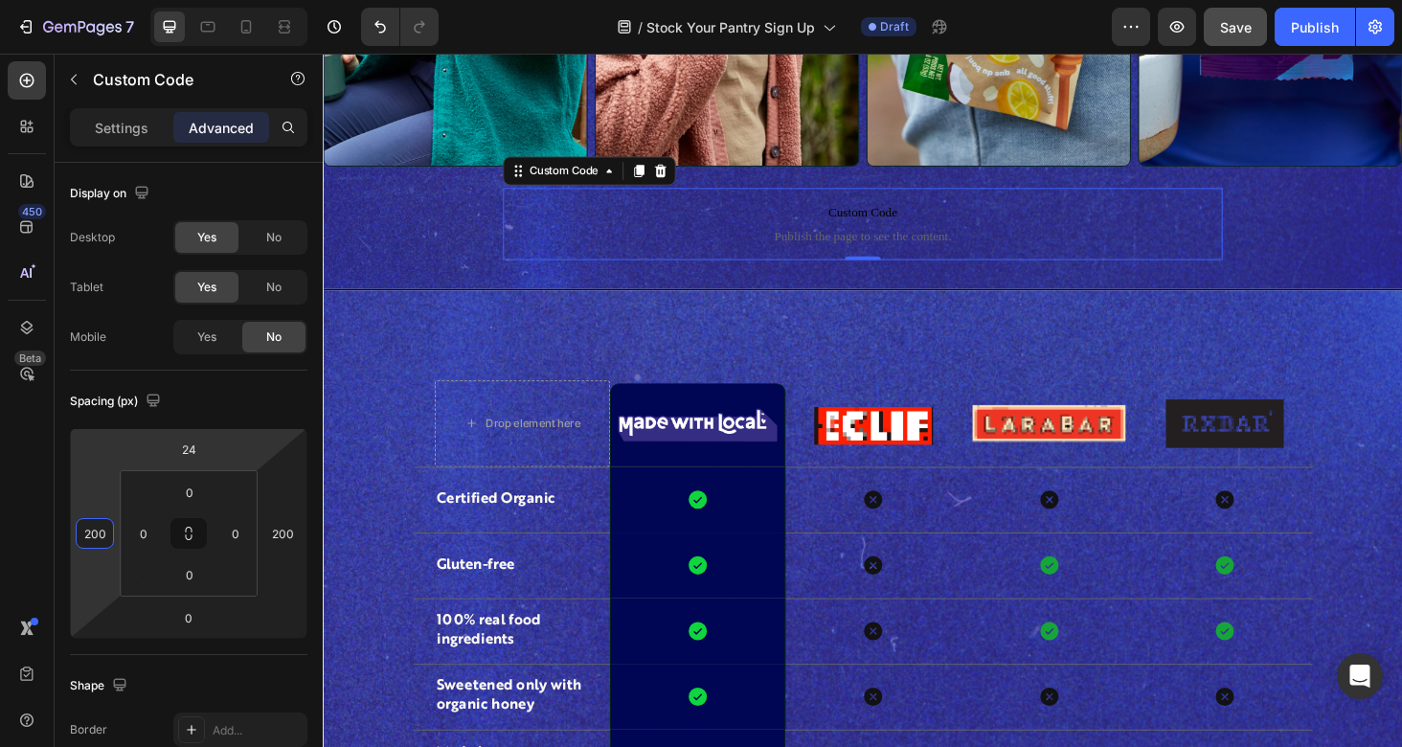
type input "200"
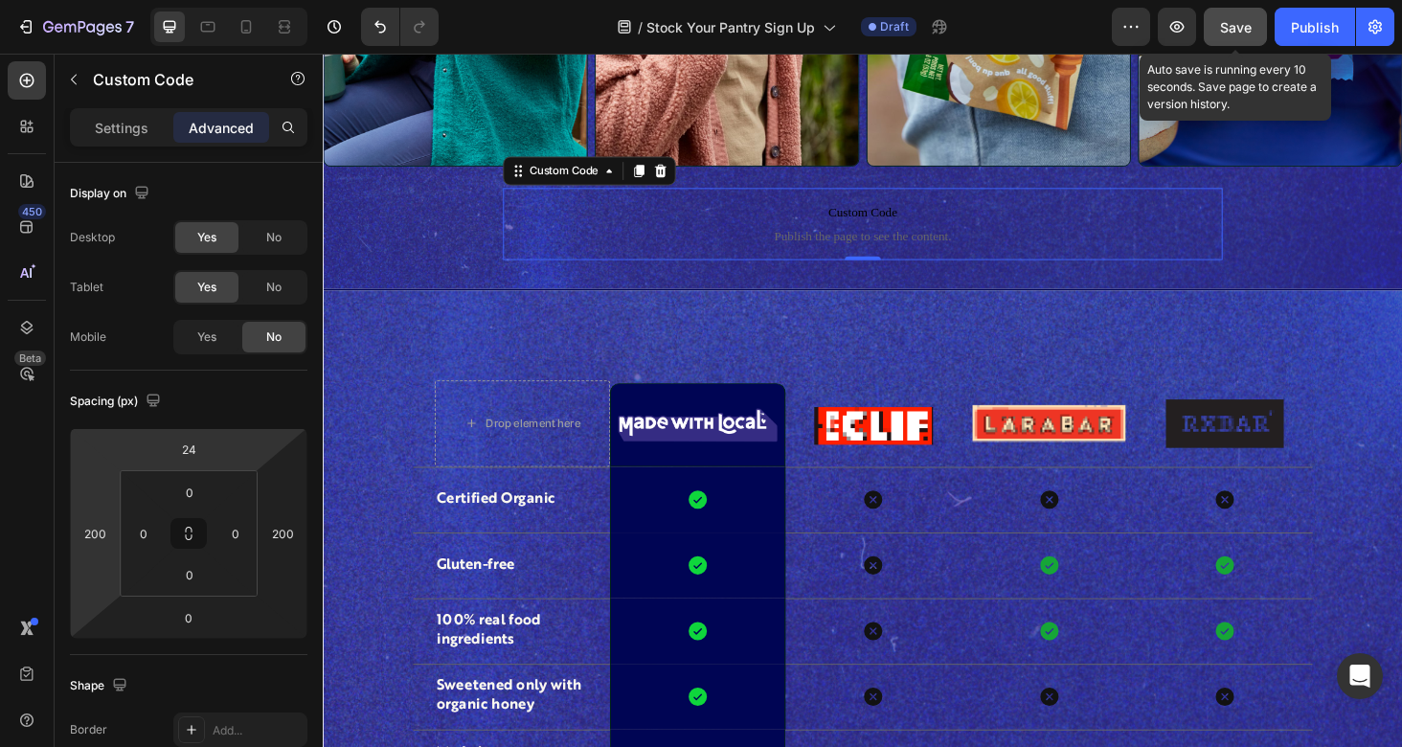
click at [1241, 20] on span "Save" at bounding box center [1236, 27] width 32 height 16
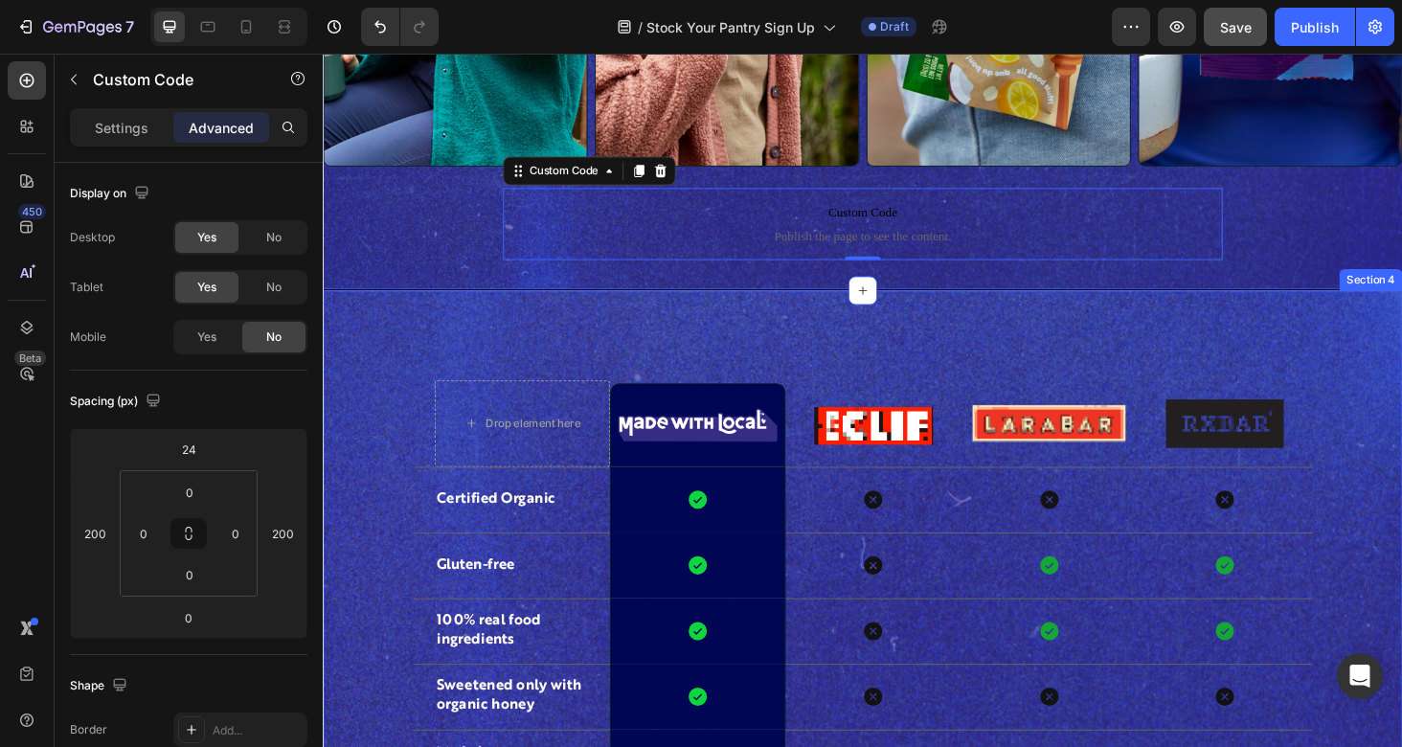
scroll to position [1920, 0]
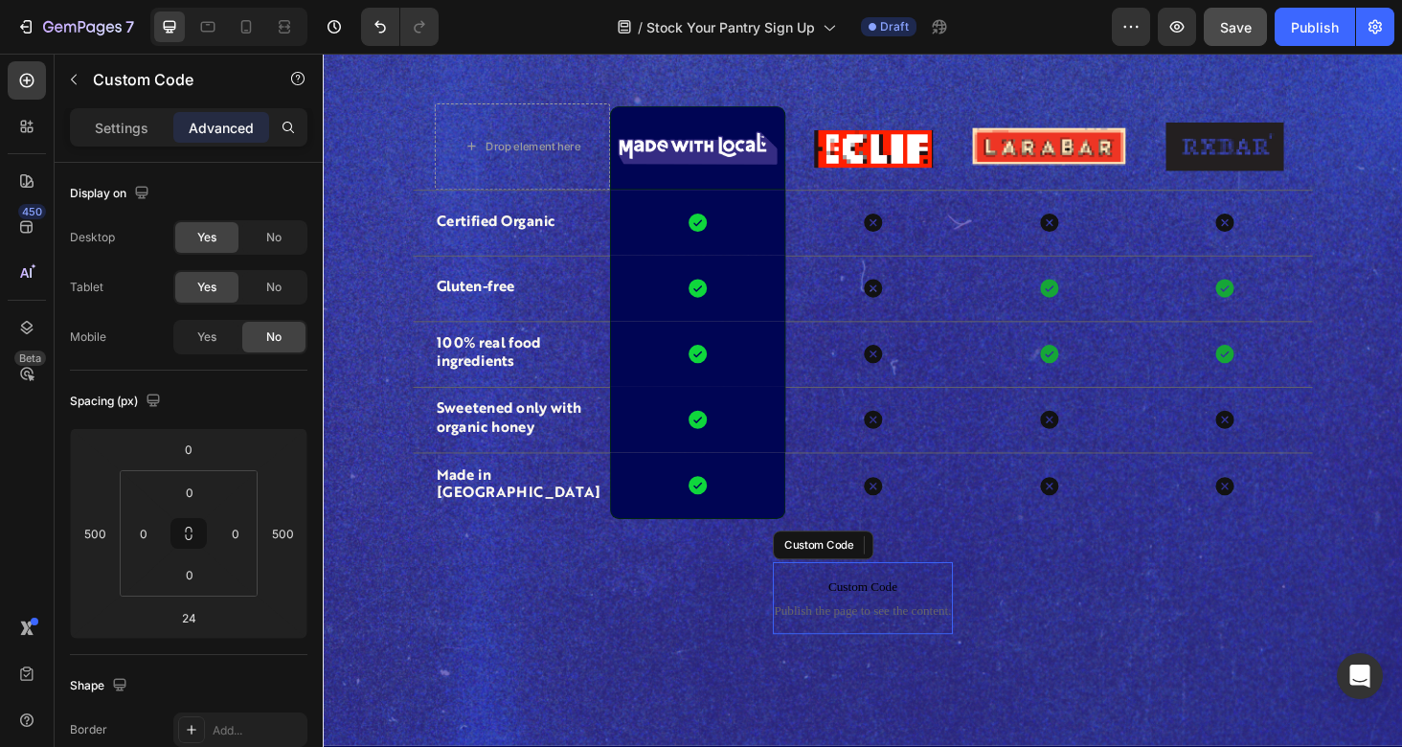
drag, startPoint x: 751, startPoint y: 382, endPoint x: 869, endPoint y: 368, distance: 119.6
click at [869, 610] on span "Custom Code" at bounding box center [896, 621] width 191 height 23
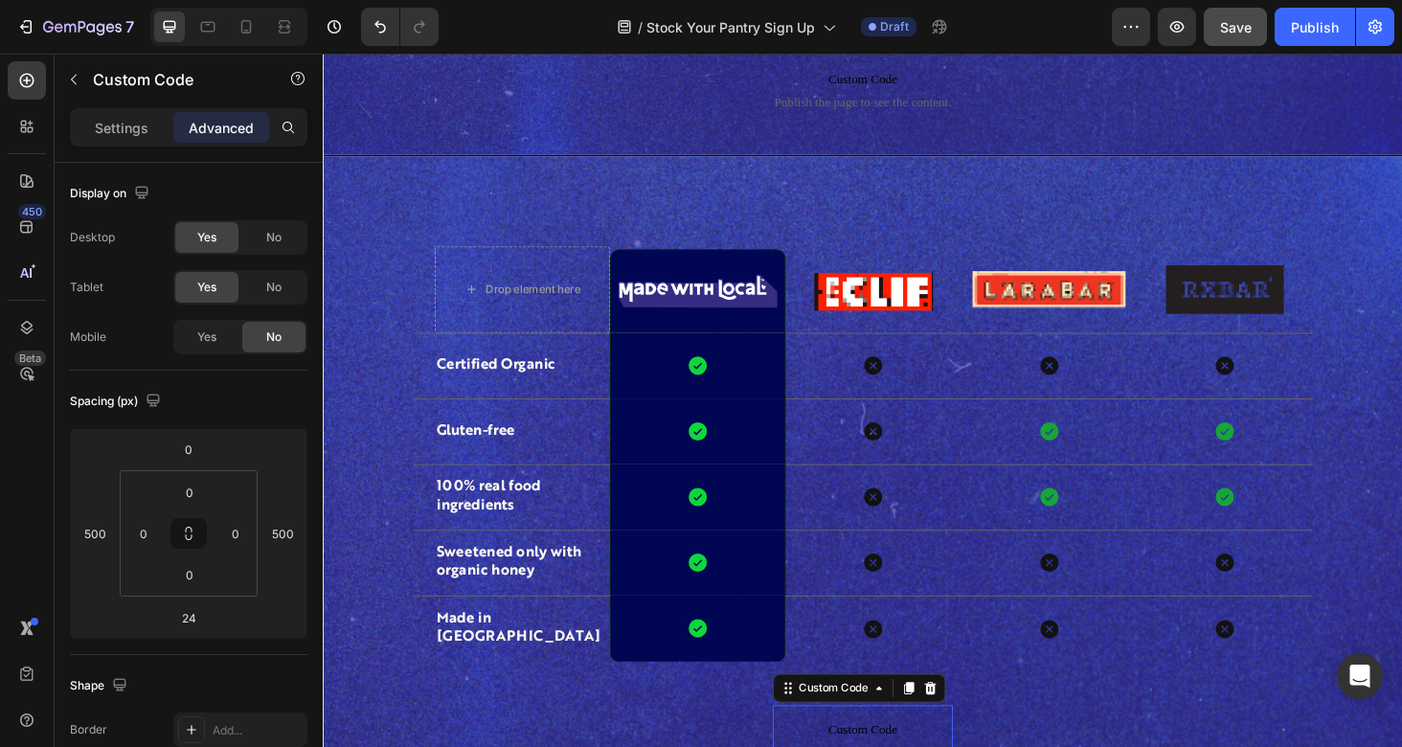
scroll to position [1715, 0]
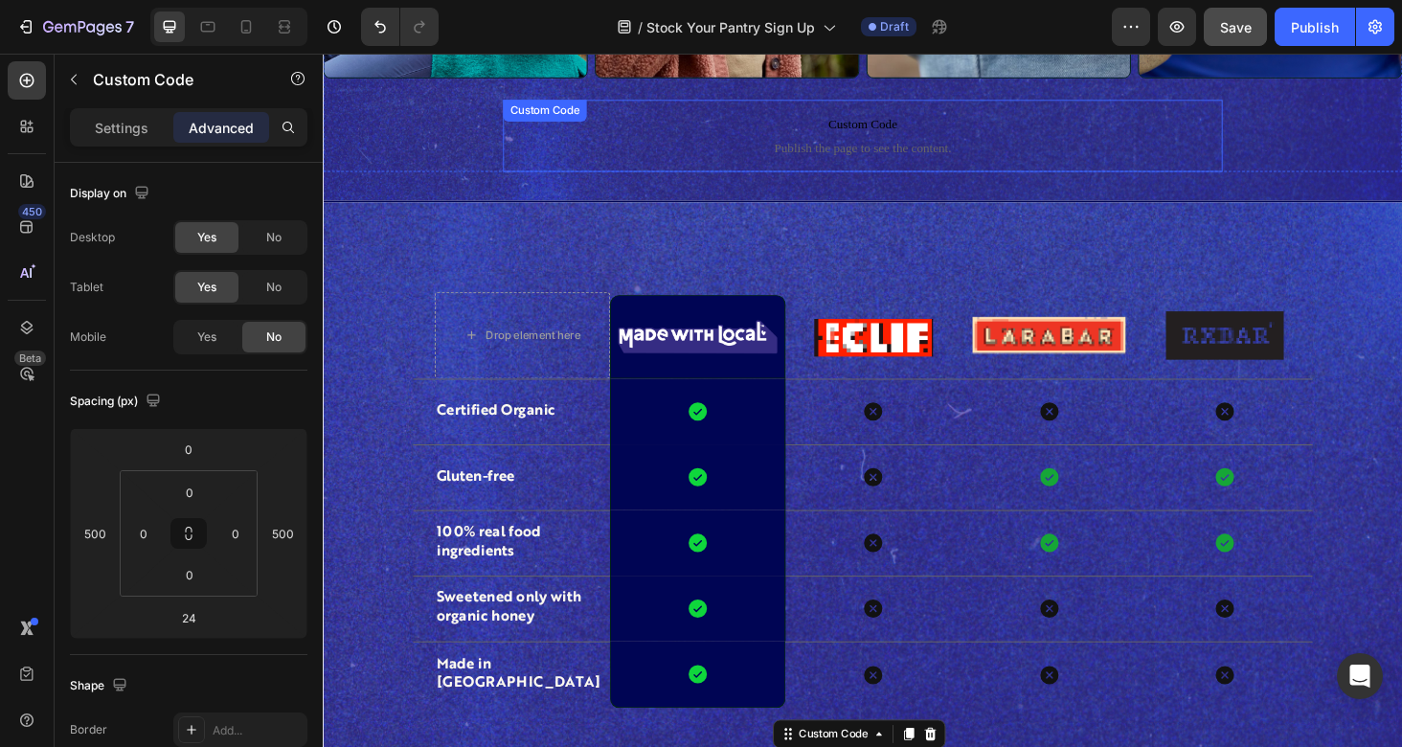
click at [886, 153] on span "Publish the page to see the content." at bounding box center [897, 154] width 766 height 19
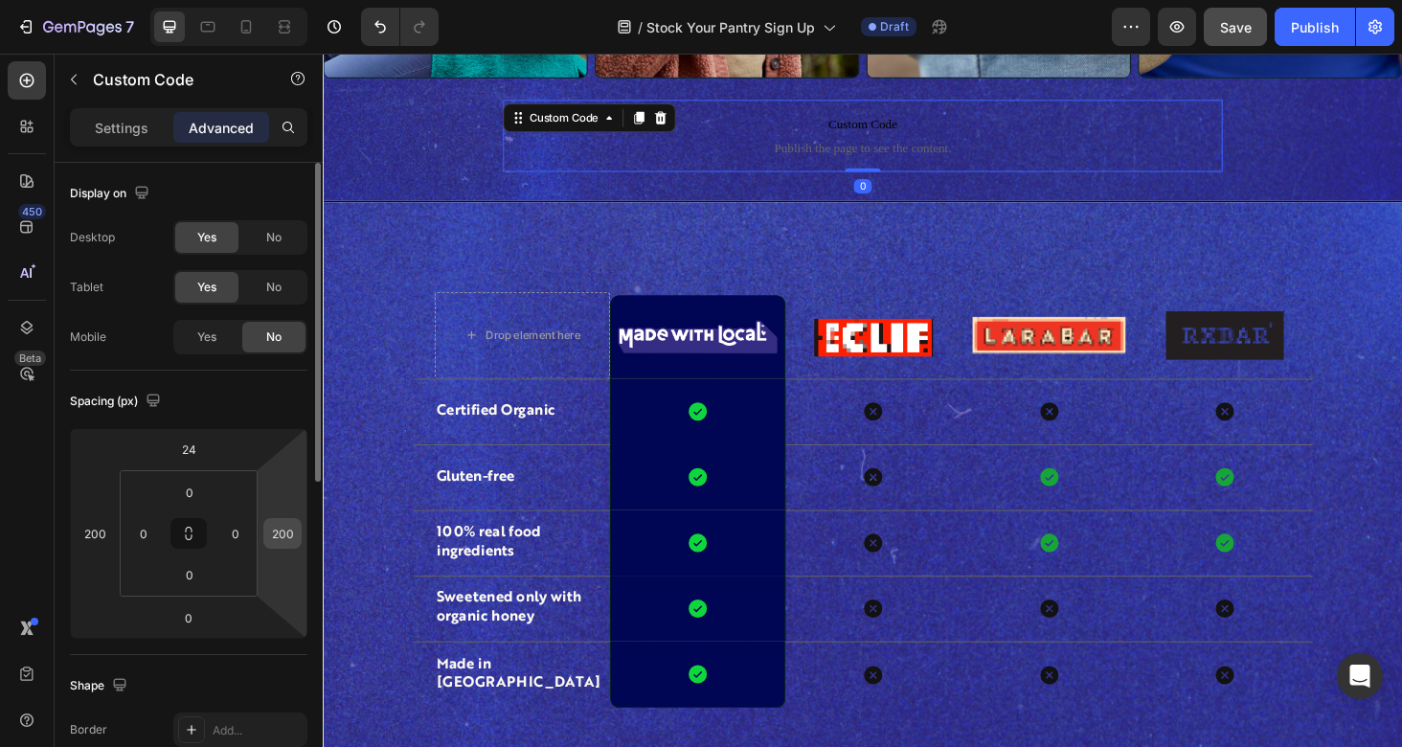
click at [285, 527] on input "200" at bounding box center [282, 533] width 29 height 29
type input "500"
click at [82, 532] on input "200" at bounding box center [94, 533] width 29 height 29
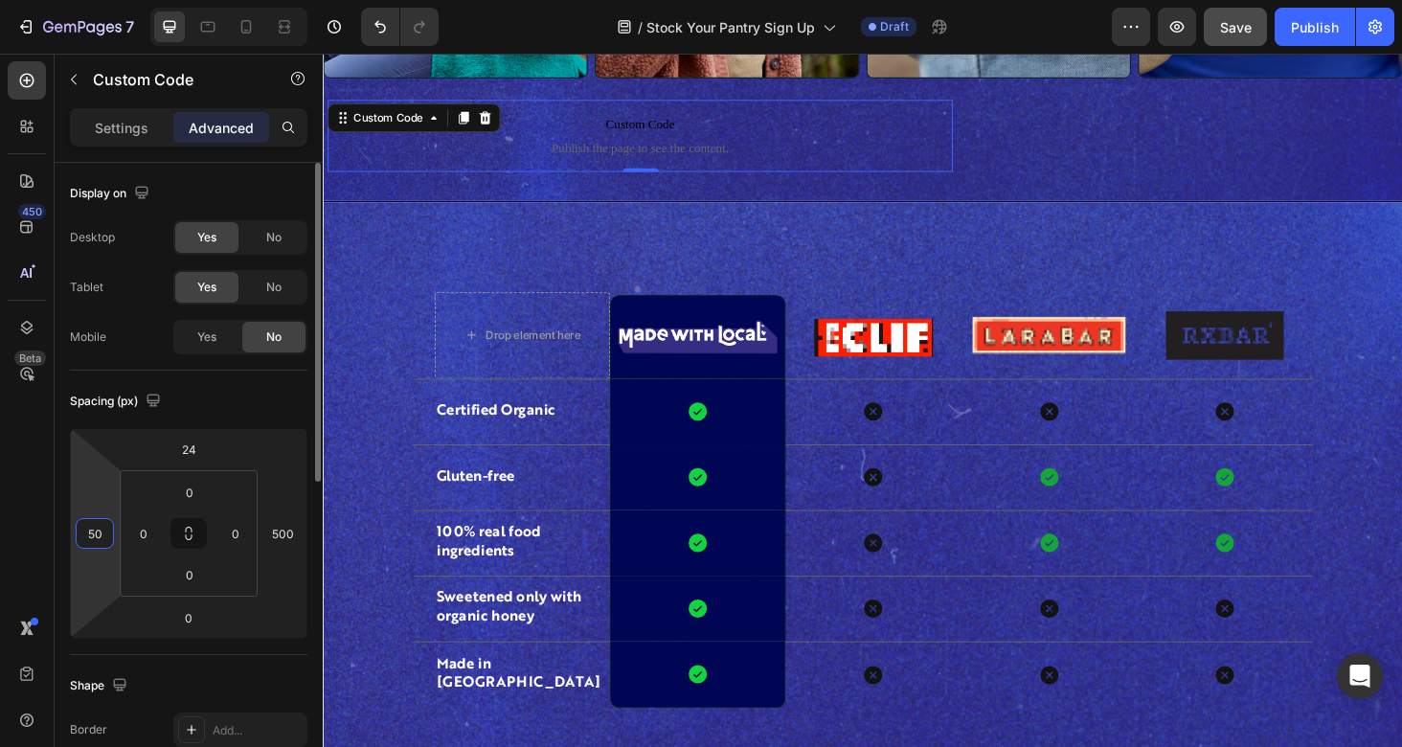
type input "500"
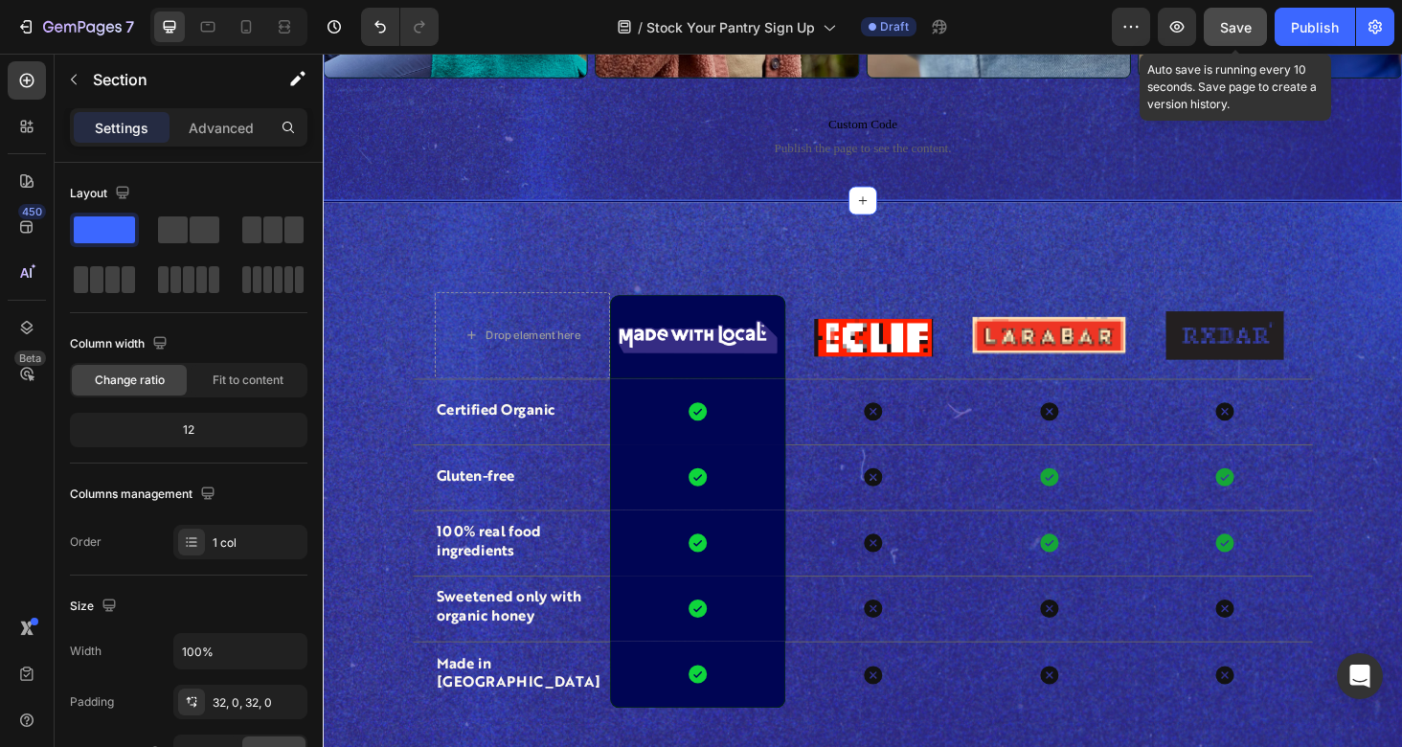
click at [1202, 26] on div "Preview Save Auto save is running every 10 seconds. Save page to create a versi…" at bounding box center [1253, 27] width 282 height 38
click at [1224, 28] on span "Save" at bounding box center [1236, 27] width 32 height 16
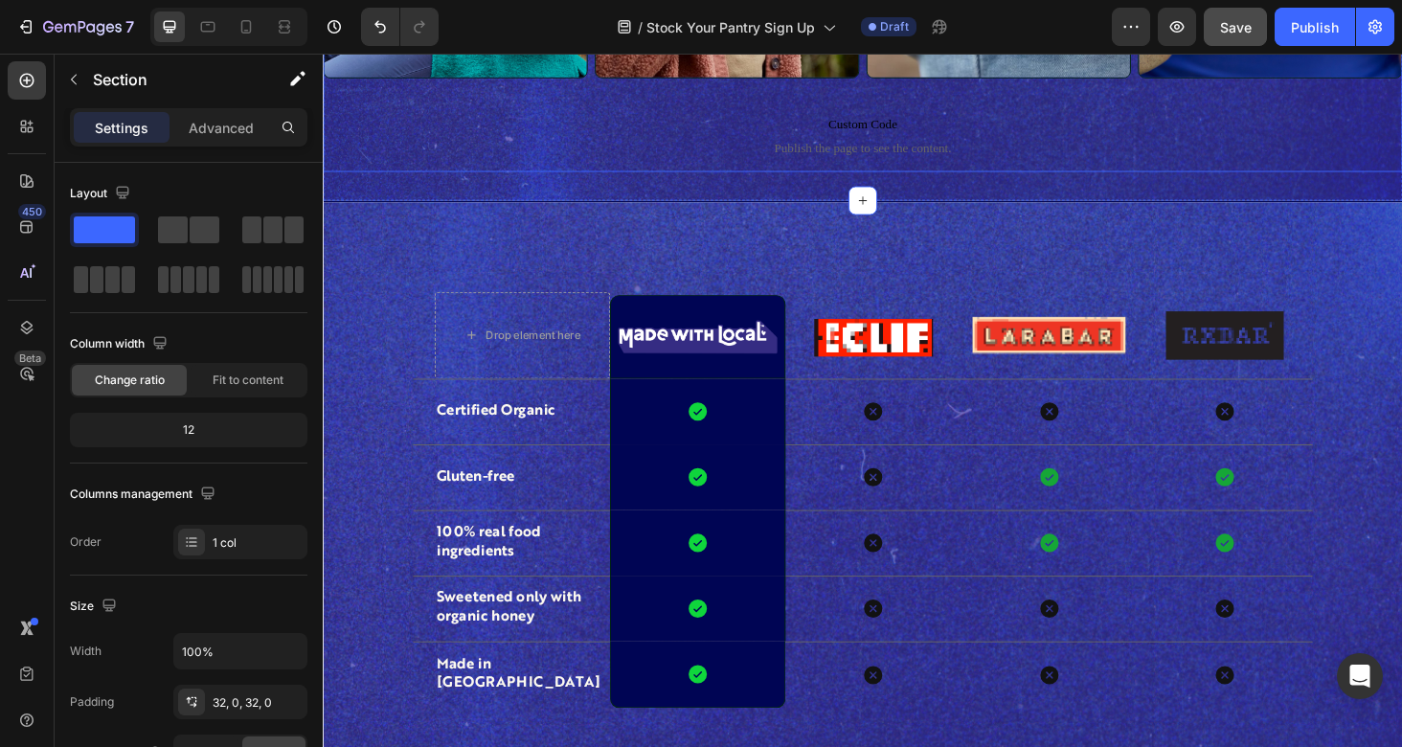
scroll to position [1555, 0]
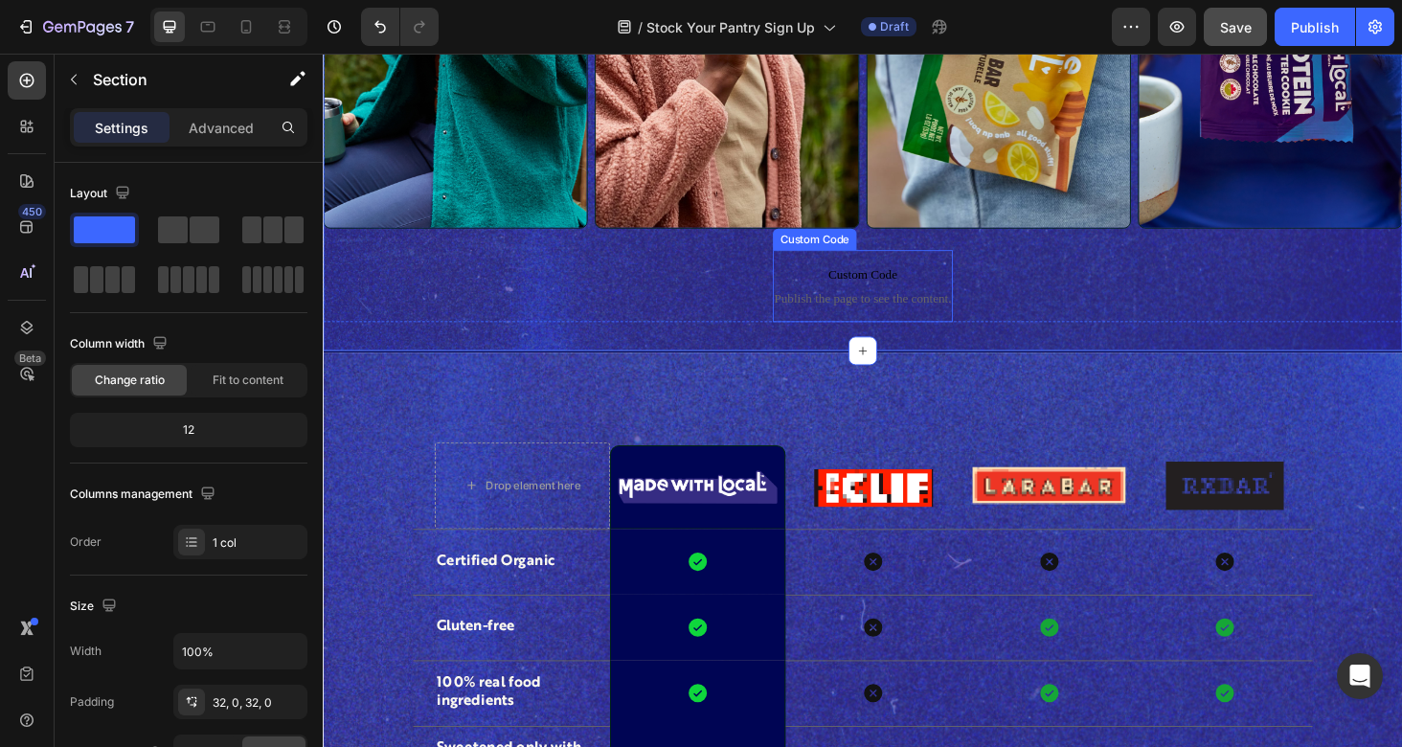
click at [878, 296] on span "Custom Code" at bounding box center [896, 289] width 191 height 23
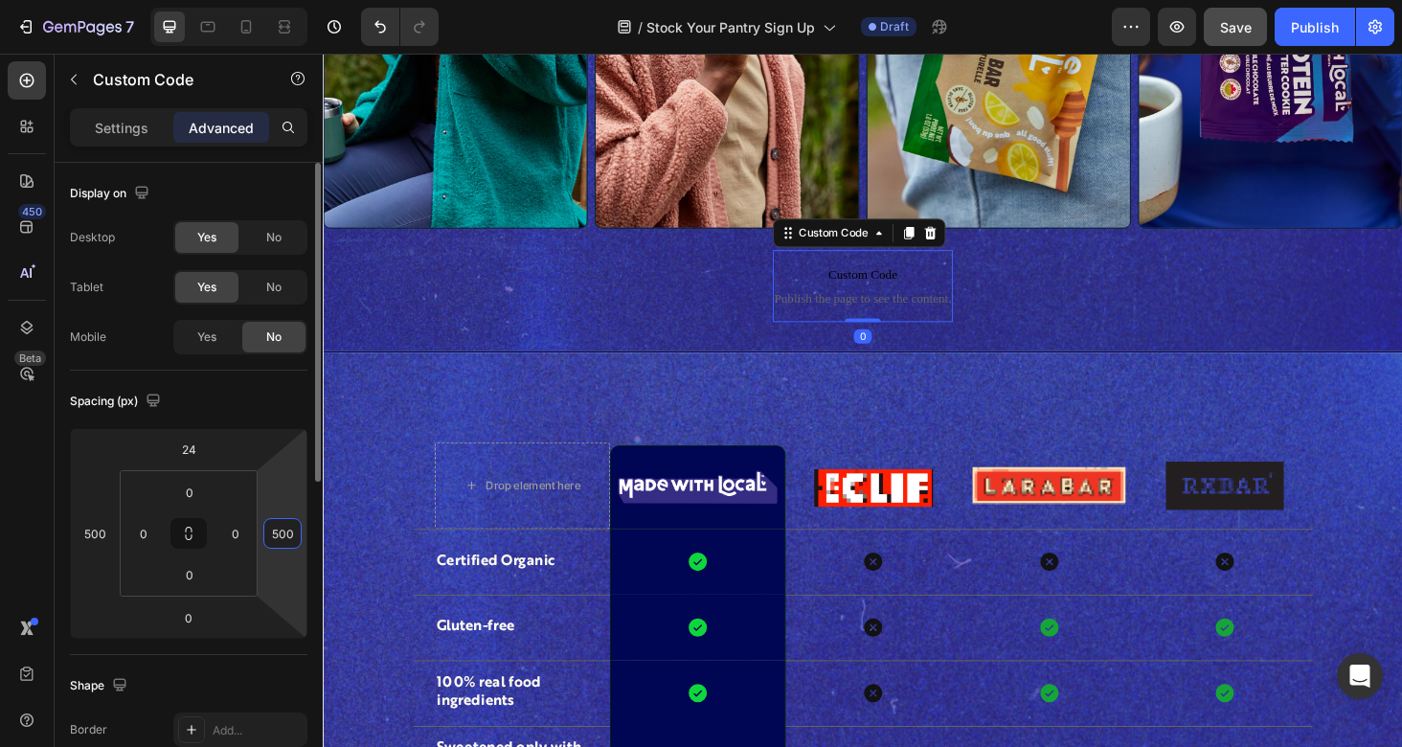
click at [282, 534] on input "500" at bounding box center [282, 533] width 29 height 29
type input "300"
click at [91, 538] on input "500" at bounding box center [94, 533] width 29 height 29
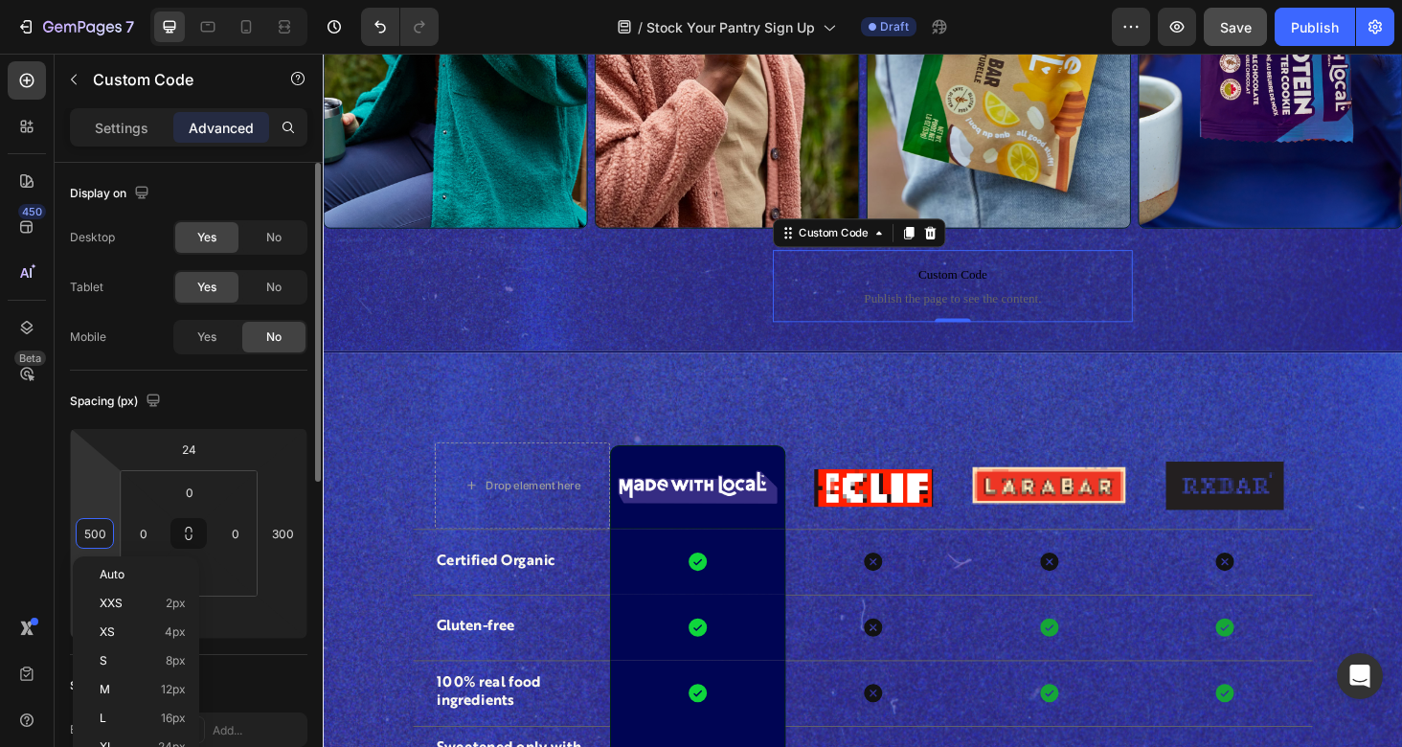
click at [91, 538] on input "500" at bounding box center [94, 533] width 29 height 29
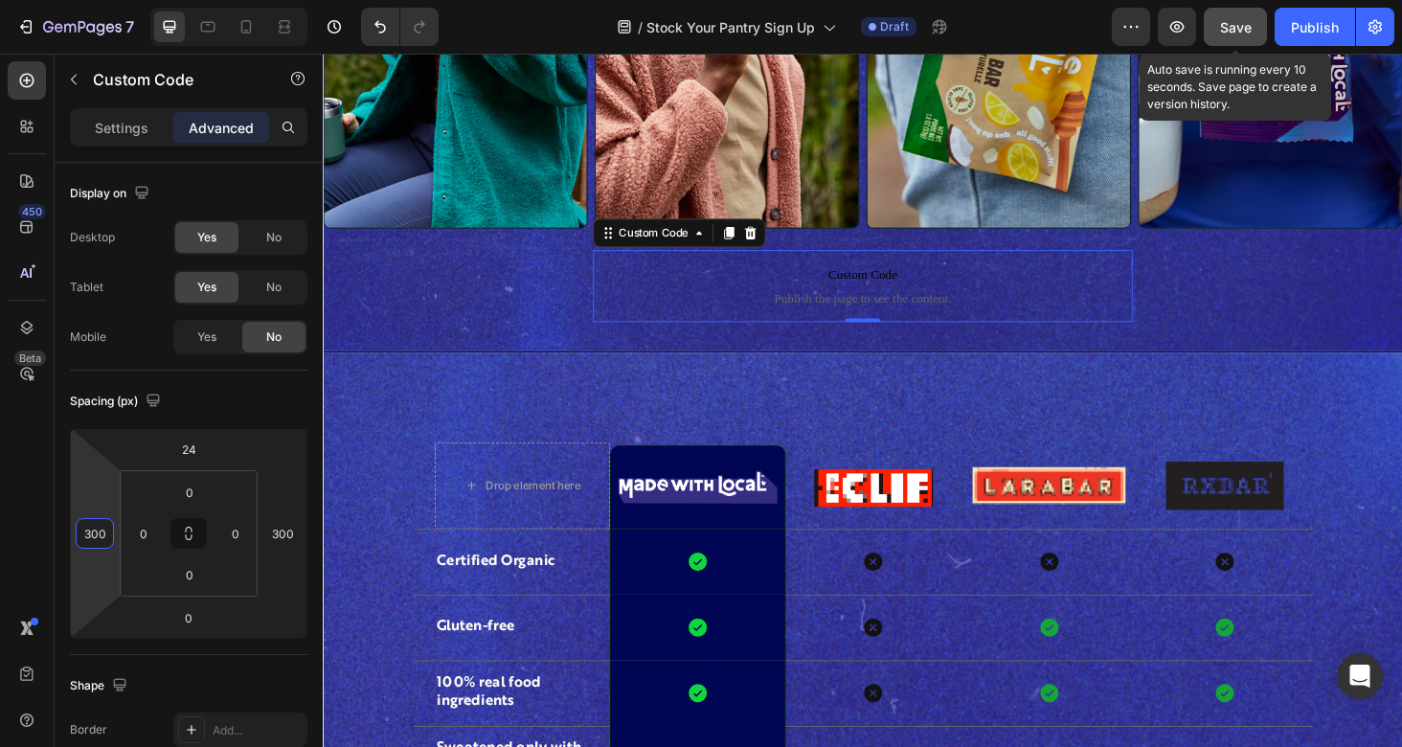
type input "300"
click at [1237, 29] on span "Save" at bounding box center [1236, 27] width 32 height 16
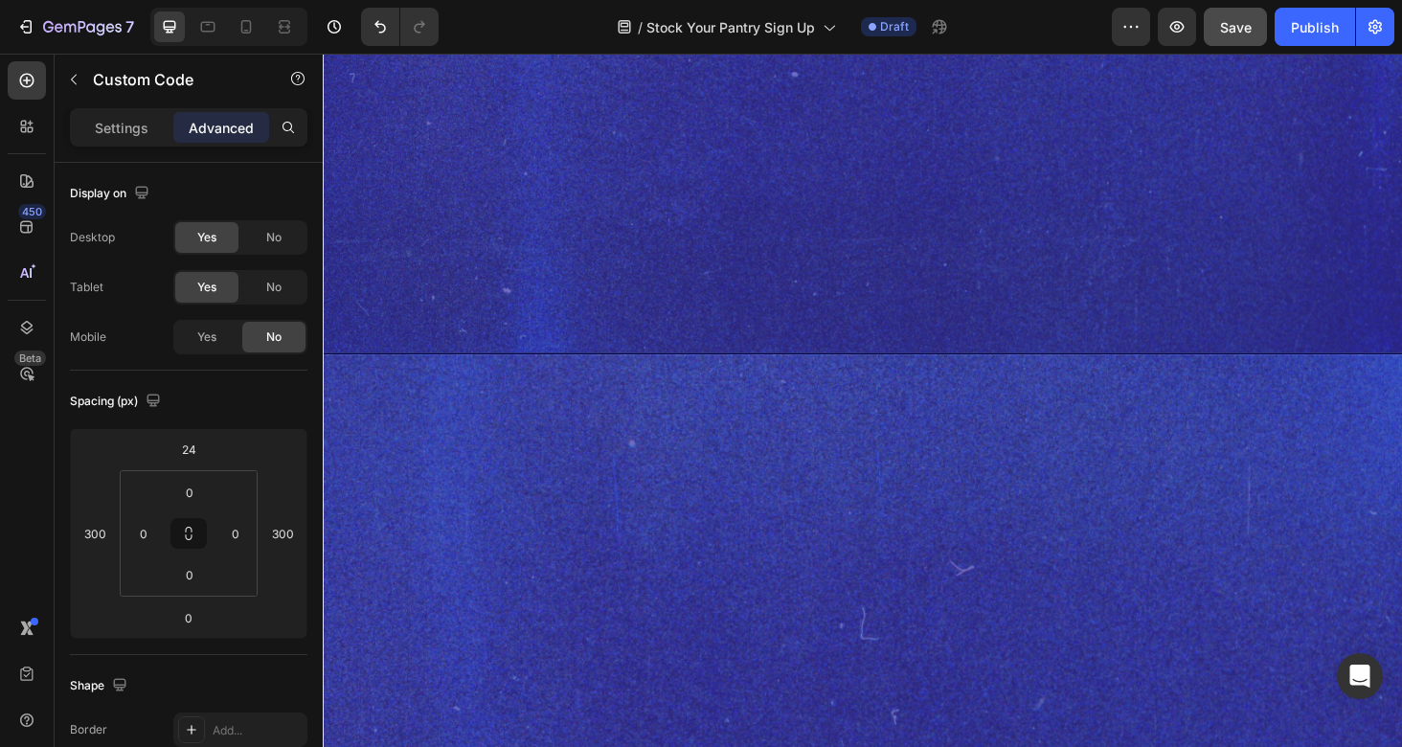
scroll to position [0, 0]
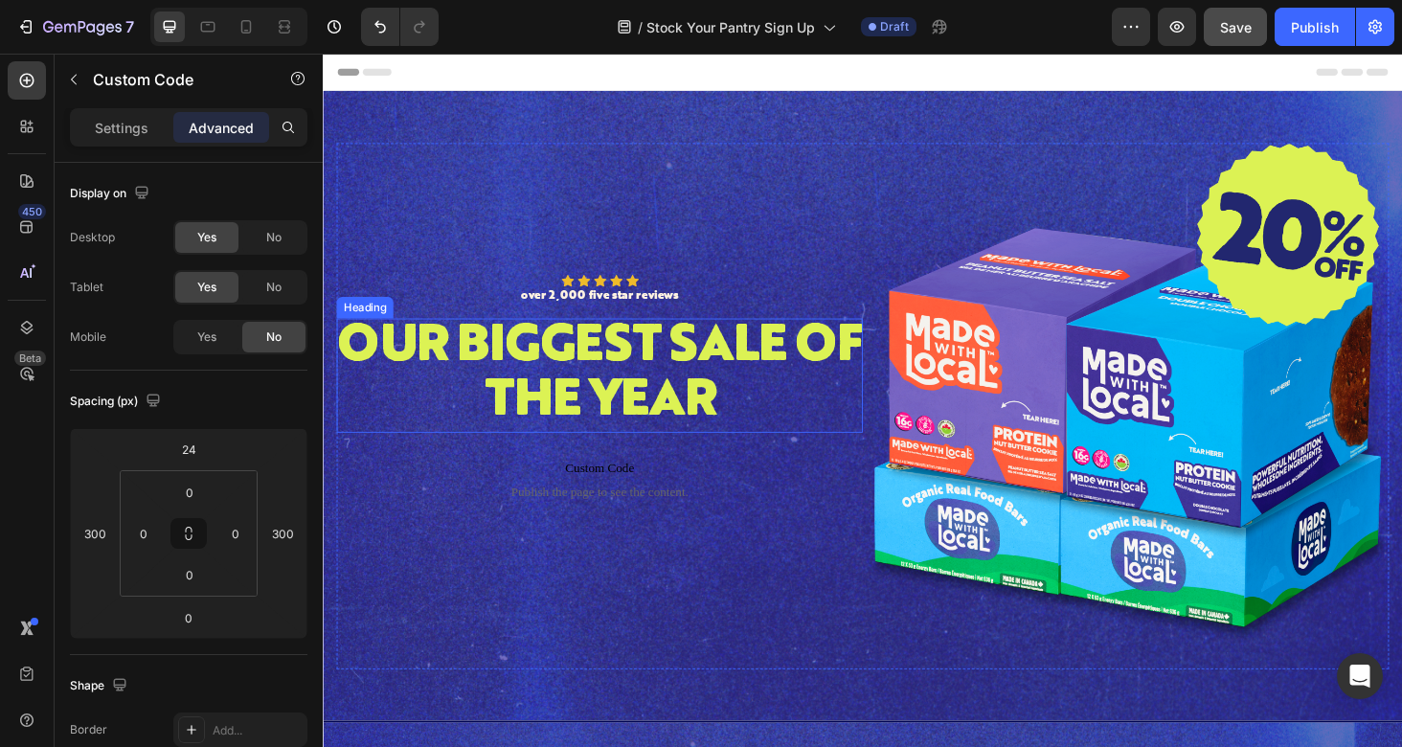
click at [790, 440] on div "Our biggest sale of the year" at bounding box center [617, 396] width 560 height 122
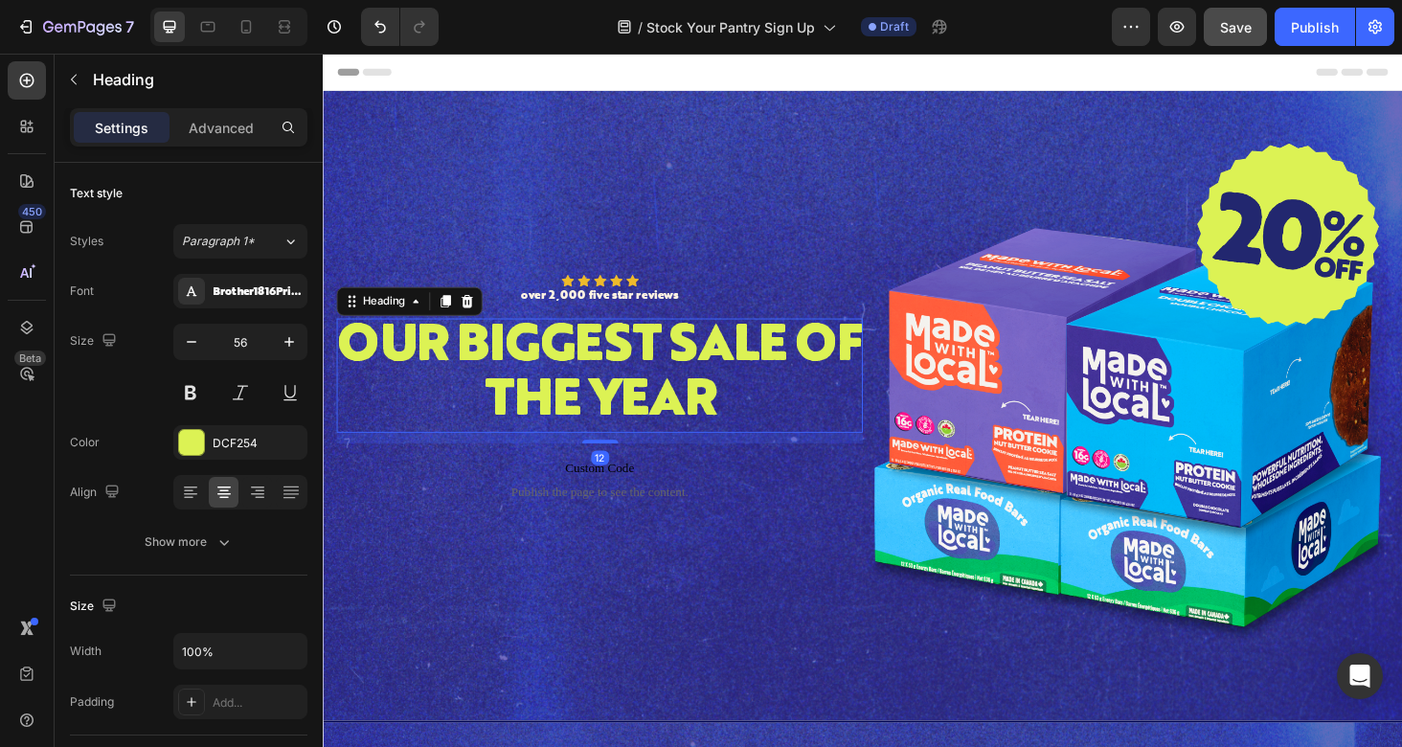
click at [790, 423] on div "Our biggest sale of the year" at bounding box center [617, 396] width 560 height 122
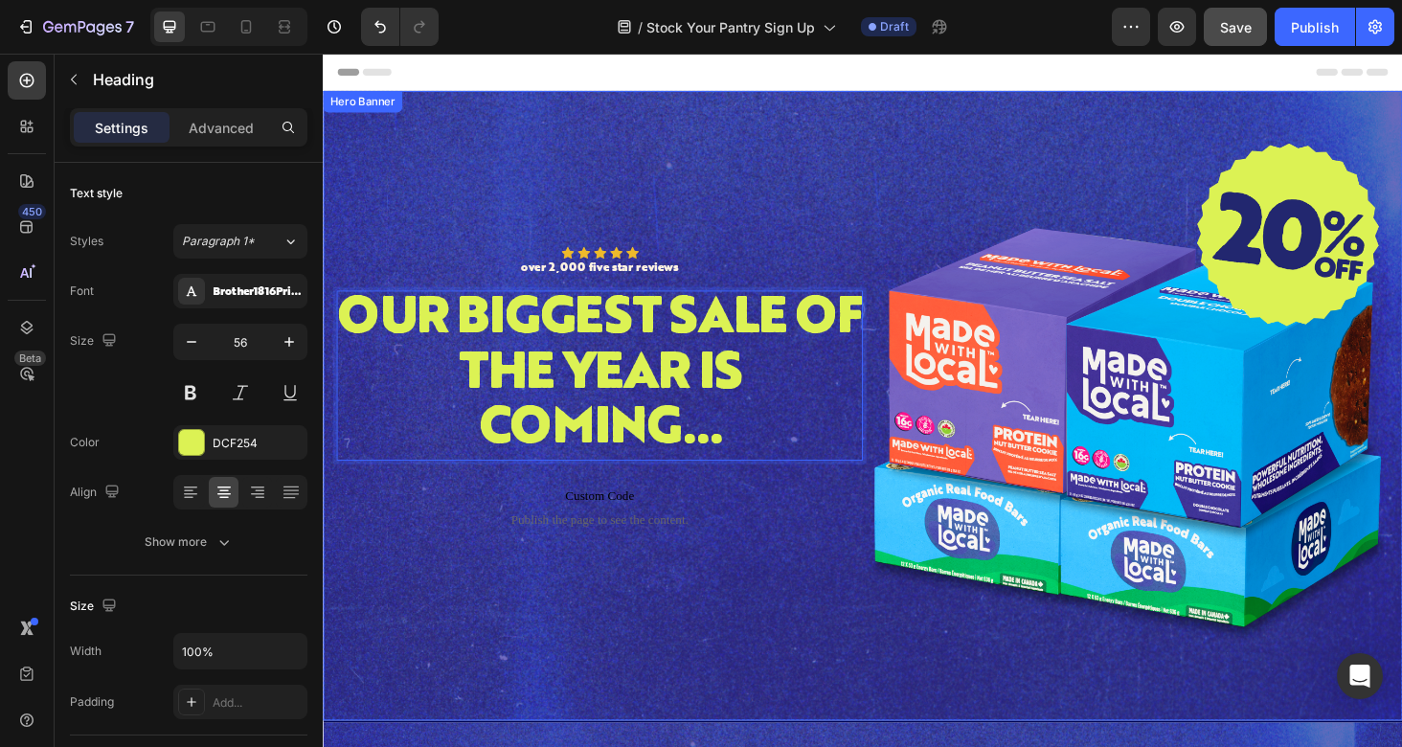
click at [961, 136] on div "Background Image" at bounding box center [897, 428] width 1149 height 670
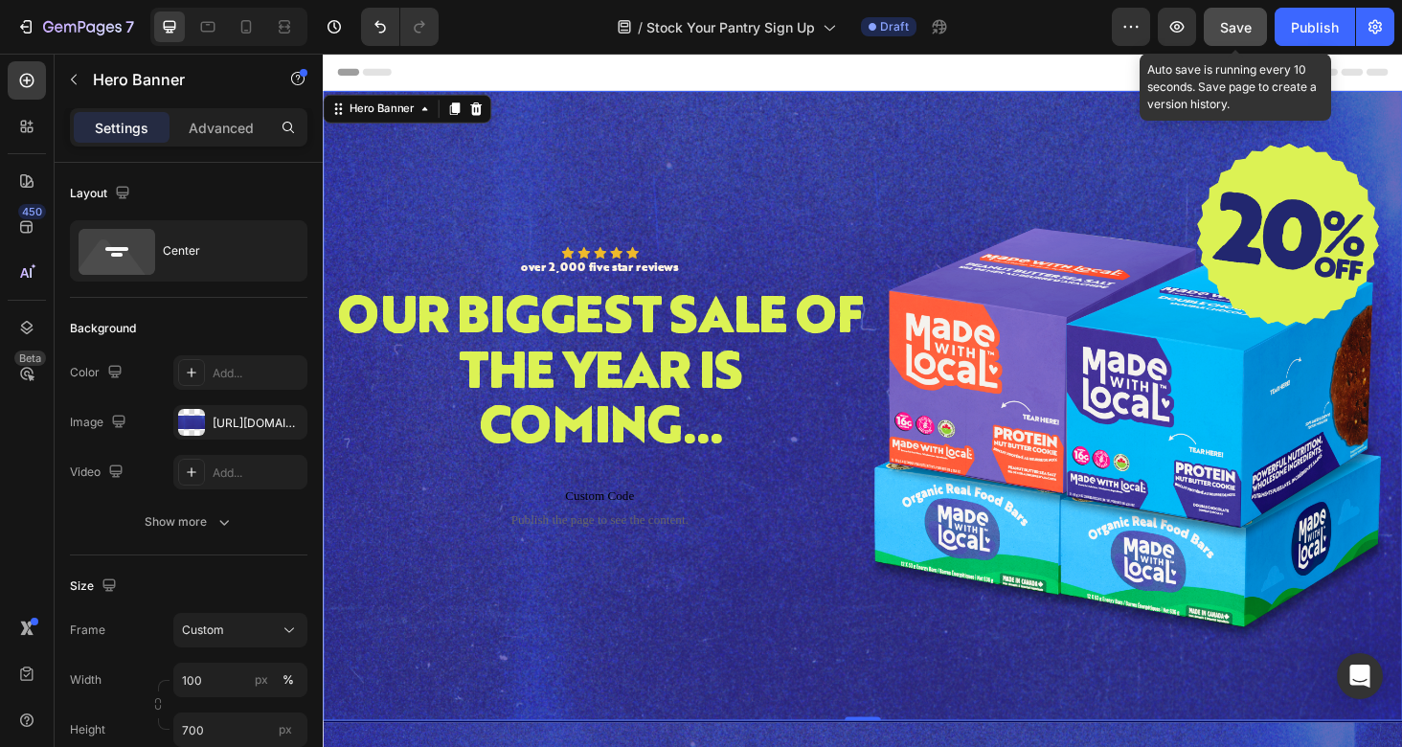
click at [1259, 26] on button "Save" at bounding box center [1235, 27] width 63 height 38
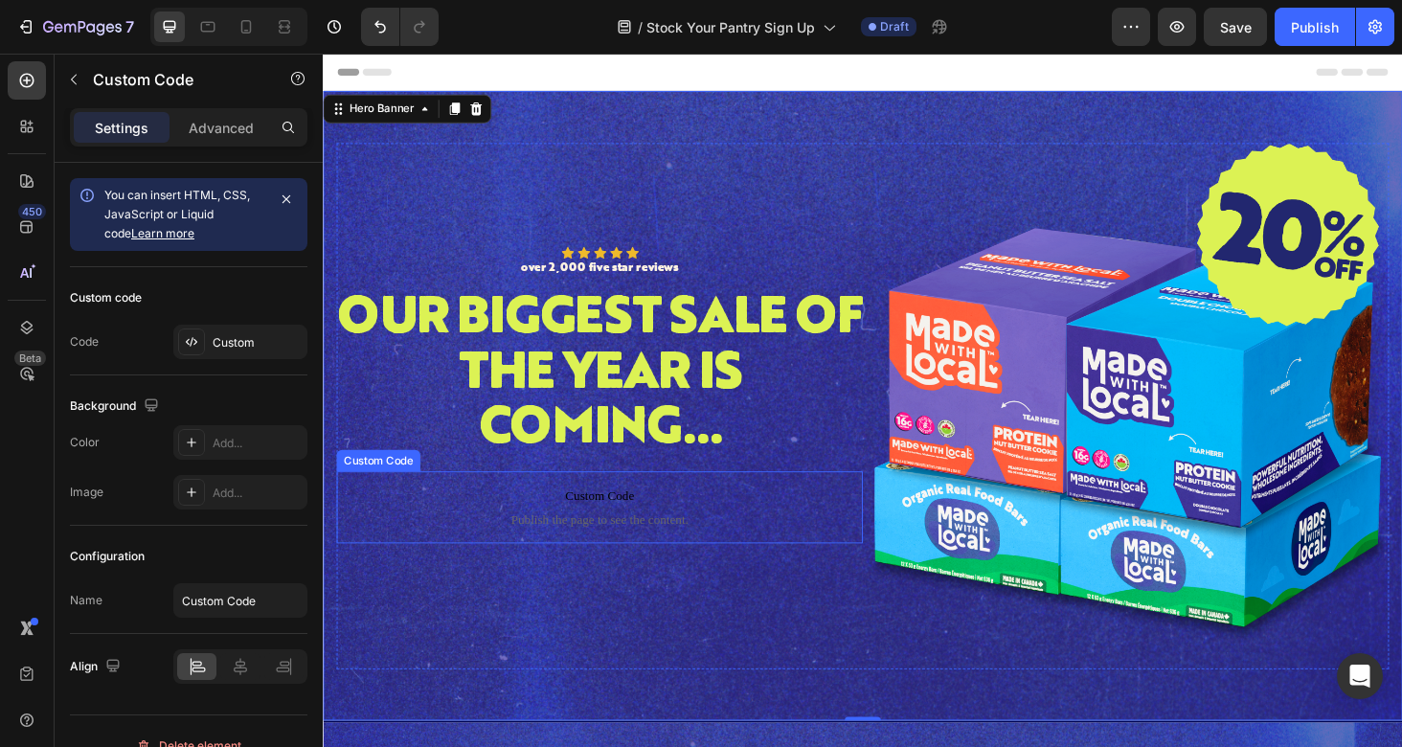
click at [661, 536] on p "Custom Code Publish the page to see the content." at bounding box center [617, 536] width 560 height 77
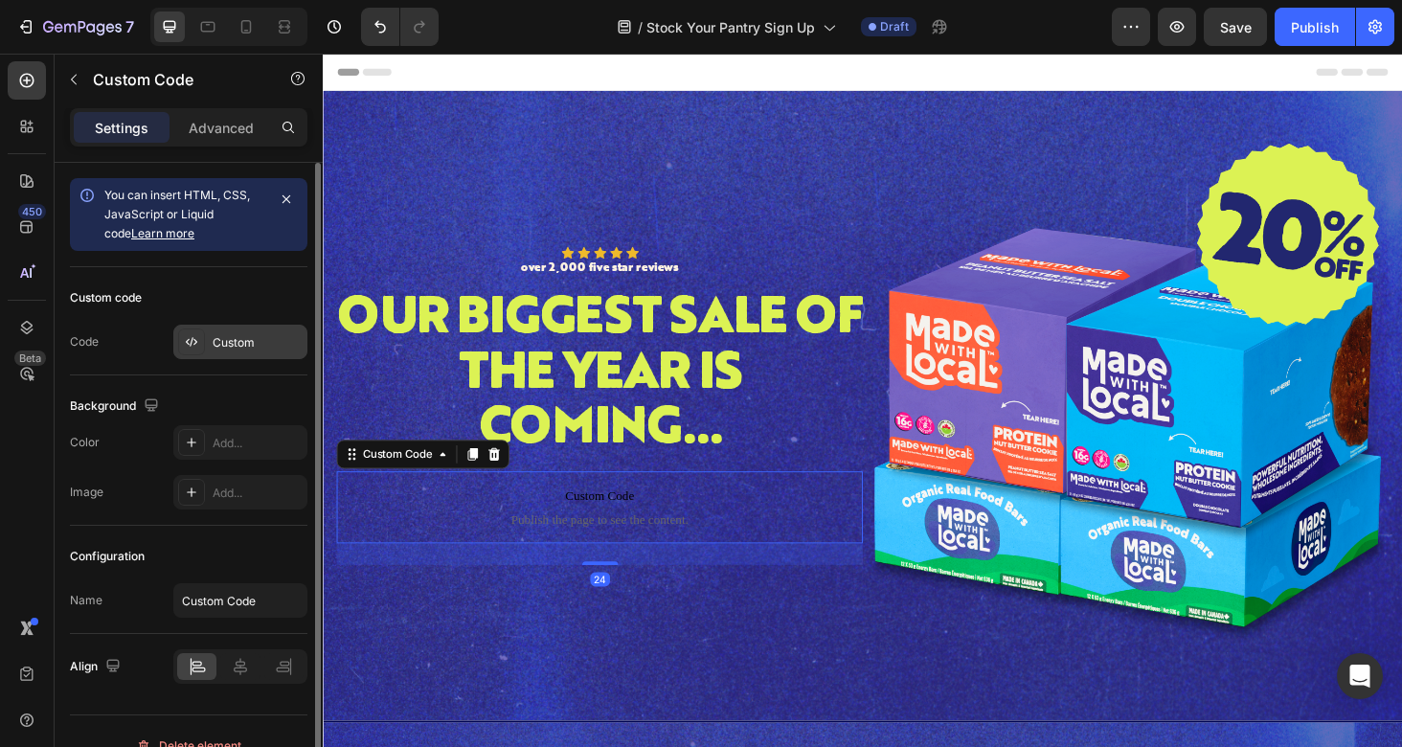
click at [235, 335] on div "Custom" at bounding box center [258, 342] width 90 height 17
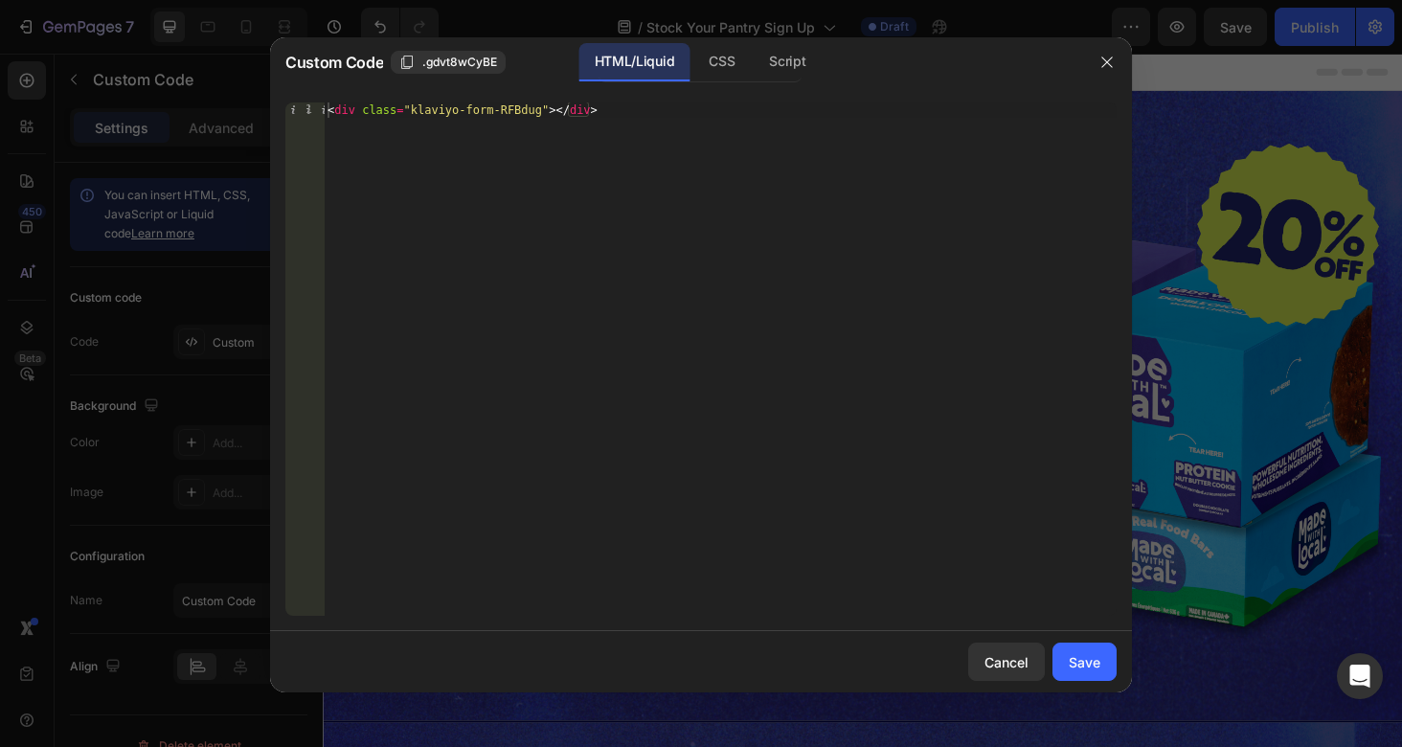
type textarea "<div class="klaviyo-form-RFBdug"></div>"
click at [544, 108] on div "< div class = "klaviyo-form-RFBdug" > </ div >" at bounding box center [720, 374] width 793 height 544
click at [1091, 663] on div "Save" at bounding box center [1085, 662] width 32 height 20
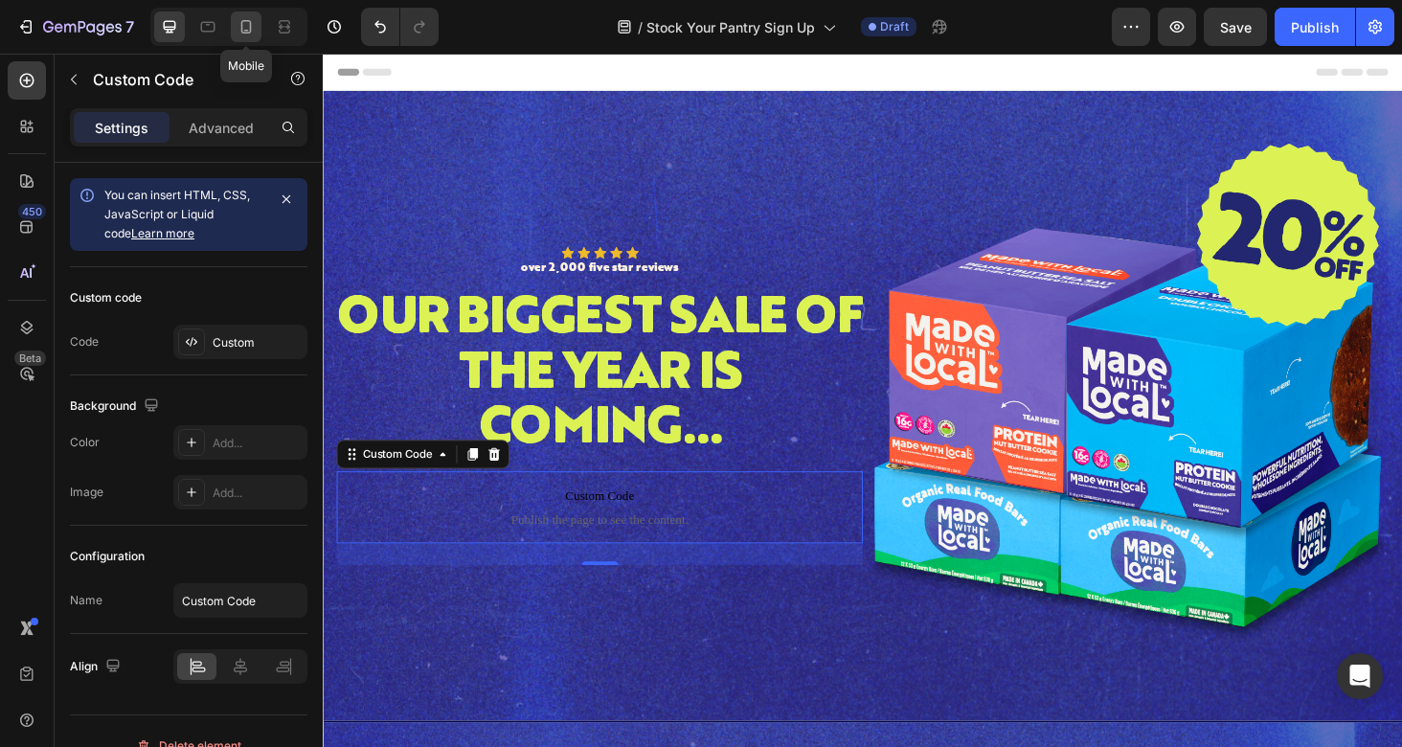
click at [237, 28] on icon at bounding box center [246, 26] width 19 height 19
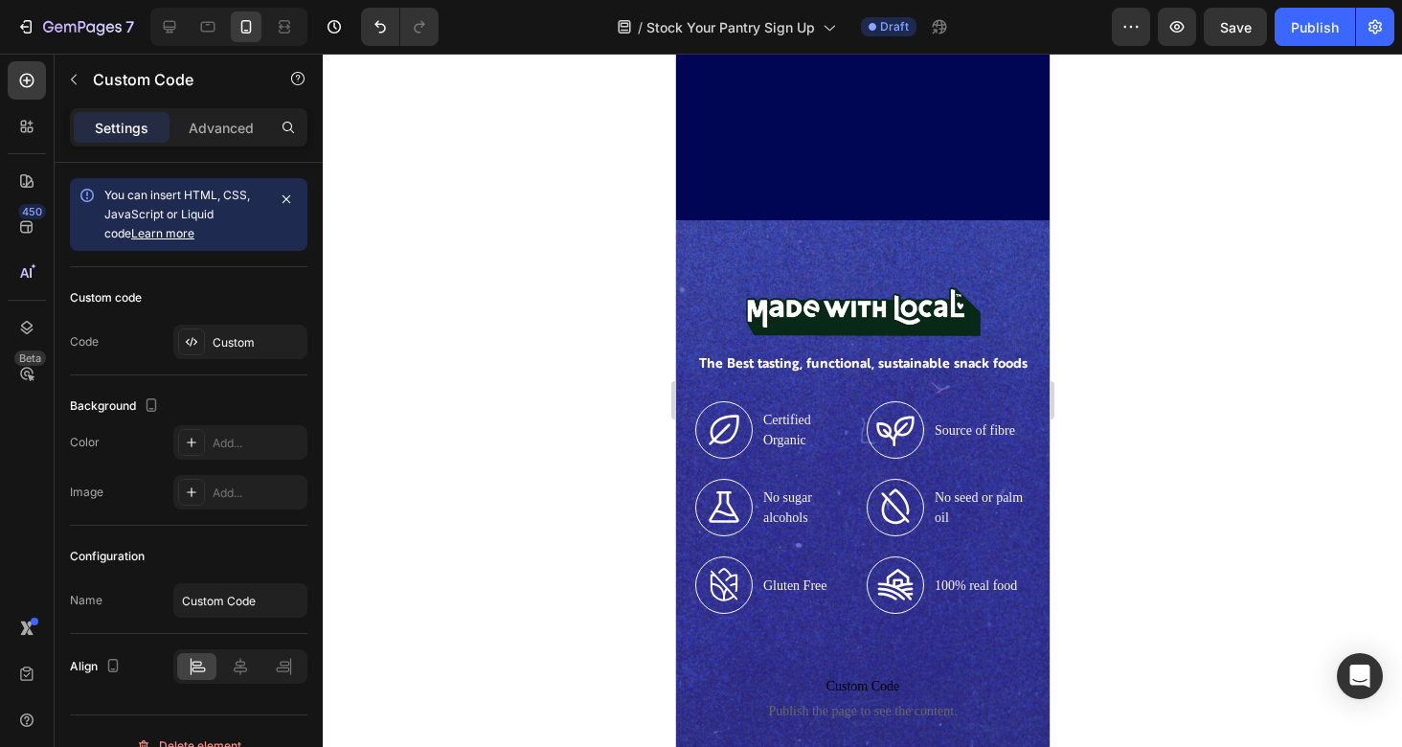
scroll to position [897, 0]
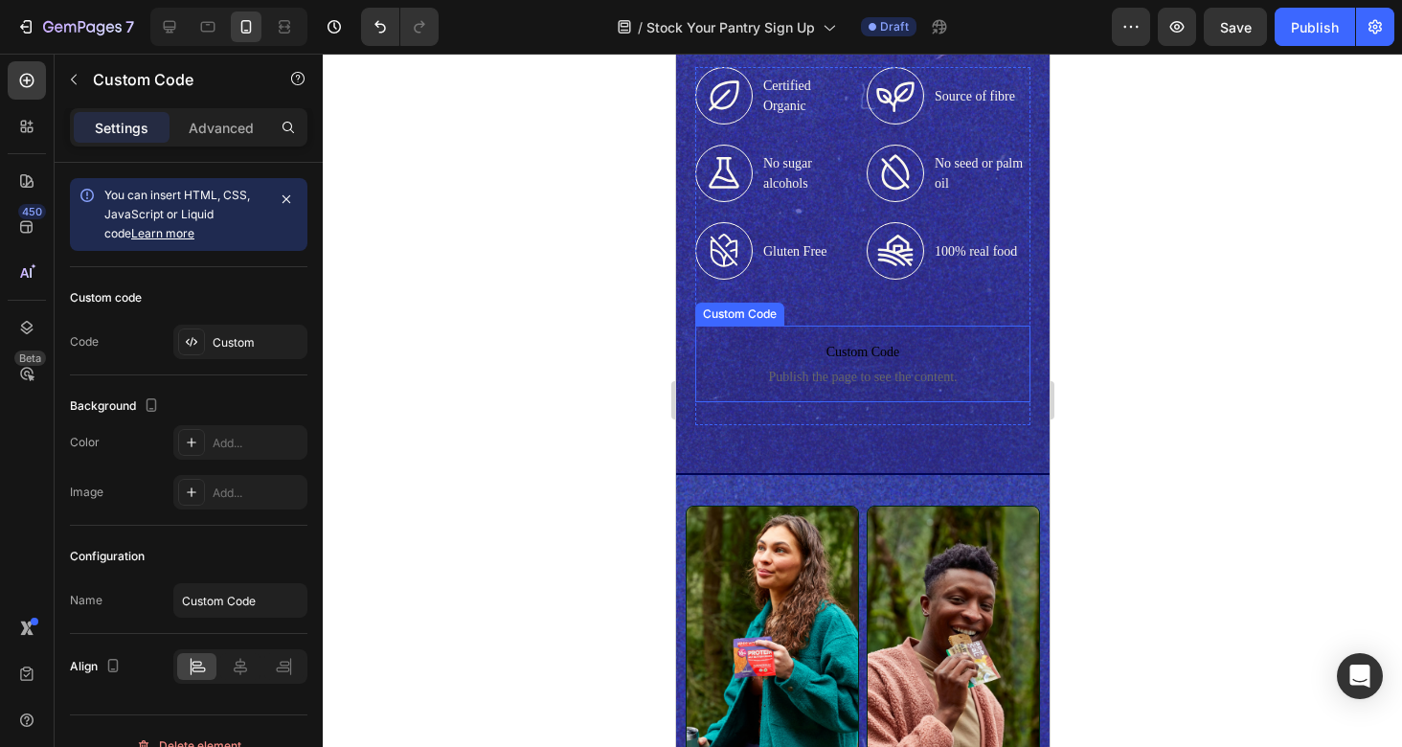
click at [854, 362] on span "Custom Code" at bounding box center [861, 352] width 335 height 23
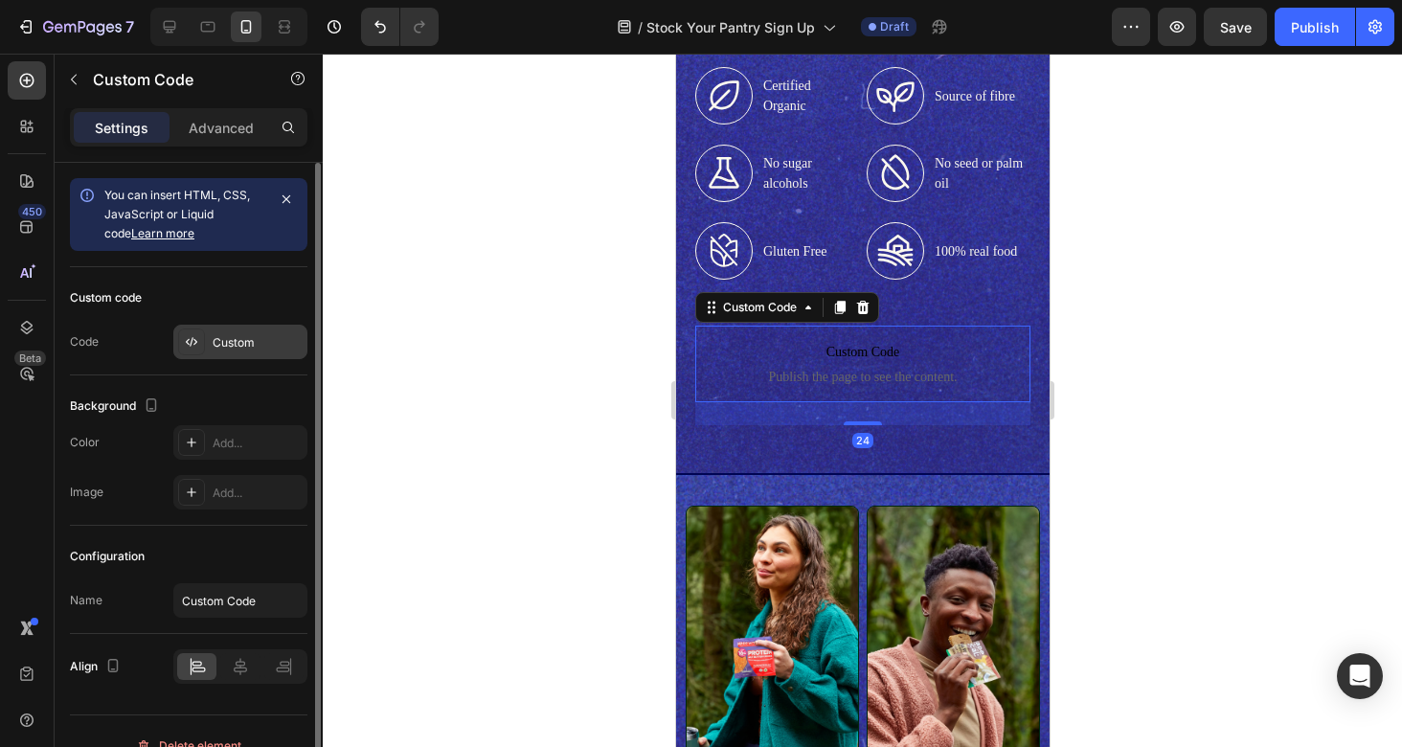
click at [237, 349] on div "Custom" at bounding box center [258, 342] width 90 height 17
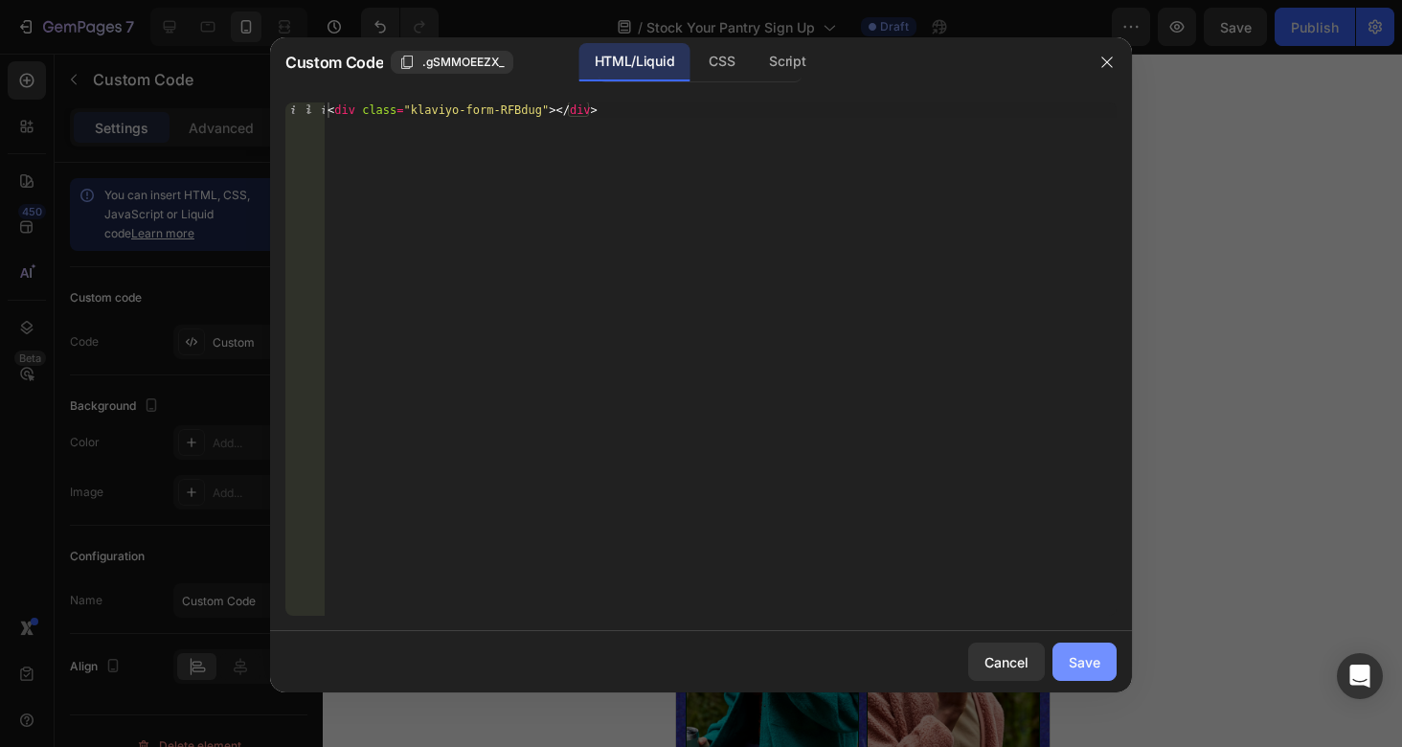
click at [1062, 670] on button "Save" at bounding box center [1084, 661] width 64 height 38
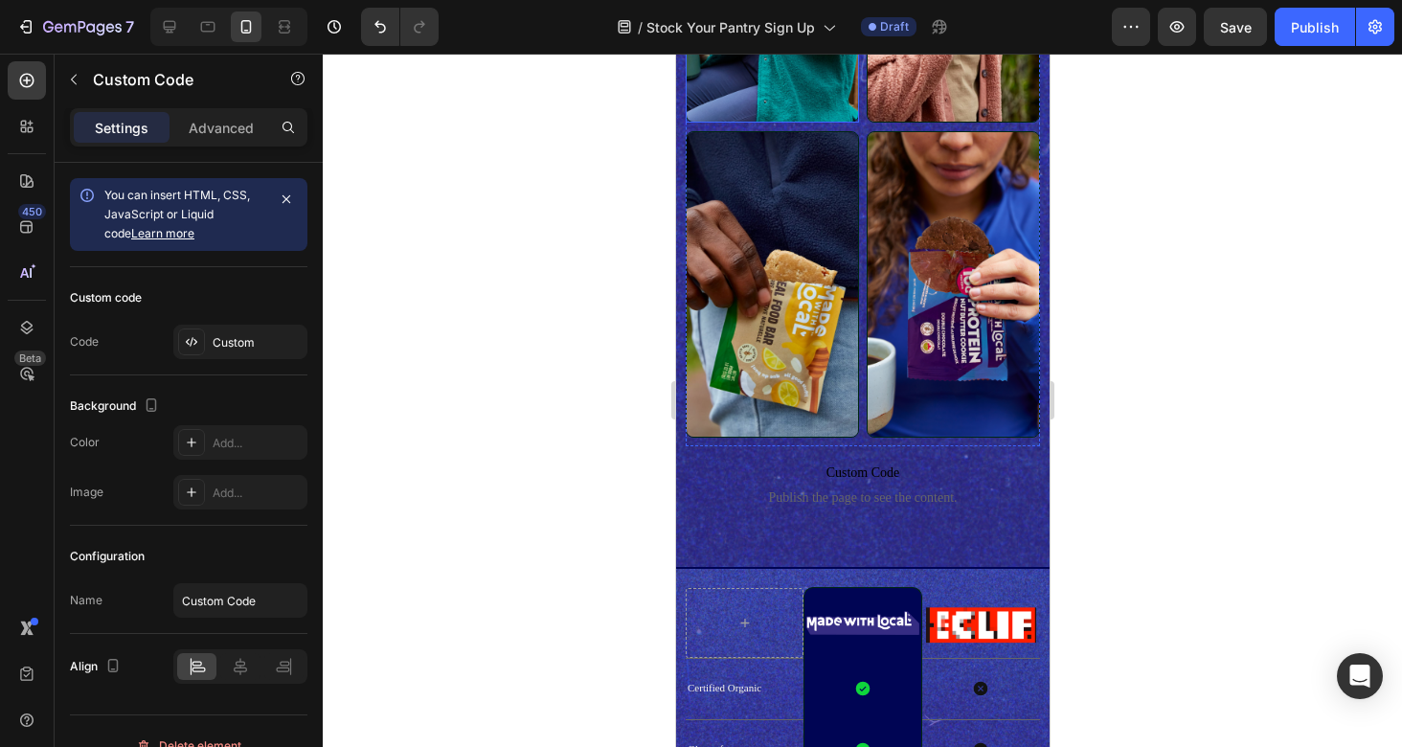
scroll to position [1607, 0]
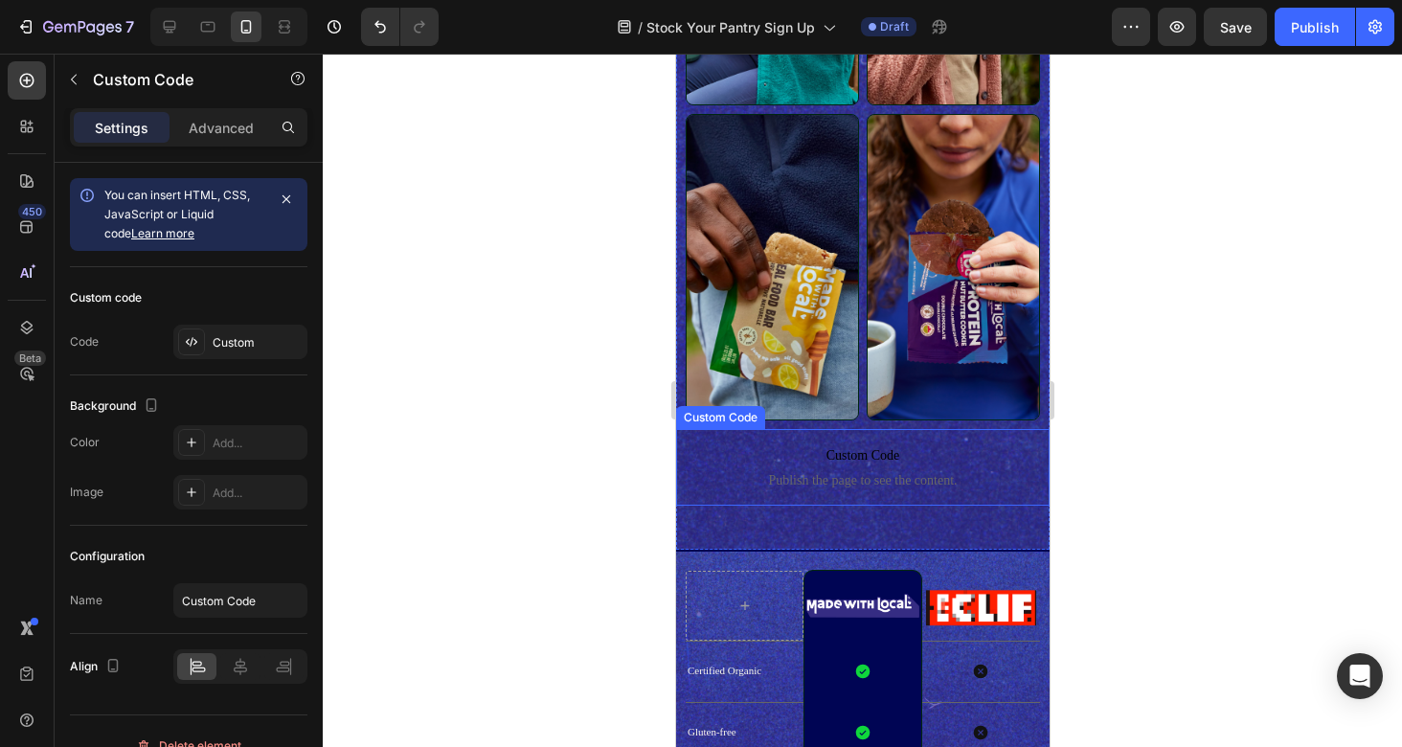
click at [845, 459] on span "Custom Code" at bounding box center [861, 455] width 373 height 23
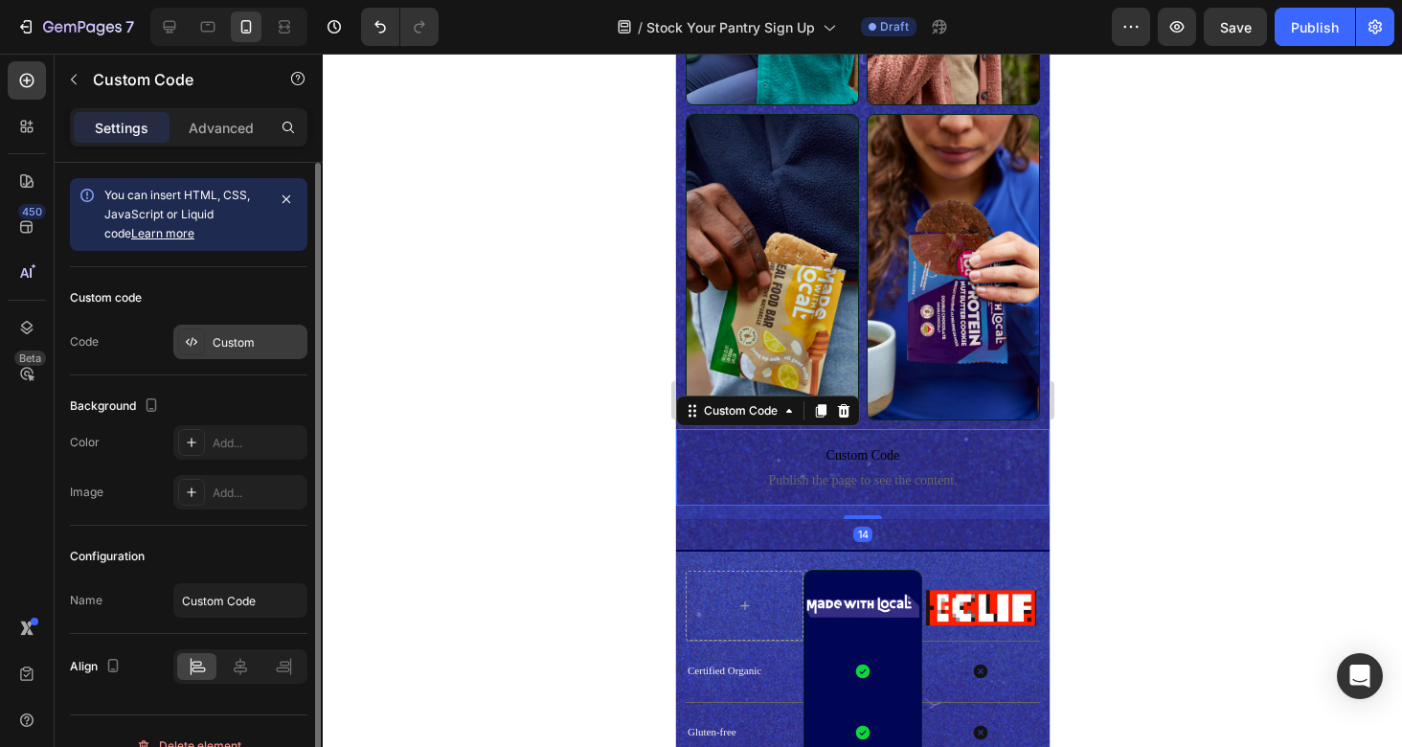
click at [211, 339] on div "Custom" at bounding box center [240, 342] width 134 height 34
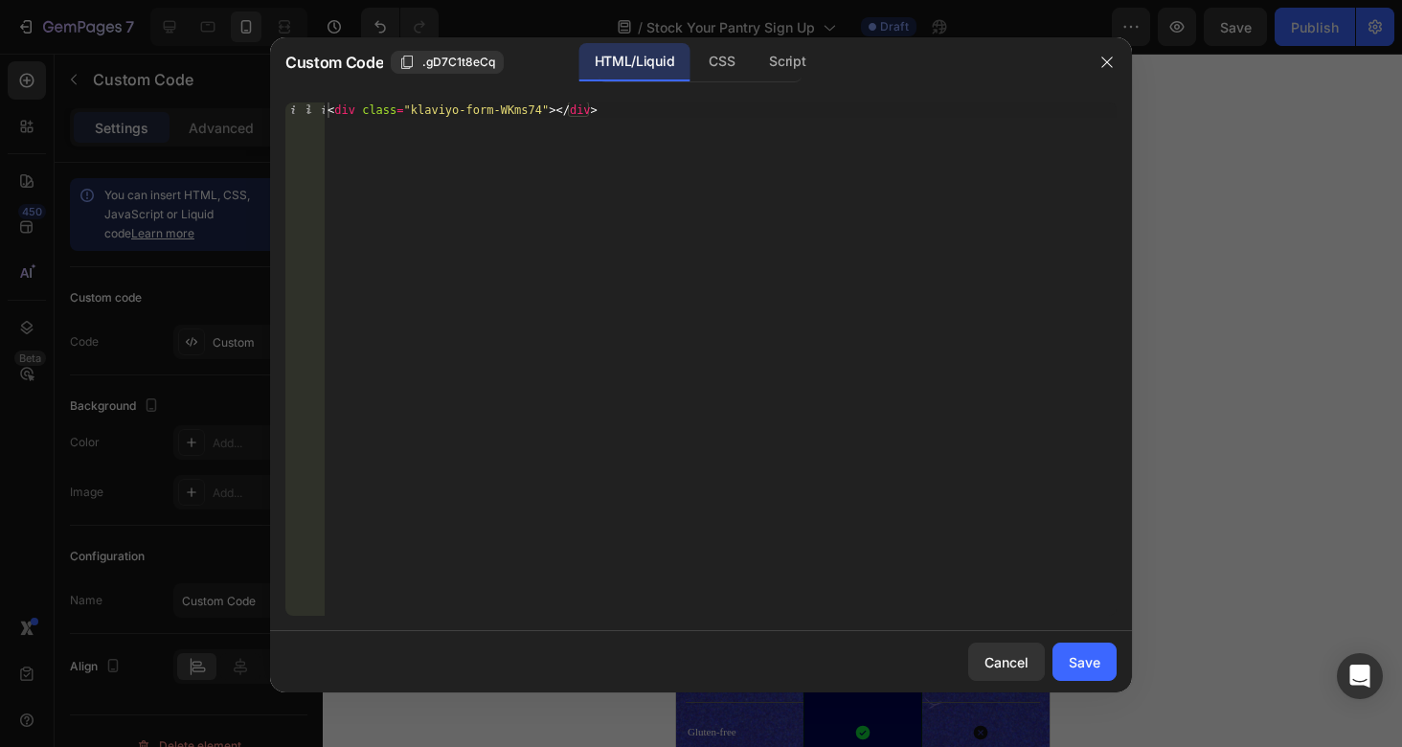
click at [569, 115] on div "< div class = "klaviyo-form-WKms74" > </ div >" at bounding box center [720, 374] width 793 height 544
paste textarea "RFBdug"
type textarea "<div class="klaviyo-form-RFBdug"></div>"
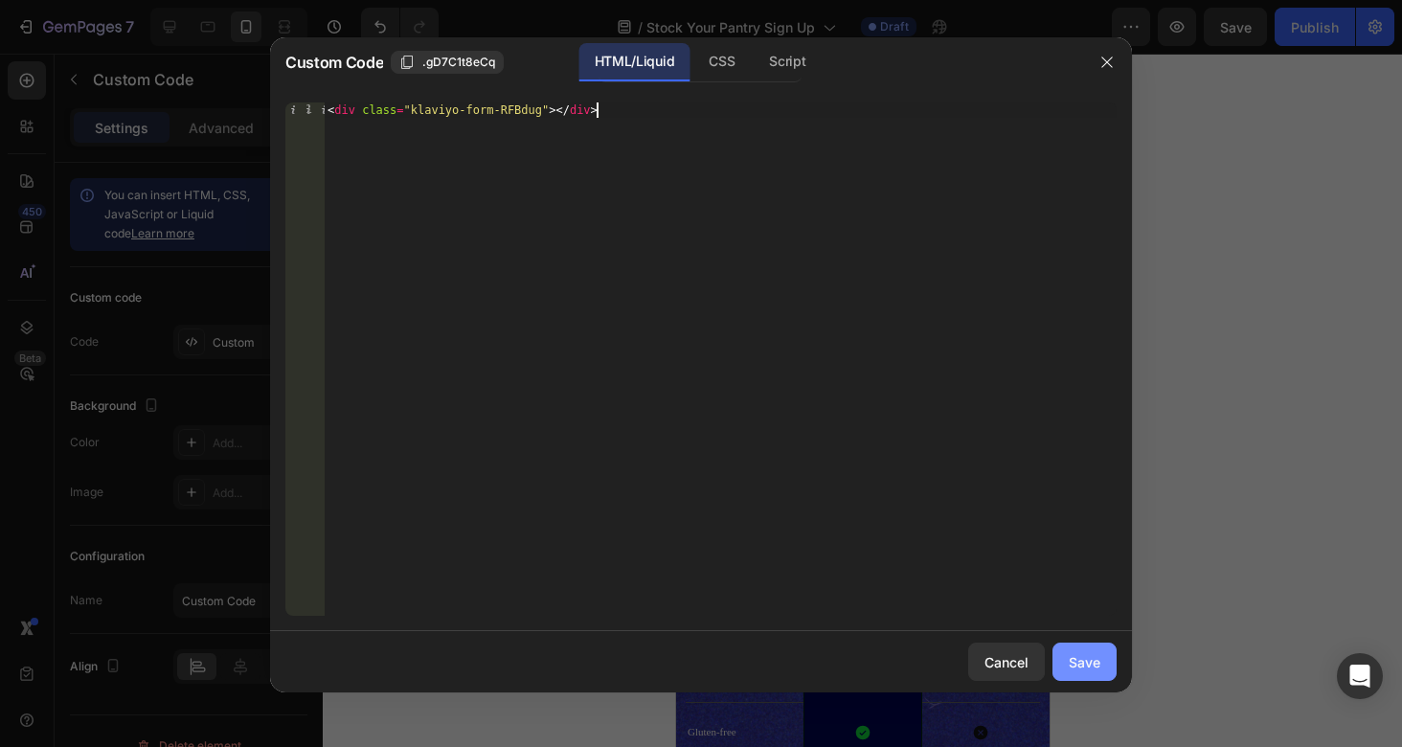
click at [1077, 657] on div "Save" at bounding box center [1085, 662] width 32 height 20
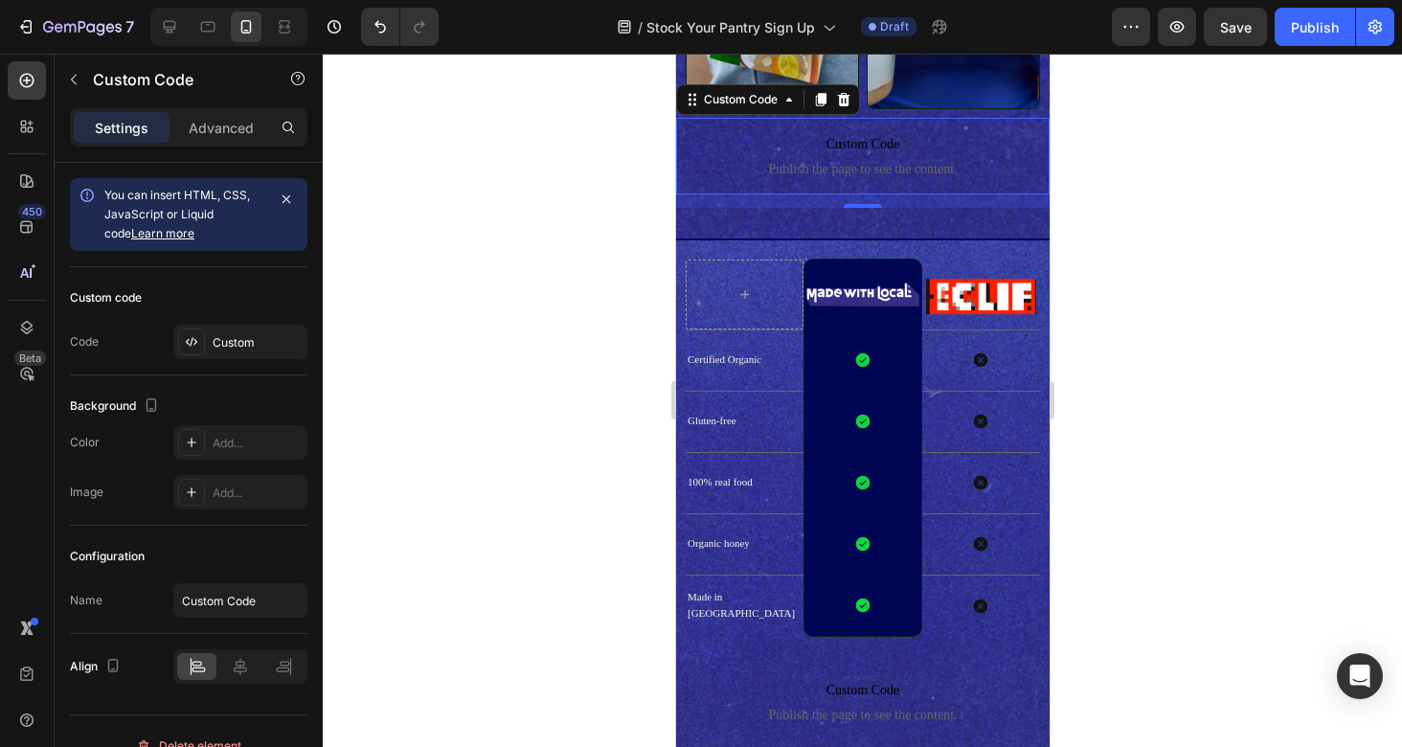
scroll to position [2215, 0]
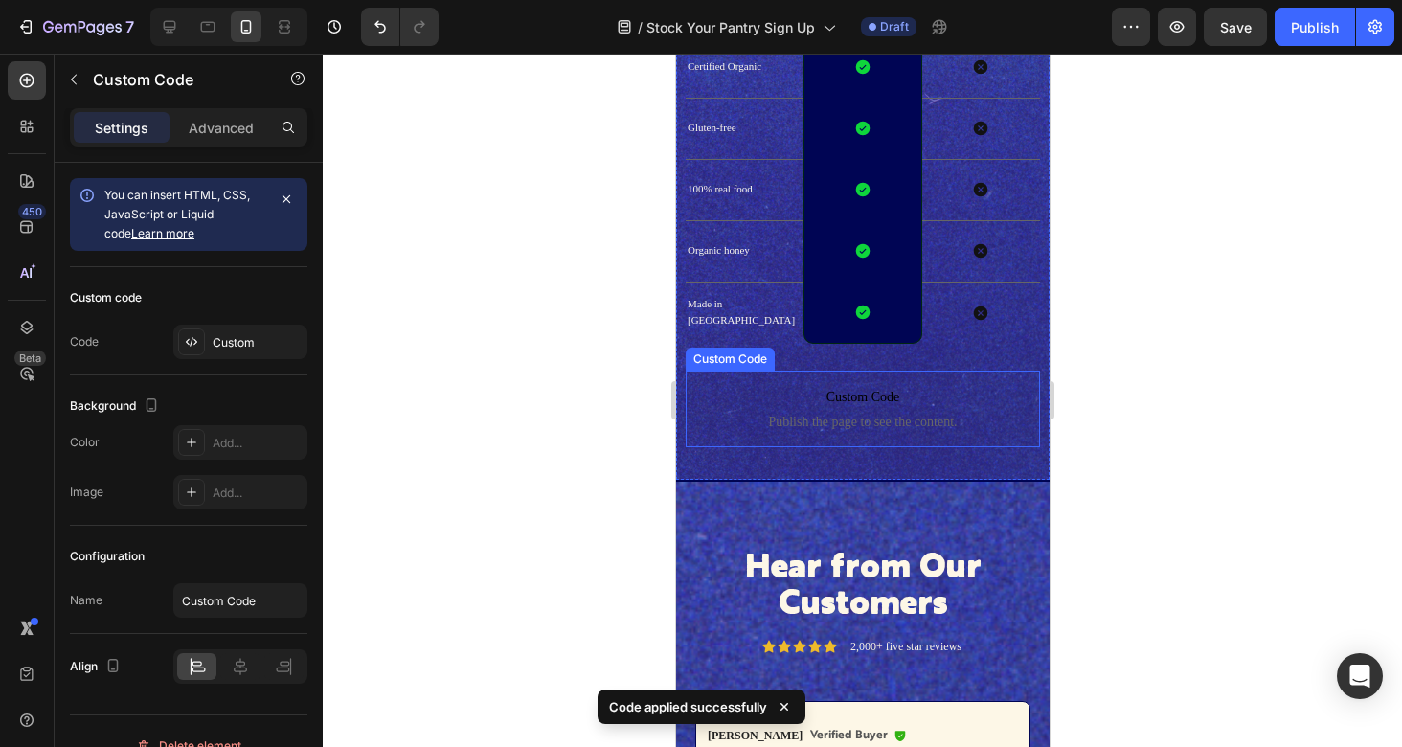
click at [917, 415] on span "Publish the page to see the content." at bounding box center [862, 422] width 354 height 19
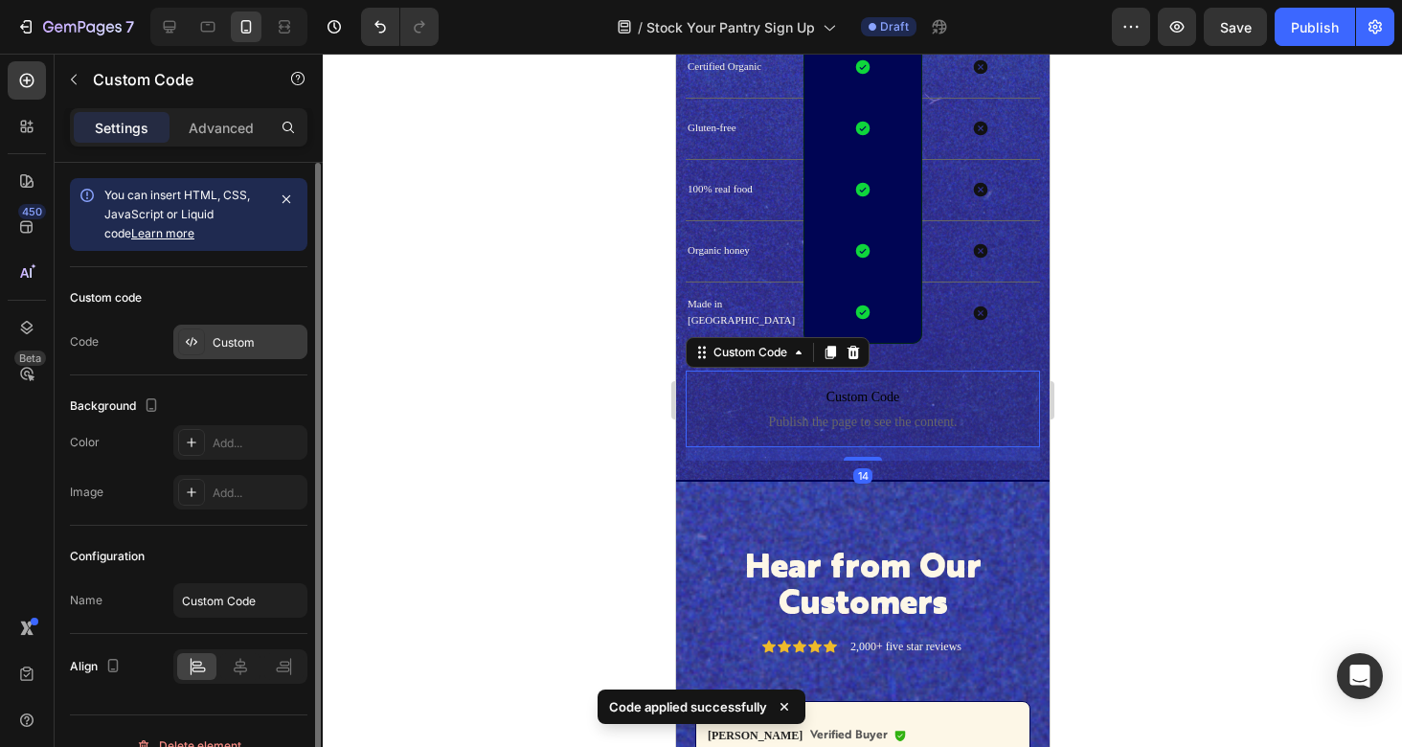
click at [252, 344] on div "Custom" at bounding box center [258, 342] width 90 height 17
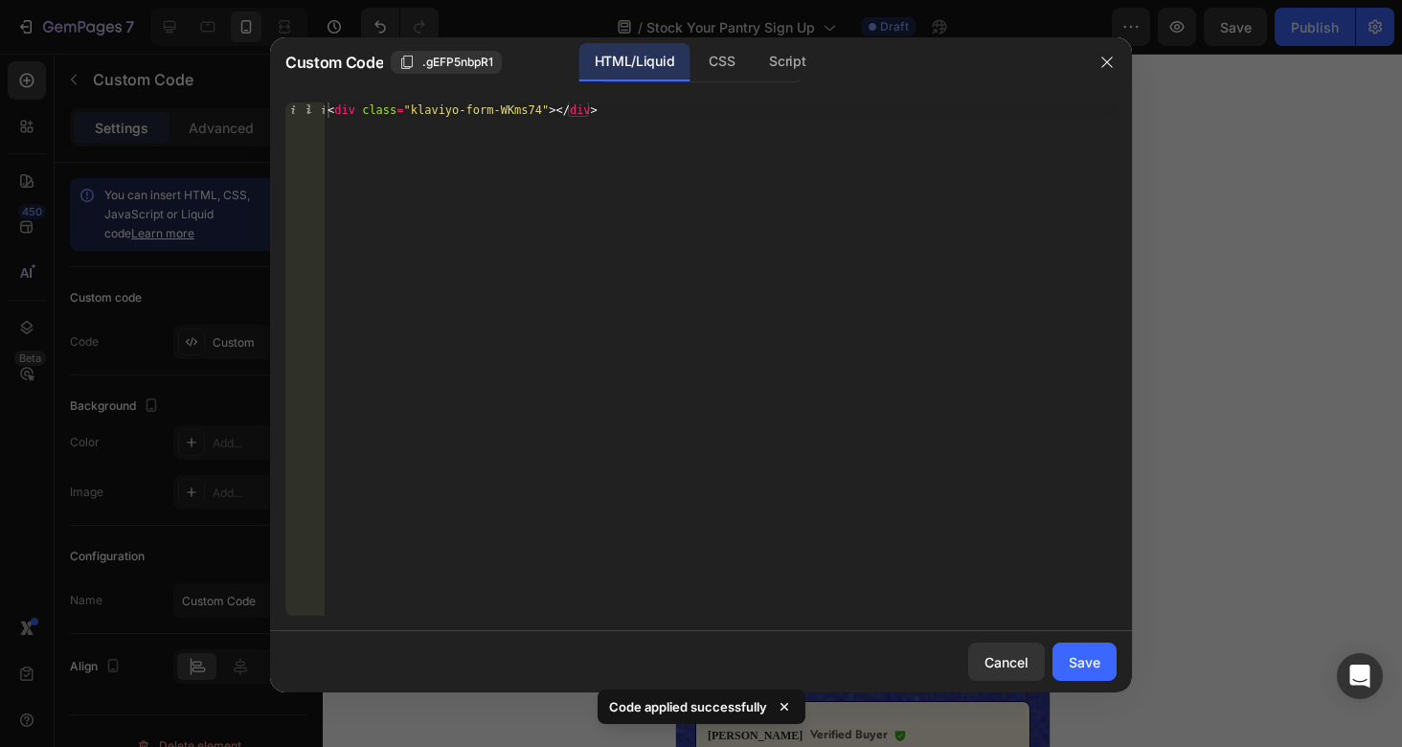
click at [609, 118] on div "< div class = "klaviyo-form-WKms74" > </ div >" at bounding box center [720, 374] width 793 height 544
paste textarea "RFBdug"
type textarea "<div class="klaviyo-form-RFBdug"></div>"
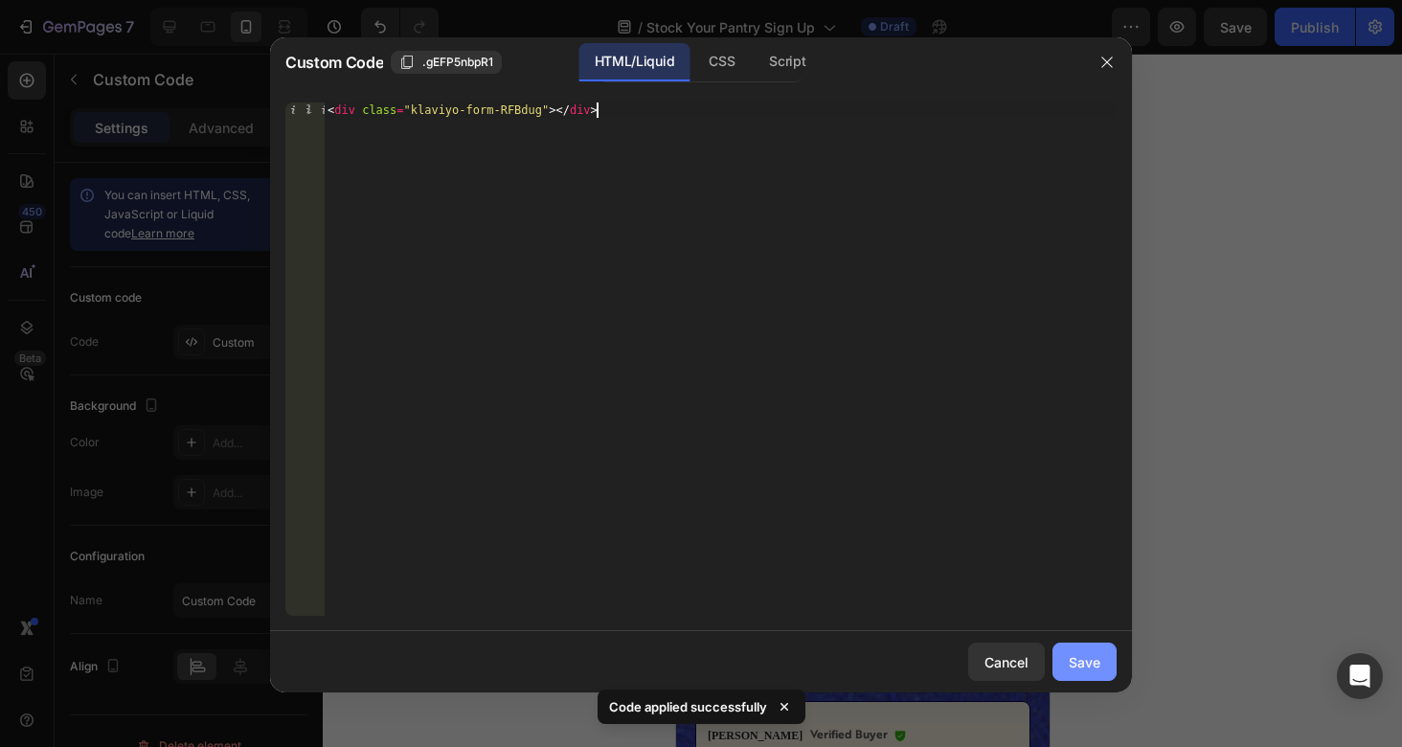
click at [1091, 661] on div "Save" at bounding box center [1085, 662] width 32 height 20
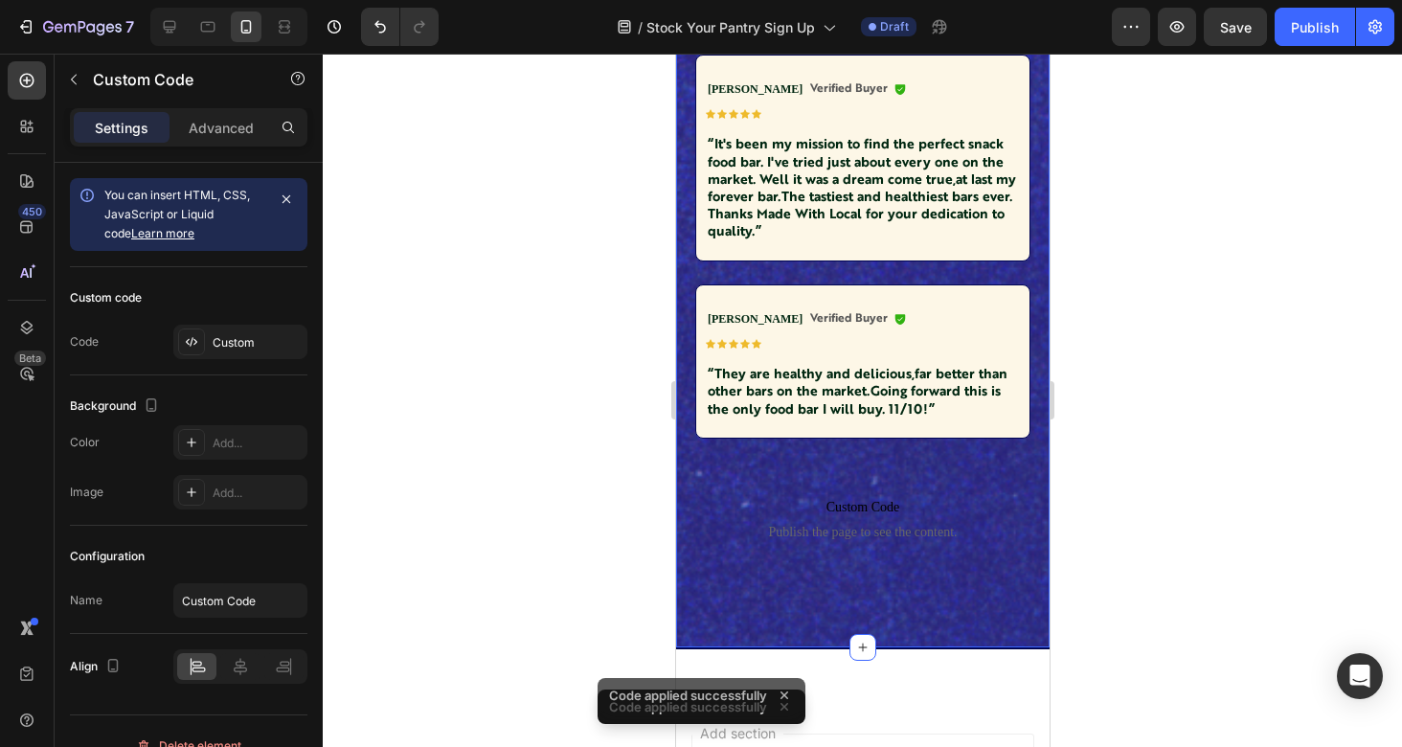
scroll to position [3593, 0]
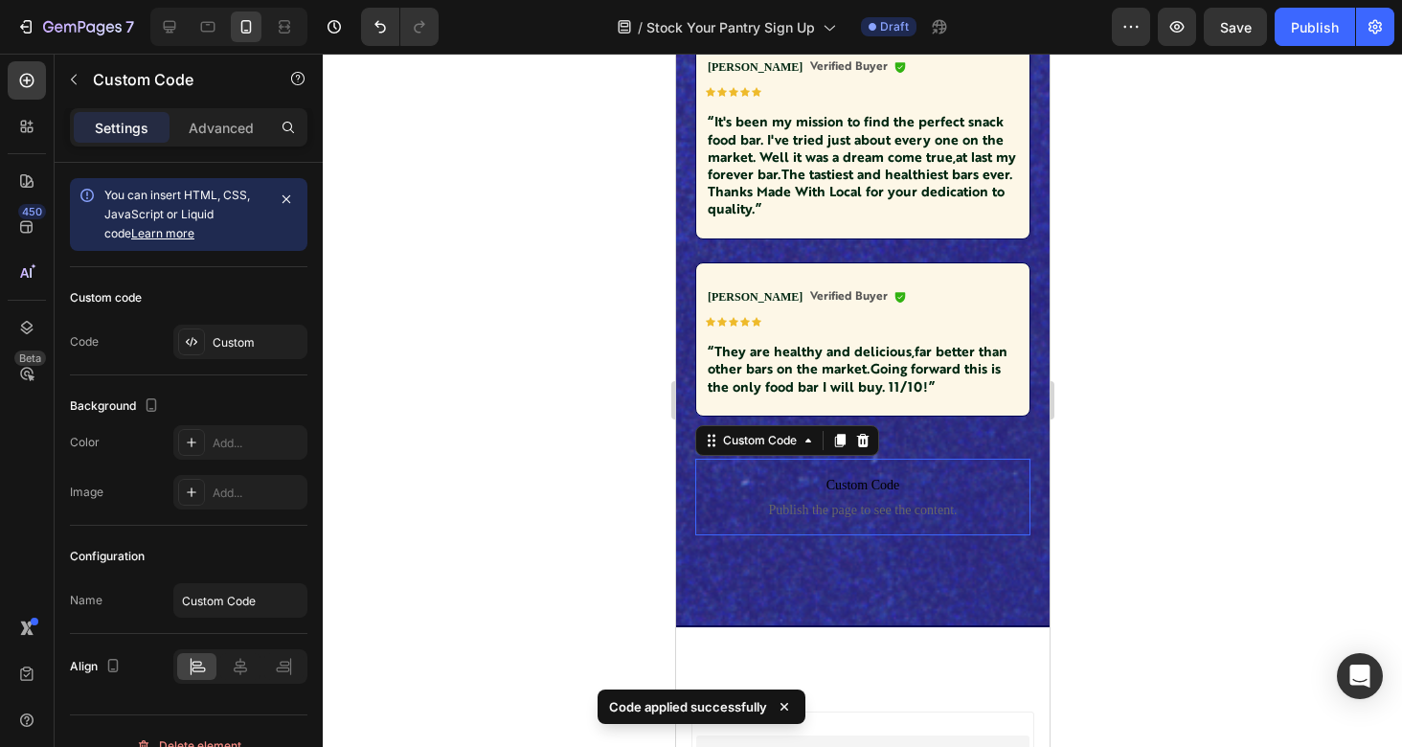
click at [935, 467] on p "Custom Code Publish the page to see the content." at bounding box center [861, 497] width 335 height 77
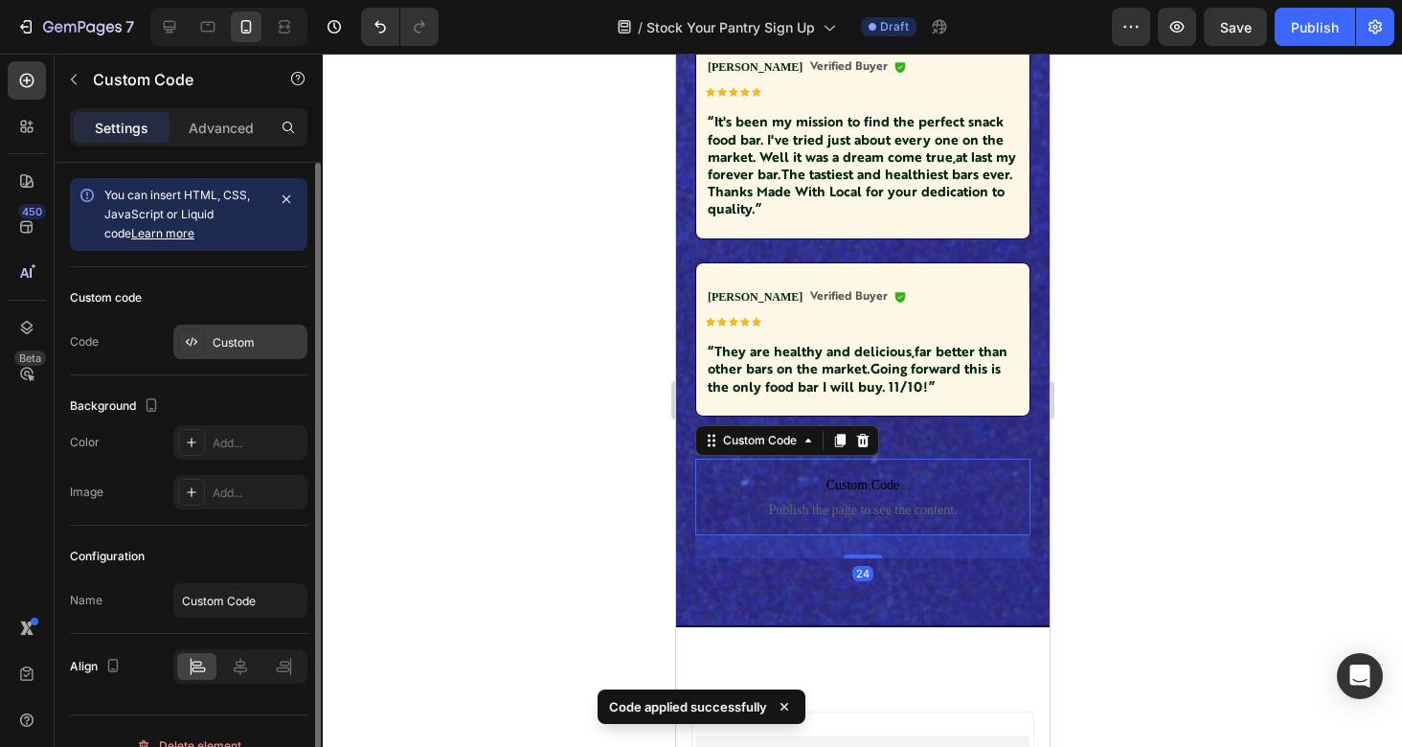
click at [234, 342] on div "Custom" at bounding box center [258, 342] width 90 height 17
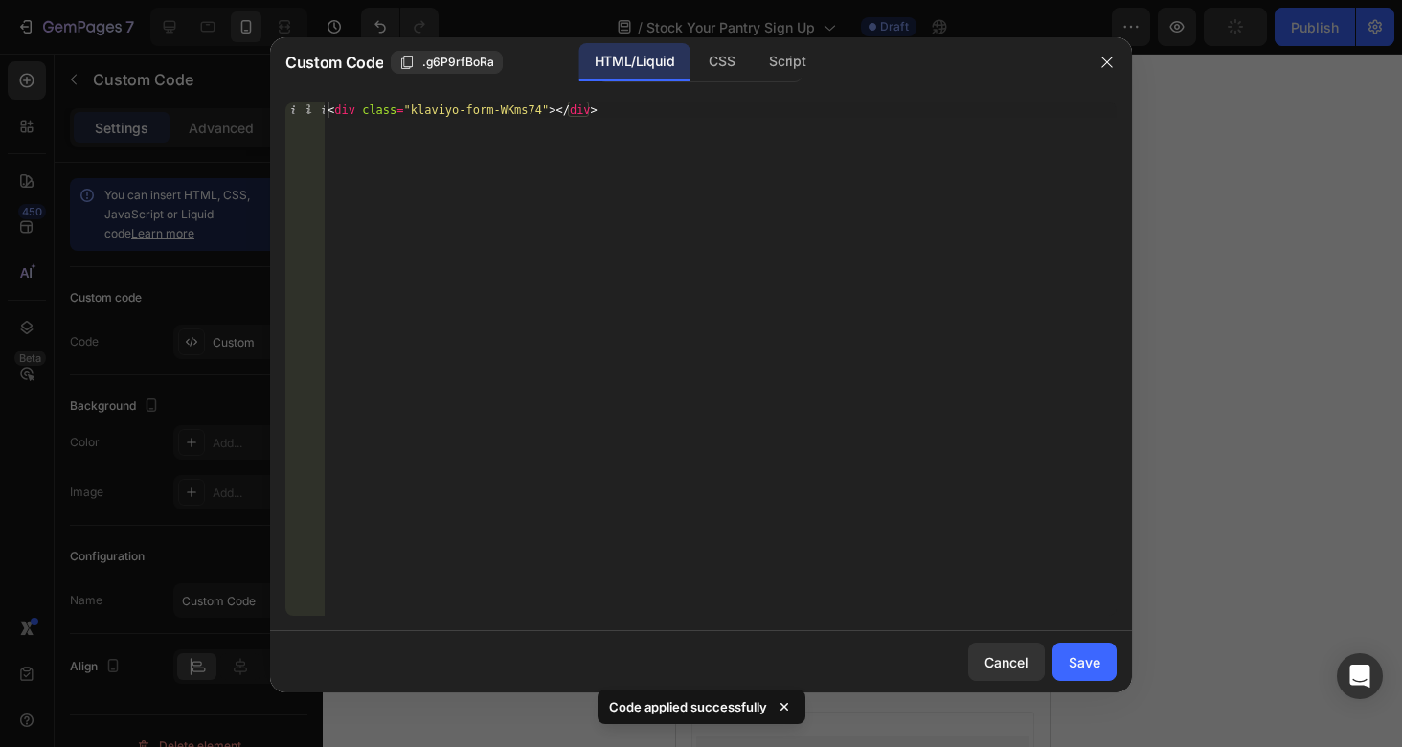
click at [580, 117] on div "< div class = "klaviyo-form-WKms74" > </ div >" at bounding box center [720, 374] width 793 height 544
paste textarea "RFBdug"
type textarea "<div class="klaviyo-form-RFBdug"></div>"
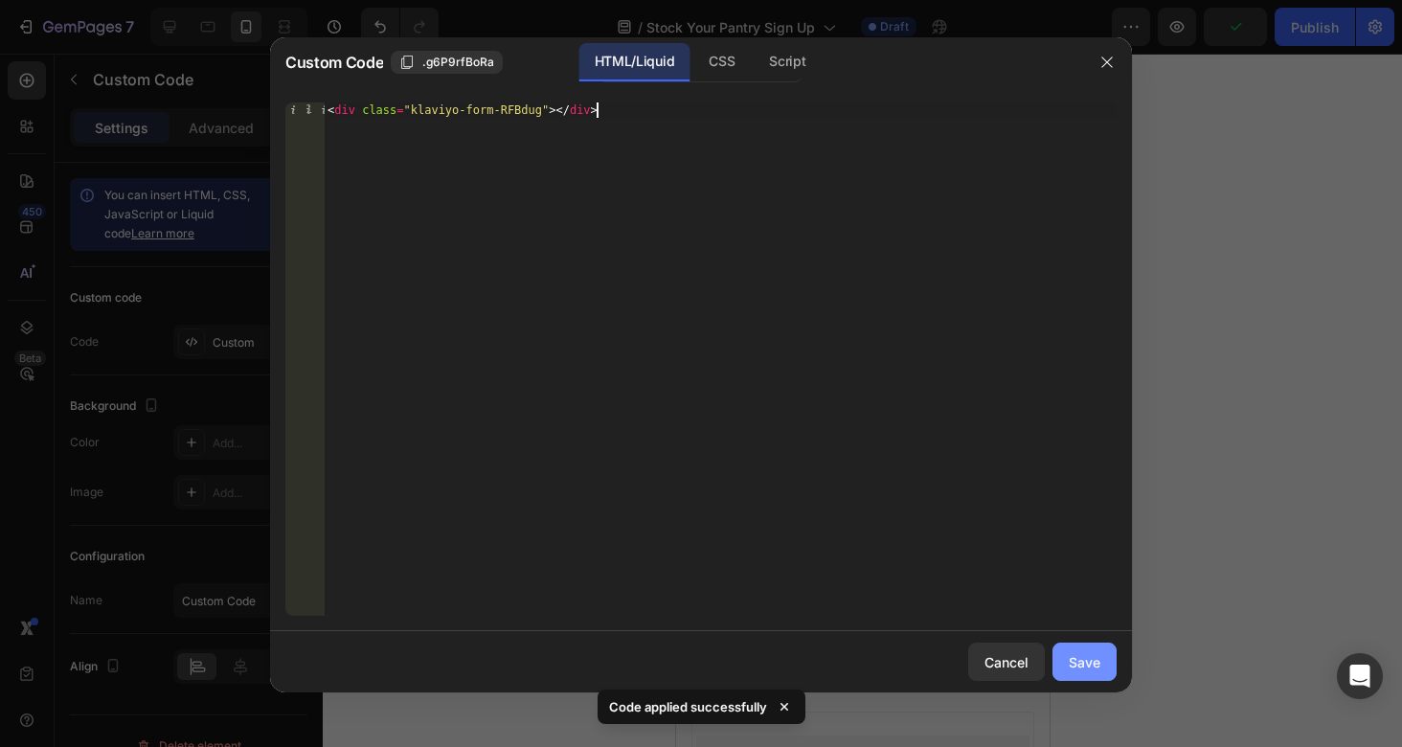
click at [1074, 659] on div "Save" at bounding box center [1085, 662] width 32 height 20
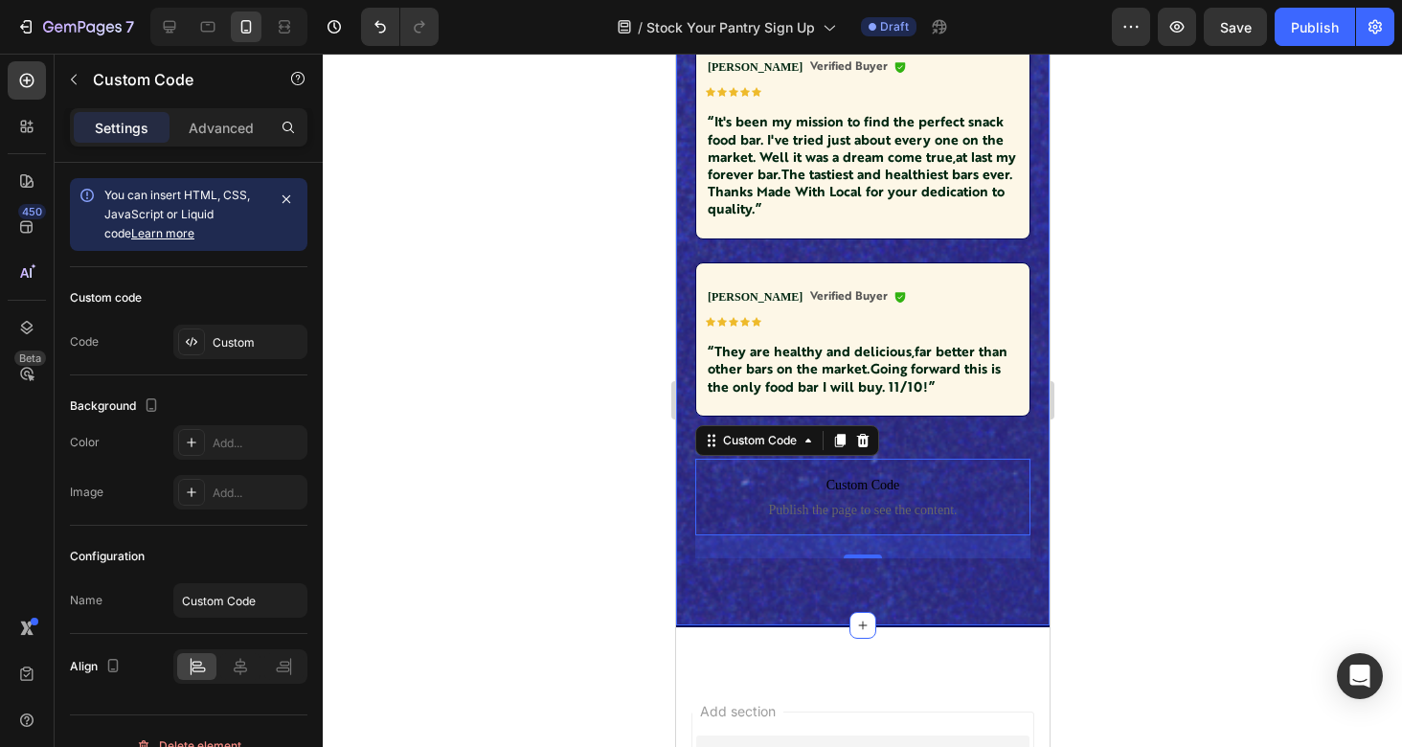
click at [1088, 484] on div at bounding box center [862, 400] width 1079 height 693
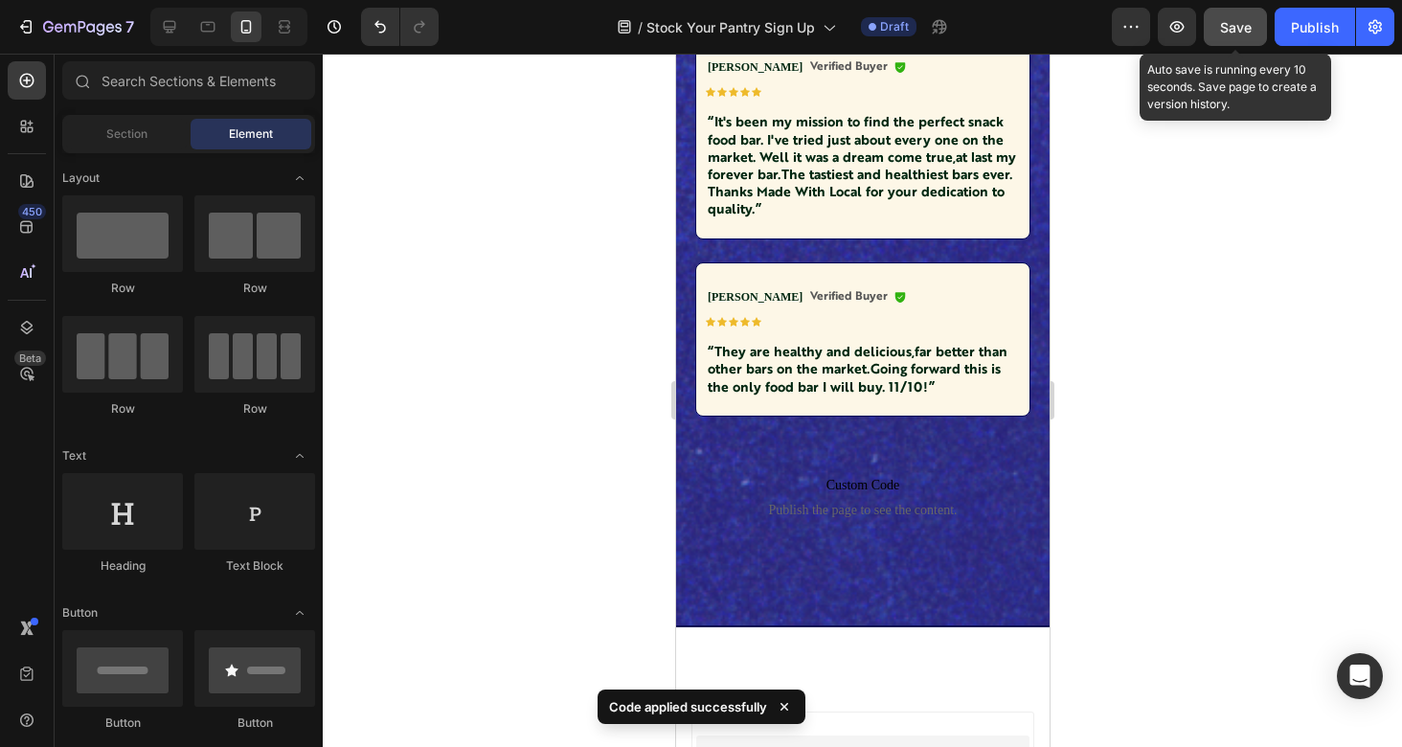
click at [1239, 37] on button "Save" at bounding box center [1235, 27] width 63 height 38
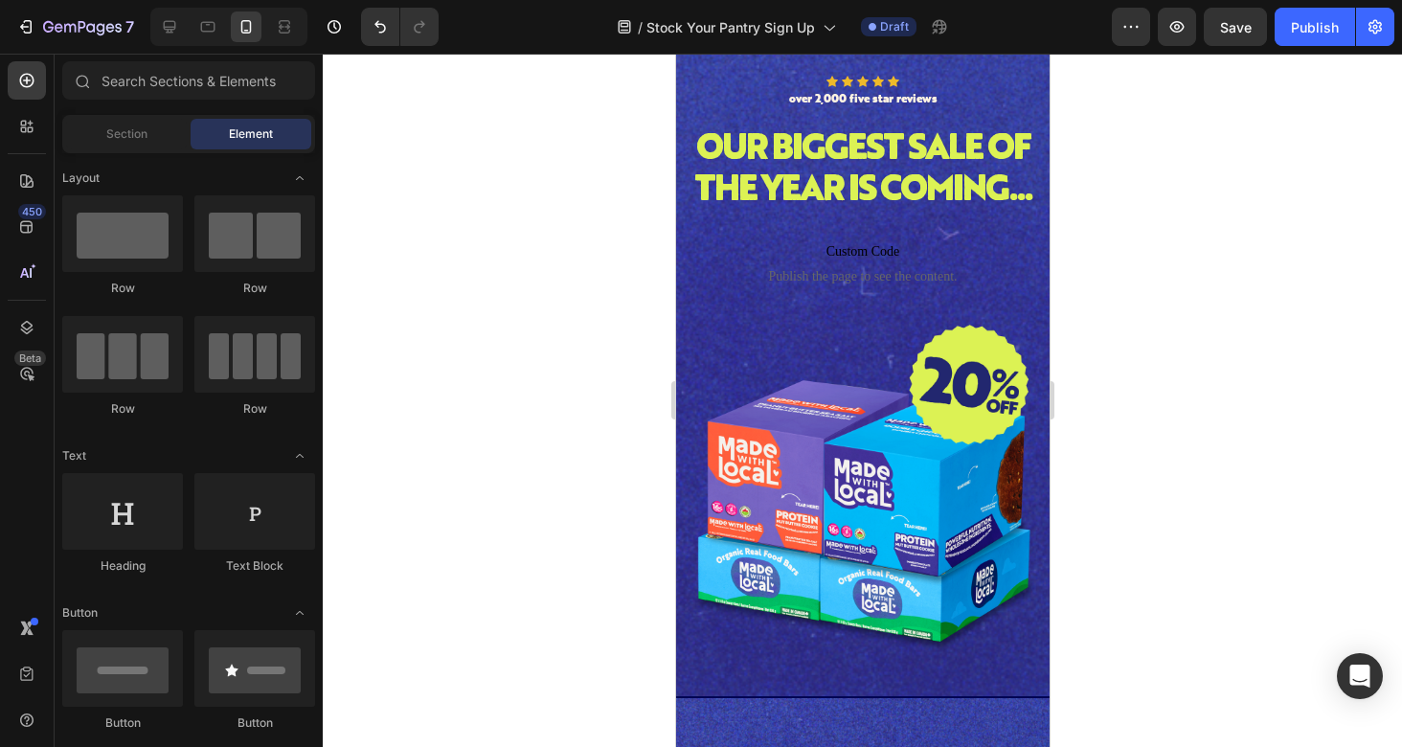
scroll to position [0, 0]
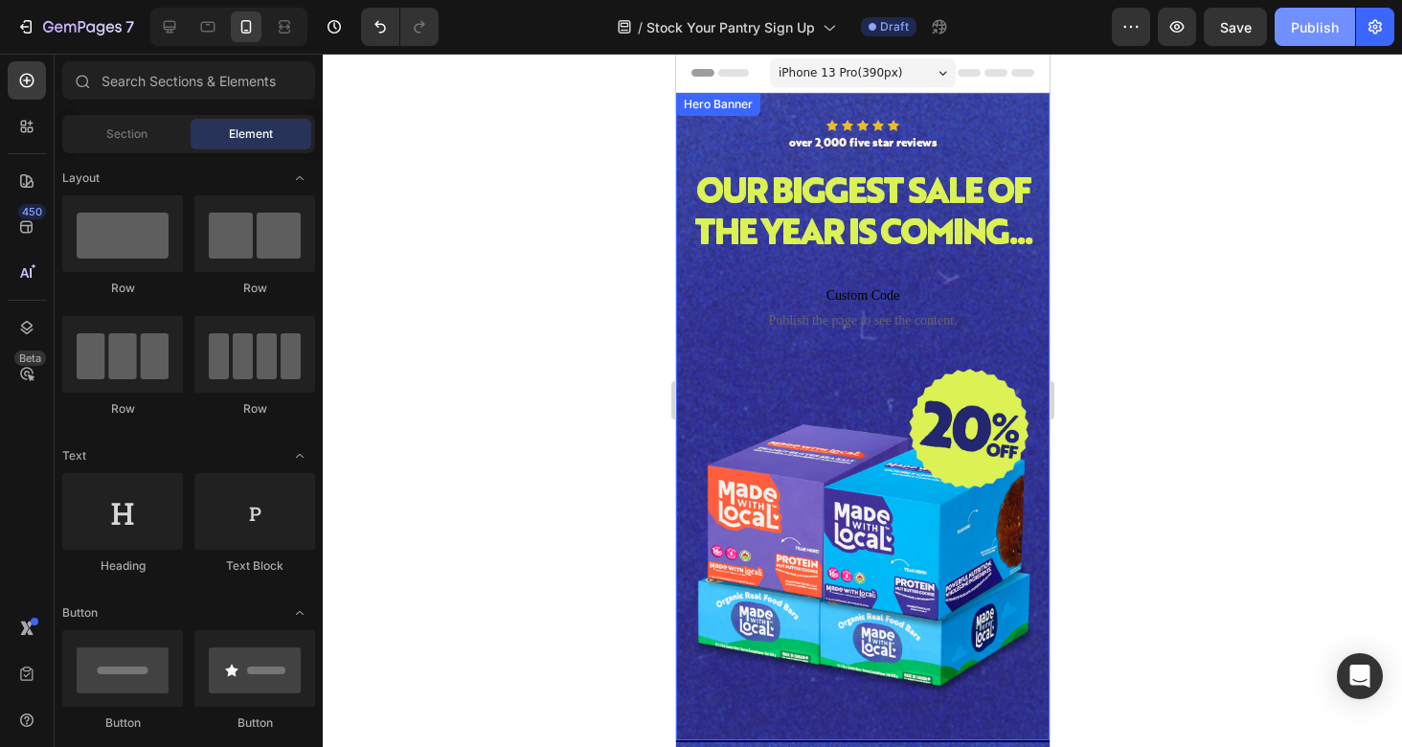
click at [1306, 38] on button "Publish" at bounding box center [1314, 27] width 80 height 38
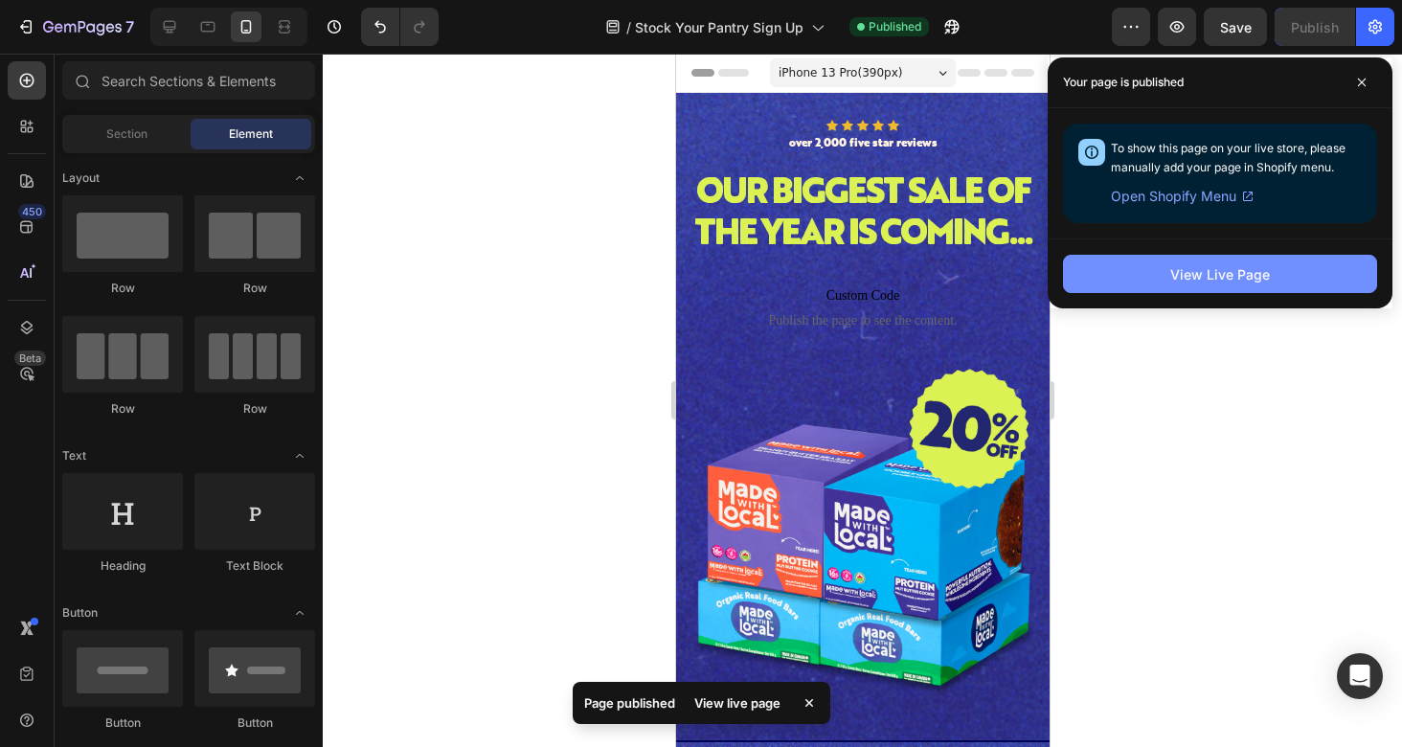
click at [1192, 286] on button "View Live Page" at bounding box center [1220, 274] width 314 height 38
